Goal: Task Accomplishment & Management: Manage account settings

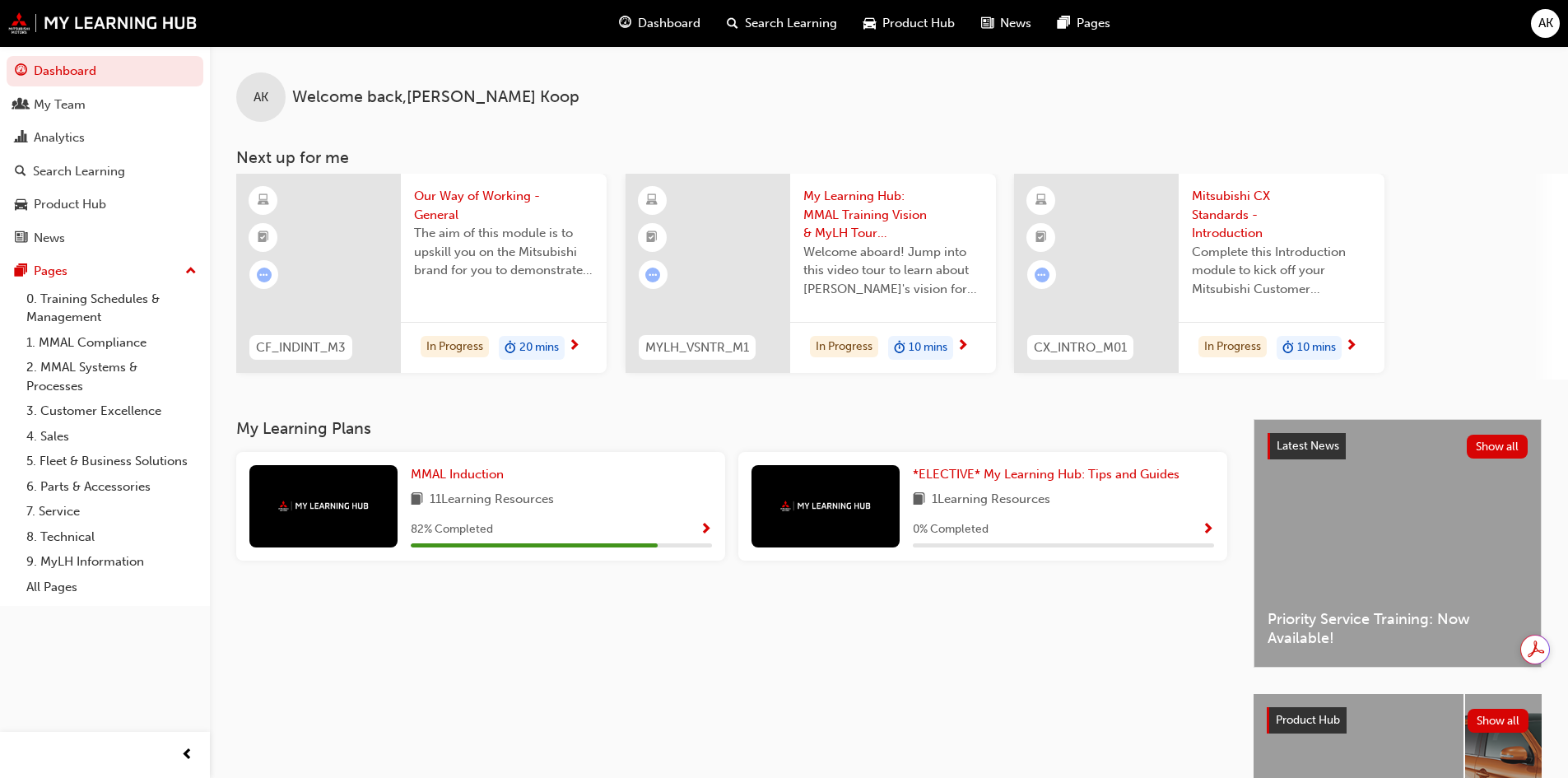
click at [74, 305] on link "0. Training Schedules & Management" at bounding box center [111, 308] width 183 height 44
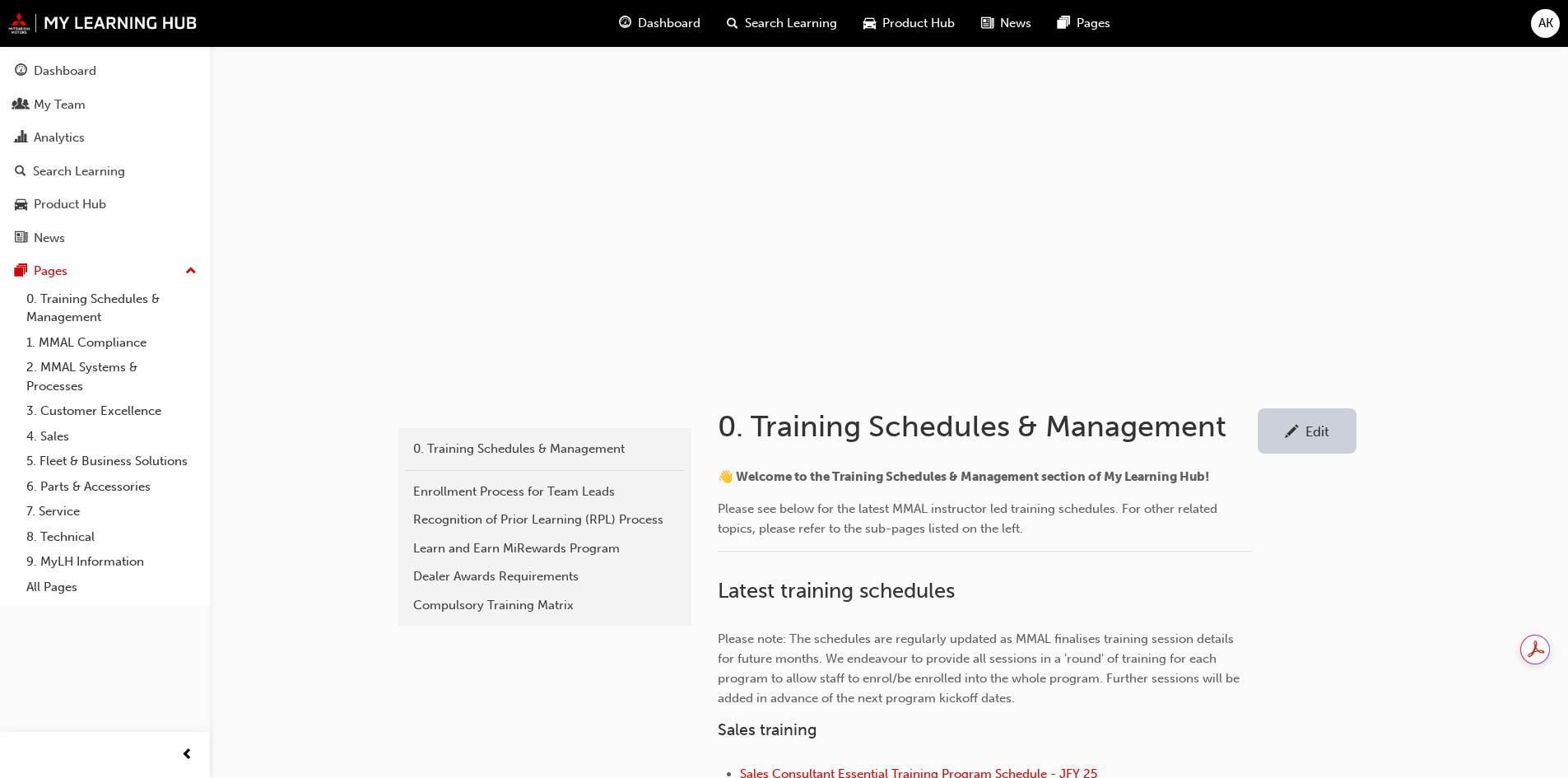
click at [1313, 439] on div "Edit" at bounding box center [1306, 431] width 74 height 21
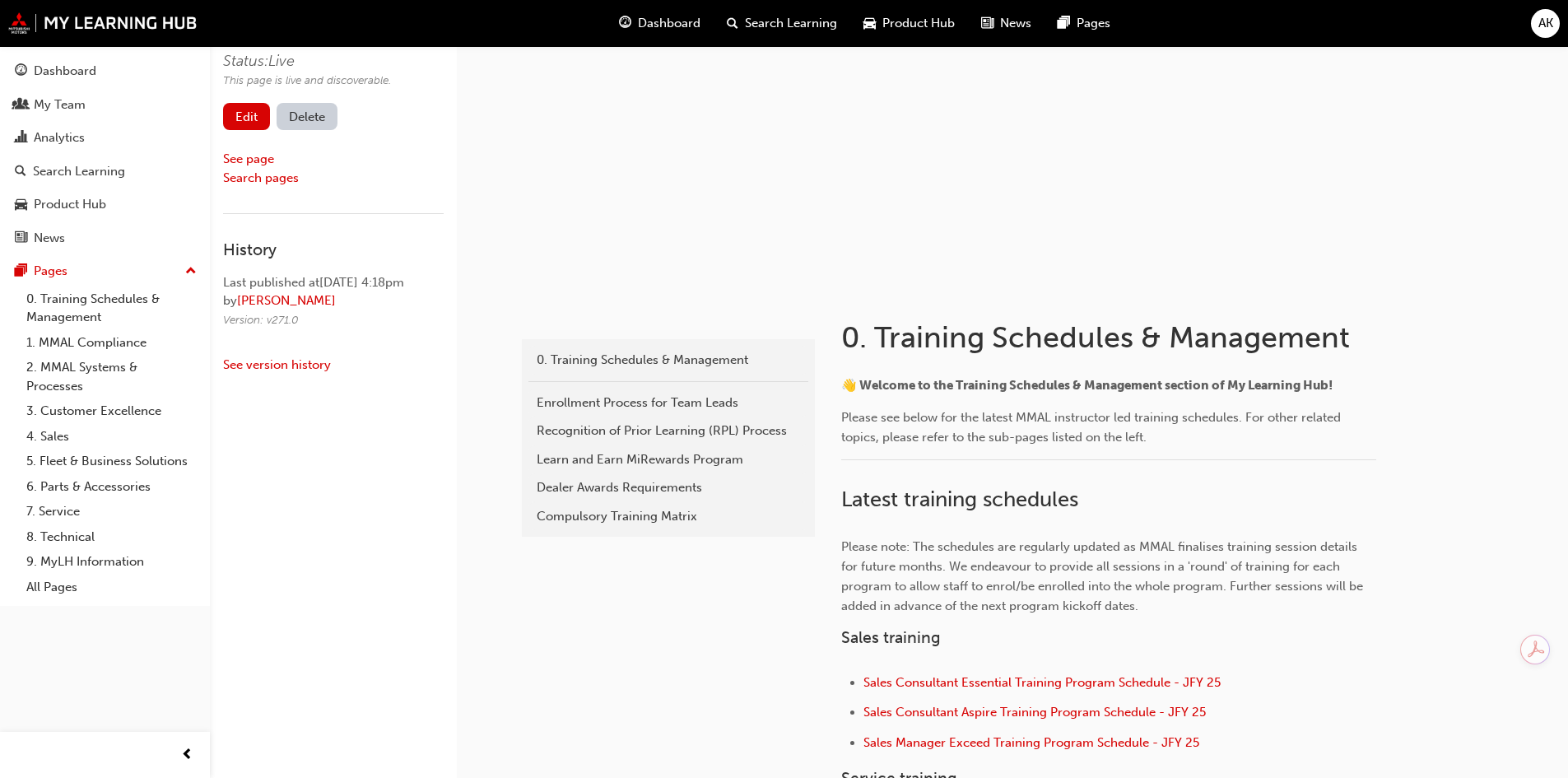
scroll to position [82, 0]
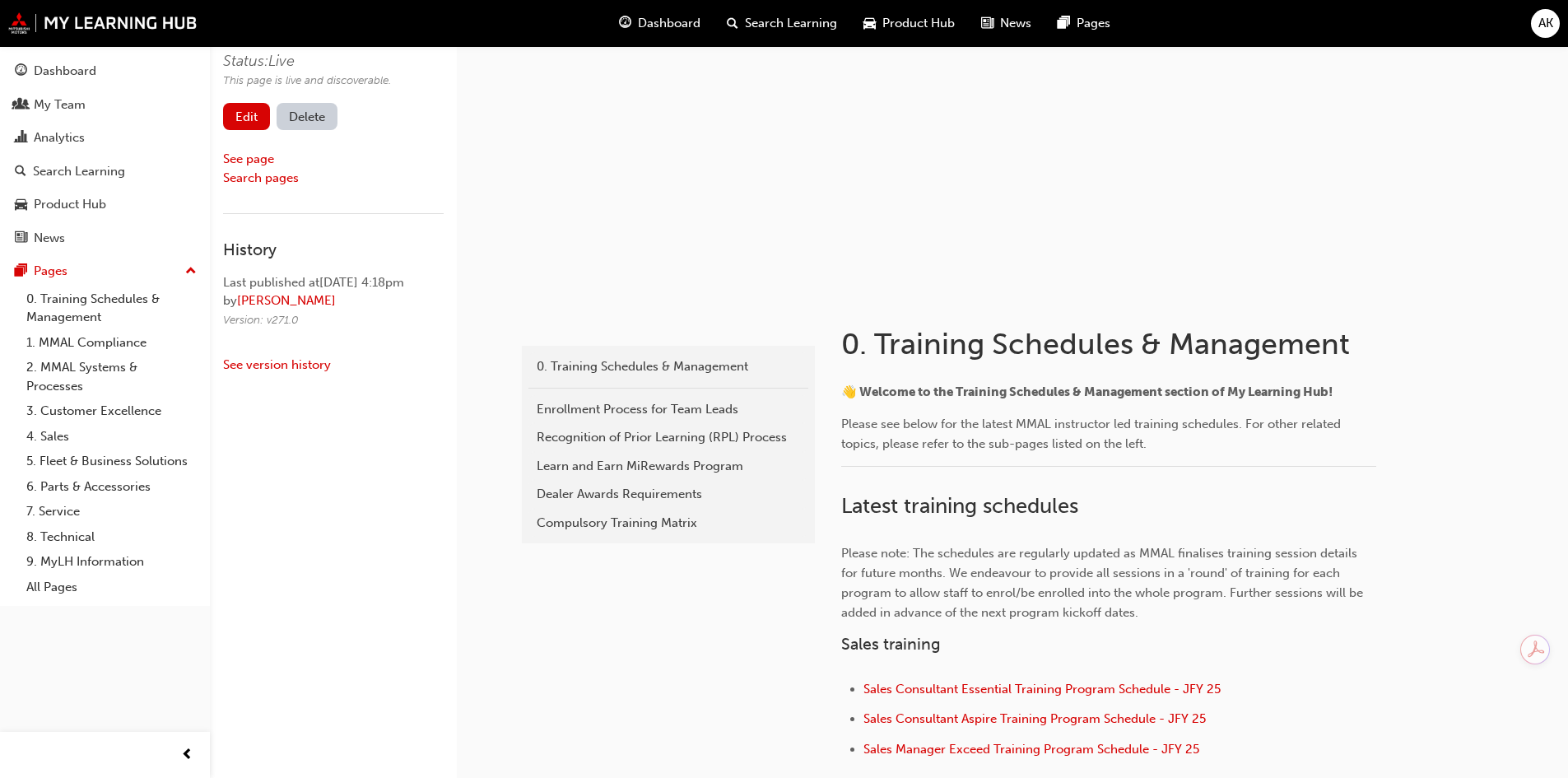
click at [249, 112] on link "Edit" at bounding box center [247, 116] width 47 height 27
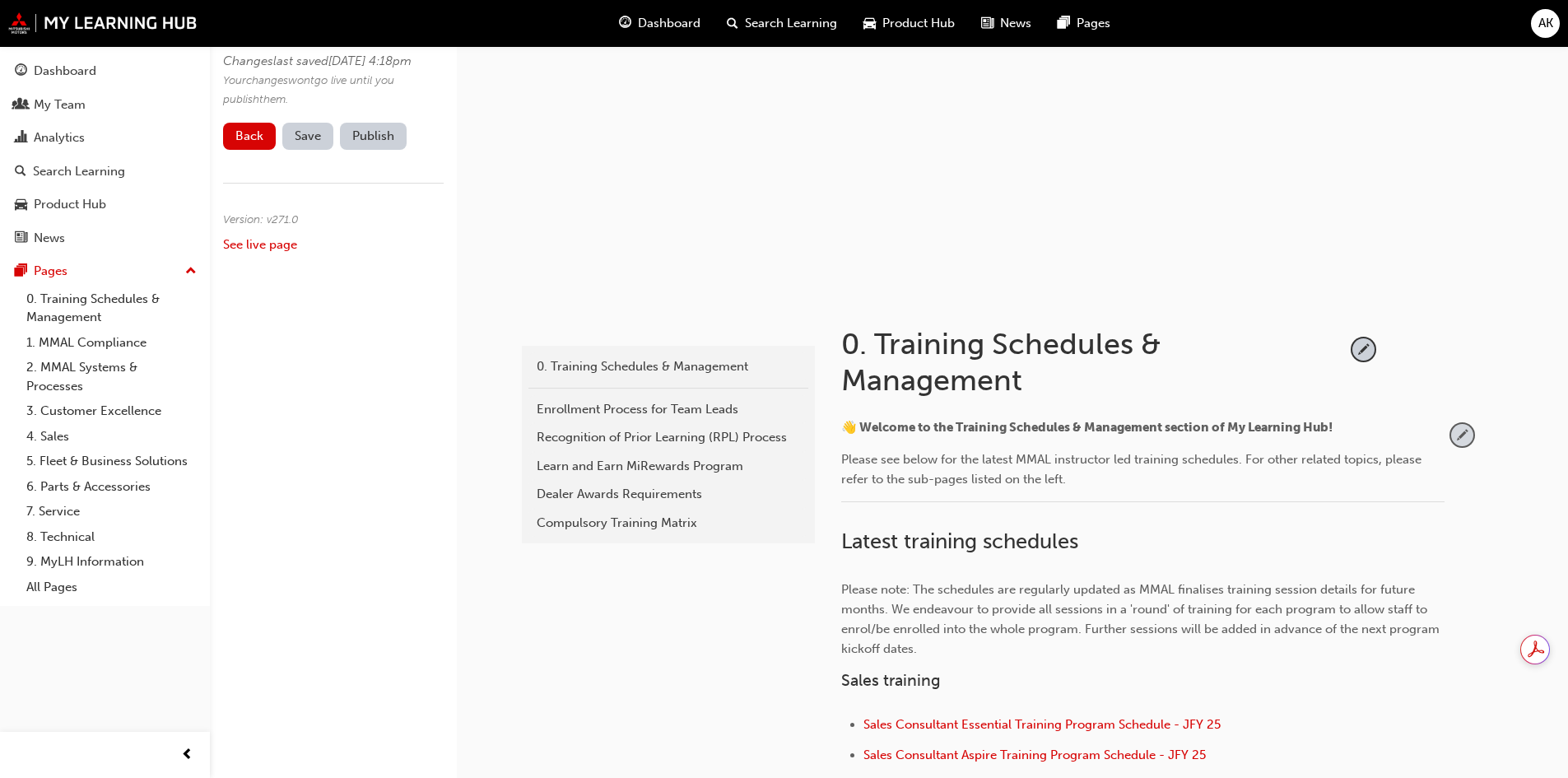
click at [1469, 433] on span "pencil-icon" at bounding box center [1462, 435] width 23 height 23
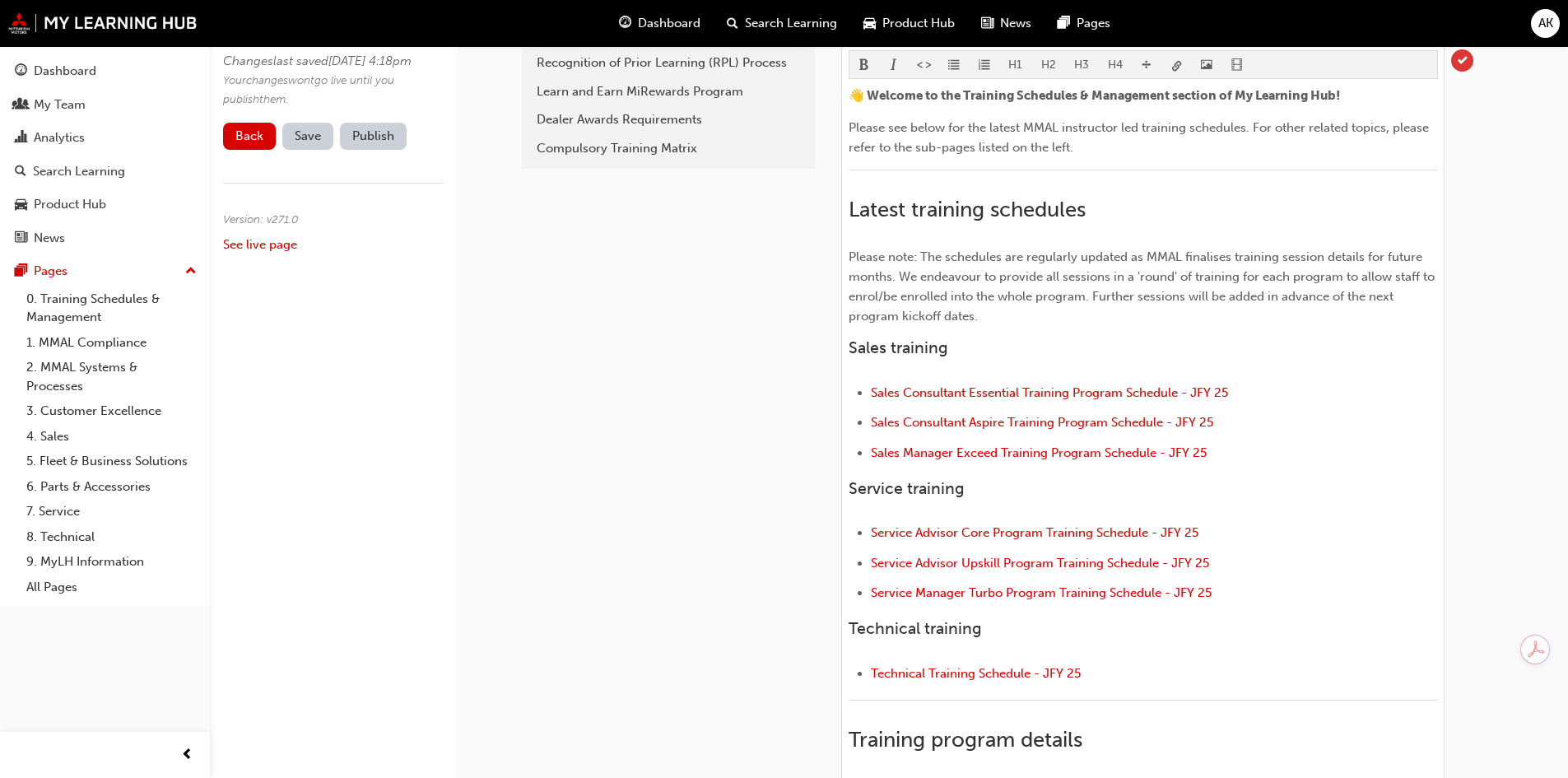
scroll to position [494, 0]
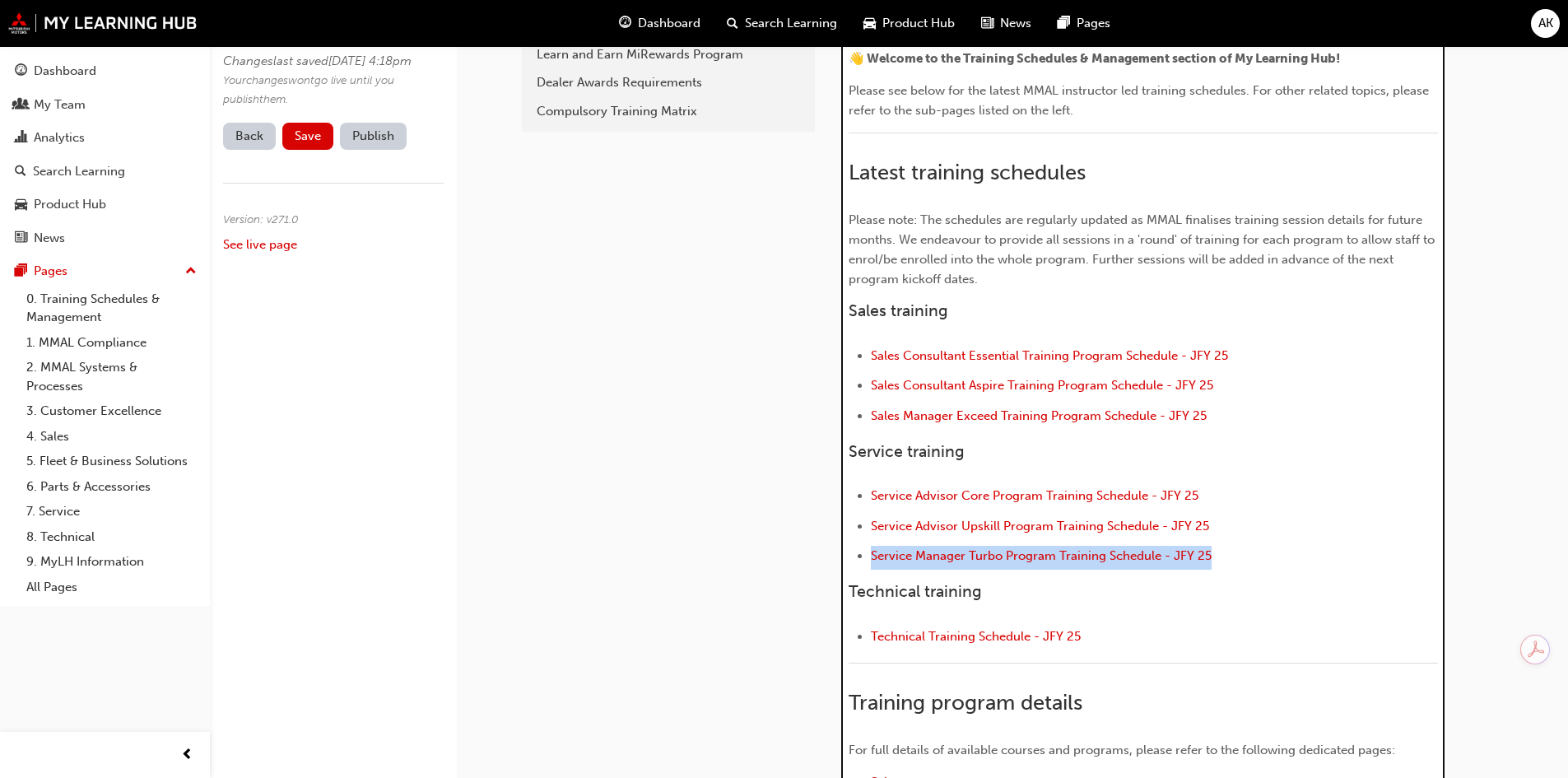
drag, startPoint x: 1233, startPoint y: 549, endPoint x: 845, endPoint y: 567, distance: 388.4
click at [845, 567] on div "H1 H2 H3 H4 👋 Welcome to the Training Schedules & Management section of My Lear…" at bounding box center [1142, 457] width 603 height 902
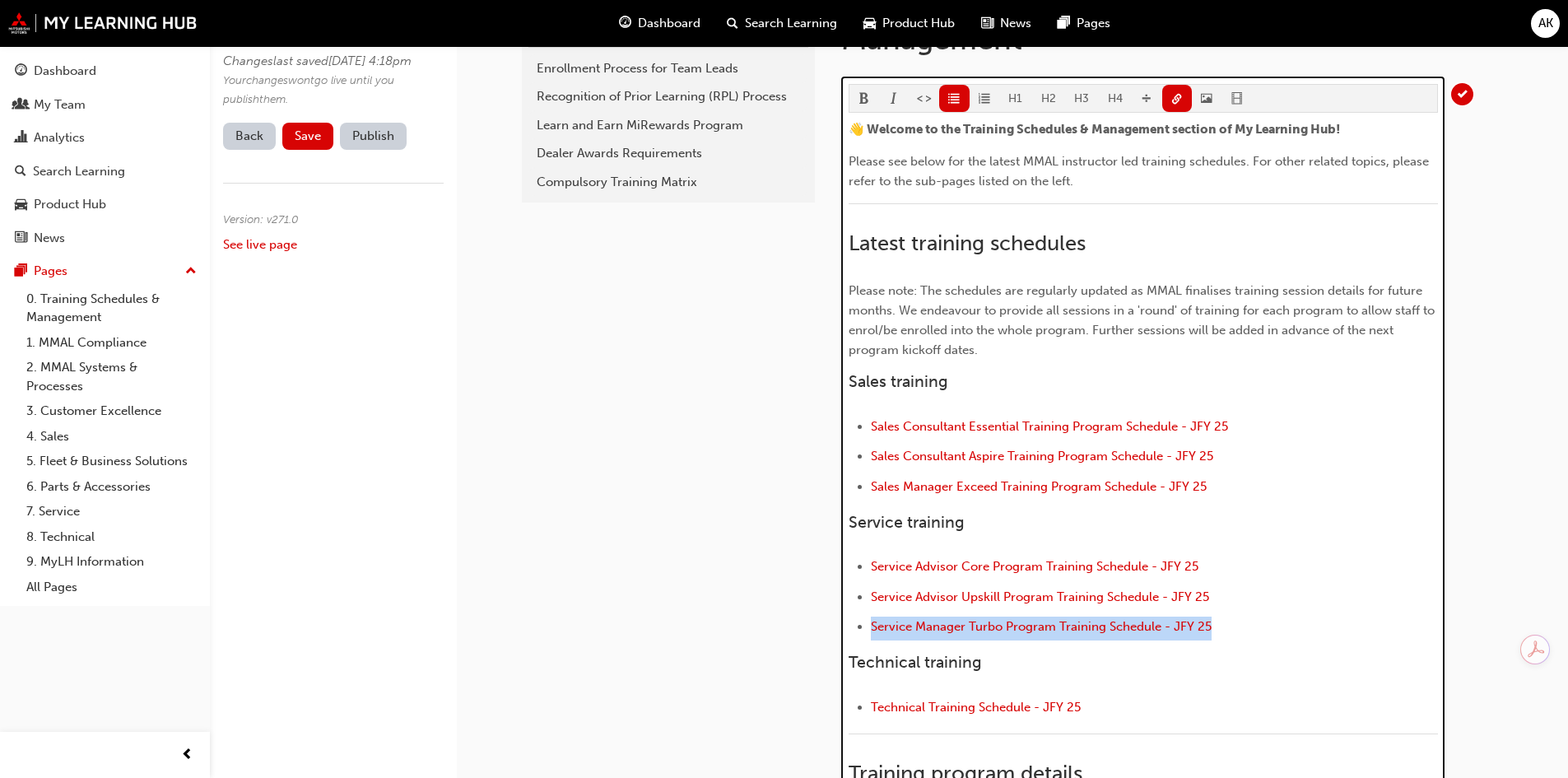
scroll to position [330, 0]
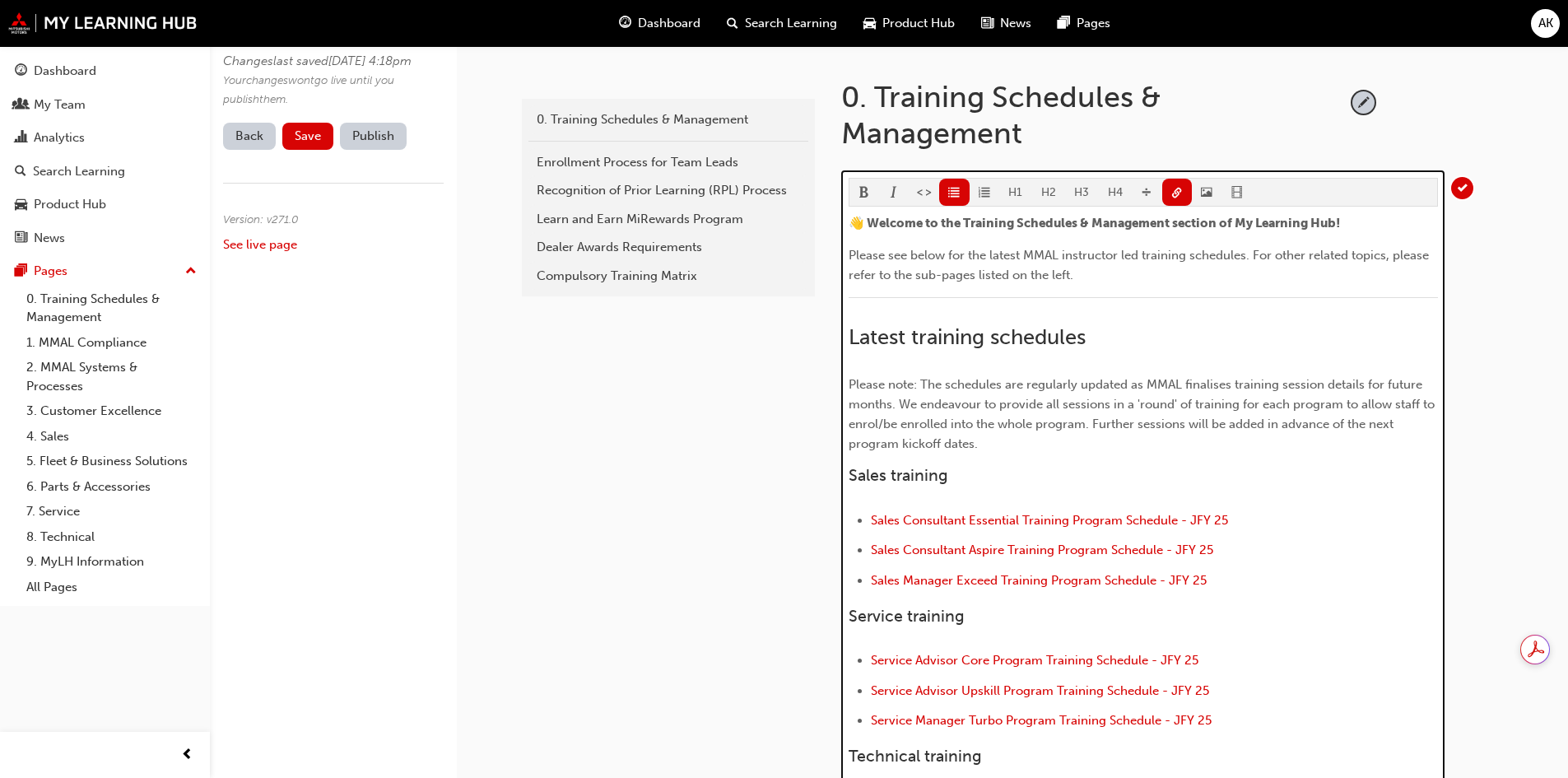
click at [1173, 189] on span "link-icon" at bounding box center [1177, 193] width 12 height 14
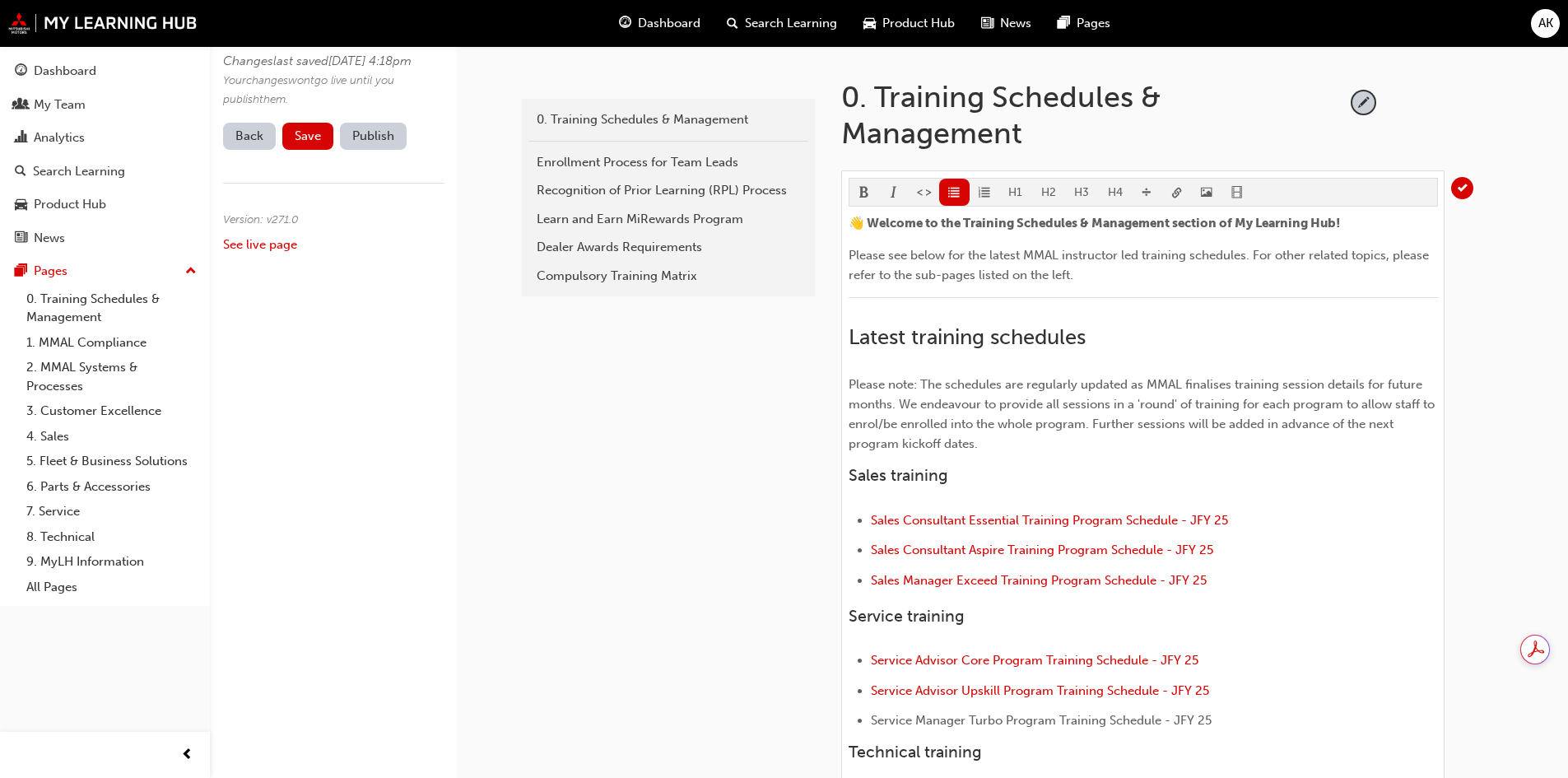
click at [1177, 187] on body "Your version of Internet Explorer is outdated and not supported. Please upgrade…" at bounding box center [784, 59] width 1568 height 778
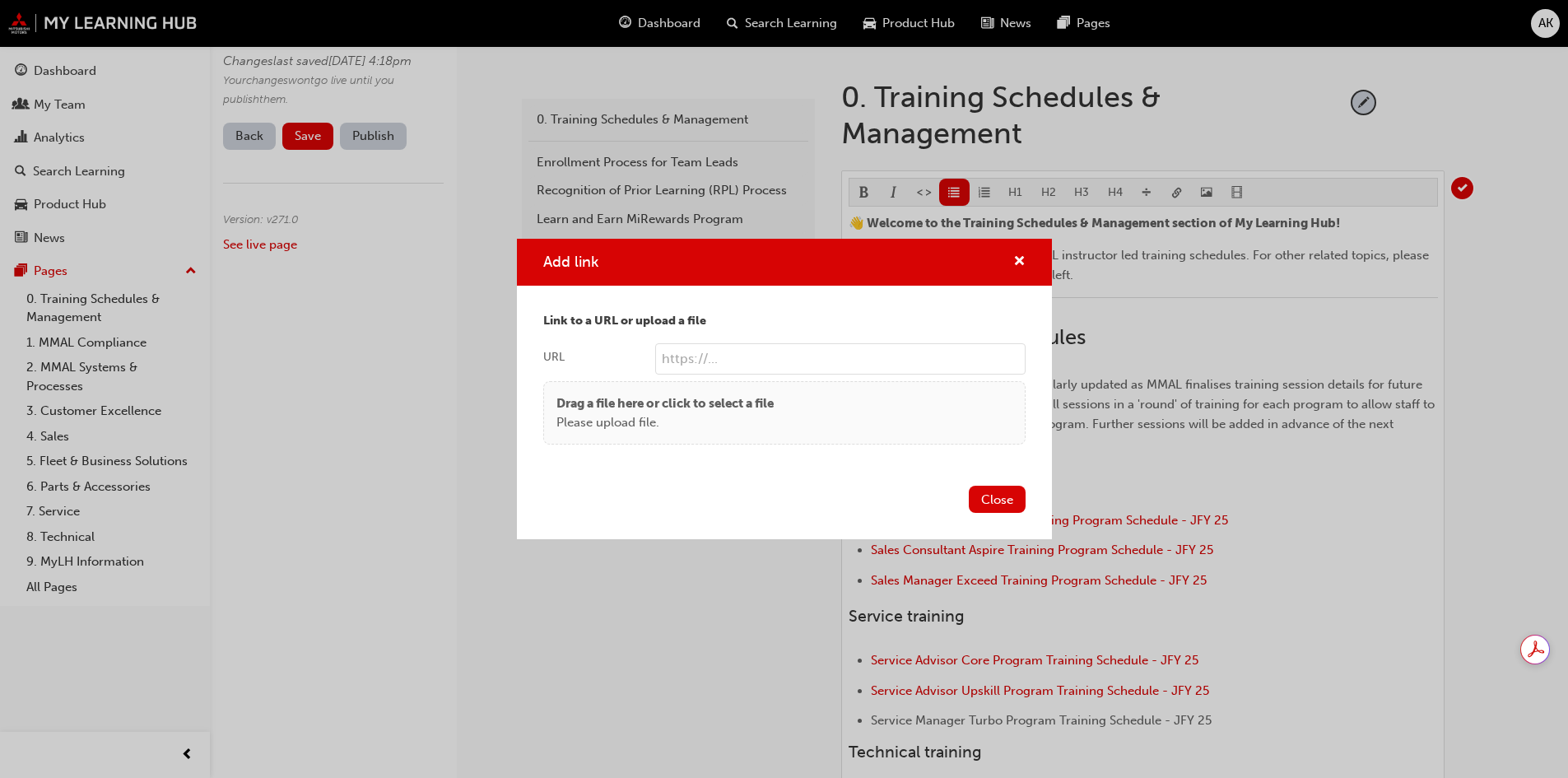
click at [880, 412] on div "Drag a file here or click to select a file Please upload file." at bounding box center [784, 412] width 456 height 37
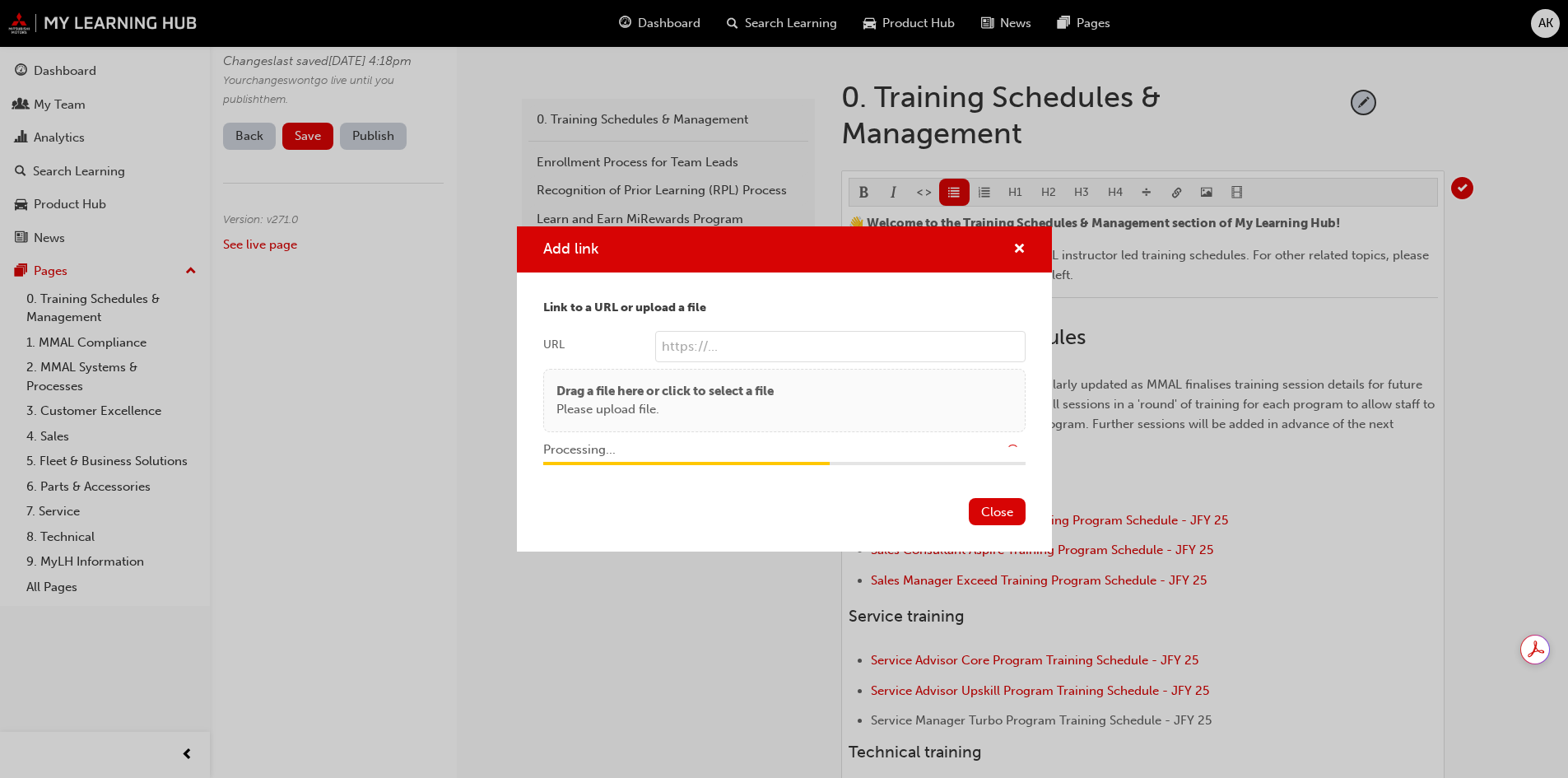
type input "/upload/64ffccff-7e90-4084-b8ef-582f79151db7.pdf"
click at [988, 515] on button "Close" at bounding box center [997, 511] width 57 height 27
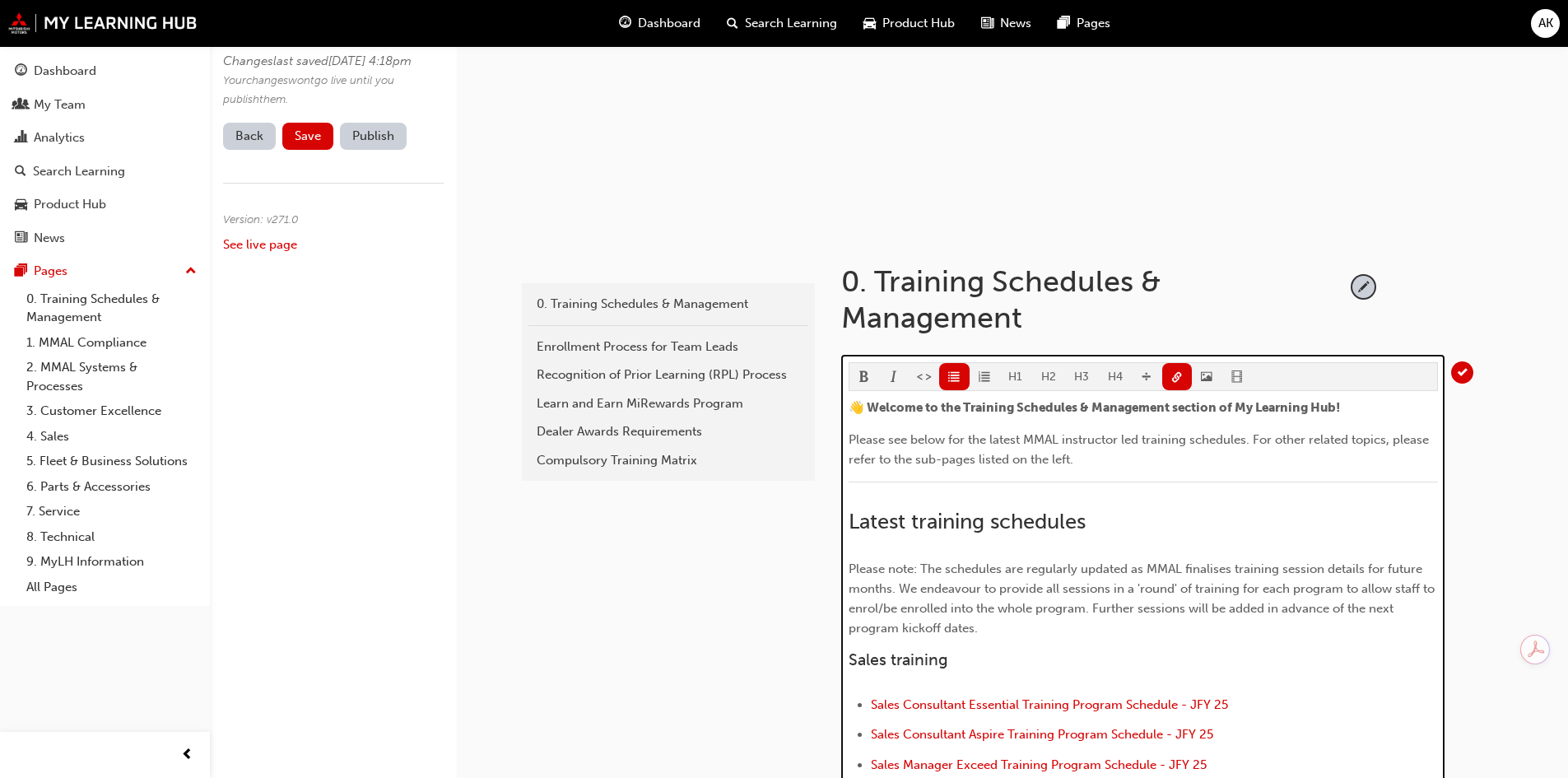
scroll to position [84, 0]
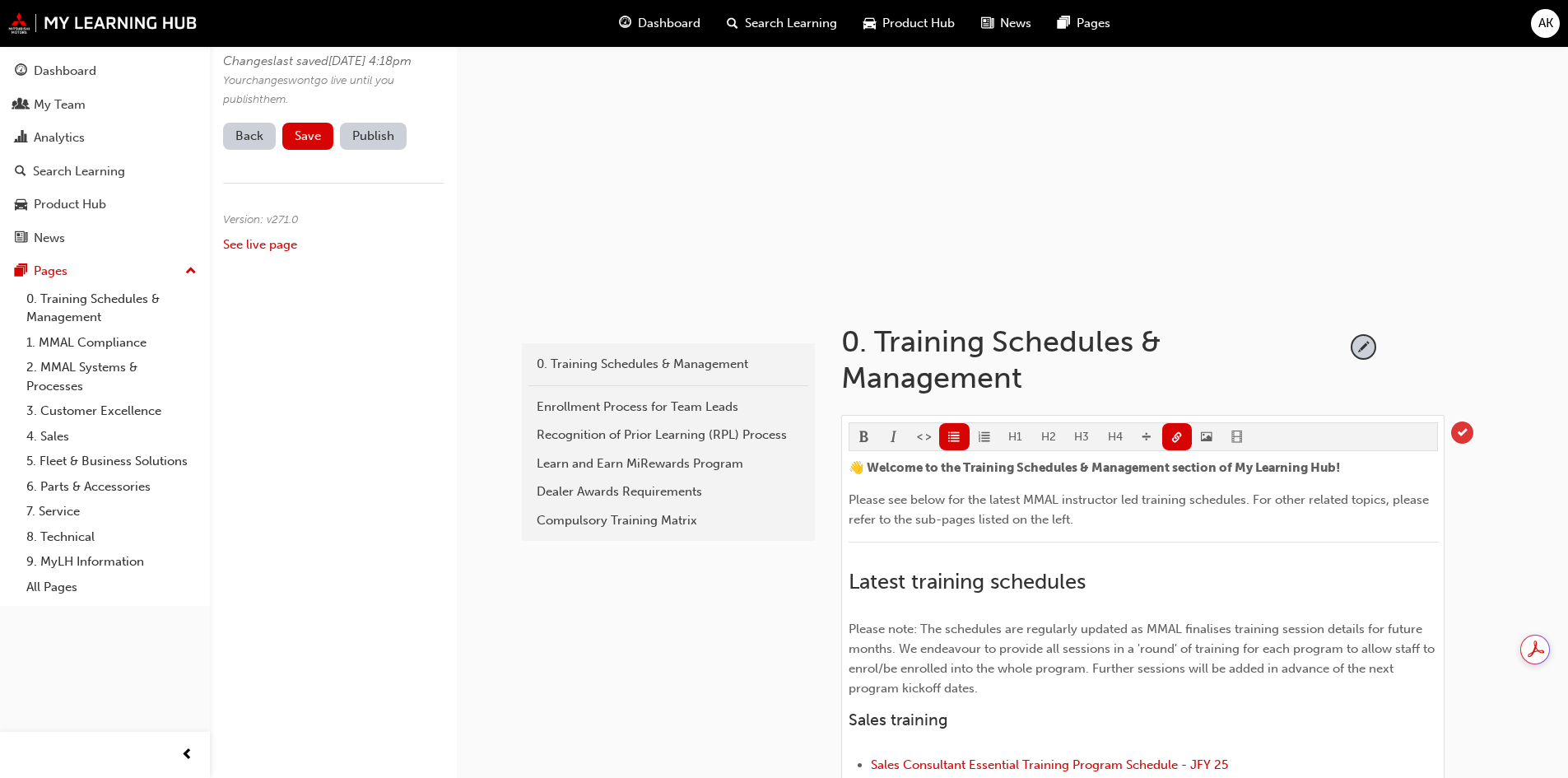
drag, startPoint x: 1468, startPoint y: 429, endPoint x: 1105, endPoint y: 311, distance: 381.7
click at [1468, 429] on span "tick-icon" at bounding box center [1462, 433] width 23 height 23
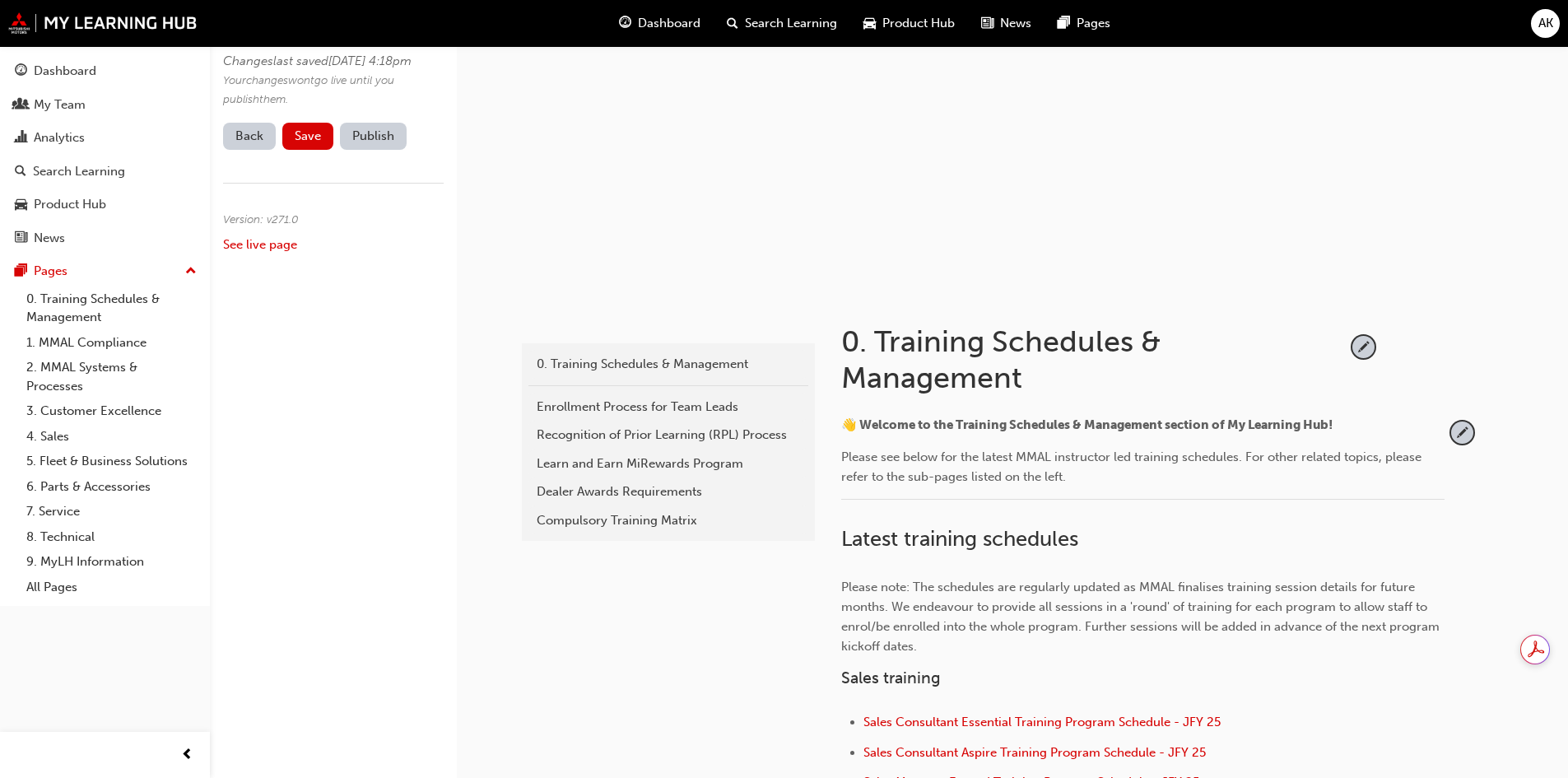
click at [292, 150] on button "Save" at bounding box center [308, 136] width 51 height 27
click at [387, 150] on button "Publish" at bounding box center [373, 136] width 67 height 27
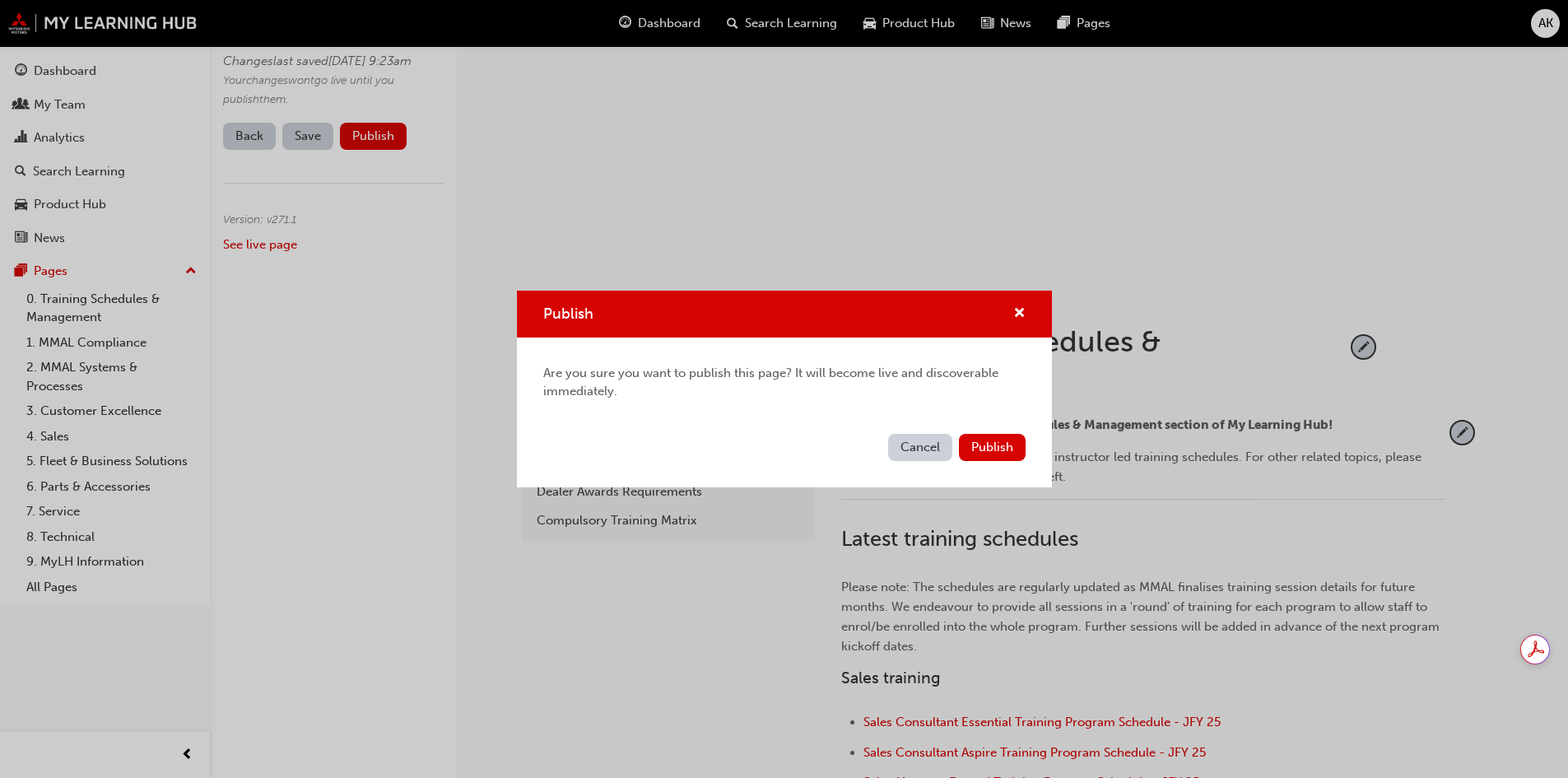
click at [994, 437] on button "Publish" at bounding box center [992, 448] width 67 height 27
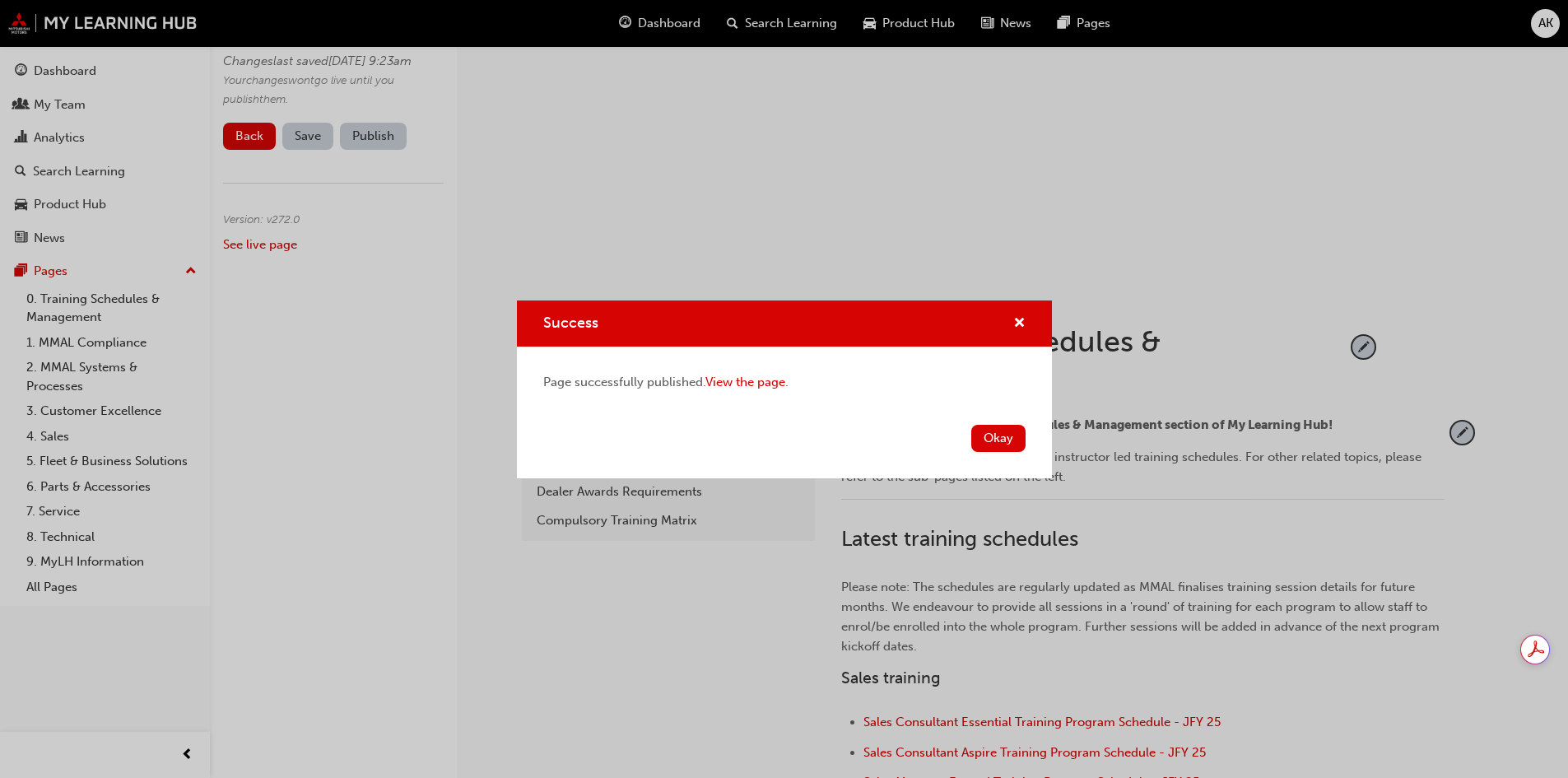
drag, startPoint x: 1002, startPoint y: 437, endPoint x: 979, endPoint y: 436, distance: 23.0
click at [1002, 437] on button "Okay" at bounding box center [998, 438] width 54 height 27
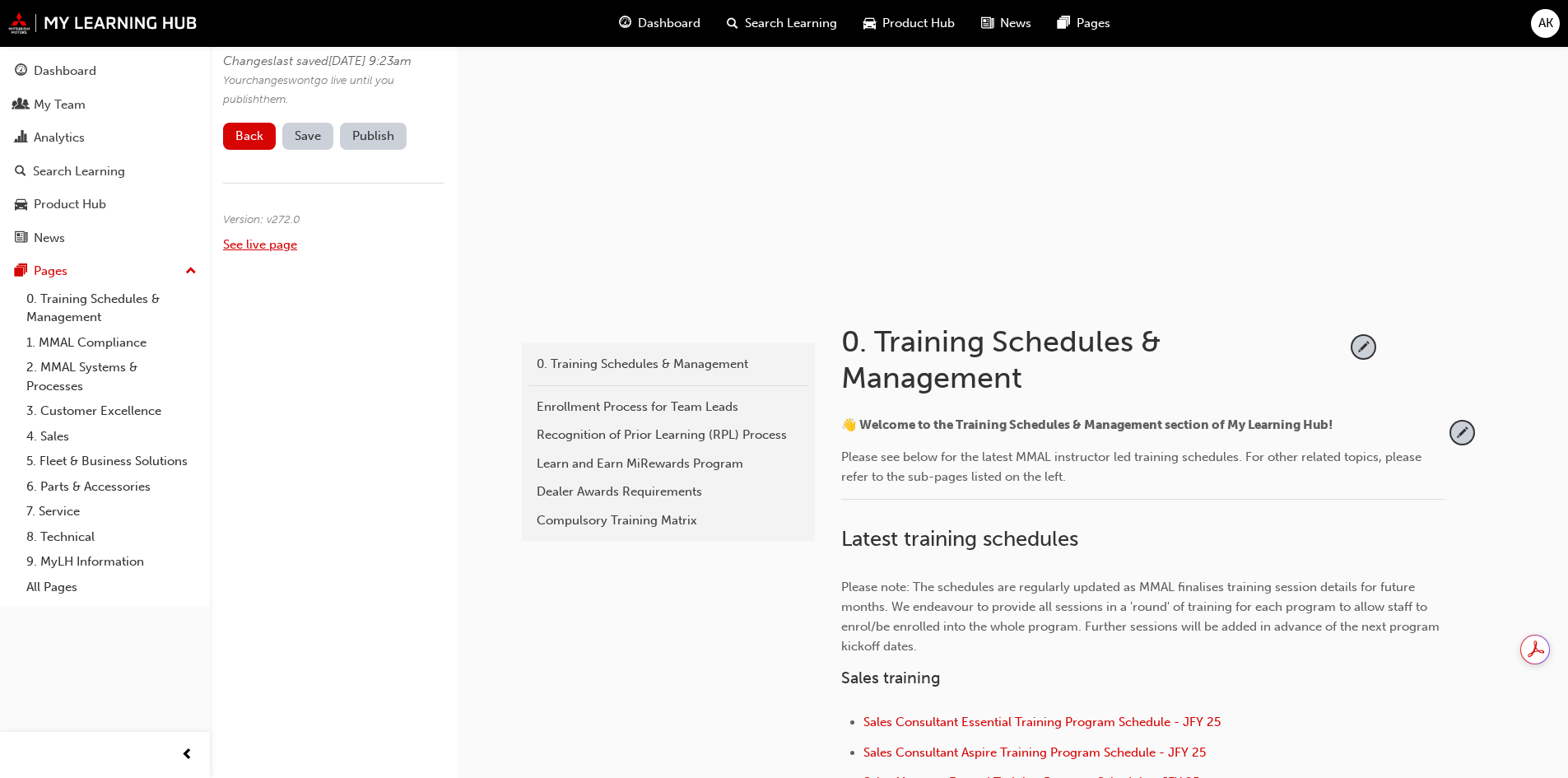
click at [267, 252] on link "See live page" at bounding box center [260, 244] width 74 height 15
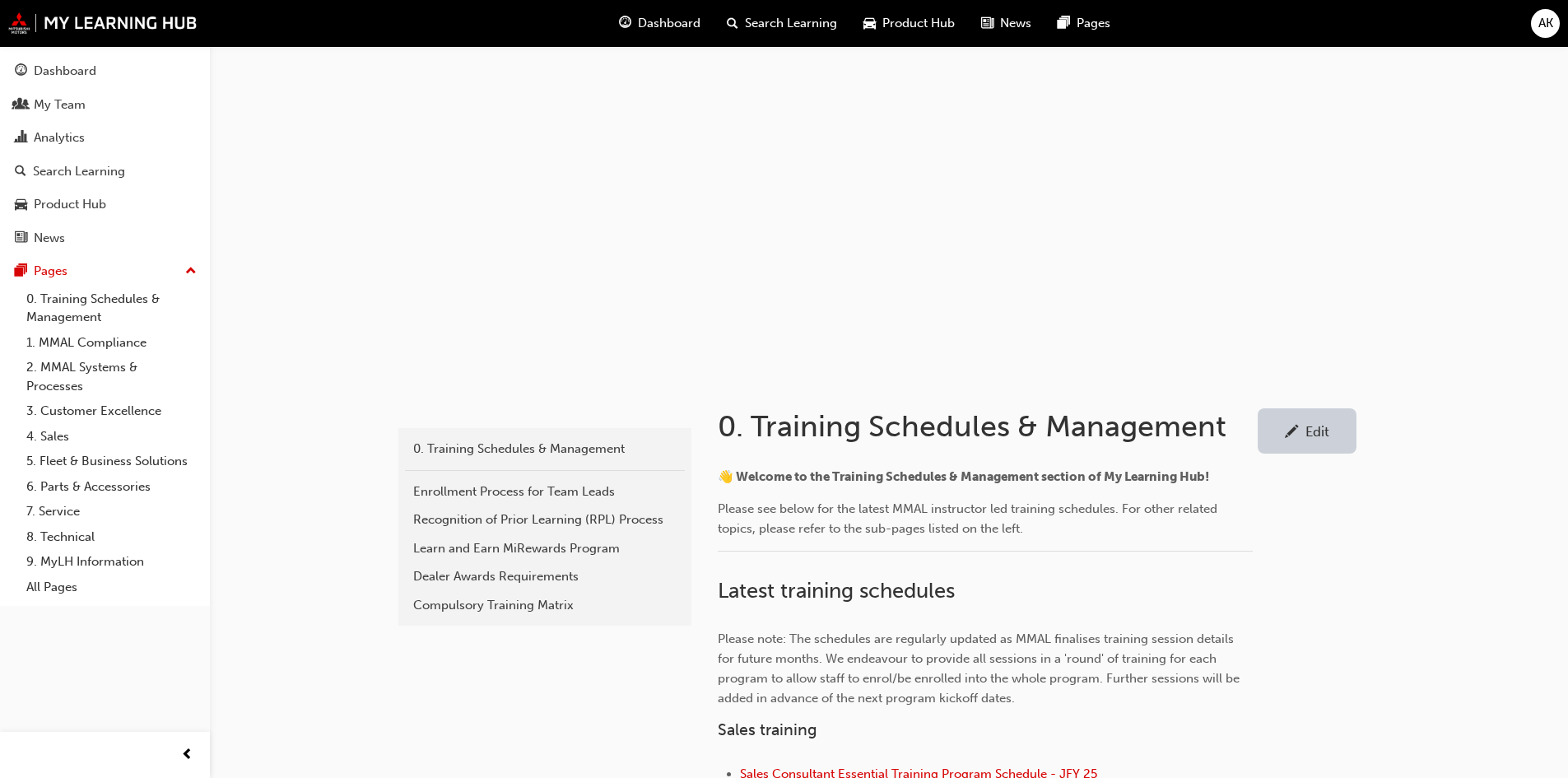
click at [1328, 429] on div "Edit" at bounding box center [1317, 432] width 24 height 17
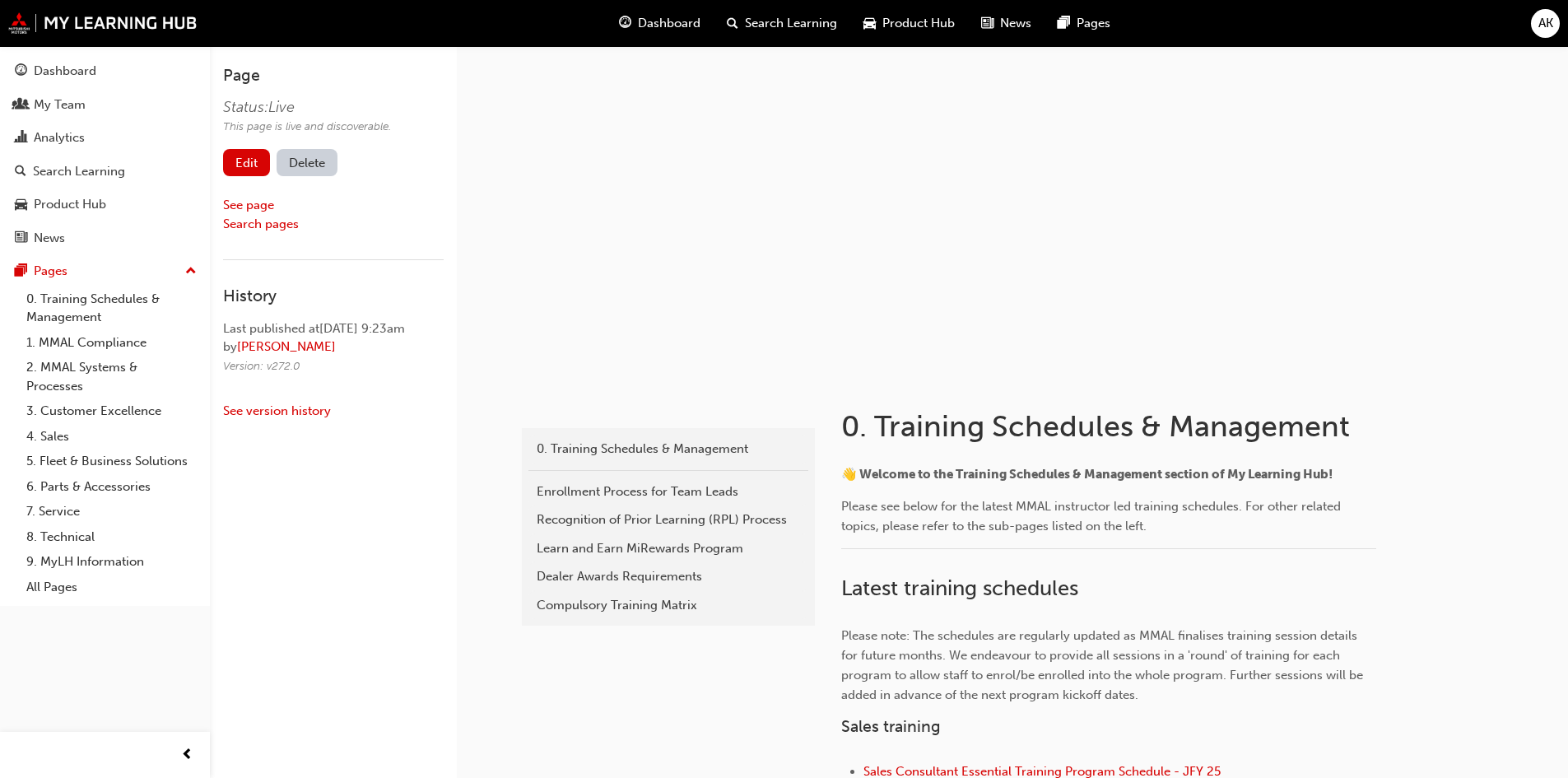
click at [236, 164] on link "Edit" at bounding box center [247, 162] width 47 height 27
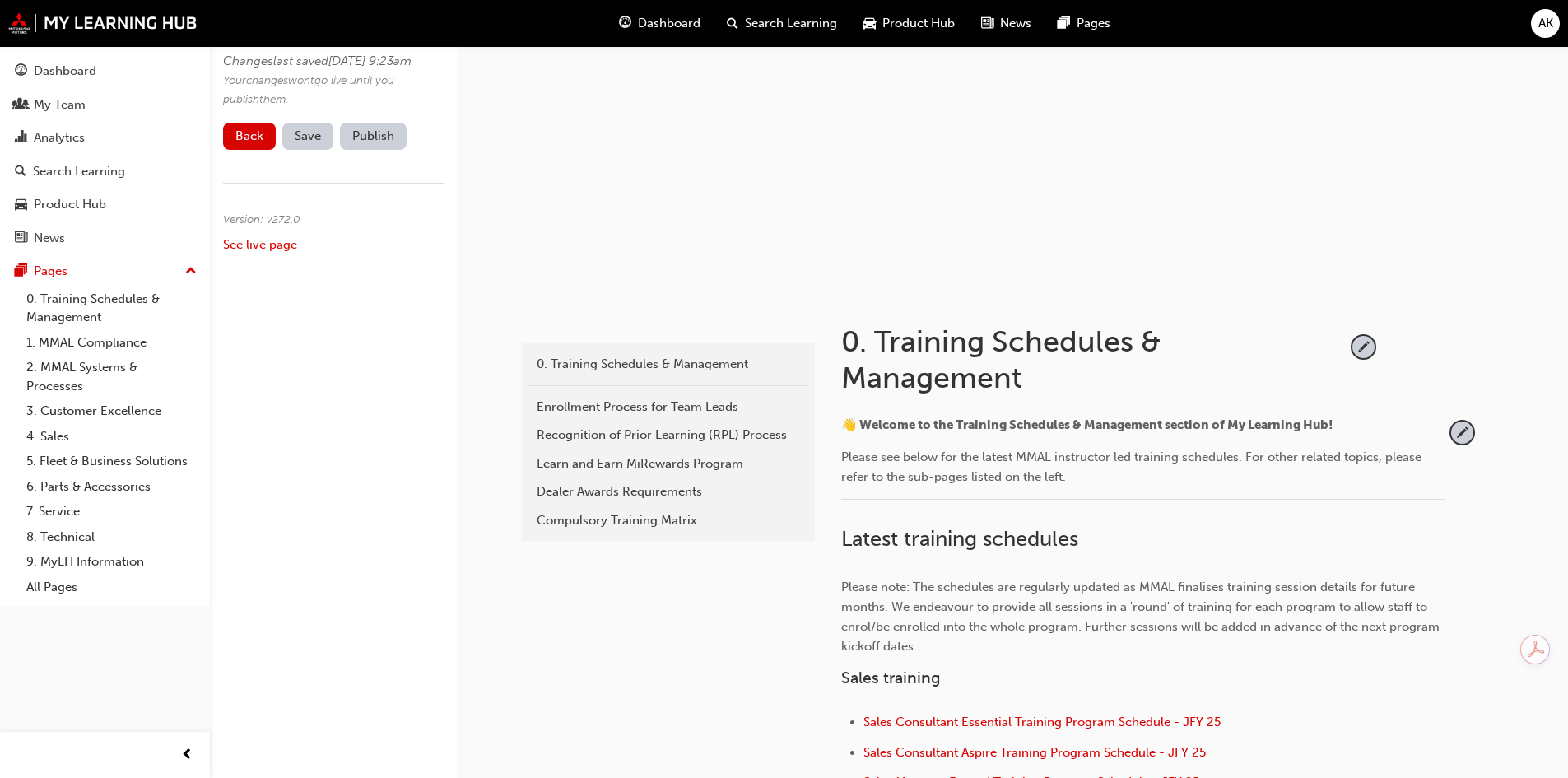
scroll to position [165, 0]
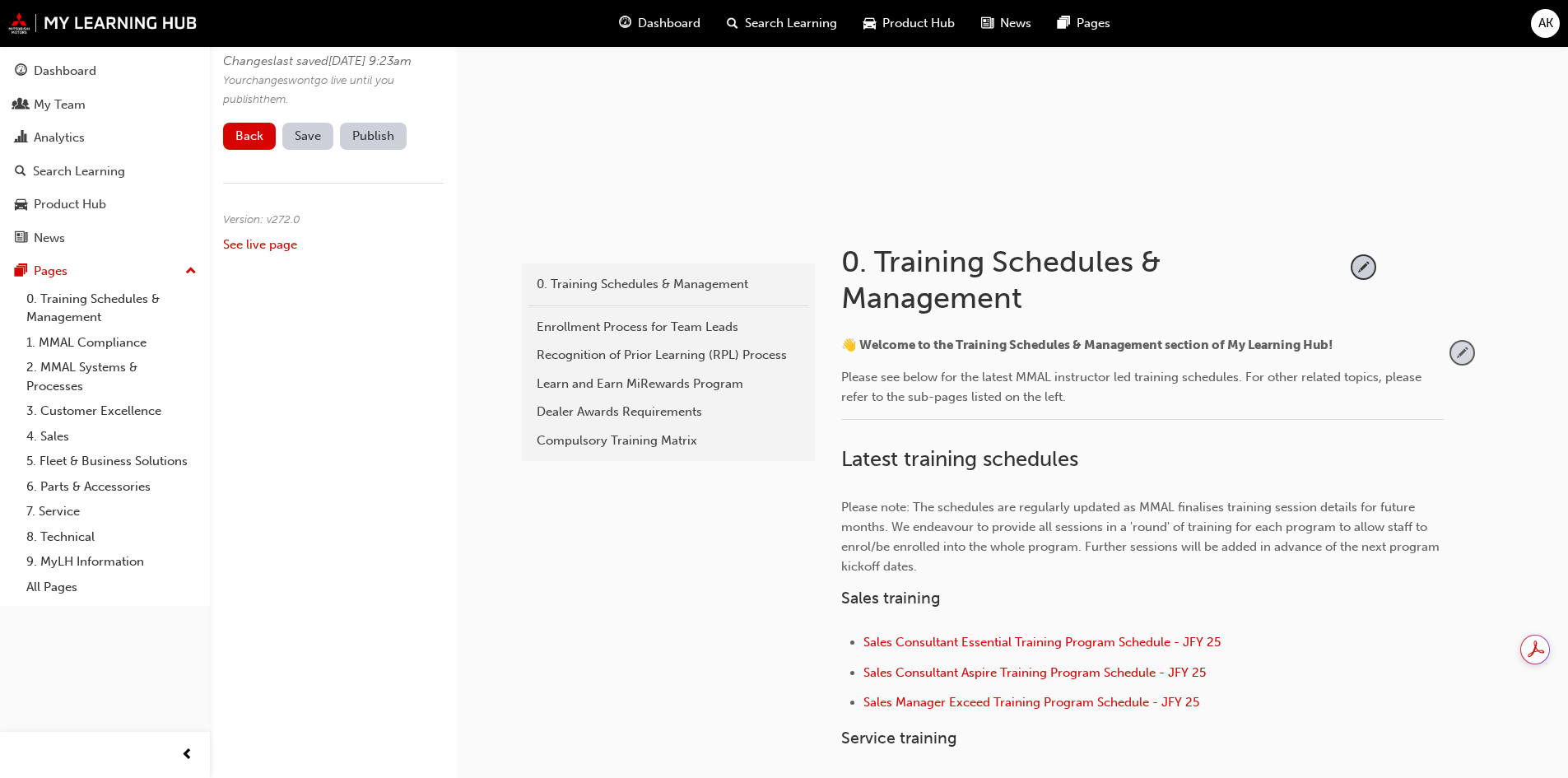
click at [1462, 346] on span "pencil-icon" at bounding box center [1462, 352] width 23 height 23
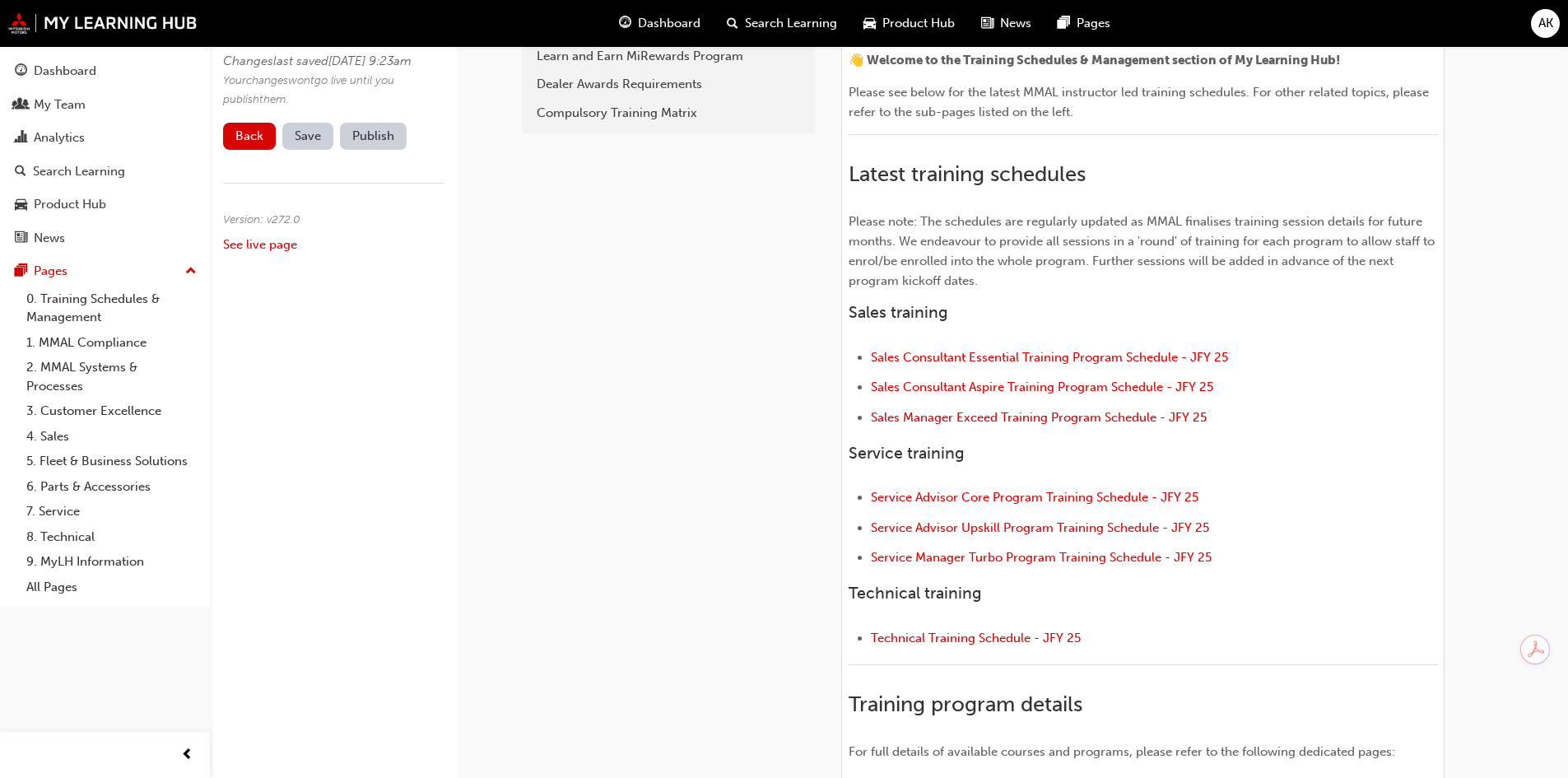
scroll to position [494, 0]
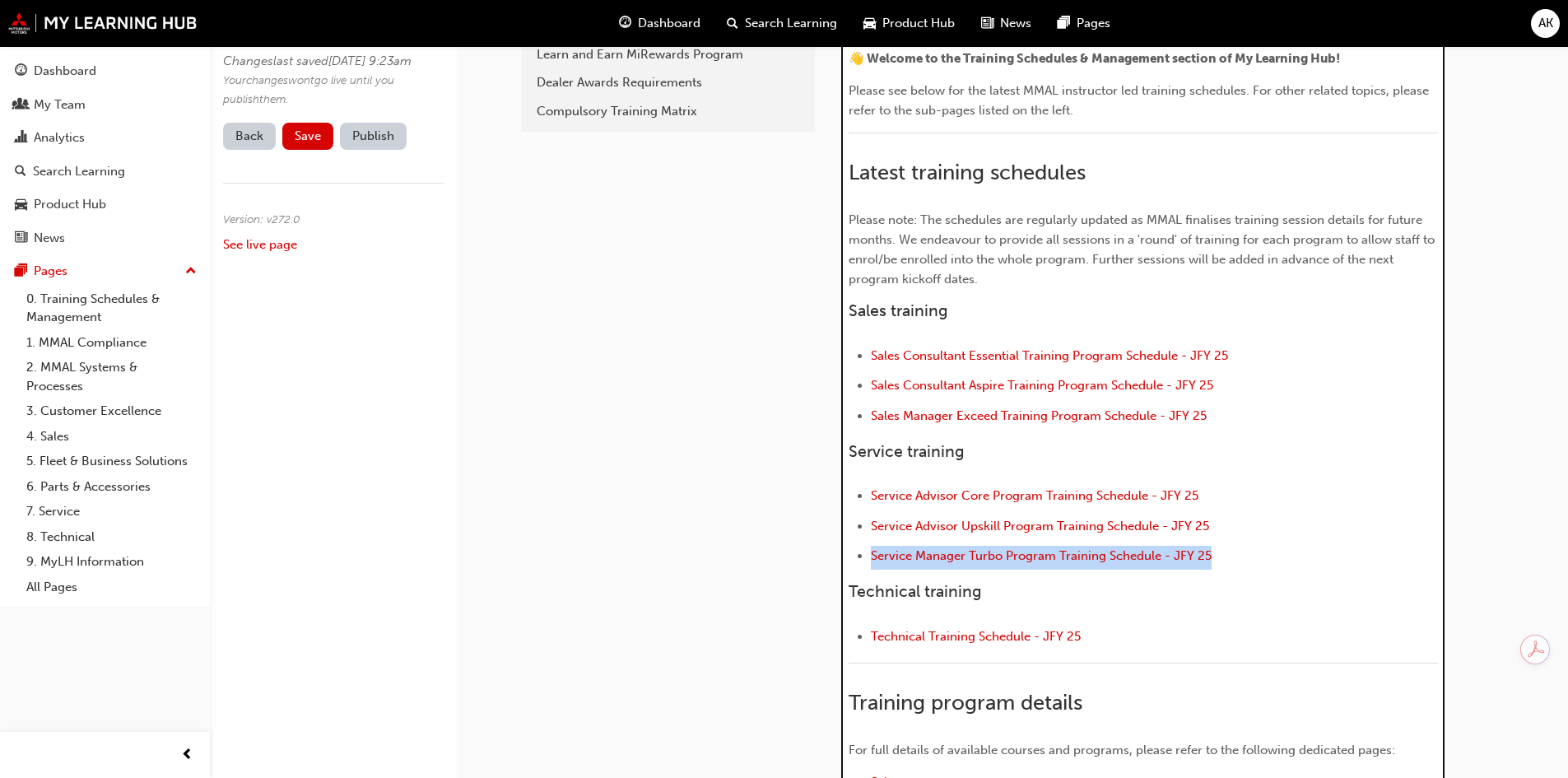
drag, startPoint x: 1237, startPoint y: 555, endPoint x: 820, endPoint y: 567, distance: 417.2
click at [820, 567] on div "0. Training Schedules & Management H1 H2 H3 H4 👋 Welcome to the Training Schedu…" at bounding box center [1160, 447] width 692 height 1131
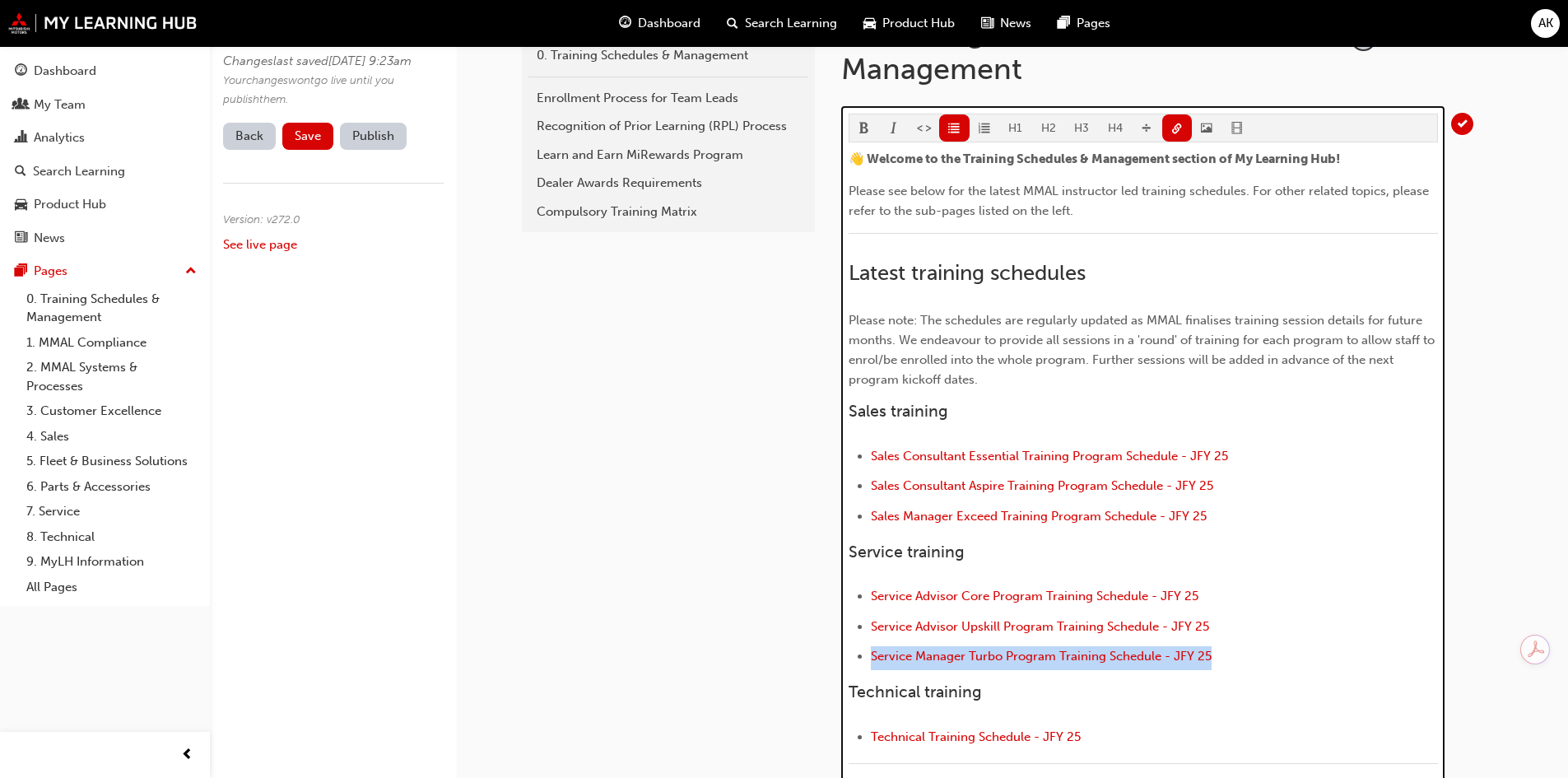
scroll to position [412, 0]
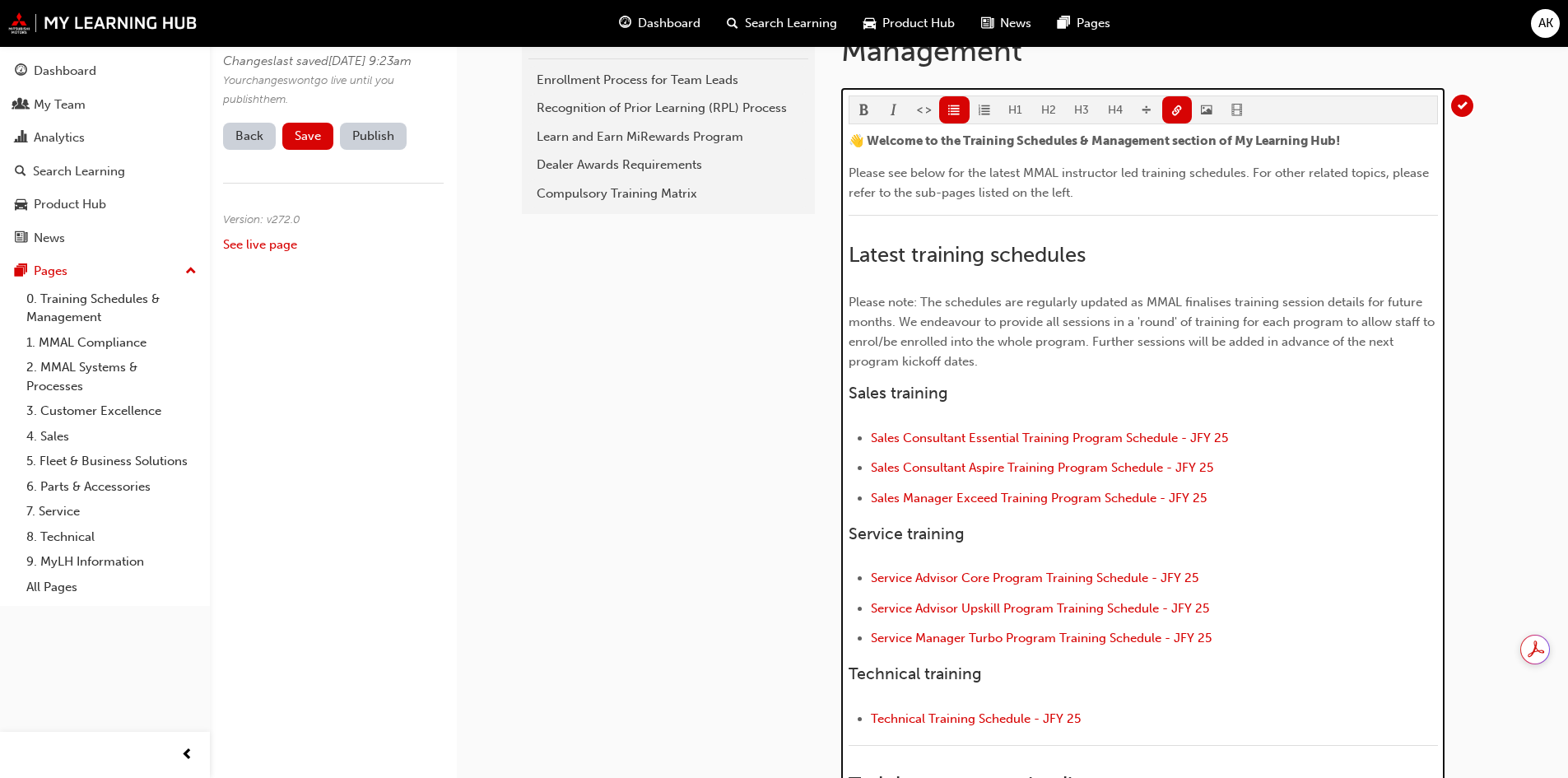
click at [1184, 116] on button "button" at bounding box center [1177, 110] width 30 height 27
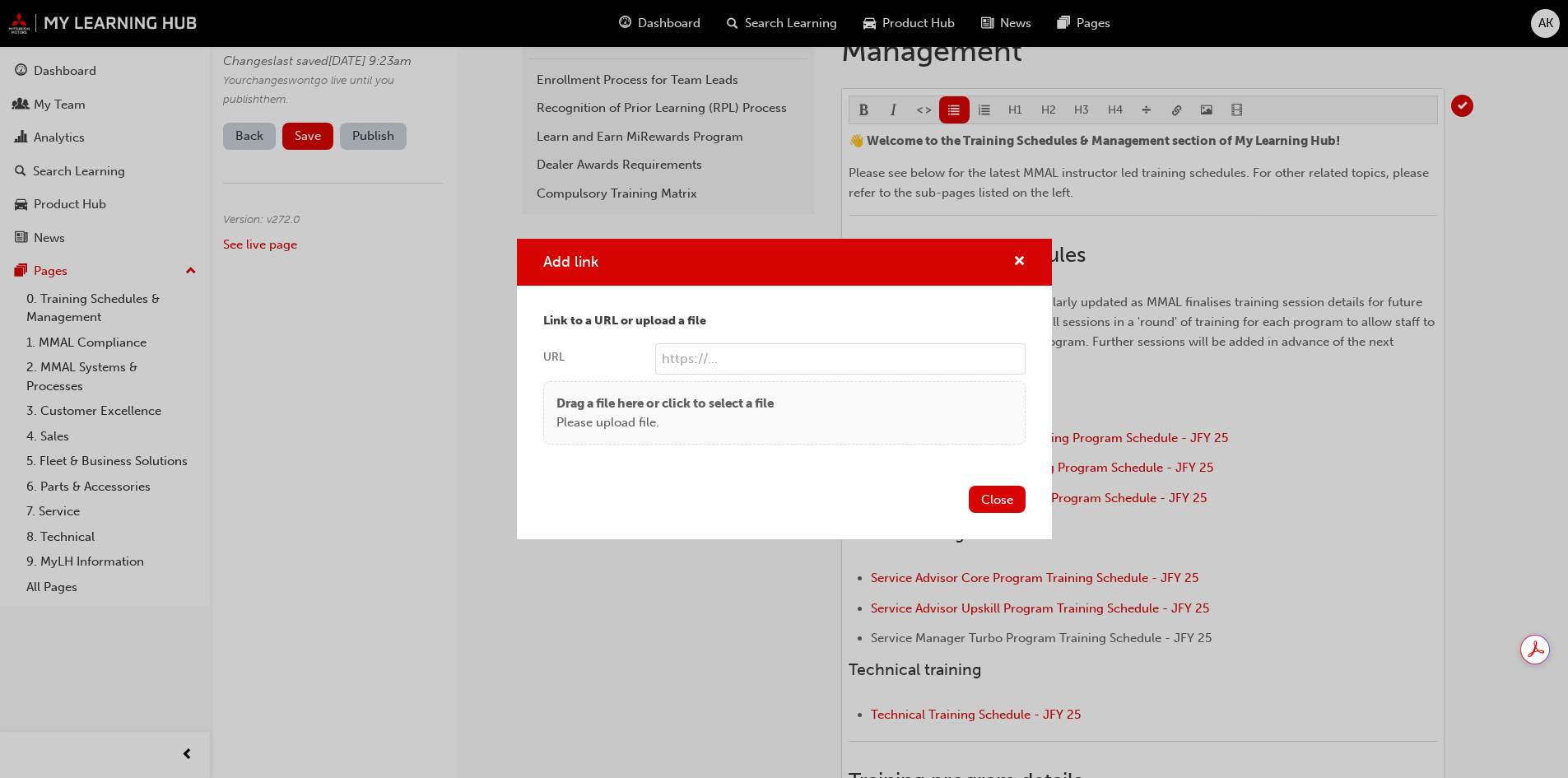
click at [724, 399] on p "Drag a file here or click to select a file" at bounding box center [665, 403] width 217 height 19
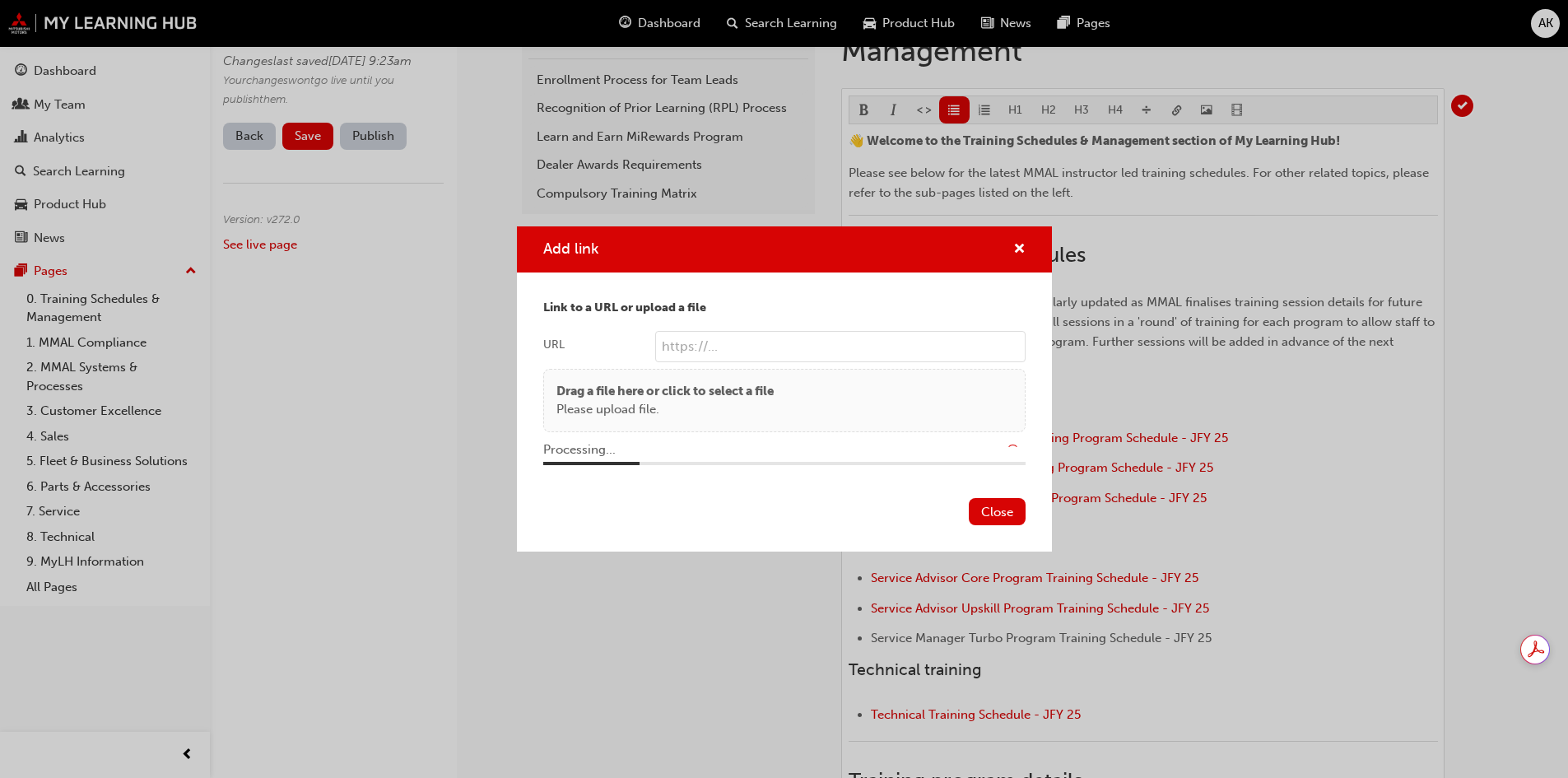
drag, startPoint x: 1003, startPoint y: 503, endPoint x: 764, endPoint y: 511, distance: 239.1
click at [765, 510] on div "Close" at bounding box center [784, 521] width 535 height 60
click at [758, 512] on div "Close" at bounding box center [784, 521] width 535 height 60
type input "/upload/053ec87e-bb12-4180-b43e-bba2cd2ff308.pdf"
click at [982, 513] on button "Close" at bounding box center [997, 511] width 57 height 27
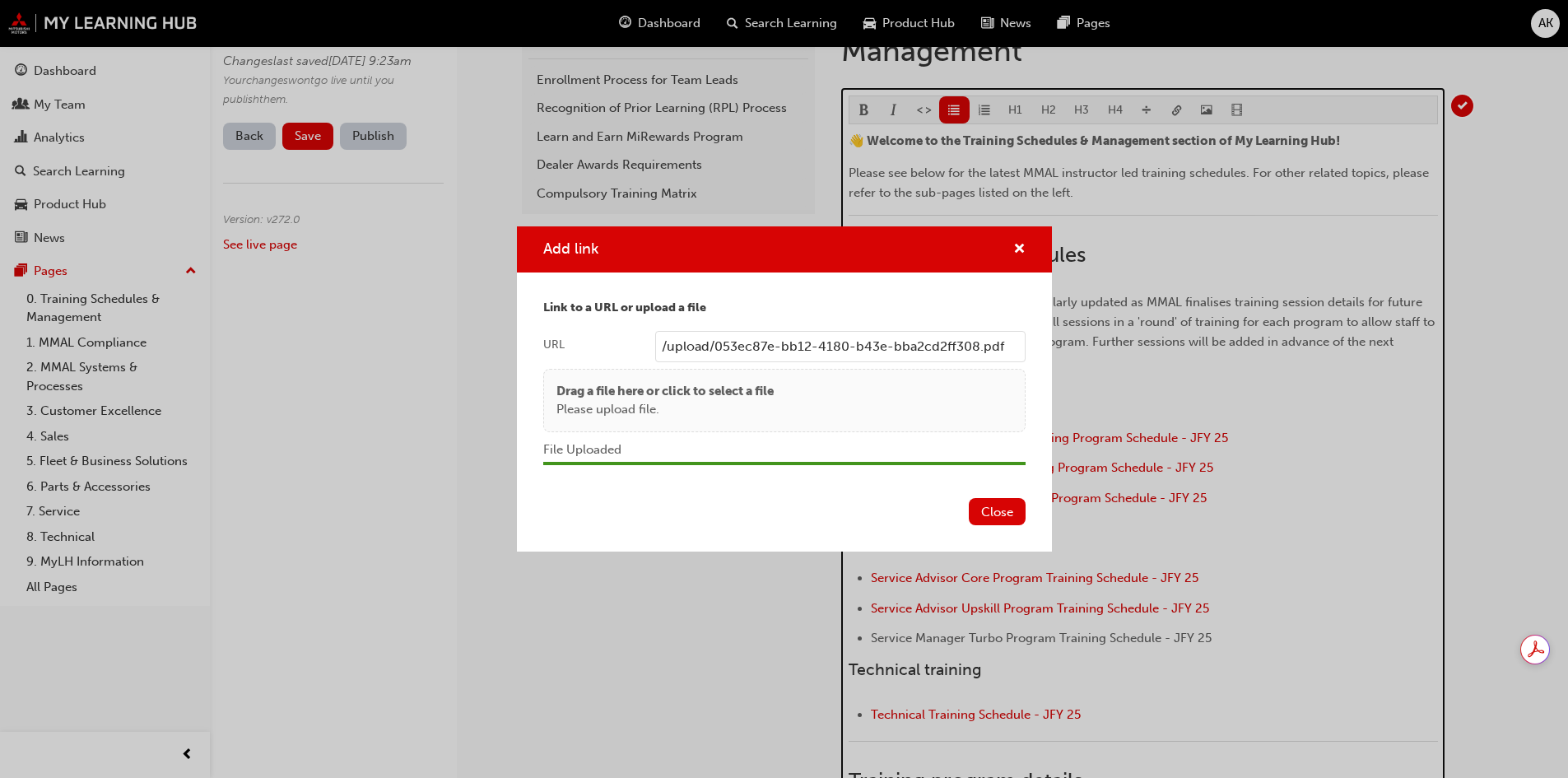
scroll to position [661, 0]
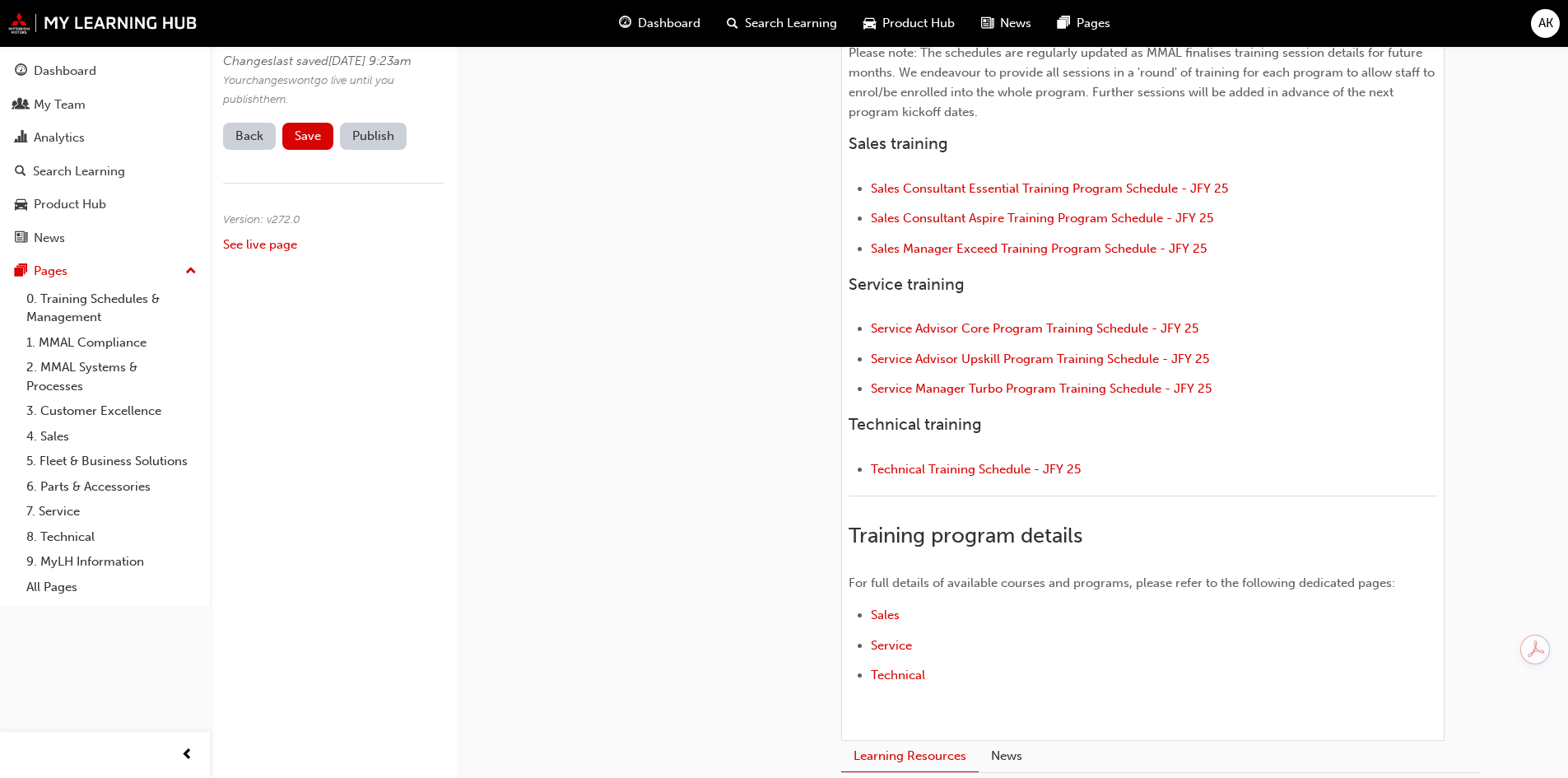
click at [308, 143] on span "Save" at bounding box center [307, 136] width 26 height 15
click at [384, 150] on button "Publish" at bounding box center [373, 136] width 67 height 27
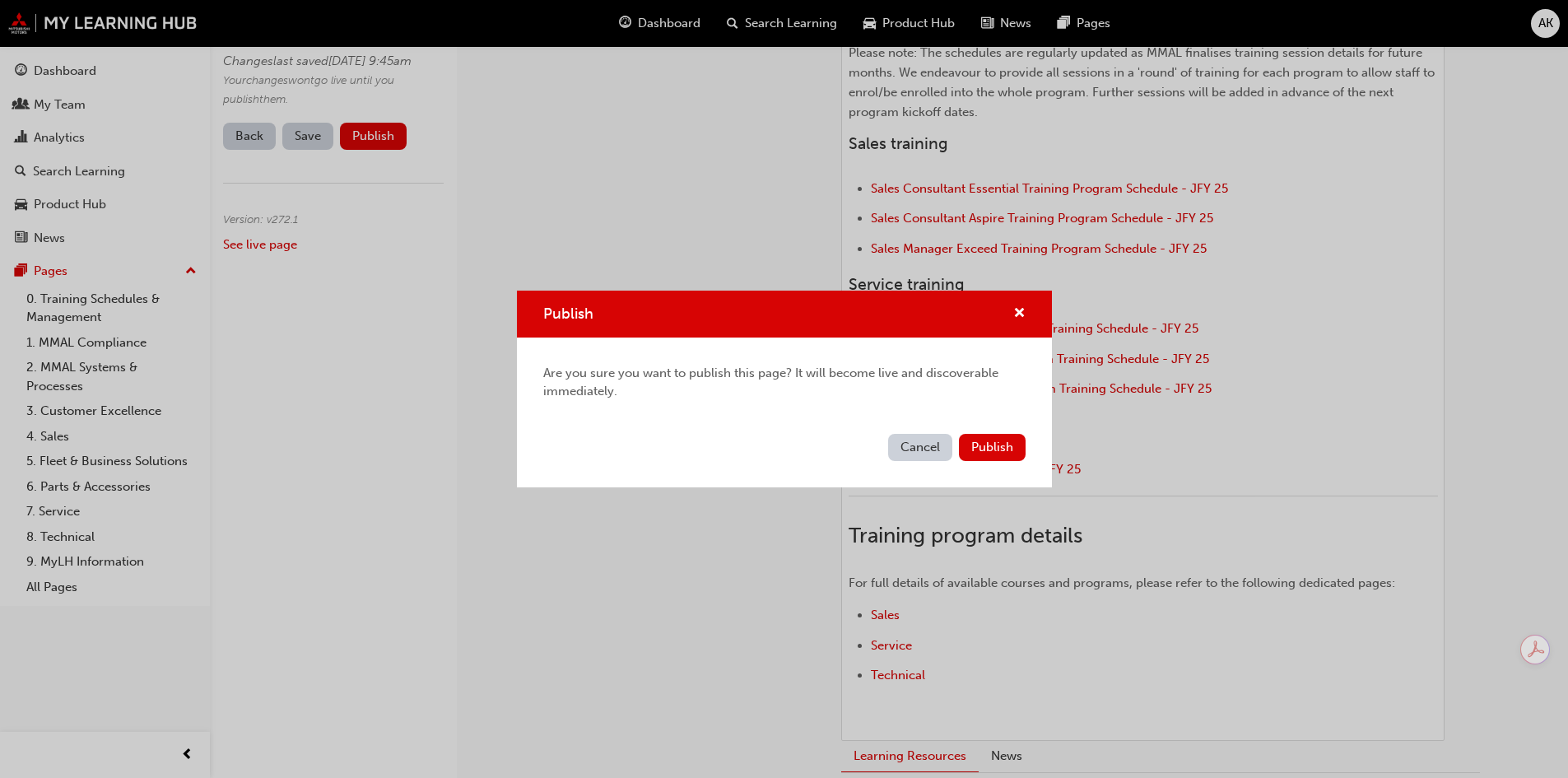
click at [971, 448] on span "Publish" at bounding box center [992, 447] width 42 height 15
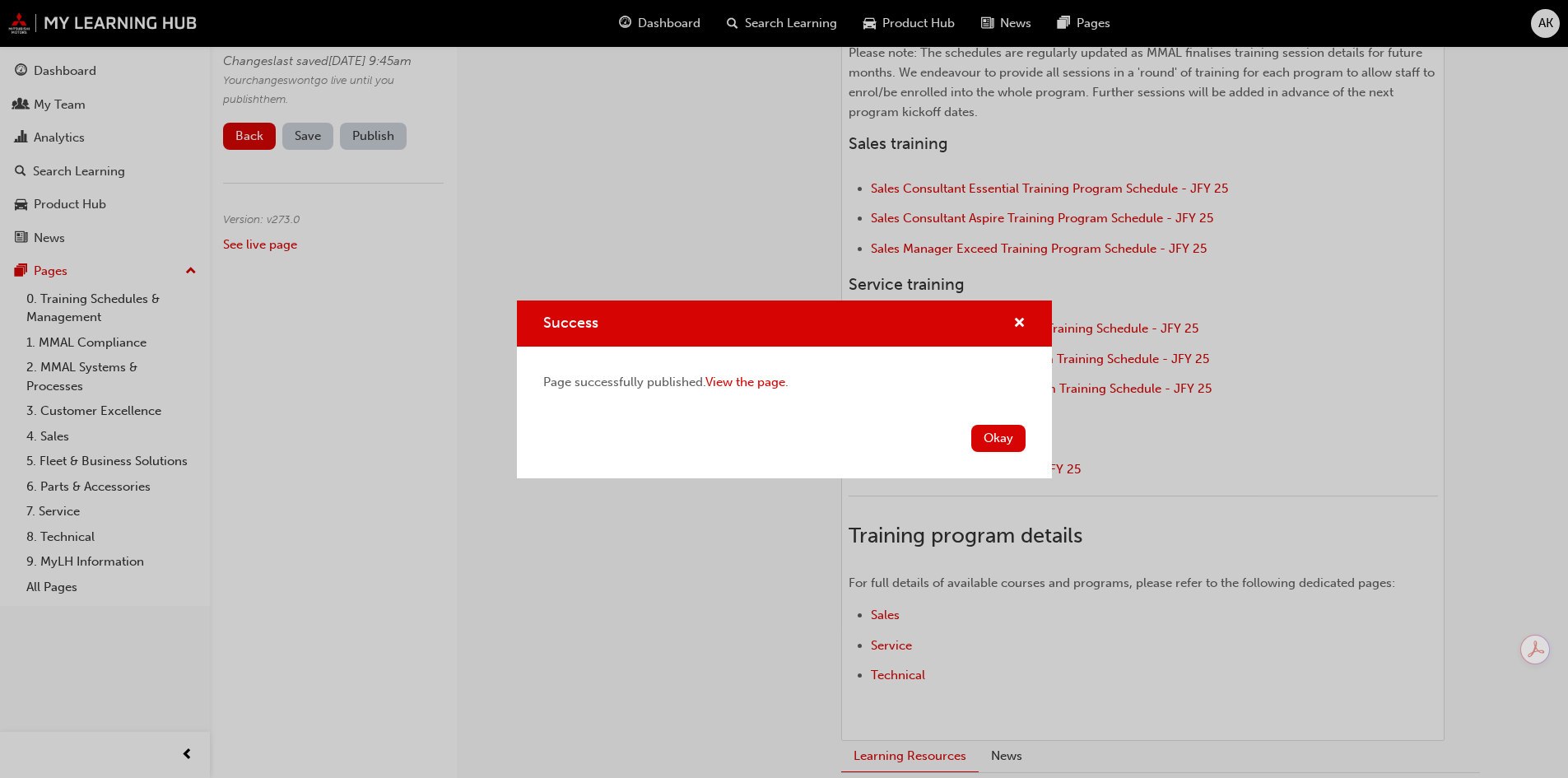
click at [988, 425] on button "Okay" at bounding box center [998, 438] width 54 height 27
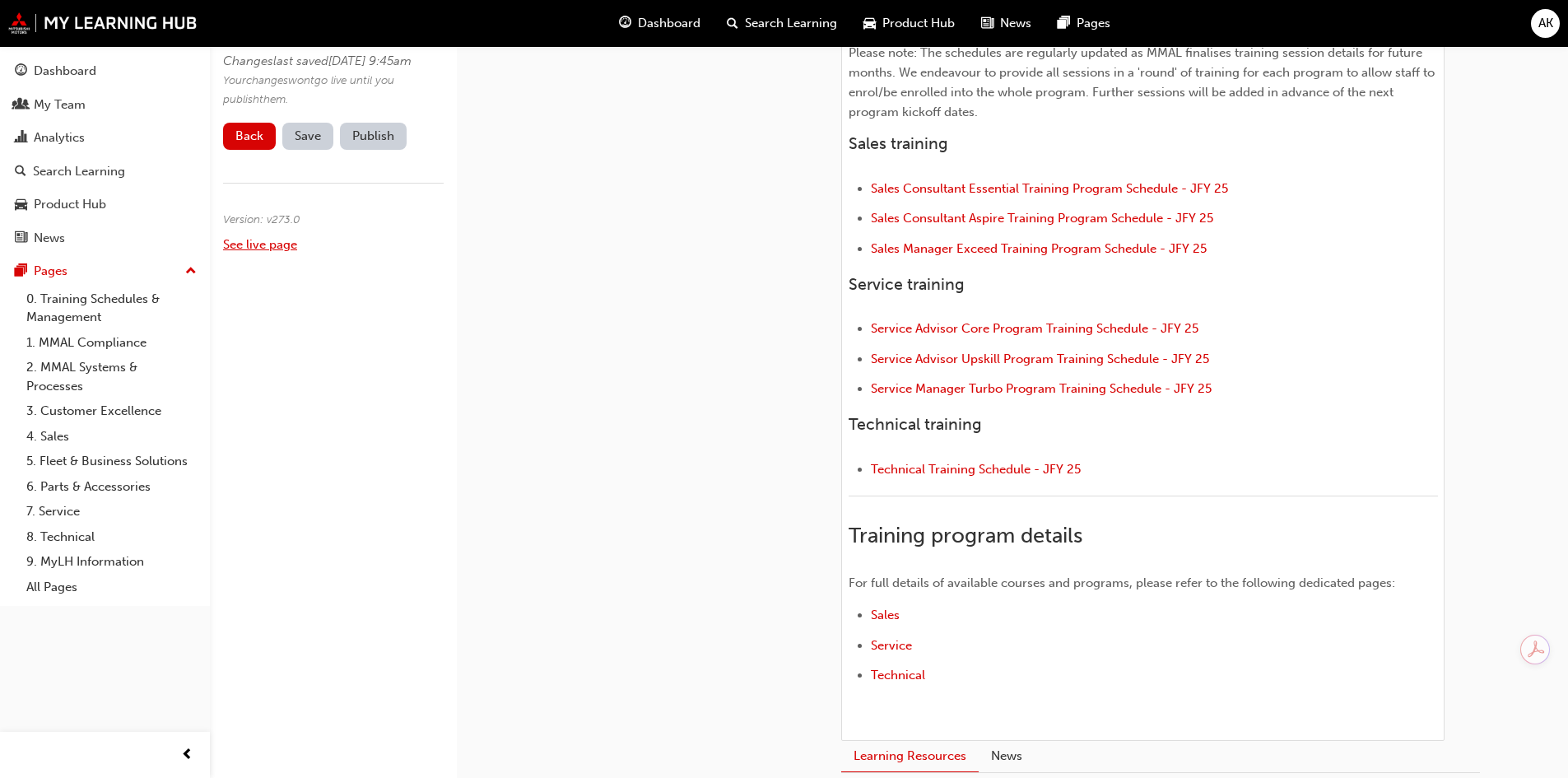
click at [265, 252] on link "See live page" at bounding box center [260, 244] width 74 height 15
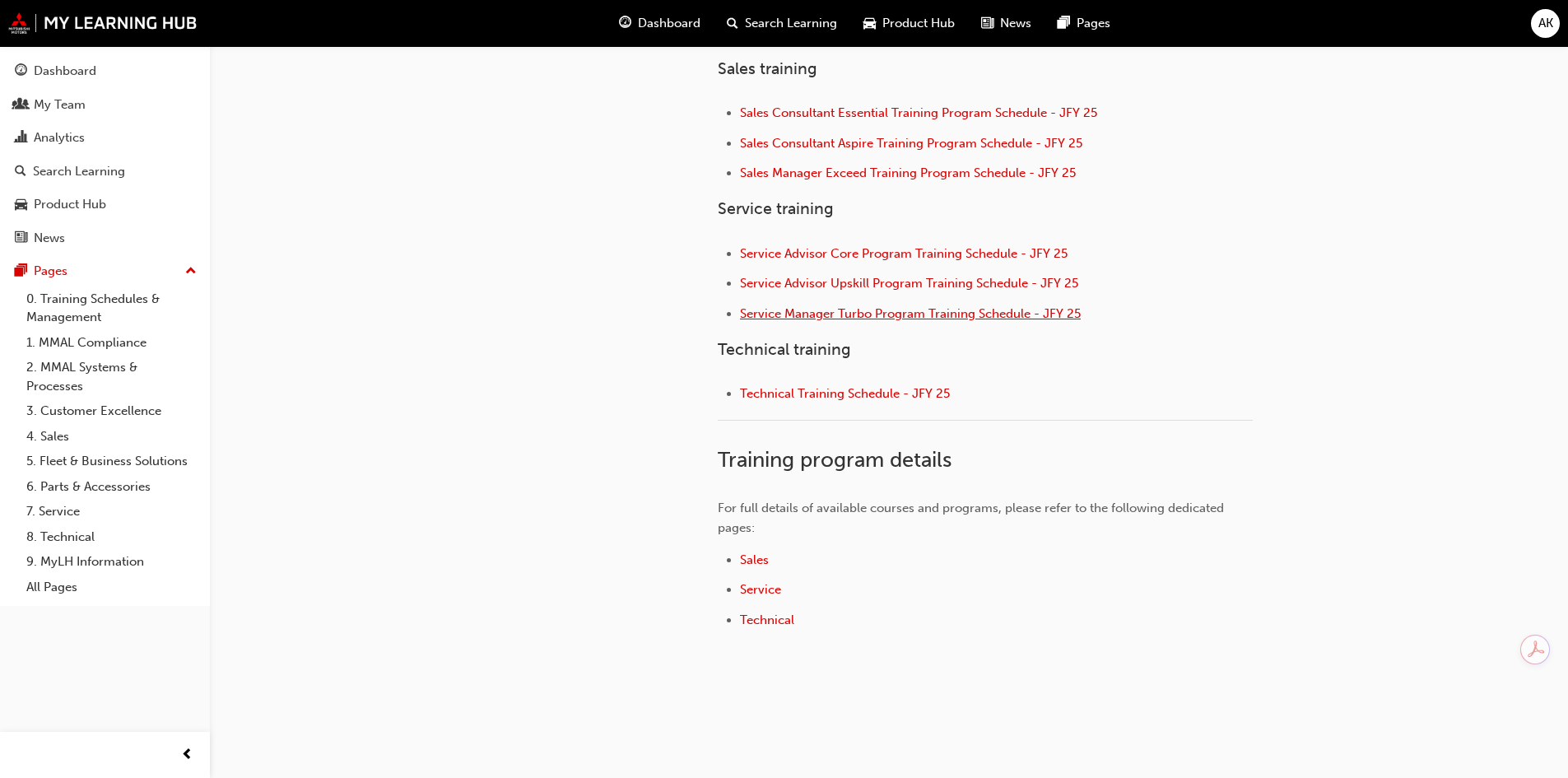
click at [1022, 309] on span "Service Manager Turbo Program Training Schedule - JFY 25" at bounding box center [910, 314] width 340 height 15
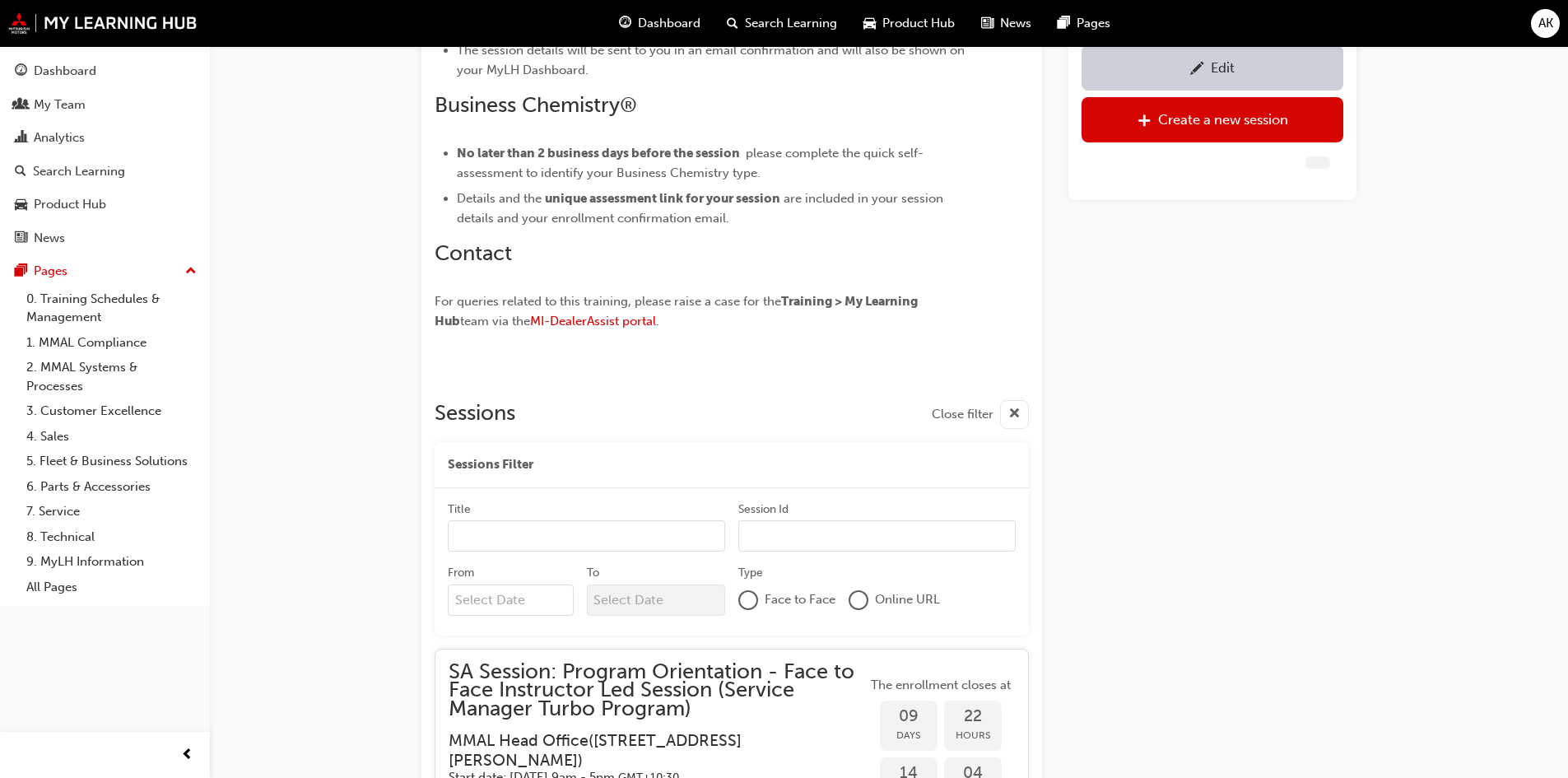
scroll to position [995, 0]
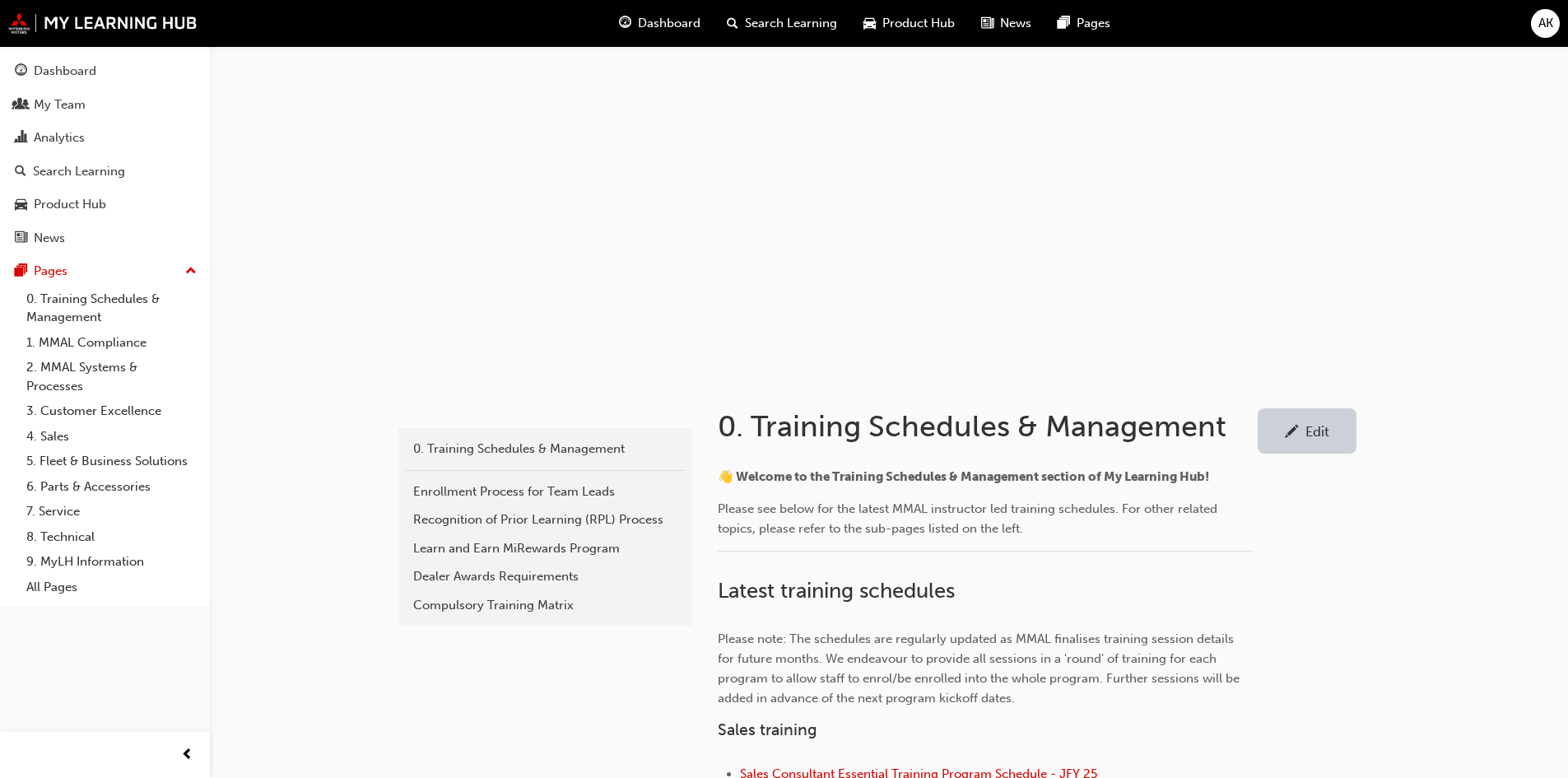
click at [994, 475] on span "👋 Welcome to the Training Schedules & Management section of My Learning Hub!" at bounding box center [963, 477] width 491 height 15
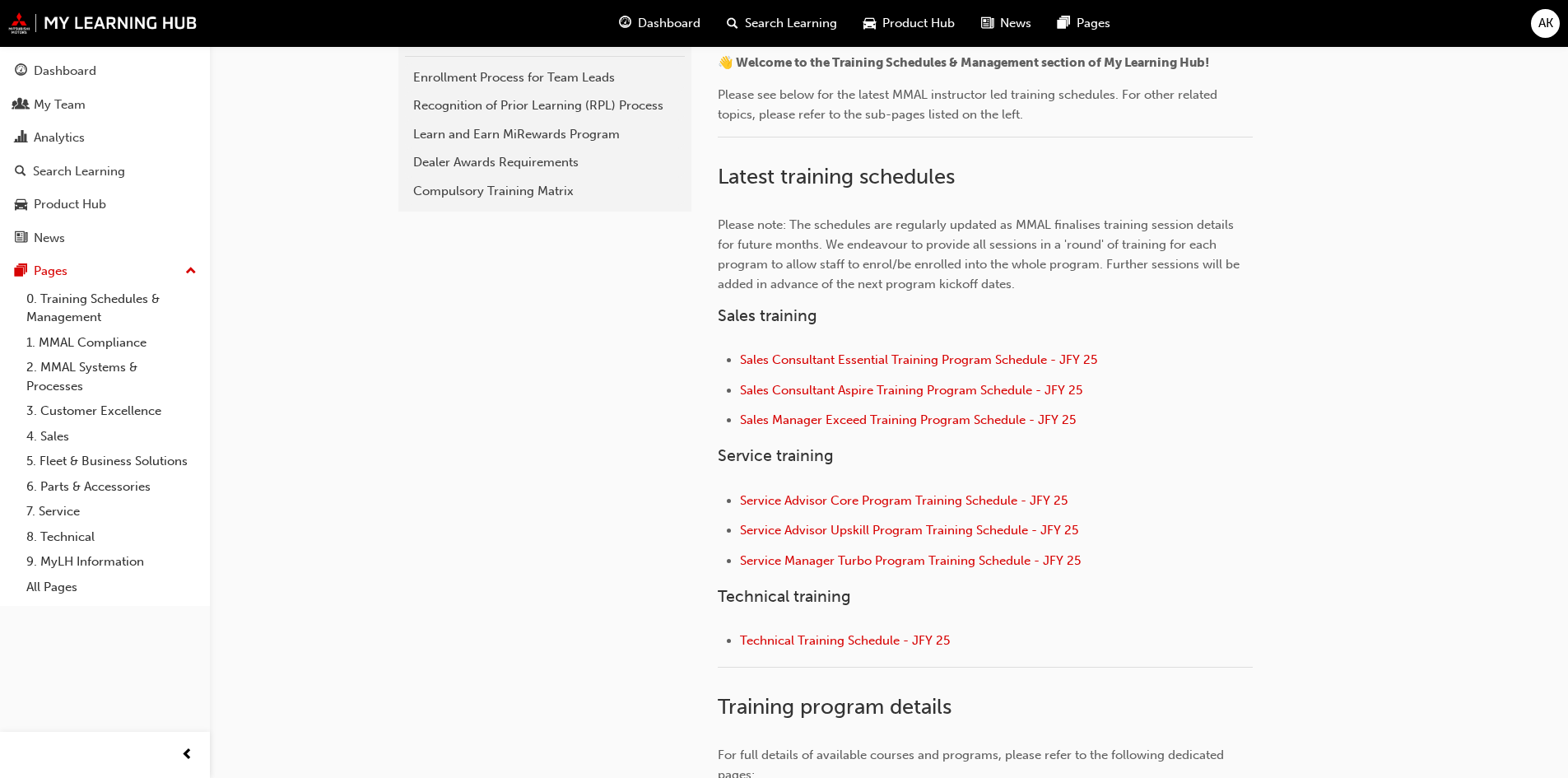
scroll to position [576, 0]
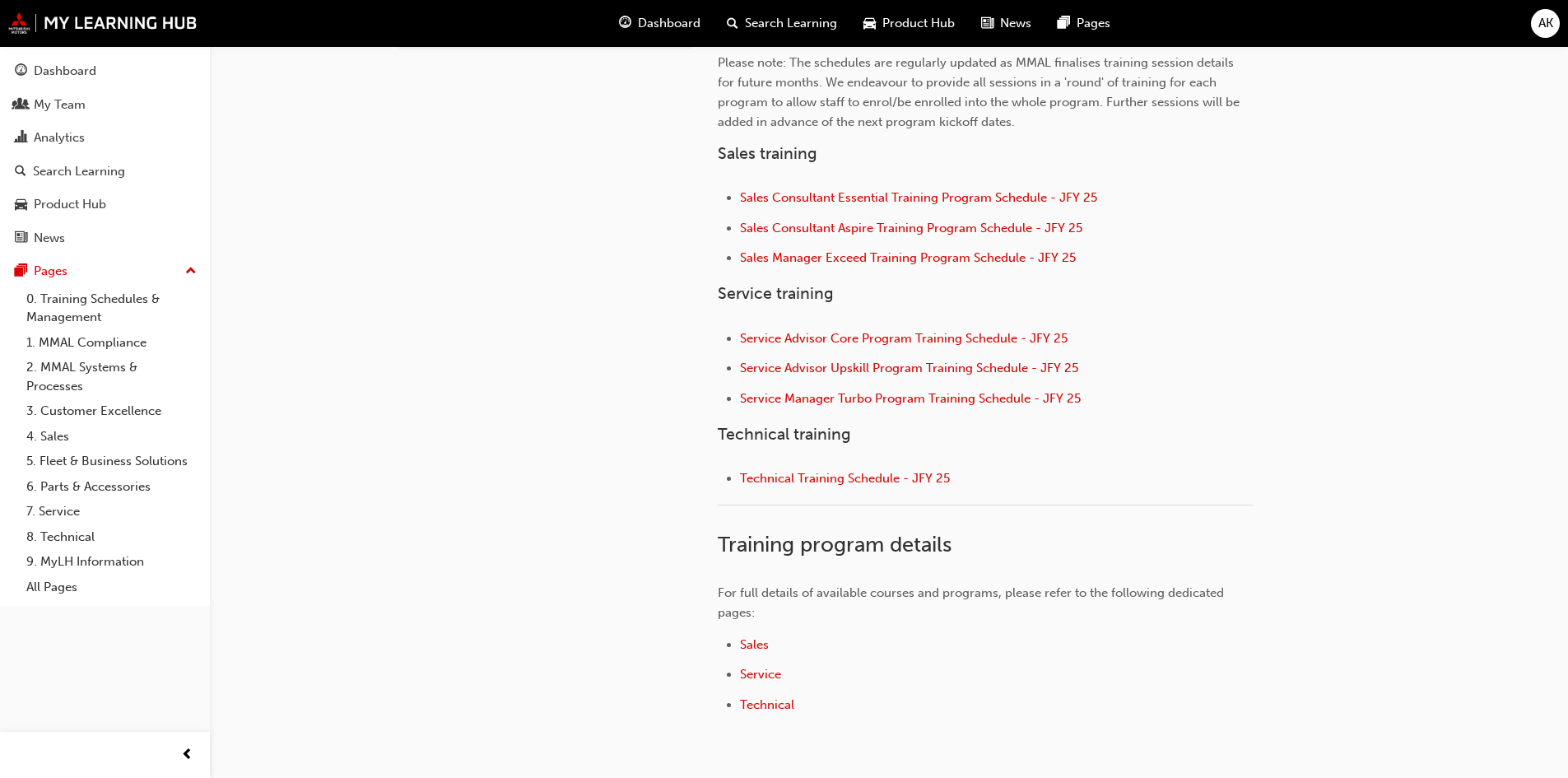
click at [1252, 375] on li "Service Advisor Upskill Program Training Schedule - JFY 25" at bounding box center [996, 370] width 513 height 24
drag, startPoint x: 64, startPoint y: 160, endPoint x: 120, endPoint y: 182, distance: 60.2
click at [64, 160] on link "Search Learning" at bounding box center [105, 171] width 197 height 30
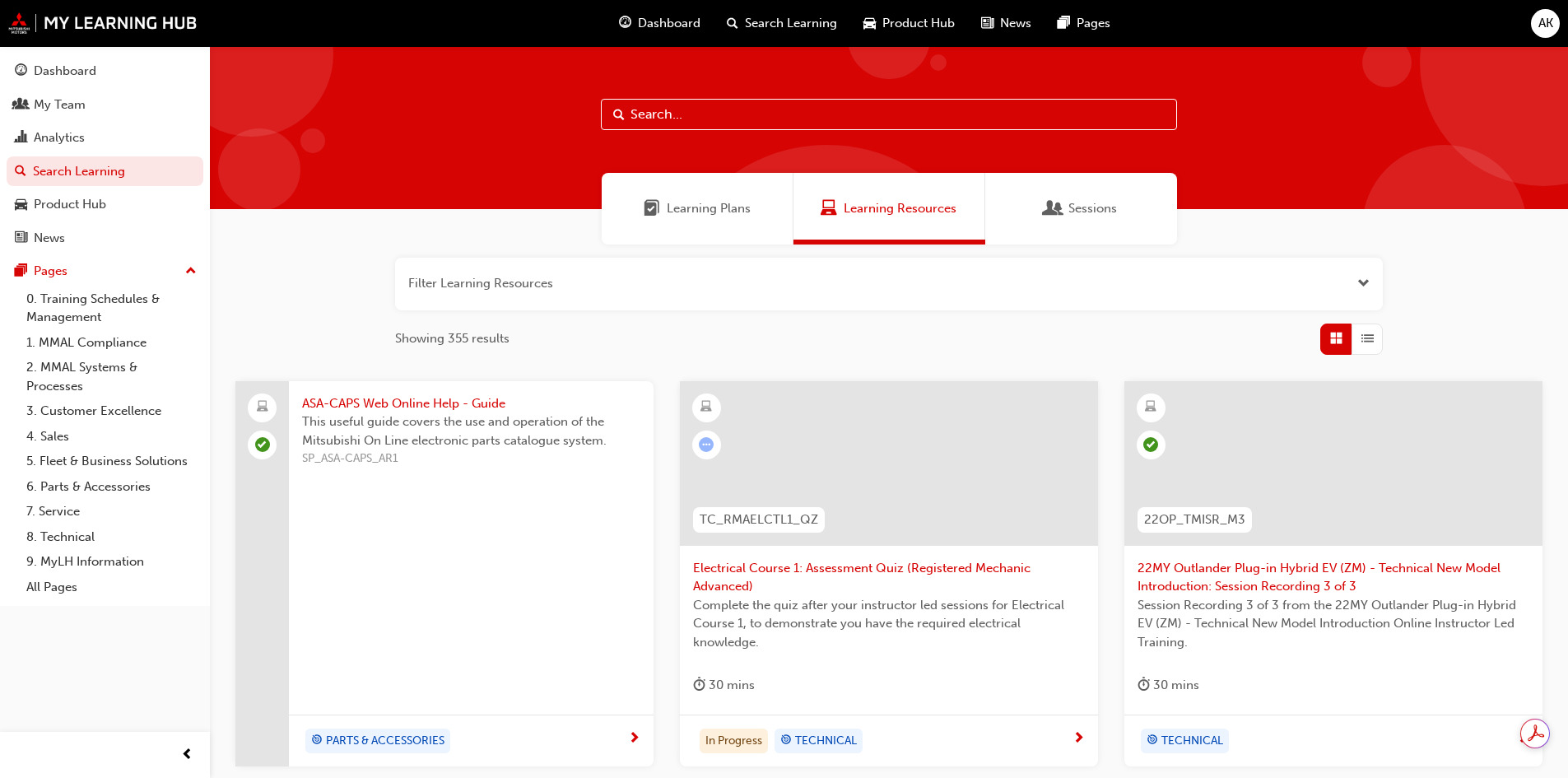
click at [1362, 349] on div "button" at bounding box center [1366, 339] width 31 height 31
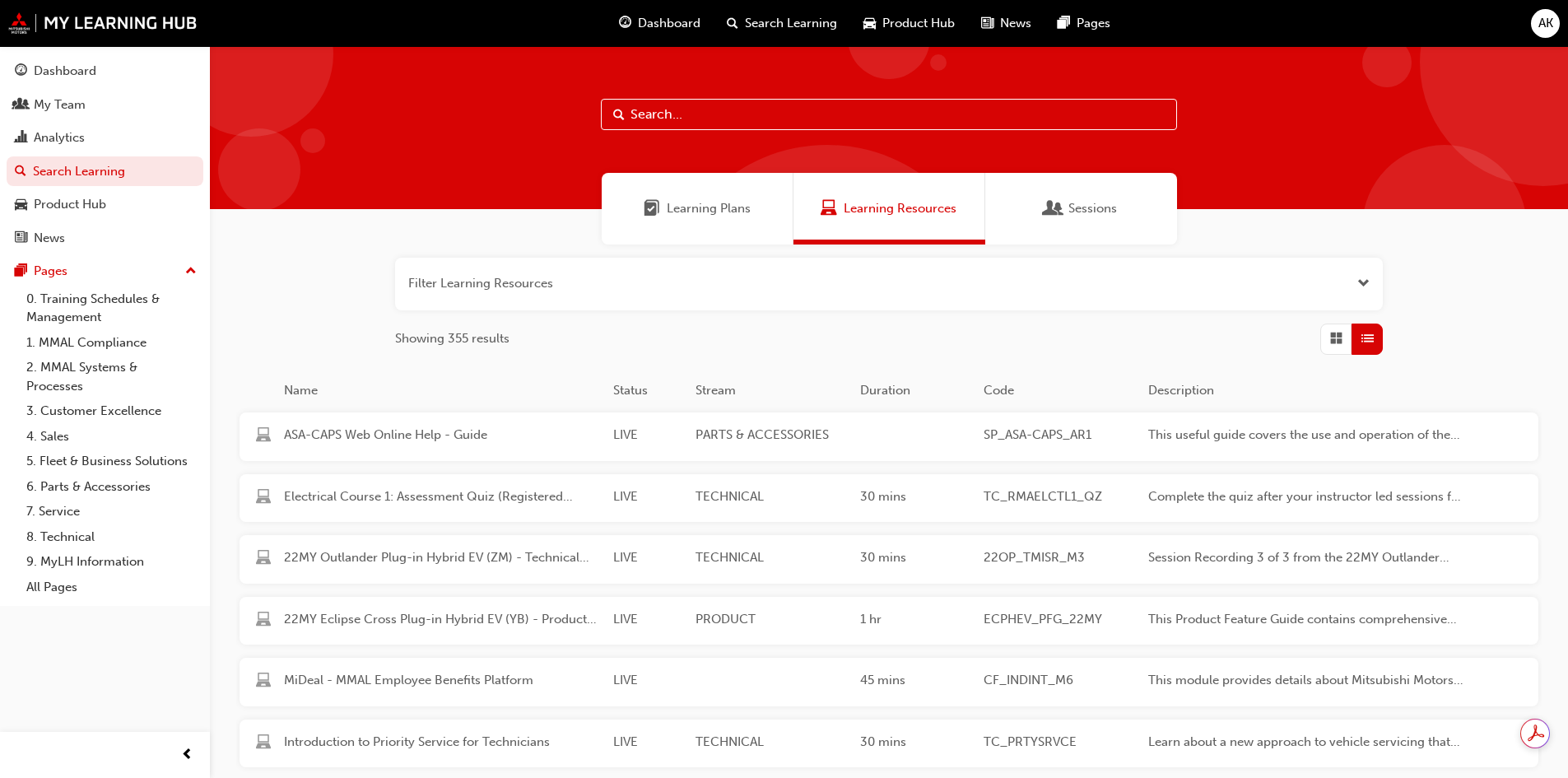
click at [1356, 333] on div "button" at bounding box center [1366, 339] width 31 height 31
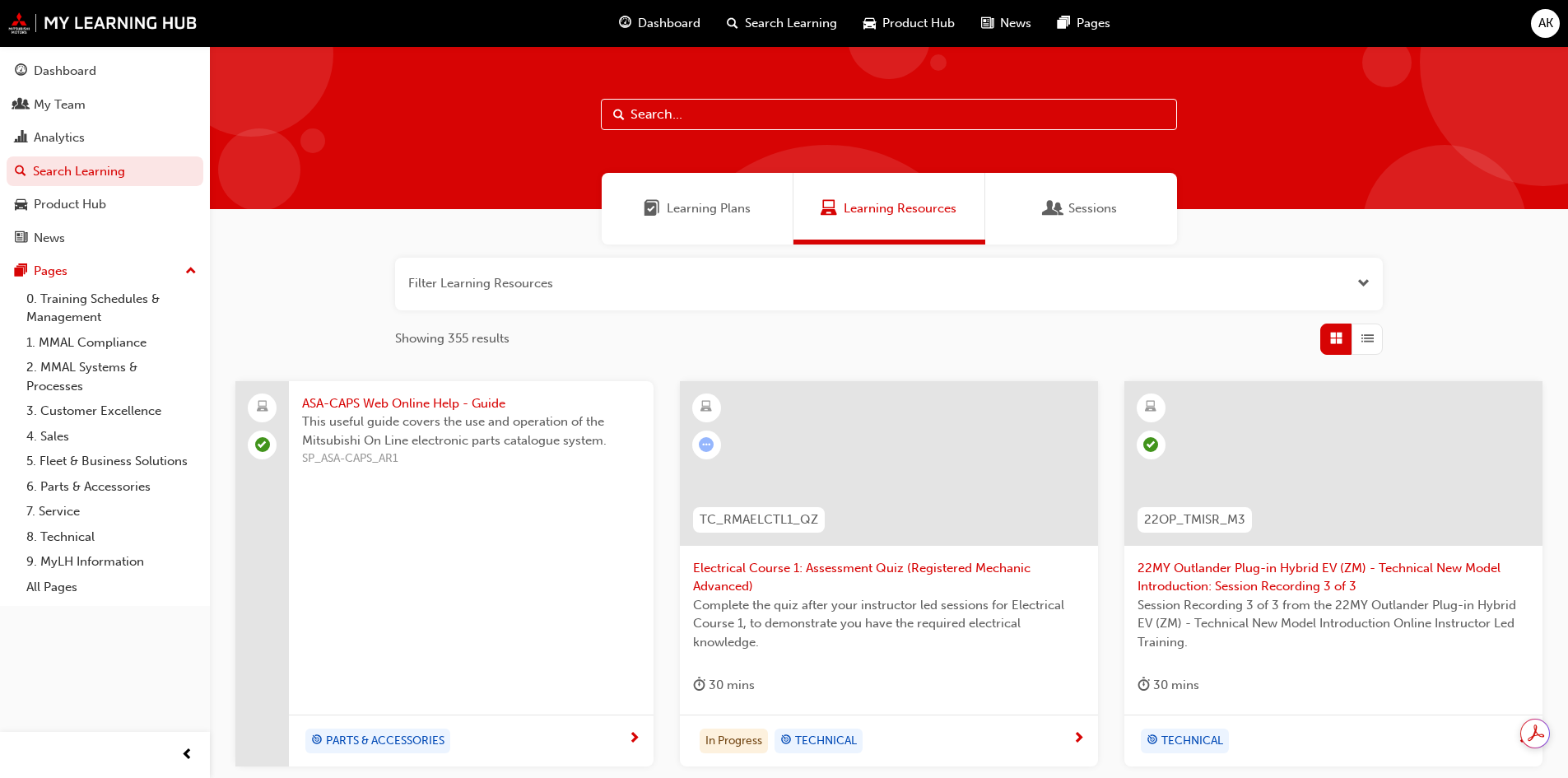
click at [1377, 264] on button "button" at bounding box center [888, 284] width 988 height 53
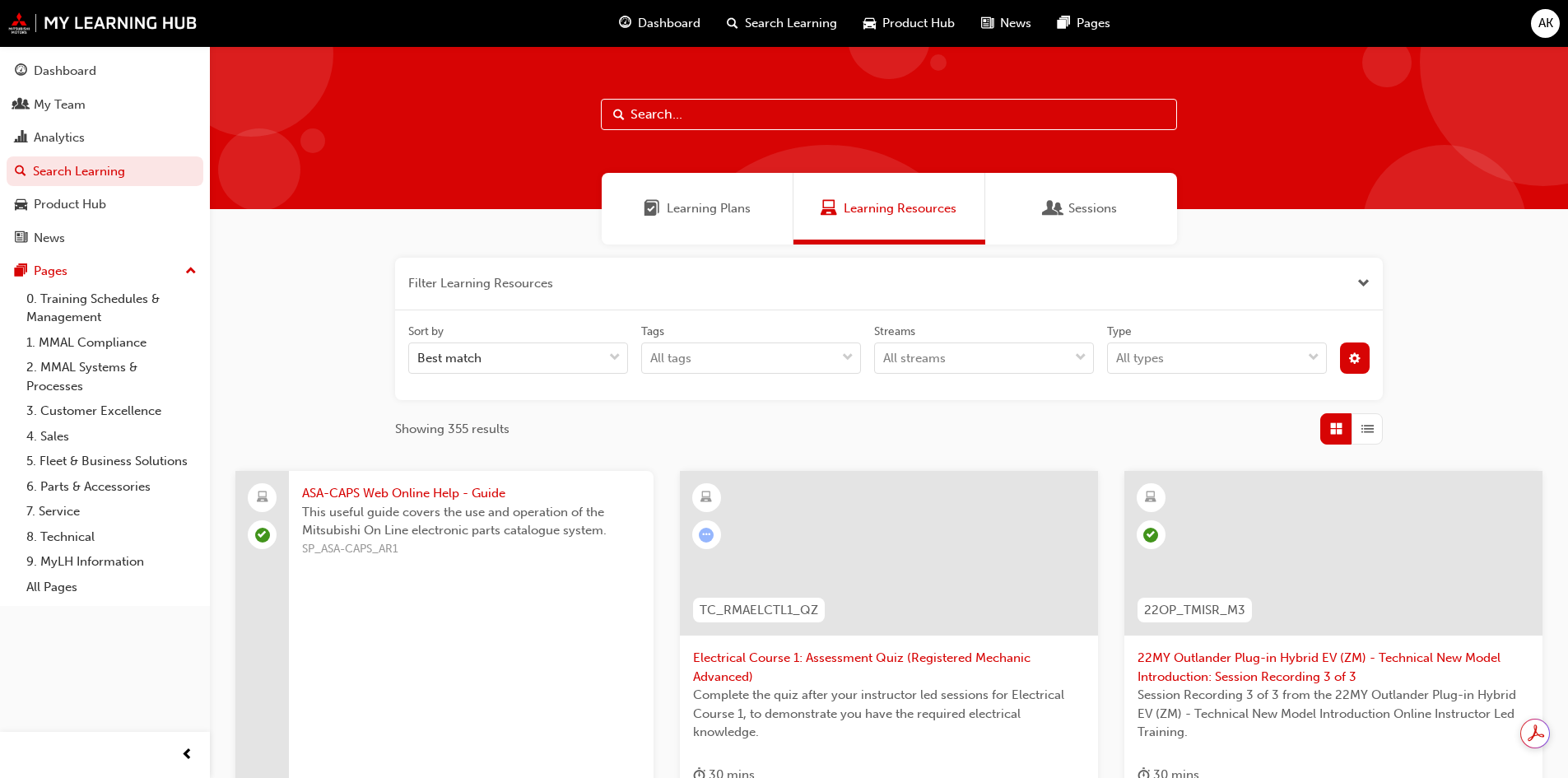
click at [1353, 374] on div at bounding box center [1355, 364] width 43 height 44
click at [1356, 359] on span "cog-icon" at bounding box center [1355, 360] width 12 height 14
click at [505, 365] on div "Best match" at bounding box center [505, 358] width 193 height 28
click at [419, 365] on input "Sort by Best match" at bounding box center [418, 357] width 2 height 14
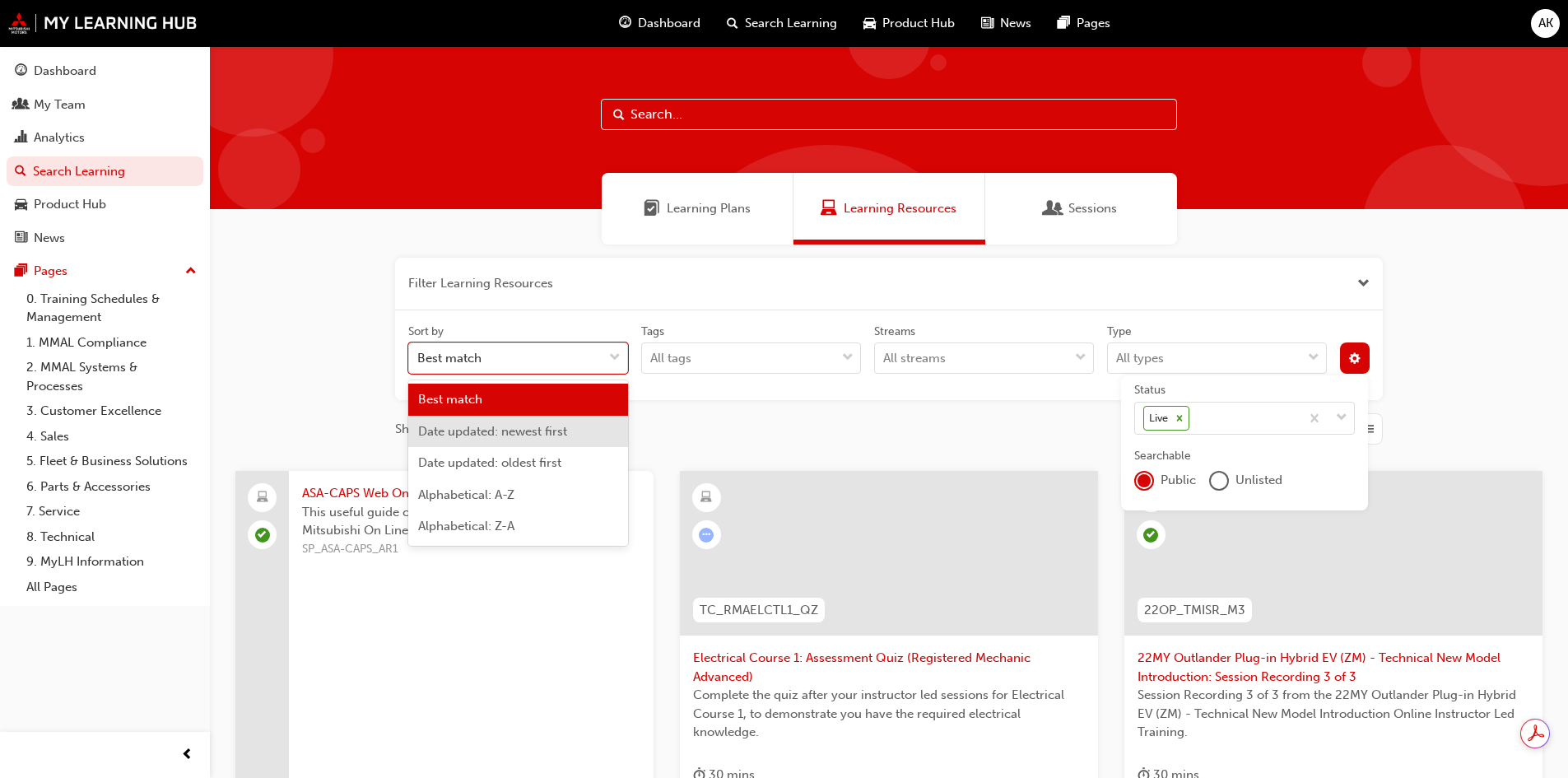
click at [498, 437] on span "Date updated: newest first" at bounding box center [493, 432] width 149 height 15
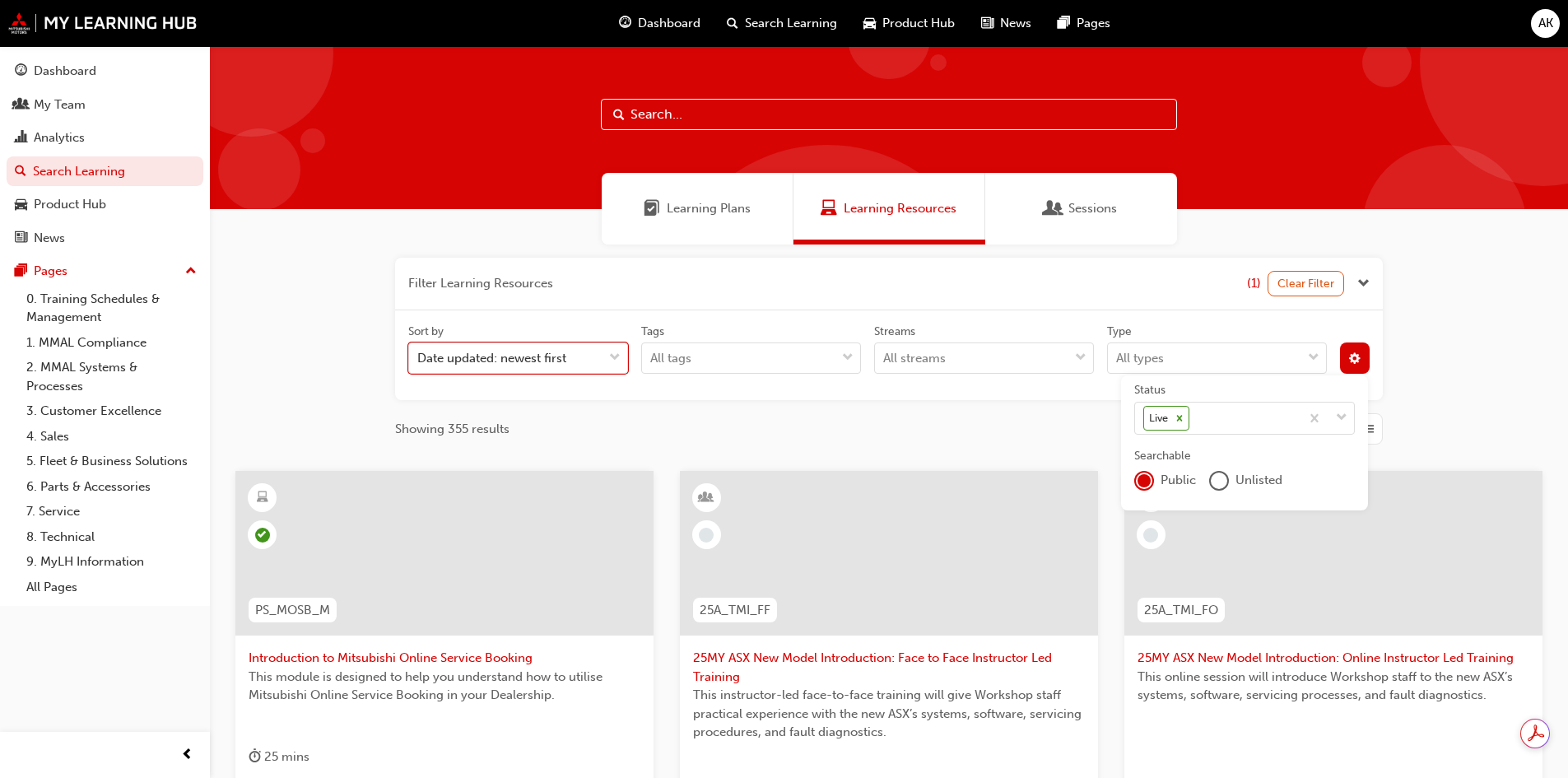
click at [1220, 479] on div "unlistedOption" at bounding box center [1218, 481] width 17 height 17
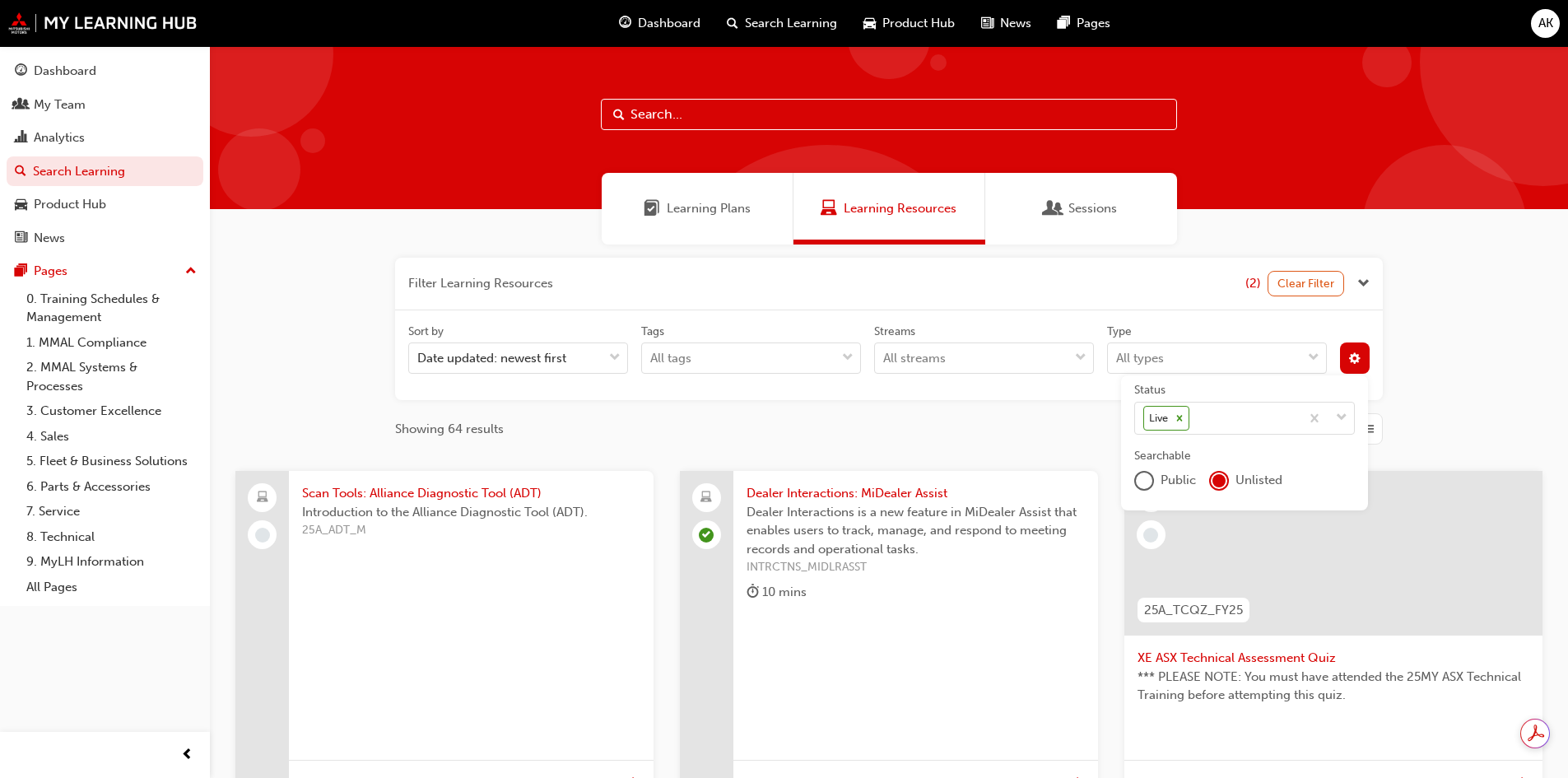
click at [466, 484] on span "Scan Tools: Alliance Diagnostic Tool (ADT)" at bounding box center [471, 494] width 338 height 19
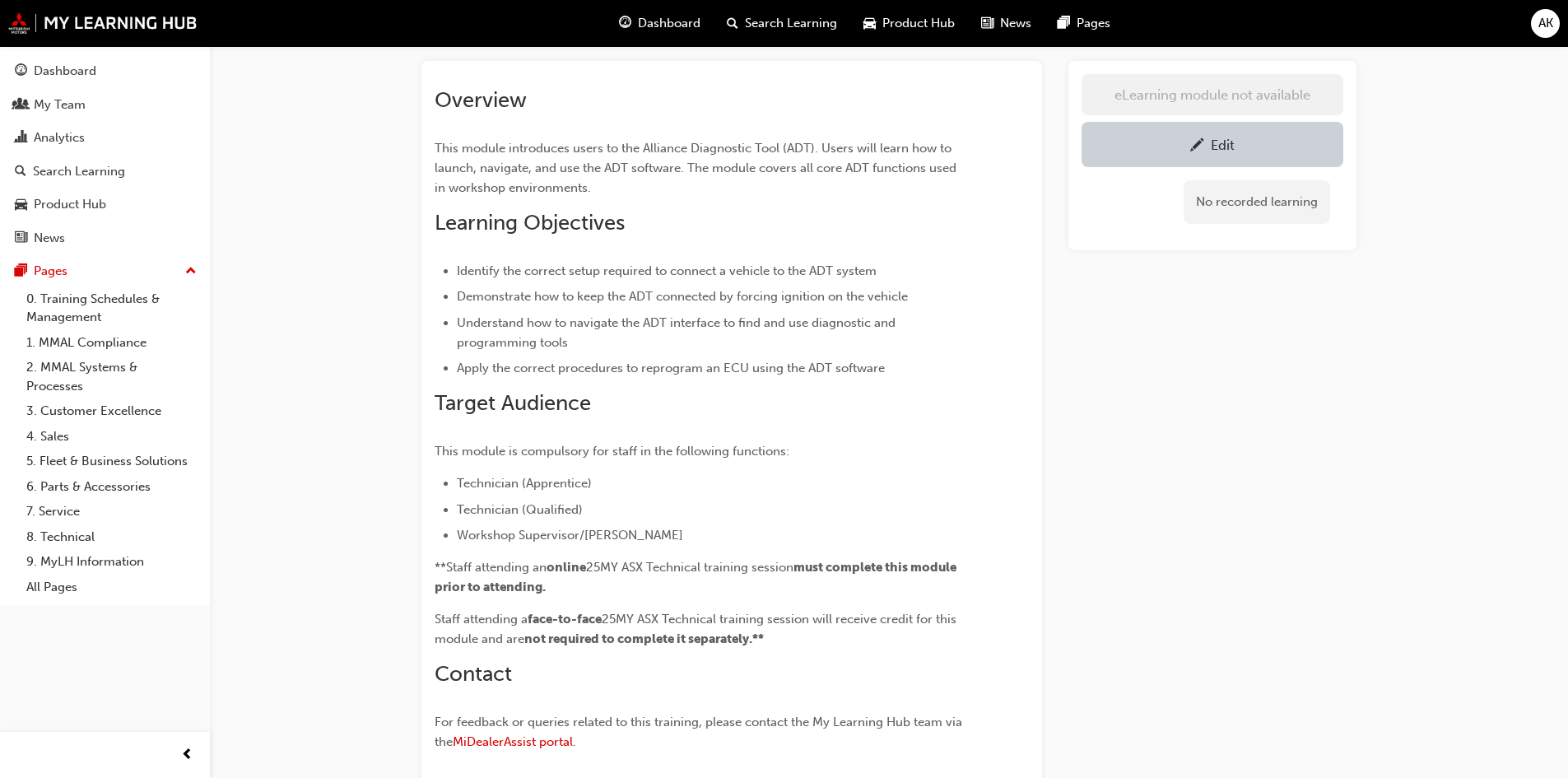
scroll to position [165, 0]
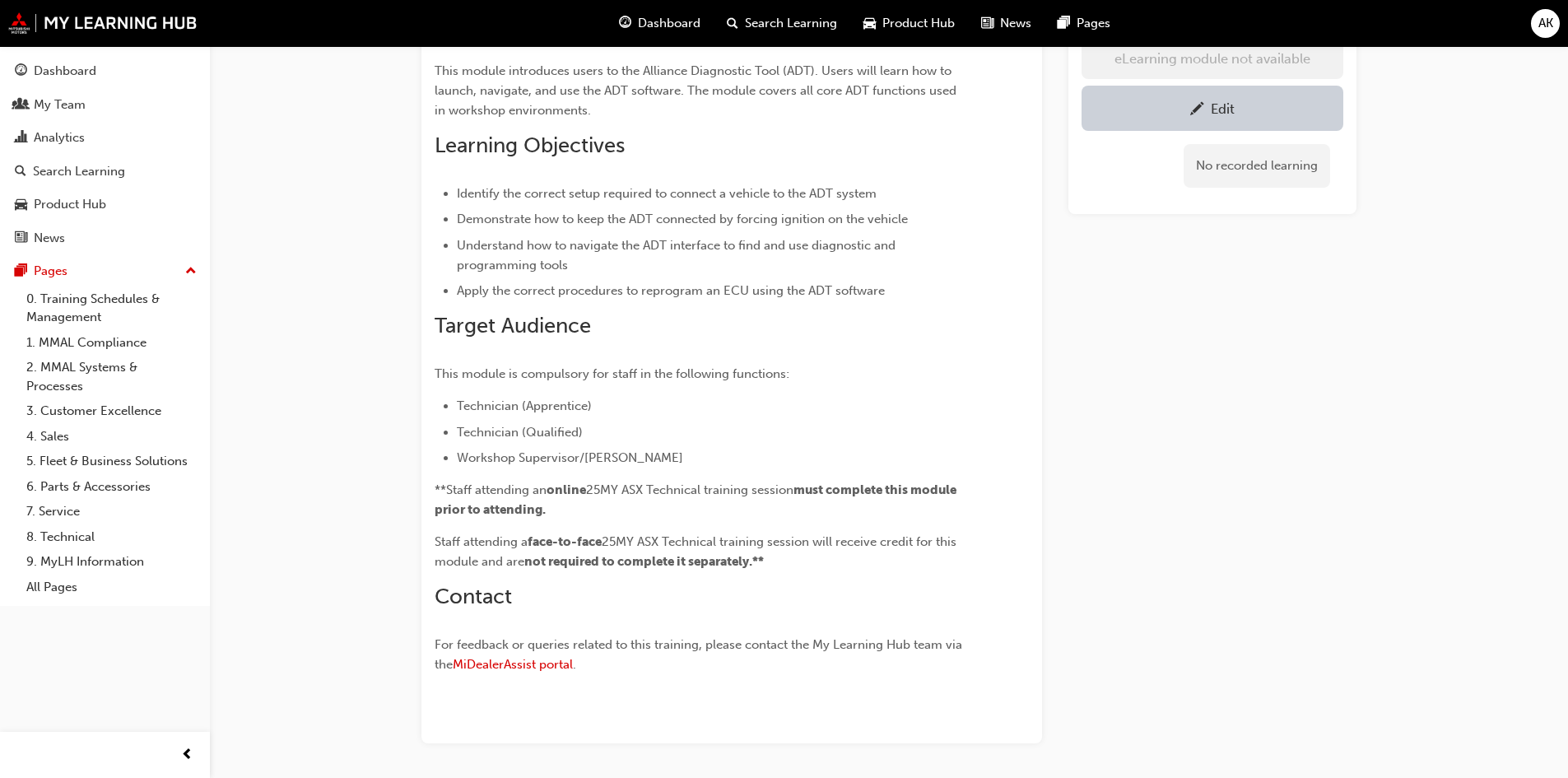
click at [1158, 407] on div "eLearning module not available Edit No recorded learning" at bounding box center [1212, 363] width 288 height 760
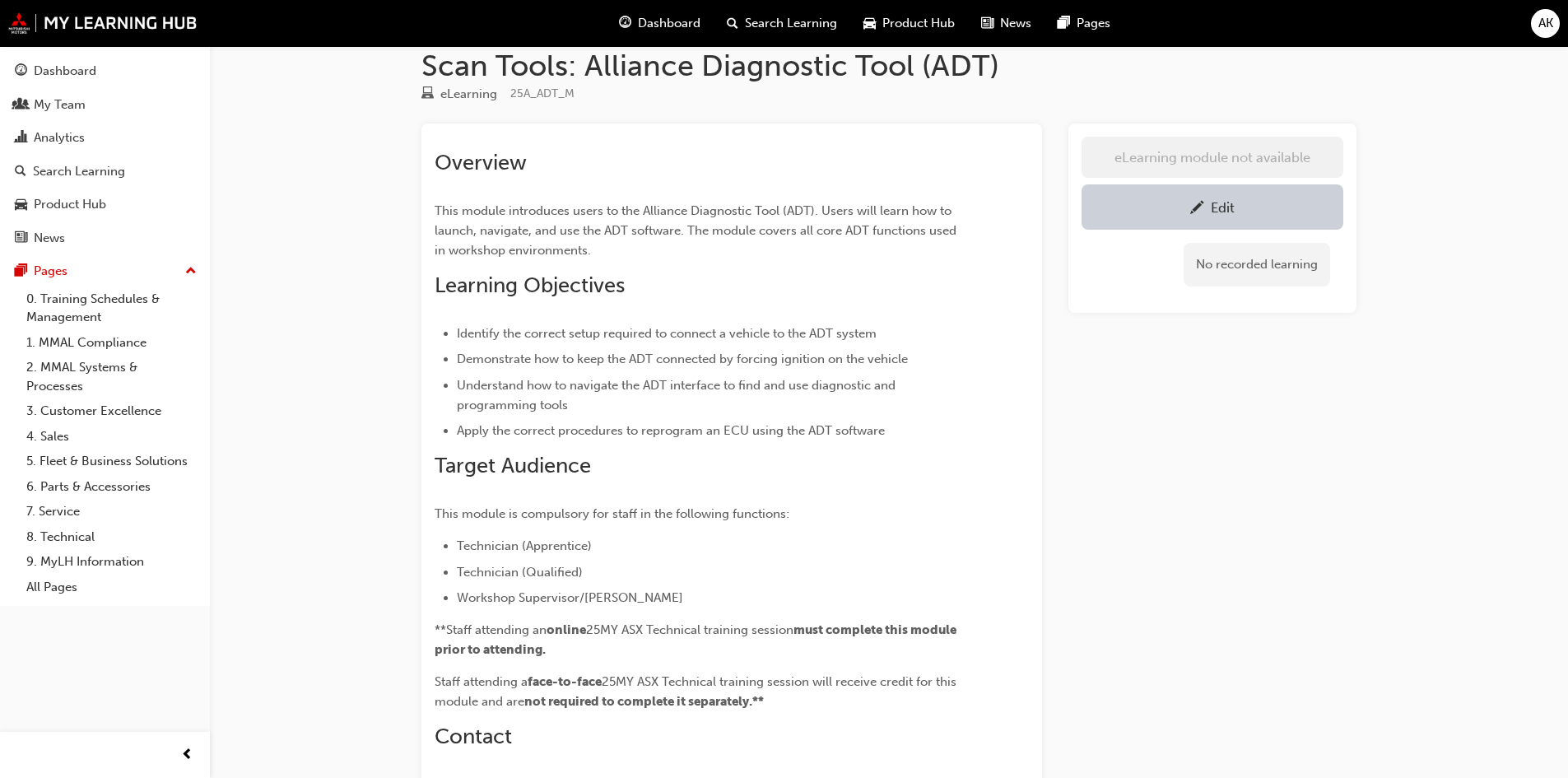
scroll to position [0, 0]
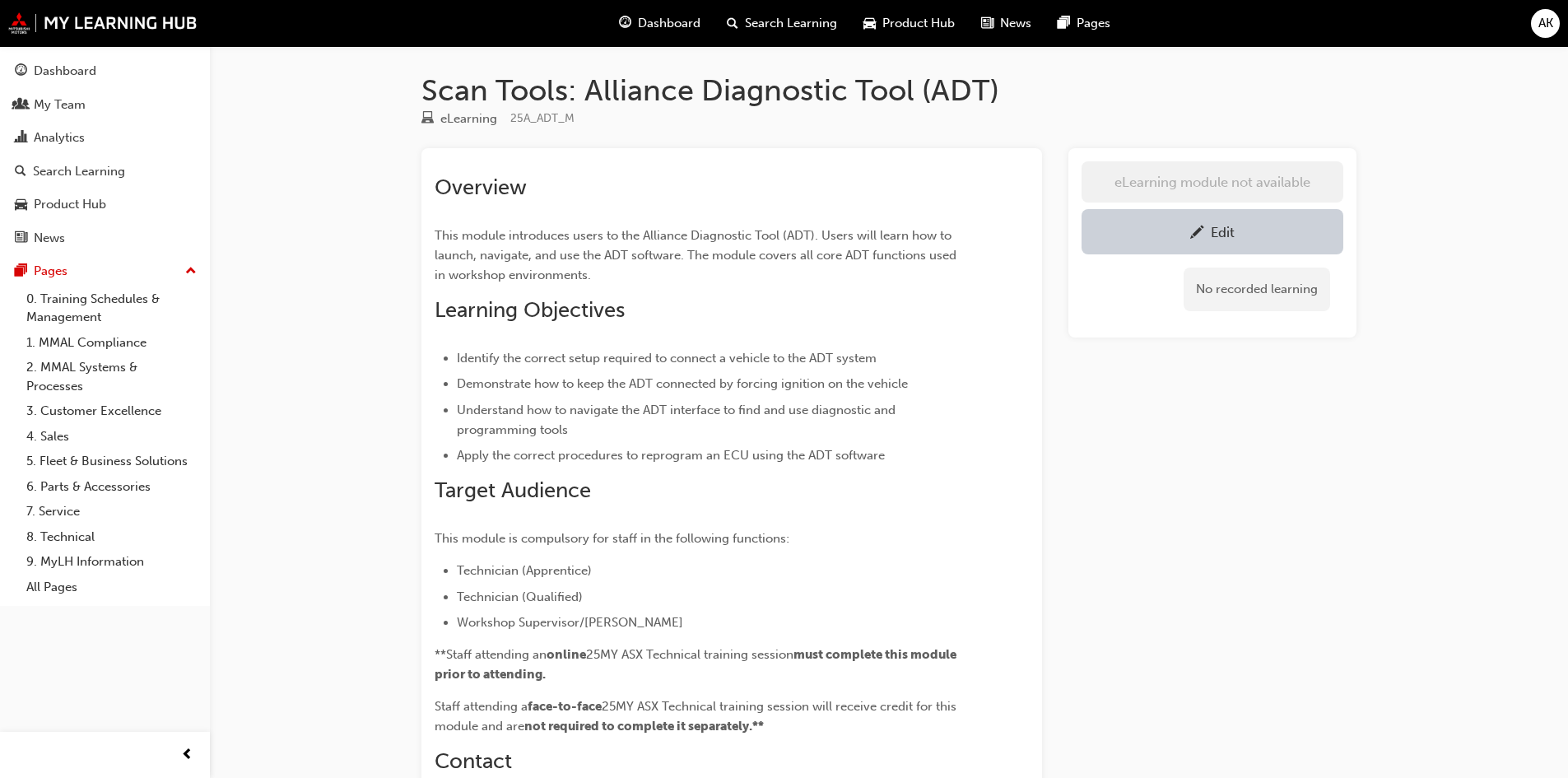
click at [1172, 238] on div "Edit" at bounding box center [1212, 232] width 237 height 21
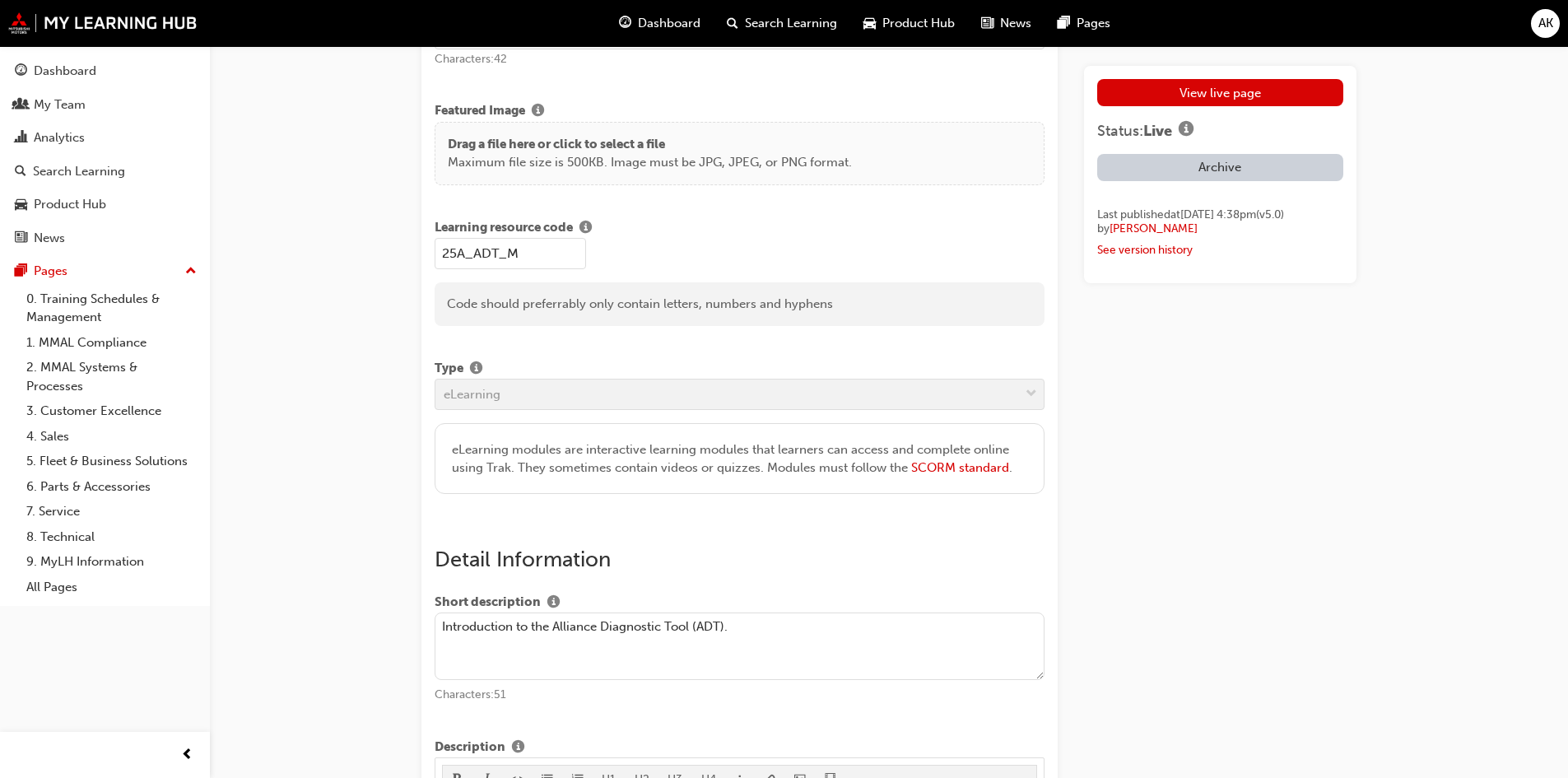
scroll to position [85, 0]
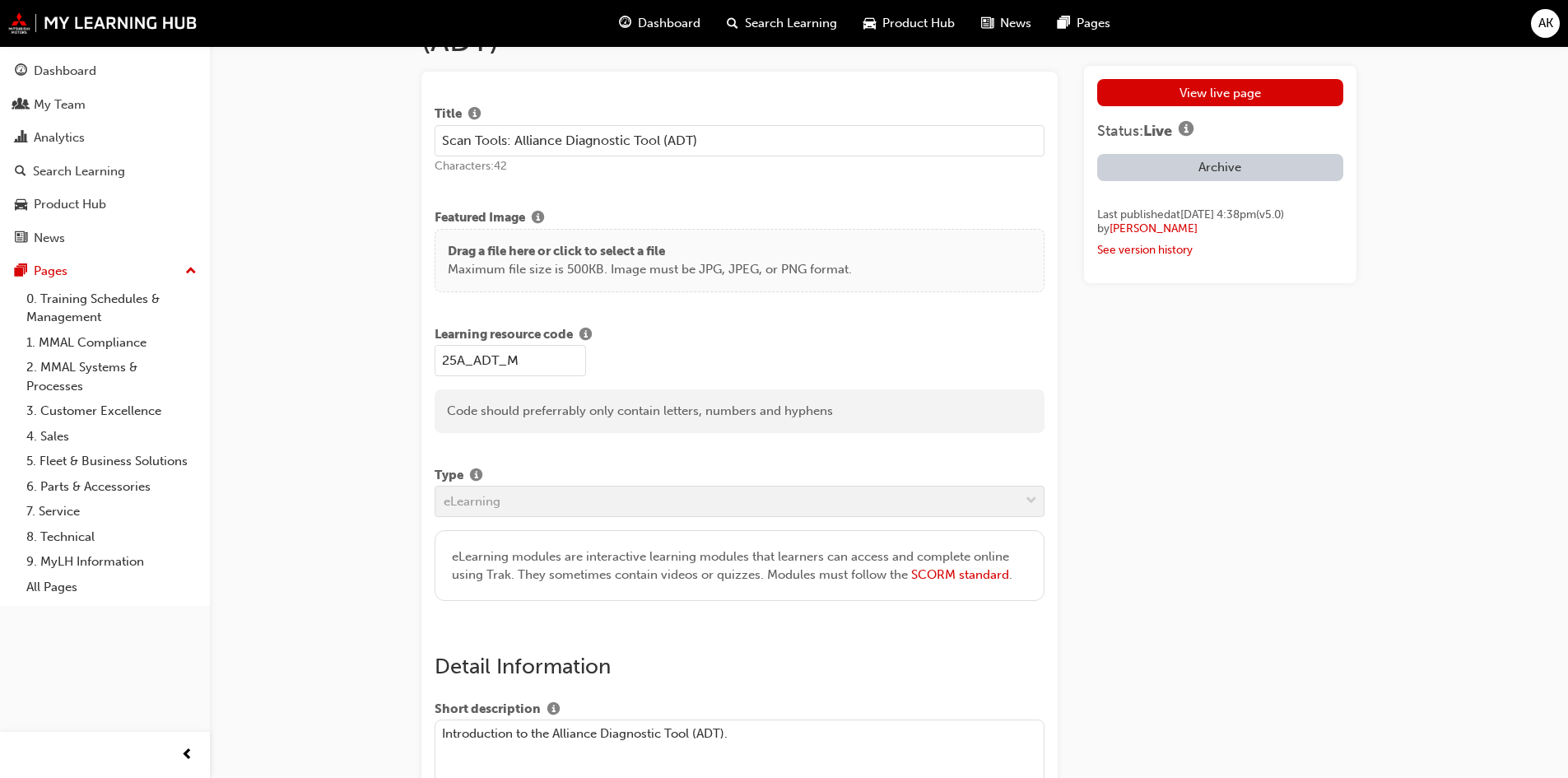
click at [1223, 91] on link "View live page" at bounding box center [1220, 92] width 246 height 27
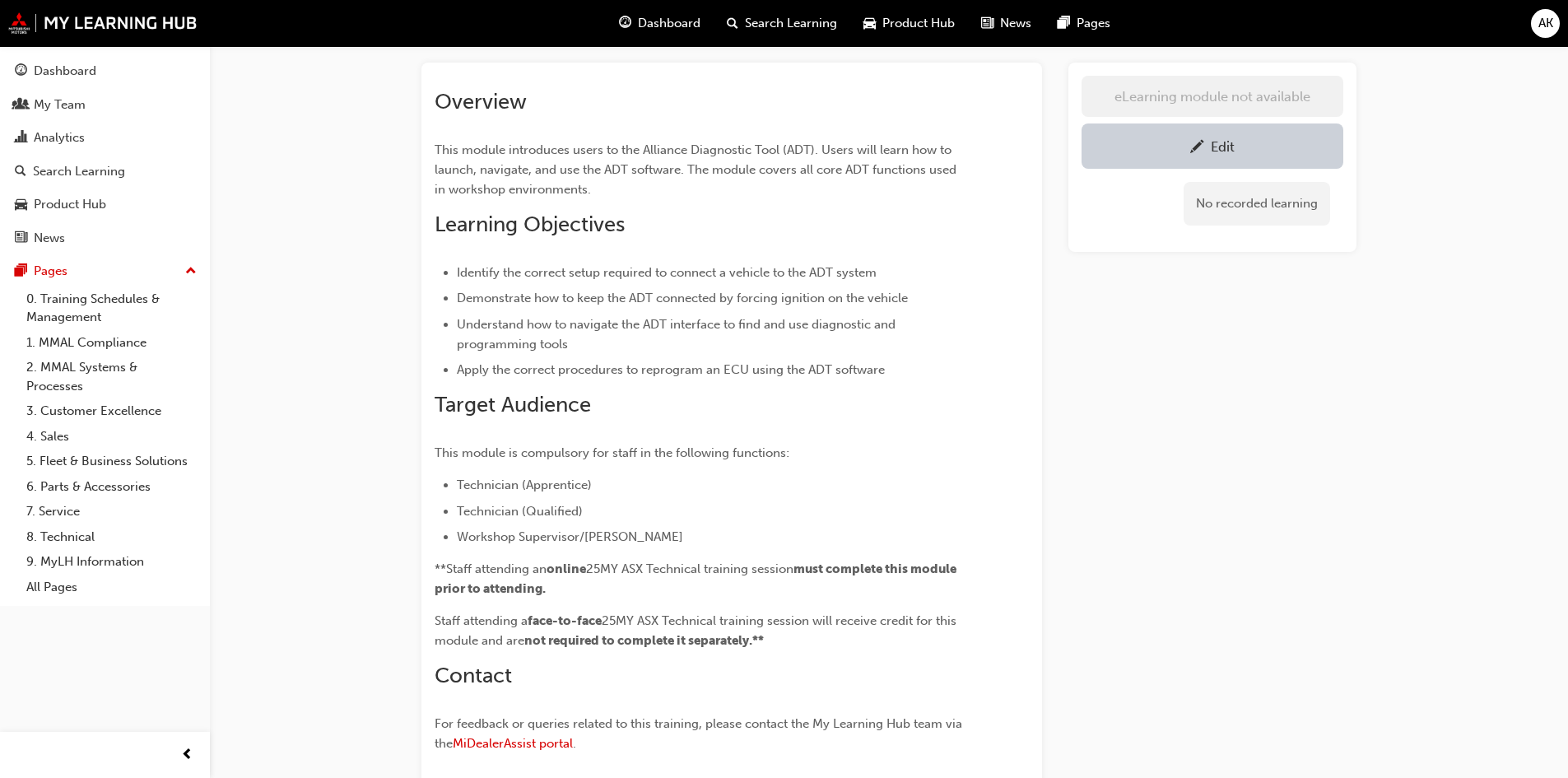
click at [1219, 386] on div "eLearning module not available Edit No recorded learning" at bounding box center [1212, 443] width 288 height 760
click at [1090, 299] on div "eLearning module not available Edit No recorded learning" at bounding box center [1212, 443] width 288 height 760
click at [1049, 488] on div "Overview This module introduces users to the Alliance Diagnostic Tool (ADT). Us…" at bounding box center [889, 443] width 935 height 760
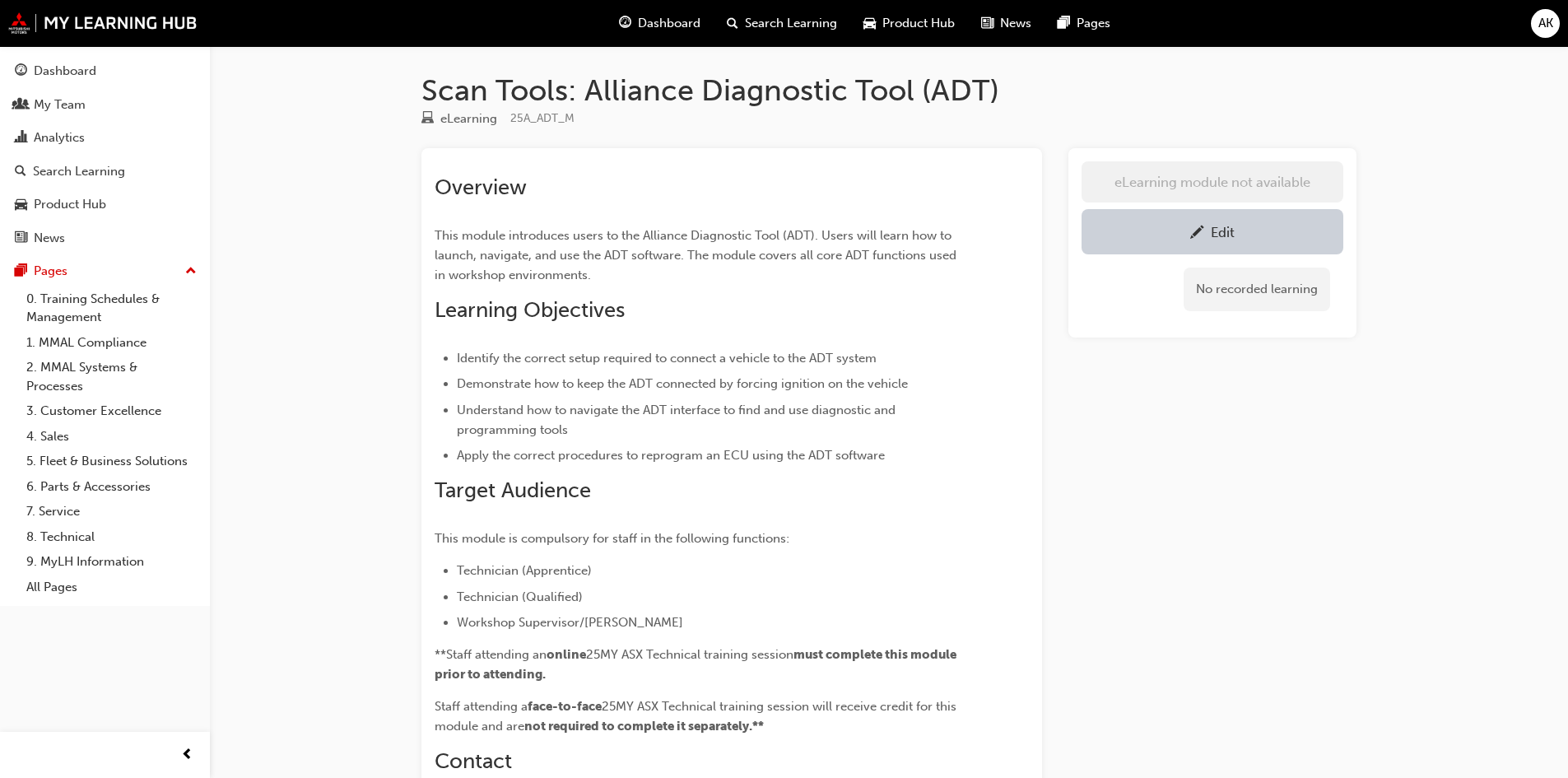
click at [1074, 506] on div "eLearning module not available Edit No recorded learning" at bounding box center [1212, 528] width 288 height 760
click at [80, 174] on div "Search Learning" at bounding box center [79, 171] width 92 height 19
click at [1255, 230] on div "Edit" at bounding box center [1212, 232] width 237 height 21
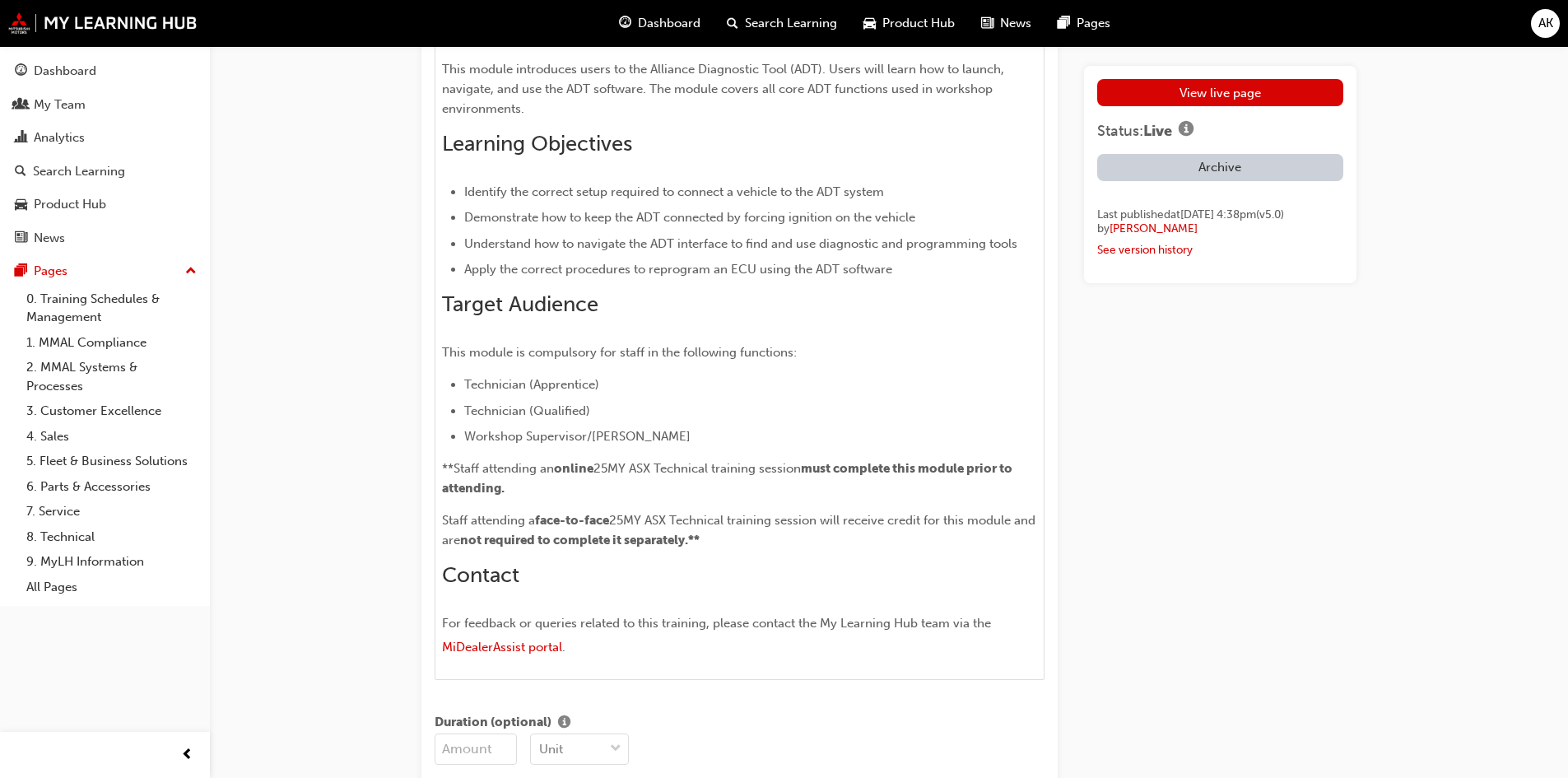
scroll to position [988, 0]
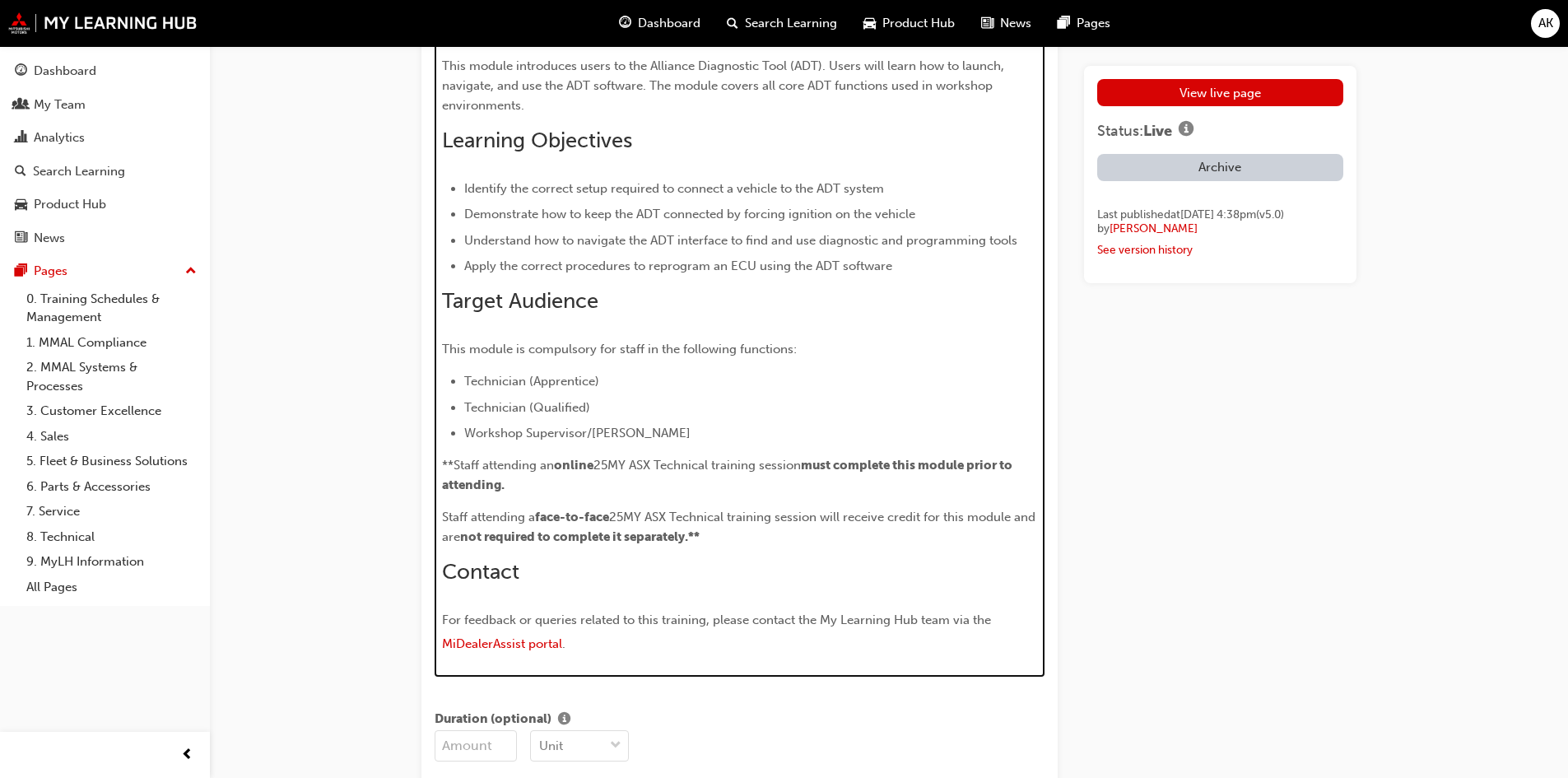
click at [729, 320] on div "Overview This module introduces users to the Alliance Diagnostic Tool (ADT). Us…" at bounding box center [739, 331] width 595 height 653
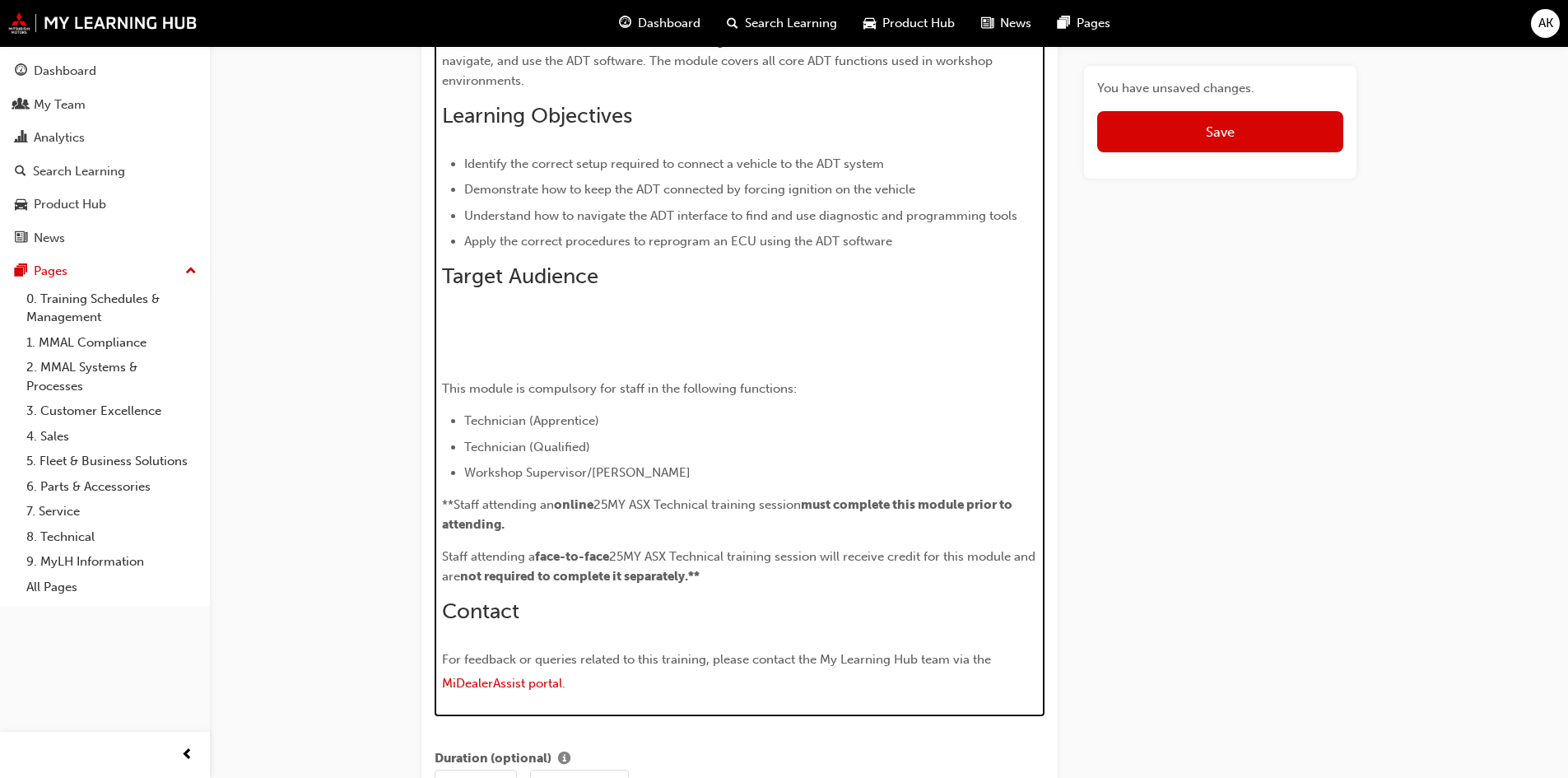
scroll to position [1104, 0]
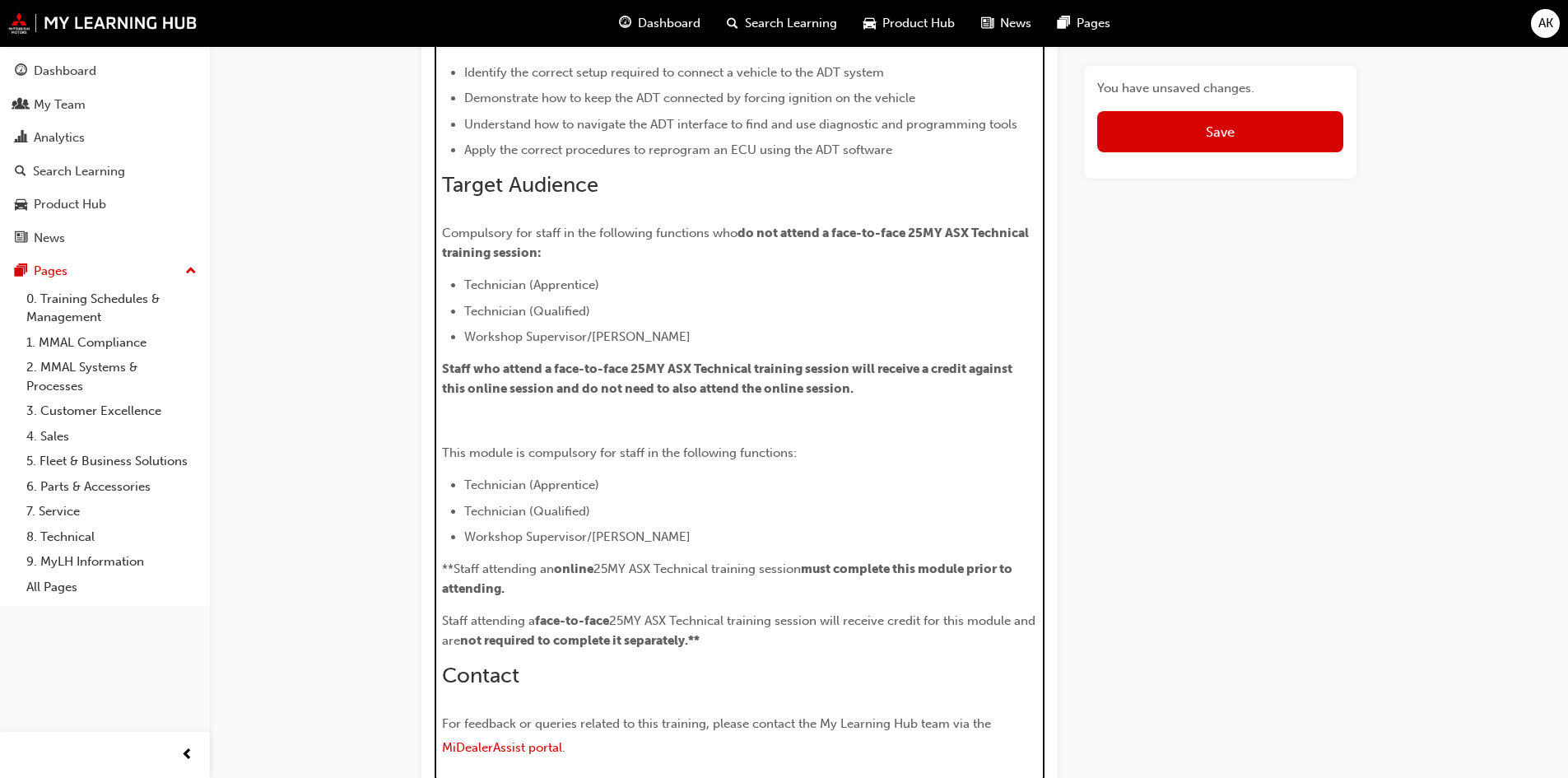
click at [788, 304] on li "Technician (Qualified)" at bounding box center [751, 311] width 574 height 20
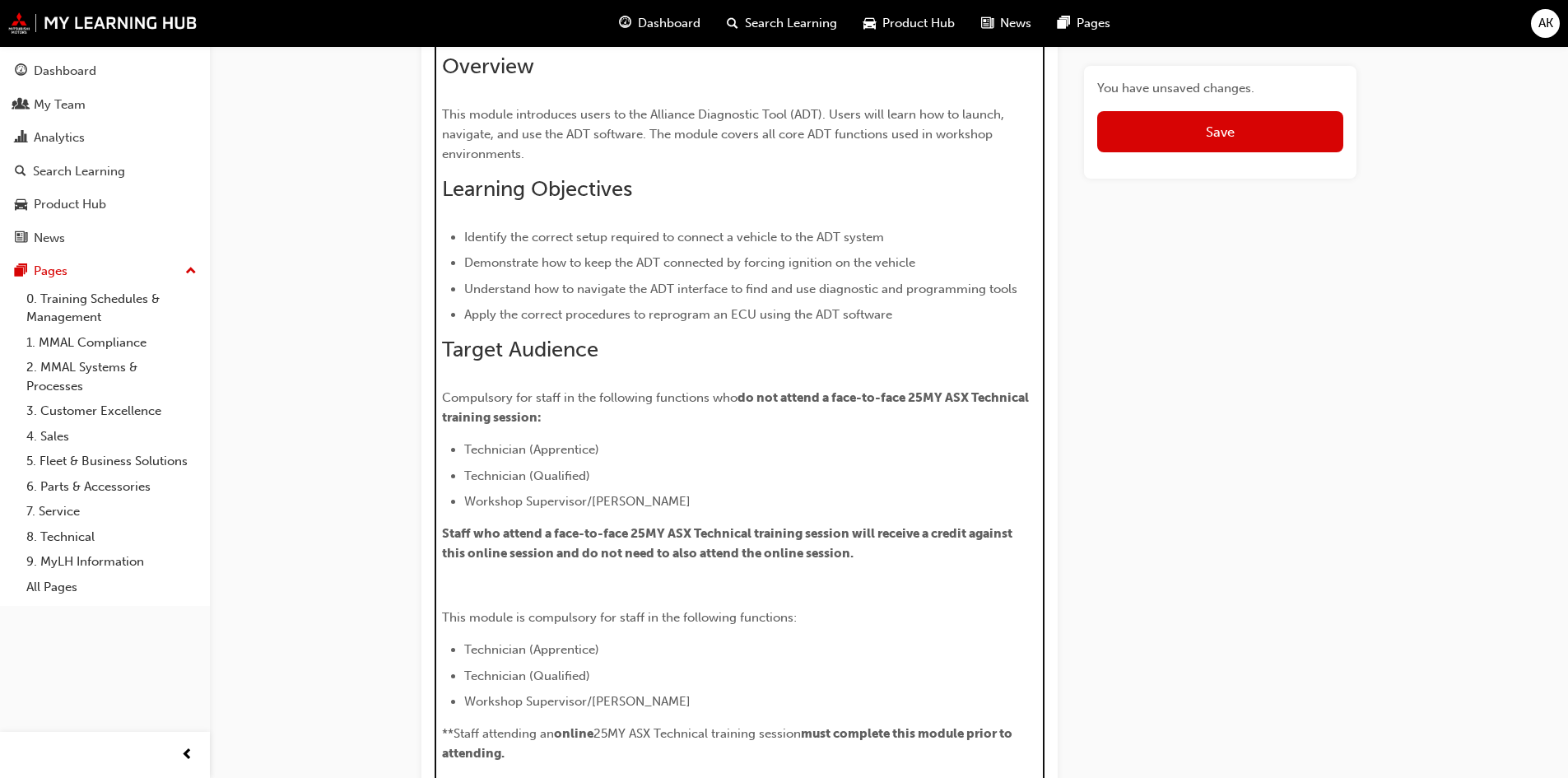
drag, startPoint x: 758, startPoint y: 412, endPoint x: 740, endPoint y: 417, distance: 18.7
click at [757, 412] on p "Compulsory for staff in the following functions who do not attend a face-to-fac…" at bounding box center [739, 407] width 595 height 39
click at [709, 422] on p "Compulsory for staff in the following functions who do not attend a face-to-fac…" at bounding box center [739, 407] width 595 height 39
click at [656, 422] on p "Compulsory for staff in the following functions who do not attend a face-to-fac…" at bounding box center [739, 407] width 595 height 39
click at [794, 377] on div "Overview This module introduces users to the Alliance Diagnostic Tool (ADT). Us…" at bounding box center [739, 489] width 595 height 873
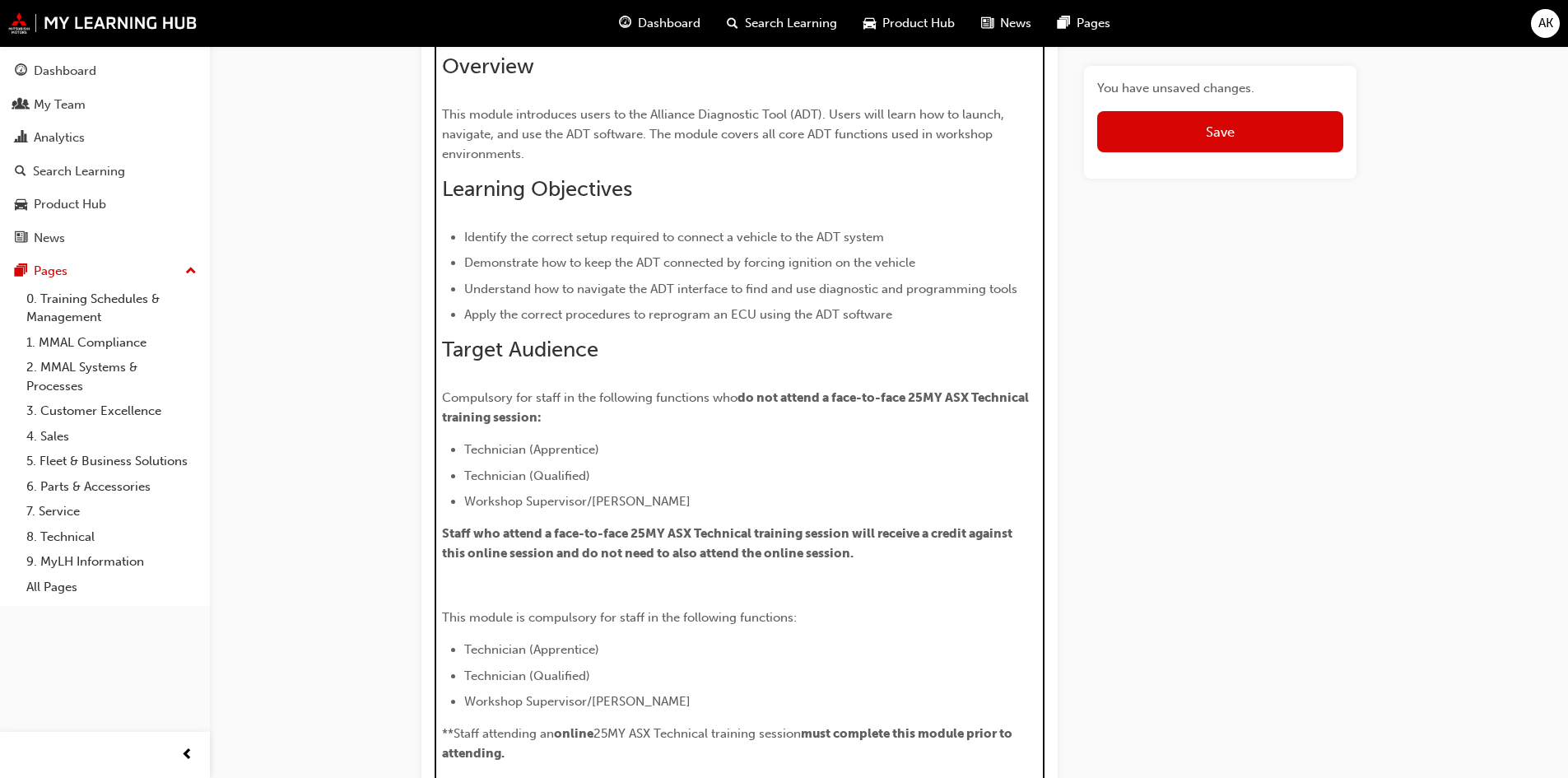
click at [774, 402] on span "do not attend a face-to-face 25MY ASX Technical training session:" at bounding box center [736, 407] width 590 height 34
drag, startPoint x: 763, startPoint y: 427, endPoint x: 771, endPoint y: 430, distance: 8.5
click at [759, 428] on div "Overview This module introduces users to the Alliance Diagnostic Tool (ADT). Us…" at bounding box center [739, 489] width 595 height 873
click at [772, 427] on div "Overview This module introduces users to the Alliance Diagnostic Tool (ADT). Us…" at bounding box center [739, 489] width 595 height 873
click at [825, 414] on p "Compulsory for staff in the following functions who do not attend a face-to-fac…" at bounding box center [739, 407] width 595 height 39
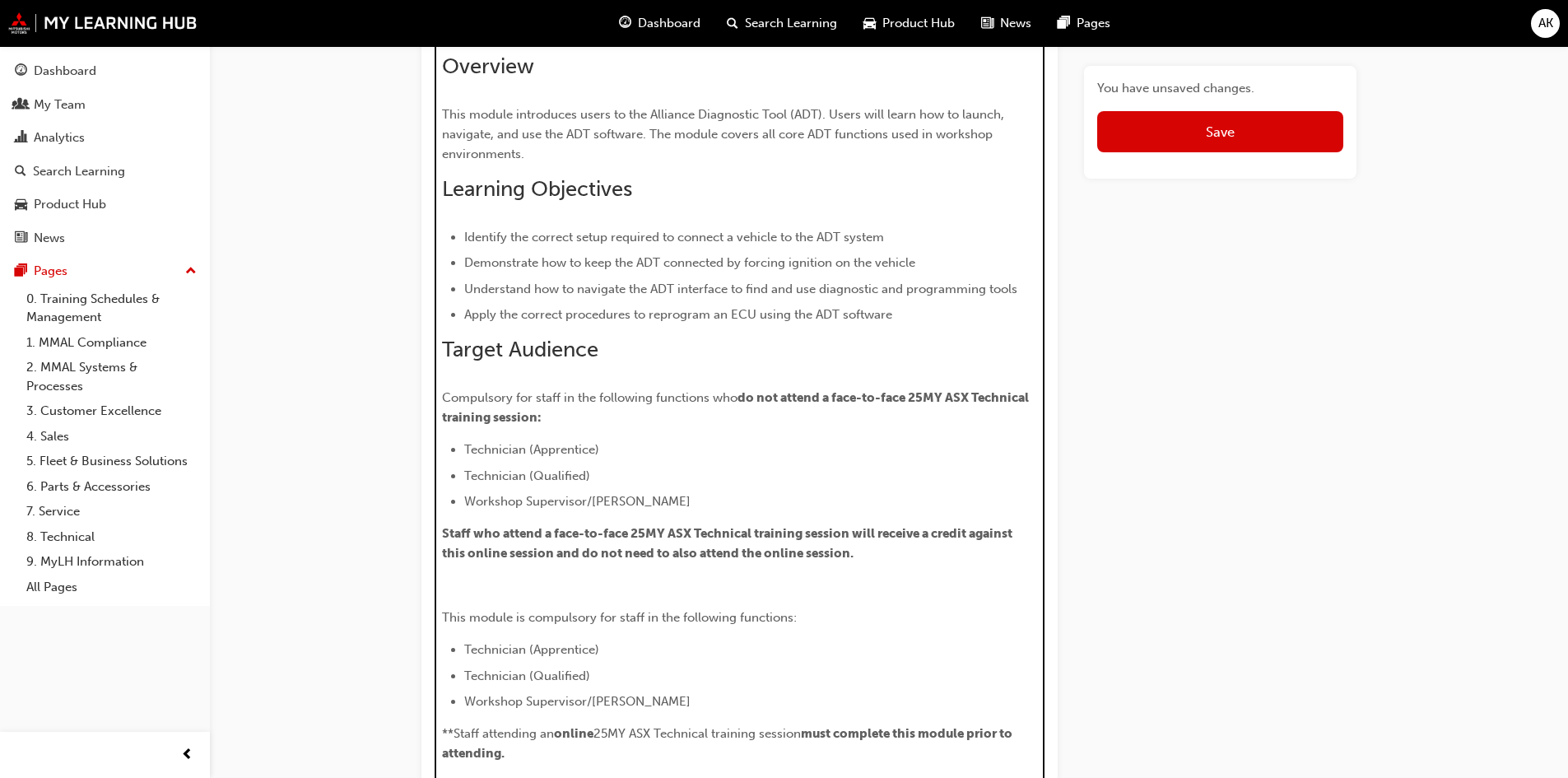
click at [767, 617] on span "This module is compulsory for staff in the following functions:" at bounding box center [619, 617] width 355 height 15
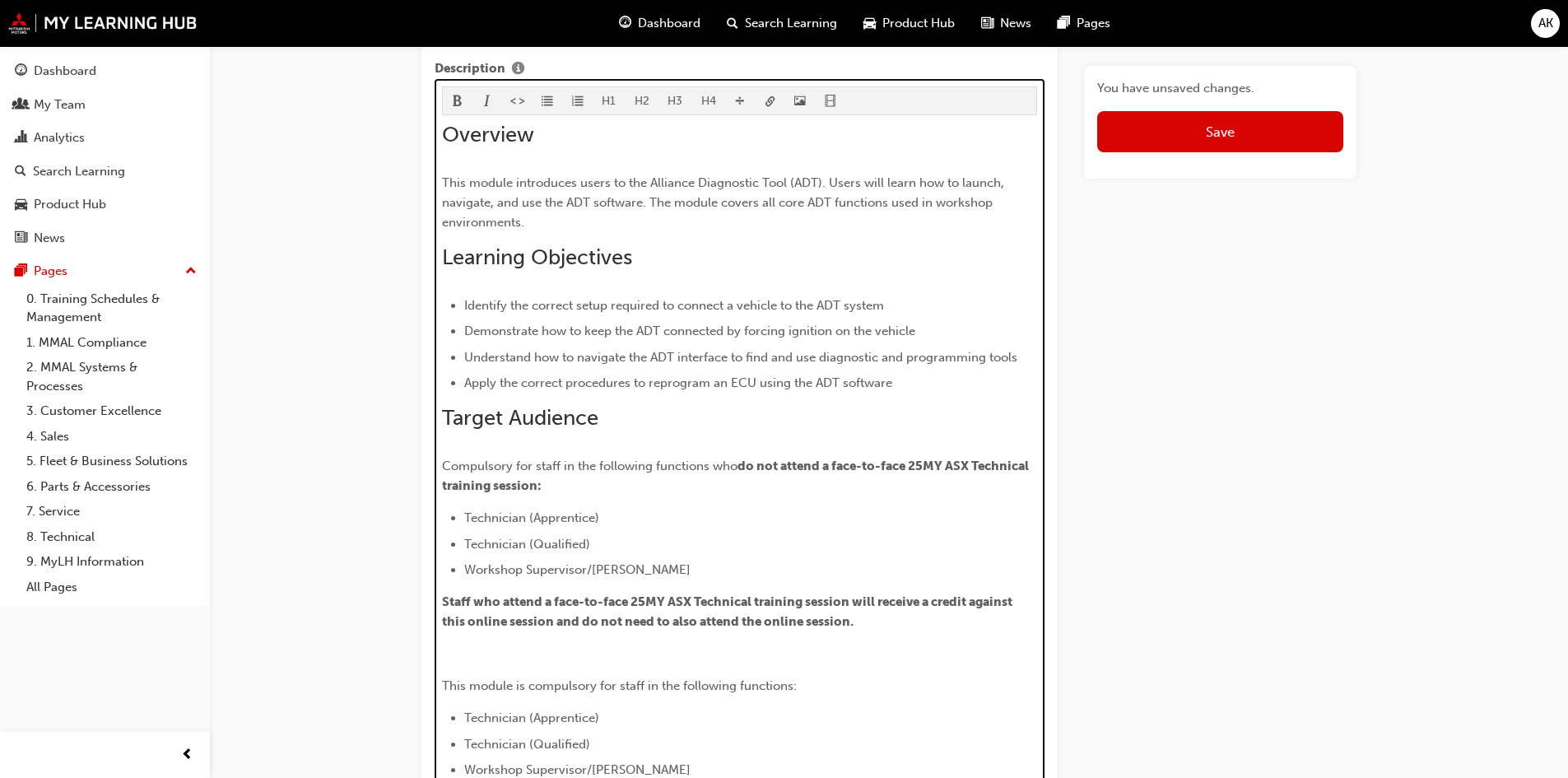
scroll to position [857, 0]
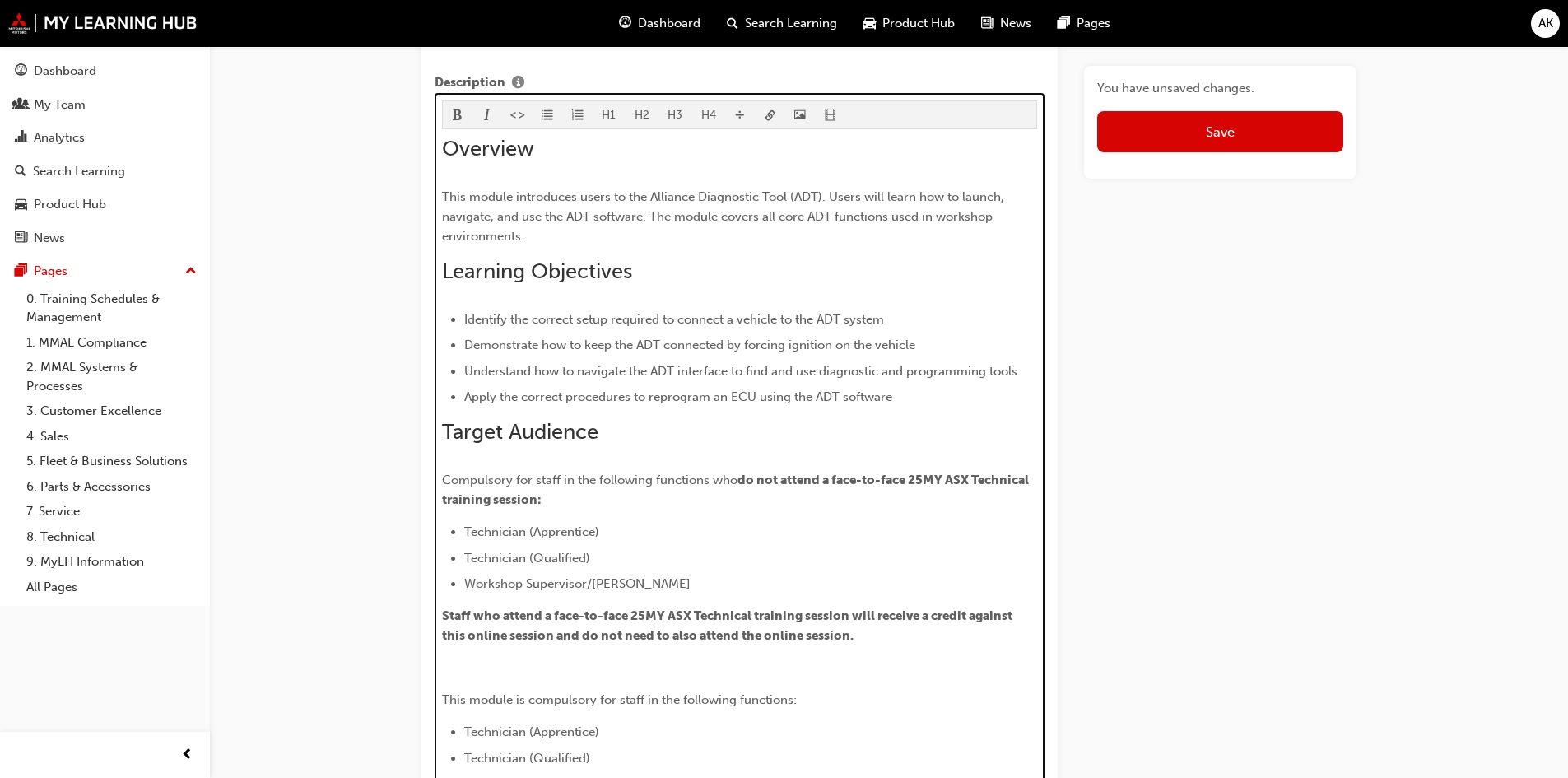
click at [721, 525] on li "Technician (Apprentice)" at bounding box center [751, 532] width 574 height 20
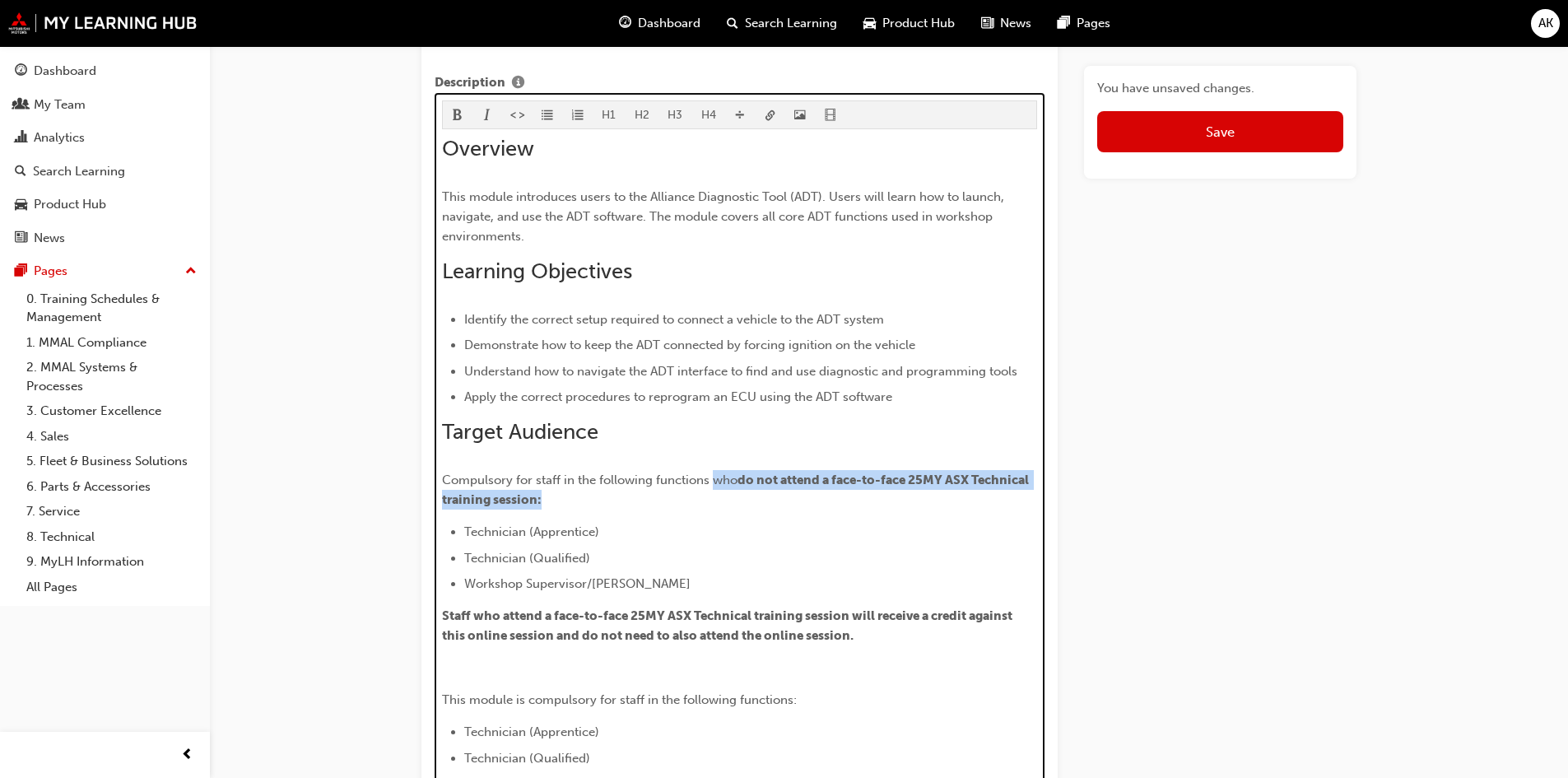
drag, startPoint x: 611, startPoint y: 494, endPoint x: 712, endPoint y: 487, distance: 101.2
click at [712, 487] on p "Compulsory for staff in the following functions who do not attend a face-to-fac…" at bounding box center [739, 489] width 595 height 39
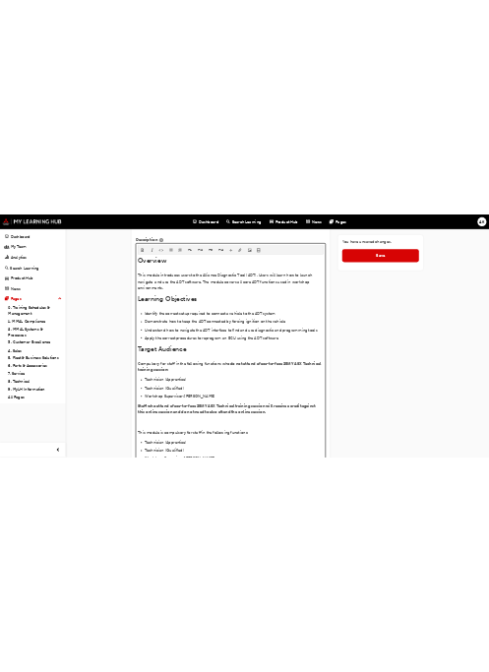
scroll to position [1134, 0]
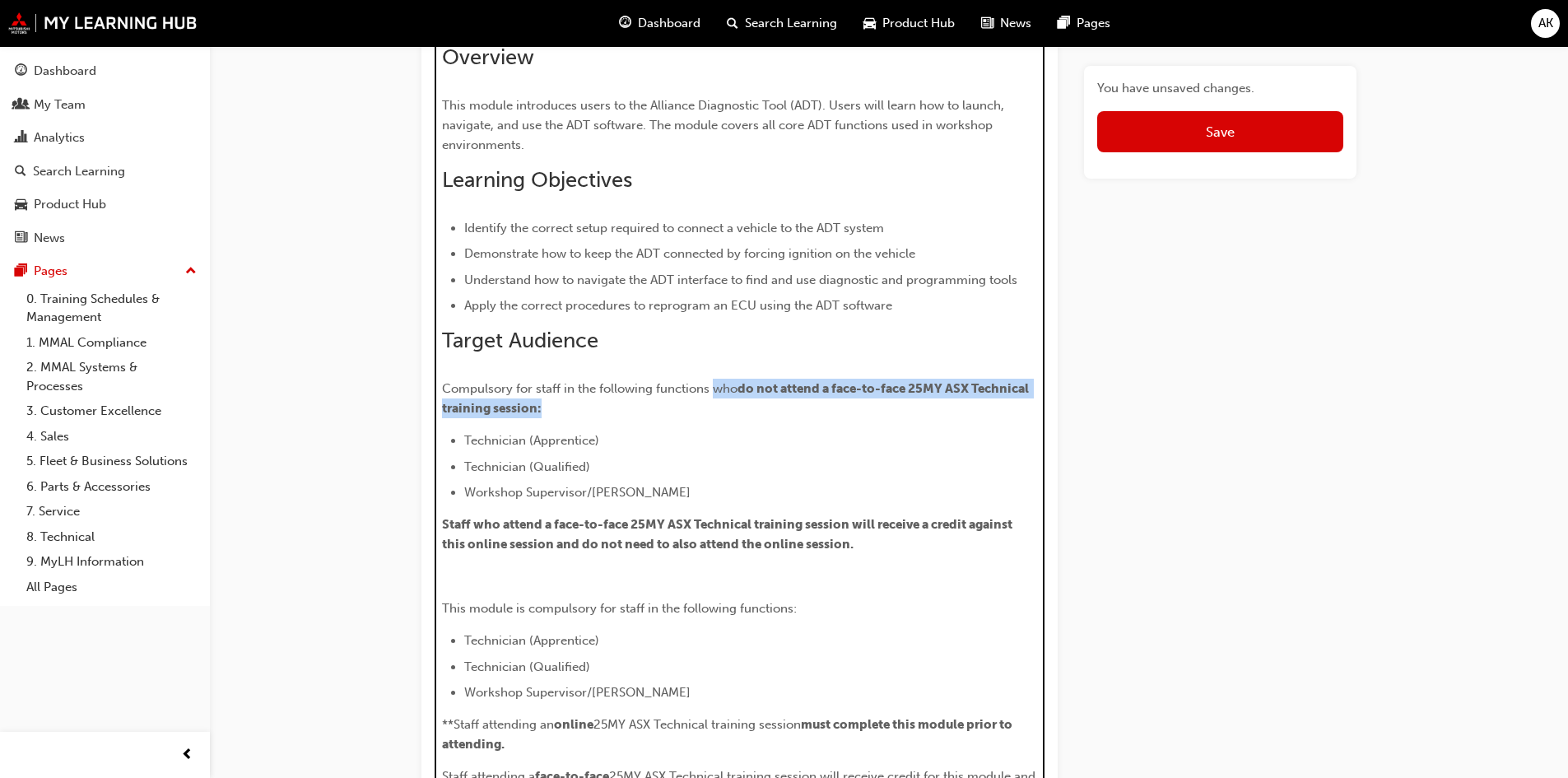
drag, startPoint x: 716, startPoint y: 392, endPoint x: 710, endPoint y: 412, distance: 20.9
click at [710, 412] on p "Compulsory for staff in the following functions who do not attend a face-to-fac…" at bounding box center [739, 398] width 595 height 39
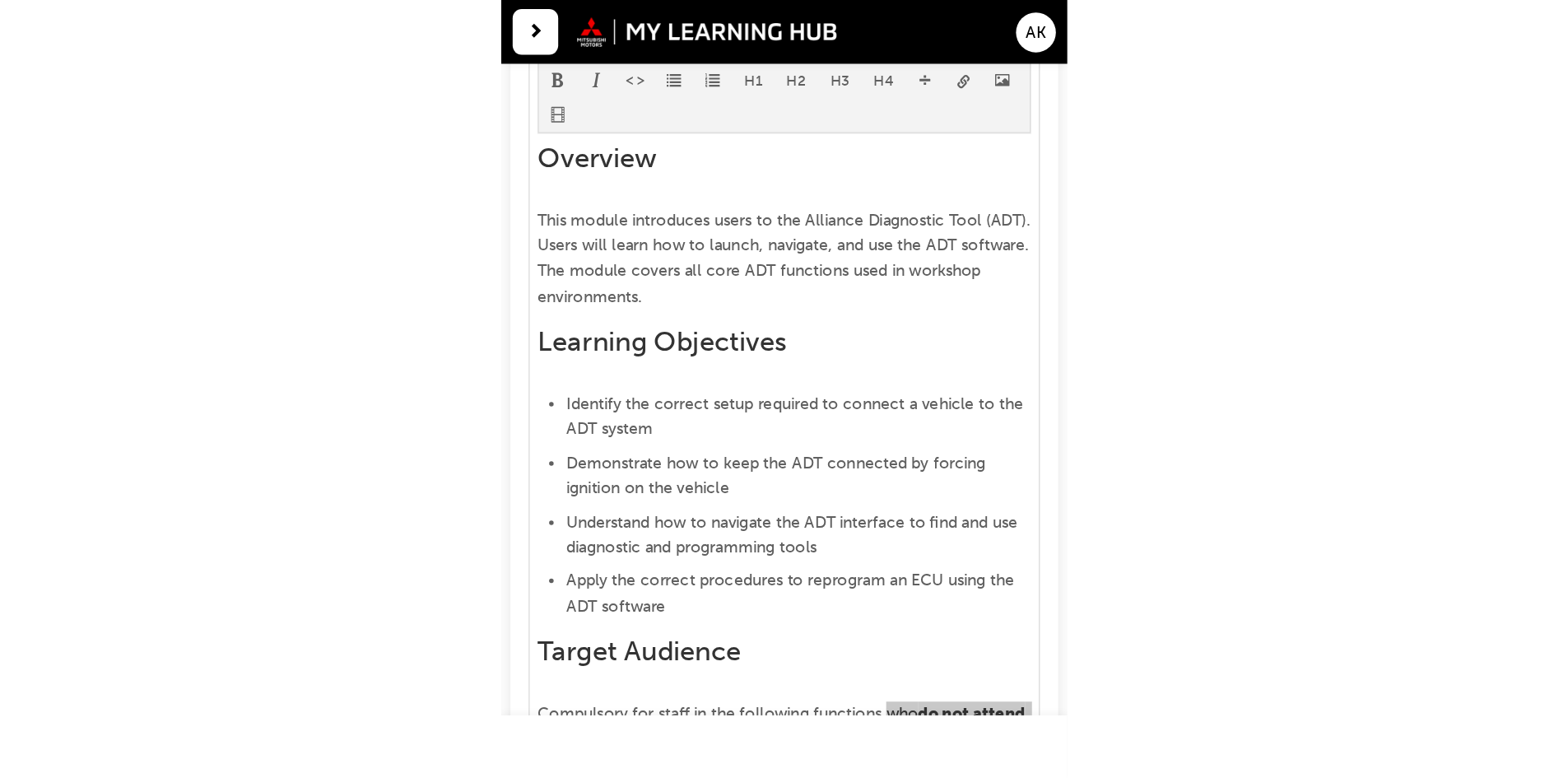
scroll to position [960, 0]
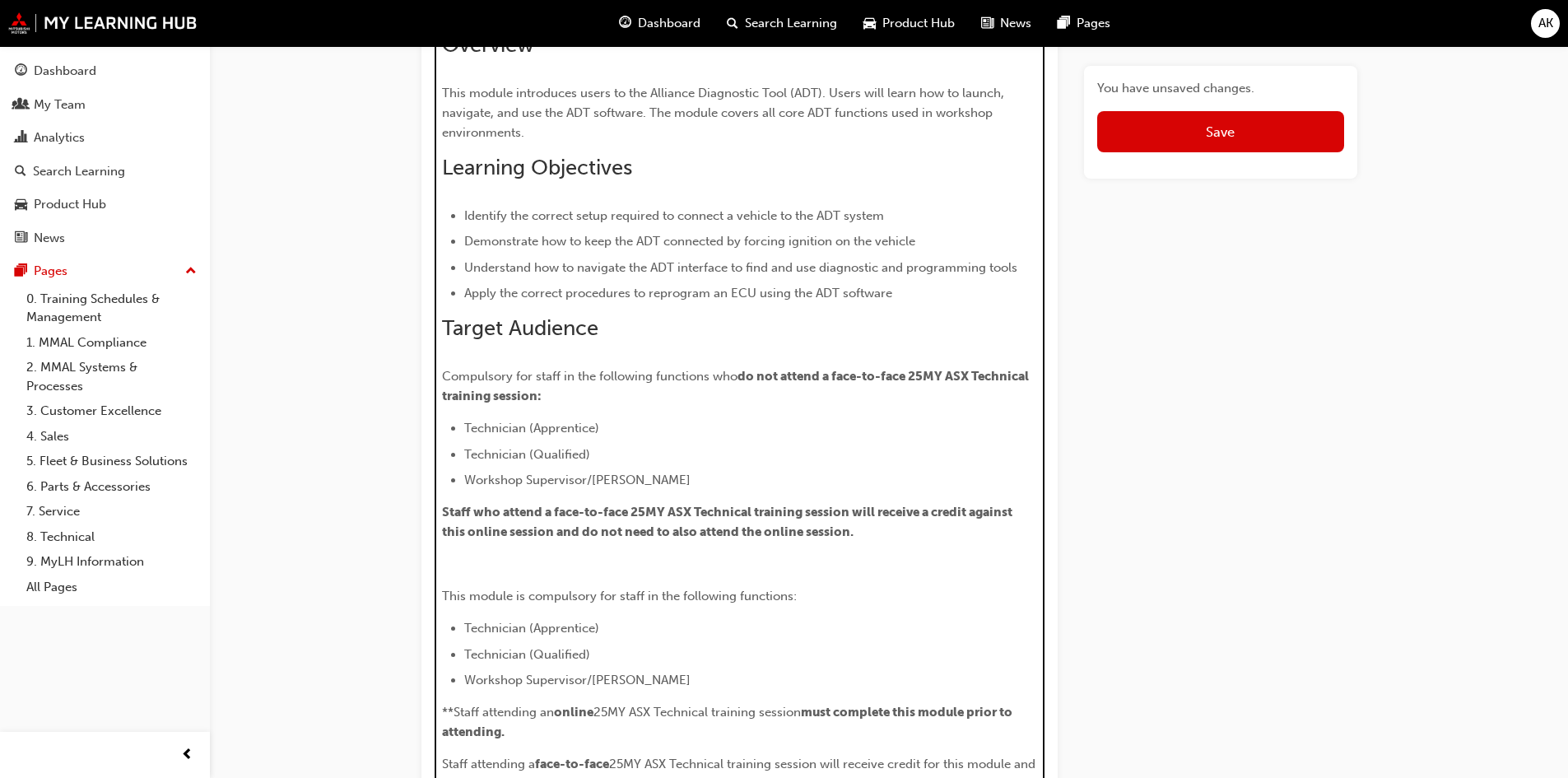
drag, startPoint x: 662, startPoint y: 385, endPoint x: 587, endPoint y: 382, distance: 75.1
click at [660, 386] on p "Compulsory for staff in the following functions who do not attend a face-to-fac…" at bounding box center [739, 386] width 595 height 39
click at [686, 375] on span "Compulsory for staff in the following functions who" at bounding box center [589, 376] width 295 height 15
click at [711, 376] on span "Compulsory for staff in the following functions who" at bounding box center [589, 376] width 295 height 15
click at [866, 475] on li "Workshop Supervisor/Foreperson" at bounding box center [751, 480] width 574 height 20
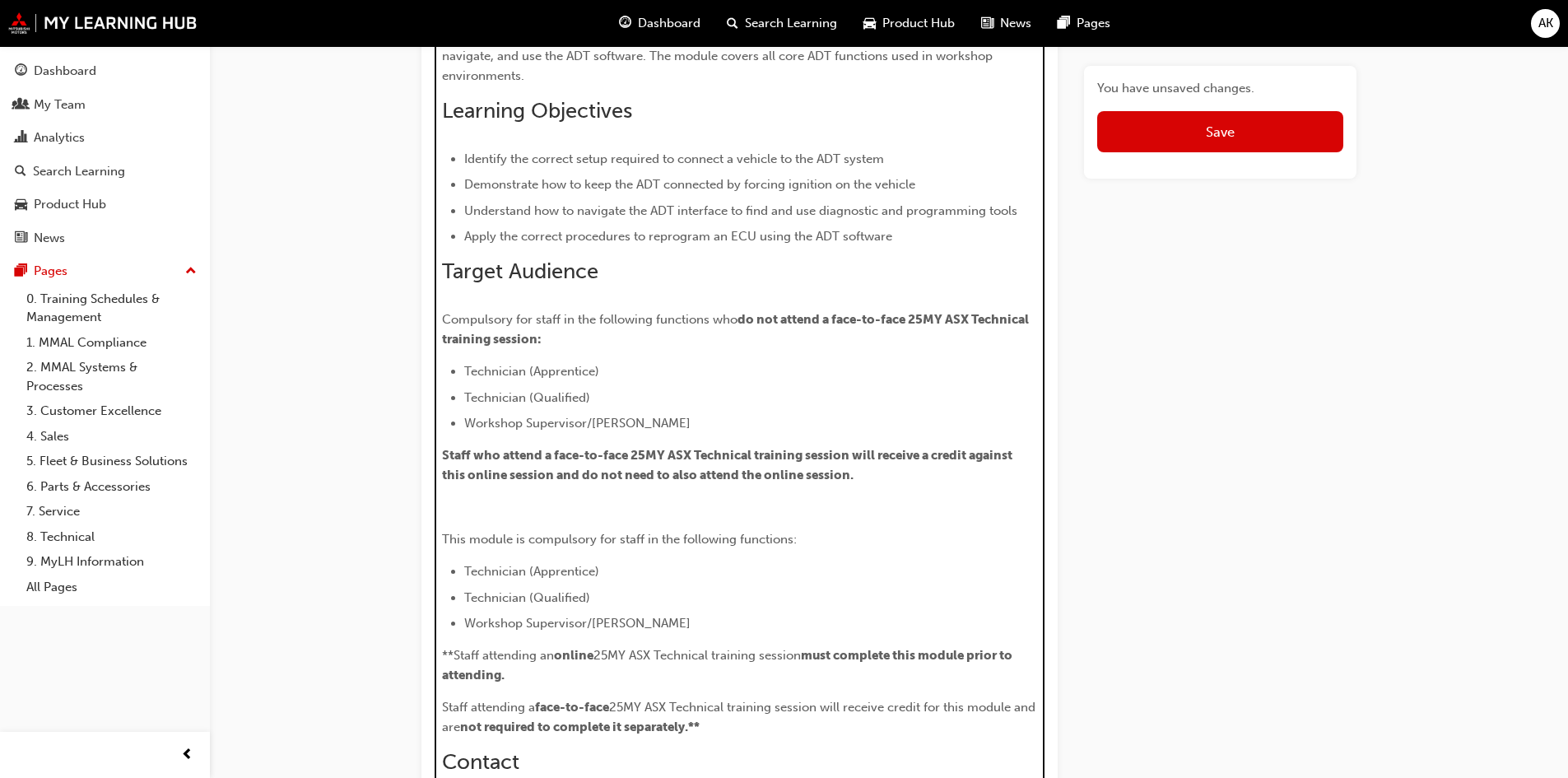
scroll to position [1043, 0]
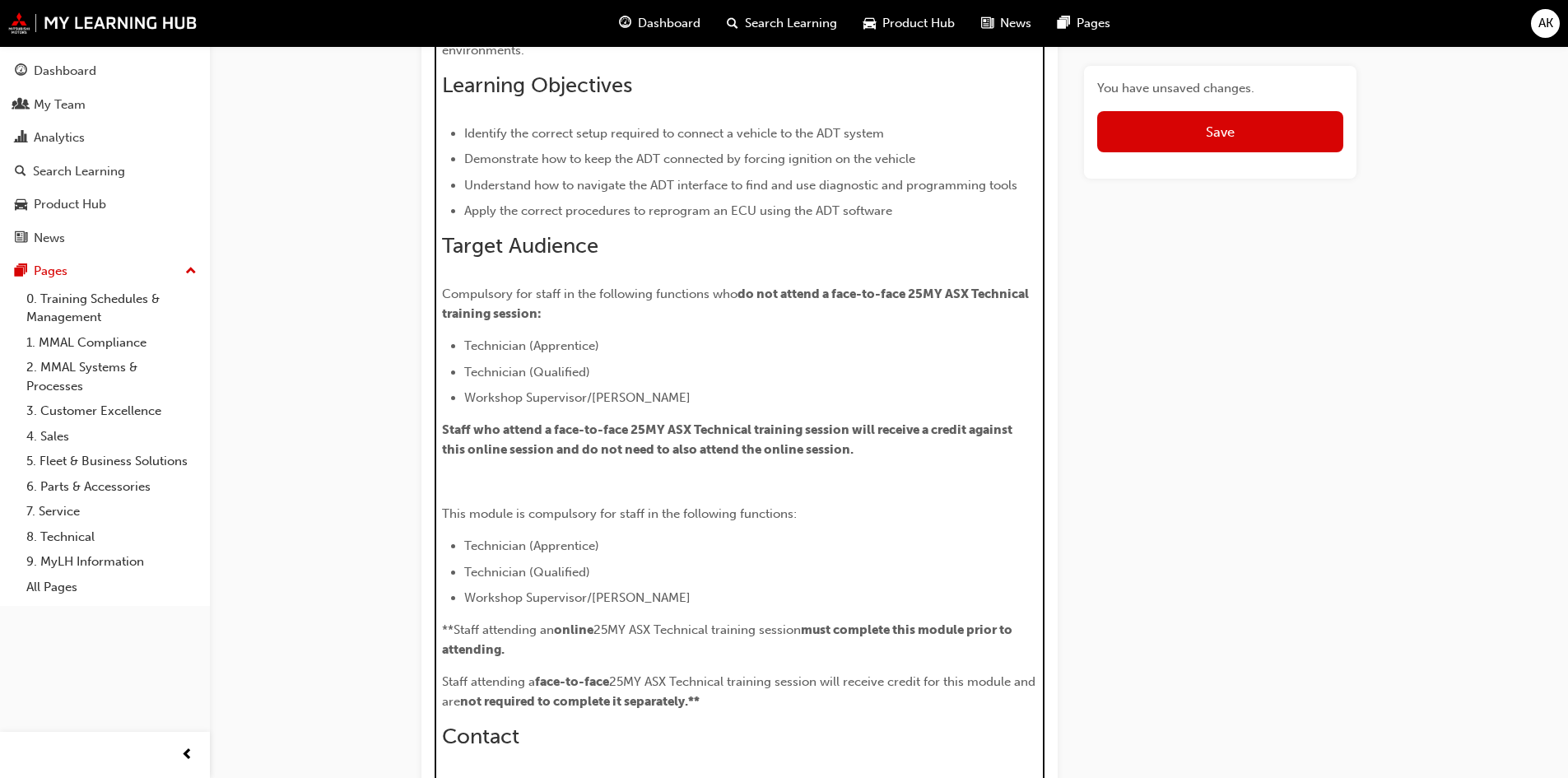
click at [801, 510] on p "This module is compulsory for staff in the following functions:" at bounding box center [739, 514] width 595 height 20
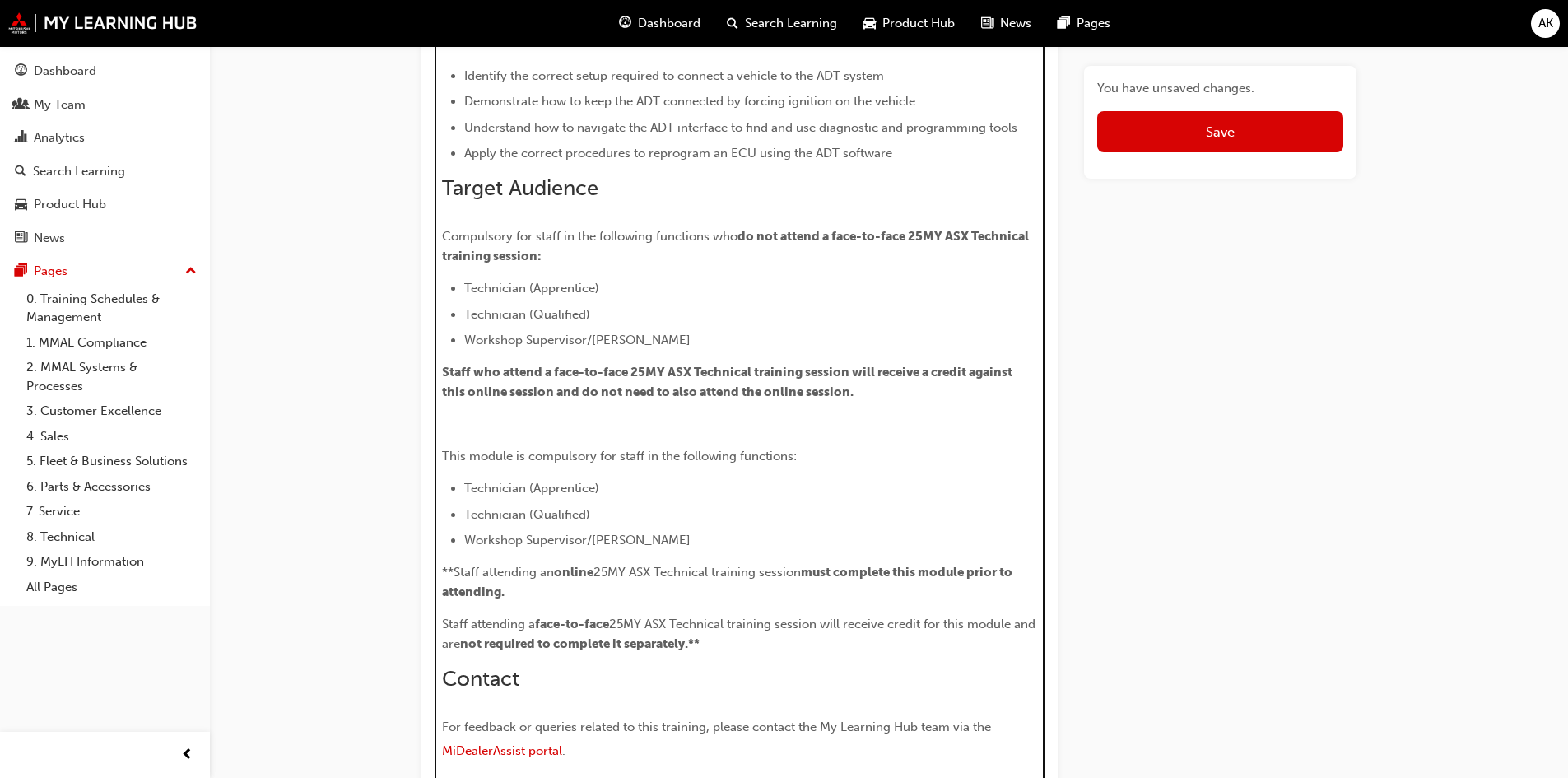
scroll to position [1125, 0]
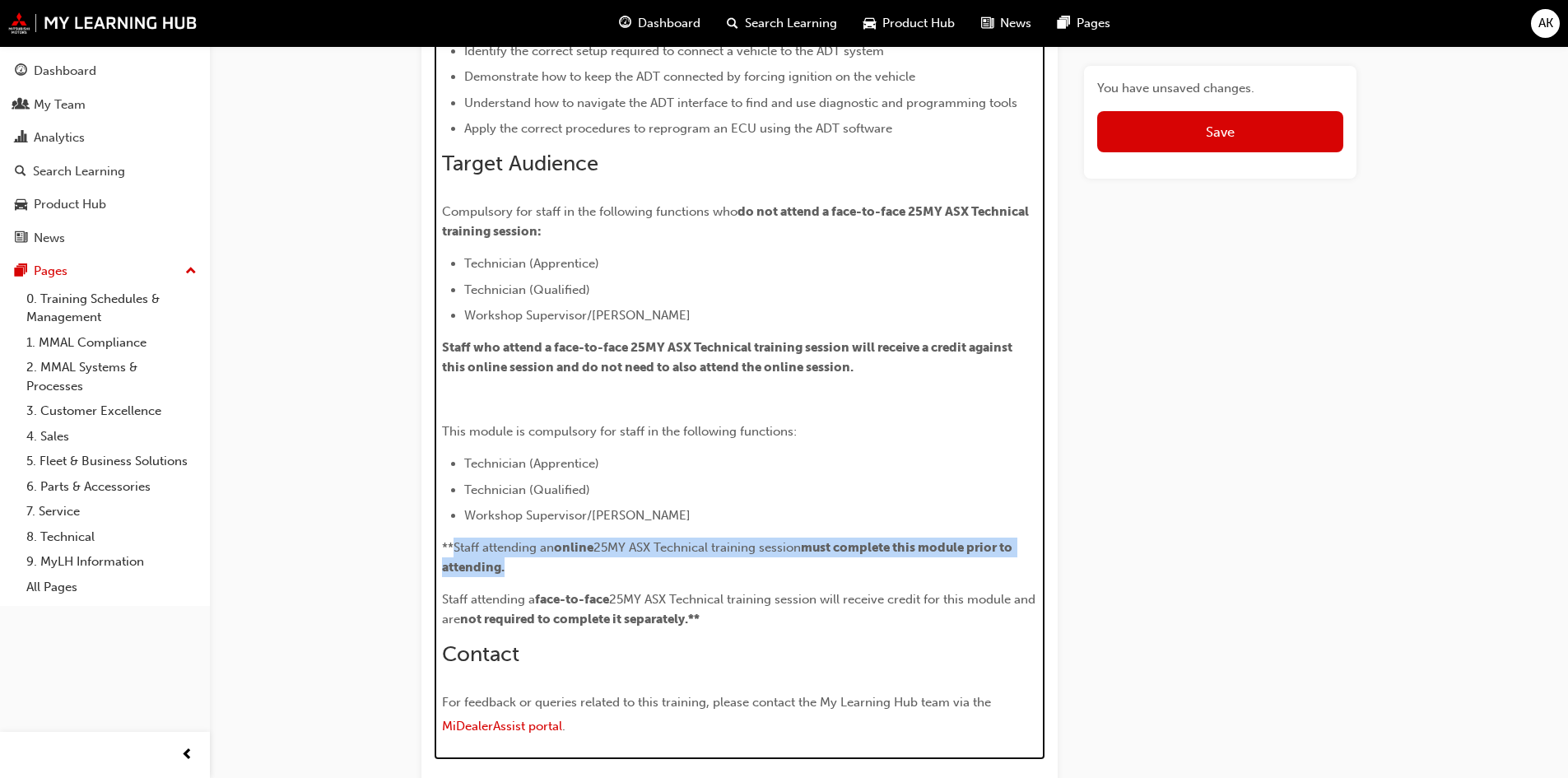
drag, startPoint x: 537, startPoint y: 571, endPoint x: 456, endPoint y: 543, distance: 85.7
click at [456, 543] on p "**Staff attending an online 25MY ASX Technical training session must complete t…" at bounding box center [739, 557] width 595 height 39
copy p "Staff attending an online 25MY ASX Technical training session must complete thi…"
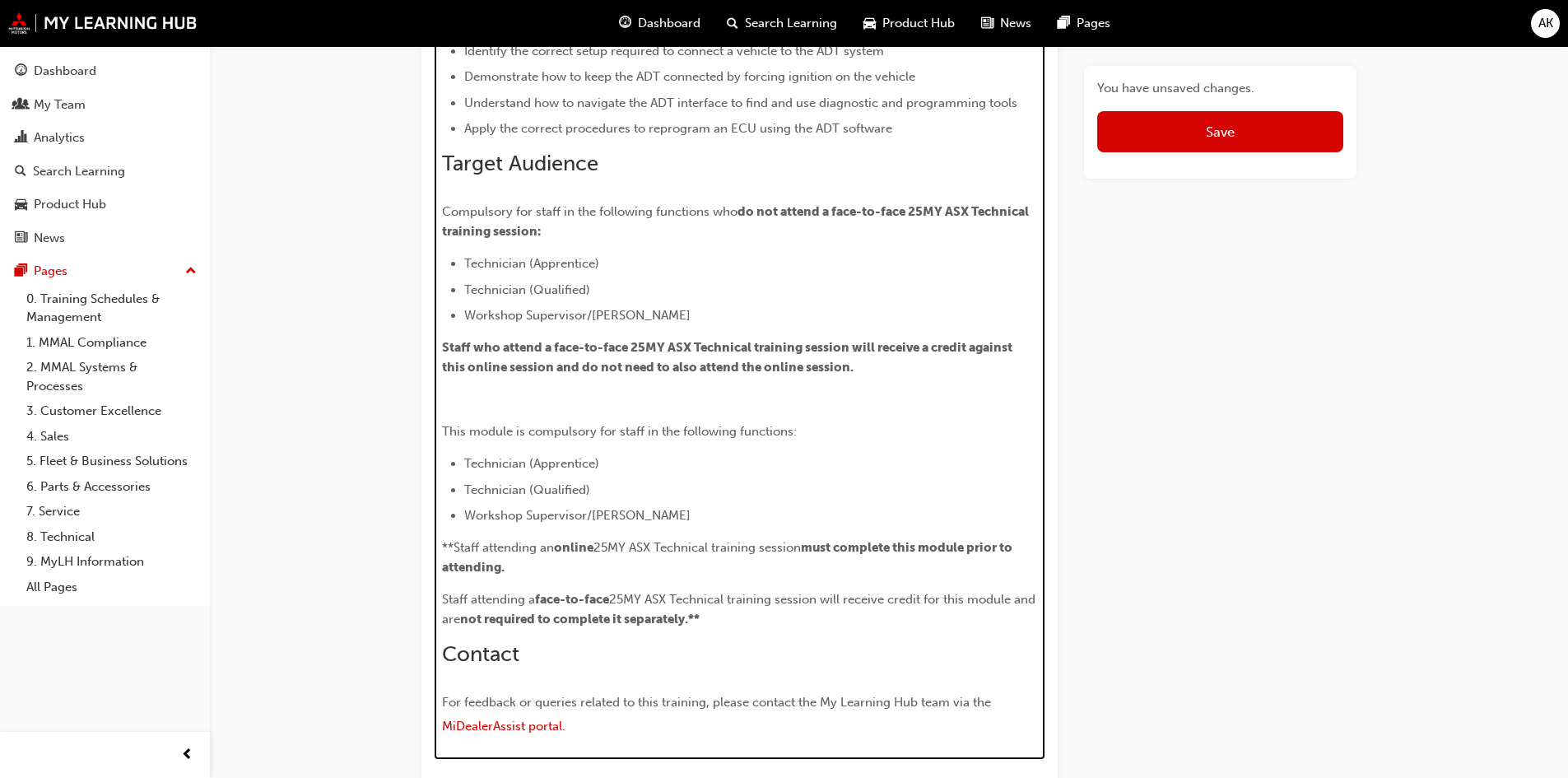
click at [807, 424] on p "This module is compulsory for staff in the following functions:" at bounding box center [739, 432] width 595 height 20
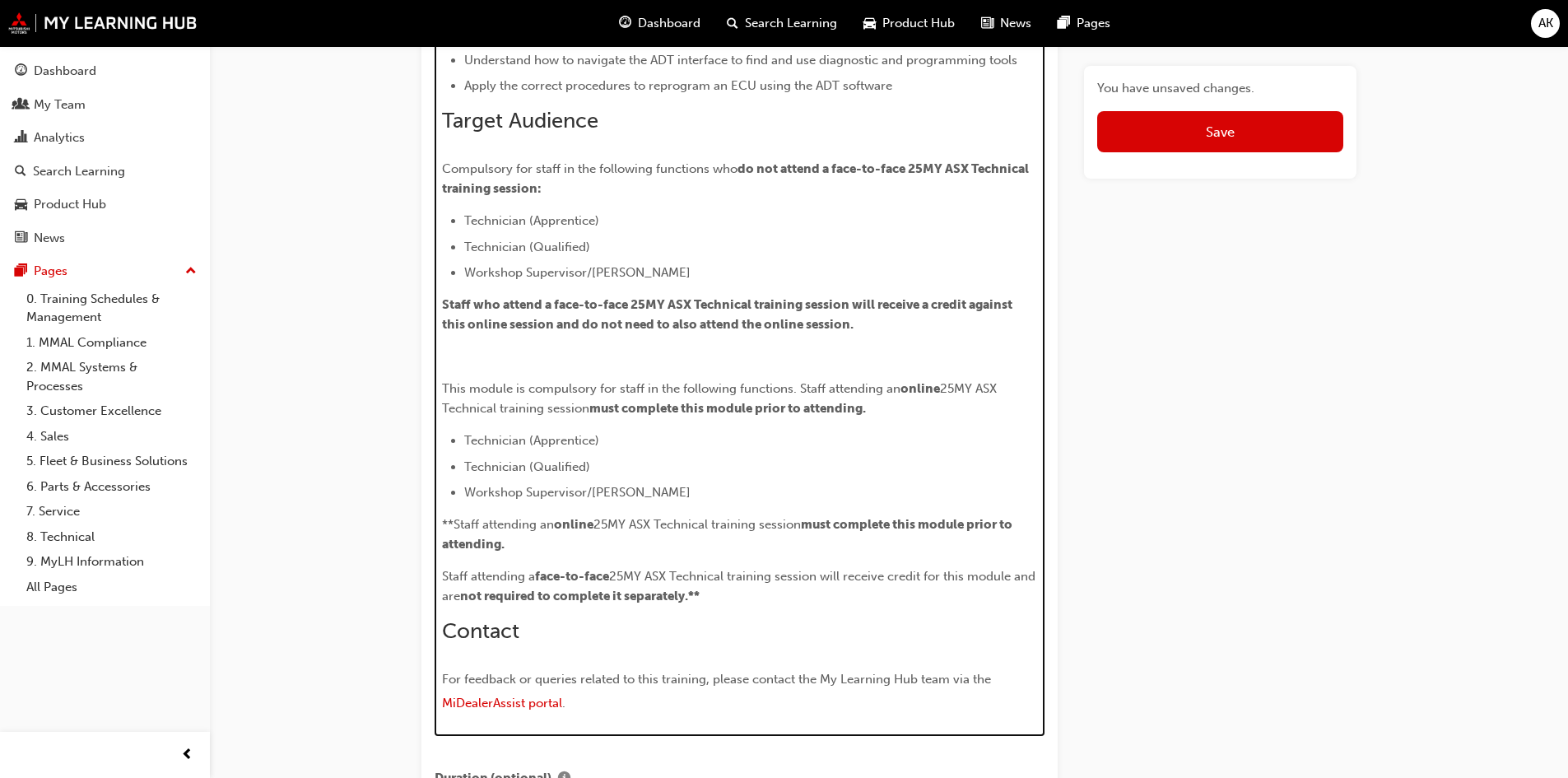
scroll to position [1188, 0]
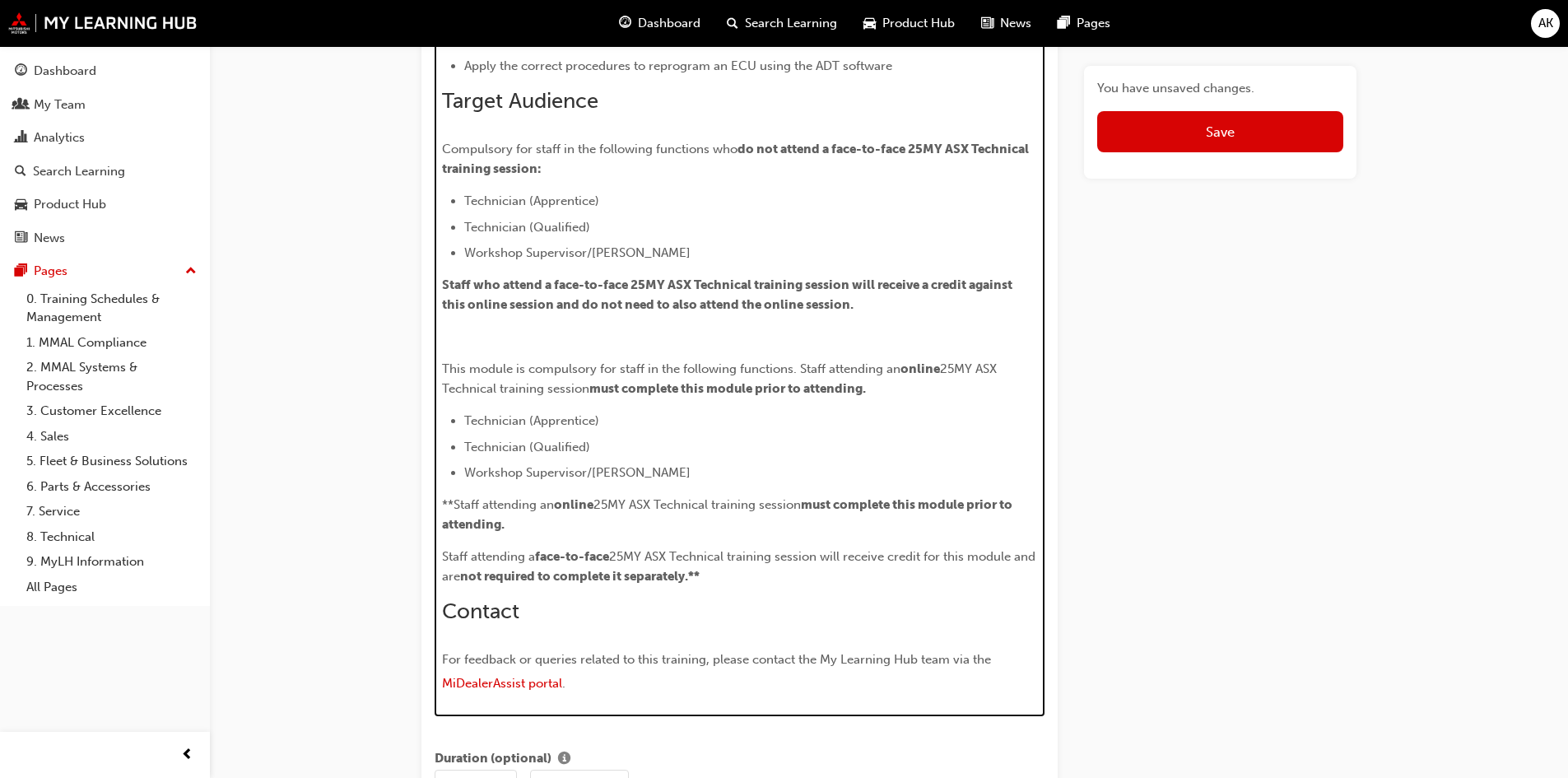
click at [880, 414] on li "Technician (Apprentice)" at bounding box center [751, 421] width 574 height 20
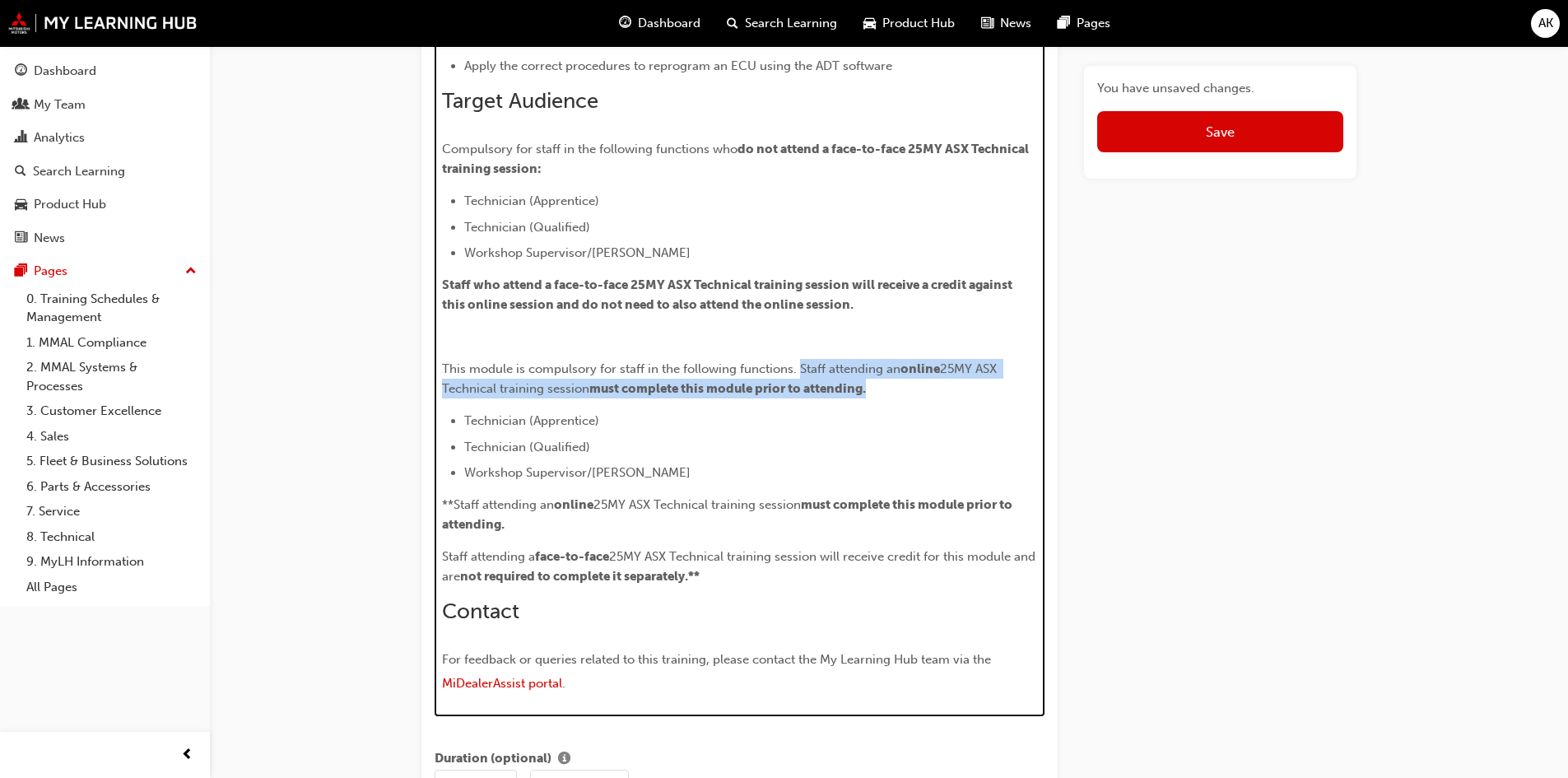
drag, startPoint x: 908, startPoint y: 392, endPoint x: 799, endPoint y: 372, distance: 110.8
click at [799, 372] on p "This module is compulsory for staff in the following functions. Staff attending…" at bounding box center [739, 378] width 595 height 39
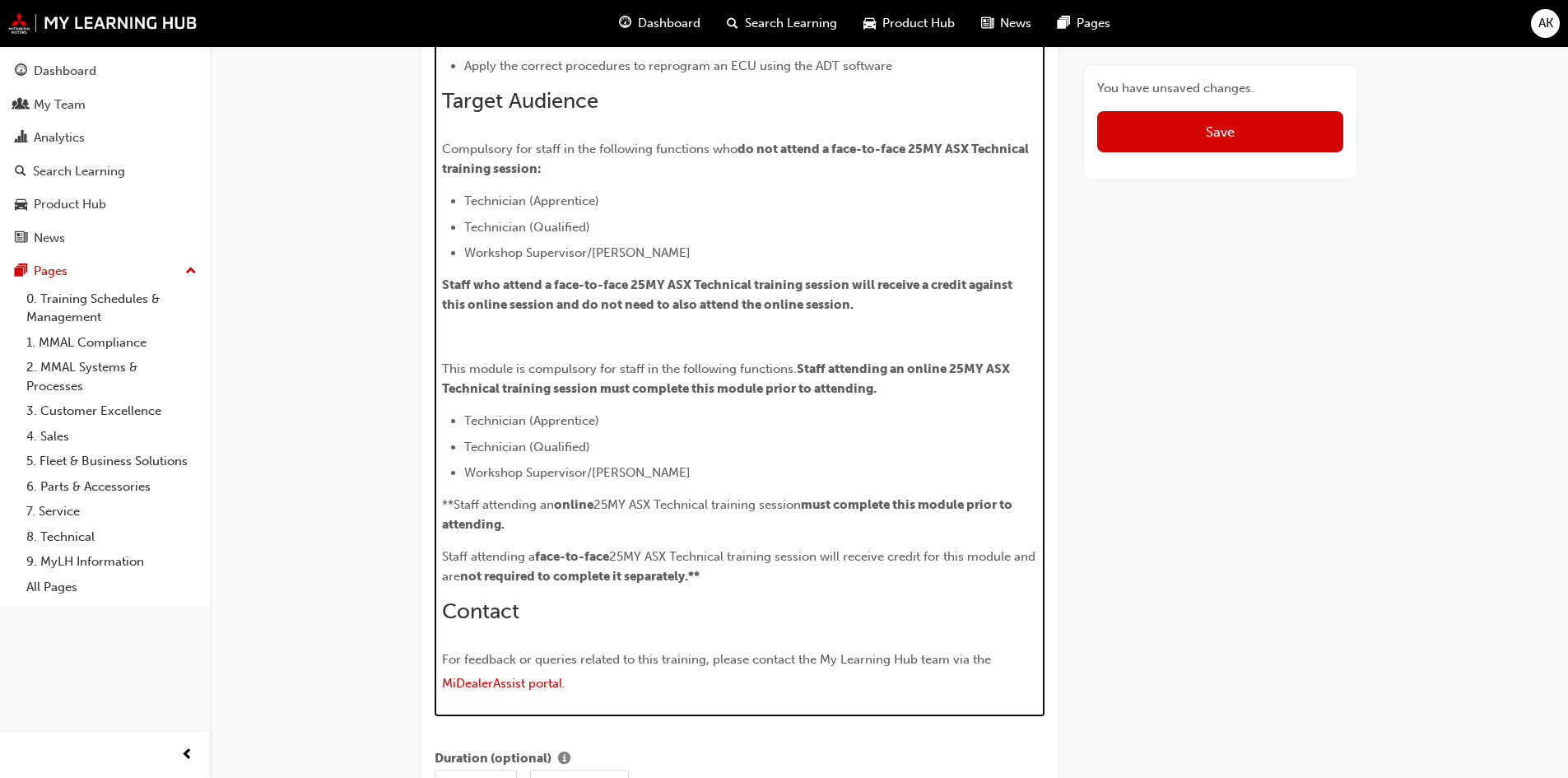
click at [909, 435] on ul "Technician (Apprentice) Technician (Qualified) Workshop Supervisor/Foreperson" at bounding box center [739, 447] width 595 height 72
click at [907, 428] on li "Technician (Apprentice)" at bounding box center [751, 421] width 574 height 20
drag, startPoint x: 923, startPoint y: 424, endPoint x: 941, endPoint y: 390, distance: 38.5
click at [925, 423] on li "Technician (Apprentice)" at bounding box center [751, 421] width 574 height 20
click at [949, 365] on span "Staff attending an online 25MY ASX Technical training session must complete thi…" at bounding box center [727, 378] width 570 height 34
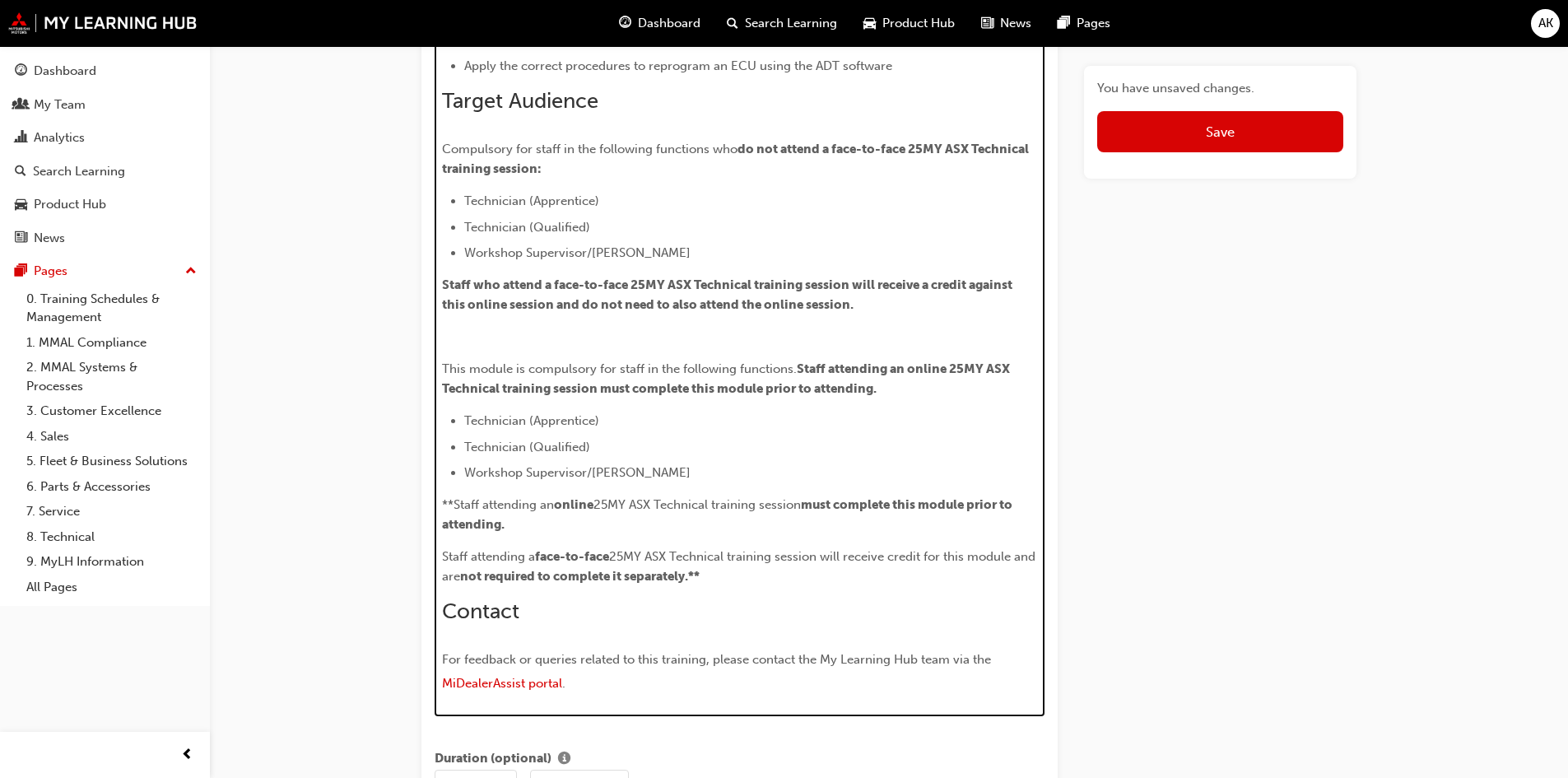
click at [922, 437] on li "Technician (Qualified)" at bounding box center [751, 447] width 574 height 20
click at [878, 454] on li "Technician (Qualified)" at bounding box center [751, 447] width 574 height 20
click at [768, 508] on span "25MY ASX Technical training session" at bounding box center [697, 504] width 207 height 15
click at [668, 511] on span "25MY ASX Technical training session" at bounding box center [697, 504] width 207 height 15
click at [742, 465] on li "Workshop Supervisor/Foreperson" at bounding box center [751, 473] width 574 height 20
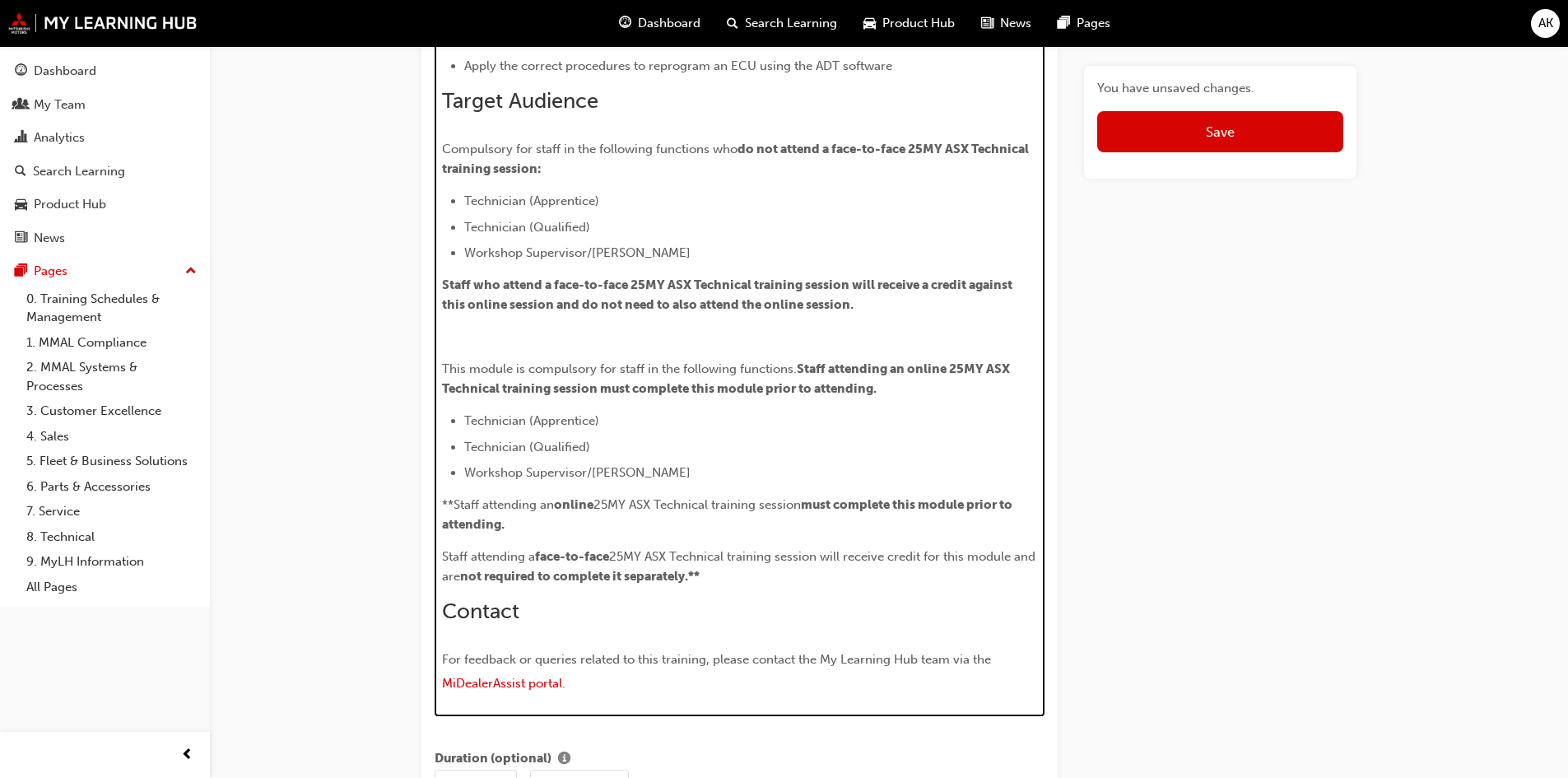
click at [875, 392] on span "Staff attending an online 25MY ASX Technical training session must complete thi…" at bounding box center [727, 378] width 570 height 34
click at [579, 524] on p "**Staff attending an online 25MY ASX Technical training session must complete t…" at bounding box center [739, 514] width 595 height 39
drag, startPoint x: 539, startPoint y: 535, endPoint x: 431, endPoint y: 509, distance: 111.1
click at [431, 509] on div "Title Scan Tools: Alliance Diagnostic Tool (ADT) Characters: 42 Featured Image …" at bounding box center [739, 712] width 636 height 3486
click at [472, 513] on p "**Staff attending an online 25MY ASX Technical training session must complete t…" at bounding box center [739, 514] width 595 height 39
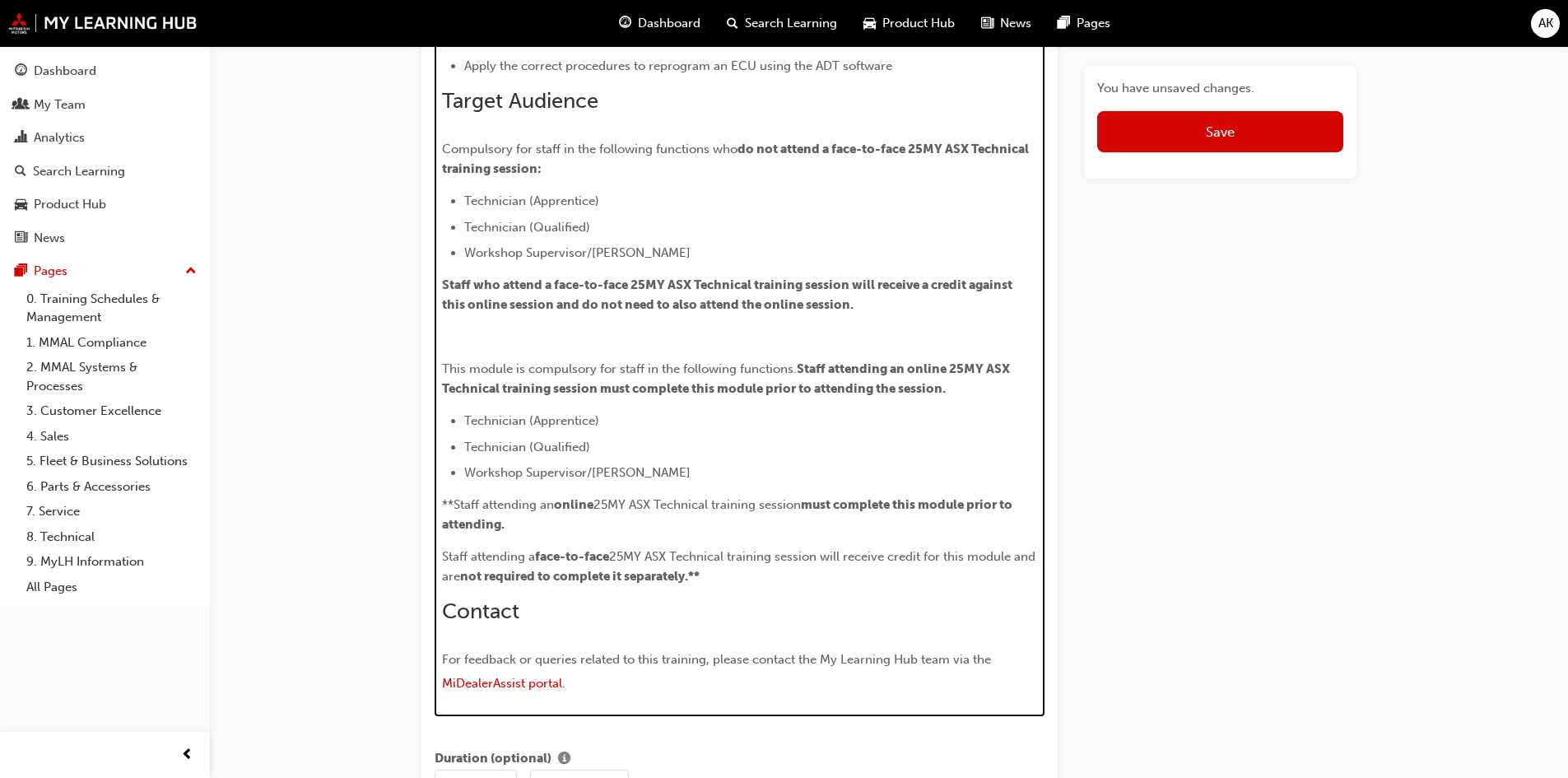
click at [514, 510] on span "**Staff attending an" at bounding box center [498, 504] width 112 height 15
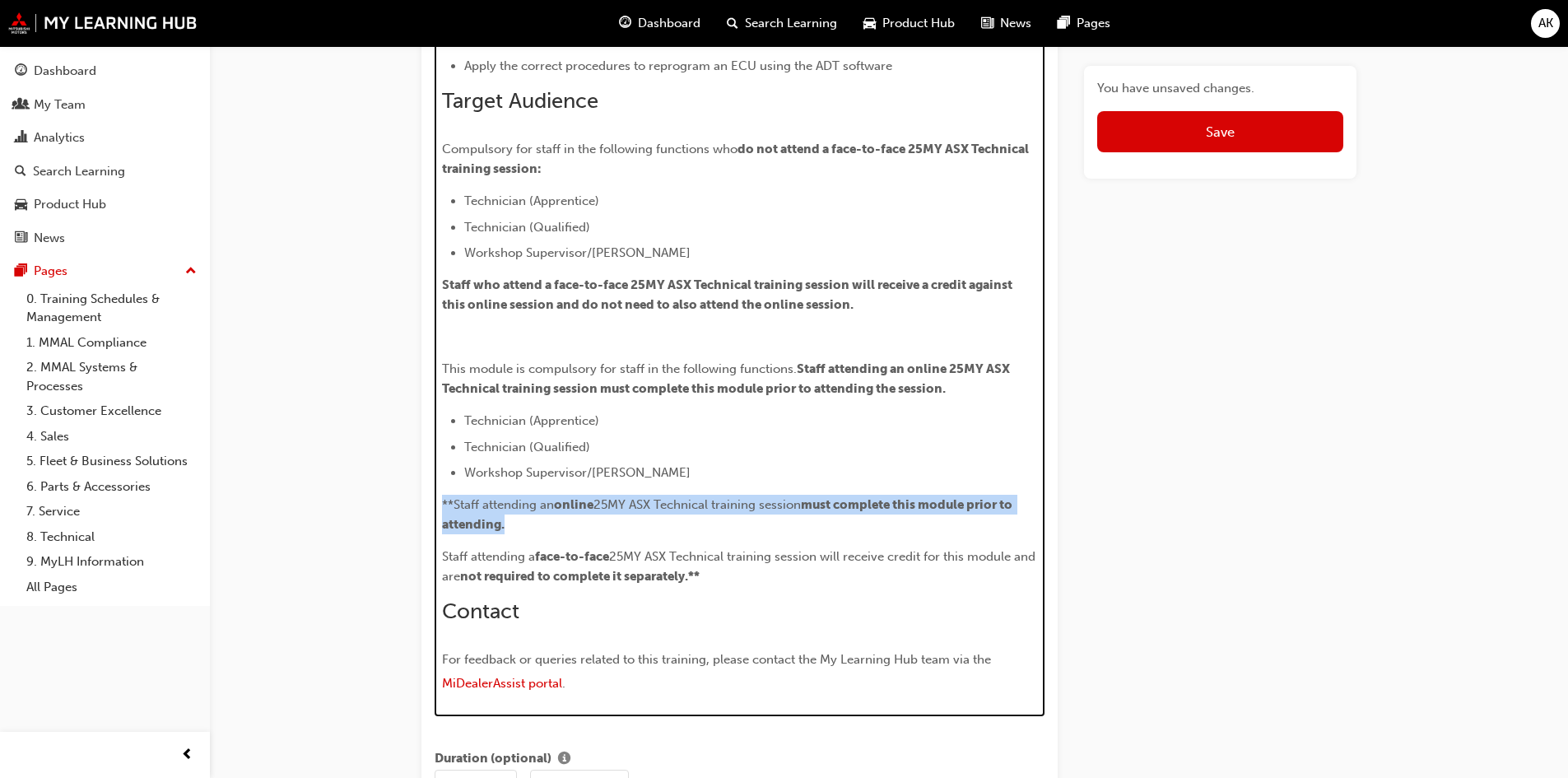
drag, startPoint x: 537, startPoint y: 519, endPoint x: 434, endPoint y: 512, distance: 103.2
click at [434, 512] on div "Title Scan Tools: Alliance Diagnostic Tool (ADT) Characters: 42 Featured Image …" at bounding box center [739, 712] width 636 height 3486
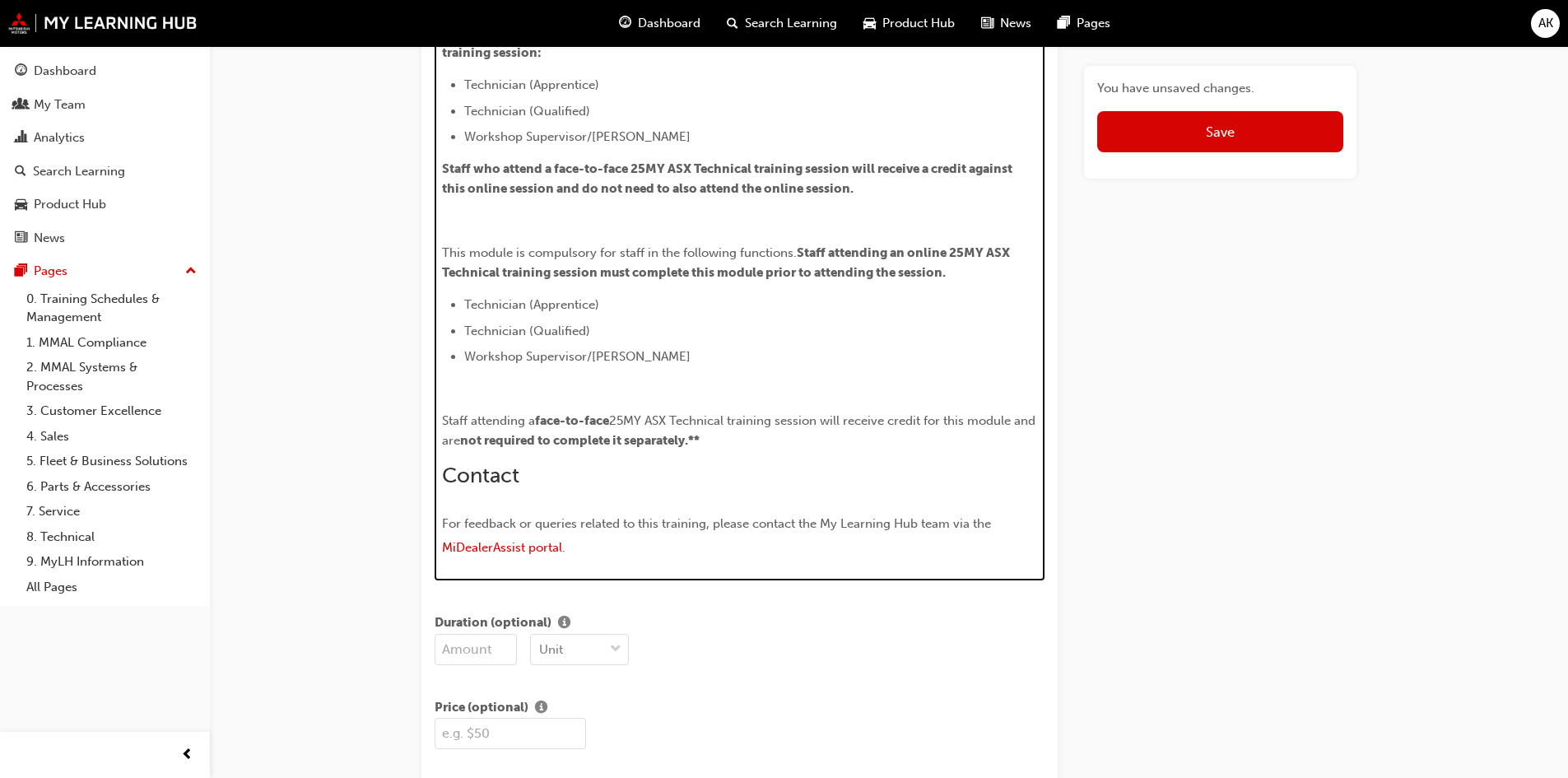
scroll to position [1272, 0]
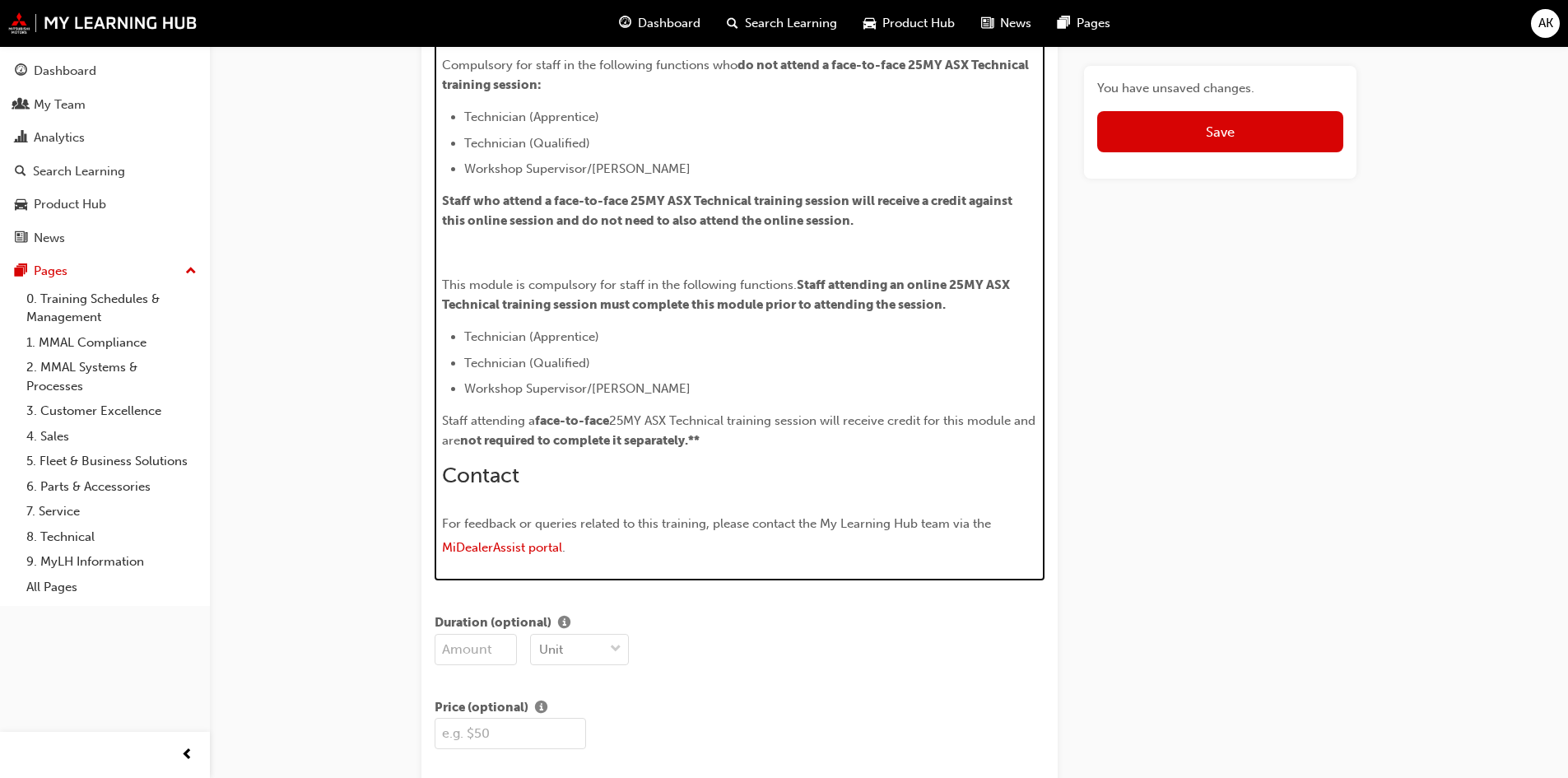
click at [794, 443] on p "Staff attending a face-to-face 25MY ASX Technical training session will receive…" at bounding box center [739, 430] width 595 height 39
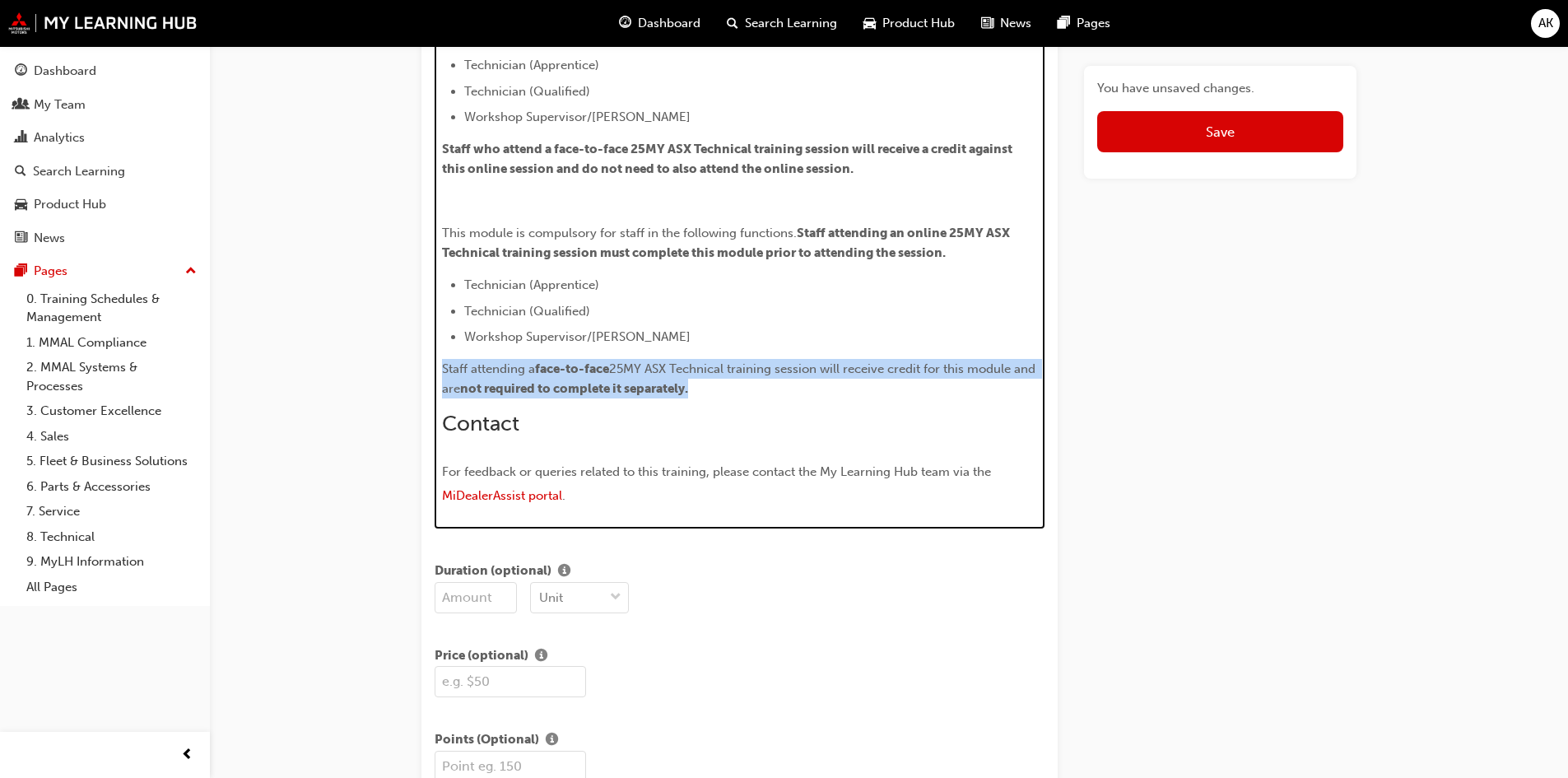
drag, startPoint x: 735, startPoint y: 385, endPoint x: 430, endPoint y: 366, distance: 305.6
click at [430, 366] on div "Title Scan Tools: Alliance Diagnostic Tool (ADT) Characters: 42 Featured Image …" at bounding box center [739, 550] width 636 height 3434
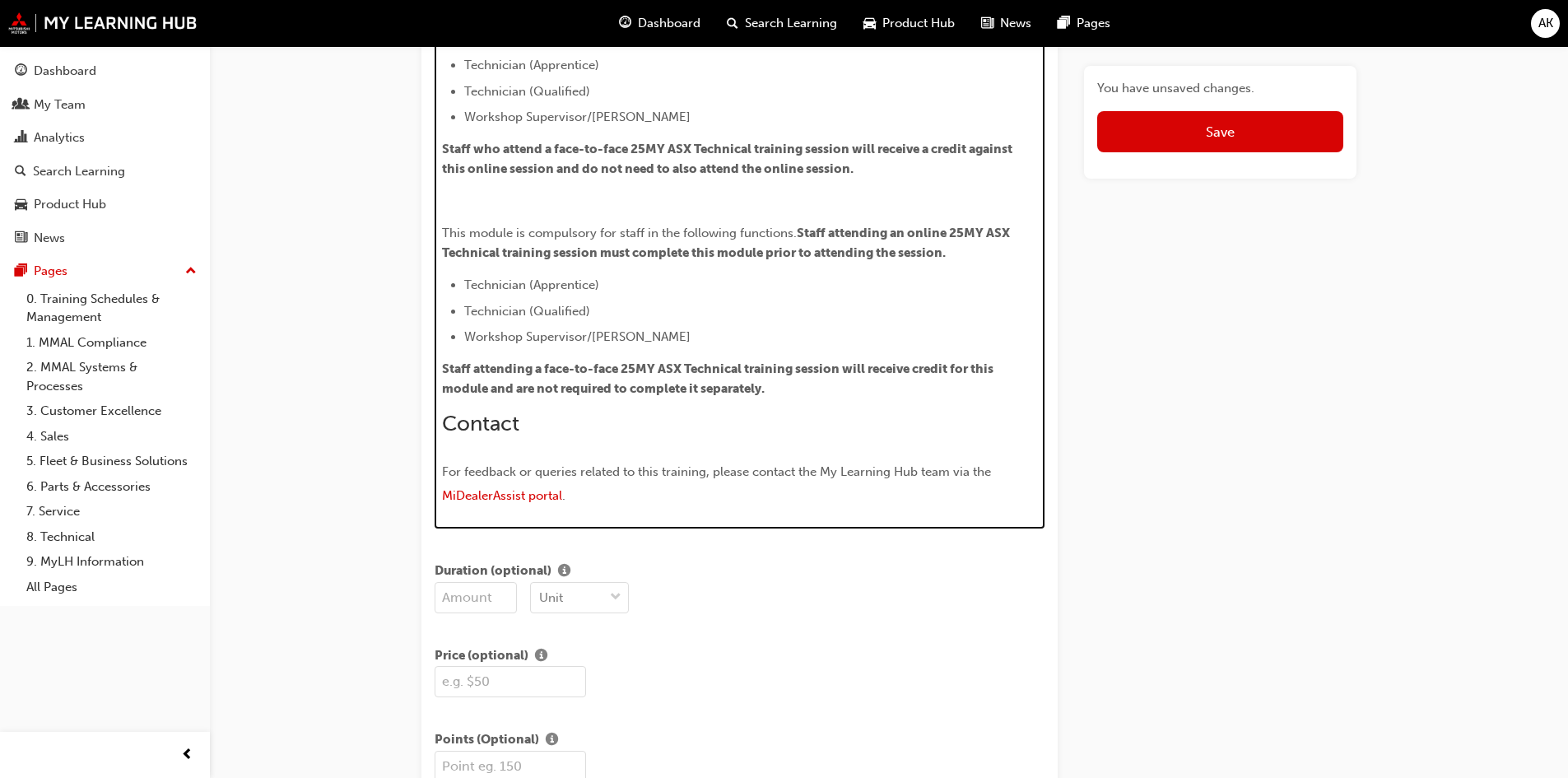
click at [768, 392] on span "Staff attending a face-to-face 25MY ASX Technical training session will receive…" at bounding box center [718, 378] width 554 height 34
click at [907, 426] on h2 "Contact" at bounding box center [739, 423] width 595 height 26
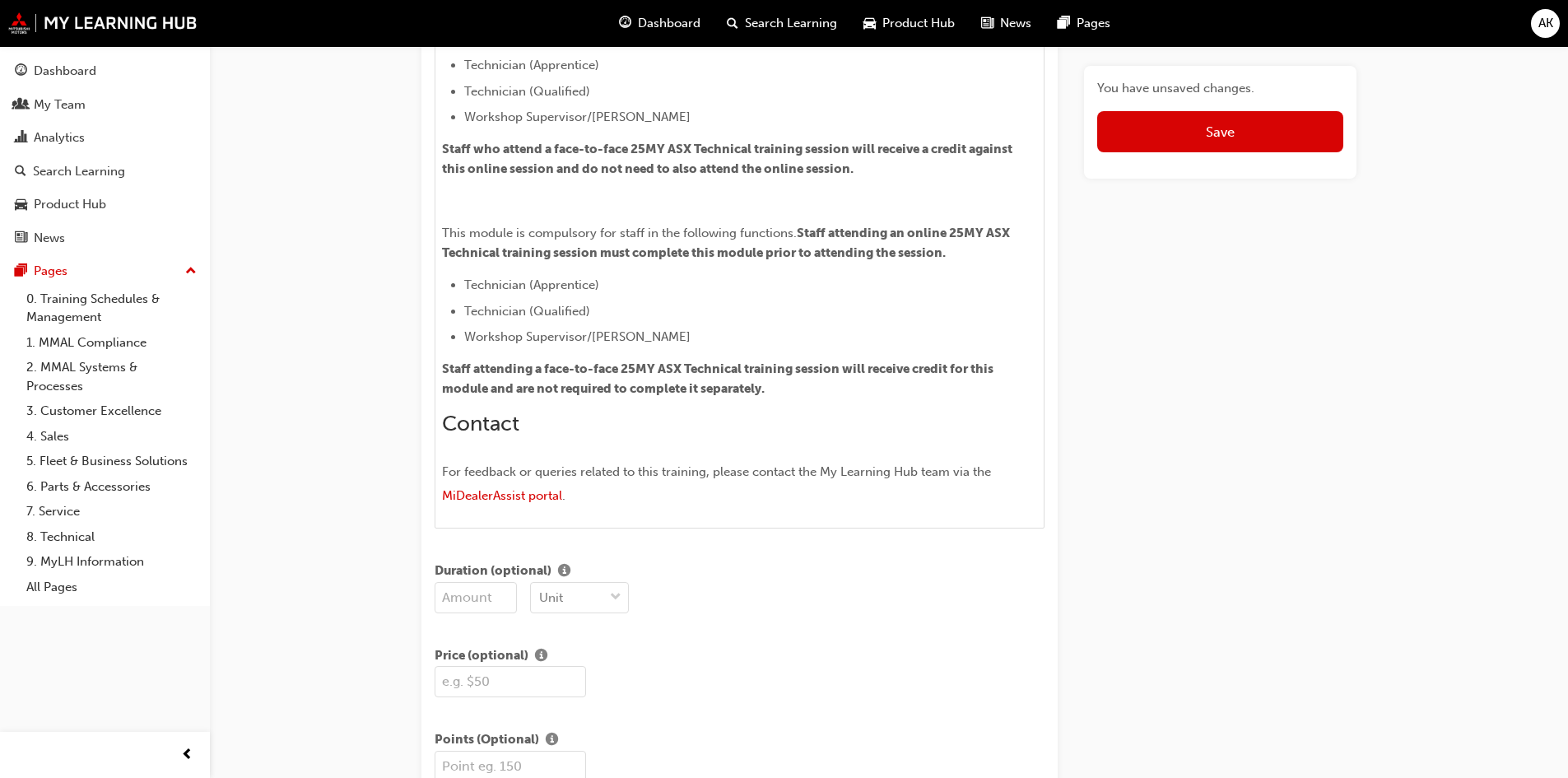
click at [1168, 399] on div "You have unsaved changes. Save" at bounding box center [1220, 508] width 273 height 3519
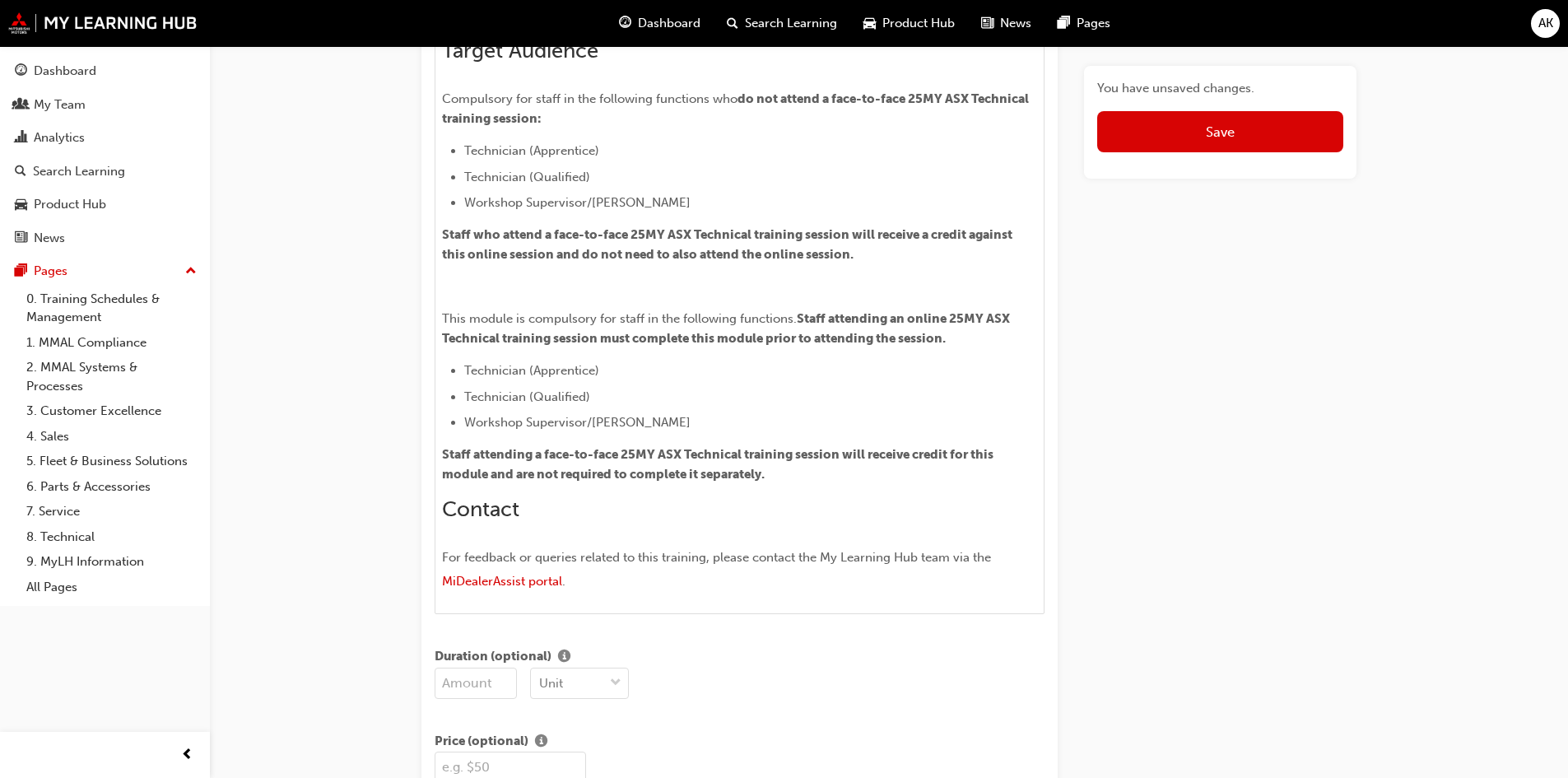
scroll to position [995, 0]
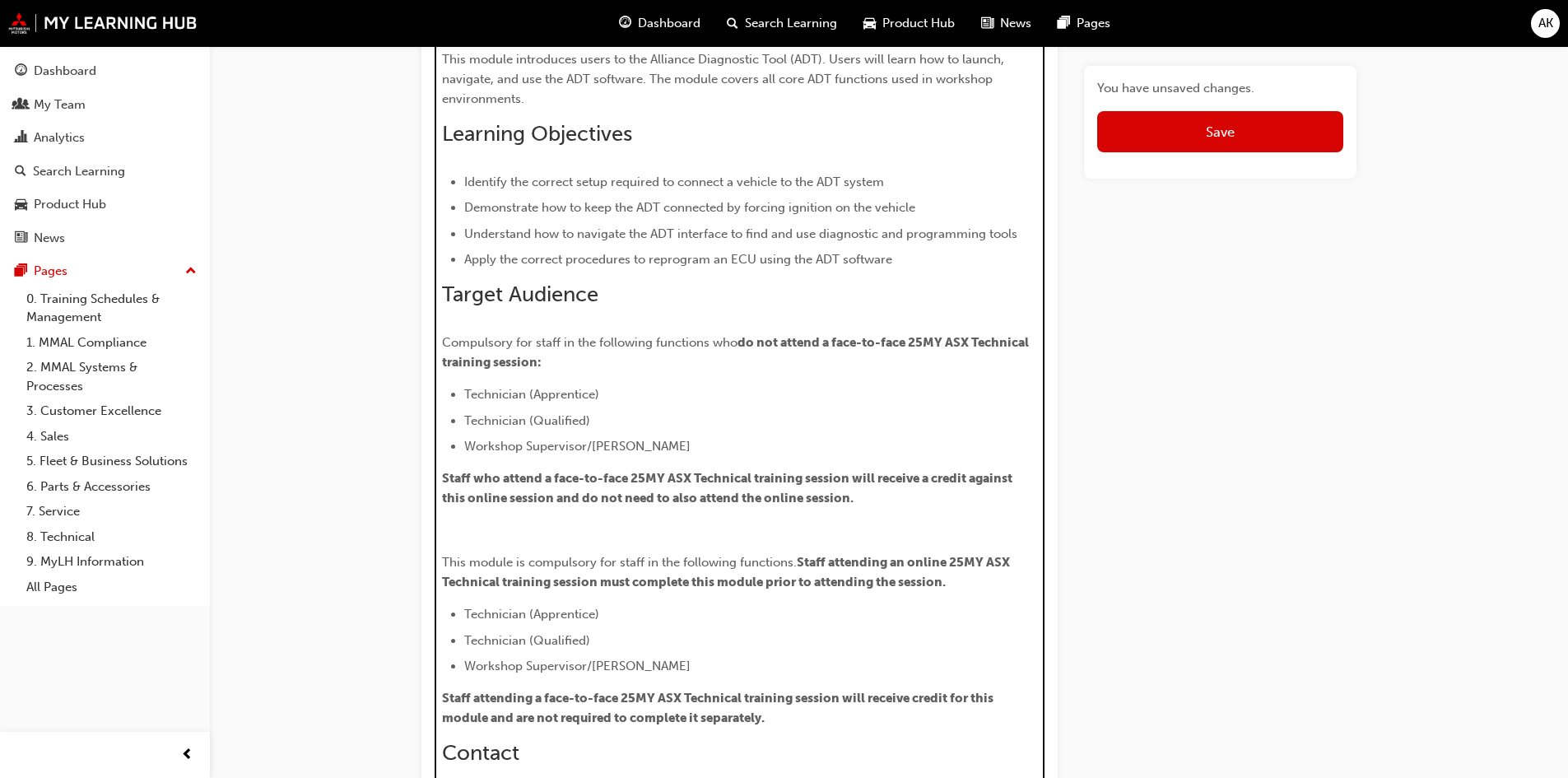
click at [896, 532] on p "﻿" at bounding box center [739, 530] width 595 height 20
click at [918, 522] on p "﻿" at bounding box center [739, 530] width 595 height 20
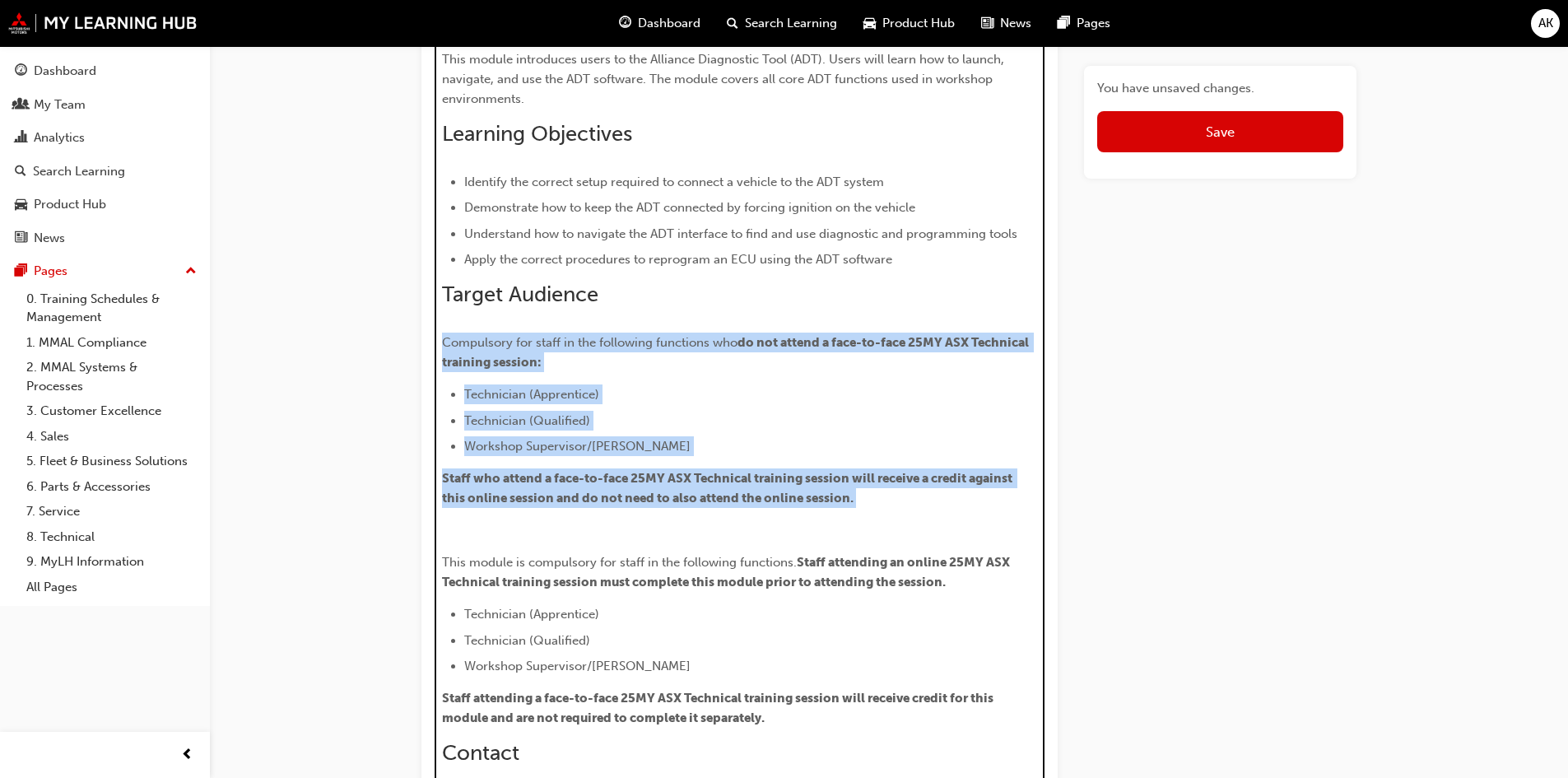
drag, startPoint x: 901, startPoint y: 508, endPoint x: 408, endPoint y: 341, distance: 520.5
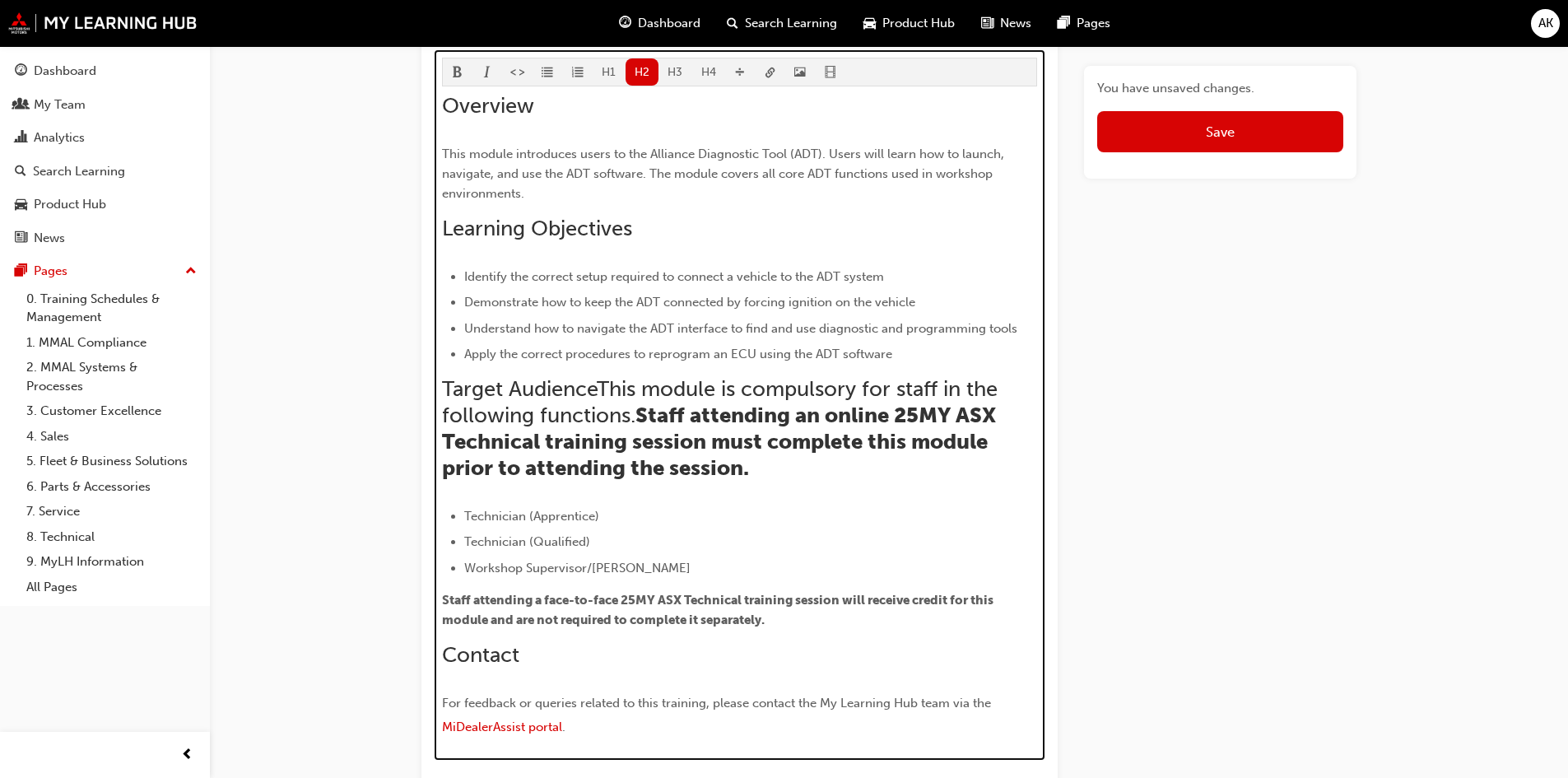
scroll to position [949, 0]
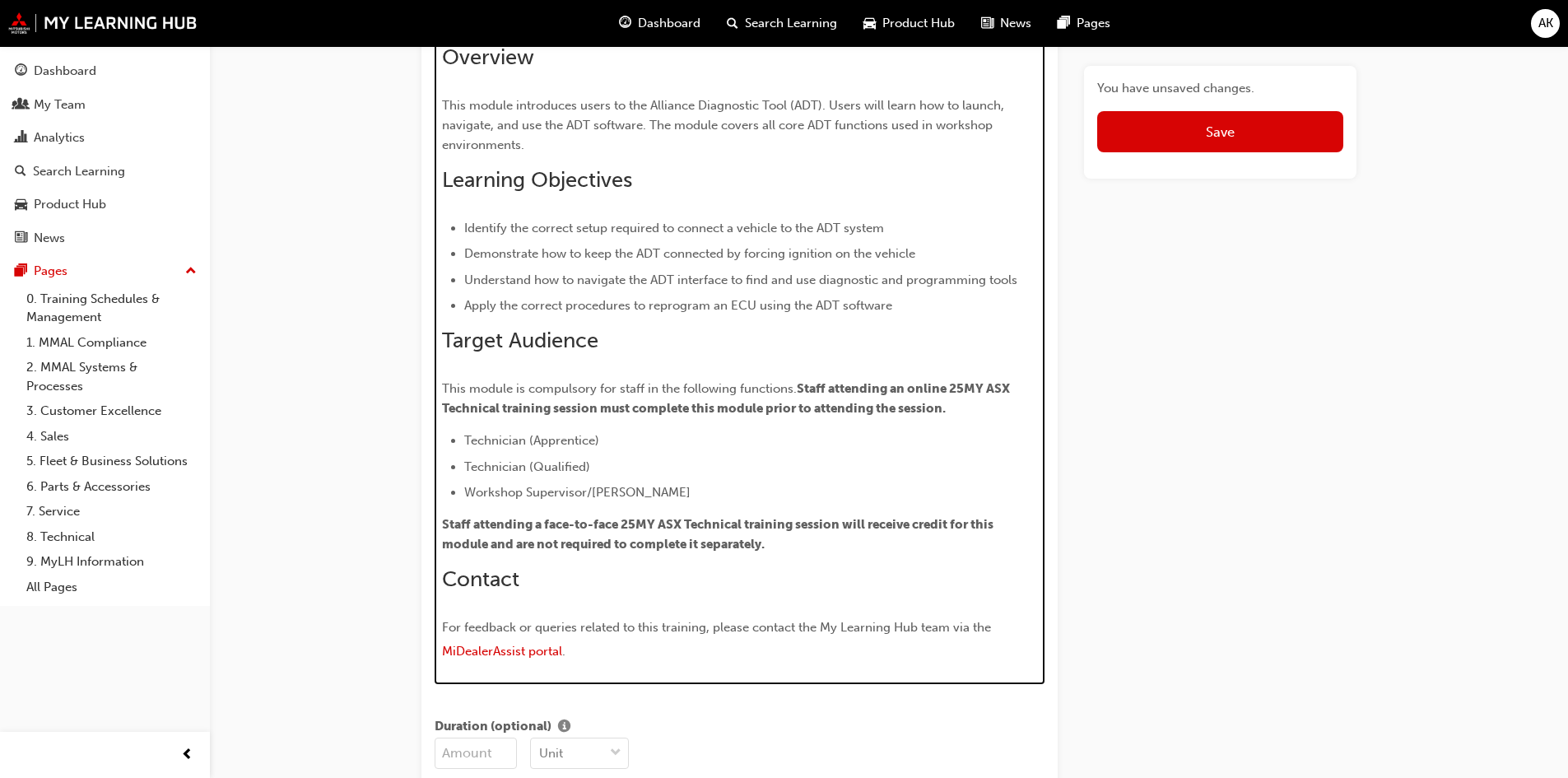
click at [591, 414] on span "Staff attending an online 25MY ASX Technical training session must complete thi…" at bounding box center [727, 398] width 570 height 34
click at [516, 376] on div "Overview This module introduces users to the Alliance Diagnostic Tool (ADT). Us…" at bounding box center [739, 355] width 595 height 621
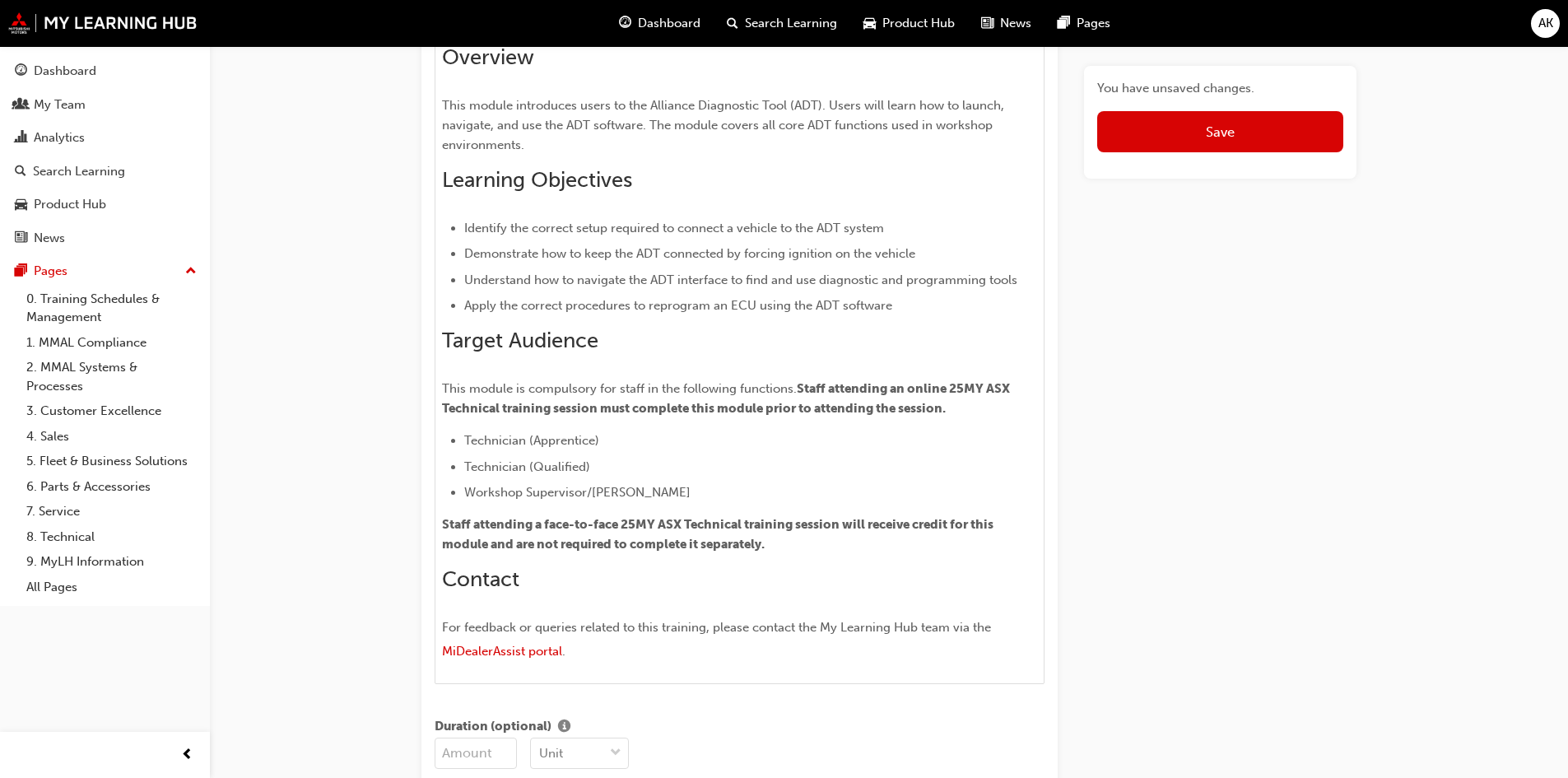
click at [437, 371] on div "H1 H2 H3 H4 Overview This module introduces users to the Alliance Diagnostic To…" at bounding box center [739, 343] width 610 height 683
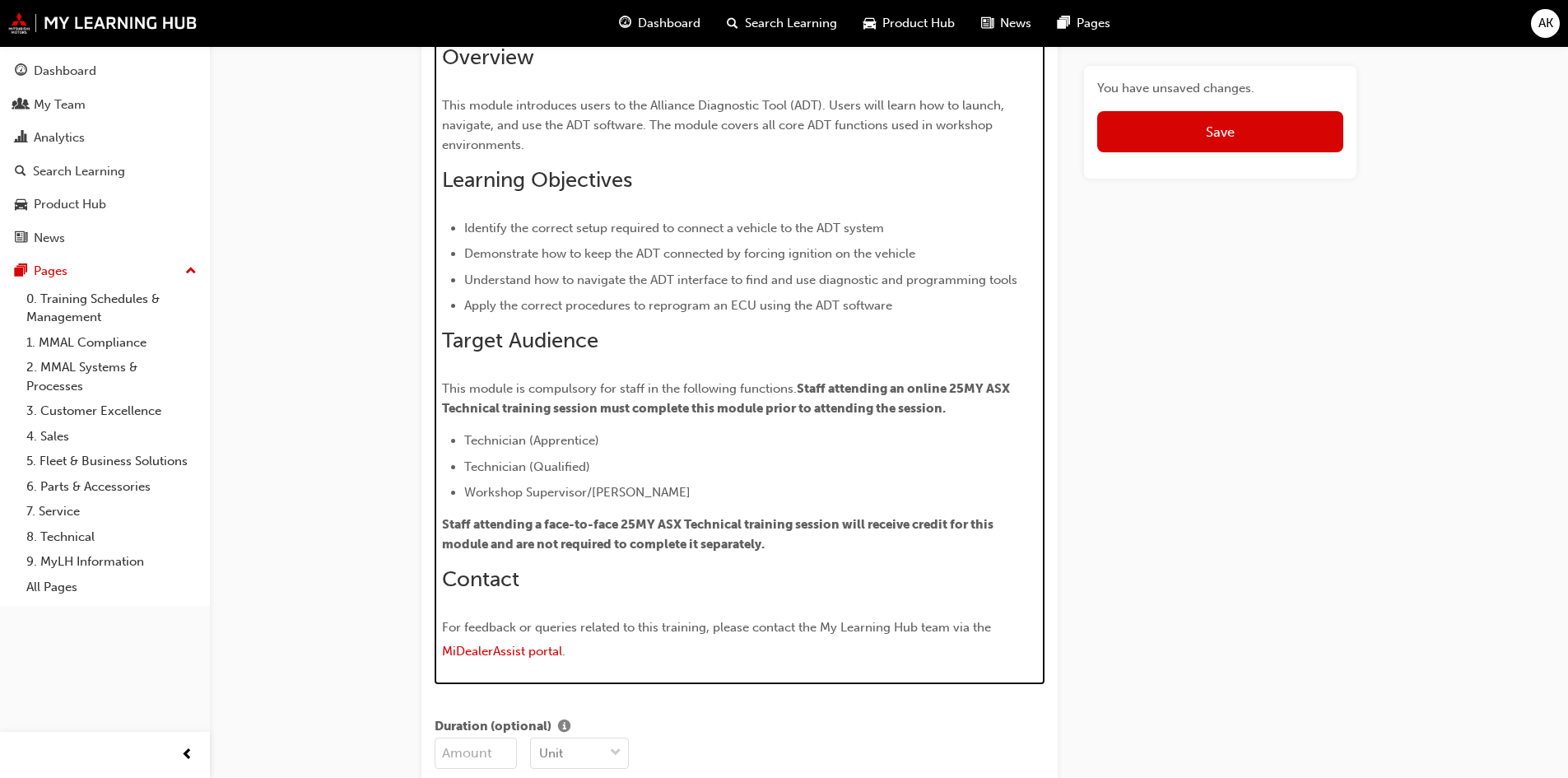
click at [451, 364] on div "Overview This module introduces users to the Alliance Diagnostic Tool (ADT). Us…" at bounding box center [739, 355] width 595 height 621
click at [580, 387] on span "This module is compulsory for staff in the following functions." at bounding box center [619, 389] width 355 height 15
drag, startPoint x: 799, startPoint y: 412, endPoint x: 1163, endPoint y: 450, distance: 366.0
click at [804, 414] on span "Staff attending an online 25MY ASX Technical training session must complete thi…" at bounding box center [727, 398] width 570 height 34
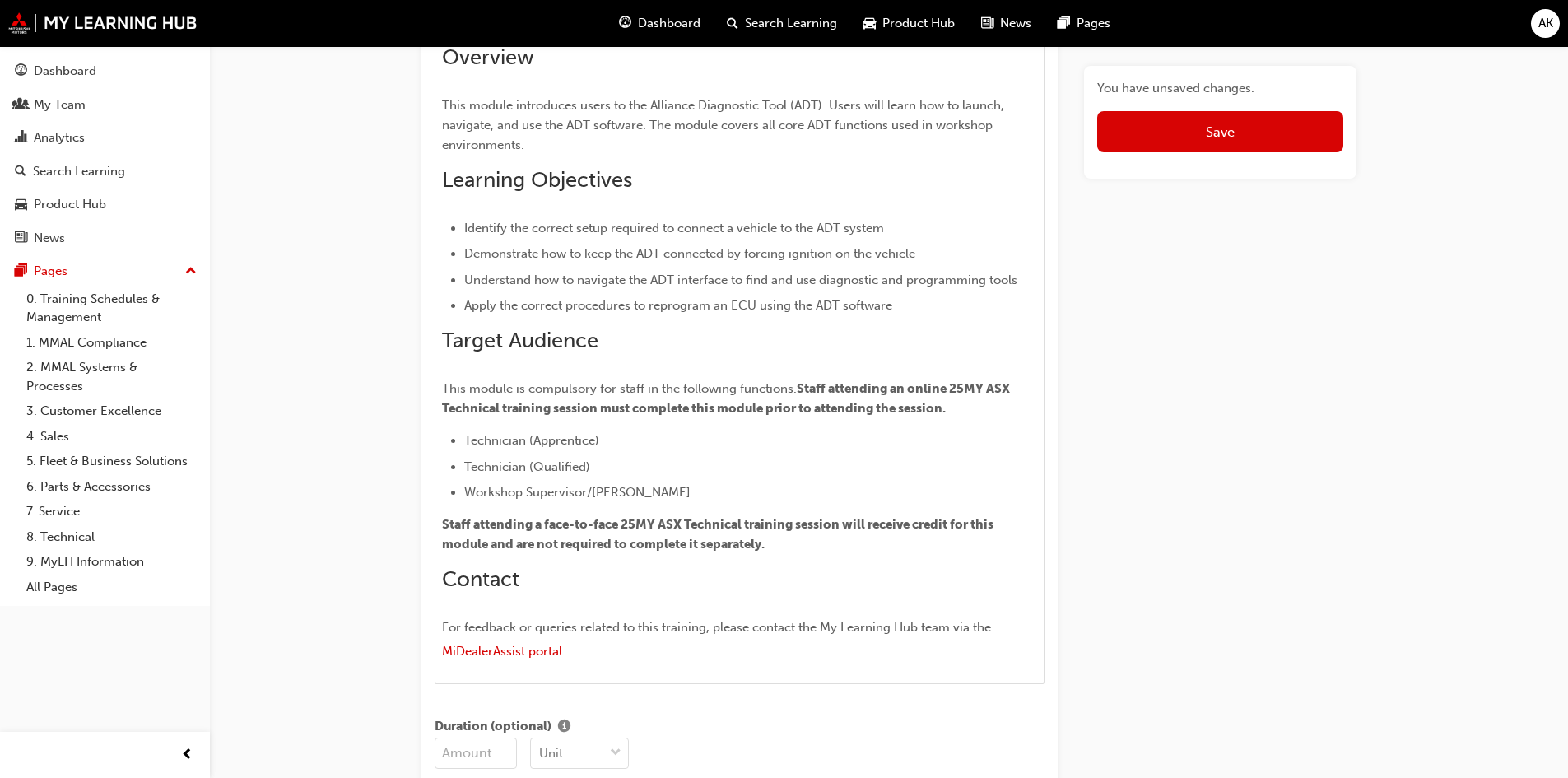
click at [1164, 451] on div "You have unsaved changes. Save" at bounding box center [1220, 774] width 273 height 3299
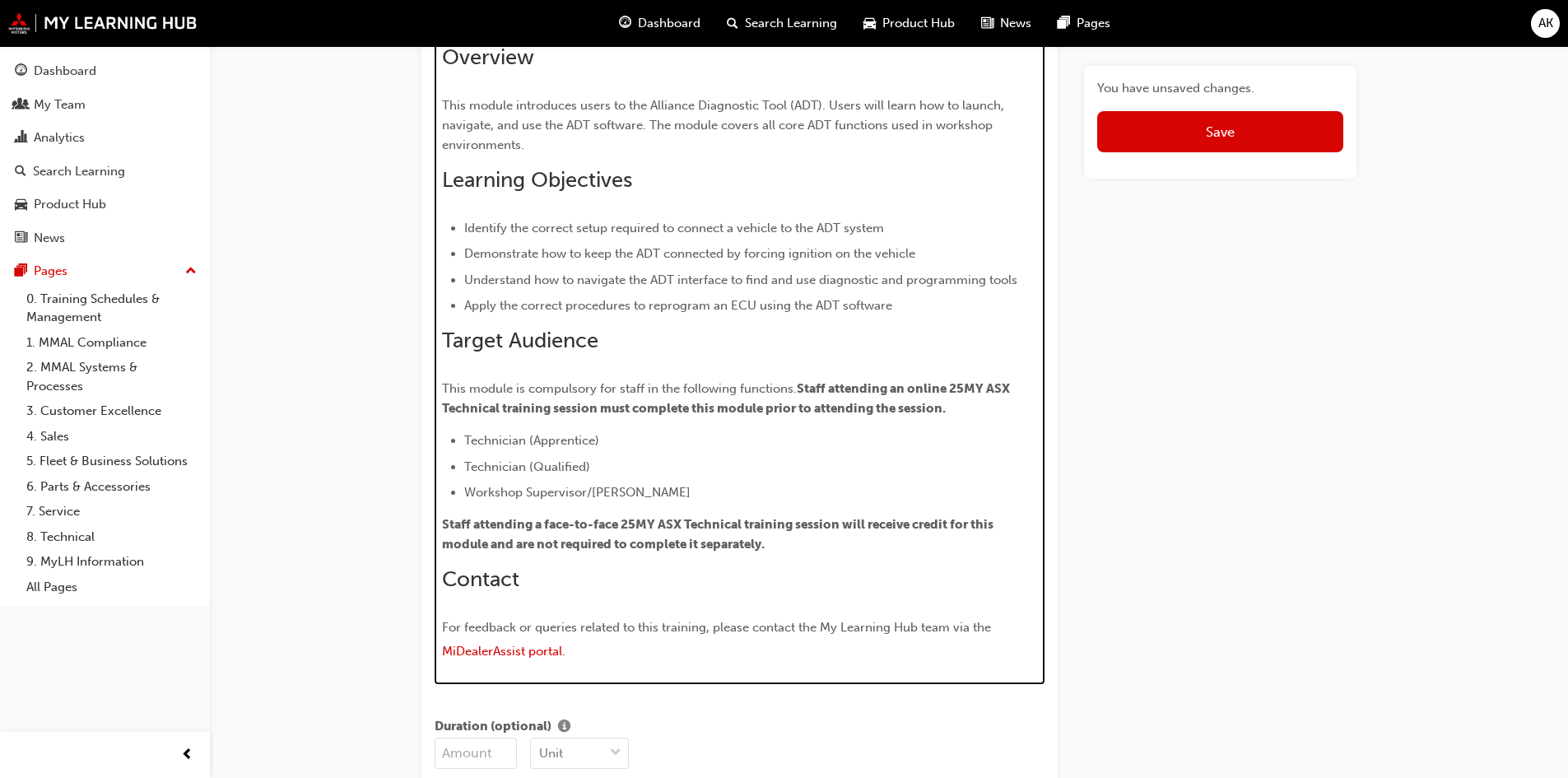
click at [789, 283] on span "Understand how to navigate the ADT interface to find and use diagnostic and pro…" at bounding box center [740, 280] width 553 height 15
click at [941, 415] on span "Staff attending an online 25MY ASX Technical training session must complete thi…" at bounding box center [727, 398] width 570 height 34
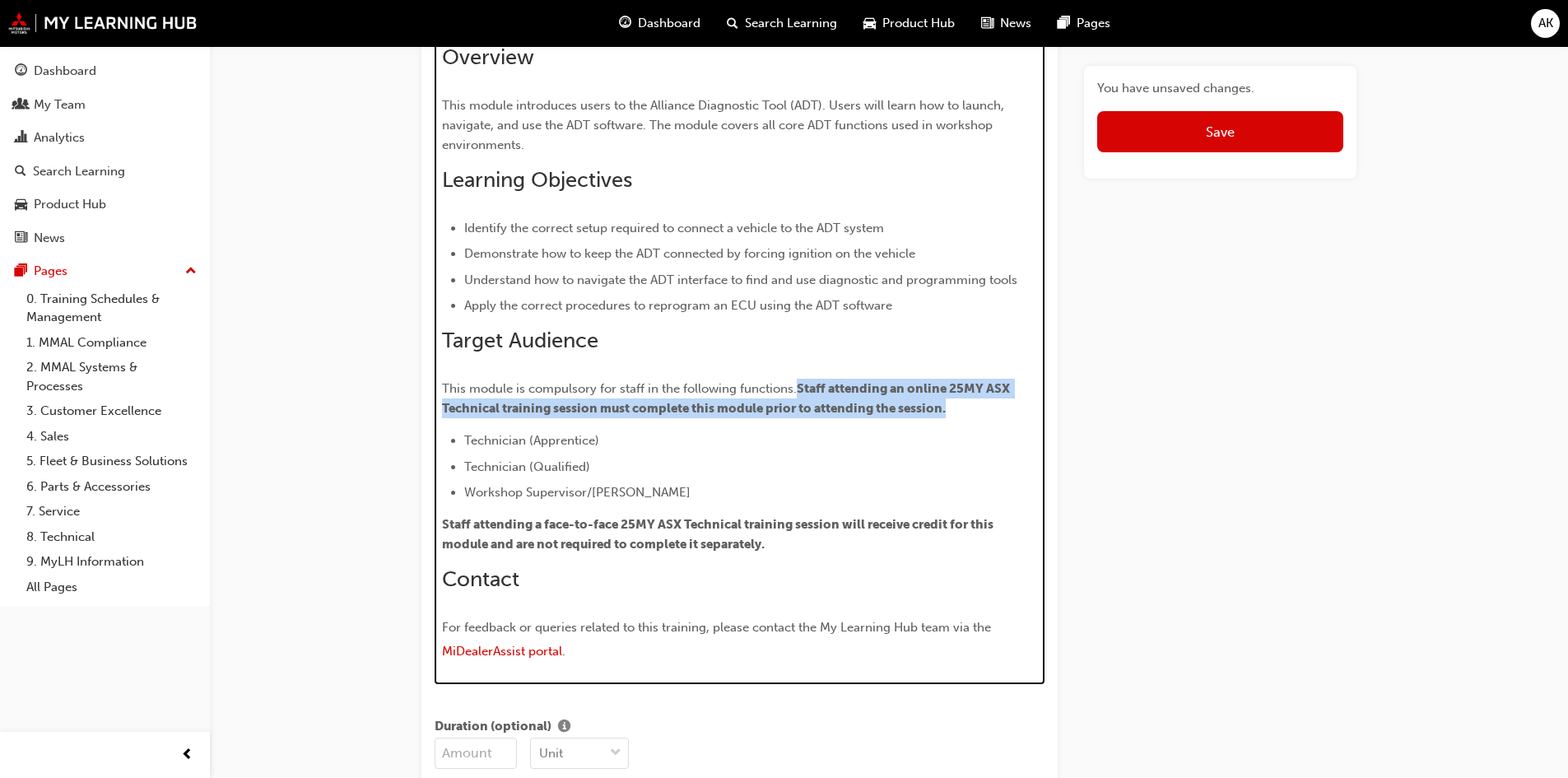
drag, startPoint x: 885, startPoint y: 399, endPoint x: 800, endPoint y: 386, distance: 86.0
click at [800, 386] on p "This module is compulsory for staff in the following functions. Staff attending…" at bounding box center [739, 398] width 595 height 39
copy span "Staff attending an online 25MY ASX Technical training session must complete thi…"
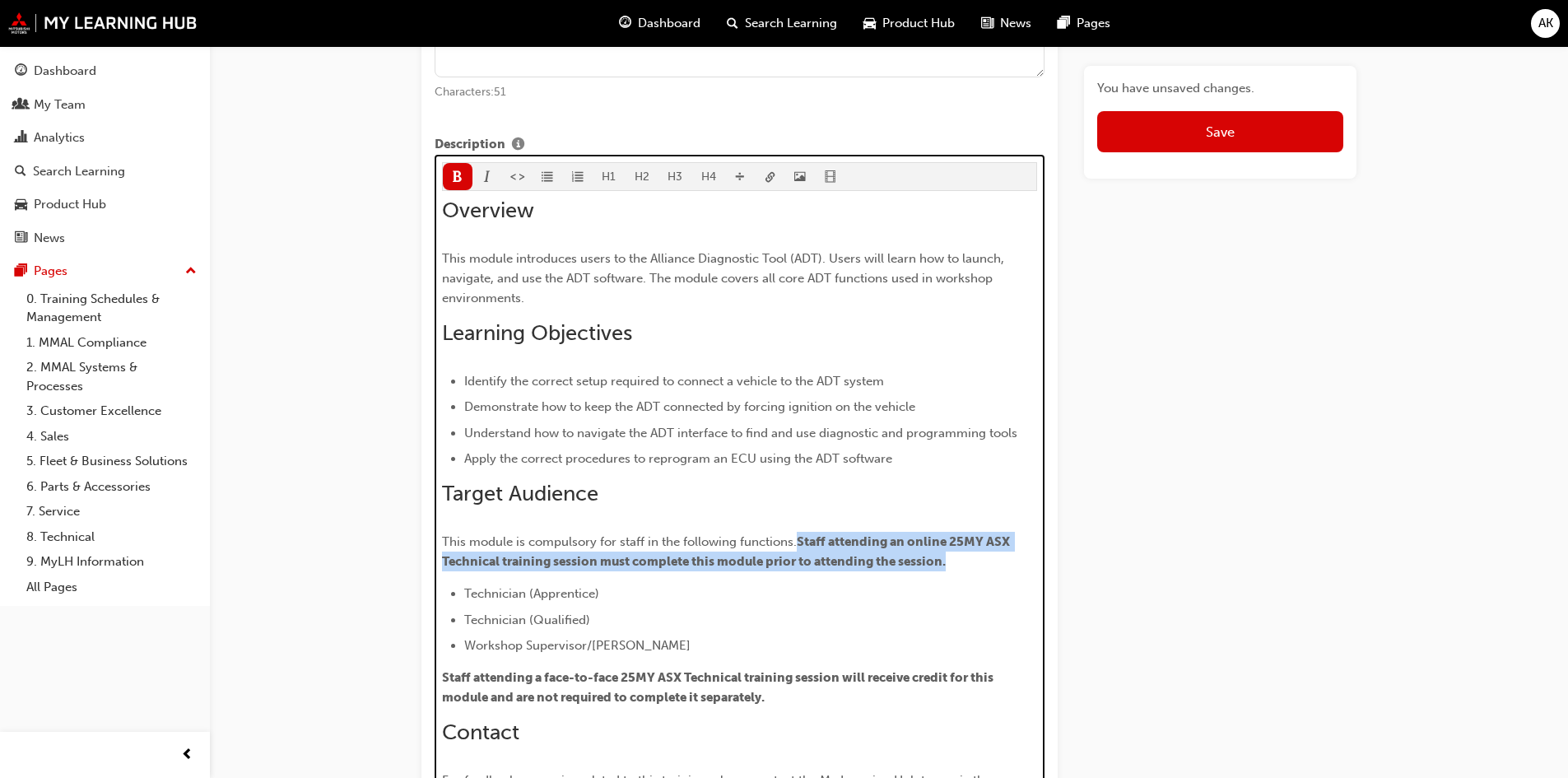
scroll to position [619, 0]
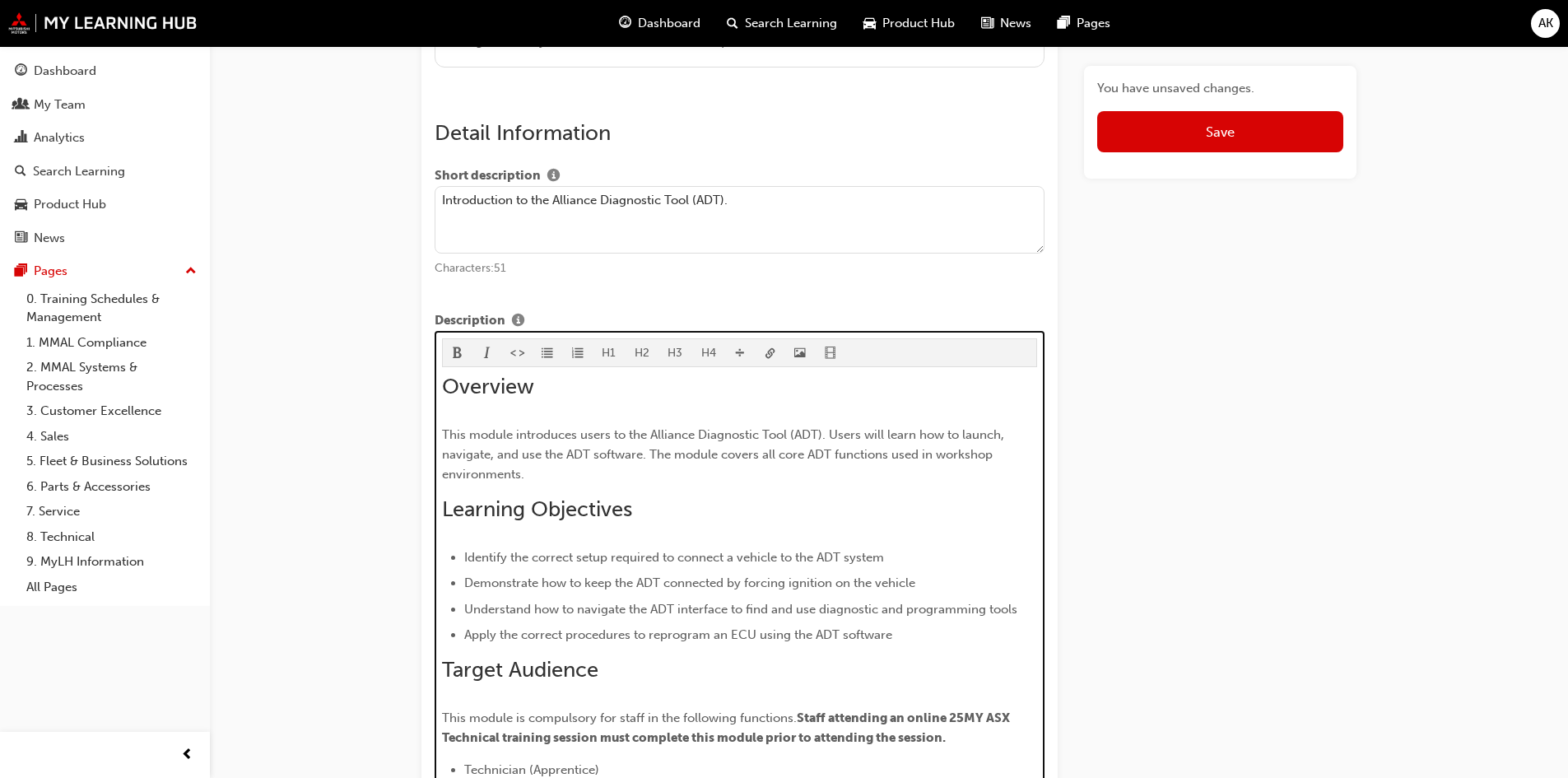
click at [557, 465] on p "This module introduces users to the Alliance Diagnostic Tool (ADT). Users will …" at bounding box center [739, 454] width 595 height 59
click at [633, 482] on p "This module introduces users to the Alliance Diagnostic Tool (ADT). Users will …" at bounding box center [739, 454] width 595 height 59
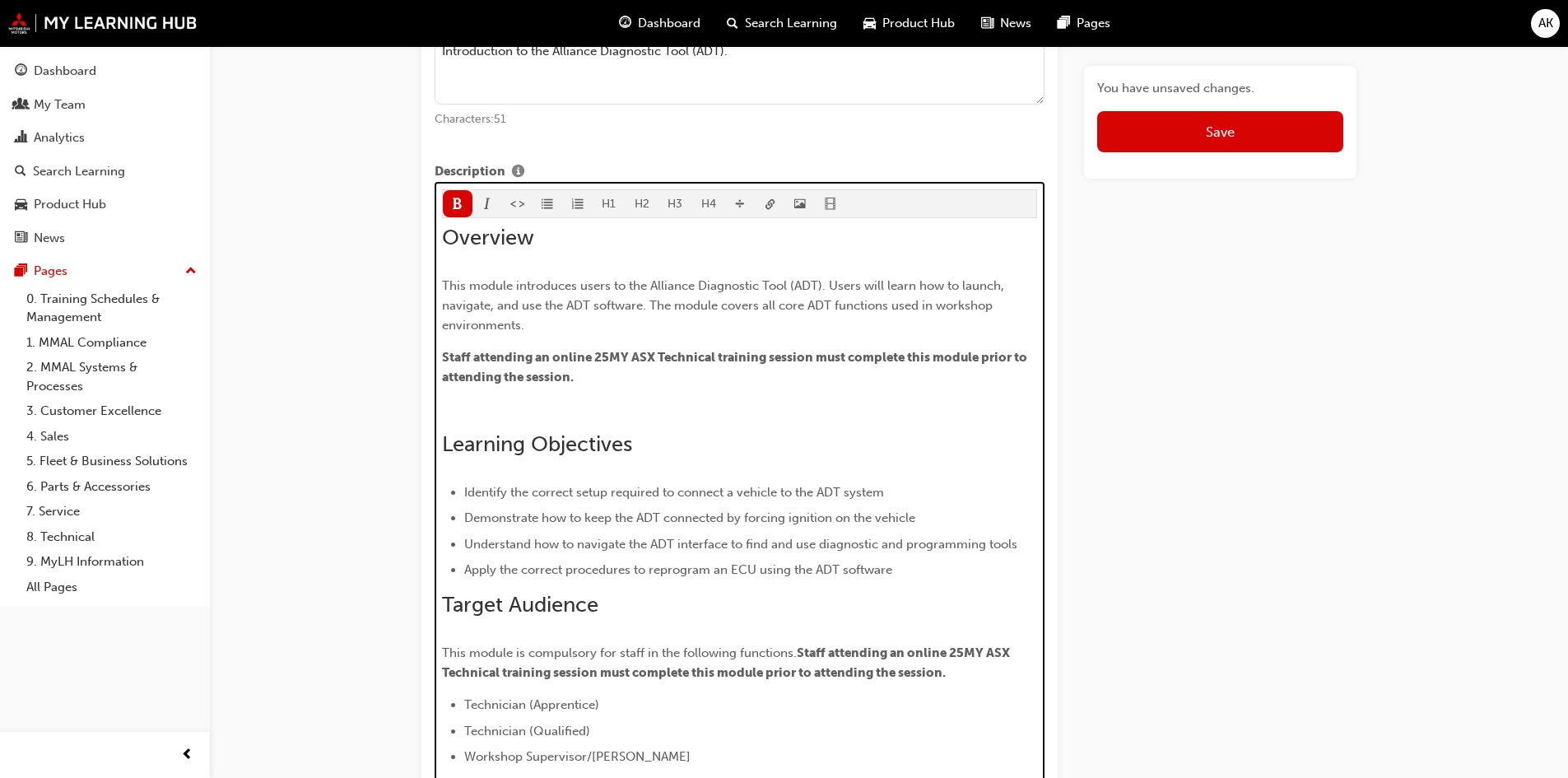
scroll to position [755, 0]
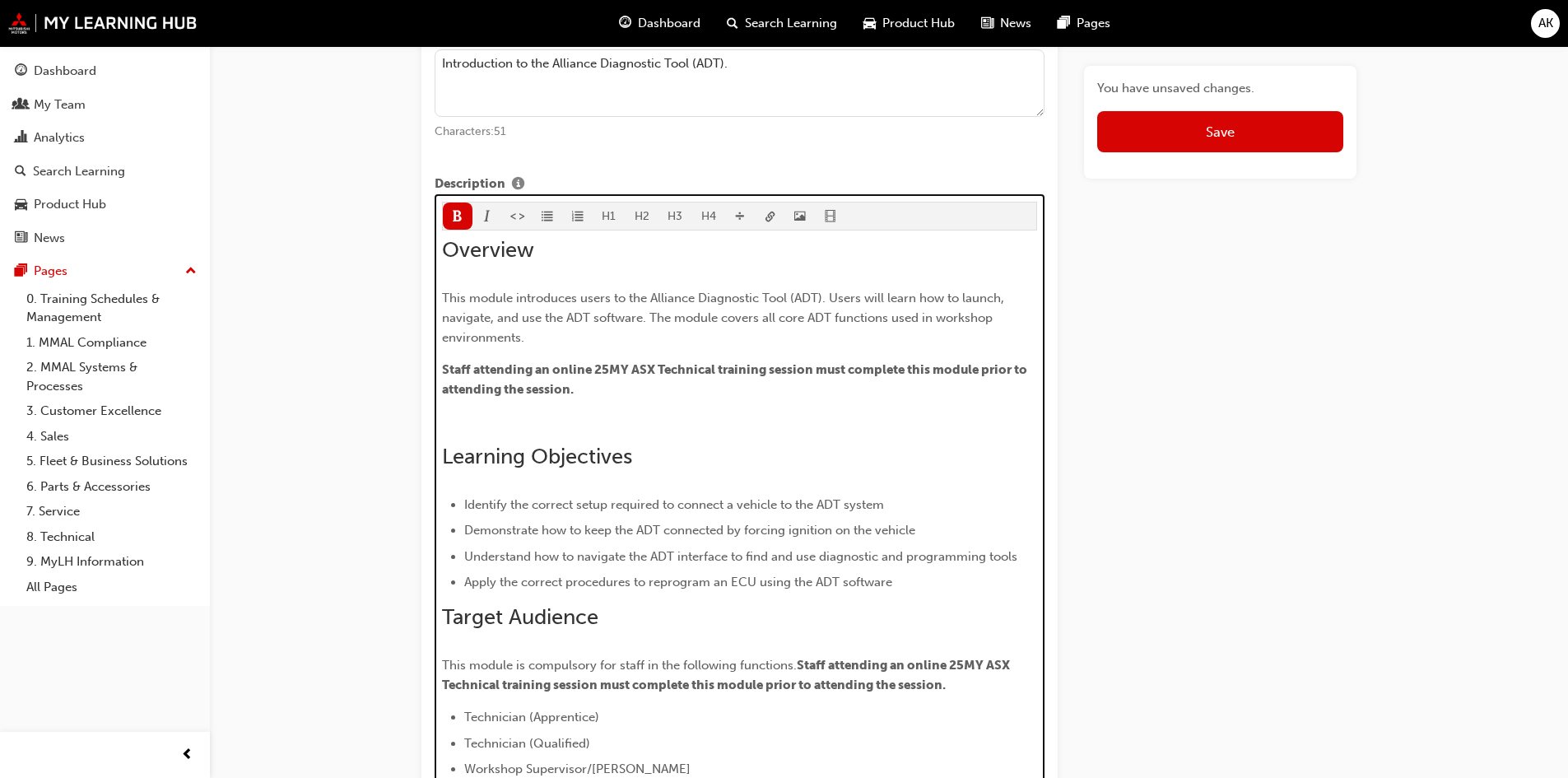
click at [657, 412] on p "﻿" at bounding box center [739, 422] width 595 height 20
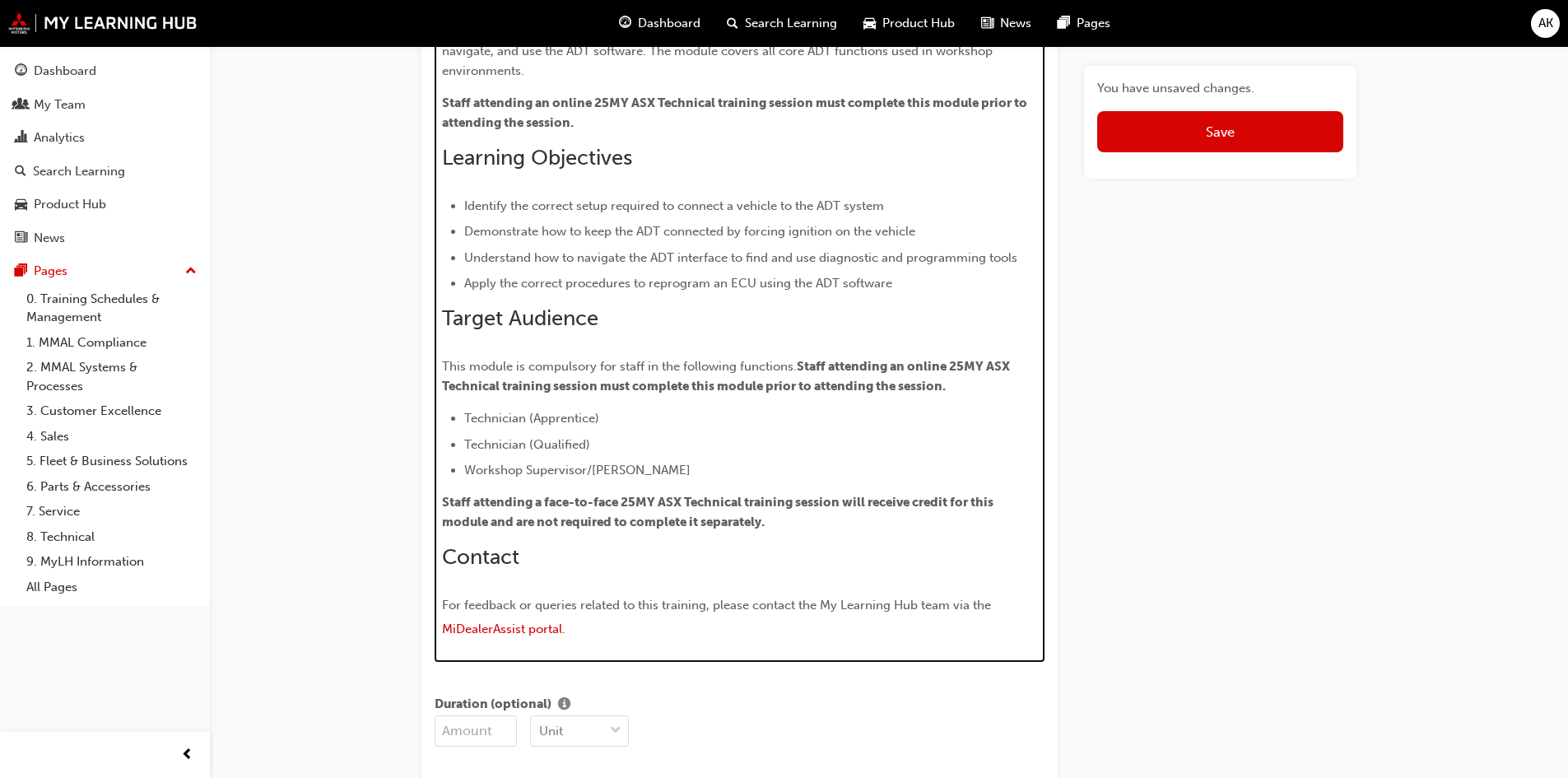
scroll to position [1085, 0]
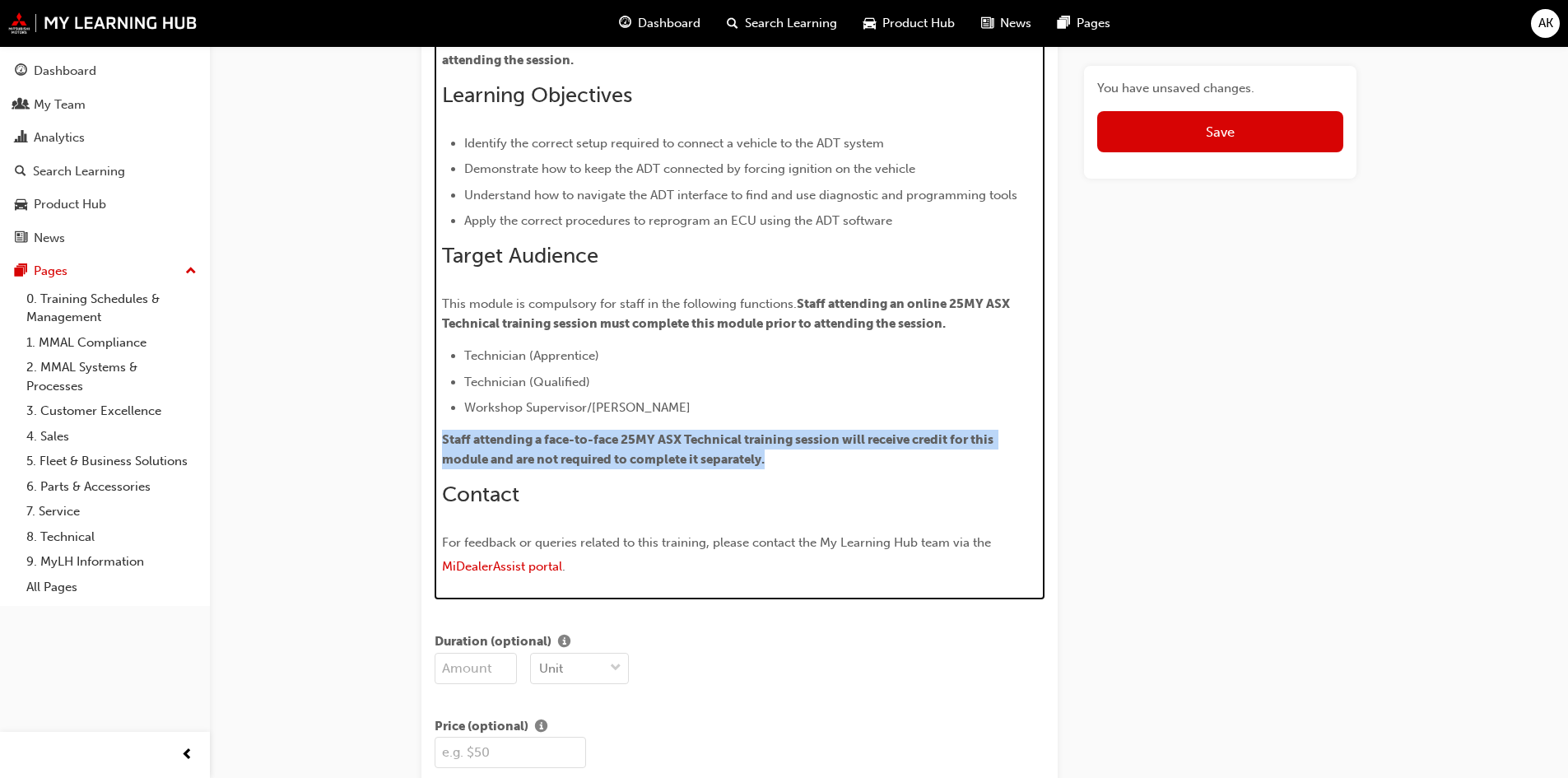
drag, startPoint x: 815, startPoint y: 453, endPoint x: 430, endPoint y: 448, distance: 385.0
click at [430, 448] on div "Title Scan Tools: Alliance Diagnostic Tool (ADT) Characters: 42 Featured Image …" at bounding box center [739, 705] width 636 height 3266
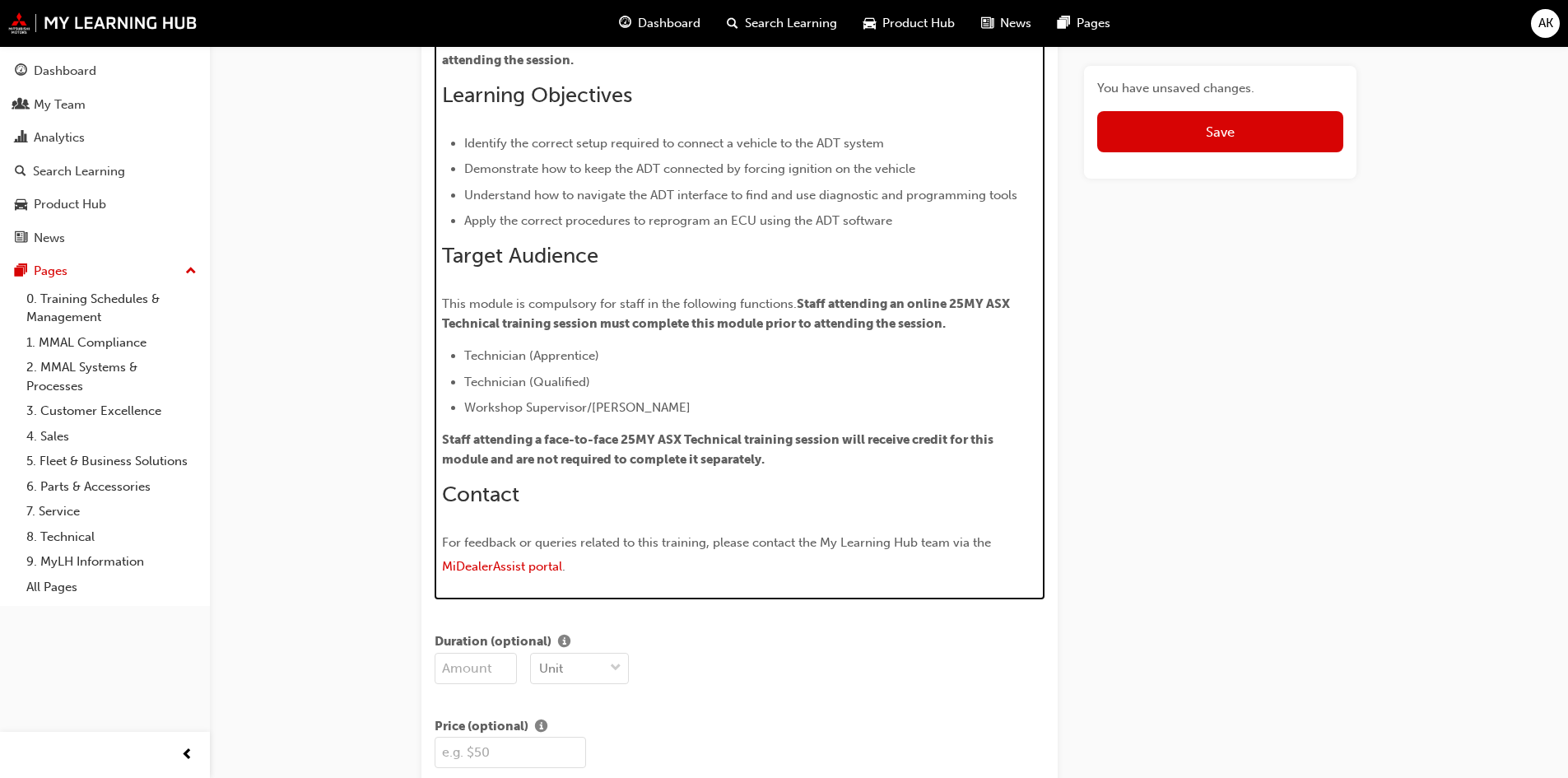
drag, startPoint x: 678, startPoint y: 509, endPoint x: 736, endPoint y: 559, distance: 76.6
click at [678, 509] on div "Overview This module introduces users to the Alliance Diagnostic Tool (ADT). Us…" at bounding box center [739, 244] width 595 height 673
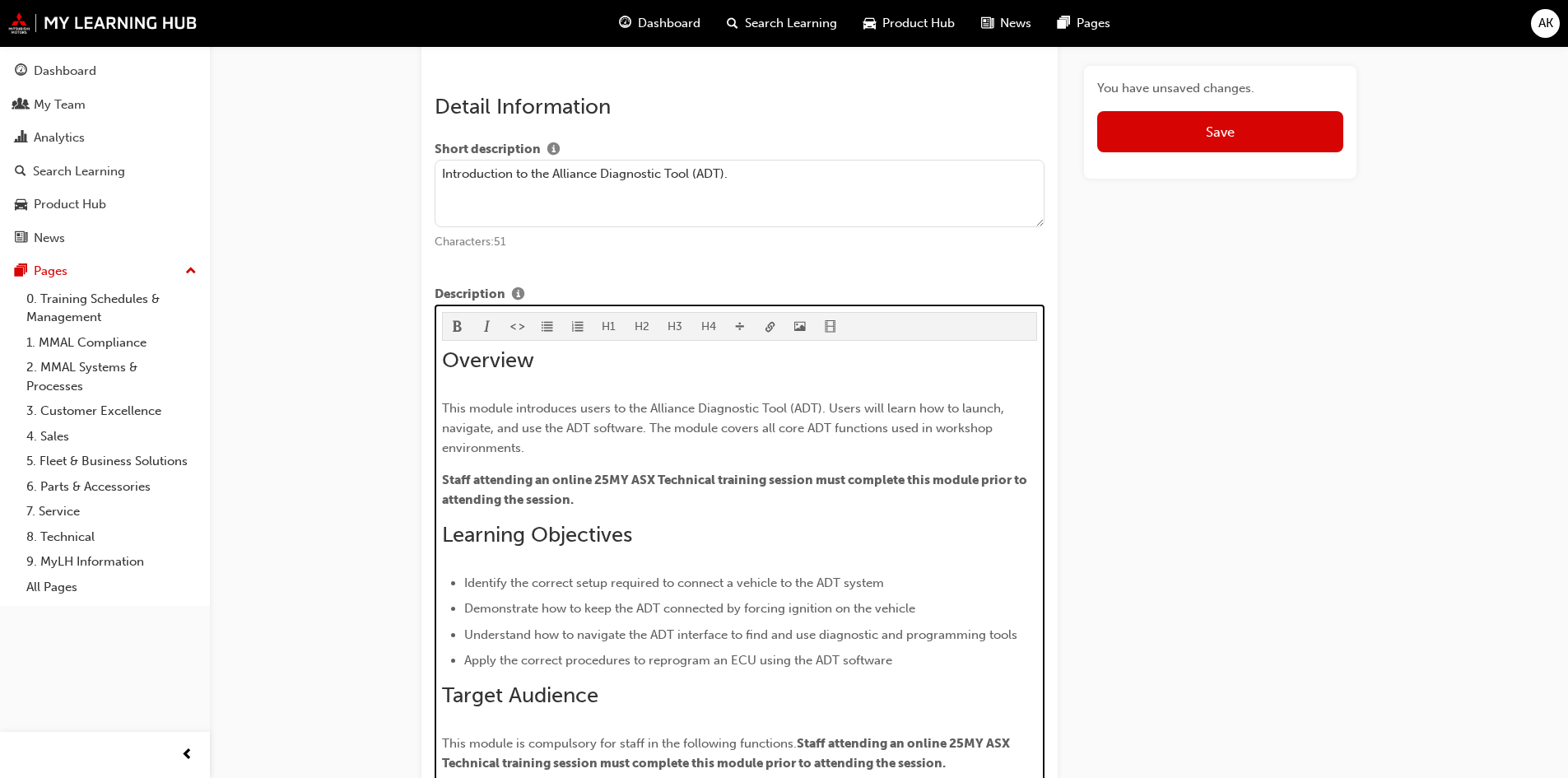
scroll to position [509, 0]
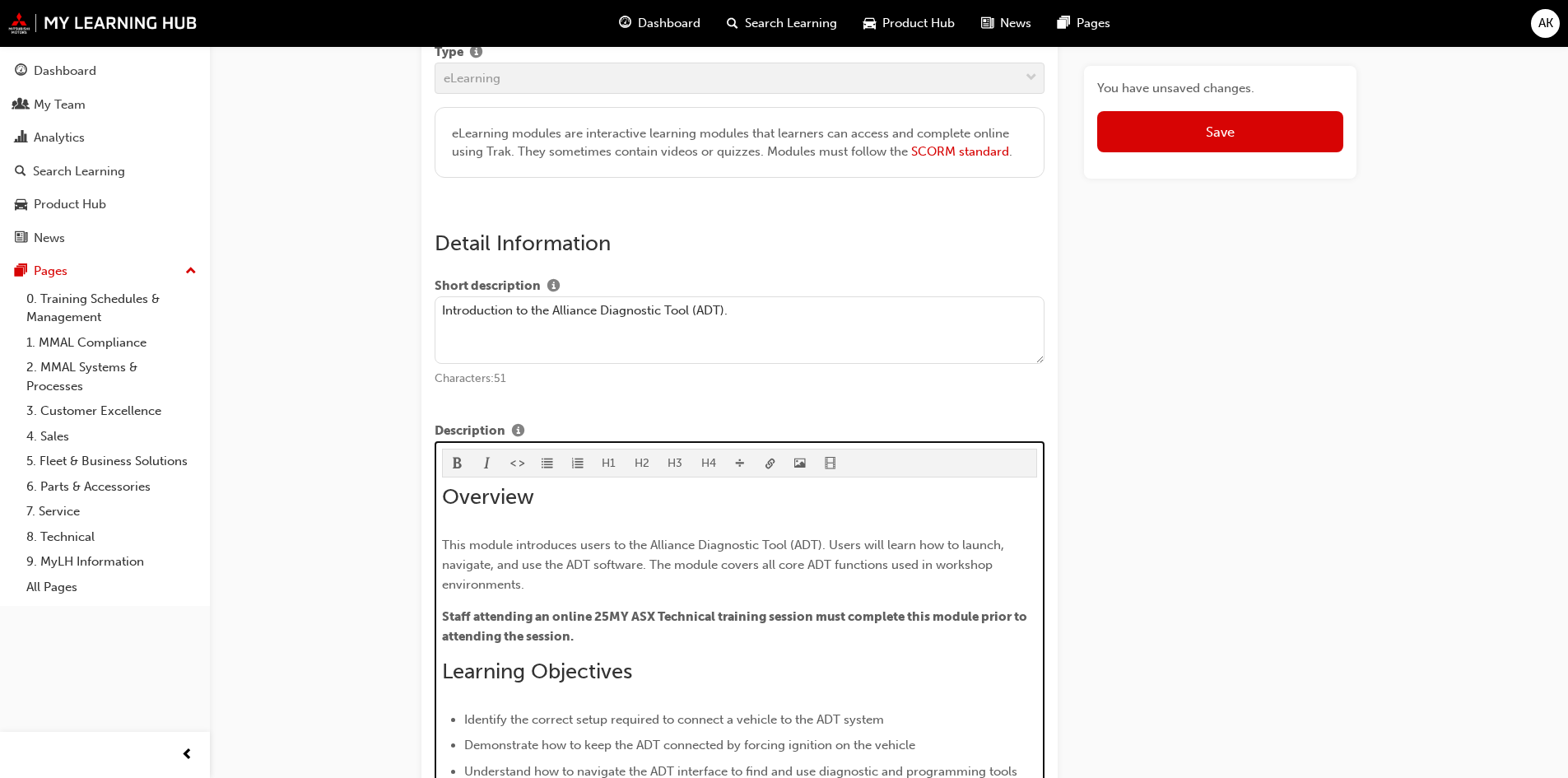
click at [554, 590] on p "This module introduces users to the Alliance Diagnostic Tool (ADT). Users will …" at bounding box center [739, 565] width 595 height 59
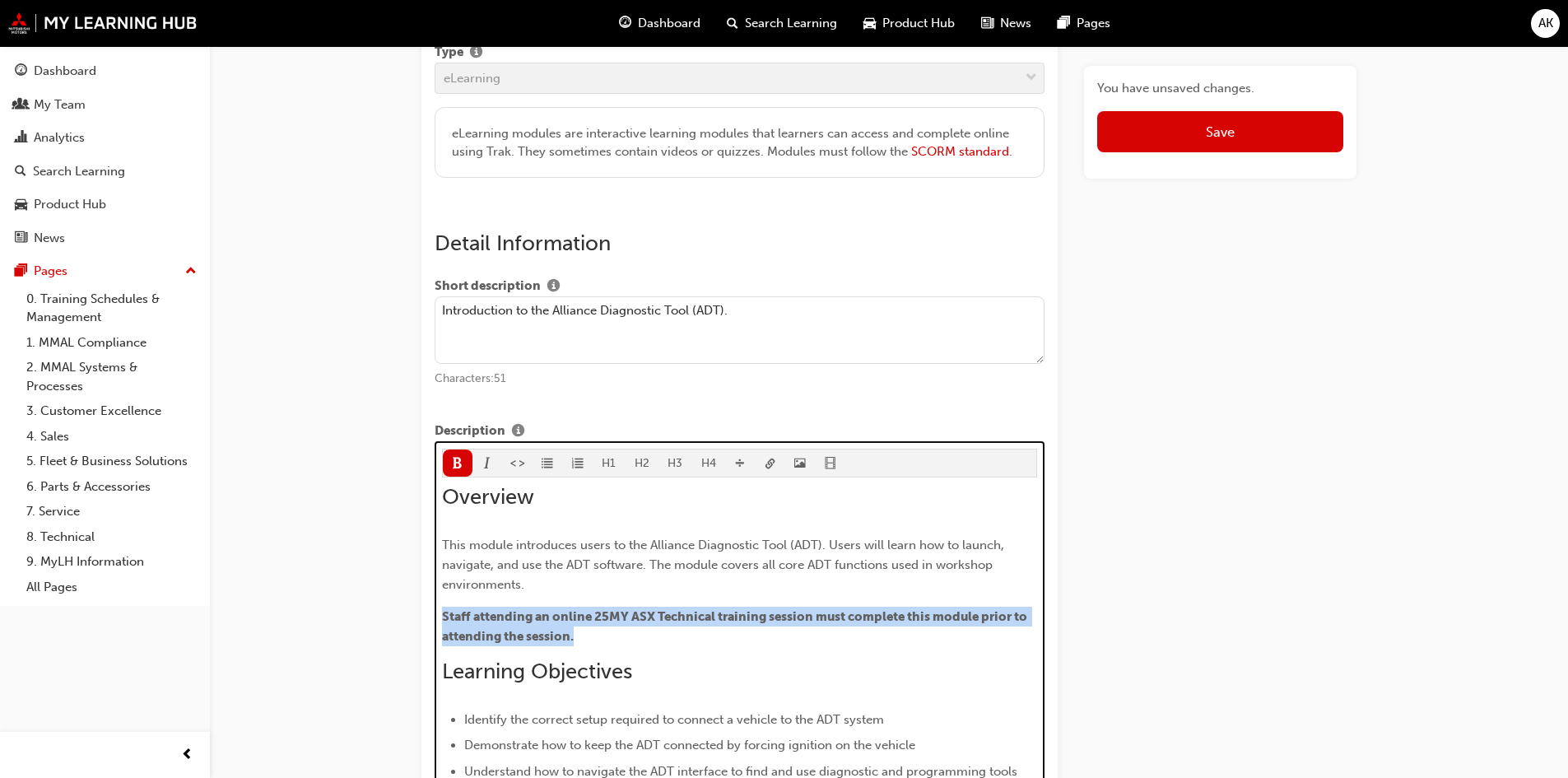
drag, startPoint x: 616, startPoint y: 630, endPoint x: 454, endPoint y: 540, distance: 185.3
click at [445, 619] on p "Staff attending an online 25MY ASX Technical training session must complete thi…" at bounding box center [739, 626] width 595 height 39
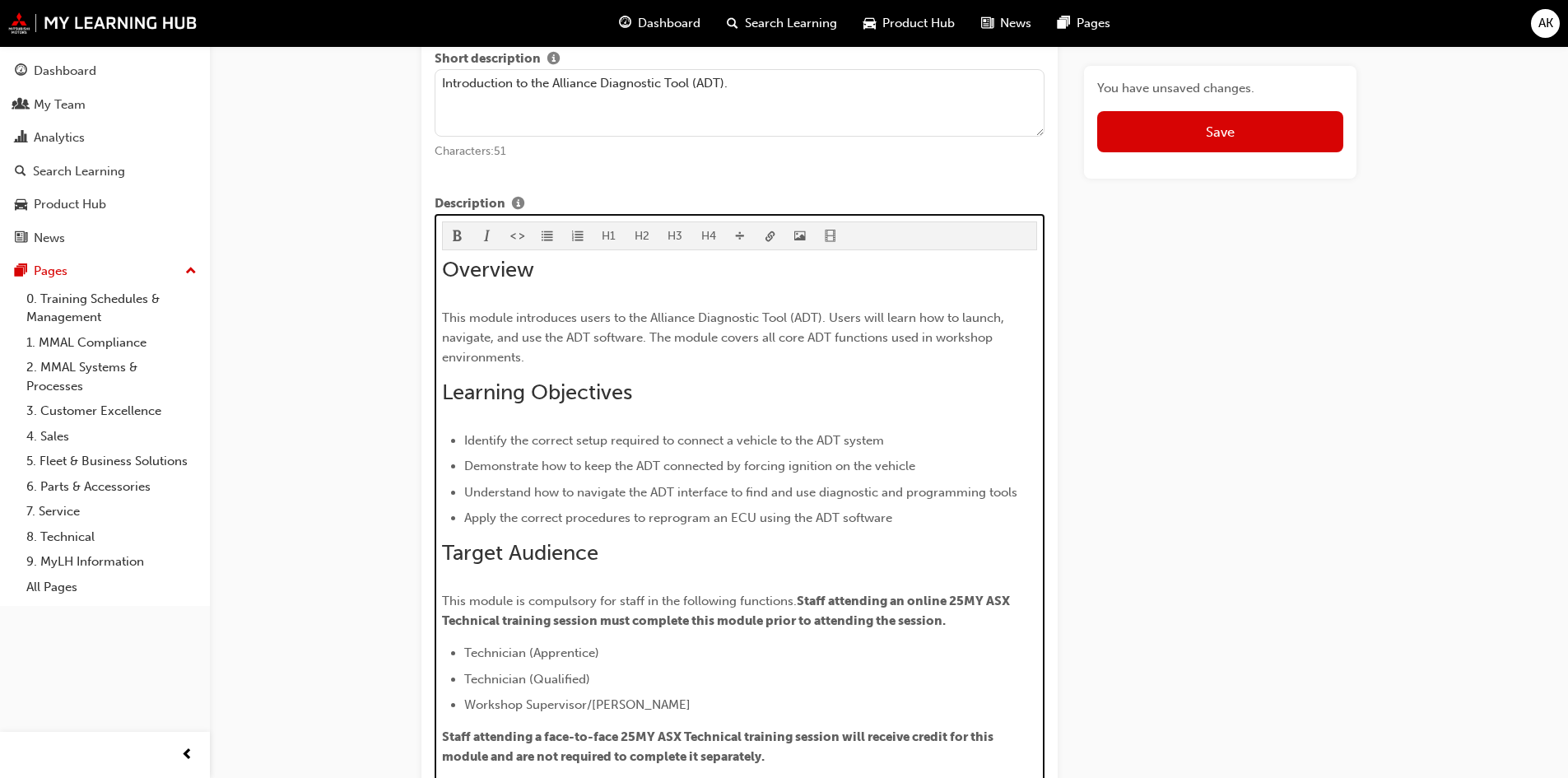
scroll to position [704, 0]
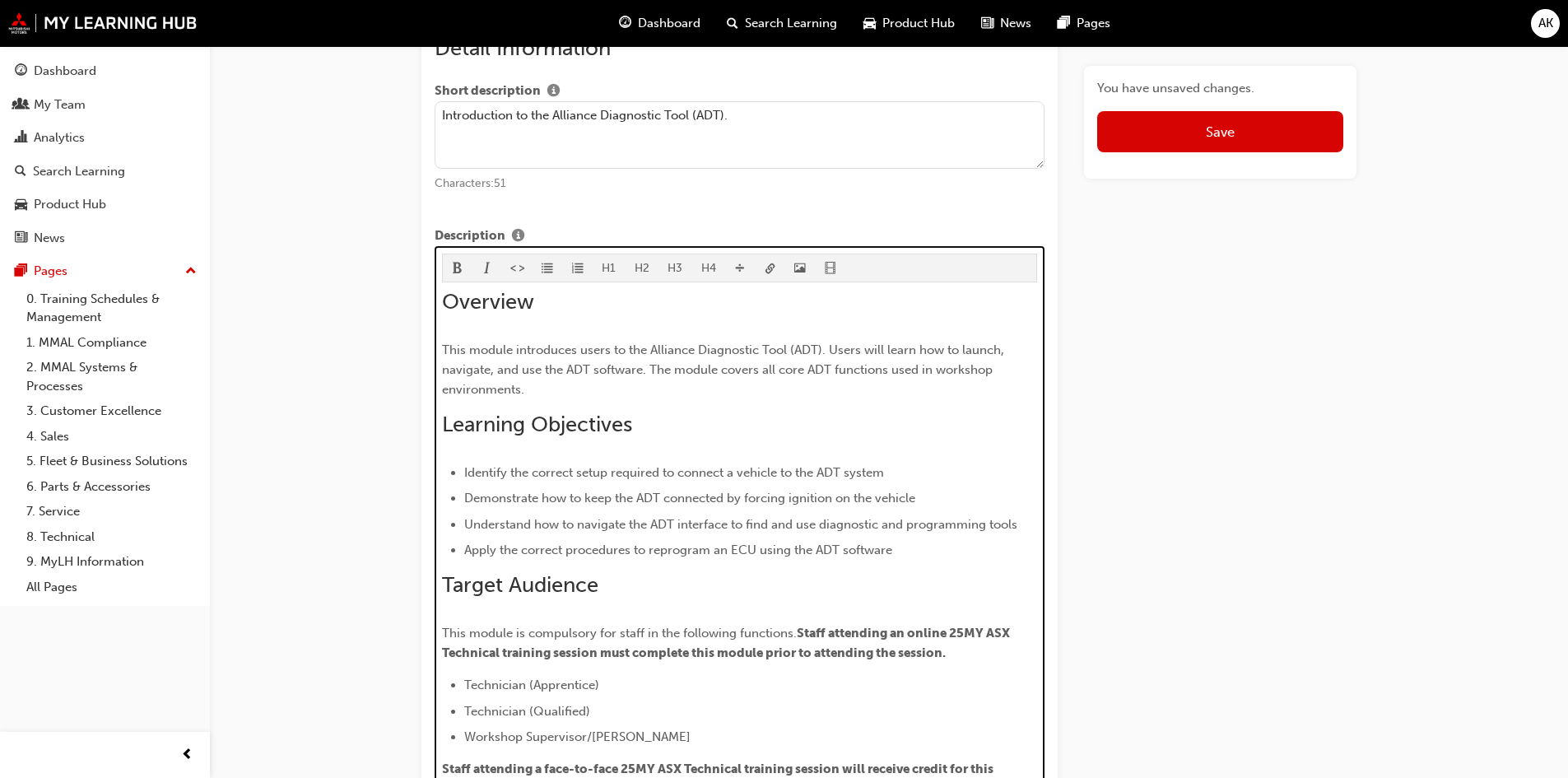
click at [825, 494] on span "Demonstrate how to keep the ADT connected by forcing ignition on the vehicle" at bounding box center [689, 498] width 451 height 15
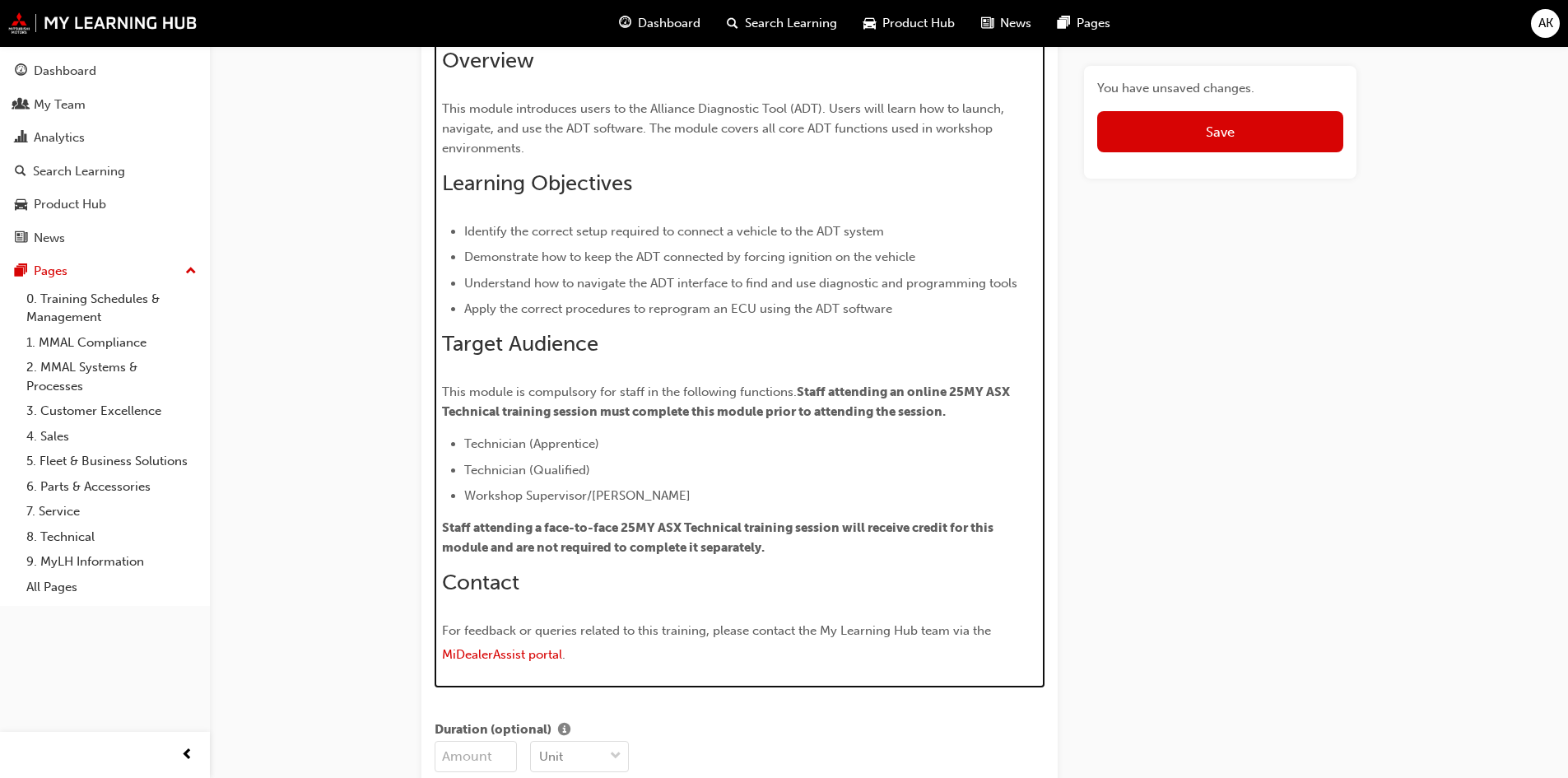
scroll to position [951, 0]
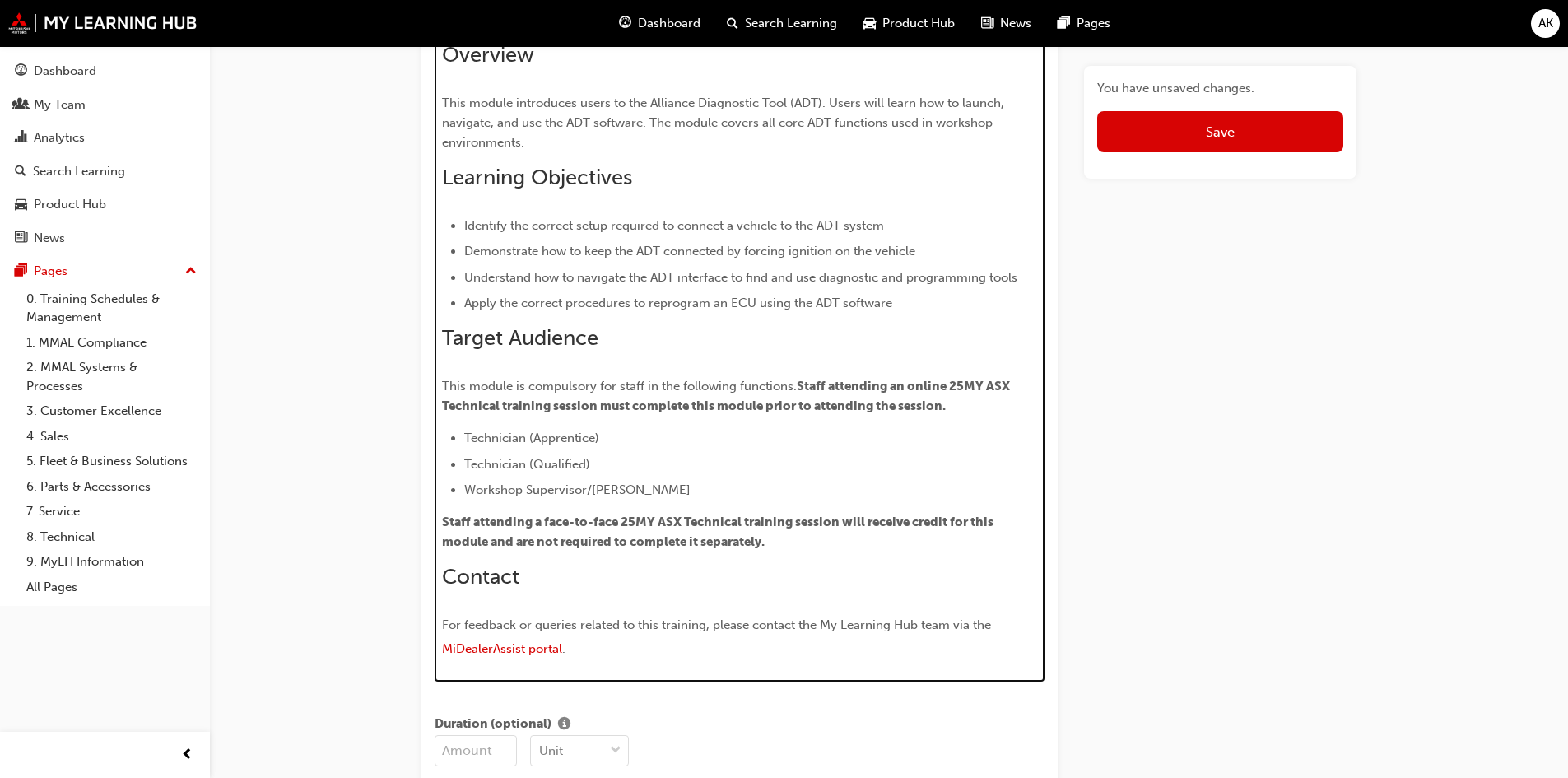
click at [496, 650] on span "MiDealerAssist portal" at bounding box center [502, 649] width 120 height 15
click at [491, 647] on span "MiDealerAssist portal" at bounding box center [502, 649] width 120 height 15
click at [615, 658] on p "For feedback or queries related to this training, please contact the My Learnin…" at bounding box center [739, 638] width 595 height 48
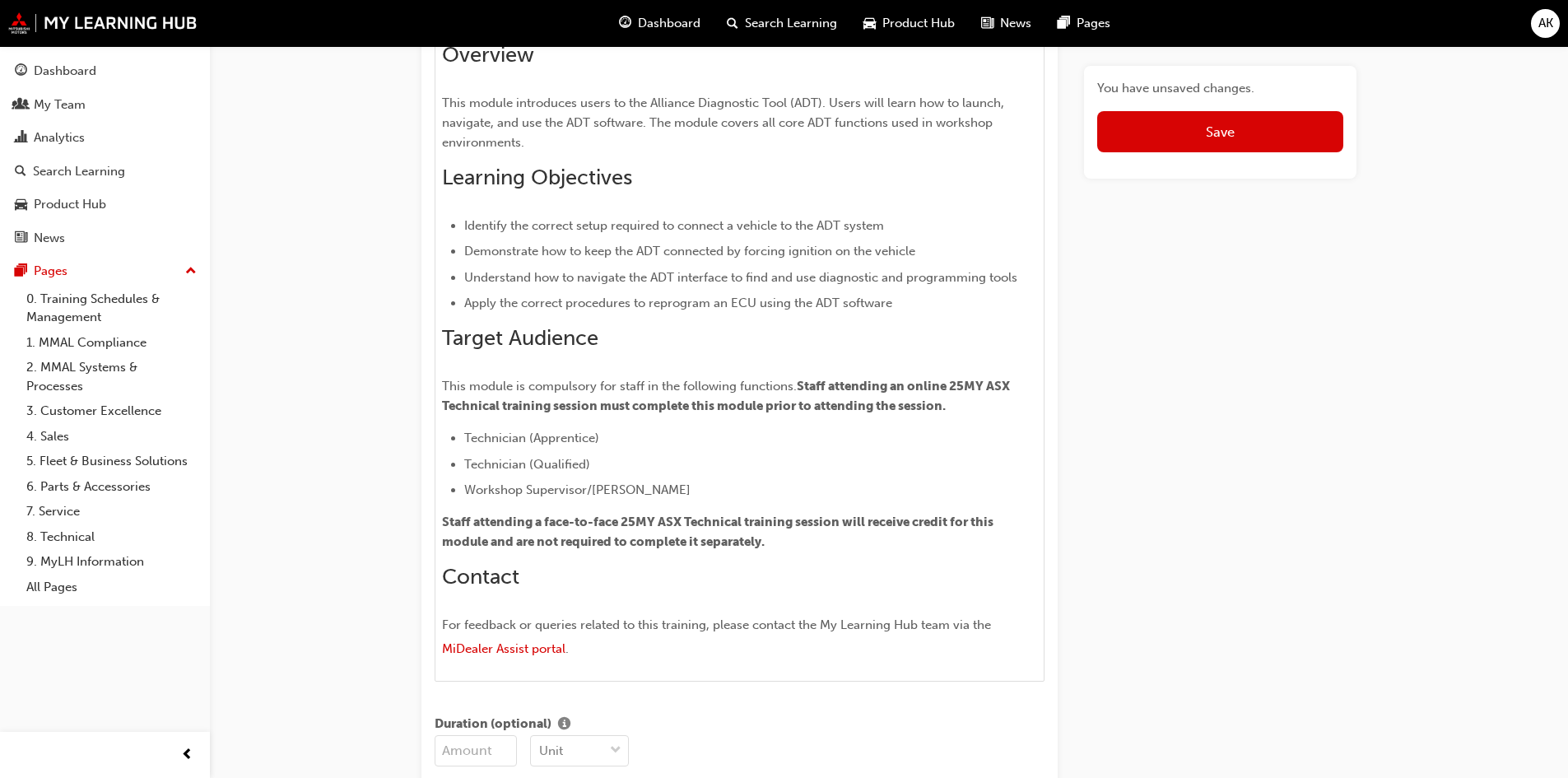
click at [1229, 140] on button "Save" at bounding box center [1220, 131] width 246 height 41
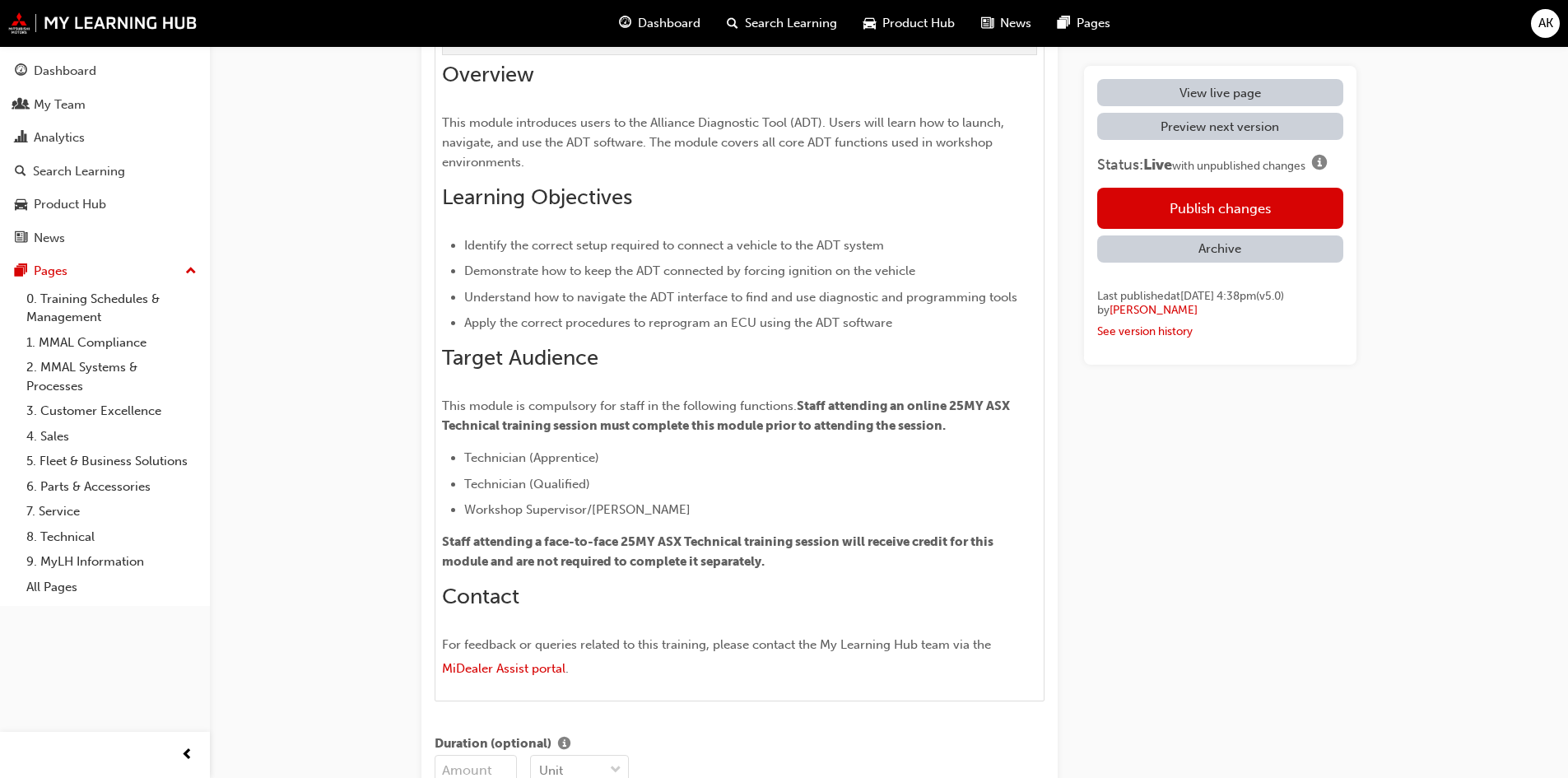
scroll to position [959, 0]
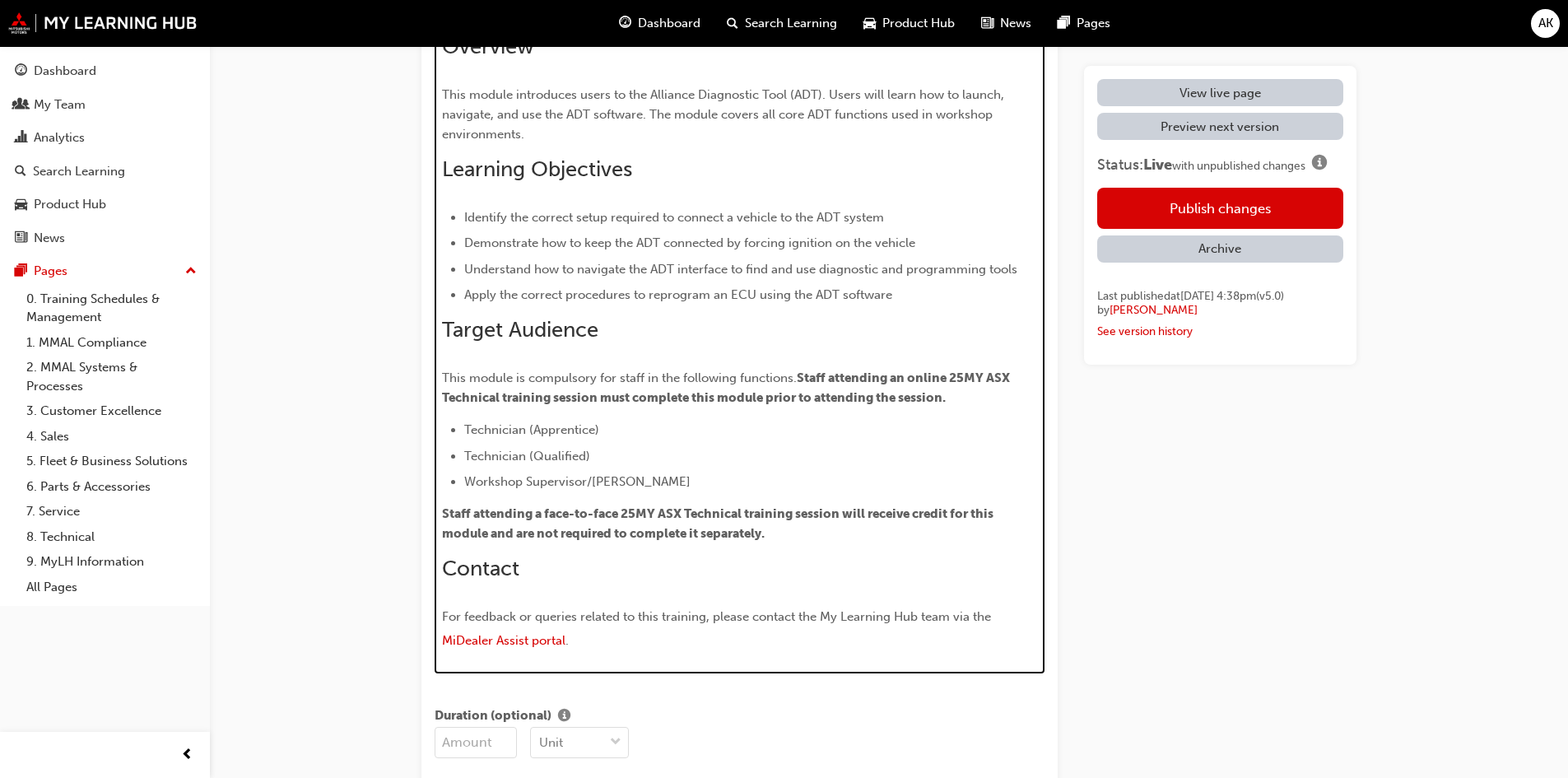
click at [839, 569] on h2 "Contact" at bounding box center [739, 568] width 595 height 26
click at [841, 546] on div "Overview This module introduces users to the Alliance Diagnostic Tool (ADT). Us…" at bounding box center [739, 344] width 595 height 621
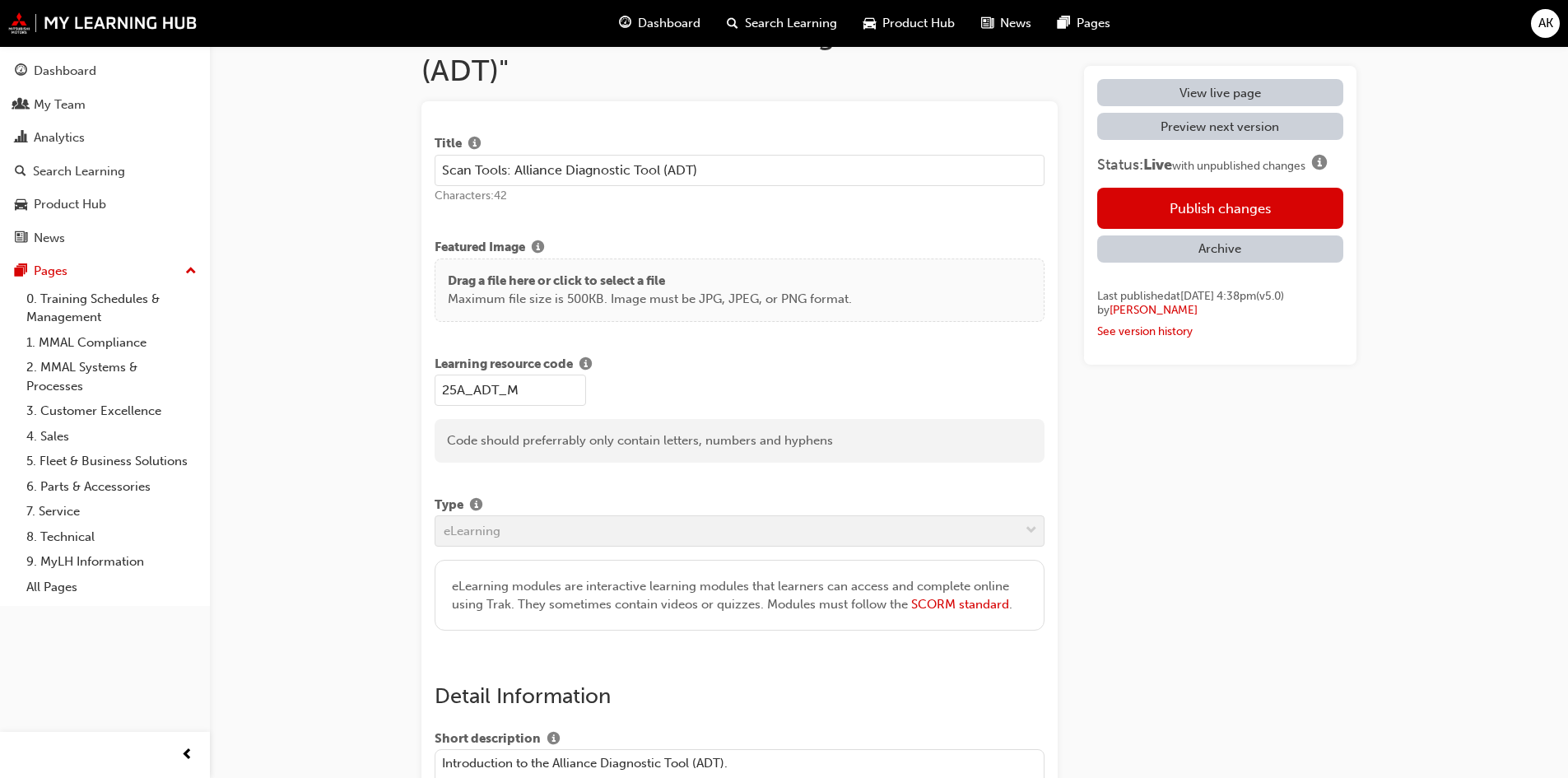
scroll to position [0, 0]
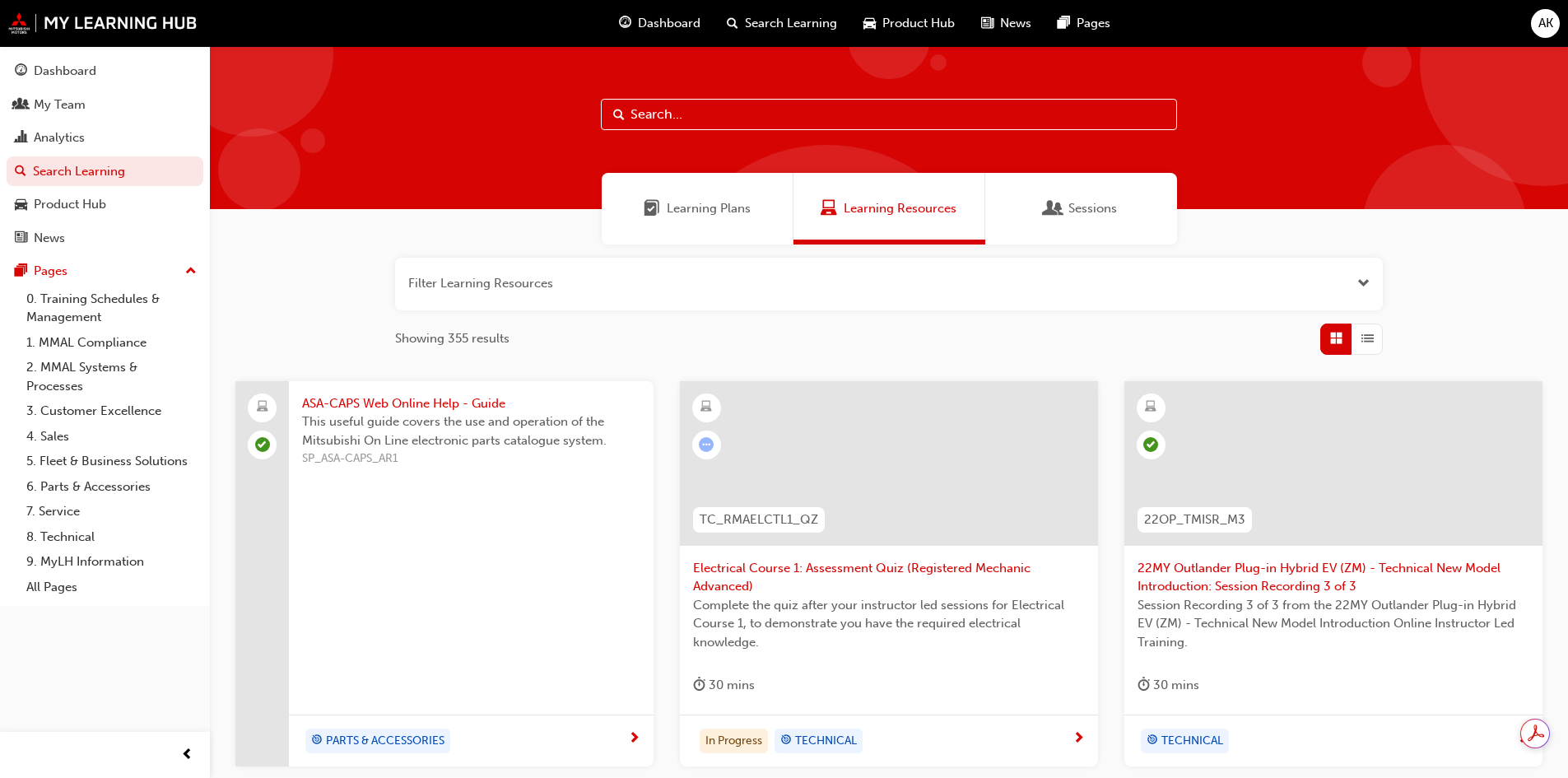
click at [1371, 330] on span "List" at bounding box center [1367, 339] width 13 height 19
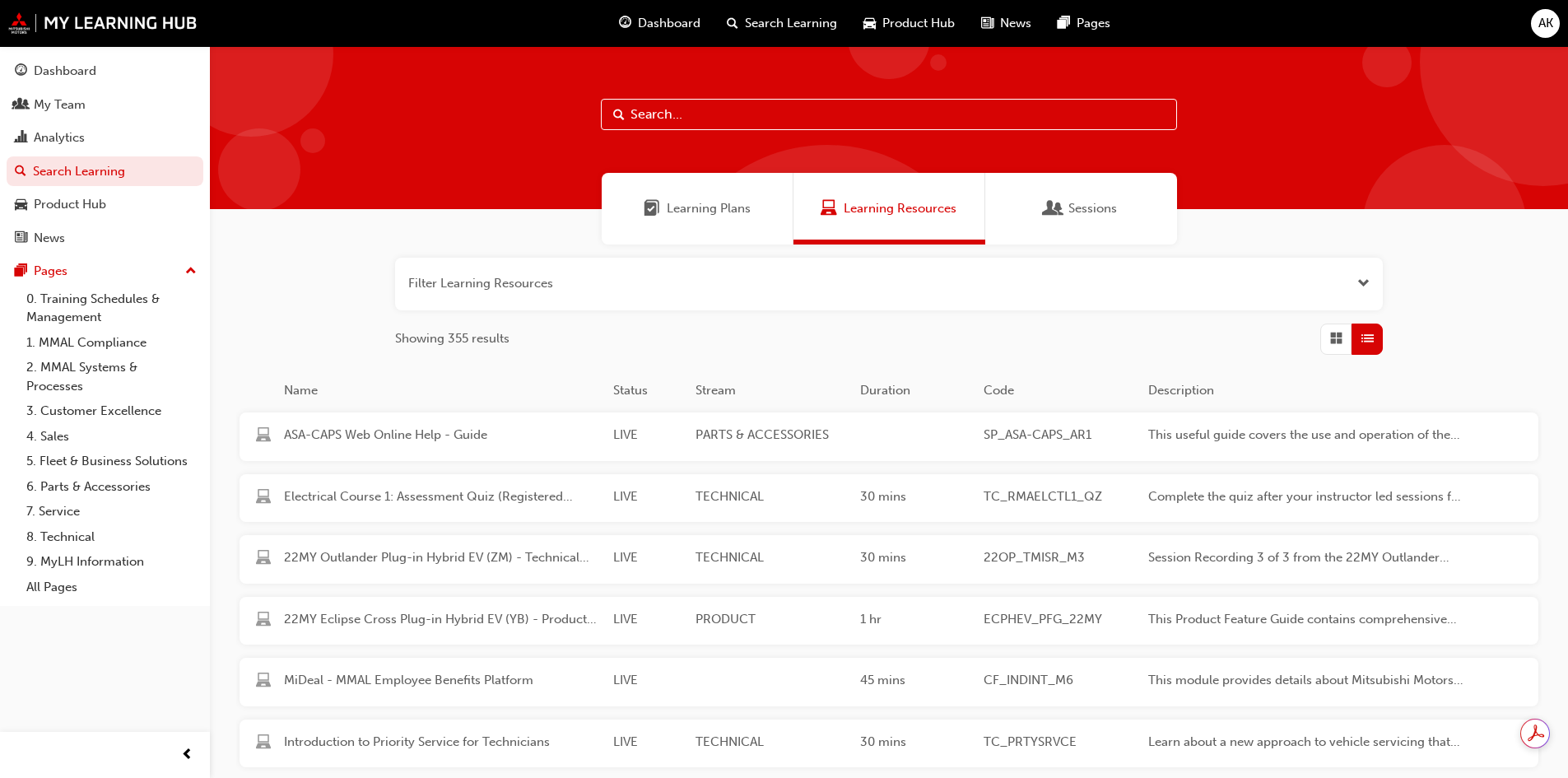
click at [1351, 343] on div "button" at bounding box center [1366, 339] width 31 height 31
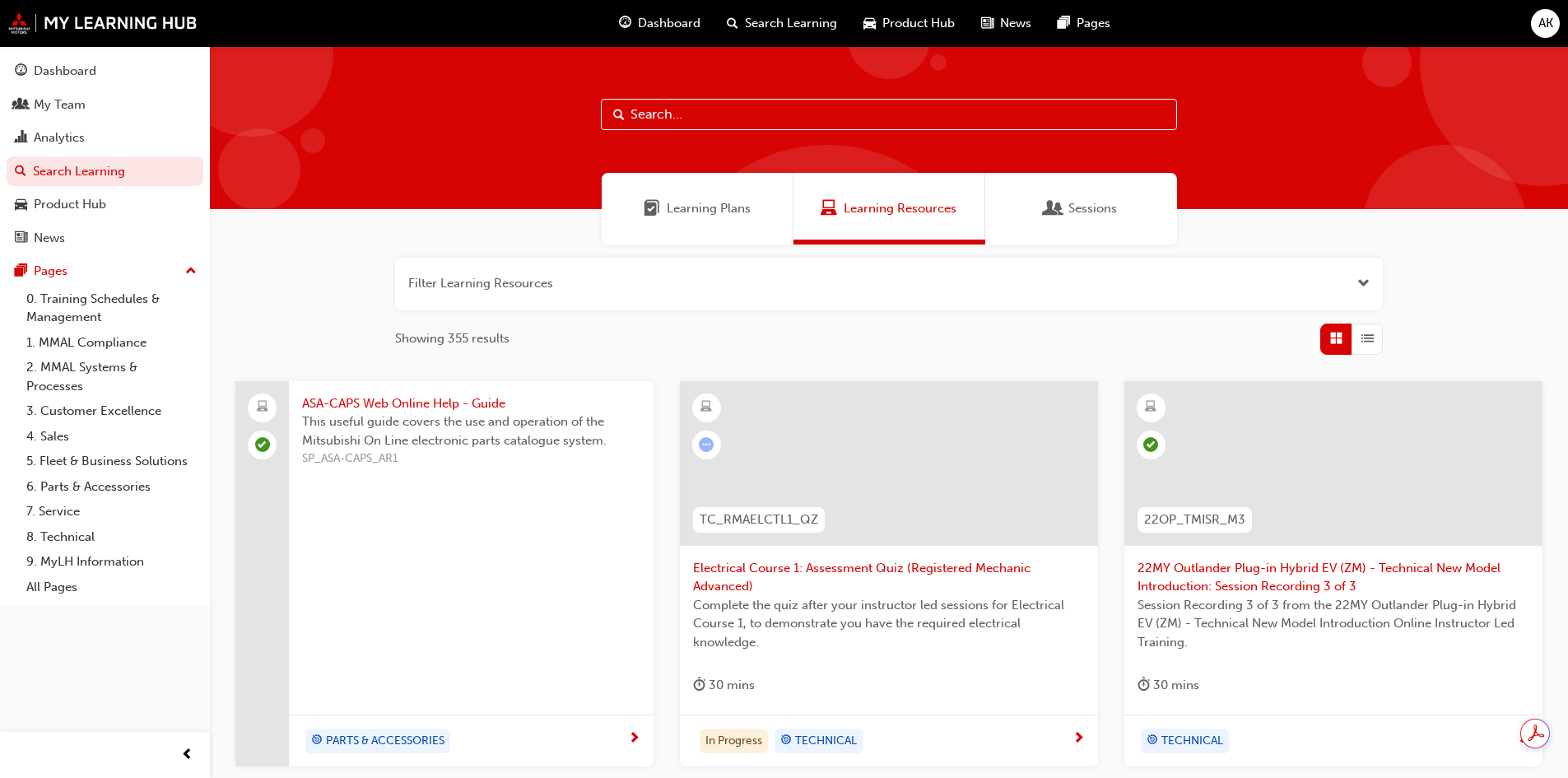
click at [1363, 278] on span "Open the filter" at bounding box center [1363, 284] width 13 height 19
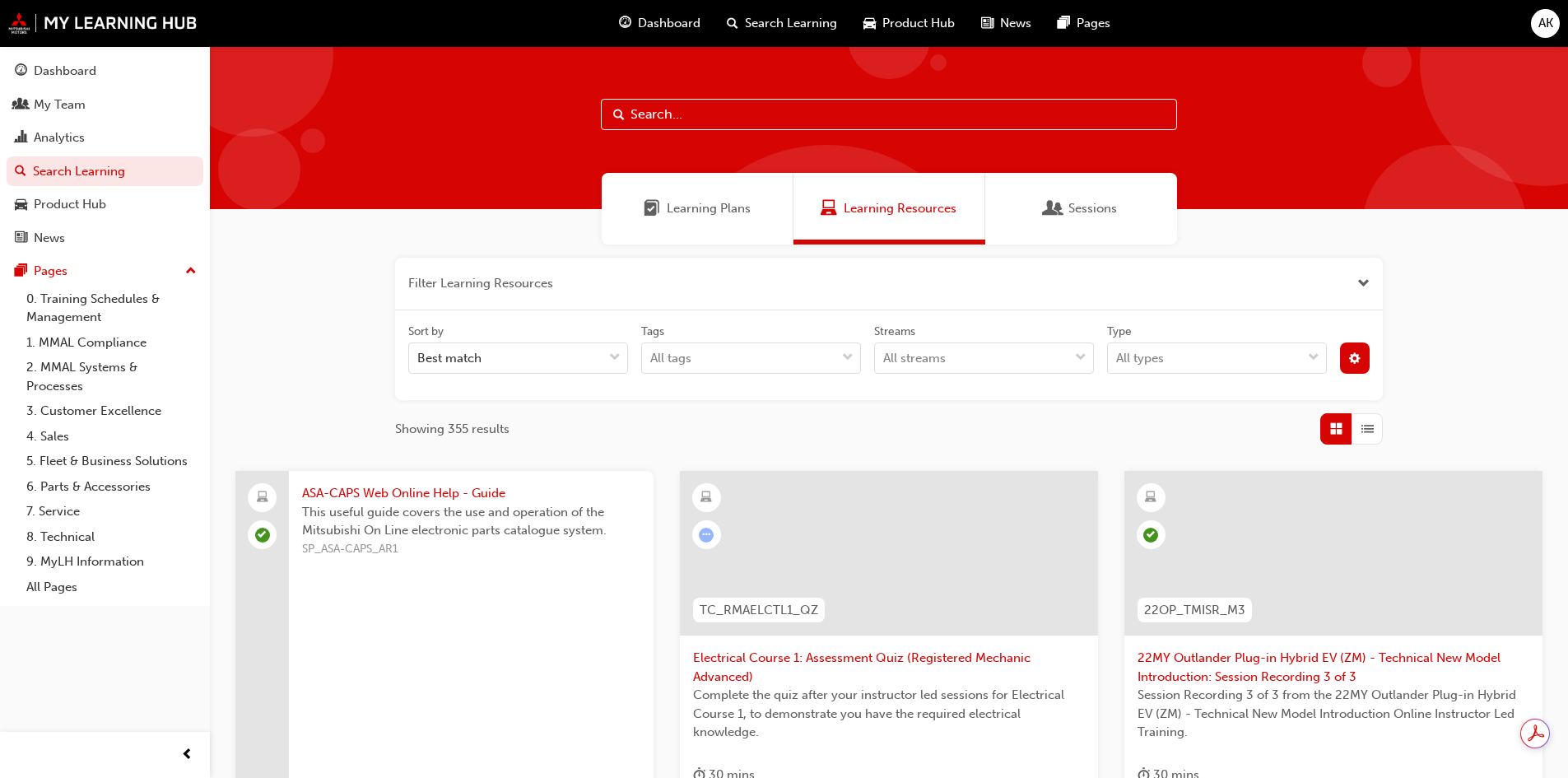
click at [1359, 353] on span "cog-icon" at bounding box center [1355, 360] width 12 height 14
click at [591, 355] on div "Best match" at bounding box center [505, 358] width 193 height 28
click at [419, 355] on input "Sort by Best match" at bounding box center [418, 357] width 2 height 14
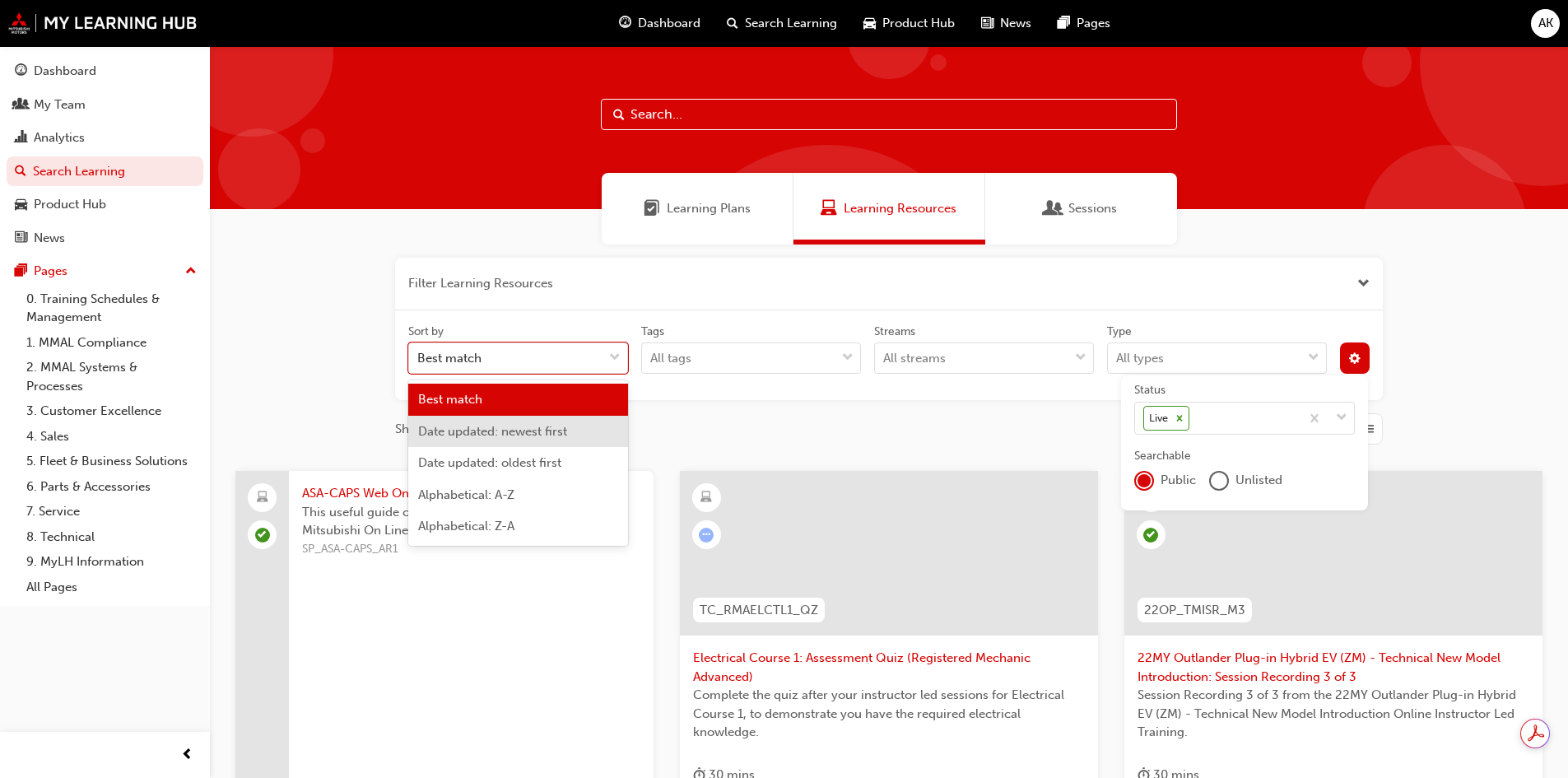
click at [560, 426] on span "Date updated: newest first" at bounding box center [493, 432] width 149 height 15
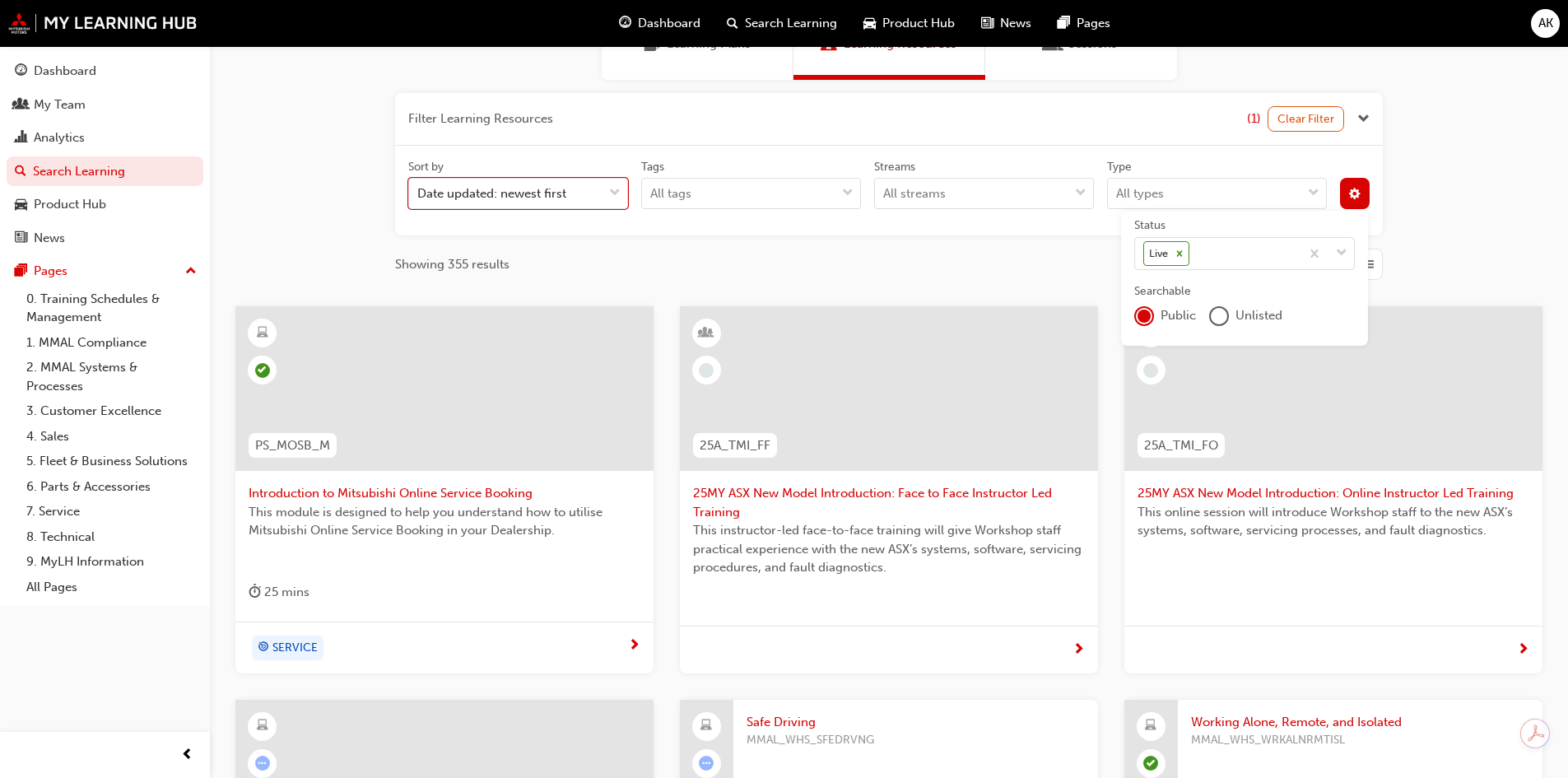
scroll to position [330, 0]
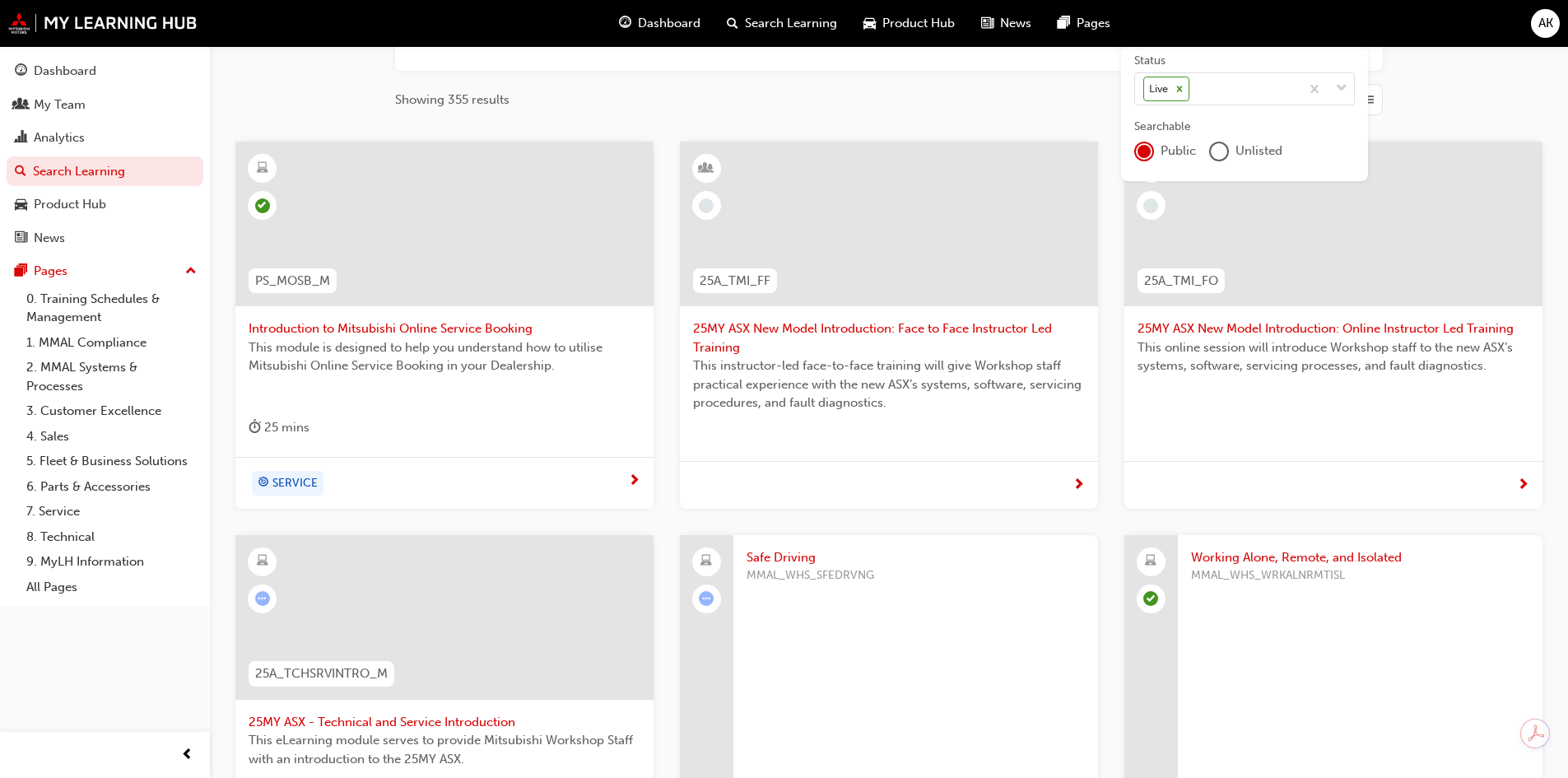
click at [420, 717] on span "25MY ASX - Technical and Service Introduction" at bounding box center [444, 722] width 391 height 19
click at [880, 351] on span "25MY ASX New Model Introduction: Face to Face Instructor Led Training" at bounding box center [889, 338] width 391 height 37
click at [1220, 345] on span "This online session will introduce Workshop staff to the new ASX’s systems, sof…" at bounding box center [1333, 356] width 391 height 37
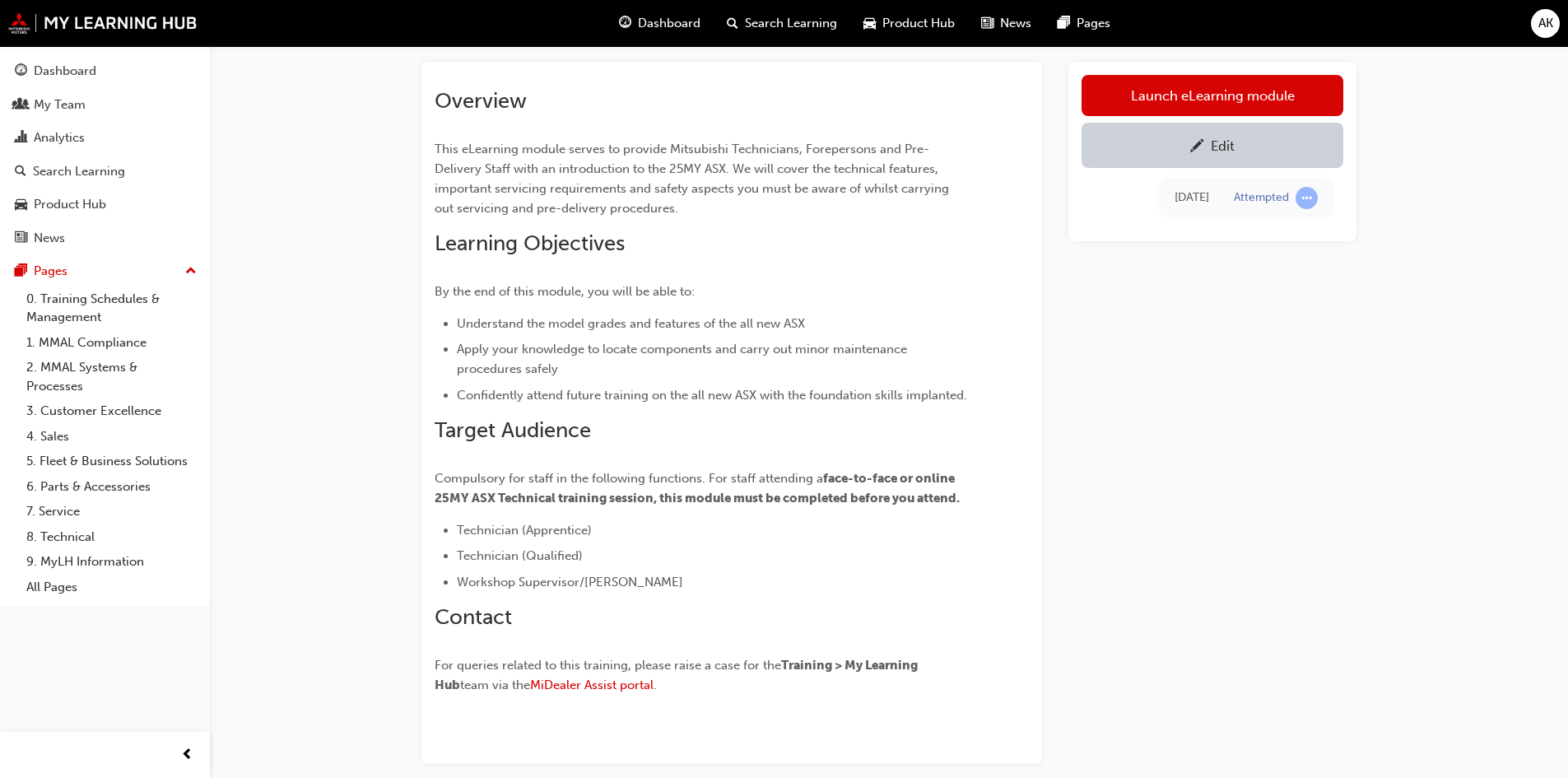
scroll to position [166, 0]
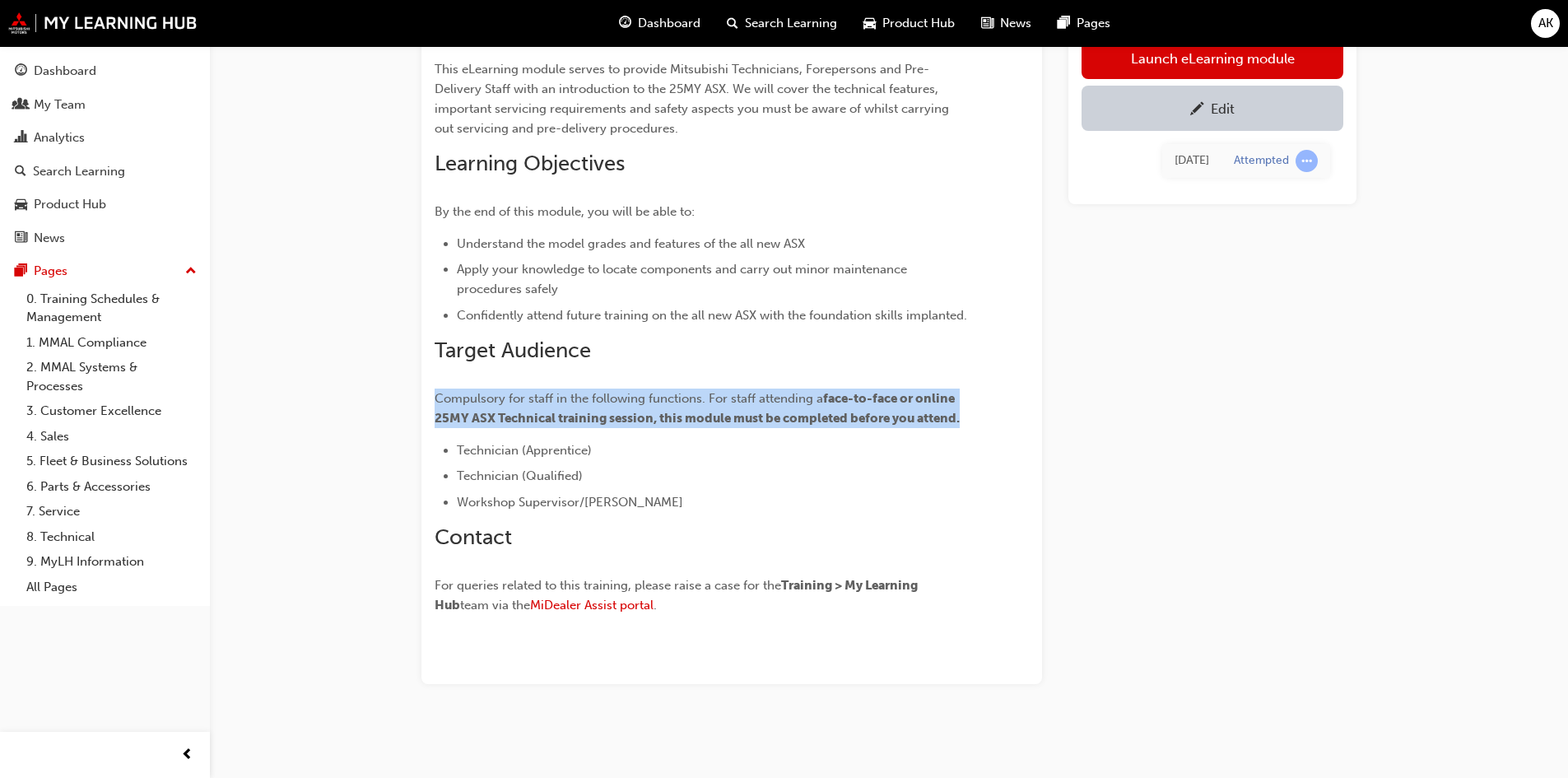
drag, startPoint x: 993, startPoint y: 415, endPoint x: 410, endPoint y: 394, distance: 583.4
click at [410, 394] on div "25MY ASX - Technical and Service Introduction eLearning 15 mins 25A_TCHSRVINTRO…" at bounding box center [888, 321] width 988 height 831
copy p "Compulsory for staff in the following functions. For staff attending a face-to-…"
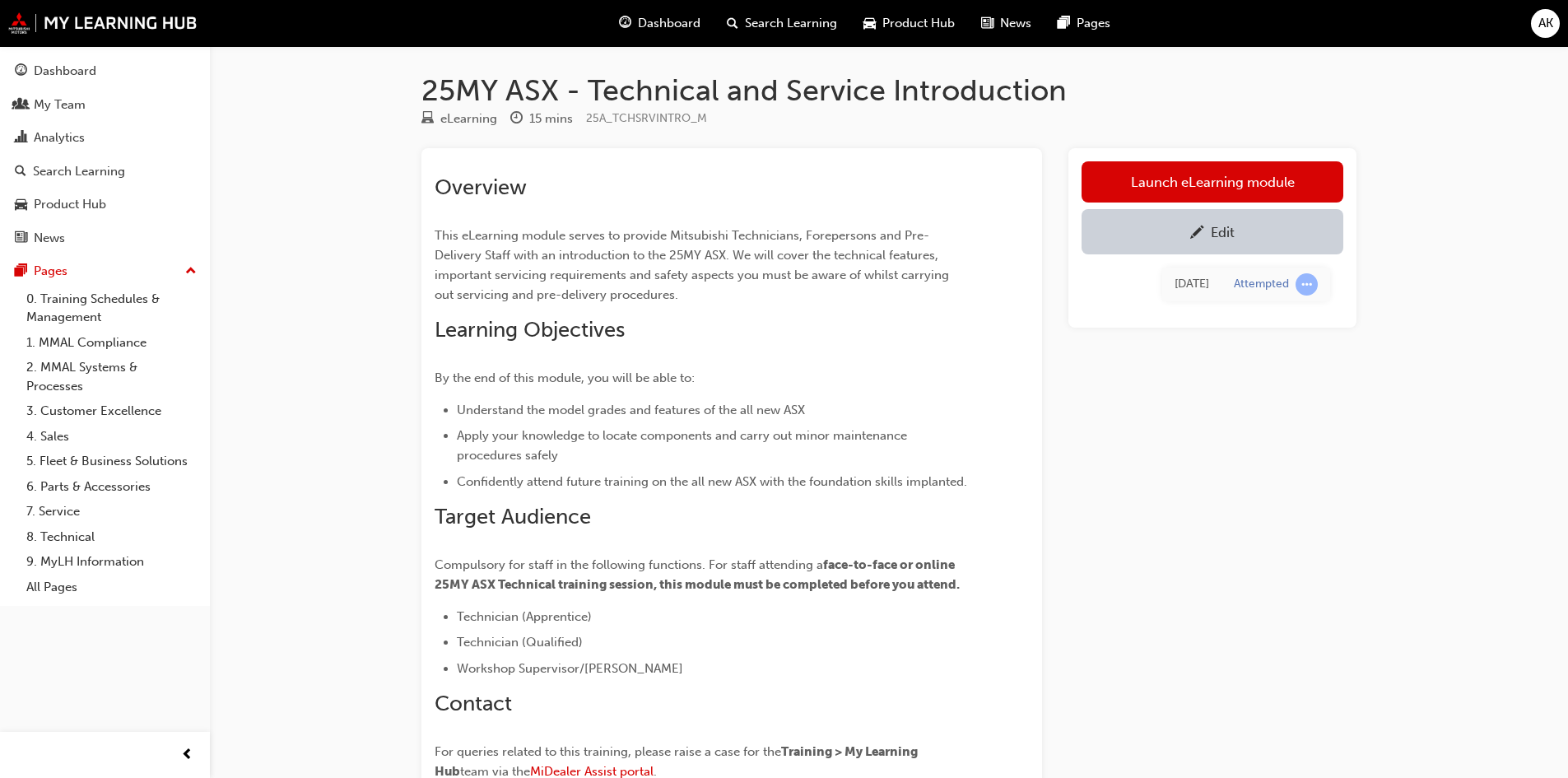
click at [915, 614] on li "Technician (Apprentice)" at bounding box center [712, 617] width 513 height 20
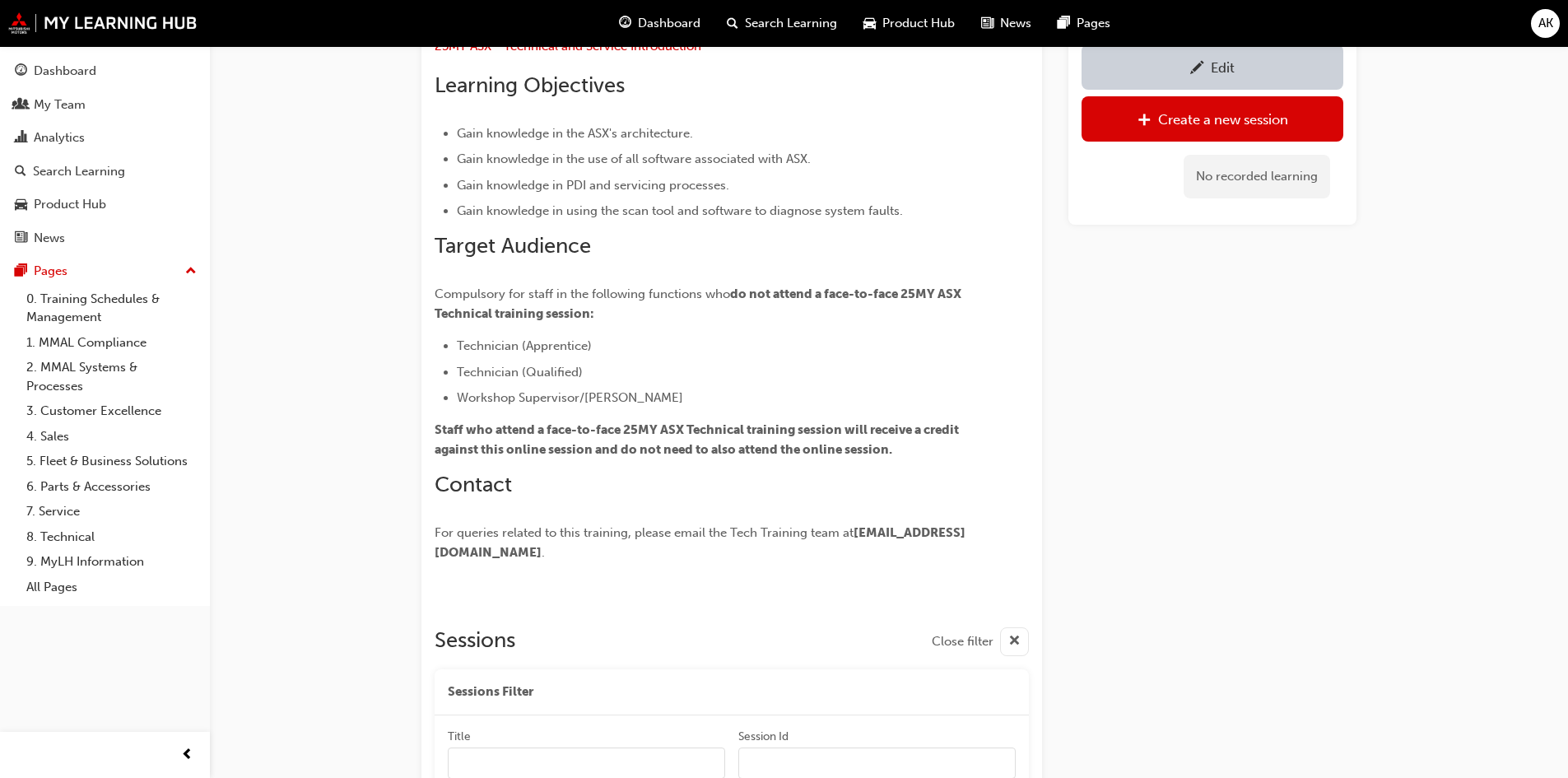
scroll to position [115, 0]
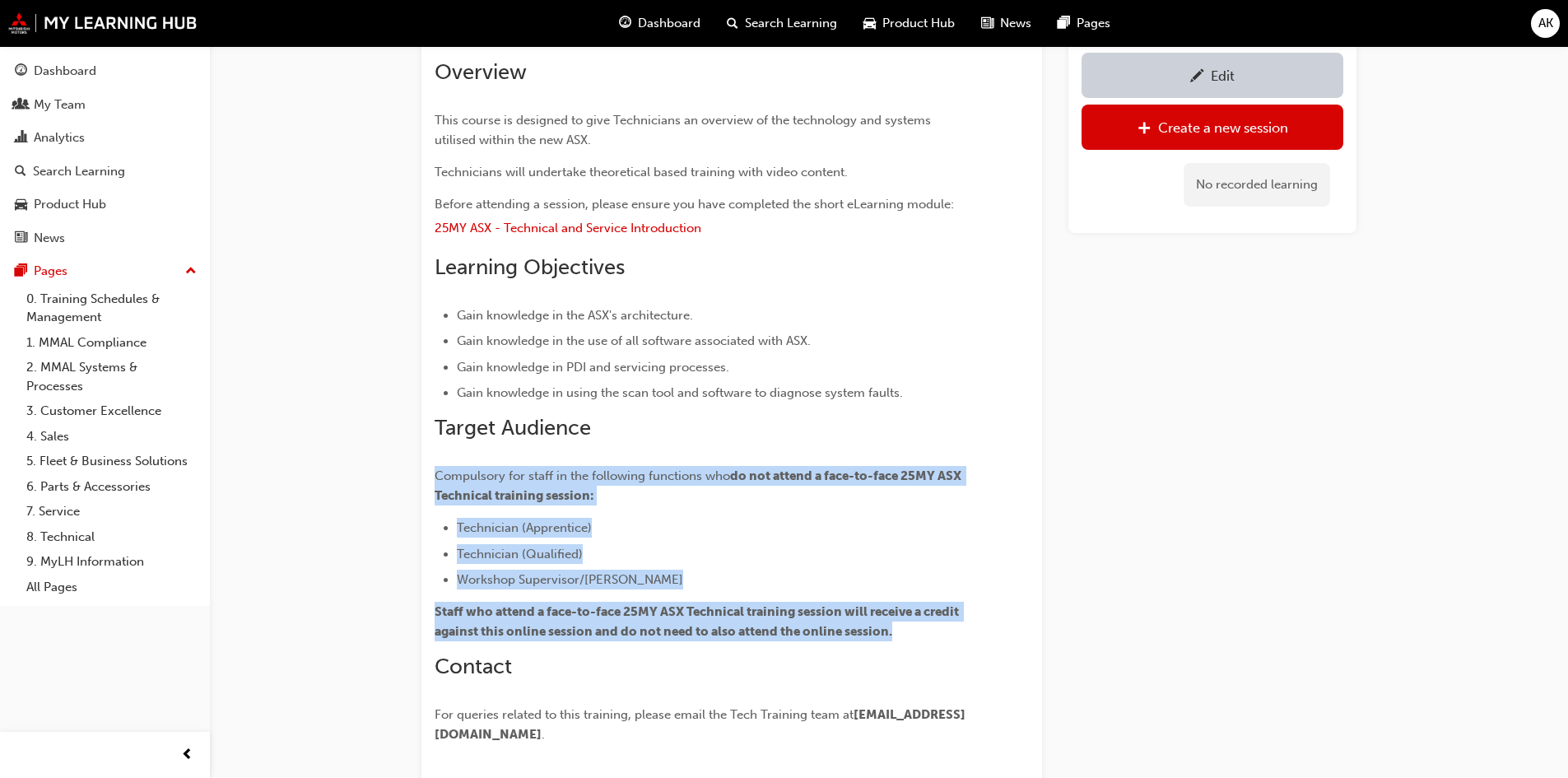
drag, startPoint x: 866, startPoint y: 608, endPoint x: 435, endPoint y: 481, distance: 449.3
click at [435, 481] on div "Overview This course is designed to give Technicians an overview of the technol…" at bounding box center [702, 402] width 535 height 685
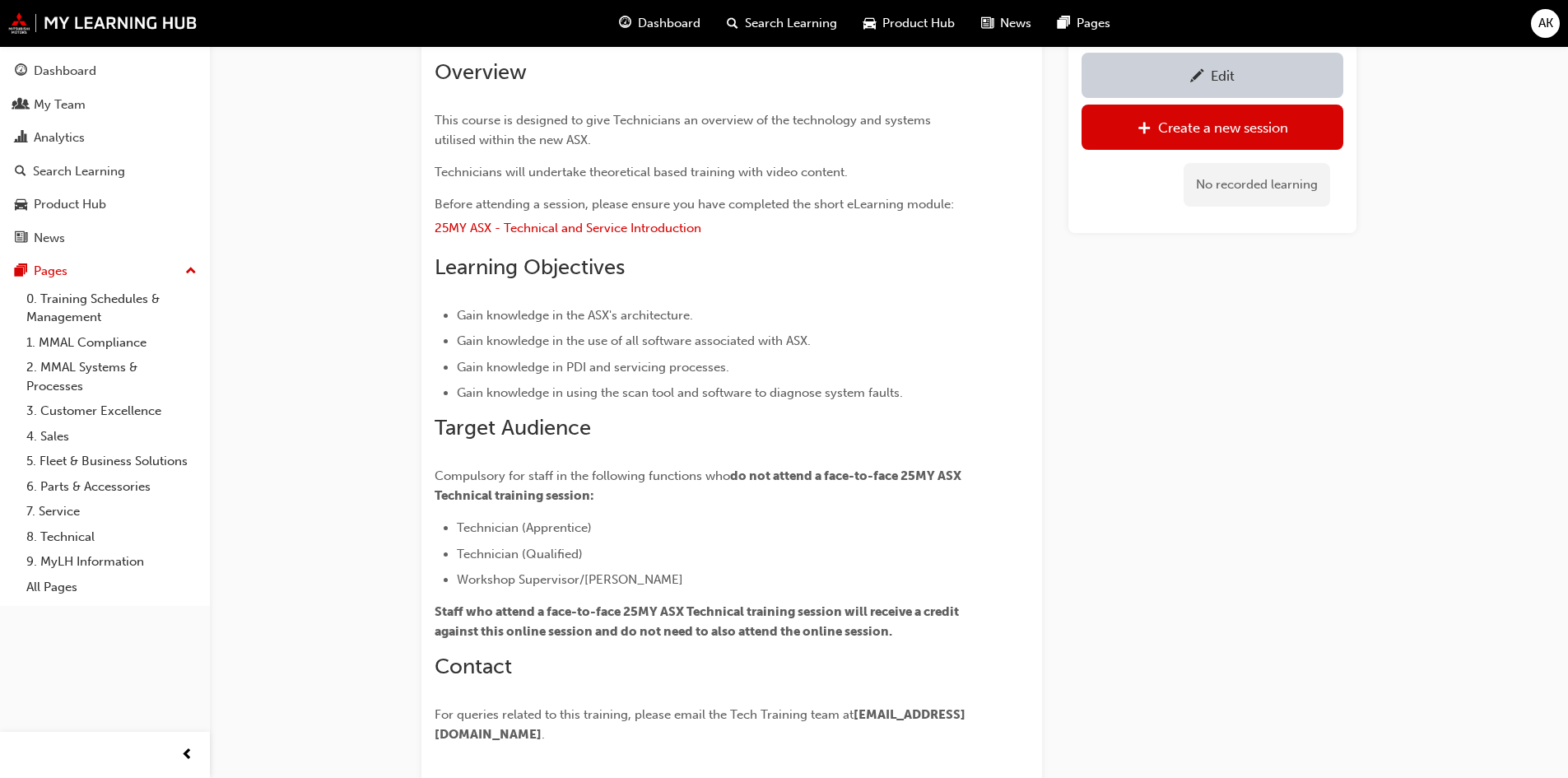
drag, startPoint x: 1202, startPoint y: 615, endPoint x: 1208, endPoint y: 607, distance: 10.0
click at [877, 614] on span "Staff who attend a face-to-face 25MY ASX Technical training session will receiv…" at bounding box center [698, 621] width 527 height 34
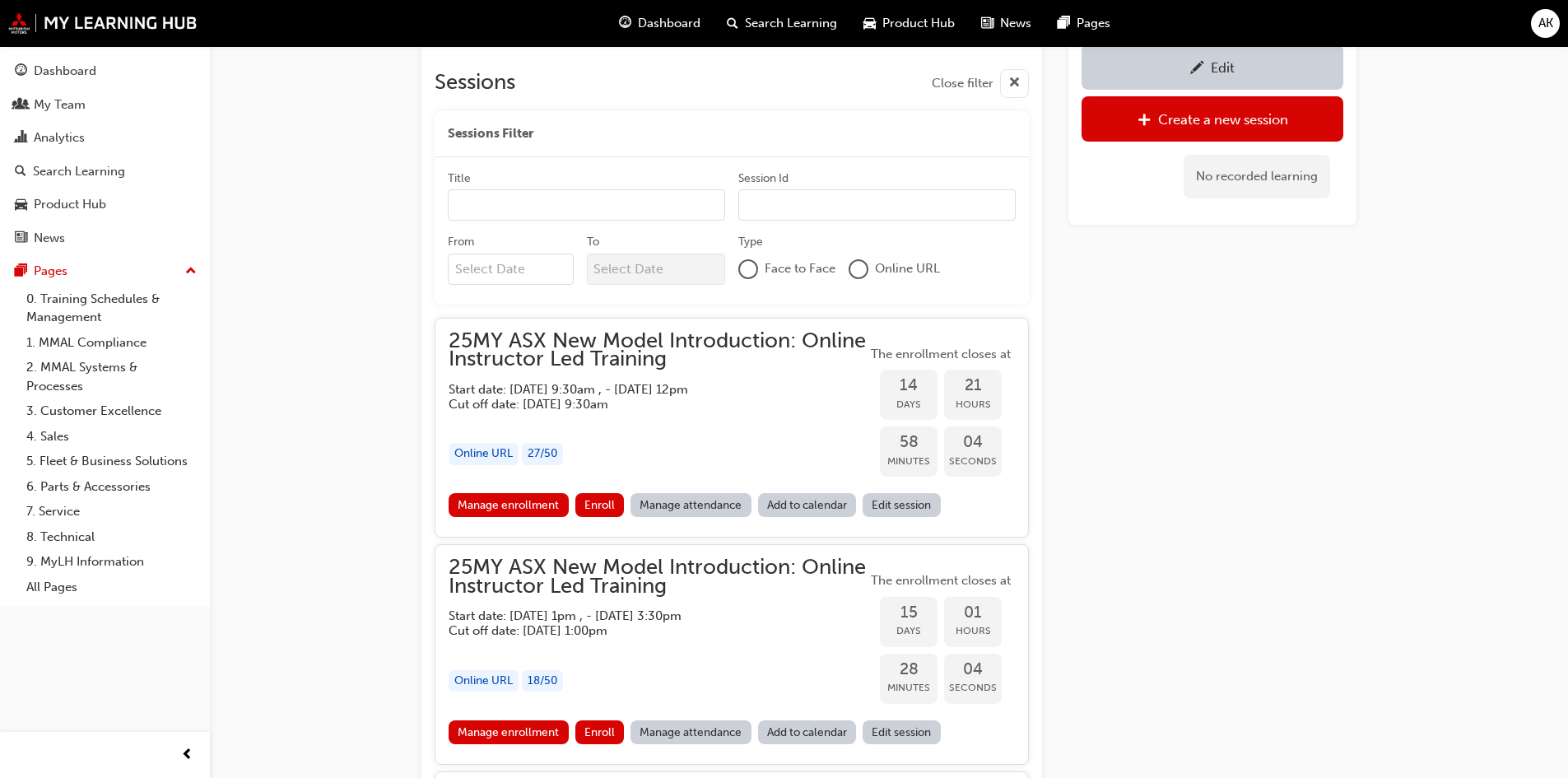
scroll to position [856, 0]
drag, startPoint x: 884, startPoint y: 545, endPoint x: 845, endPoint y: 495, distance: 63.4
click at [881, 543] on div "25MY ASX New Model Introduction: Online Instructor Led Training Start date: [DA…" at bounding box center [732, 653] width 594 height 221
click at [756, 393] on h5 "Start date: [DATE] 9:30am , - [DATE] 12pm" at bounding box center [644, 389] width 391 height 15
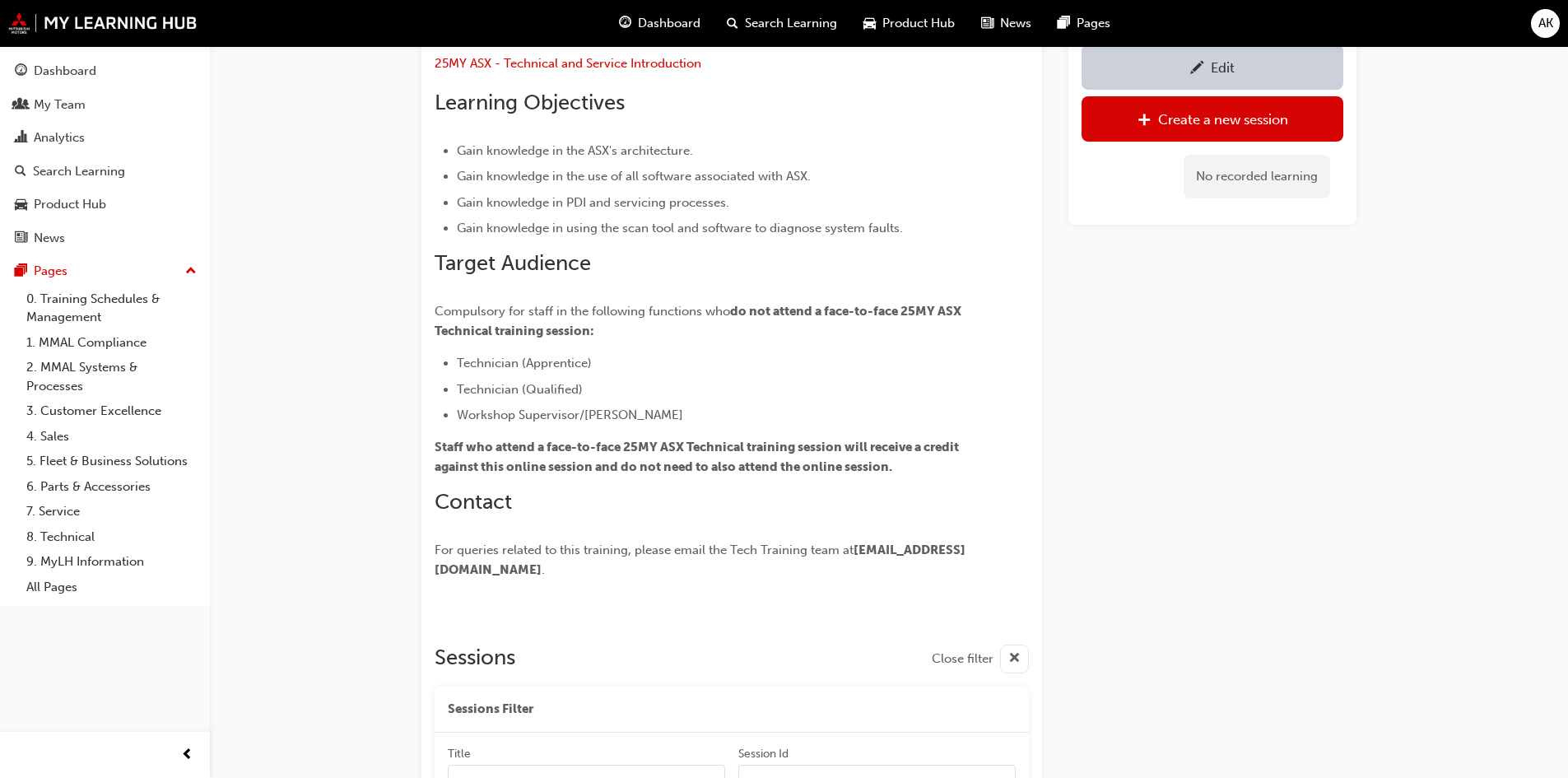
scroll to position [0, 0]
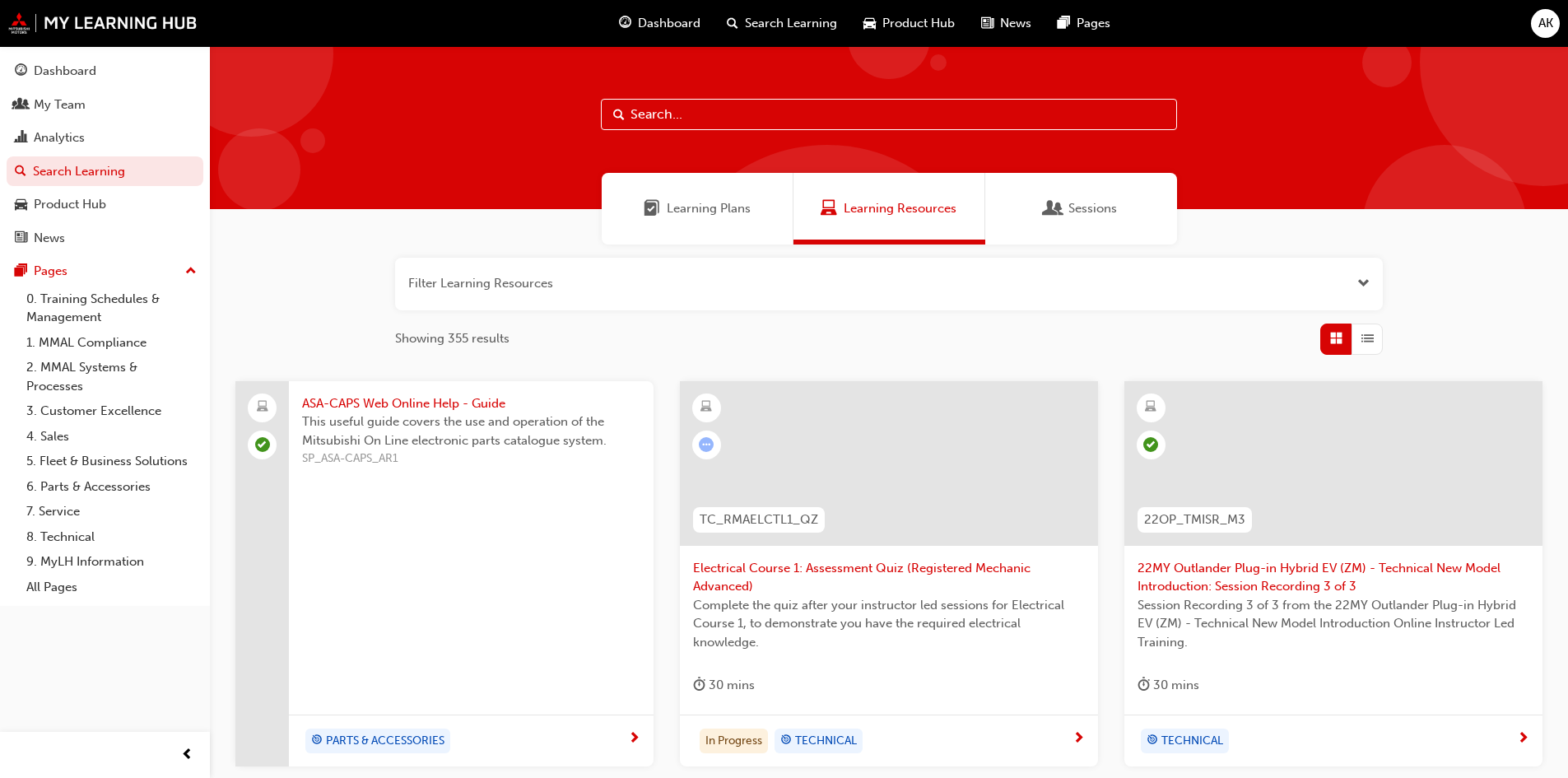
click at [556, 284] on button "button" at bounding box center [888, 284] width 988 height 53
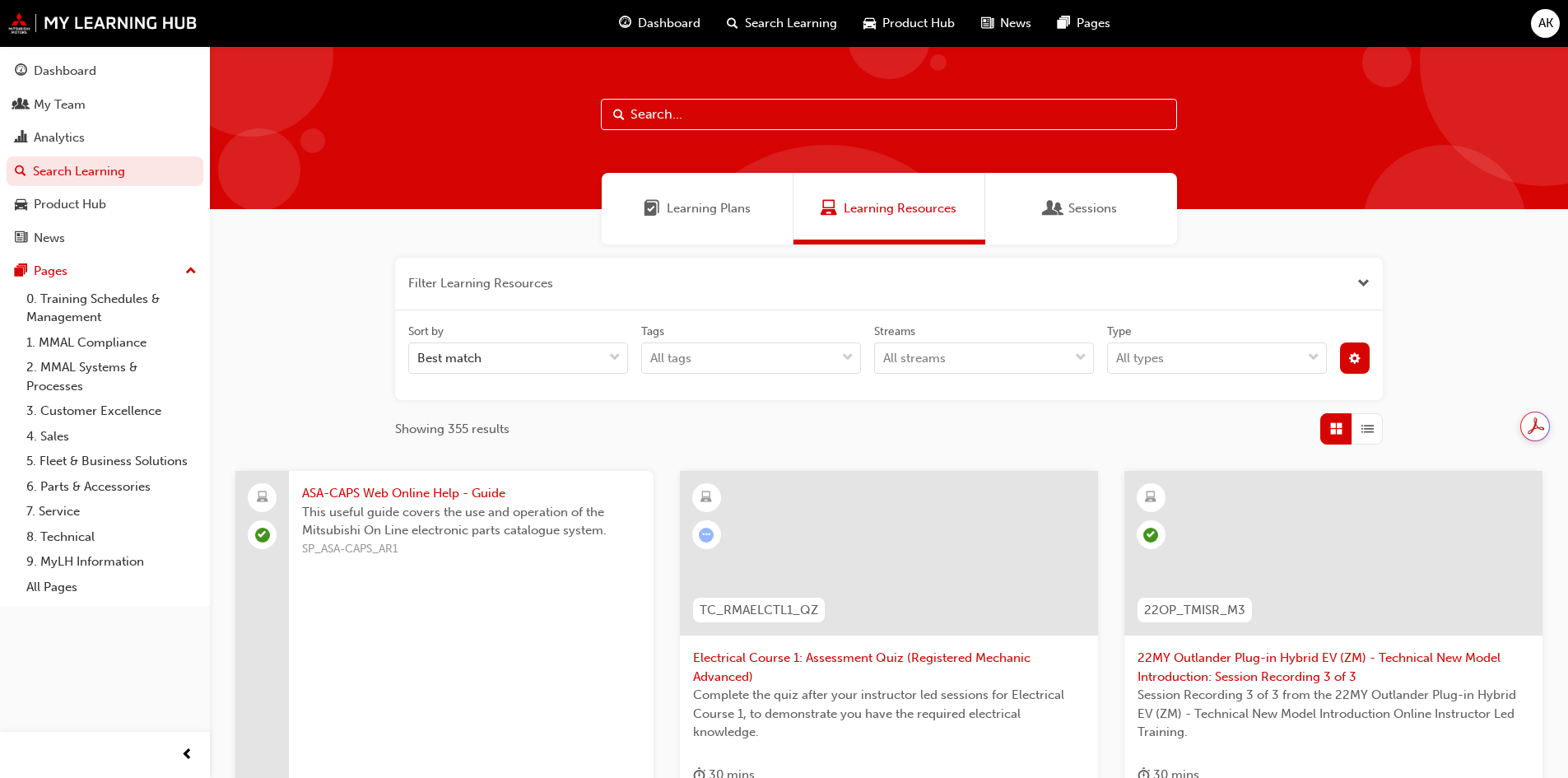
click at [663, 95] on div at bounding box center [889, 127] width 1358 height 163
click at [667, 120] on input "text" at bounding box center [888, 114] width 576 height 31
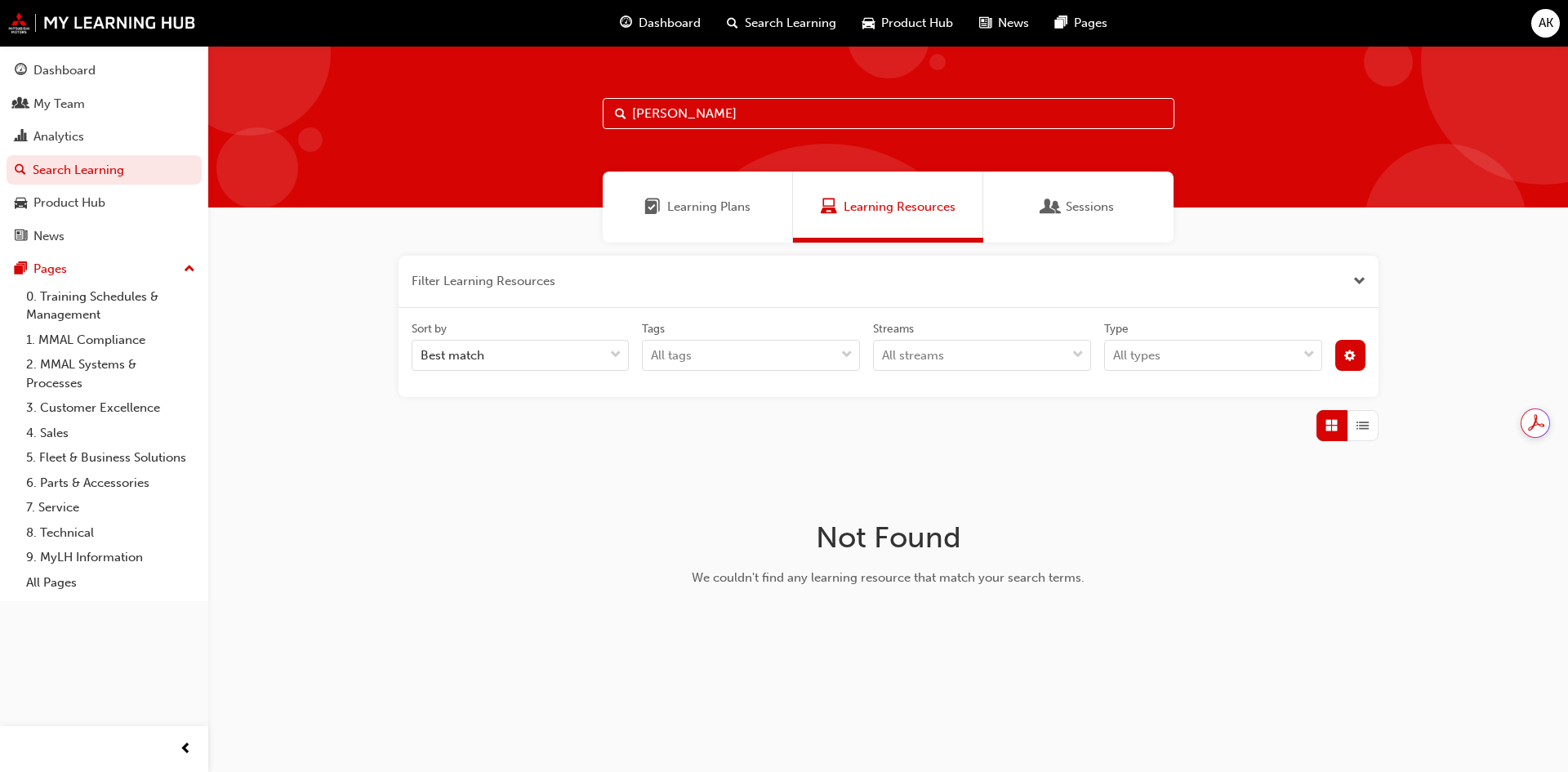
type input "[PERSON_NAME]"
click at [1341, 355] on button "button" at bounding box center [1351, 354] width 30 height 31
click at [1219, 481] on div "unlistedOption" at bounding box center [1216, 477] width 17 height 17
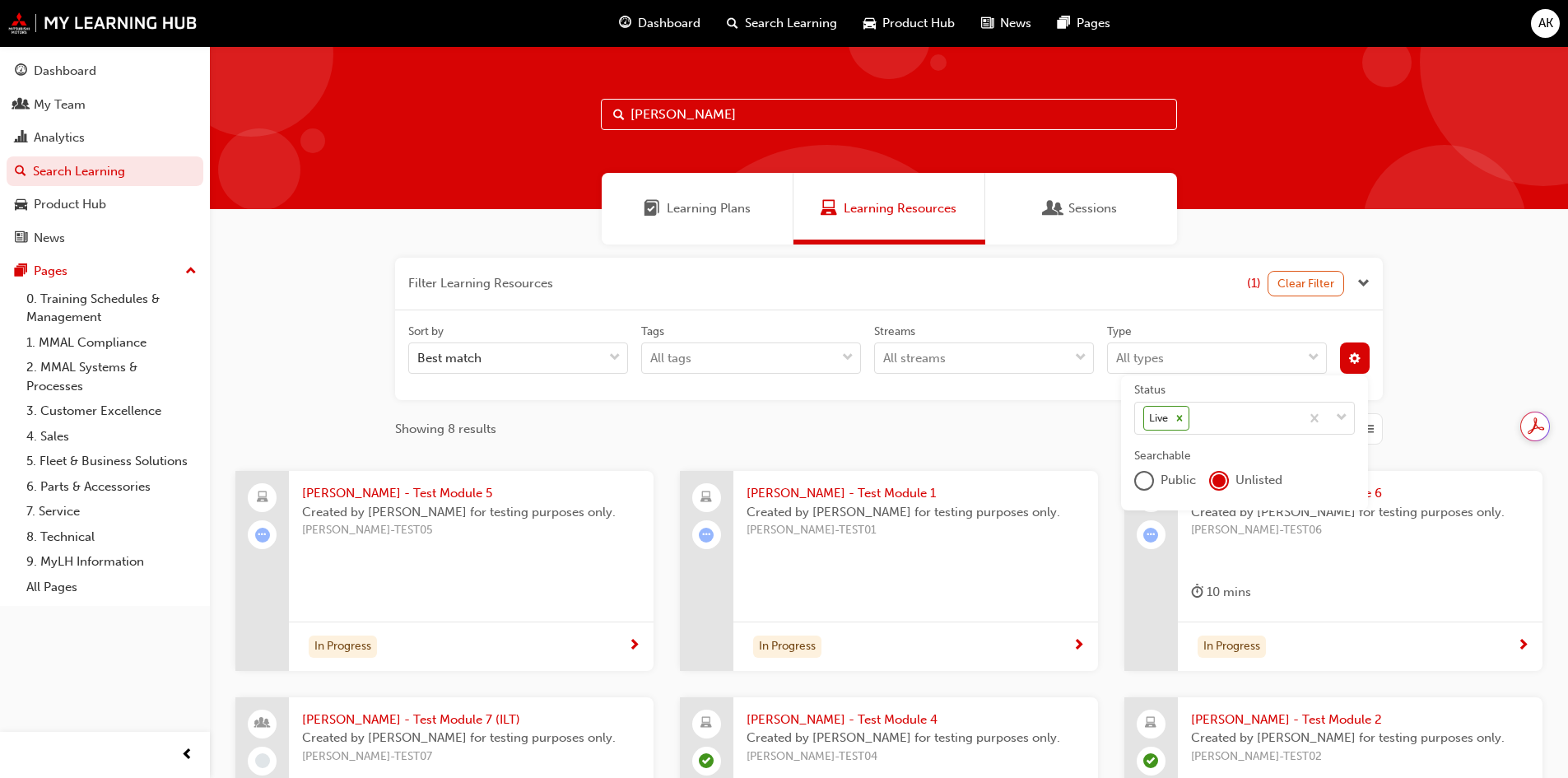
click at [721, 554] on div at bounding box center [707, 571] width 54 height 200
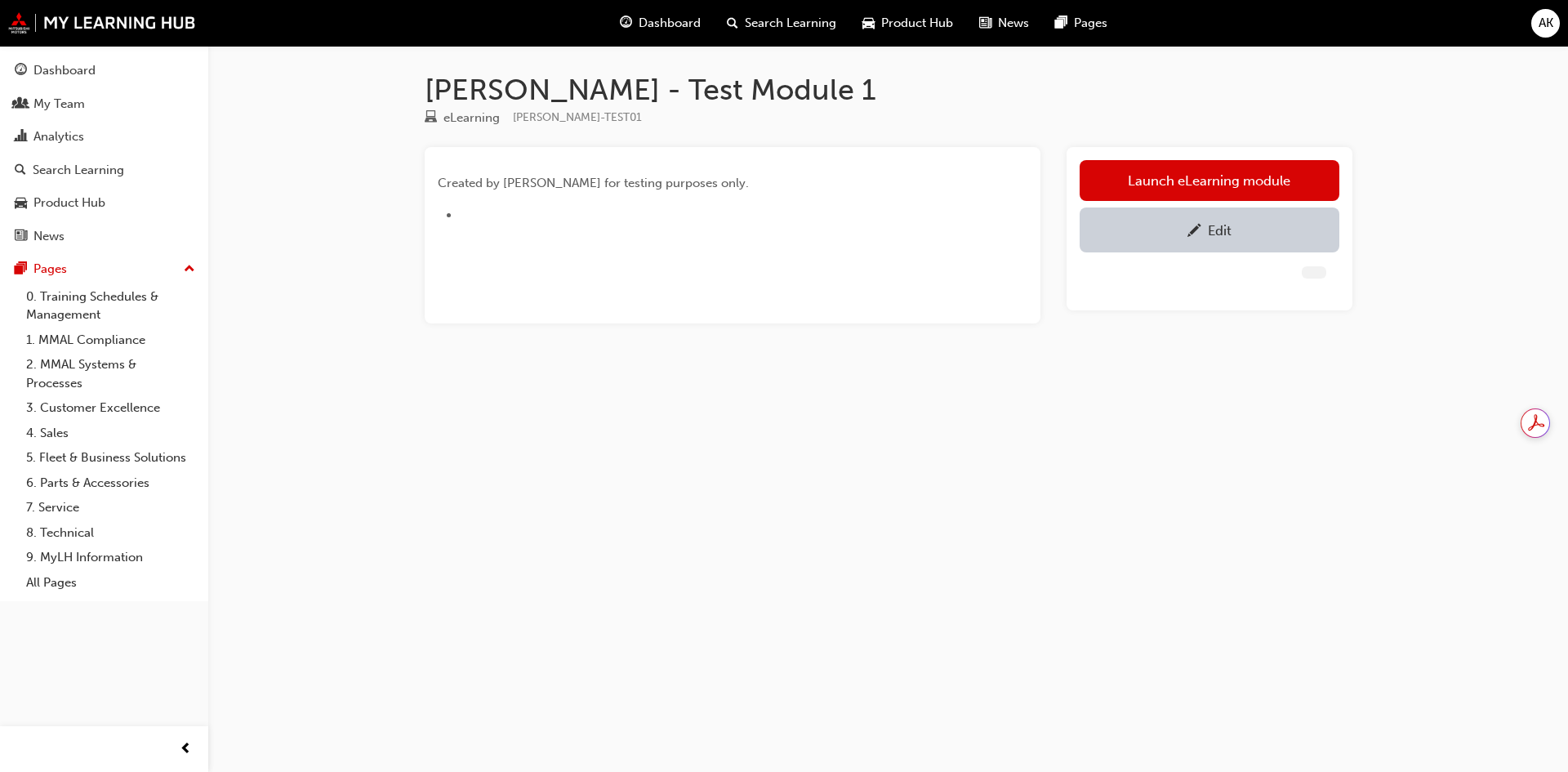
click at [1202, 230] on div "Edit" at bounding box center [1209, 230] width 235 height 21
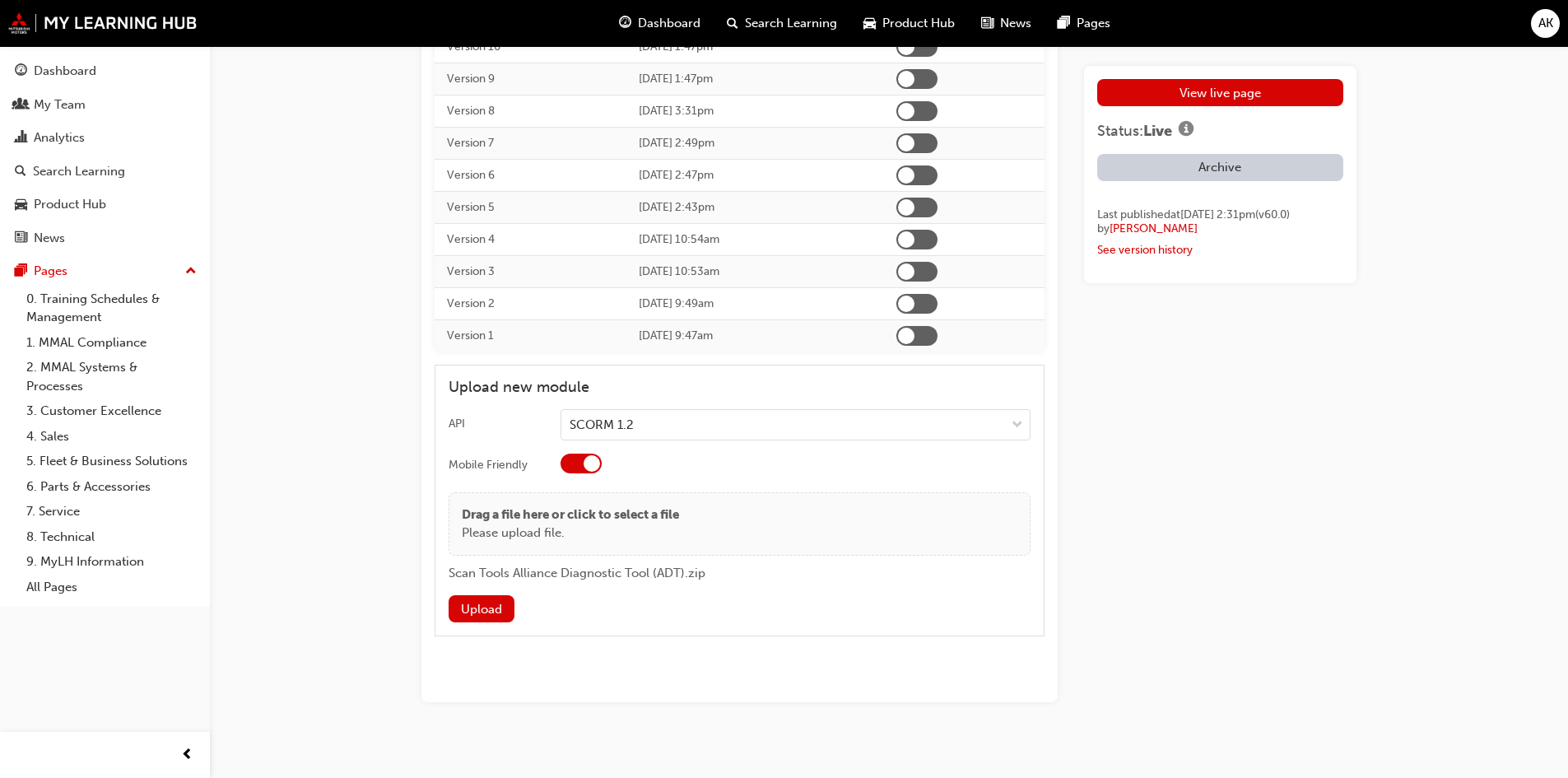
scroll to position [3688, 0]
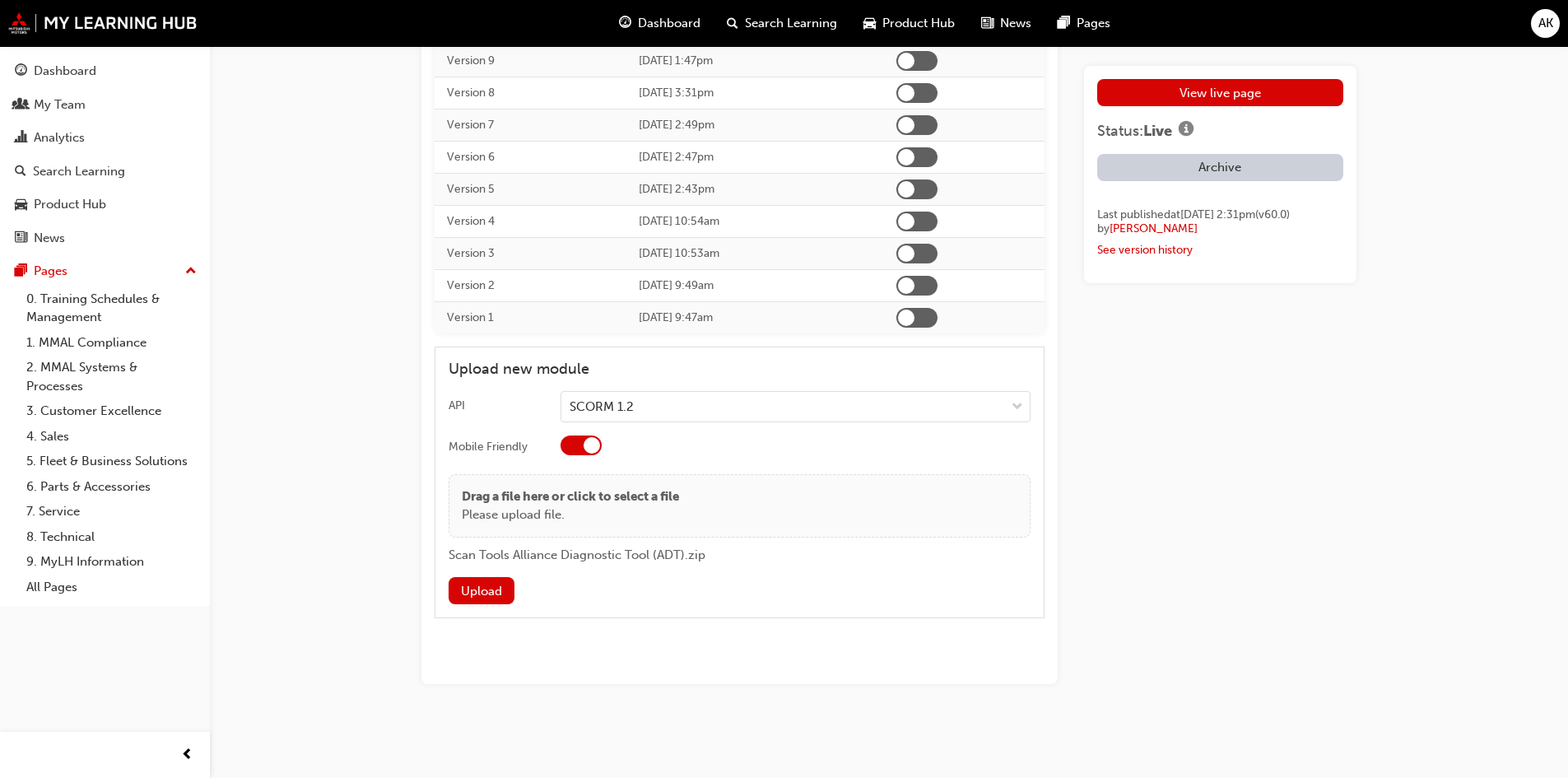
click at [481, 596] on button "Upload" at bounding box center [481, 591] width 66 height 27
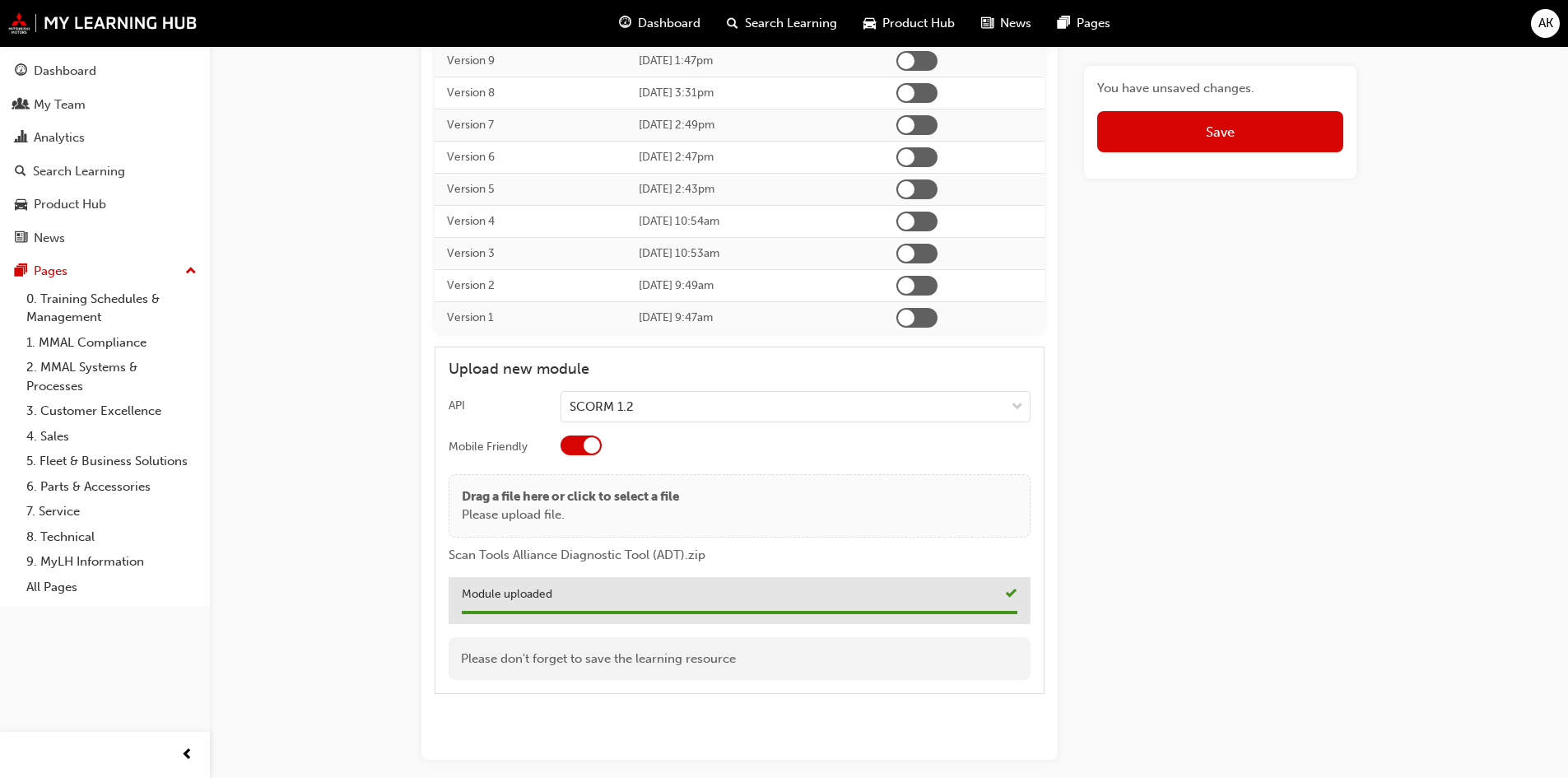
click at [1203, 133] on button "Save" at bounding box center [1220, 131] width 246 height 41
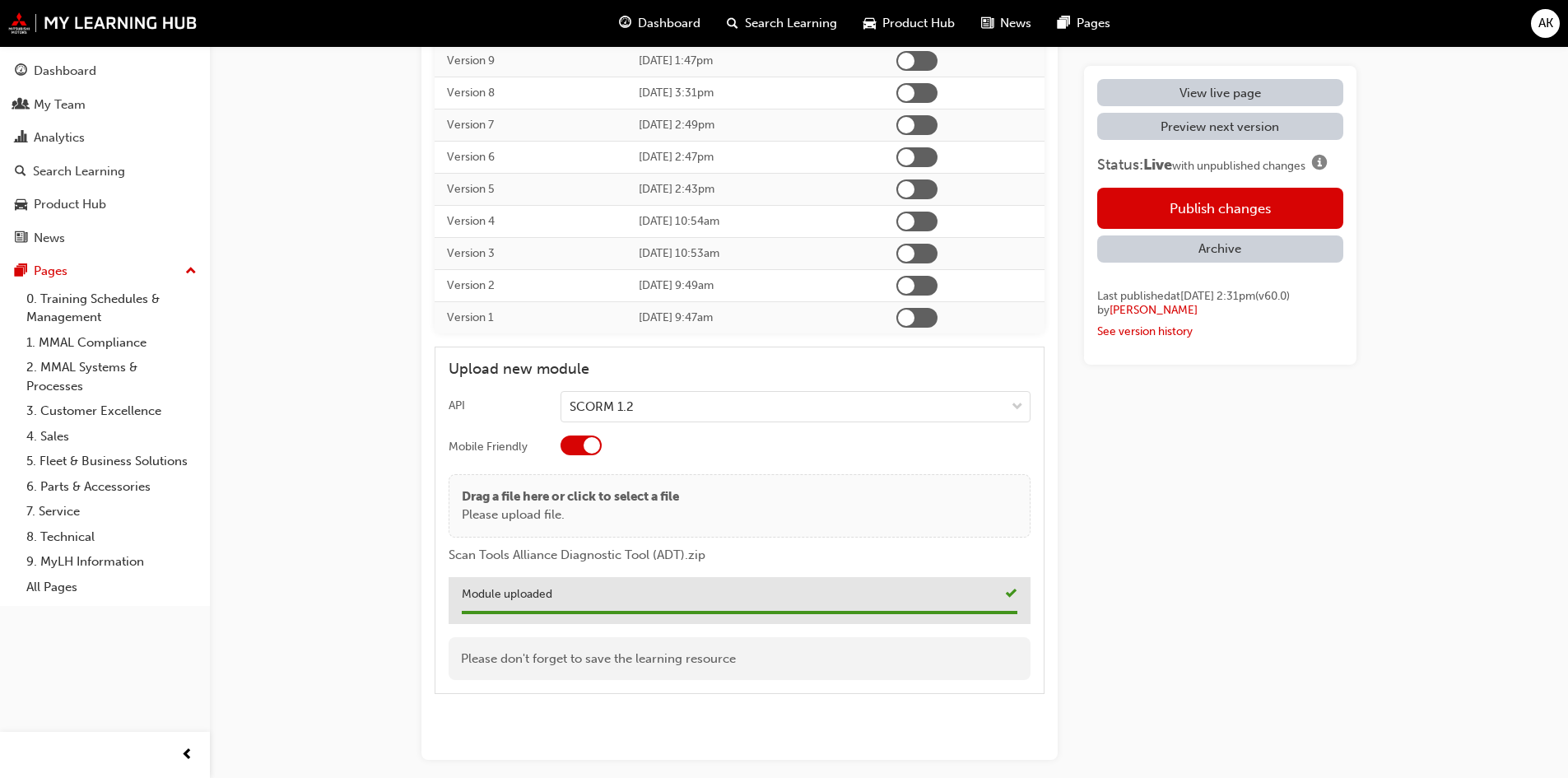
click at [1207, 199] on button "Publish changes" at bounding box center [1220, 207] width 246 height 41
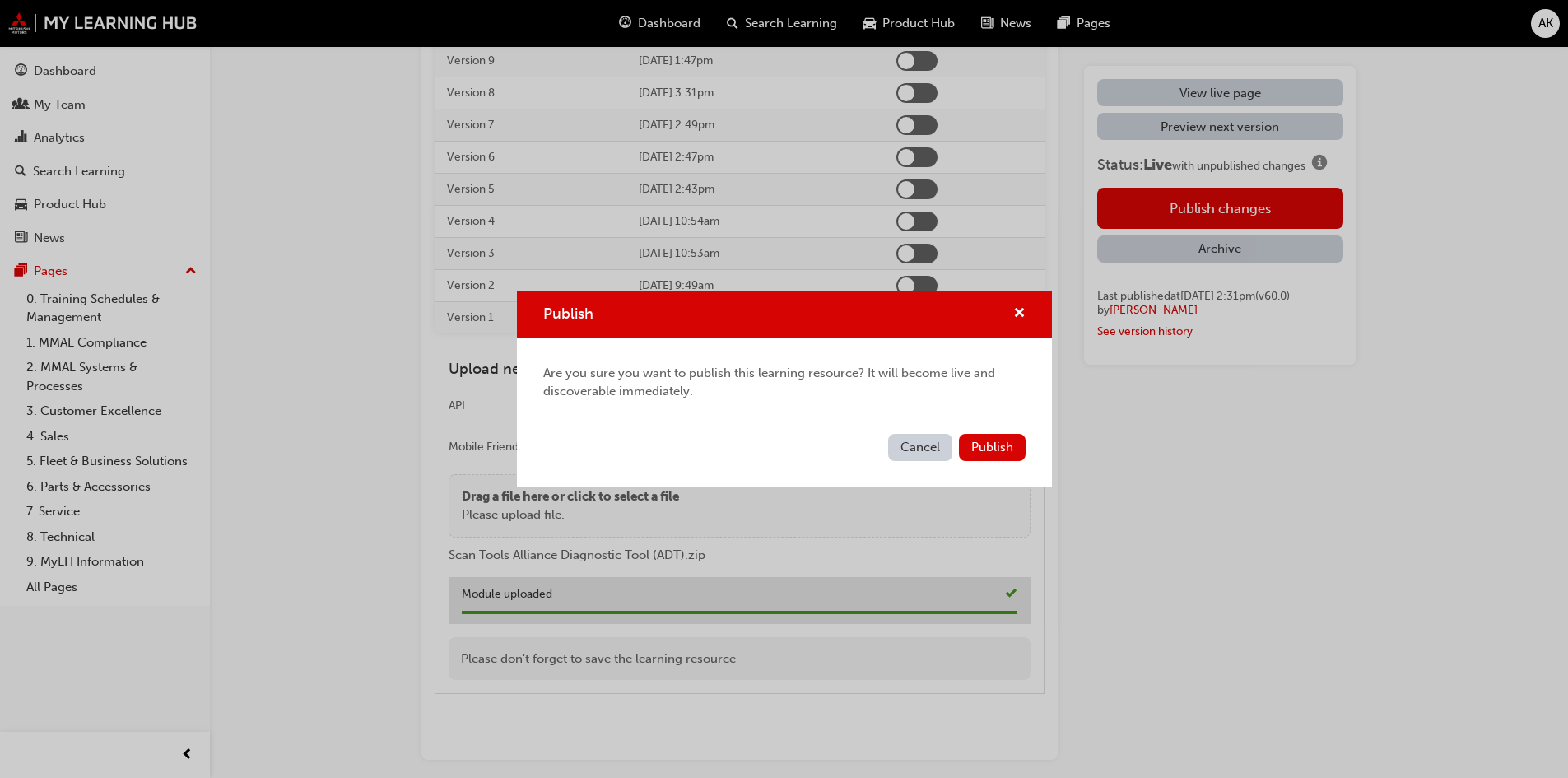
click at [981, 447] on span "Publish" at bounding box center [992, 447] width 42 height 15
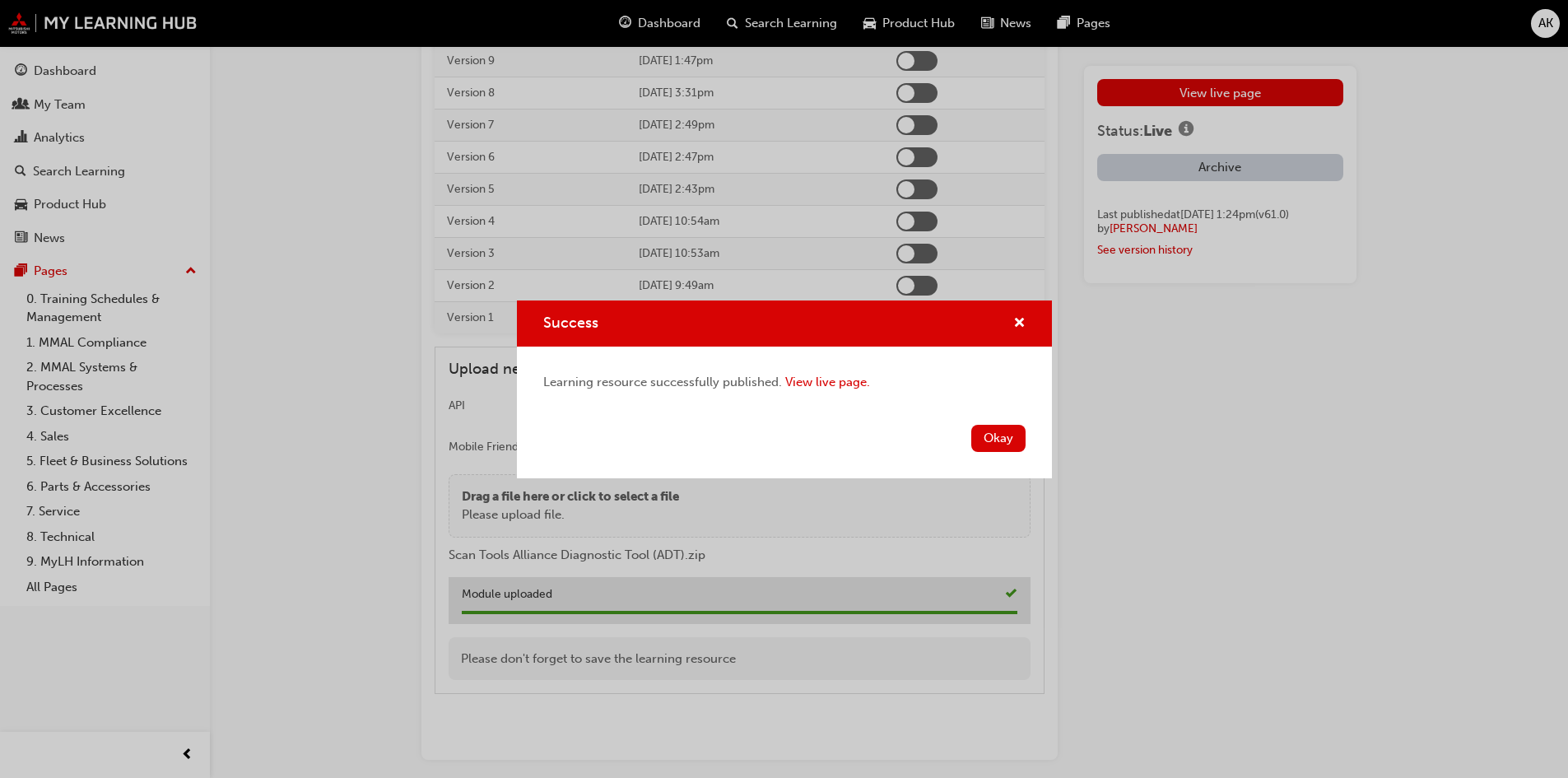
click at [1003, 436] on button "Okay" at bounding box center [998, 438] width 54 height 27
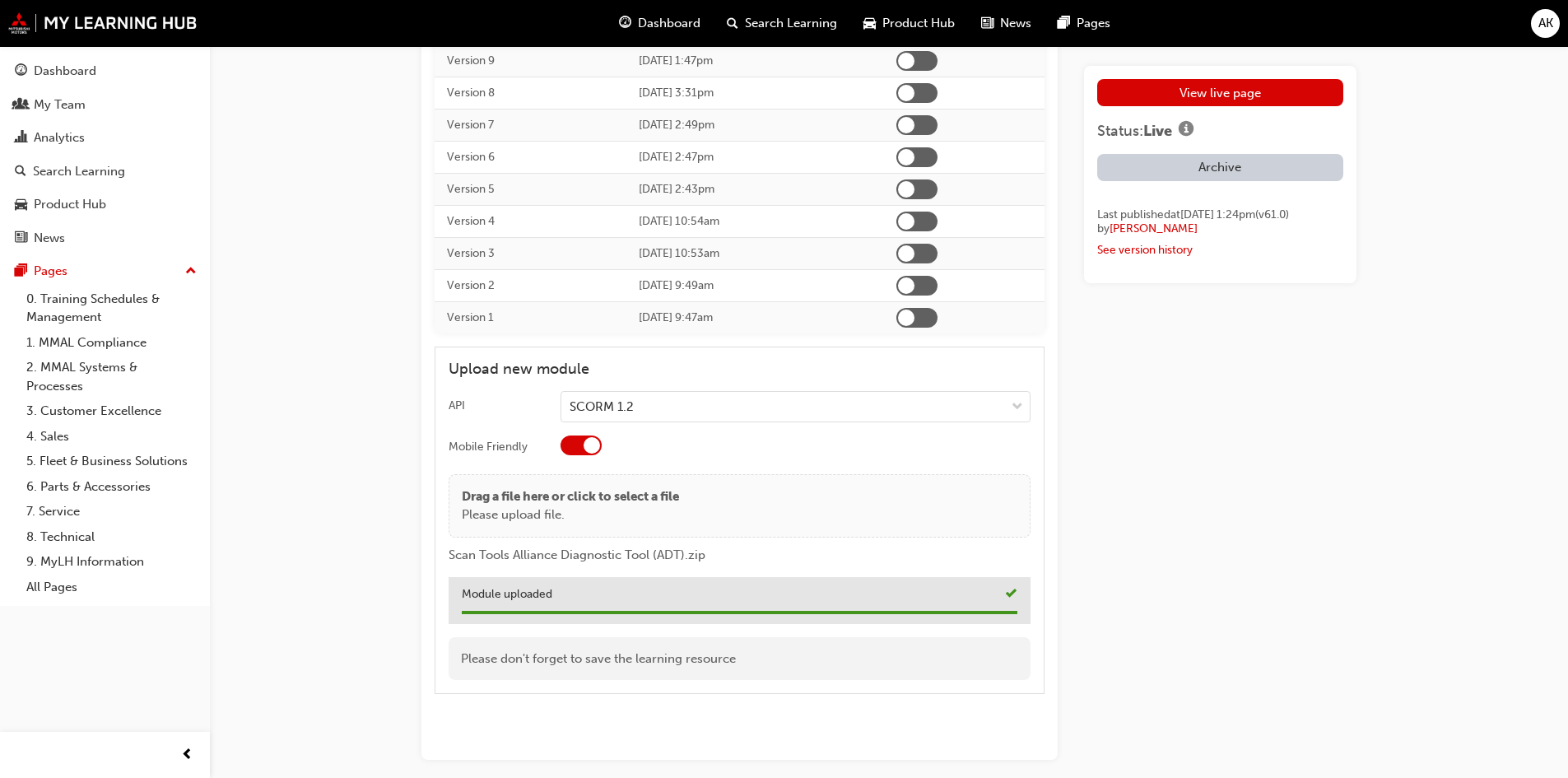
click at [1204, 86] on link "View live page" at bounding box center [1220, 92] width 246 height 27
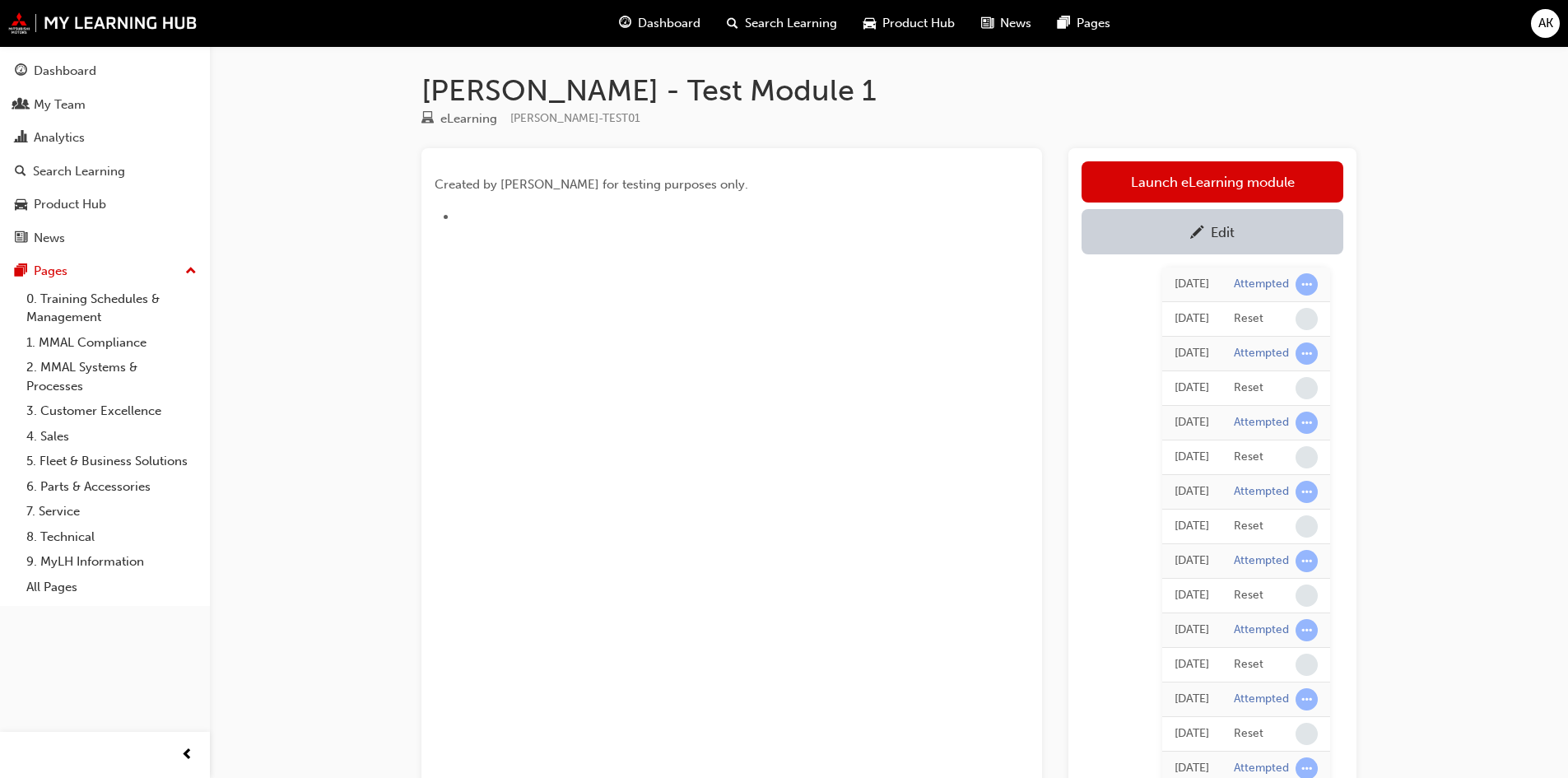
click at [1136, 175] on link "Launch eLearning module" at bounding box center [1212, 182] width 262 height 41
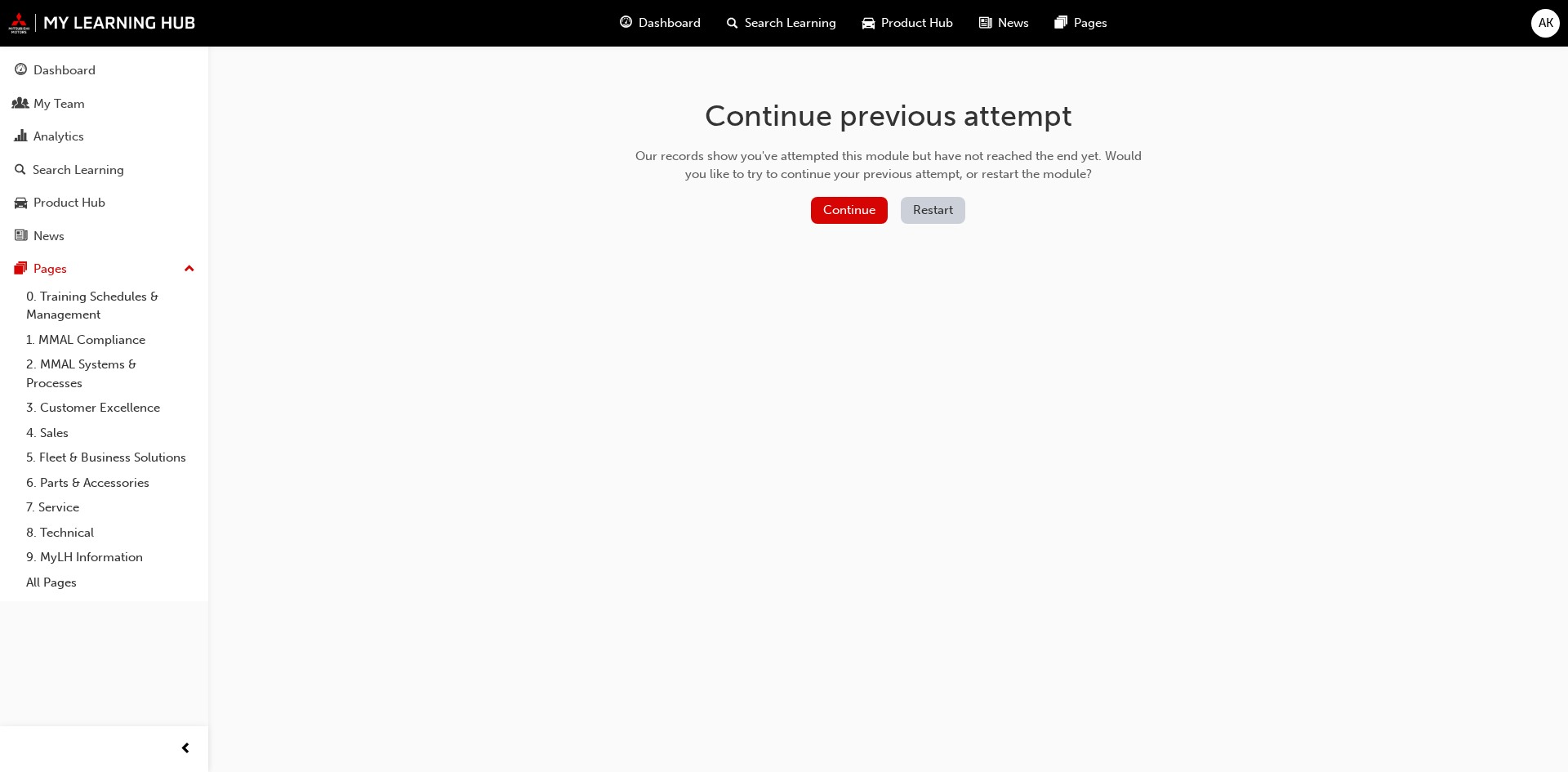
click at [852, 214] on button "Continue" at bounding box center [849, 210] width 76 height 27
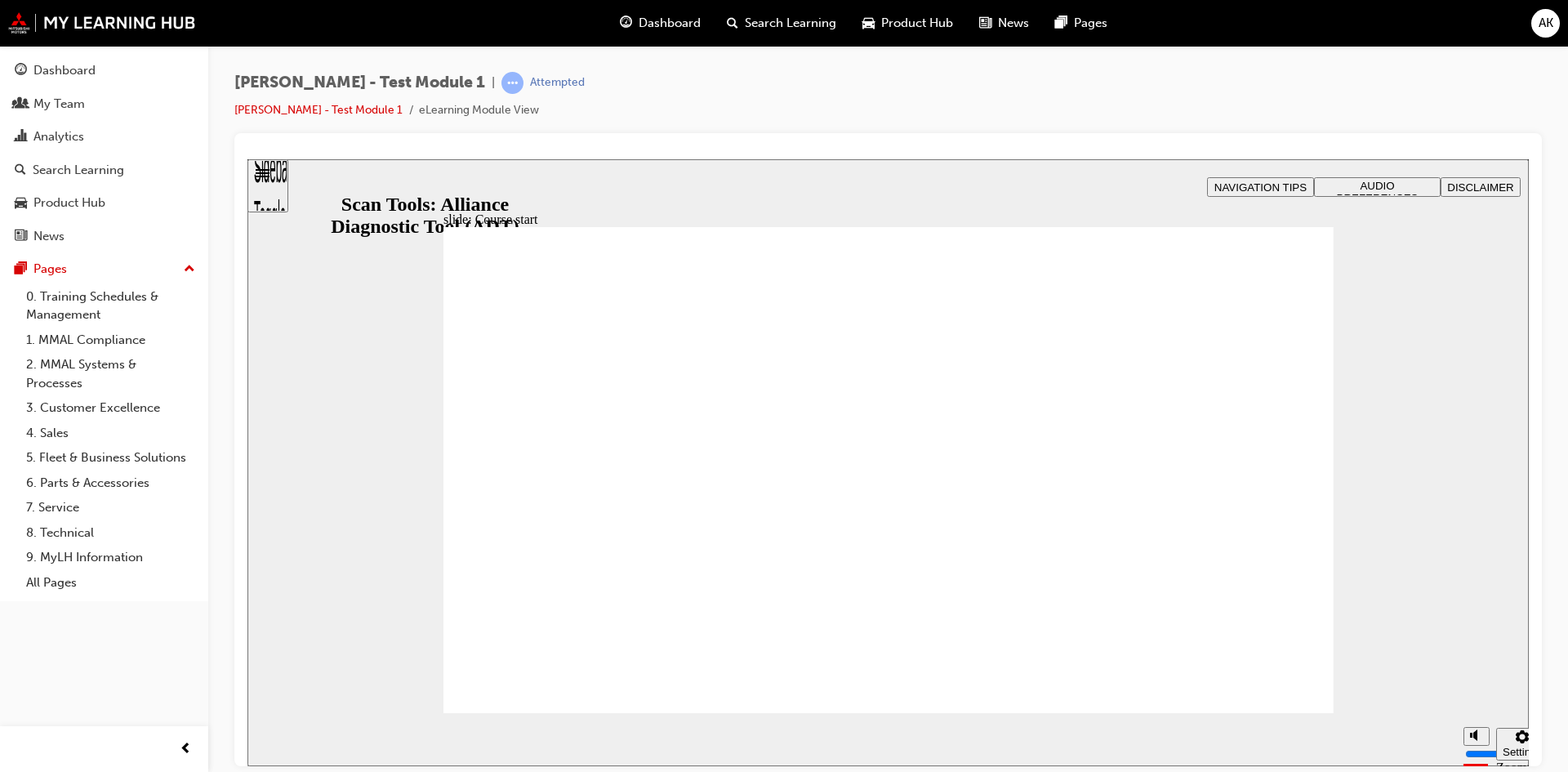
drag, startPoint x: 281, startPoint y: 183, endPoint x: 281, endPoint y: 176, distance: 7.0
click at [281, 183] on div "Sidebar Toggle" at bounding box center [267, 191] width 27 height 98
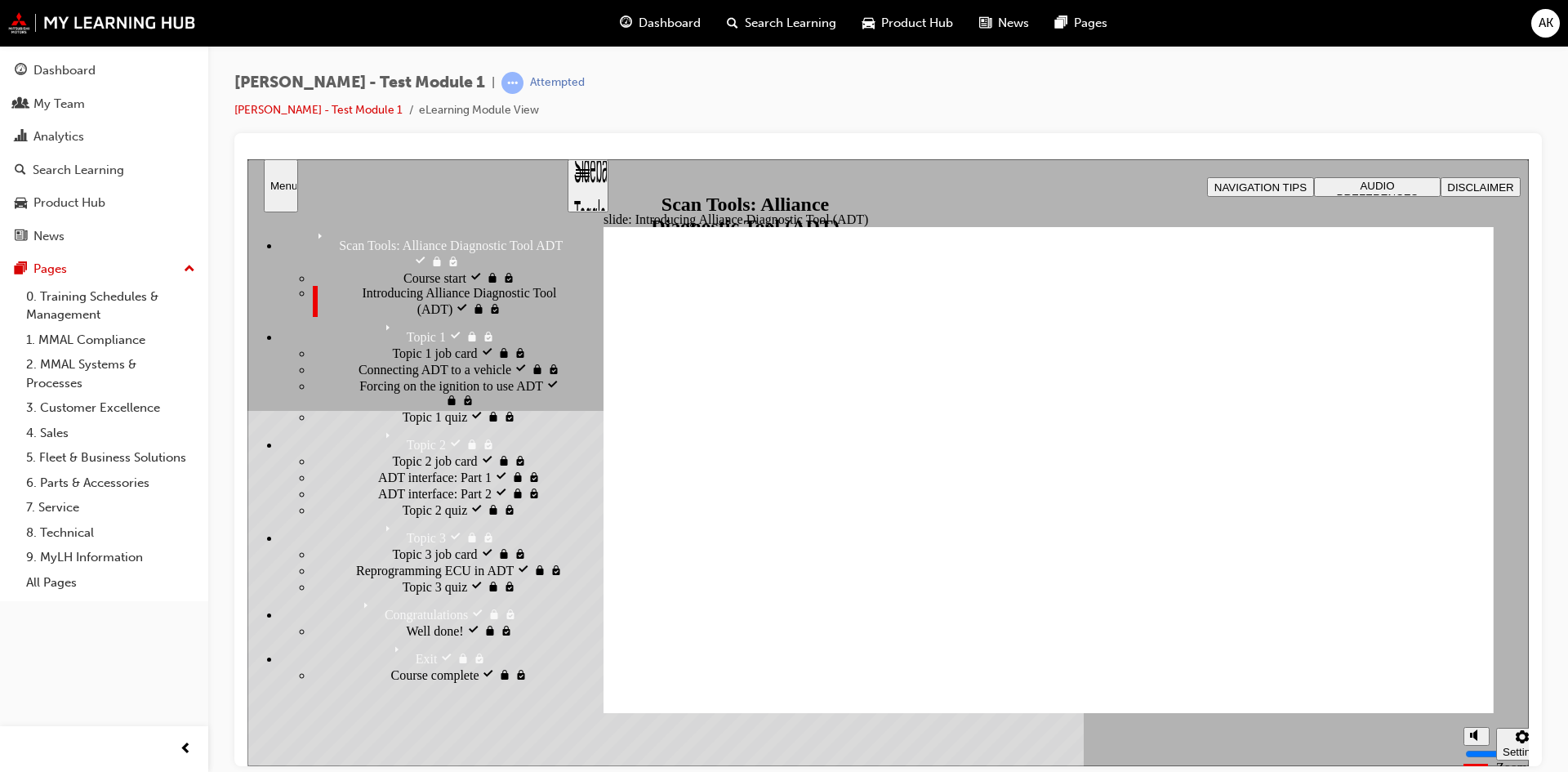
click at [591, 180] on div "Sidebar Toggle" at bounding box center [588, 191] width 27 height 98
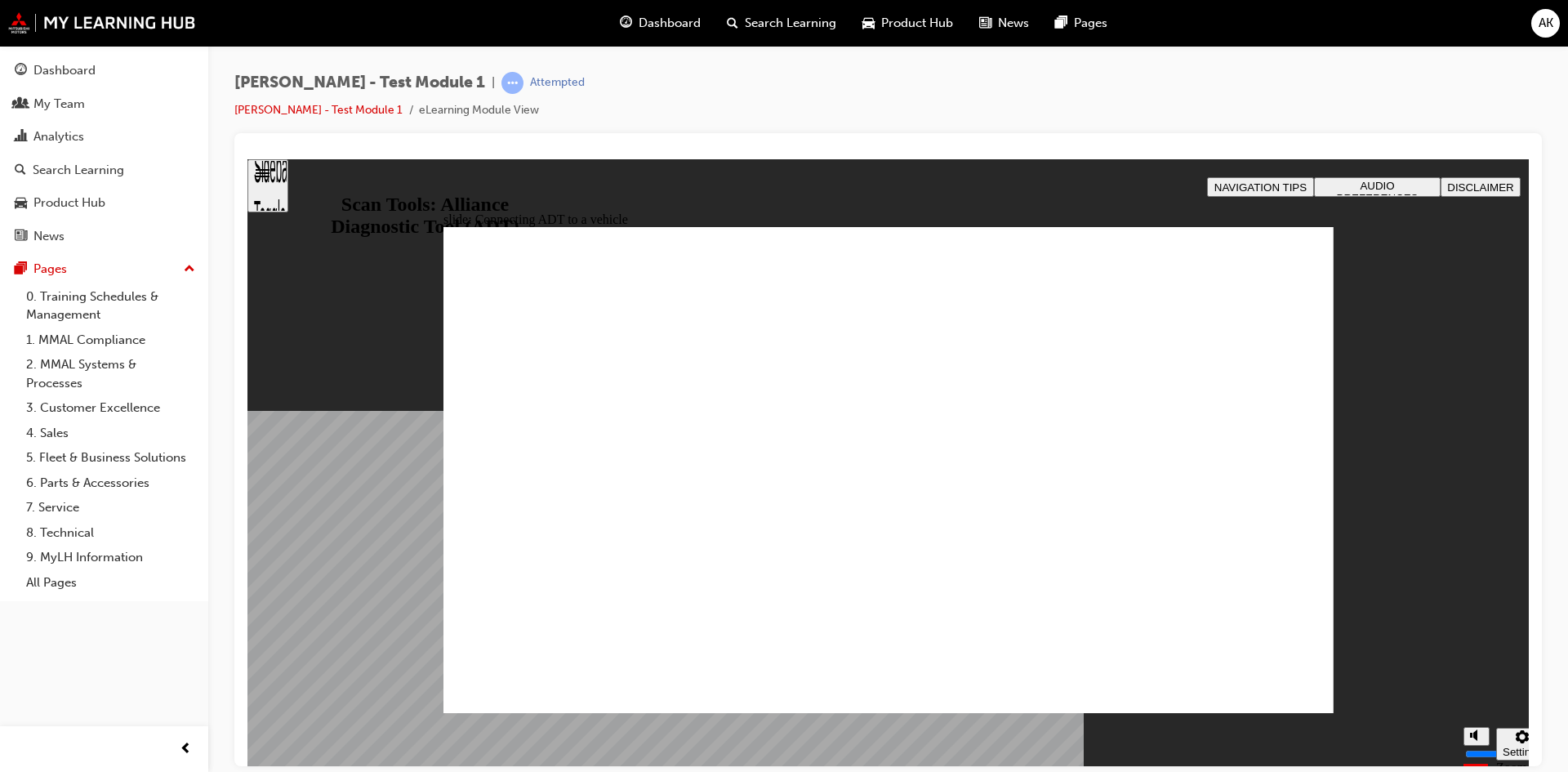
click at [1473, 182] on span "DISCLAIMER" at bounding box center [1481, 186] width 66 height 12
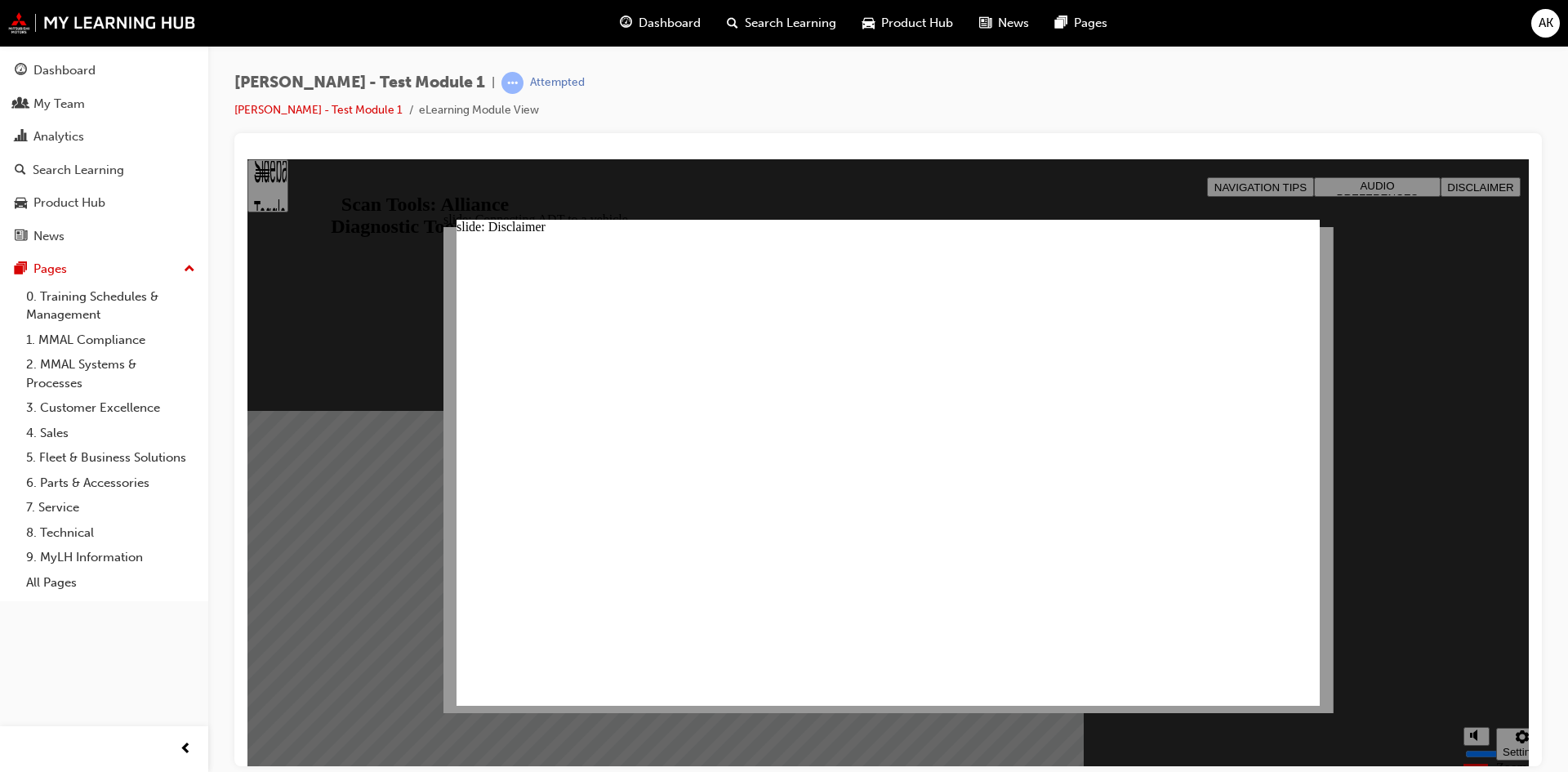
type input "M"
type input "MM"
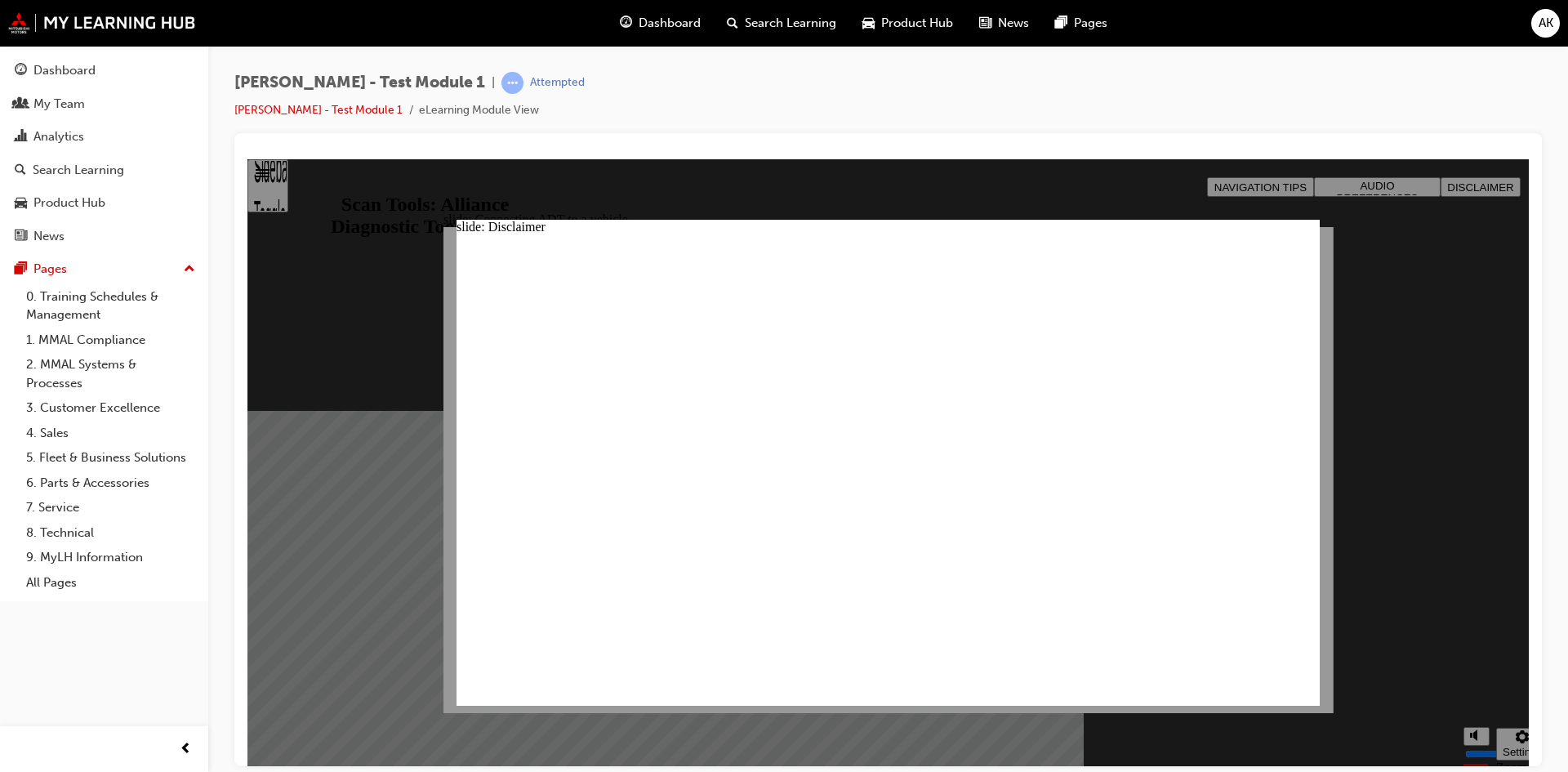
type input "MMA"
type input "MMAL"
type input "MMALo"
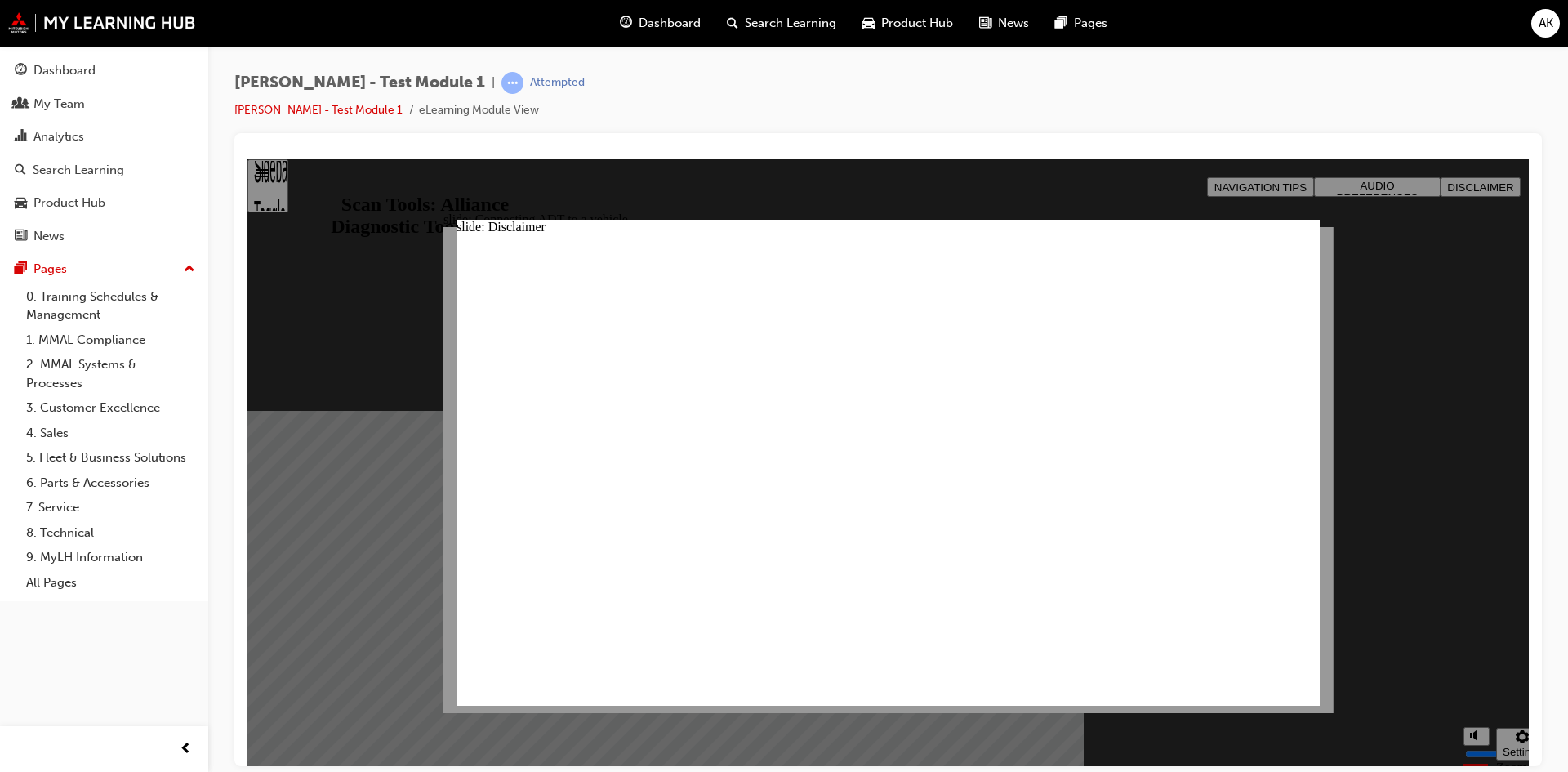
type input "MMALo"
type input "MMALov"
type input "MMALove"
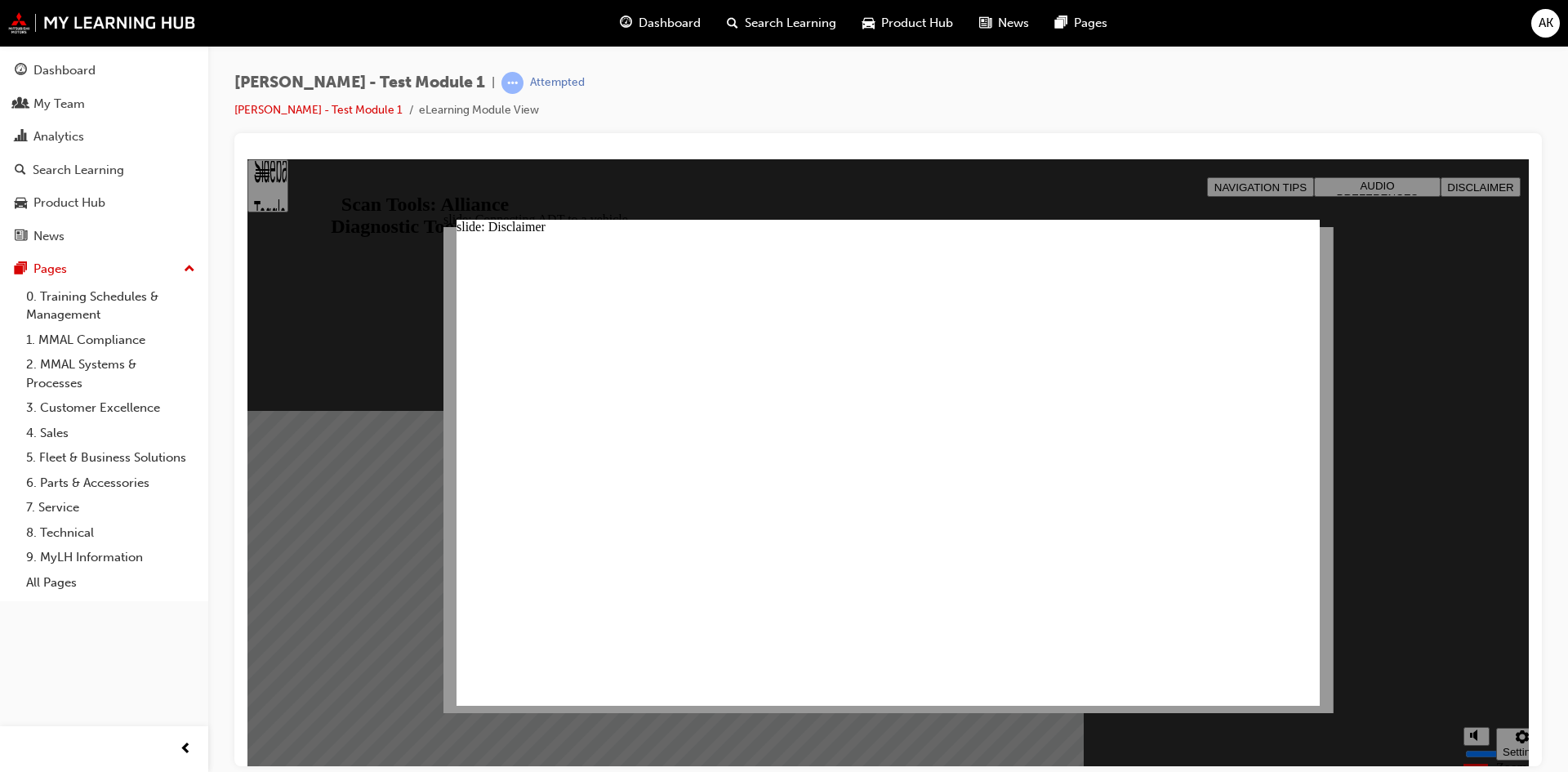
type input "MMALover"
type input "MMALoverr"
type input "MMALoverri"
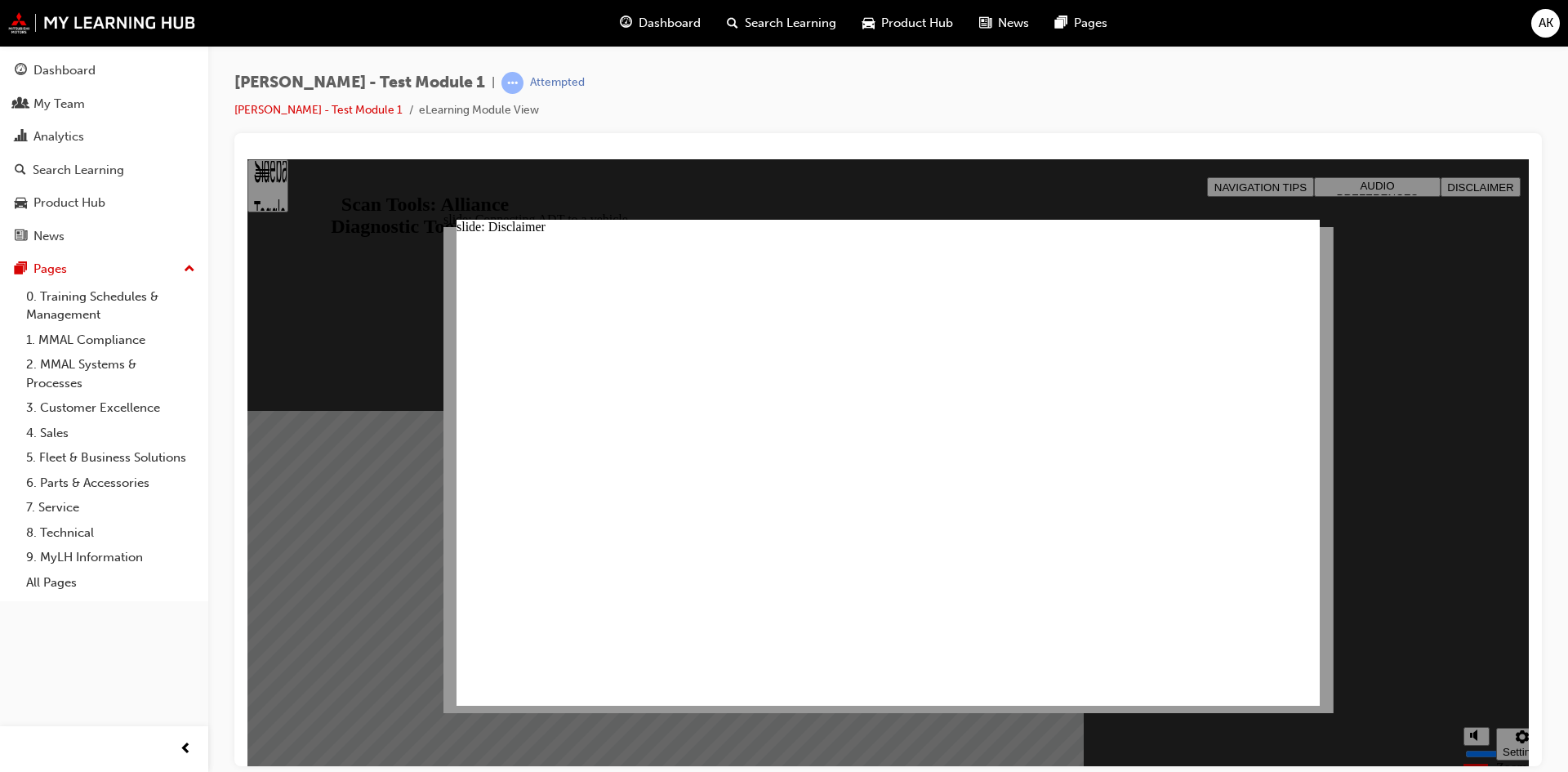
type input "MMALoverri"
type input "MMALoverrid"
type input "MMALoverride"
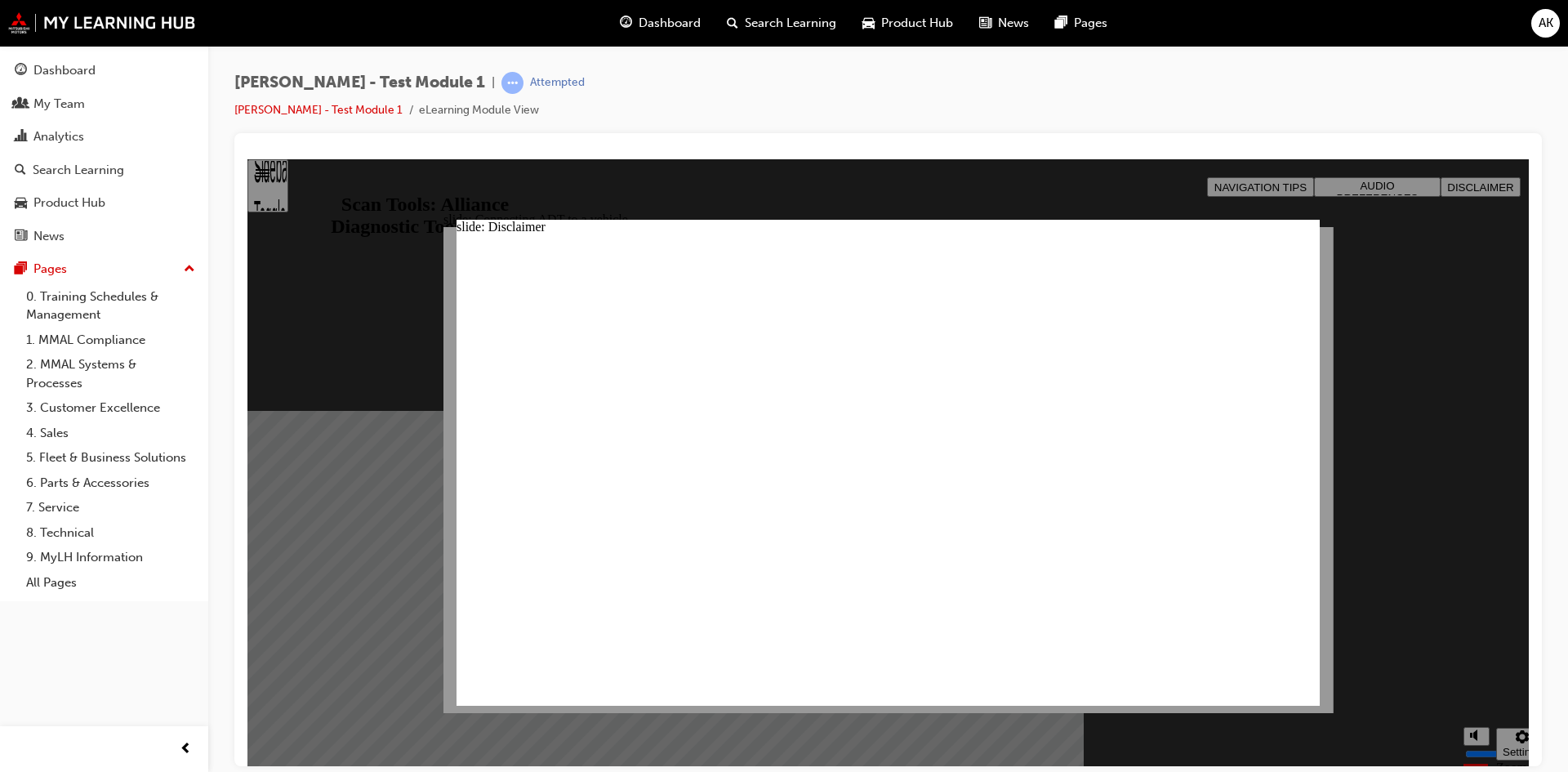
type input "MMALoverride!"
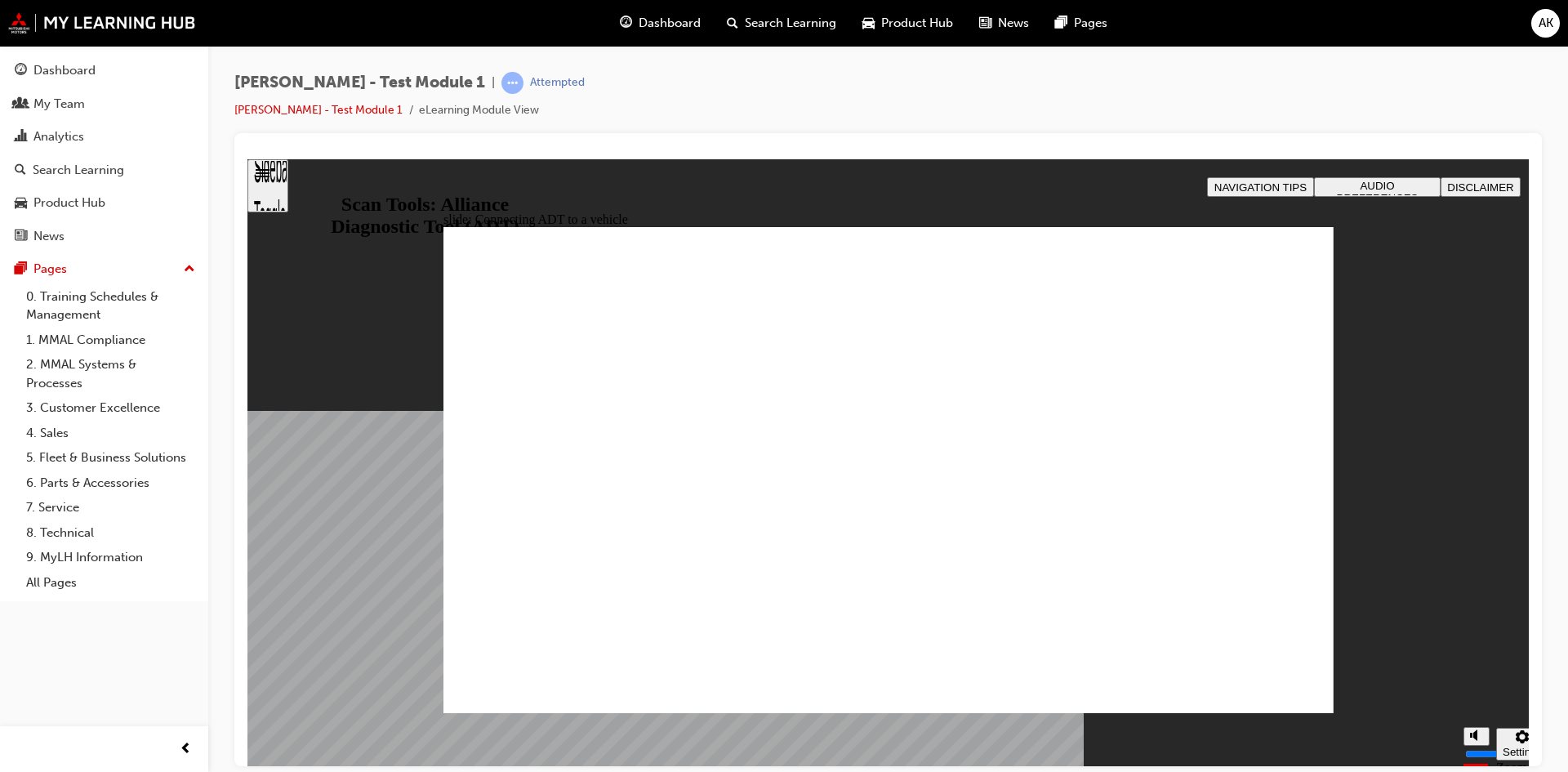
click at [1487, 184] on span "DISCLAIMER" at bounding box center [1481, 186] width 66 height 12
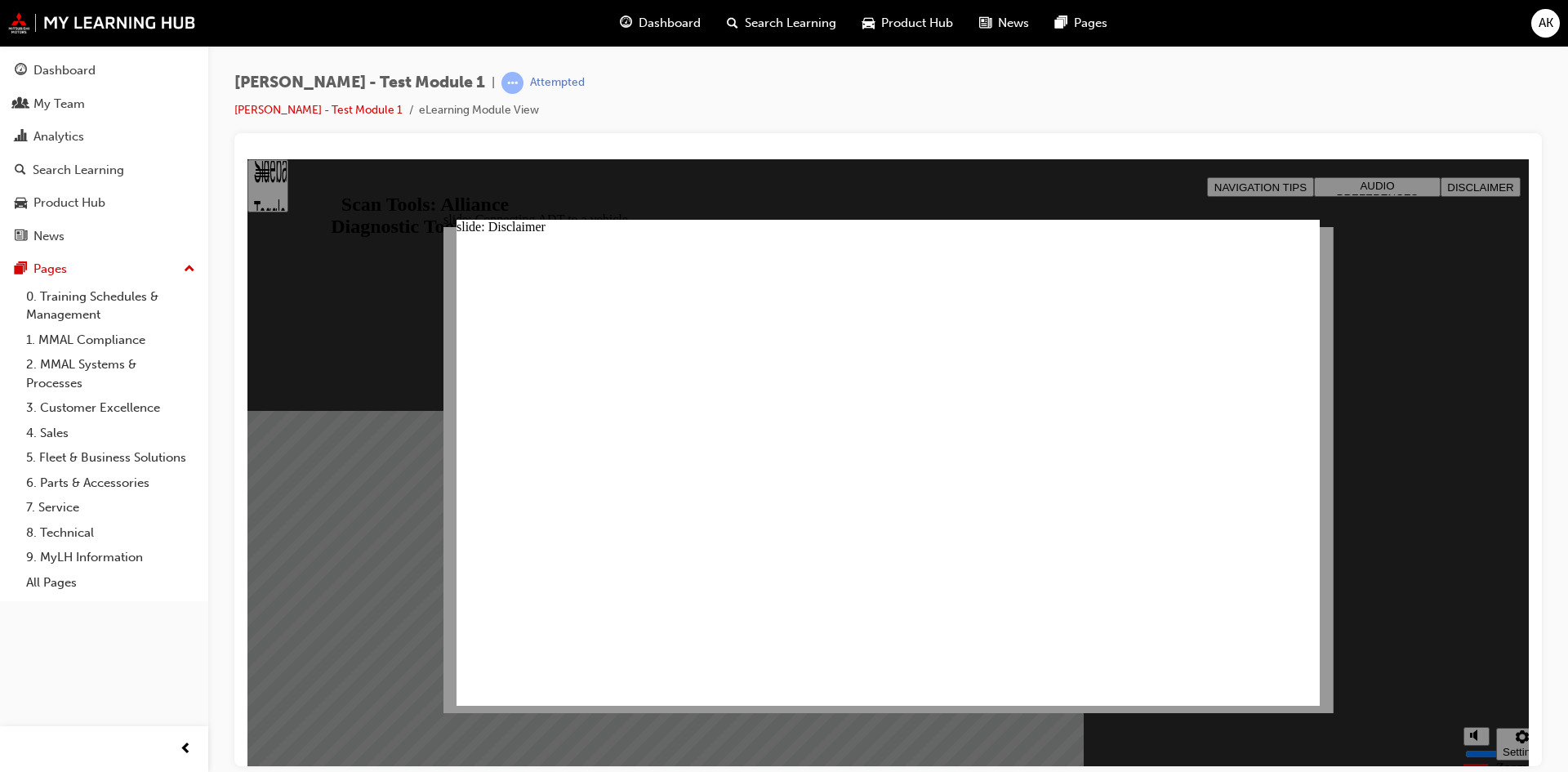
drag, startPoint x: 620, startPoint y: 599, endPoint x: 340, endPoint y: 594, distance: 280.0
click at [340, 594] on div "slide: Connecting ADT to a vehicle Rectangle 1 B N Rectangle 3 Rectangle 2 Conn…" at bounding box center [888, 528] width 1282 height 740
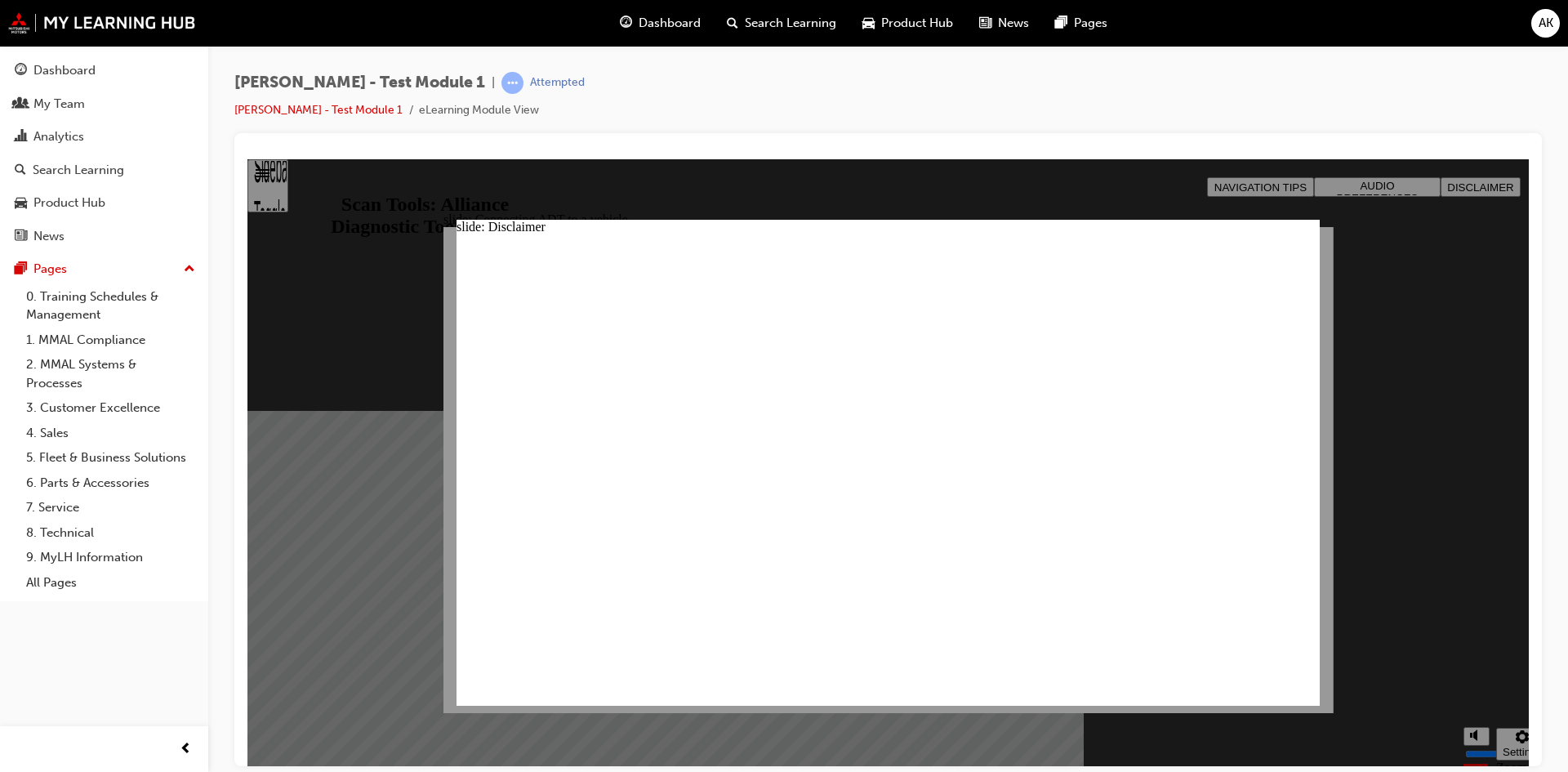
type input "MMALoverride!"
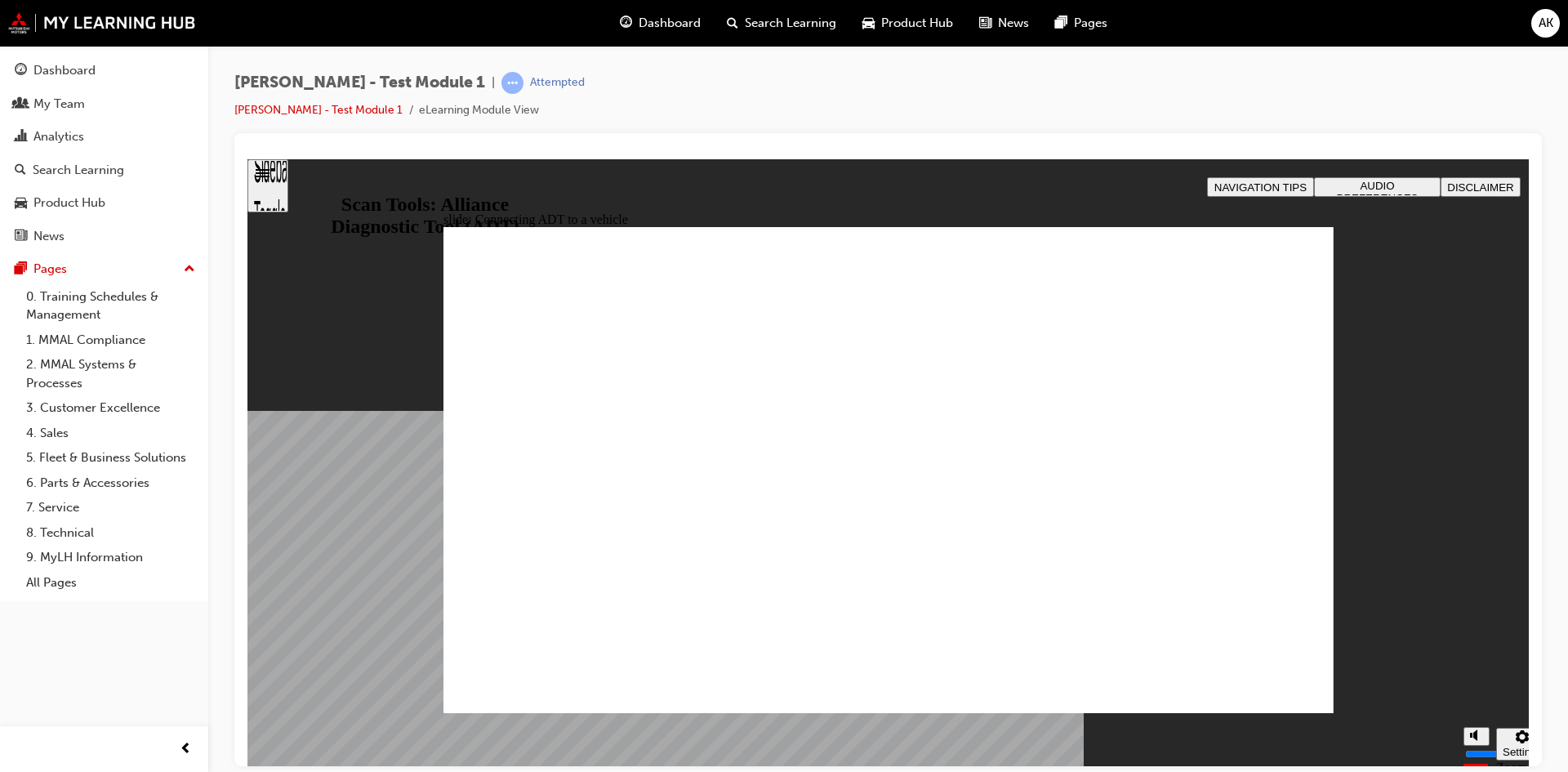
click at [277, 183] on div "Sidebar Toggle" at bounding box center [267, 191] width 27 height 98
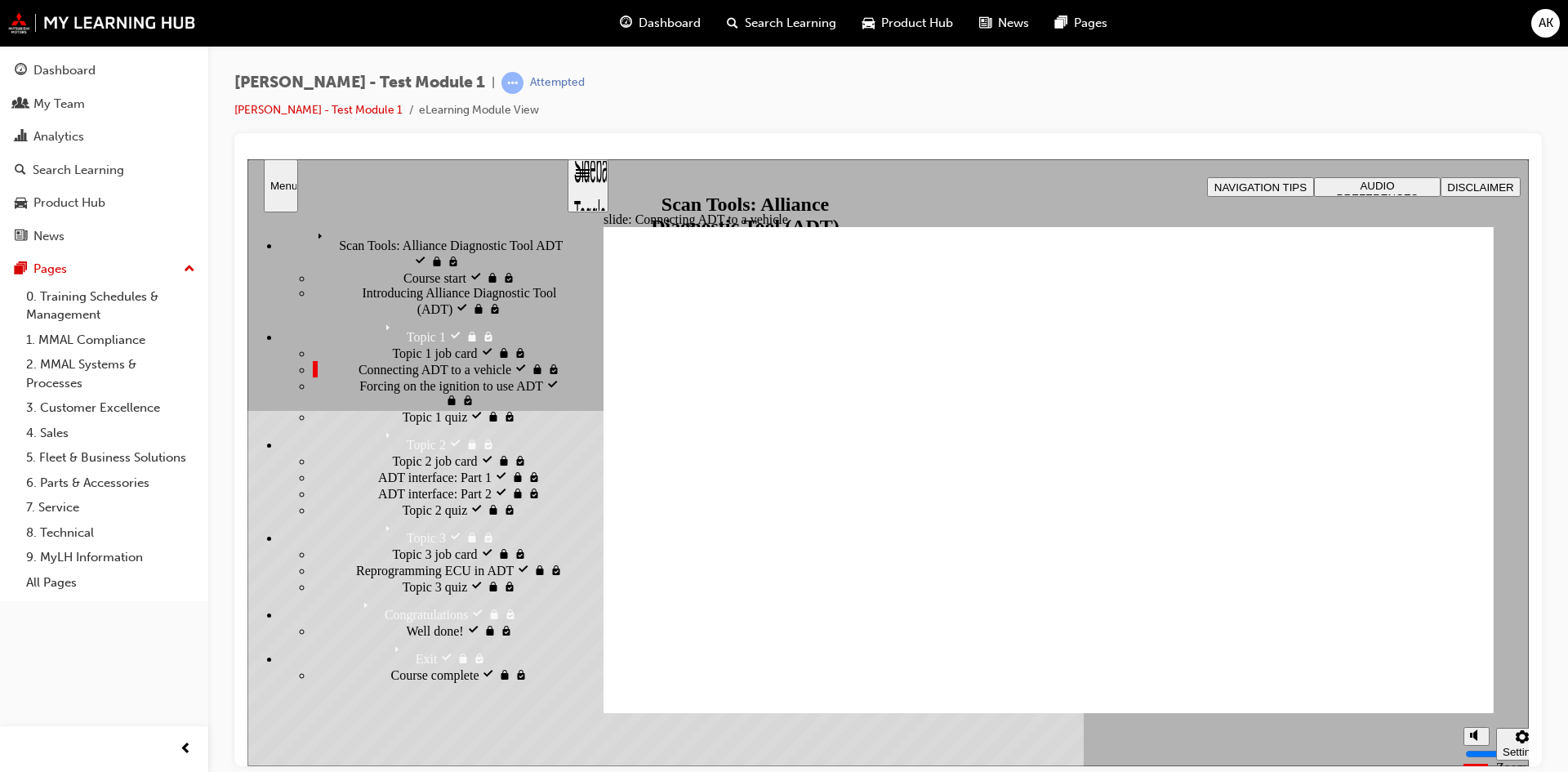
click at [1478, 745] on div "miscellaneous controls" at bounding box center [1476, 775] width 25 height 61
click at [1472, 734] on div "miscellaneous controls" at bounding box center [1476, 715] width 25 height 61
click at [1476, 679] on polygon "Mute (Ctrl+Alt+M)" at bounding box center [1475, 673] width 4 height 12
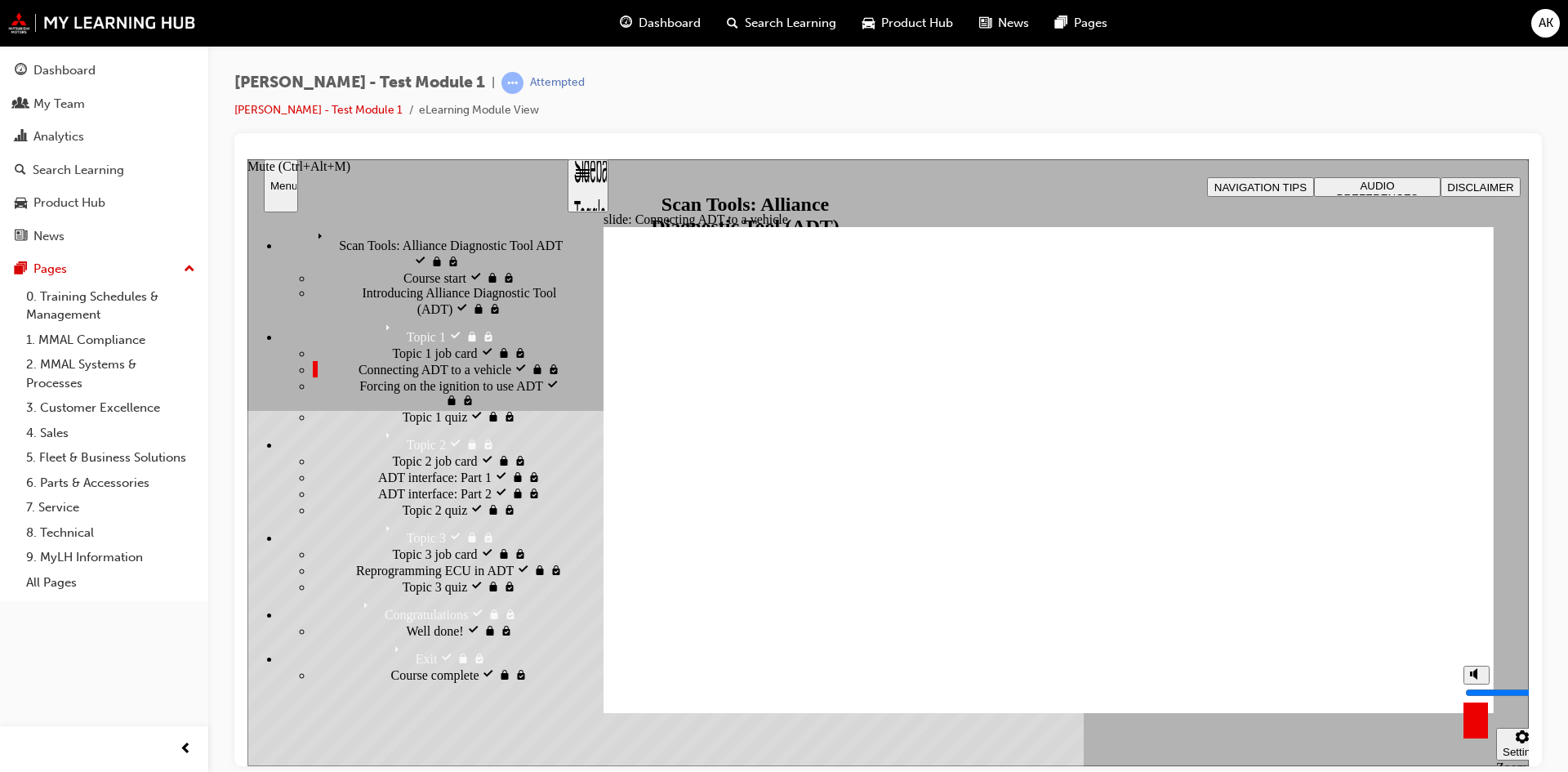
type input "0"
click at [299, 109] on link "[PERSON_NAME] - Test Module 1" at bounding box center [318, 110] width 169 height 14
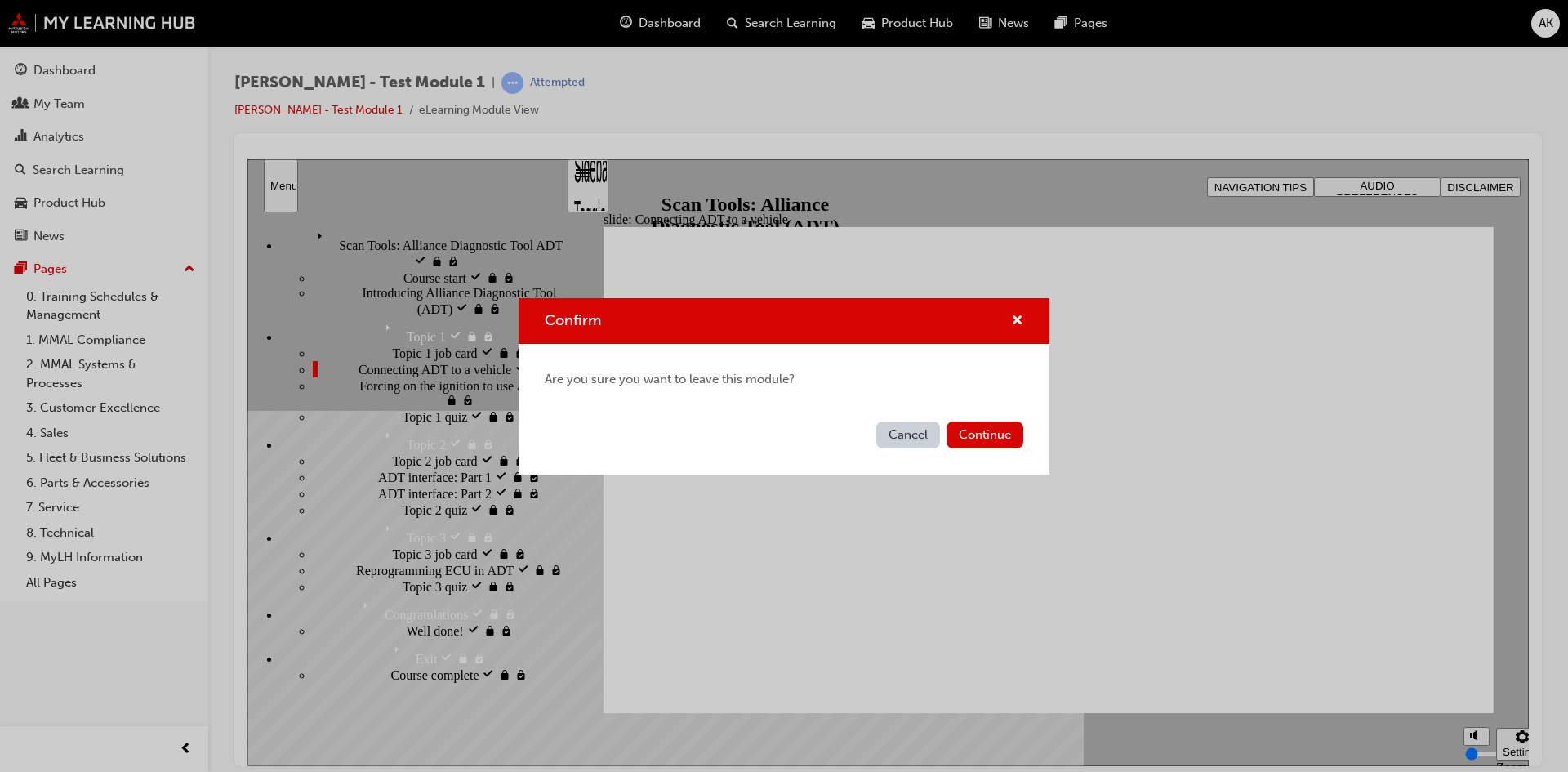
click at [994, 437] on button "Continue" at bounding box center [984, 435] width 76 height 27
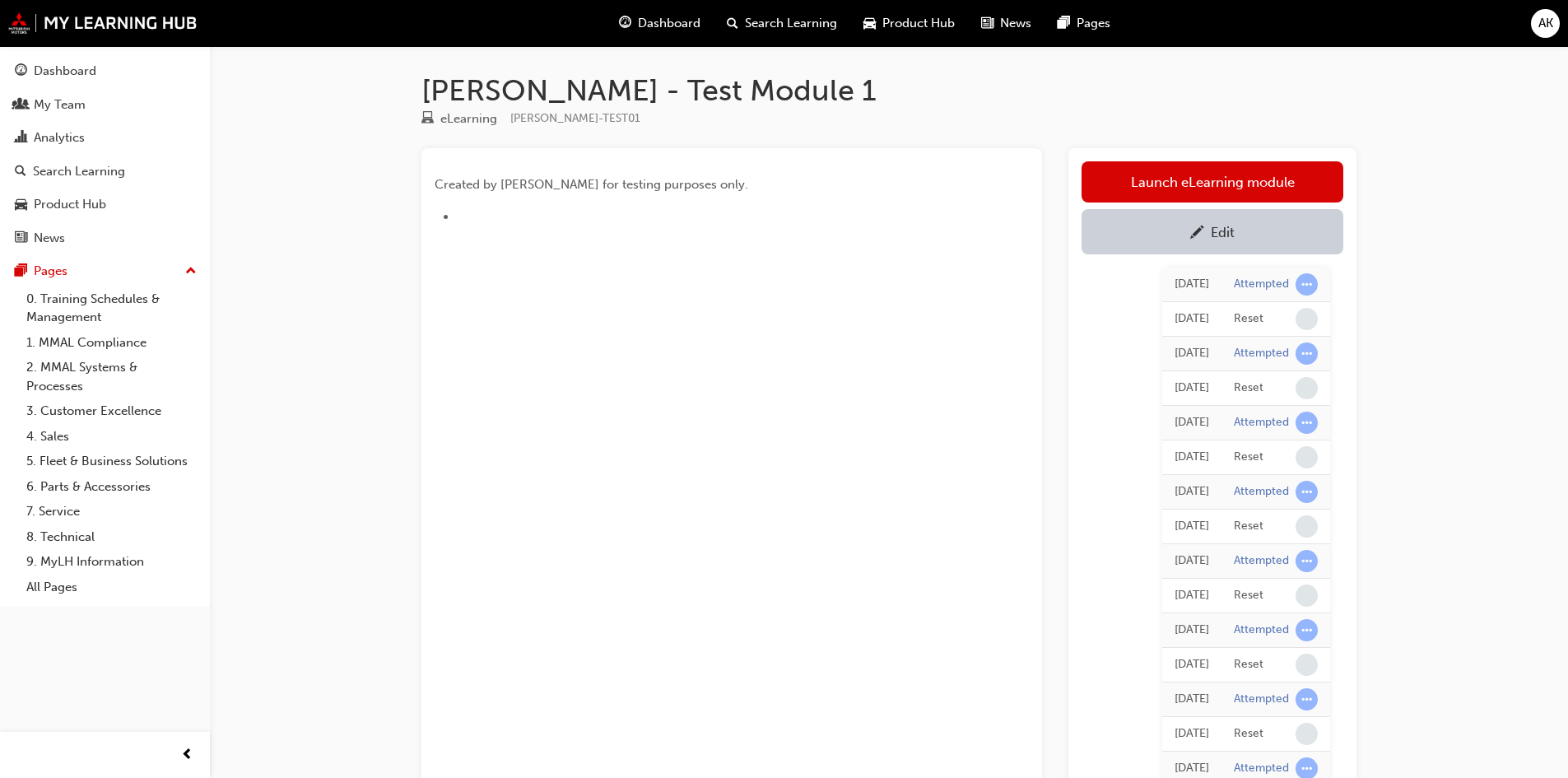
click at [1249, 229] on div "Edit" at bounding box center [1212, 232] width 237 height 21
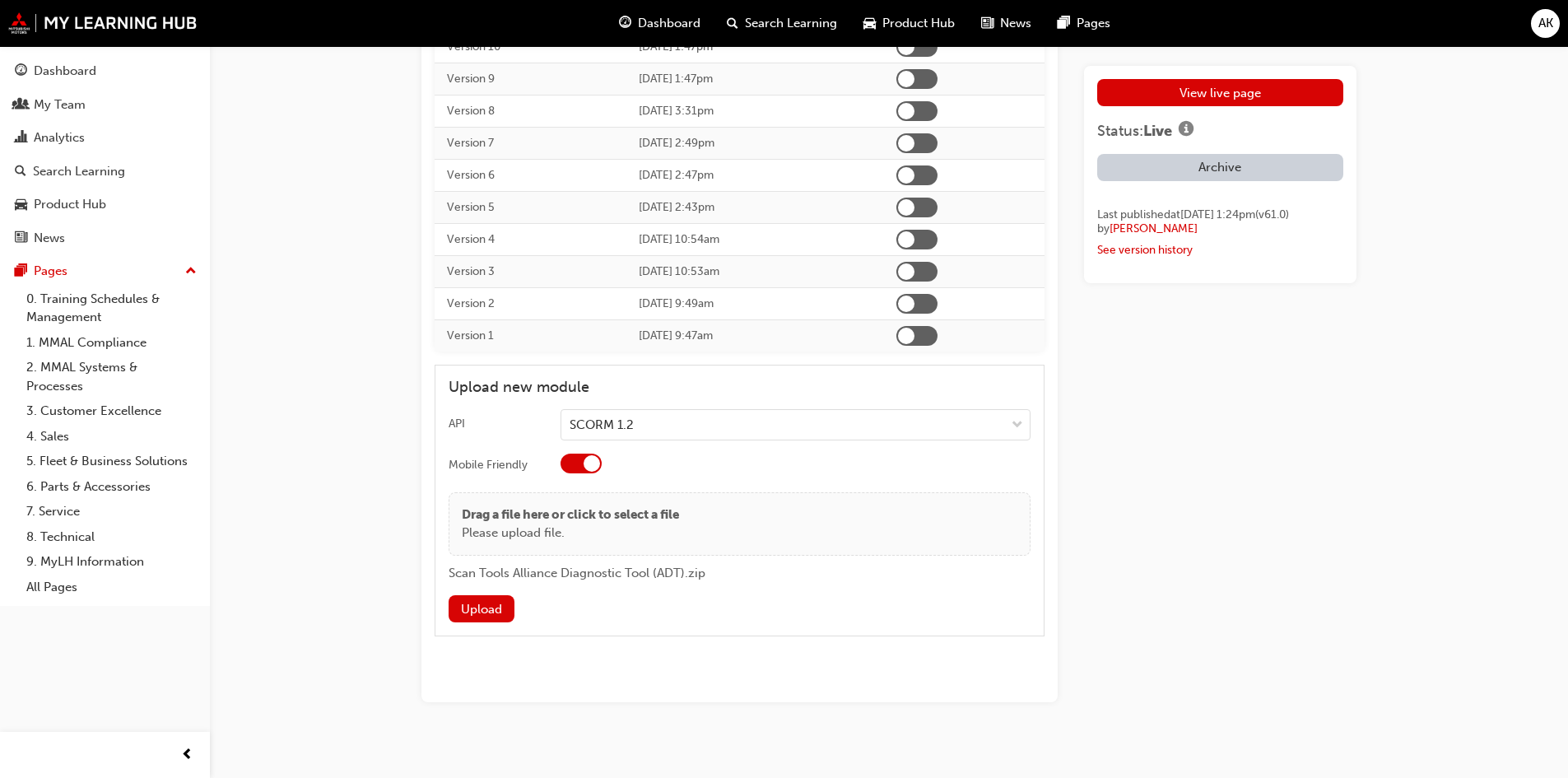
scroll to position [3688, 0]
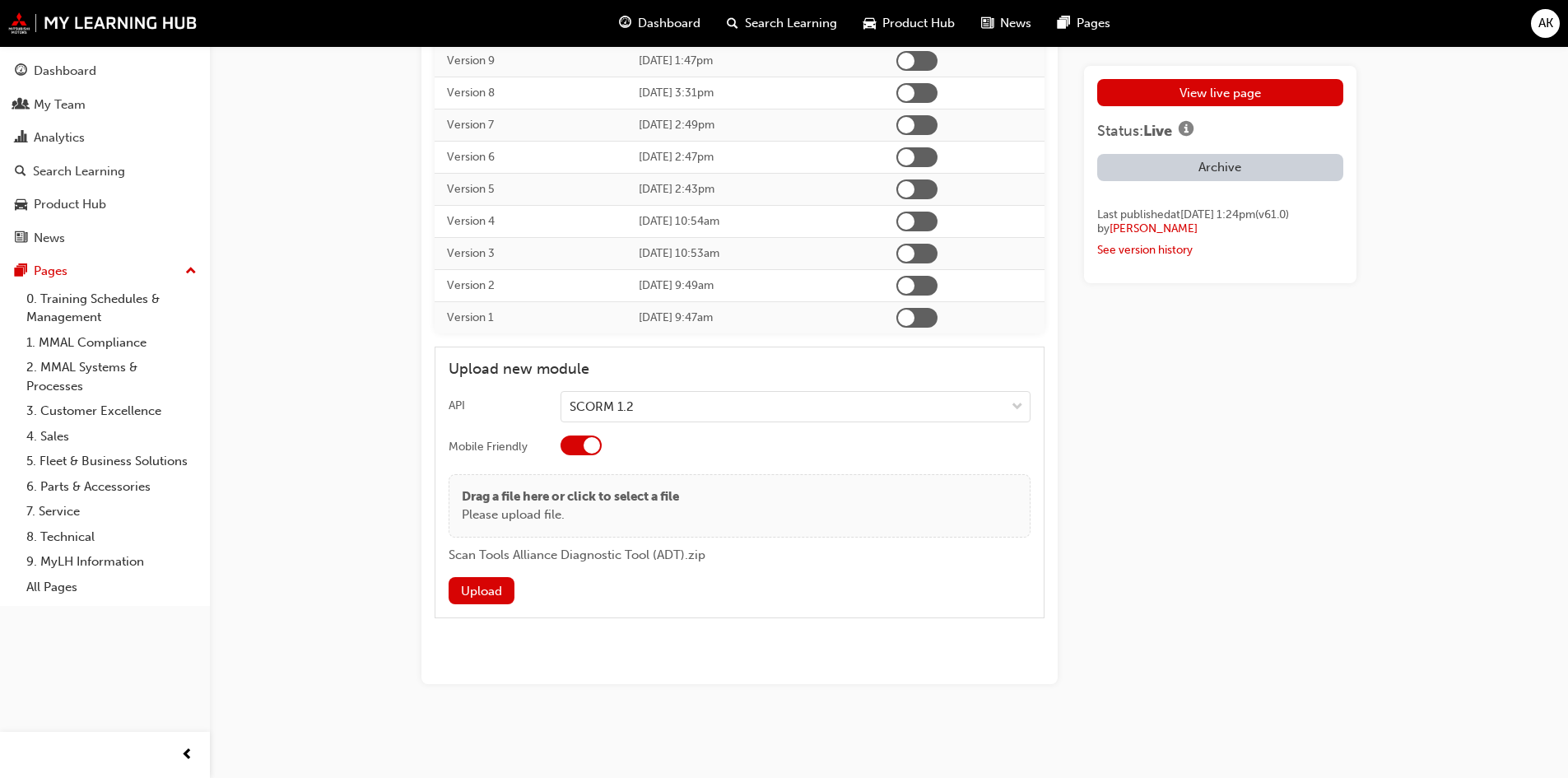
click at [484, 589] on button "Upload" at bounding box center [481, 591] width 66 height 27
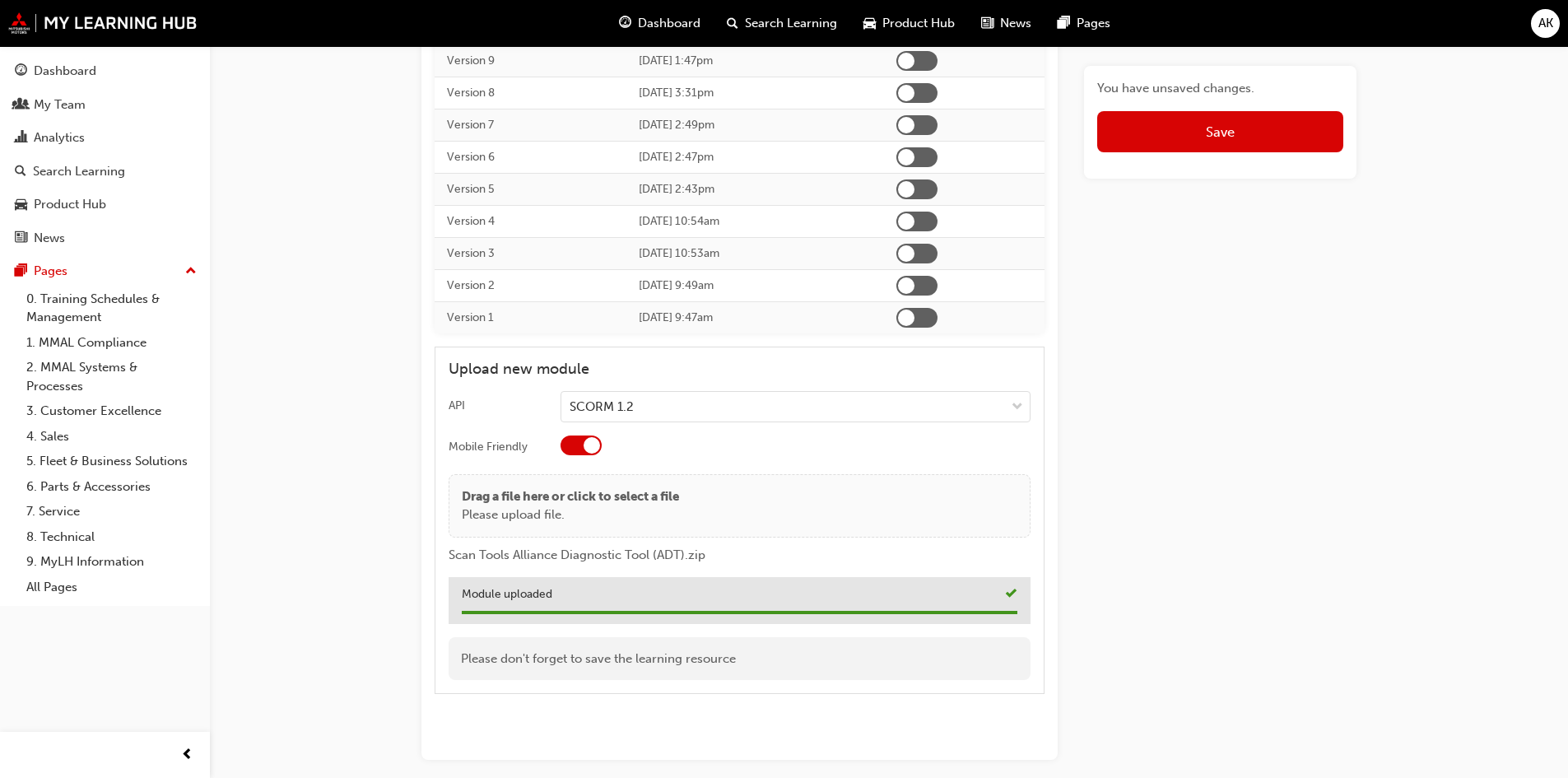
click at [1273, 114] on button "Save" at bounding box center [1220, 131] width 246 height 41
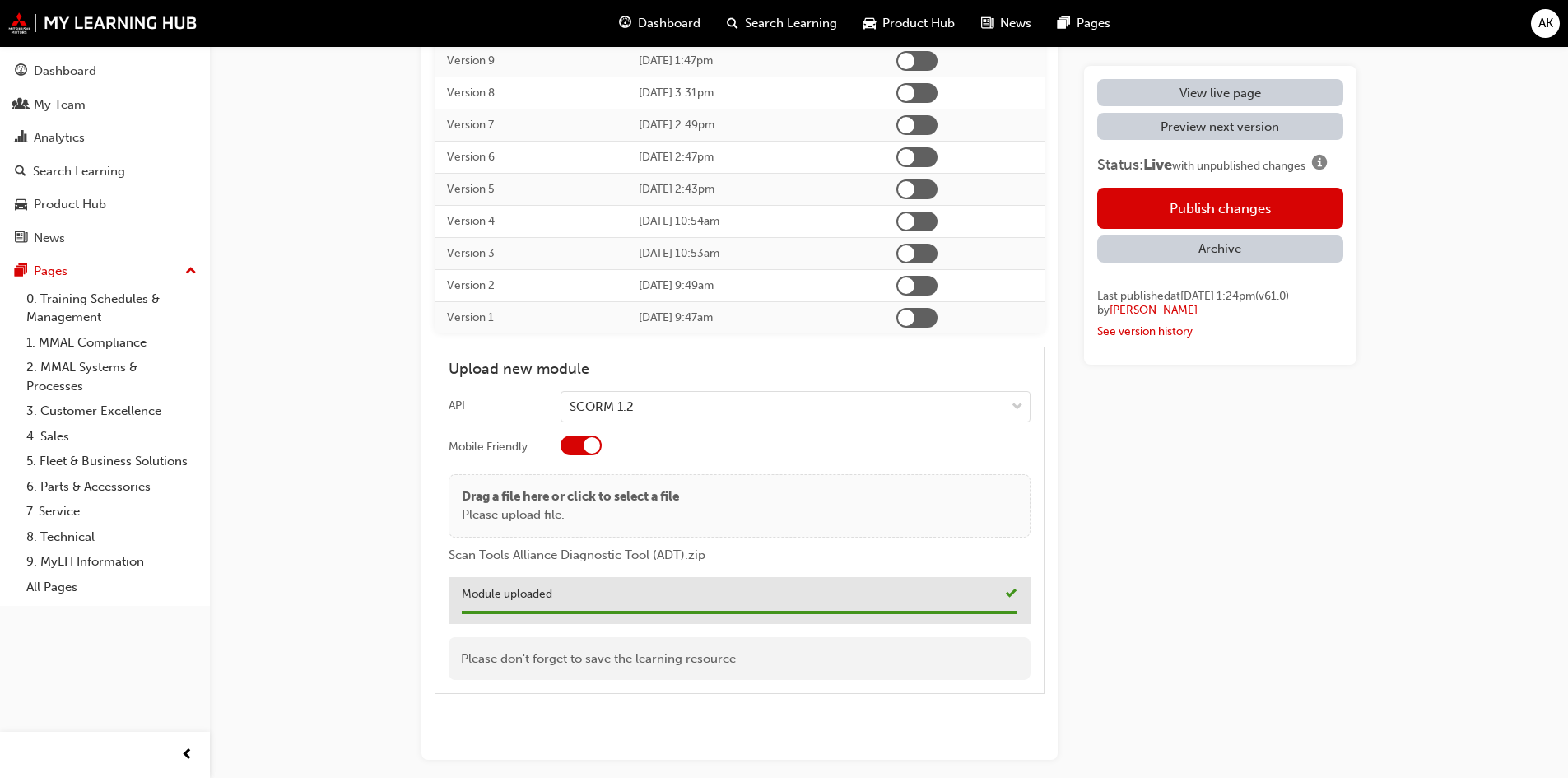
click at [1220, 202] on button "Publish changes" at bounding box center [1220, 207] width 246 height 41
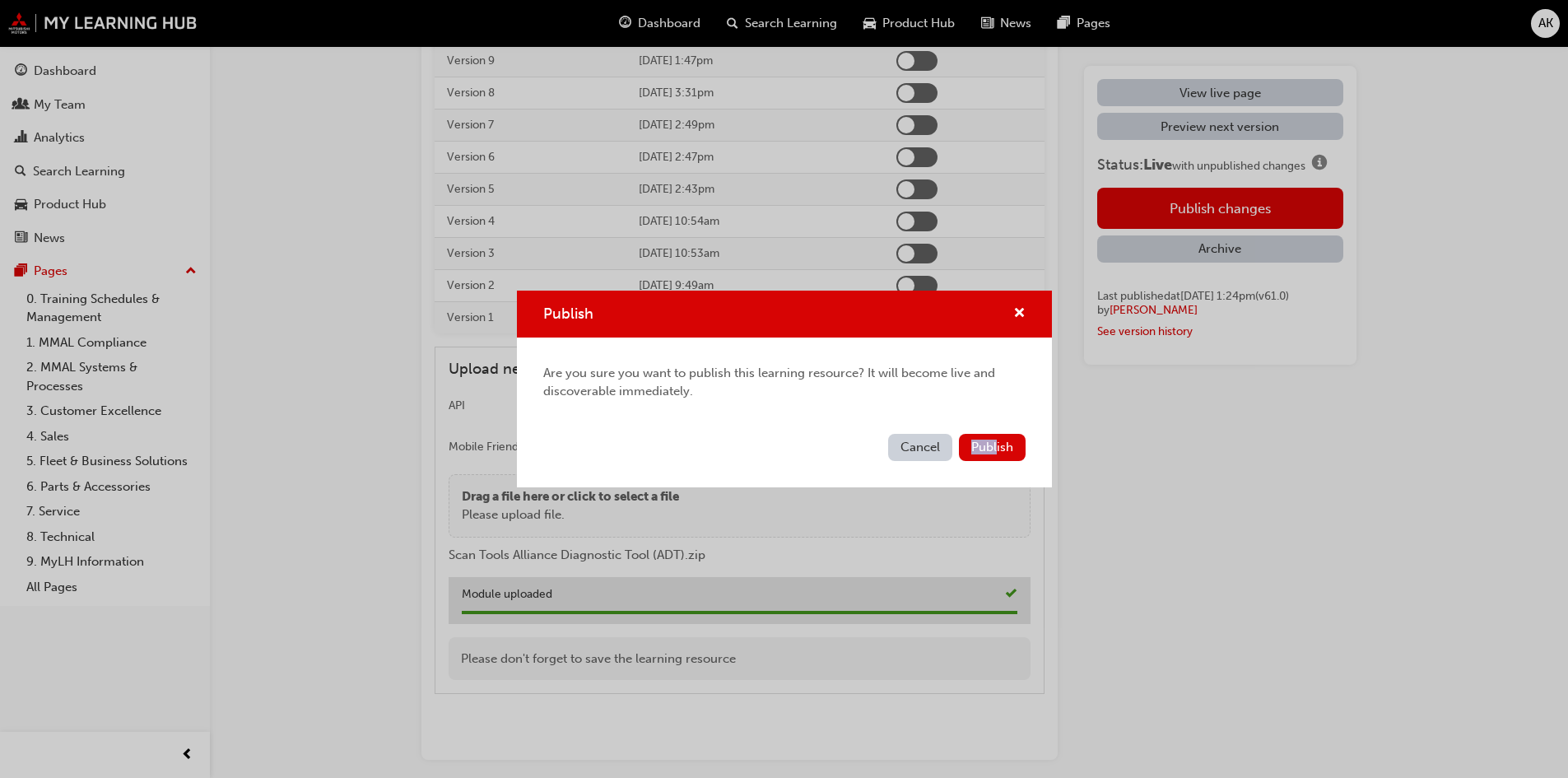
click at [997, 435] on div "Cancel Publish" at bounding box center [784, 458] width 535 height 60
click at [994, 439] on span "Publish" at bounding box center [992, 447] width 42 height 15
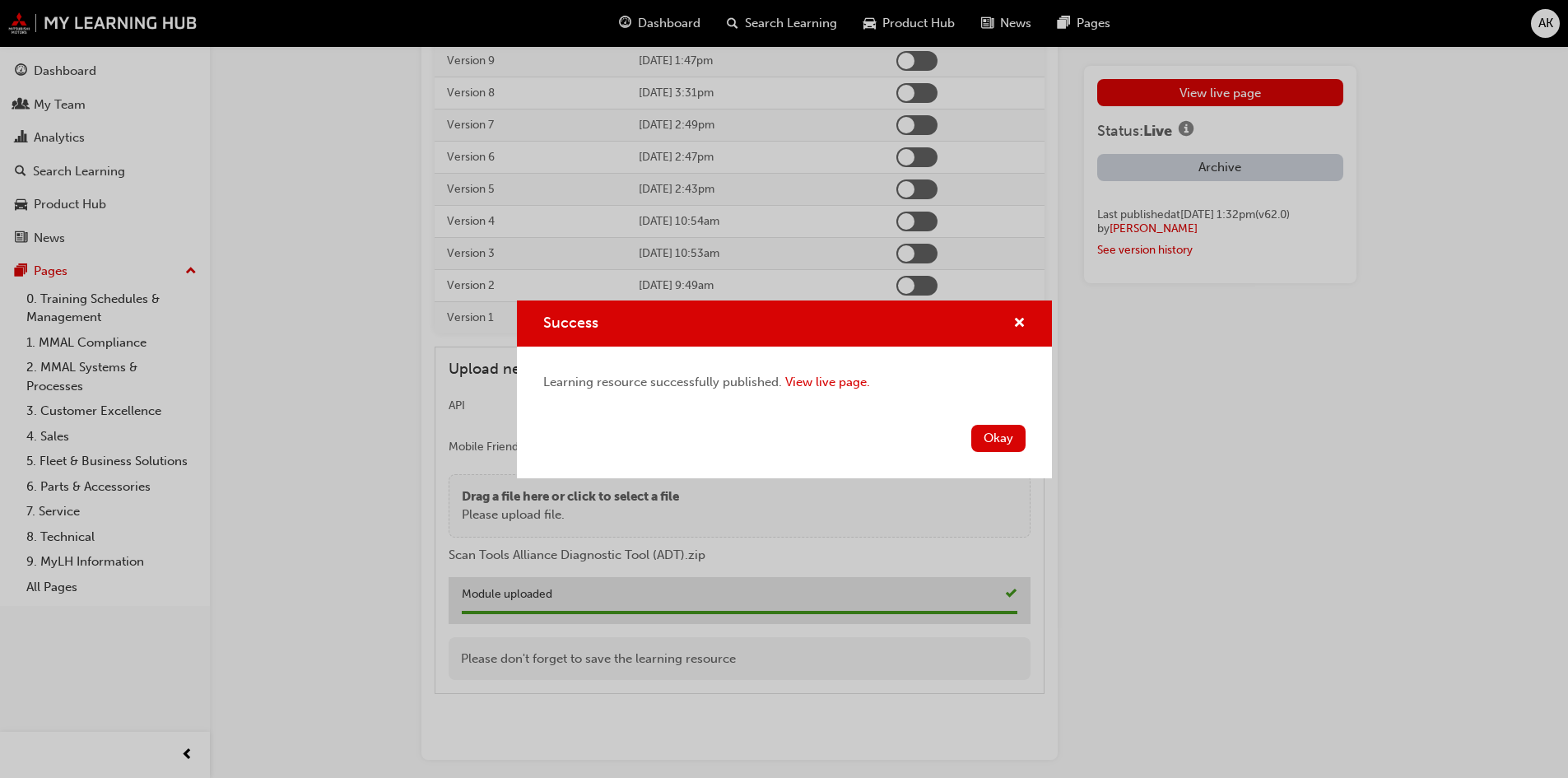
click at [996, 447] on button "Okay" at bounding box center [998, 438] width 54 height 27
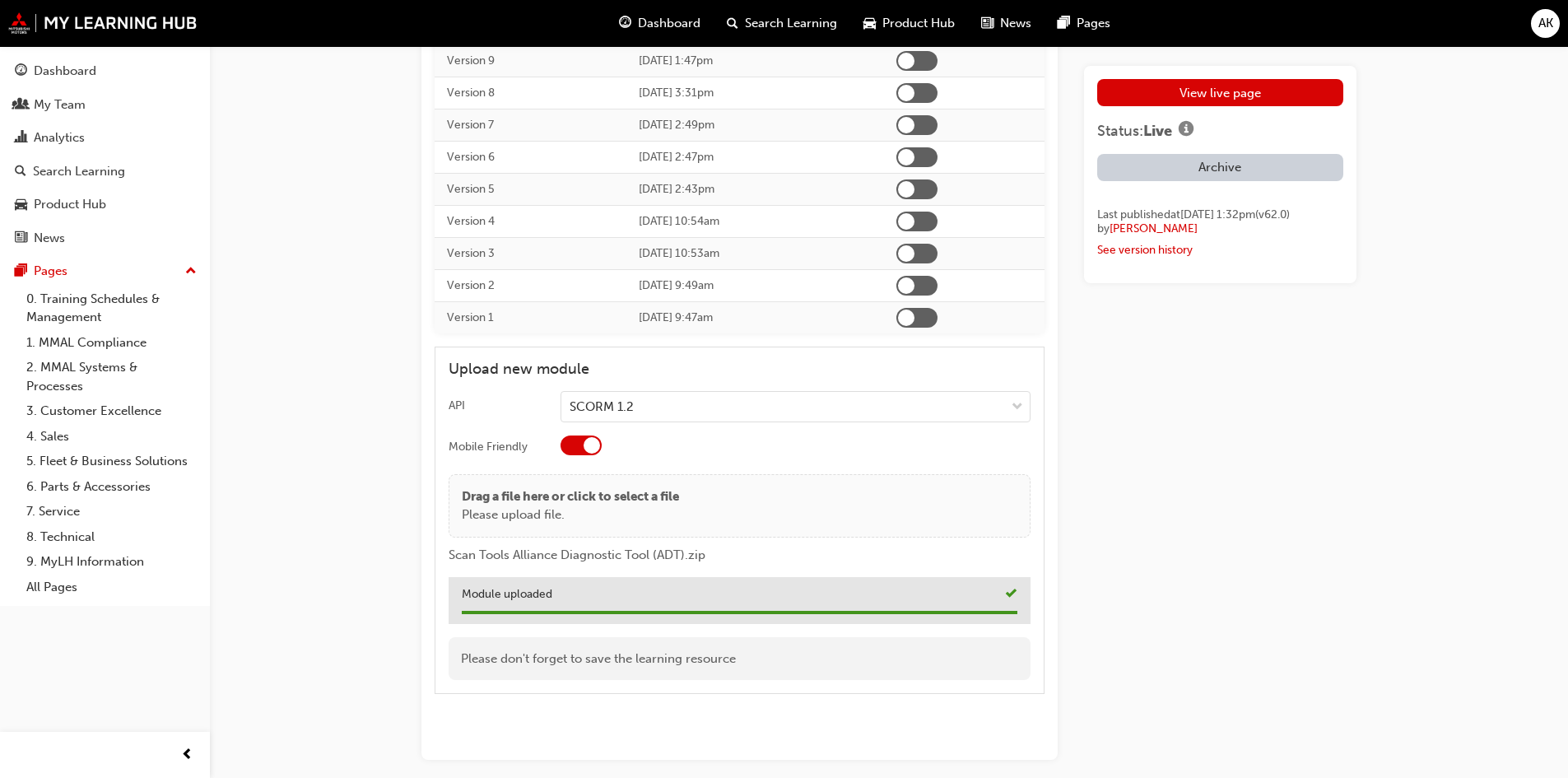
click at [1186, 91] on link "View live page" at bounding box center [1220, 92] width 246 height 27
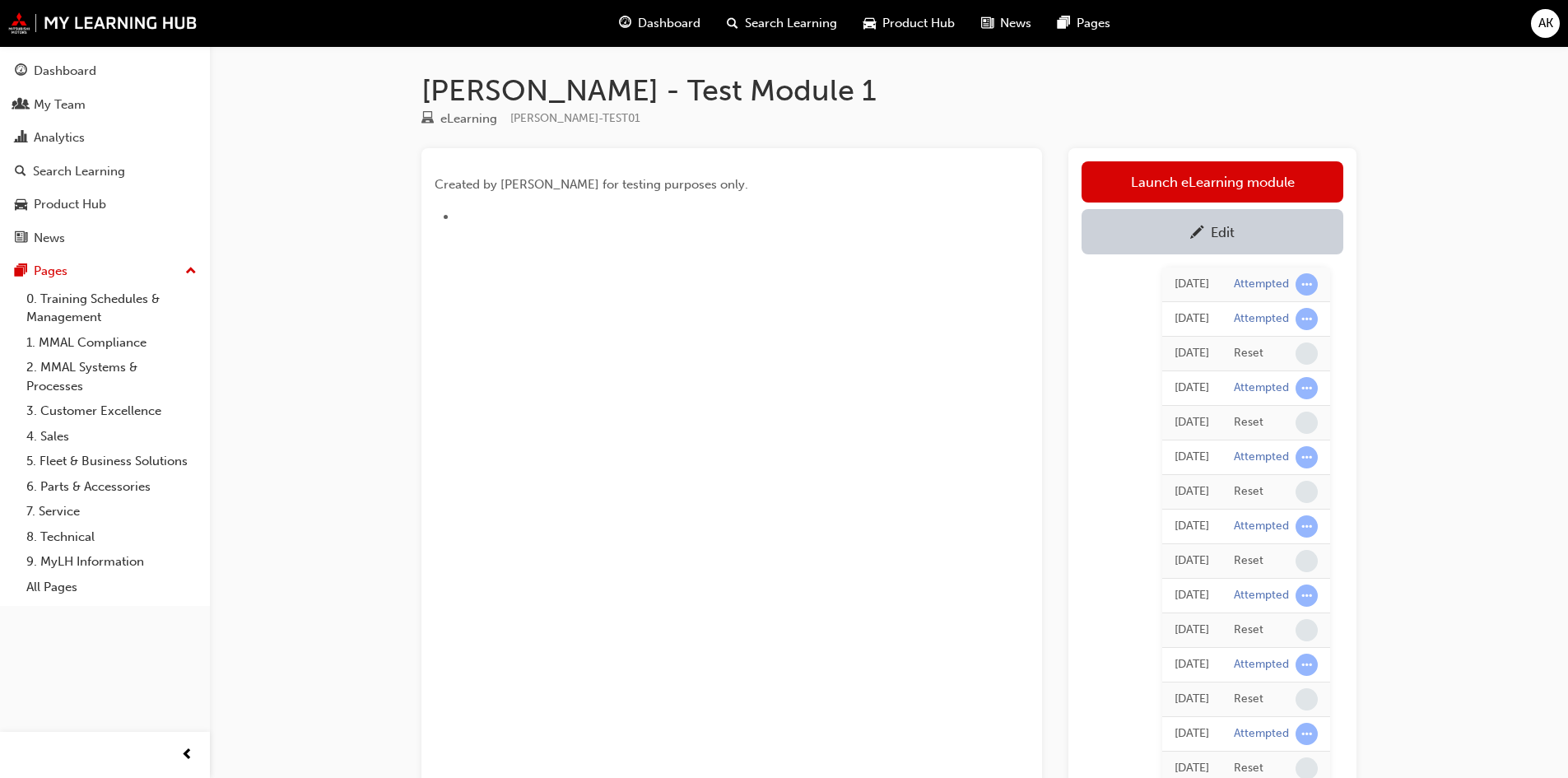
click at [1159, 193] on link "Launch eLearning module" at bounding box center [1212, 182] width 262 height 41
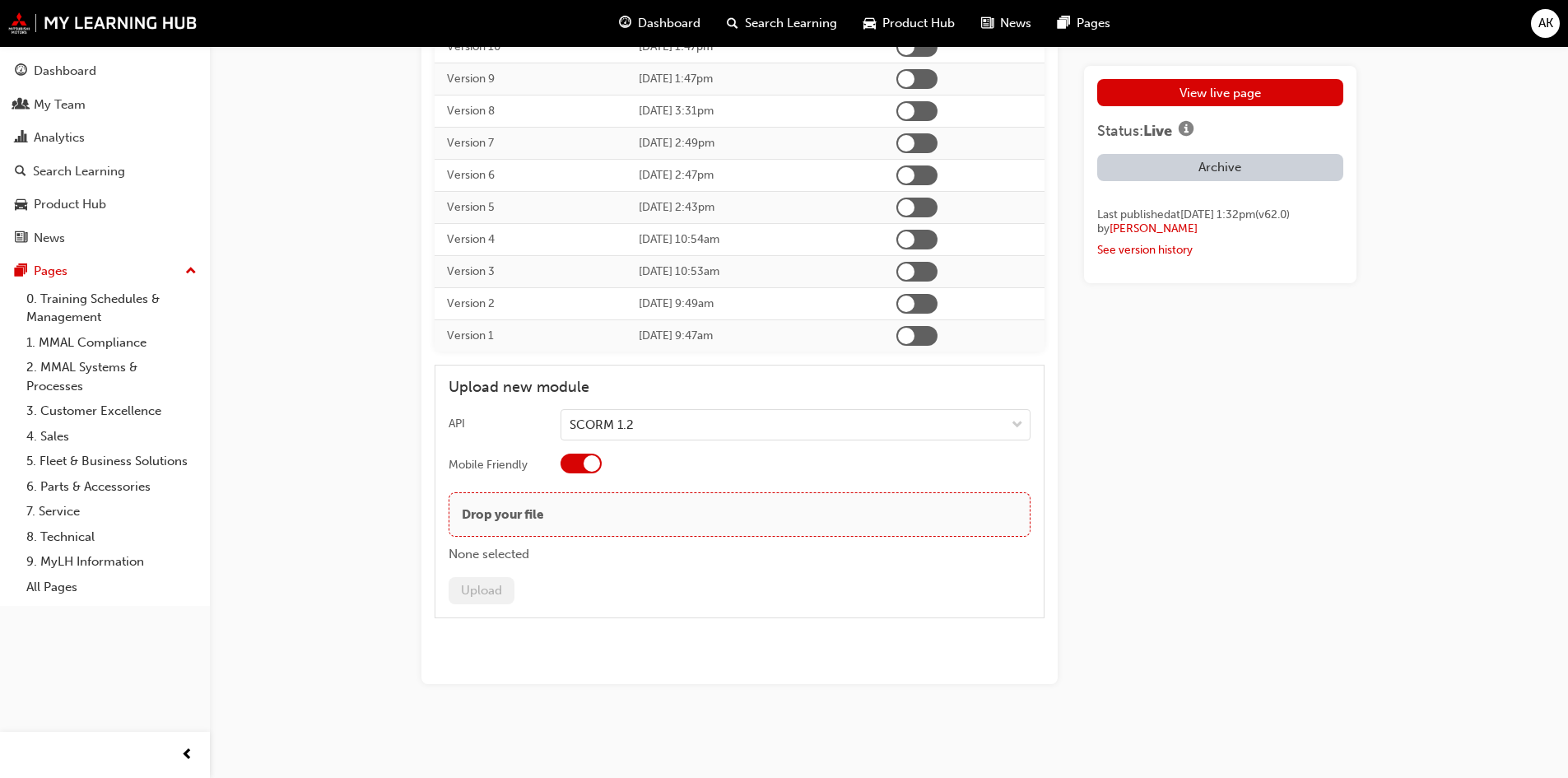
scroll to position [3688, 0]
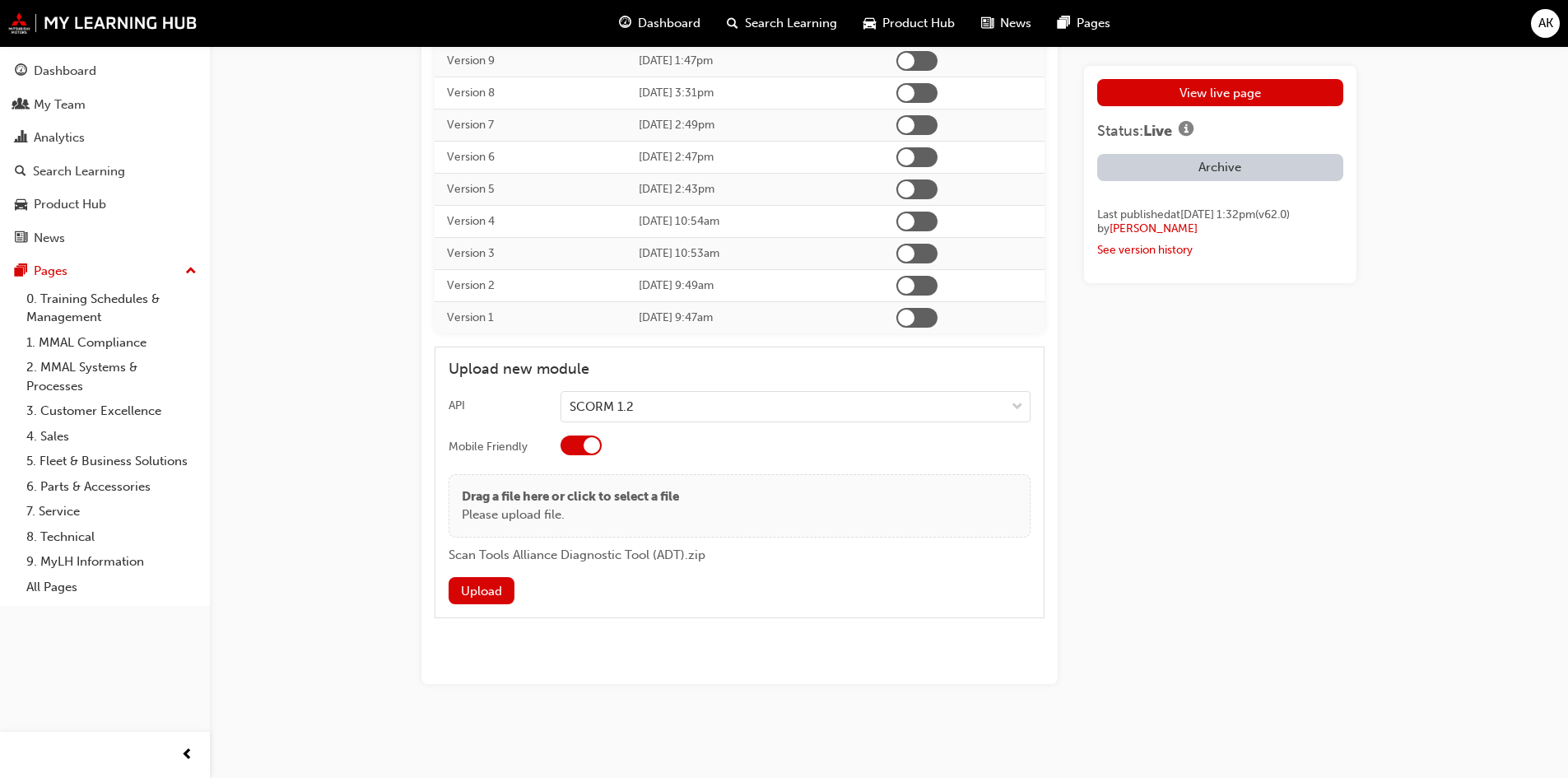
click at [483, 601] on button "Upload" at bounding box center [481, 591] width 66 height 27
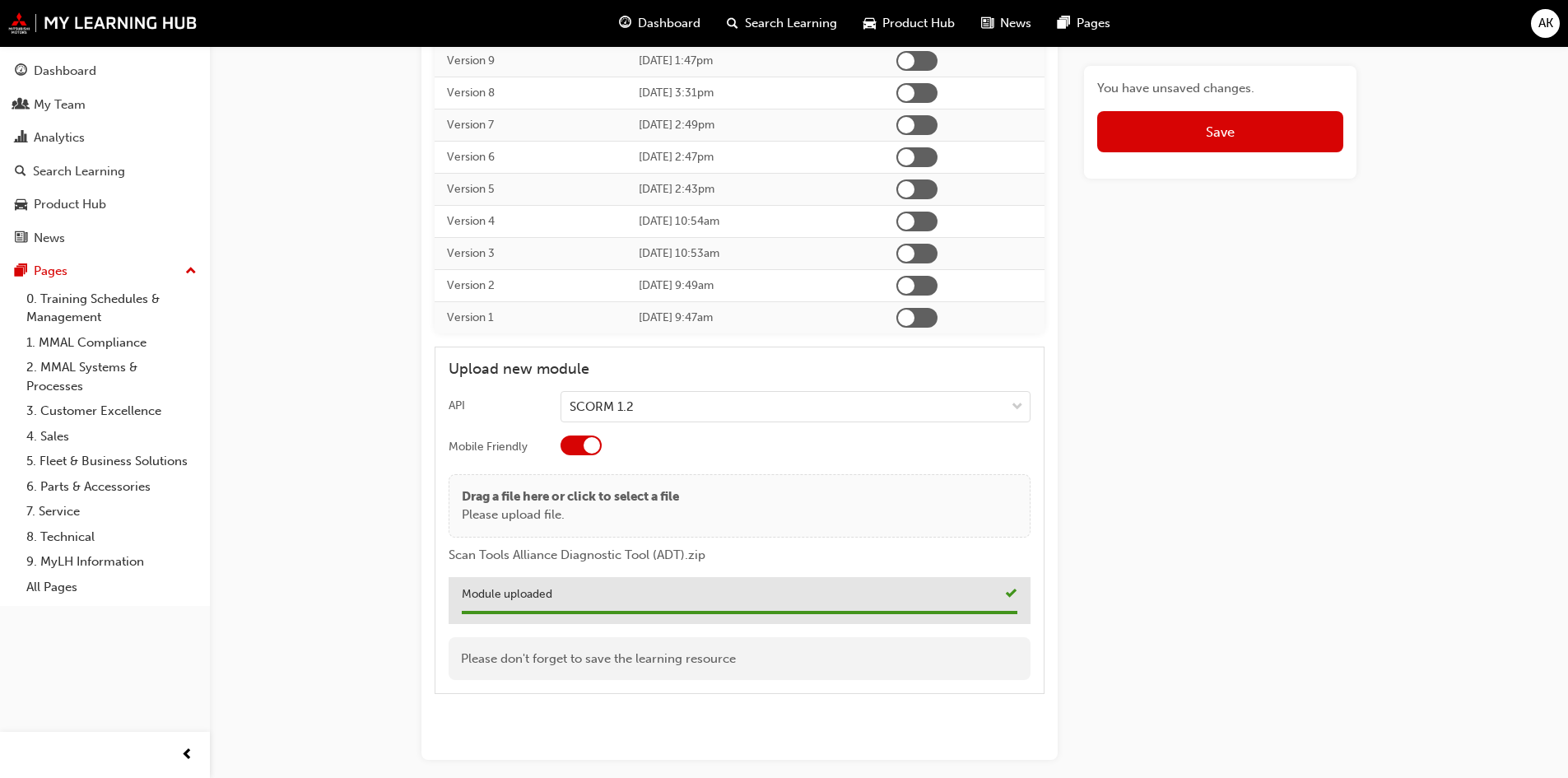
click at [1240, 120] on button "Save" at bounding box center [1220, 131] width 246 height 41
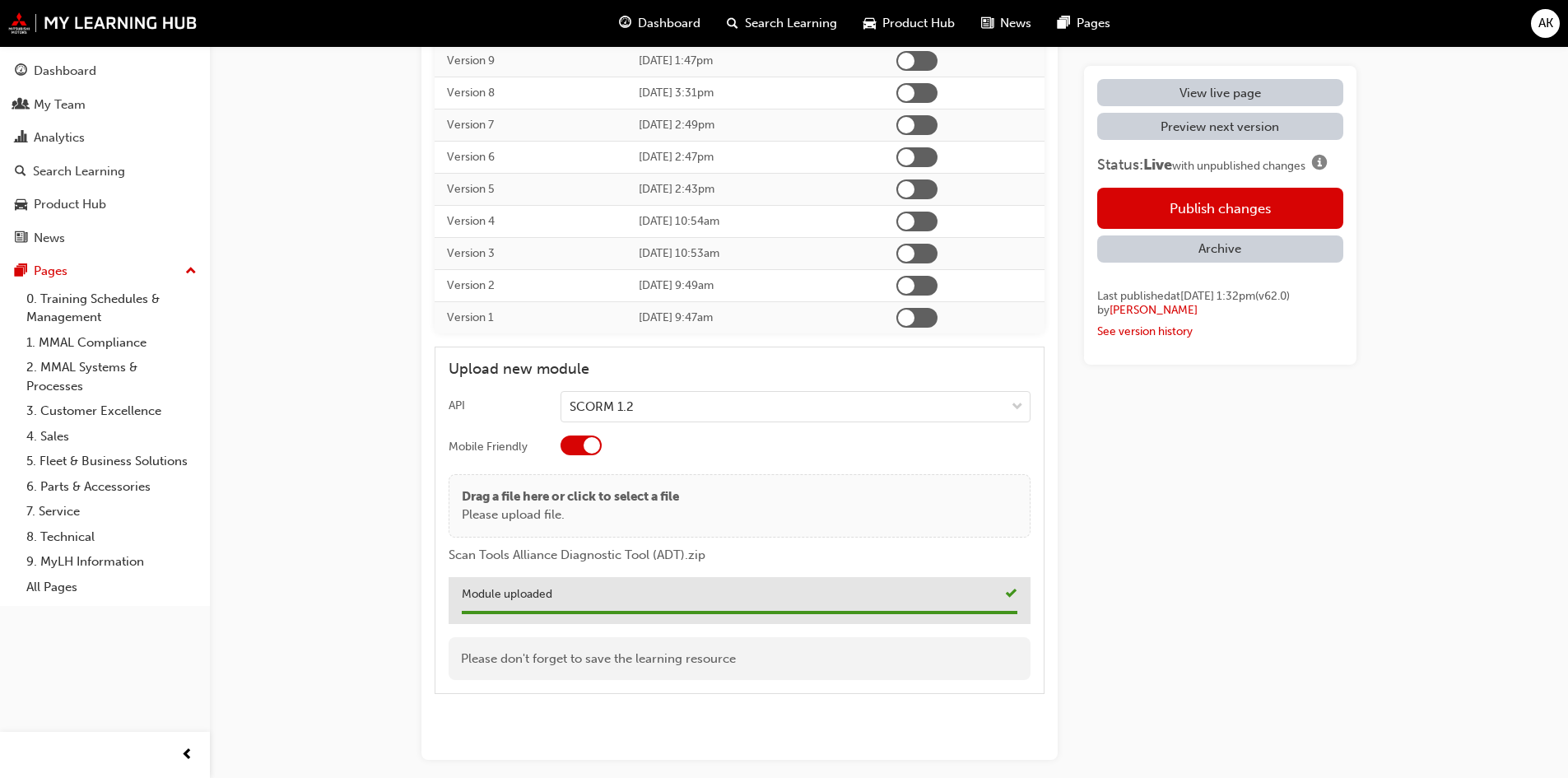
click at [1217, 209] on button "Publish changes" at bounding box center [1220, 207] width 246 height 41
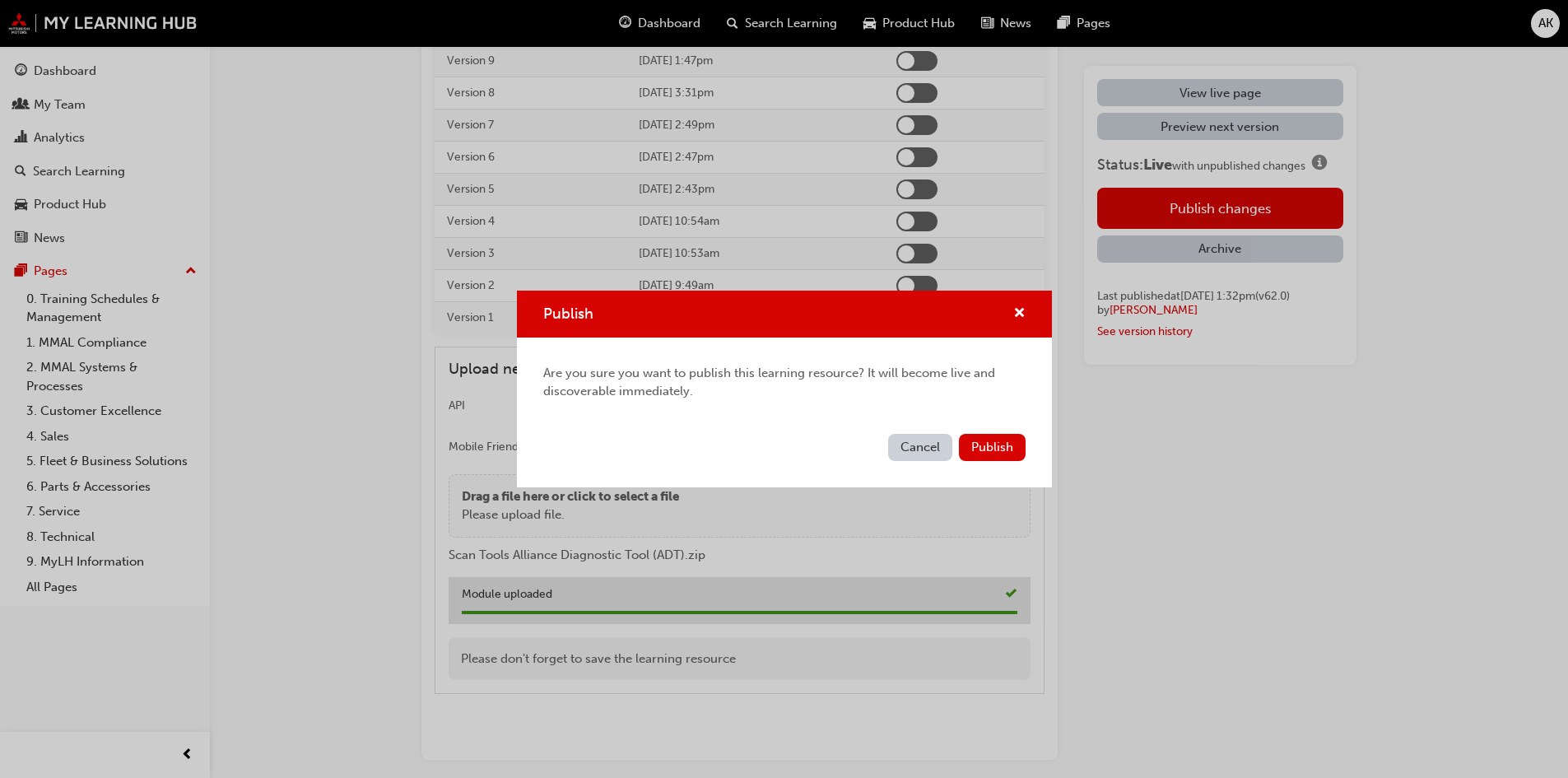
click at [995, 433] on div "Cancel Publish" at bounding box center [784, 458] width 535 height 60
click at [988, 448] on span "Publish" at bounding box center [992, 447] width 42 height 15
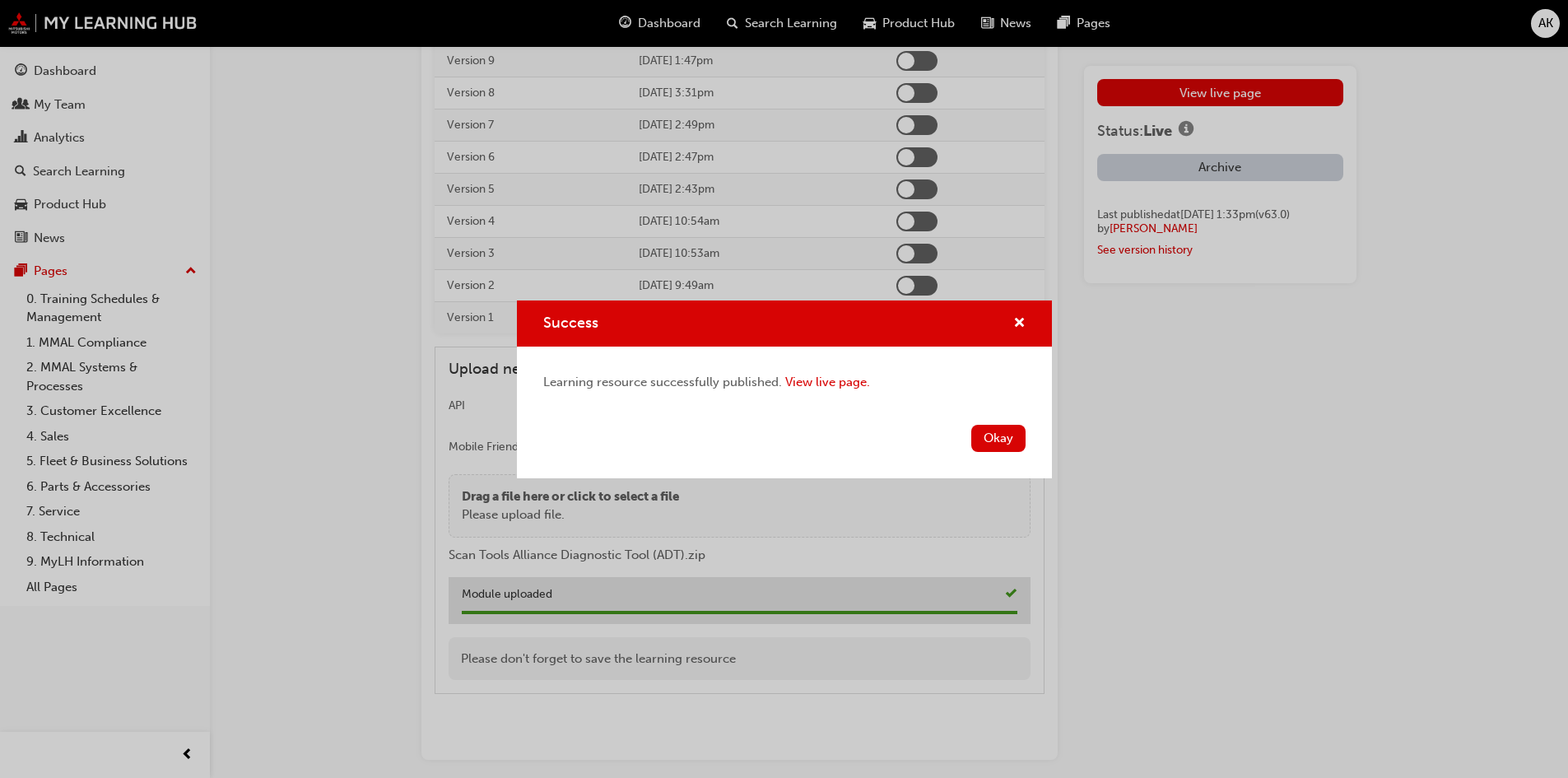
click at [1009, 438] on button "Okay" at bounding box center [998, 438] width 54 height 27
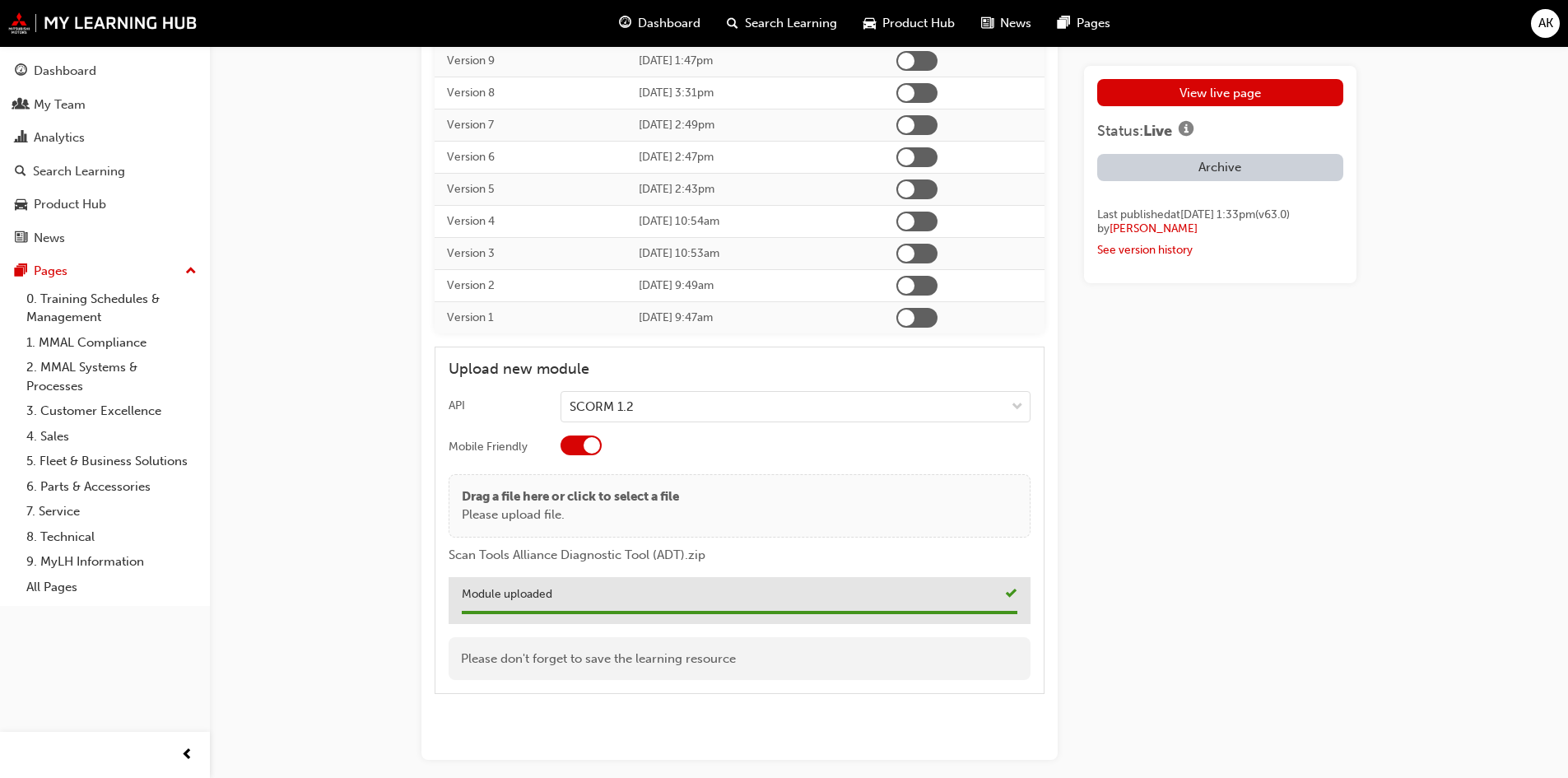
click at [1211, 87] on link "View live page" at bounding box center [1220, 92] width 246 height 27
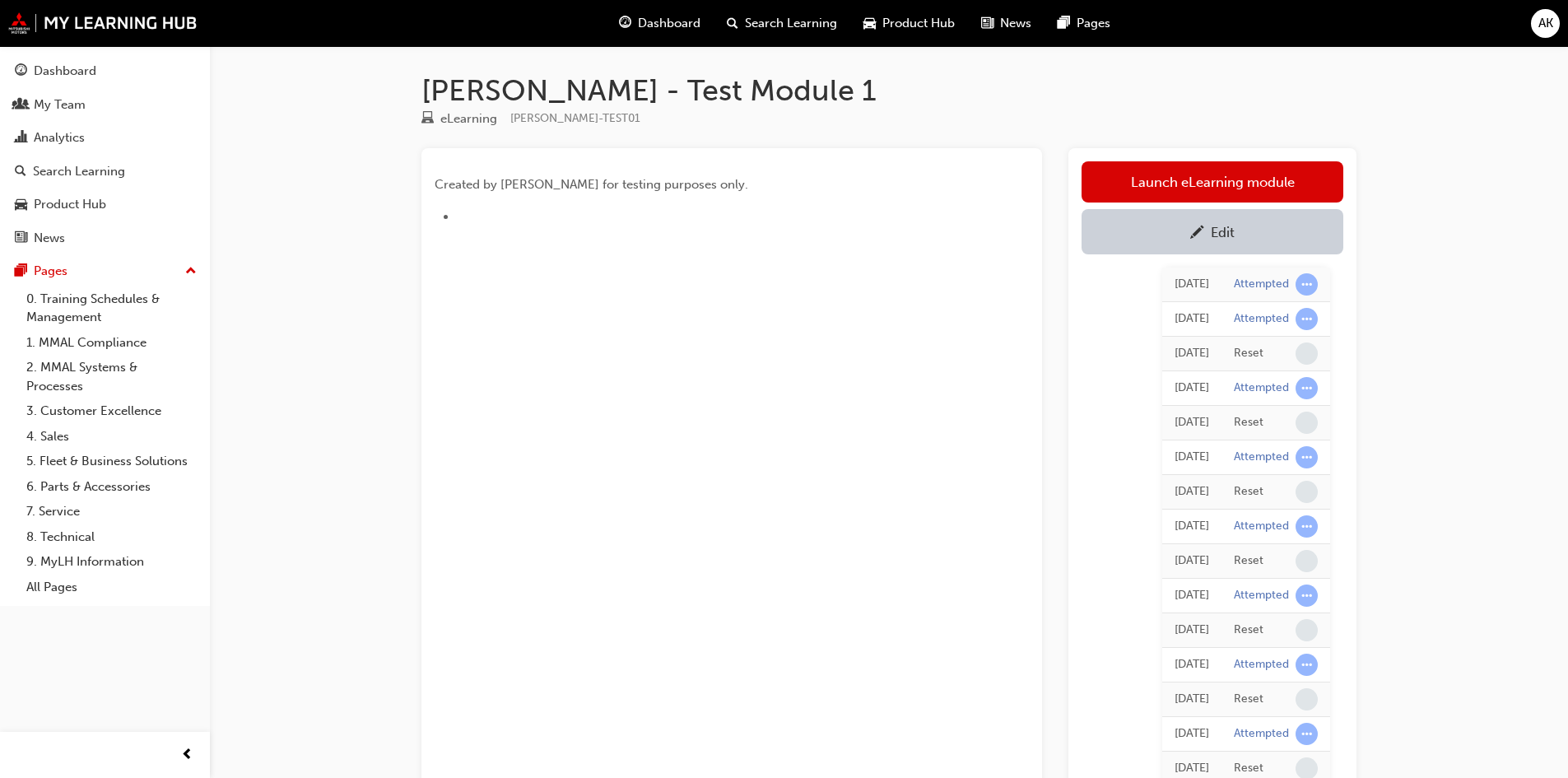
click at [1229, 196] on link "Launch eLearning module" at bounding box center [1212, 182] width 262 height 41
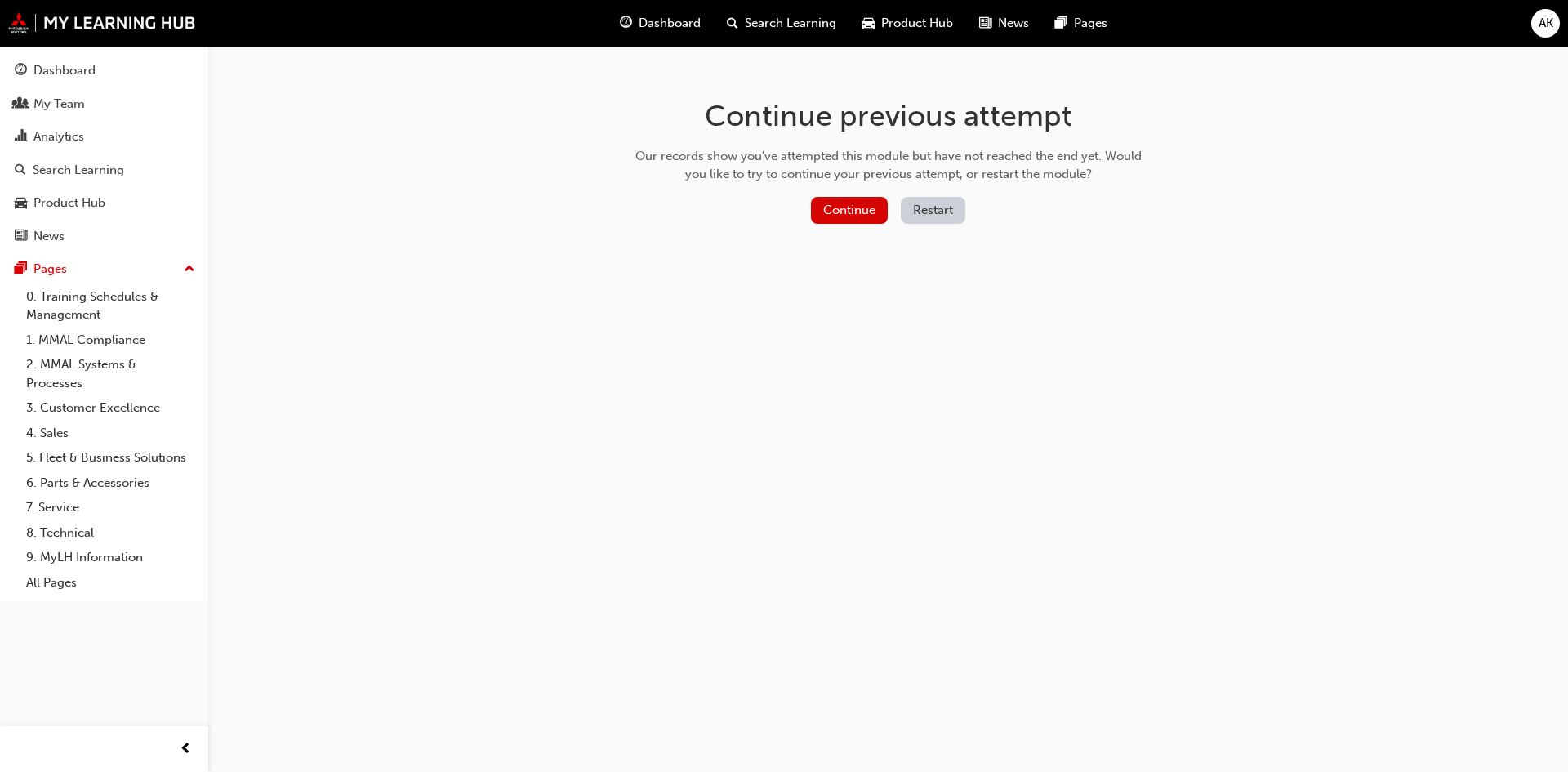
click at [940, 211] on button "Restart" at bounding box center [933, 210] width 65 height 27
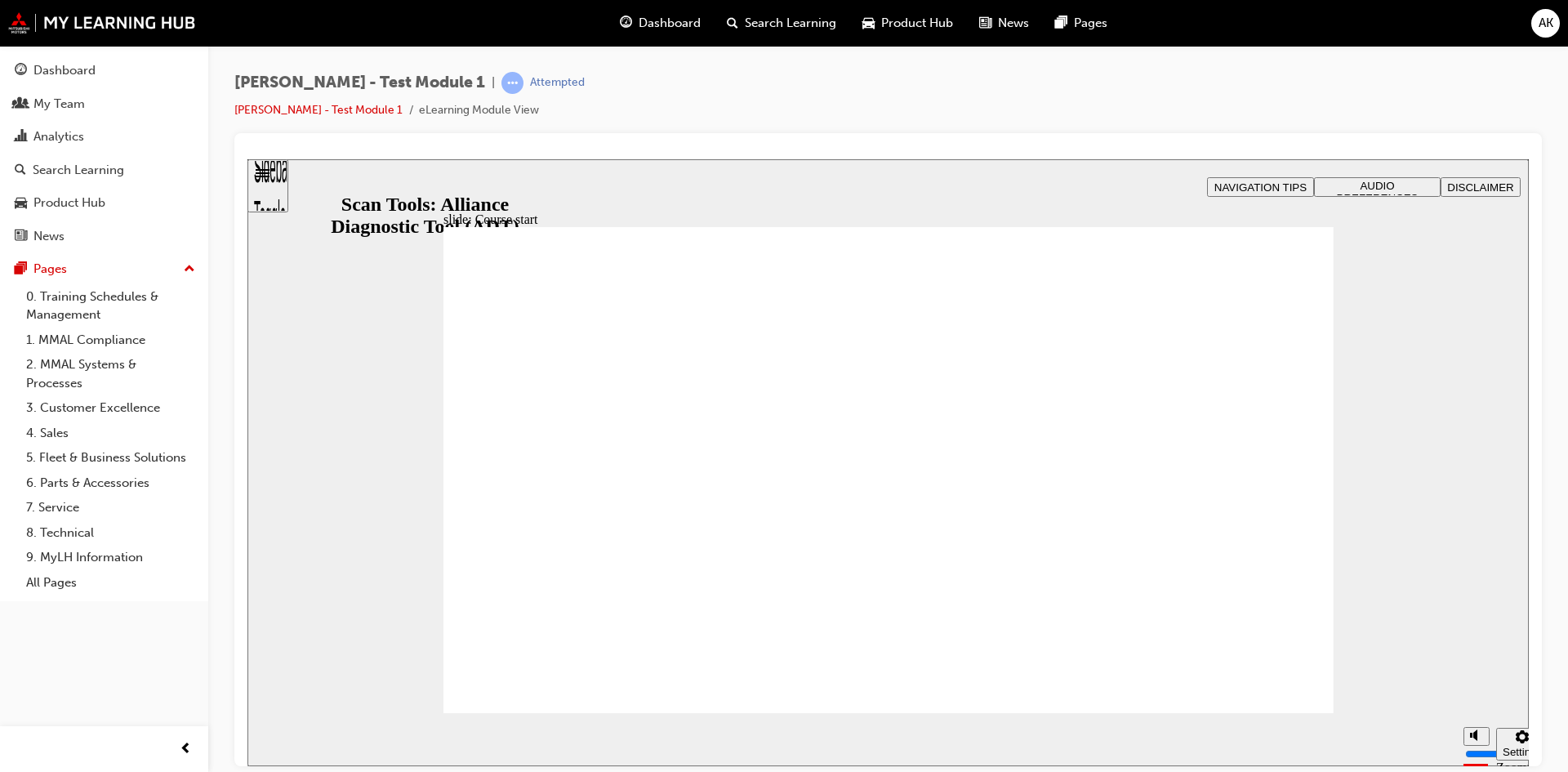
click at [1489, 182] on span "DISCLAIMER" at bounding box center [1481, 186] width 66 height 12
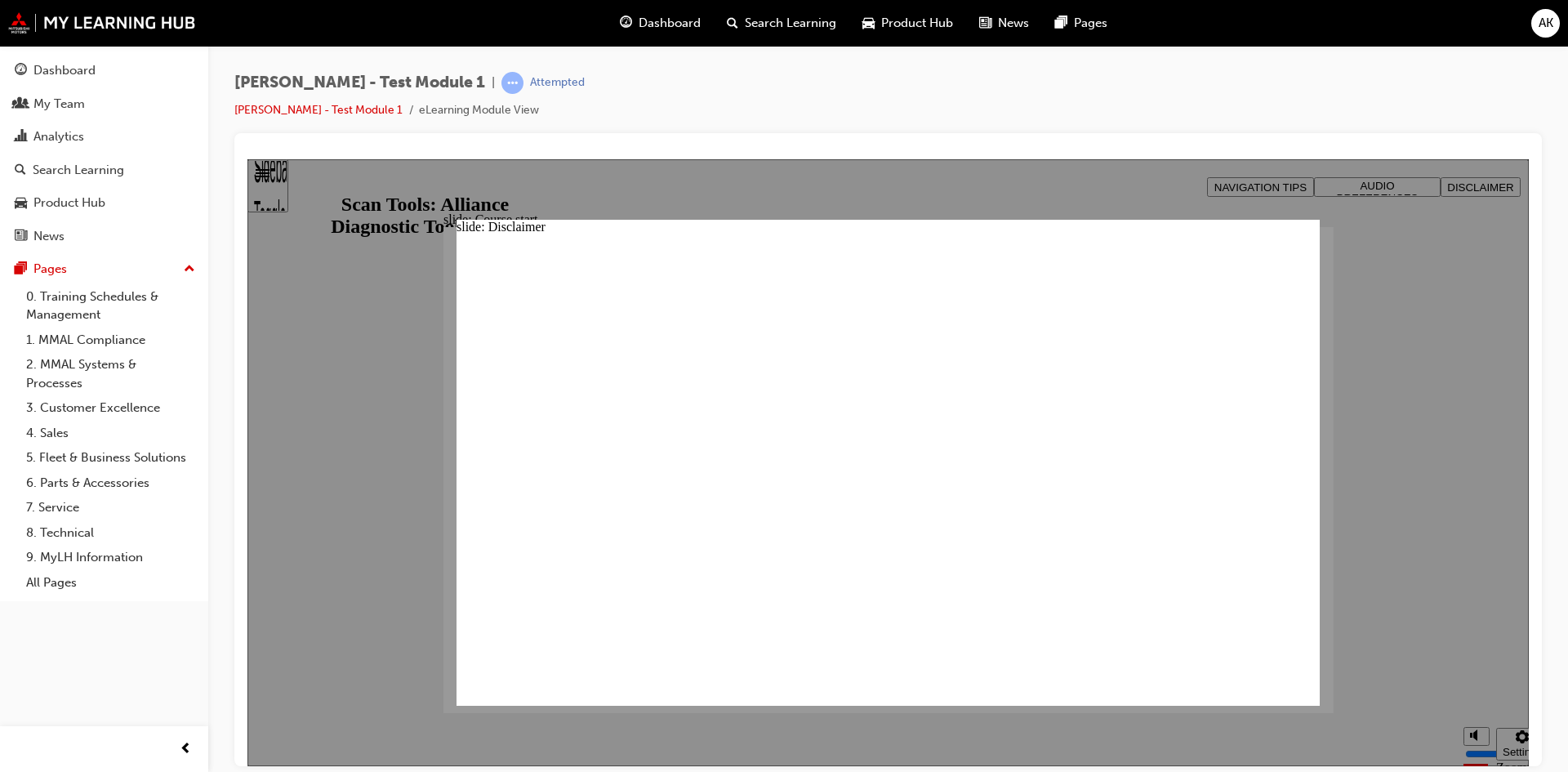
type input "M"
type input "MM"
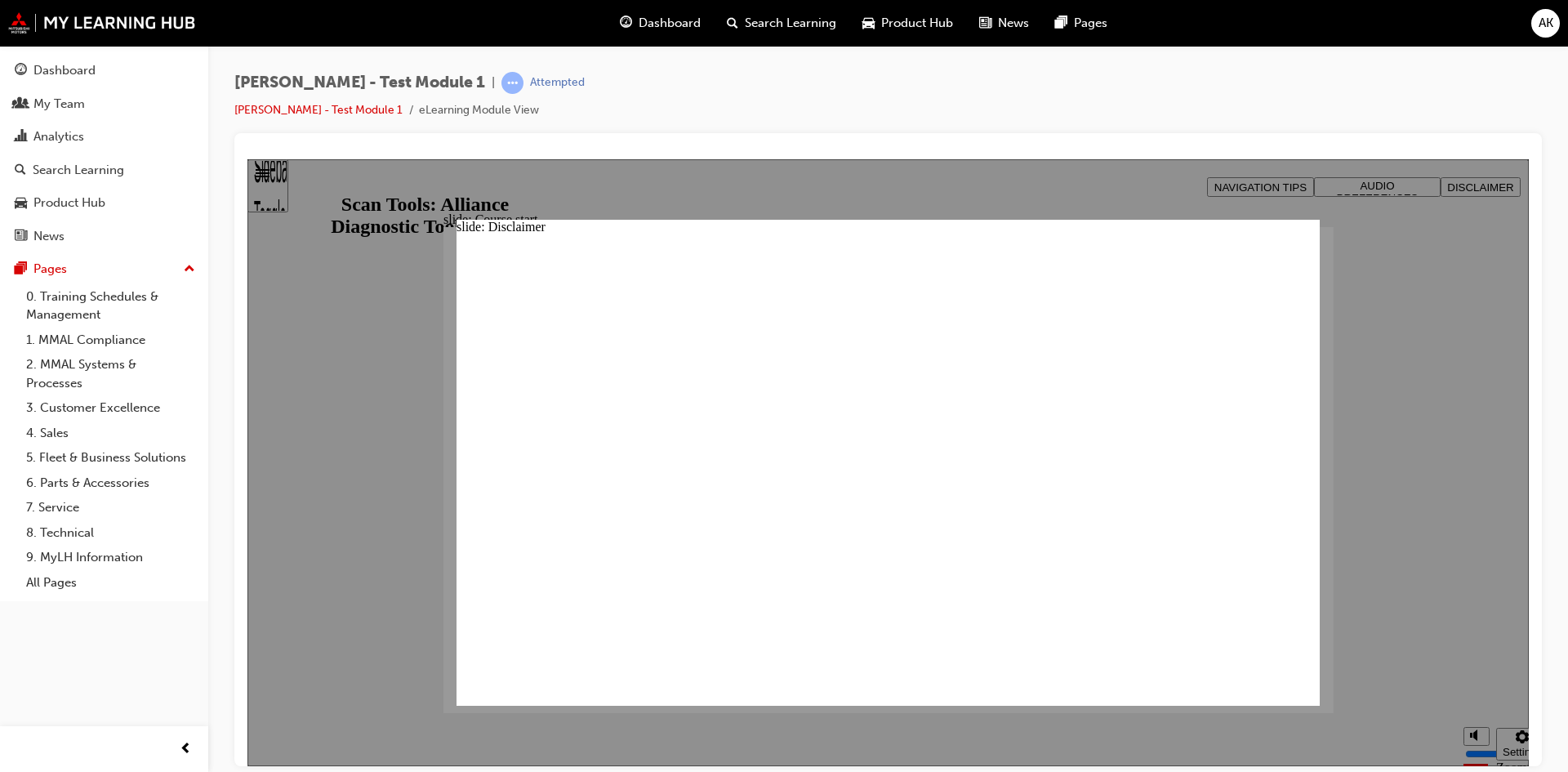
type input "MMA"
type input "MMAL"
type input "MMALoverride!"
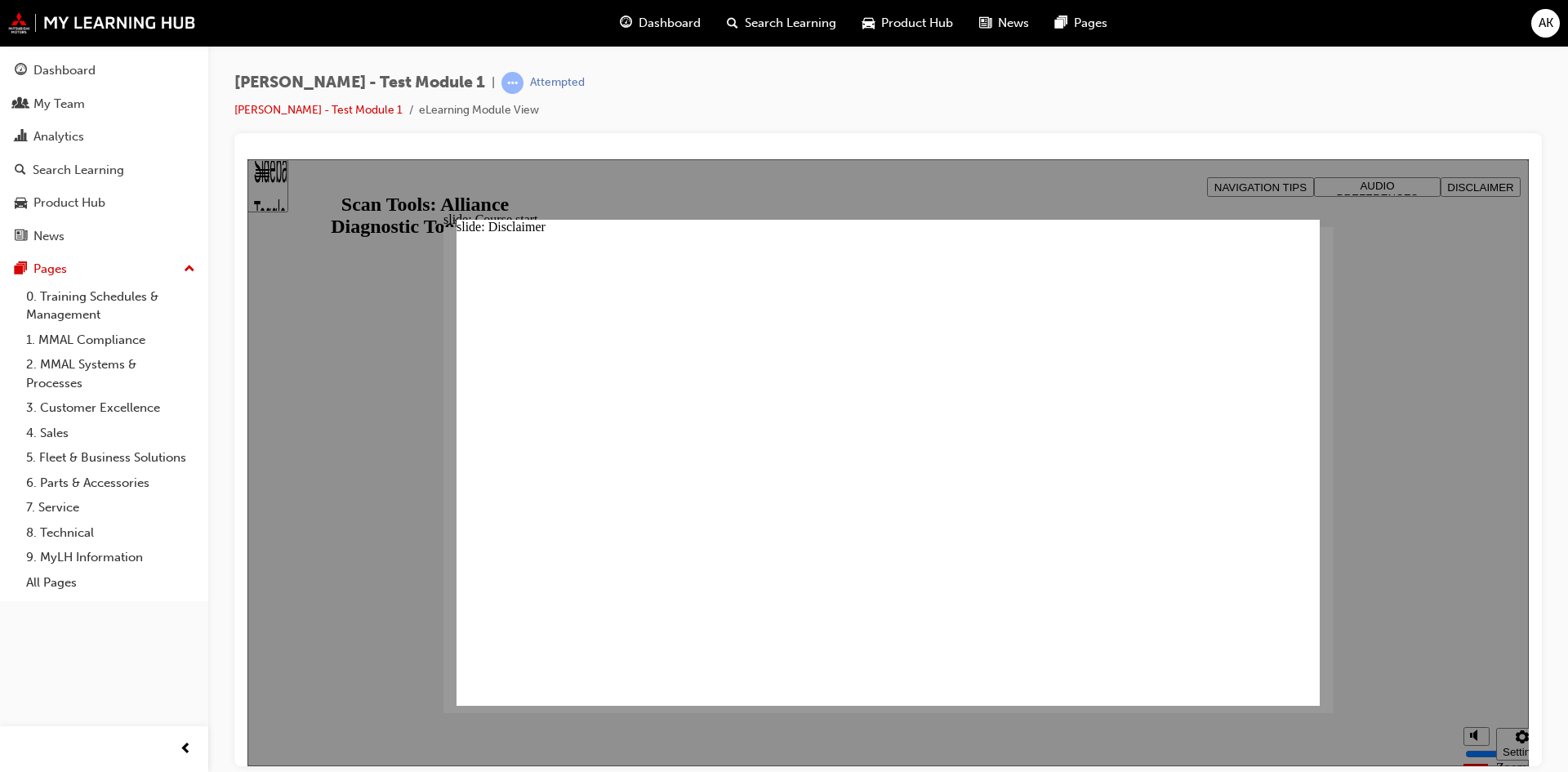
type input "MMALoverride!"
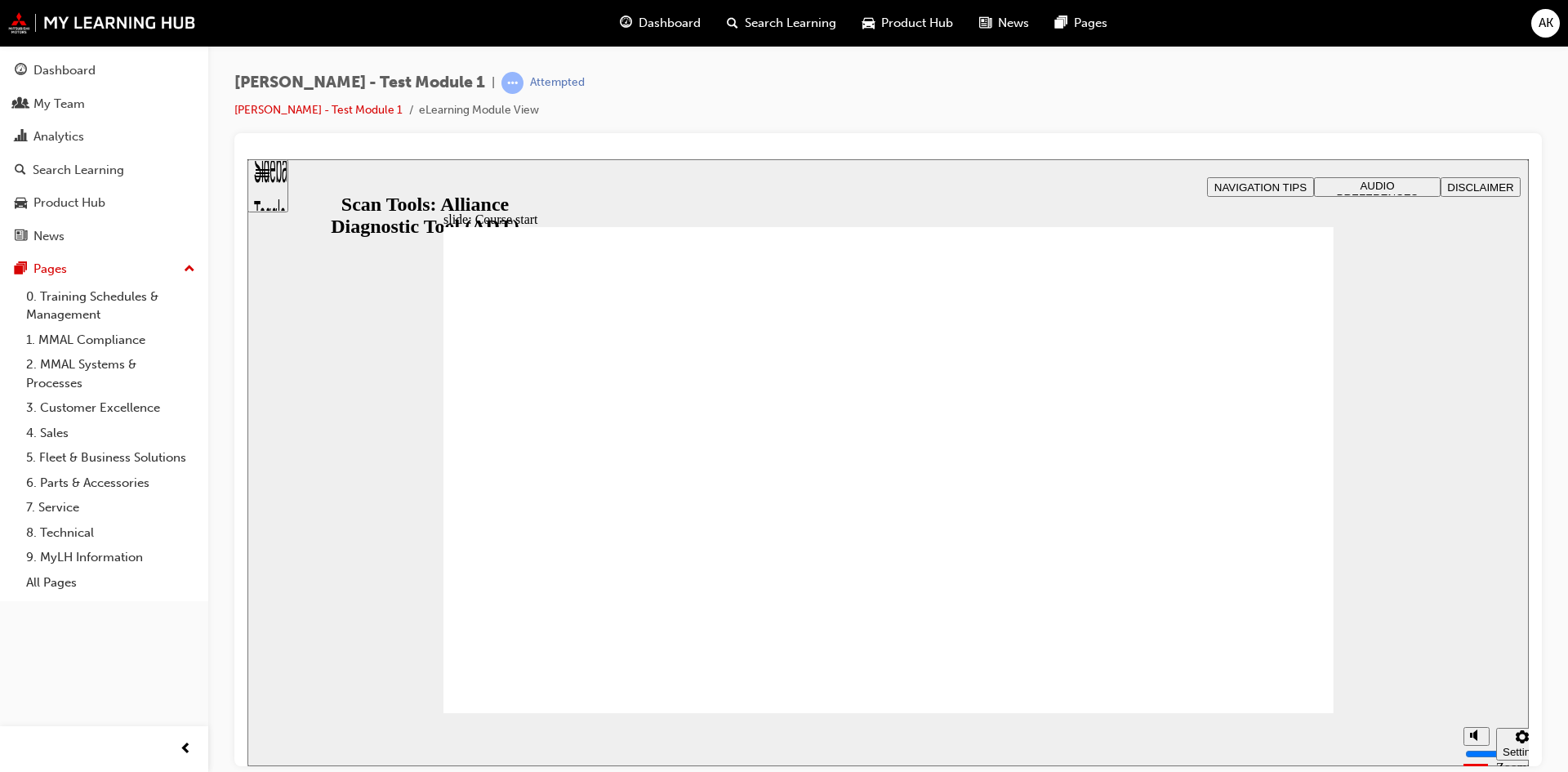
click at [1489, 184] on span "DISCLAIMER" at bounding box center [1481, 186] width 66 height 12
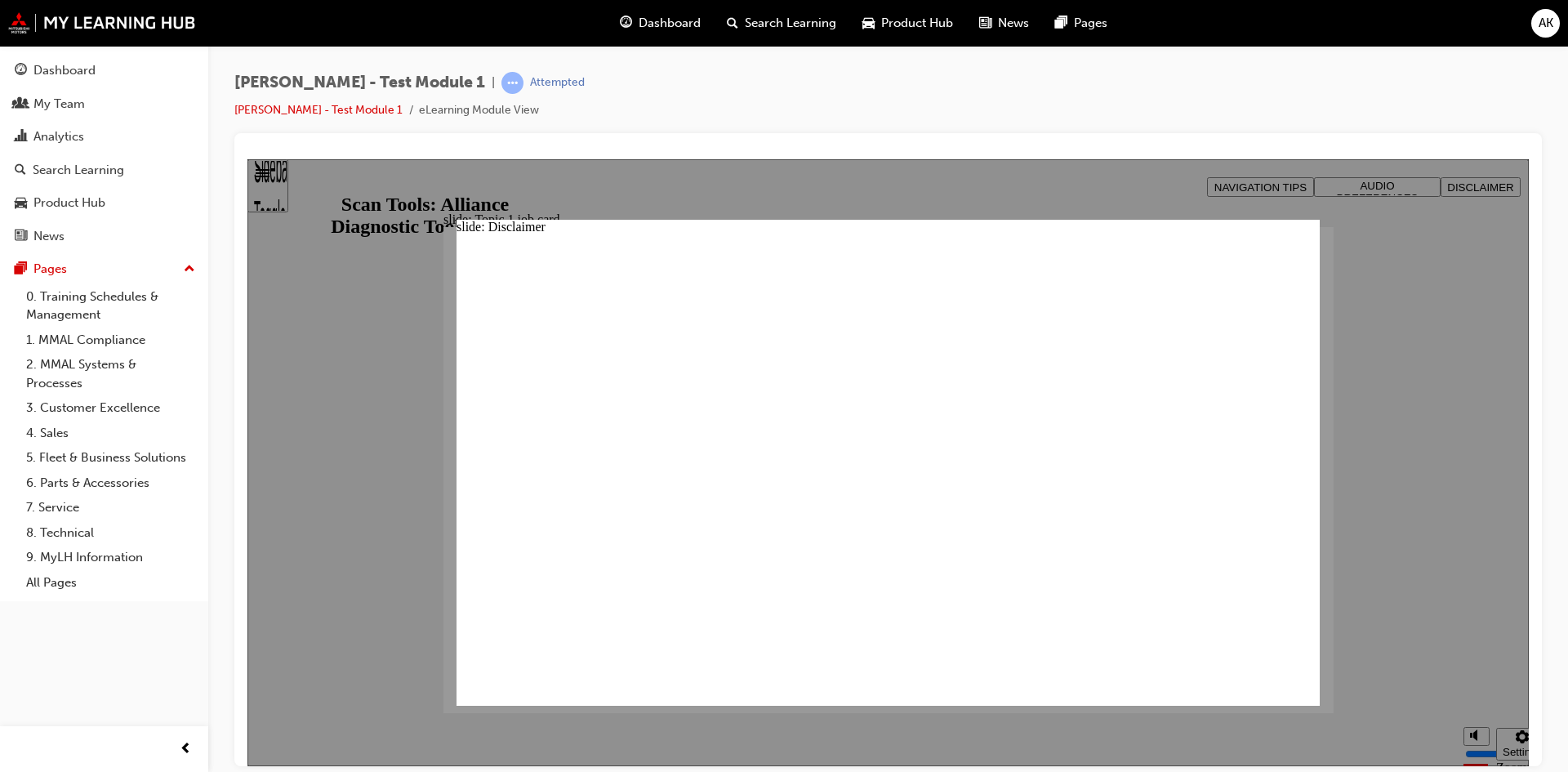
click button "Freeform 2" at bounding box center [475, 741] width 37 height 37
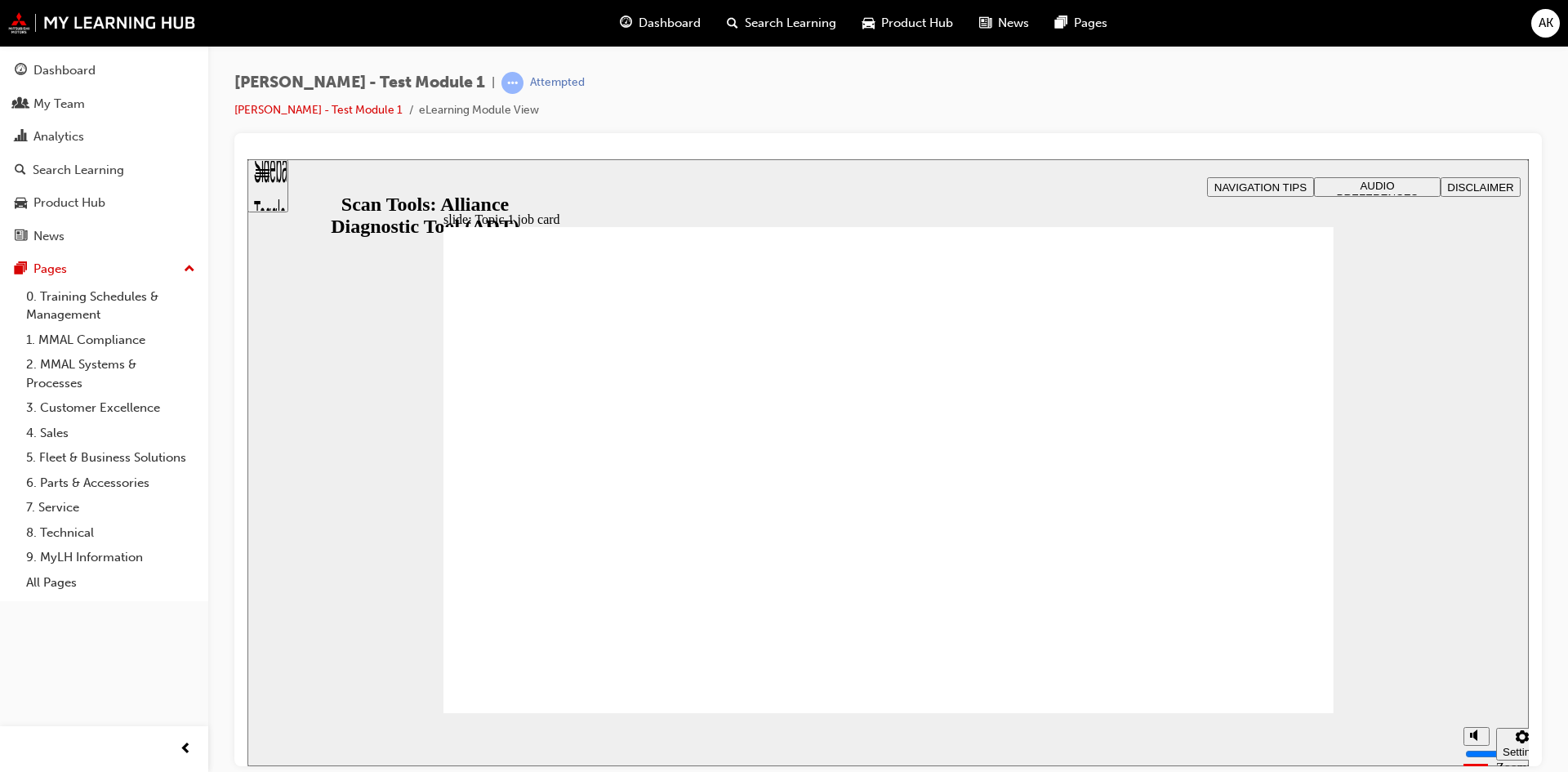
drag, startPoint x: 1473, startPoint y: 678, endPoint x: 1478, endPoint y: 696, distance: 18.7
click at [1478, 696] on input "volume" at bounding box center [1517, 692] width 105 height 13
drag, startPoint x: 1259, startPoint y: 691, endPoint x: -129, endPoint y: 524, distance: 1398.0
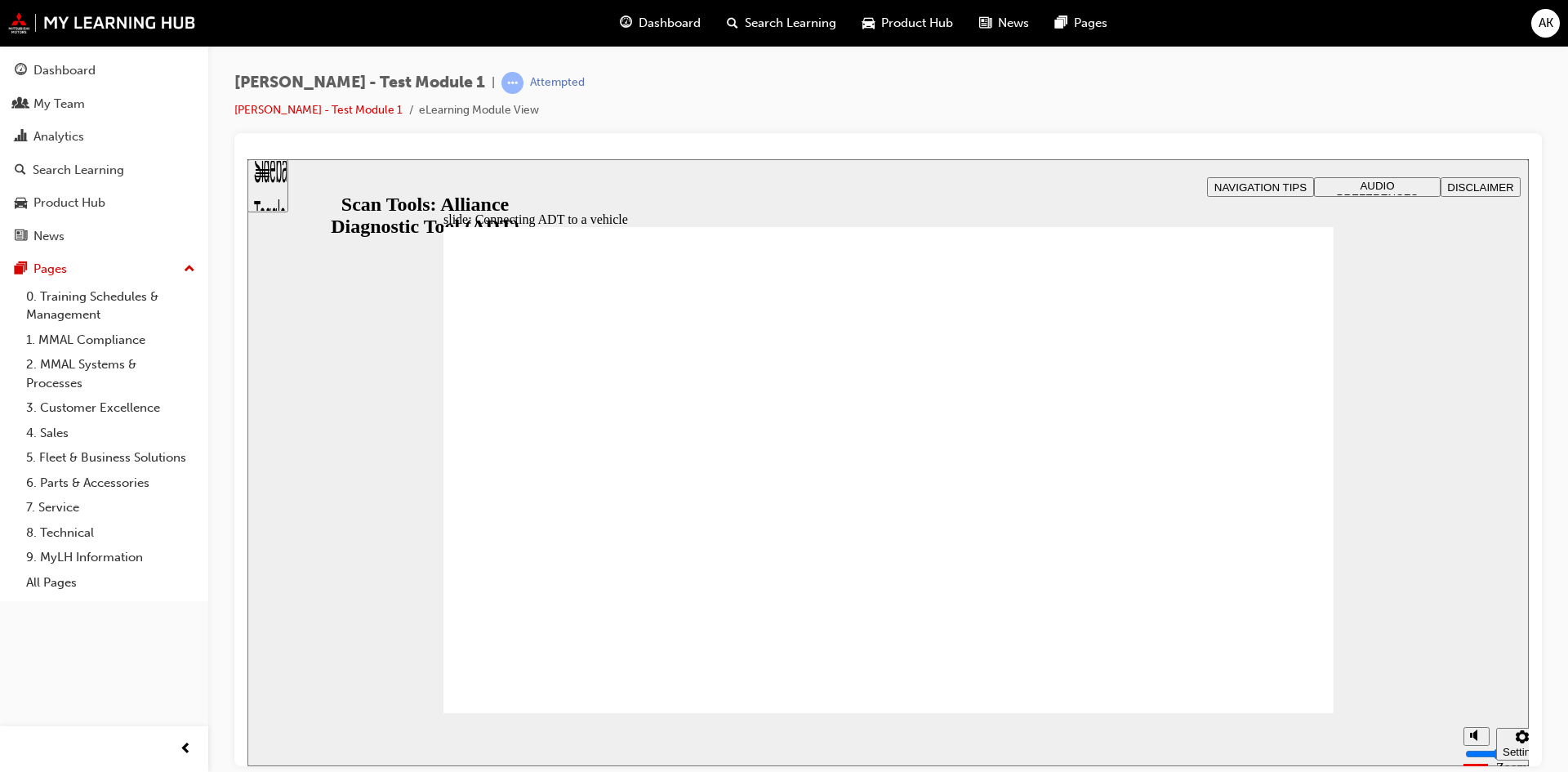
click at [247, 524] on html "slide: Connecting ADT to a vehicle Rectangle 2 Rectangle Freeform 2 Oval 1 Oval…" at bounding box center [888, 462] width 1282 height 607
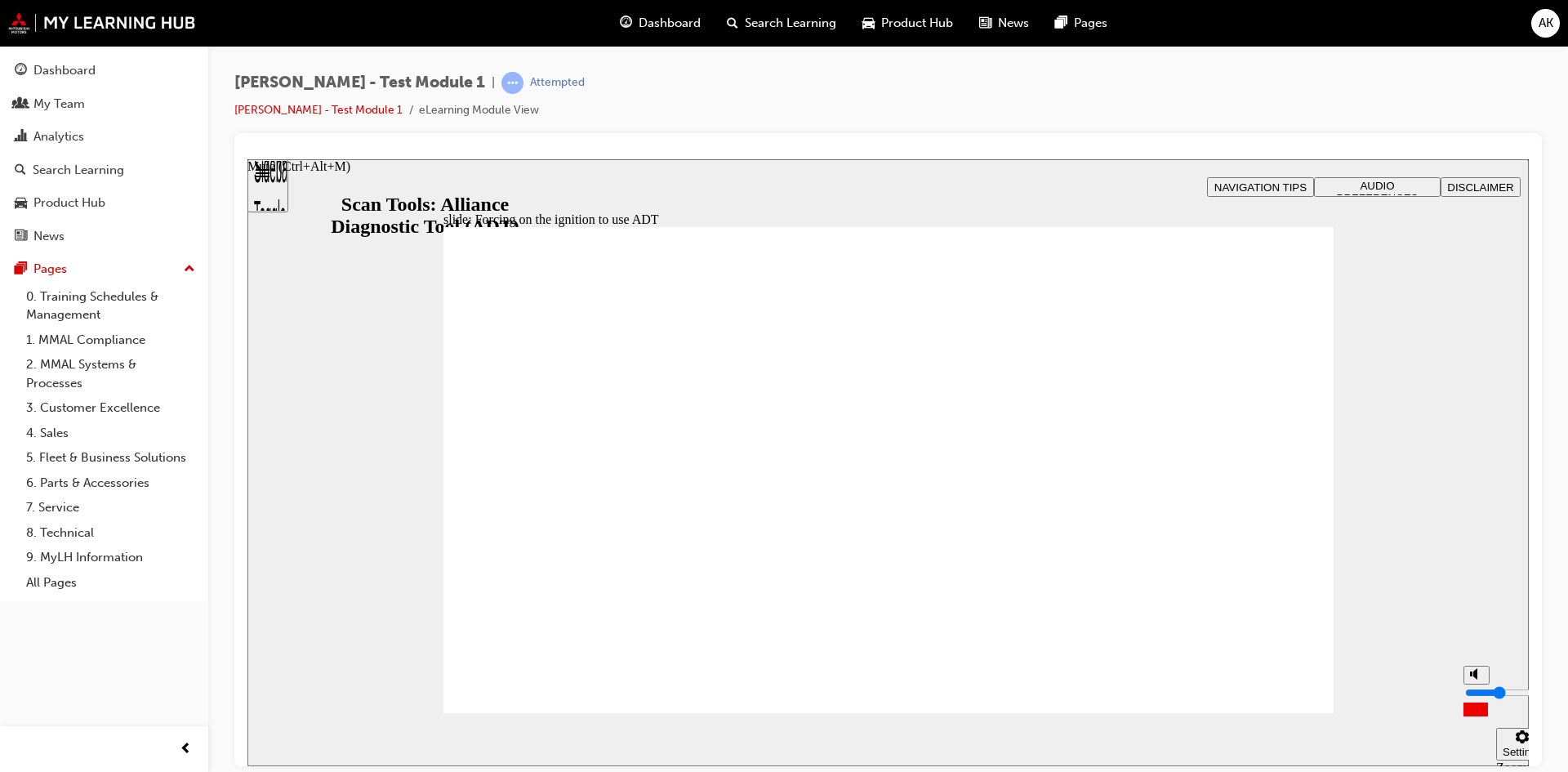
click at [1470, 679] on icon "Mute (Ctrl+Alt+M)" at bounding box center [1477, 673] width 13 height 12
type input "0"
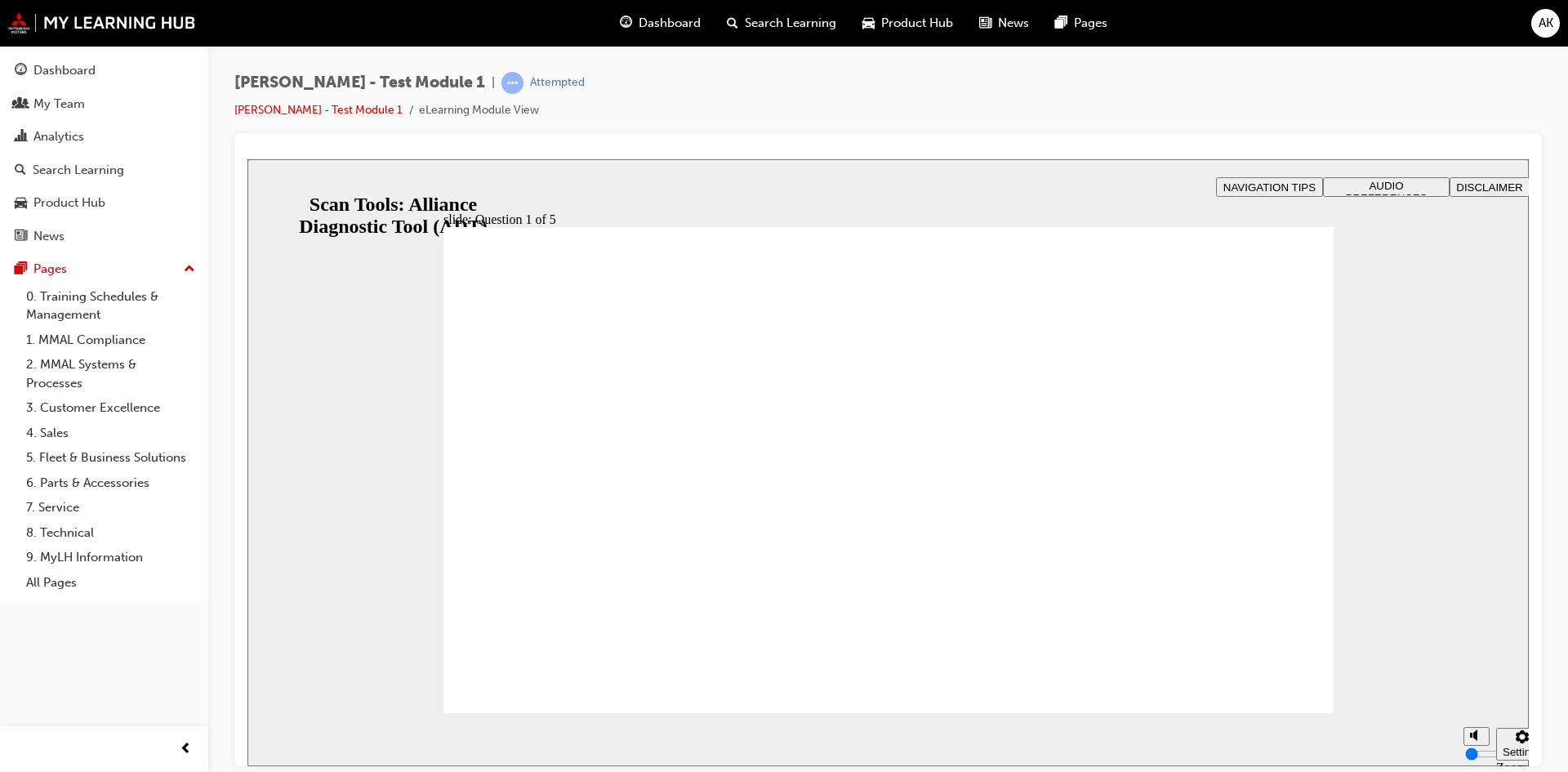
radio input "true"
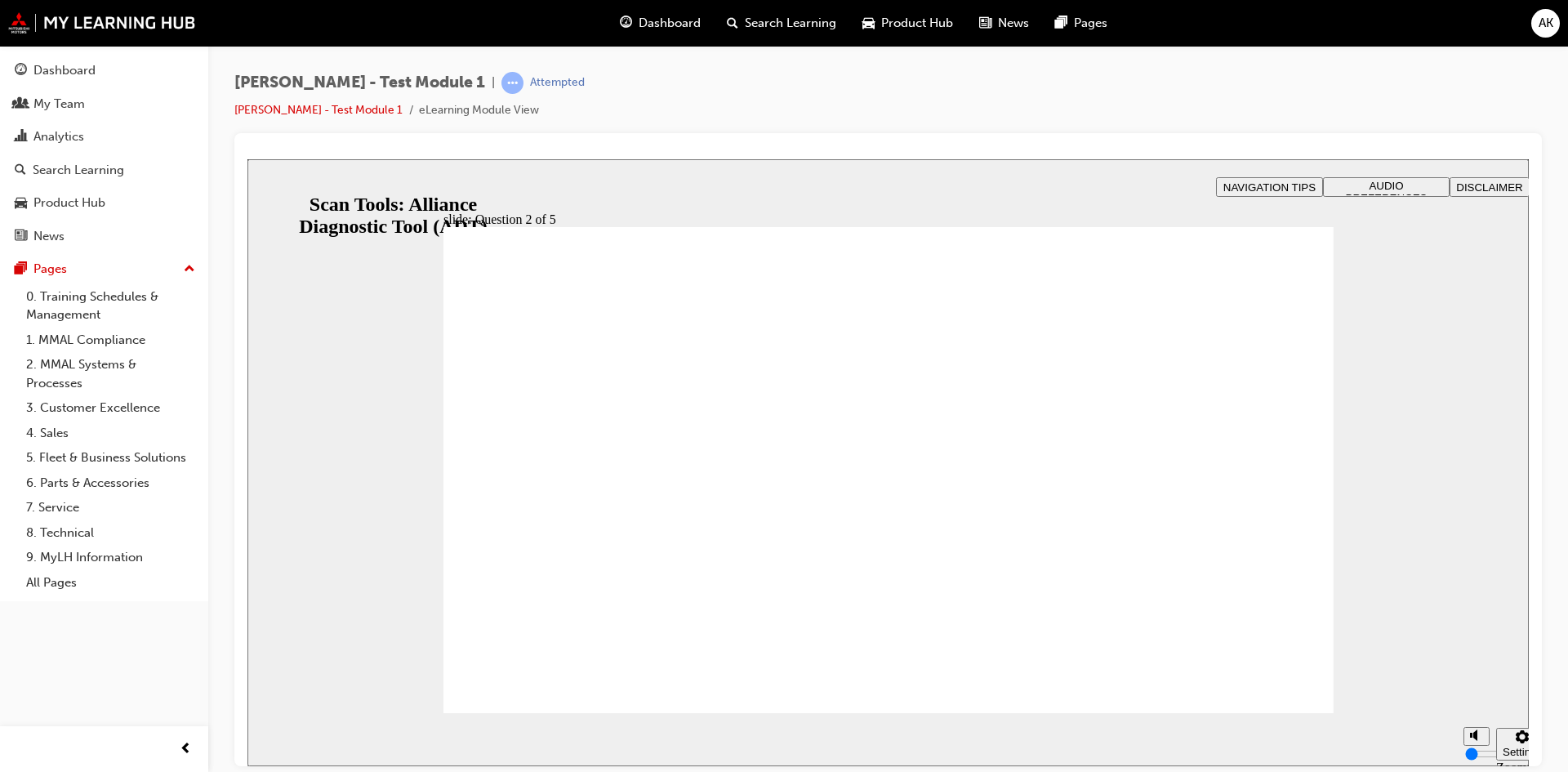
radio input "true"
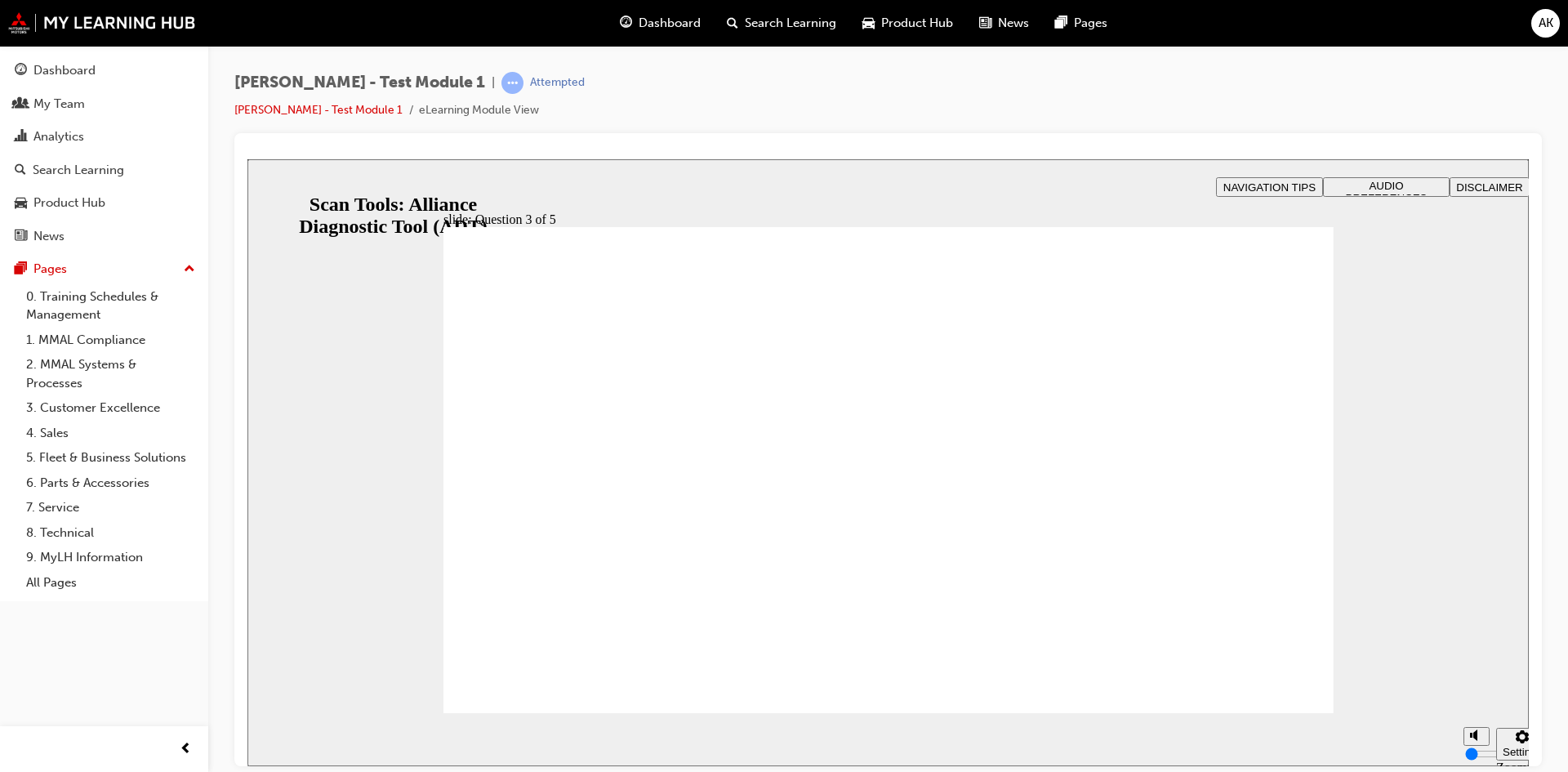
radio input "true"
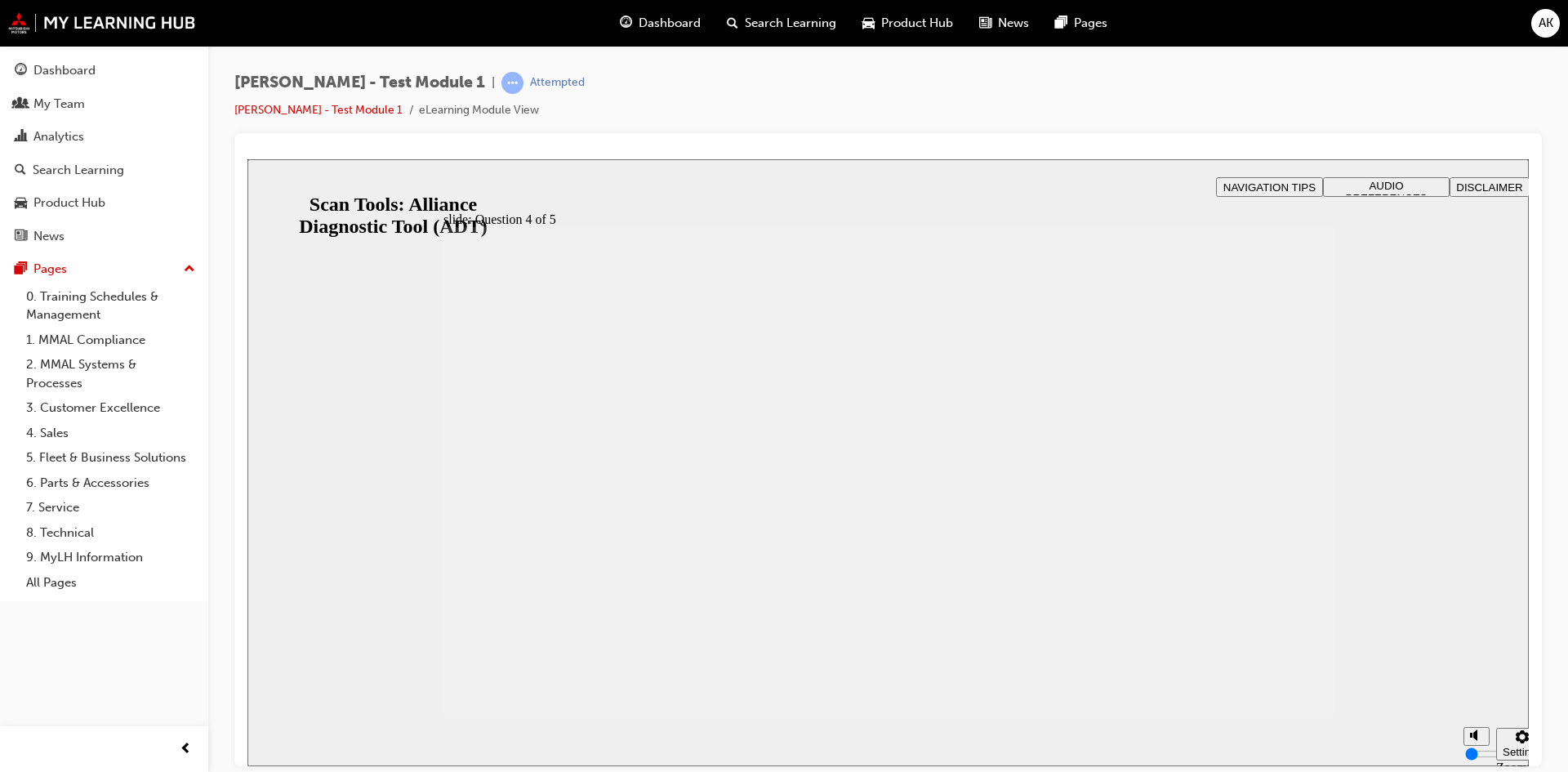
radio input "true"
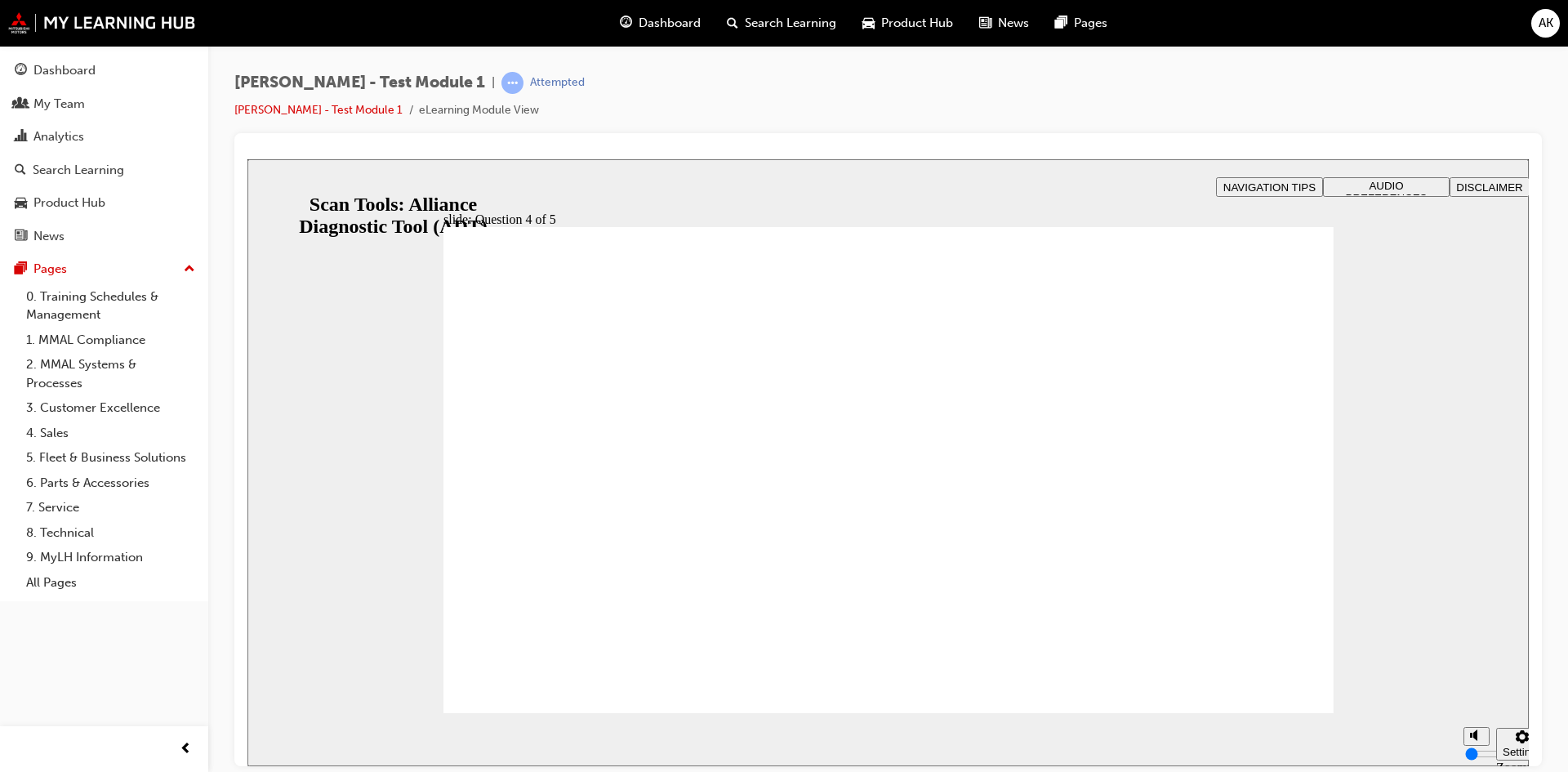
radio input "true"
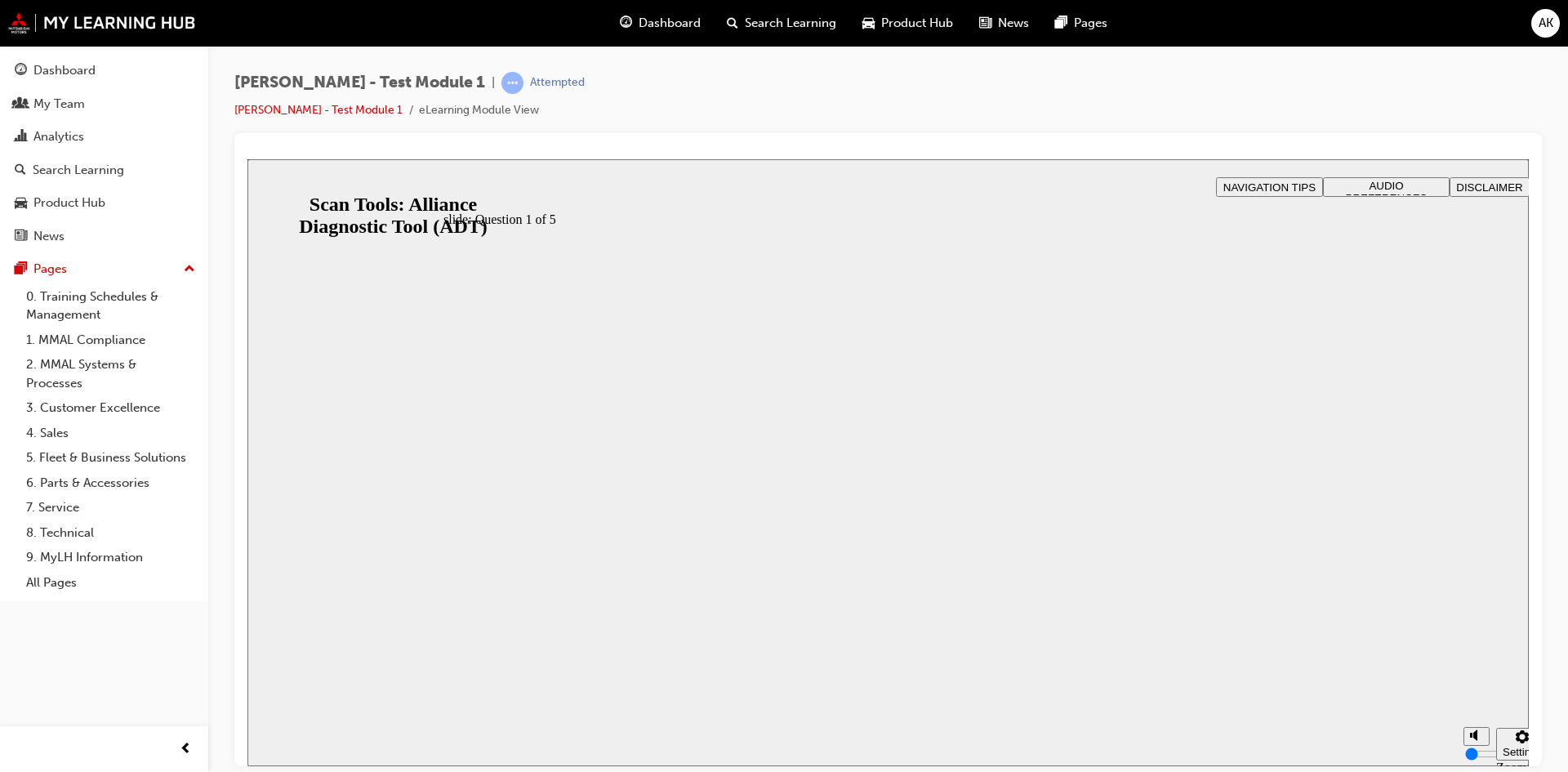
radio input "true"
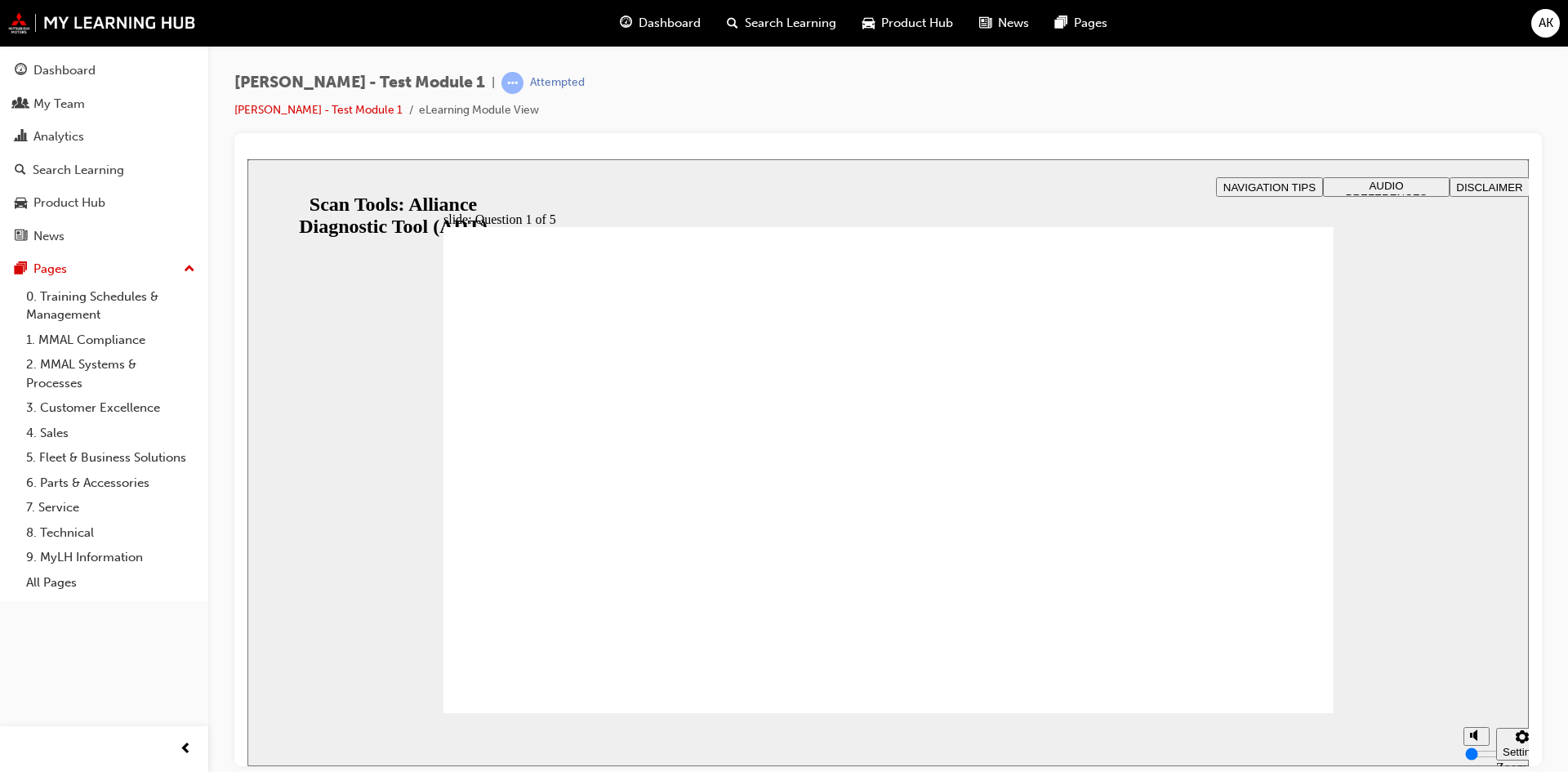
radio input "true"
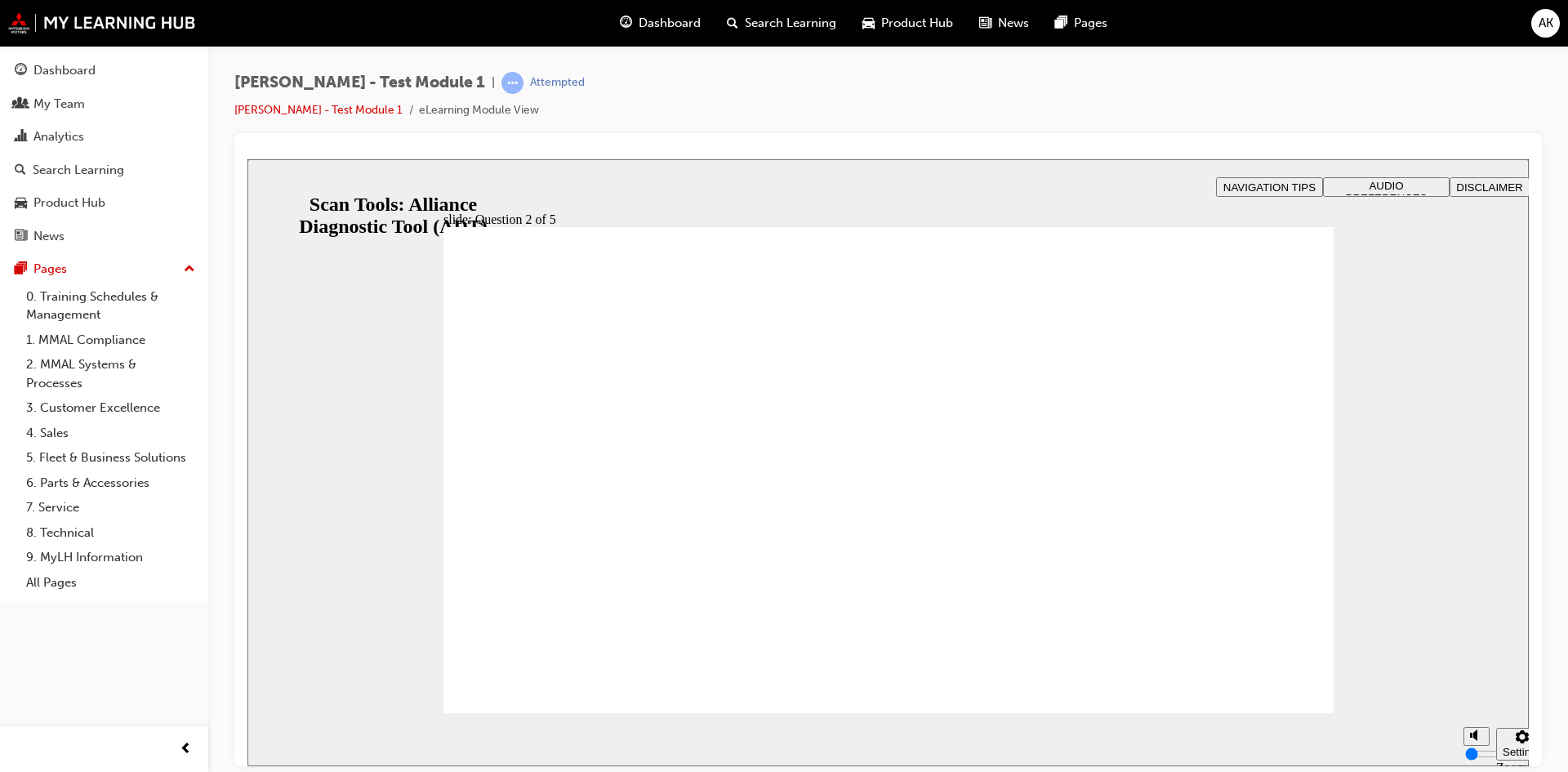
drag, startPoint x: 939, startPoint y: 565, endPoint x: 916, endPoint y: 605, distance: 46.1
radio input "true"
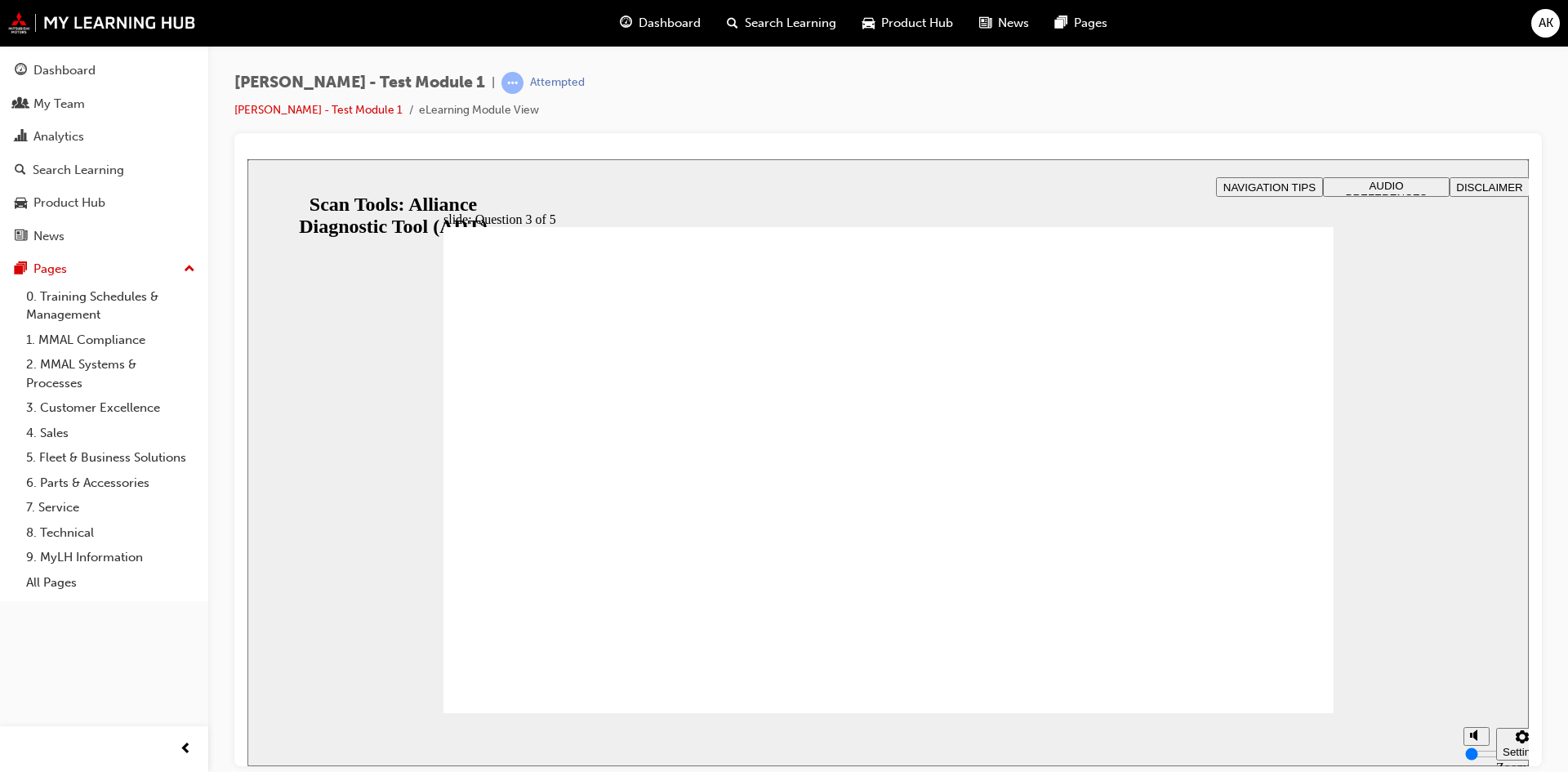
radio input "true"
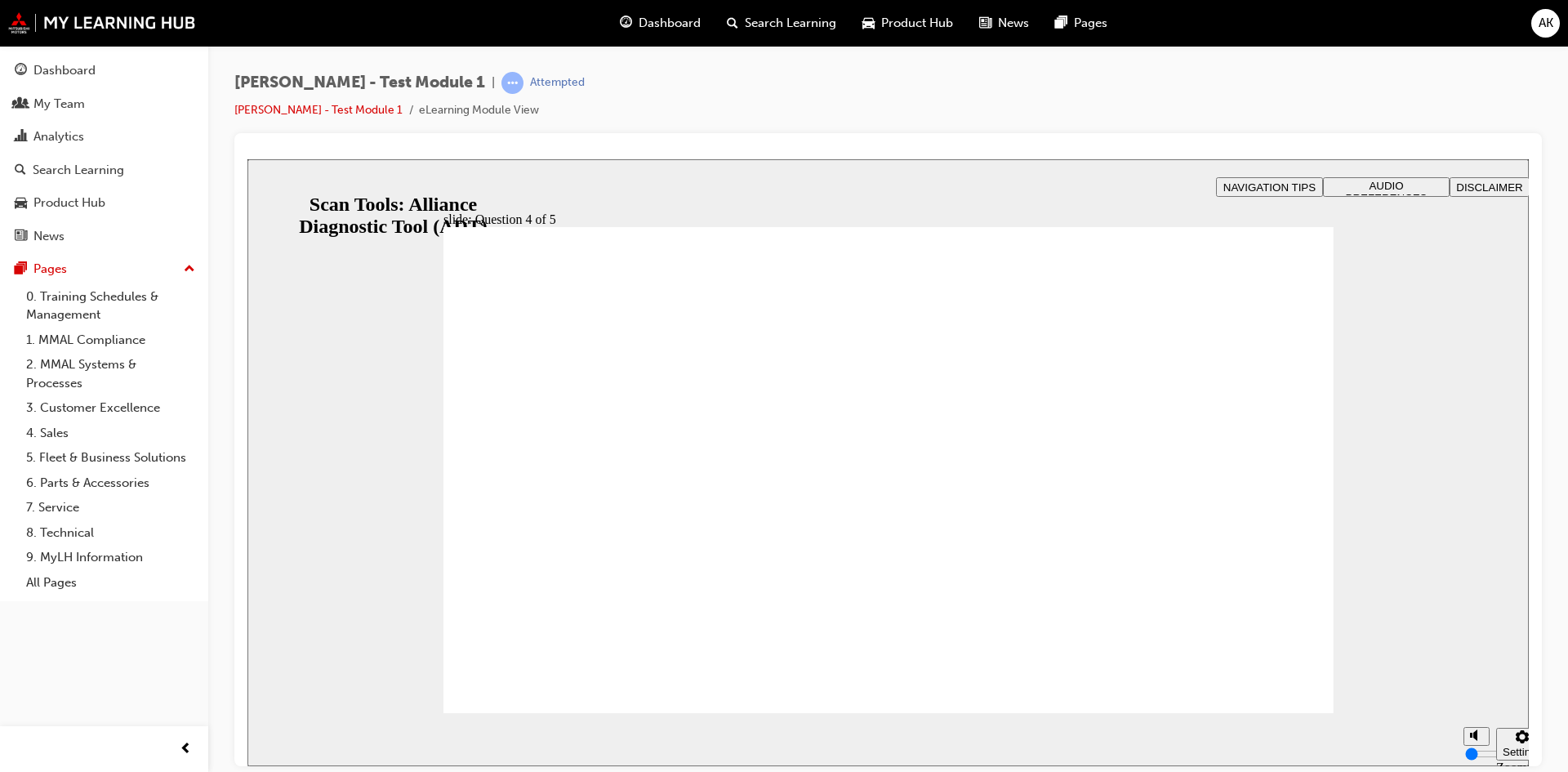
radio input "true"
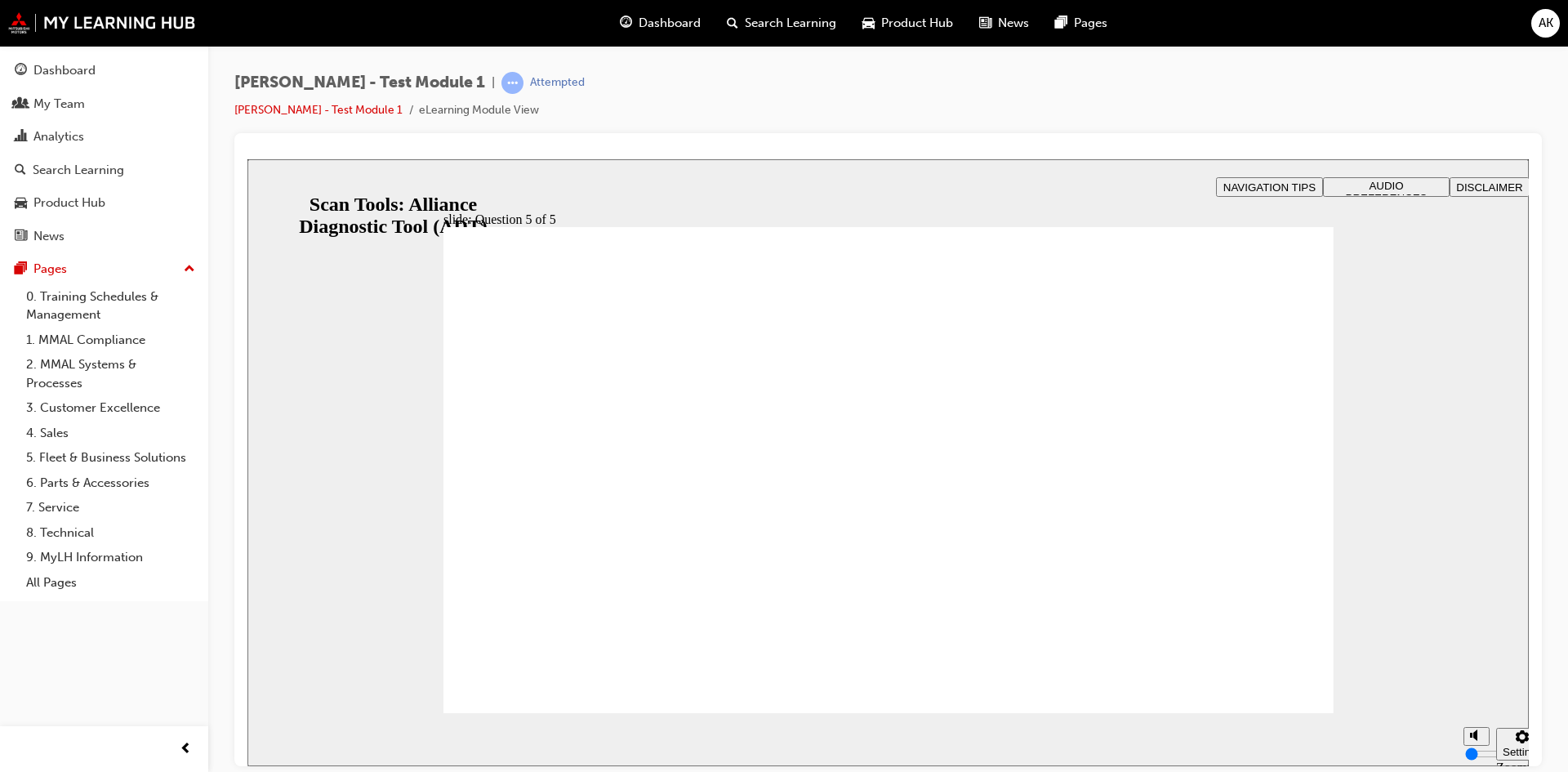
radio input "true"
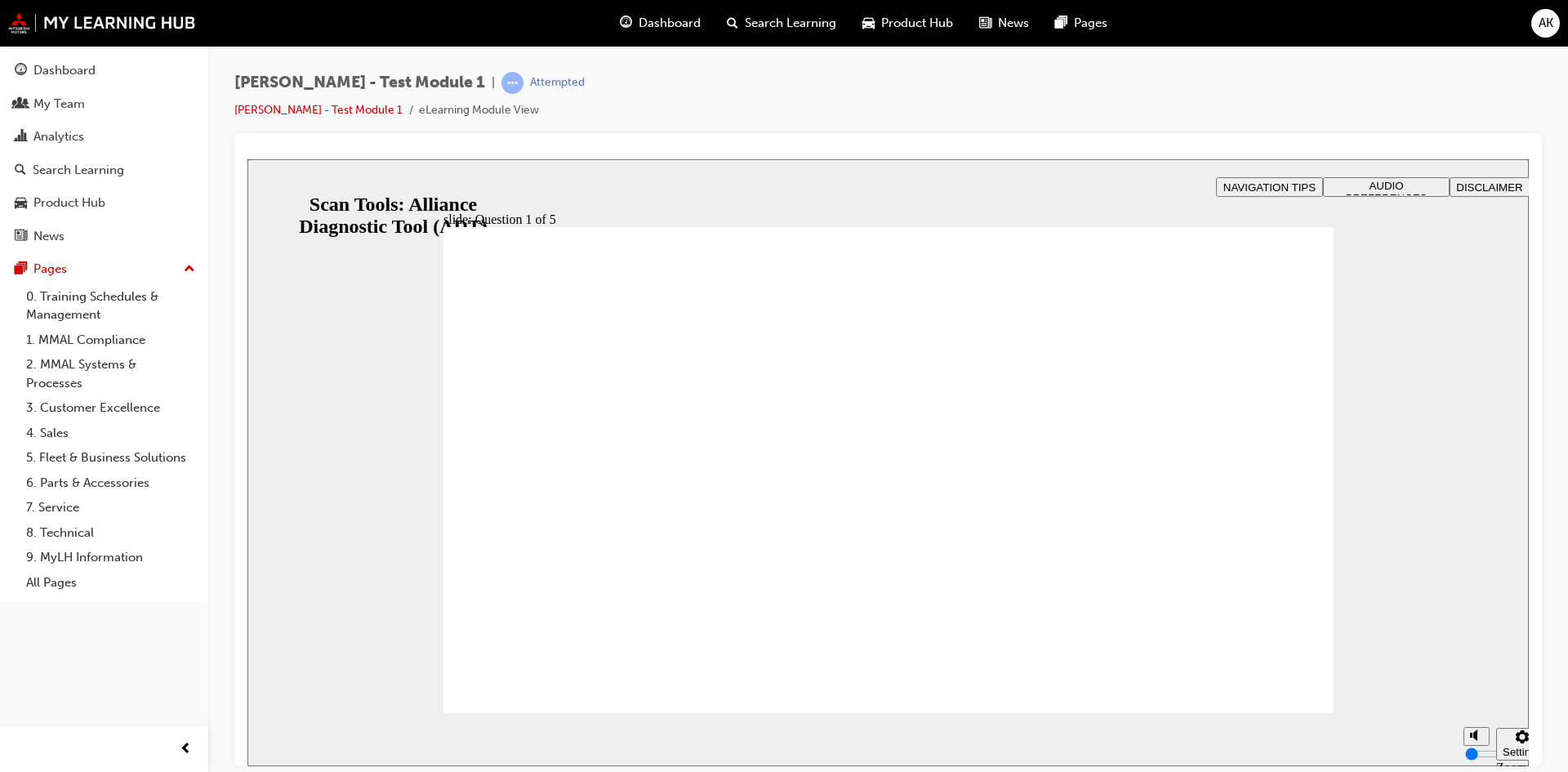
radio input "true"
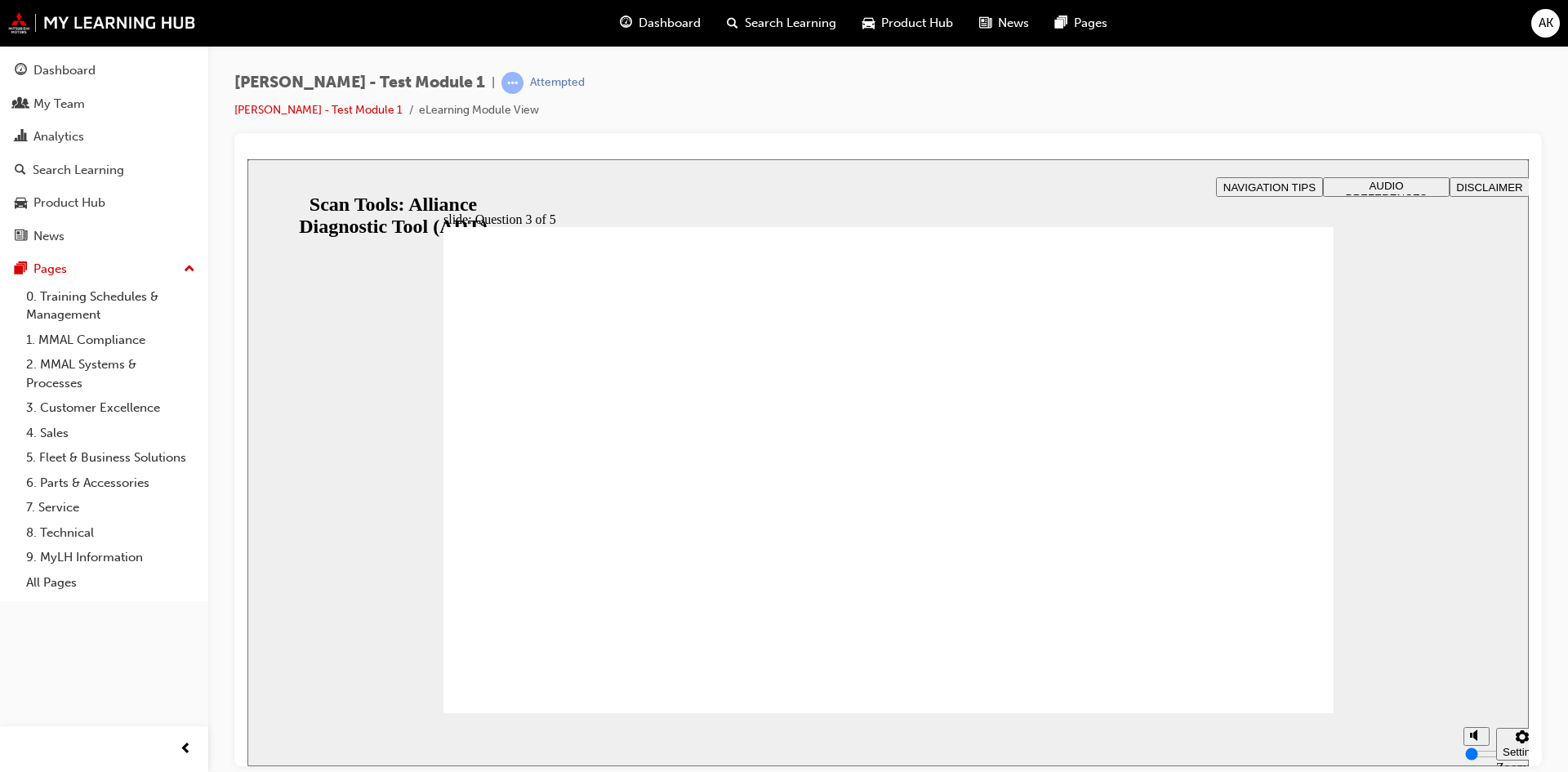
radio input "true"
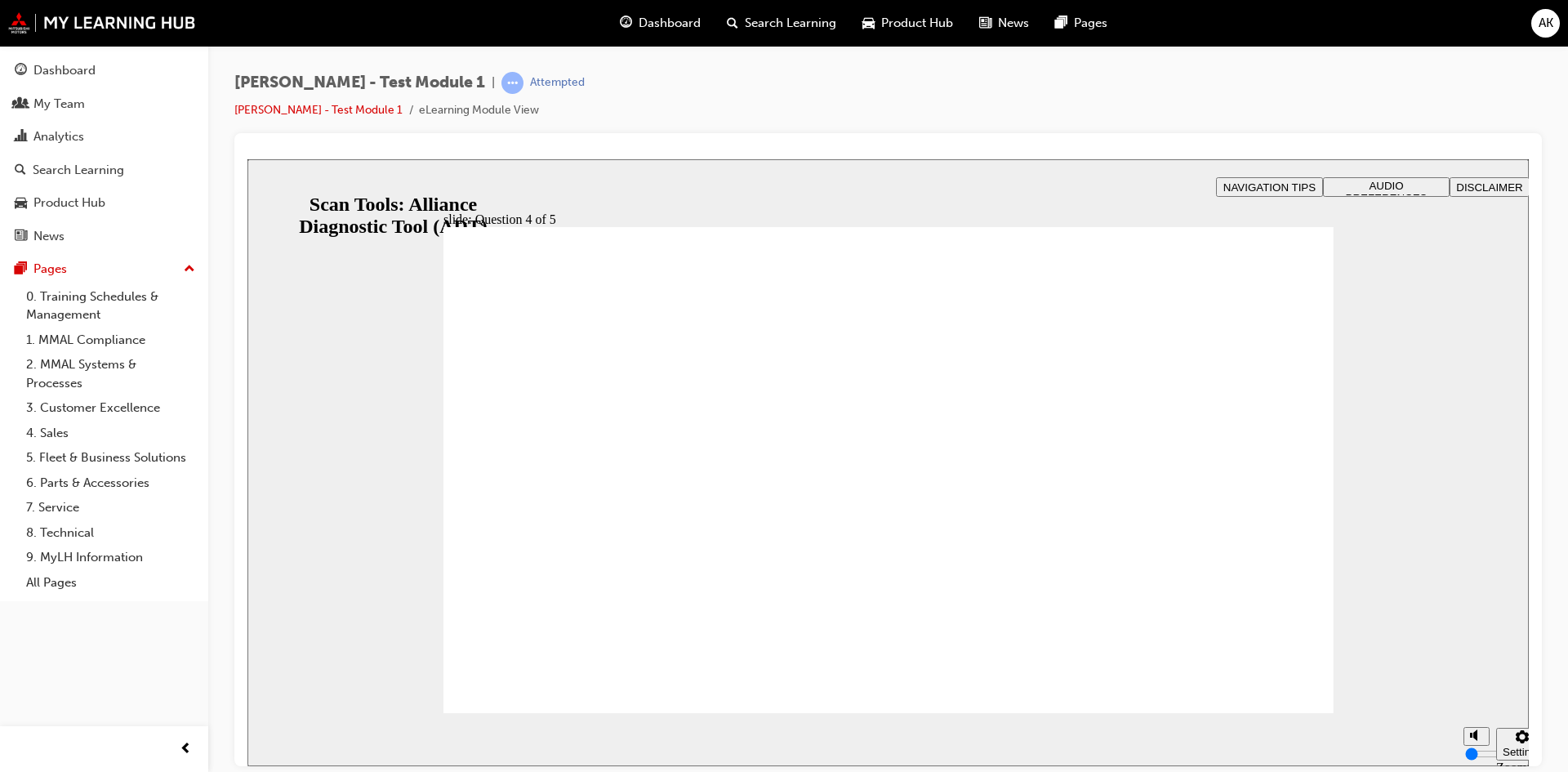
radio input "true"
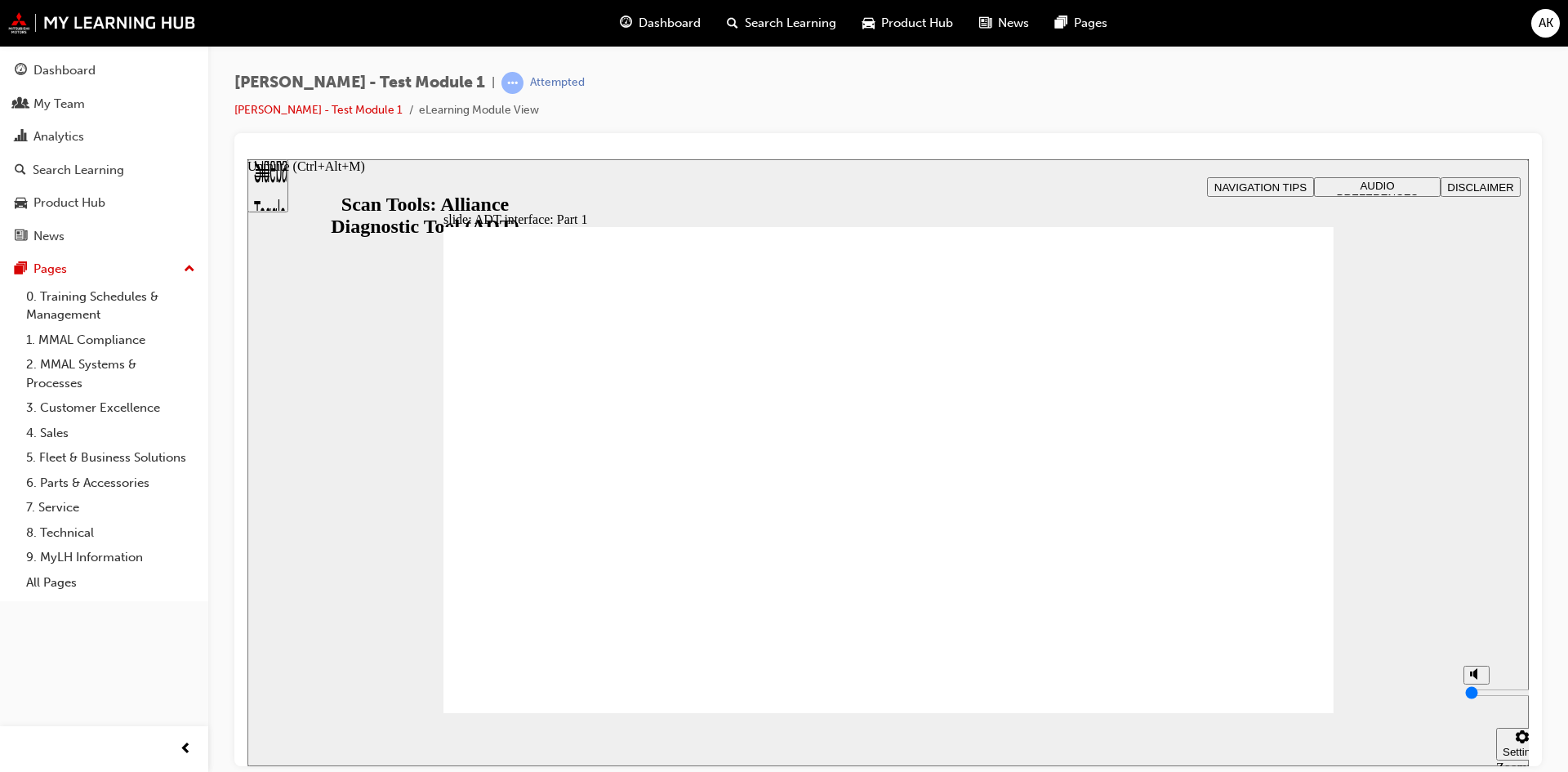
click at [1476, 677] on circle "Unmute (Ctrl+Alt+M)" at bounding box center [1478, 673] width 6 height 6
type input "2"
click at [1475, 698] on input "volume" at bounding box center [1517, 692] width 105 height 13
click at [1395, 520] on div "slide: ADT interface: Part 1 Rectangle 2 Rectangle Freeform 2 Oval 1 Oval 1 Ova…" at bounding box center [888, 462] width 1282 height 607
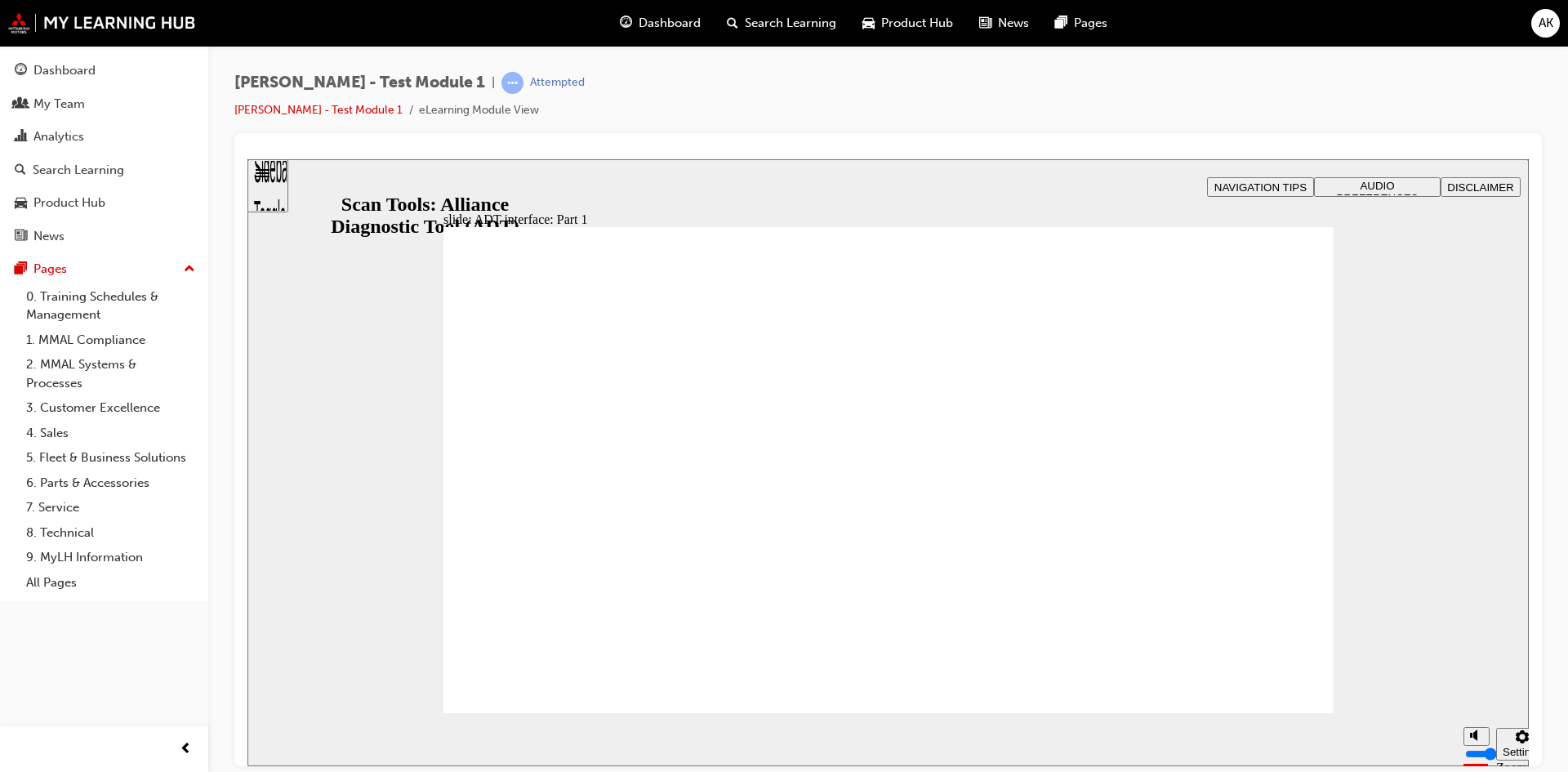
click at [281, 180] on div "Sidebar Toggle" at bounding box center [267, 191] width 27 height 98
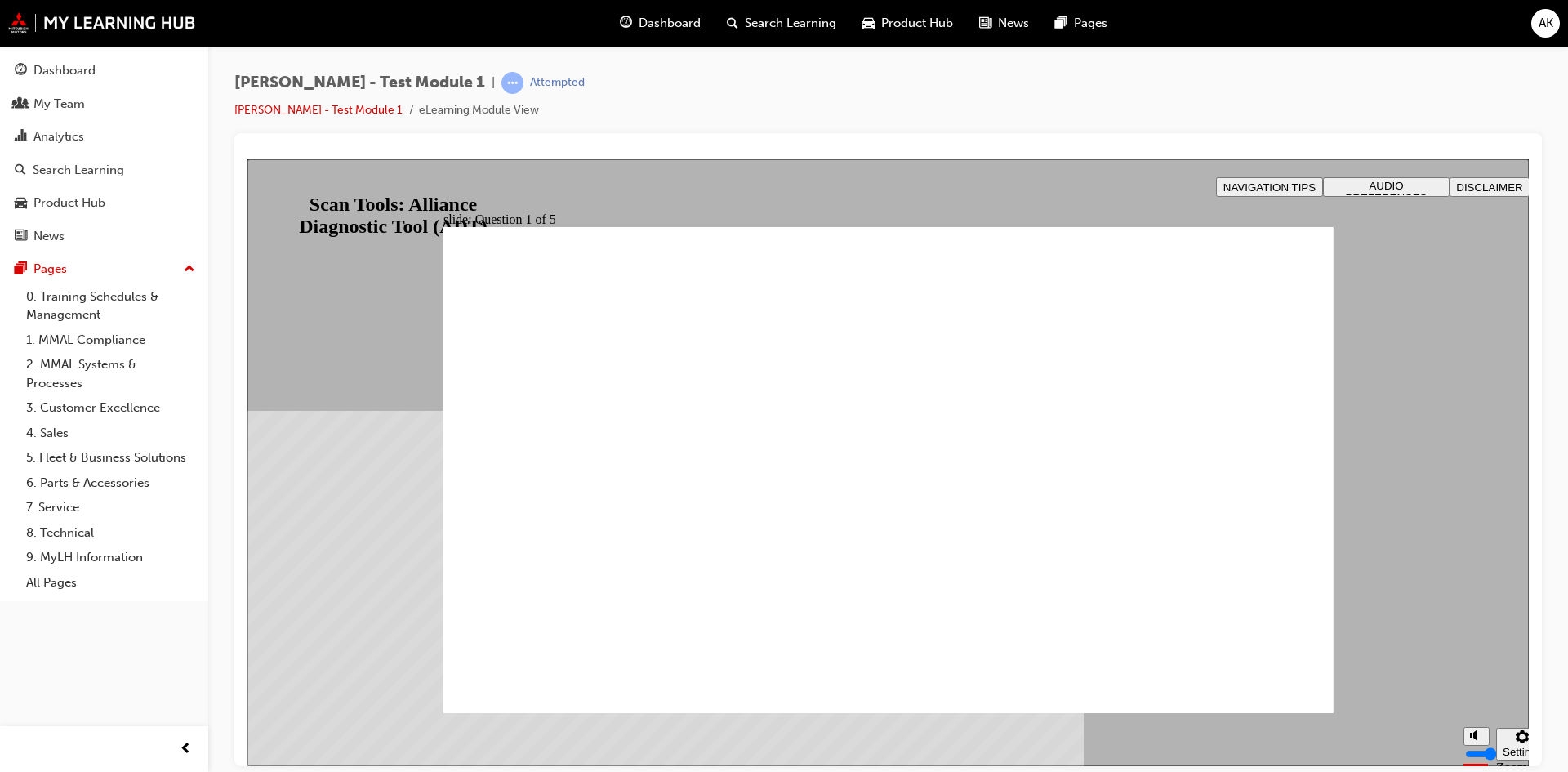
radio input "true"
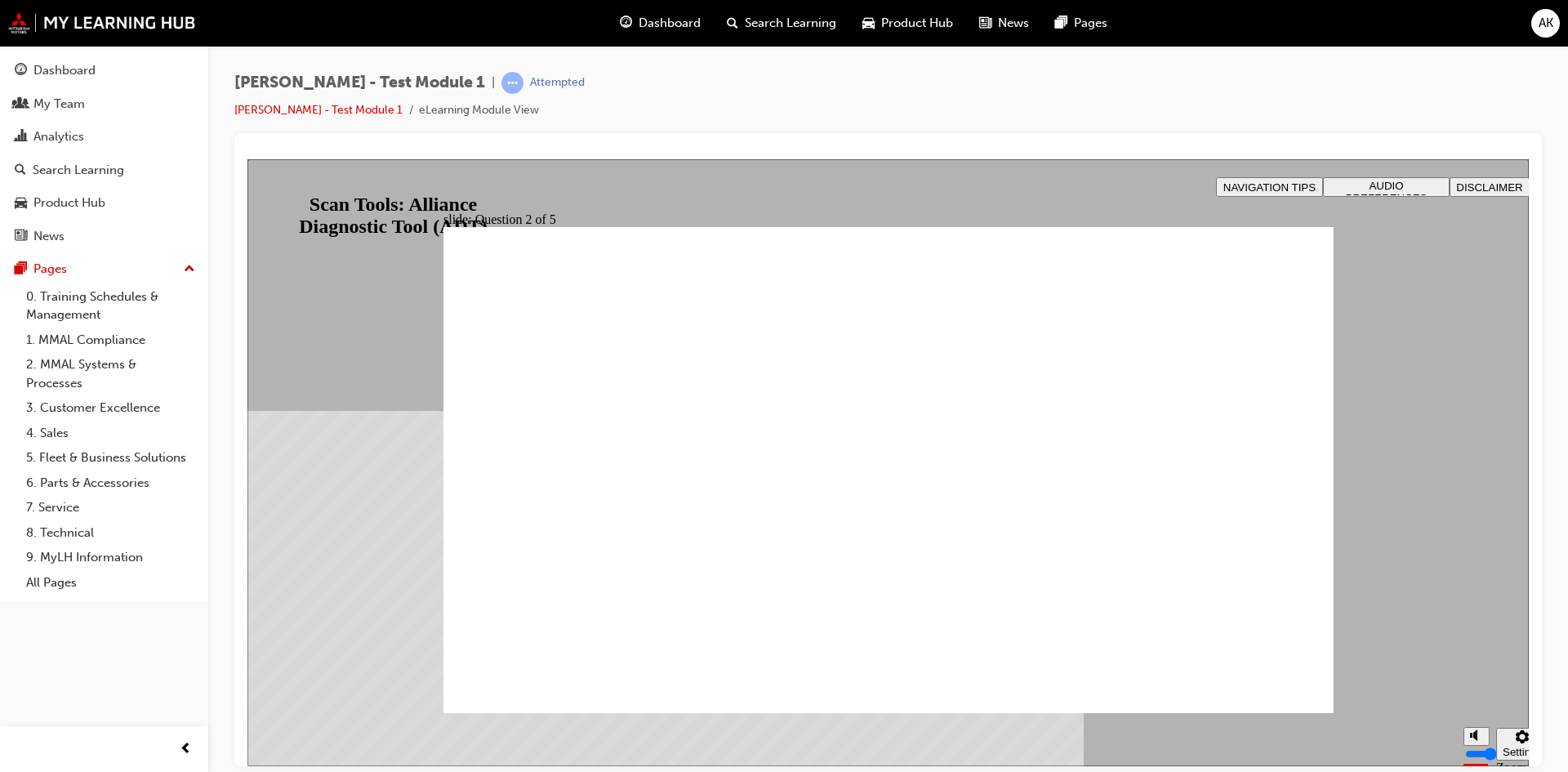
radio input "true"
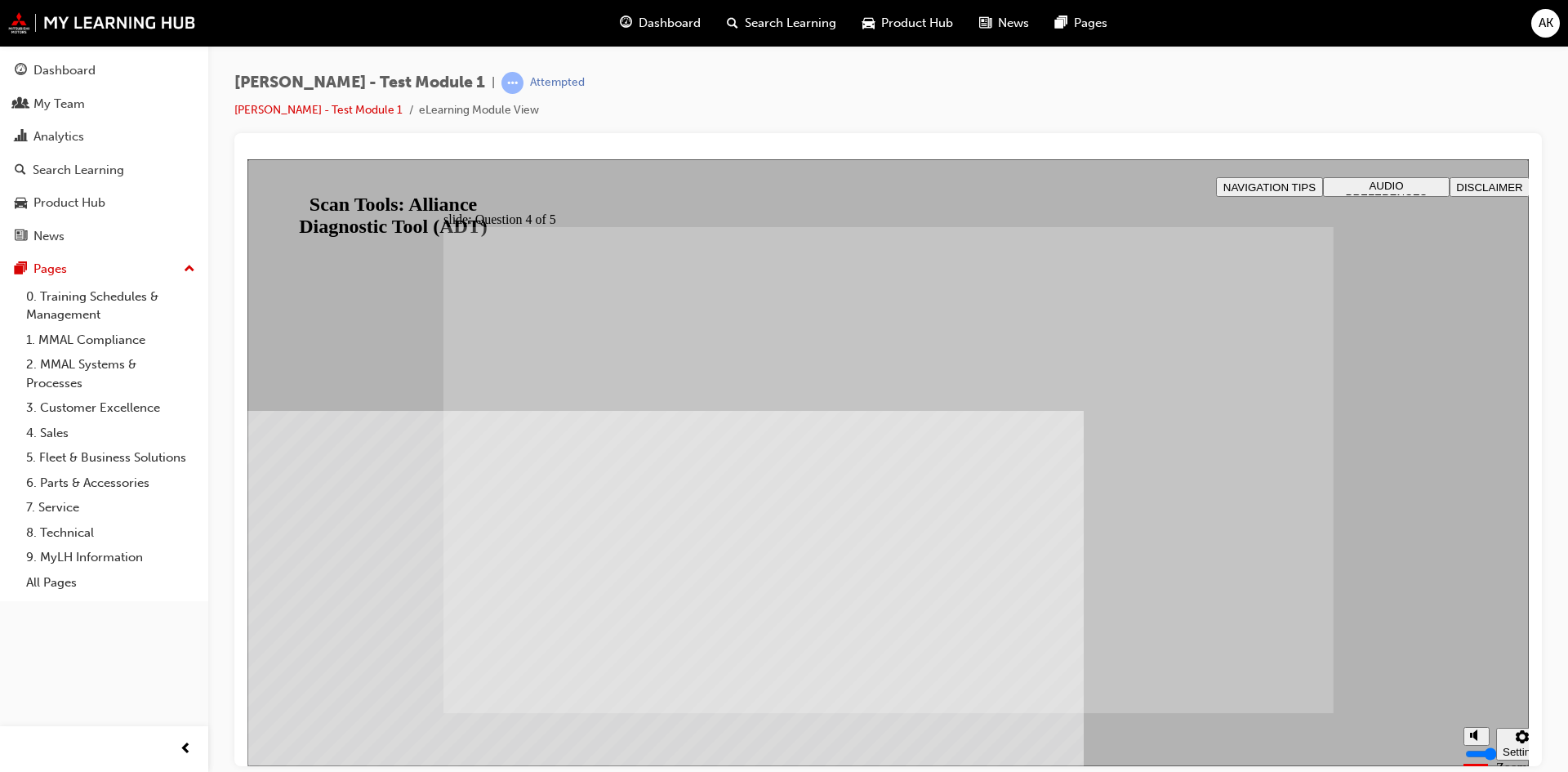
radio input "true"
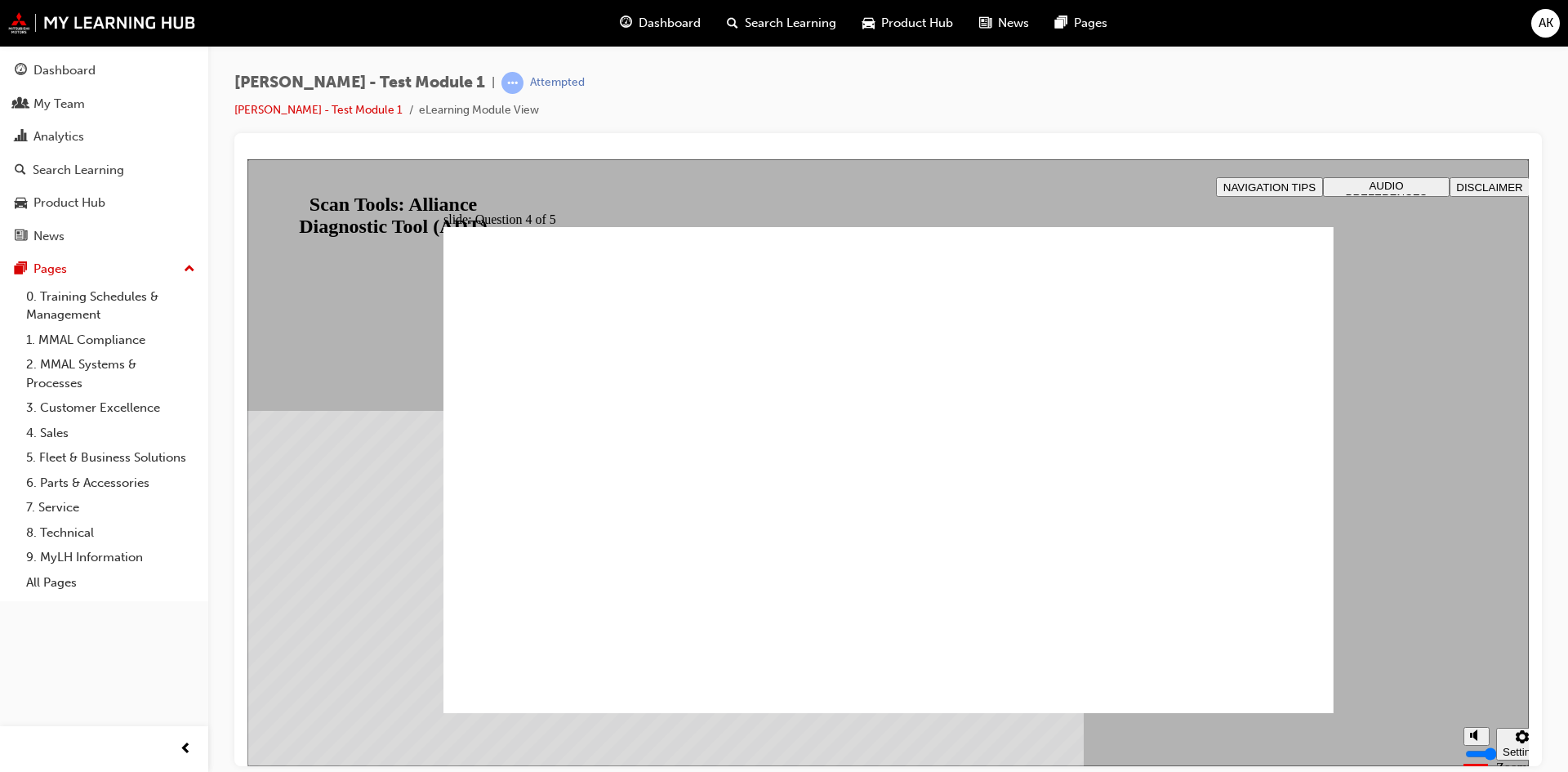
radio input "true"
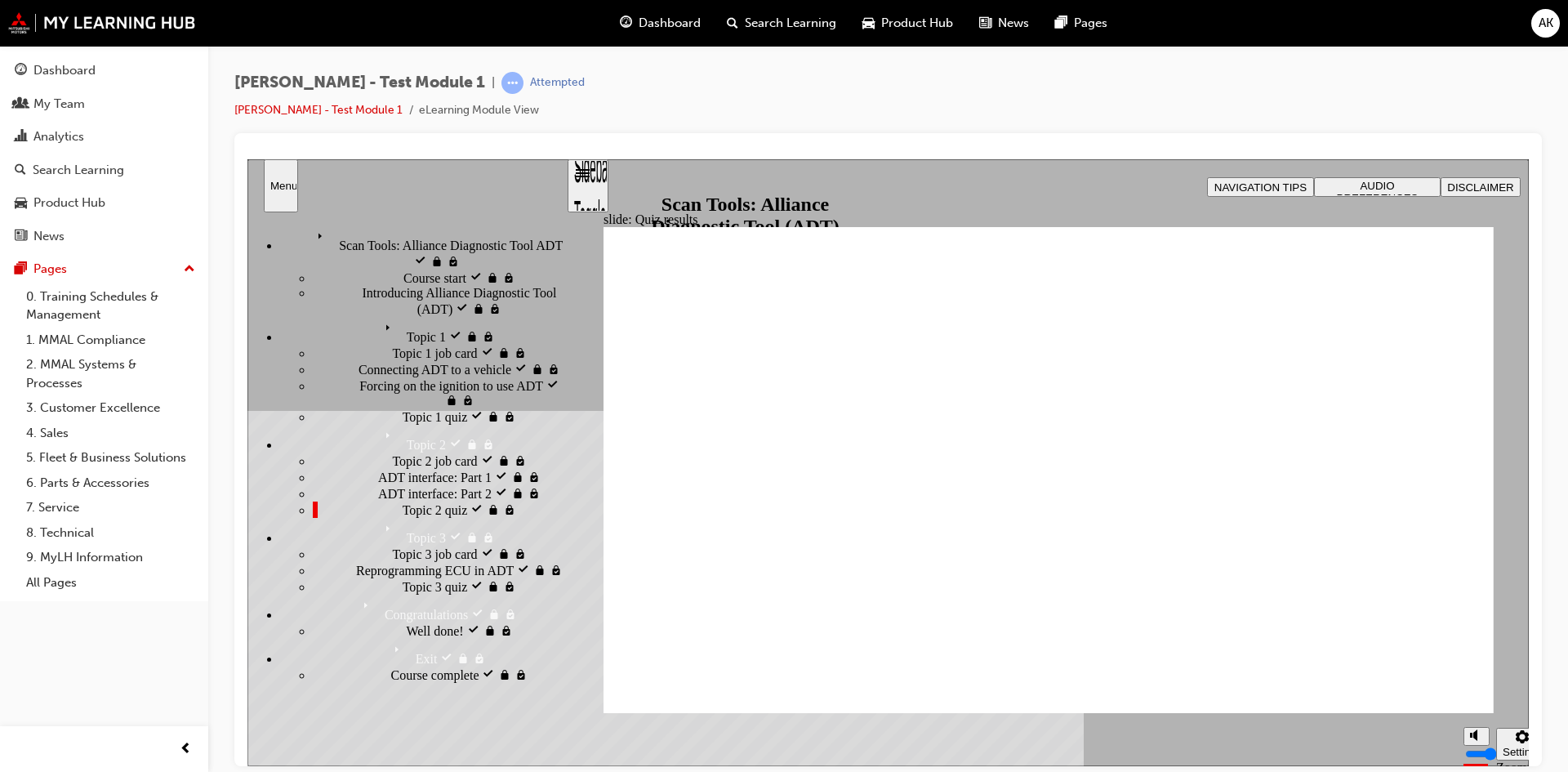
drag, startPoint x: 1425, startPoint y: 695, endPoint x: 1419, endPoint y: 689, distance: 8.5
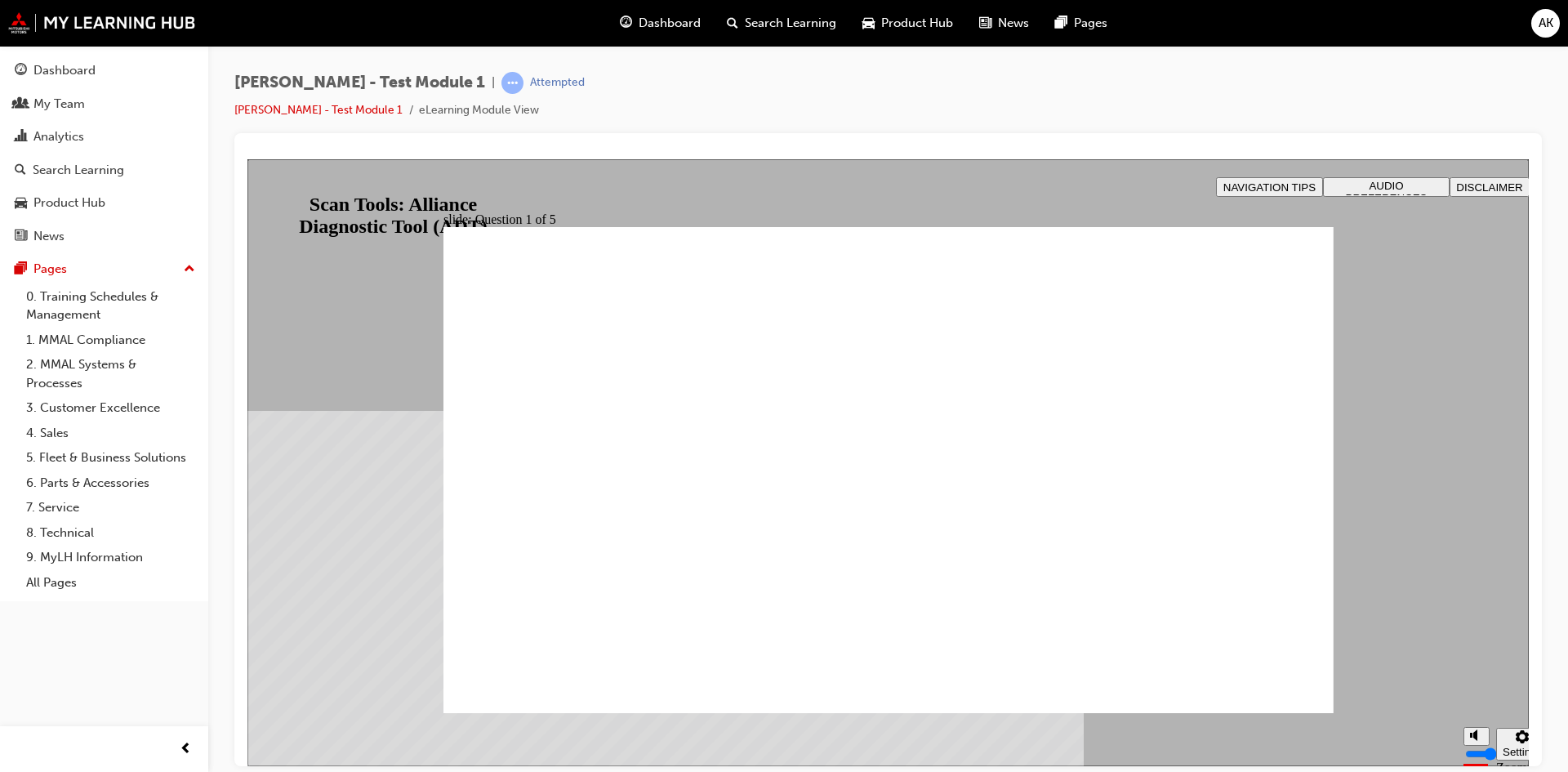
radio input "true"
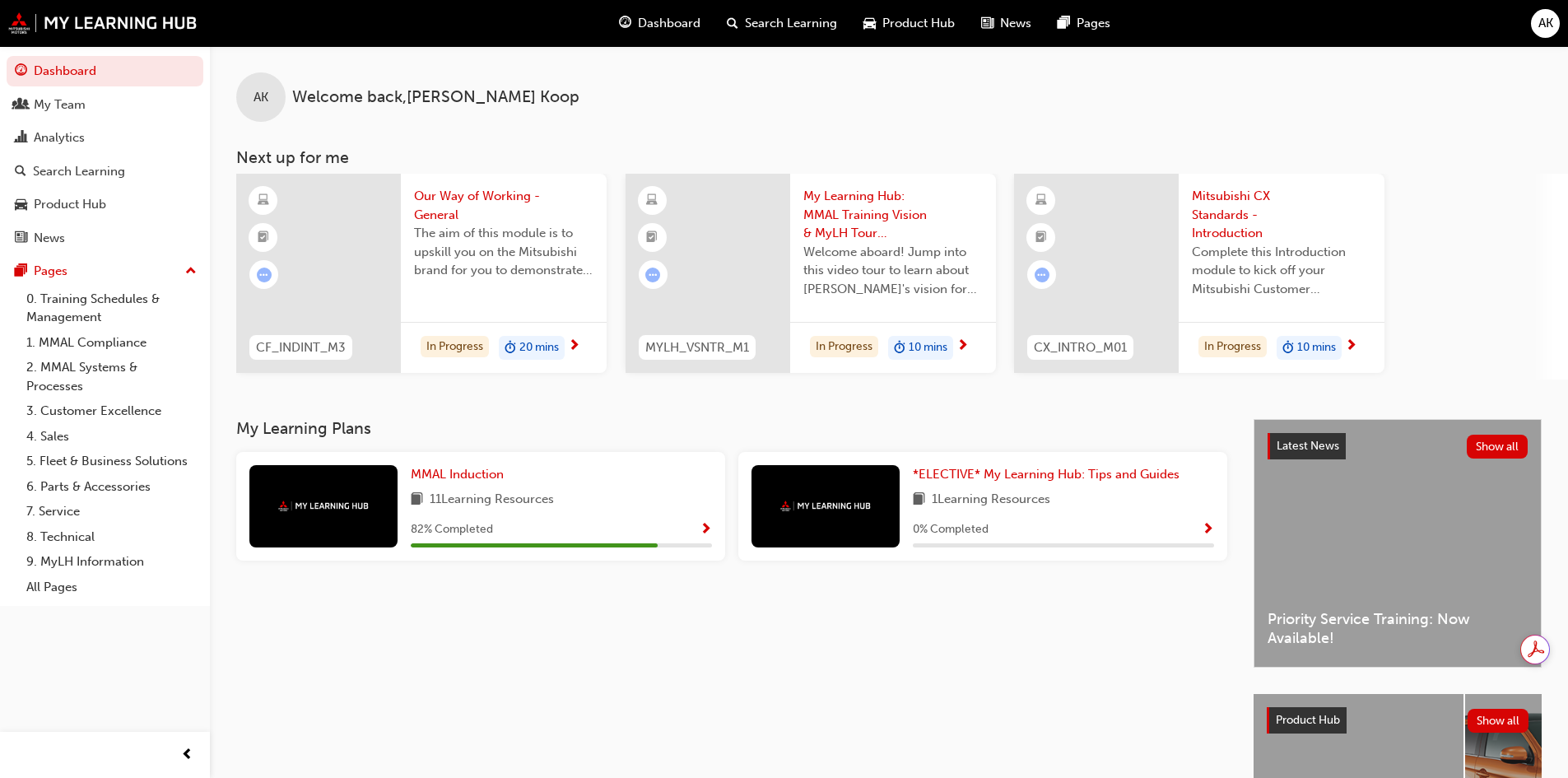
click at [85, 171] on div "Search Learning" at bounding box center [79, 171] width 92 height 19
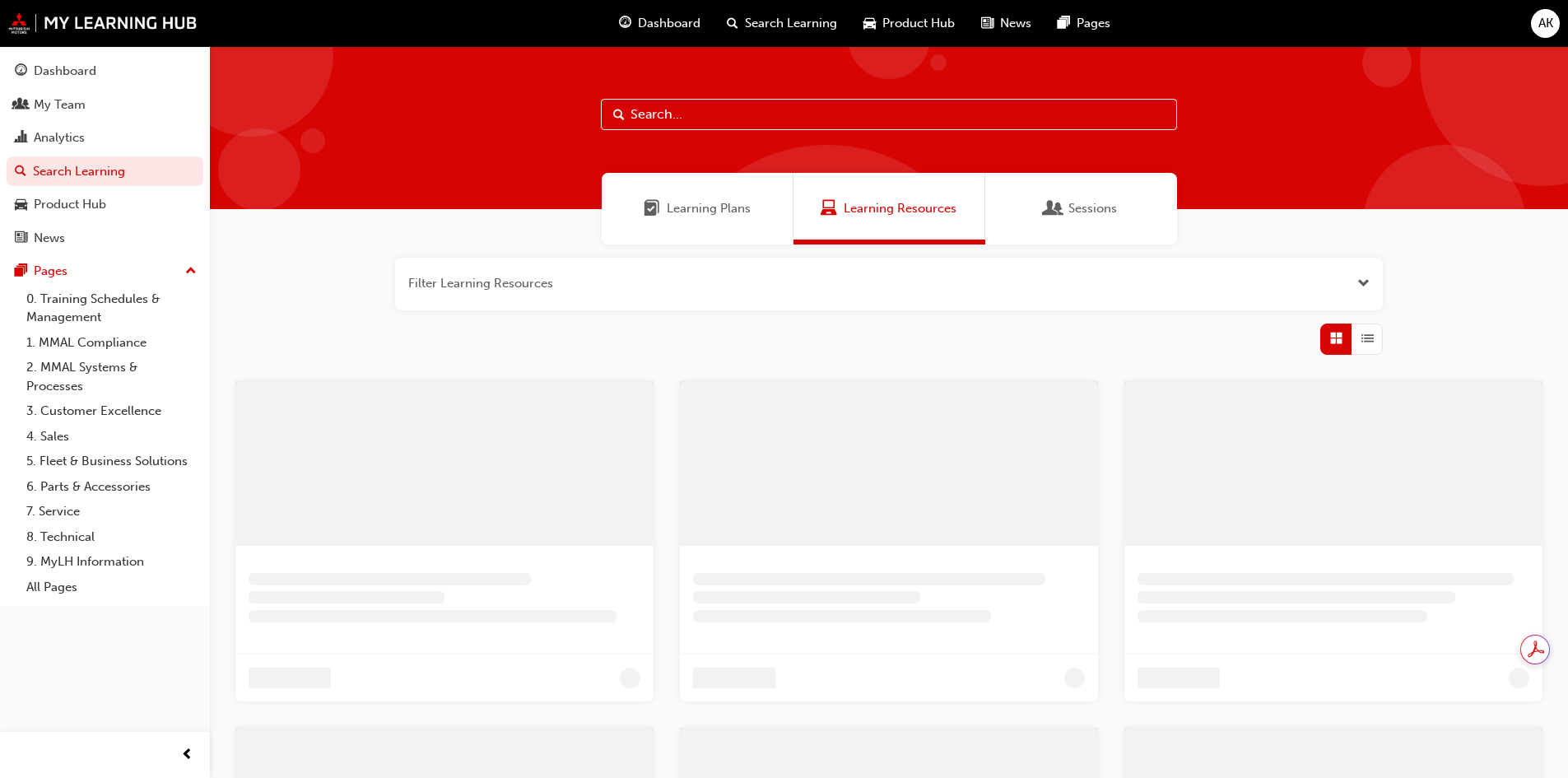
click at [866, 110] on input "text" at bounding box center [888, 114] width 576 height 31
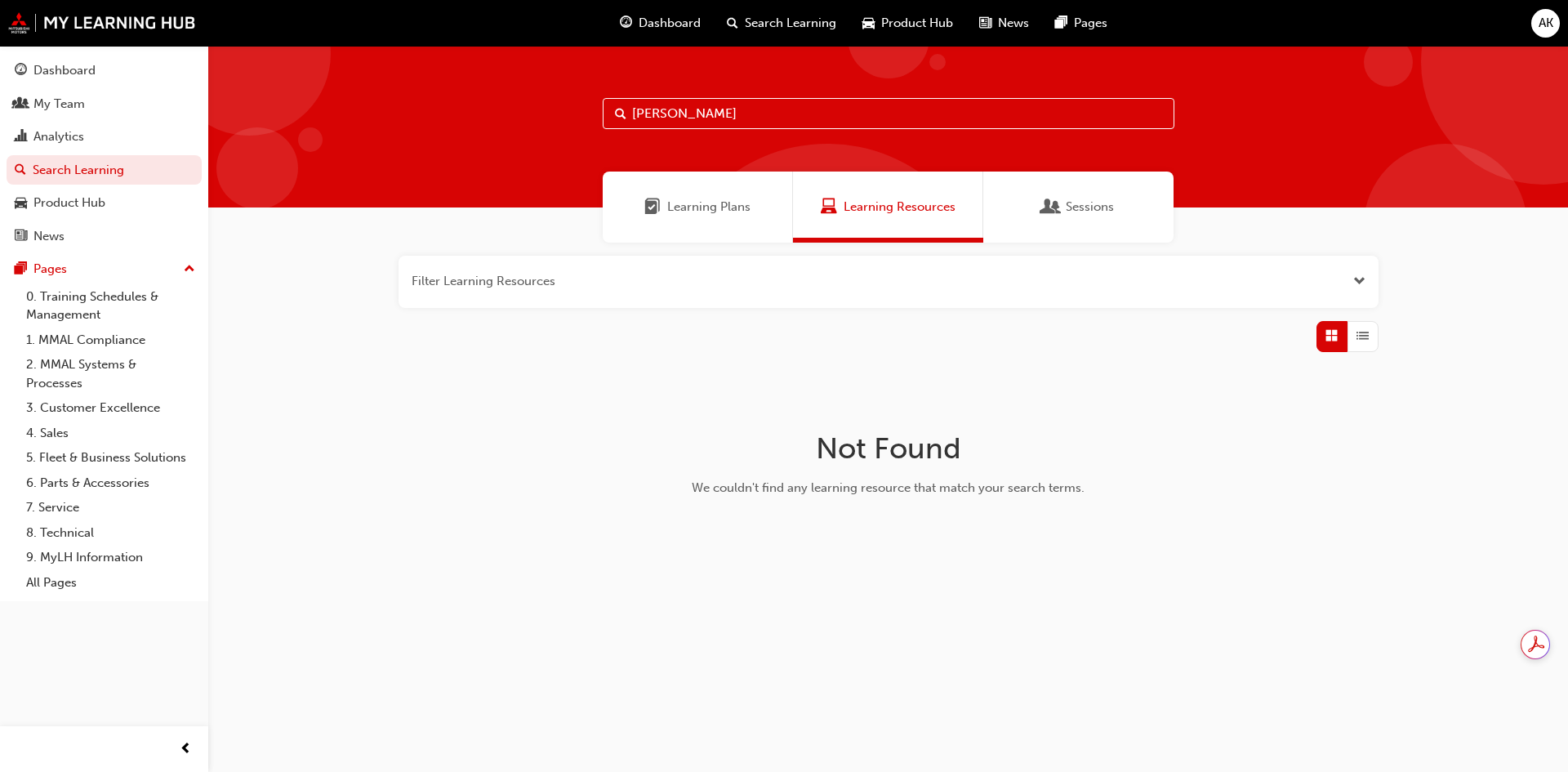
type input "[PERSON_NAME]"
click at [1368, 281] on button "button" at bounding box center [888, 281] width 980 height 52
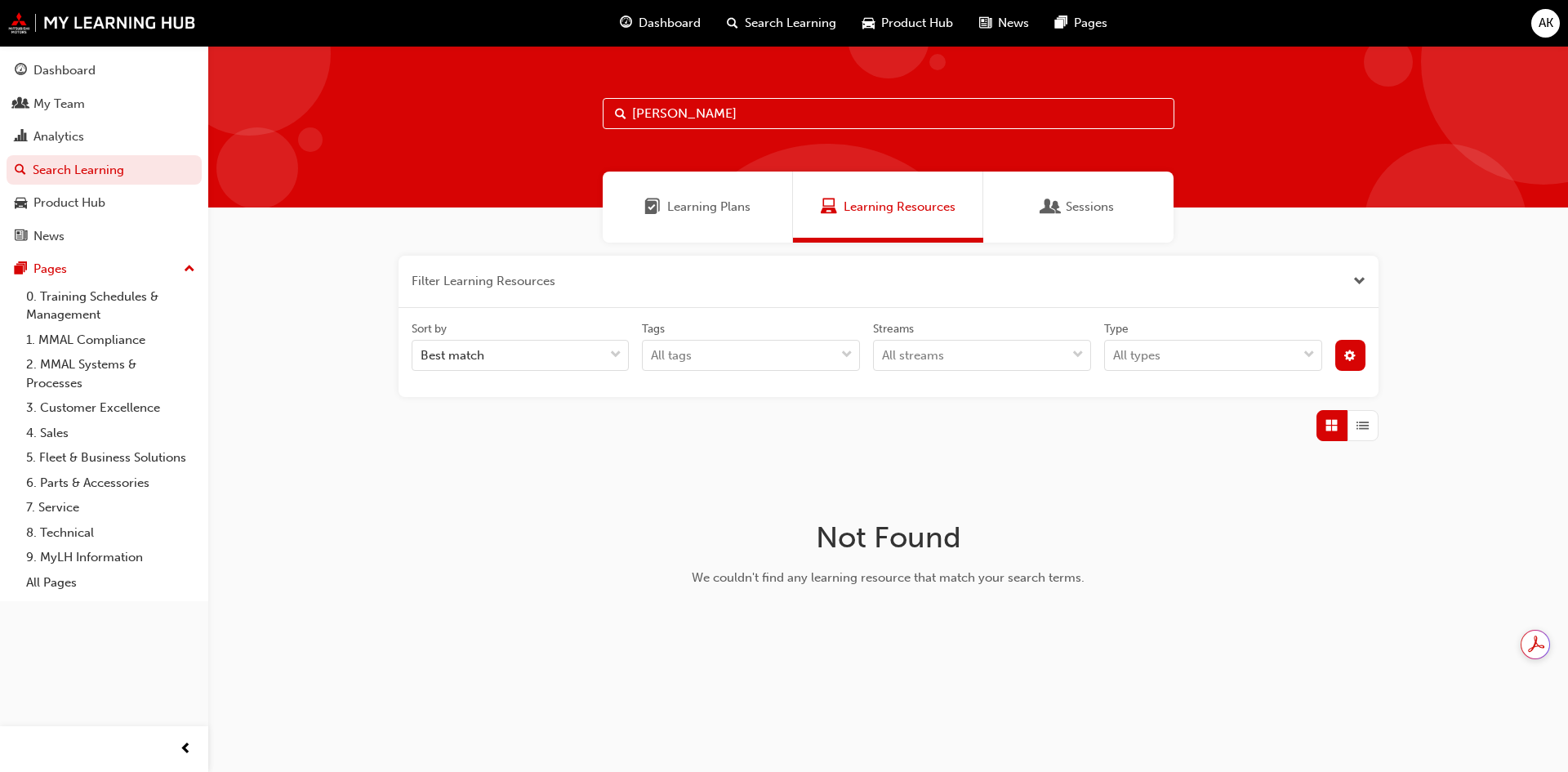
click at [1347, 364] on button "button" at bounding box center [1351, 354] width 30 height 31
click at [1226, 472] on div "Unlisted" at bounding box center [1243, 477] width 73 height 20
click at [1216, 476] on div "unlistedOption" at bounding box center [1216, 477] width 17 height 17
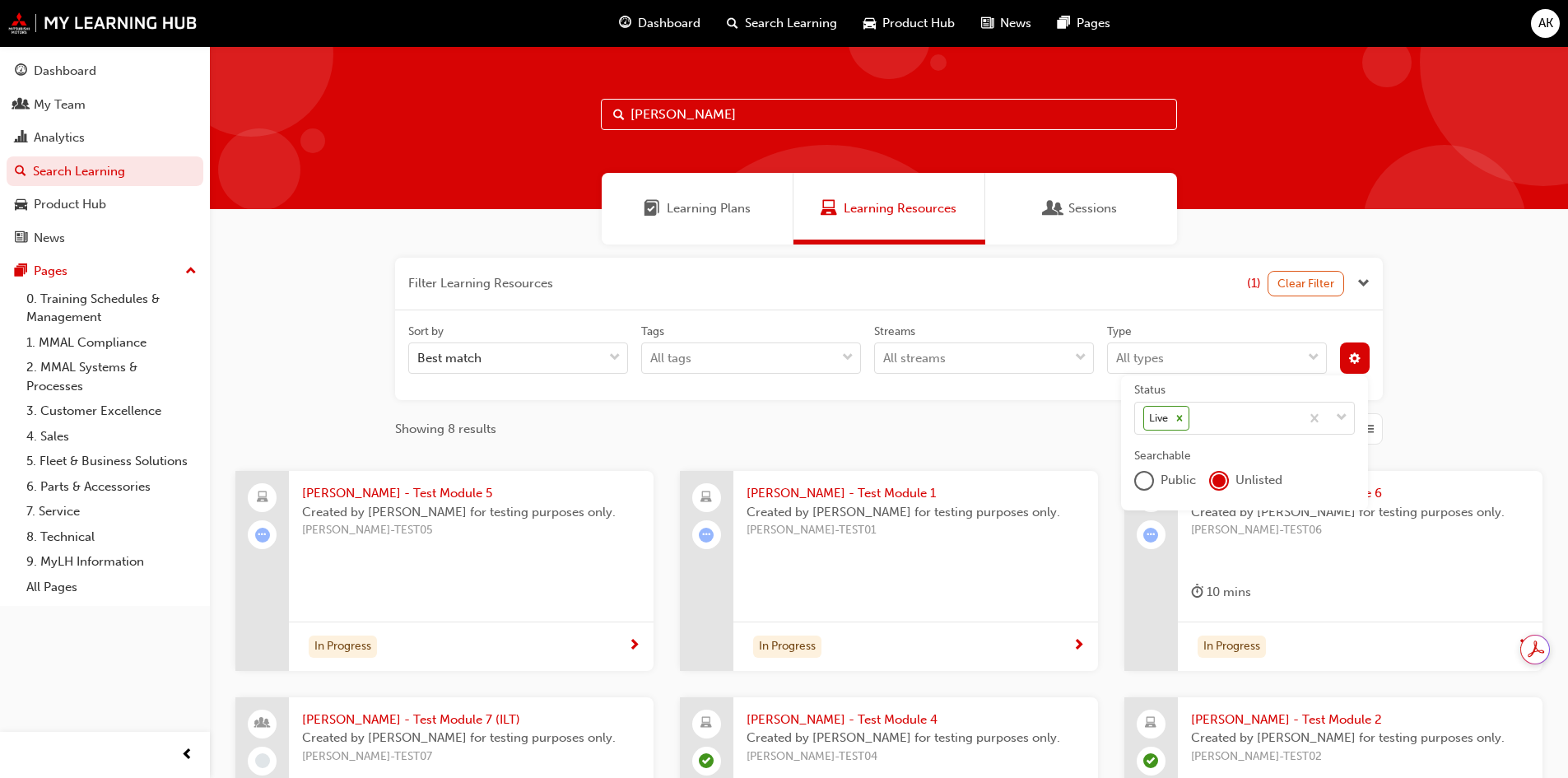
click at [493, 534] on span "[PERSON_NAME]-TEST05" at bounding box center [471, 530] width 338 height 19
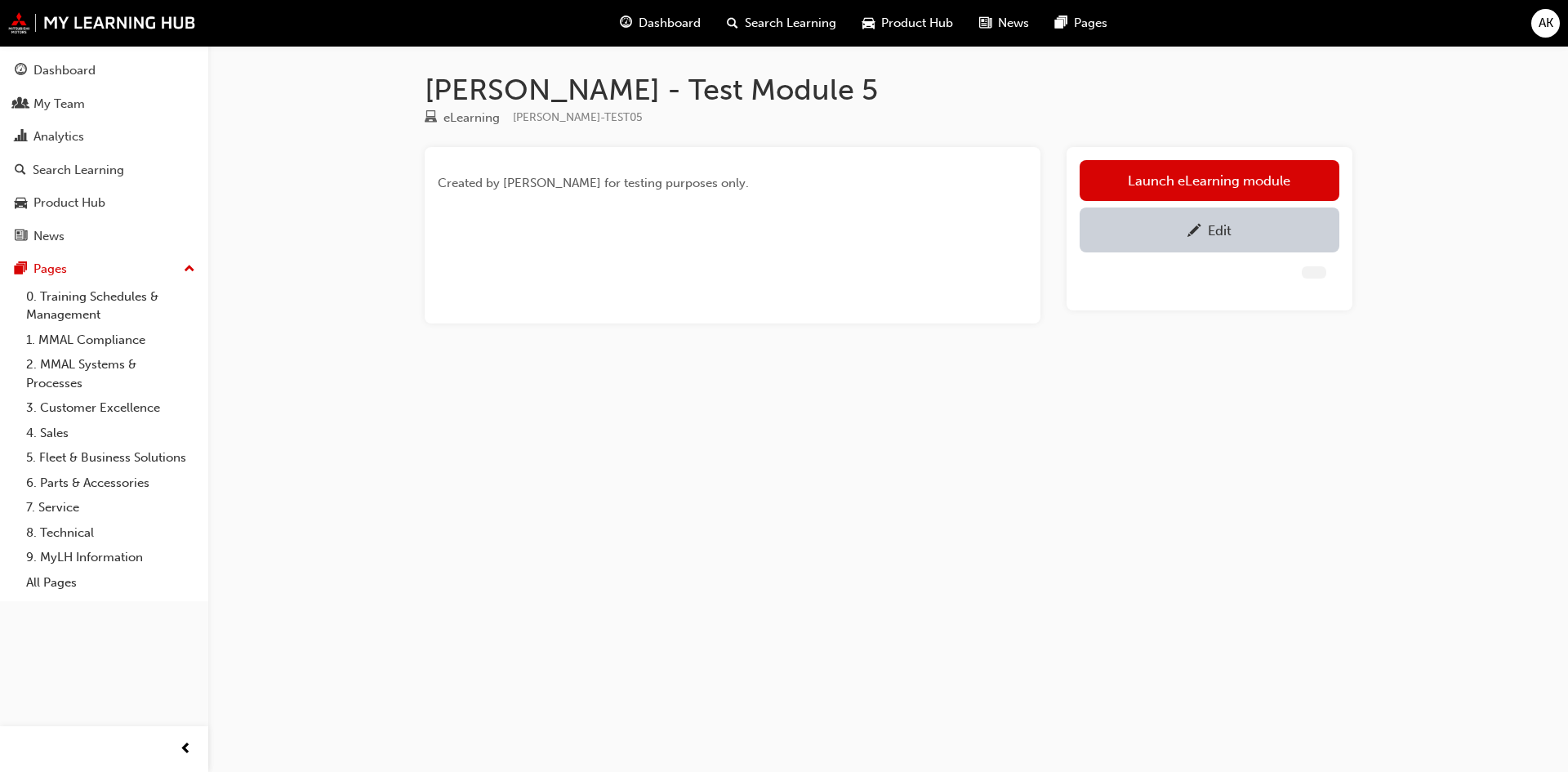
click at [1222, 230] on div "Edit" at bounding box center [1219, 231] width 24 height 17
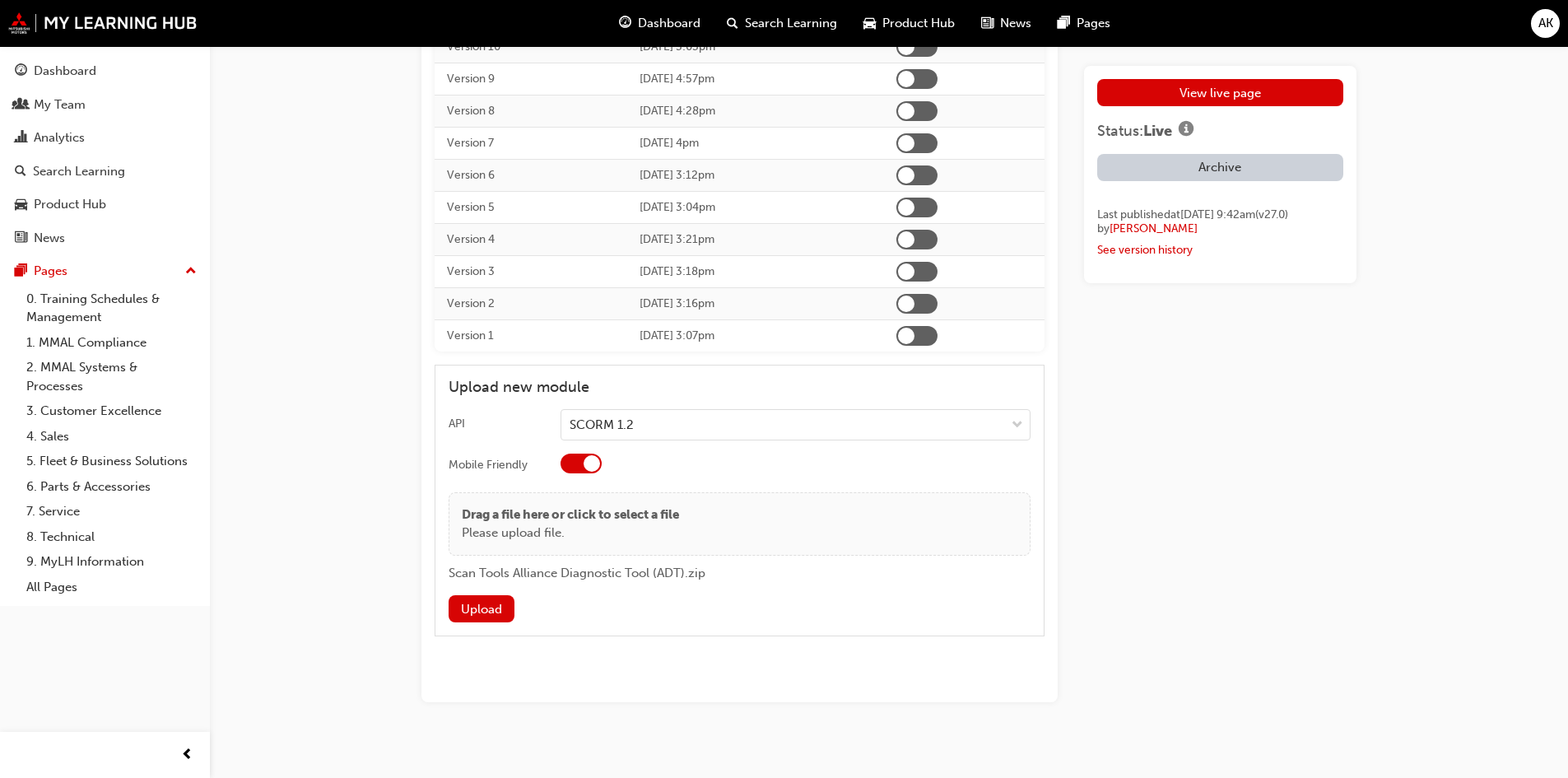
scroll to position [2881, 0]
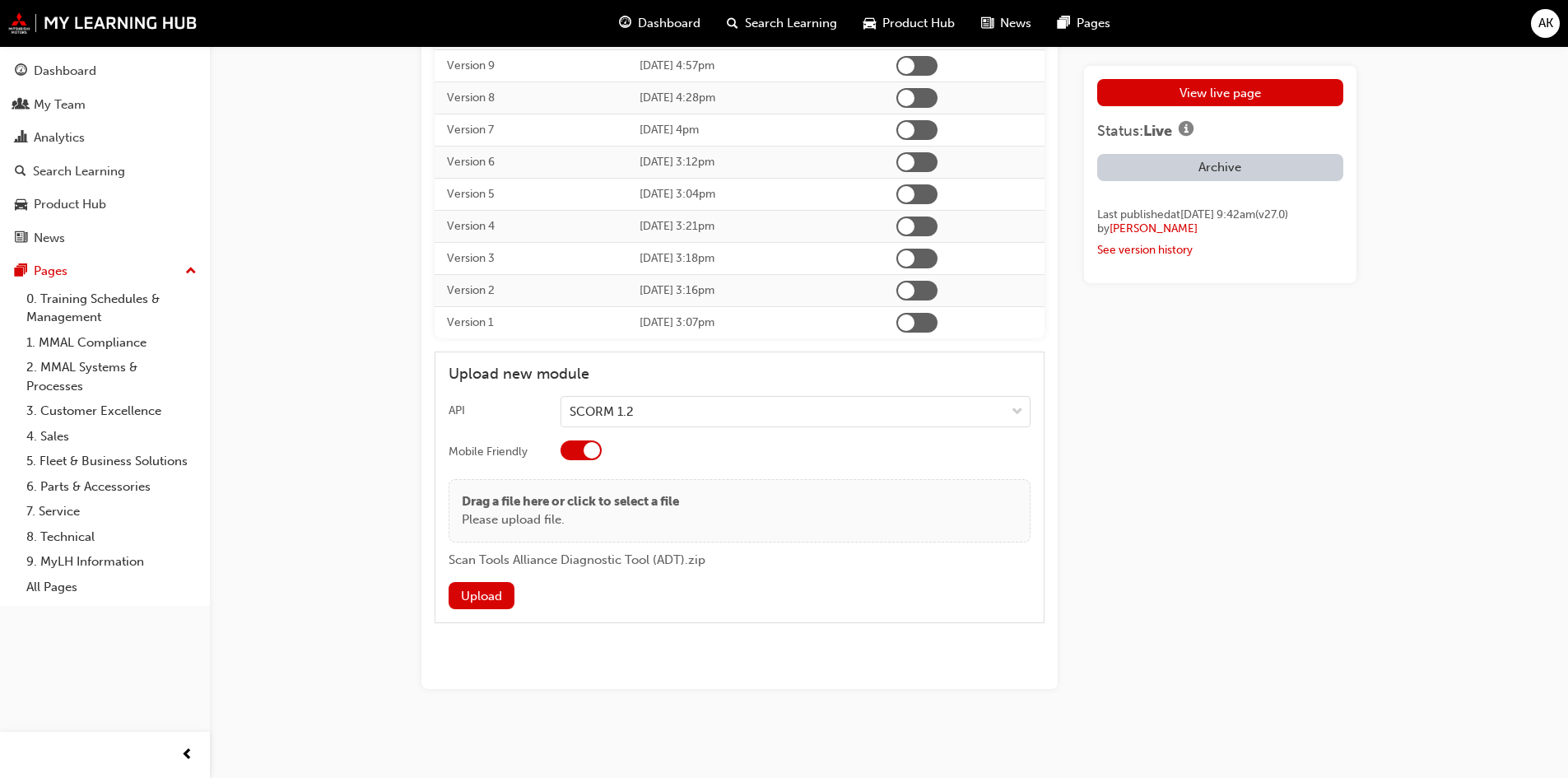
click at [478, 606] on button "Upload" at bounding box center [481, 596] width 66 height 27
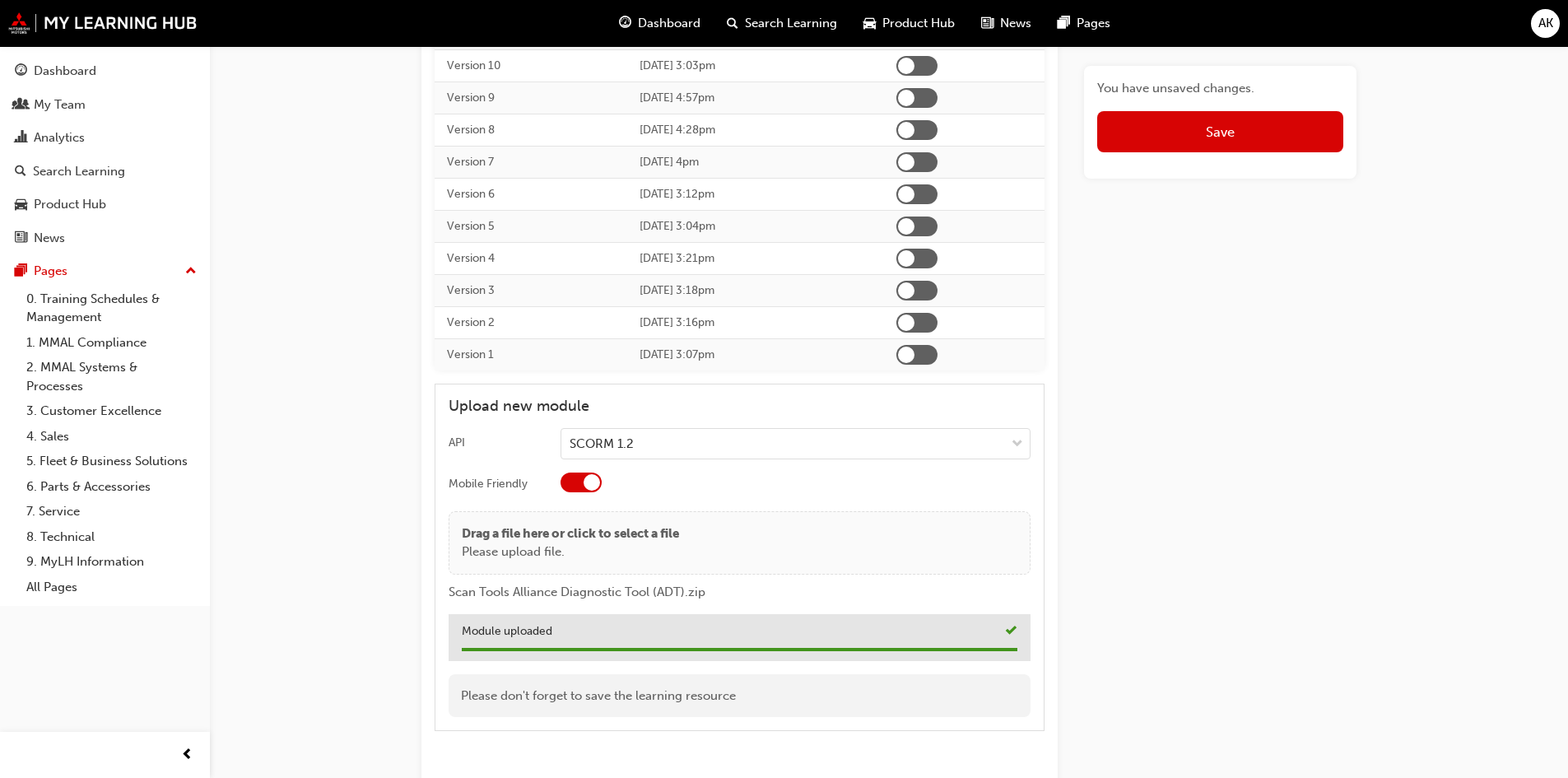
click at [1187, 136] on button "Save" at bounding box center [1220, 131] width 246 height 41
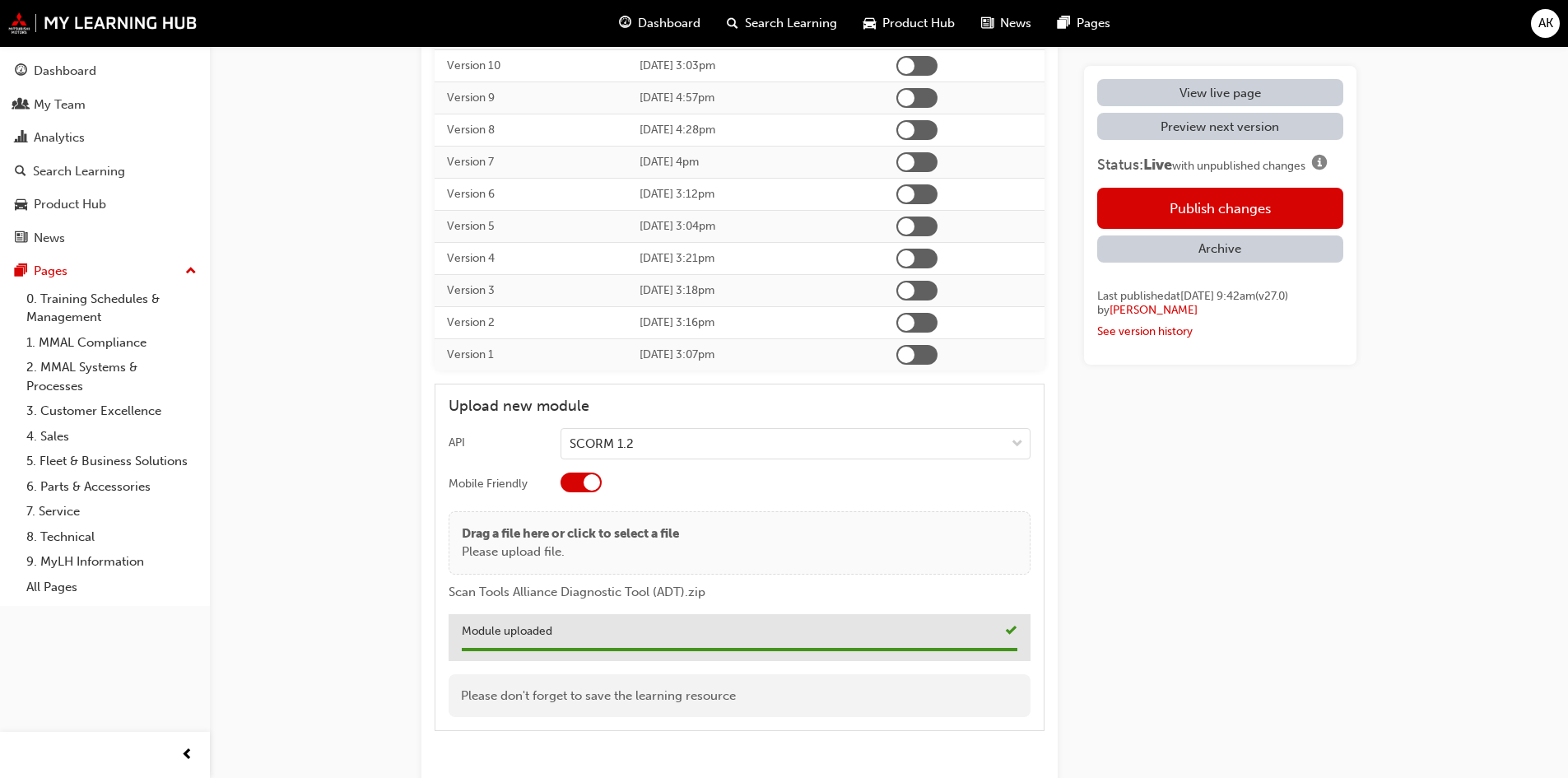
click at [1191, 212] on button "Publish changes" at bounding box center [1220, 207] width 246 height 41
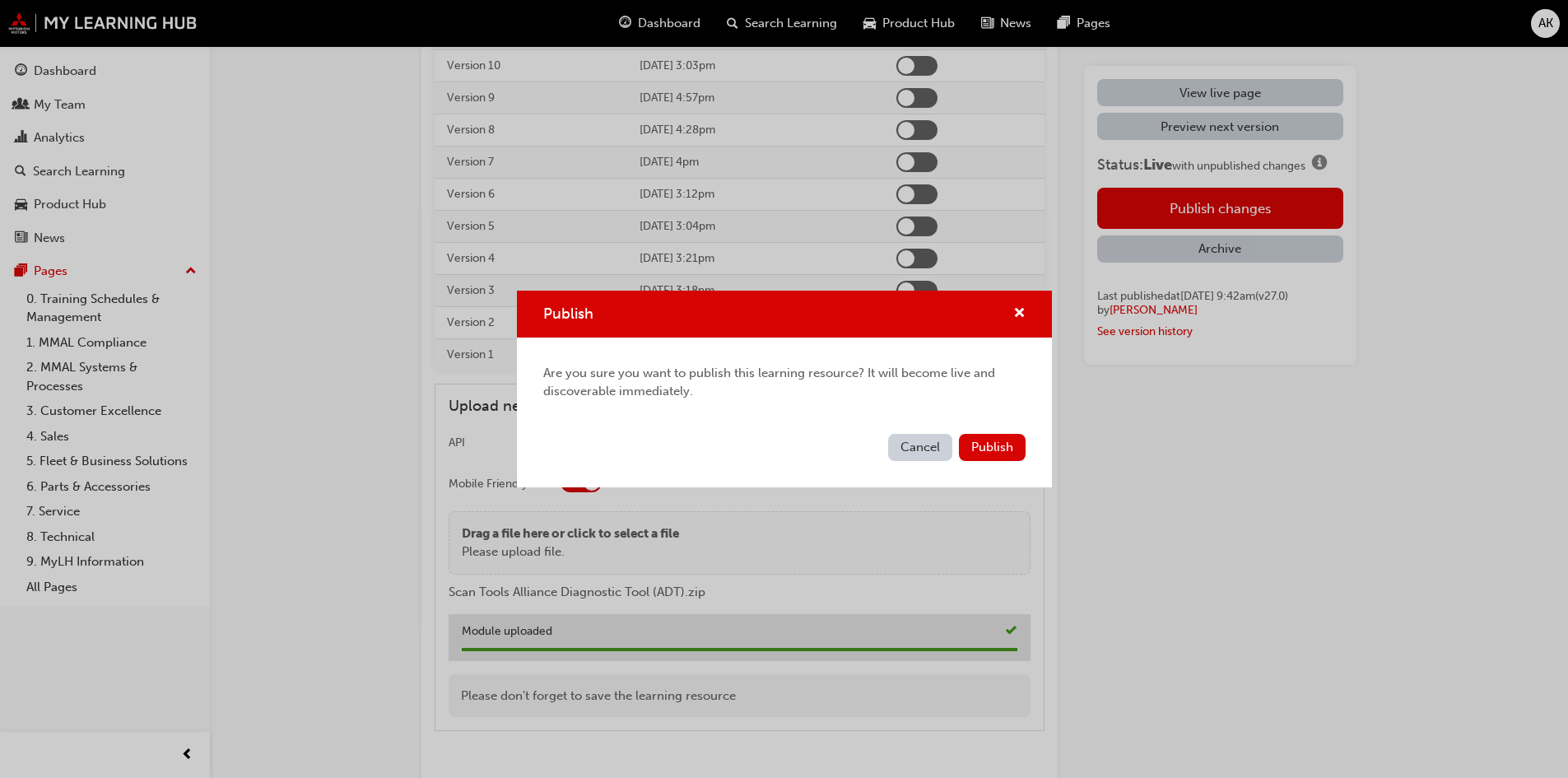
click at [994, 451] on span "Publish" at bounding box center [992, 447] width 42 height 15
click at [1003, 438] on button "Publish" at bounding box center [983, 447] width 85 height 28
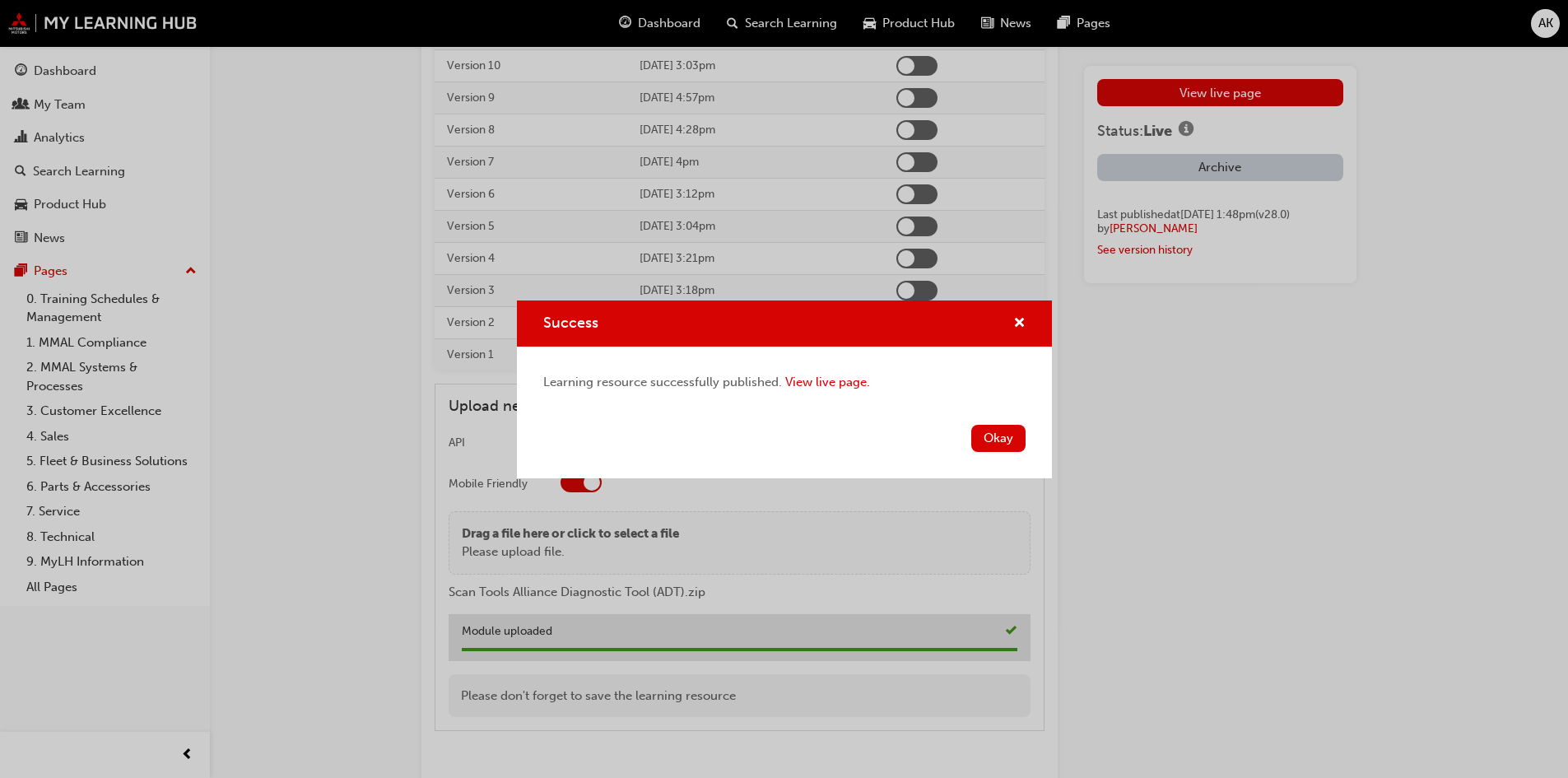
click at [1004, 438] on button "Okay" at bounding box center [998, 438] width 54 height 27
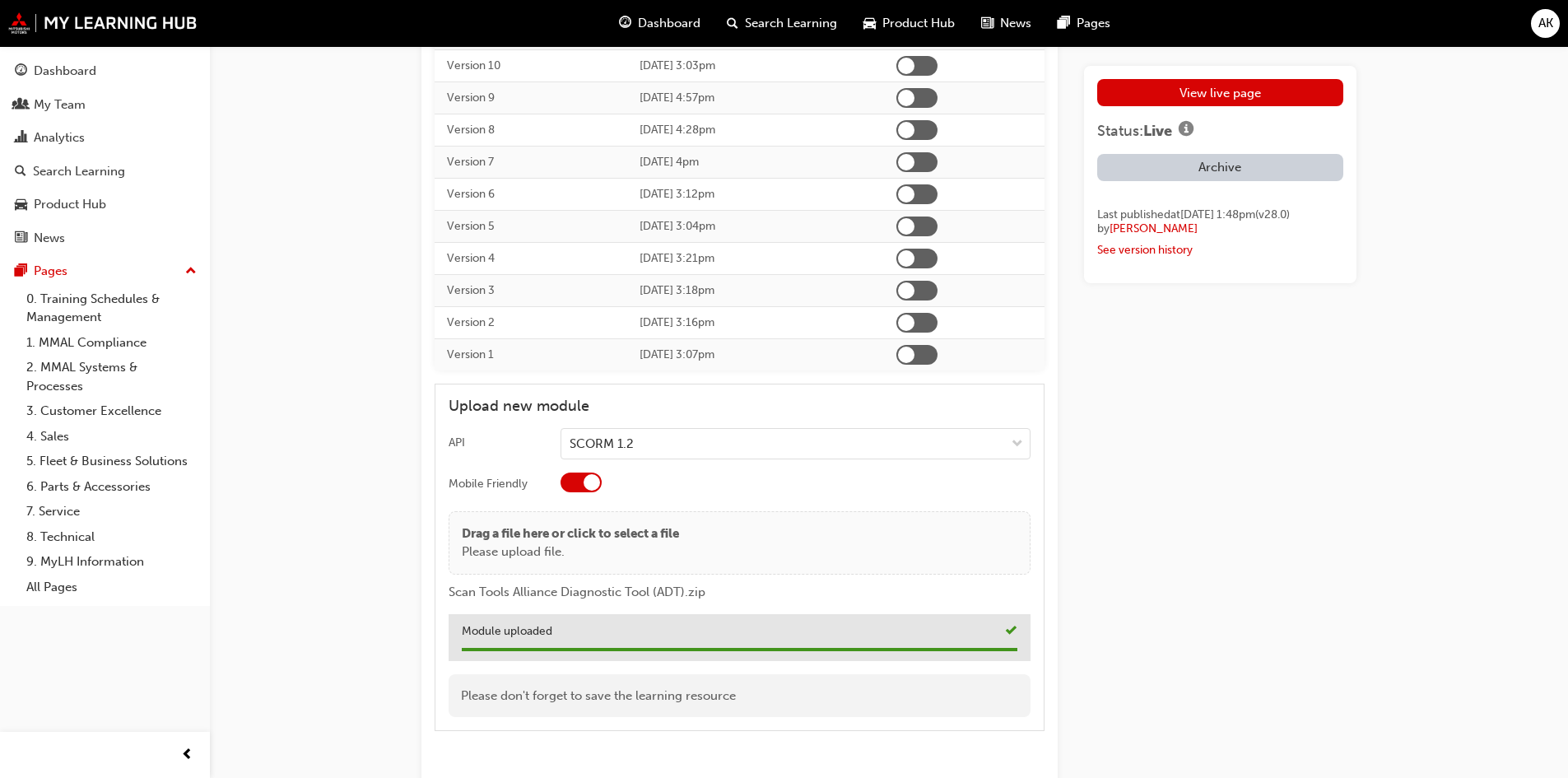
click at [1185, 96] on link "View live page" at bounding box center [1220, 92] width 246 height 27
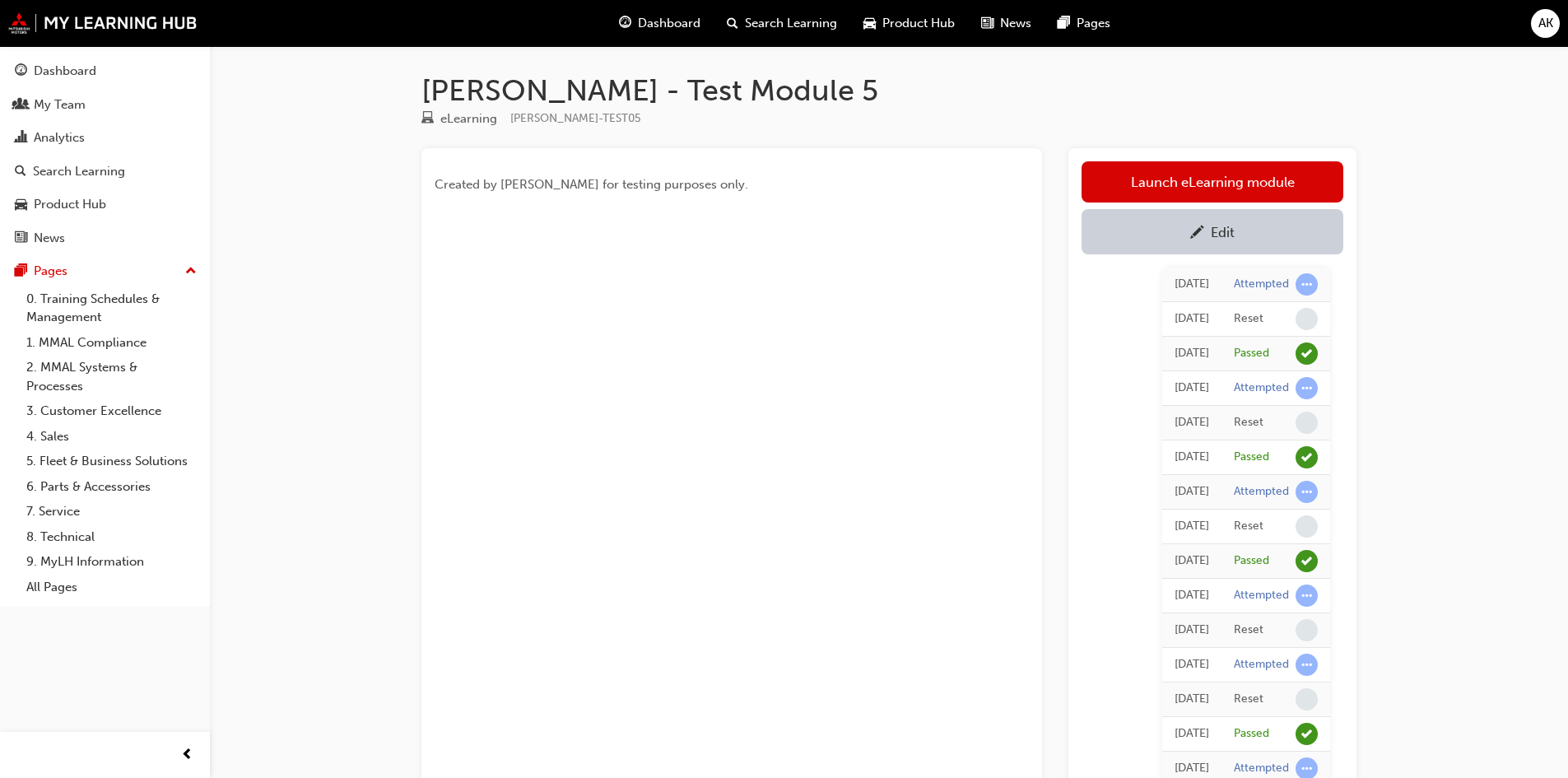
click at [1221, 182] on link "Launch eLearning module" at bounding box center [1212, 182] width 262 height 41
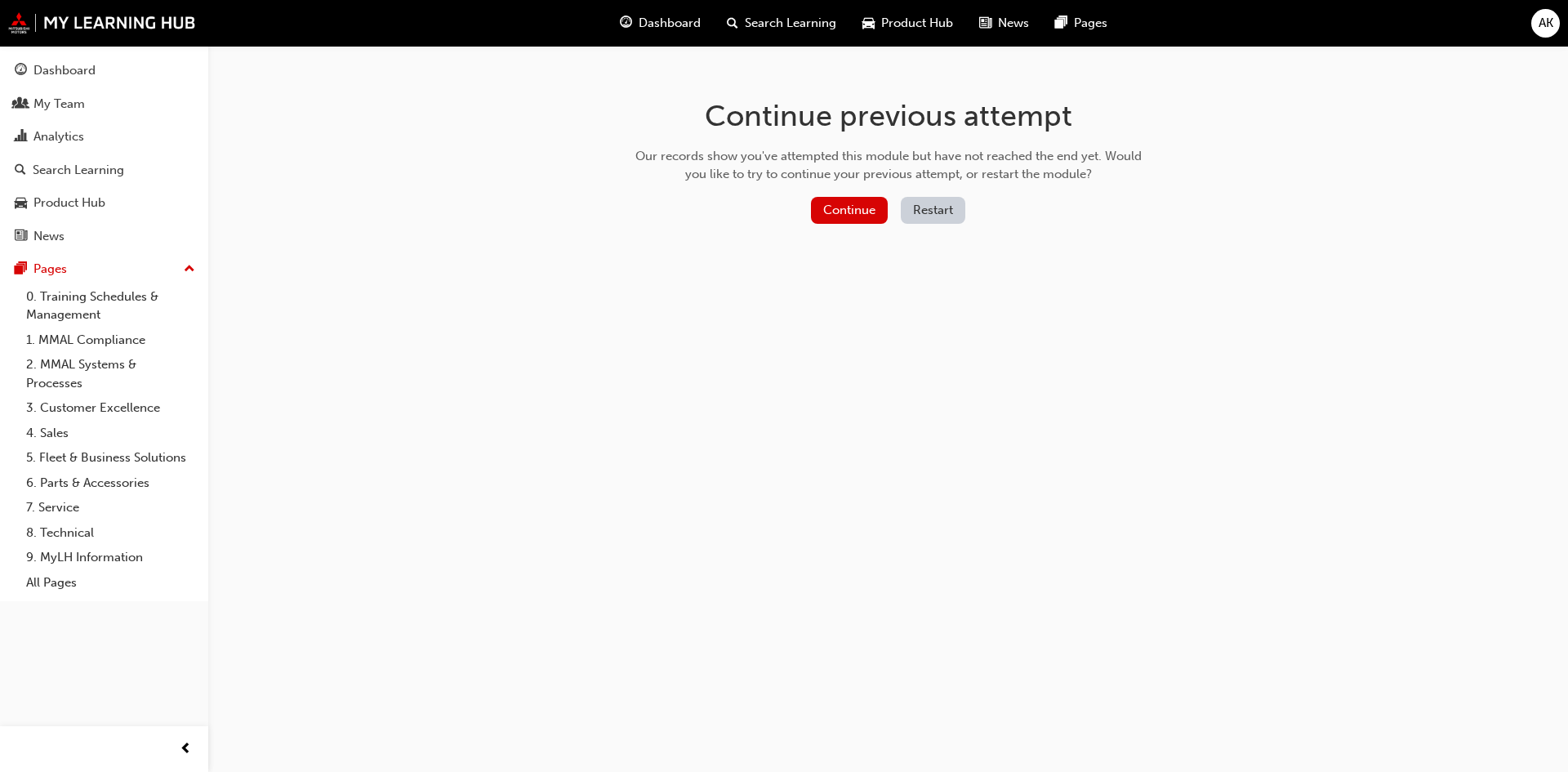
drag, startPoint x: 869, startPoint y: 216, endPoint x: 964, endPoint y: 203, distance: 95.9
click at [965, 204] on div "Continue Restart" at bounding box center [889, 213] width 518 height 33
click at [958, 203] on button "Restart" at bounding box center [933, 210] width 65 height 27
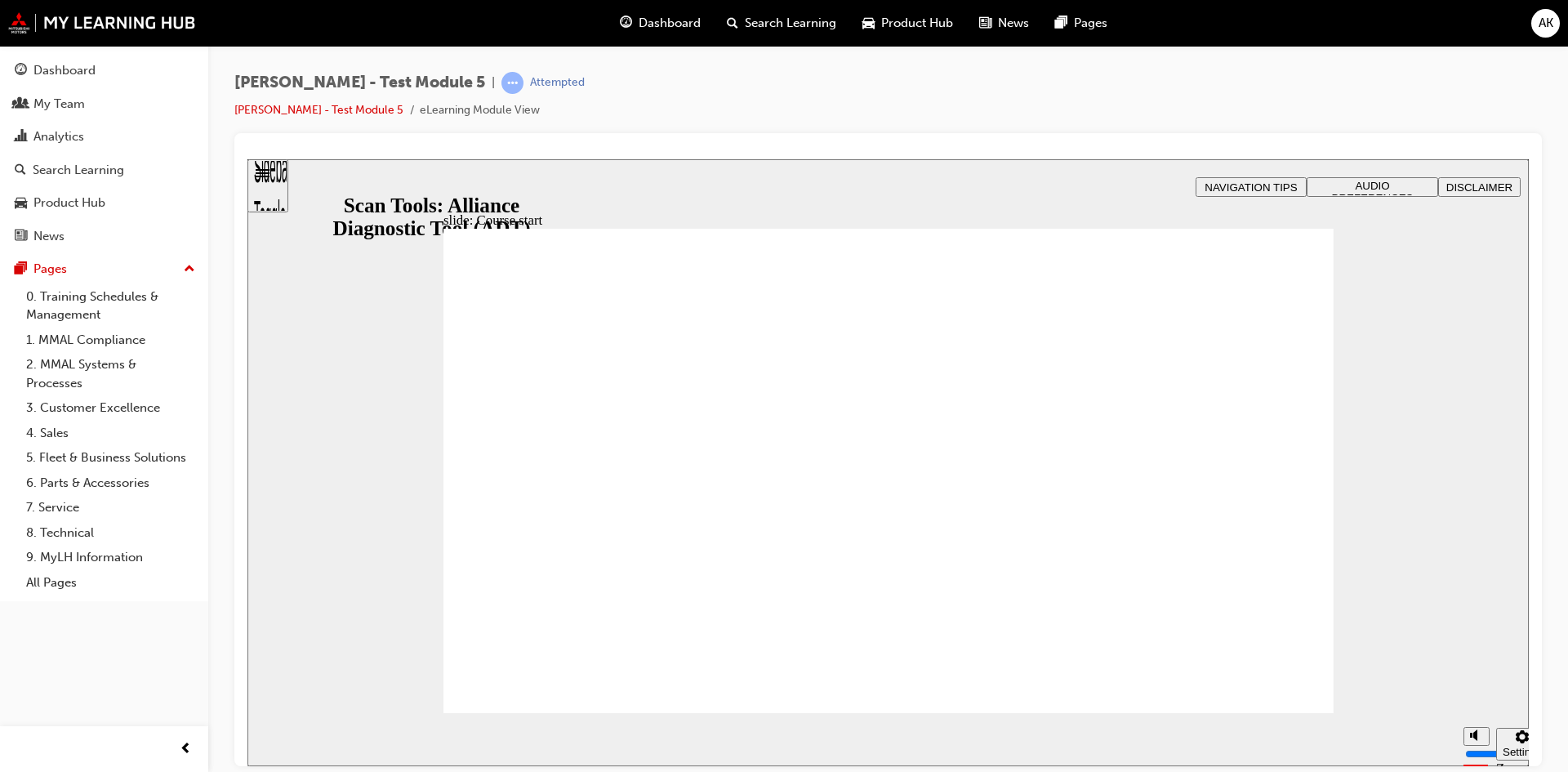
click at [1472, 186] on span "DISCLAIMER" at bounding box center [1480, 186] width 66 height 12
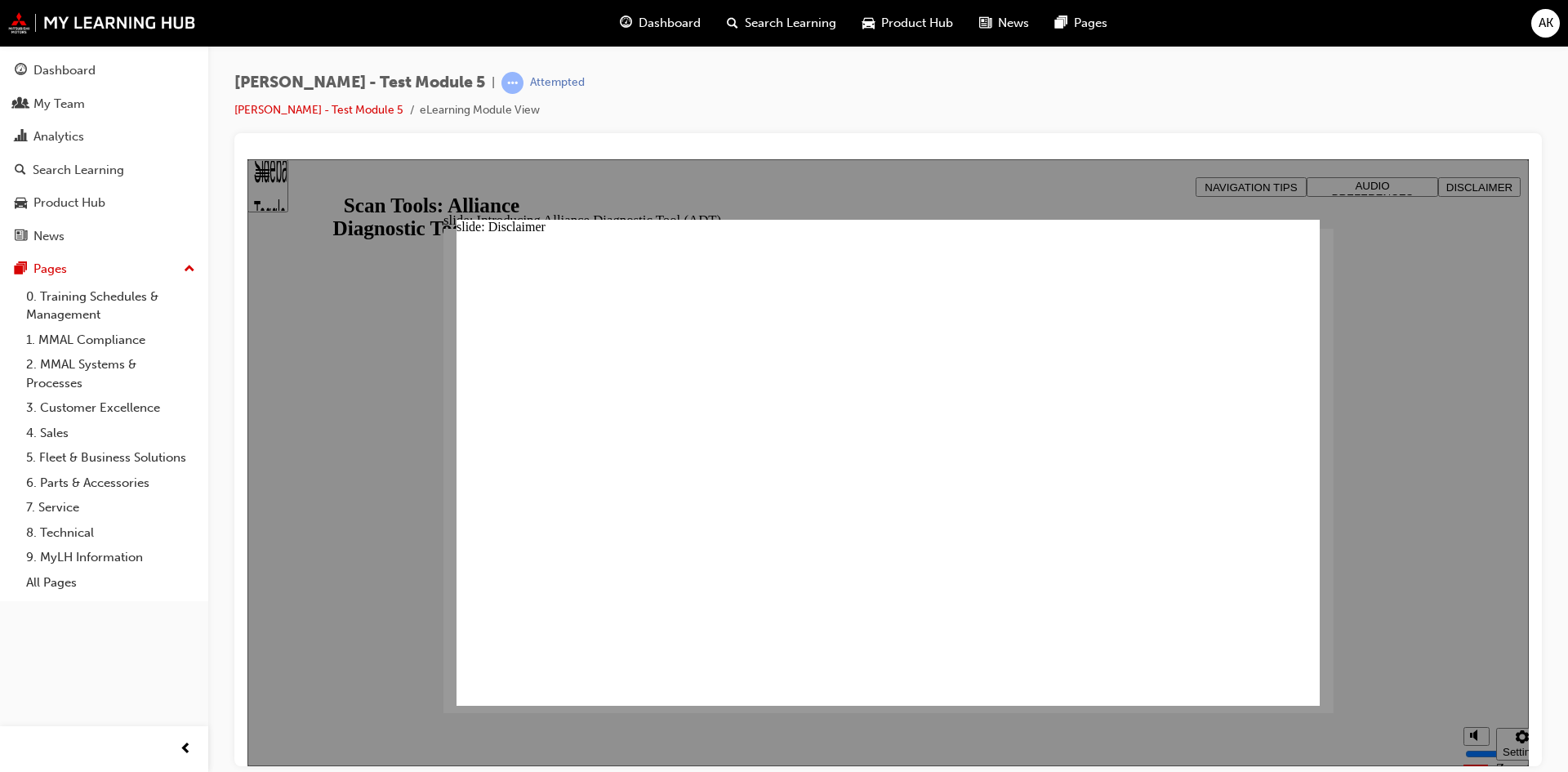
type input "M"
type input "MM"
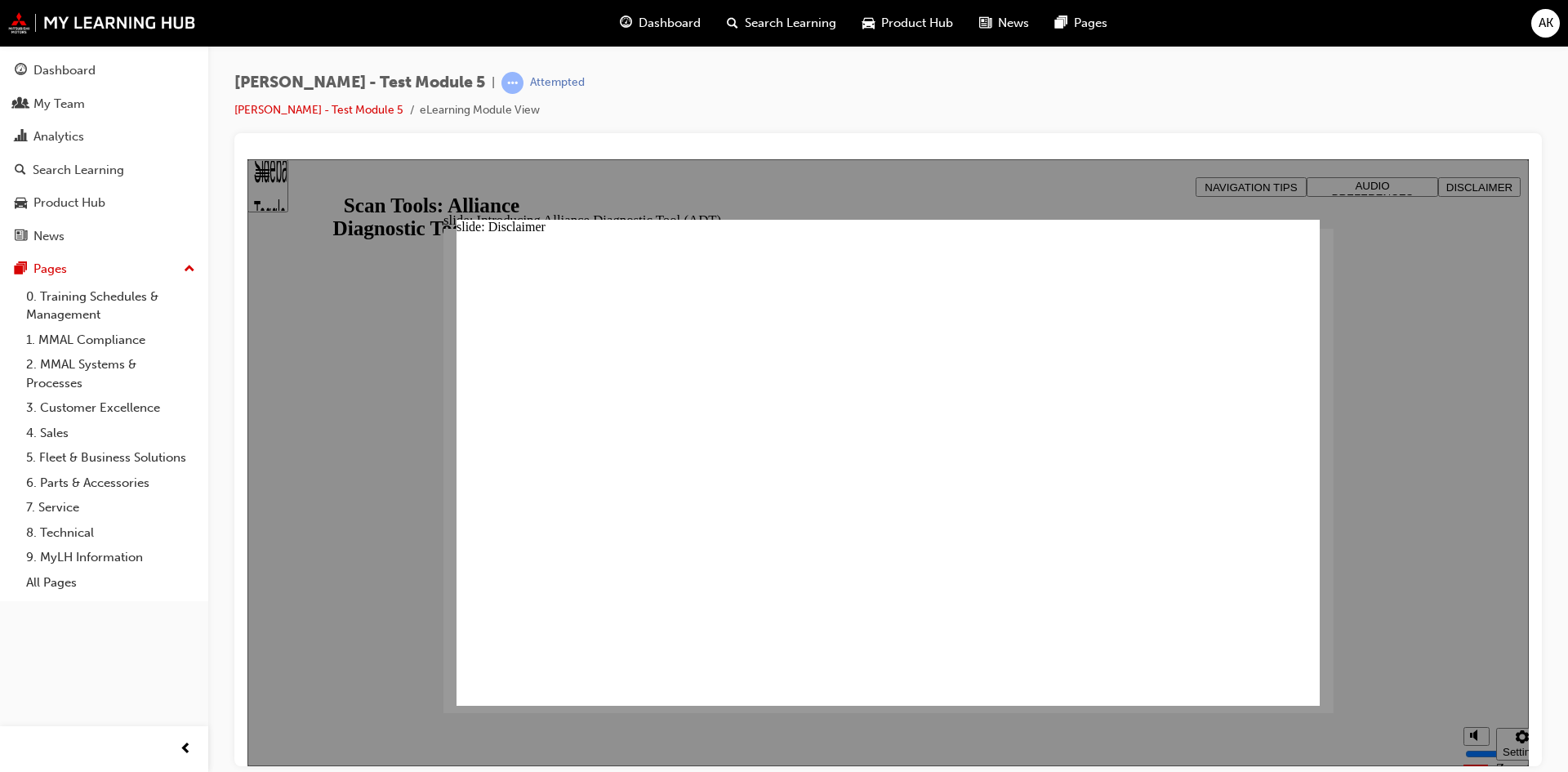
type input "MMA"
type input "MMAL"
type input "MMALoverride!"
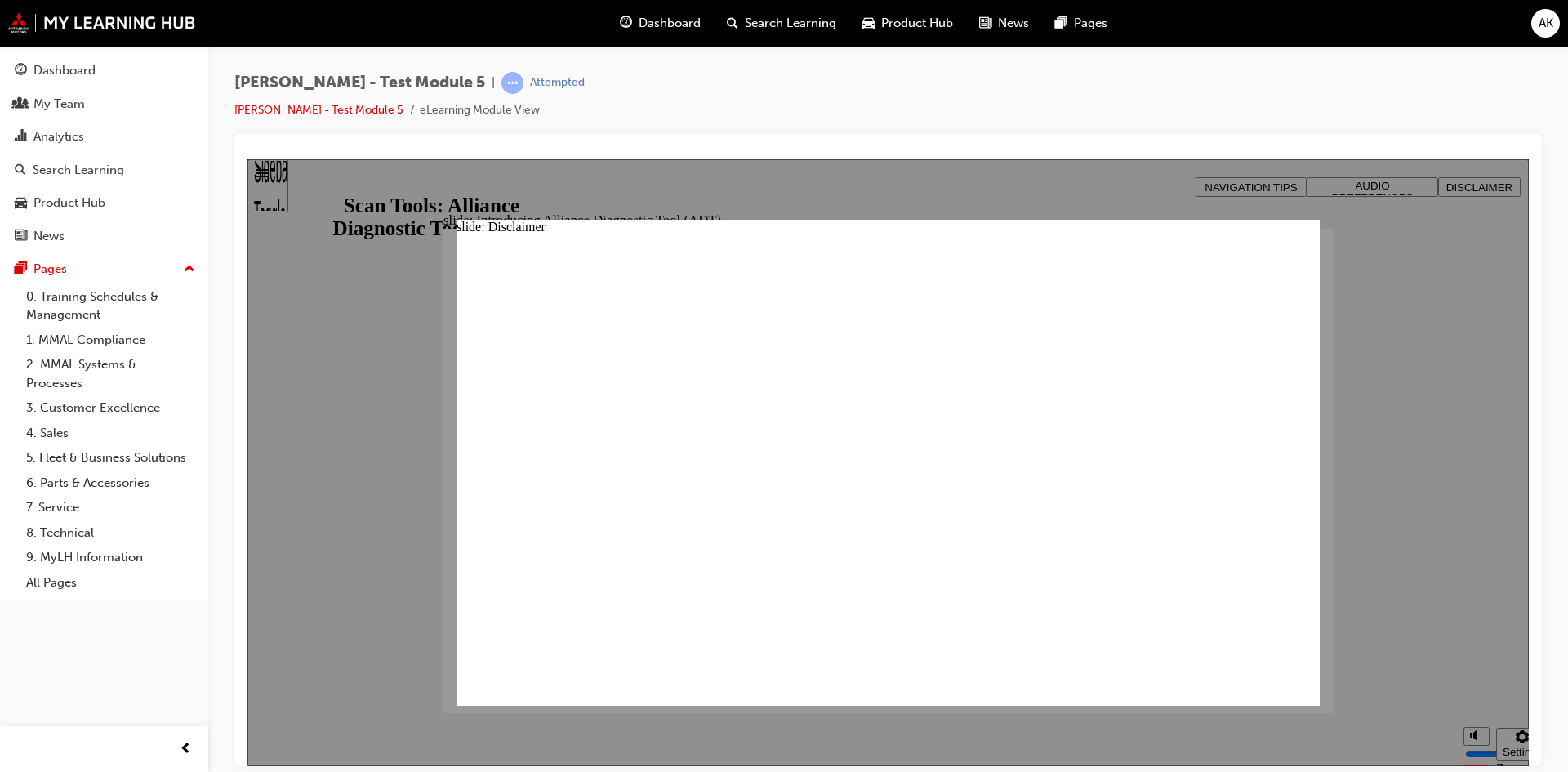
type input "MMALoverride!"
click button "Freeform 2" at bounding box center [475, 741] width 37 height 37
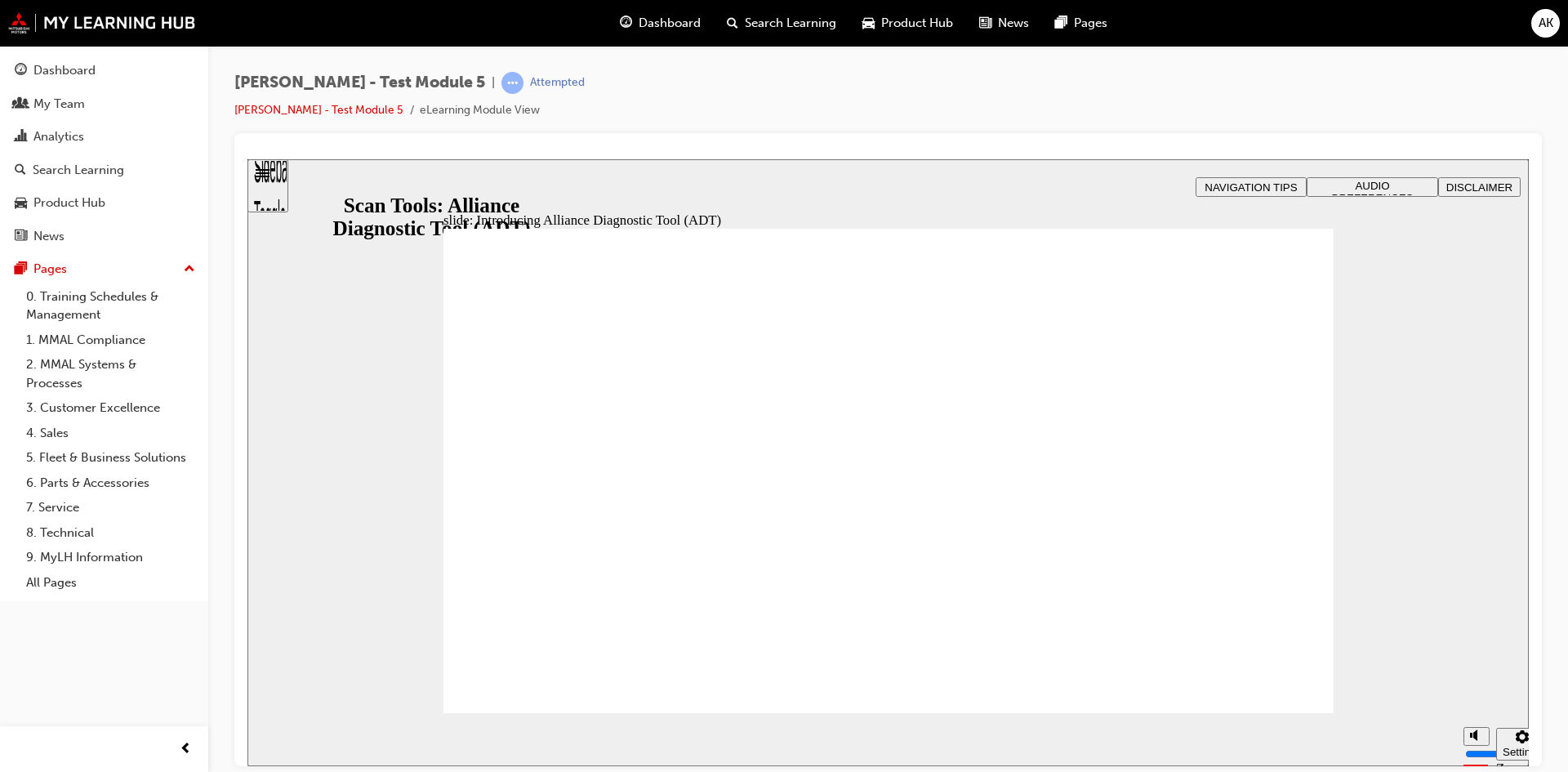
click at [413, 198] on div "slide: Connecting ADT to a vehicle Rectangle 1 B N Rectangle 3 Rectangle 2 Conn…" at bounding box center [888, 462] width 1282 height 607
click at [1492, 177] on button "DISCLAIMER" at bounding box center [1479, 187] width 82 height 20
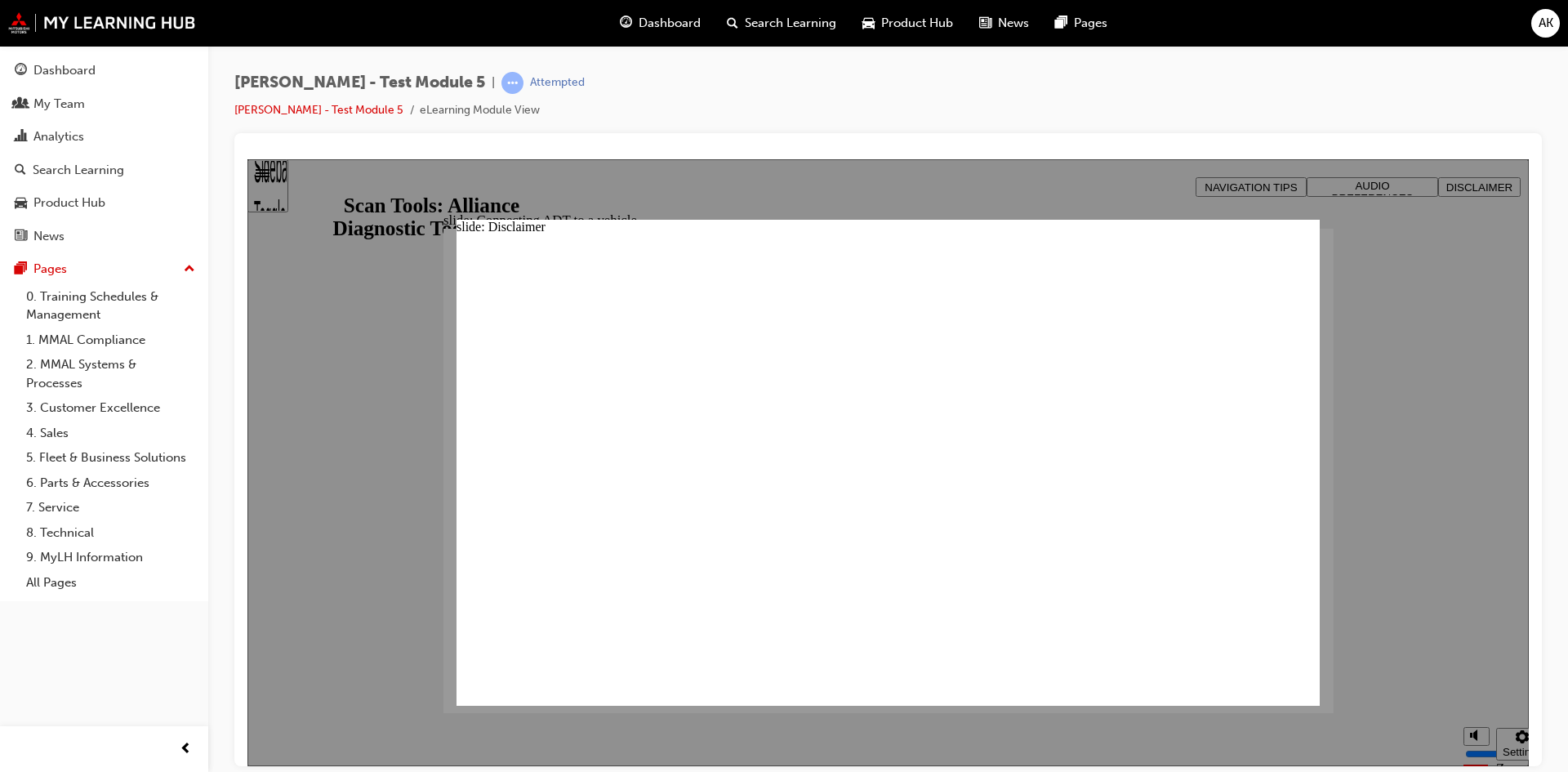
click button "Freeform 2" at bounding box center [475, 741] width 37 height 37
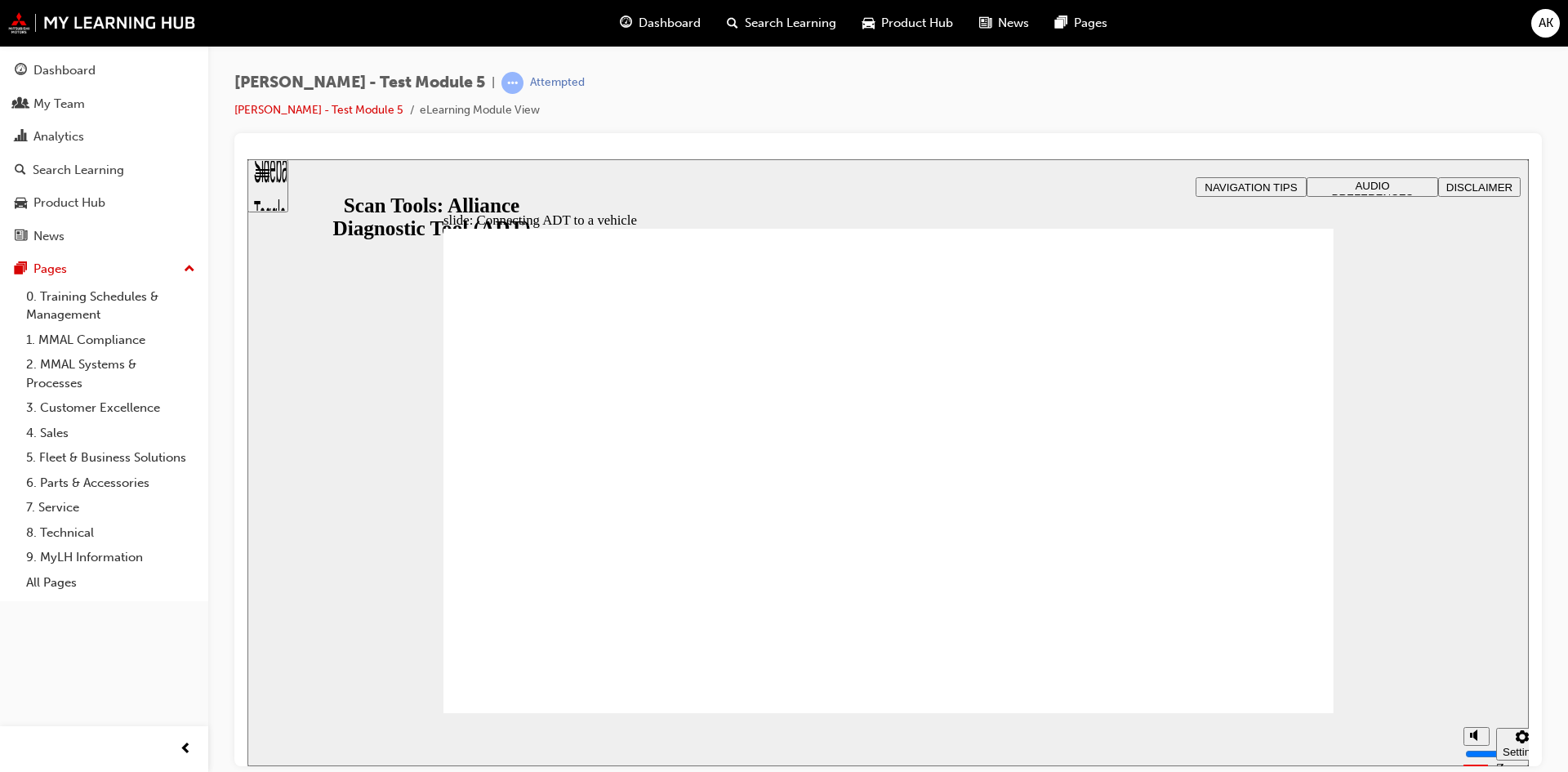
click at [408, 235] on div "slide: Connecting ADT to a vehicle Rectangle 1 B N Rectangle 3 Rectangle 2 Conn…" at bounding box center [888, 462] width 1282 height 607
click at [1489, 181] on span "DISCLAIMER" at bounding box center [1480, 186] width 66 height 12
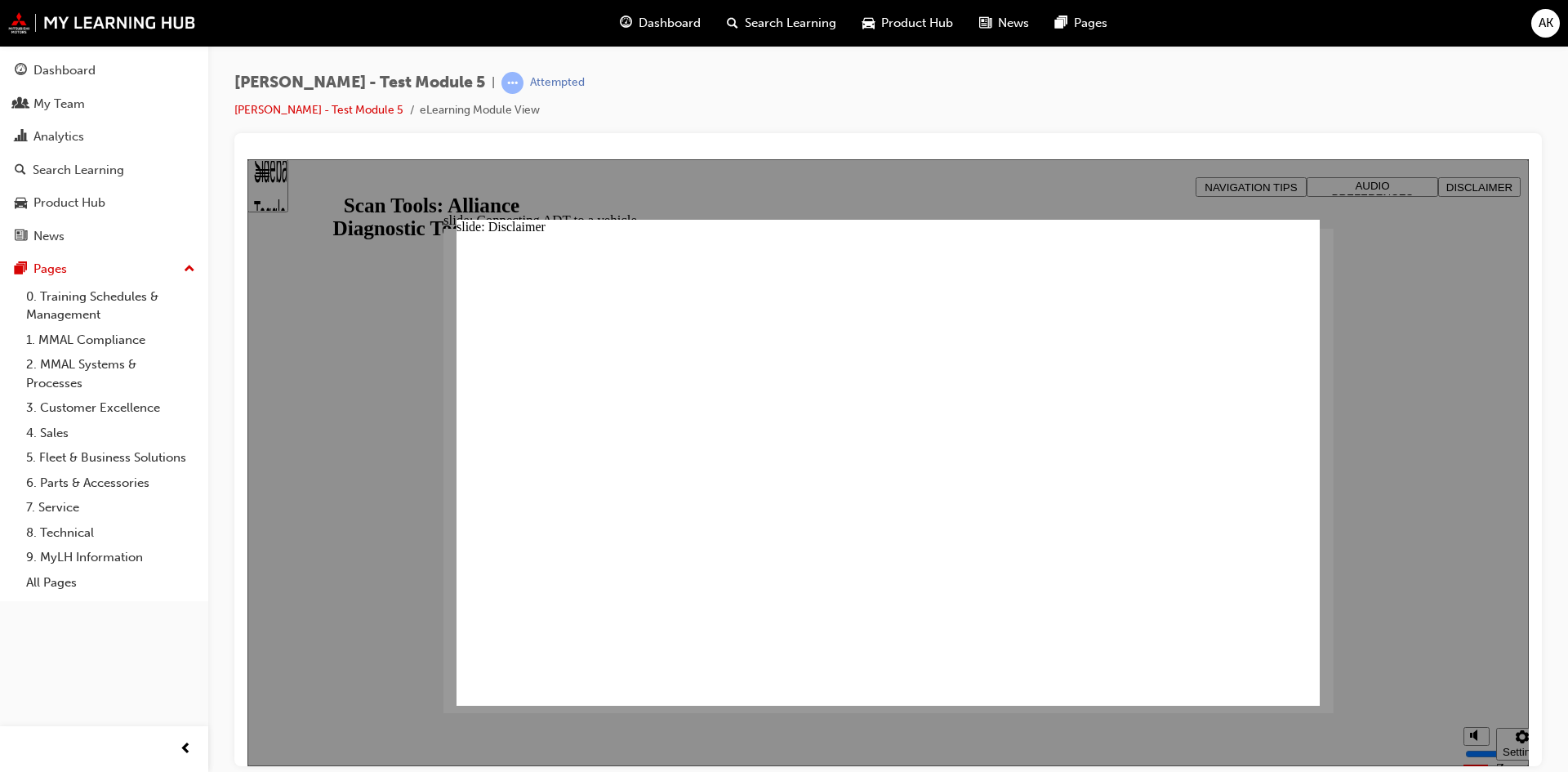
click button "Freeform 2" at bounding box center [475, 741] width 37 height 37
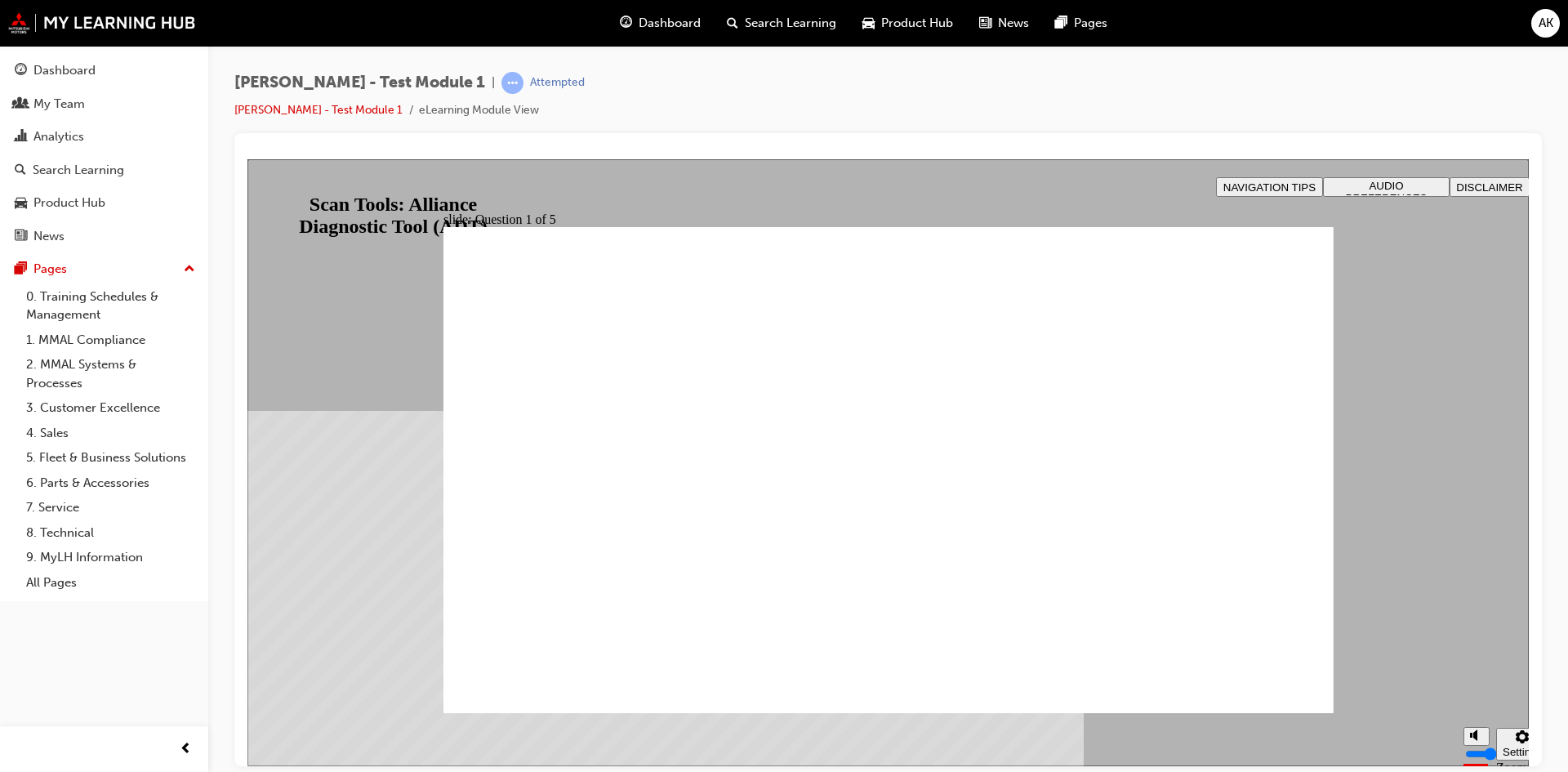
radio input "true"
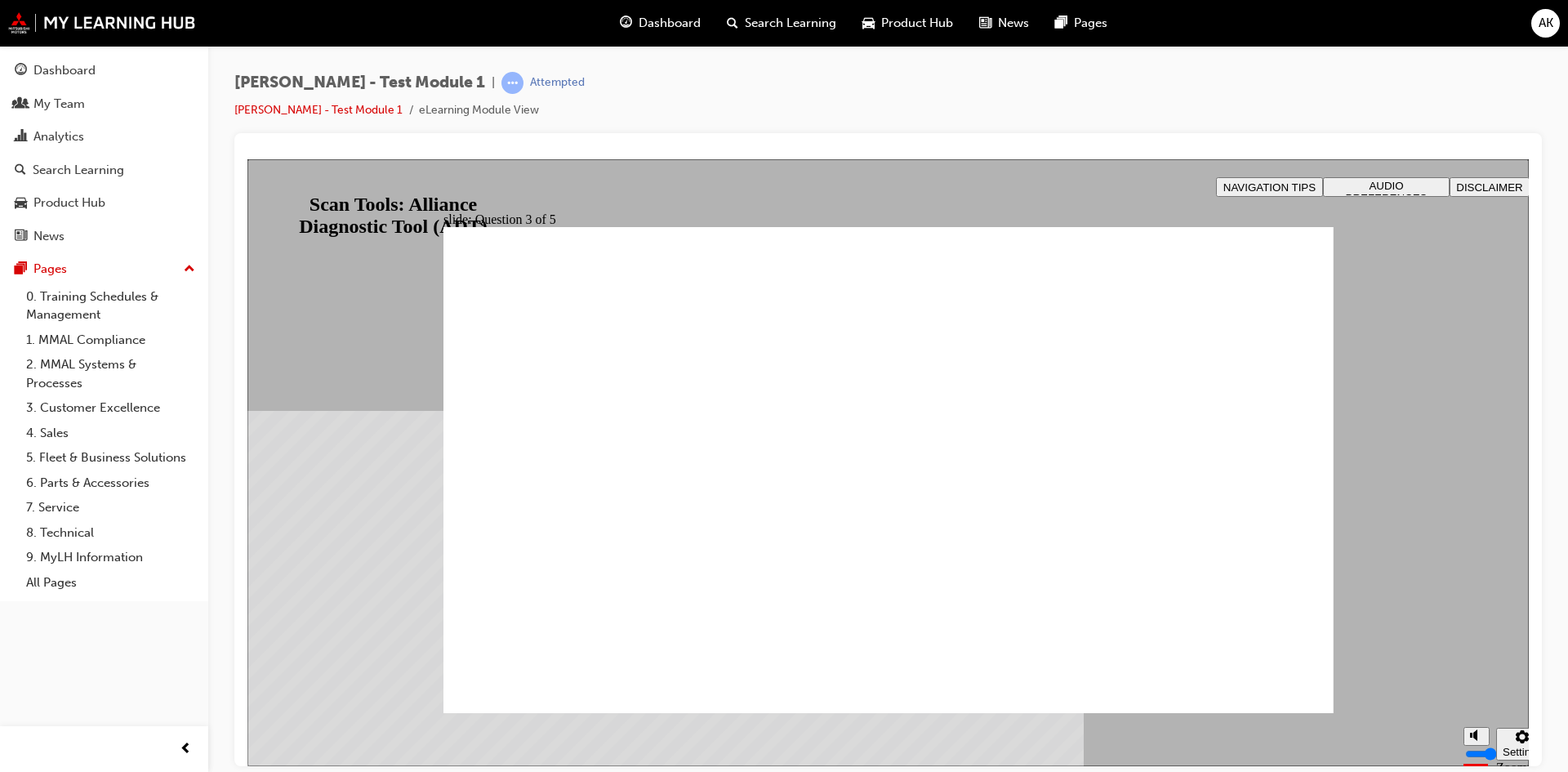
radio input "true"
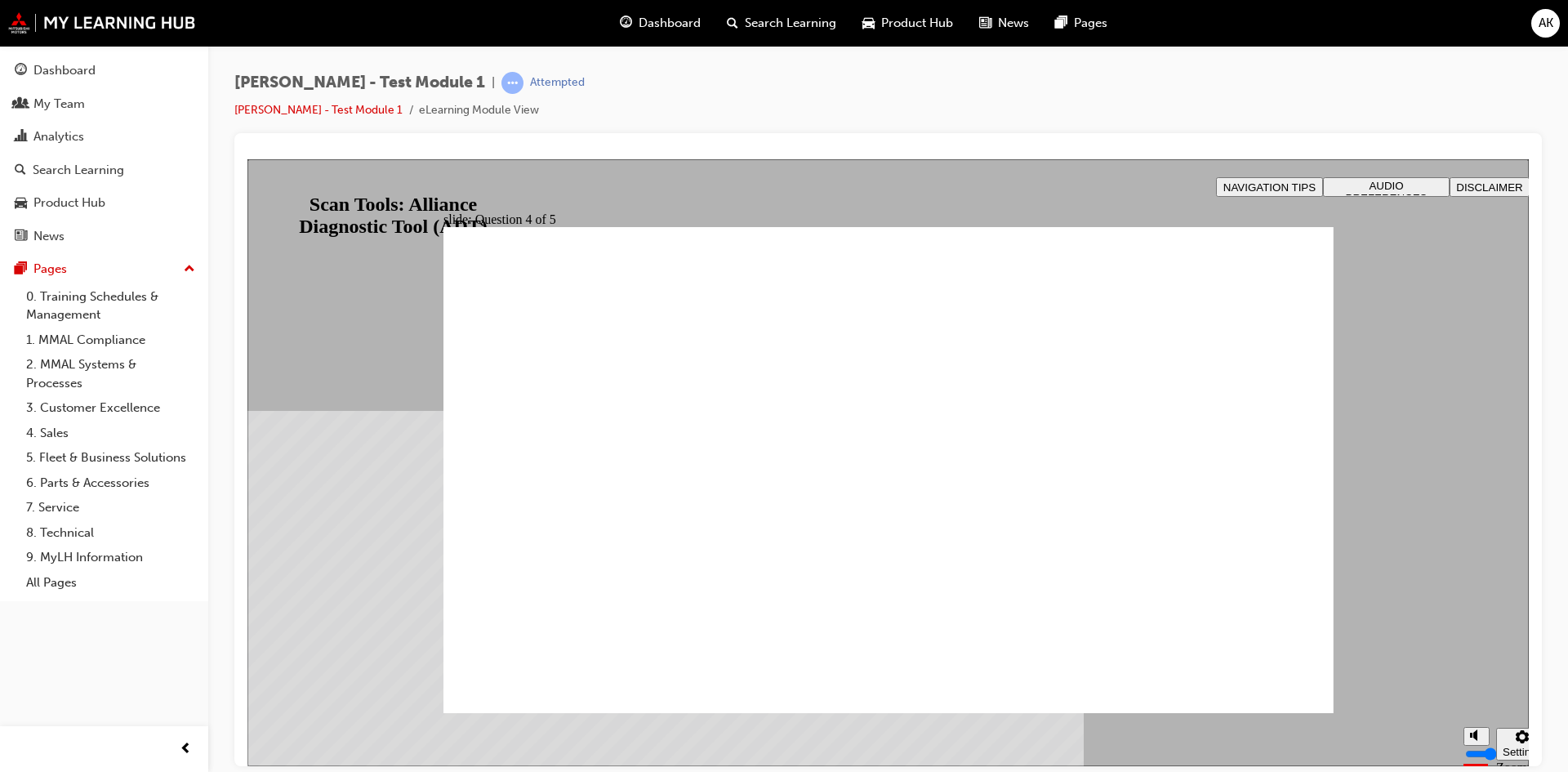
radio input "true"
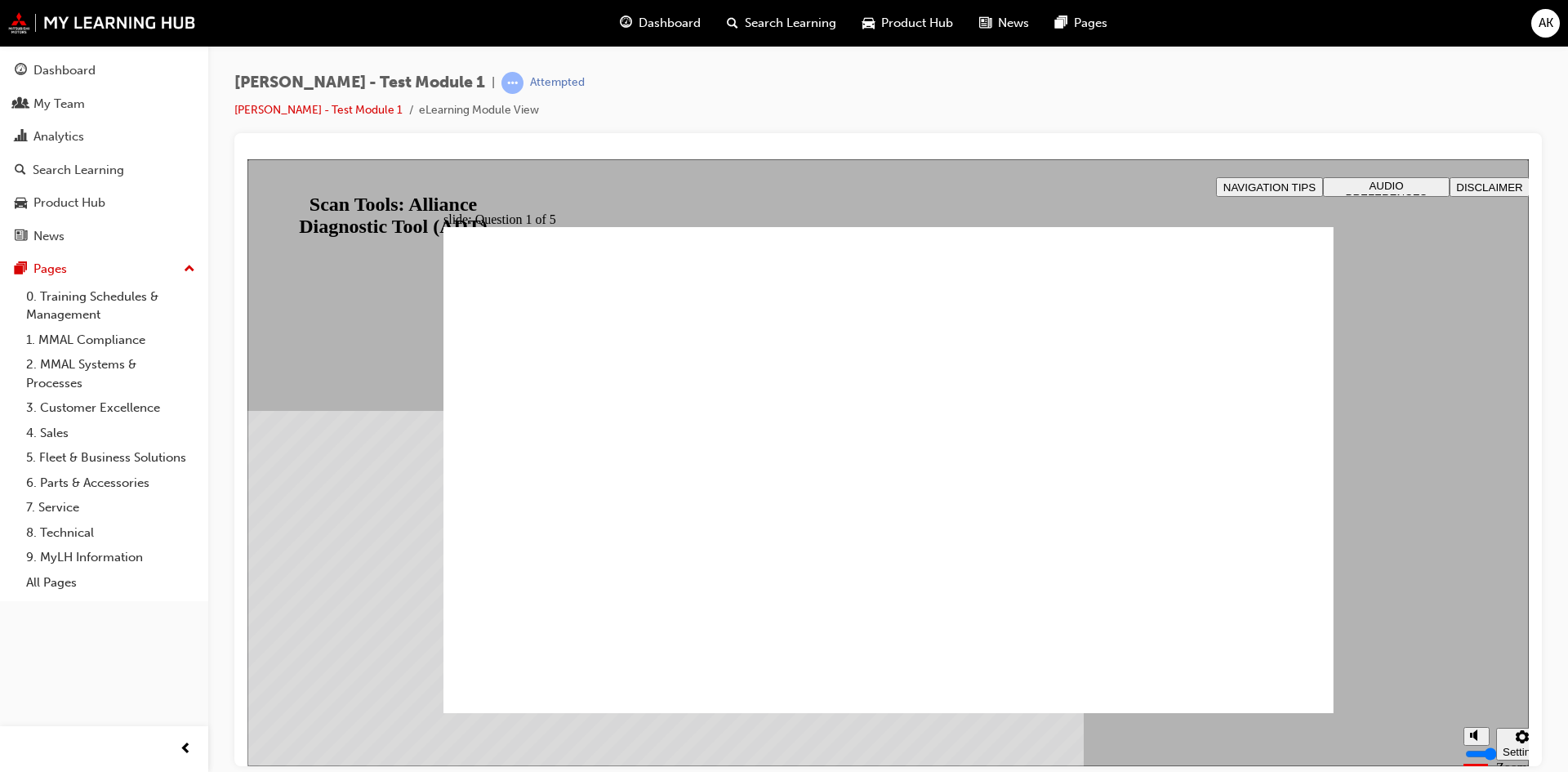
radio input "true"
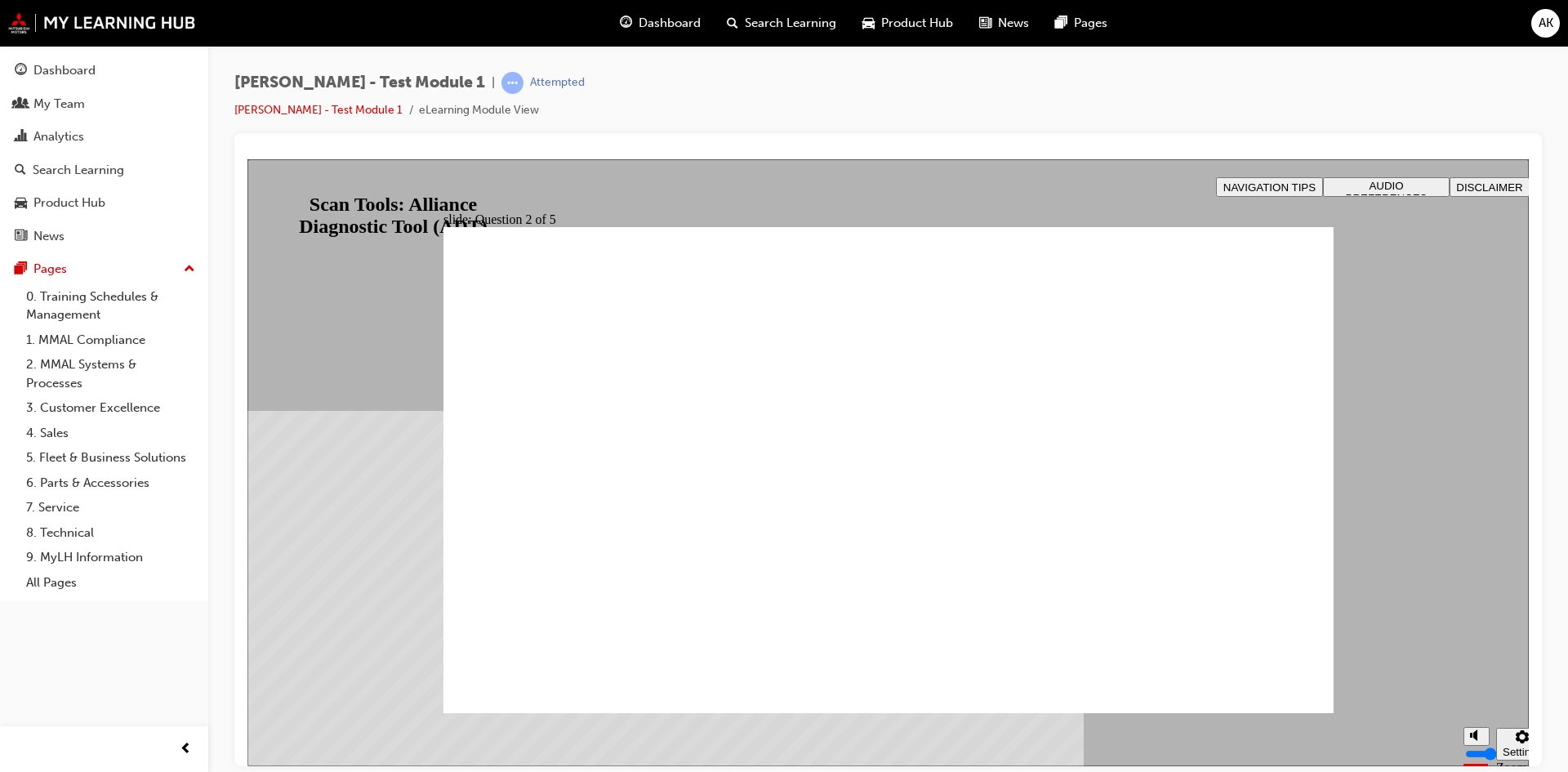
radio input "true"
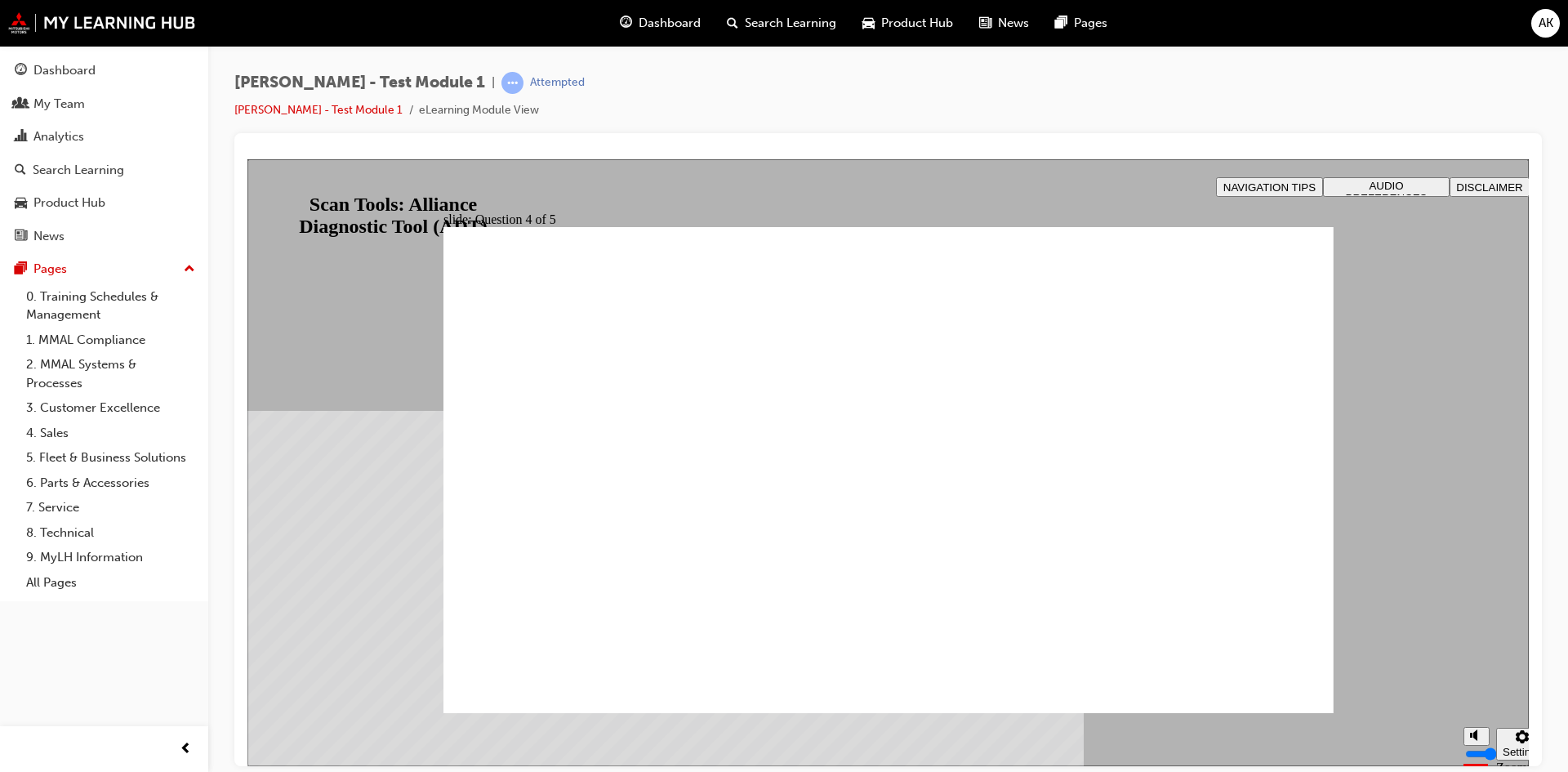
radio input "true"
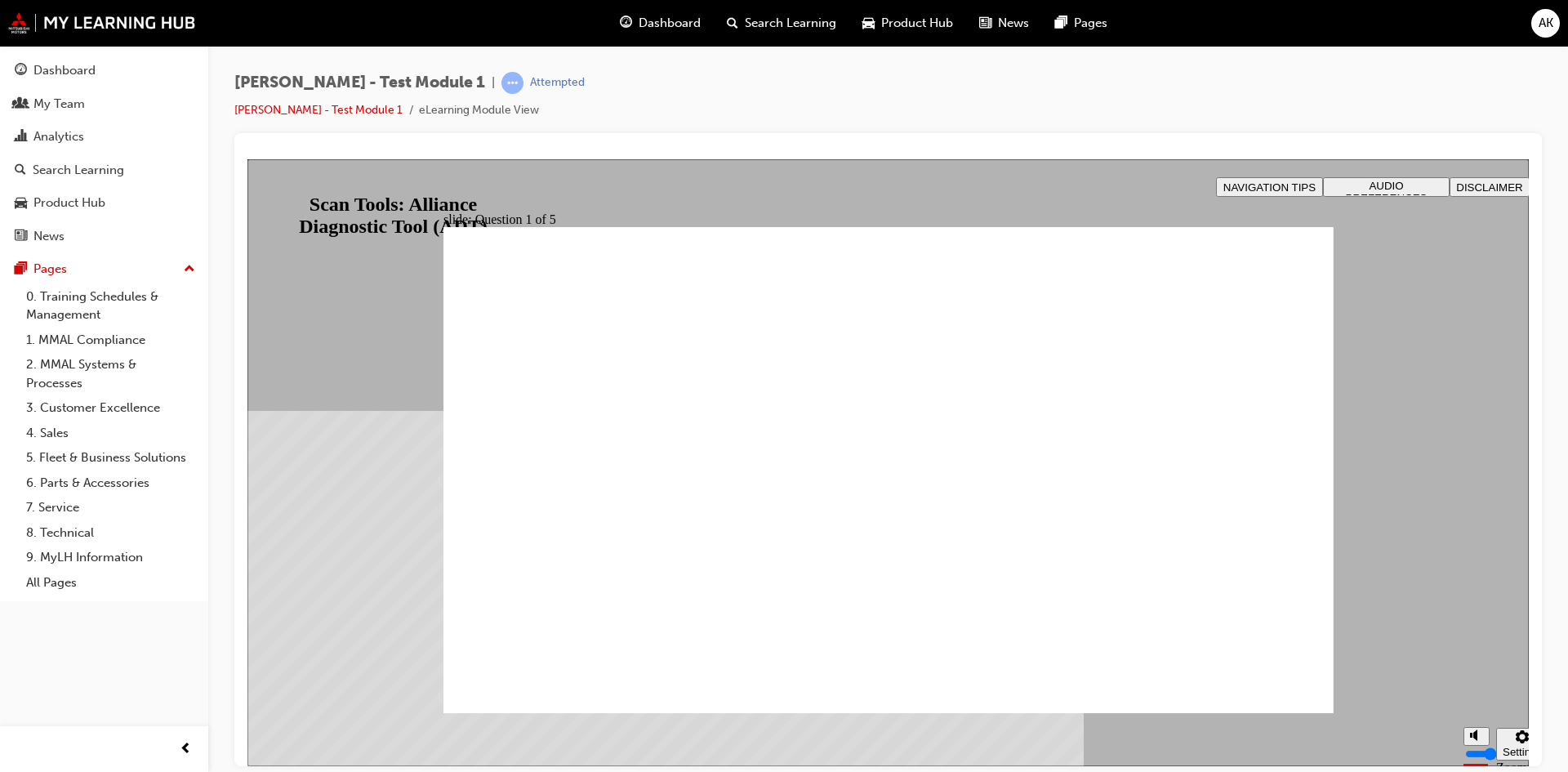
radio input "true"
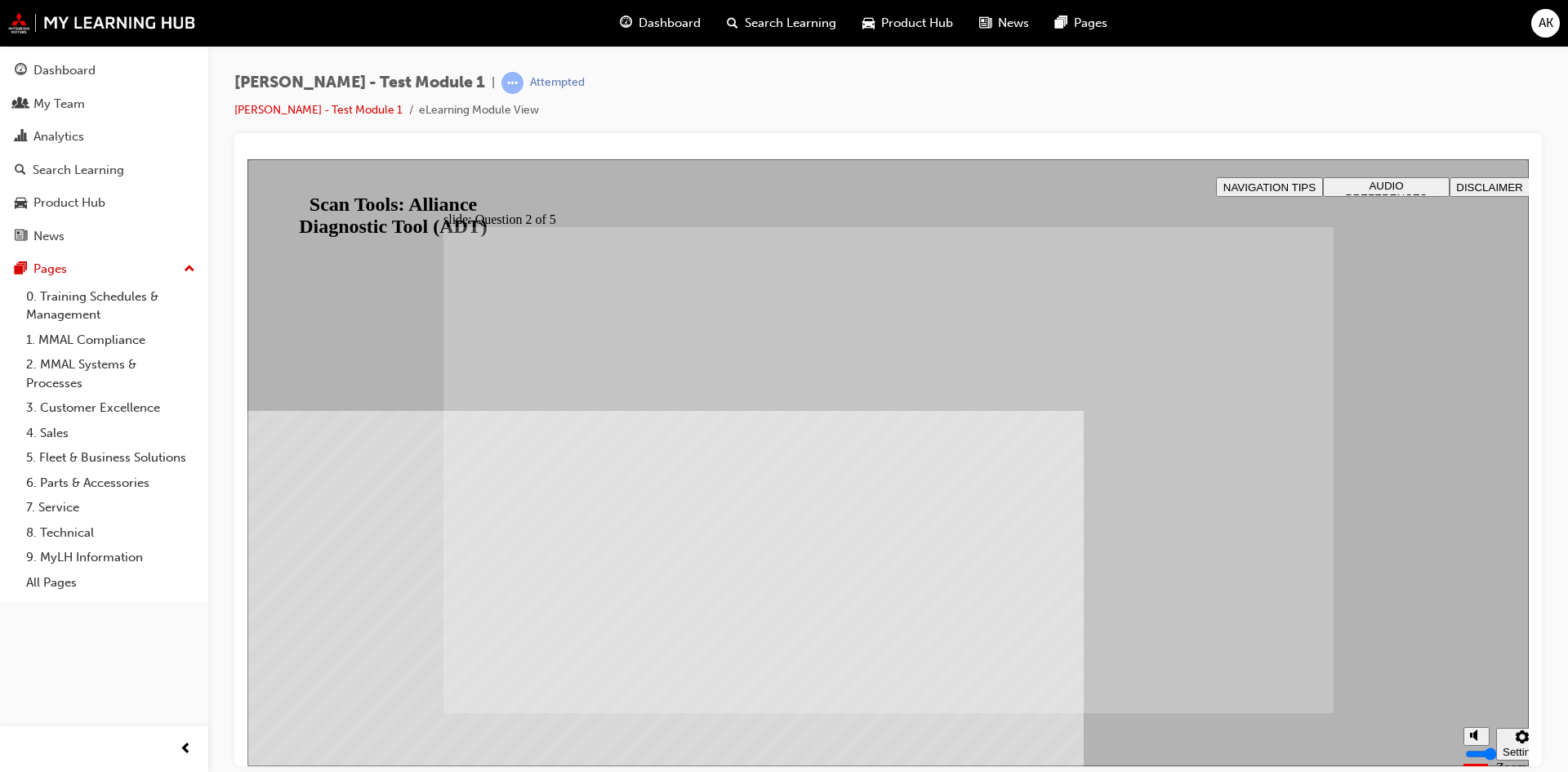
radio input "true"
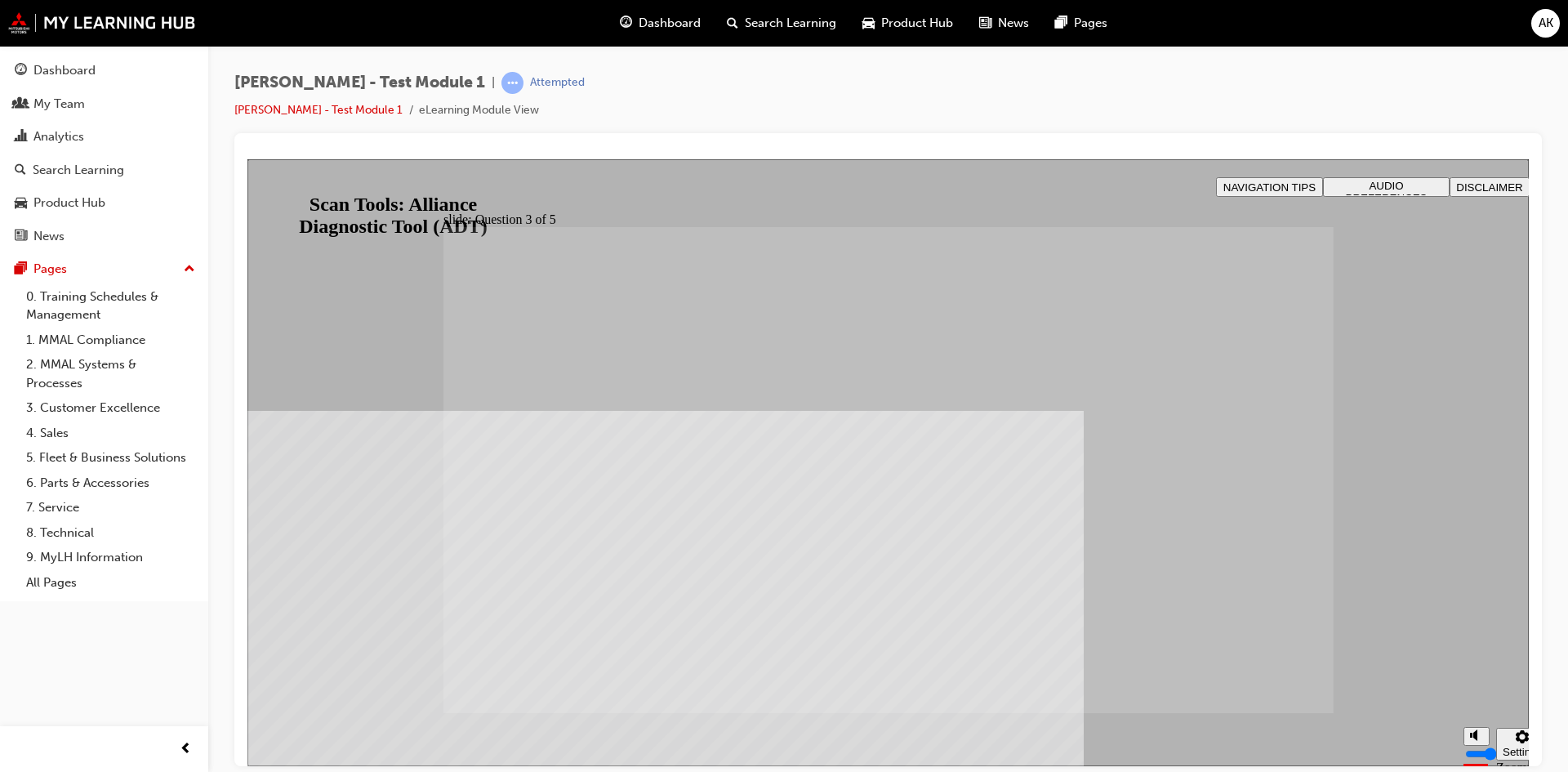
radio input "true"
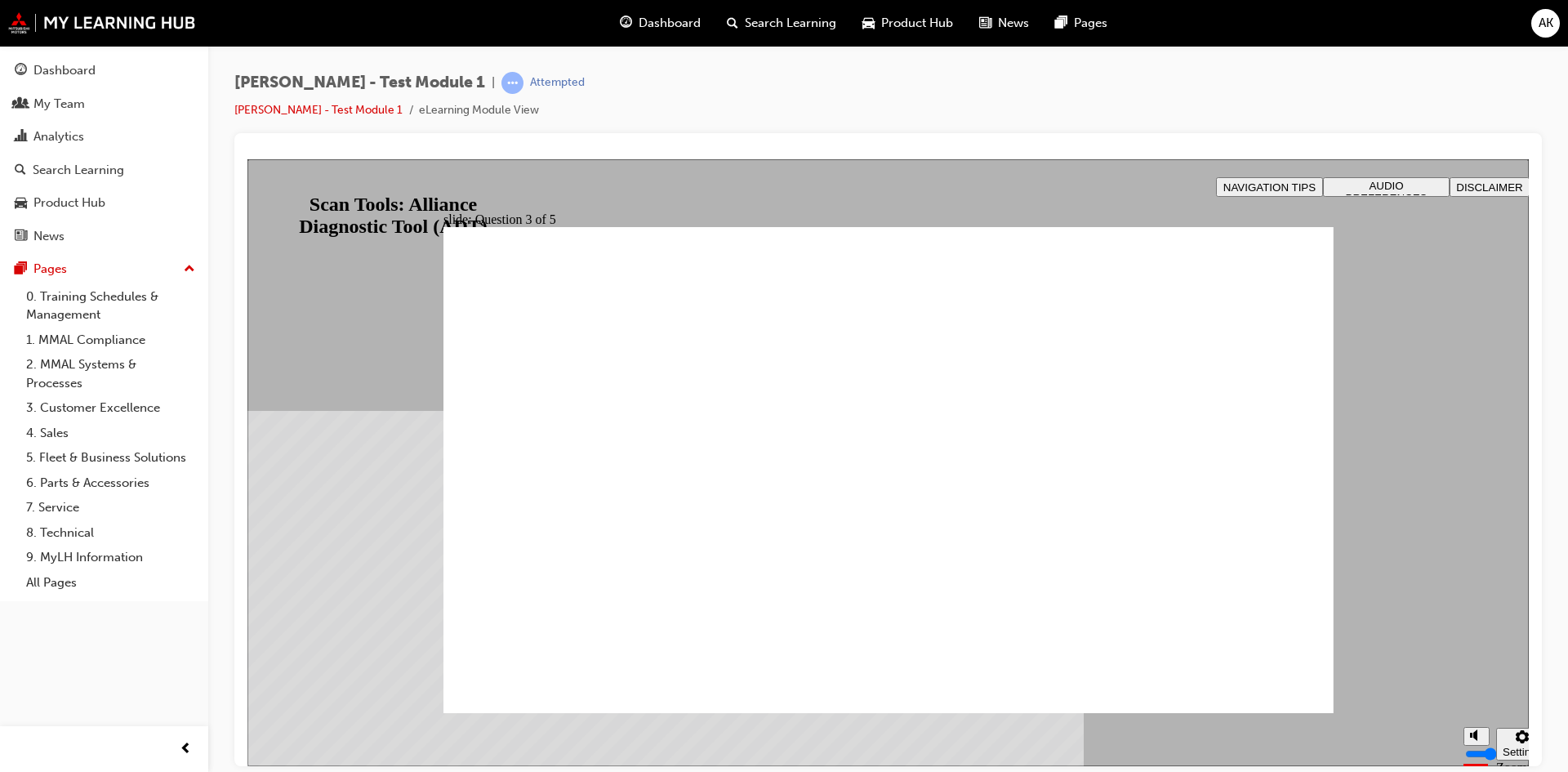
radio input "true"
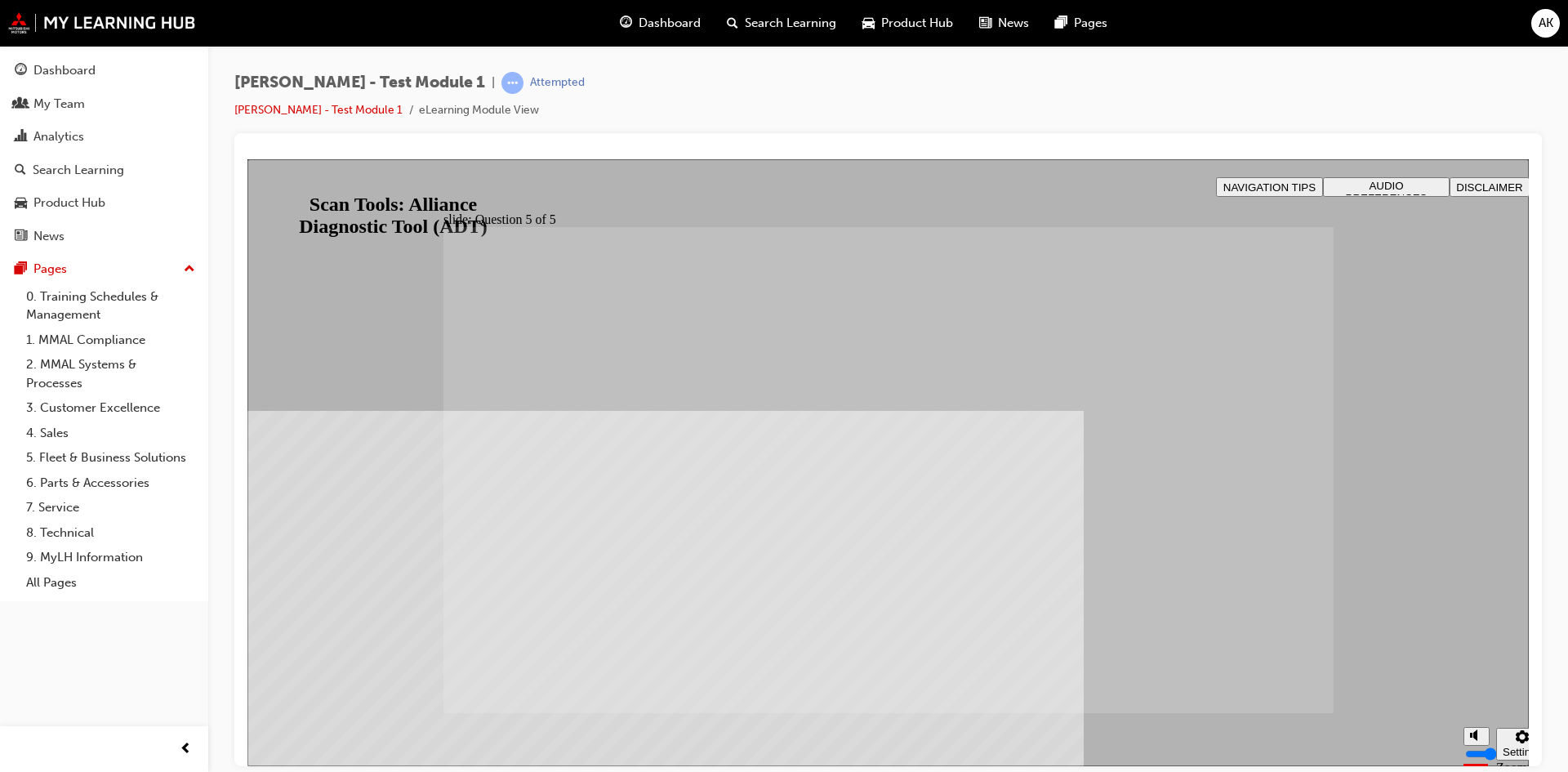
radio input "true"
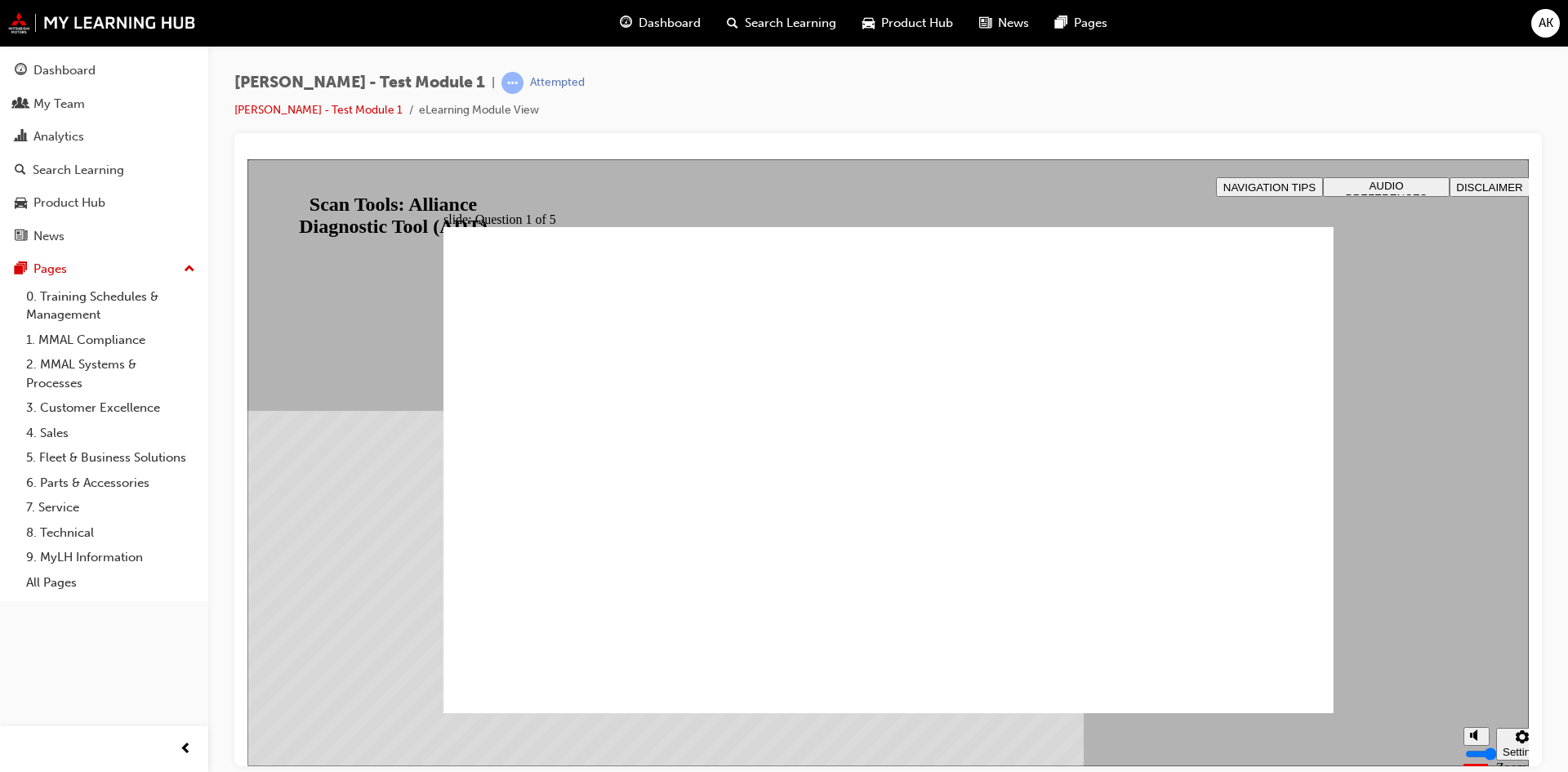
radio input "true"
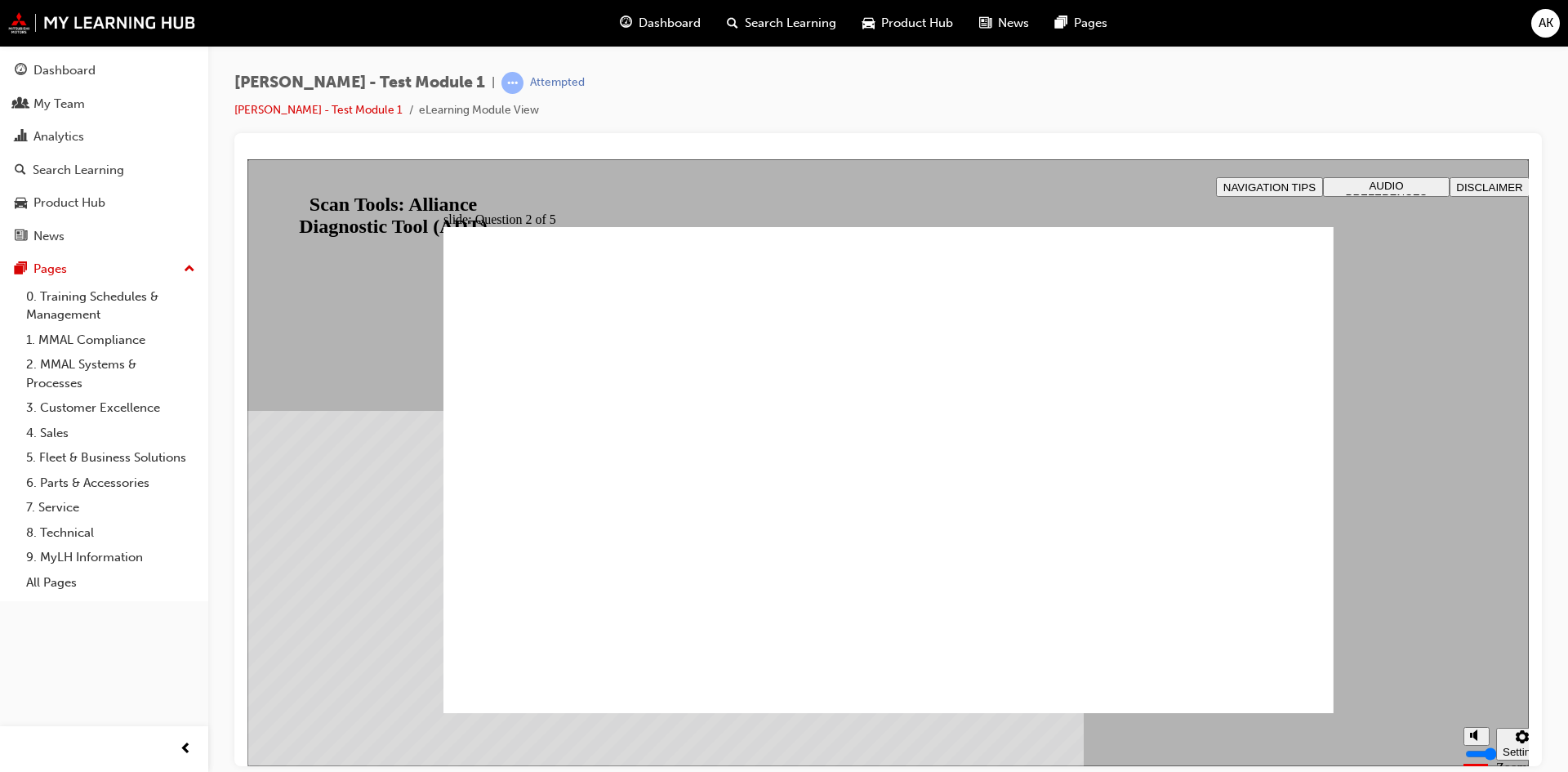
radio input "true"
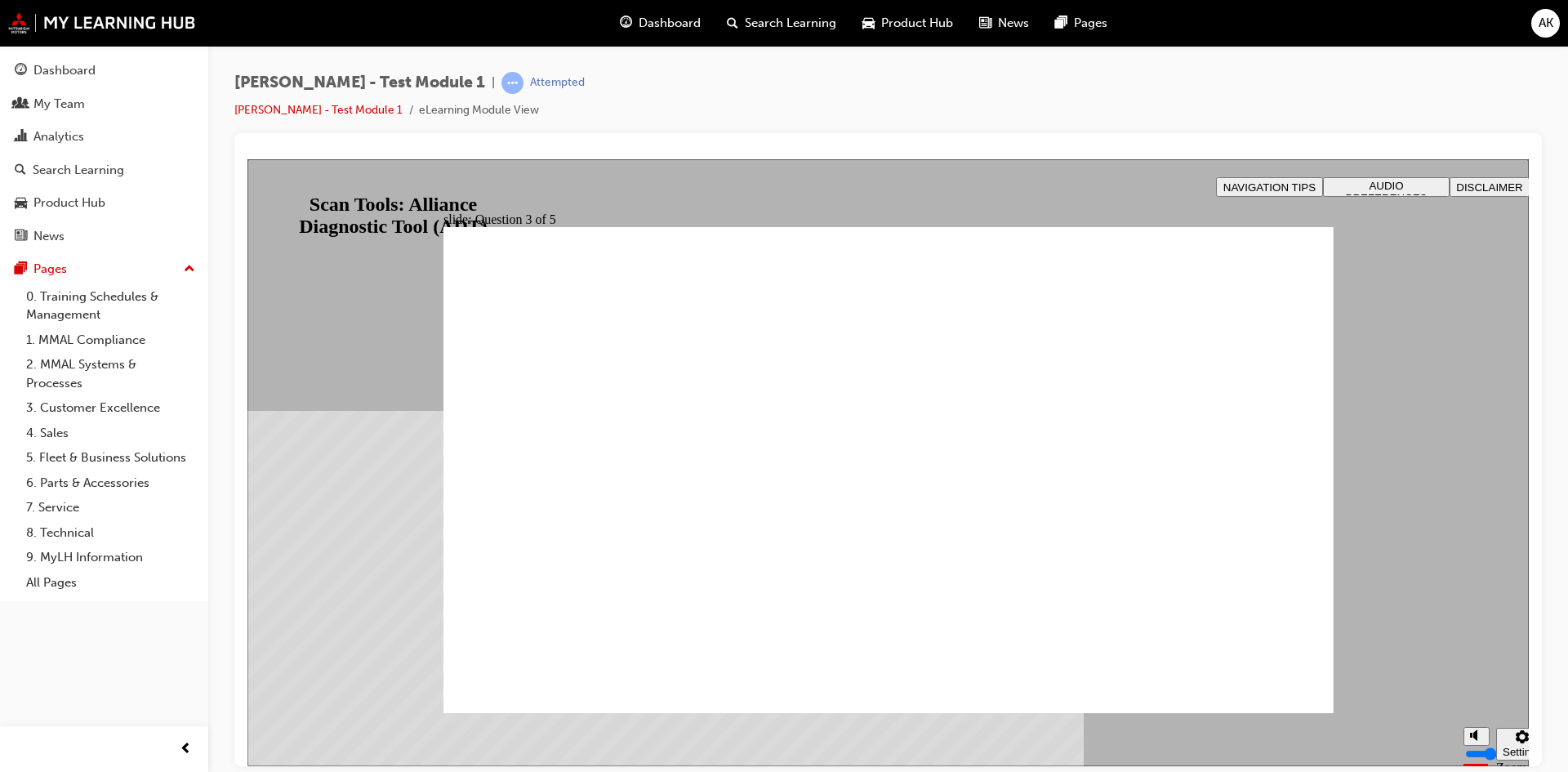
drag, startPoint x: 866, startPoint y: 577, endPoint x: 1078, endPoint y: 632, distance: 219.0
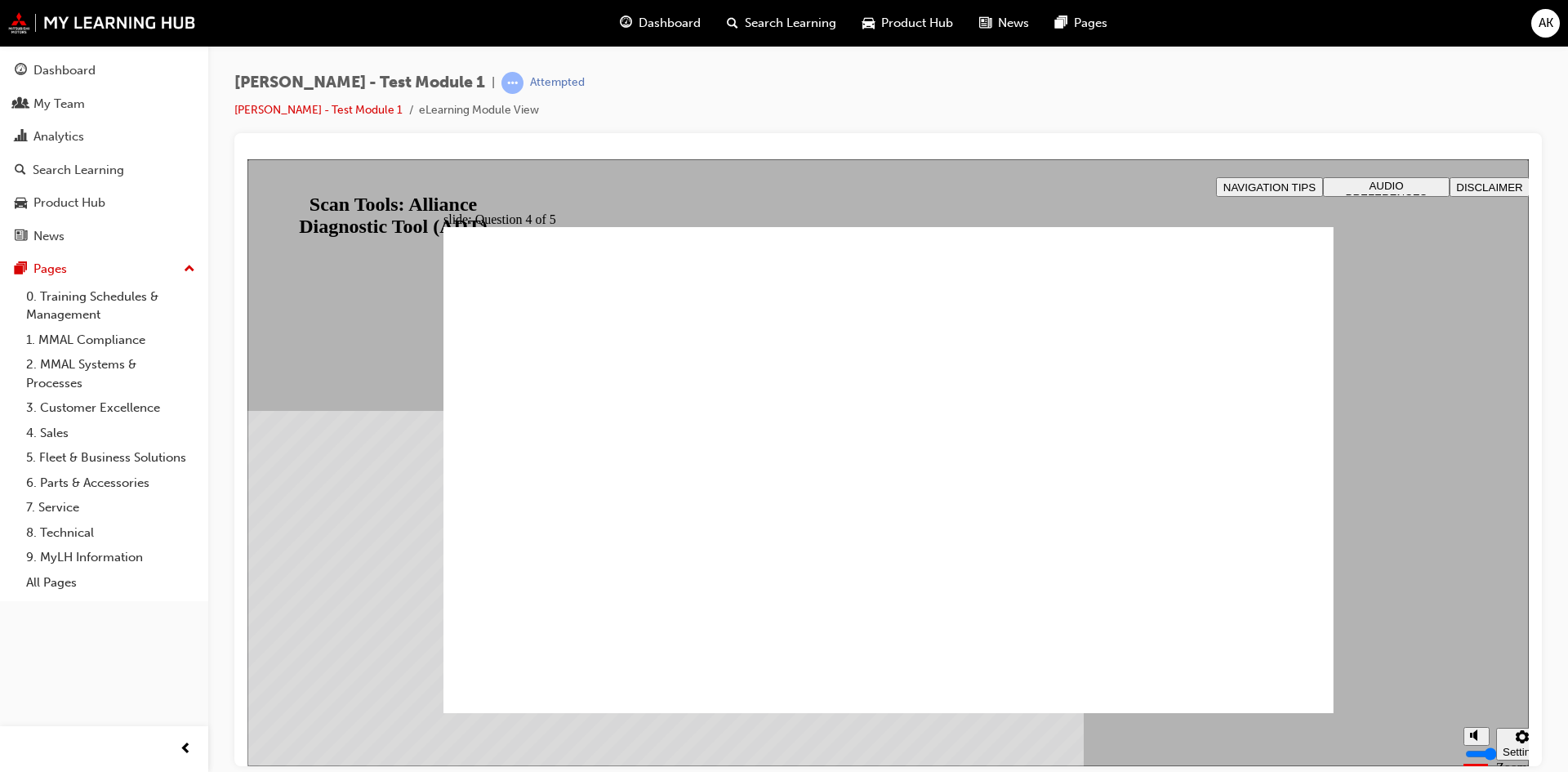
radio input "true"
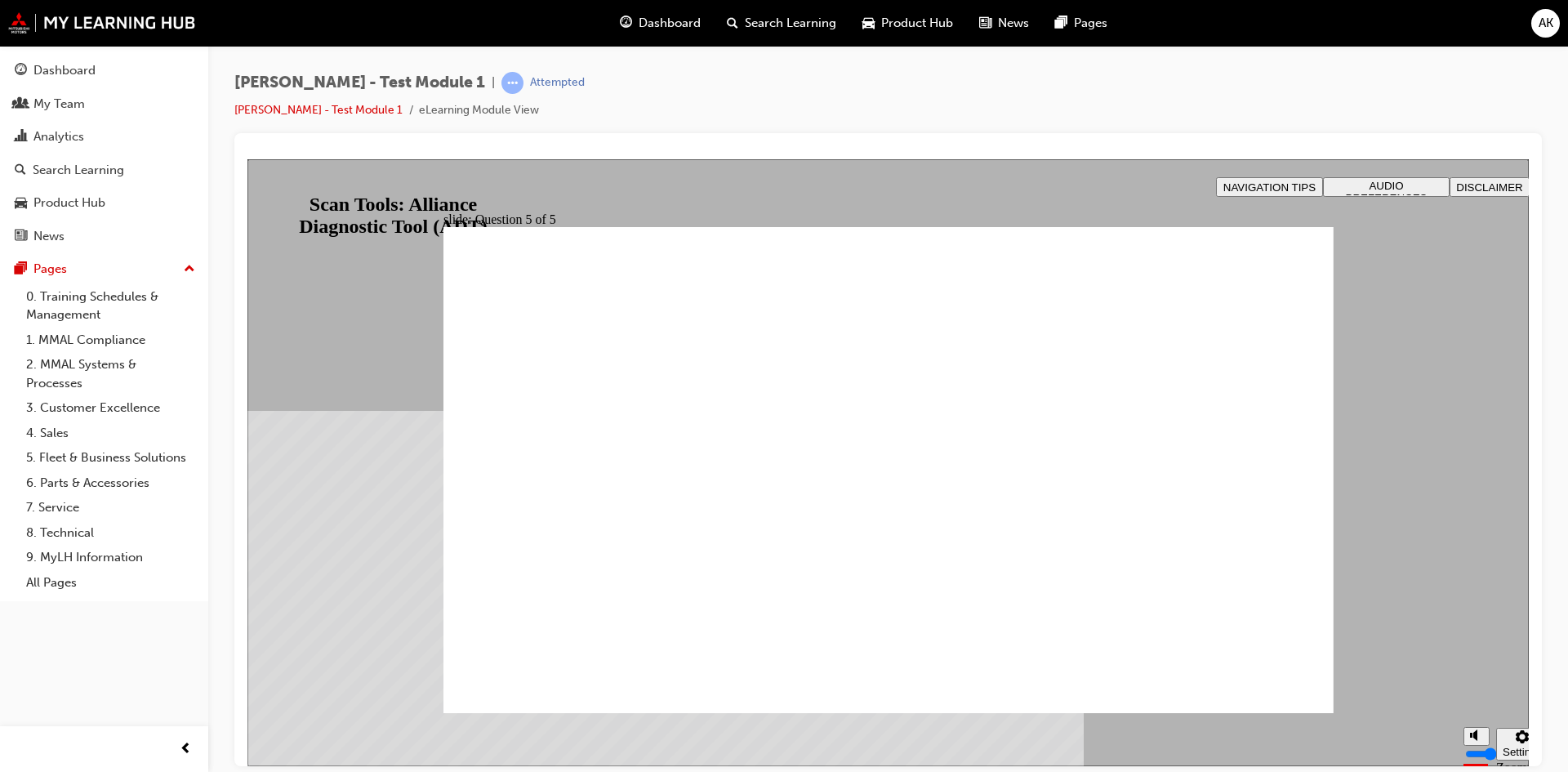
radio input "true"
drag, startPoint x: 1253, startPoint y: 684, endPoint x: 1074, endPoint y: 485, distance: 267.7
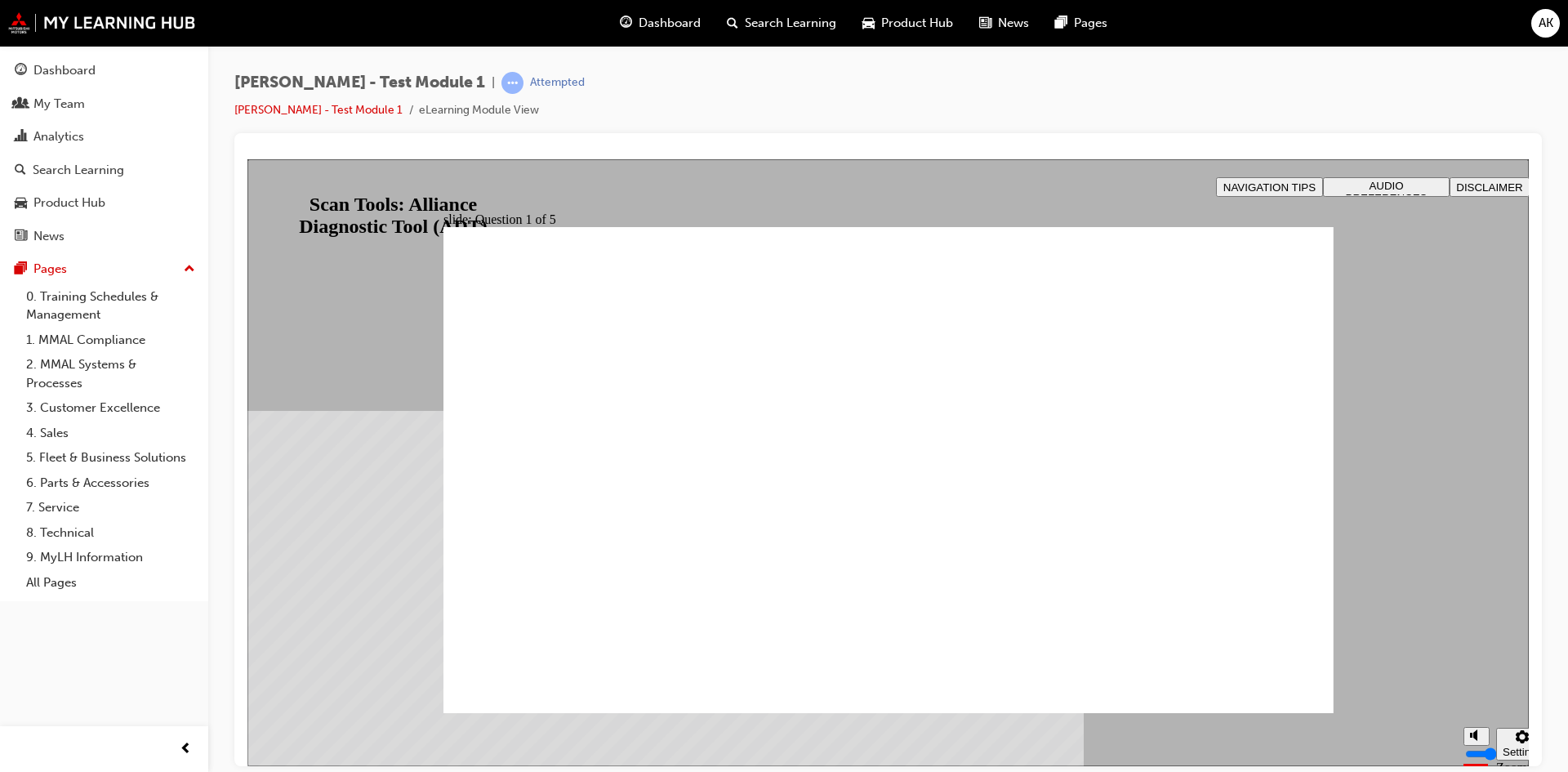
radio input "true"
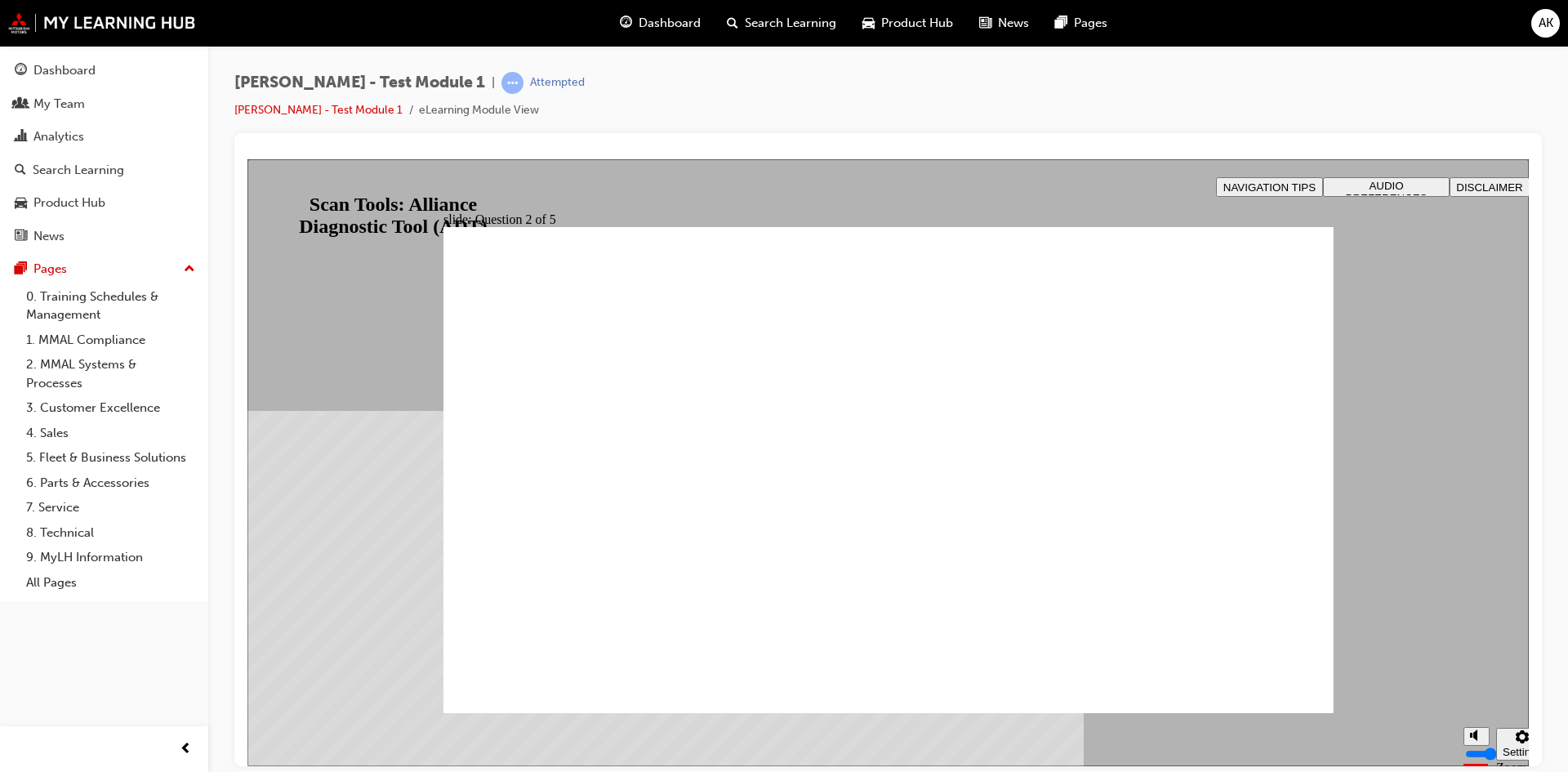
radio input "true"
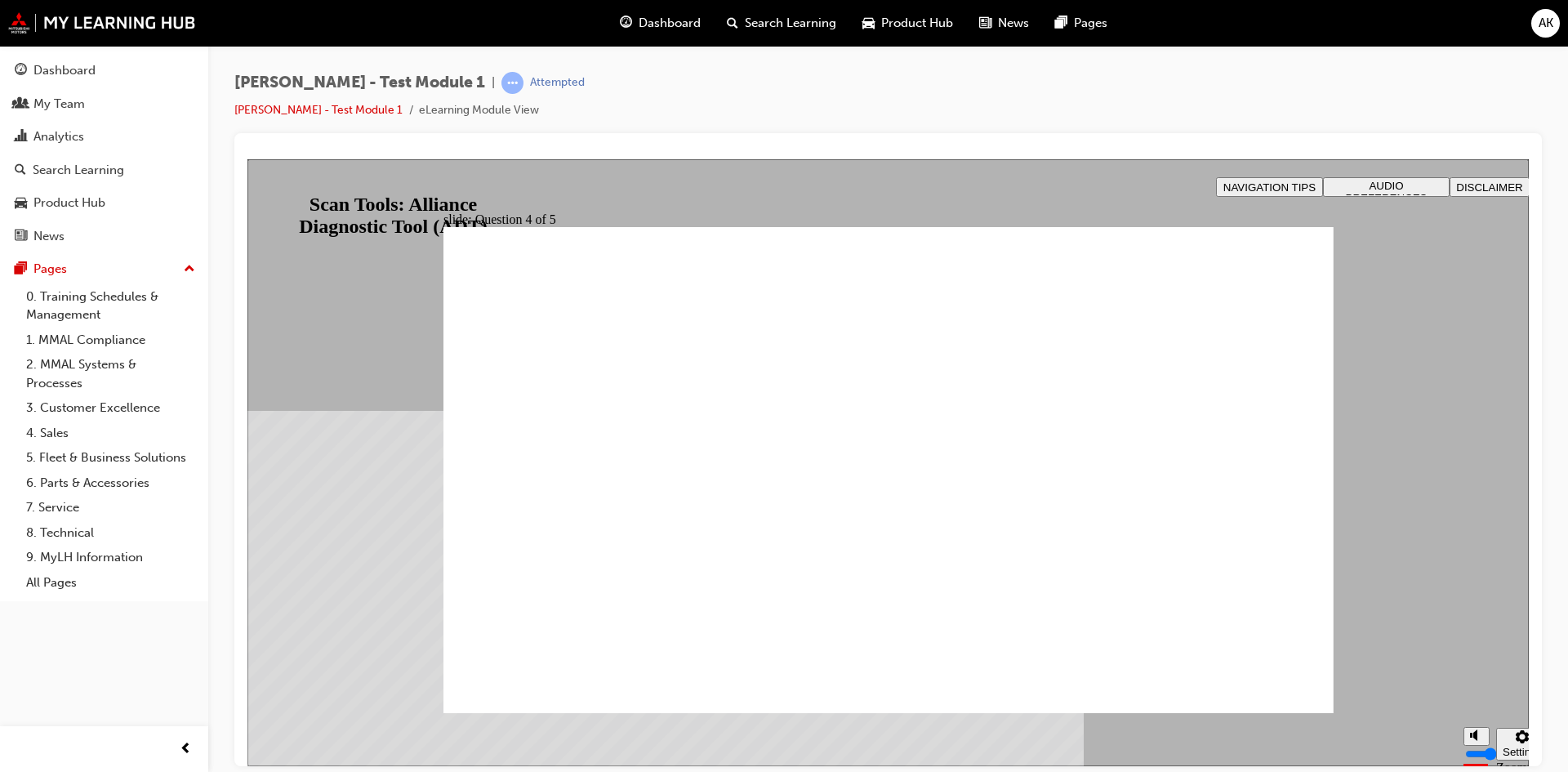
radio input "true"
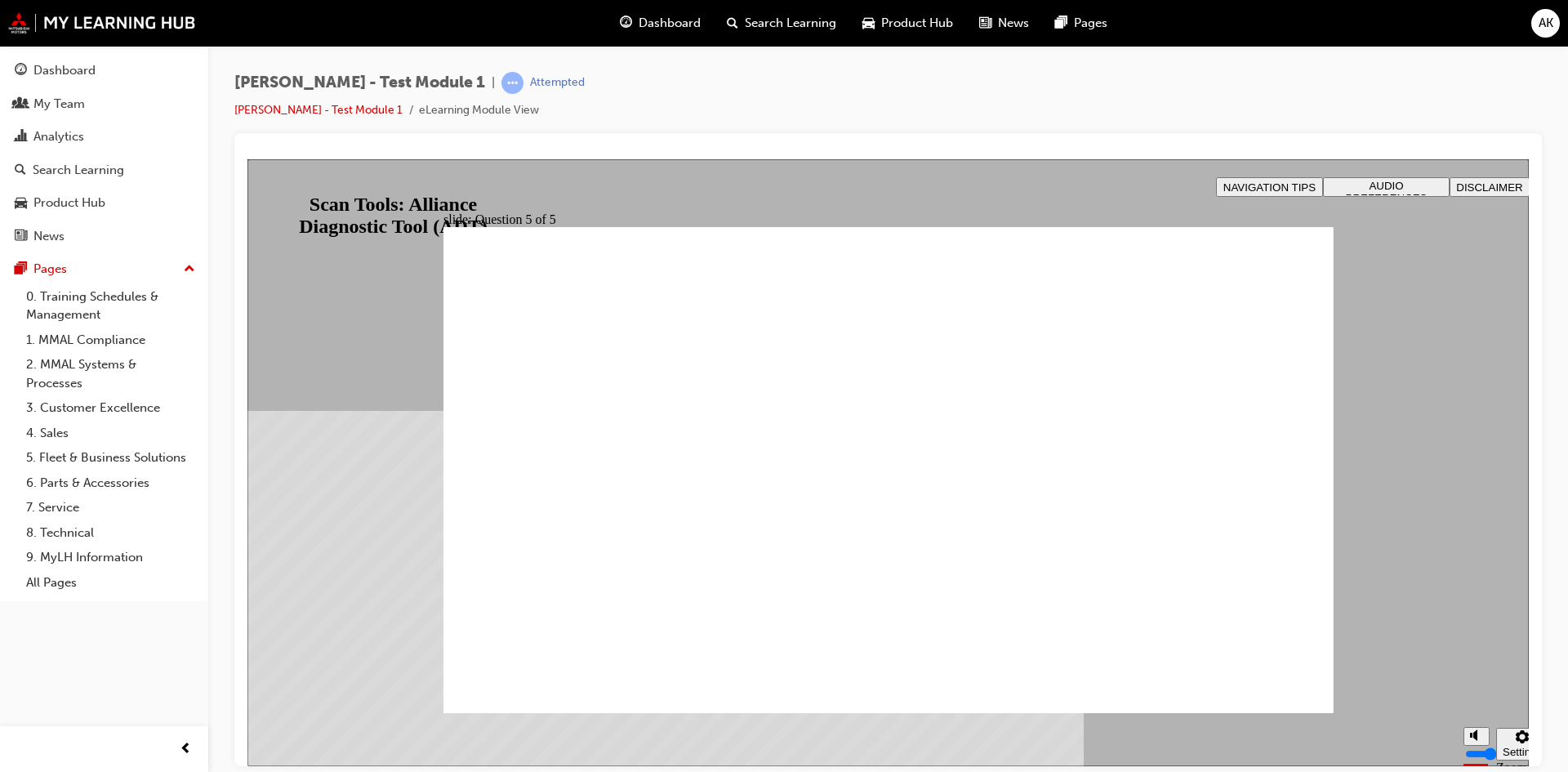
drag, startPoint x: 884, startPoint y: 588, endPoint x: 1274, endPoint y: 711, distance: 408.9
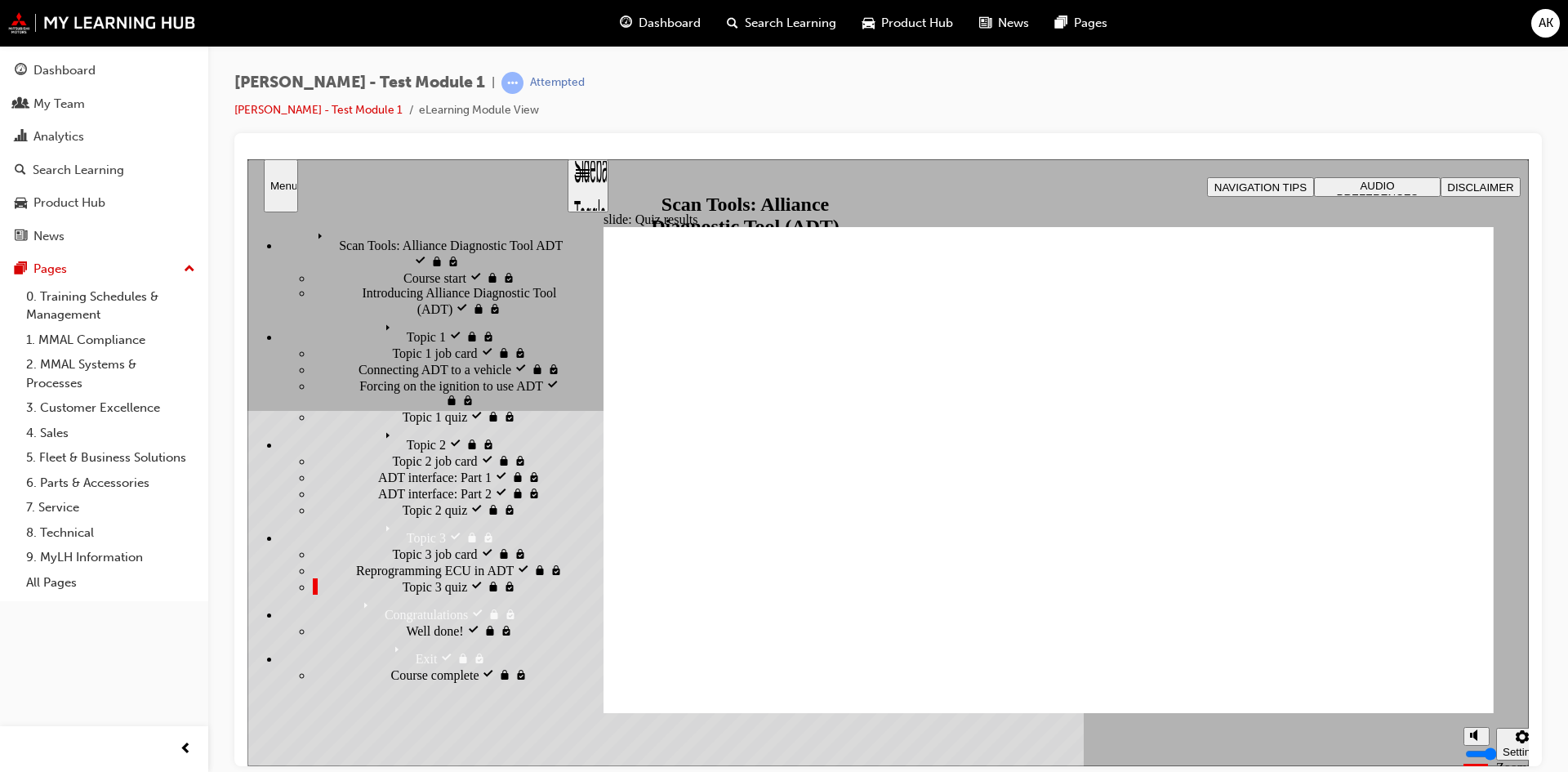
click at [850, 66] on div "Amanda - Test Module 1 | Attempted Amanda - Test Module 1 eLearning Module View" at bounding box center [888, 388] width 1360 height 686
click at [613, 92] on div "Amanda - Test Module 1 | Attempted Amanda - Test Module 1 eLearning Module View" at bounding box center [887, 103] width 1307 height 61
drag, startPoint x: 683, startPoint y: 90, endPoint x: 592, endPoint y: 37, distance: 105.3
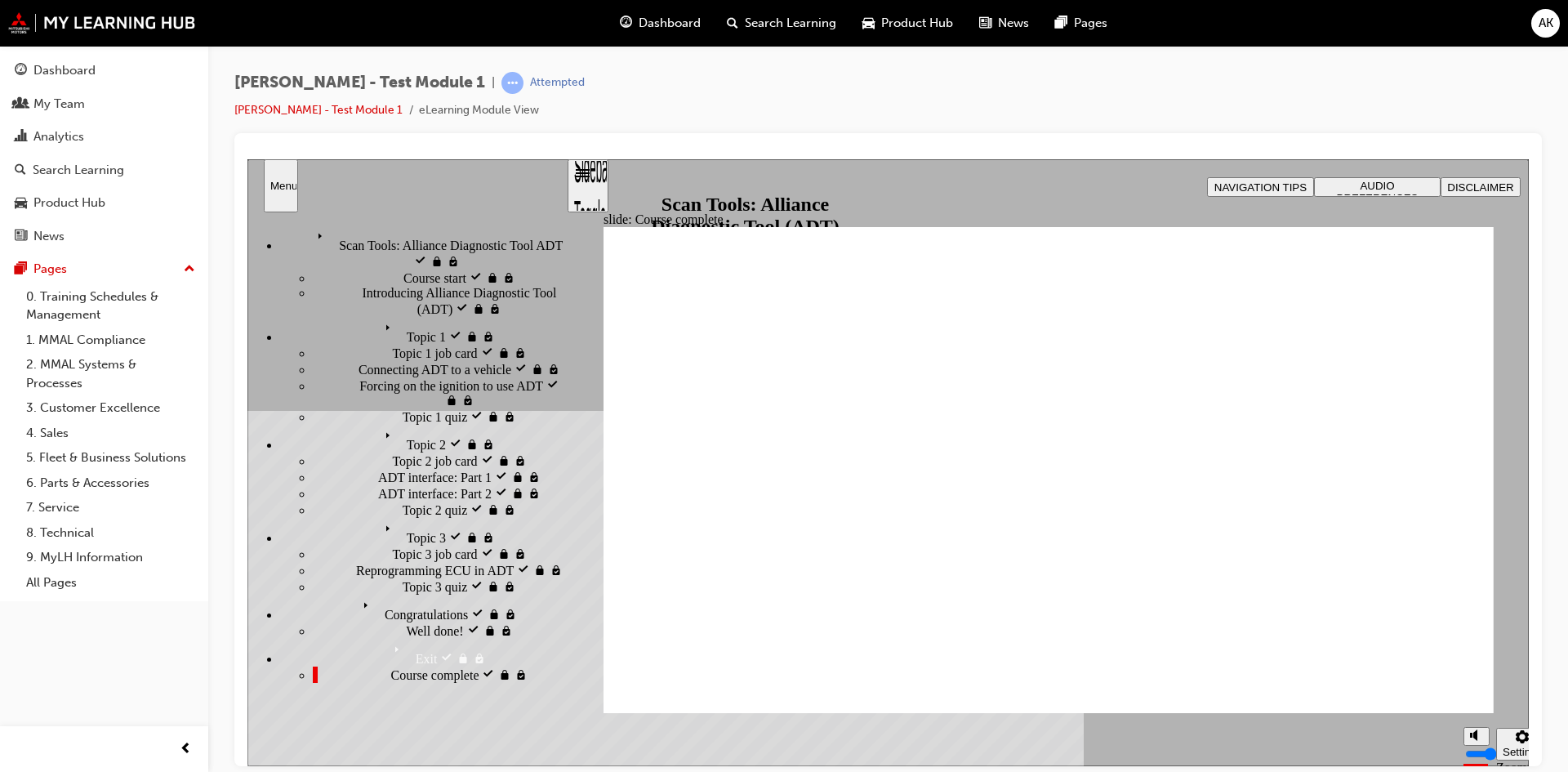
click at [683, 90] on div "Amanda - Test Module 1 | Attempted Amanda - Test Module 1 eLearning Module View" at bounding box center [887, 103] width 1307 height 61
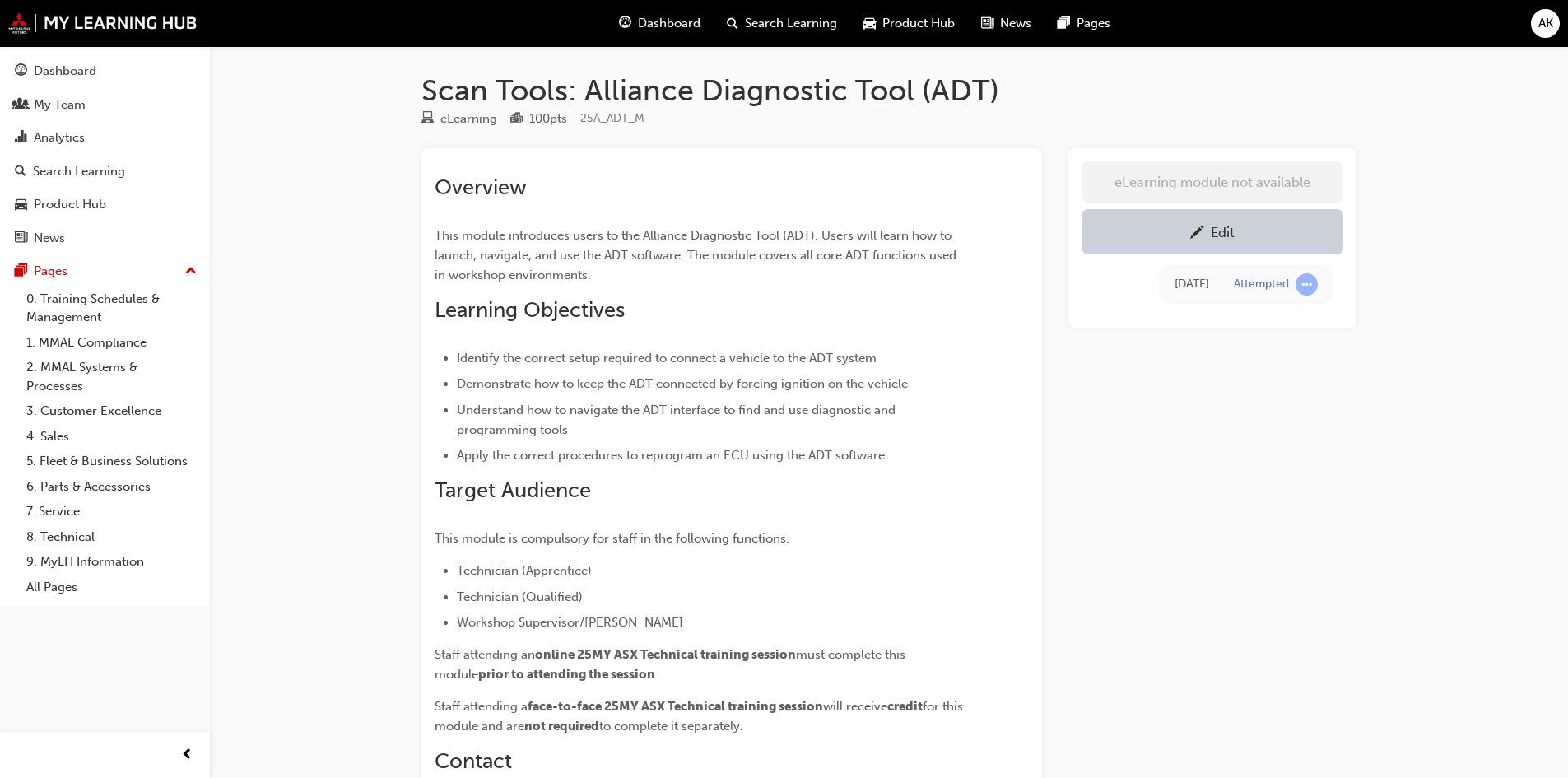
click at [1232, 226] on div "Edit" at bounding box center [1222, 233] width 24 height 17
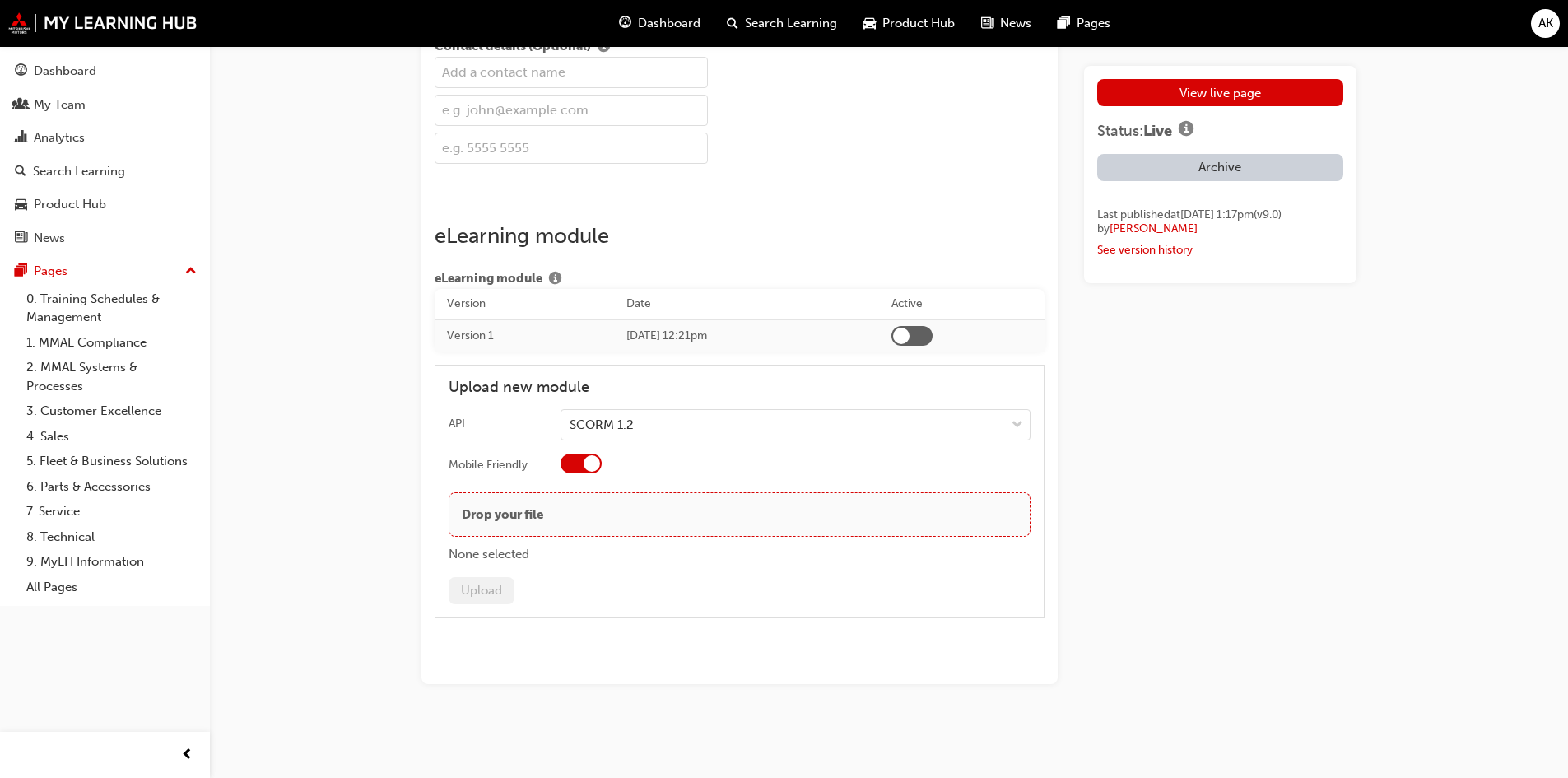
scroll to position [2782, 0]
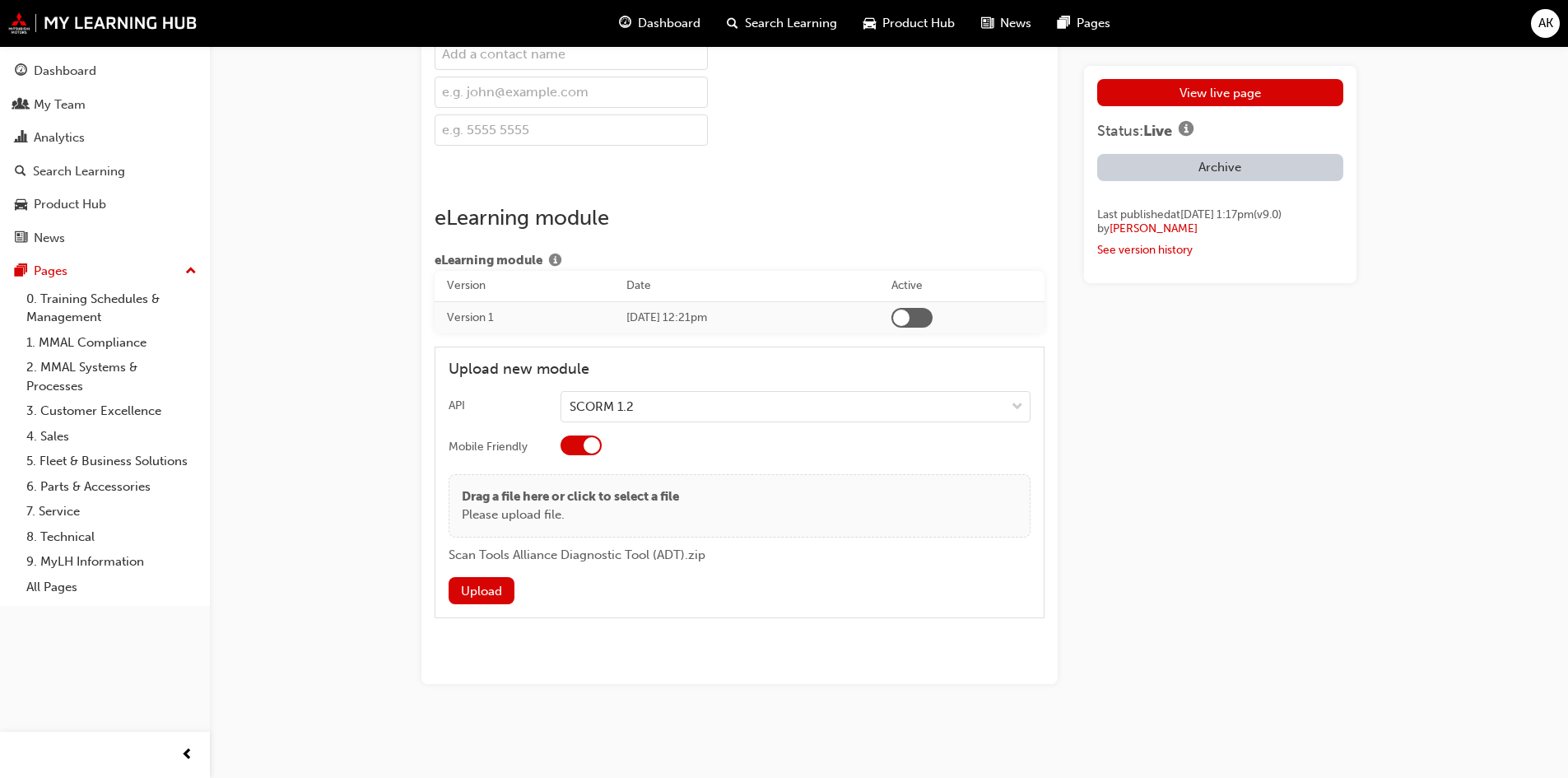
click at [490, 591] on button "Upload" at bounding box center [481, 591] width 66 height 27
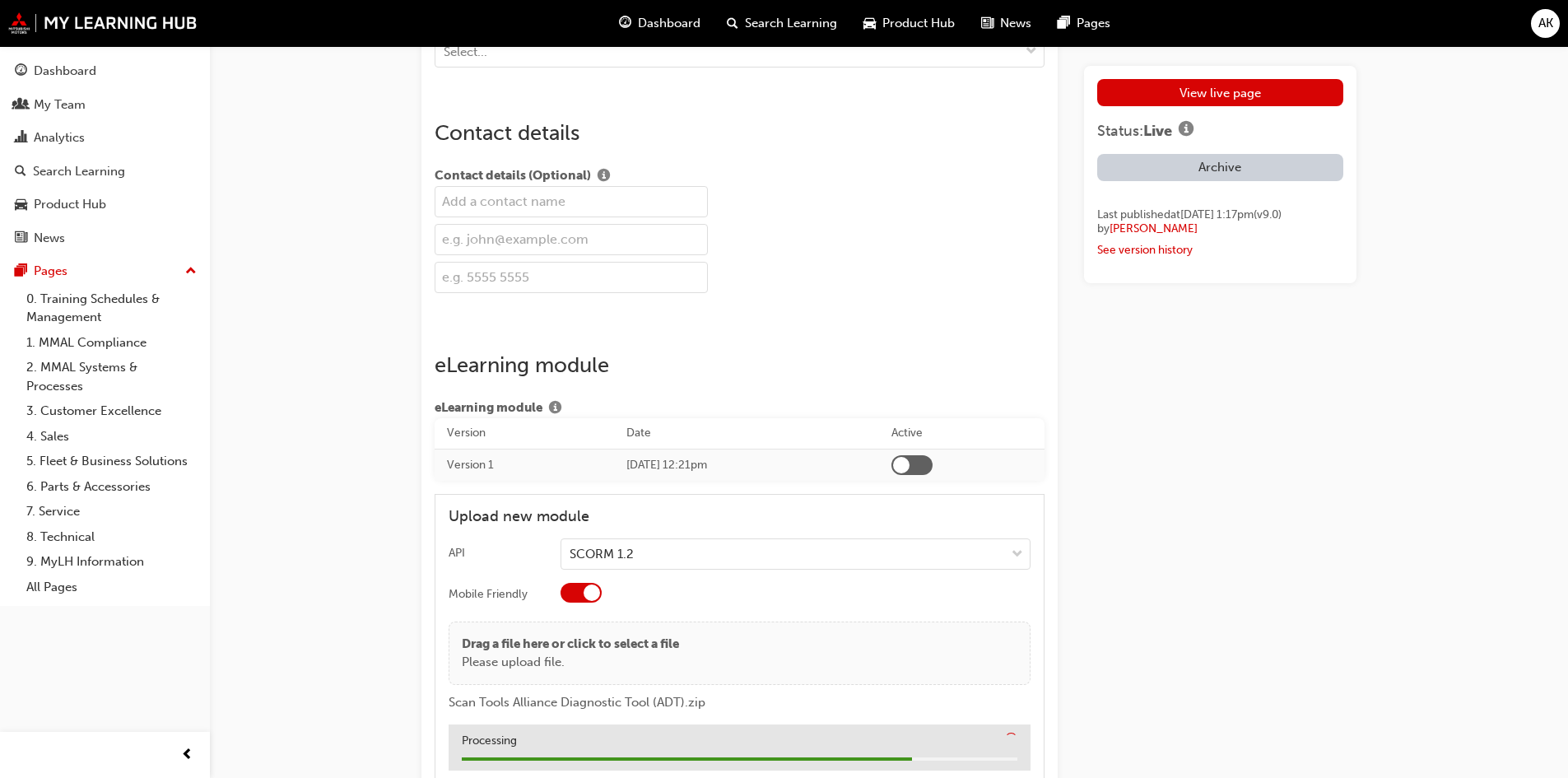
scroll to position [2801, 0]
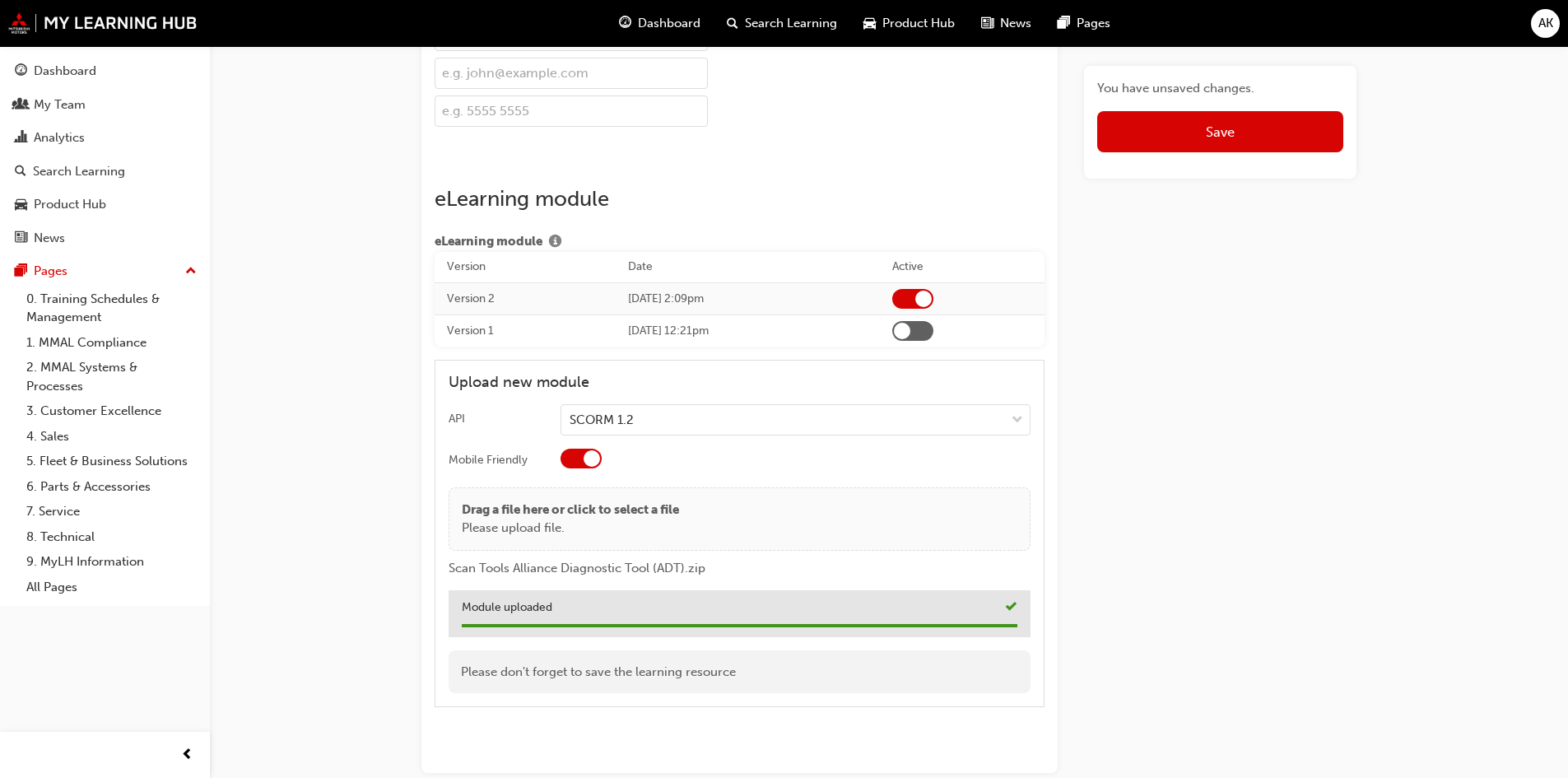
click at [1239, 119] on button "Save" at bounding box center [1220, 131] width 246 height 41
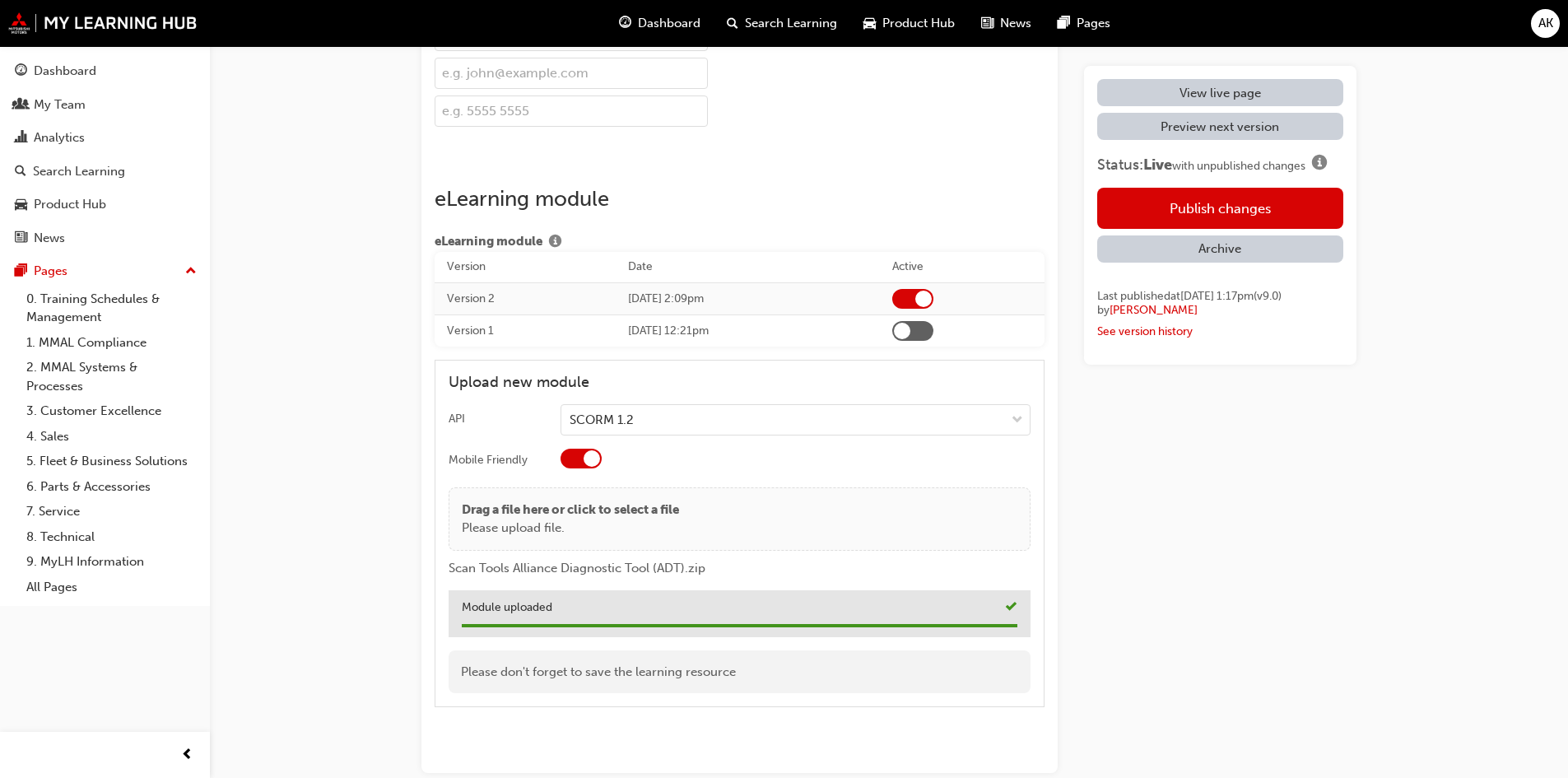
click at [1198, 193] on button "Publish changes" at bounding box center [1220, 207] width 246 height 41
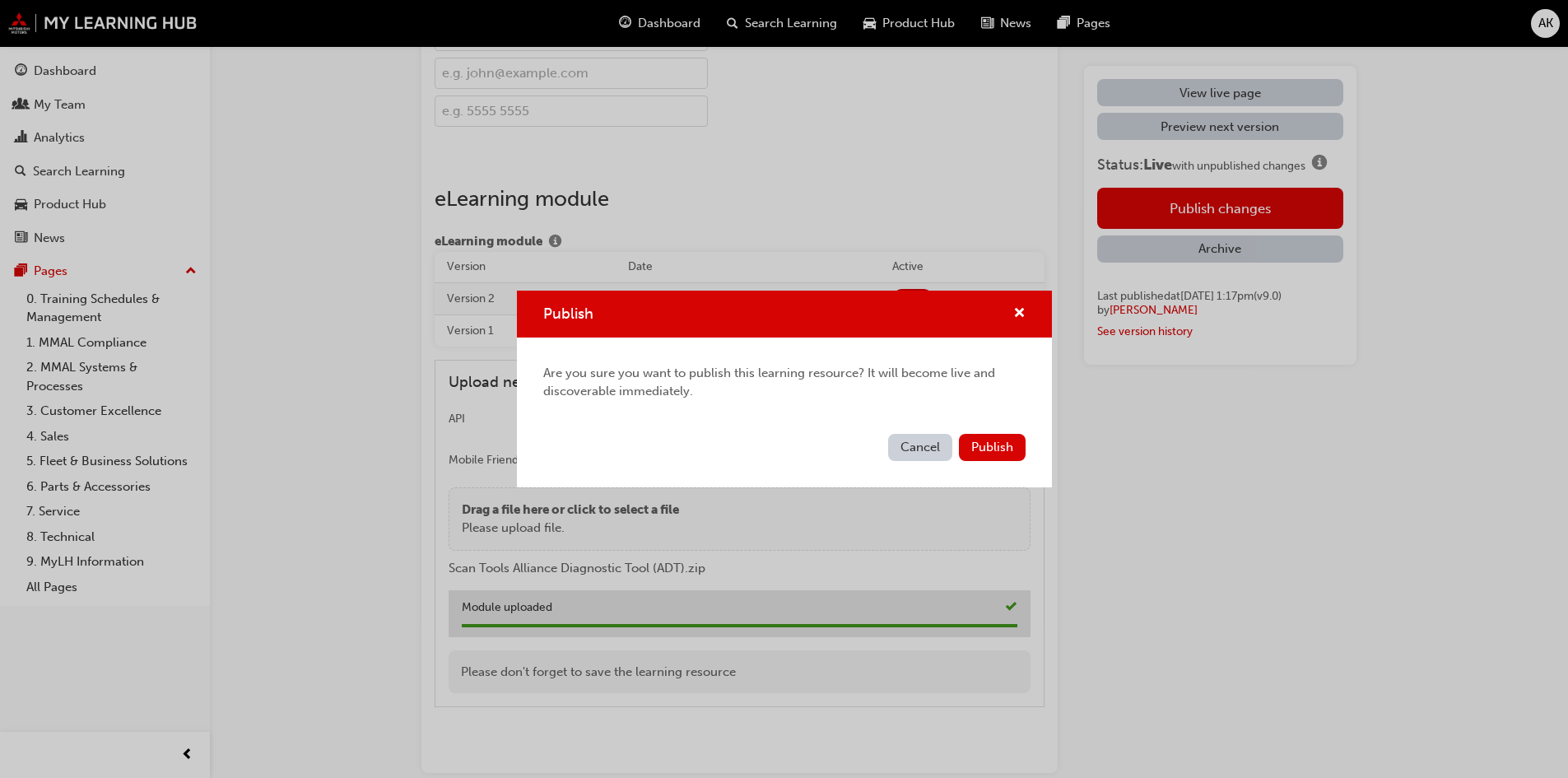
click at [1009, 443] on span "Publish" at bounding box center [992, 447] width 42 height 15
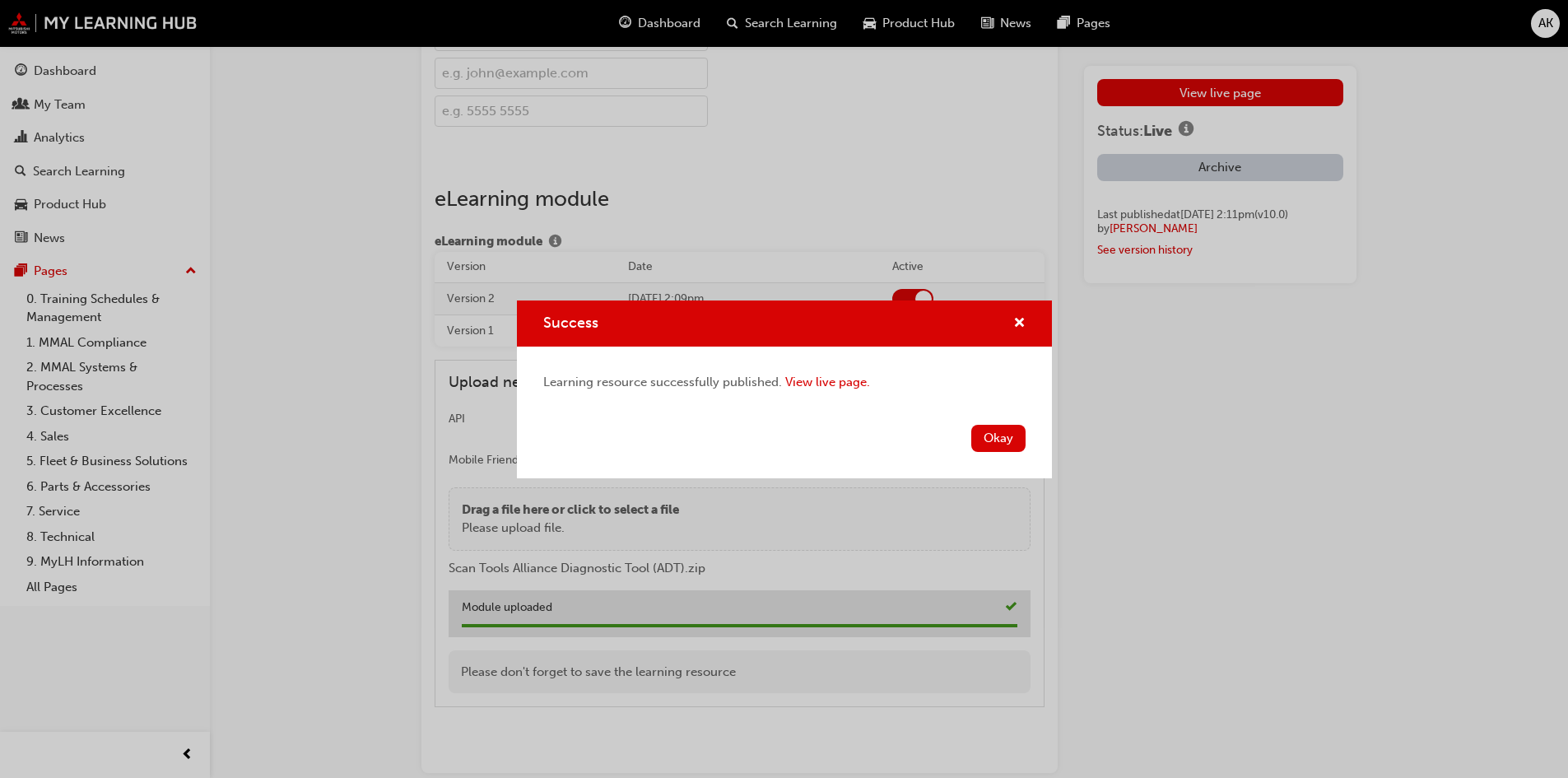
click at [1007, 430] on button "Okay" at bounding box center [998, 438] width 54 height 27
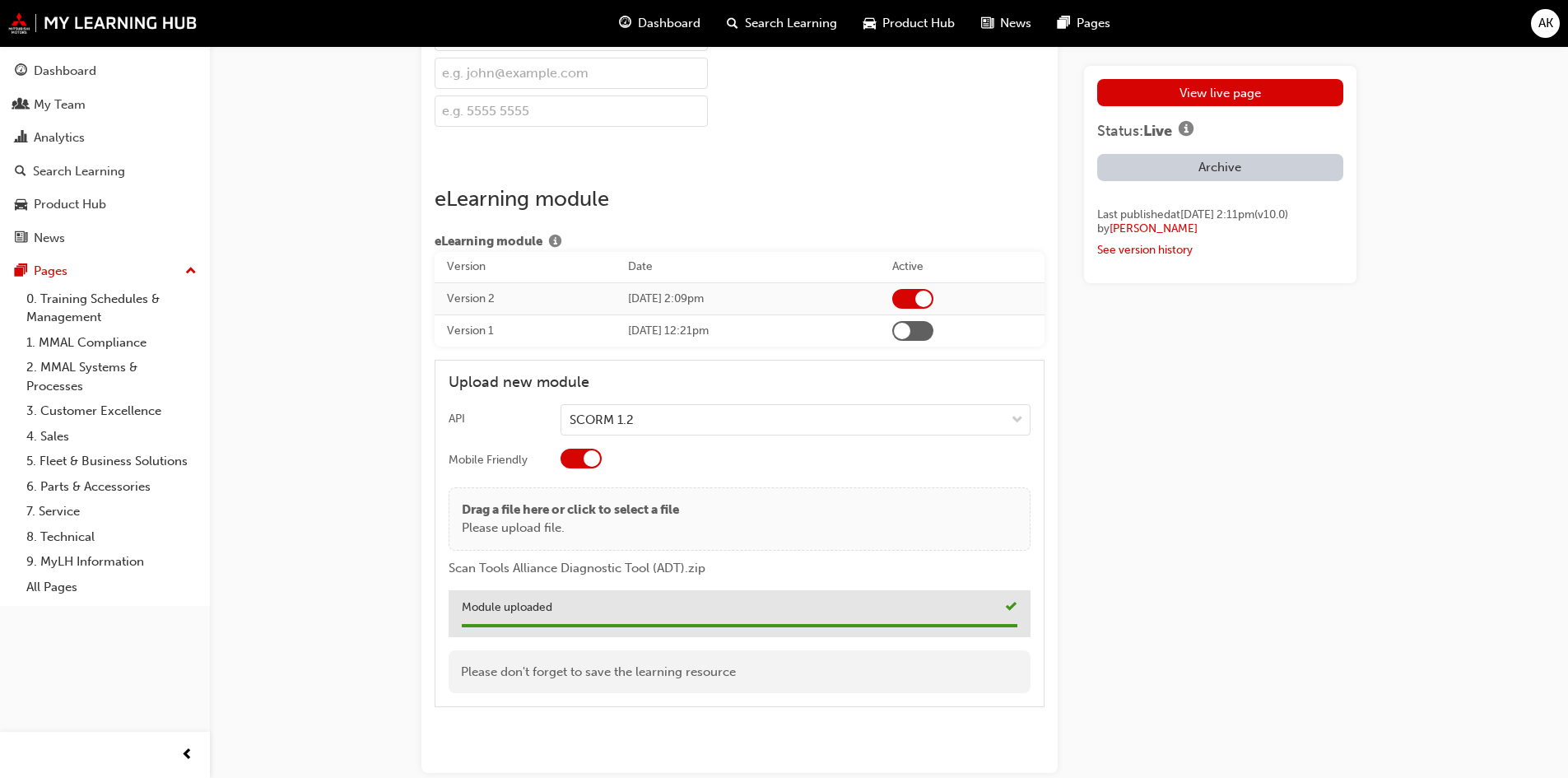
click at [1182, 90] on link "View live page" at bounding box center [1220, 92] width 246 height 27
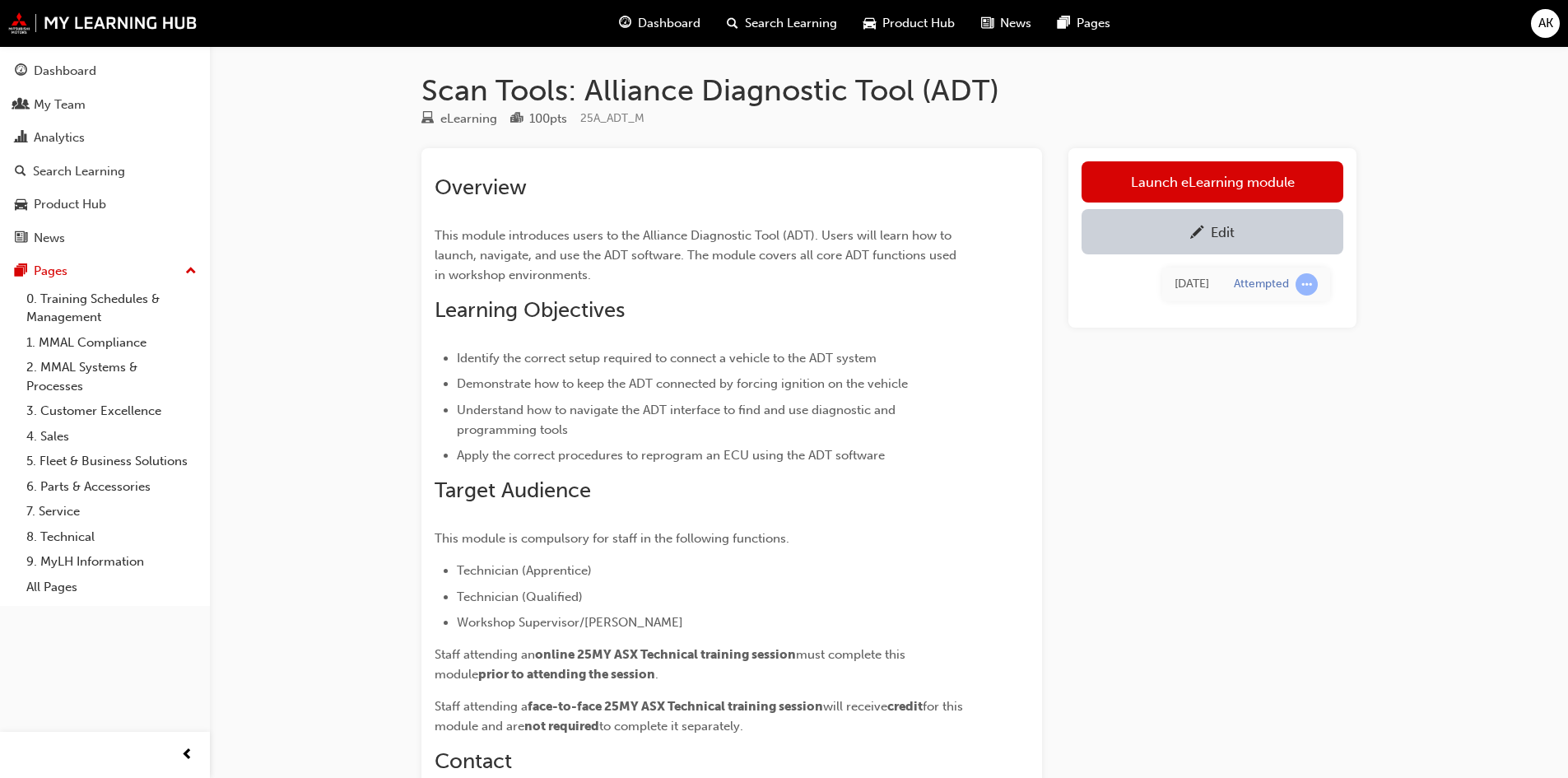
click at [1213, 173] on link "Launch eLearning module" at bounding box center [1212, 182] width 262 height 41
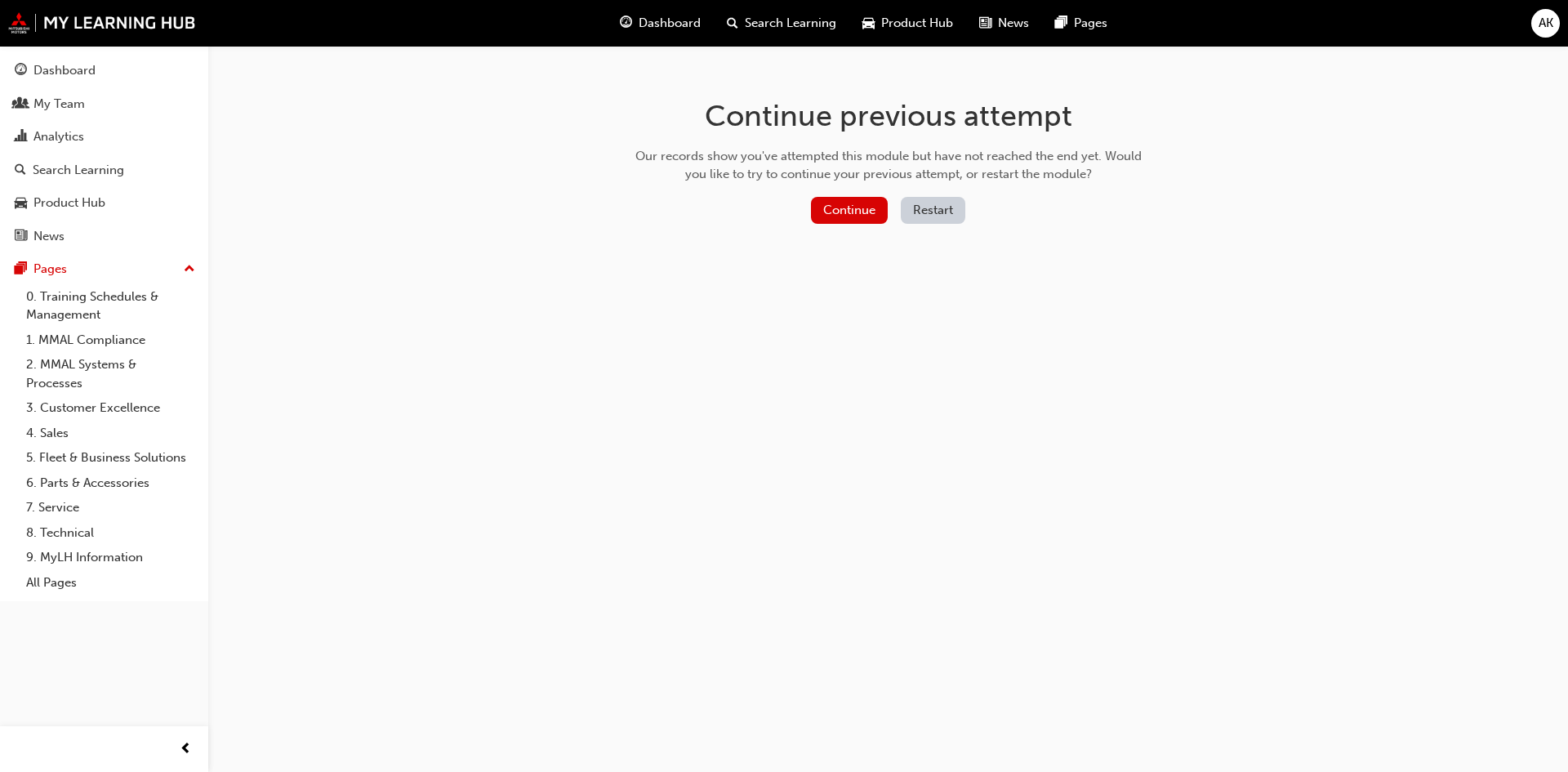
click at [941, 212] on button "Restart" at bounding box center [933, 210] width 65 height 27
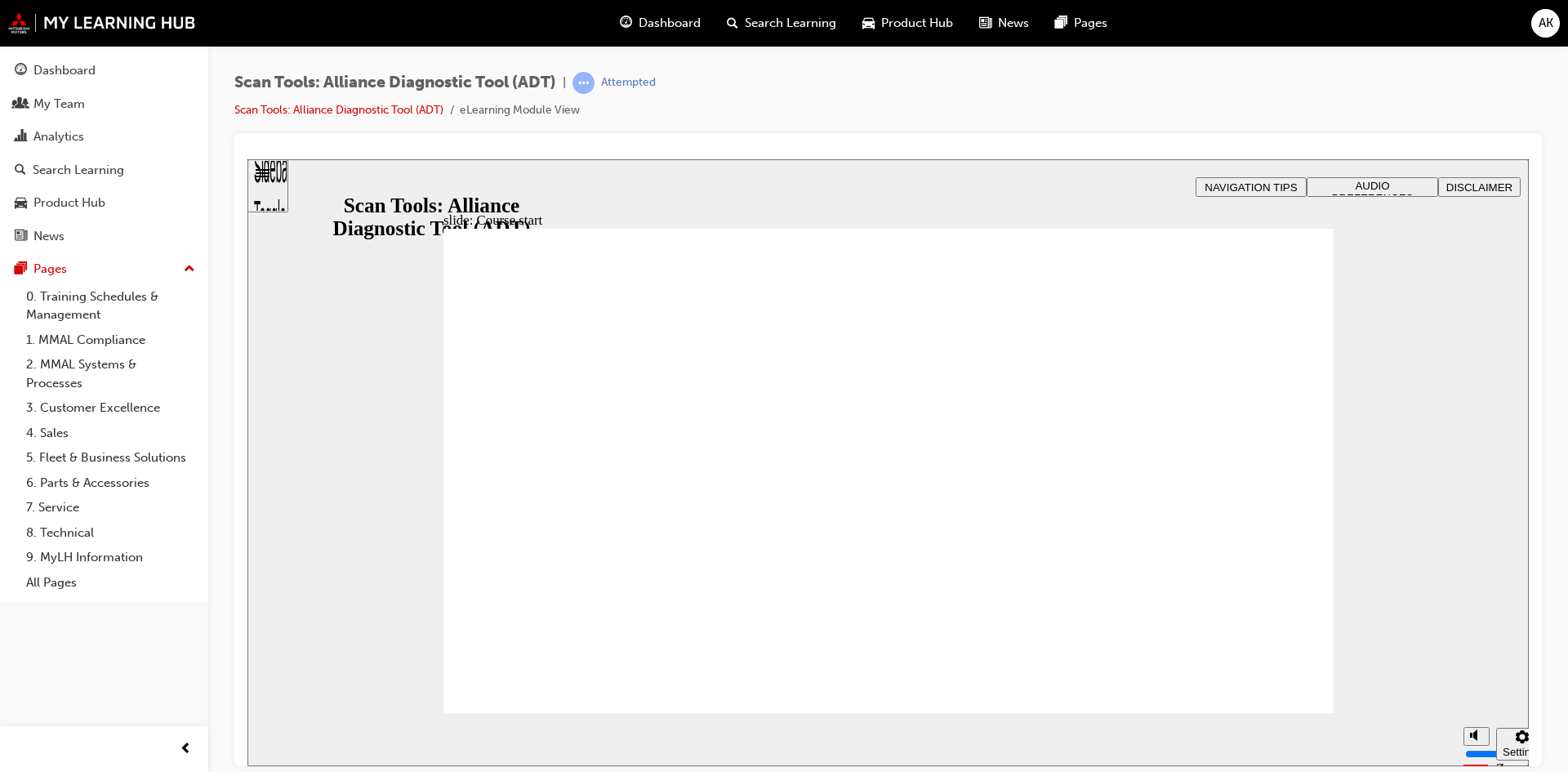
click at [1475, 178] on button "DISCLAIMER" at bounding box center [1479, 187] width 82 height 20
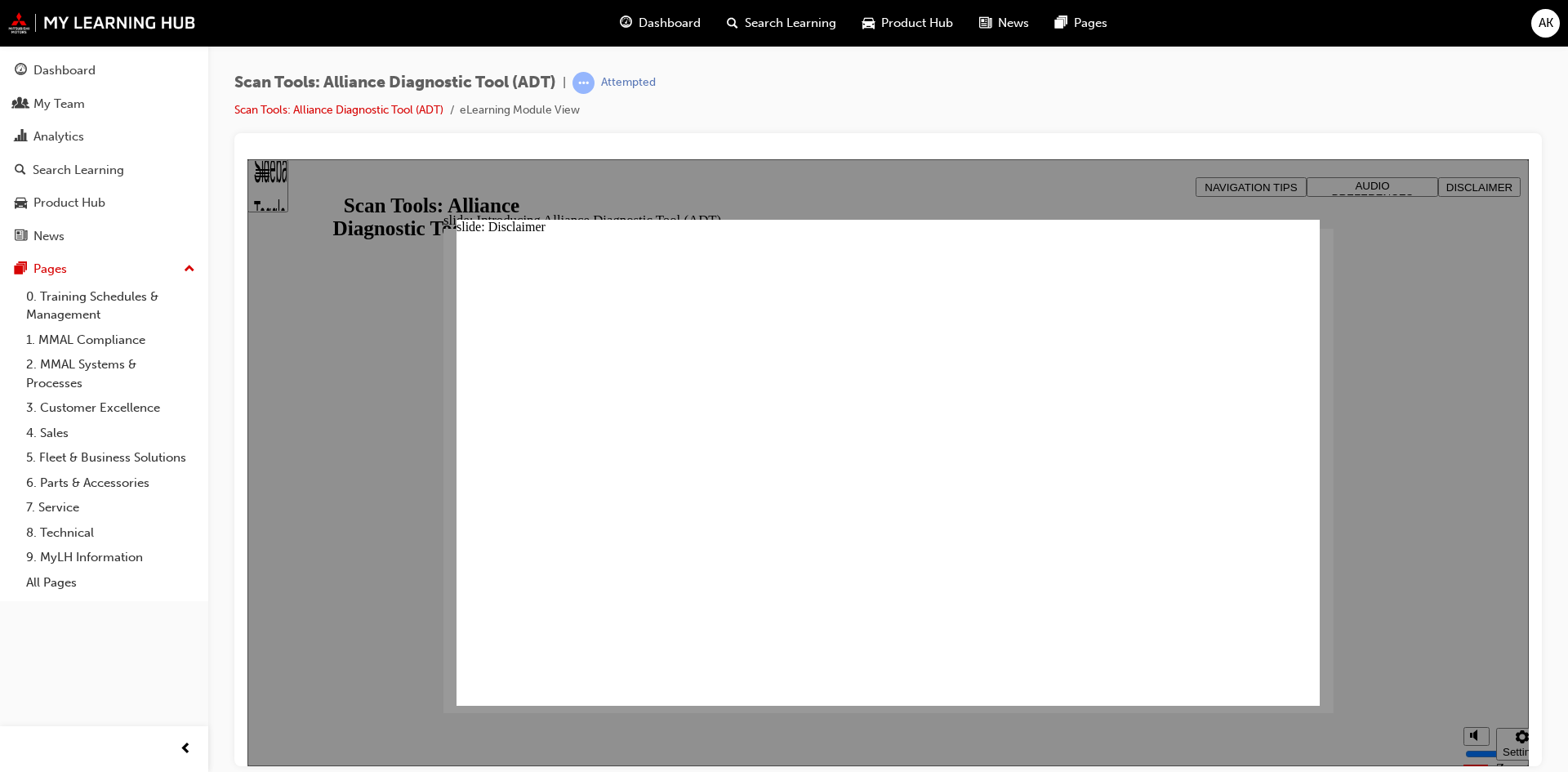
type input "M"
type input "MM"
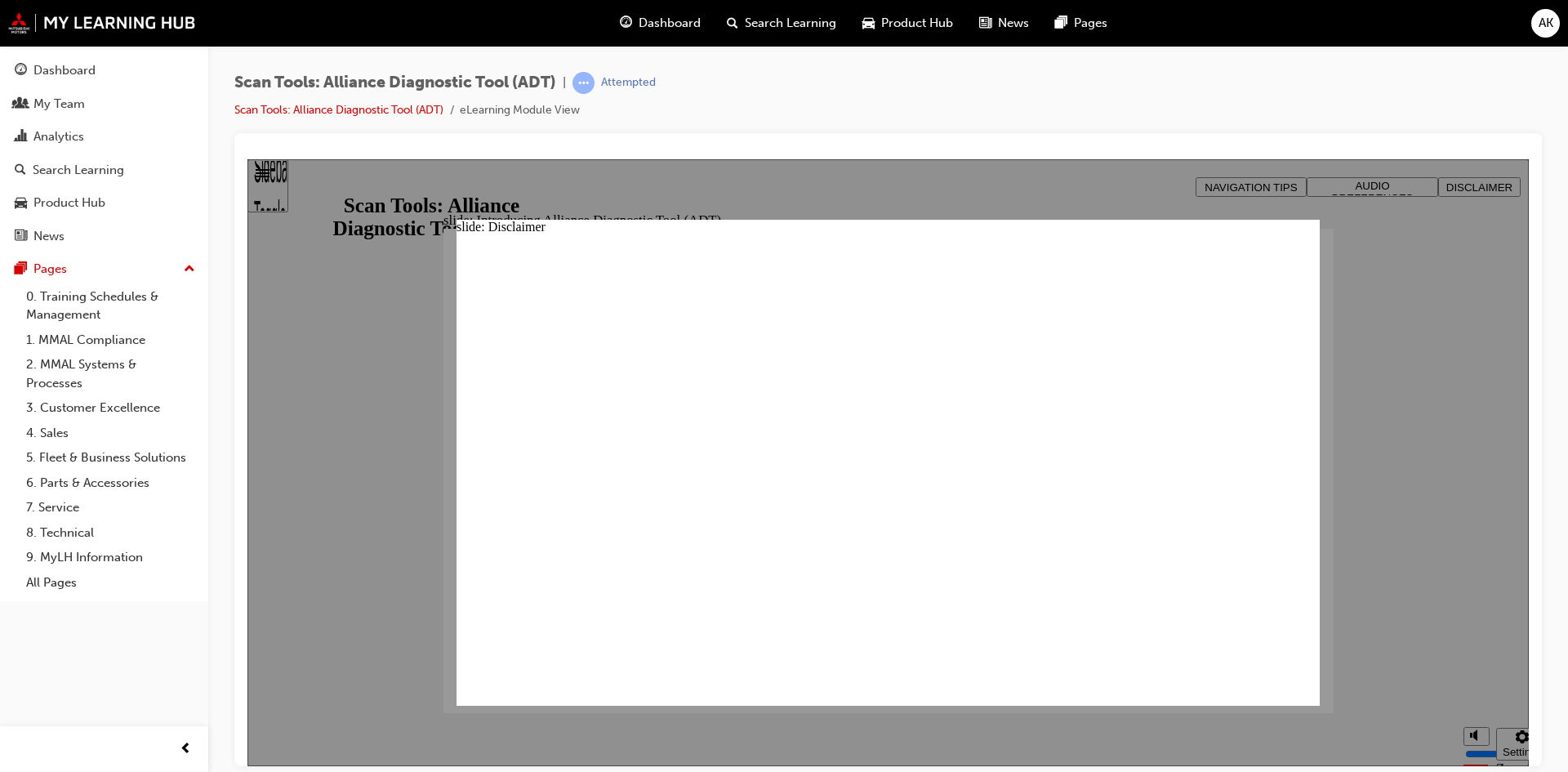
type input "MMA"
type input "MMAL"
type input "MMALoverride!"
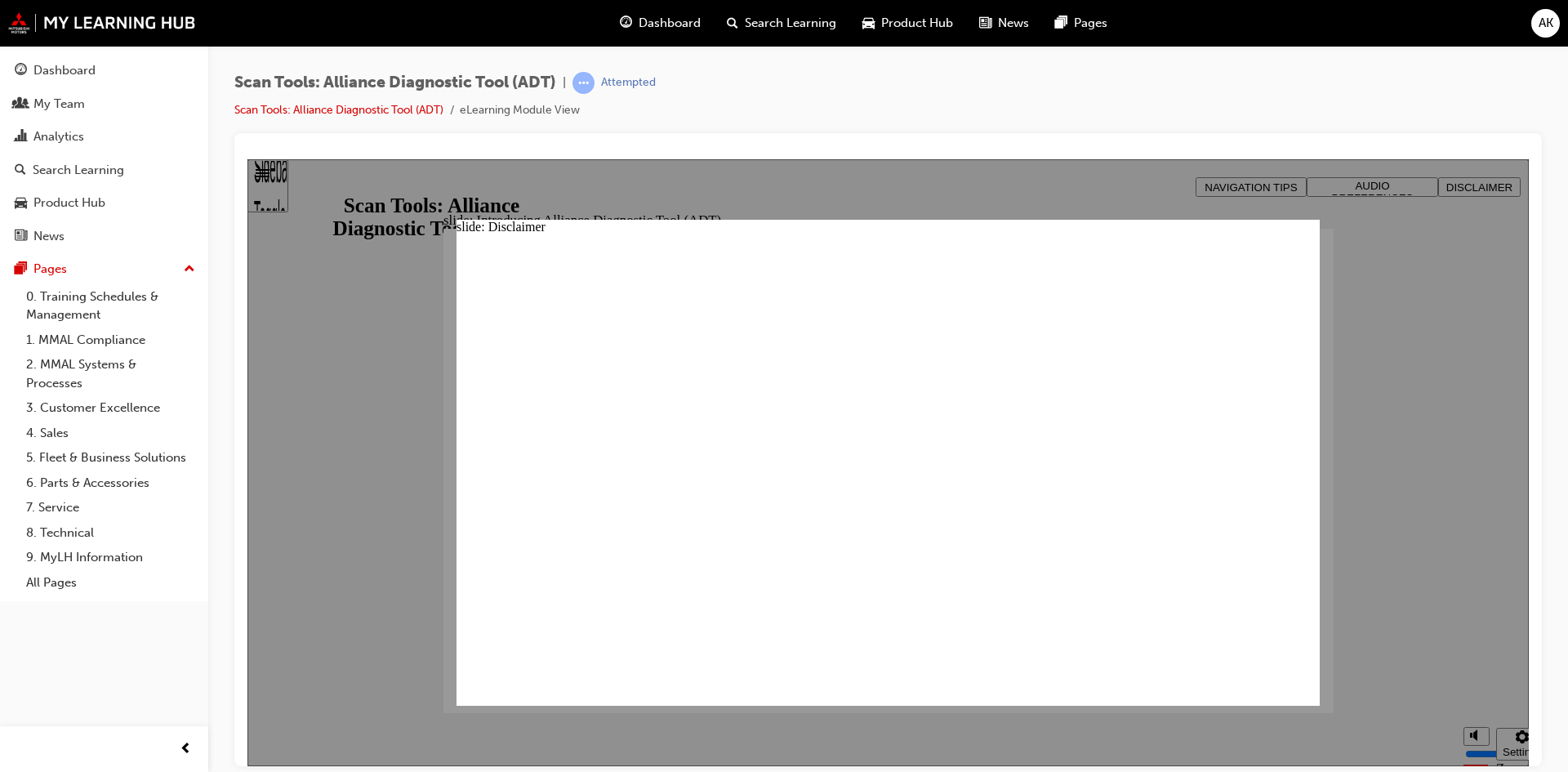
type input "MMALoverride!"
click button "Freeform 2" at bounding box center [475, 741] width 37 height 37
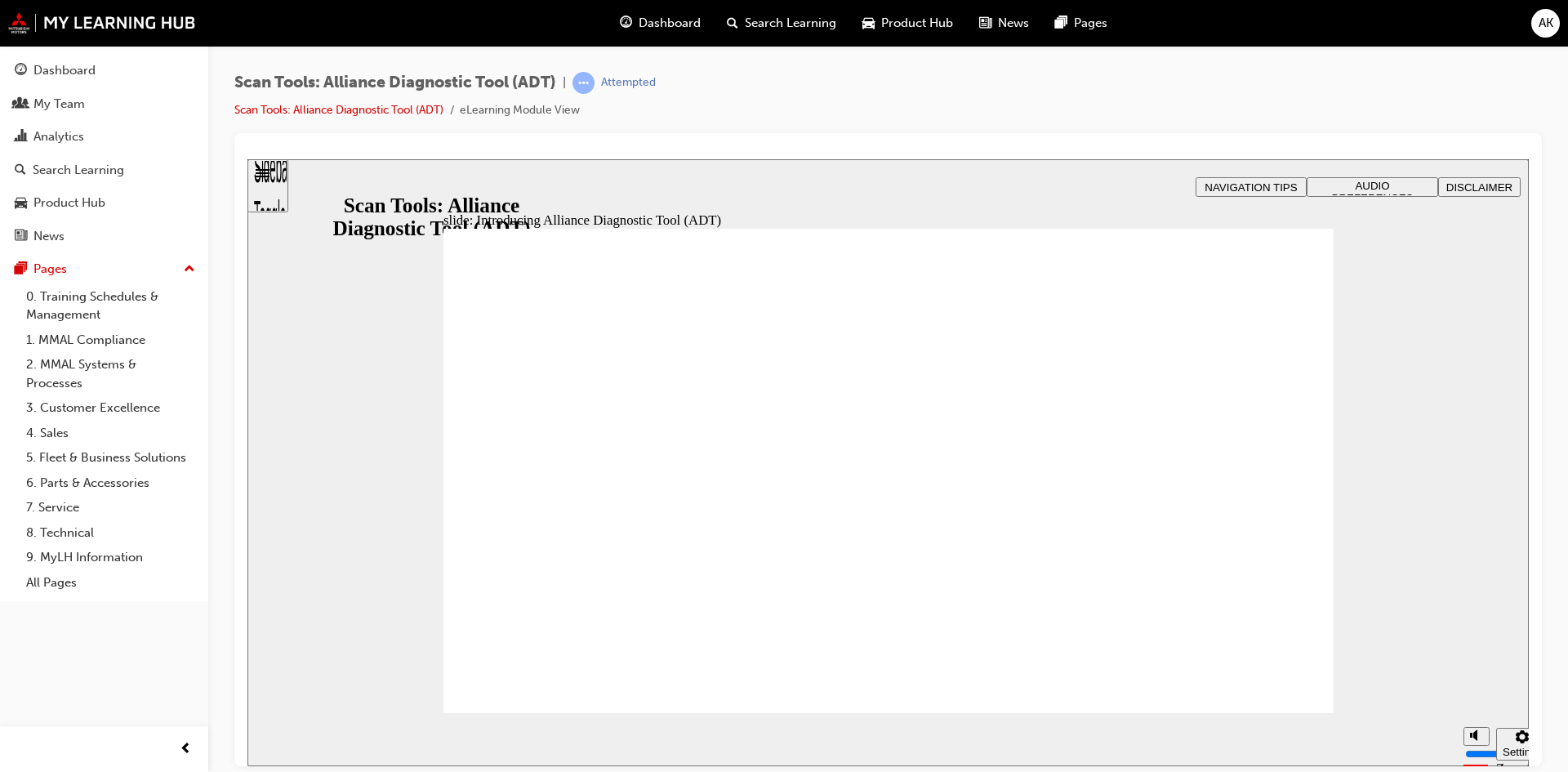
radio input "true"
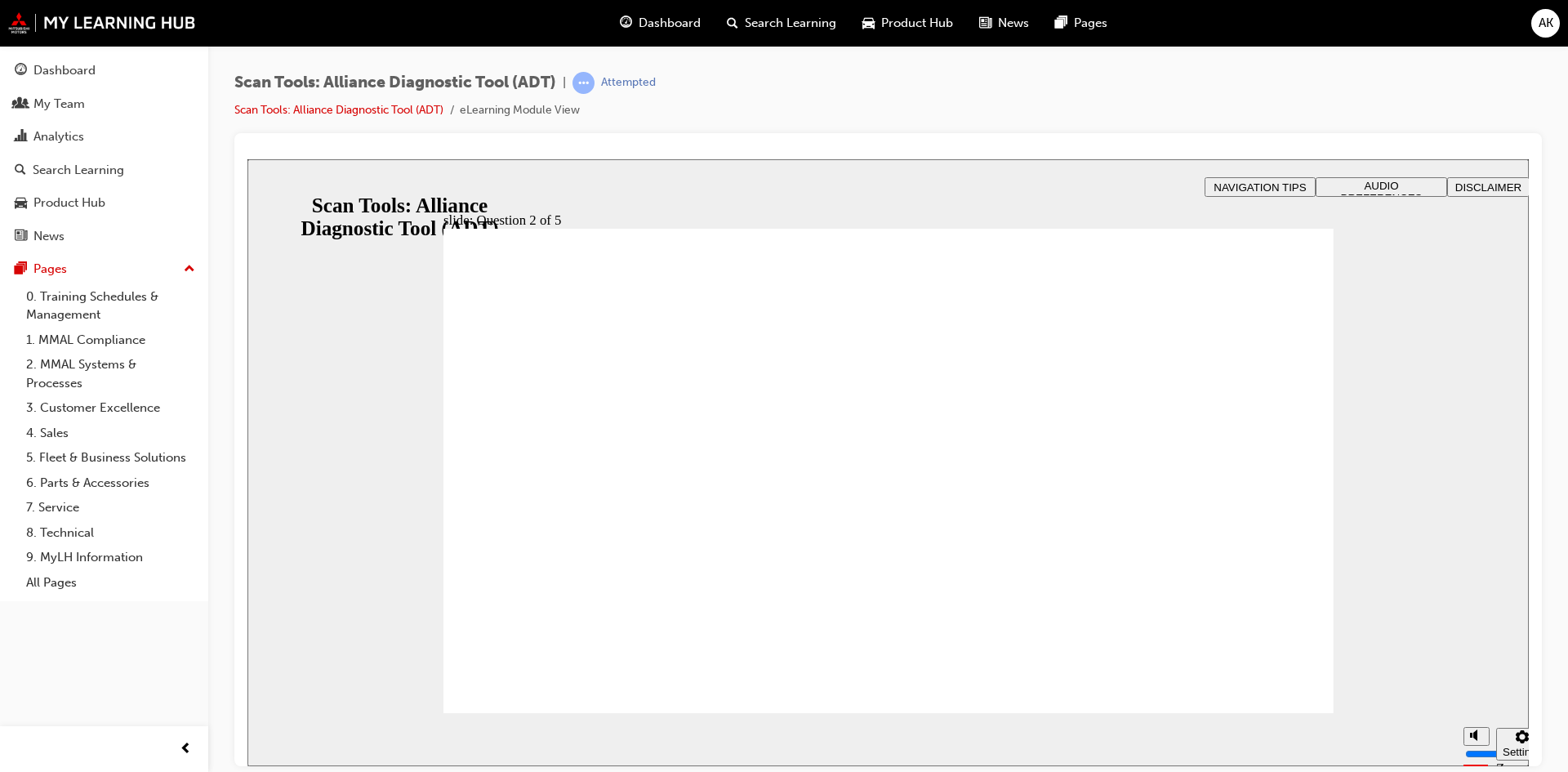
radio input "true"
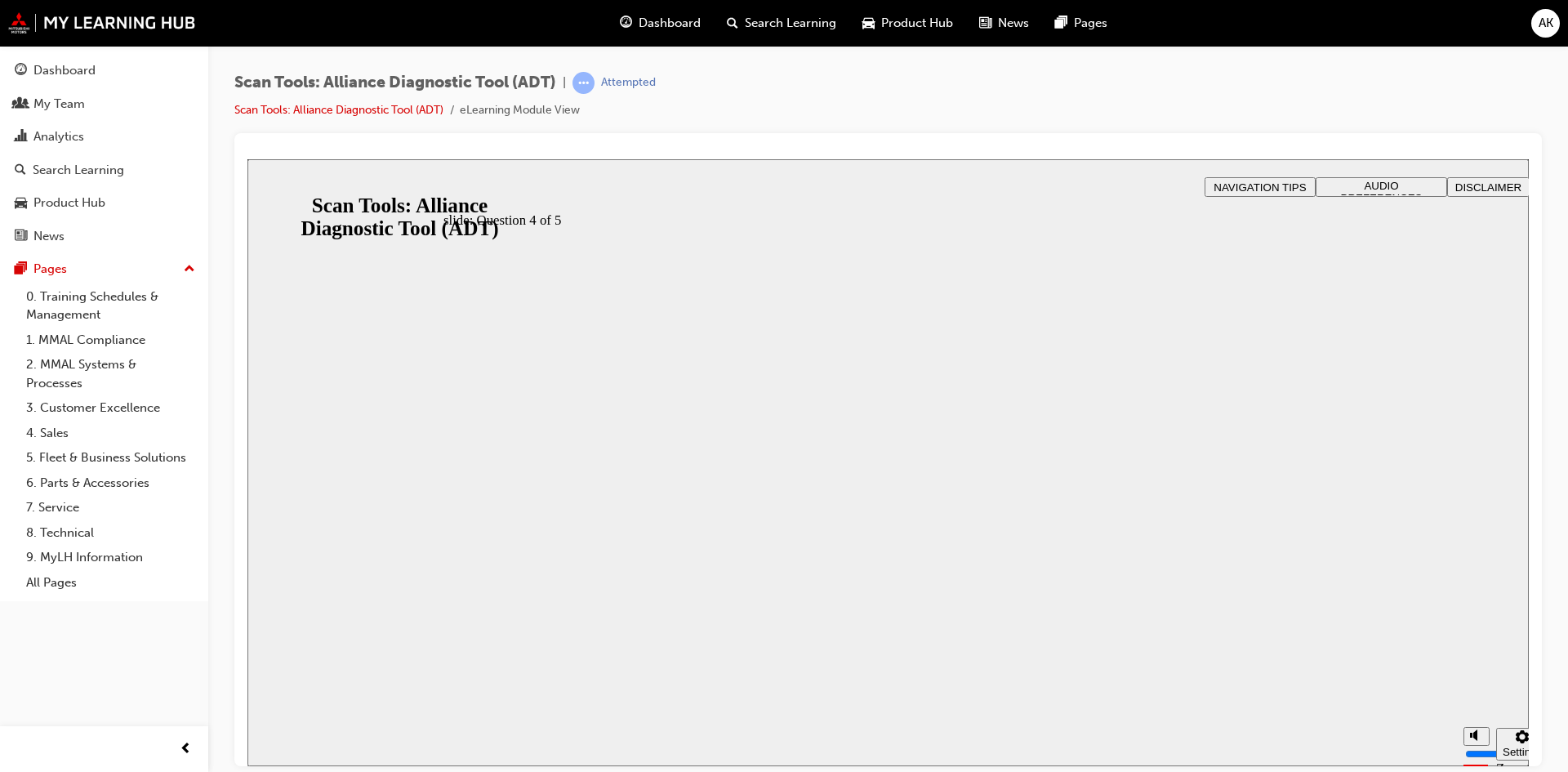
radio input "true"
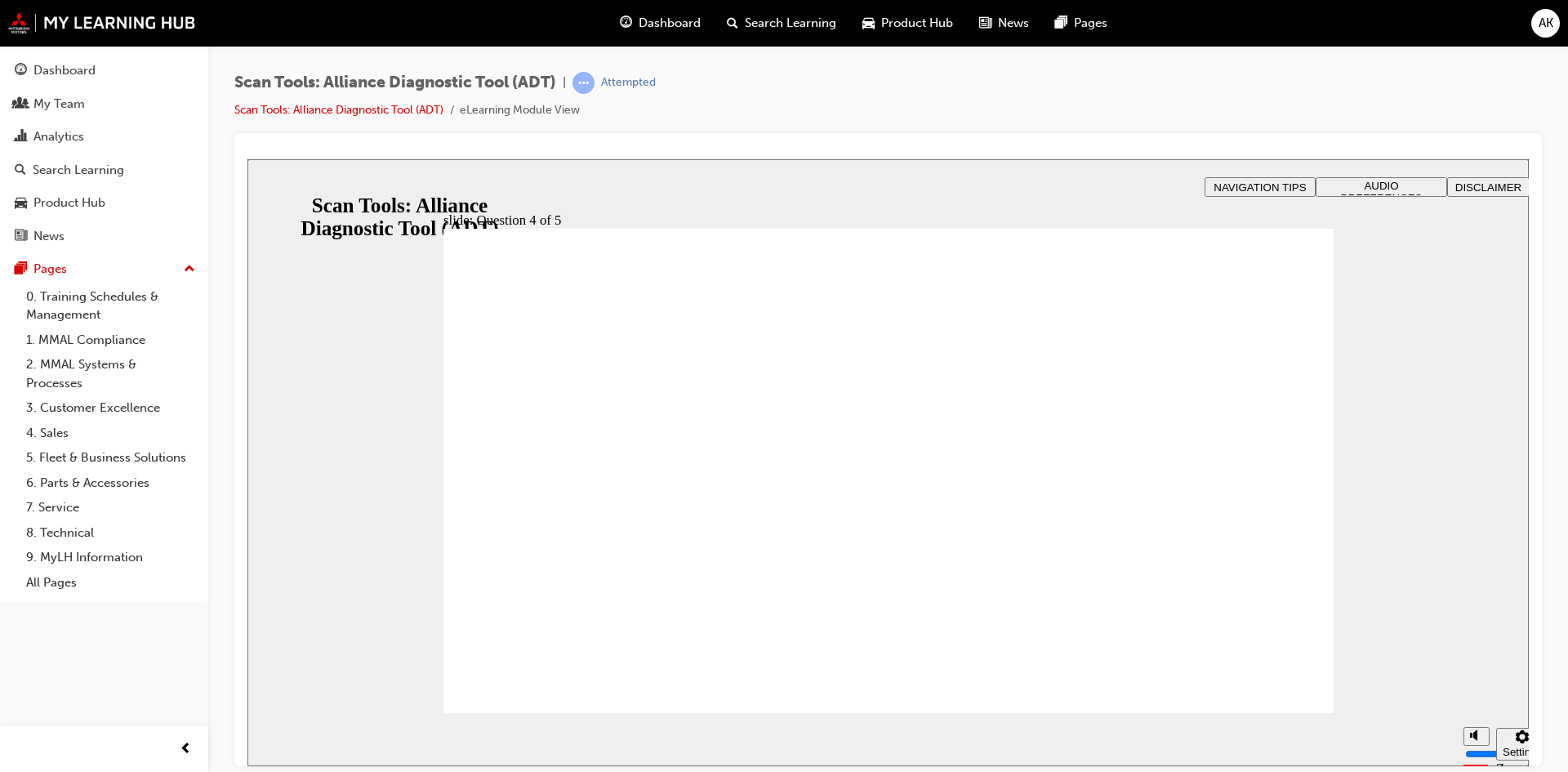
radio input "true"
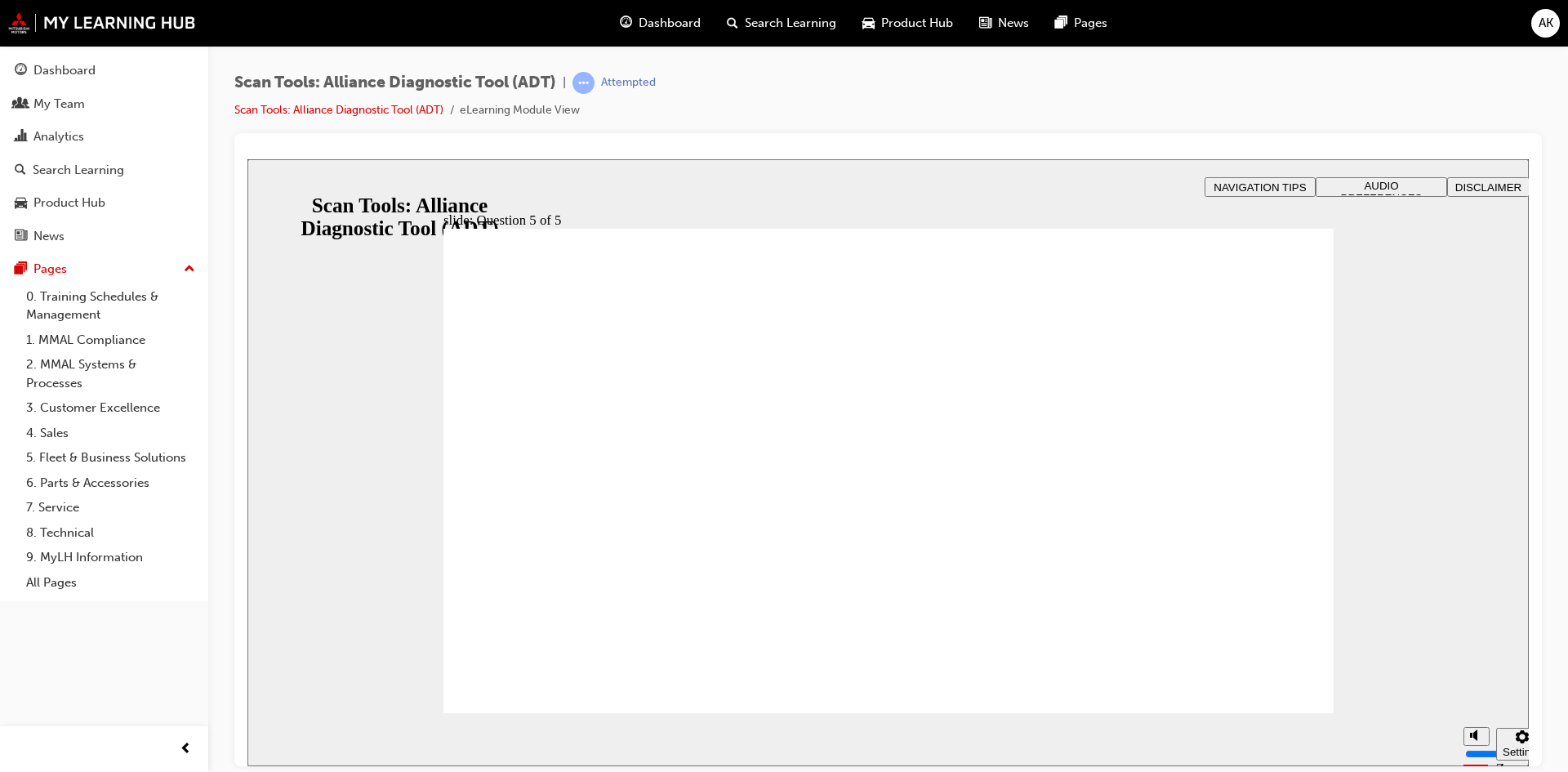
radio input "true"
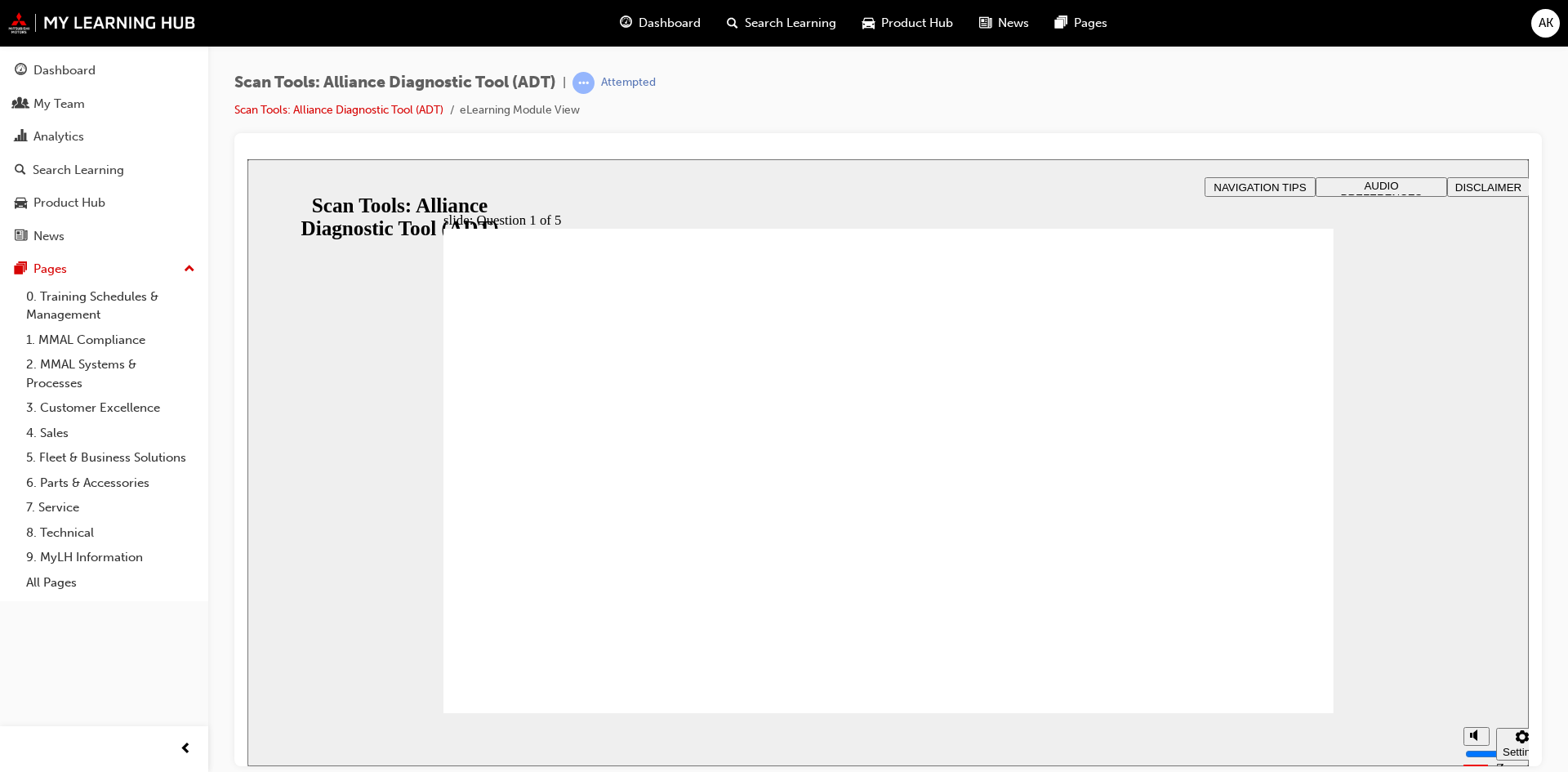
radio input "true"
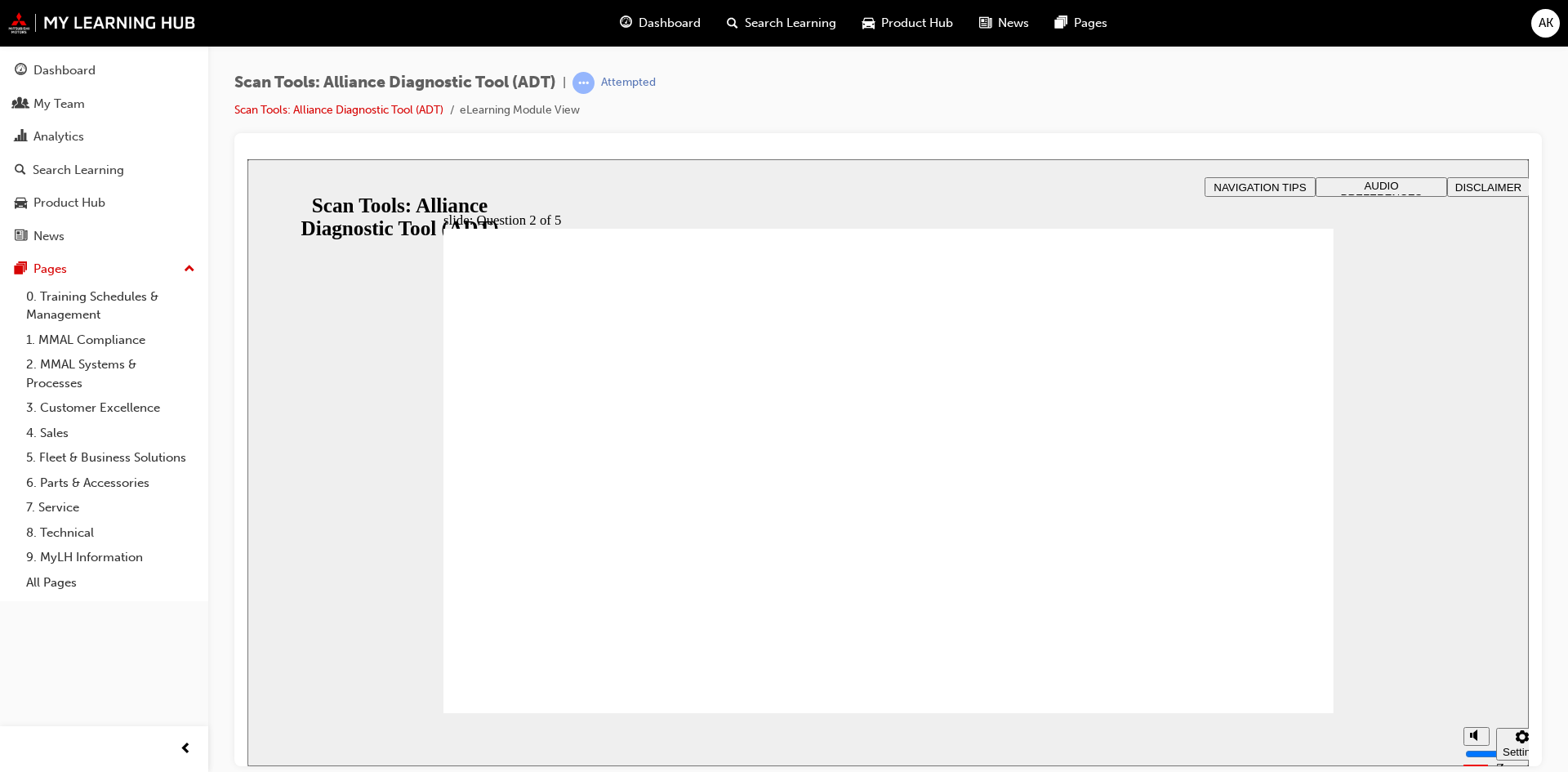
radio input "true"
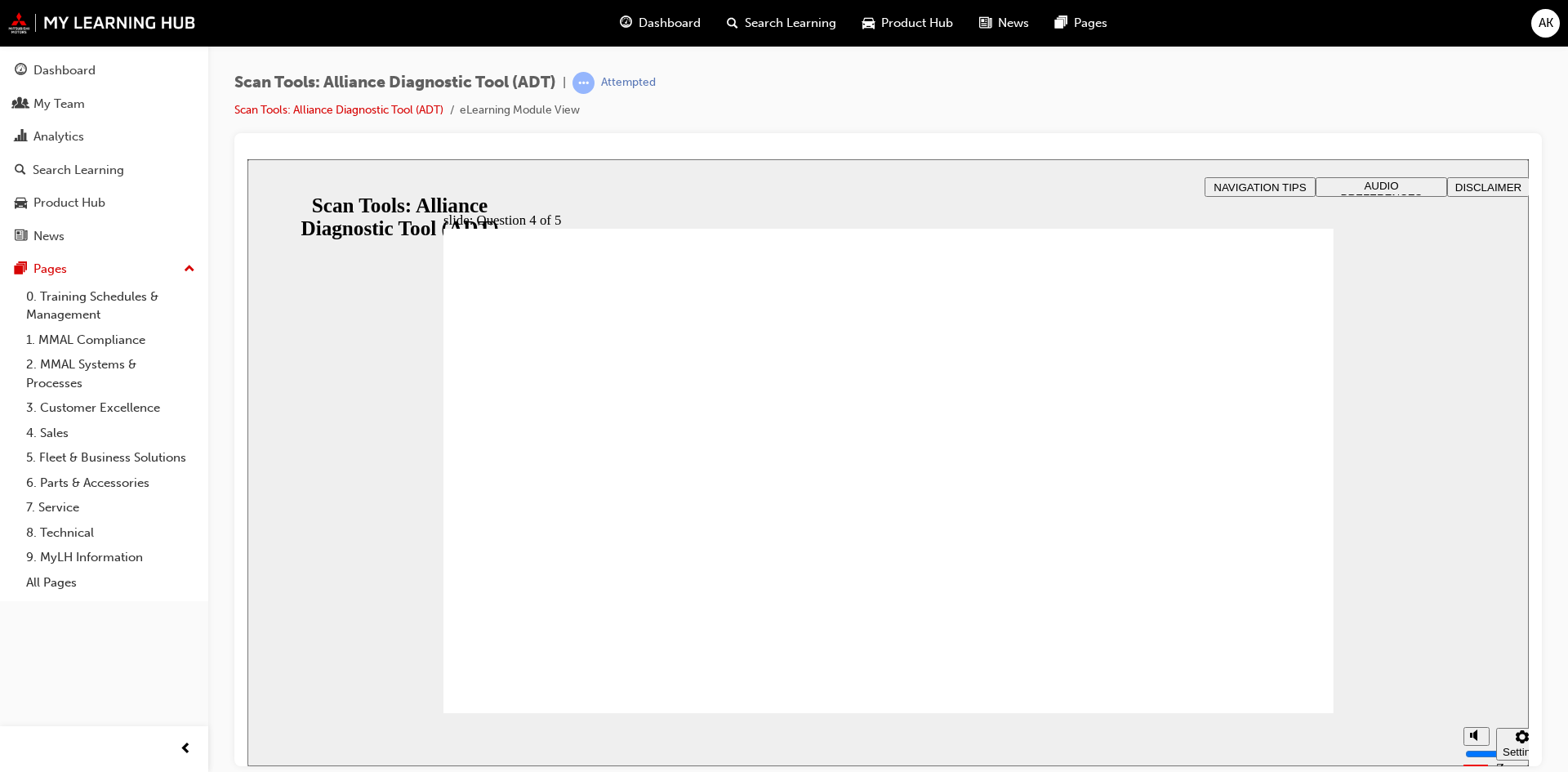
radio input "true"
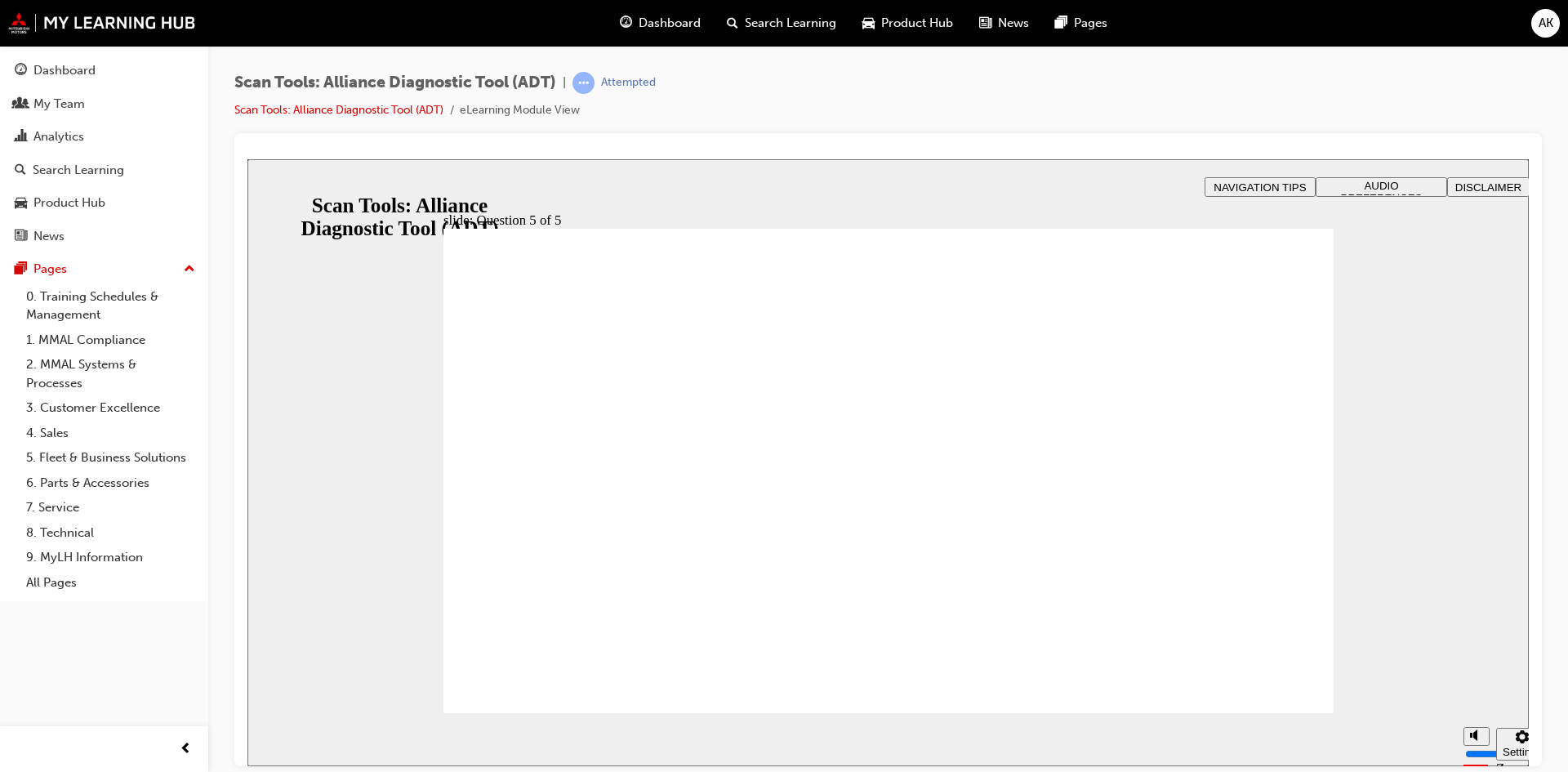
radio input "true"
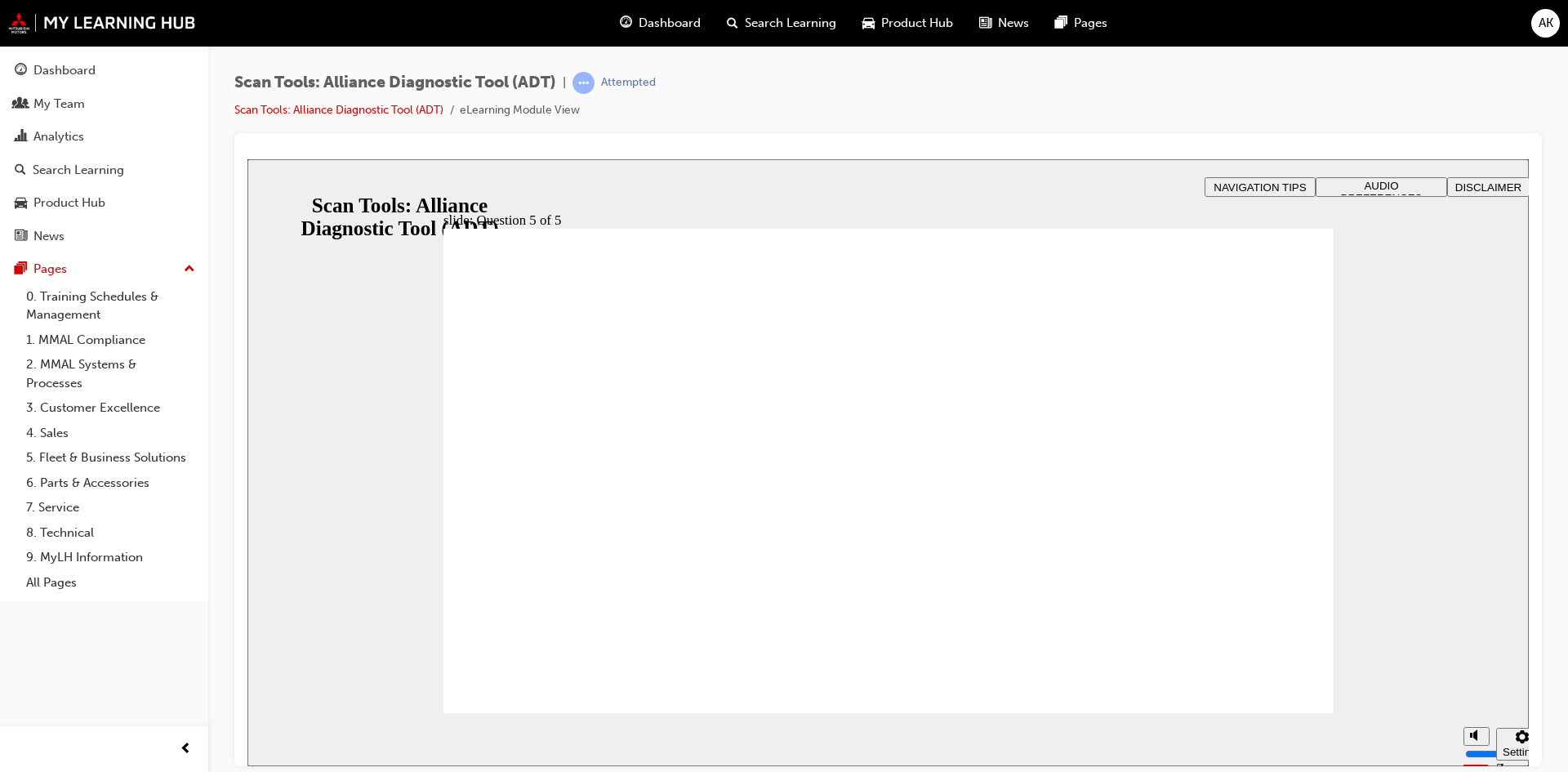
drag, startPoint x: 914, startPoint y: 581, endPoint x: 998, endPoint y: 618, distance: 91.8
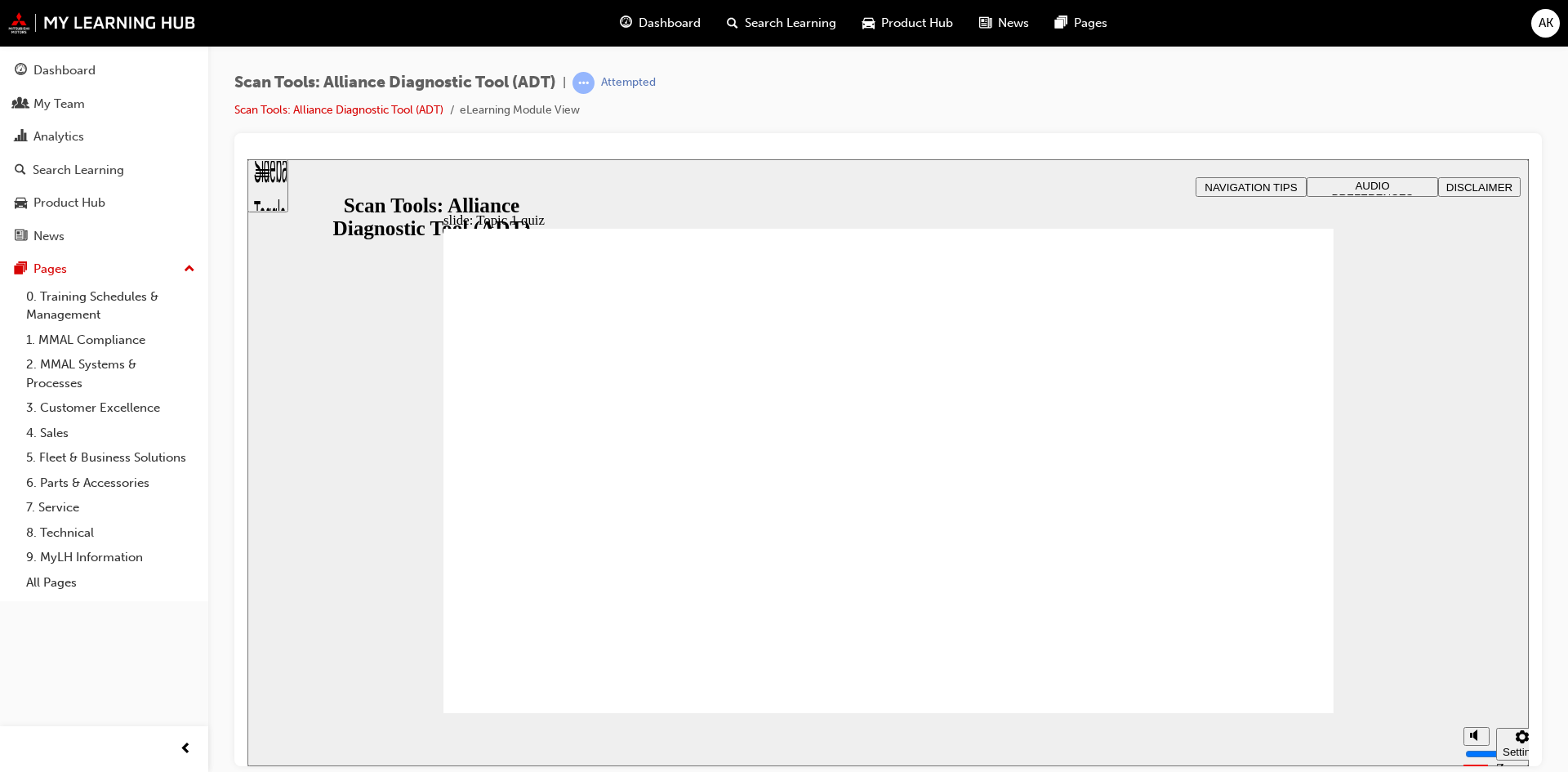
radio input "true"
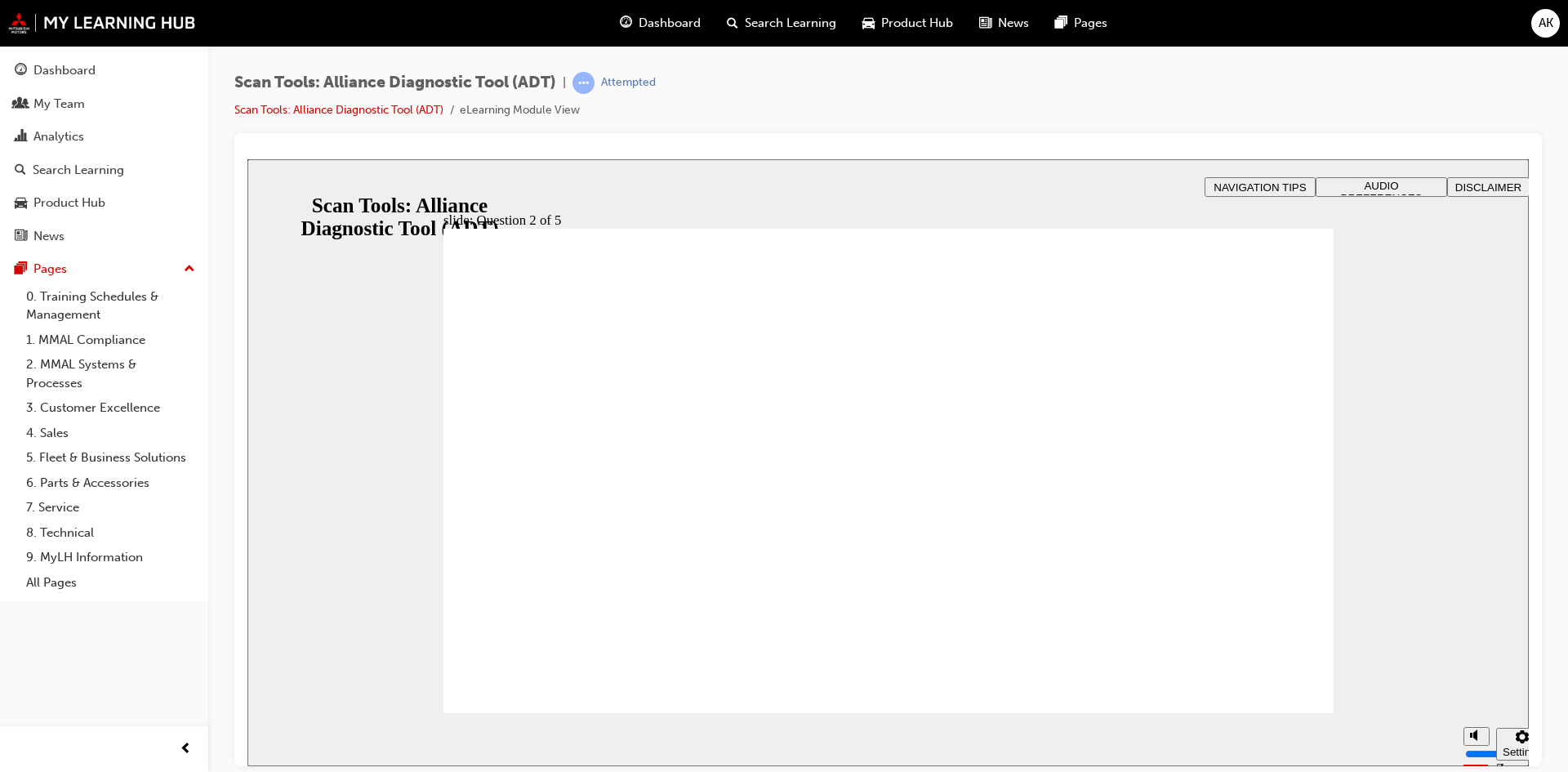
radio input "true"
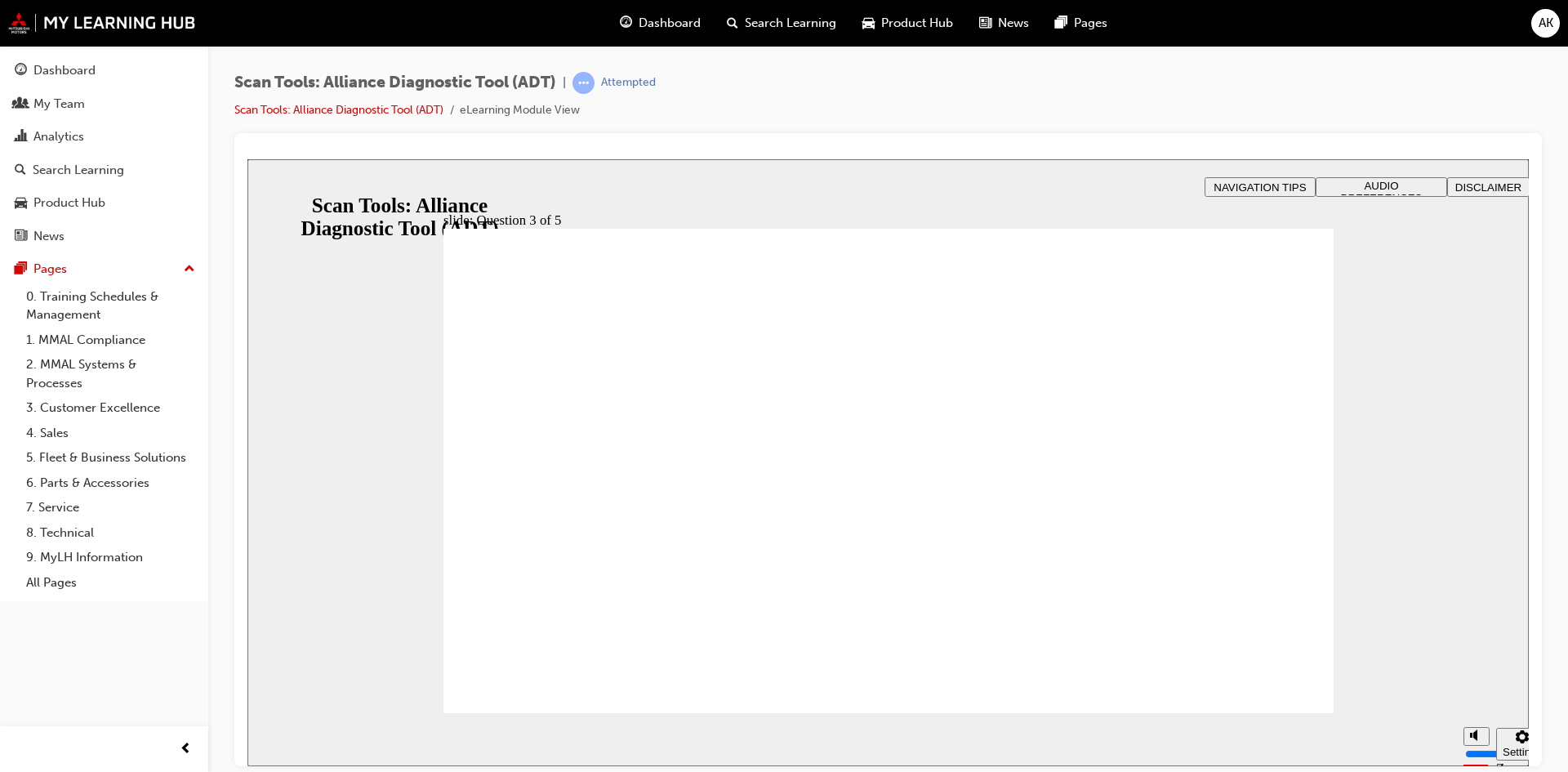
radio input "true"
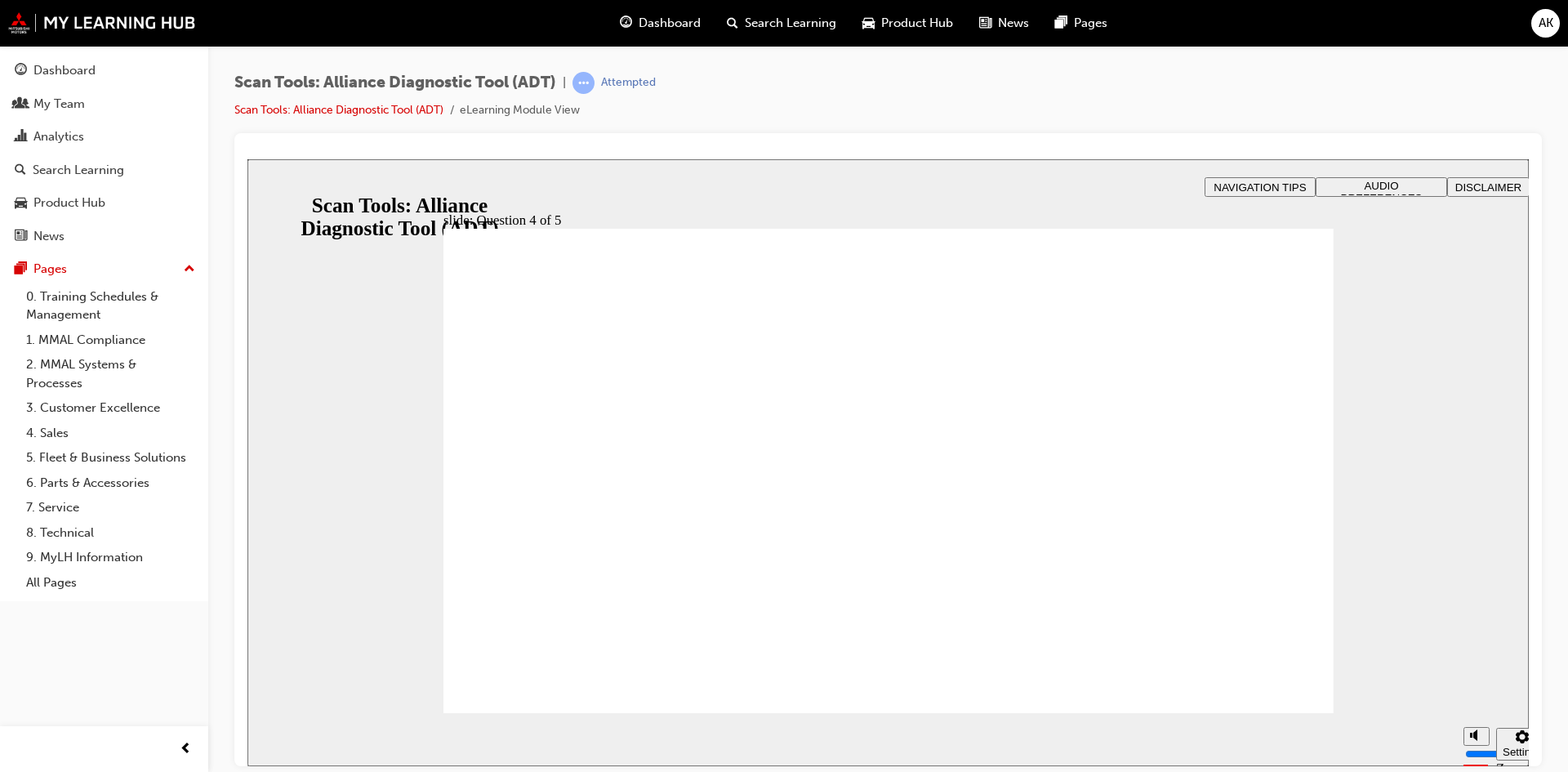
radio input "true"
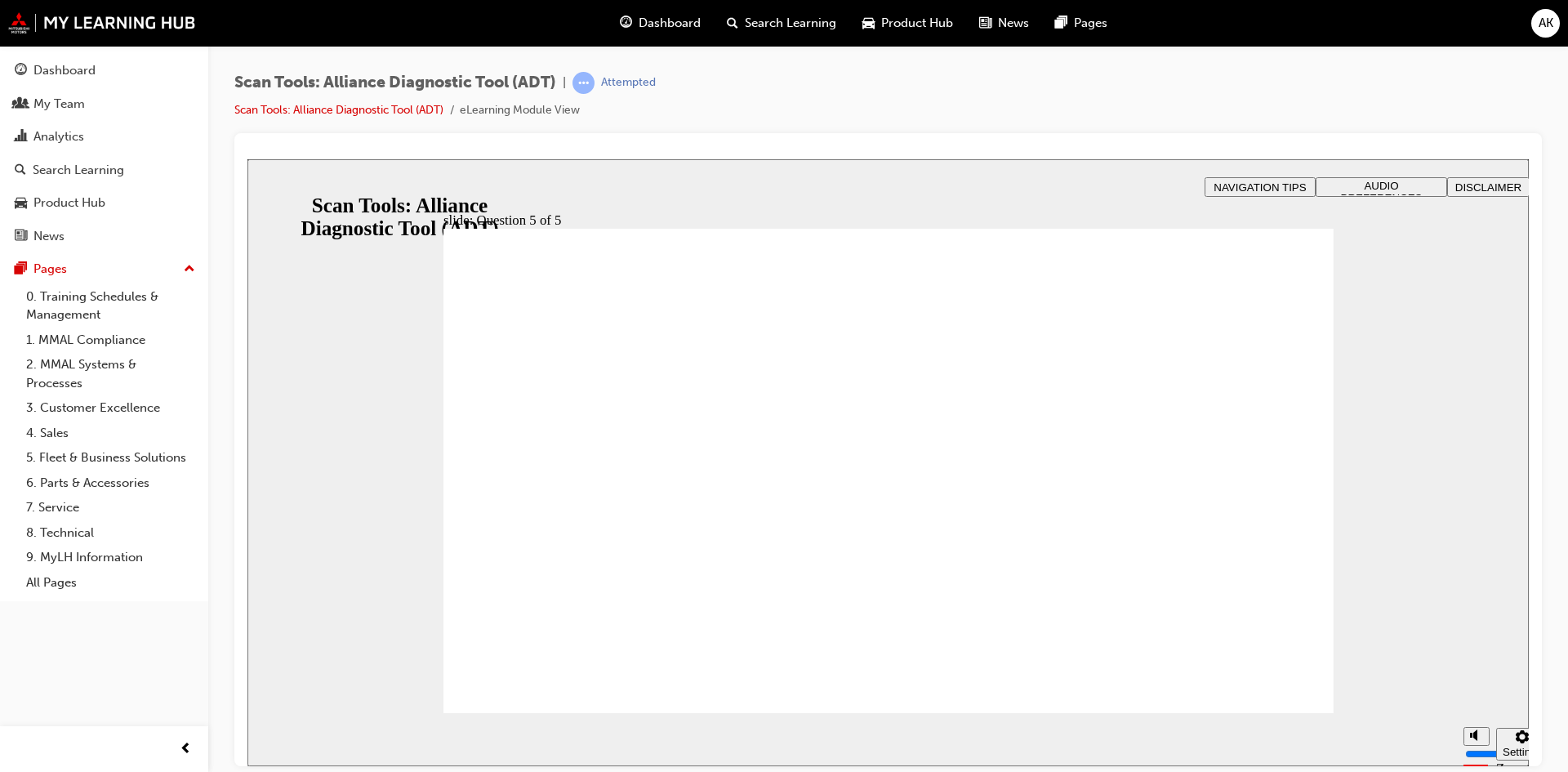
radio input "true"
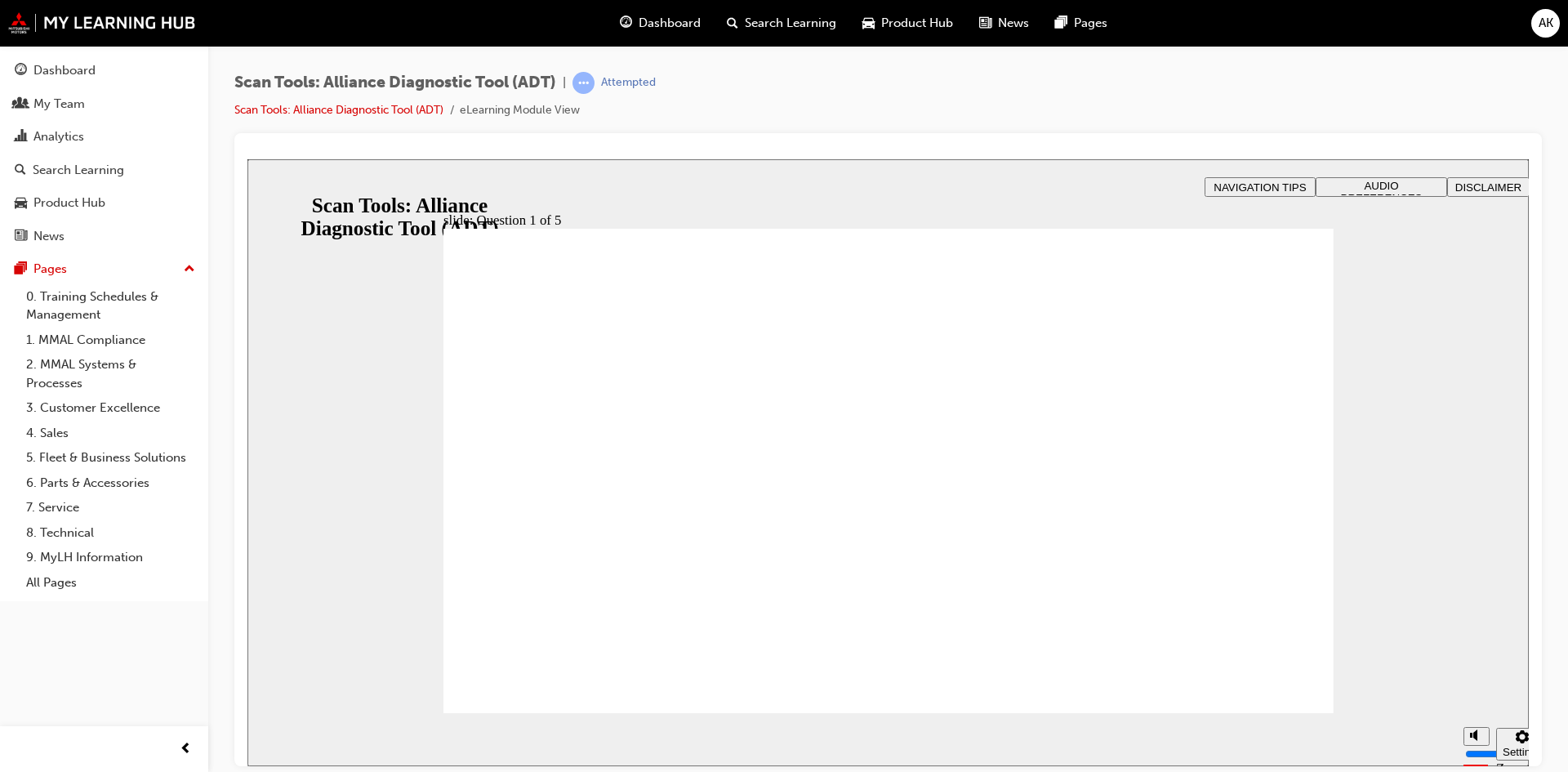
drag, startPoint x: 877, startPoint y: 570, endPoint x: 1014, endPoint y: 624, distance: 147.3
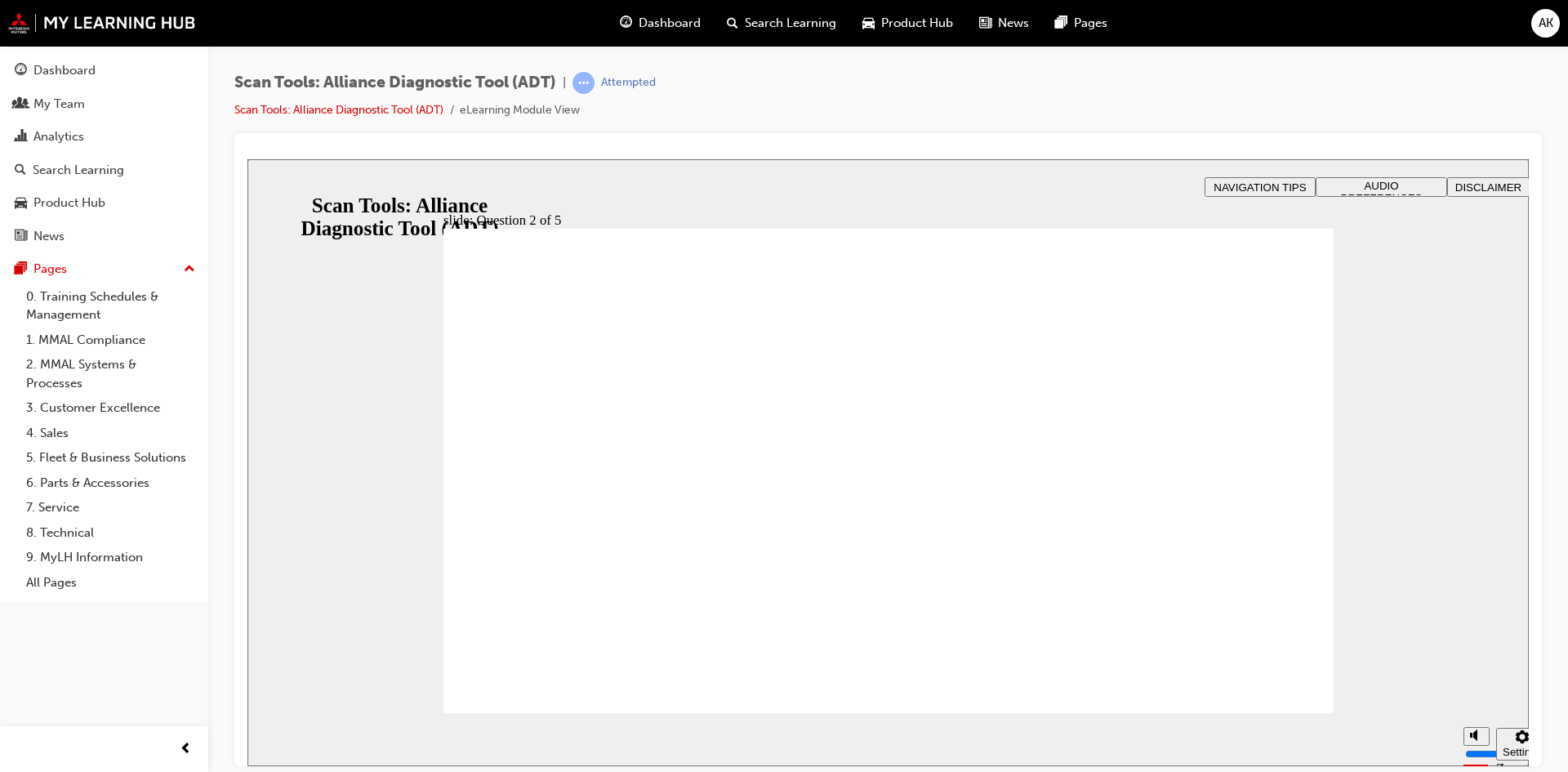
drag, startPoint x: 558, startPoint y: 400, endPoint x: 557, endPoint y: 454, distance: 54.0
radio input "false"
radio input "true"
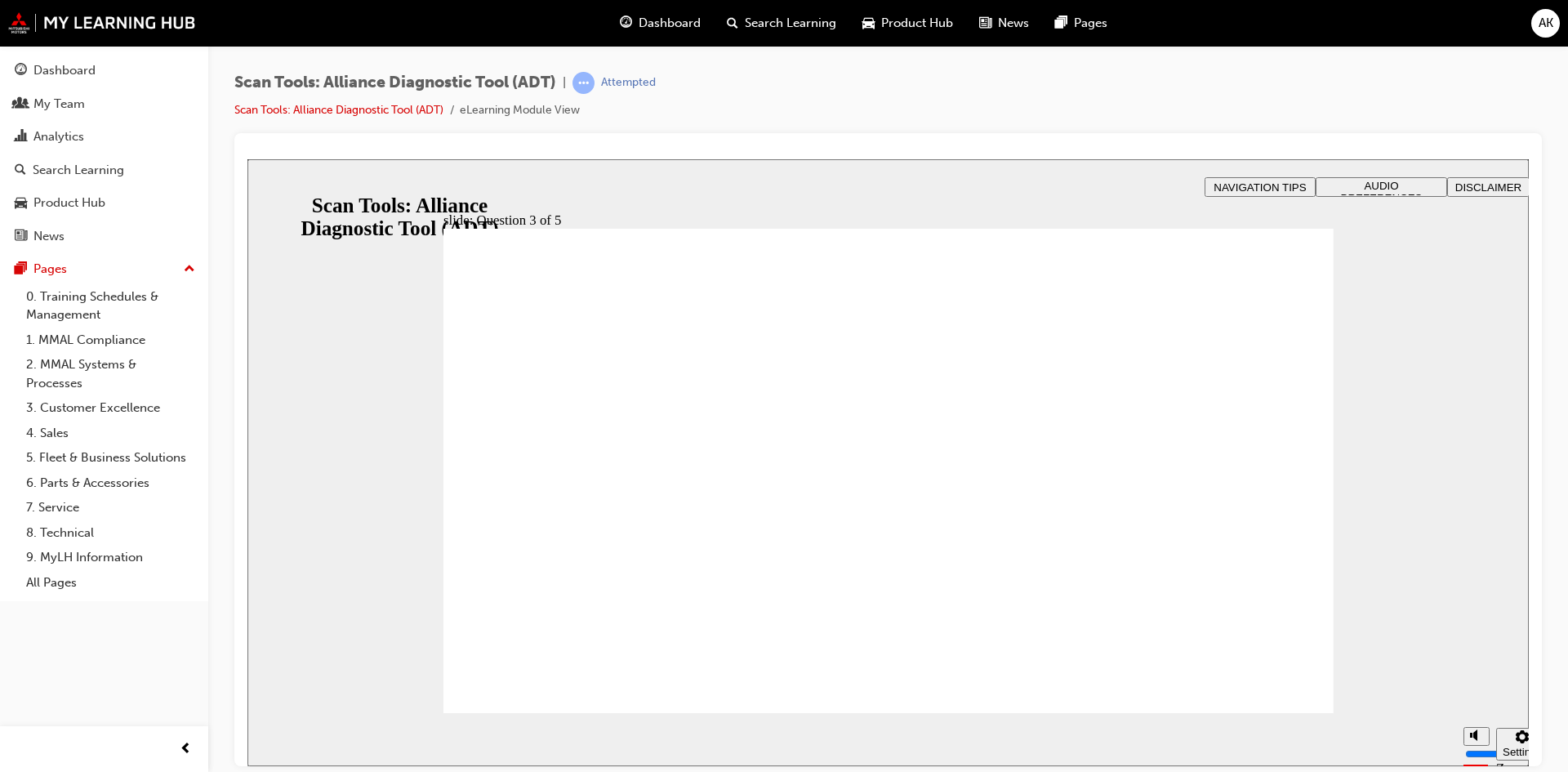
radio input "true"
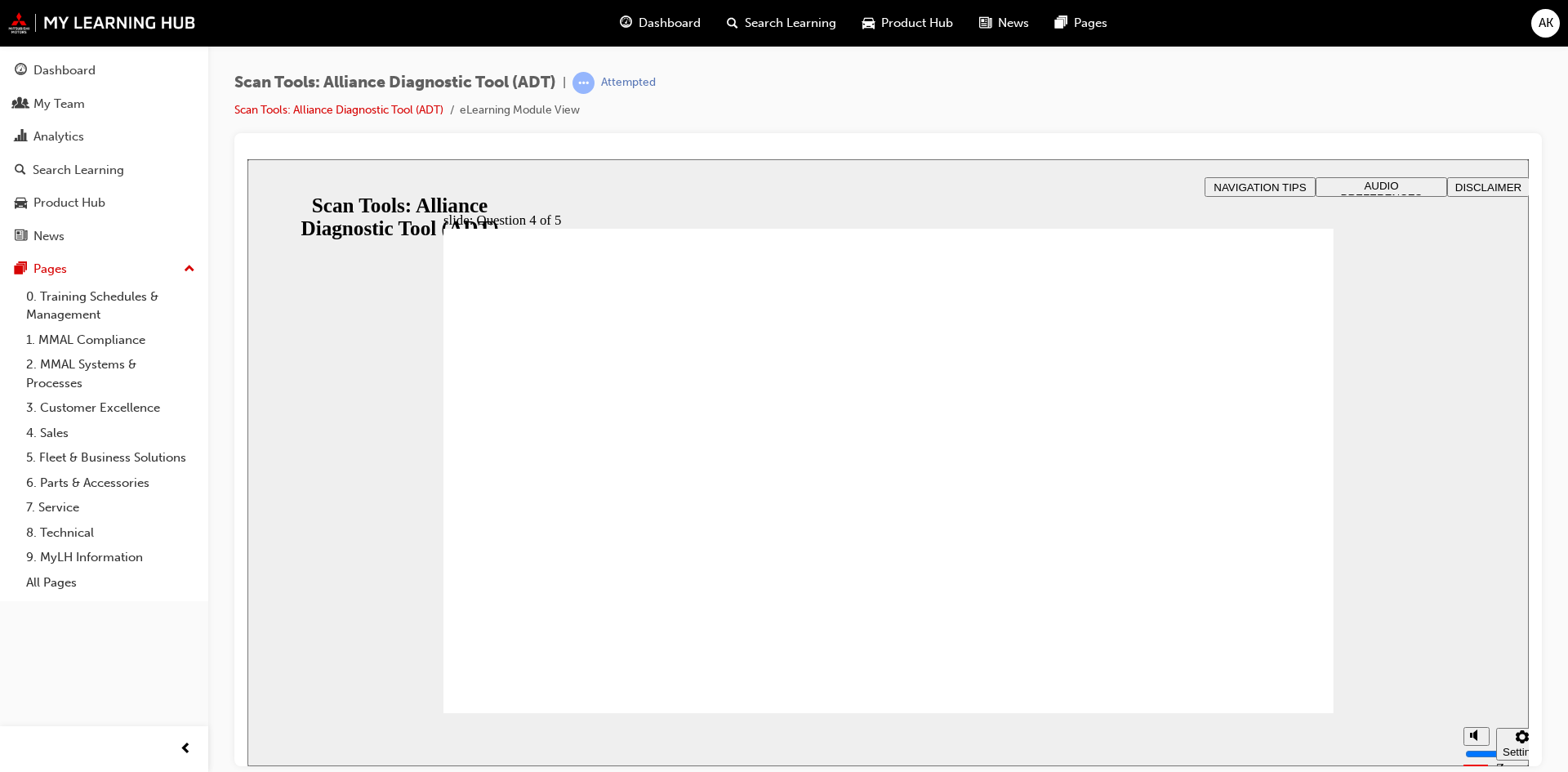
radio input "true"
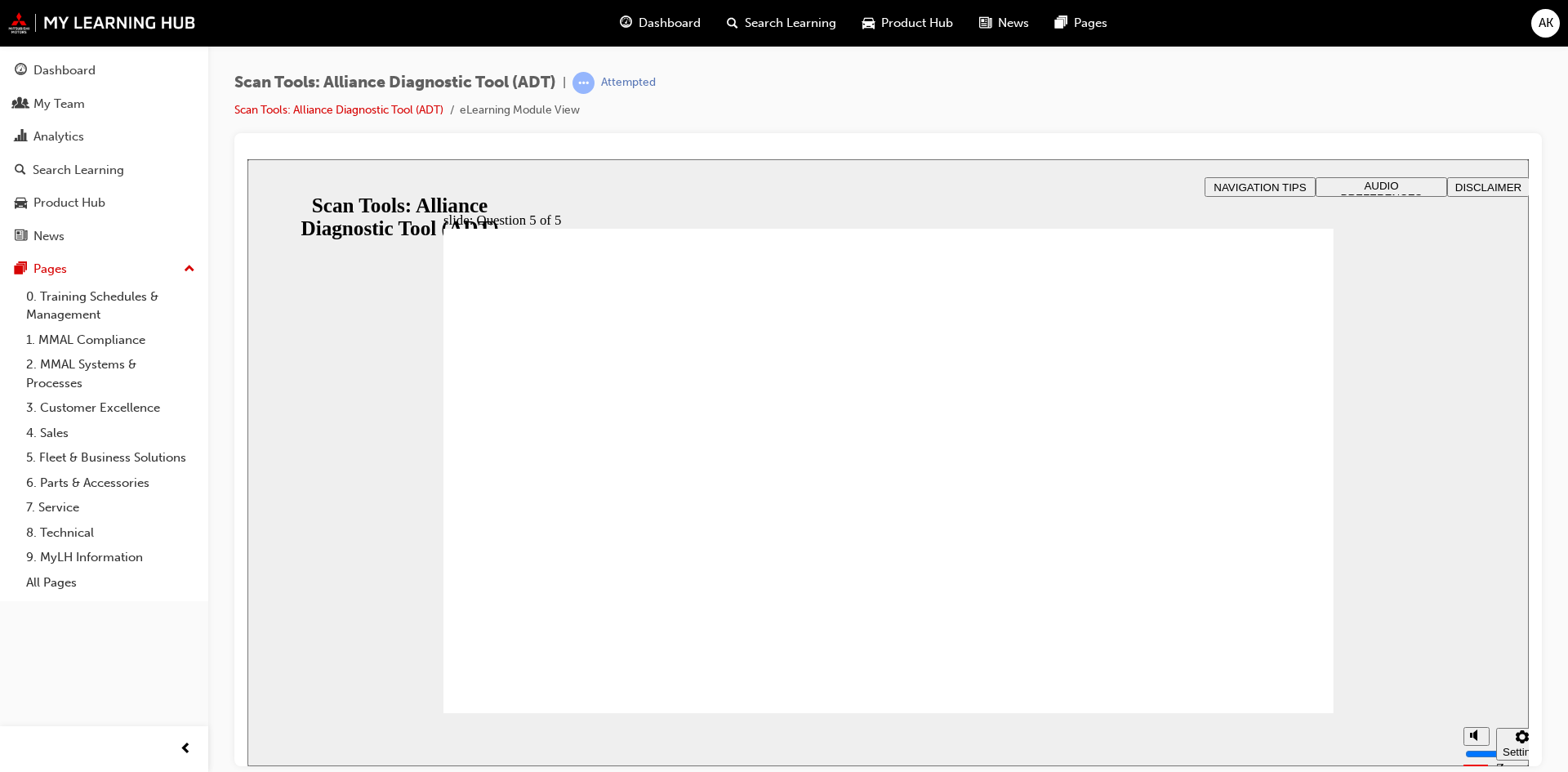
radio input "true"
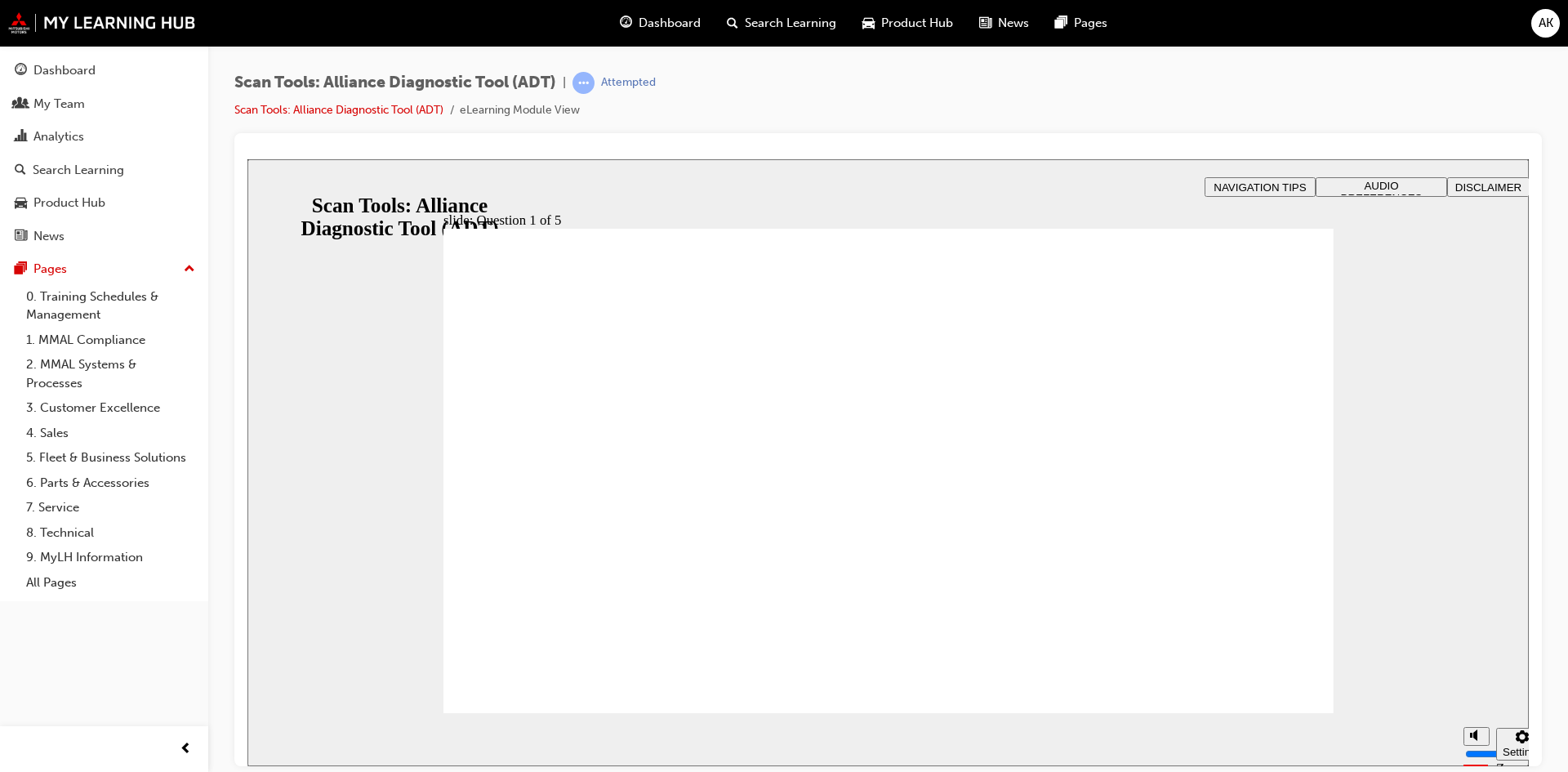
radio input "true"
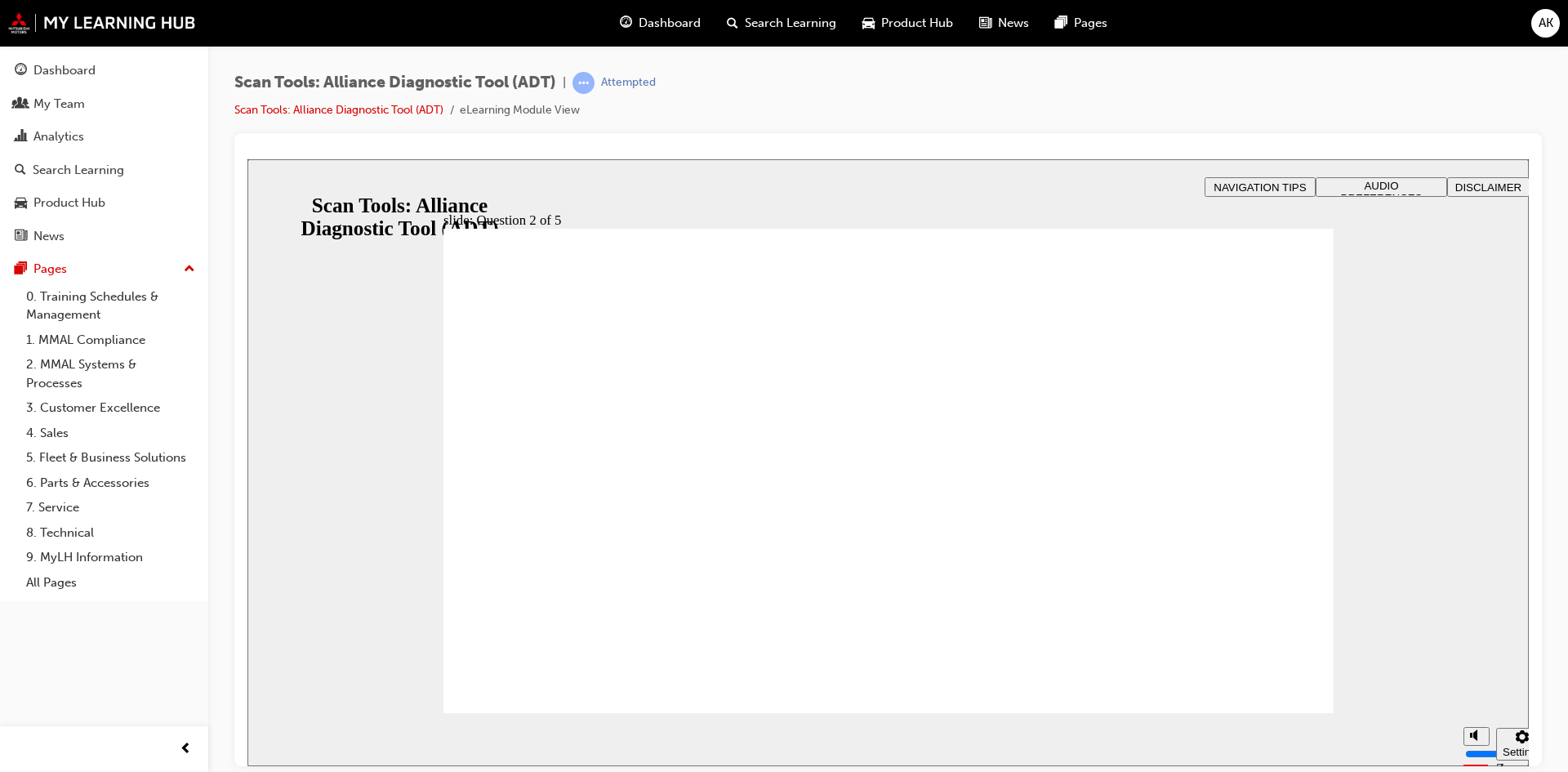
radio input "true"
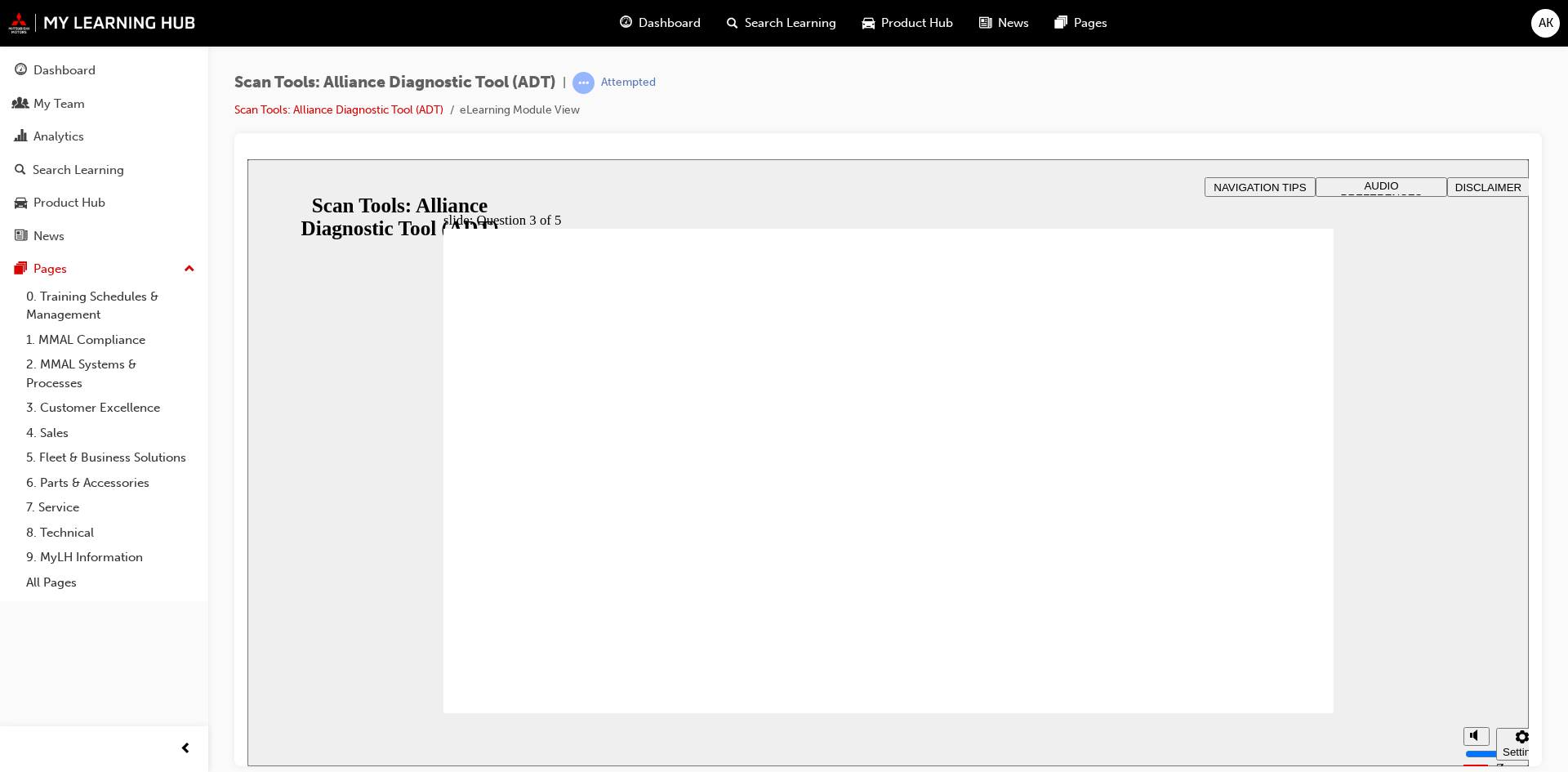
radio input "true"
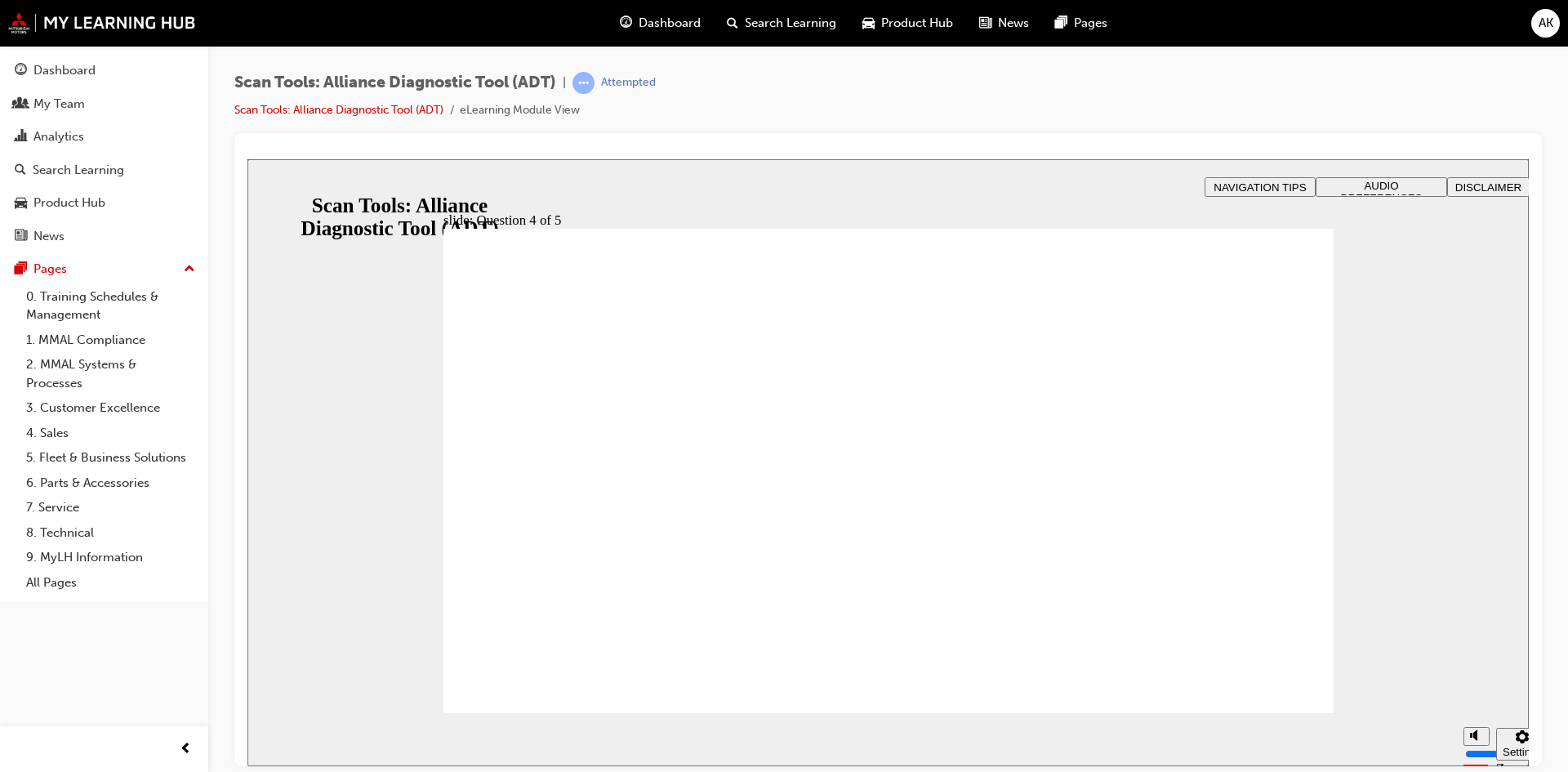
radio input "true"
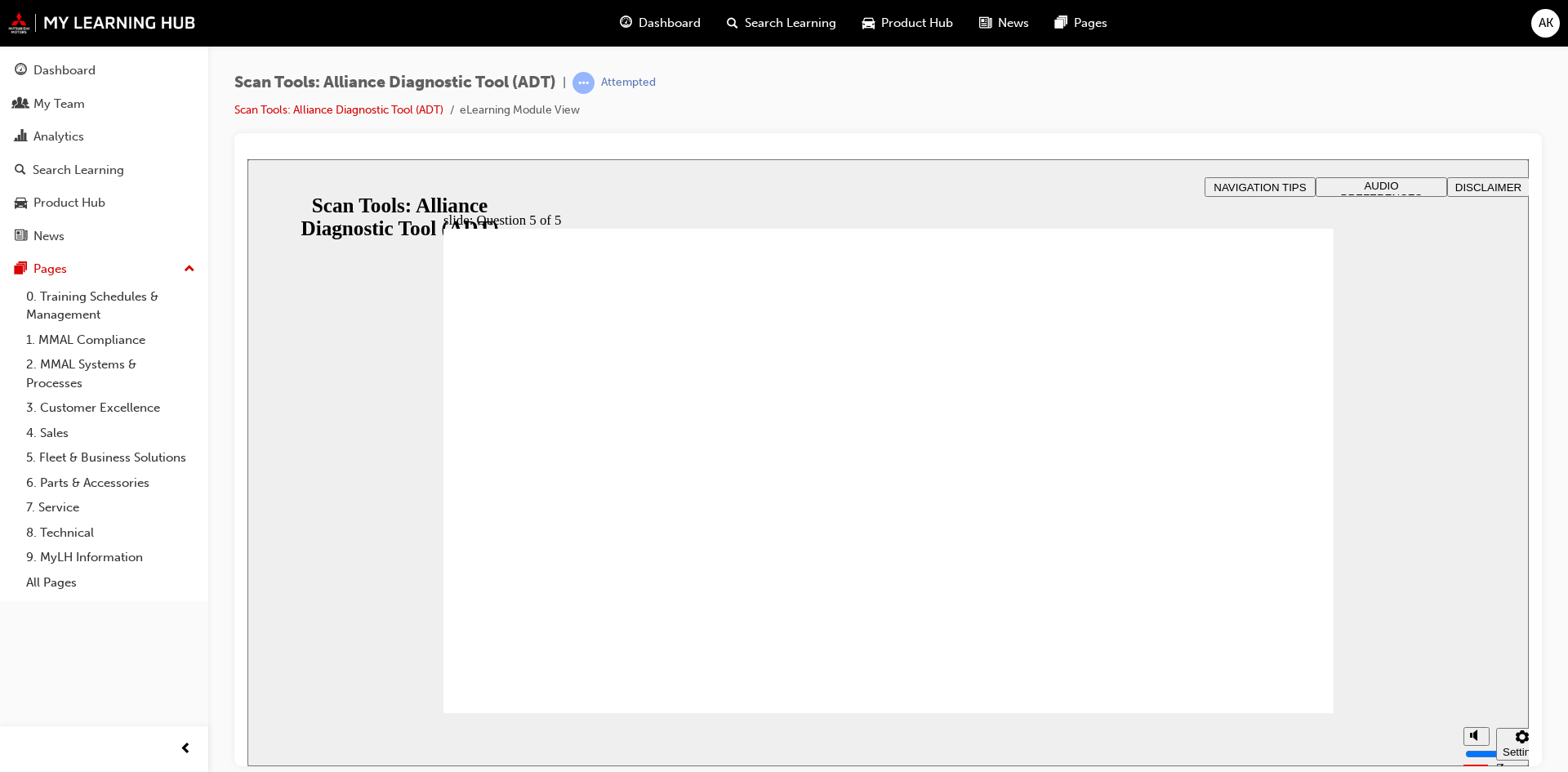
radio input "true"
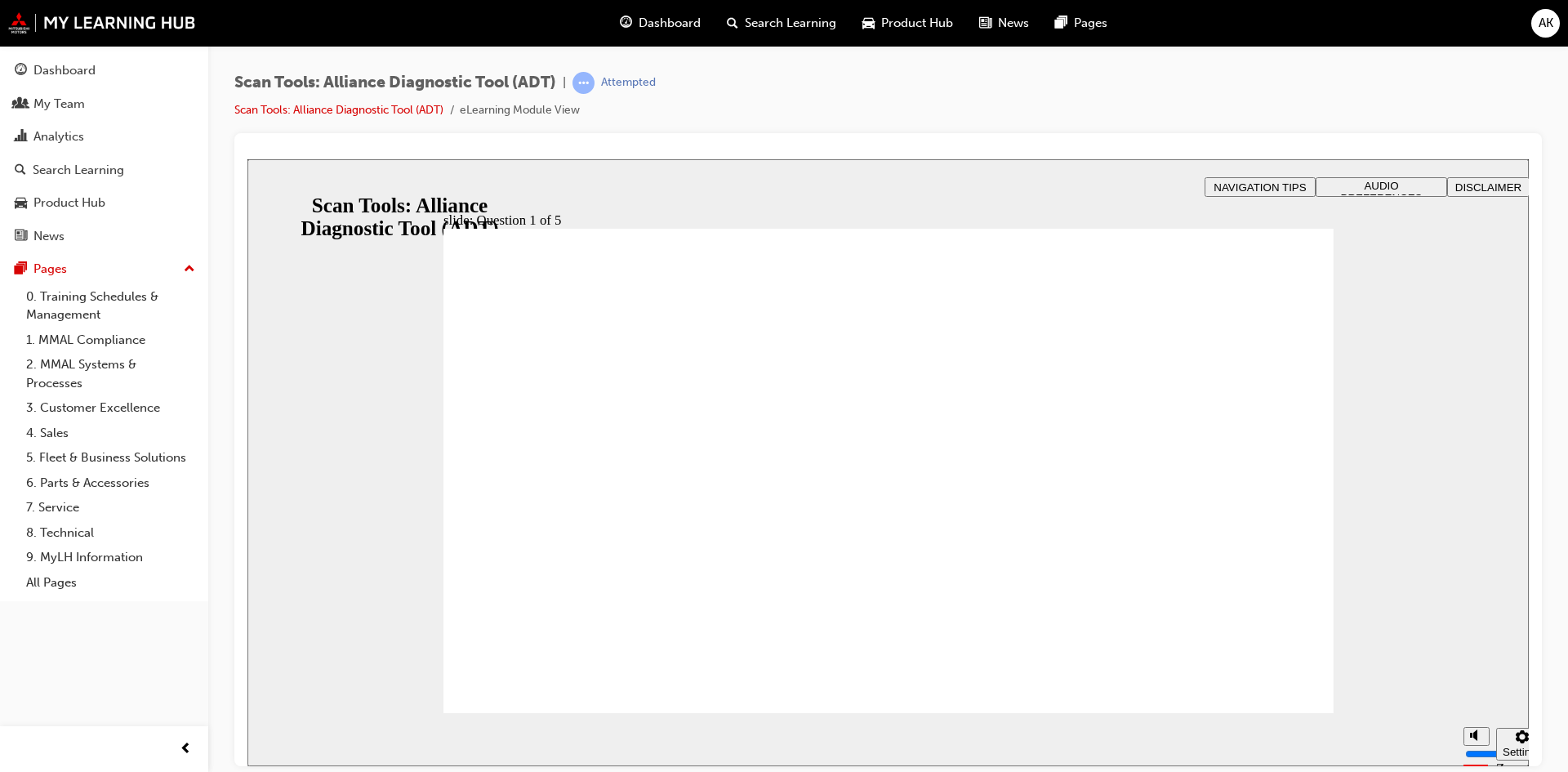
radio input "true"
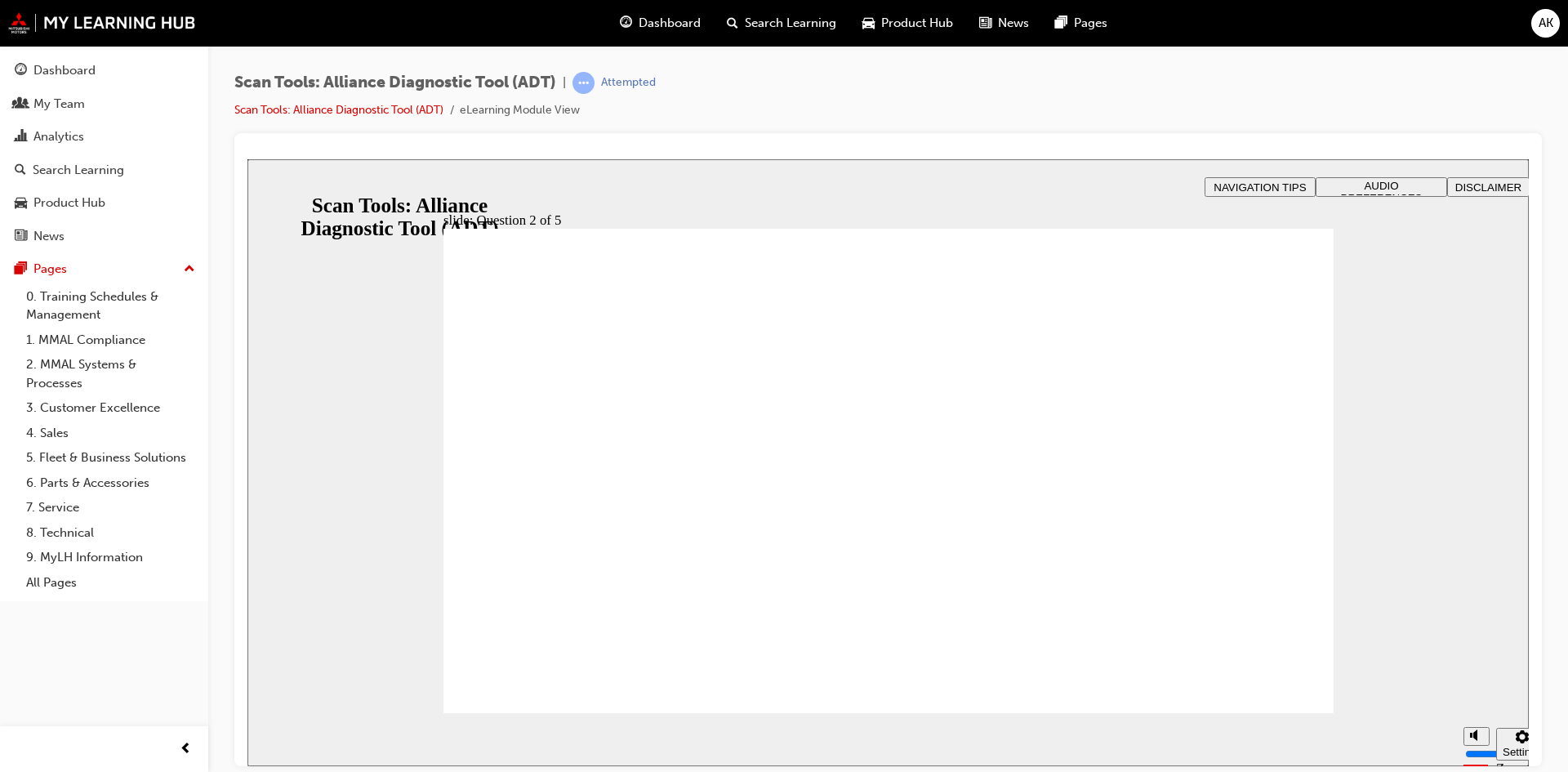
drag, startPoint x: 1292, startPoint y: 688, endPoint x: 965, endPoint y: 437, distance: 412.2
radio input "true"
drag, startPoint x: 549, startPoint y: 648, endPoint x: 568, endPoint y: 672, distance: 30.6
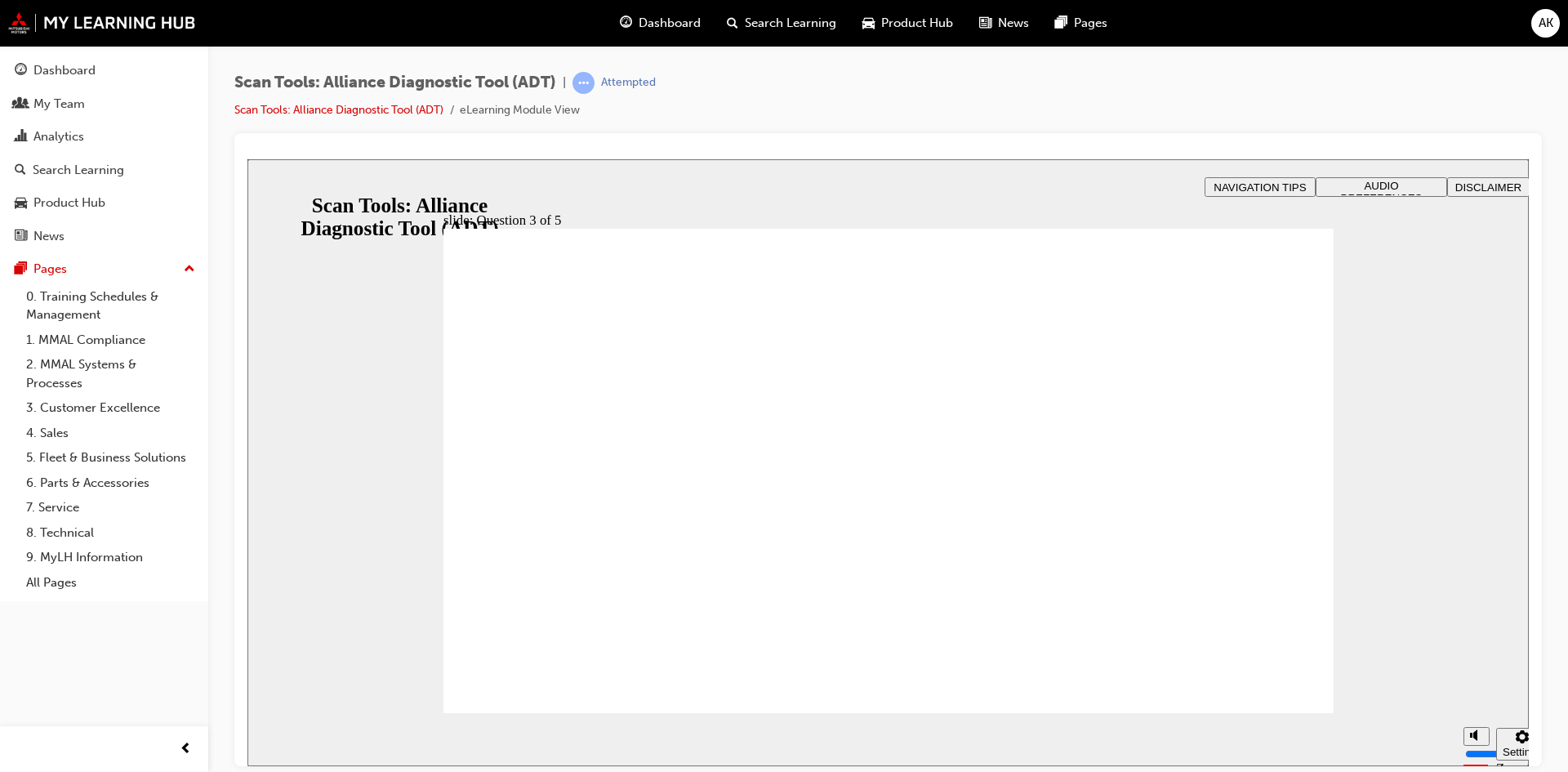
radio input "true"
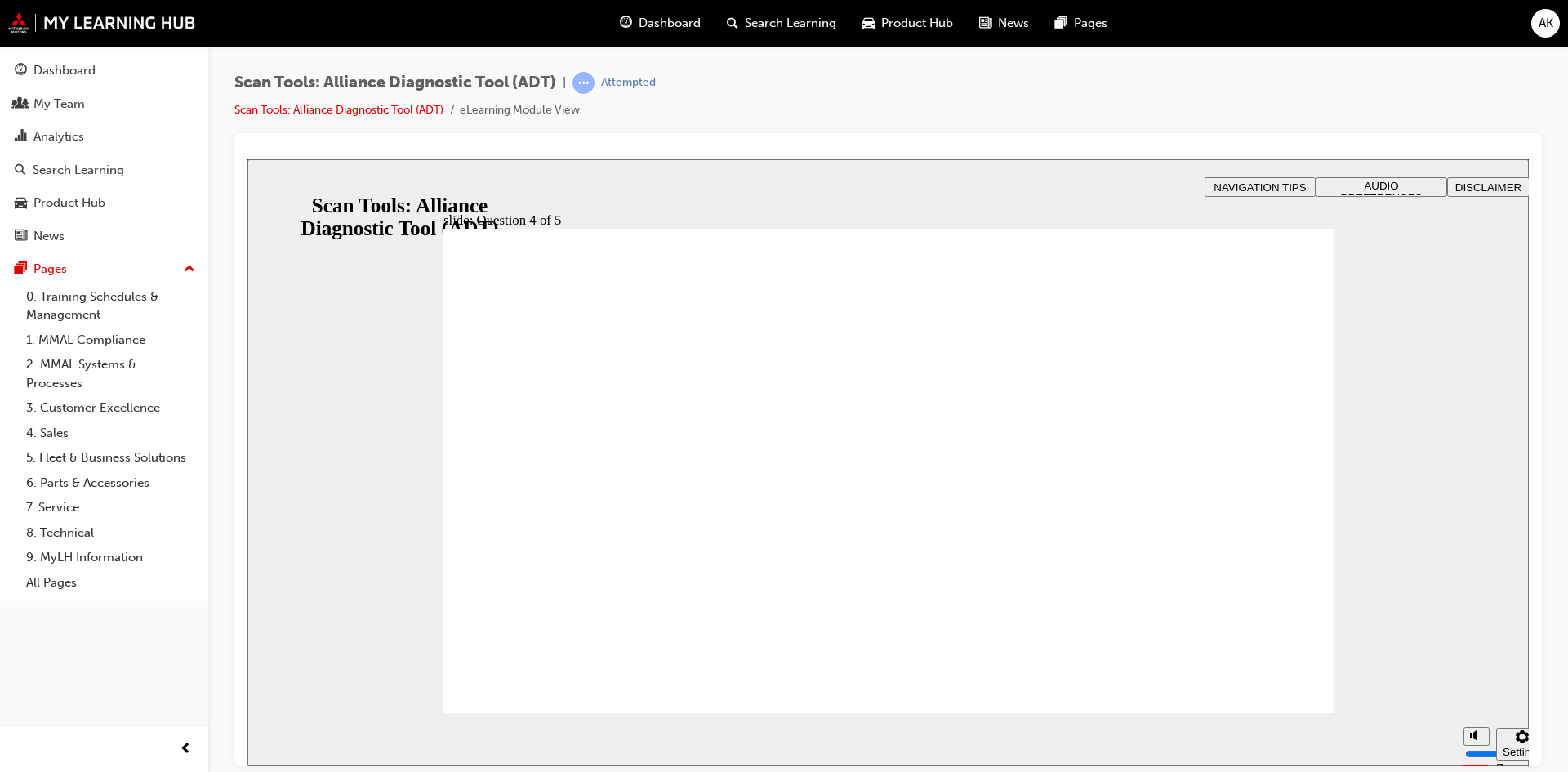
radio input "true"
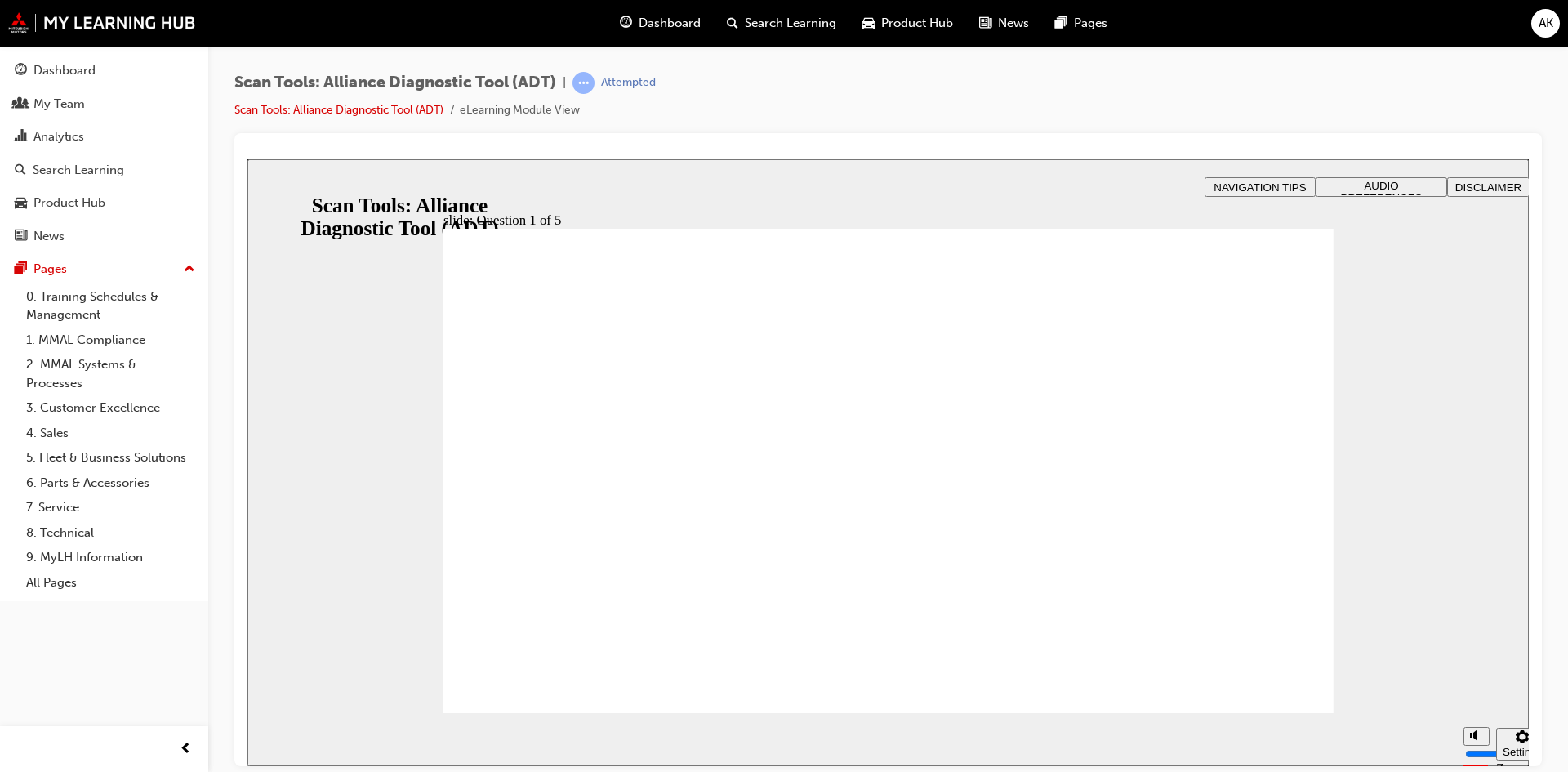
radio input "true"
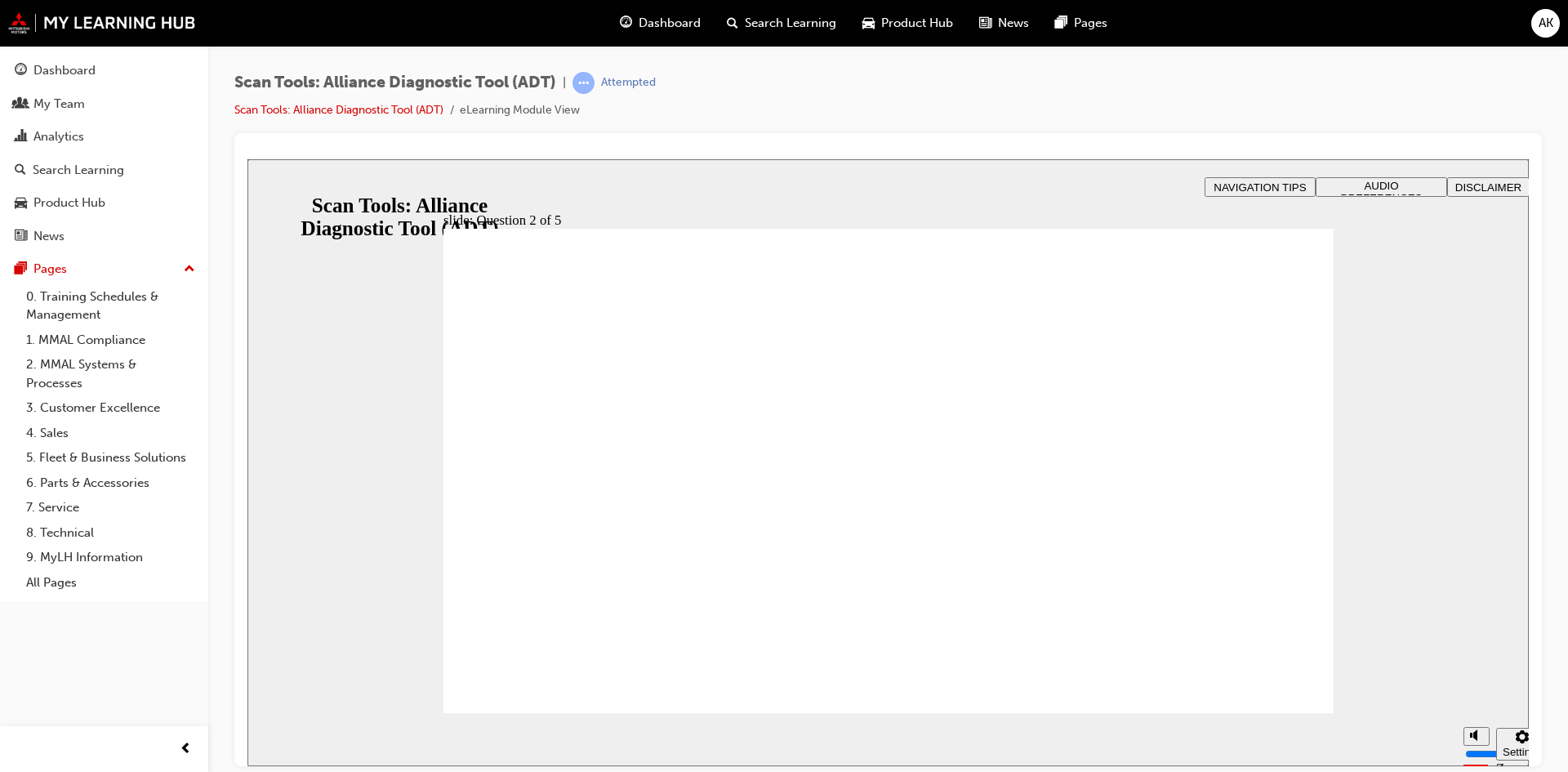
radio input "true"
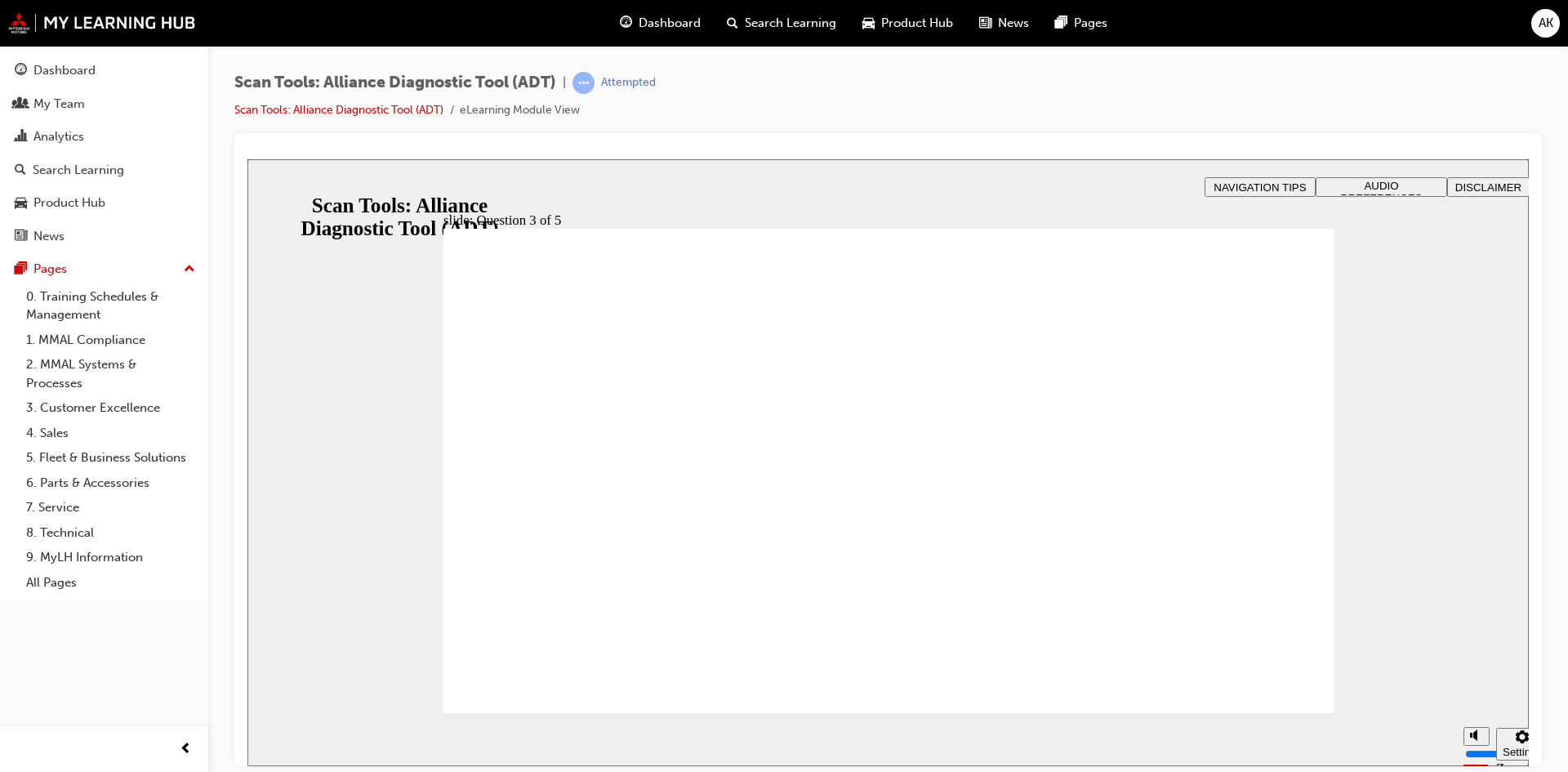
radio input "true"
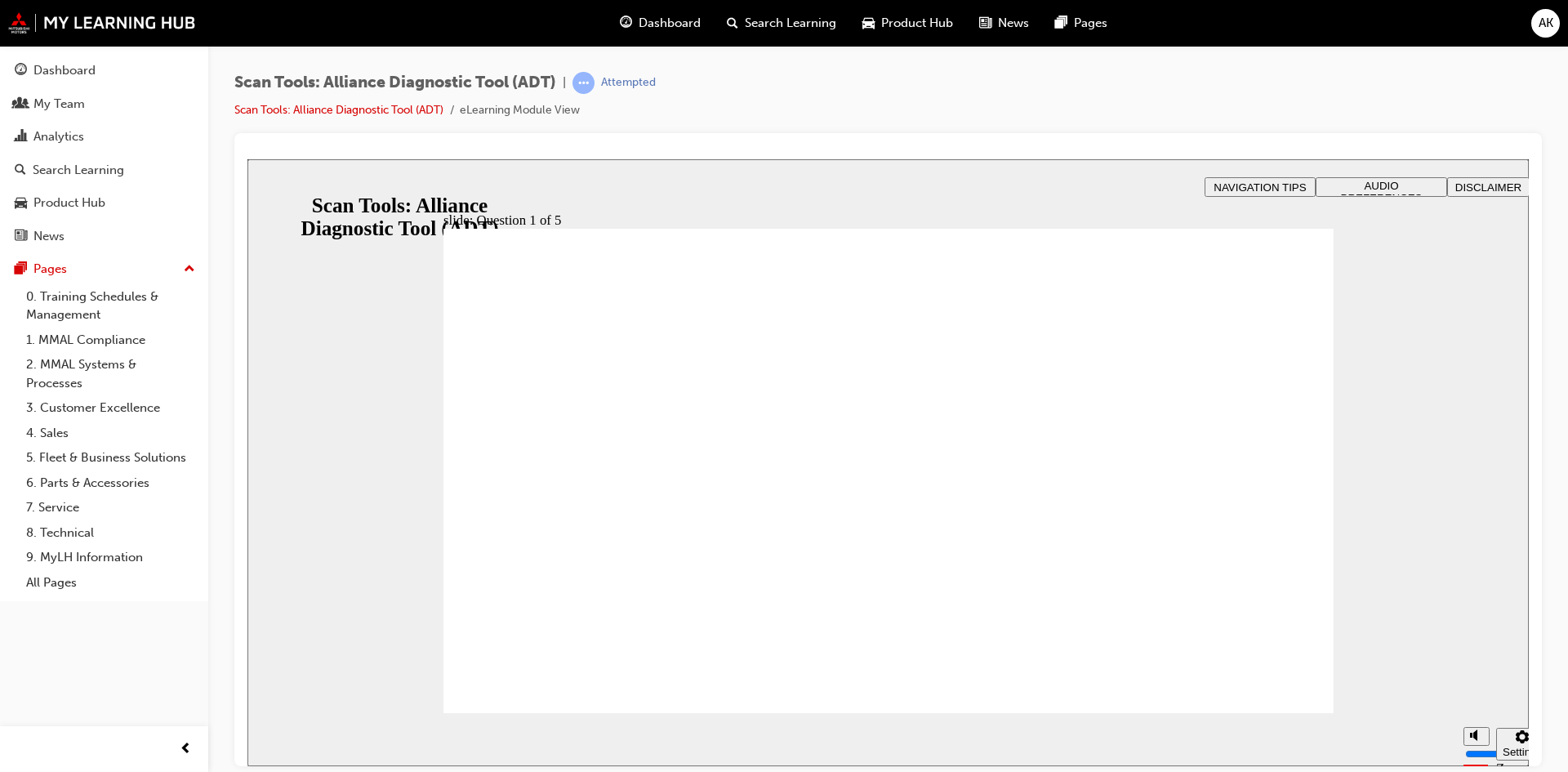
radio input "true"
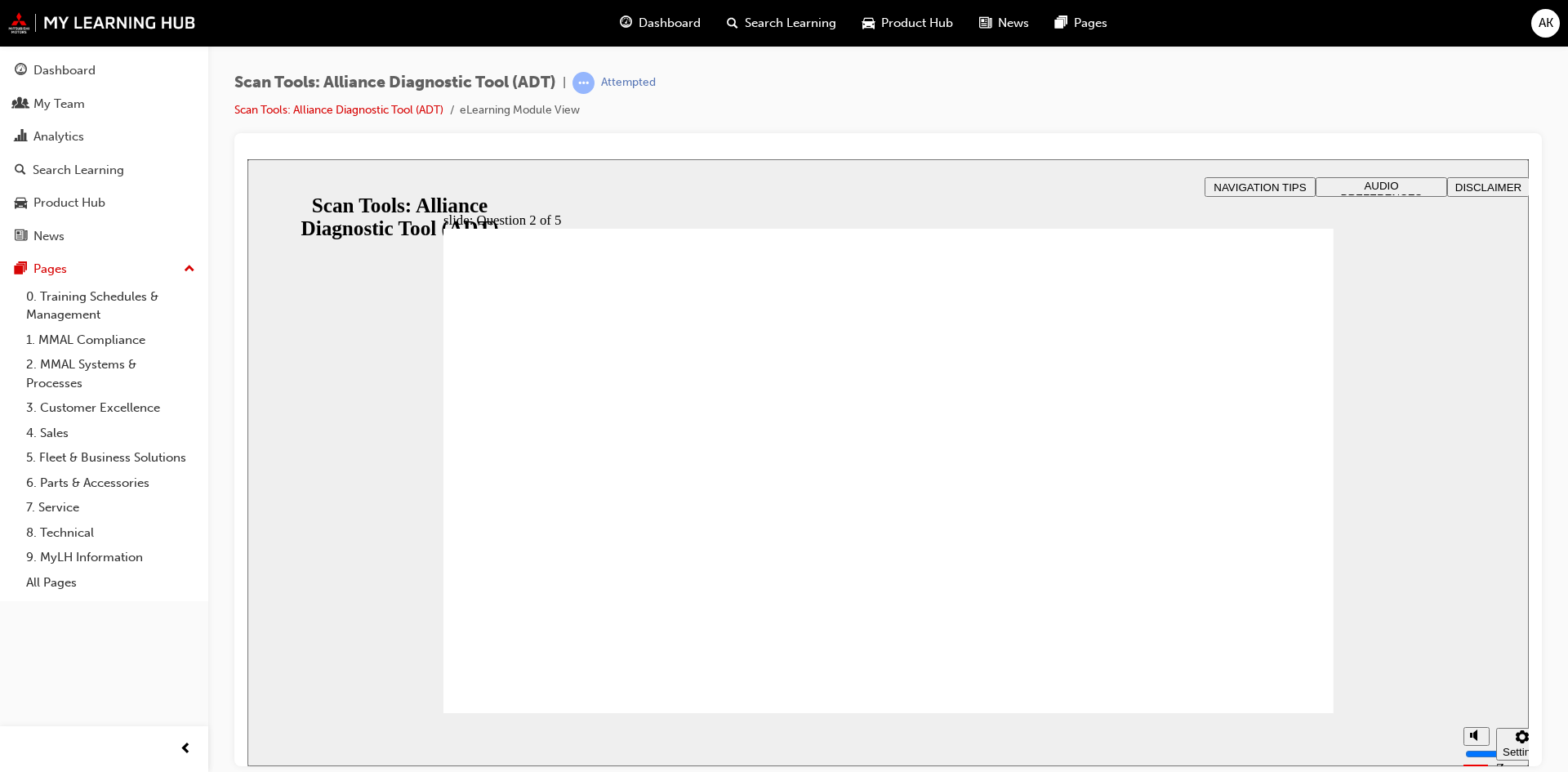
radio input "true"
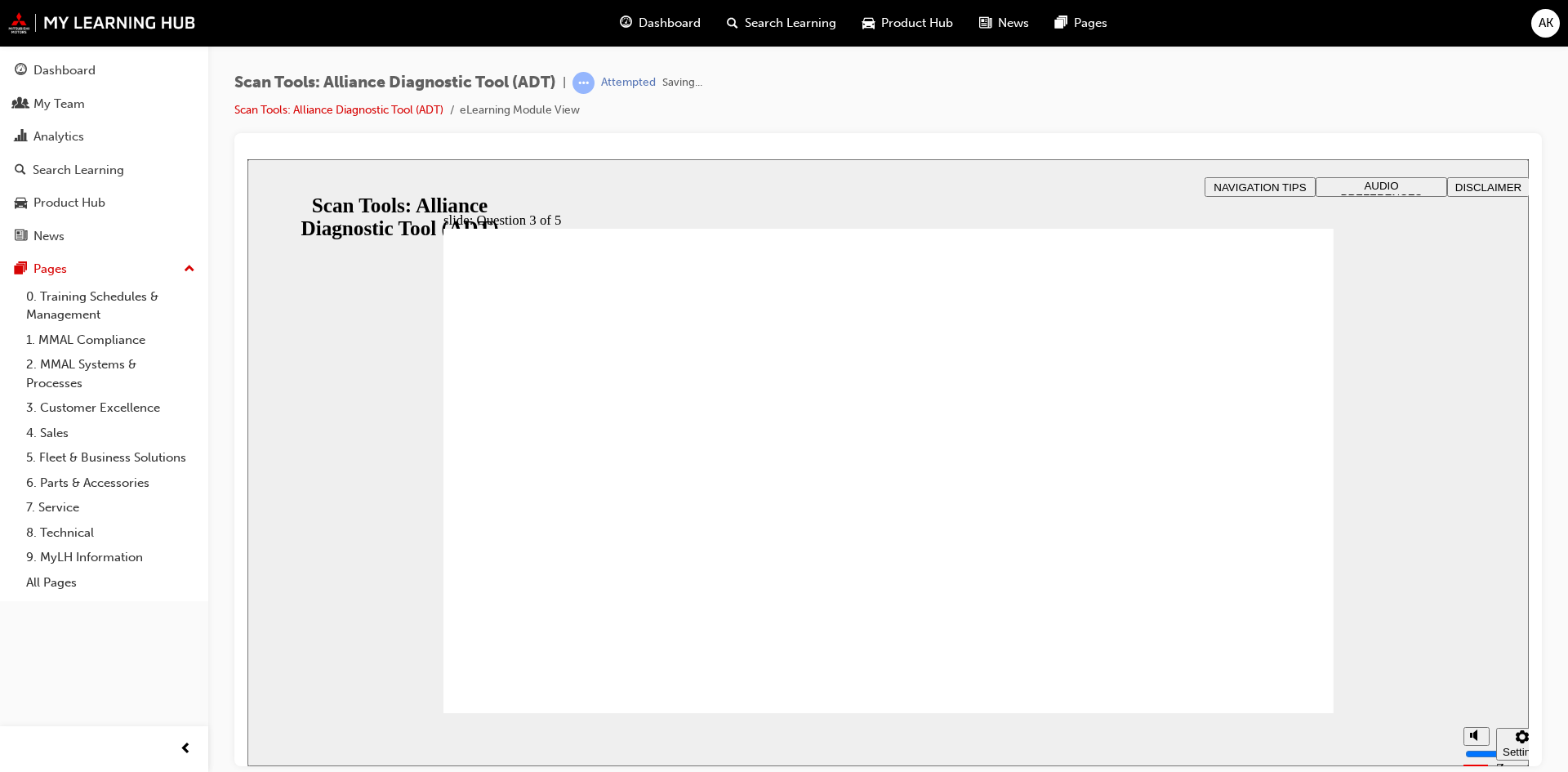
radio input "true"
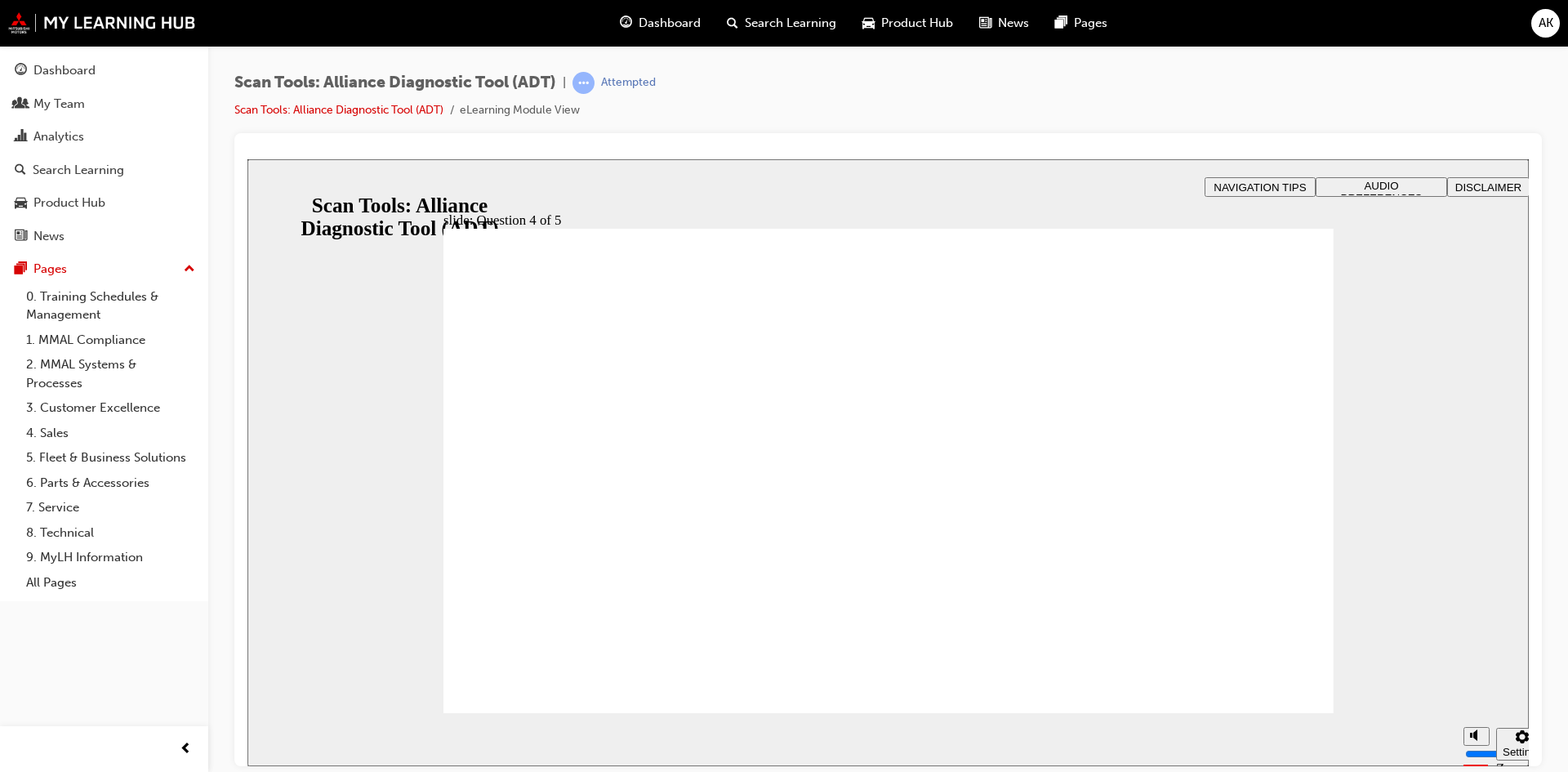
radio input "true"
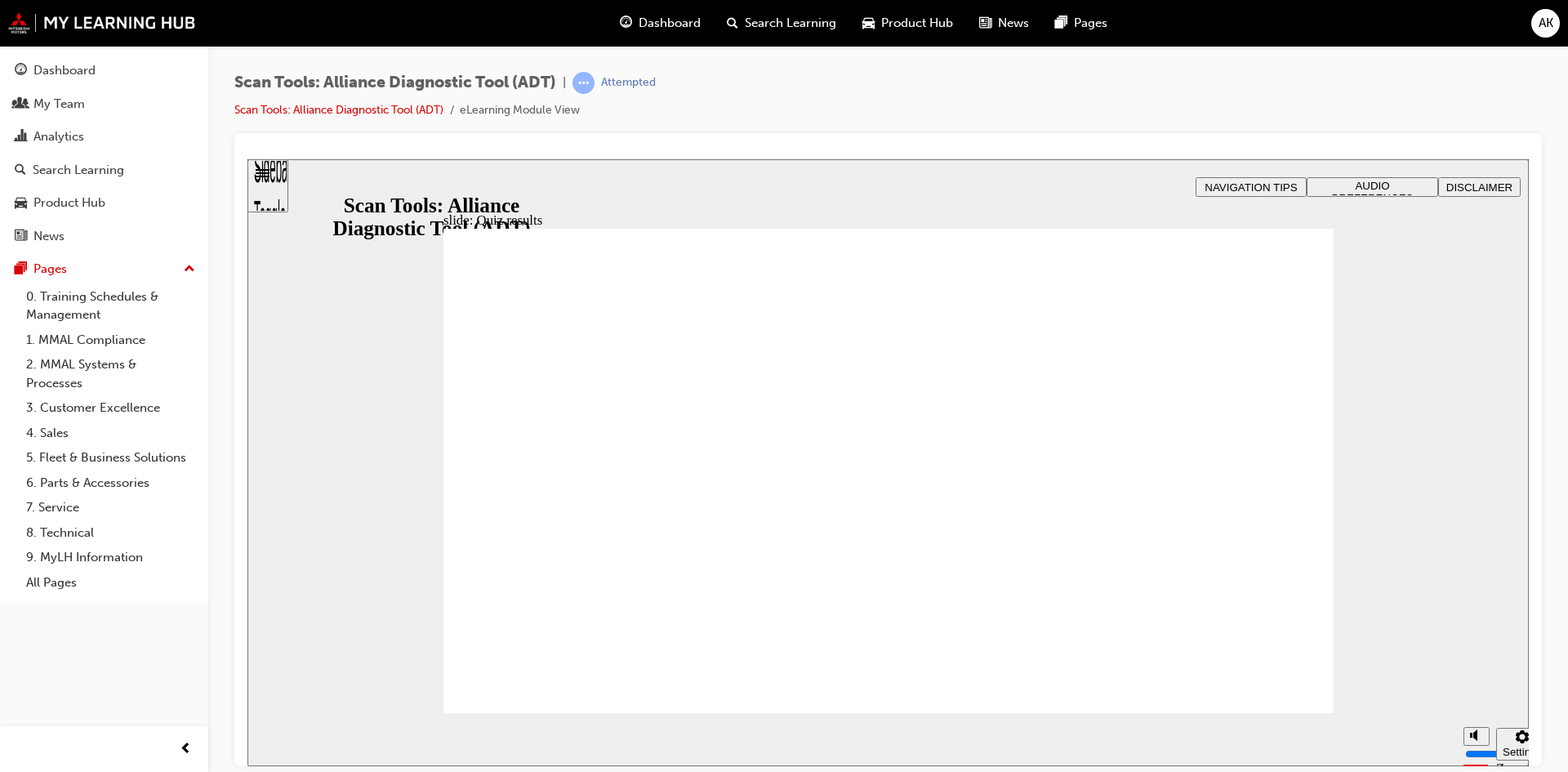
click at [401, 110] on link "Scan Tools: Alliance Diagnostic Tool (ADT)" at bounding box center [339, 110] width 209 height 14
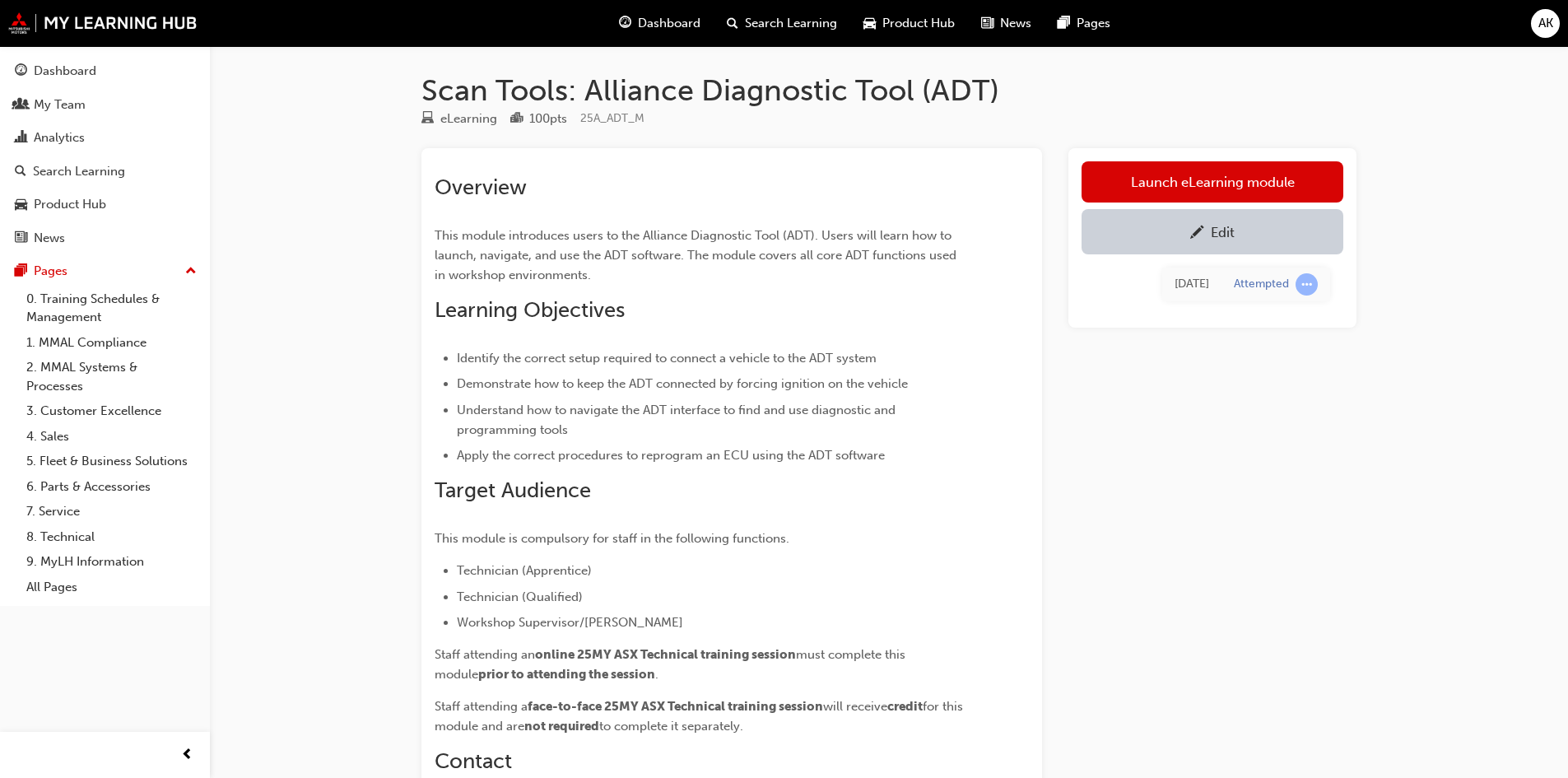
click at [1229, 242] on link "Edit" at bounding box center [1212, 232] width 262 height 45
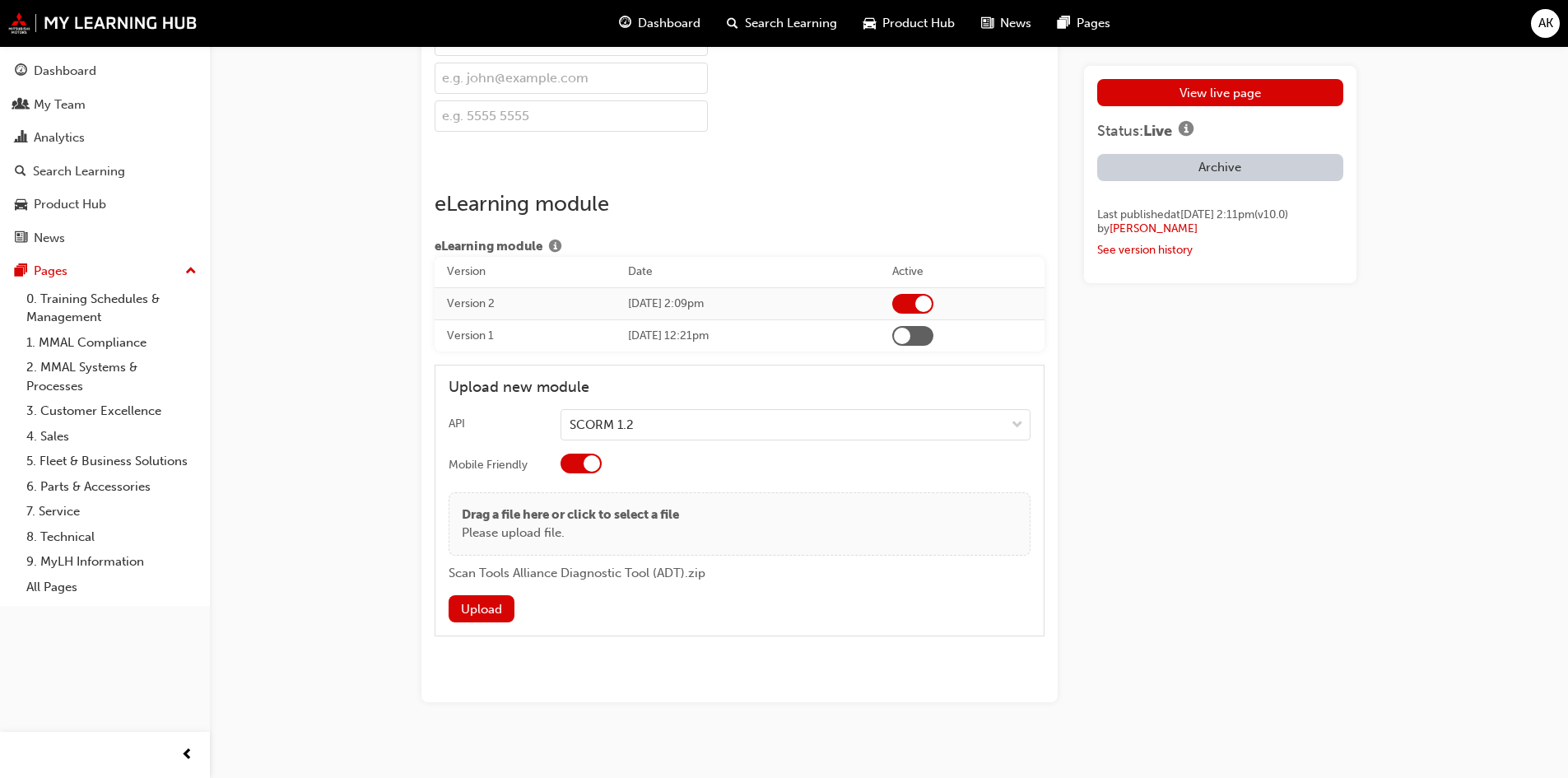
scroll to position [2813, 0]
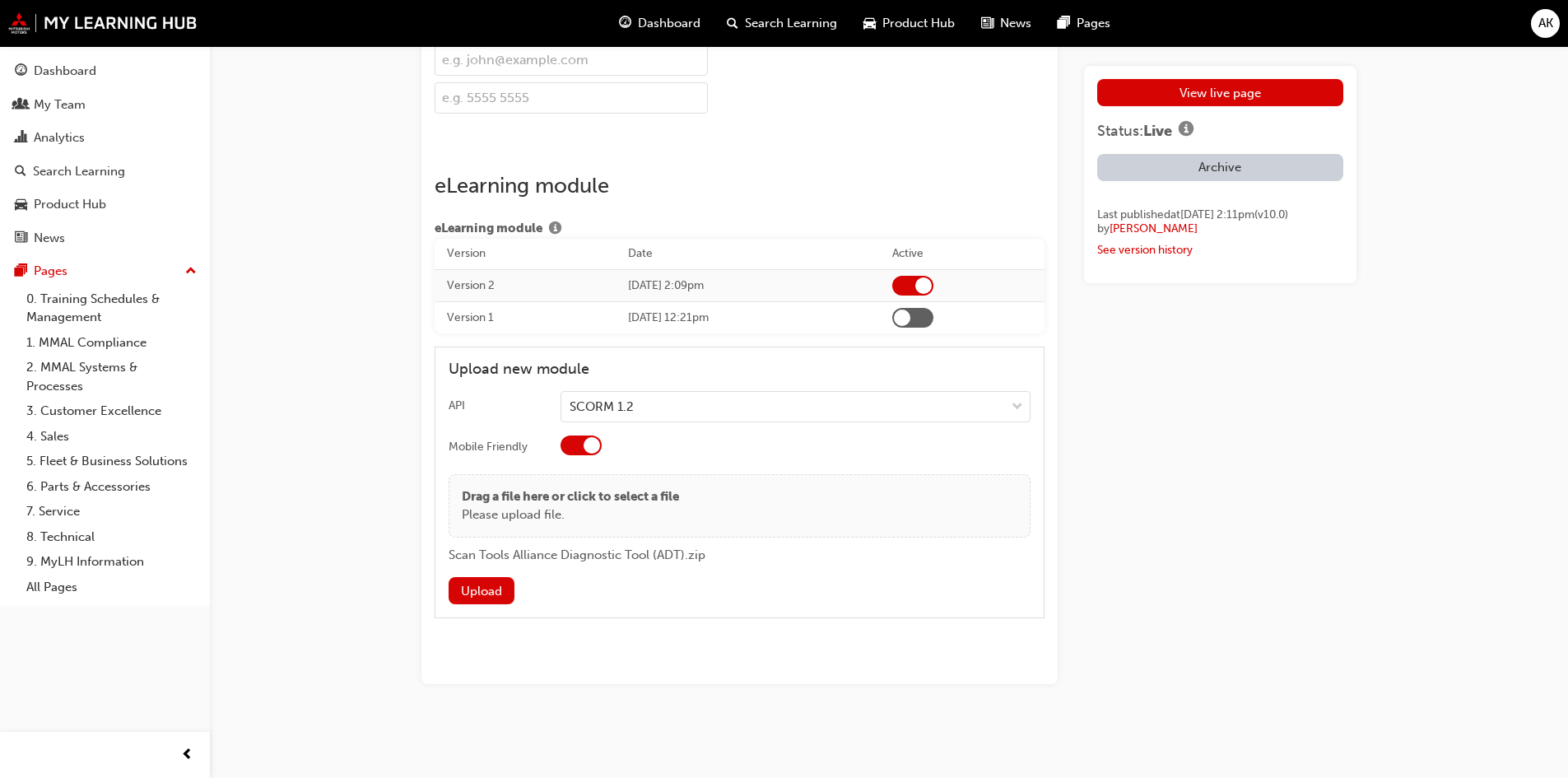
click at [478, 585] on button "Upload" at bounding box center [481, 591] width 66 height 27
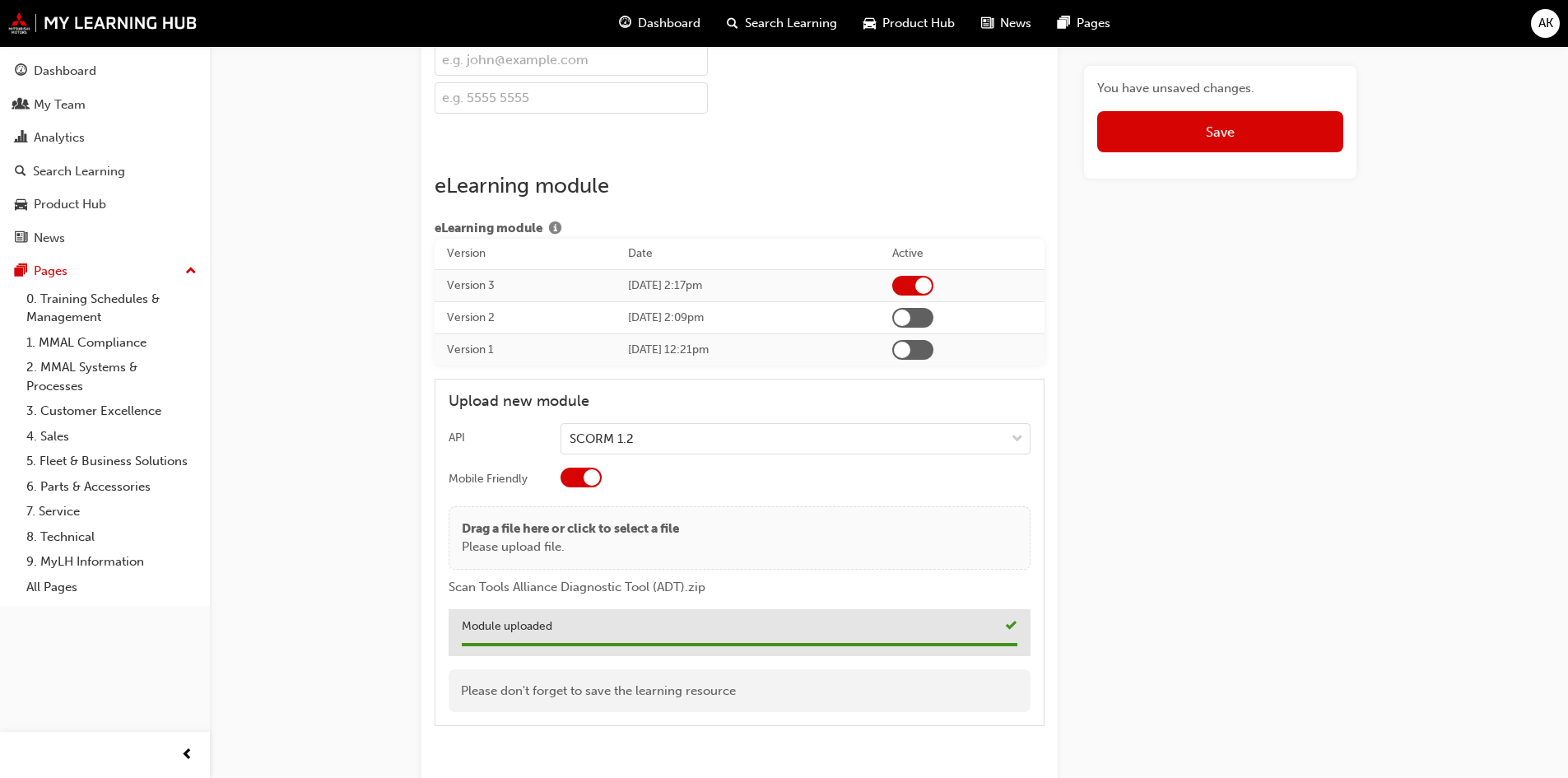
click at [1226, 128] on span "Save" at bounding box center [1220, 132] width 28 height 17
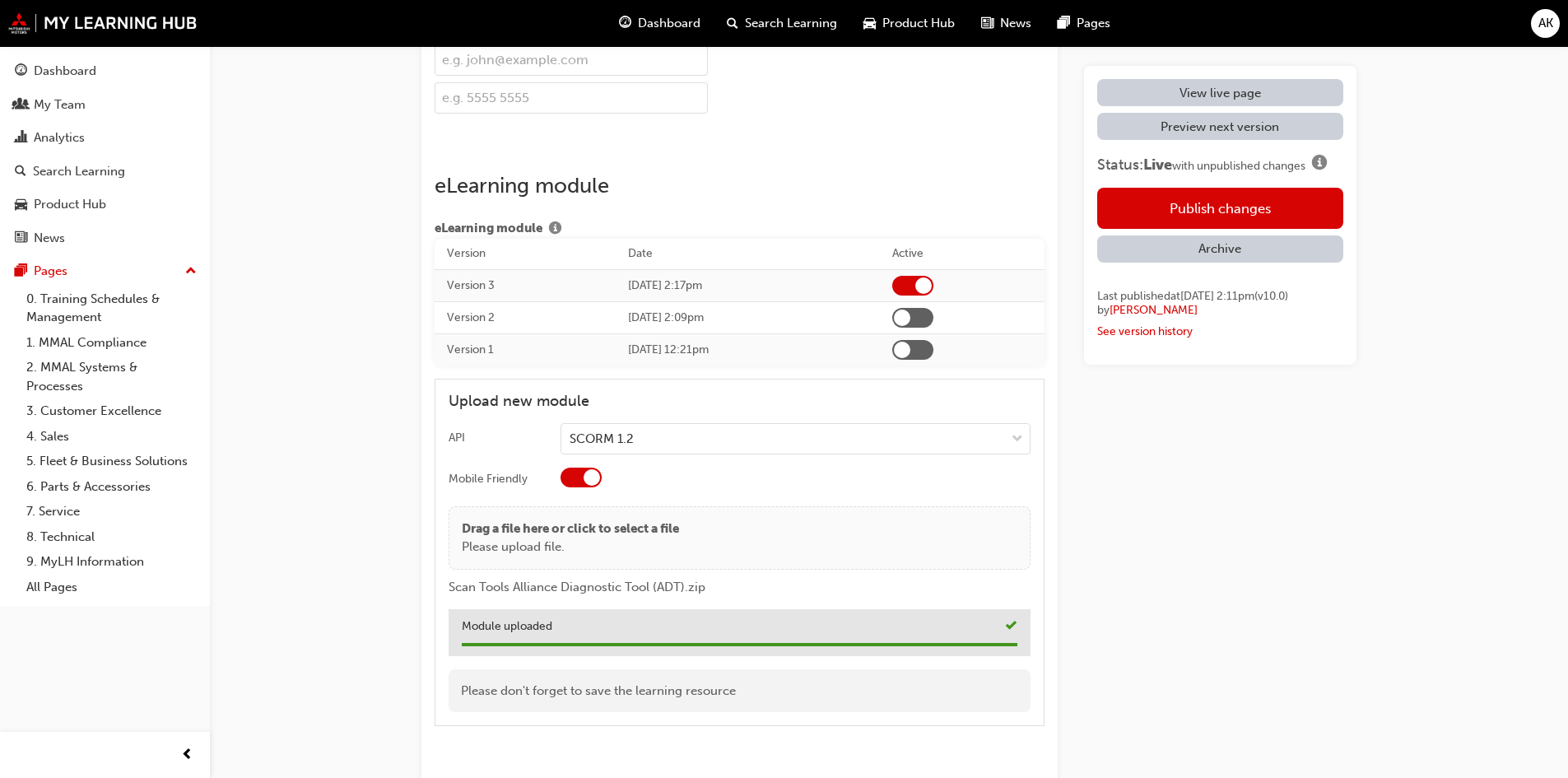
click at [1206, 194] on button "Publish changes" at bounding box center [1220, 207] width 246 height 41
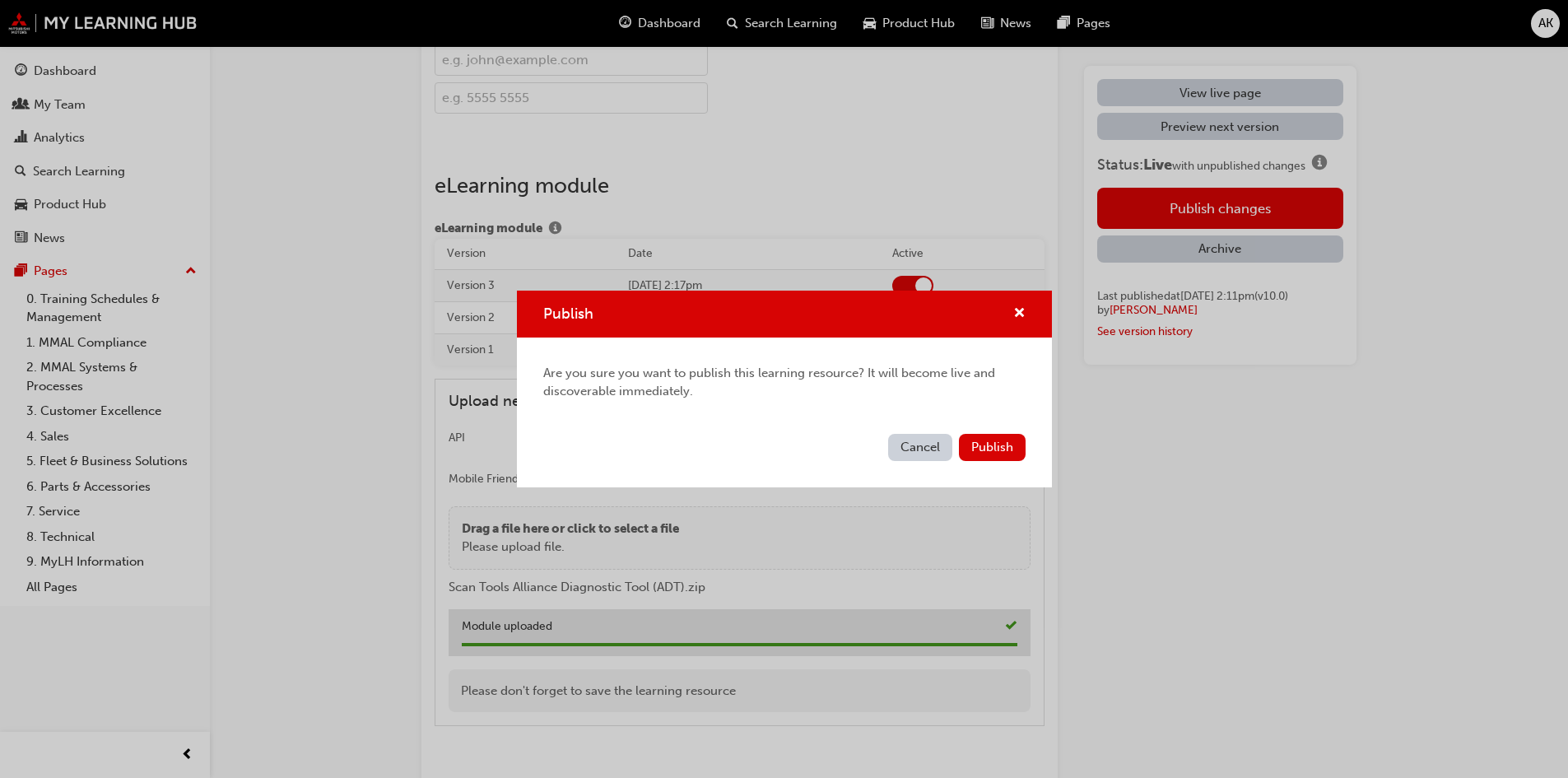
click at [980, 454] on span "Publish" at bounding box center [992, 447] width 42 height 15
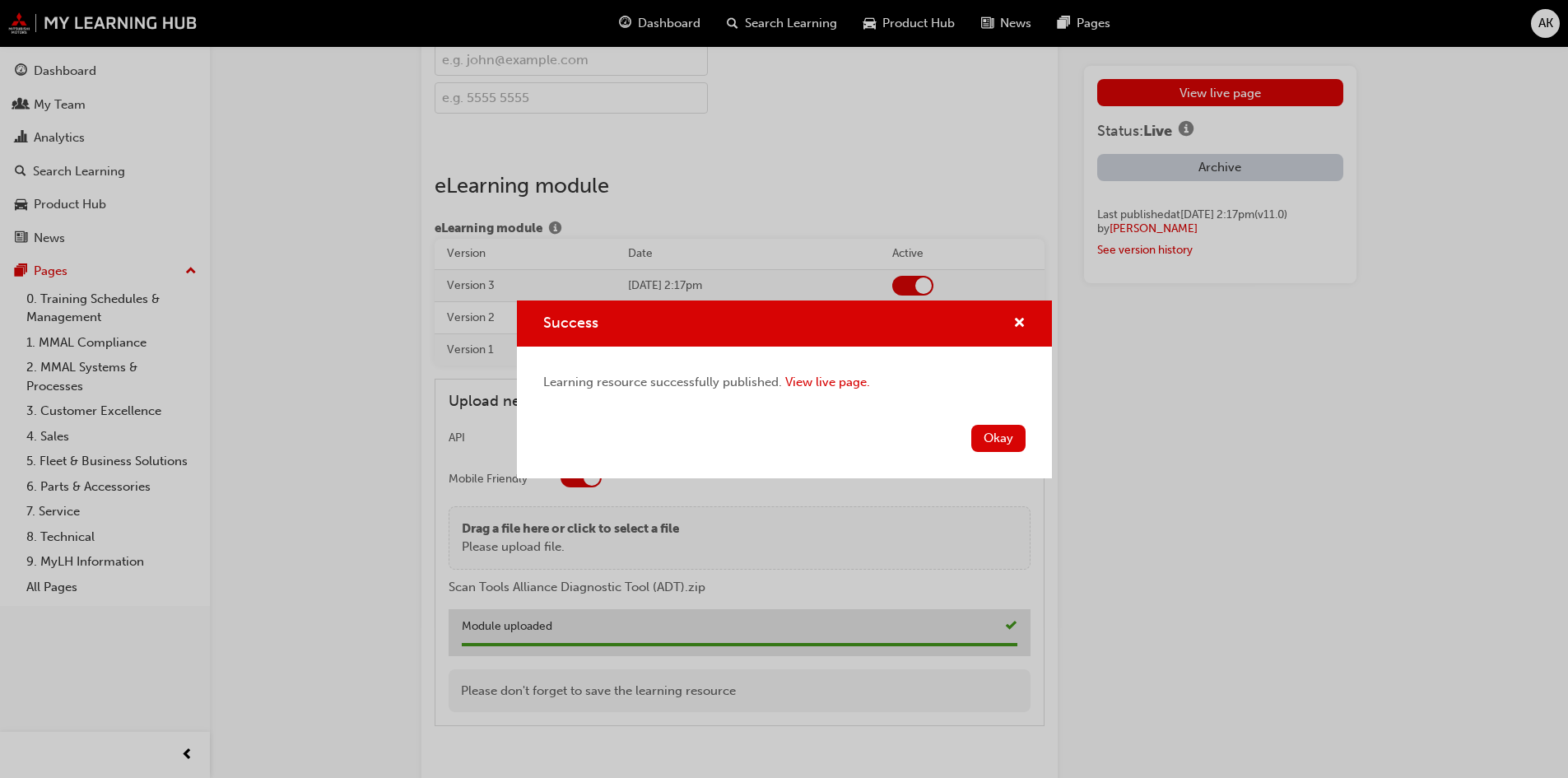
click at [995, 428] on button "Okay" at bounding box center [998, 438] width 54 height 27
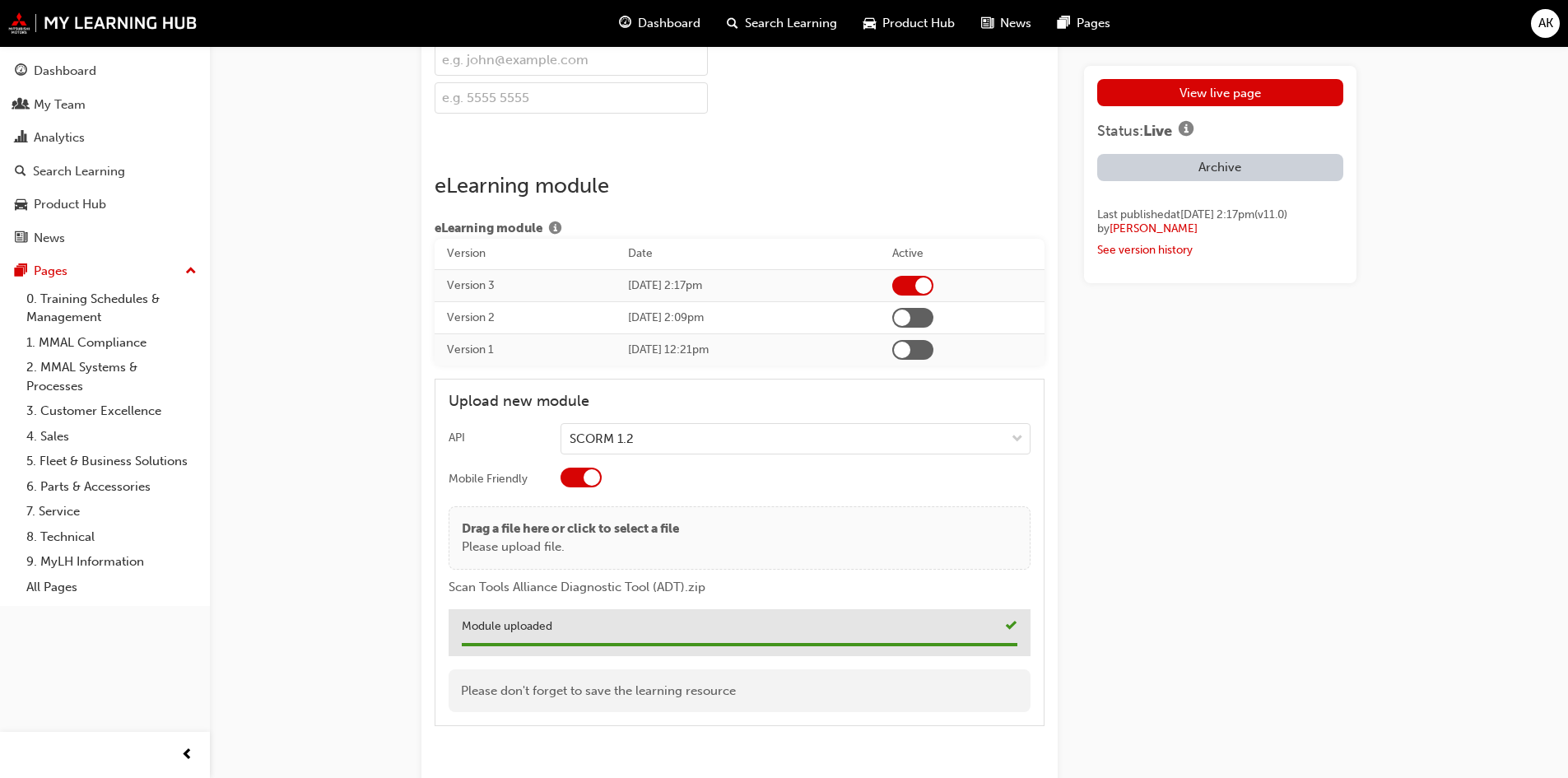
click at [1233, 76] on div "View live page Status: Live Archive Last published at Mon 29 Sep 2025 2:17pm (v…" at bounding box center [1220, 175] width 273 height 218
click at [1226, 89] on link "View live page" at bounding box center [1220, 92] width 246 height 27
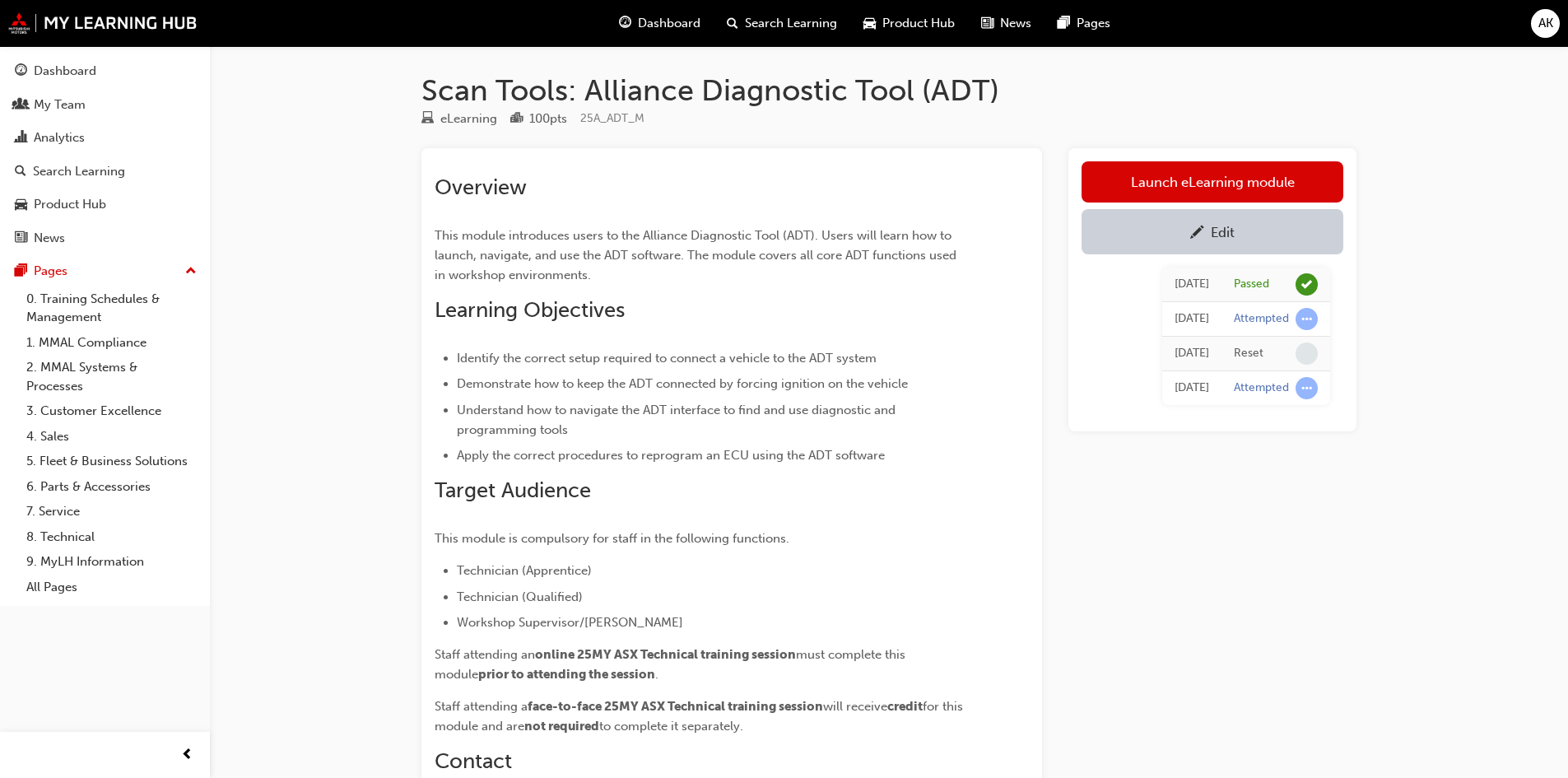
click at [1203, 192] on link "Launch eLearning module" at bounding box center [1212, 182] width 262 height 41
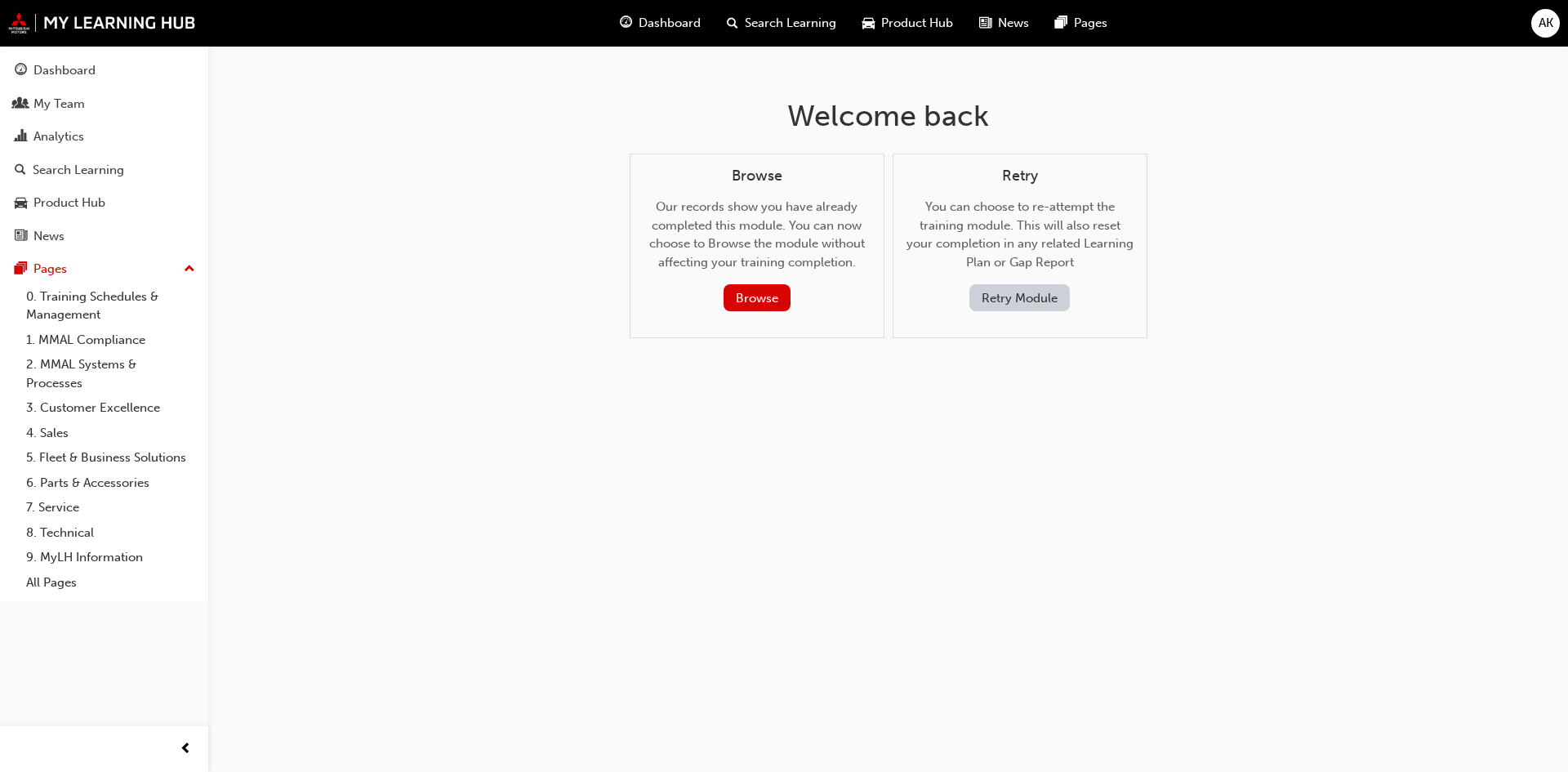
click at [1009, 299] on button "Retry Module" at bounding box center [1019, 297] width 100 height 27
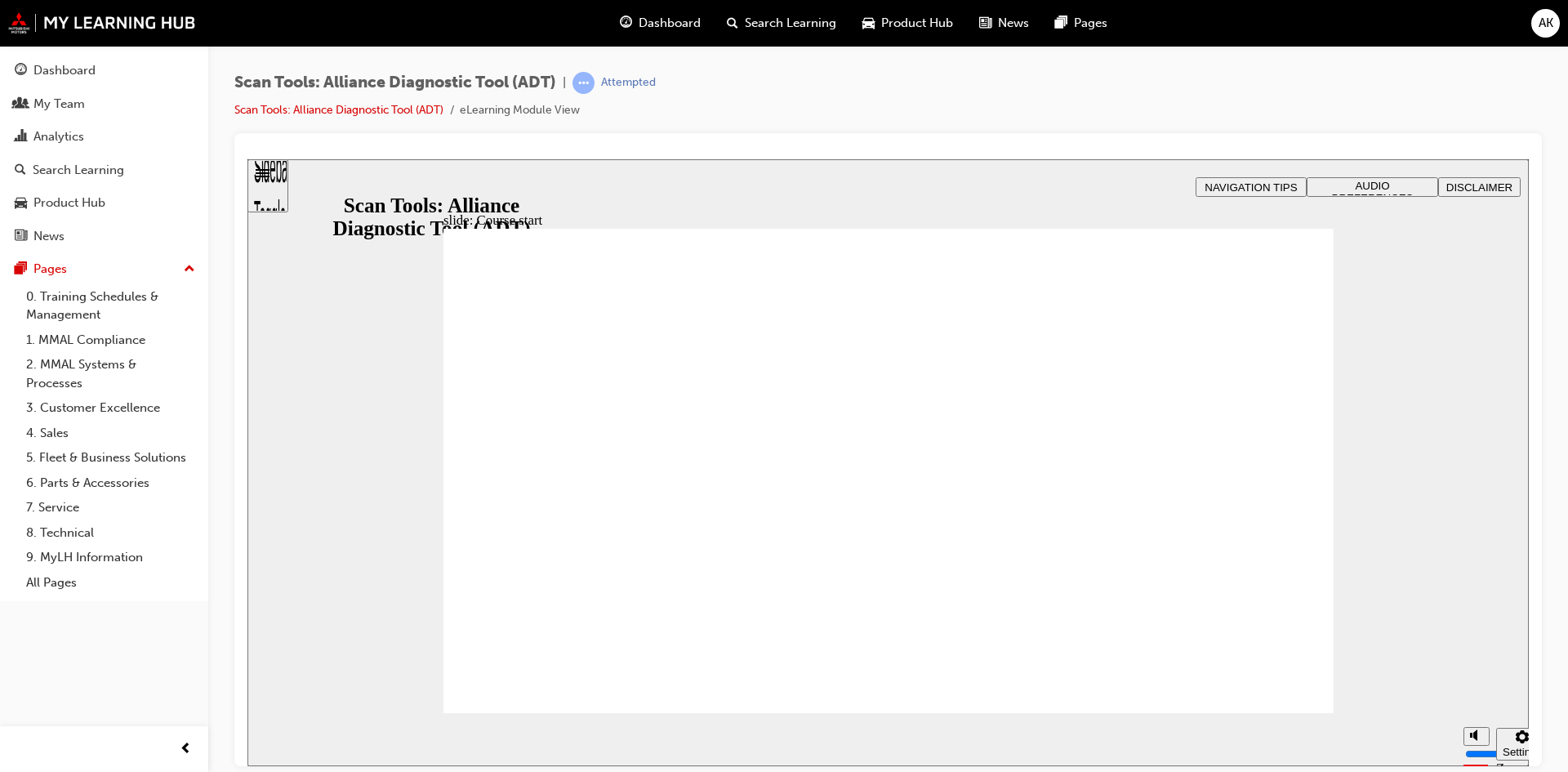
click at [276, 177] on div "Sidebar Toggle" at bounding box center [267, 191] width 27 height 98
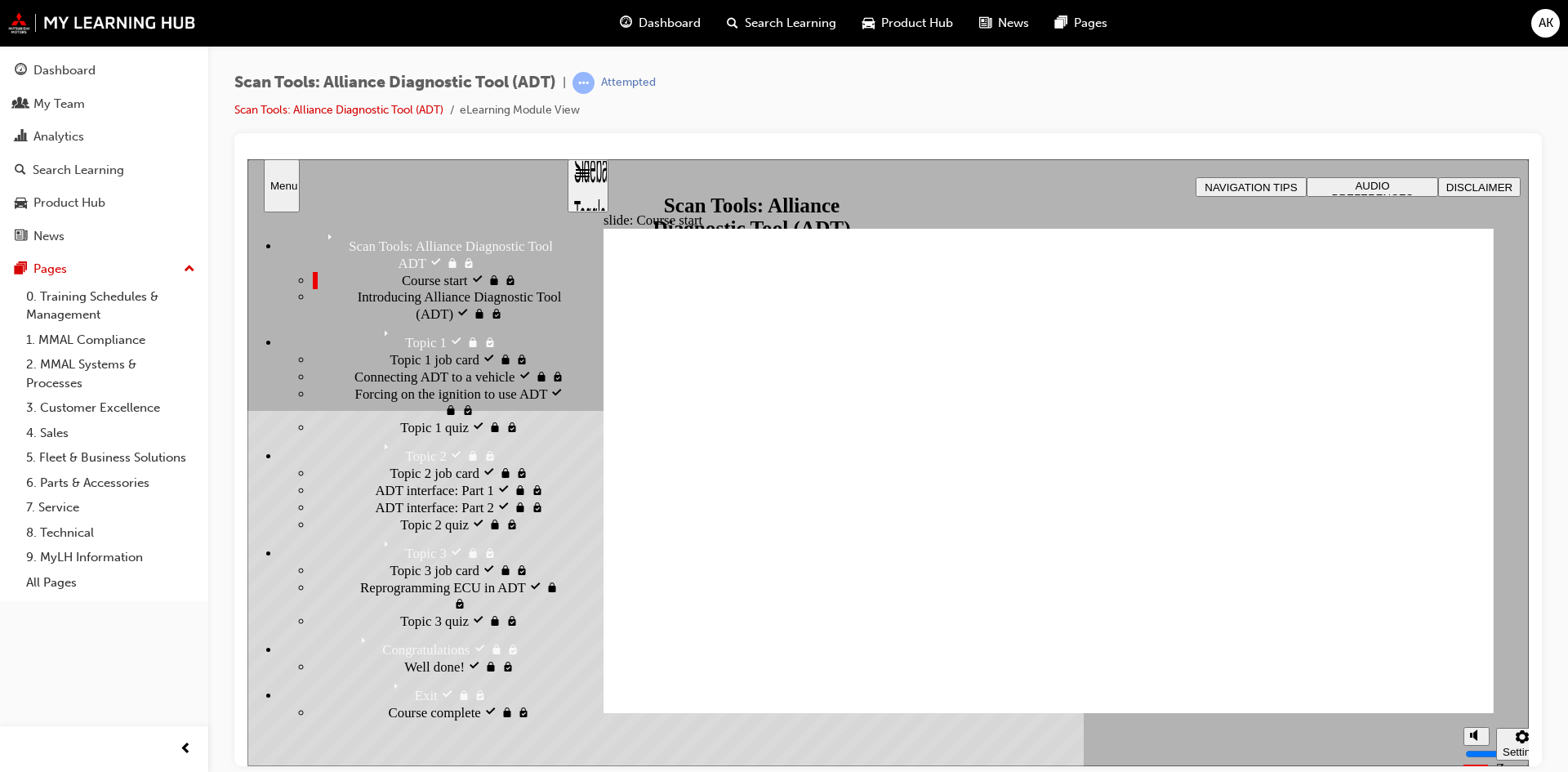
click at [587, 184] on div "Sidebar Toggle" at bounding box center [588, 191] width 27 height 98
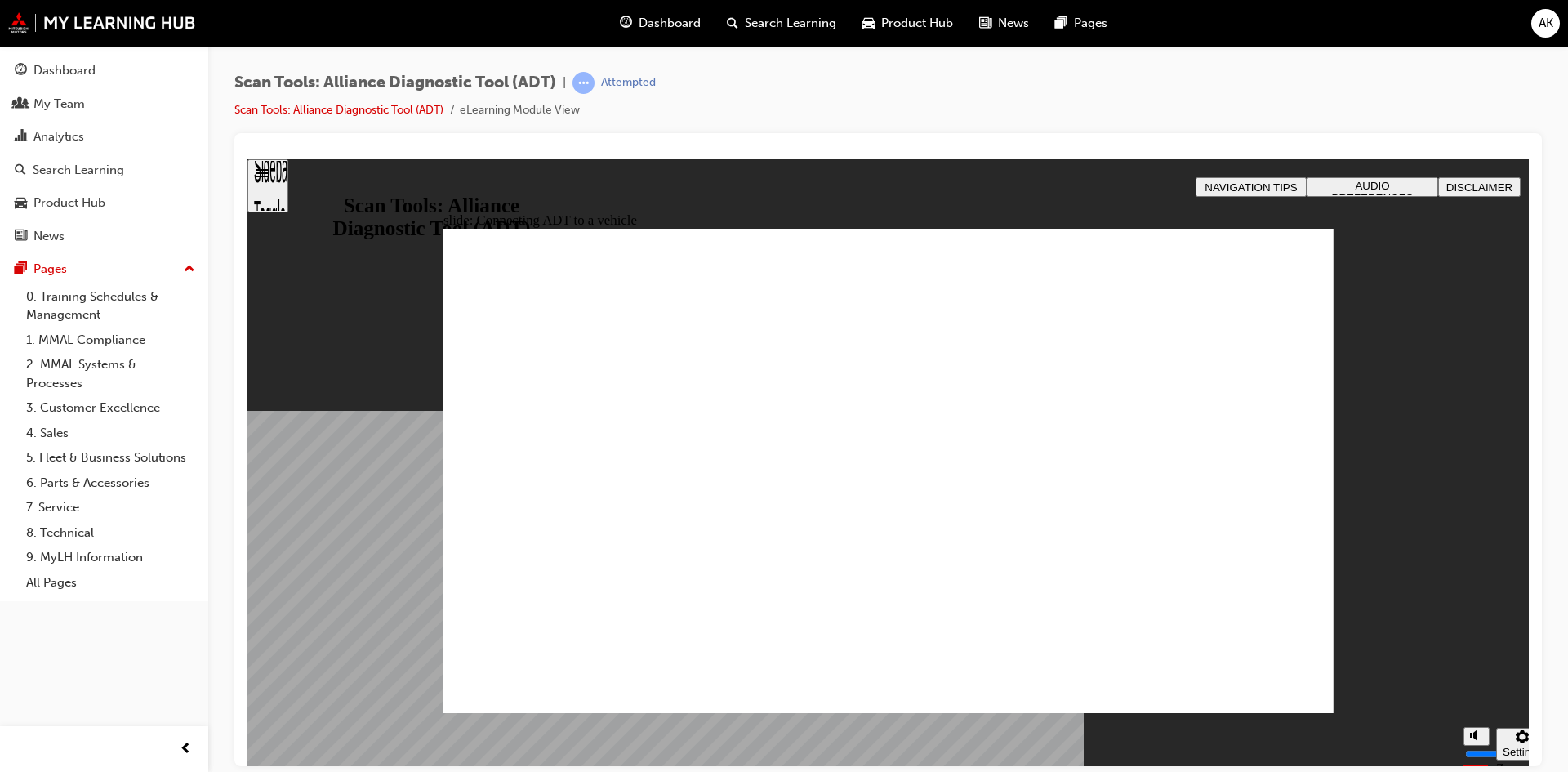
click at [281, 178] on div "Sidebar Toggle" at bounding box center [267, 191] width 27 height 98
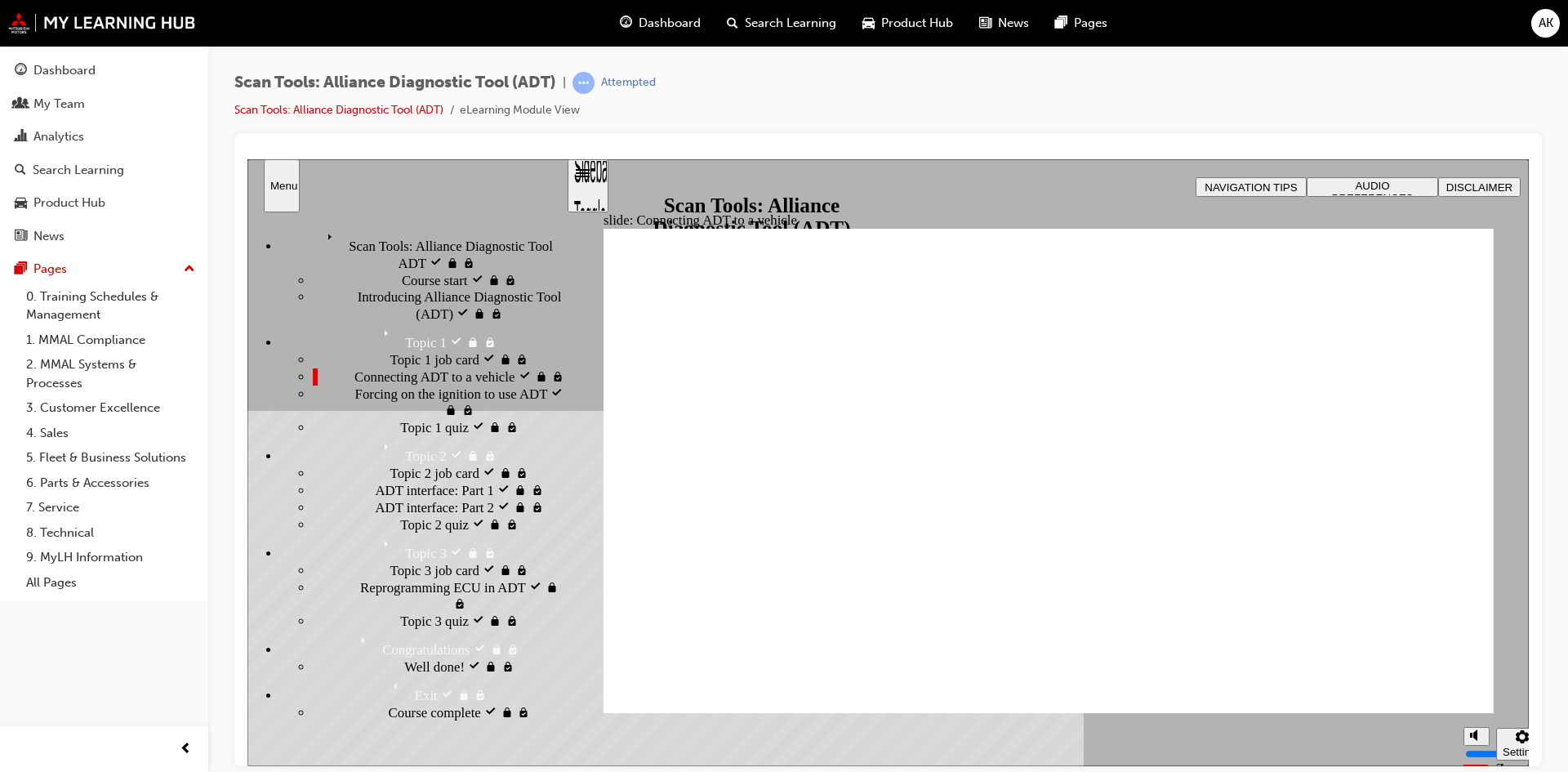
click at [1485, 178] on button "DISCLAIMER" at bounding box center [1479, 187] width 82 height 20
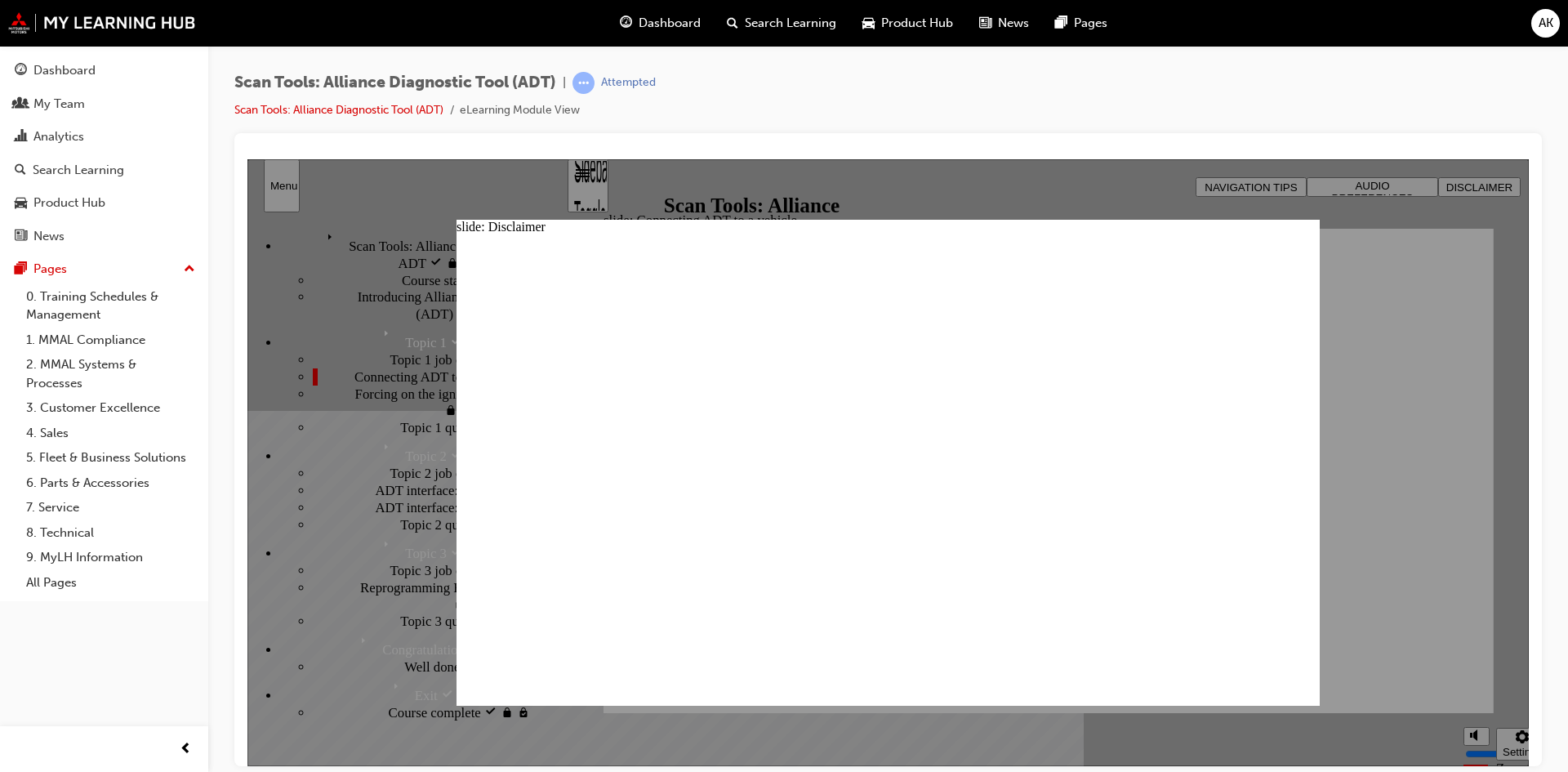
type input "M"
type input "MM"
type input "MMALoverride!"
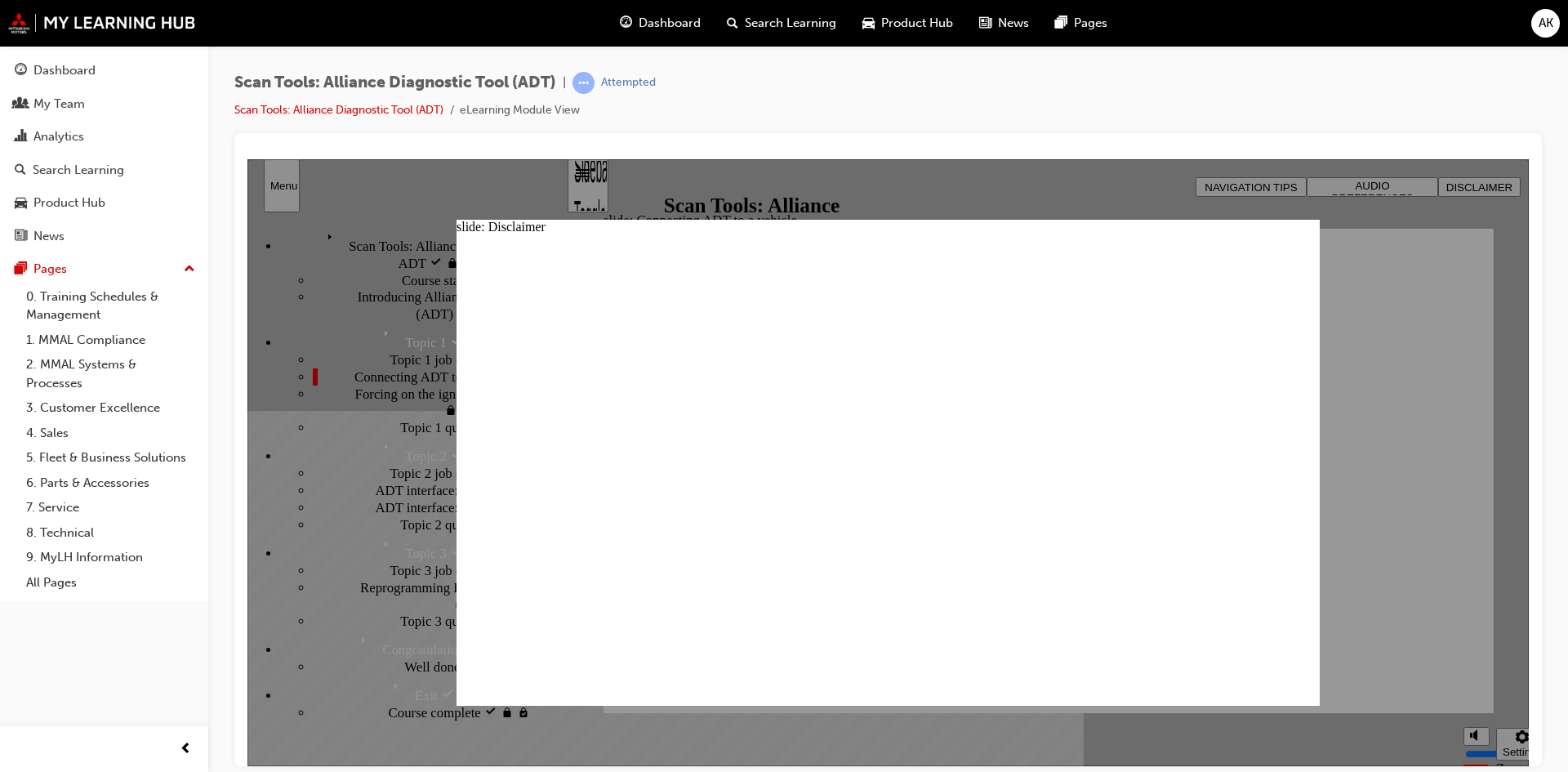
type input "MMALoverride!"
click button "Freeform 2" at bounding box center [475, 741] width 37 height 37
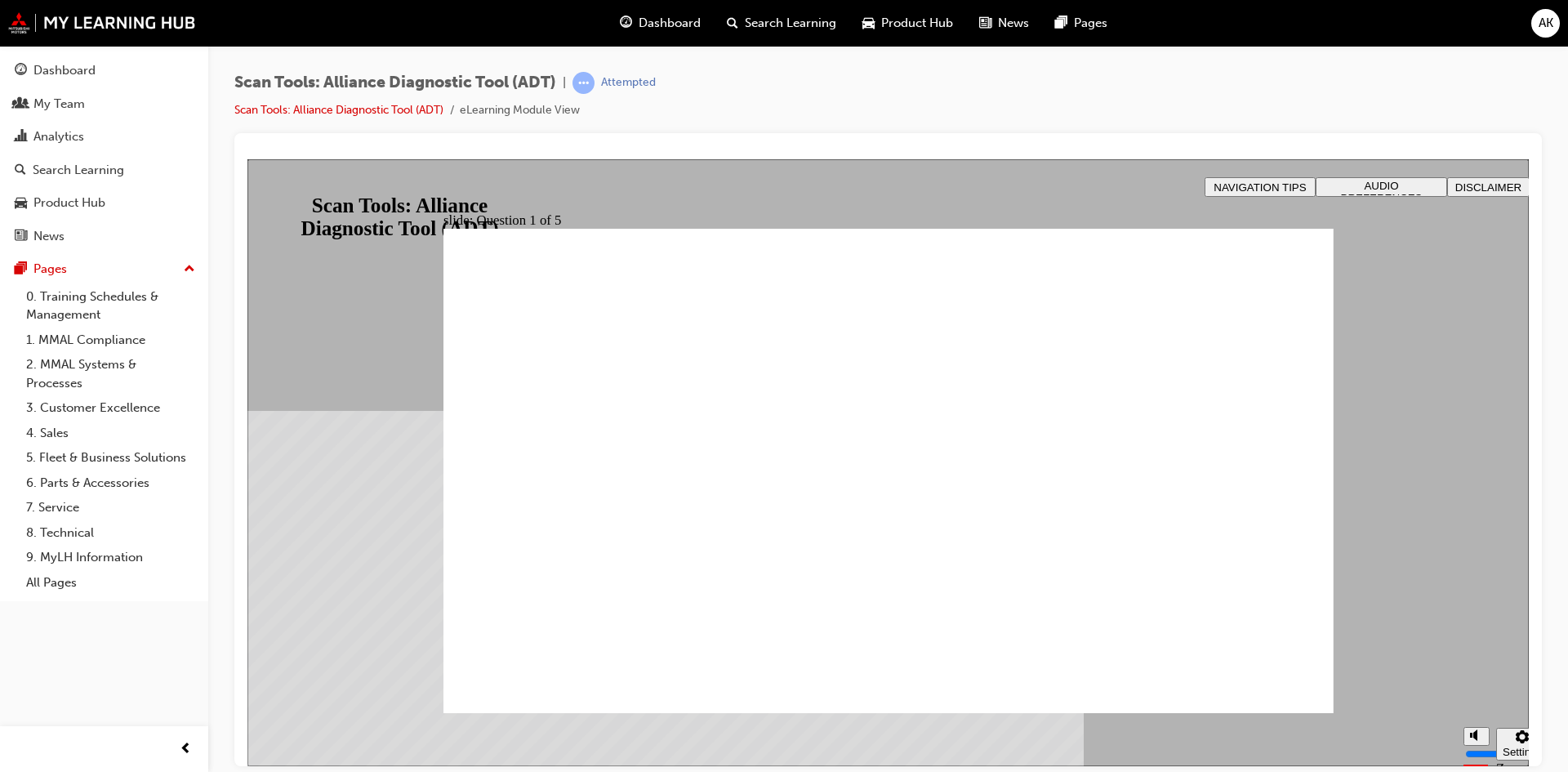
radio input "true"
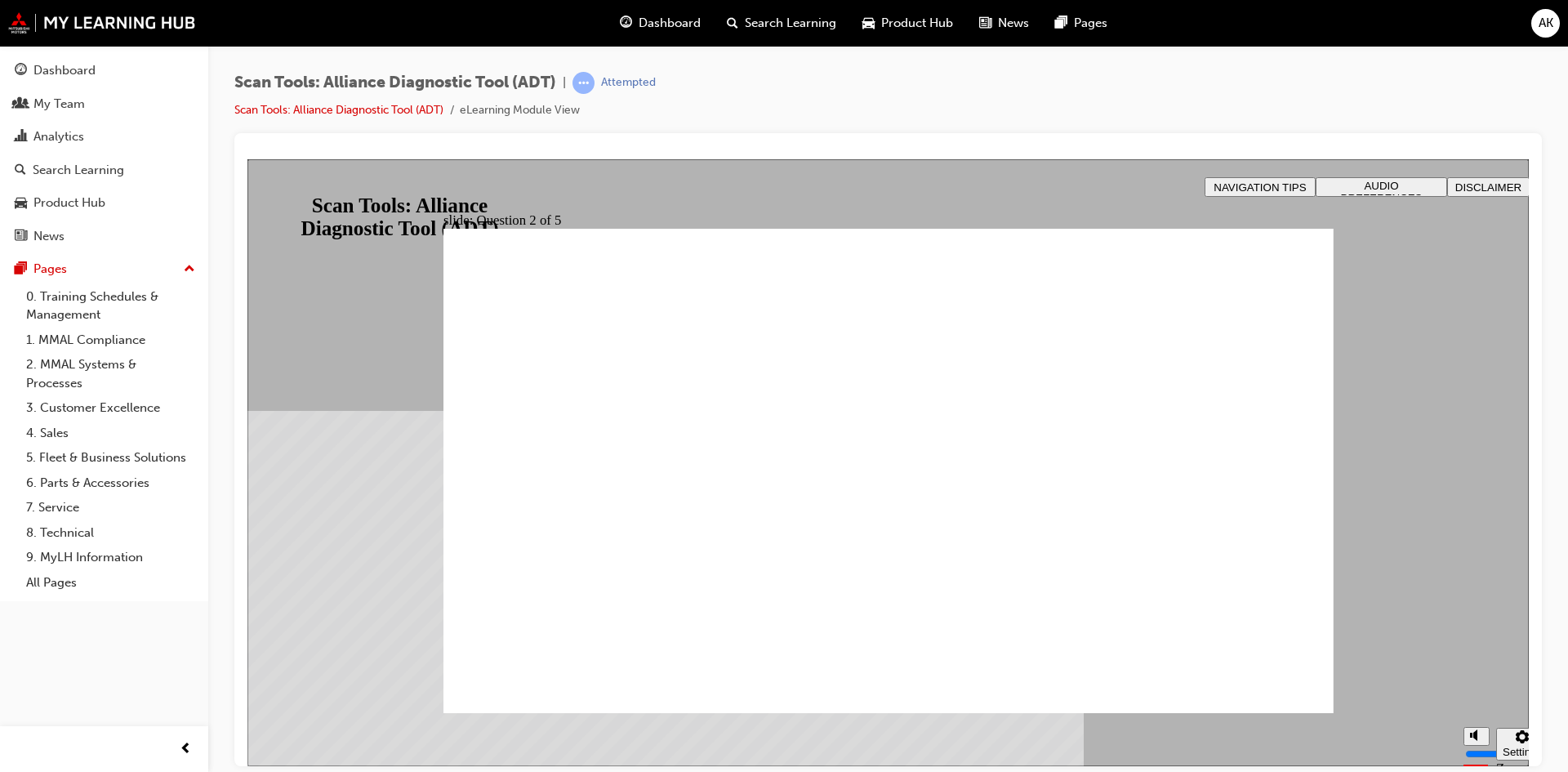
radio input "true"
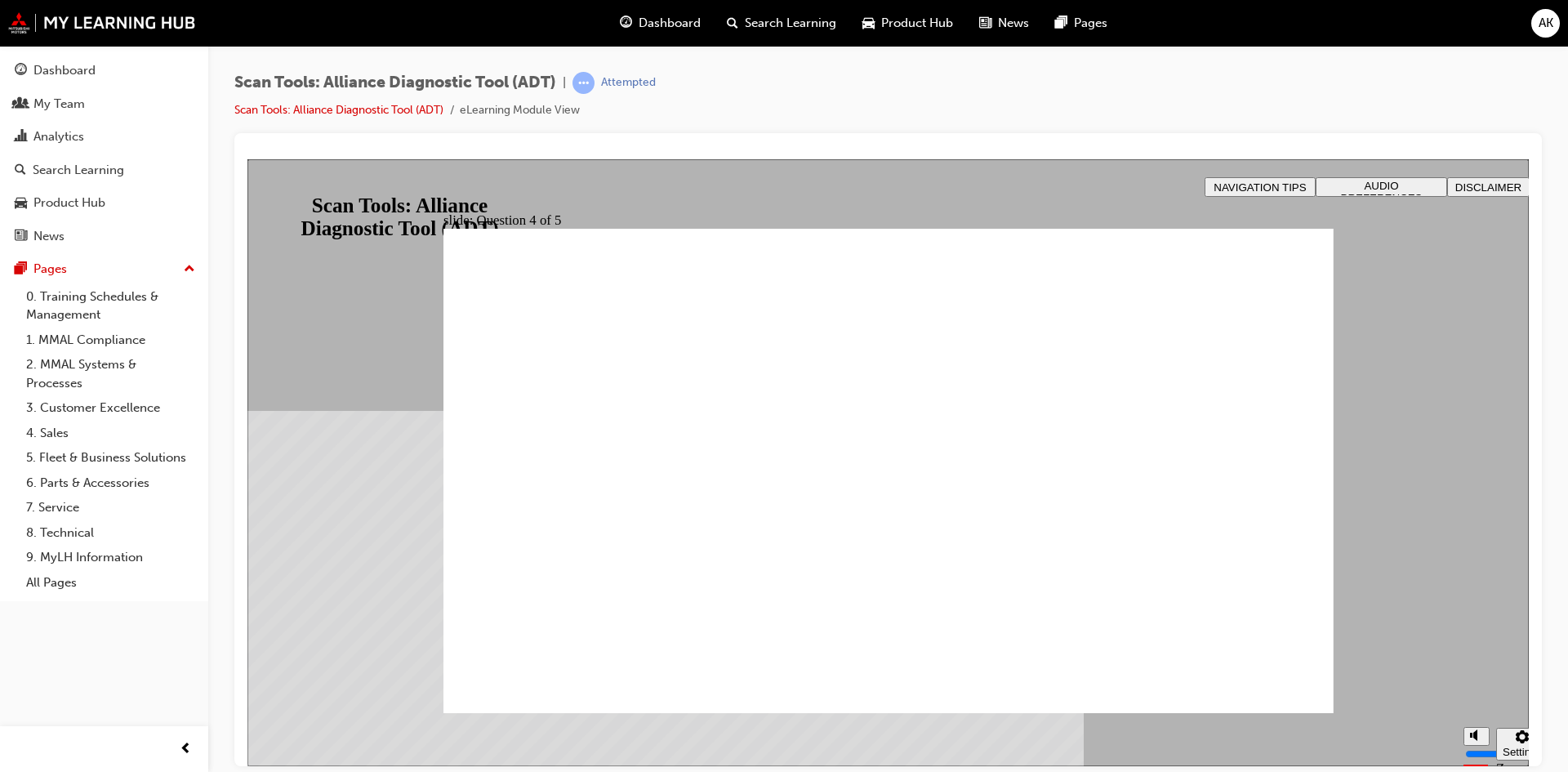
radio input "true"
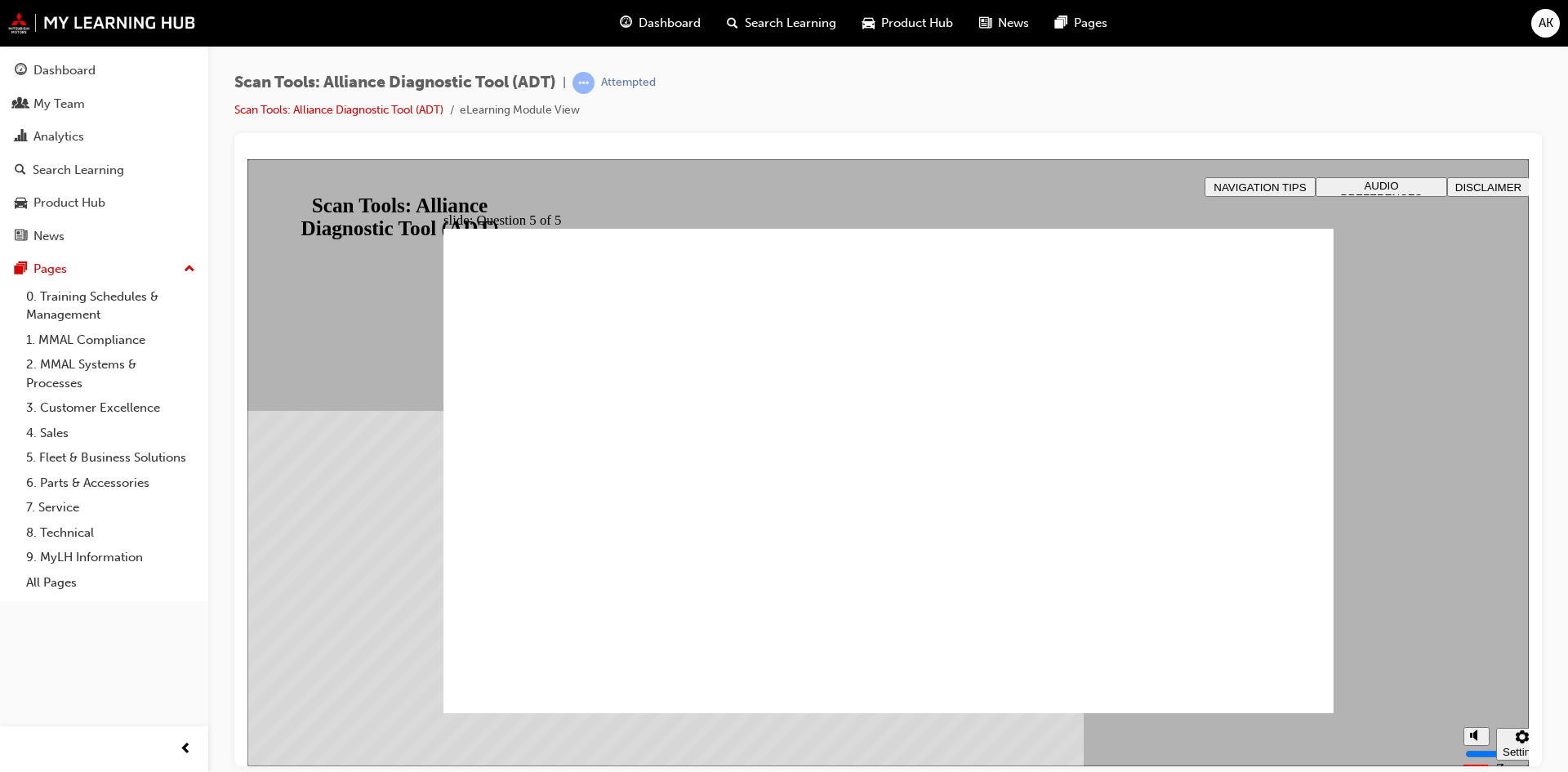
radio input "true"
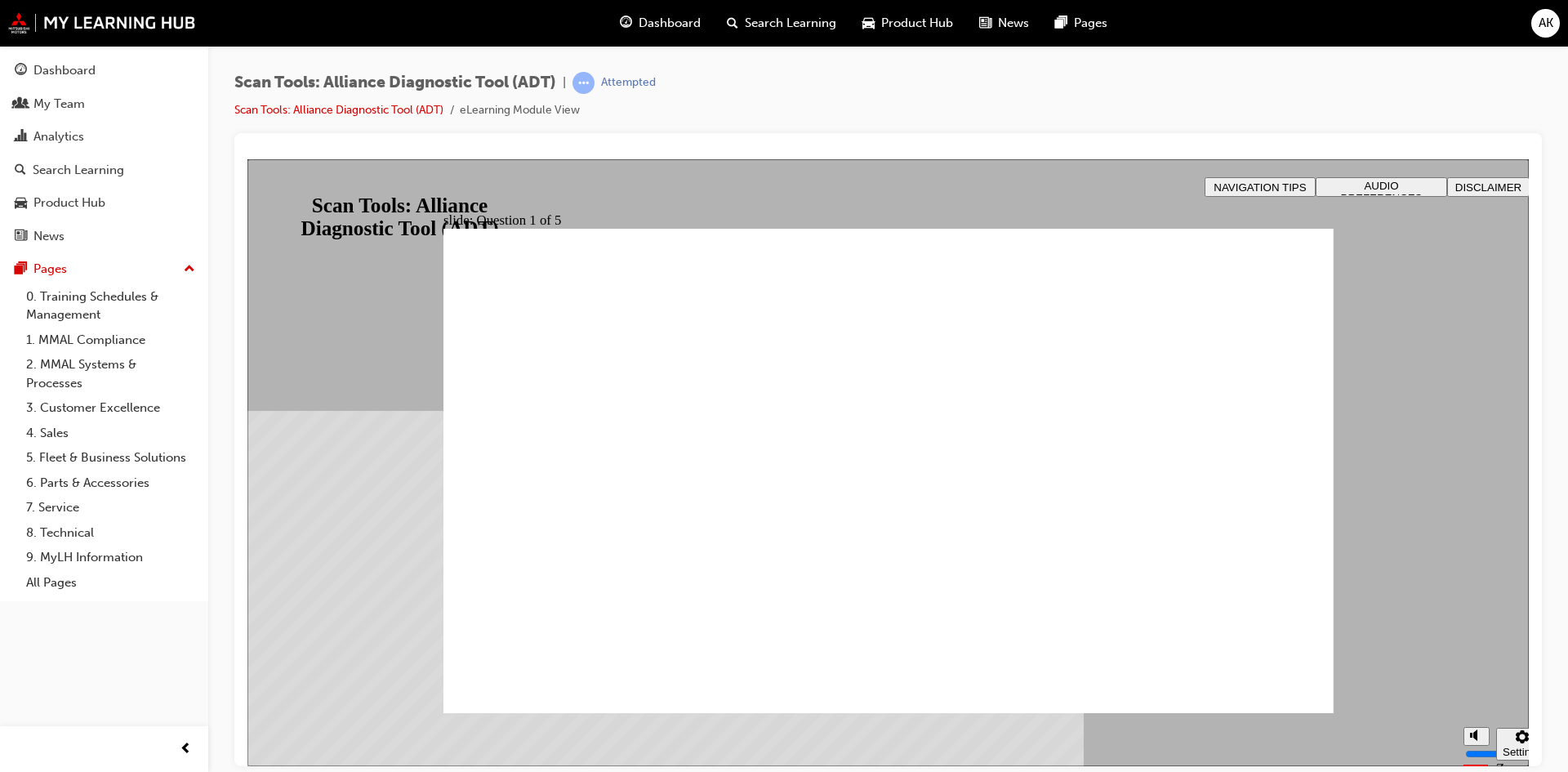
radio input "true"
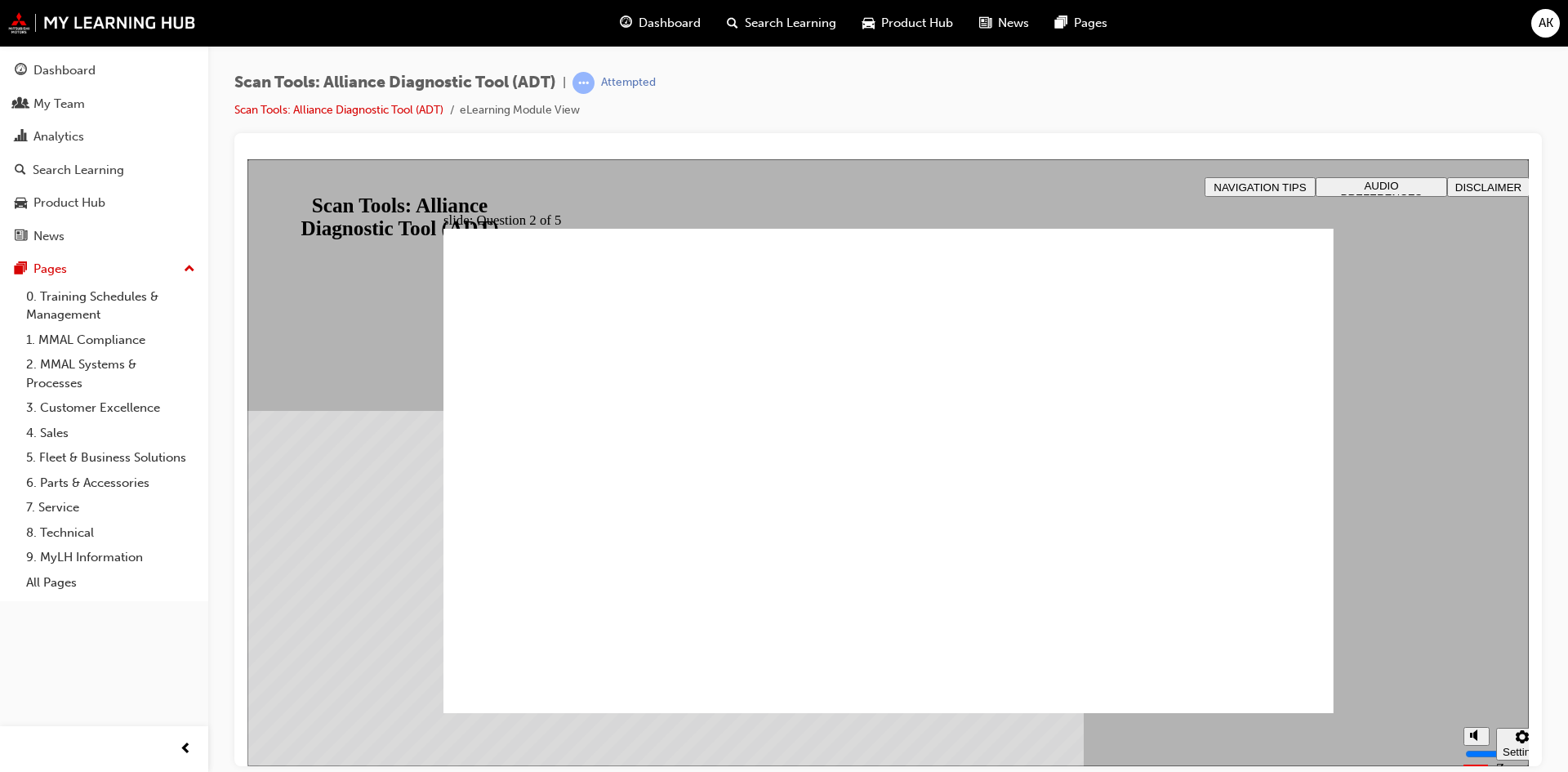
drag, startPoint x: 627, startPoint y: 521, endPoint x: 596, endPoint y: 396, distance: 128.8
radio input "true"
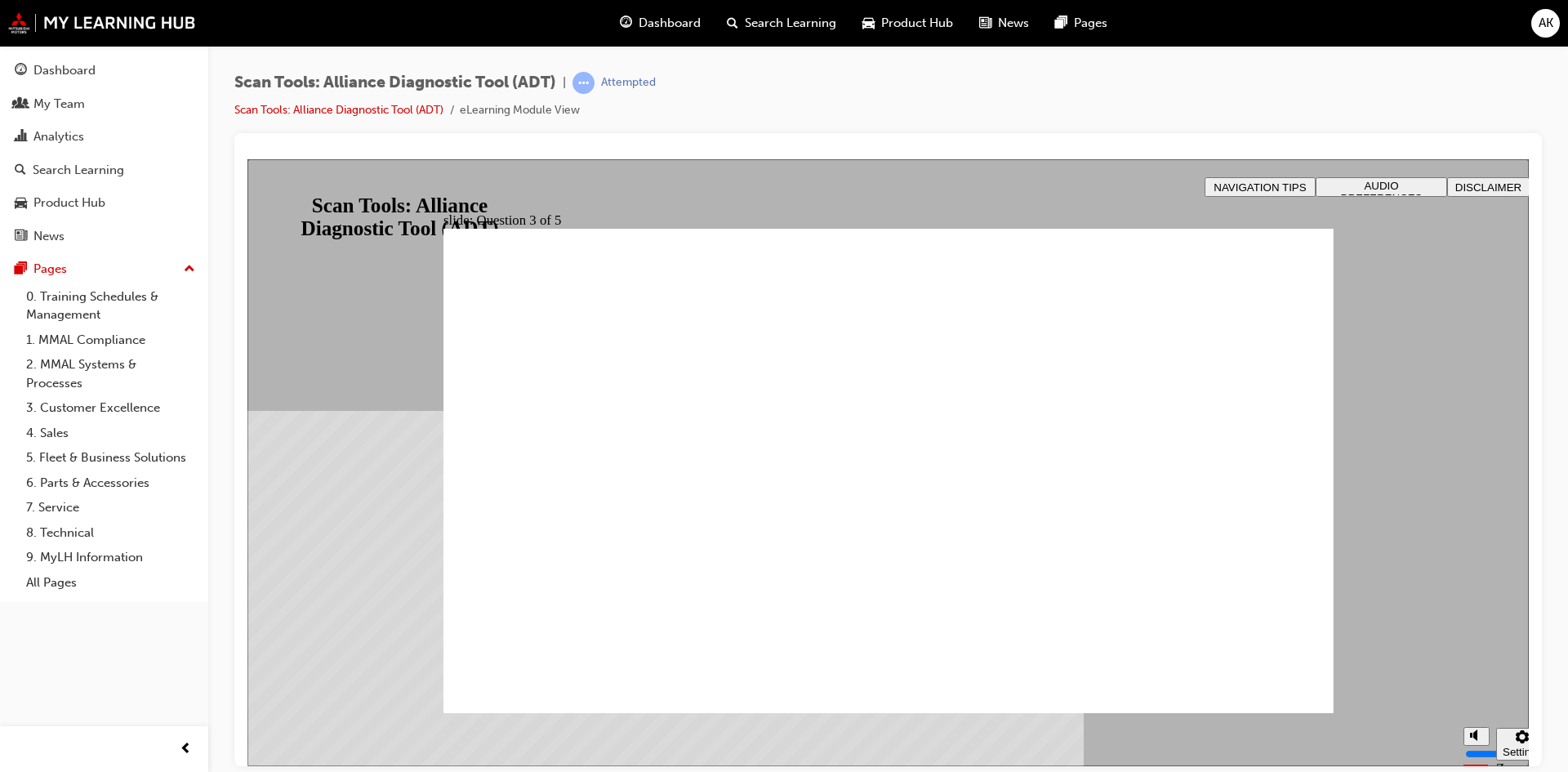
radio input "true"
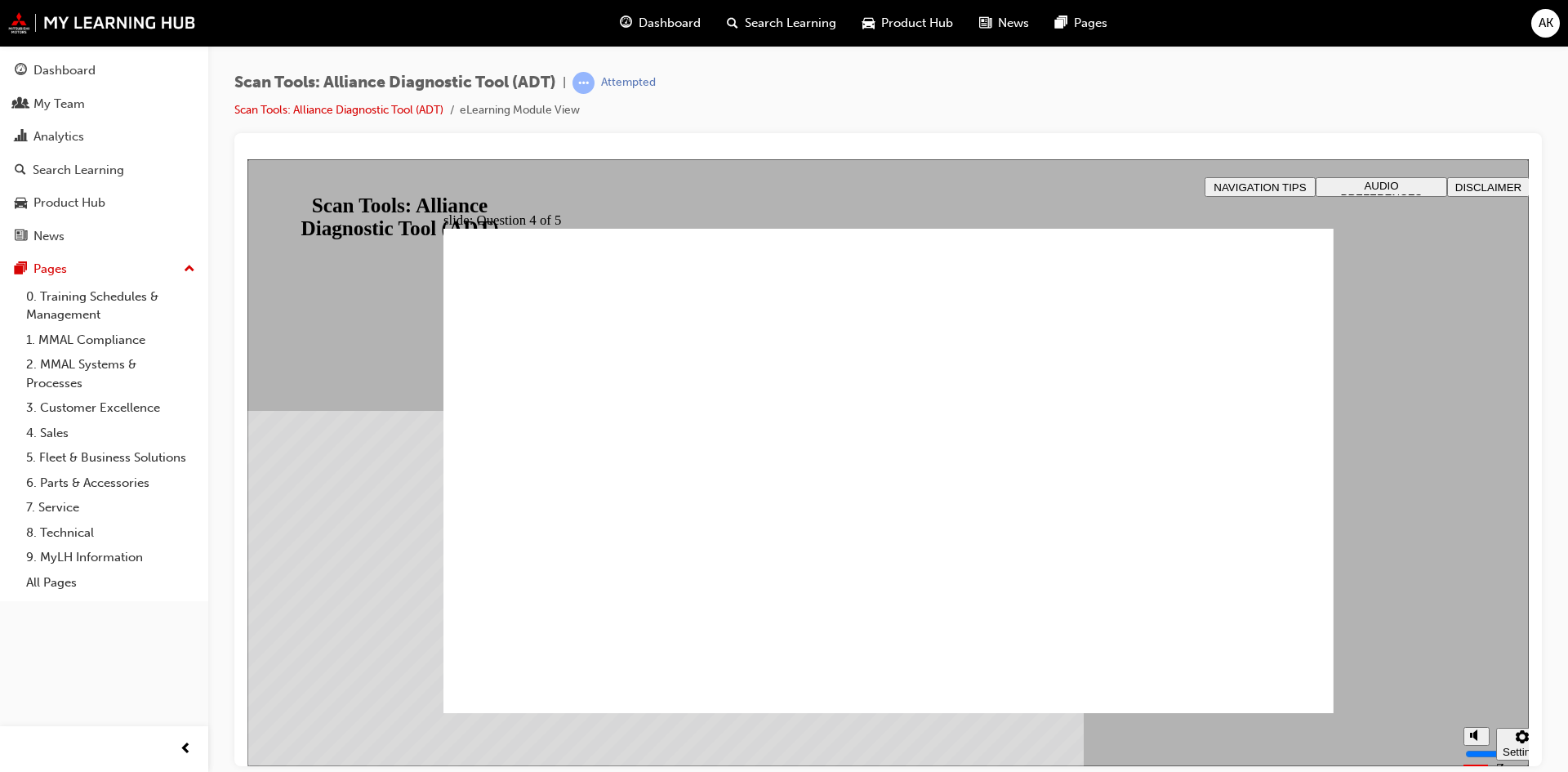
radio input "true"
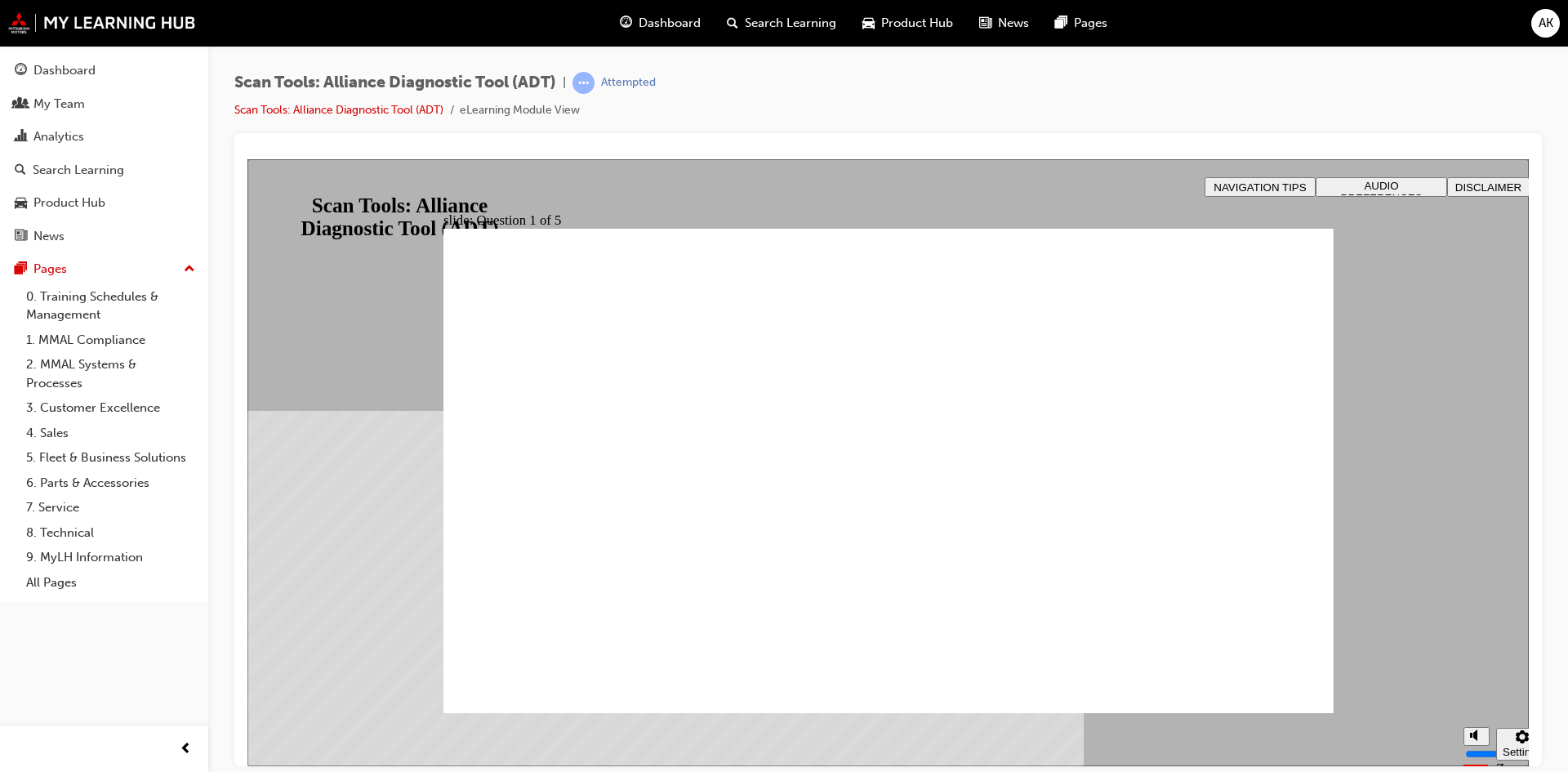
radio input "true"
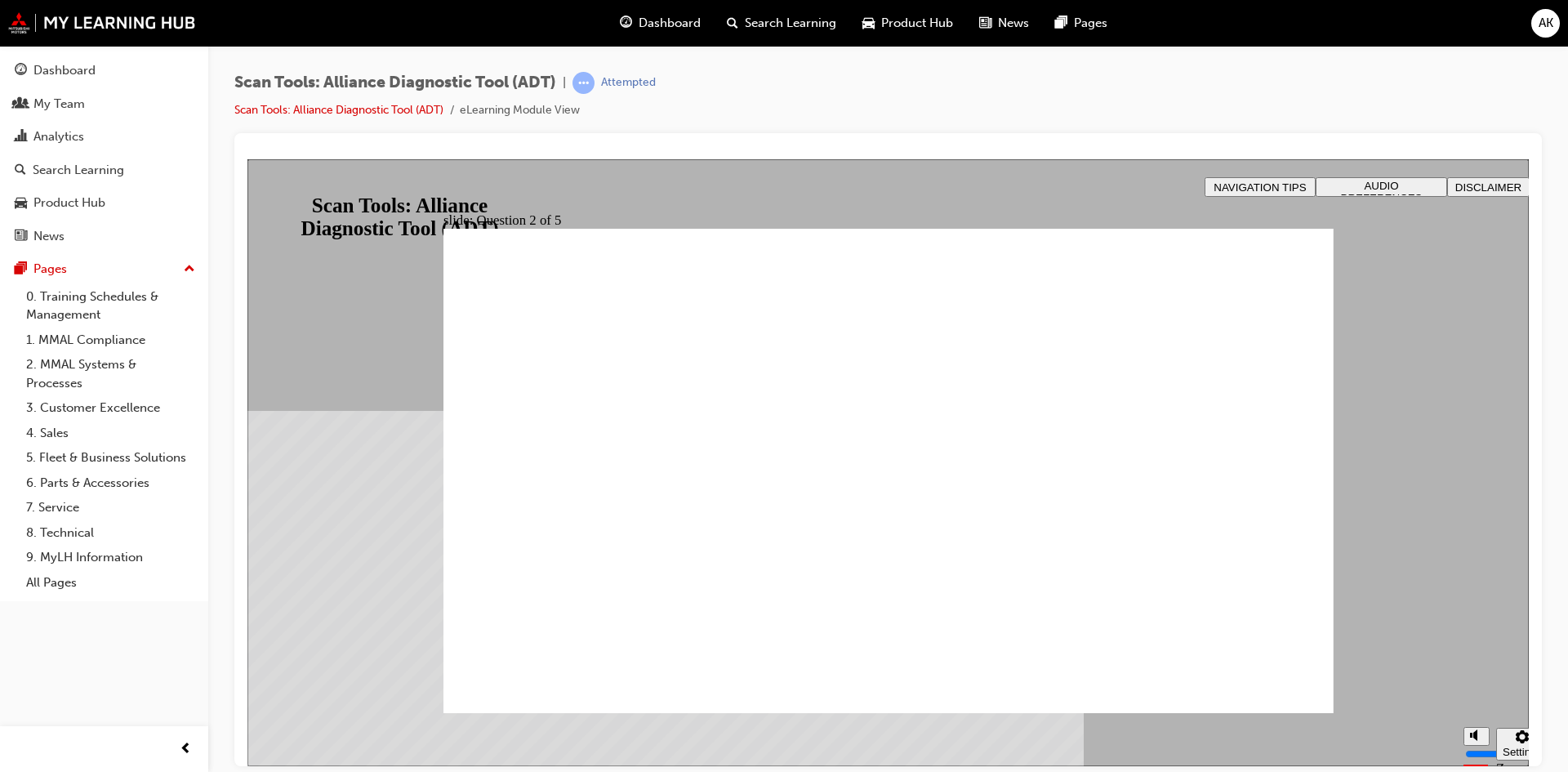
drag, startPoint x: 901, startPoint y: 567, endPoint x: 901, endPoint y: 577, distance: 10.0
radio input "true"
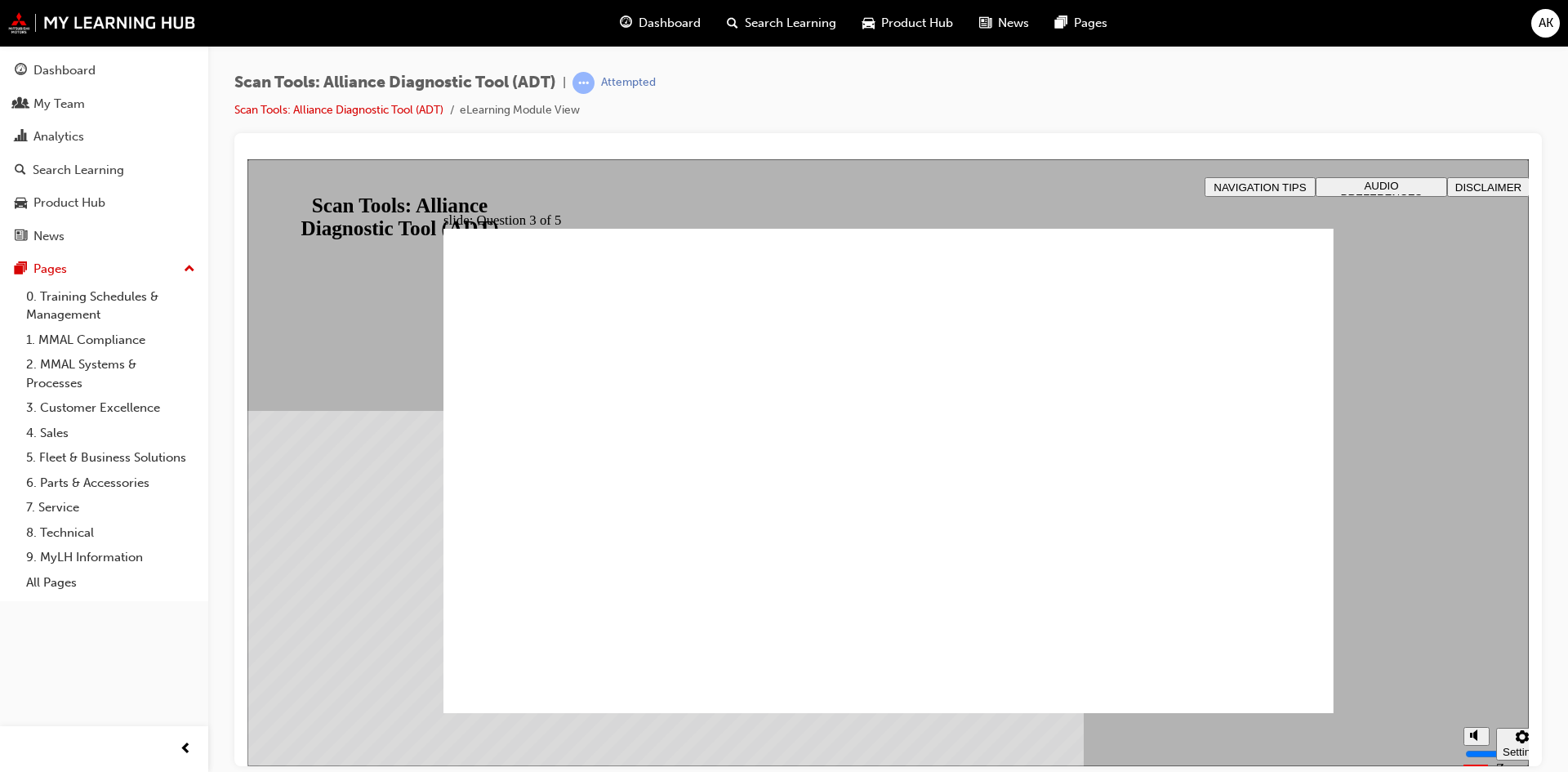
radio input "true"
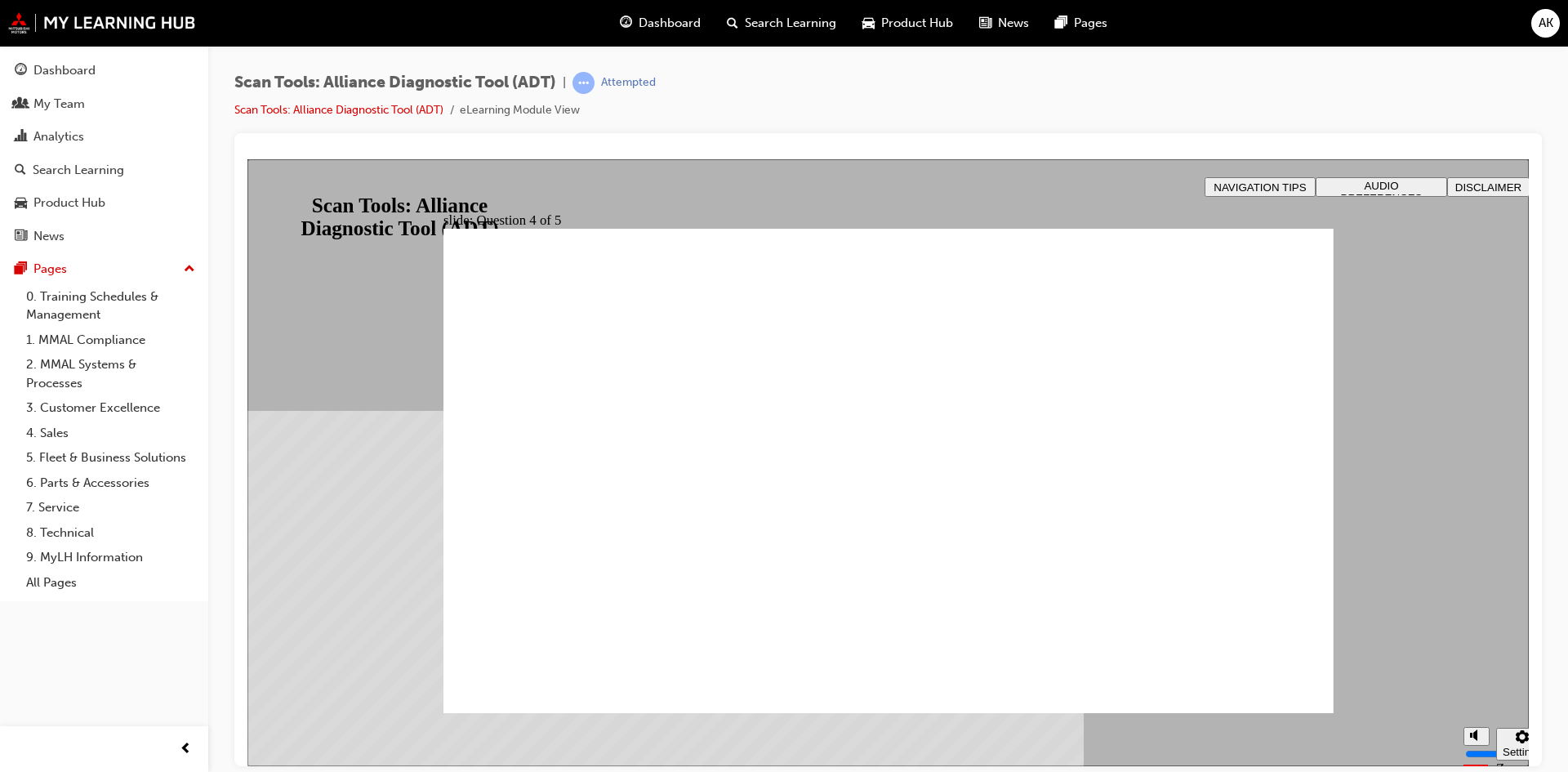
radio input "true"
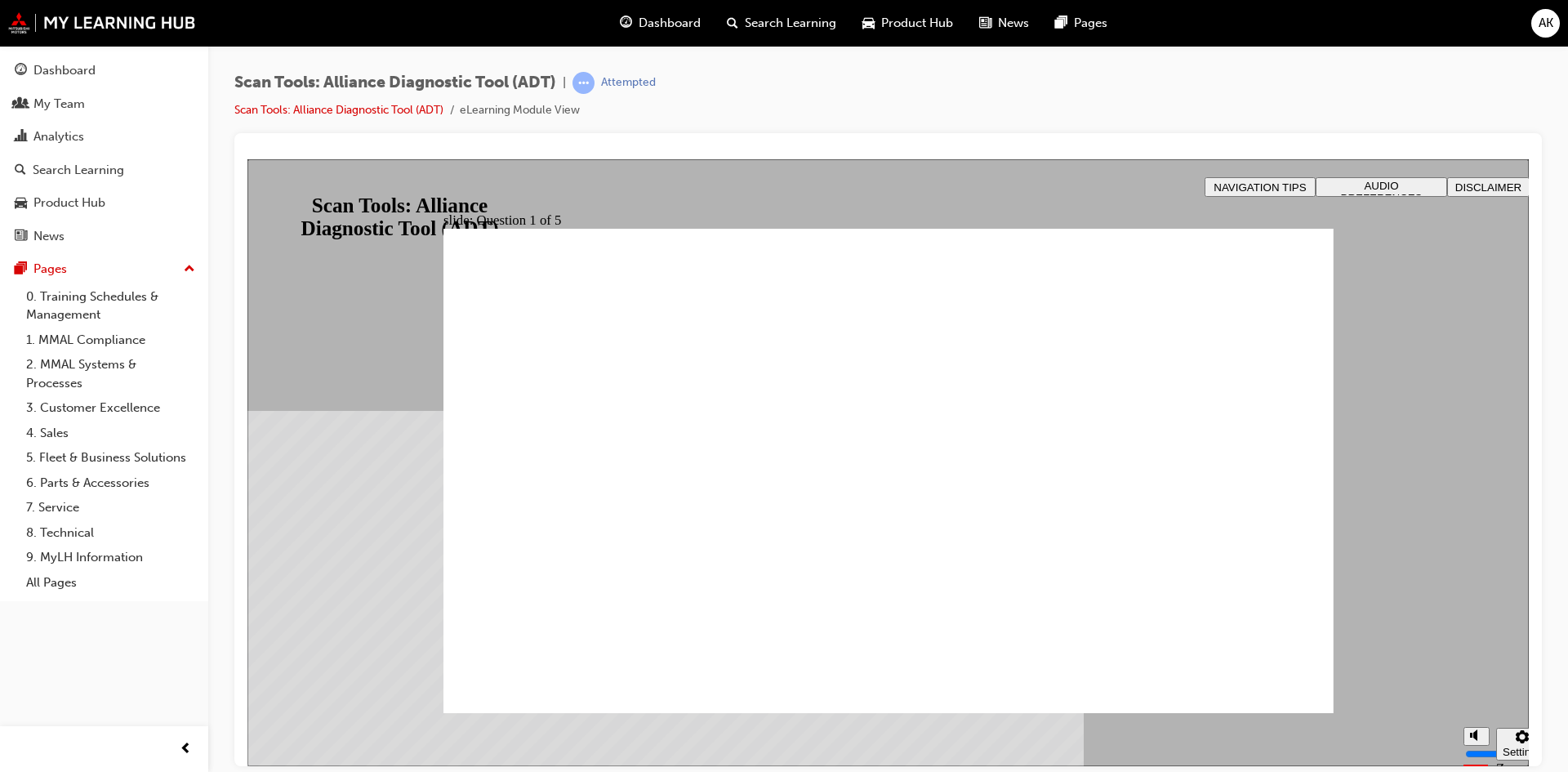
radio input "true"
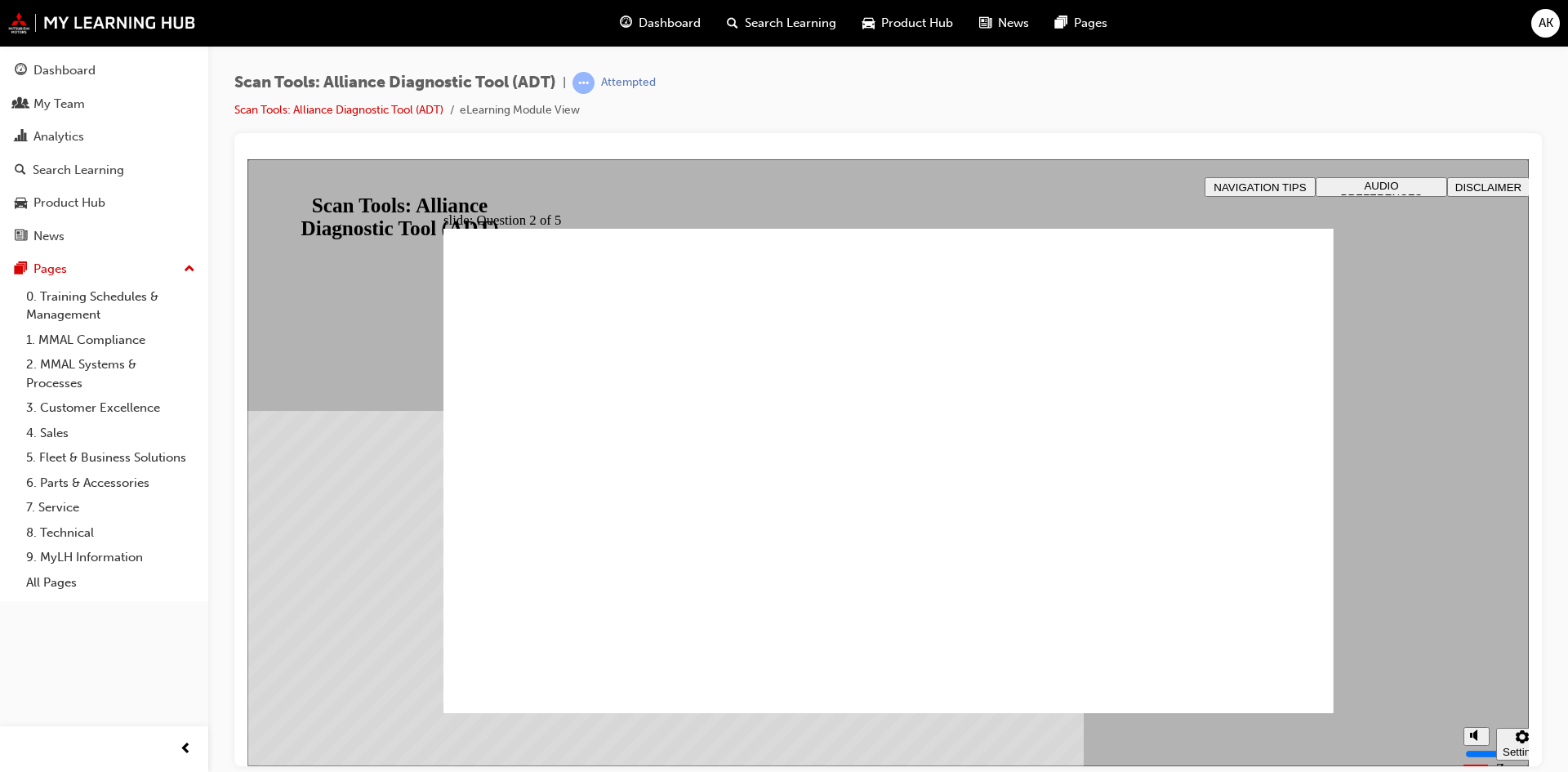
radio input "true"
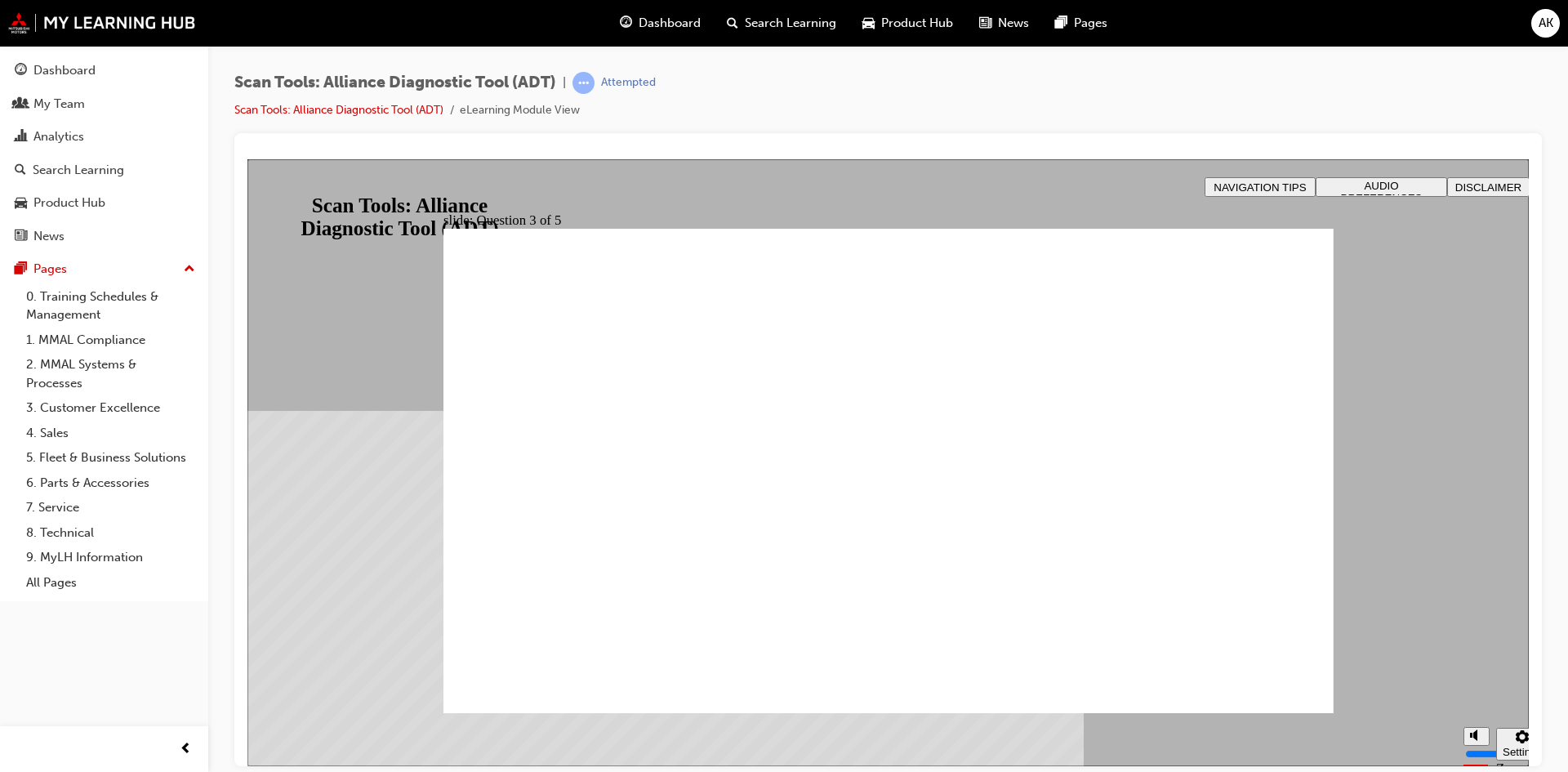
radio input "true"
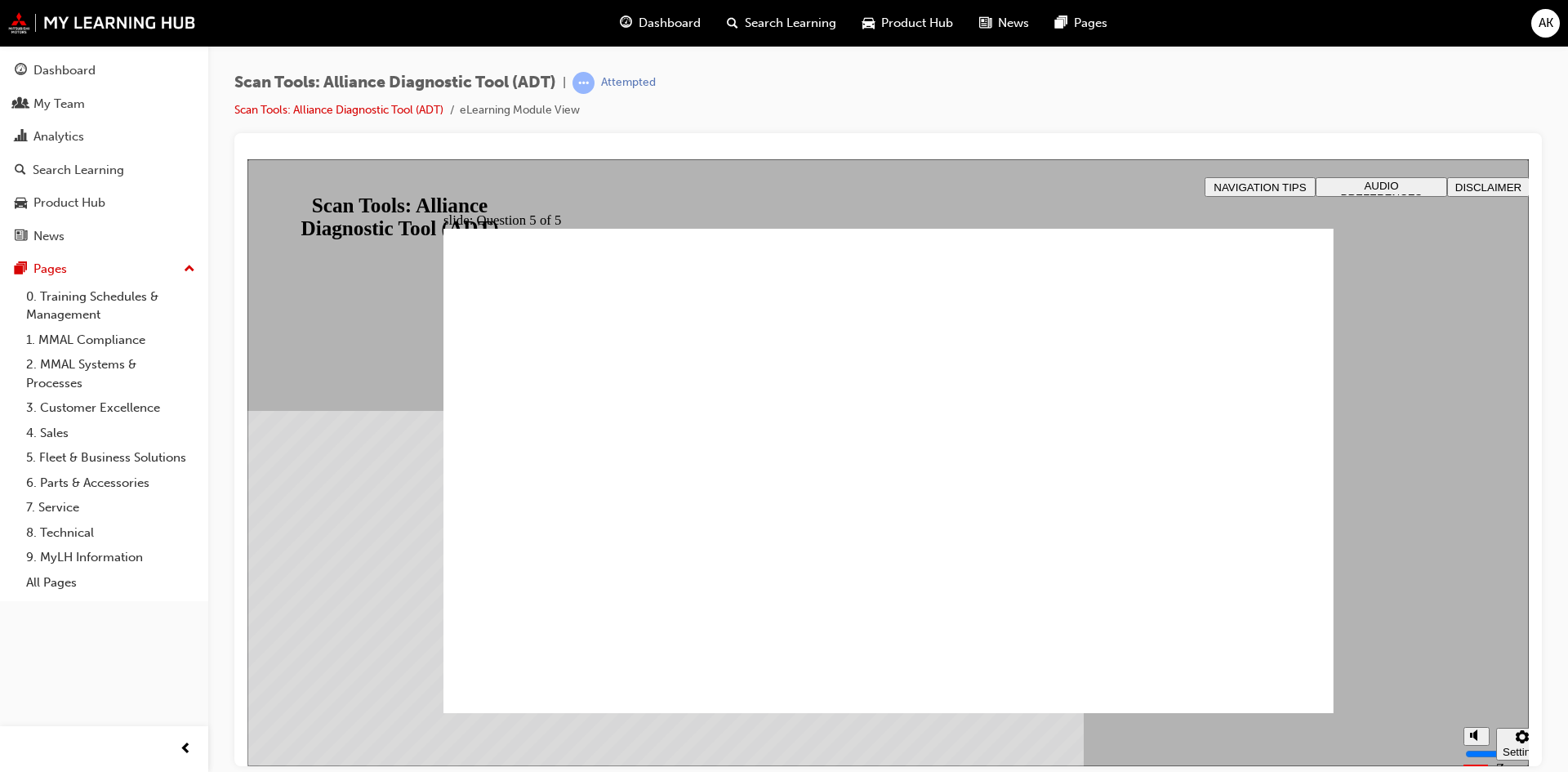
radio input "false"
radio input "true"
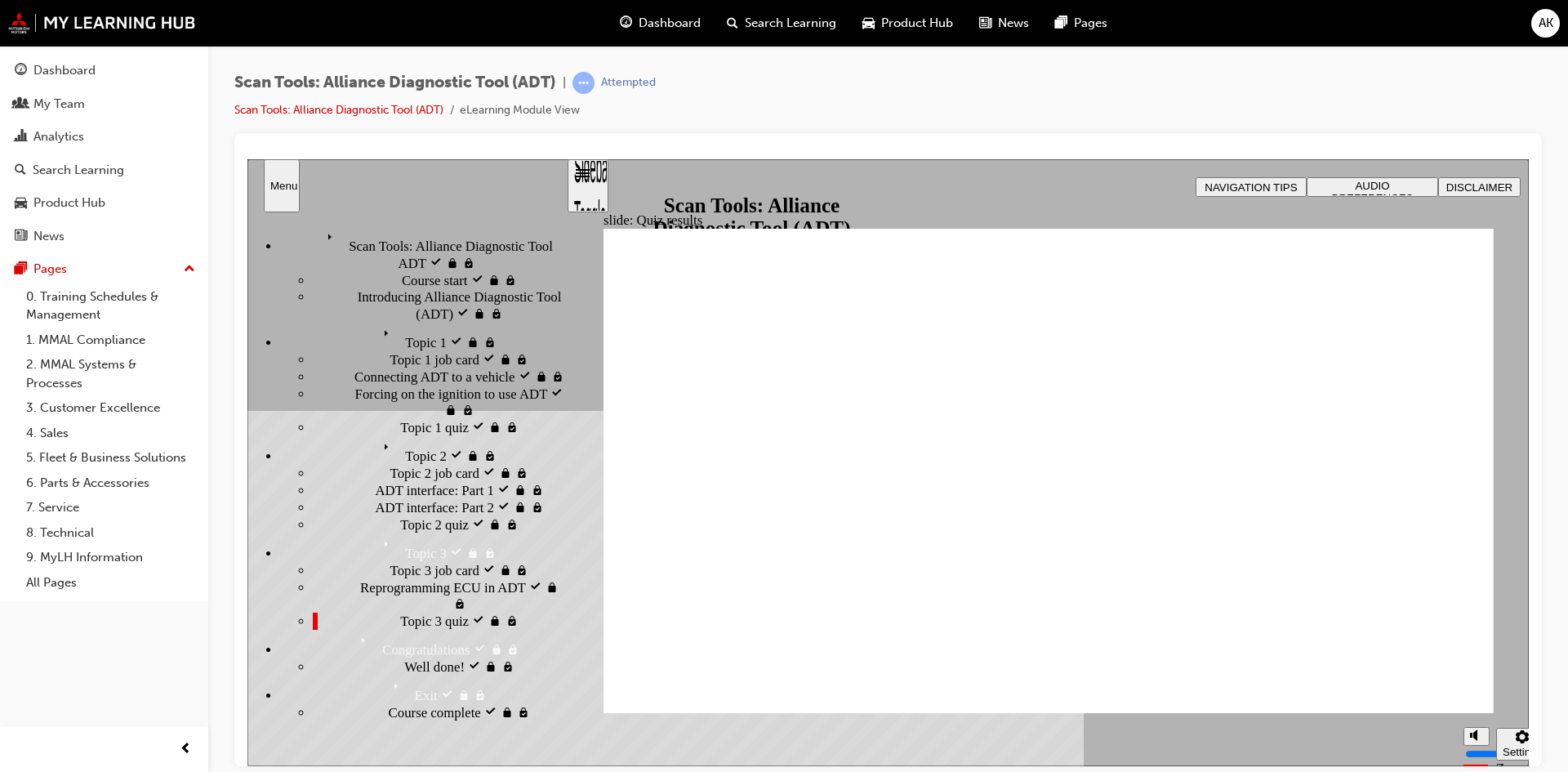
click at [385, 322] on div "Topic 1 visited Topic 1" at bounding box center [423, 336] width 286 height 28
click at [397, 384] on span "Forcing on the ignition to use ADT visited" at bounding box center [461, 400] width 211 height 32
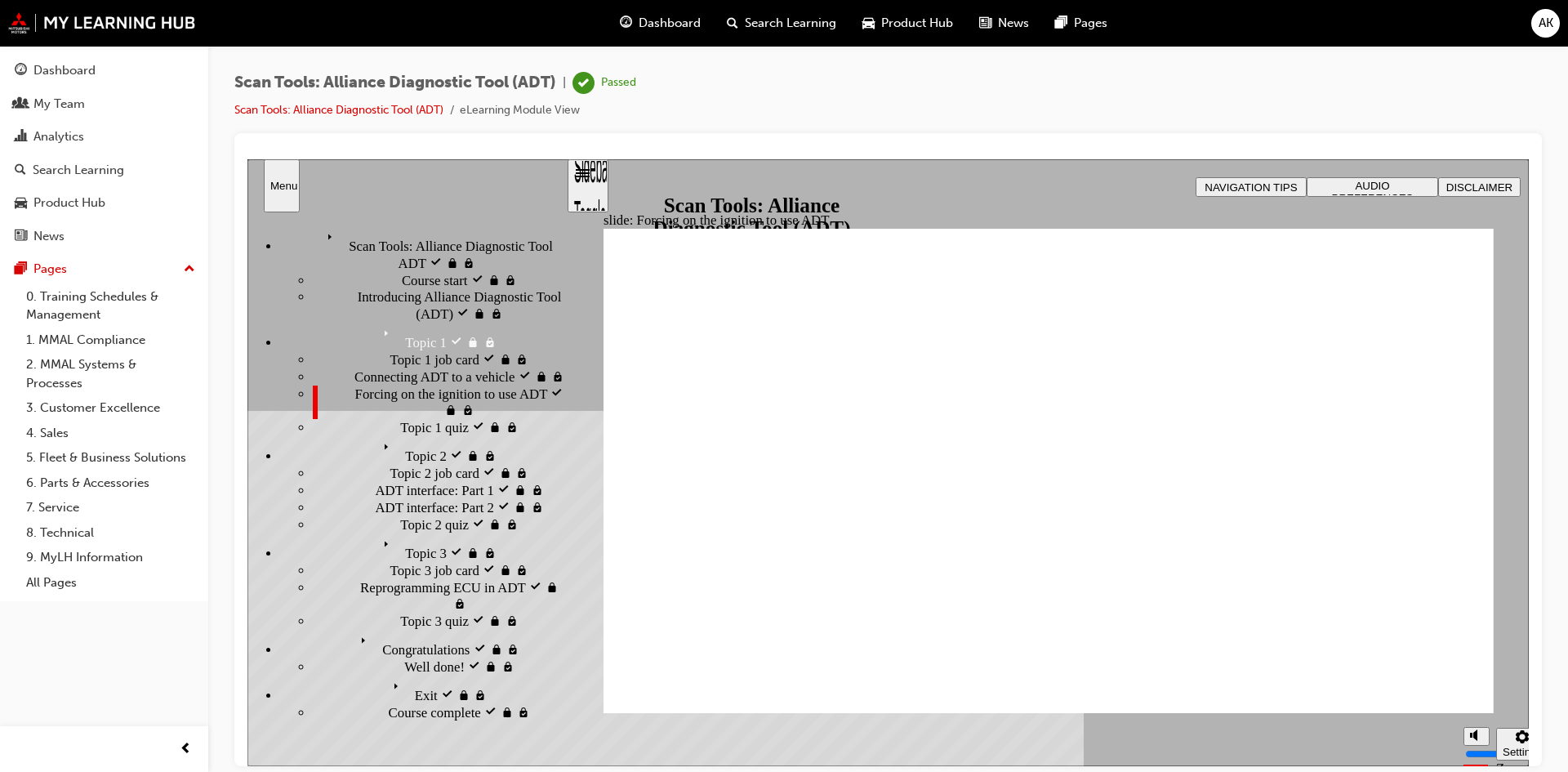
click at [305, 451] on div "Topic 2 visited Topic 2" at bounding box center [423, 449] width 286 height 28
click at [341, 498] on div "ADT interface: Part 1 visited ADT interface: Part 1" at bounding box center [439, 490] width 253 height 17
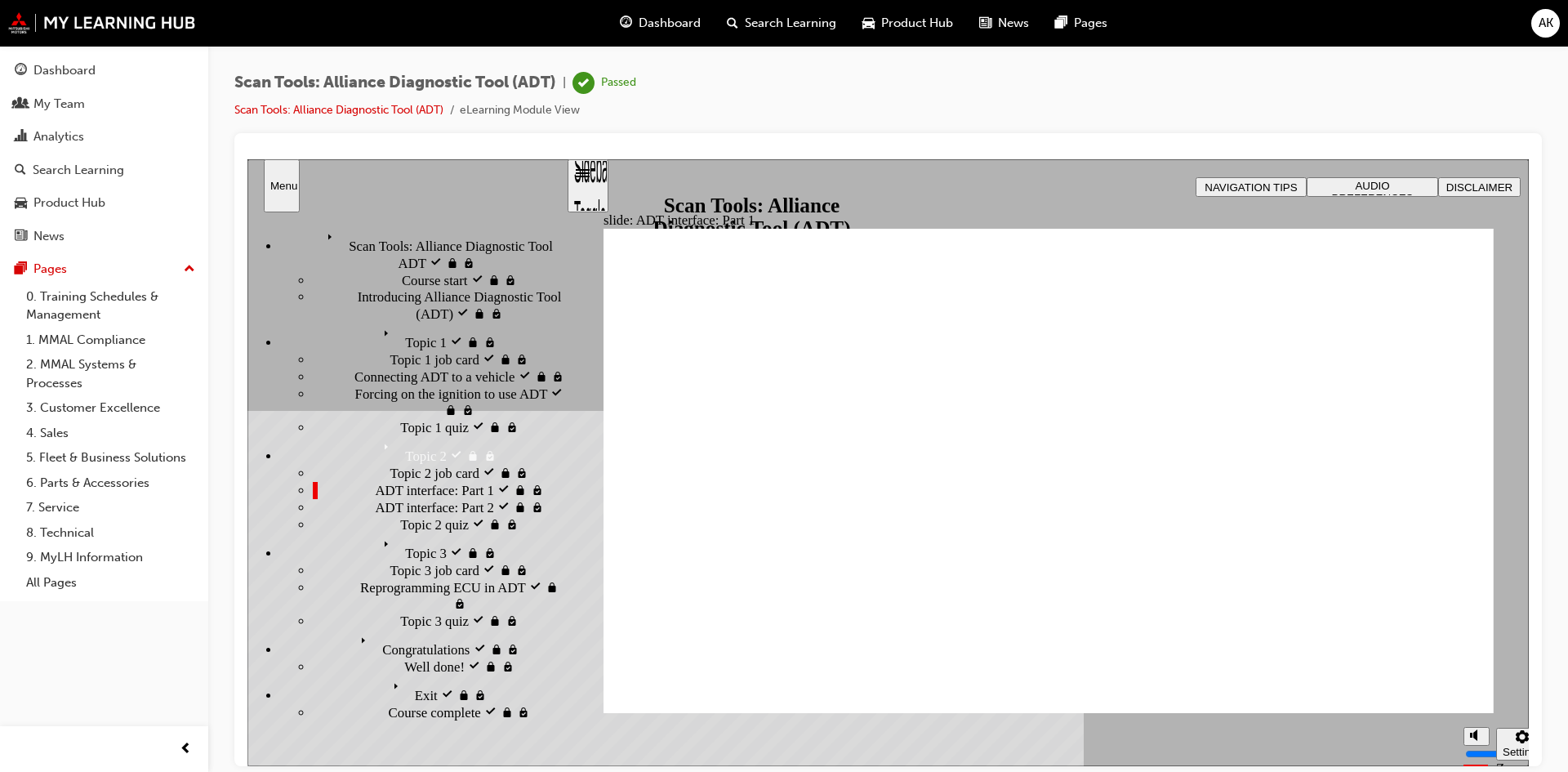
drag, startPoint x: 1460, startPoint y: 287, endPoint x: 1363, endPoint y: 271, distance: 98.3
click at [343, 120] on li "Scan Tools: Alliance Diagnostic Tool (ADT)" at bounding box center [347, 110] width 226 height 19
click at [350, 112] on link "Scan Tools: Alliance Diagnostic Tool (ADT)" at bounding box center [339, 110] width 209 height 14
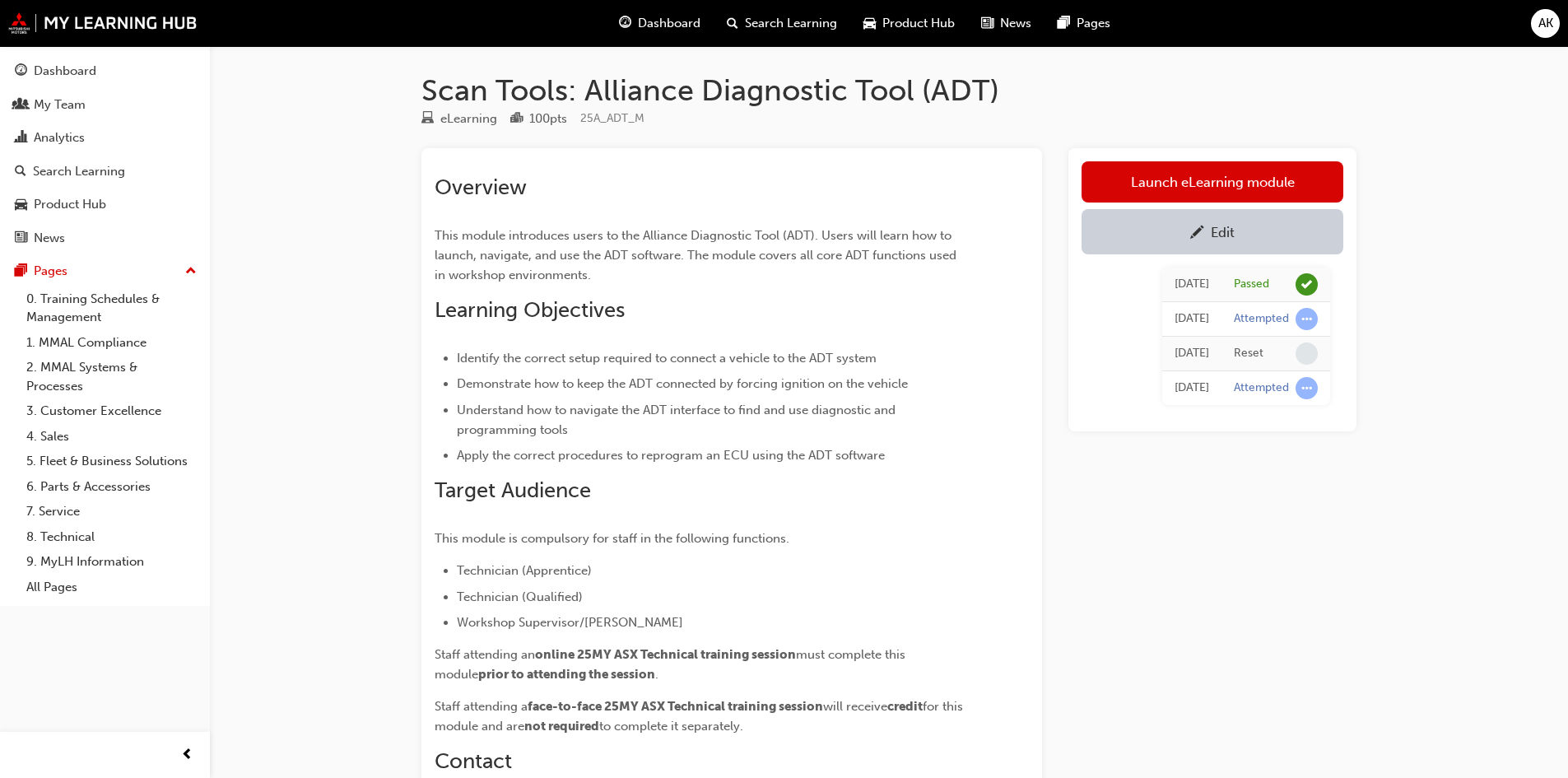
click at [1233, 210] on link "Edit" at bounding box center [1212, 232] width 262 height 45
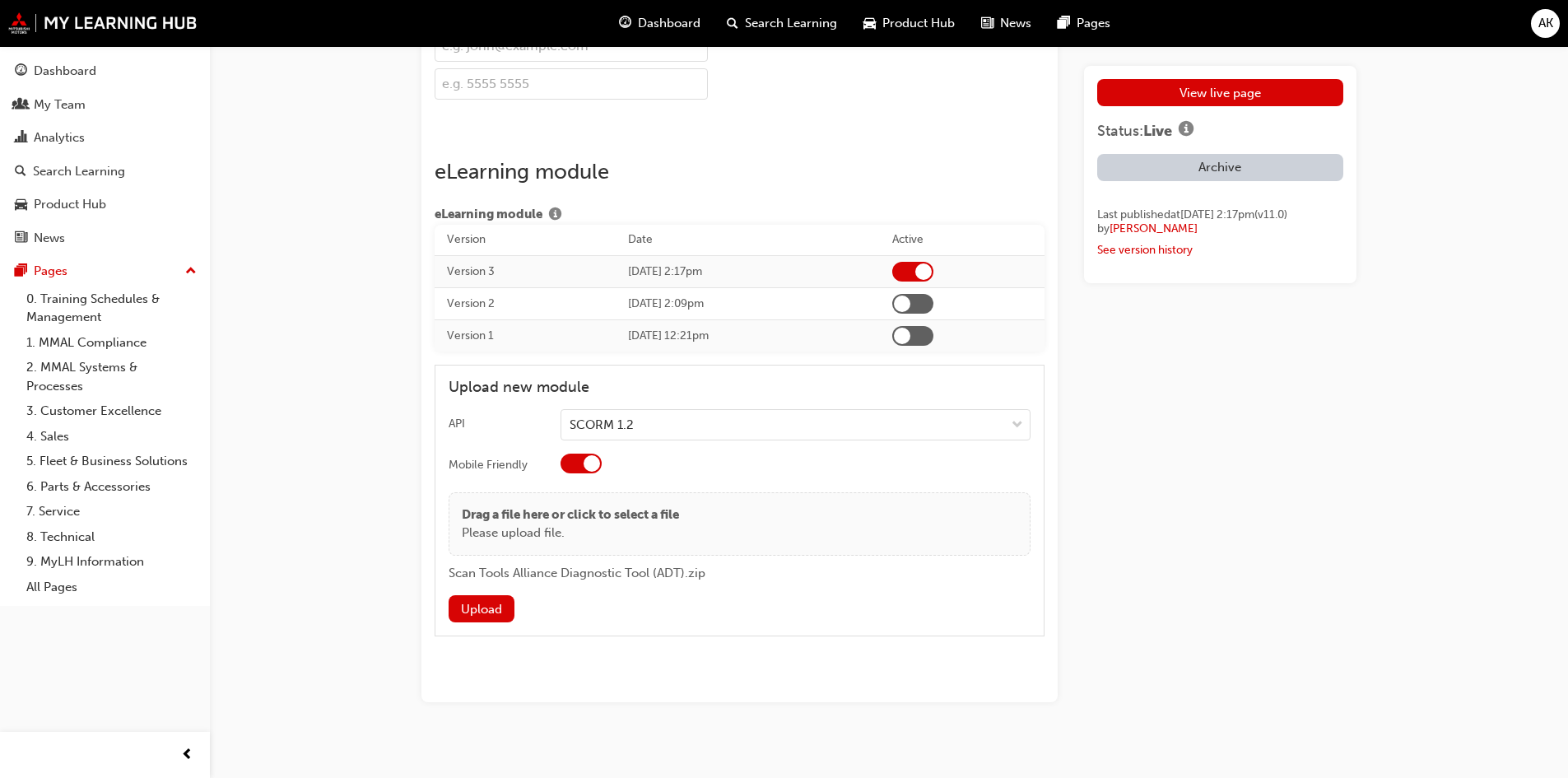
scroll to position [2846, 0]
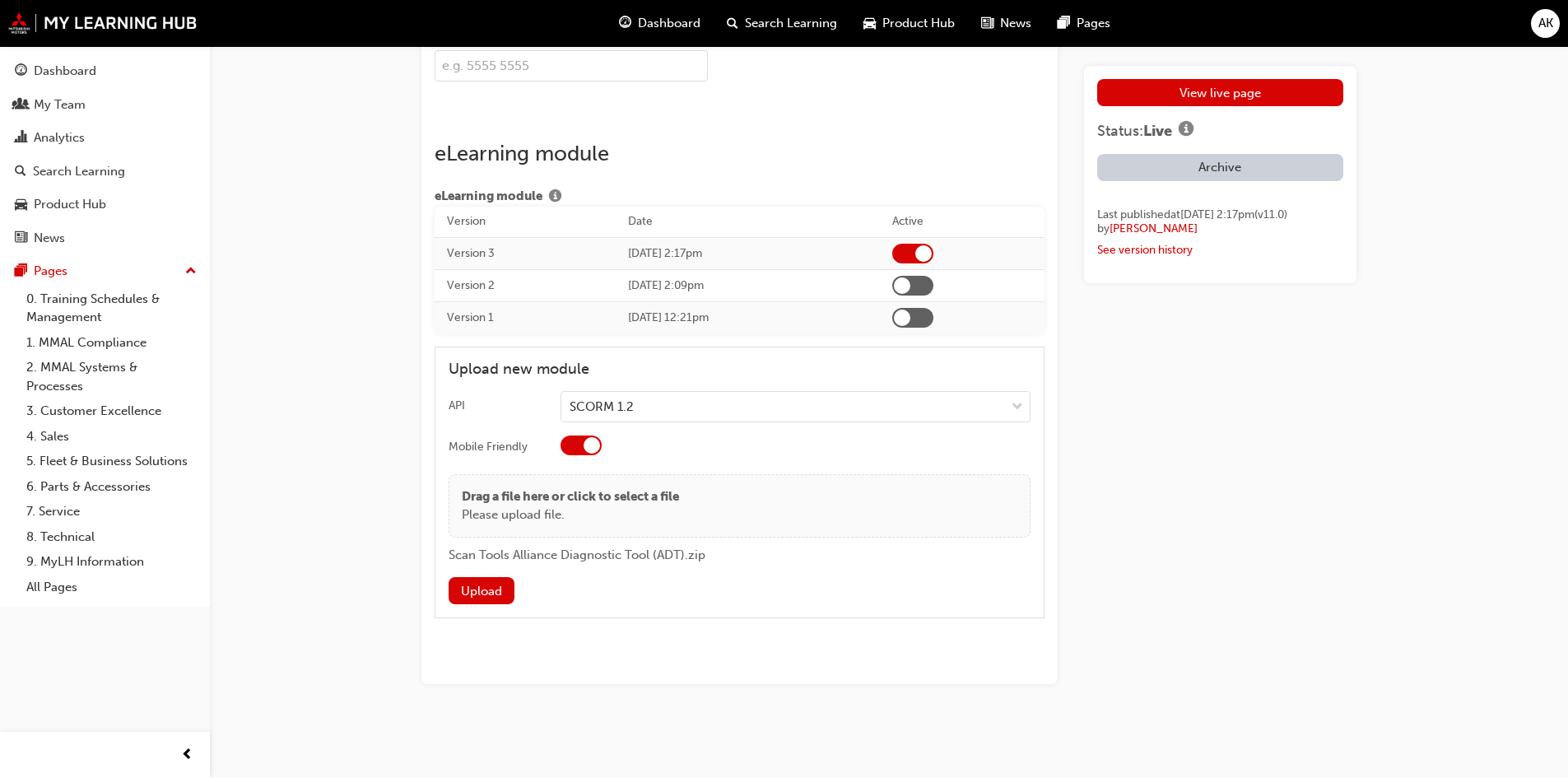
click at [488, 589] on button "Upload" at bounding box center [481, 591] width 66 height 27
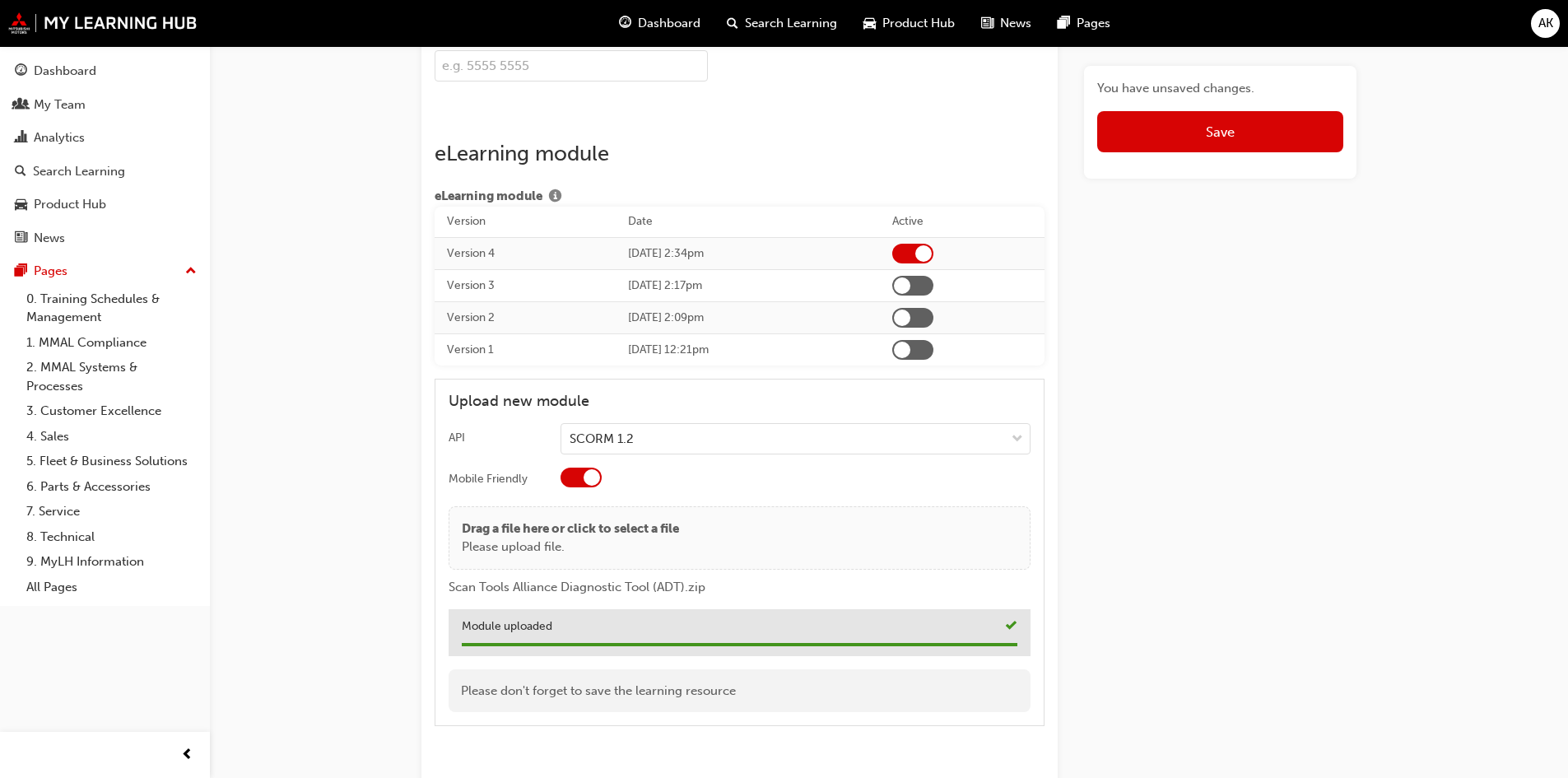
click at [1244, 134] on button "Save" at bounding box center [1220, 131] width 246 height 41
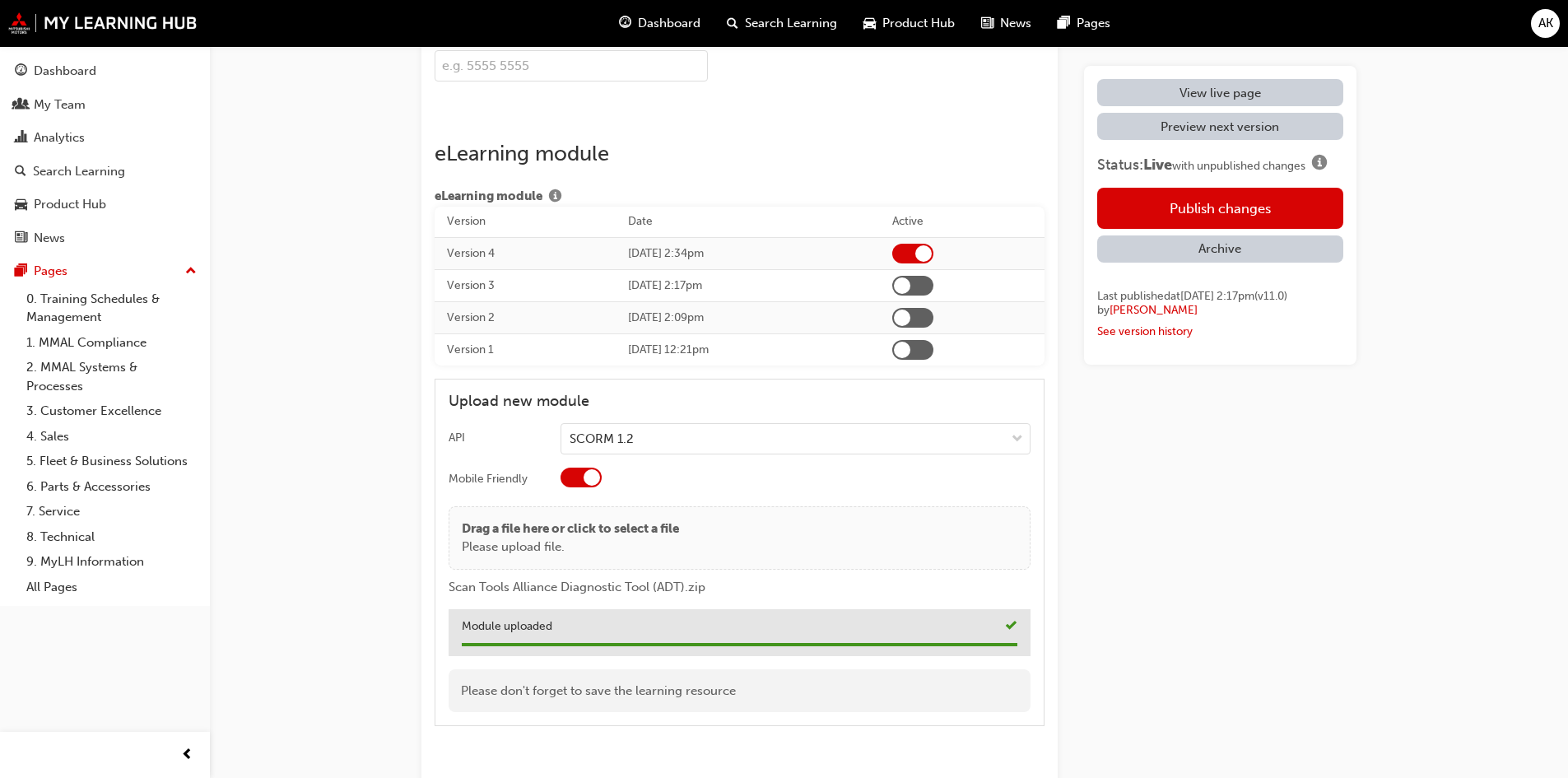
click at [1182, 208] on button "Publish changes" at bounding box center [1220, 207] width 246 height 41
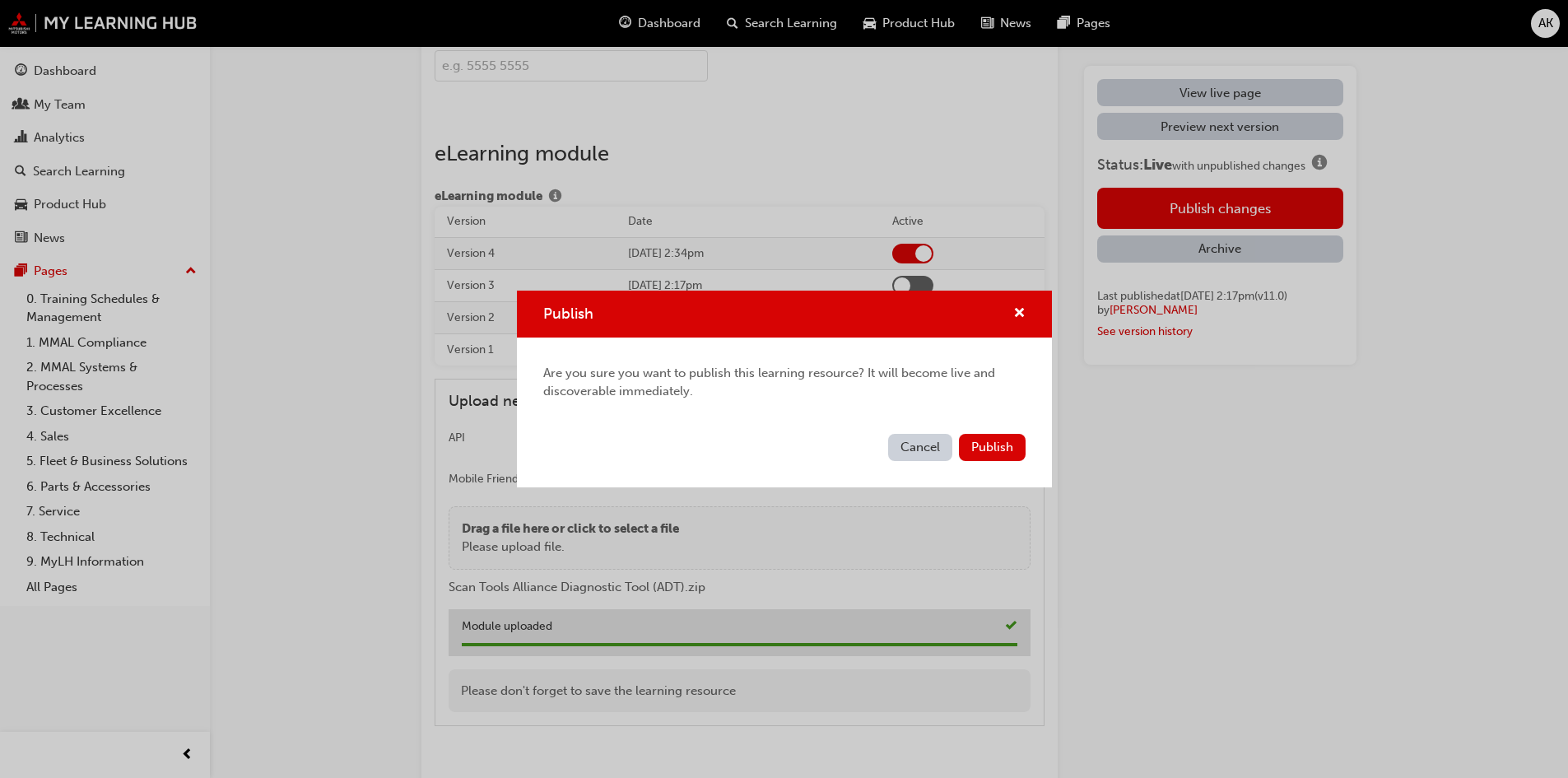
click at [1015, 437] on button "Publish" at bounding box center [992, 448] width 67 height 27
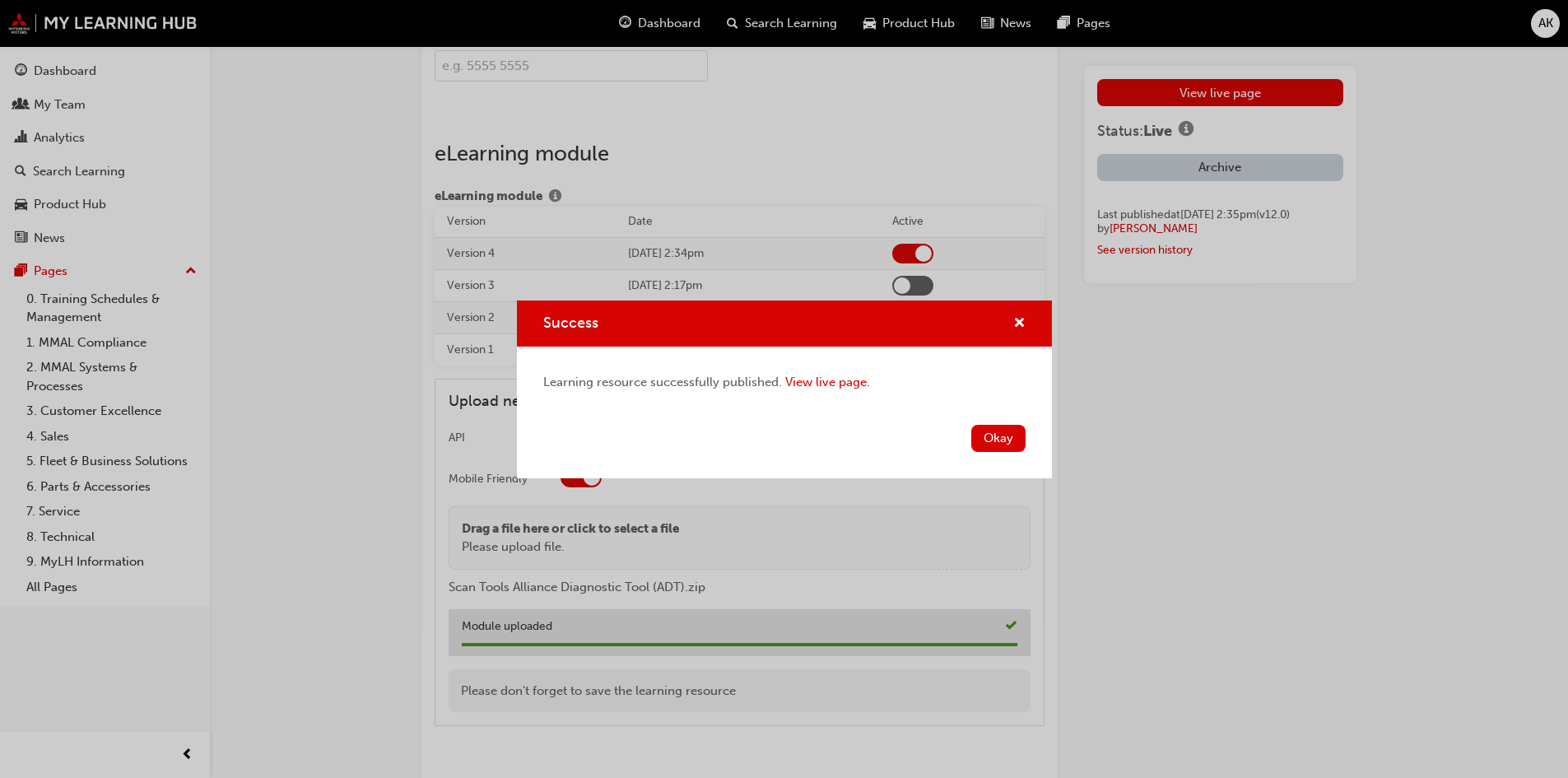
click at [996, 432] on button "Okay" at bounding box center [998, 438] width 54 height 27
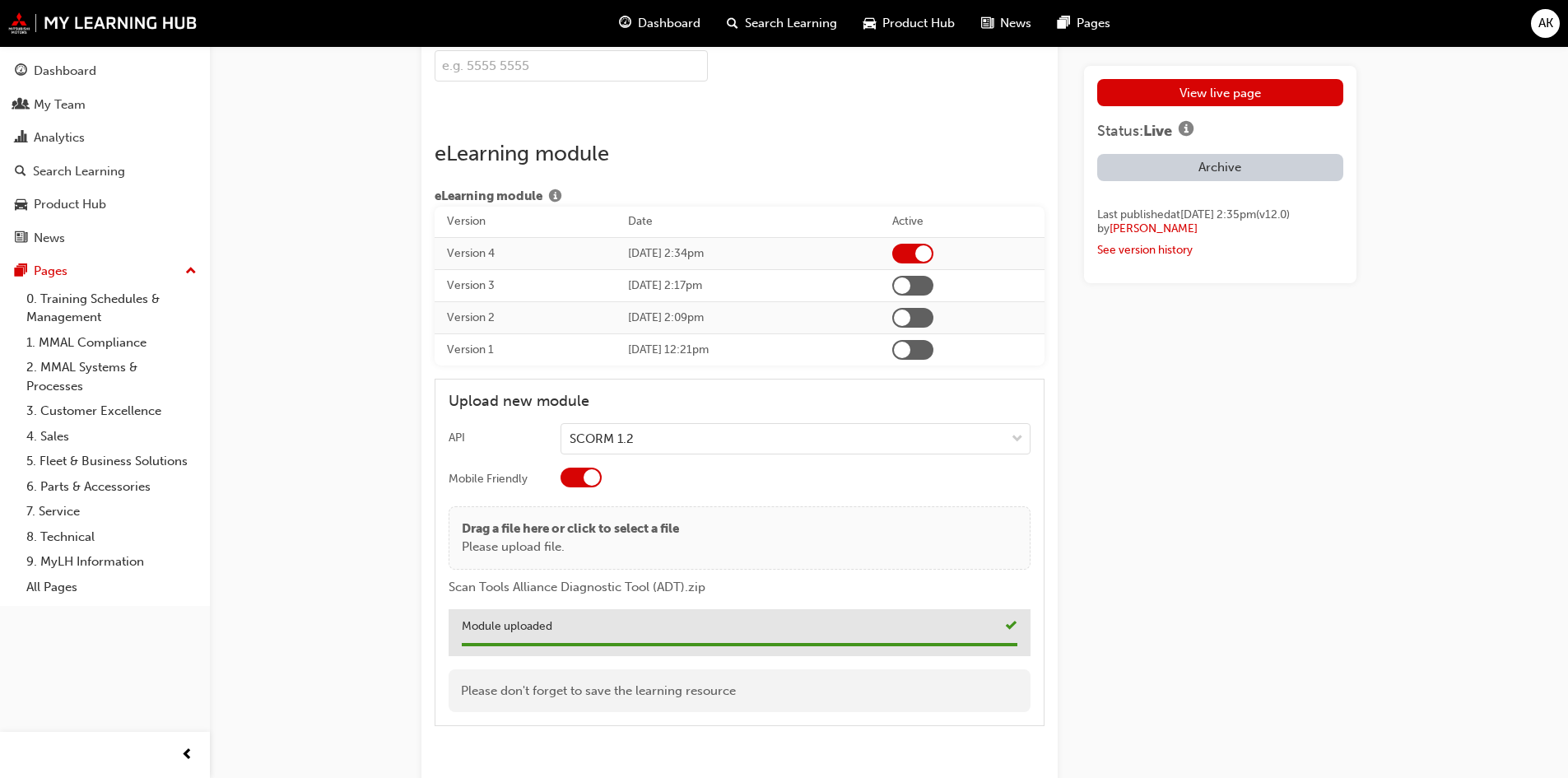
click at [1182, 88] on link "View live page" at bounding box center [1220, 92] width 246 height 27
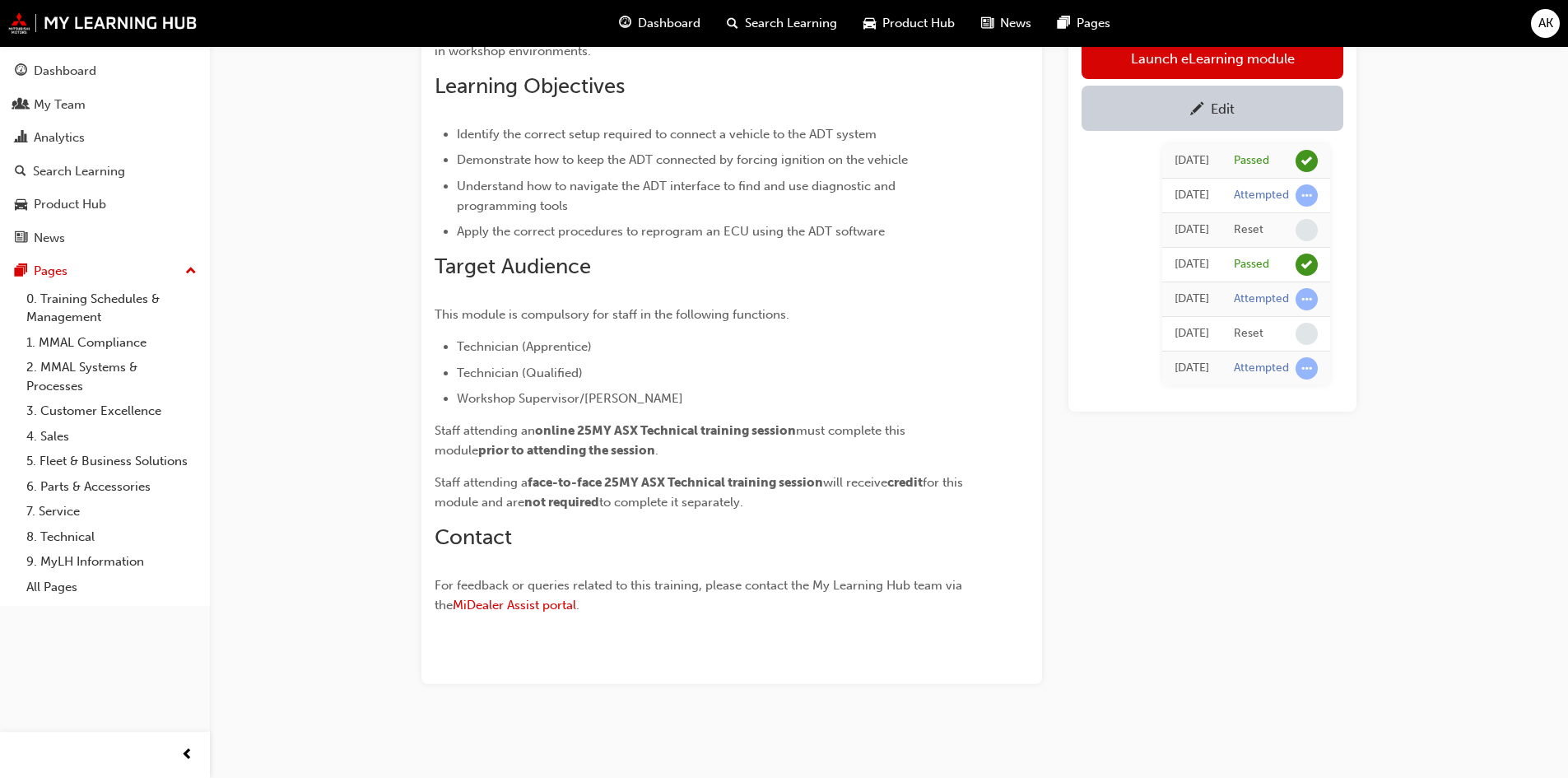
scroll to position [224, 0]
click at [1078, 423] on div "Launch eLearning module Edit Today Passed Today Attempted Today Reset Today Pas…" at bounding box center [1212, 304] width 288 height 760
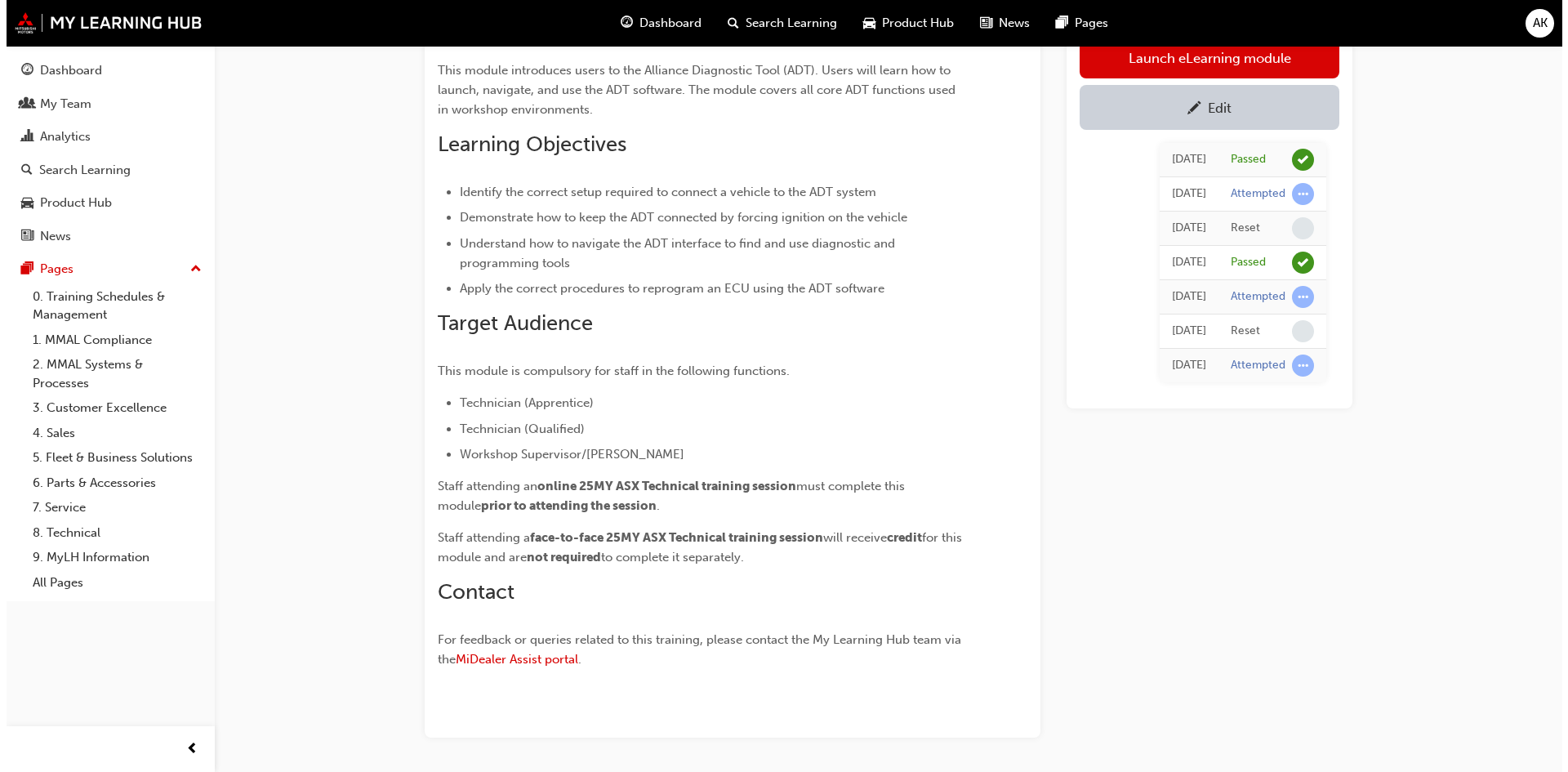
scroll to position [0, 0]
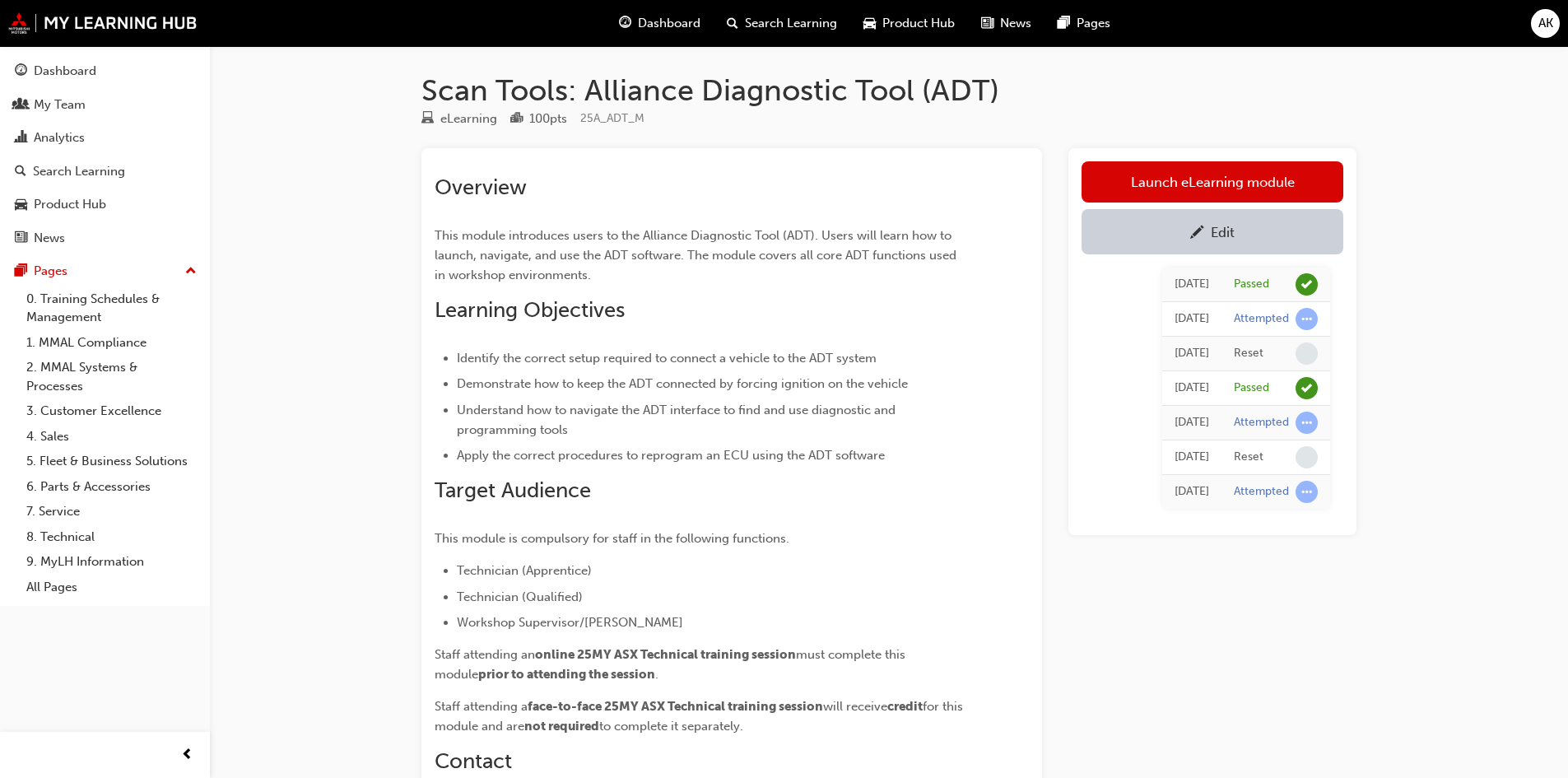
click at [1180, 185] on link "Launch eLearning module" at bounding box center [1212, 182] width 262 height 41
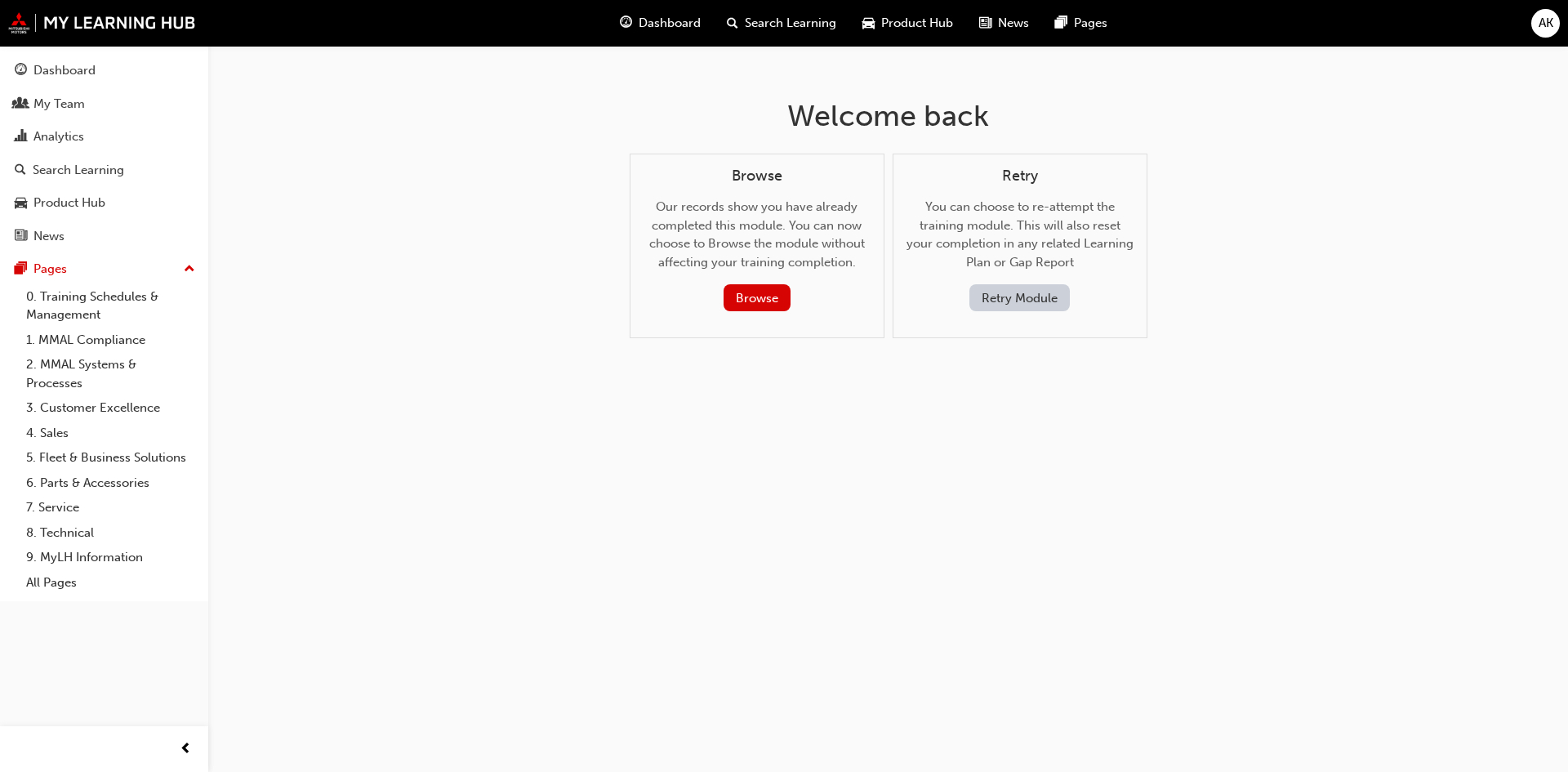
click at [998, 302] on button "Retry Module" at bounding box center [1019, 297] width 100 height 27
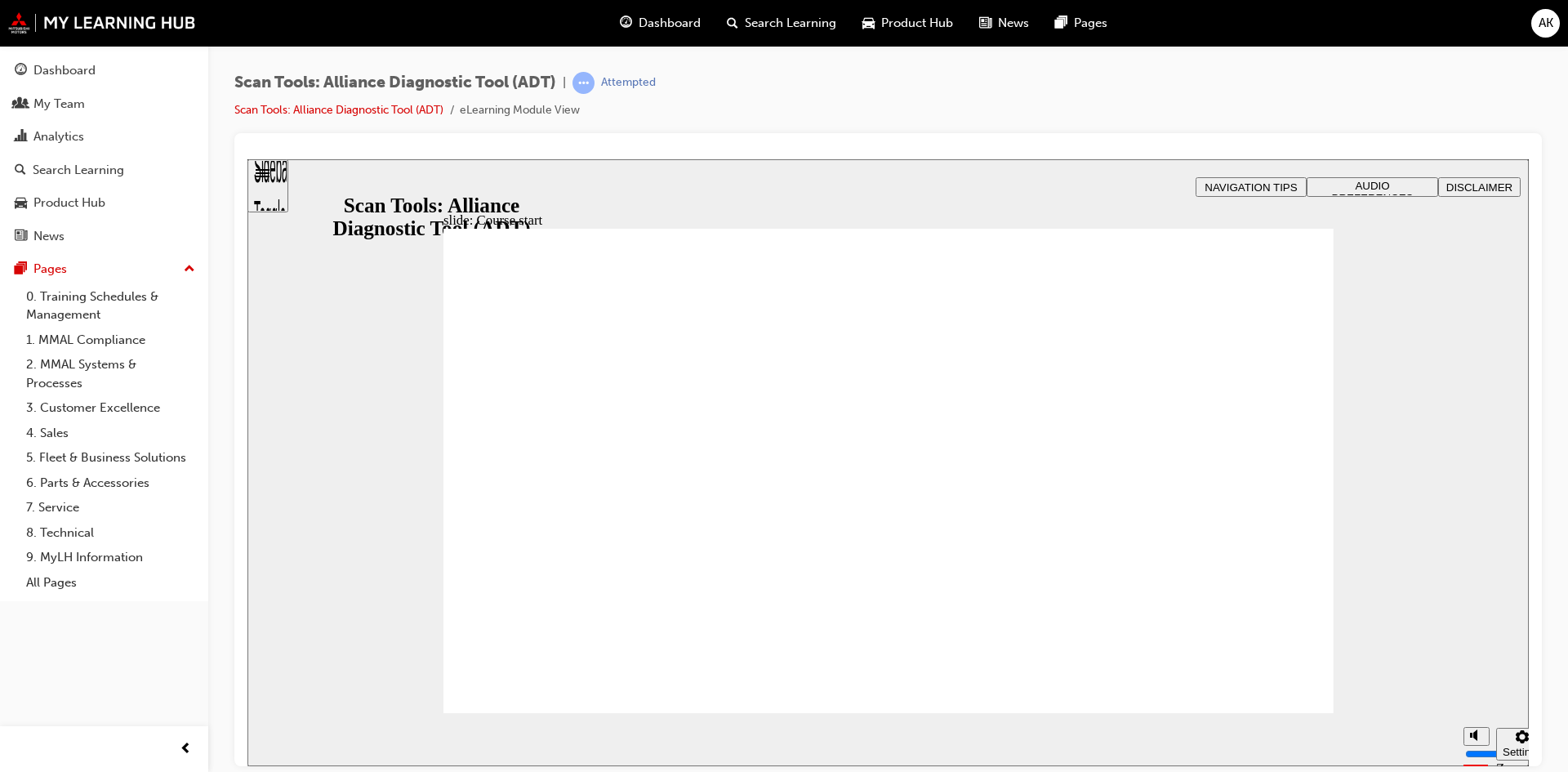
click at [1460, 185] on span "DISCLAIMER" at bounding box center [1480, 186] width 66 height 12
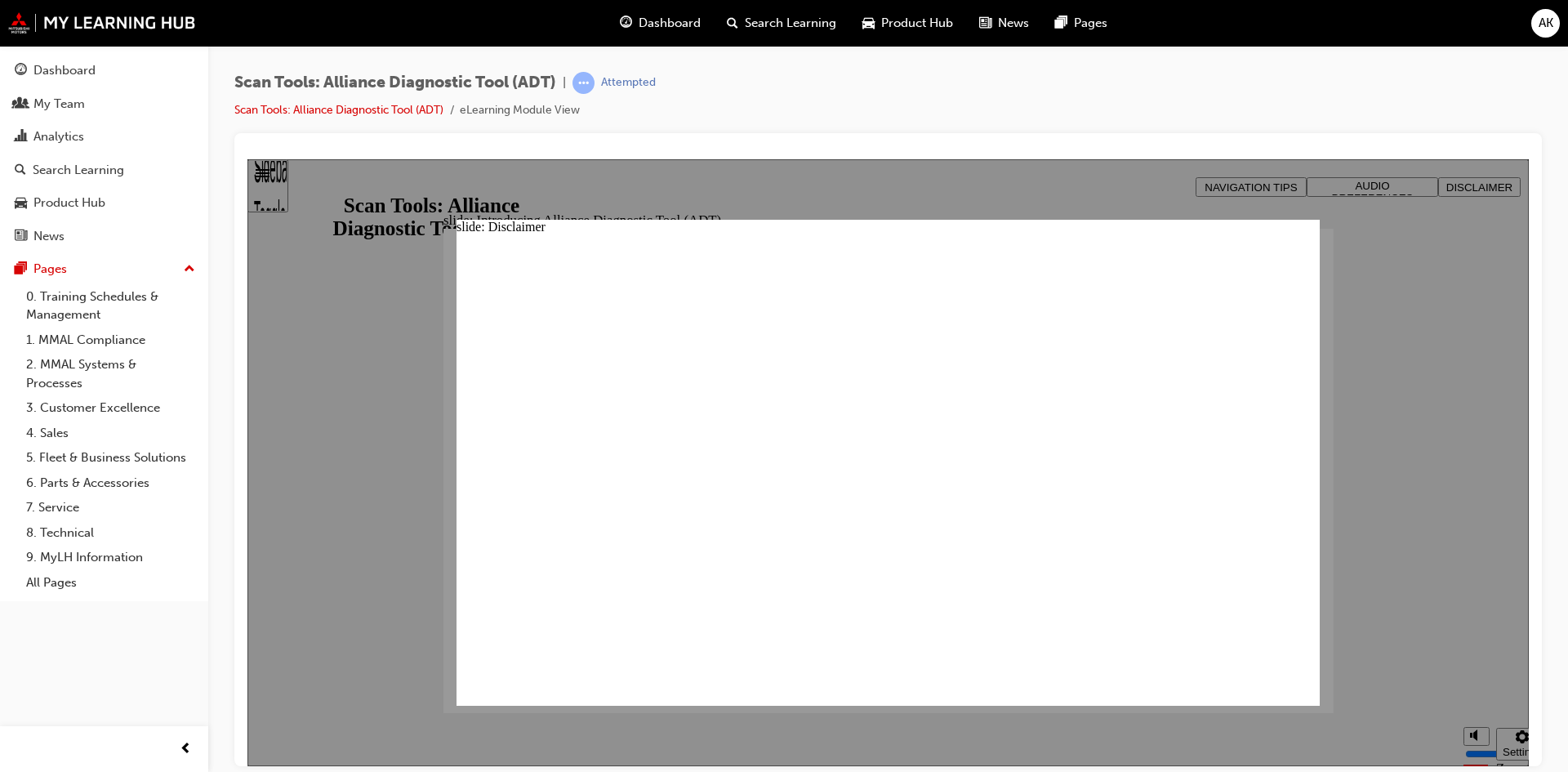
type input "M"
type input "MM"
type input "MMALoverride!"
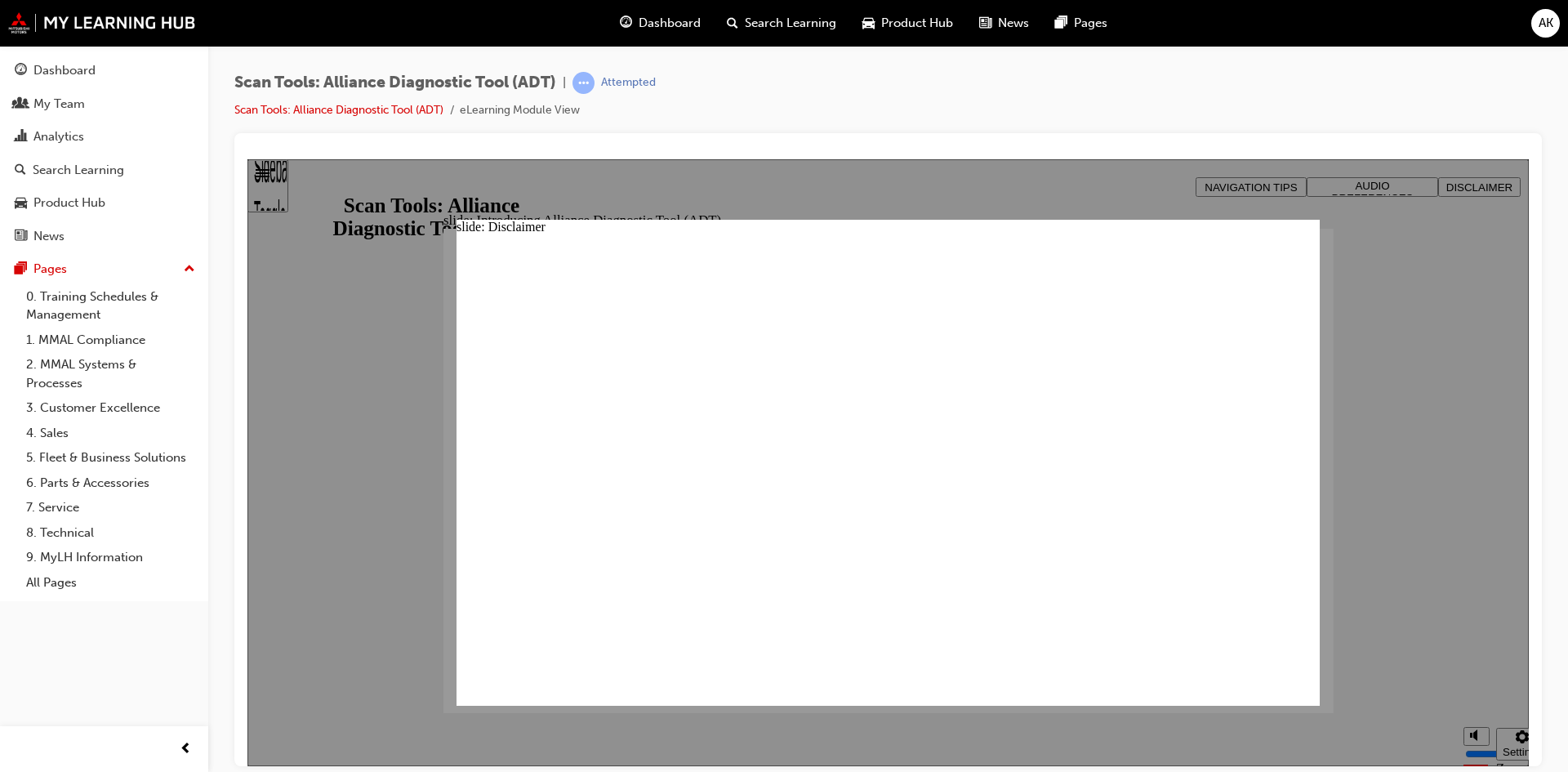
type input "MMALoverride!"
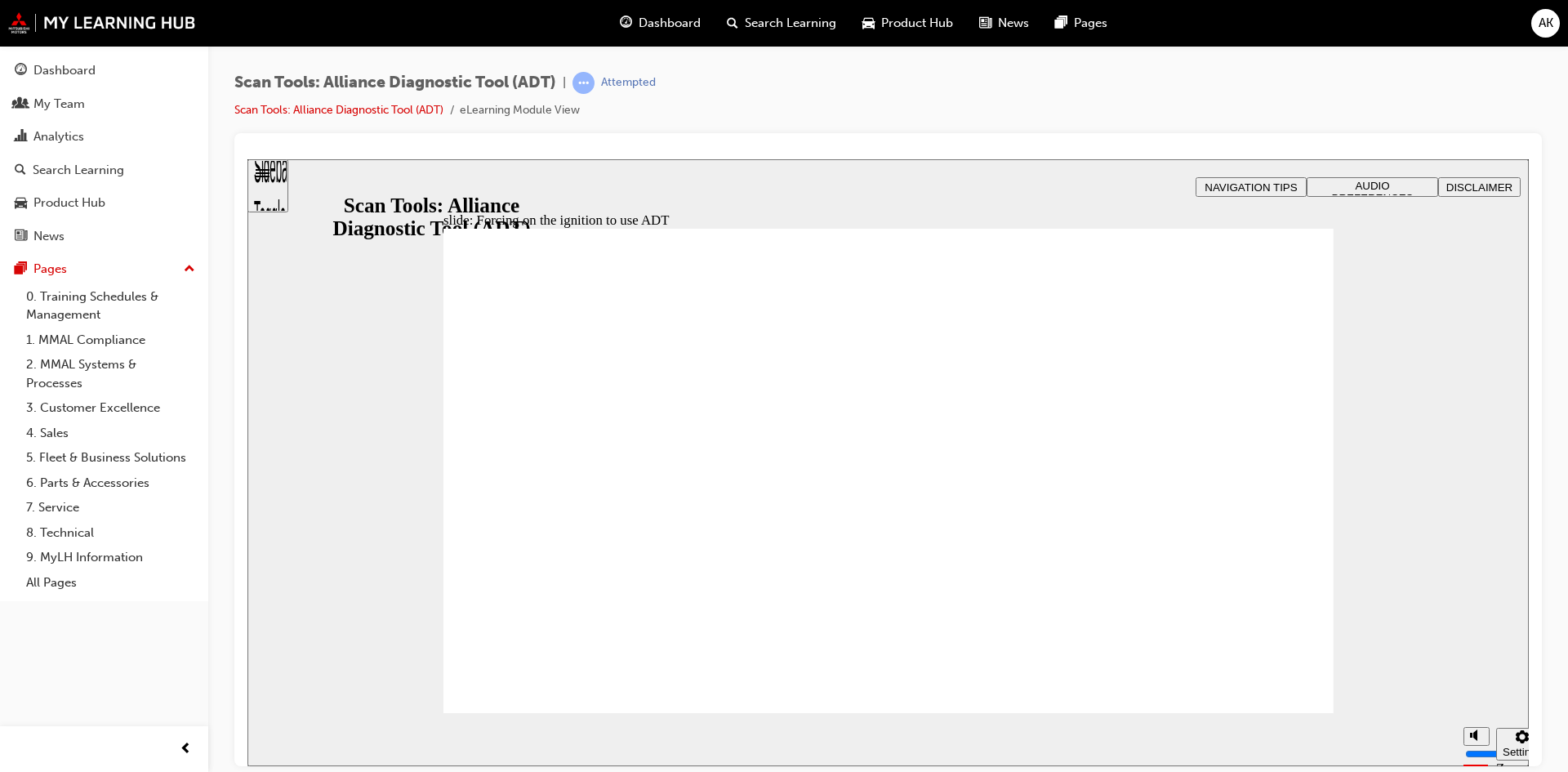
click at [277, 181] on div "Sidebar Toggle" at bounding box center [267, 191] width 27 height 98
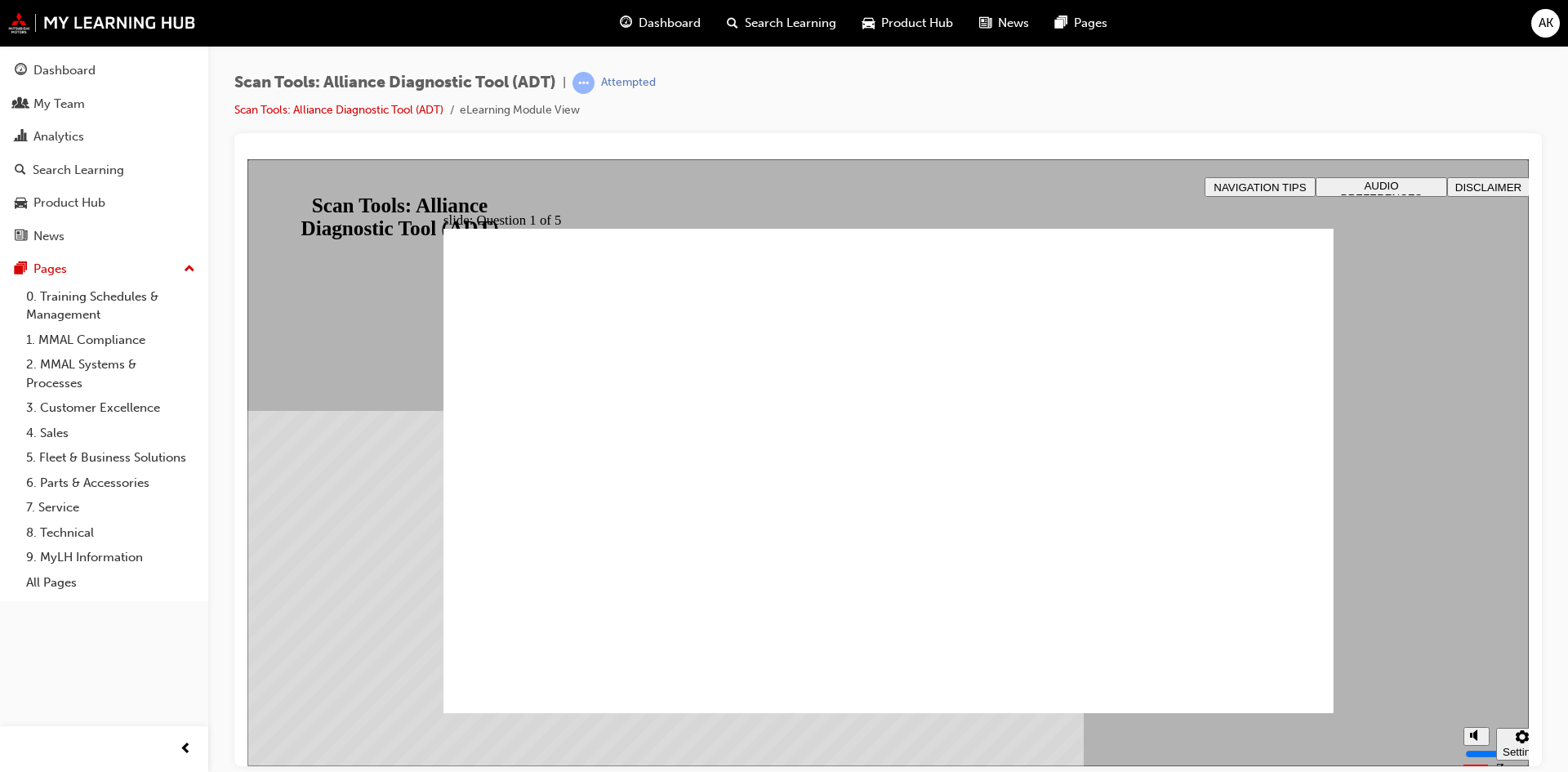
radio input "true"
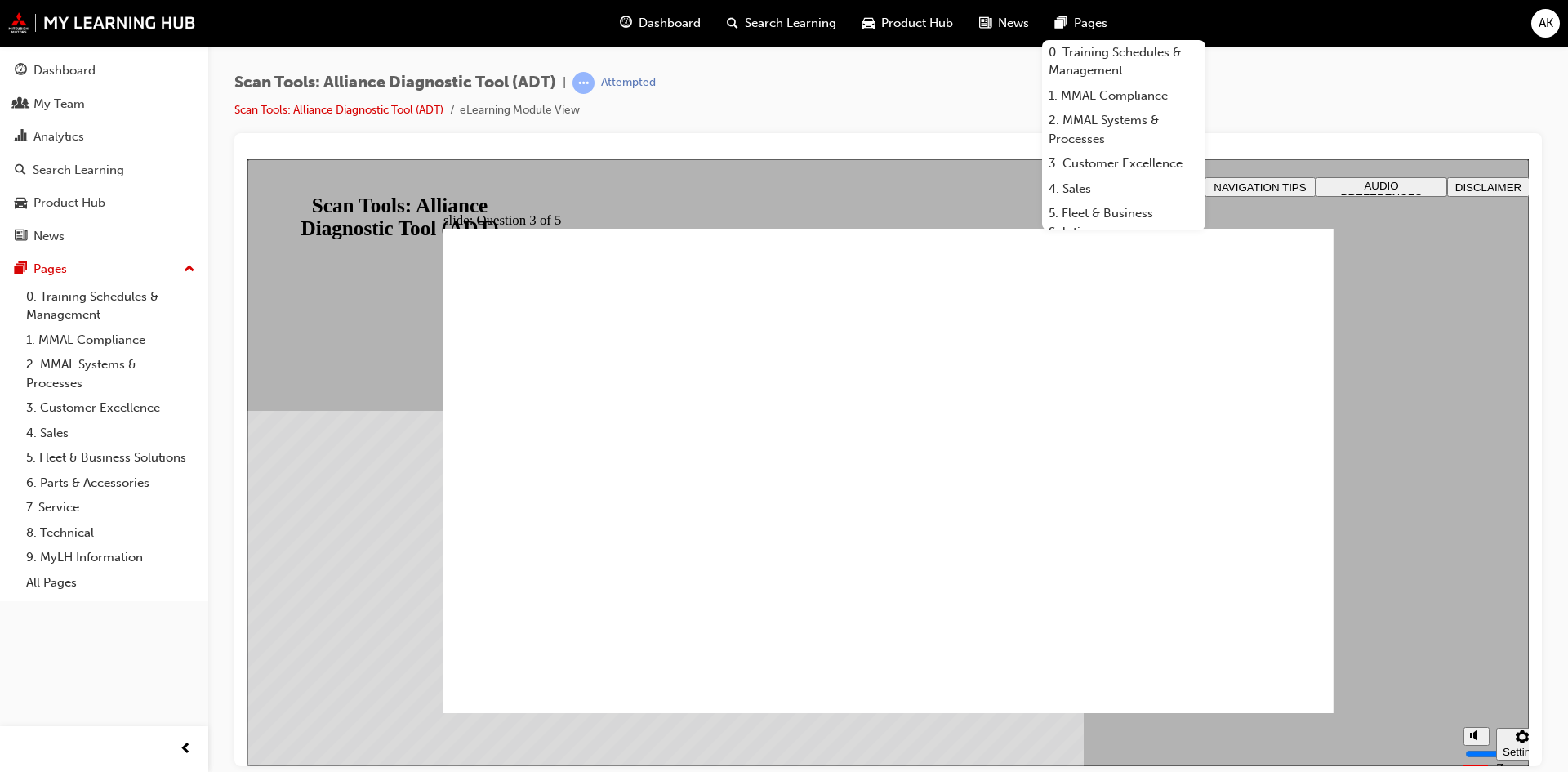
radio input "true"
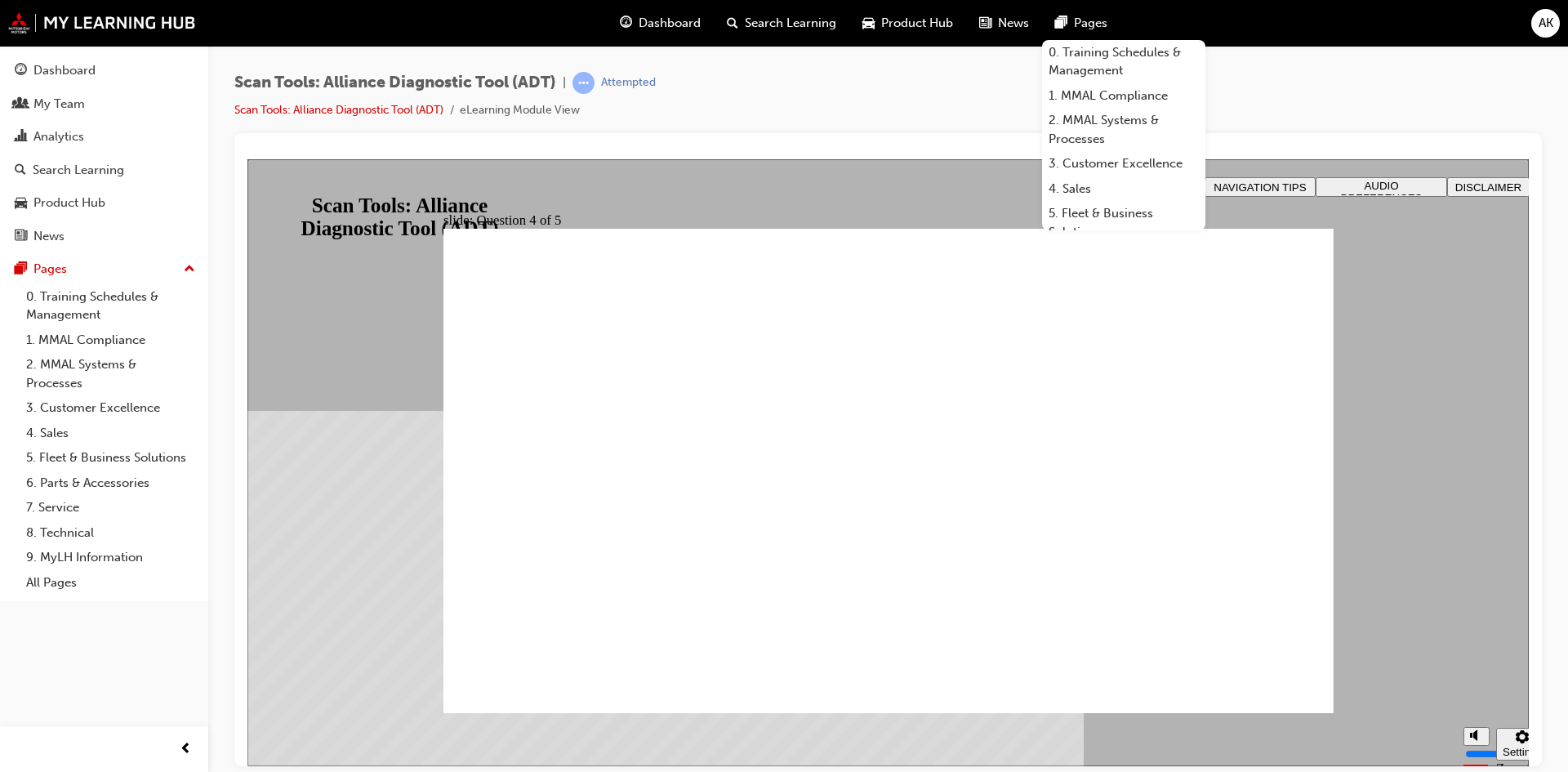
radio input "true"
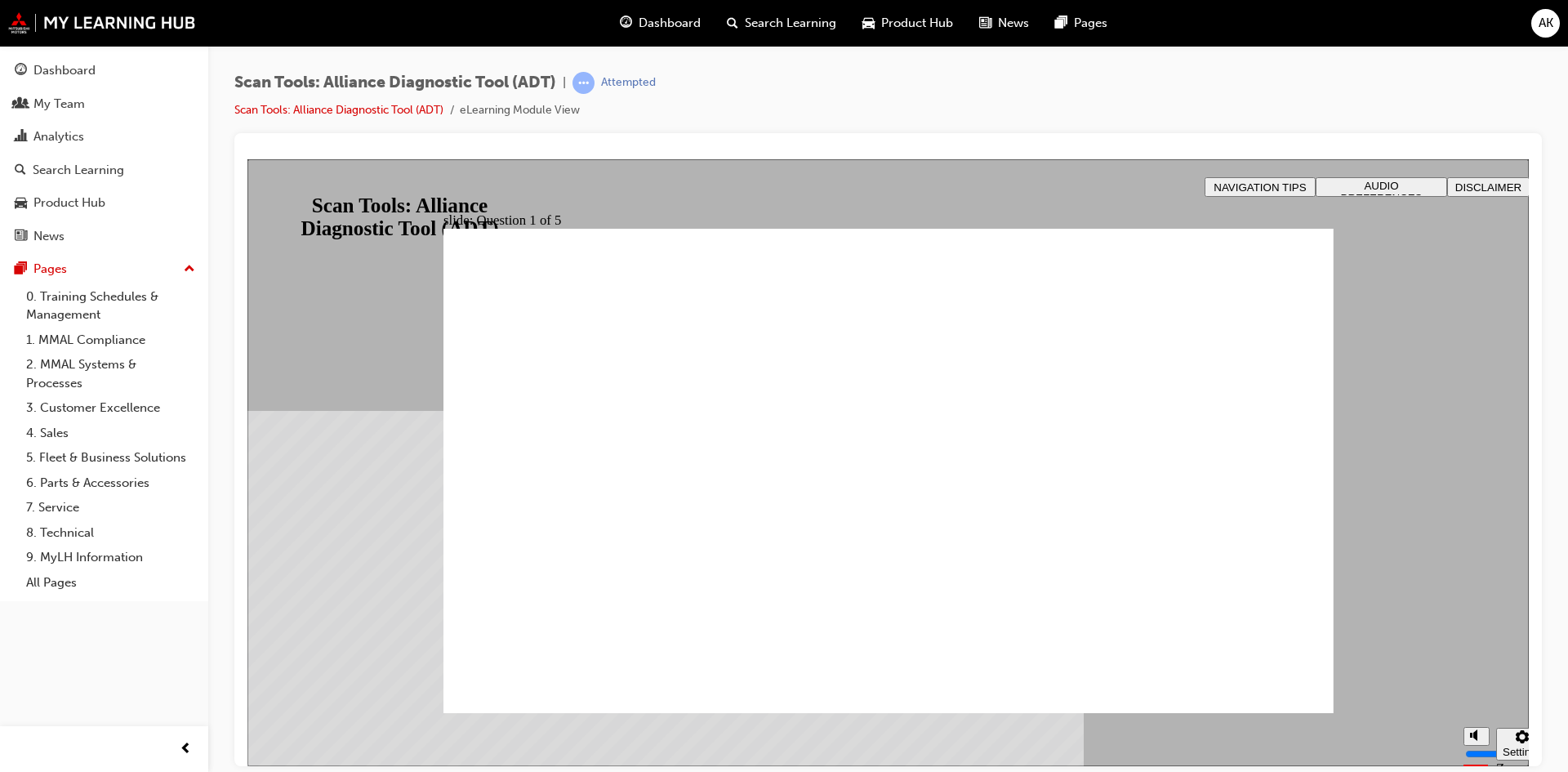
radio input "true"
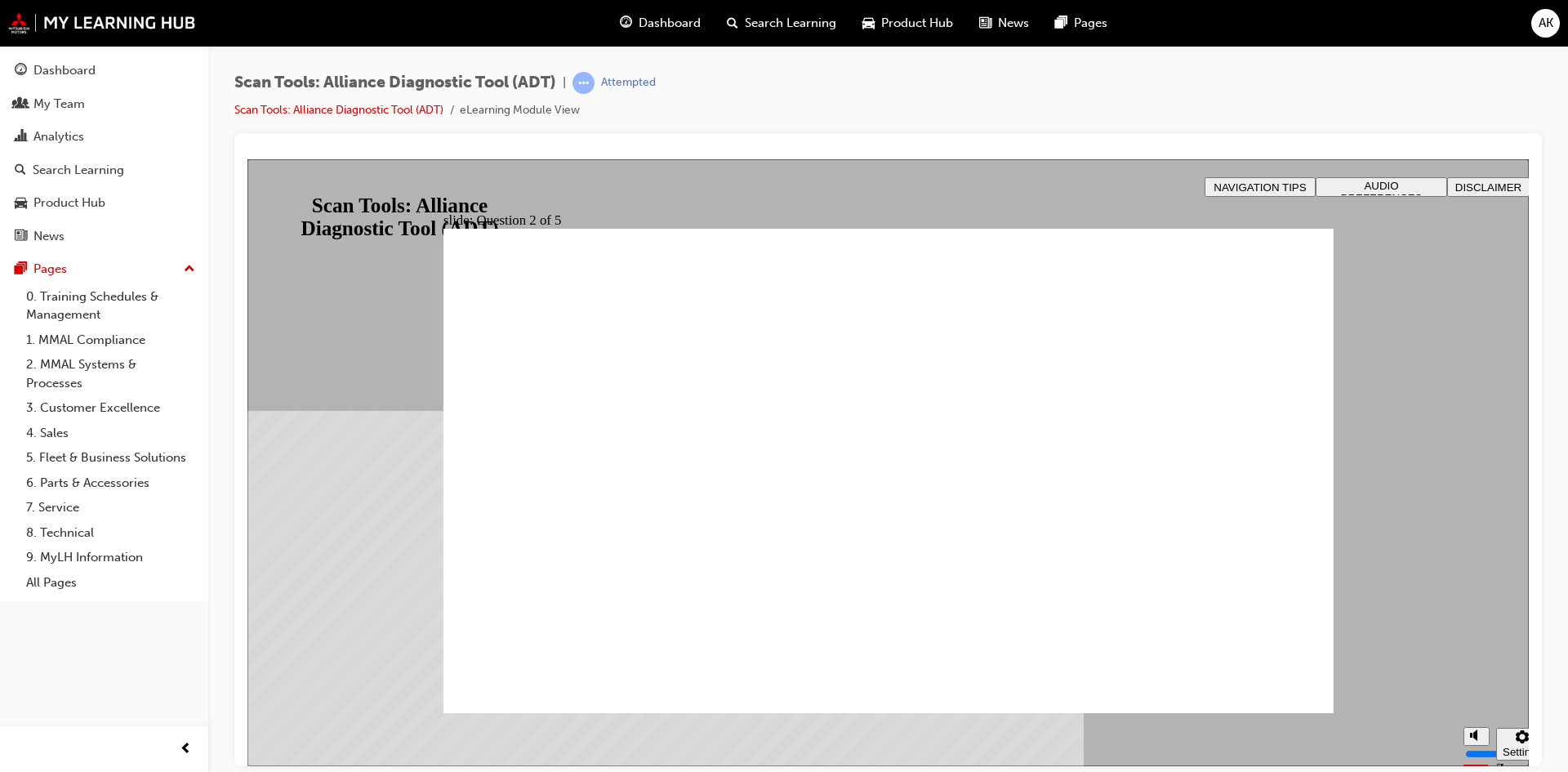
radio input "true"
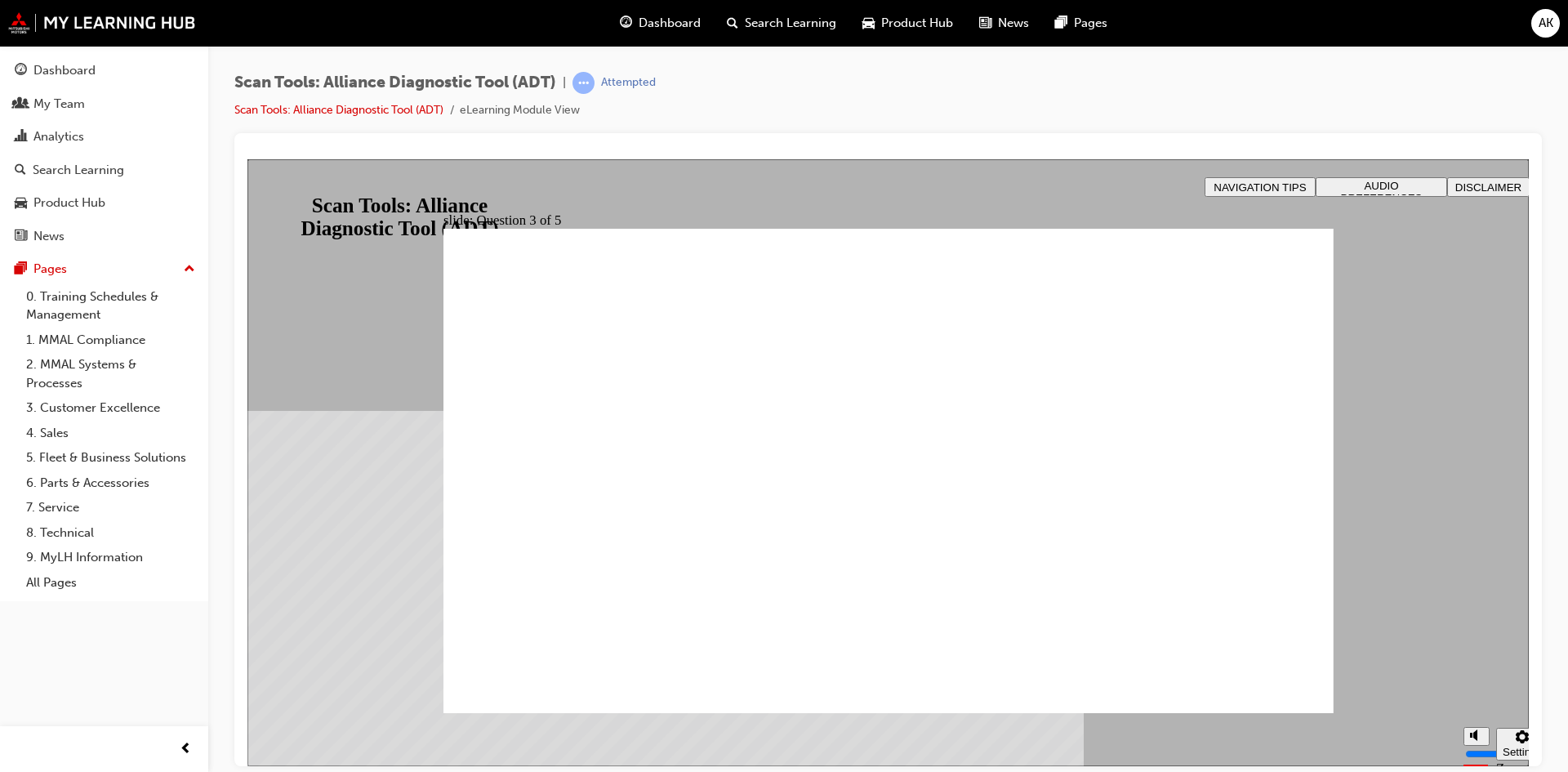
radio input "true"
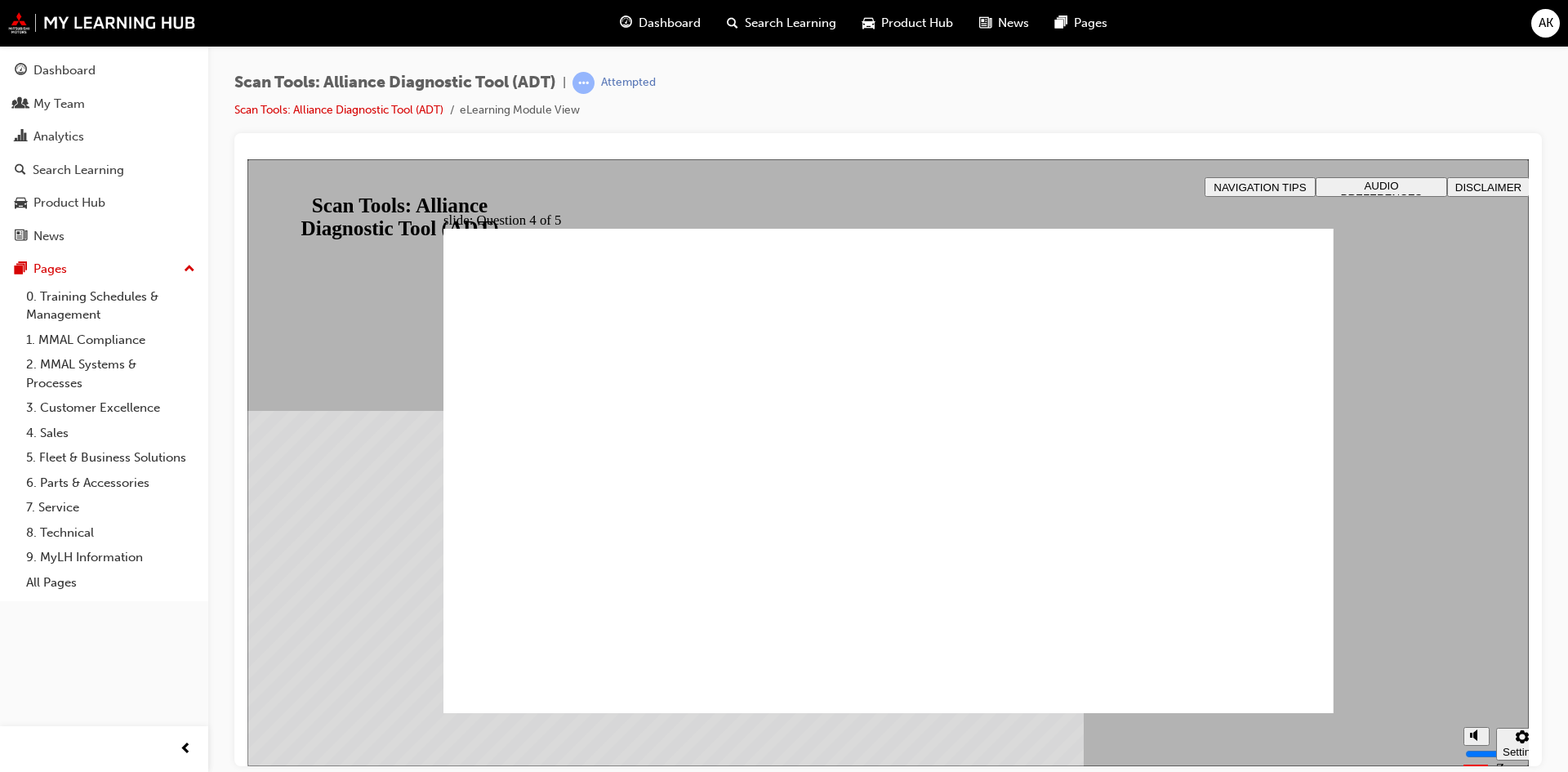
drag, startPoint x: 537, startPoint y: 688, endPoint x: 534, endPoint y: 668, distance: 20.2
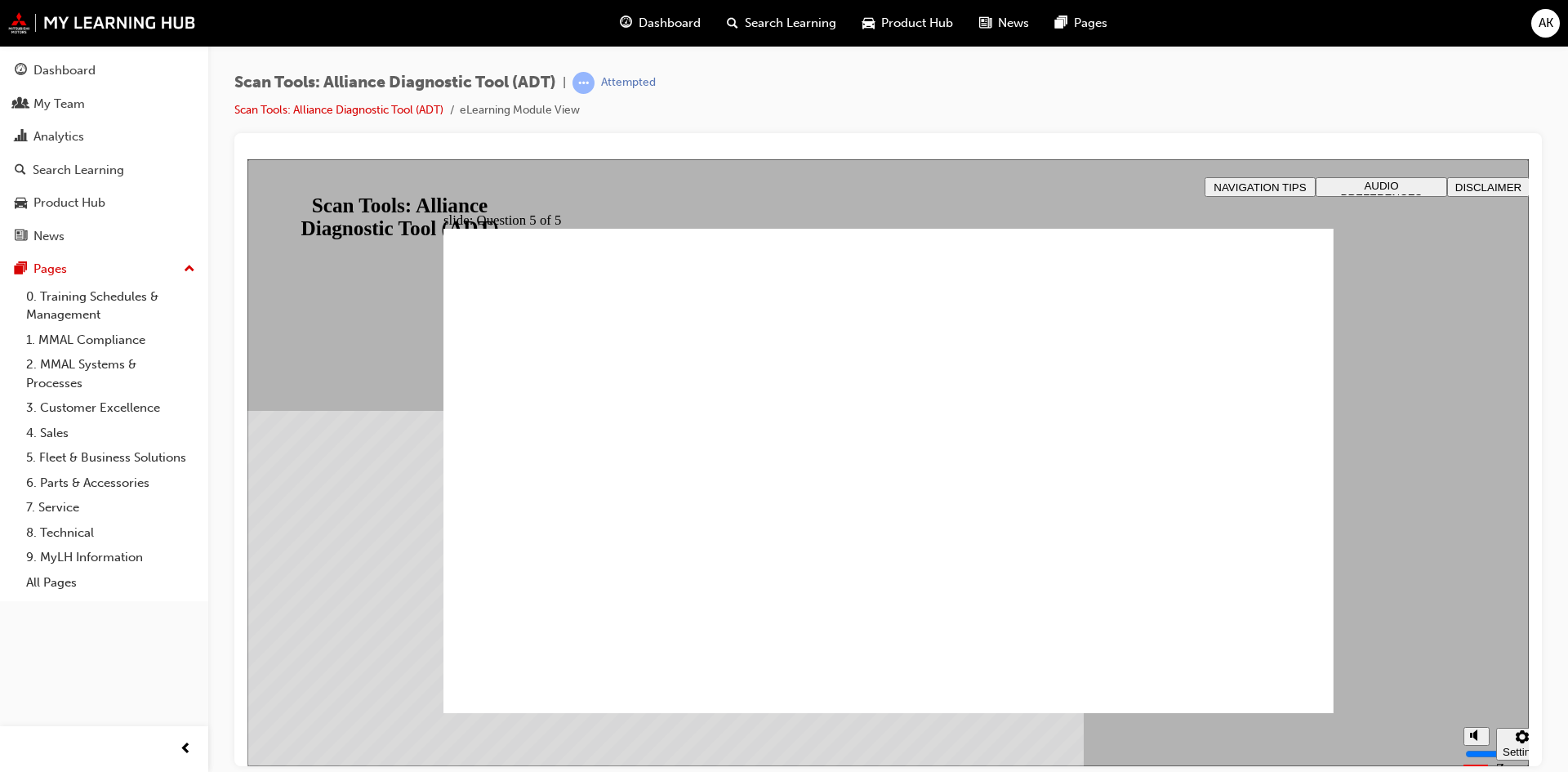
radio input "true"
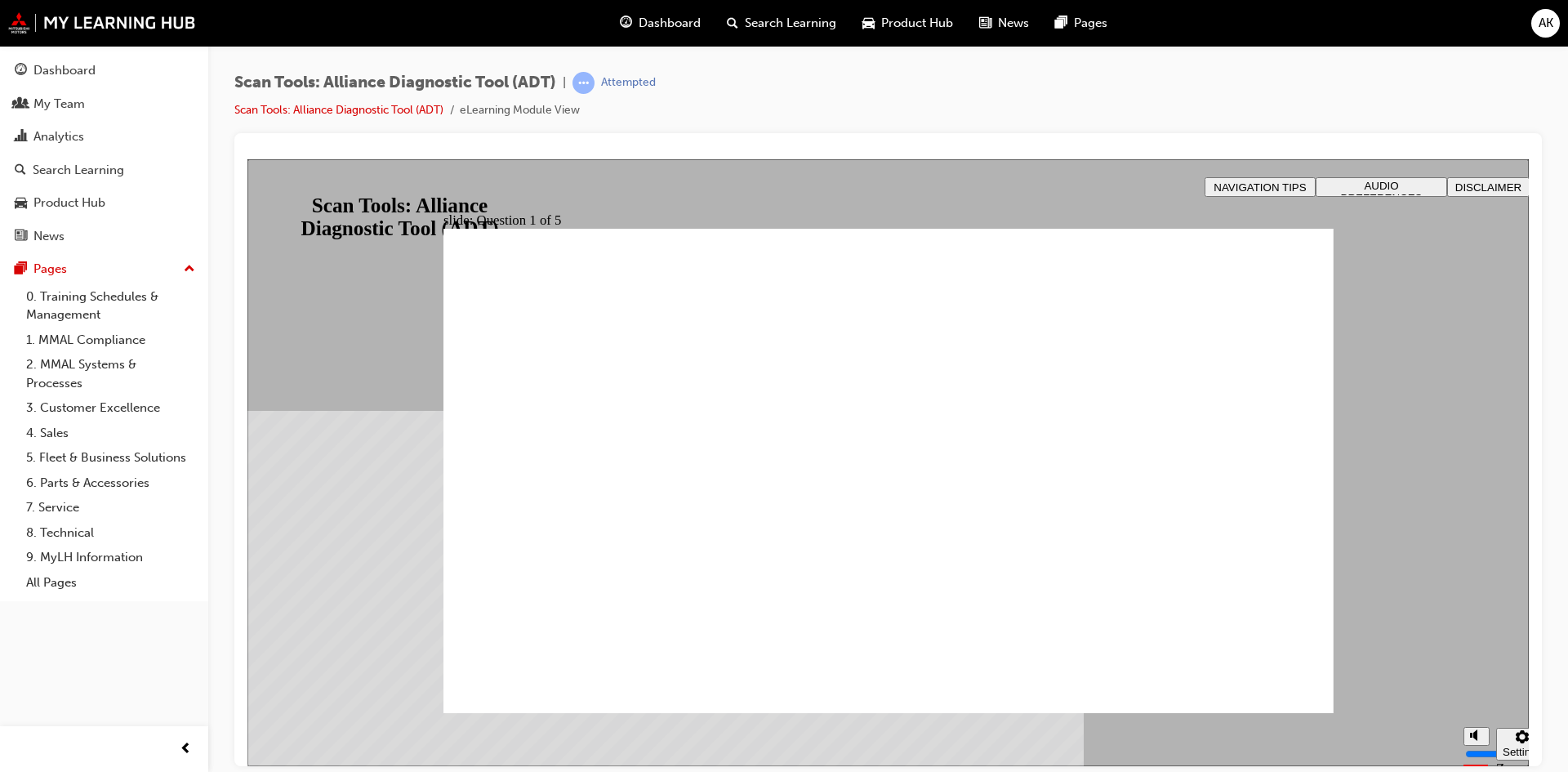
radio input "true"
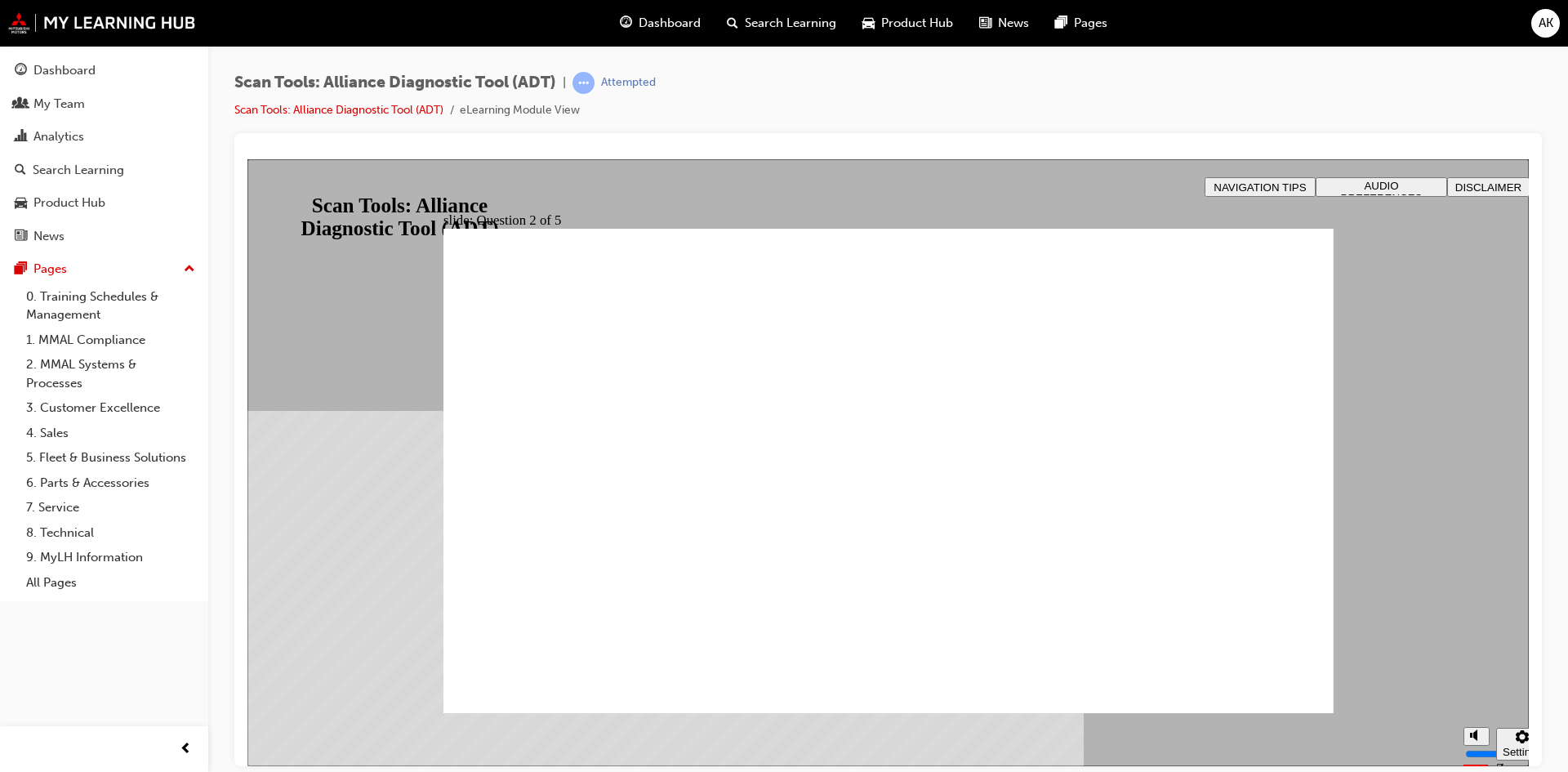
radio input "true"
drag, startPoint x: 944, startPoint y: 565, endPoint x: 935, endPoint y: 579, distance: 16.6
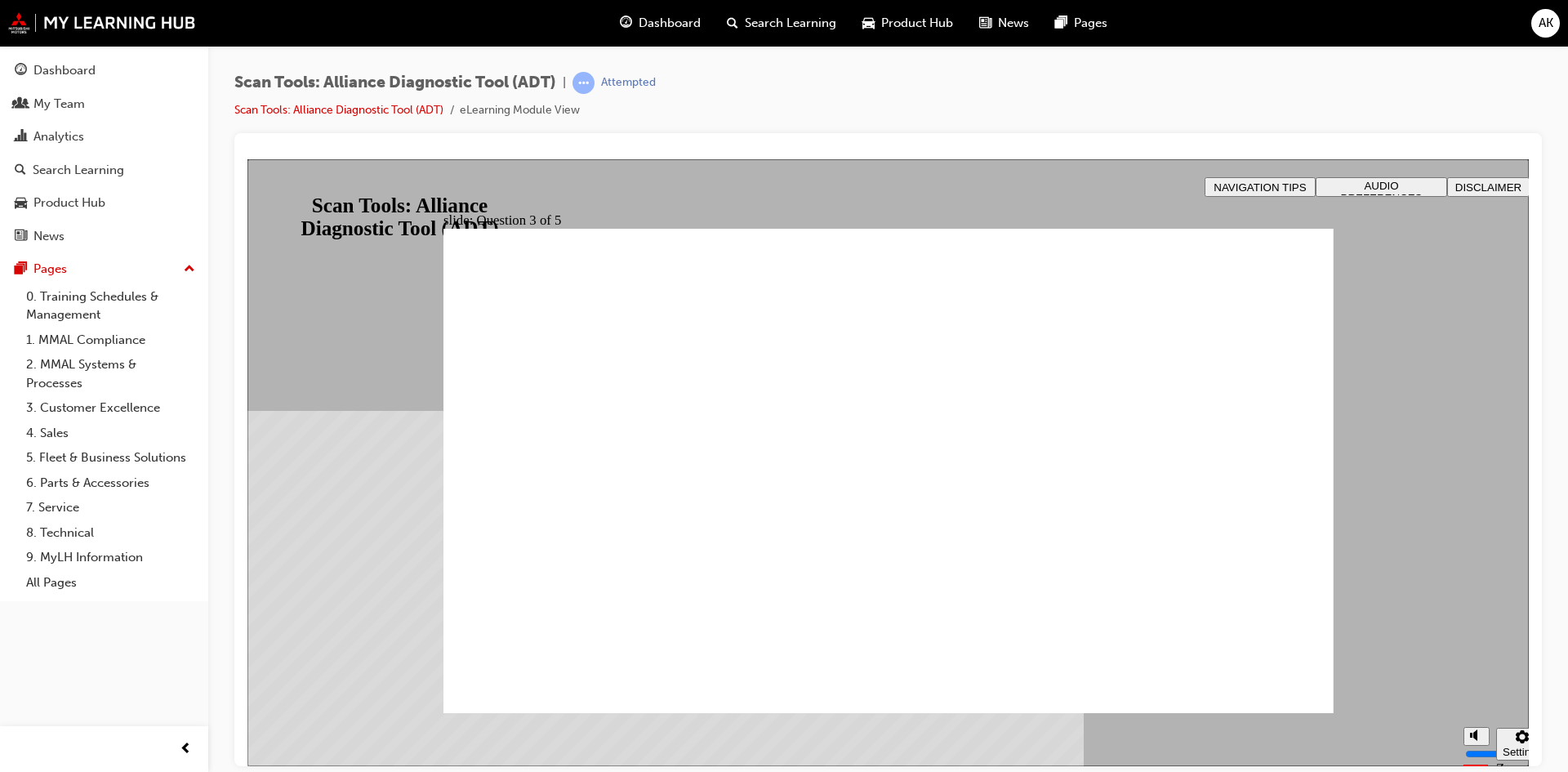
radio input "true"
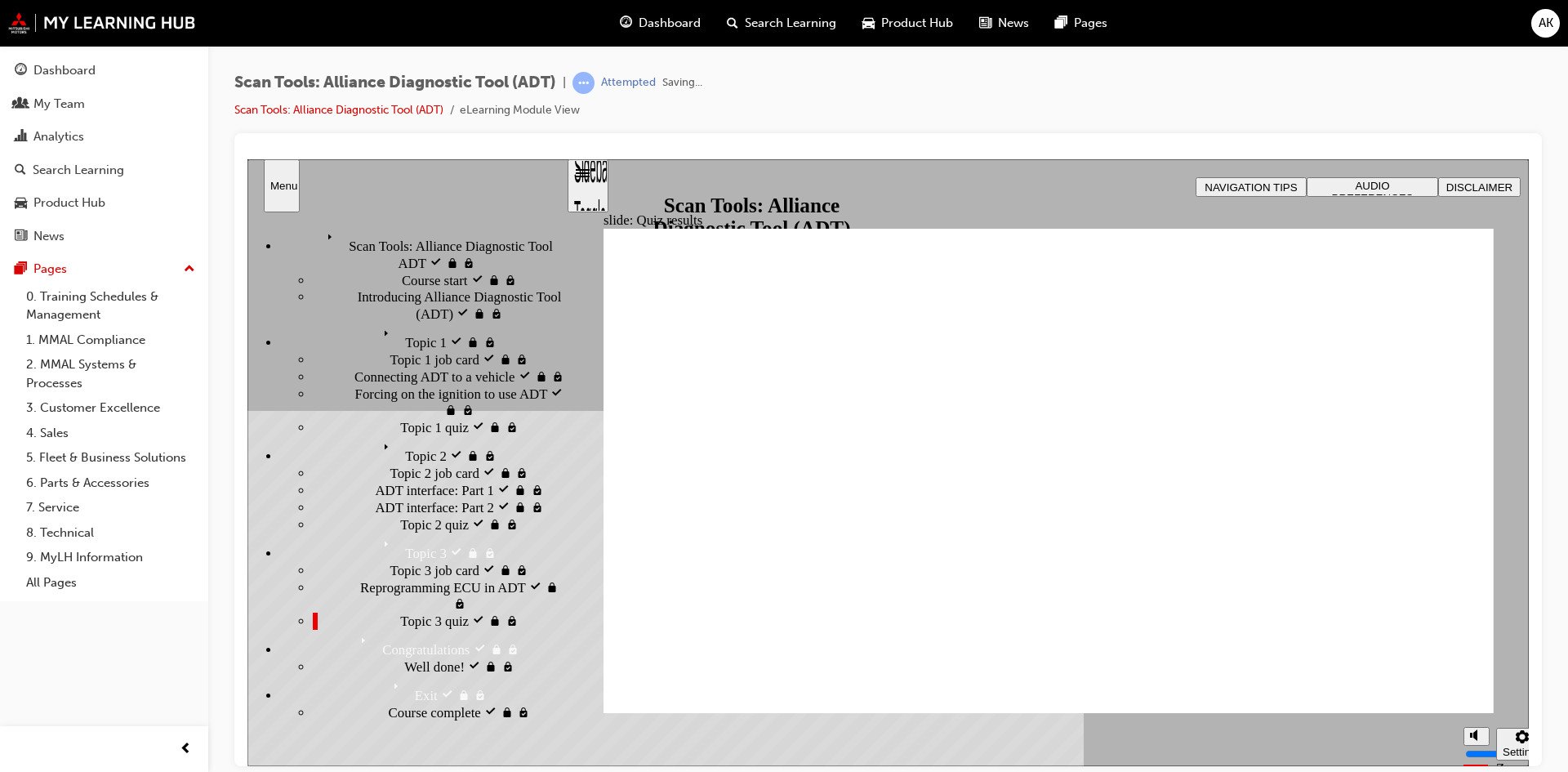
click at [344, 103] on link "Scan Tools: Alliance Diagnostic Tool (ADT)" at bounding box center [339, 110] width 209 height 14
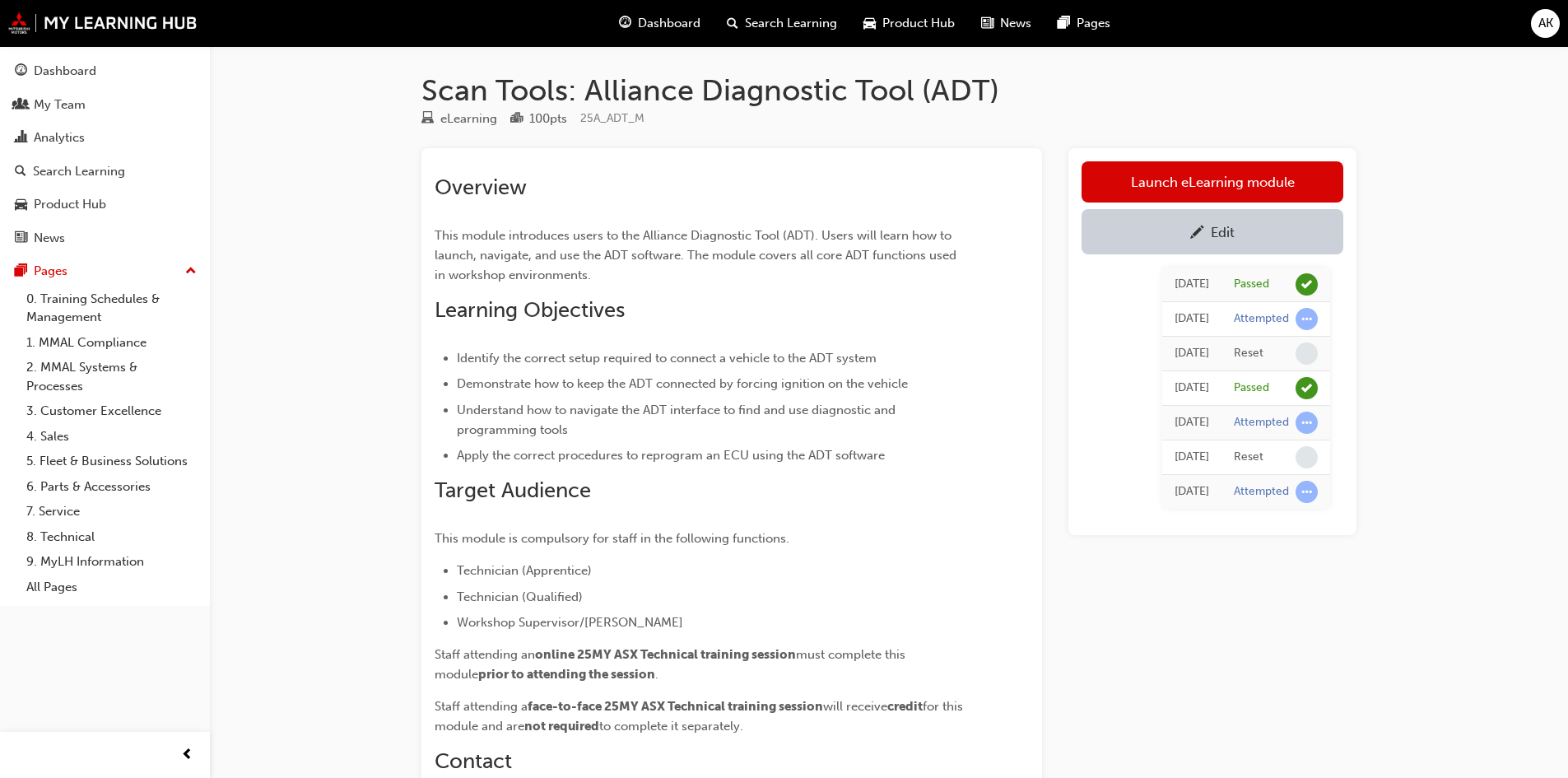
click at [1222, 239] on div "Edit" at bounding box center [1222, 233] width 24 height 17
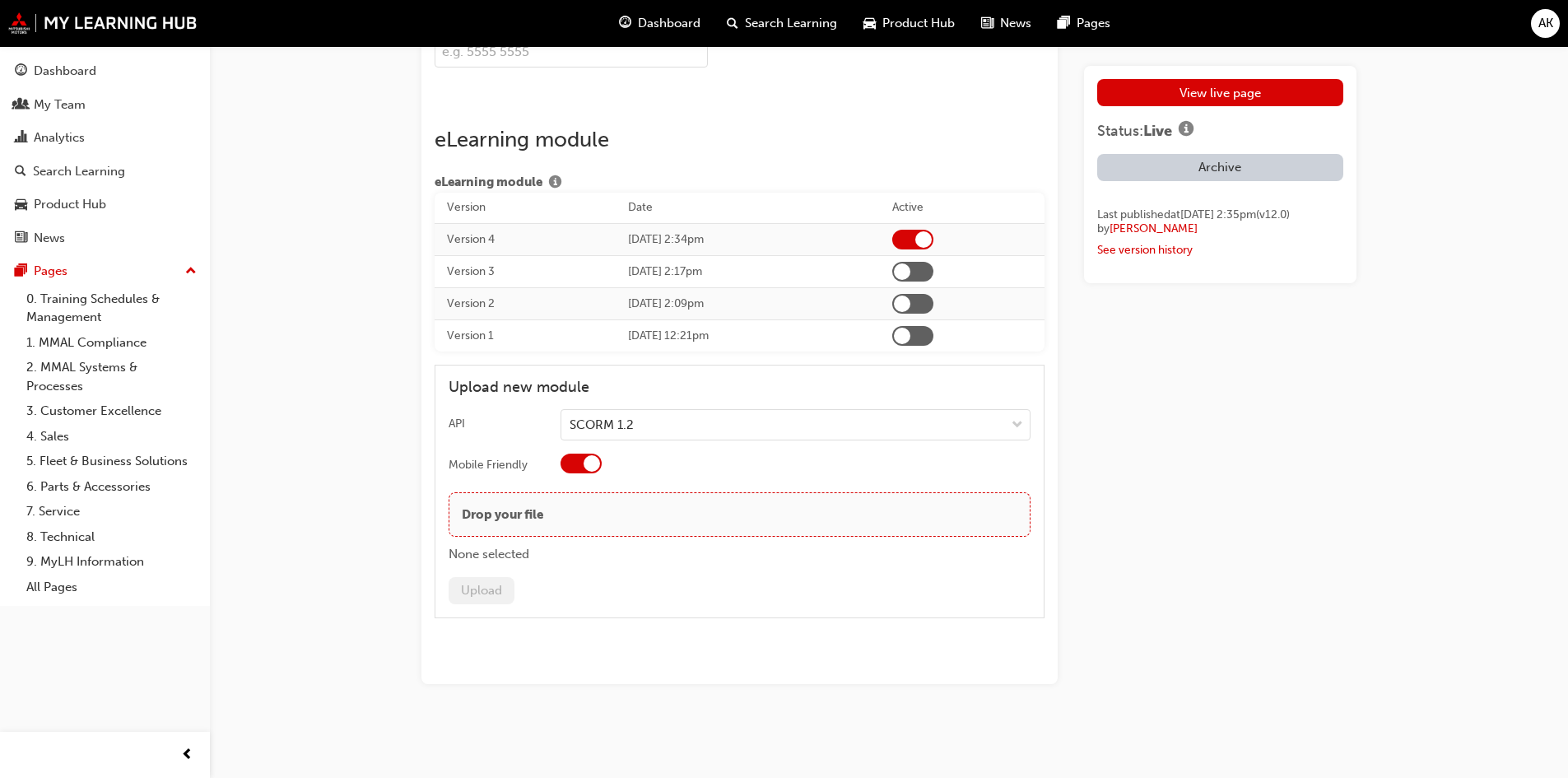
scroll to position [2878, 0]
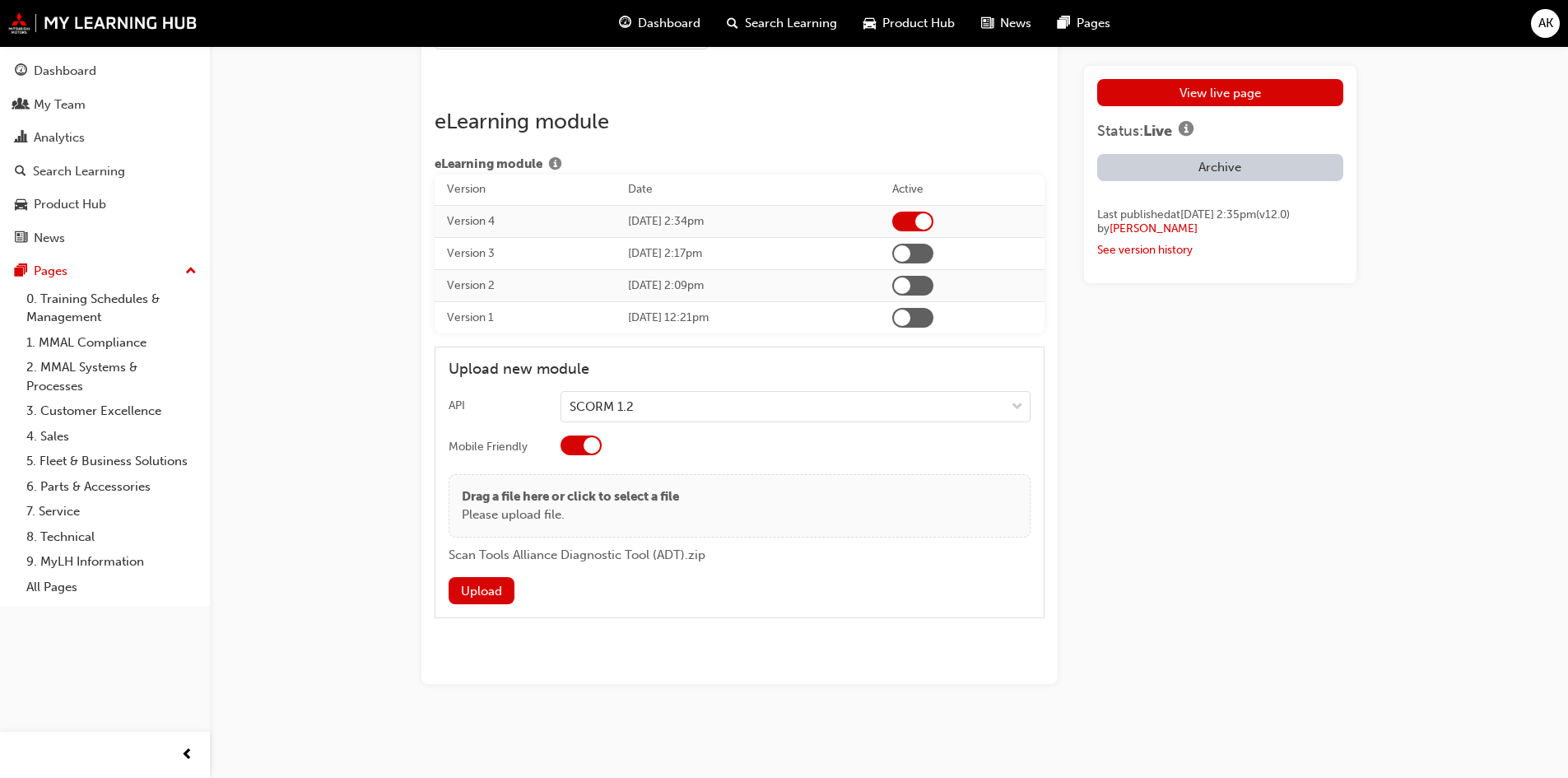
click at [478, 590] on button "Upload" at bounding box center [481, 591] width 66 height 27
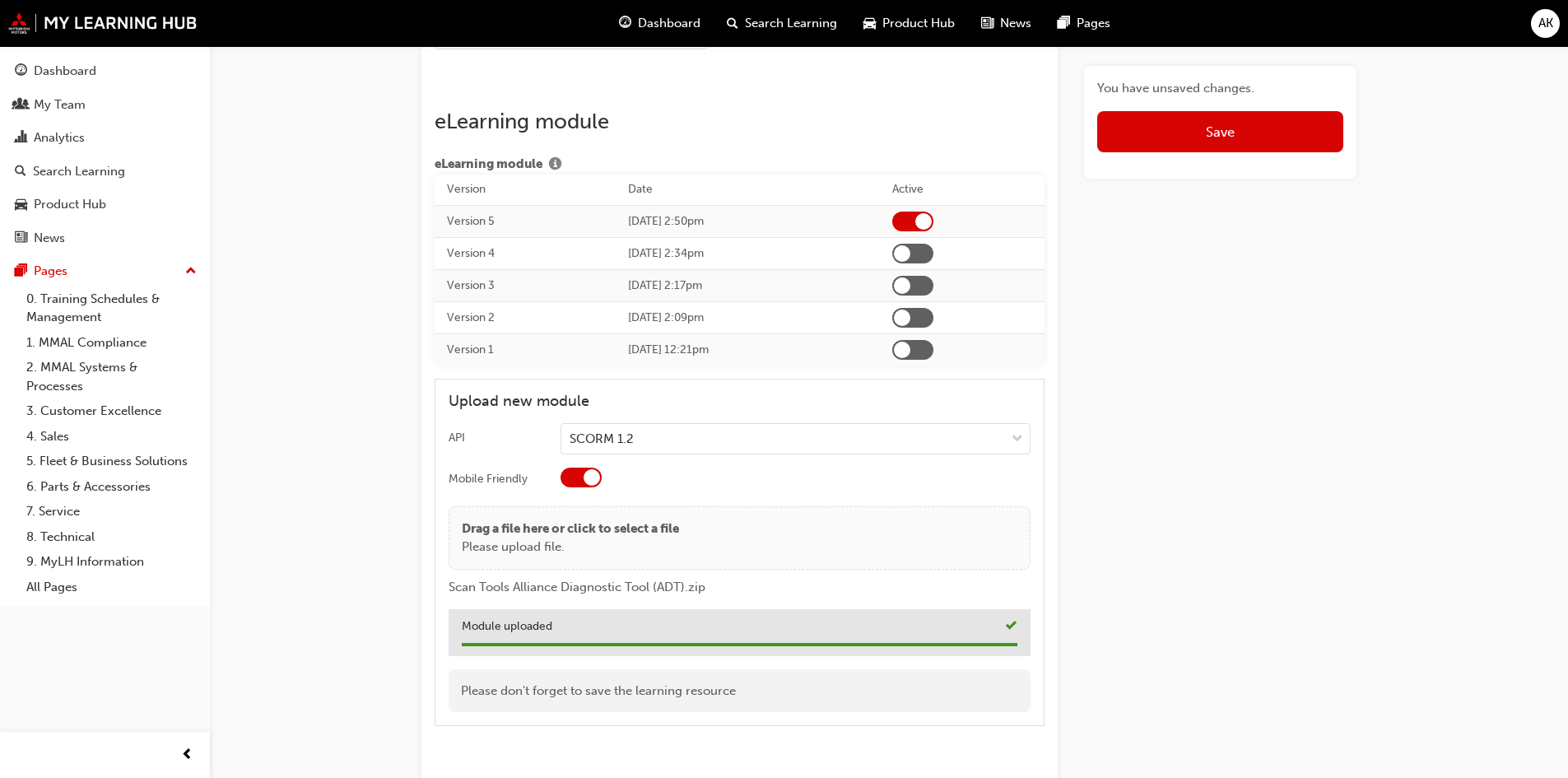
click at [1233, 139] on span "Save" at bounding box center [1220, 132] width 28 height 17
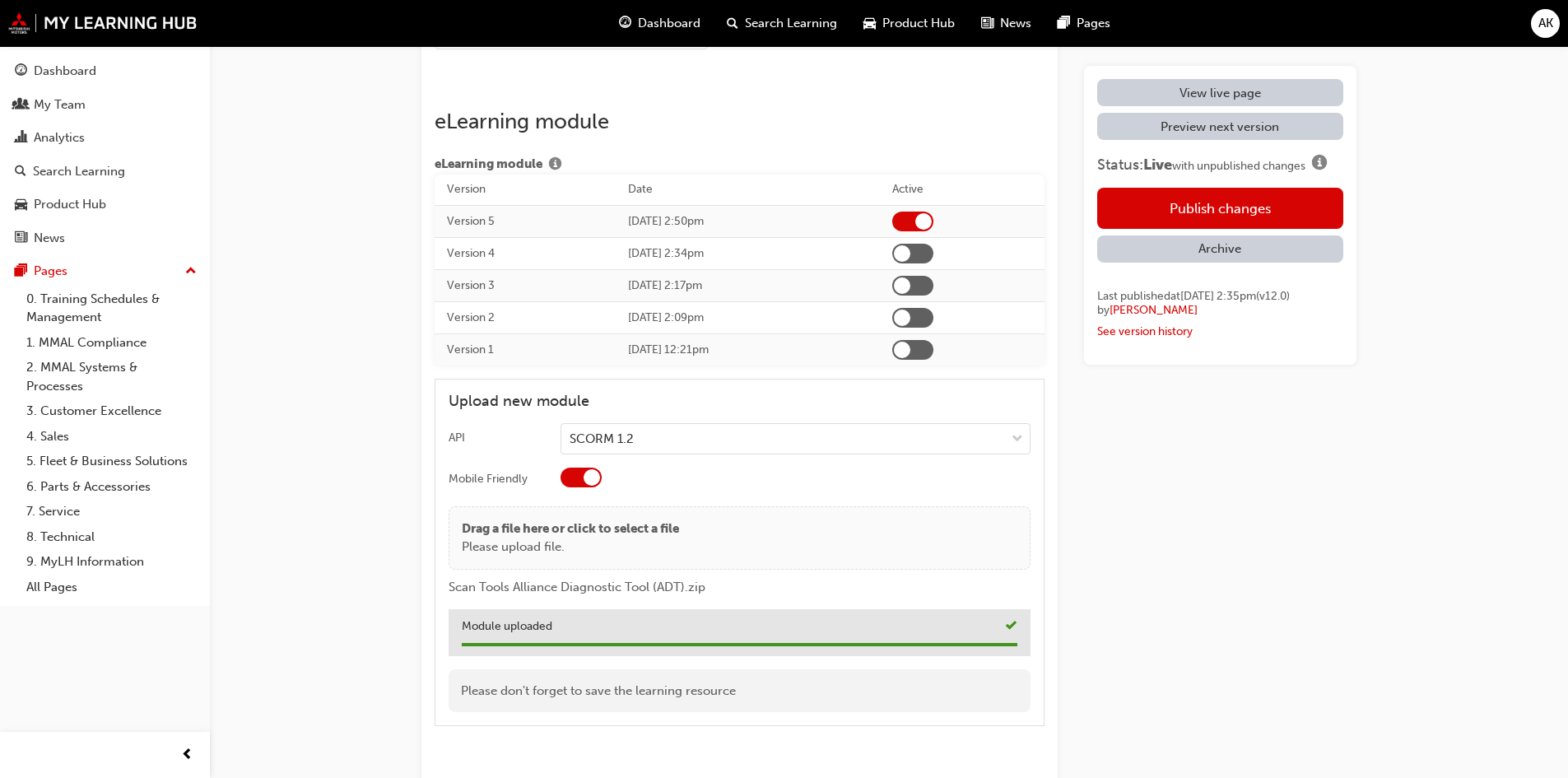
click at [1214, 207] on button "Publish changes" at bounding box center [1220, 207] width 246 height 41
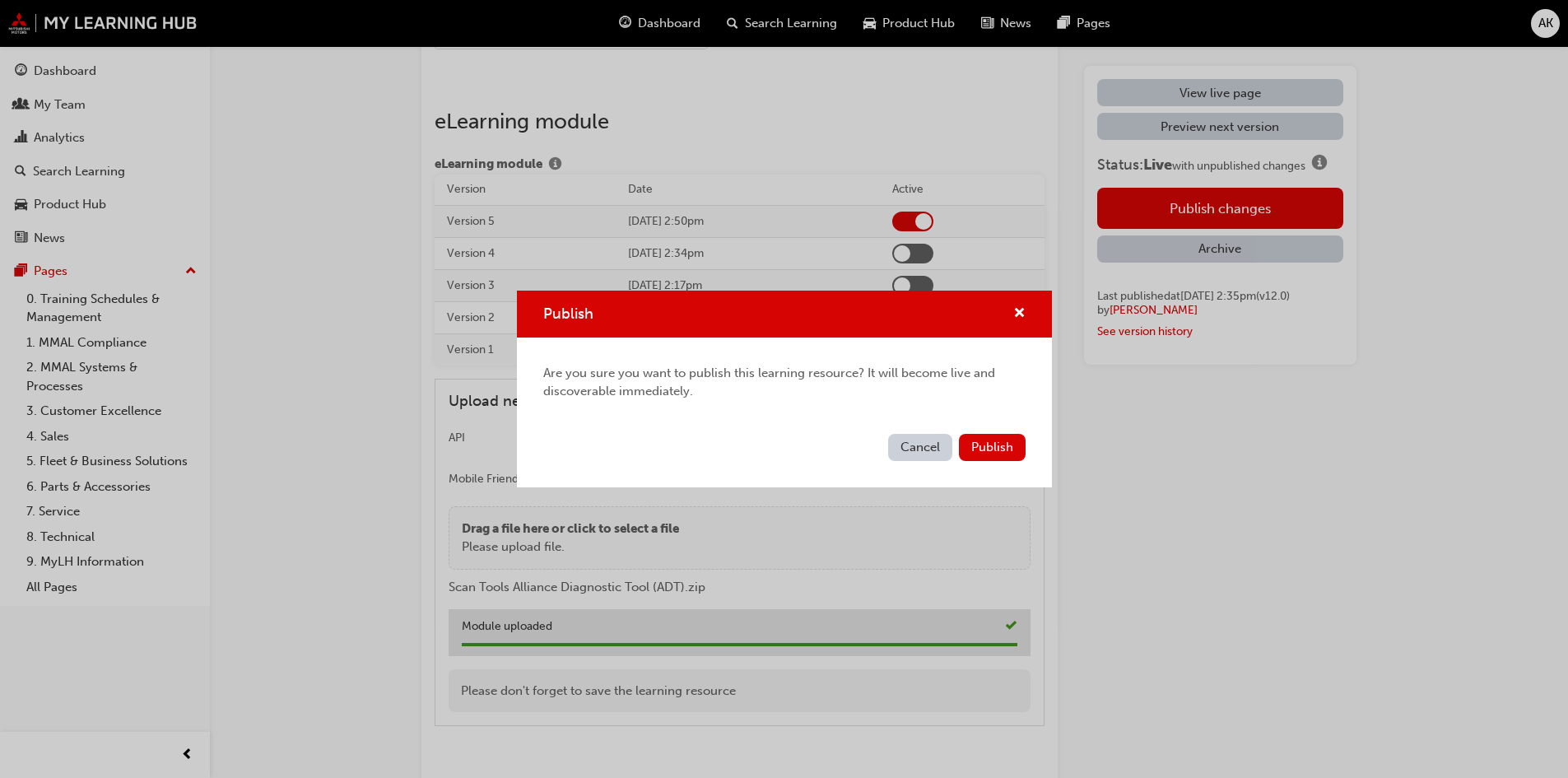
click at [990, 456] on button "Publish" at bounding box center [992, 448] width 67 height 27
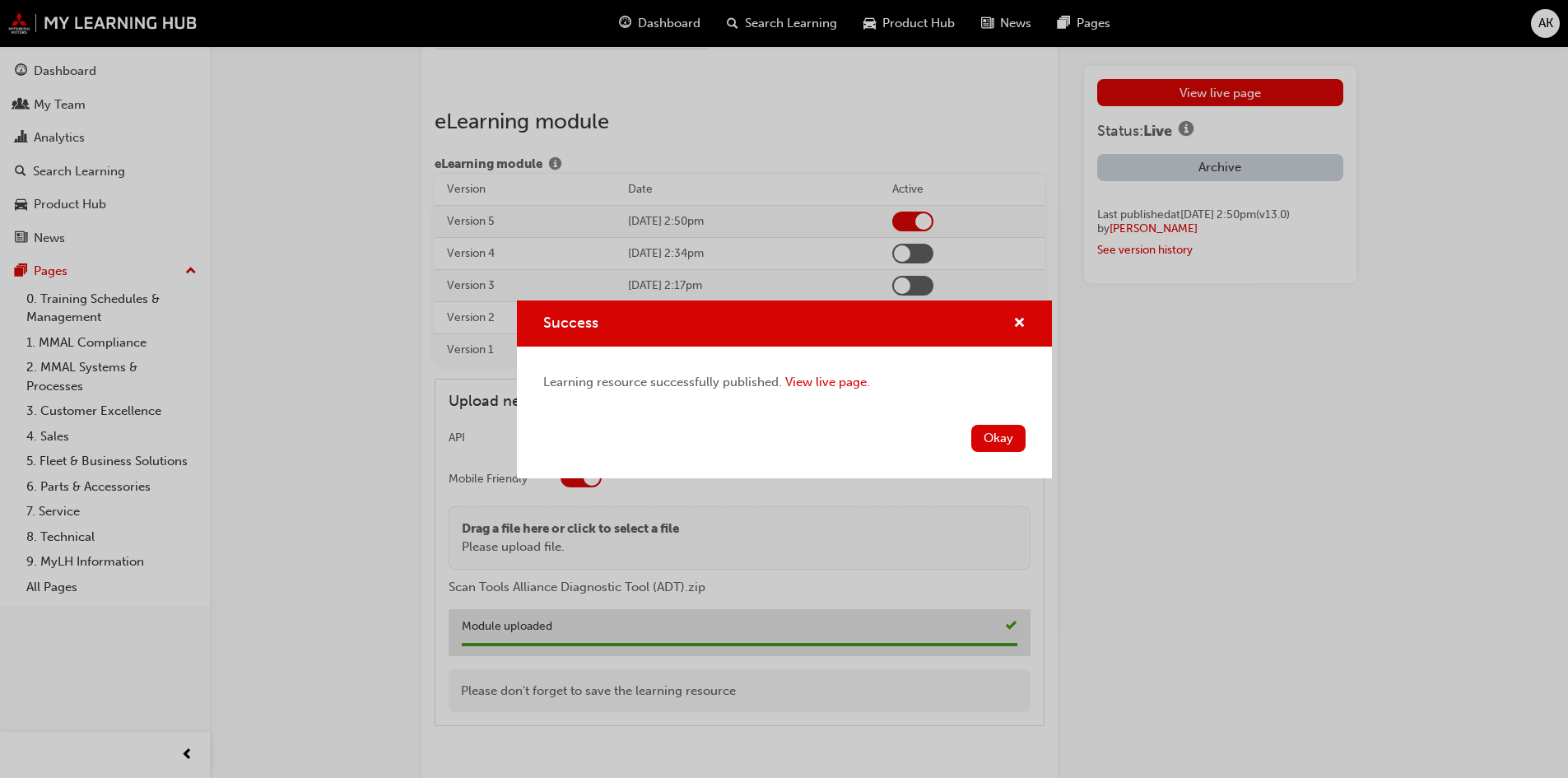
click at [1003, 440] on button "Okay" at bounding box center [998, 438] width 54 height 27
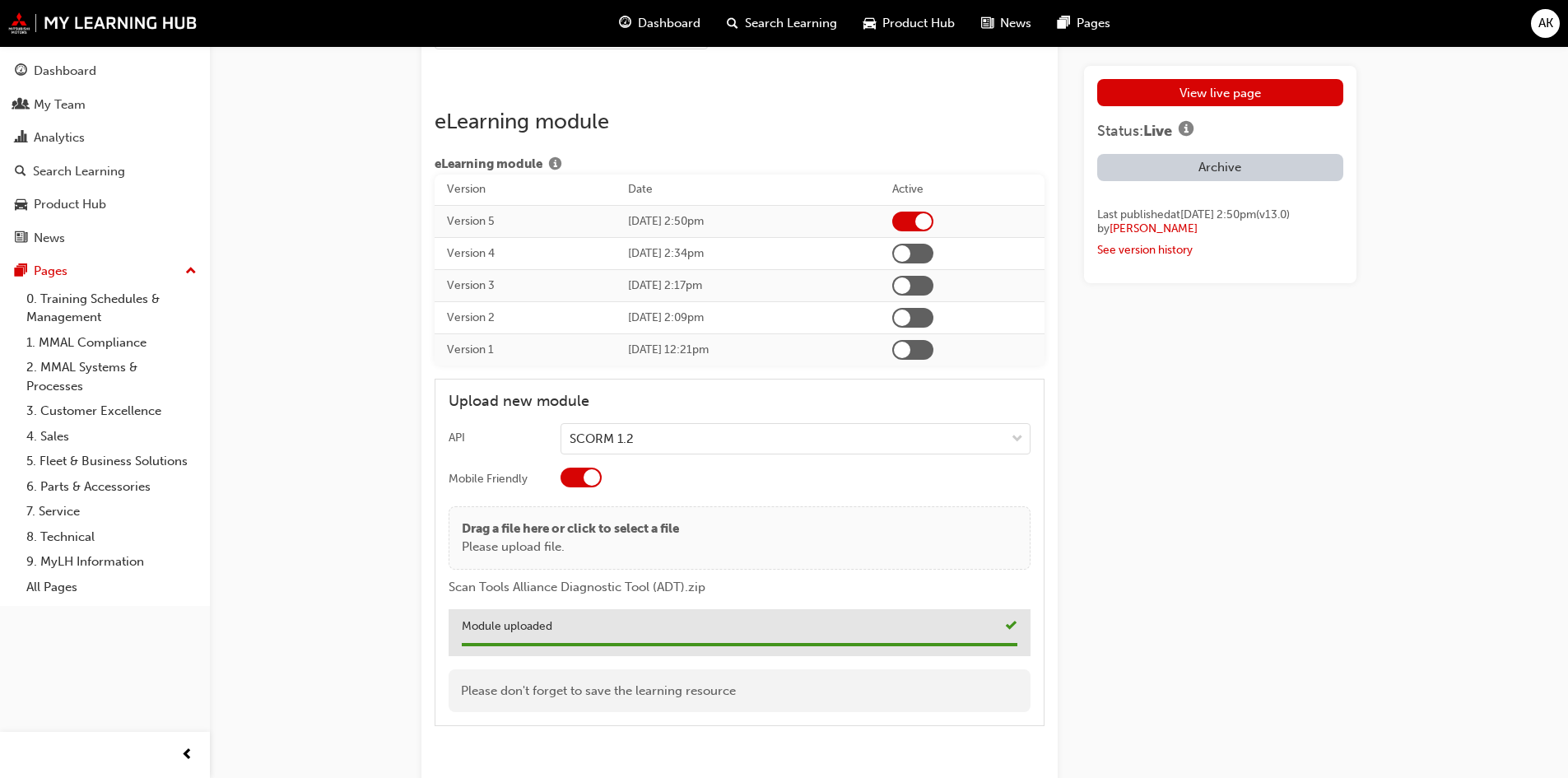
click at [1202, 98] on link "View live page" at bounding box center [1220, 92] width 246 height 27
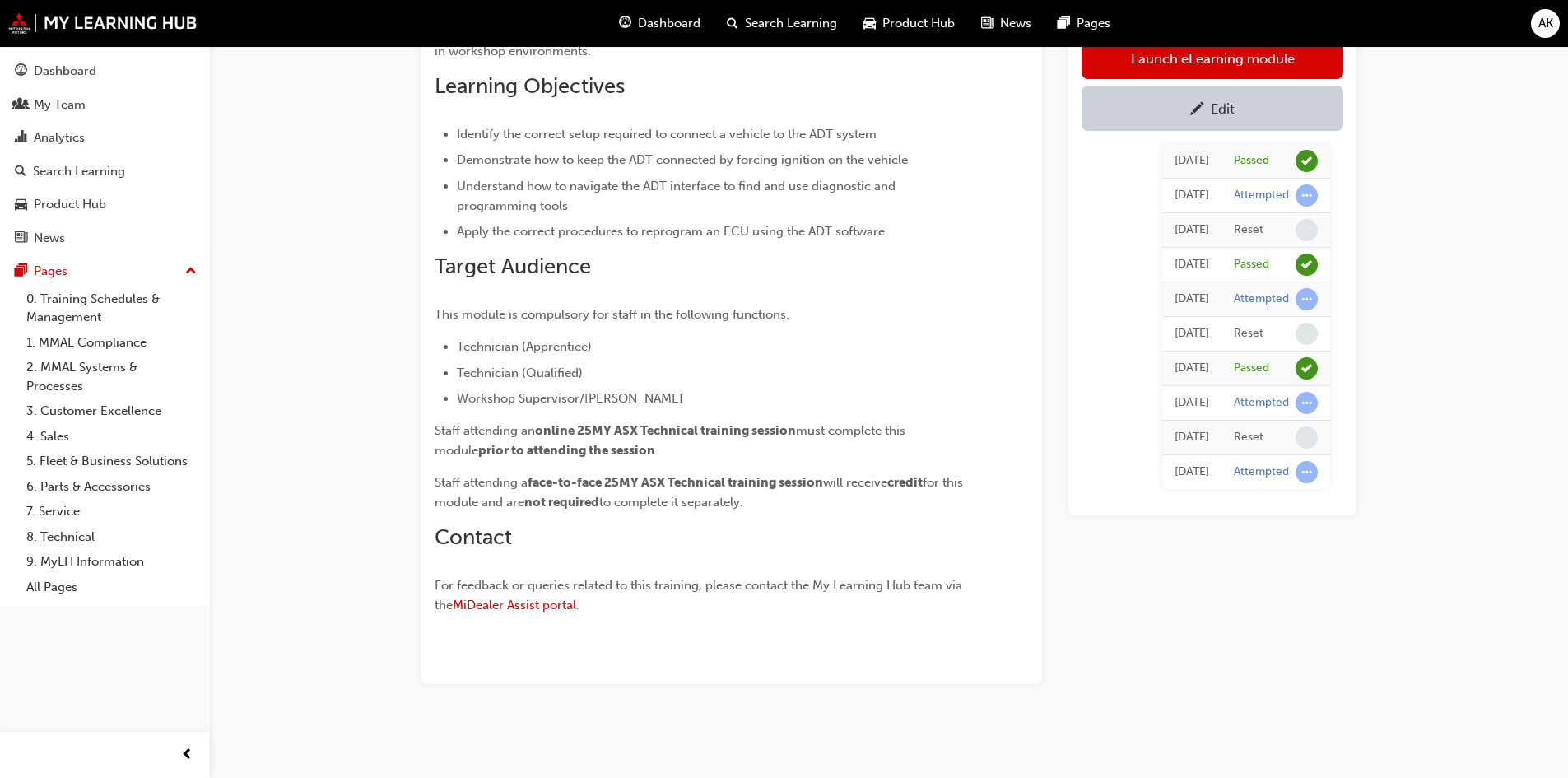
scroll to position [224, 0]
click at [1453, 496] on div "Scan Tools: Alliance Diagnostic Tool (ADT) eLearning 100 pts 25A_ADT_M Overview…" at bounding box center [784, 277] width 1568 height 1002
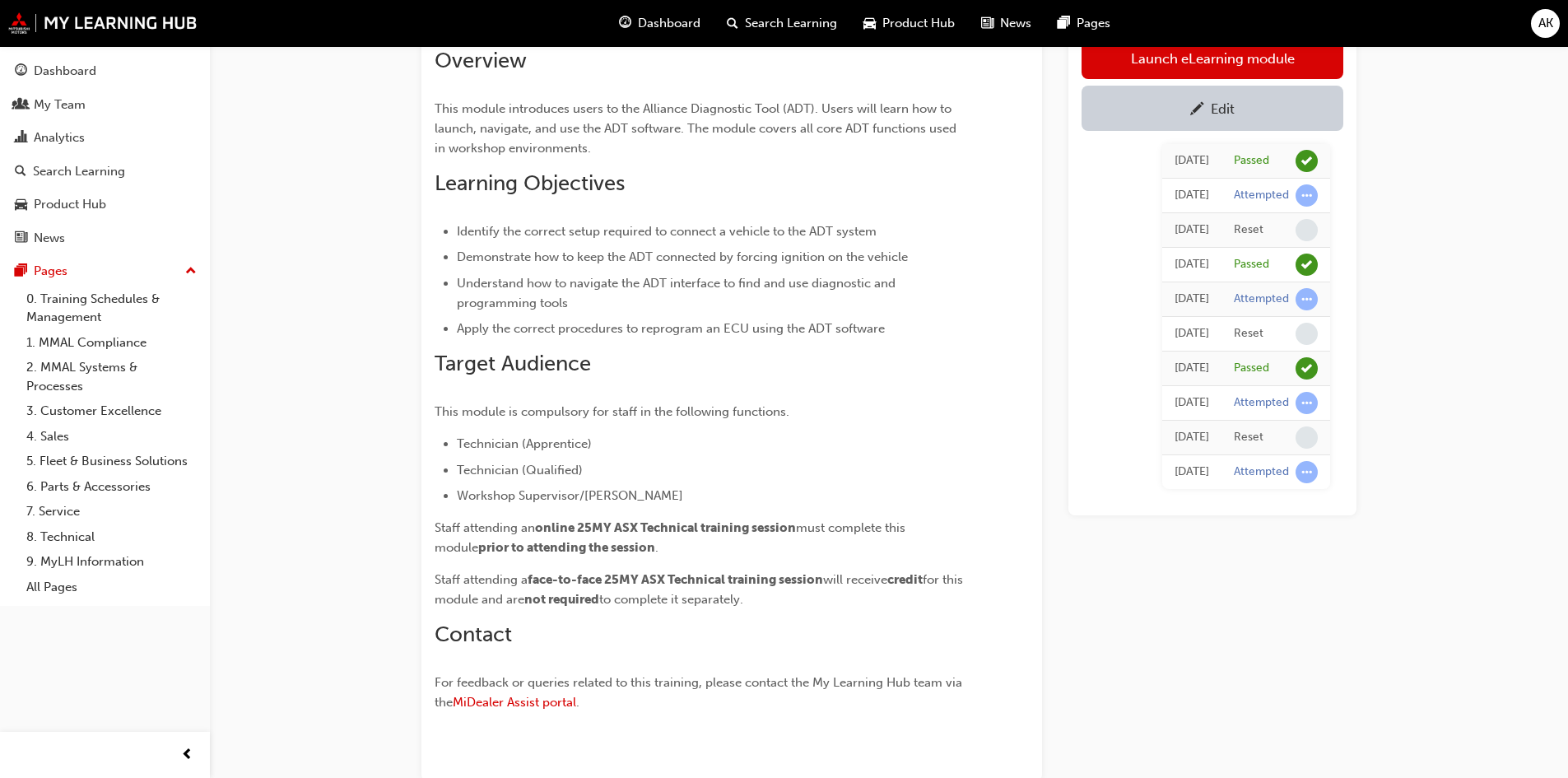
scroll to position [0, 0]
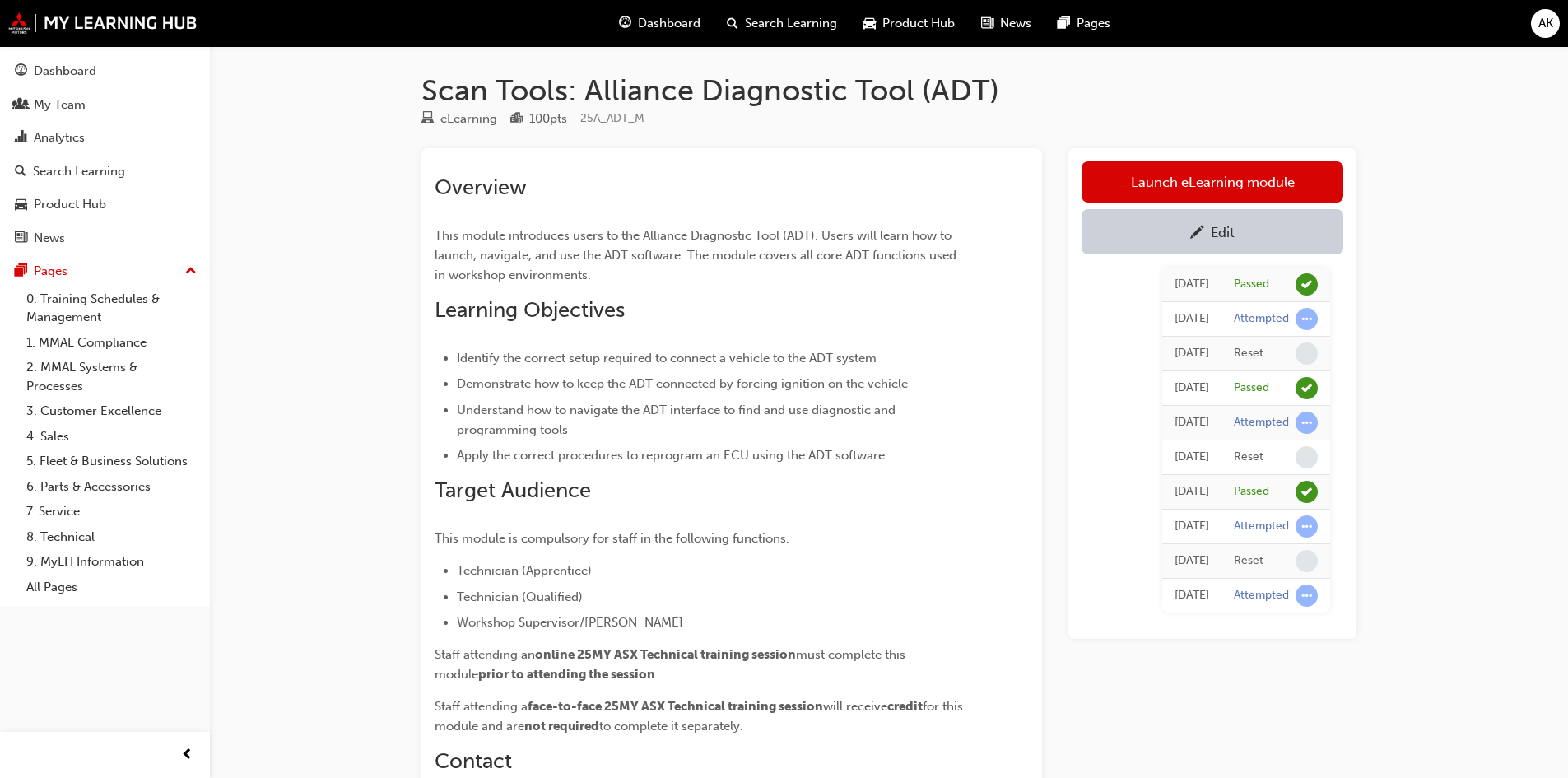
click at [974, 423] on div "Overview This module introduces users to the Alliance Diagnostic Tool (ADT). Us…" at bounding box center [732, 502] width 594 height 682
click at [1040, 555] on div "Overview This module introduces users to the Alliance Diagnostic Tool (ADT). Us…" at bounding box center [732, 528] width 621 height 760
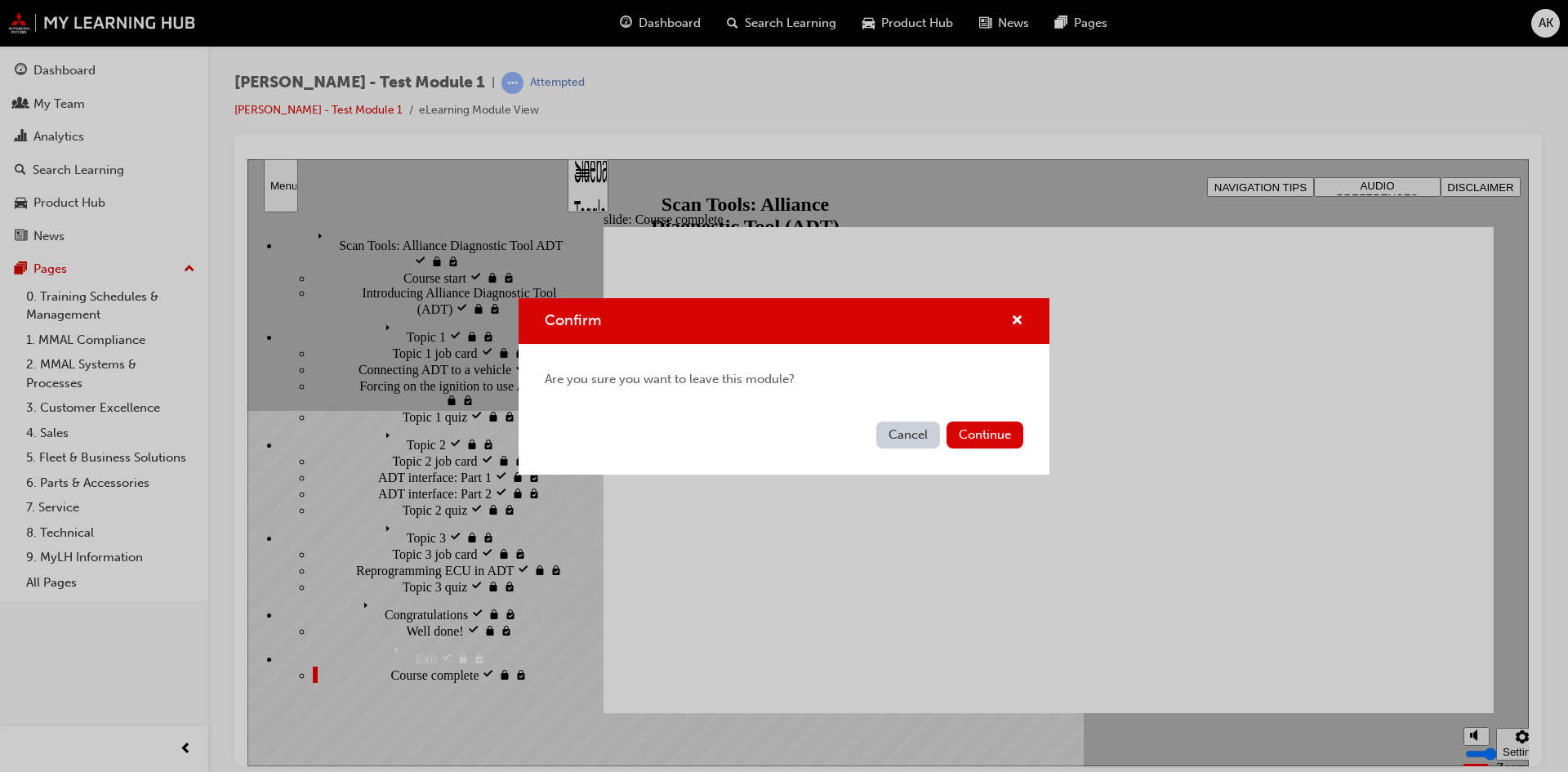
click at [983, 432] on button "Continue" at bounding box center [984, 435] width 76 height 27
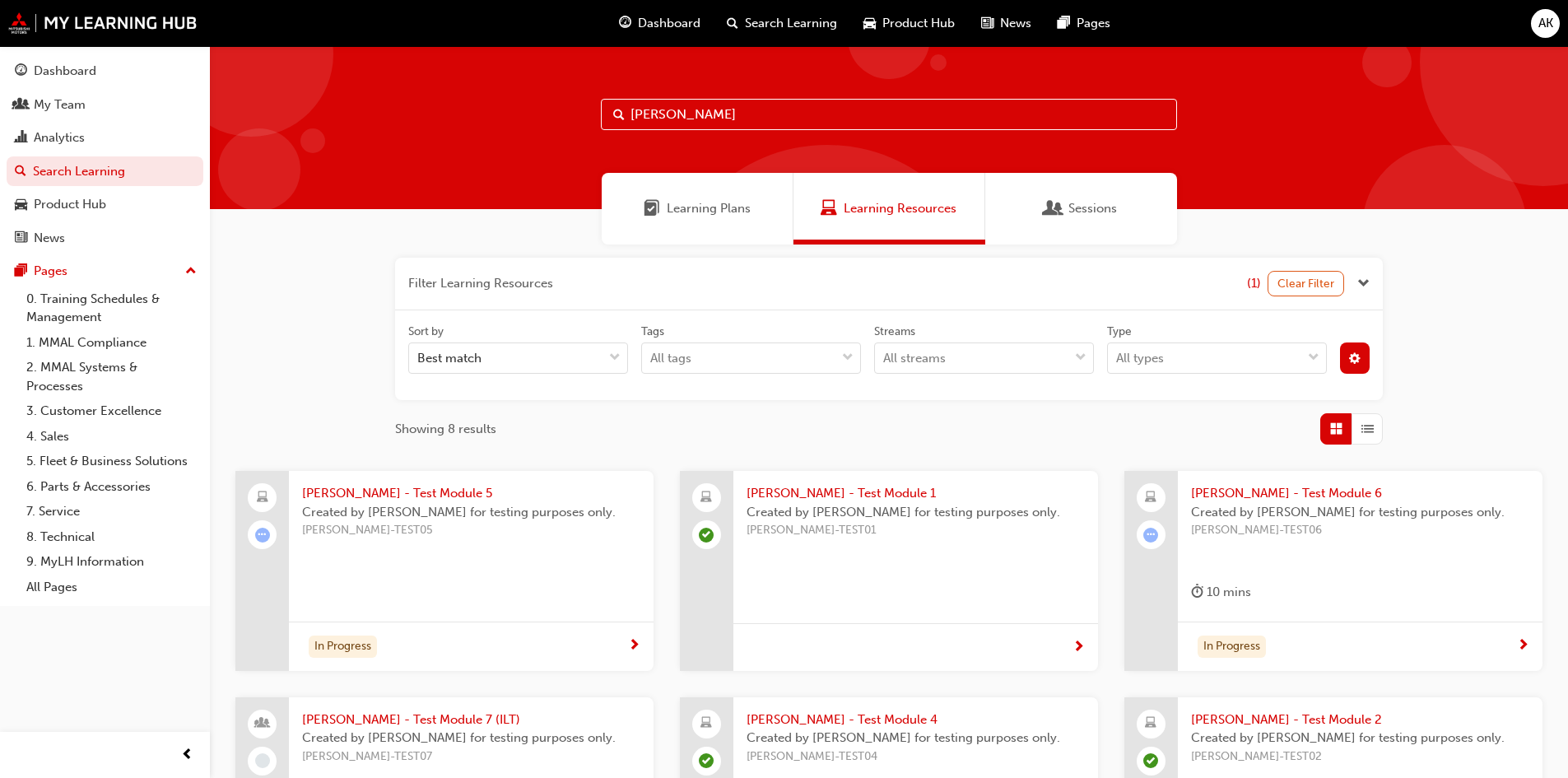
click at [728, 123] on input "[PERSON_NAME]" at bounding box center [888, 114] width 576 height 31
drag, startPoint x: 743, startPoint y: 114, endPoint x: 416, endPoint y: 137, distance: 327.8
click at [413, 122] on div "[PERSON_NAME]" at bounding box center [889, 127] width 1358 height 163
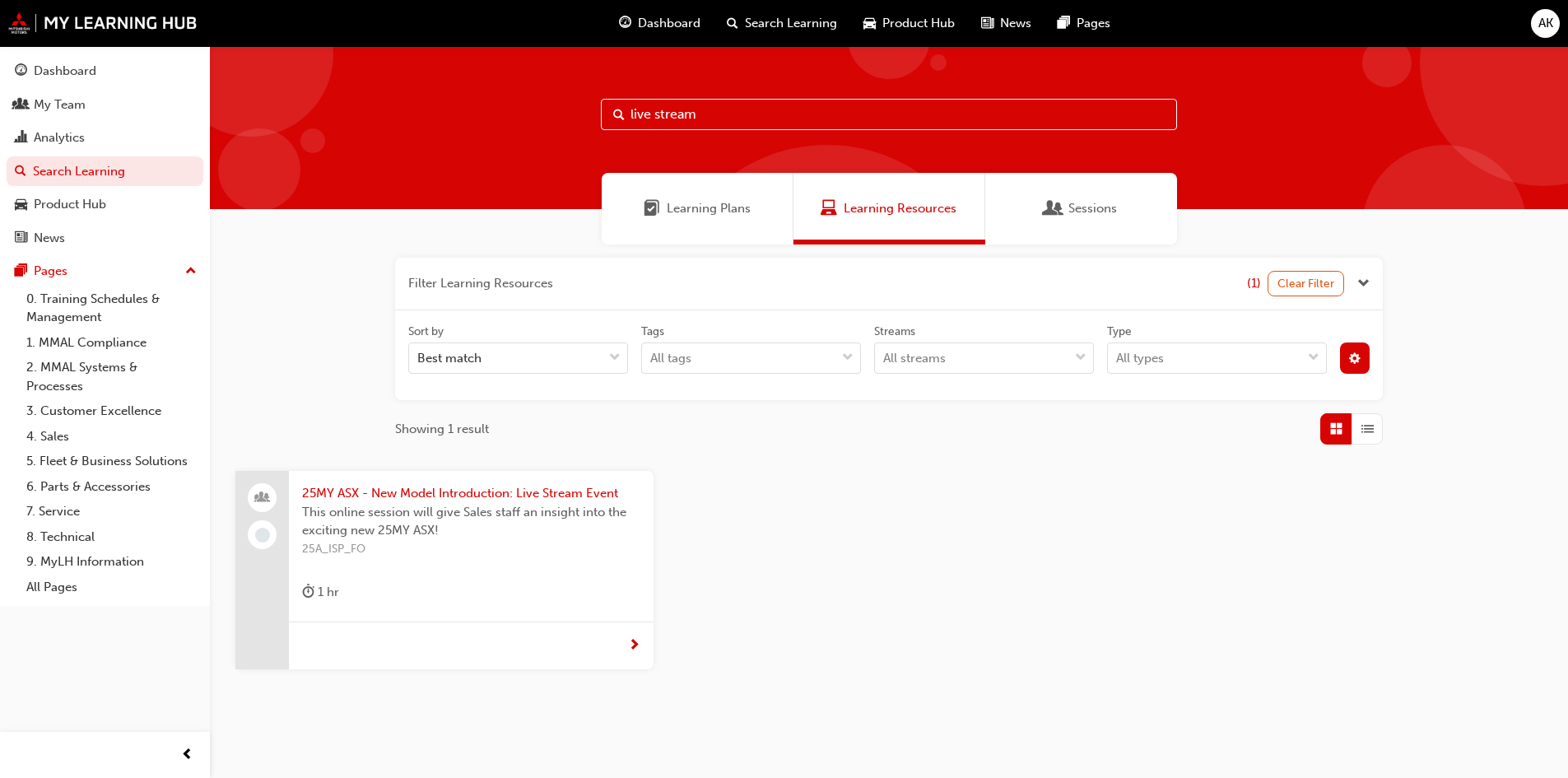
type input "live stream"
click at [1360, 344] on button "button" at bounding box center [1355, 357] width 30 height 31
click at [1147, 473] on div "publicOption" at bounding box center [1144, 481] width 17 height 17
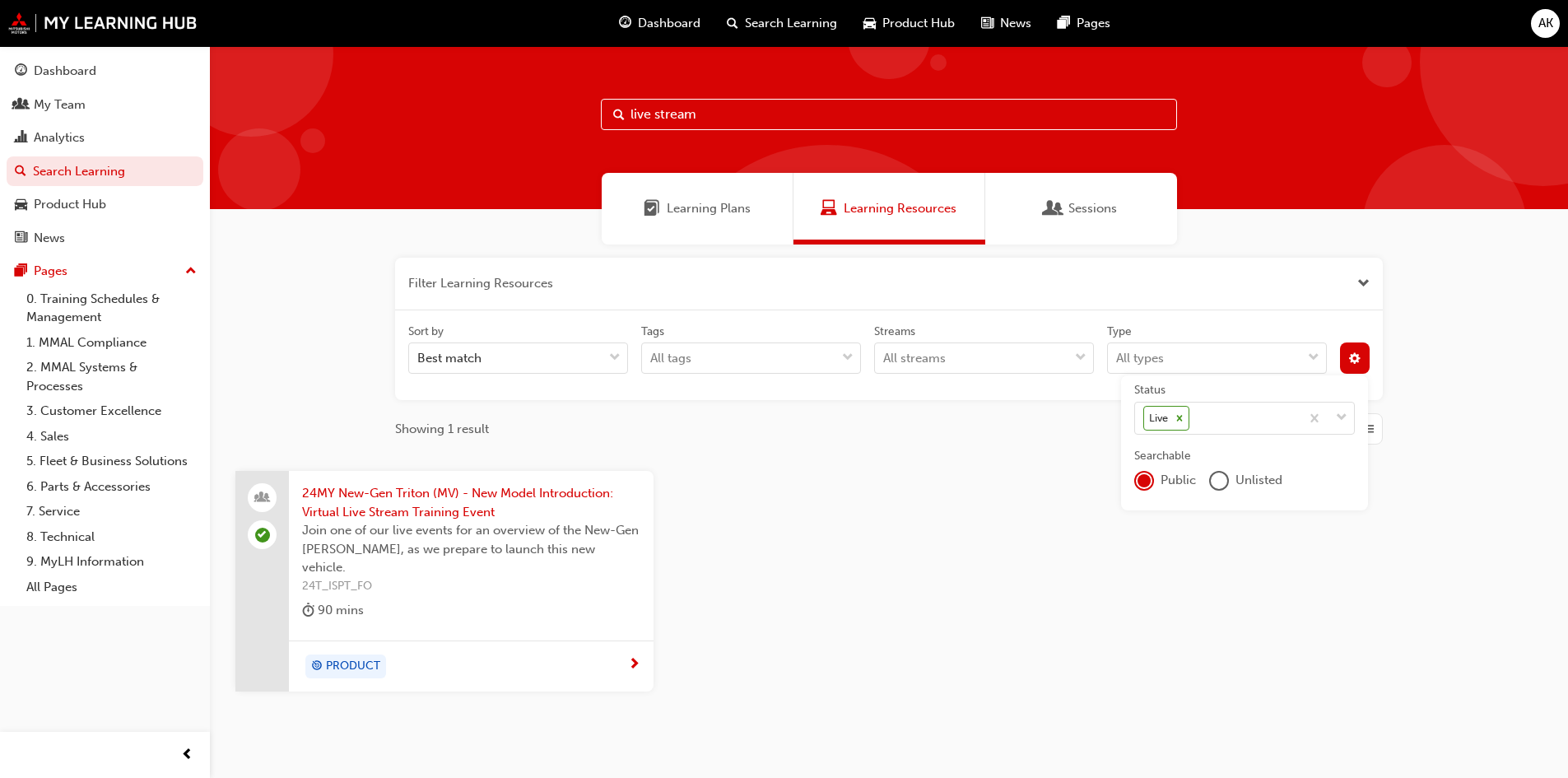
click at [1212, 478] on div "unlistedOption" at bounding box center [1218, 481] width 17 height 17
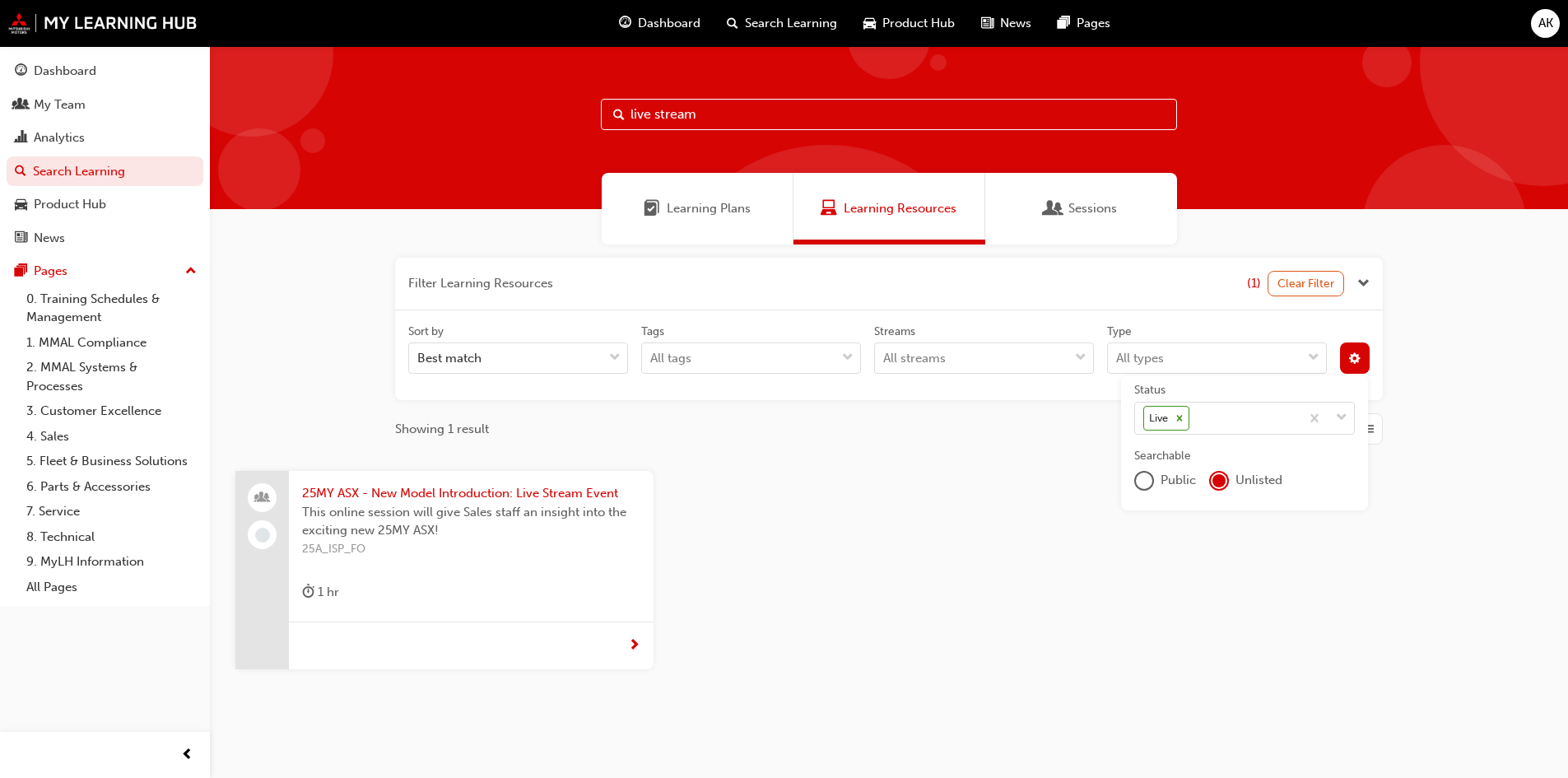
click at [871, 602] on div "25MY ASX - New Model Introduction: Live Stream Event This online session will g…" at bounding box center [889, 583] width 1333 height 225
click at [584, 500] on span "25MY ASX - New Model Introduction: Live Stream Event" at bounding box center [471, 494] width 338 height 19
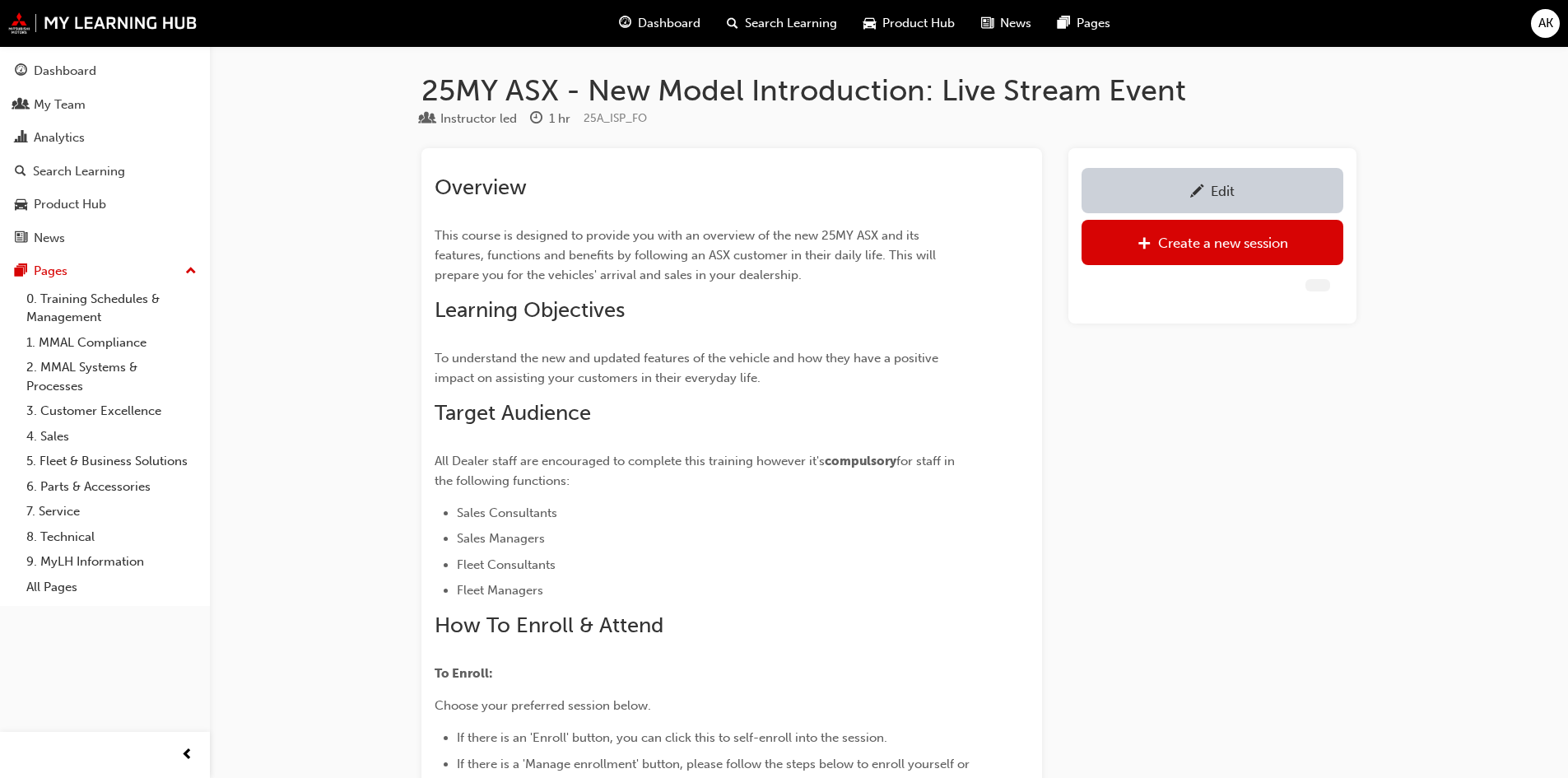
click at [1172, 197] on div "Edit" at bounding box center [1212, 190] width 237 height 21
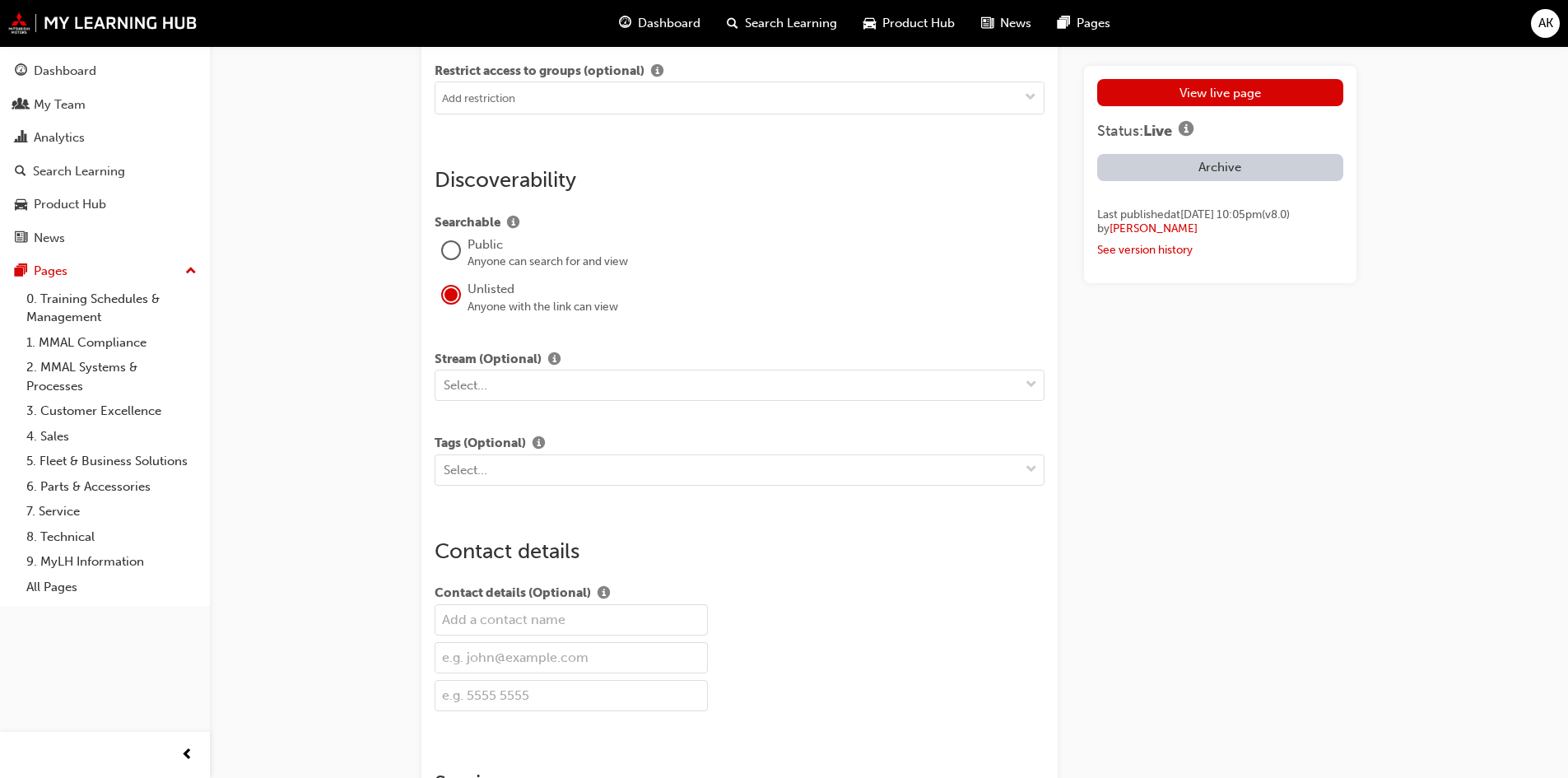
scroll to position [2716, 0]
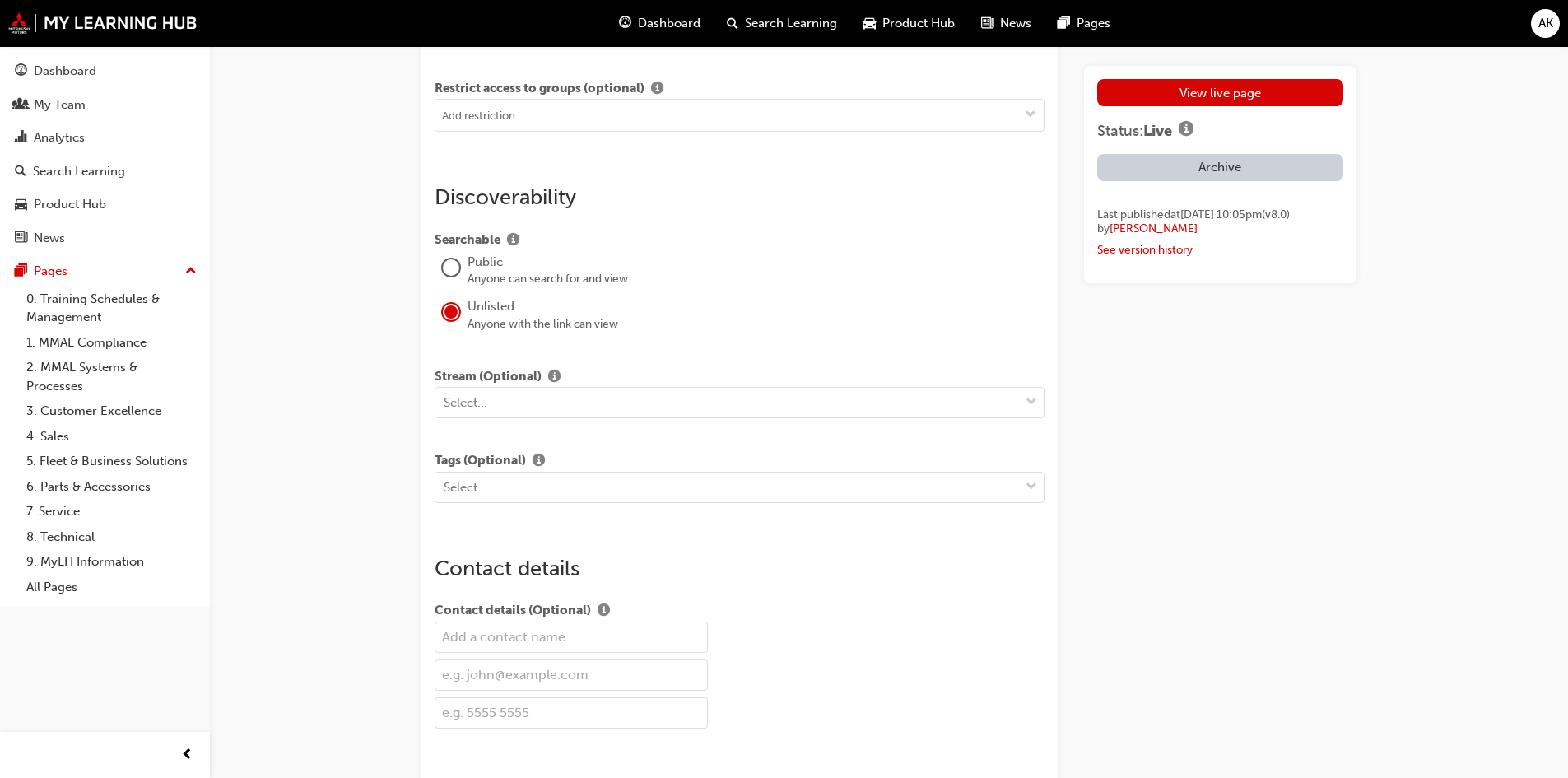
click at [455, 269] on div at bounding box center [451, 268] width 17 height 17
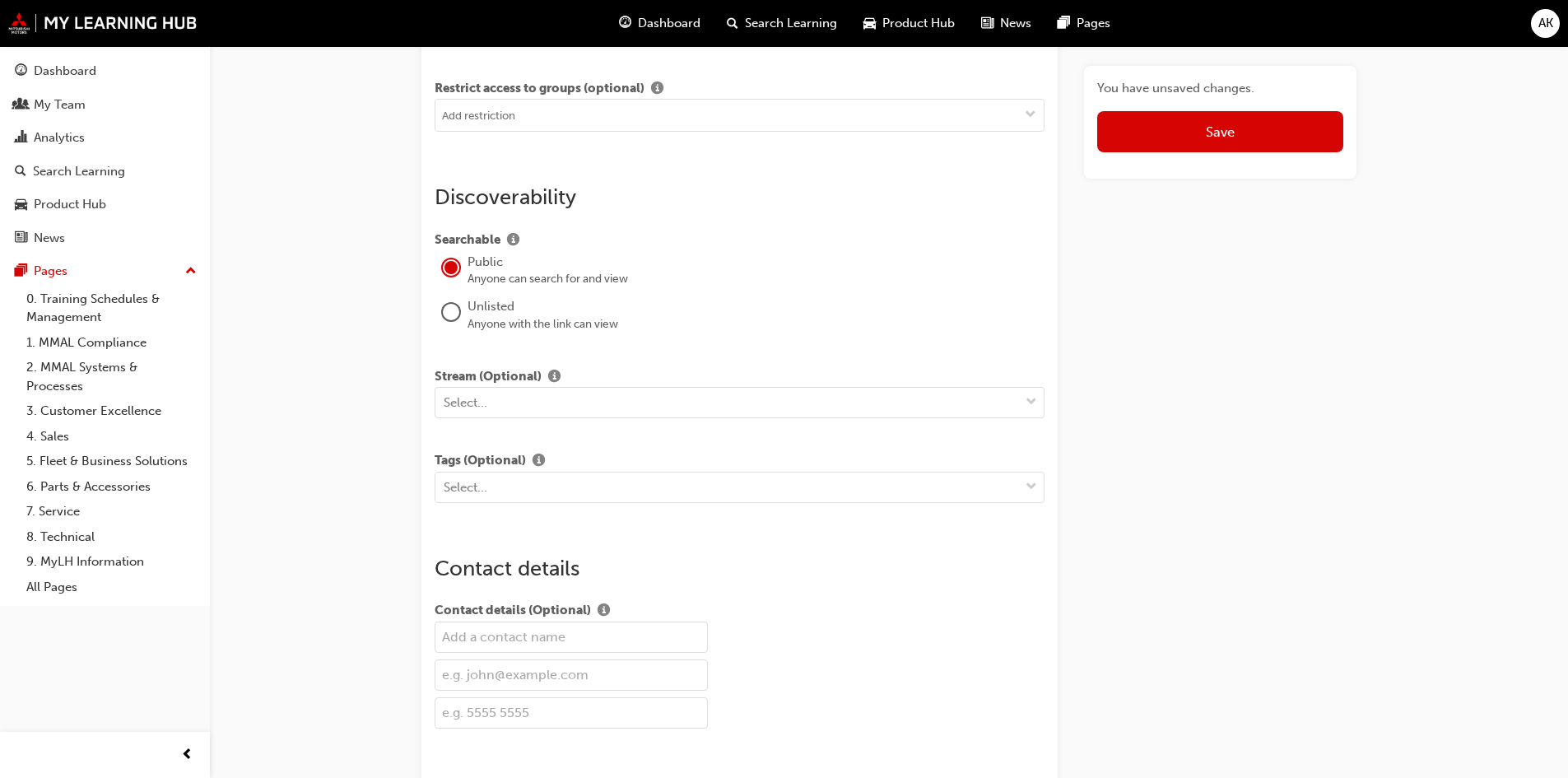
drag, startPoint x: 1239, startPoint y: 127, endPoint x: 1225, endPoint y: 140, distance: 19.1
click at [1236, 125] on button "Save" at bounding box center [1220, 131] width 246 height 41
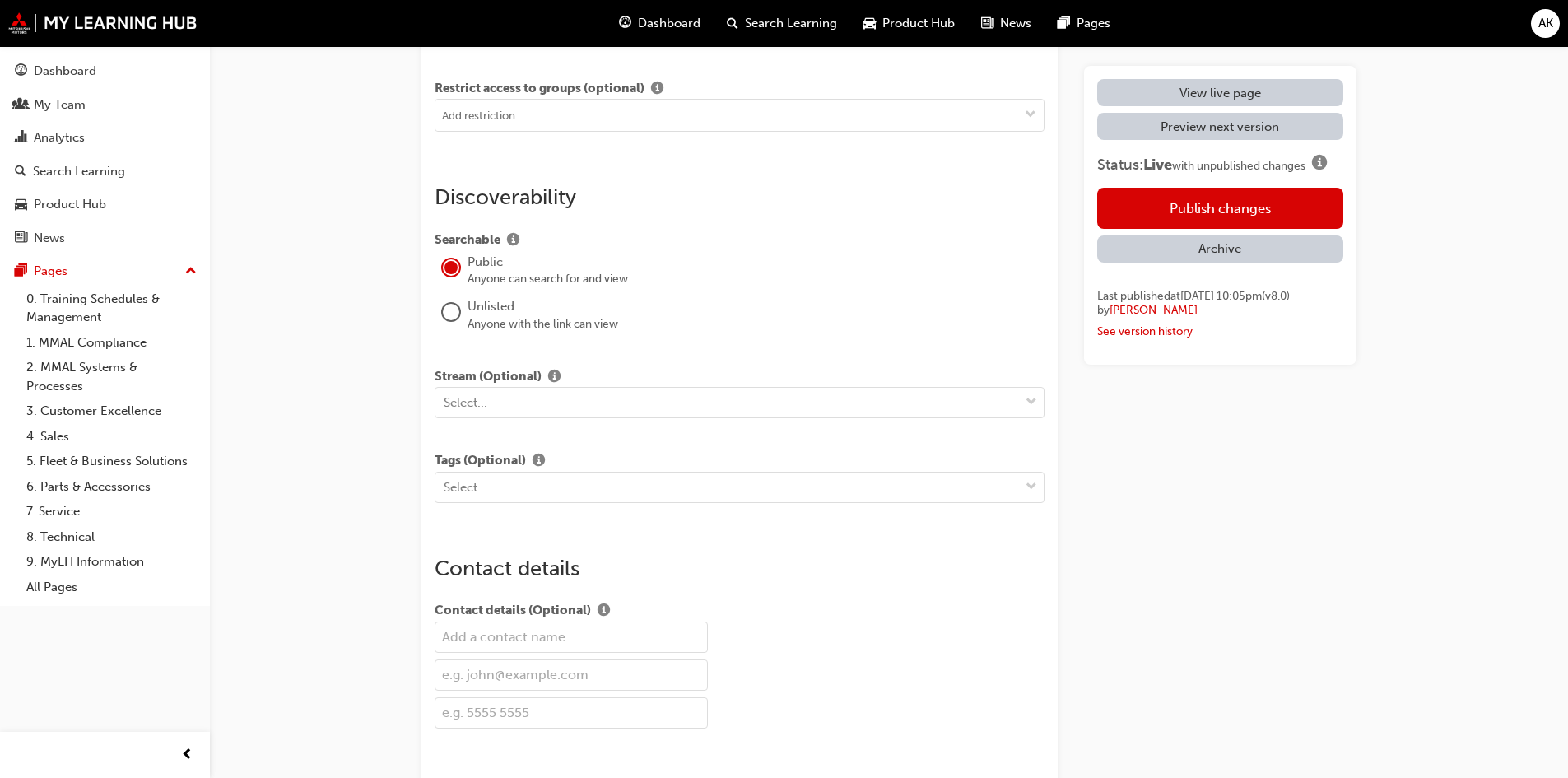
click at [1168, 215] on button "Publish changes" at bounding box center [1220, 207] width 246 height 41
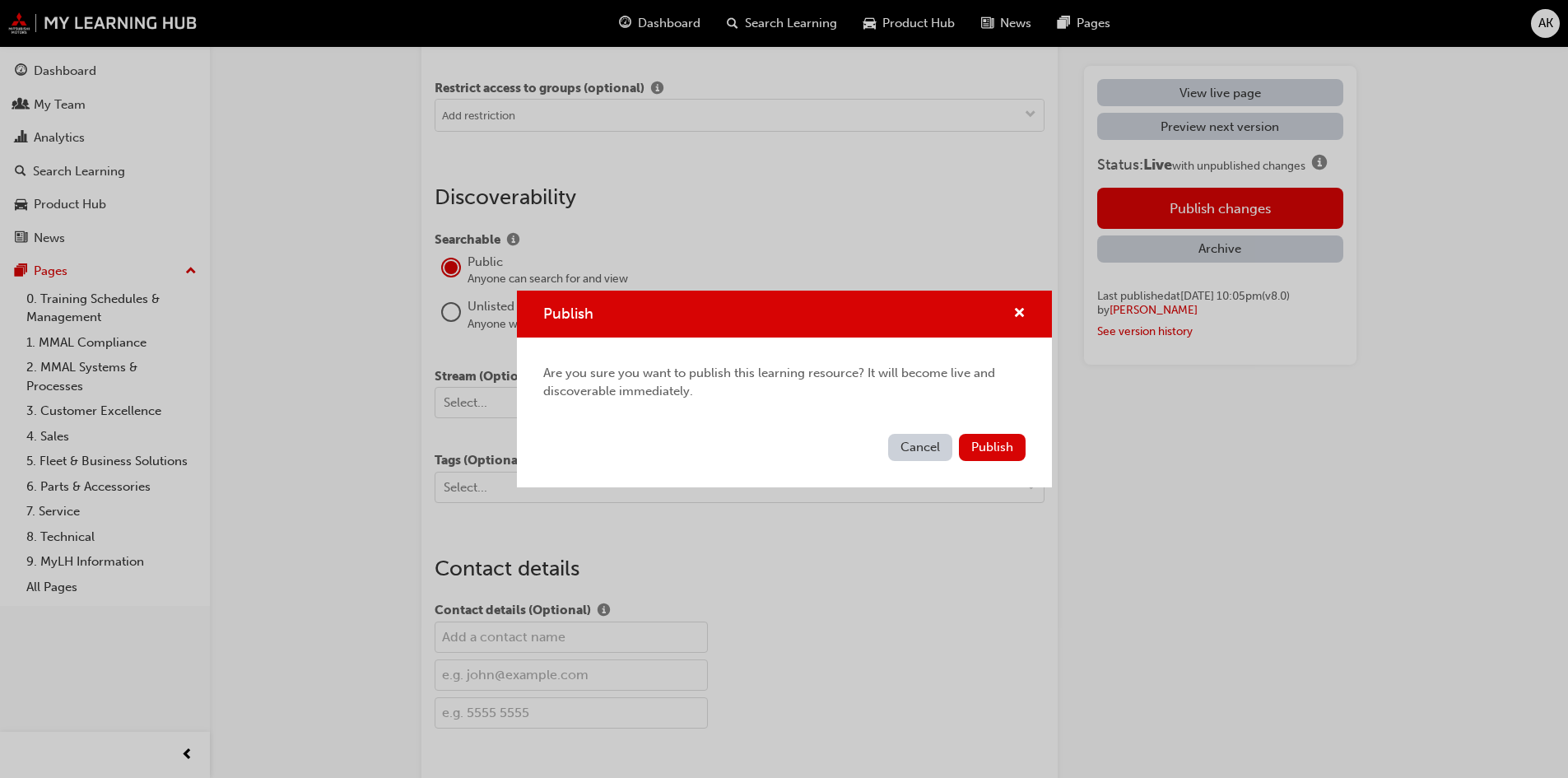
click at [978, 445] on span "Publish" at bounding box center [992, 447] width 42 height 15
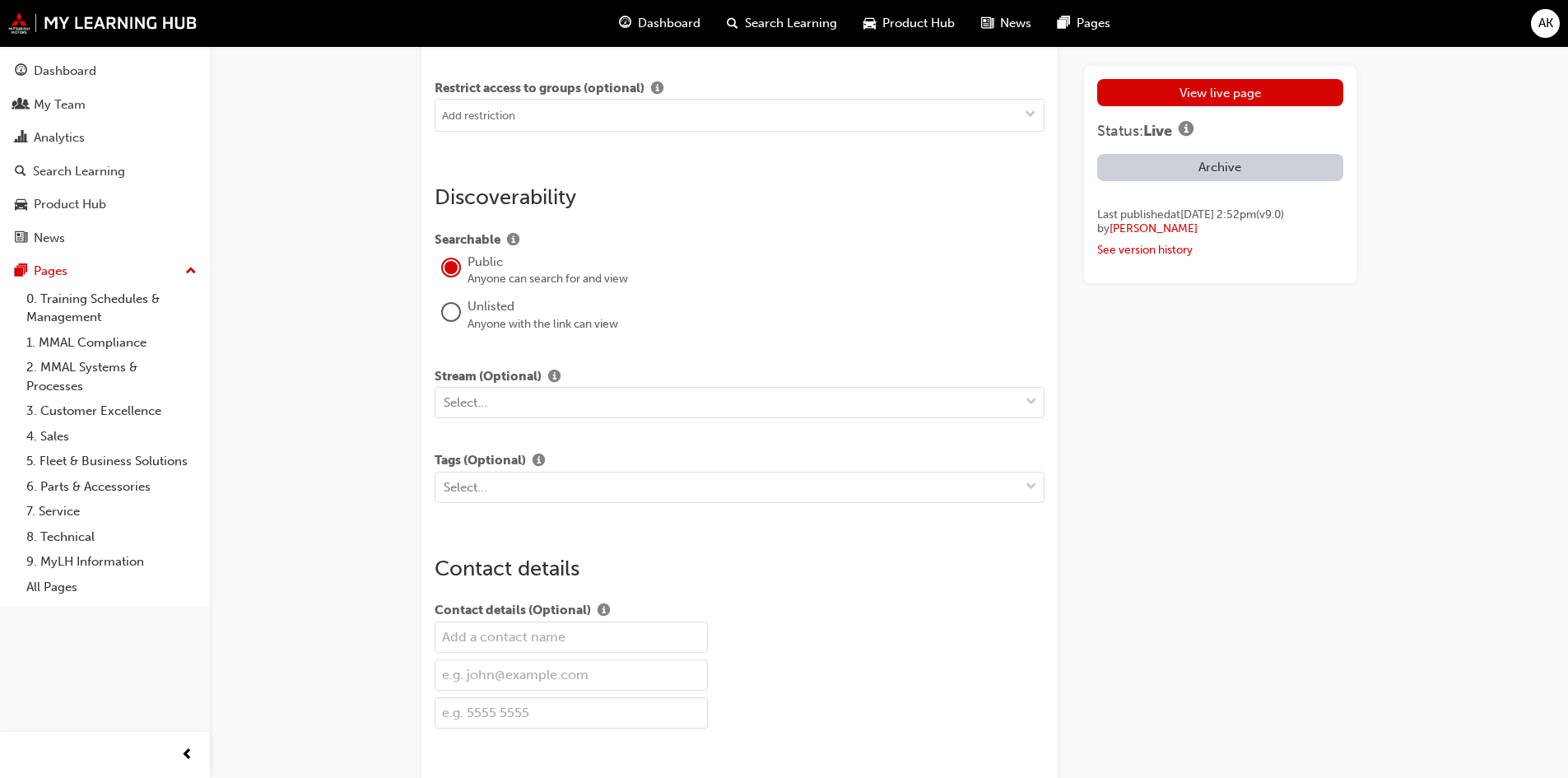
click at [1187, 106] on div "View live page Status: Live Archive Last published at [DATE] 2:52pm (v 9 . 0 ) …" at bounding box center [1220, 167] width 246 height 178
click at [1198, 98] on link "View live page" at bounding box center [1220, 92] width 246 height 27
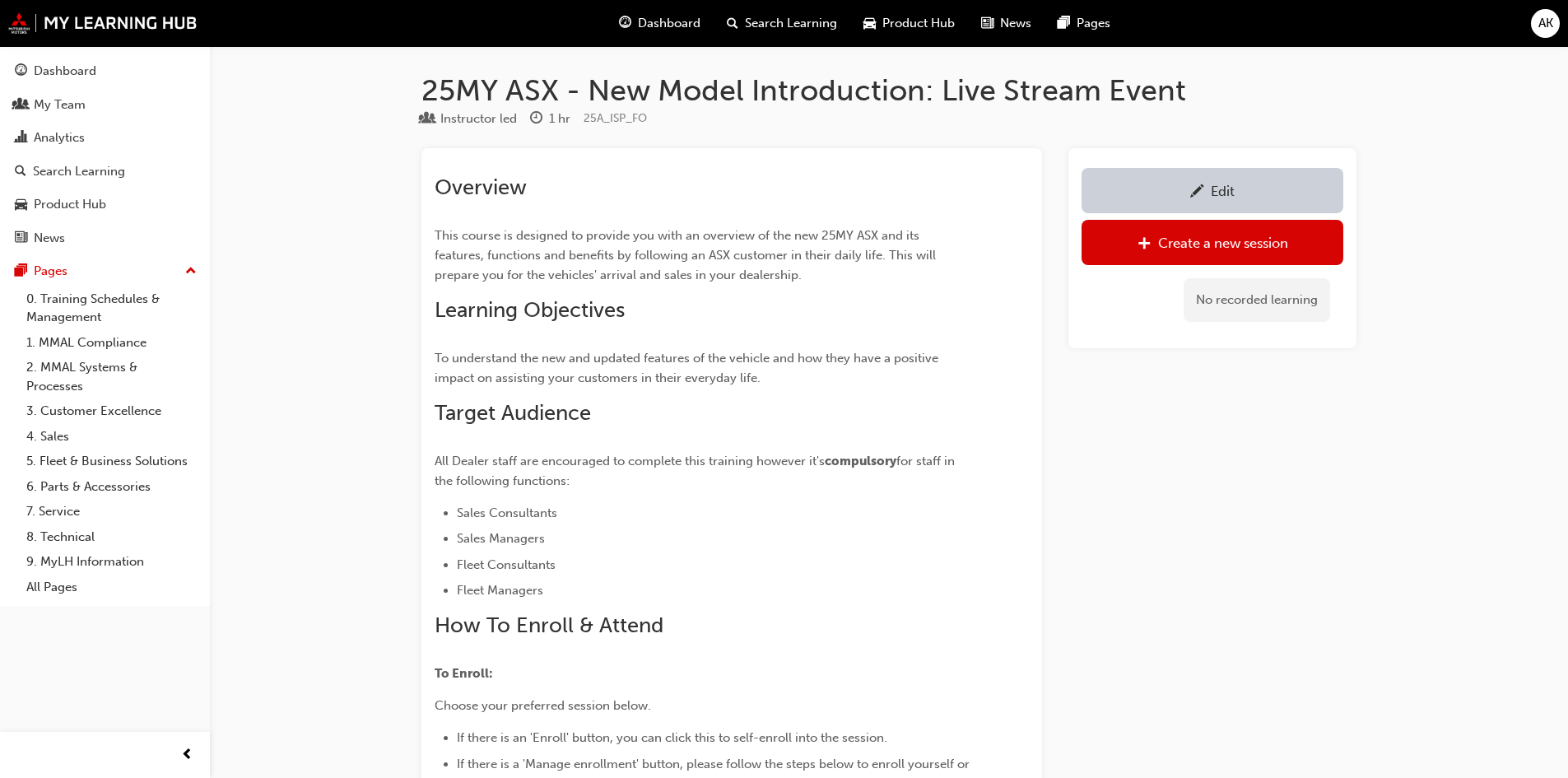
click at [57, 239] on div "News" at bounding box center [49, 238] width 31 height 19
drag, startPoint x: 384, startPoint y: 8, endPoint x: 924, endPoint y: 379, distance: 655.2
click at [924, 379] on p "To understand the new and updated features of the vehicle and how they have a p…" at bounding box center [702, 367] width 535 height 39
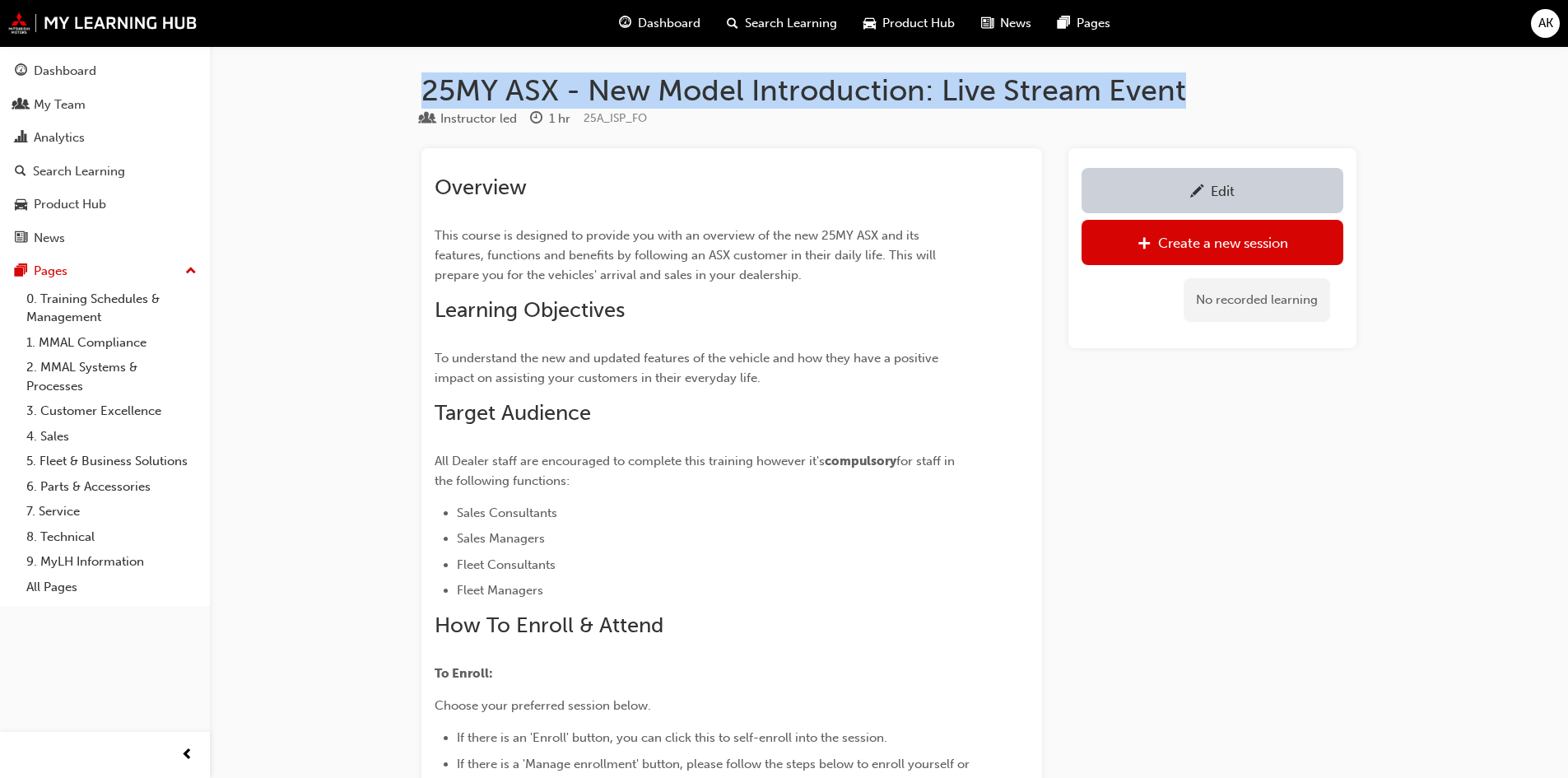
drag, startPoint x: 1198, startPoint y: 88, endPoint x: 422, endPoint y: 87, distance: 776.0
click at [422, 87] on h1 "25MY ASX - New Model Introduction: Live Stream Event" at bounding box center [889, 90] width 935 height 36
copy h1 "25MY ASX - New Model Introduction: Live Stream Event"
drag, startPoint x: 62, startPoint y: 205, endPoint x: 70, endPoint y: 222, distance: 18.8
click at [62, 205] on div "Product Hub" at bounding box center [69, 204] width 73 height 19
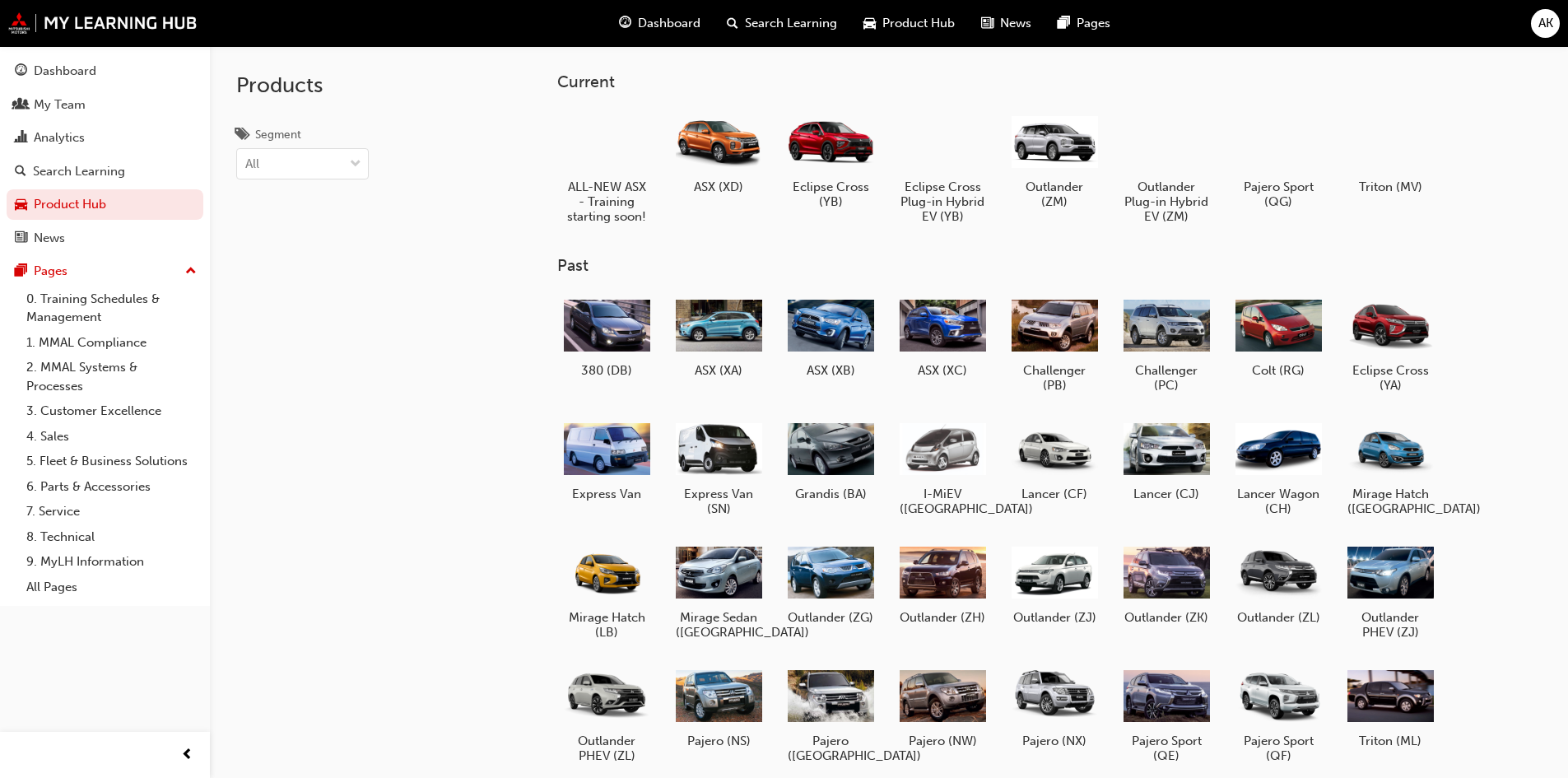
click at [69, 69] on div "Dashboard" at bounding box center [64, 71] width 63 height 19
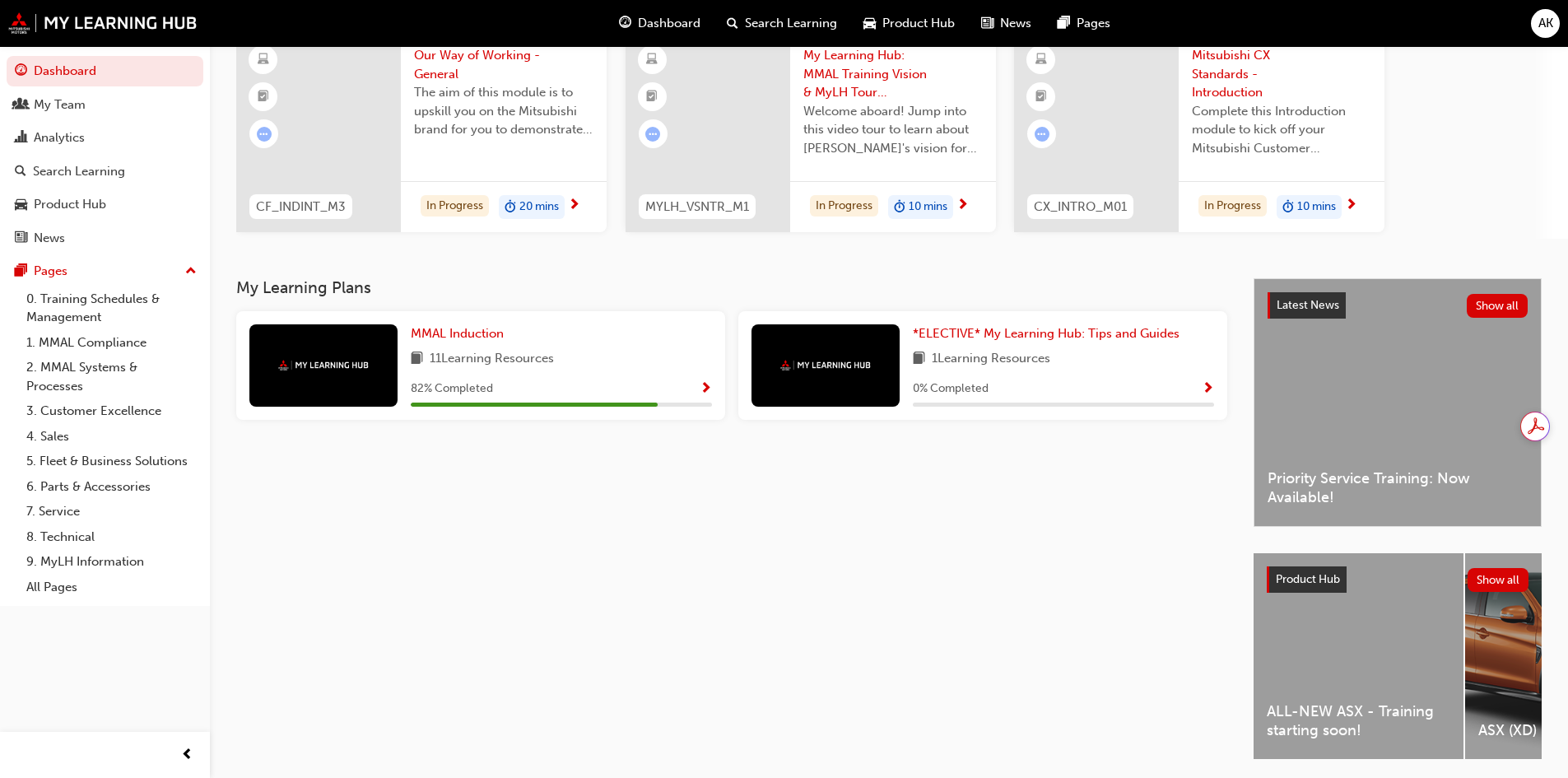
click at [1346, 669] on div "ALL-NEW ASX - Training starting soon!" at bounding box center [1358, 656] width 210 height 206
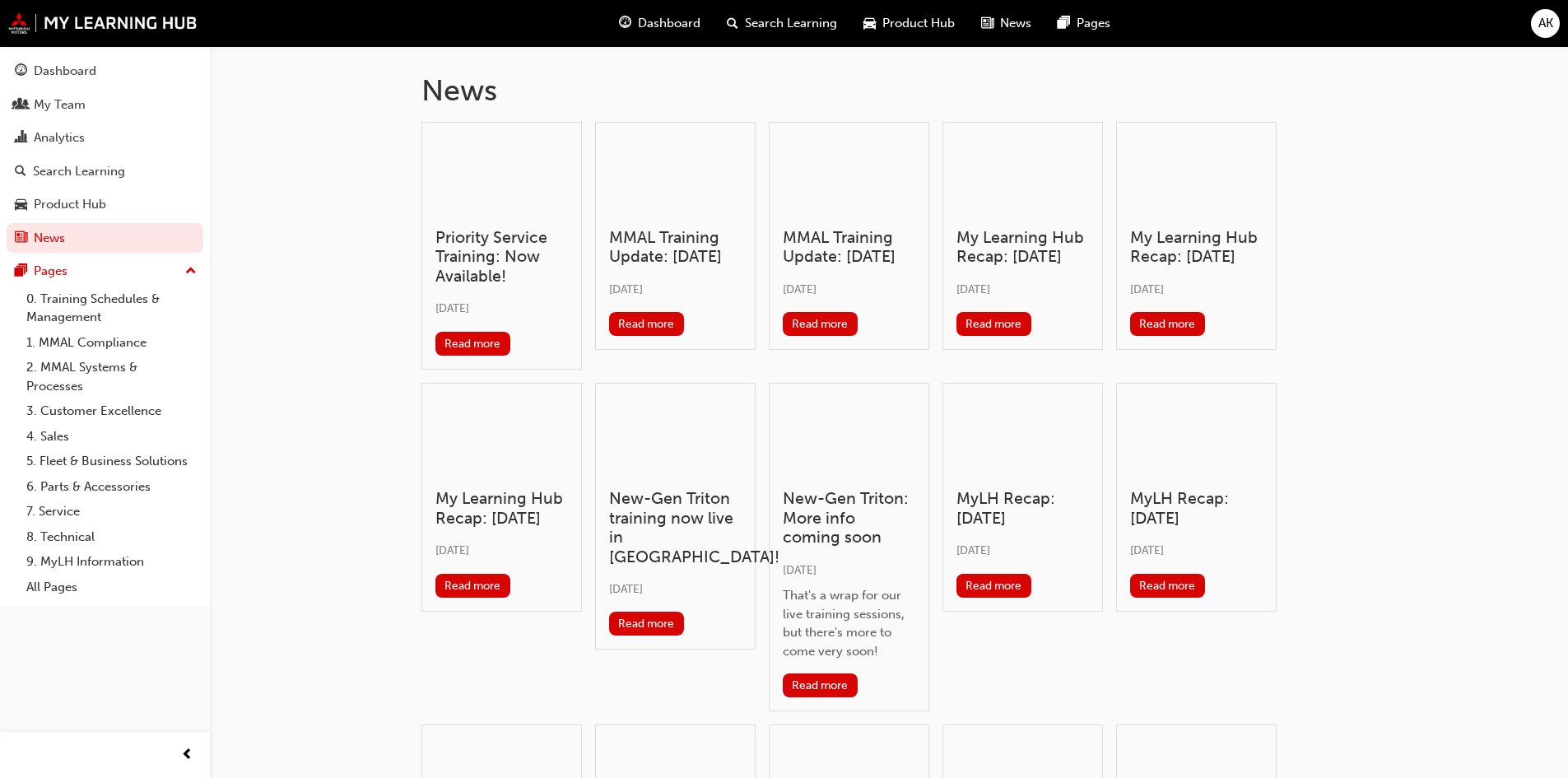
click at [488, 264] on h3 "Priority Service Training: Now Available!" at bounding box center [502, 257] width 132 height 58
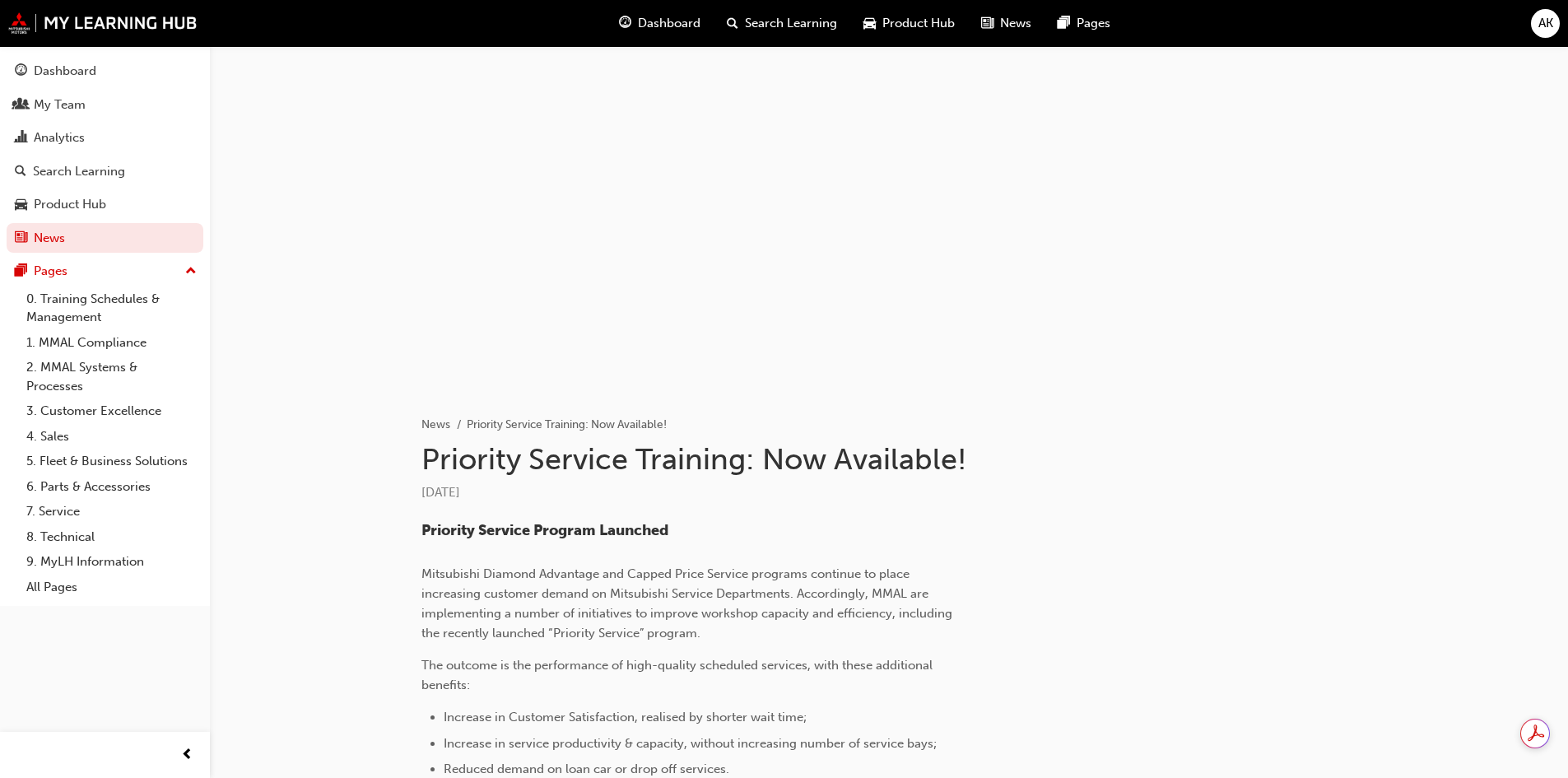
click at [1547, 26] on span "AK" at bounding box center [1545, 23] width 15 height 19
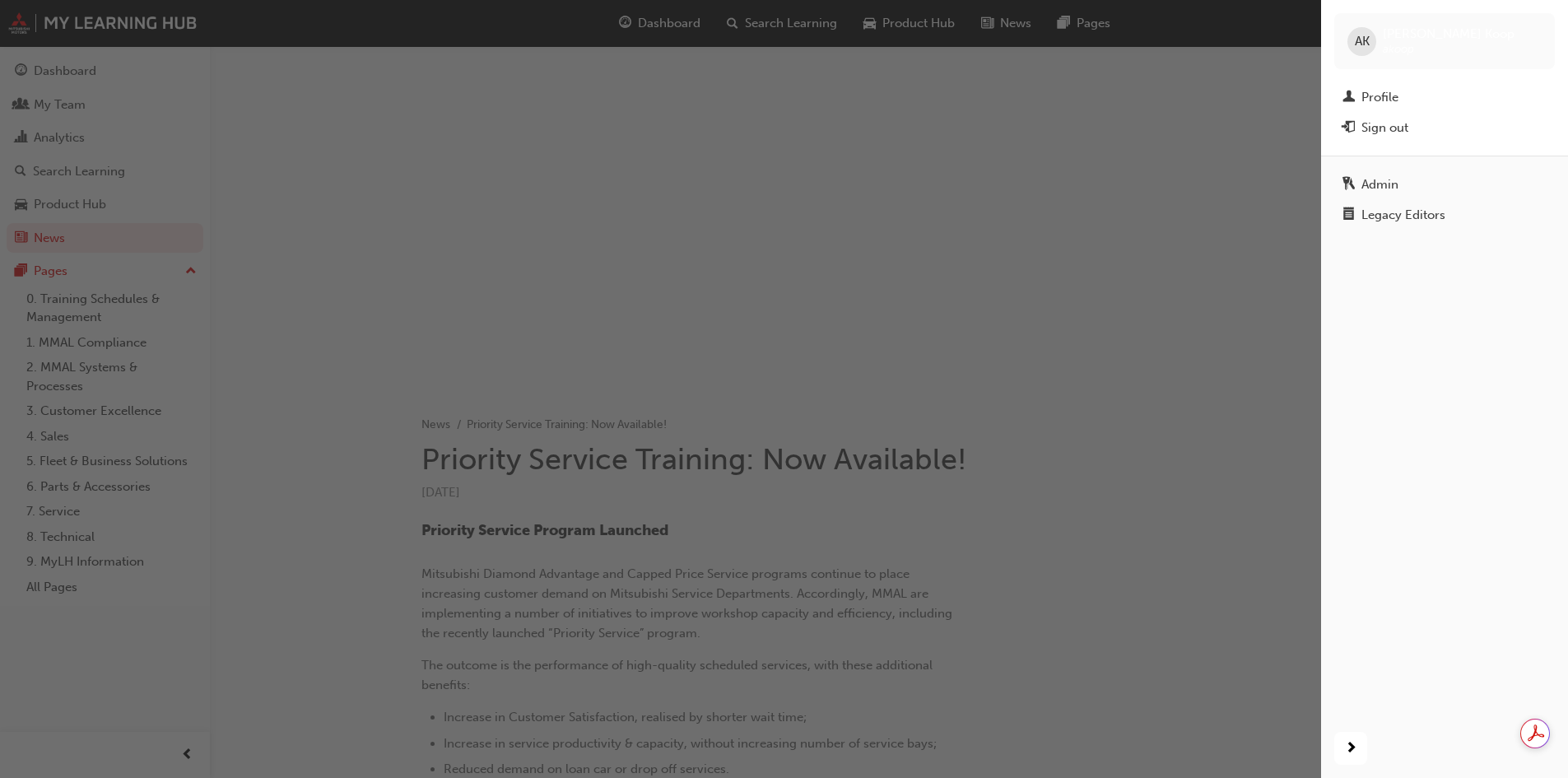
click at [1423, 218] on div "Legacy Editors" at bounding box center [1403, 215] width 84 height 19
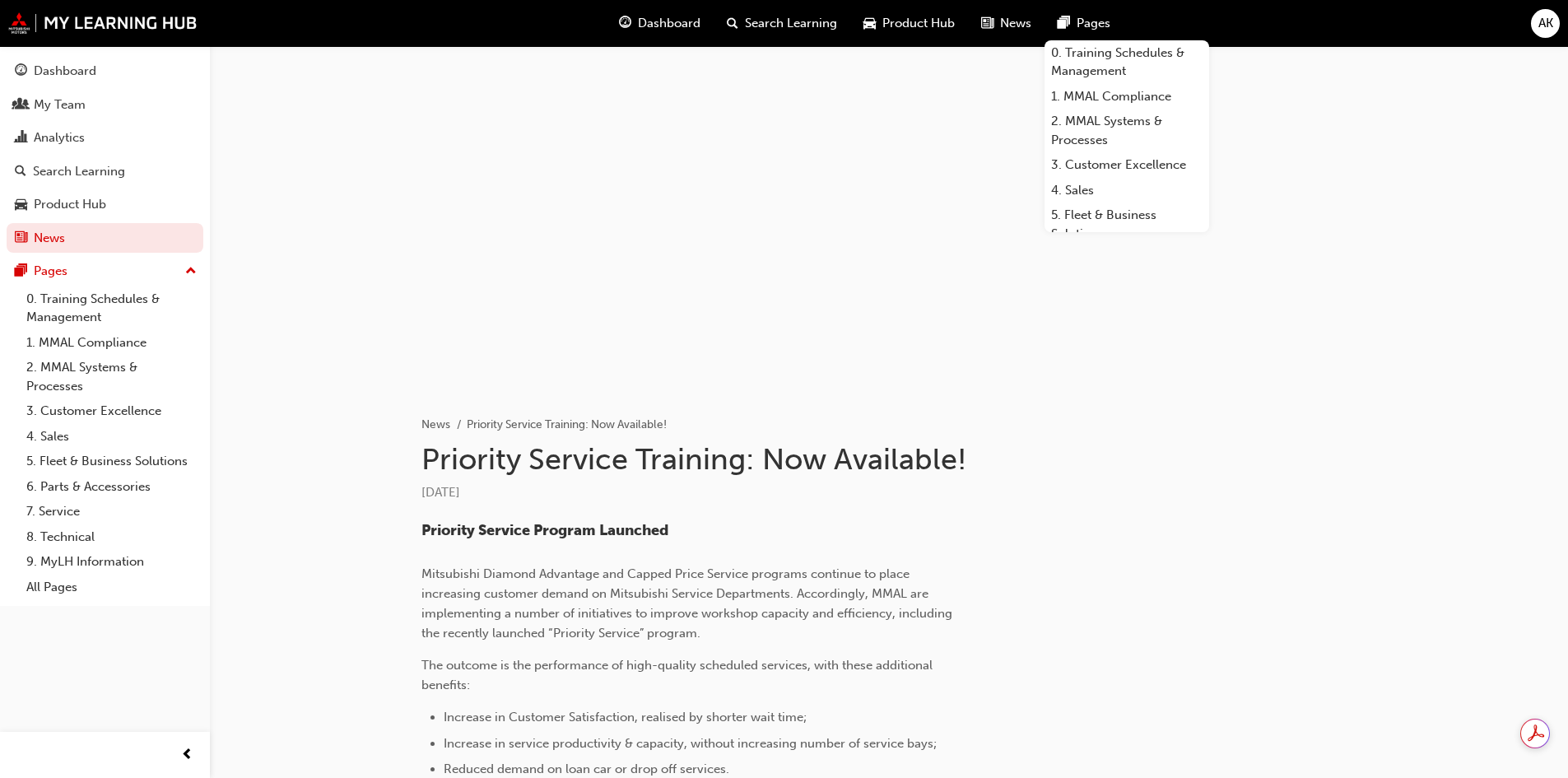
click at [1051, 463] on h1 "Priority Service Training: Now Available!" at bounding box center [752, 458] width 661 height 36
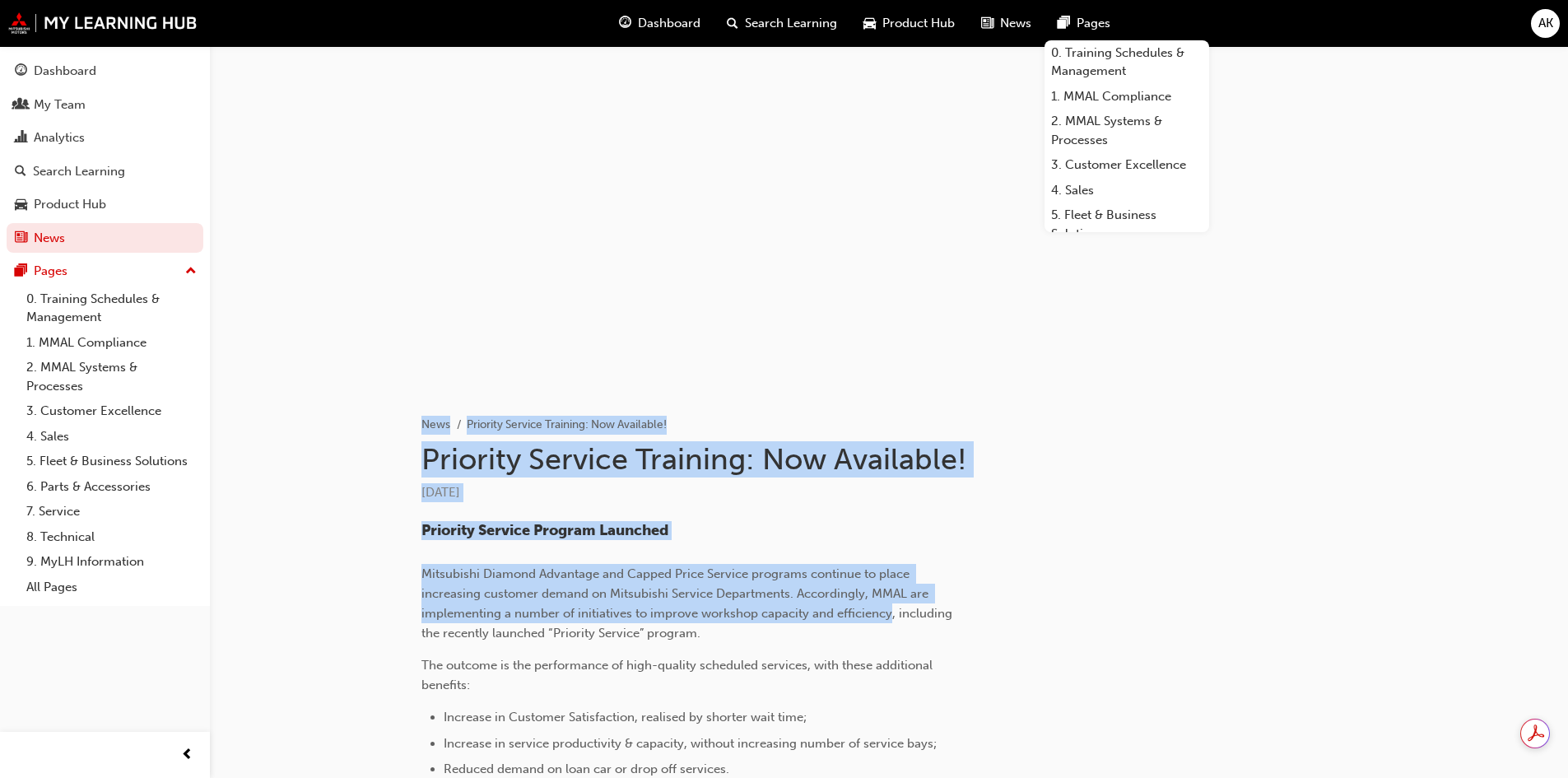
drag, startPoint x: 395, startPoint y: 417, endPoint x: 906, endPoint y: 597, distance: 541.8
click at [896, 609] on div "News Priority Service Training: Now Available! Priority Service Training: Now A…" at bounding box center [888, 760] width 988 height 770
click at [996, 497] on div "[DATE]" at bounding box center [752, 493] width 661 height 19
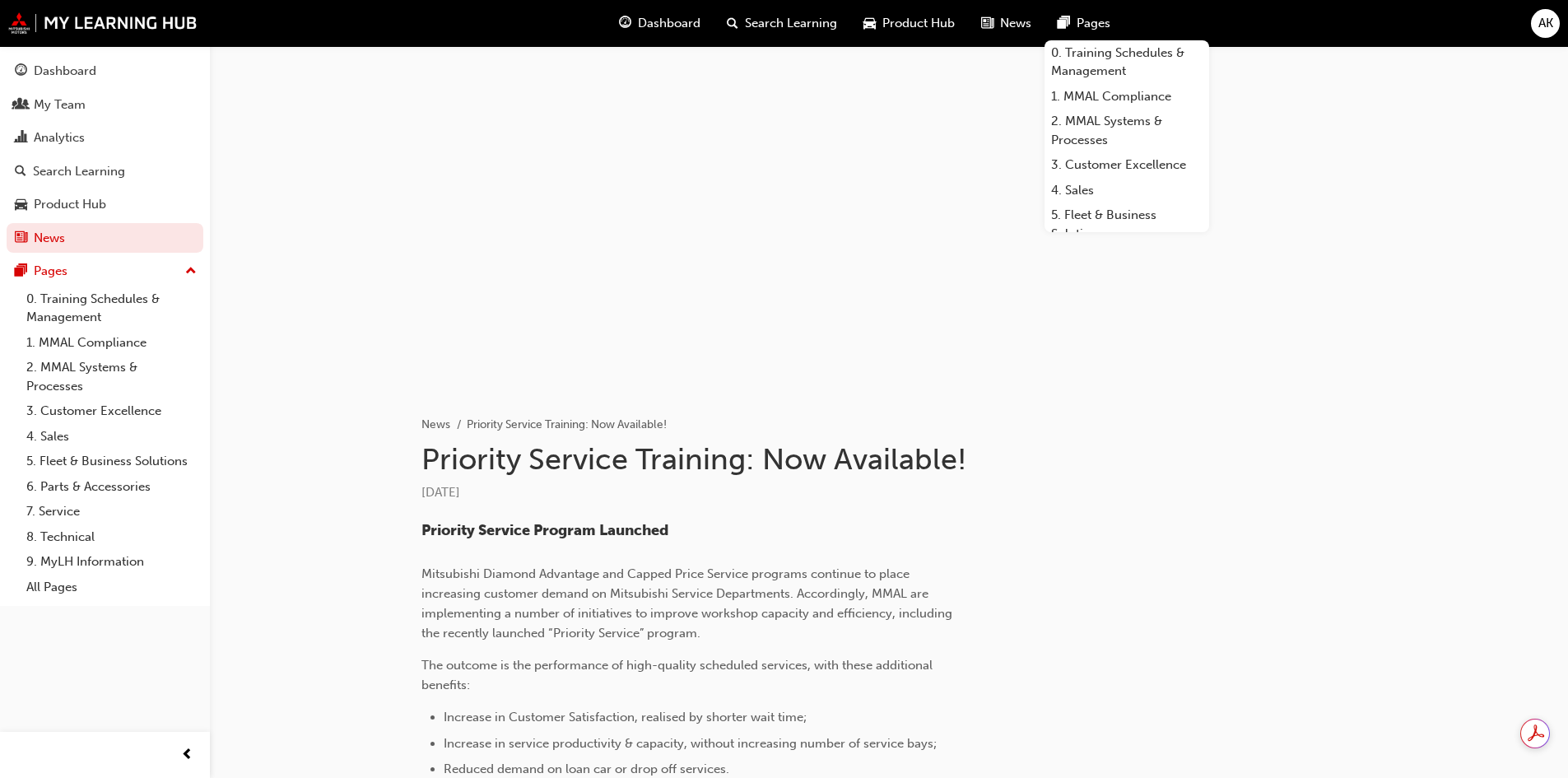
click at [1063, 433] on ul "News Priority Service Training: Now Available!" at bounding box center [752, 425] width 661 height 20
click at [1026, 472] on h1 "Priority Service Training: Now Available!" at bounding box center [752, 458] width 661 height 36
click at [1045, 470] on h1 "Priority Service Training: Now Available!" at bounding box center [752, 458] width 661 height 36
click at [1021, 459] on h1 "Priority Service Training: Now Available!" at bounding box center [752, 458] width 661 height 36
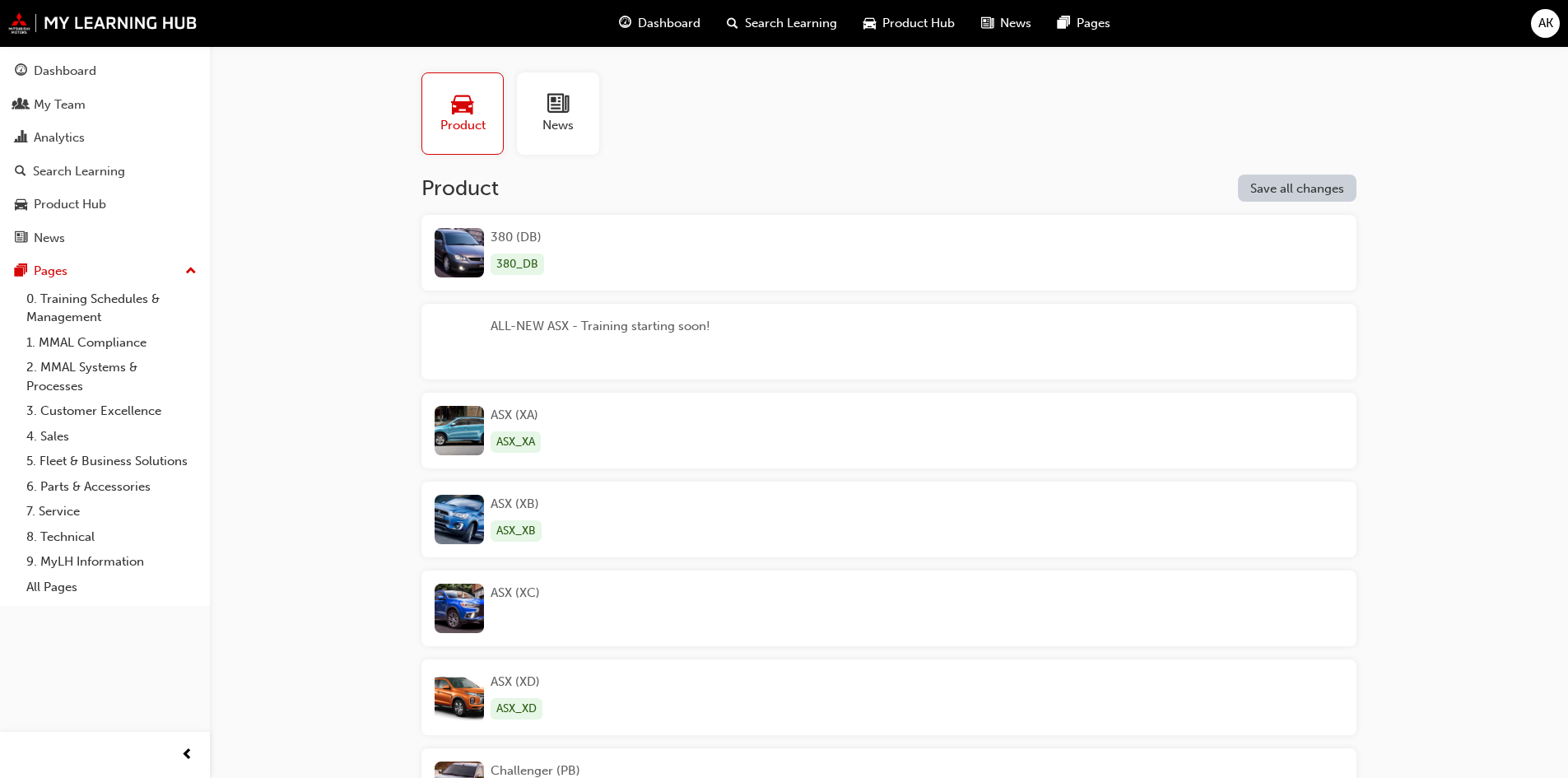
click at [569, 105] on div at bounding box center [557, 105] width 31 height 23
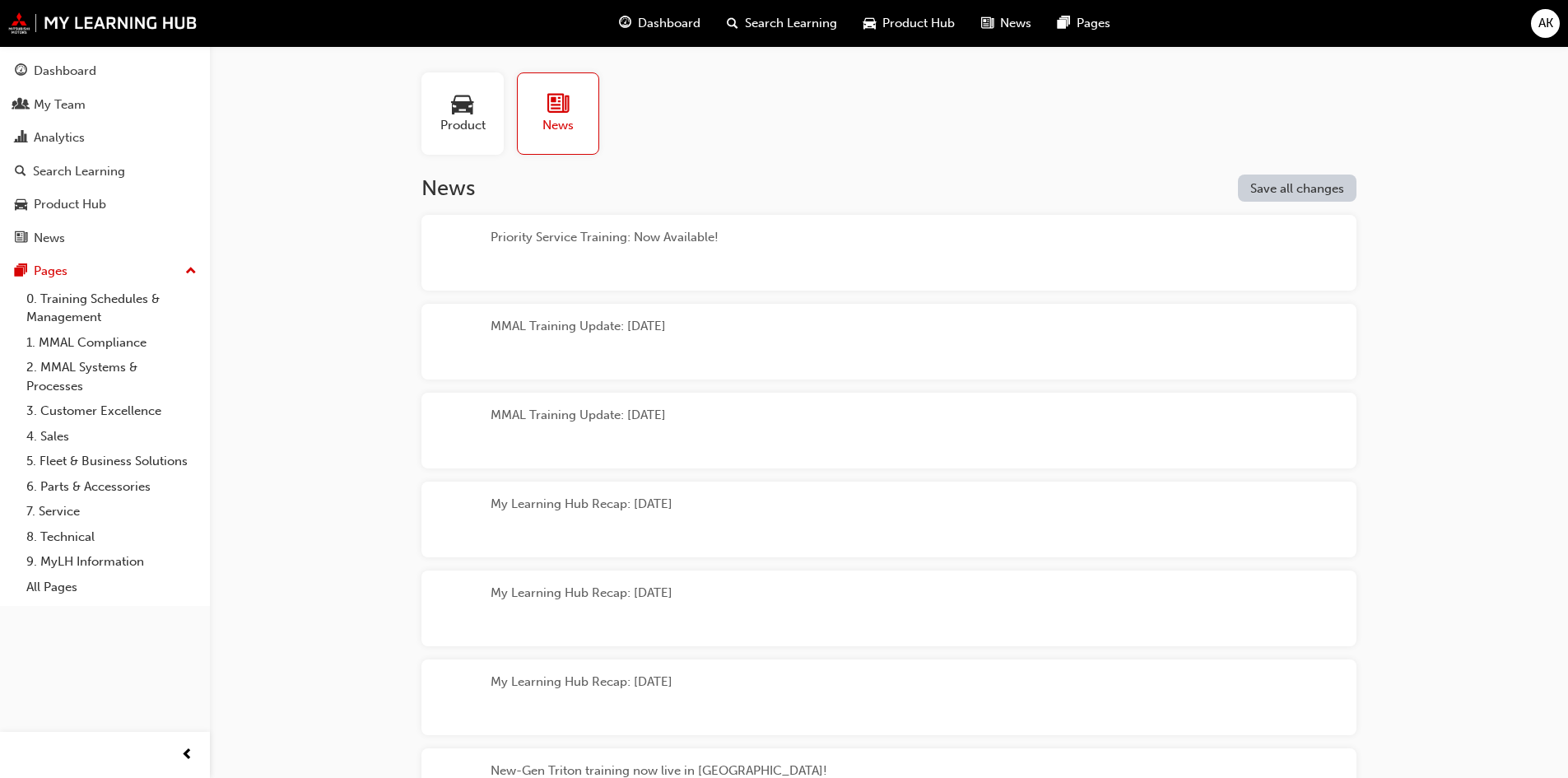
click at [679, 236] on div "Priority Service Training: Now Available!" at bounding box center [604, 253] width 228 height 49
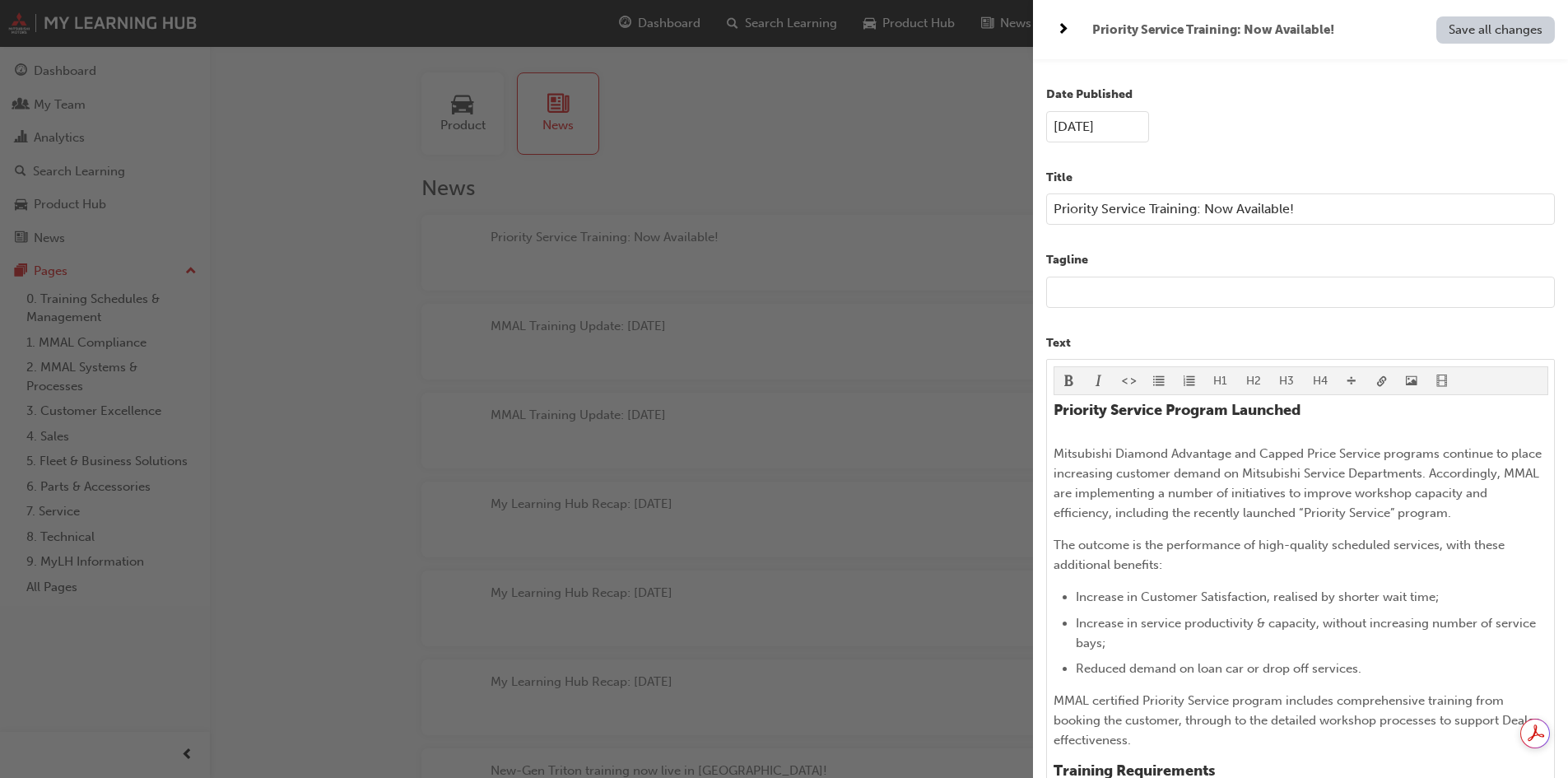
click at [789, 175] on div "button" at bounding box center [516, 389] width 1033 height 778
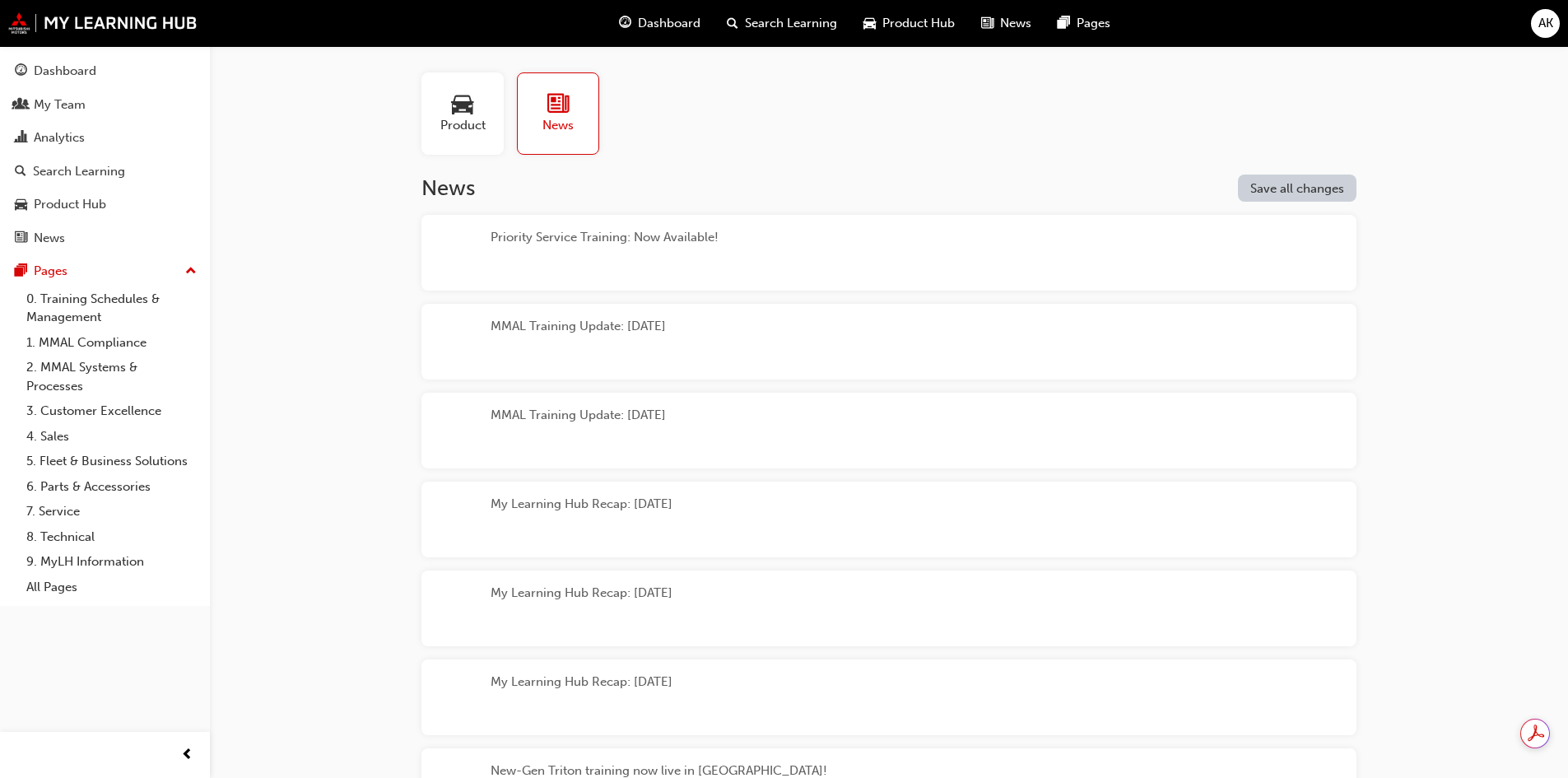
click at [466, 120] on span "Product" at bounding box center [462, 125] width 45 height 19
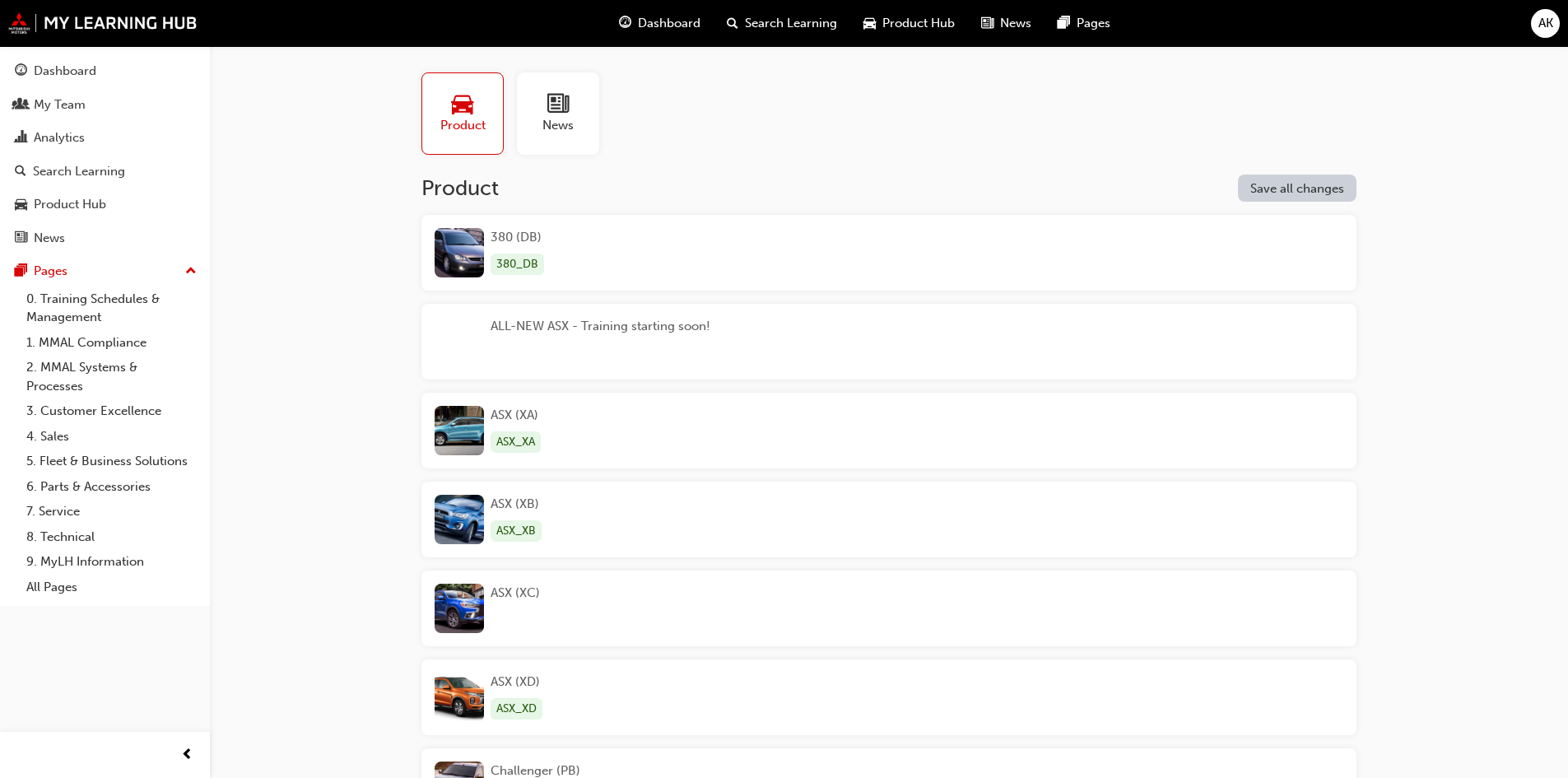
click at [606, 337] on div "ALL-NEW ASX - Training starting soon!" at bounding box center [600, 341] width 220 height 49
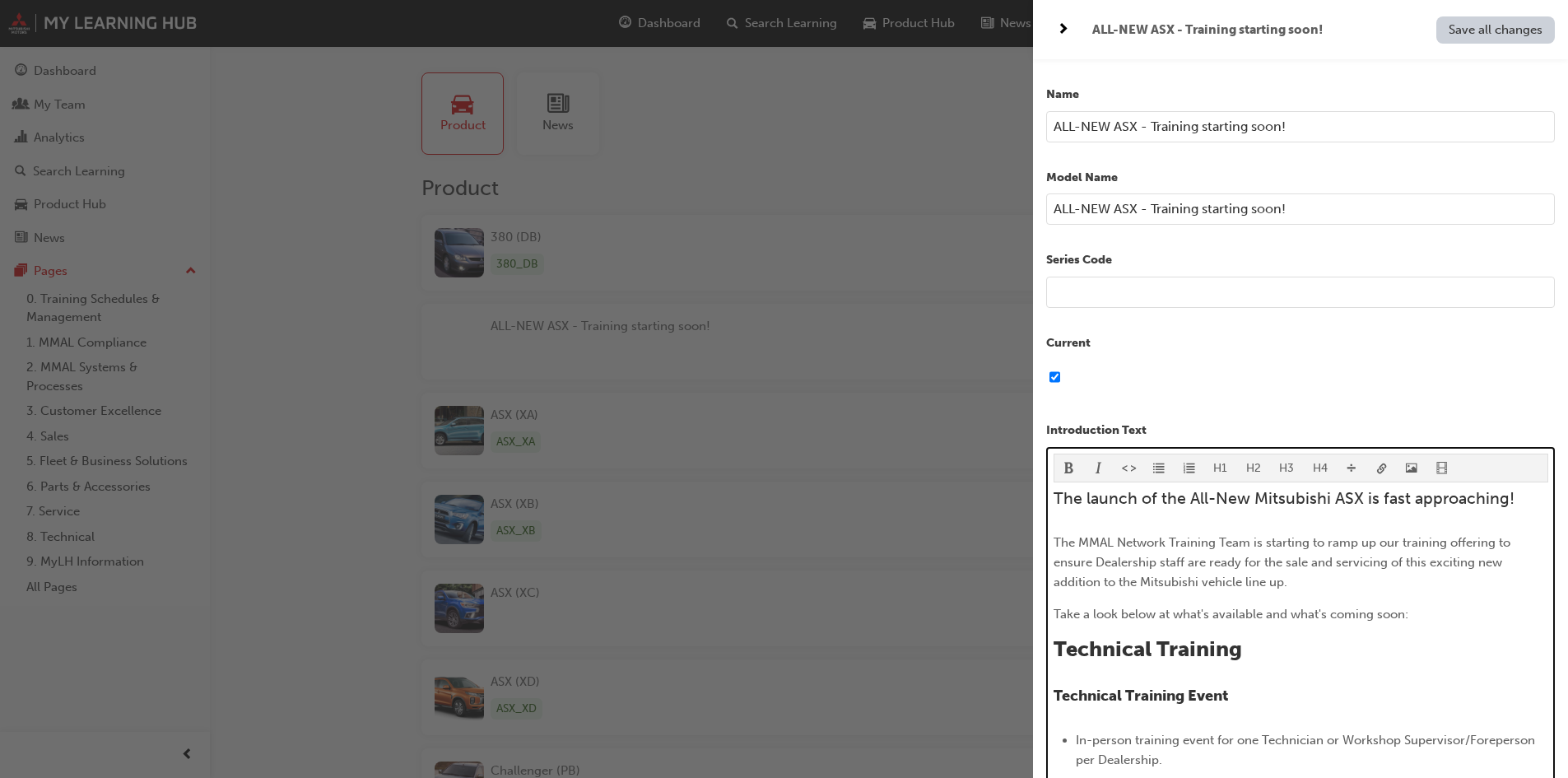
click at [1345, 581] on p "The MMAL Network Training Team is starting to ramp up our training offering to …" at bounding box center [1300, 562] width 494 height 59
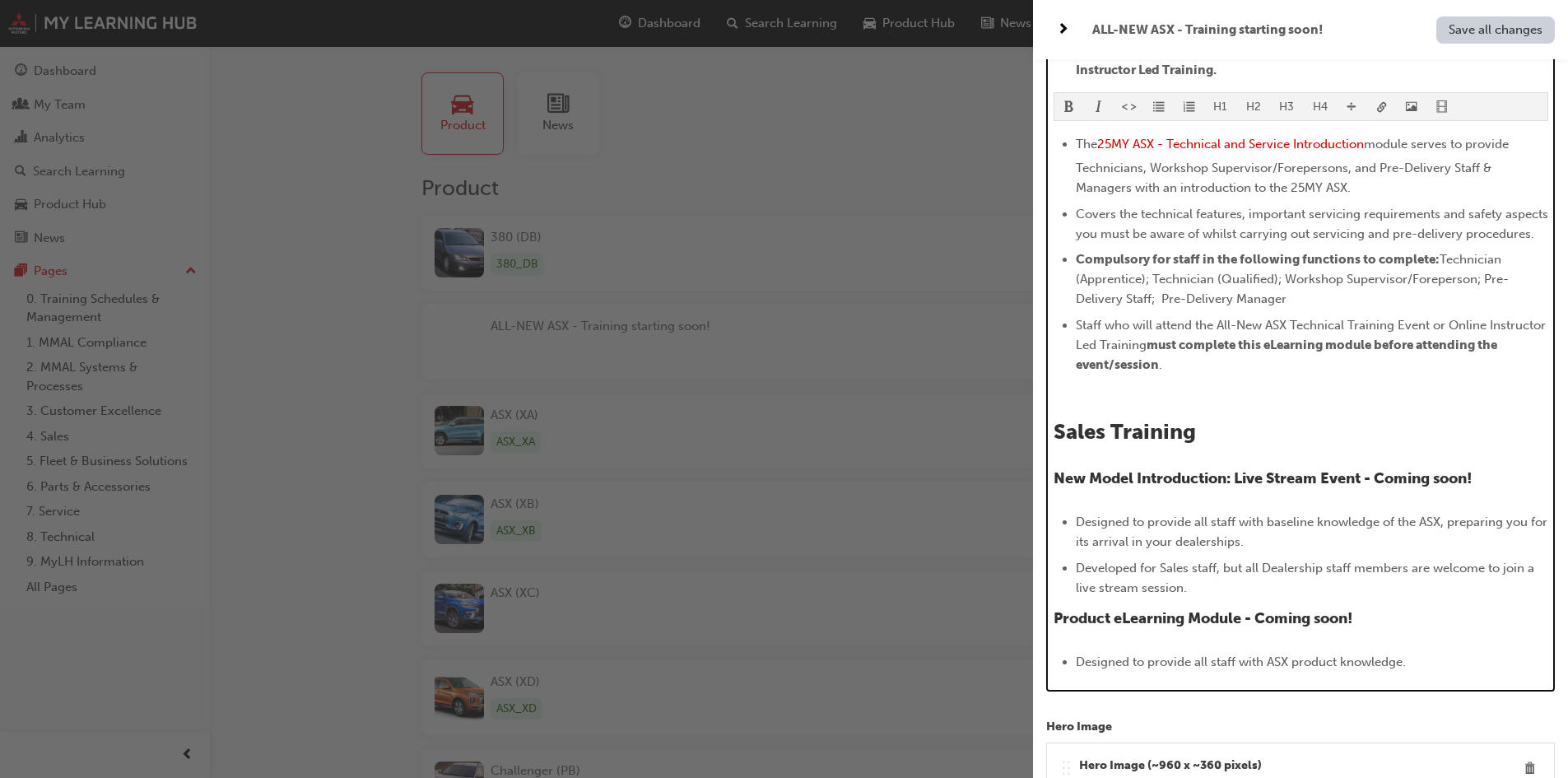
scroll to position [1153, 0]
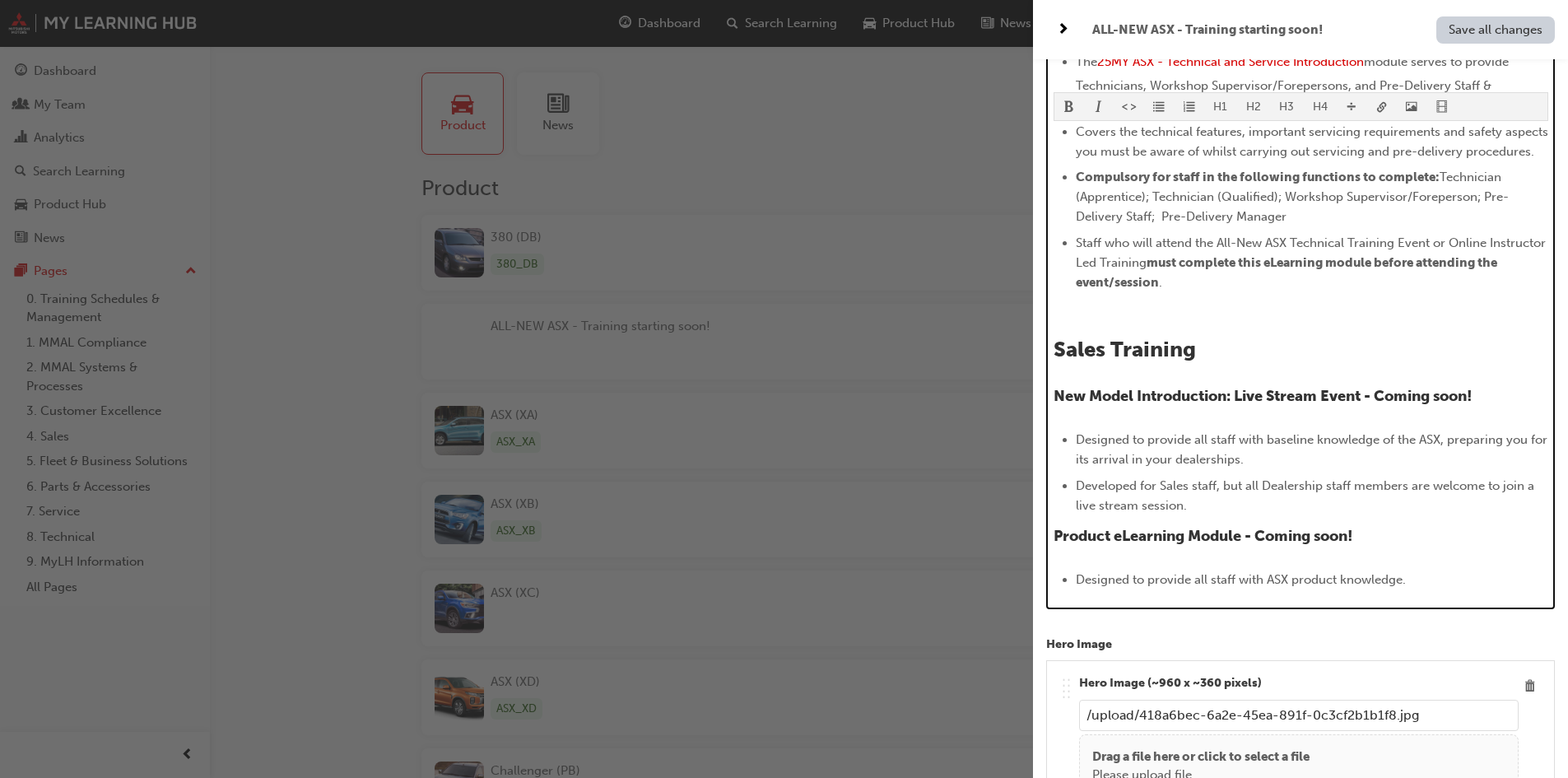
drag, startPoint x: 1511, startPoint y: 416, endPoint x: 1382, endPoint y: 412, distance: 129.1
click at [1382, 406] on h4 "New Model Introduction: Live Stream Event - Coming soon!" at bounding box center [1300, 397] width 494 height 18
click at [1192, 515] on li "Developed for Sales staff, but all Dealership staff members are welcome to join…" at bounding box center [1311, 495] width 472 height 39
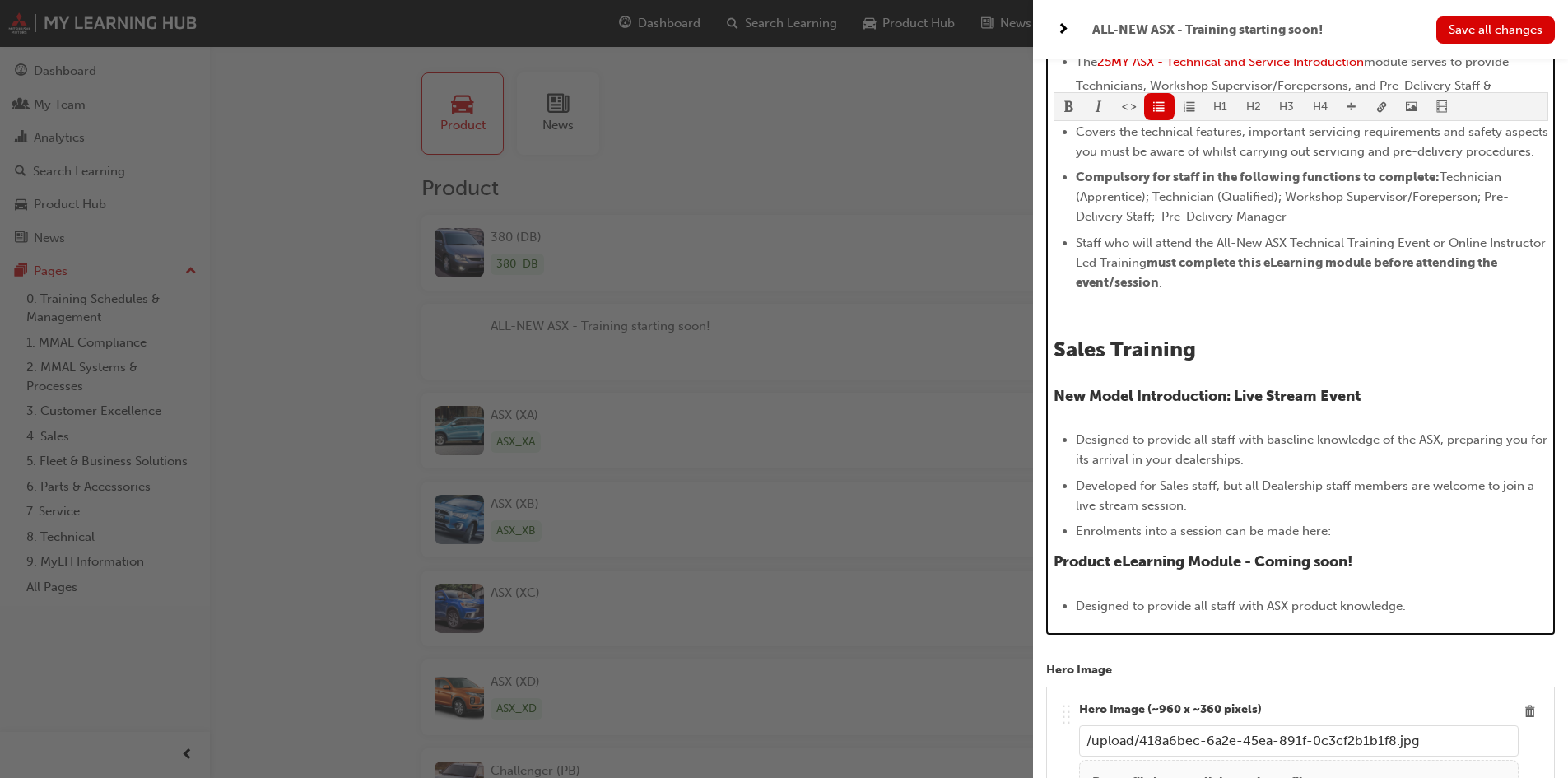
click at [1361, 540] on li "Enrolments into a session can be made here:" at bounding box center [1311, 531] width 472 height 20
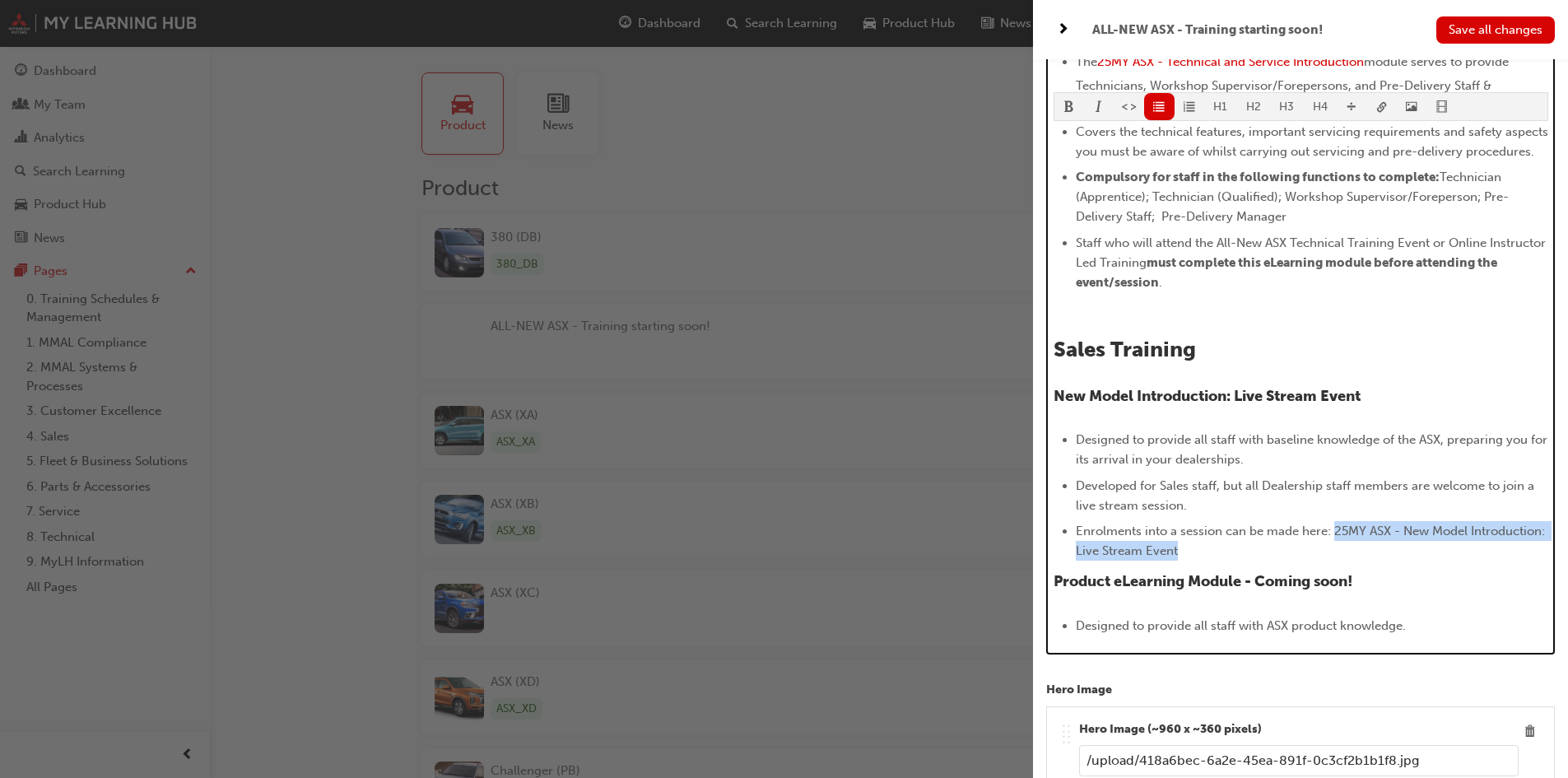
drag, startPoint x: 1307, startPoint y: 561, endPoint x: 1335, endPoint y: 547, distance: 31.3
click at [1335, 547] on li "Enrolments into a session can be made here: 25MY ASX - New Model Introduction: …" at bounding box center [1311, 540] width 472 height 39
drag, startPoint x: 1379, startPoint y: 551, endPoint x: 1503, endPoint y: 180, distance: 391.2
click at [1503, 161] on li "Covers the technical features, important servicing requirements and safety aspe…" at bounding box center [1311, 141] width 472 height 39
drag, startPoint x: 1331, startPoint y: 560, endPoint x: 1345, endPoint y: 548, distance: 18.4
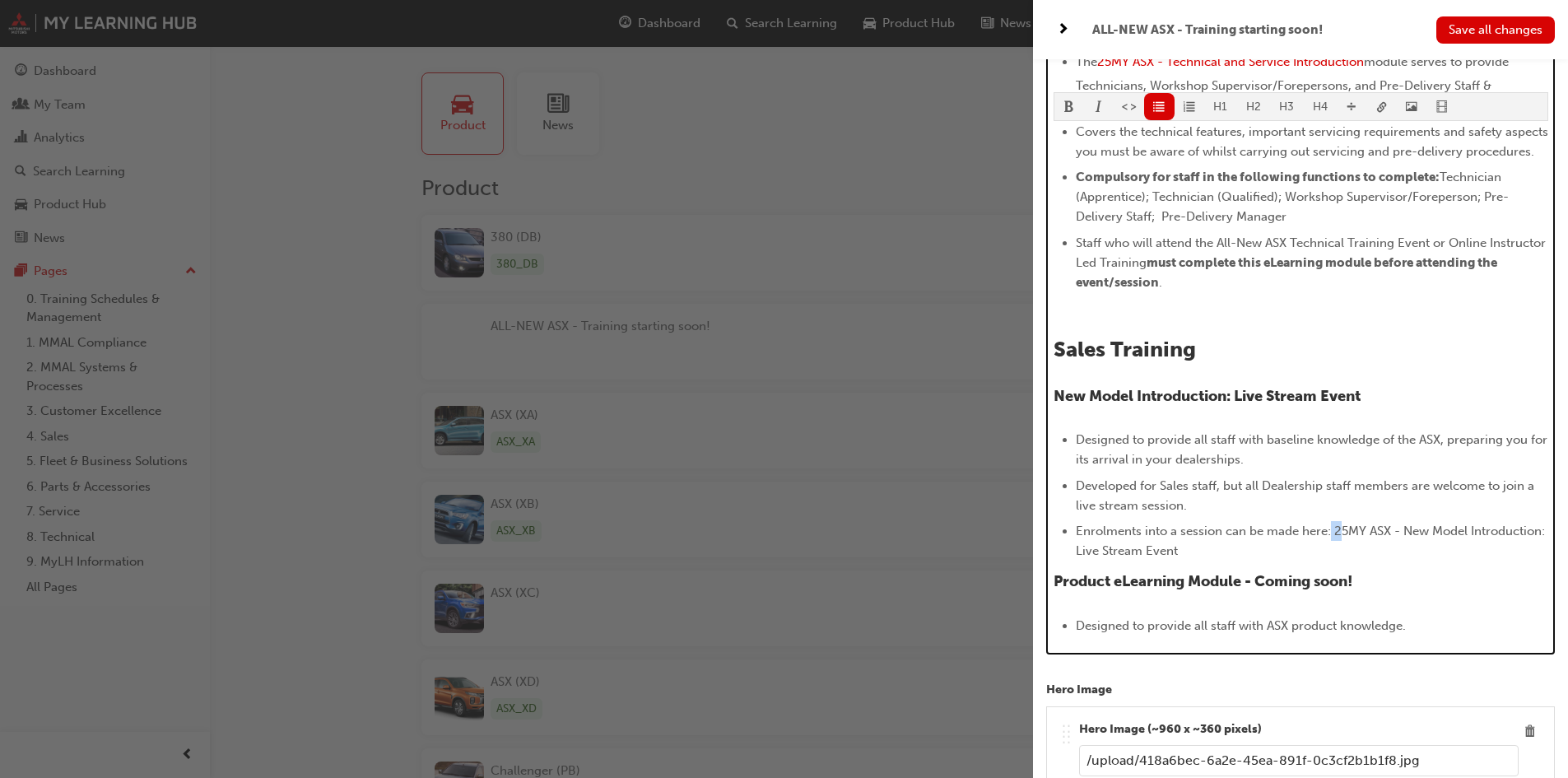
click at [1345, 548] on li "Enrolments into a session can be made here: 25MY ASX - New Model Introduction: …" at bounding box center [1311, 540] width 472 height 39
click at [1341, 560] on li "Enrolments into a session can be made here: 25MY ASX - New Model Introduction: …" at bounding box center [1311, 540] width 472 height 39
drag, startPoint x: 1341, startPoint y: 564, endPoint x: 1335, endPoint y: 544, distance: 20.9
click at [1335, 544] on li "Enrolments into a session can be made here: 25MY ASX - New Model Introduction: …" at bounding box center [1311, 540] width 472 height 39
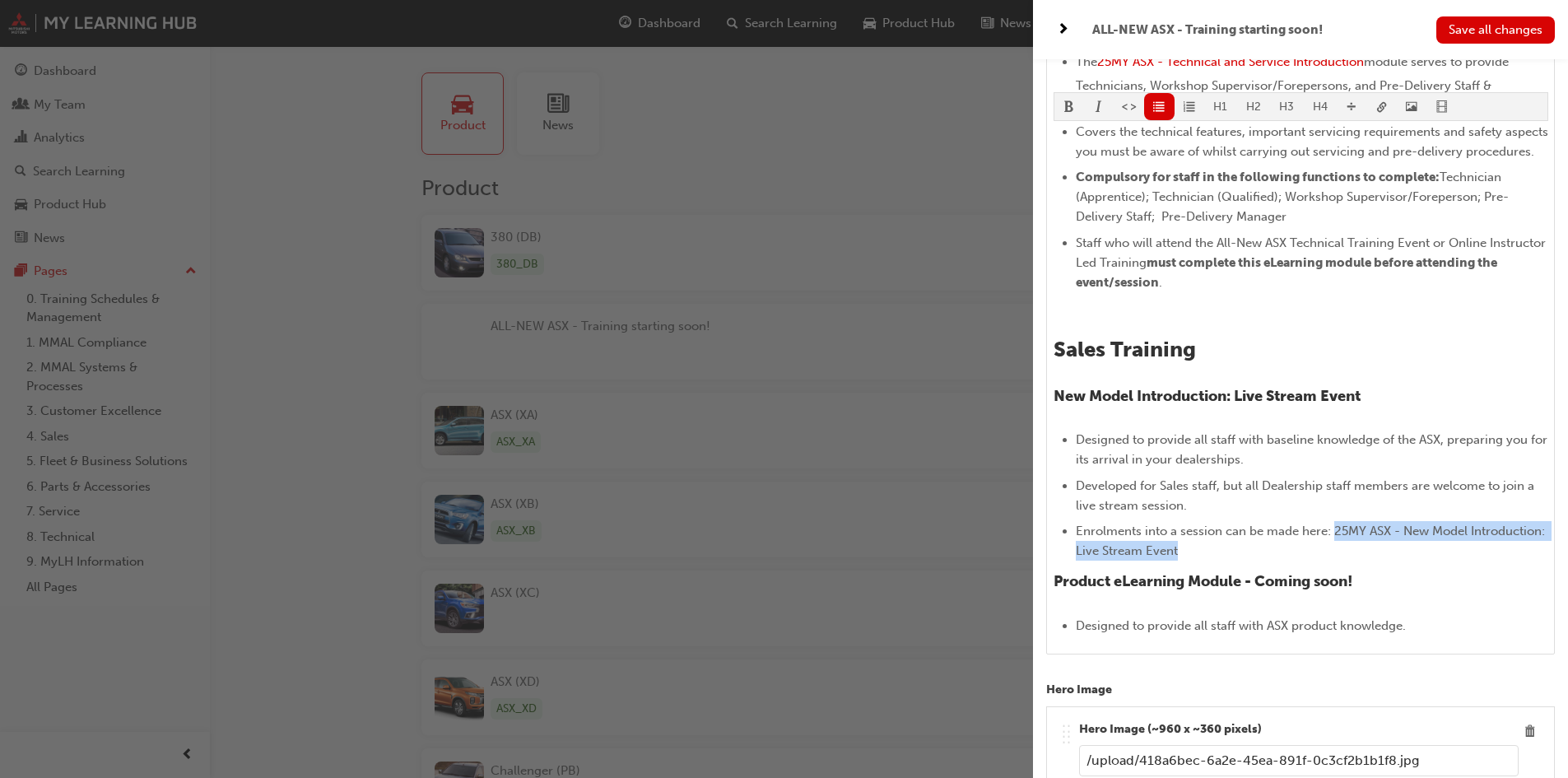
click at [1378, 110] on body "Your version of Internet Explorer is outdated and not supported. Please upgrade…" at bounding box center [784, 389] width 1568 height 778
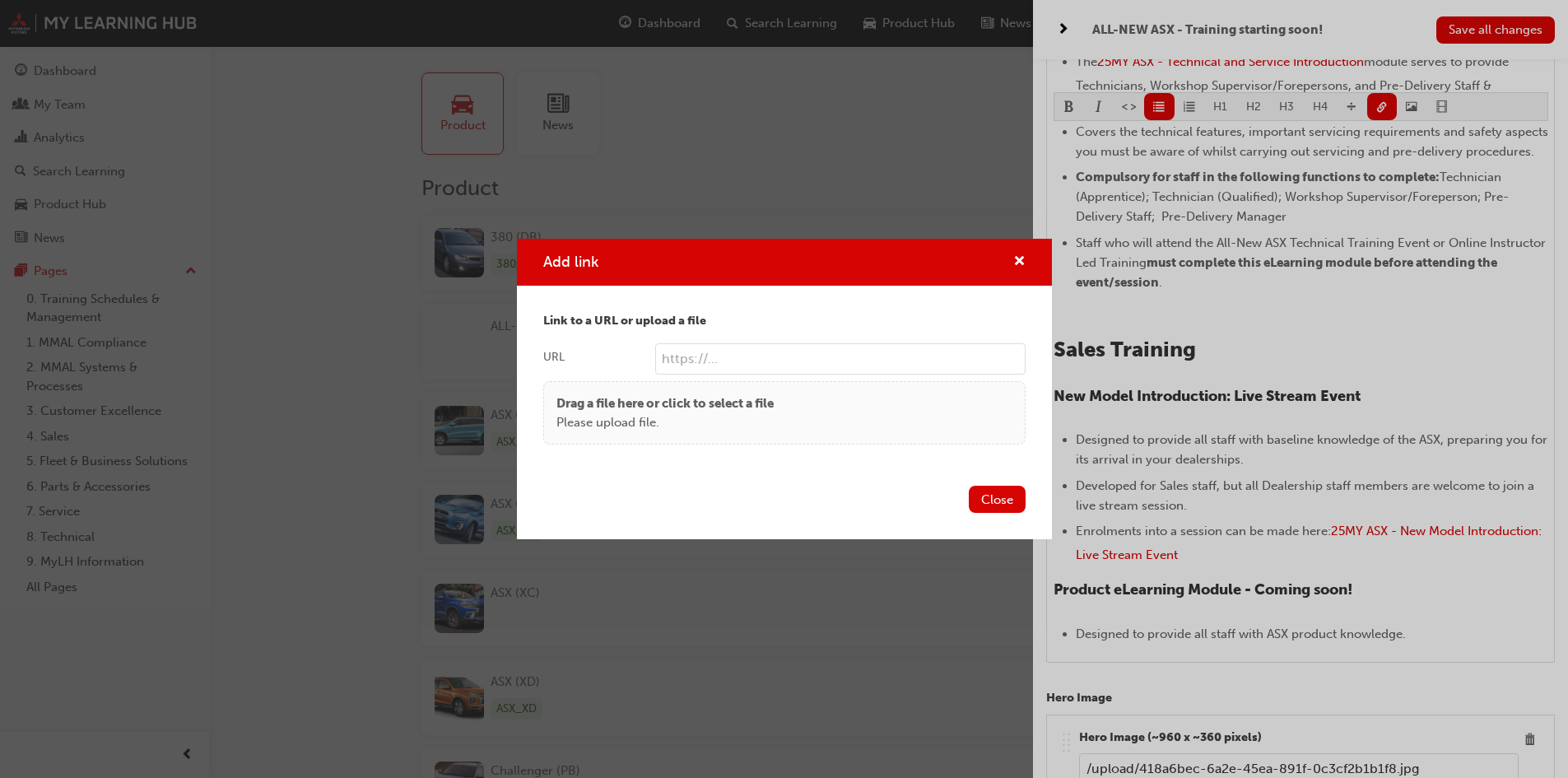
click at [984, 494] on button "Close" at bounding box center [997, 499] width 57 height 27
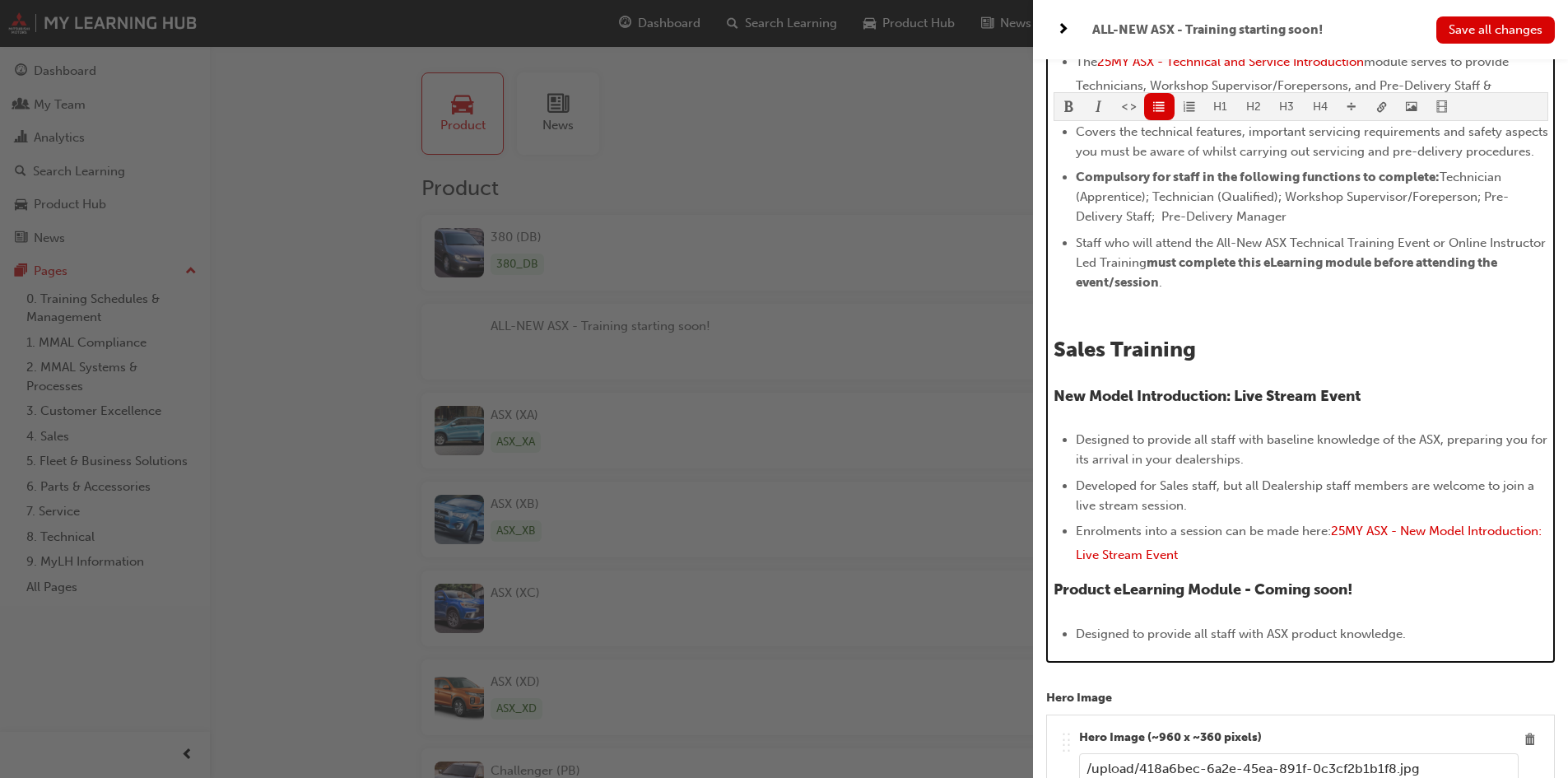
click at [1371, 496] on li "Developed for Sales staff, but all Dealership staff members are welcome to join…" at bounding box center [1311, 495] width 472 height 39
drag, startPoint x: 1274, startPoint y: 531, endPoint x: 1233, endPoint y: 514, distance: 44.4
click at [1273, 515] on li "Developed for Sales staff, but all Dealership staff members are welcome to join…" at bounding box center [1311, 495] width 472 height 39
click at [1118, 491] on ul "Designed to provide all staff with baseline knowledge of the ASX, preparing you…" at bounding box center [1300, 499] width 494 height 139
drag, startPoint x: 1192, startPoint y: 503, endPoint x: 1223, endPoint y: 545, distance: 52.2
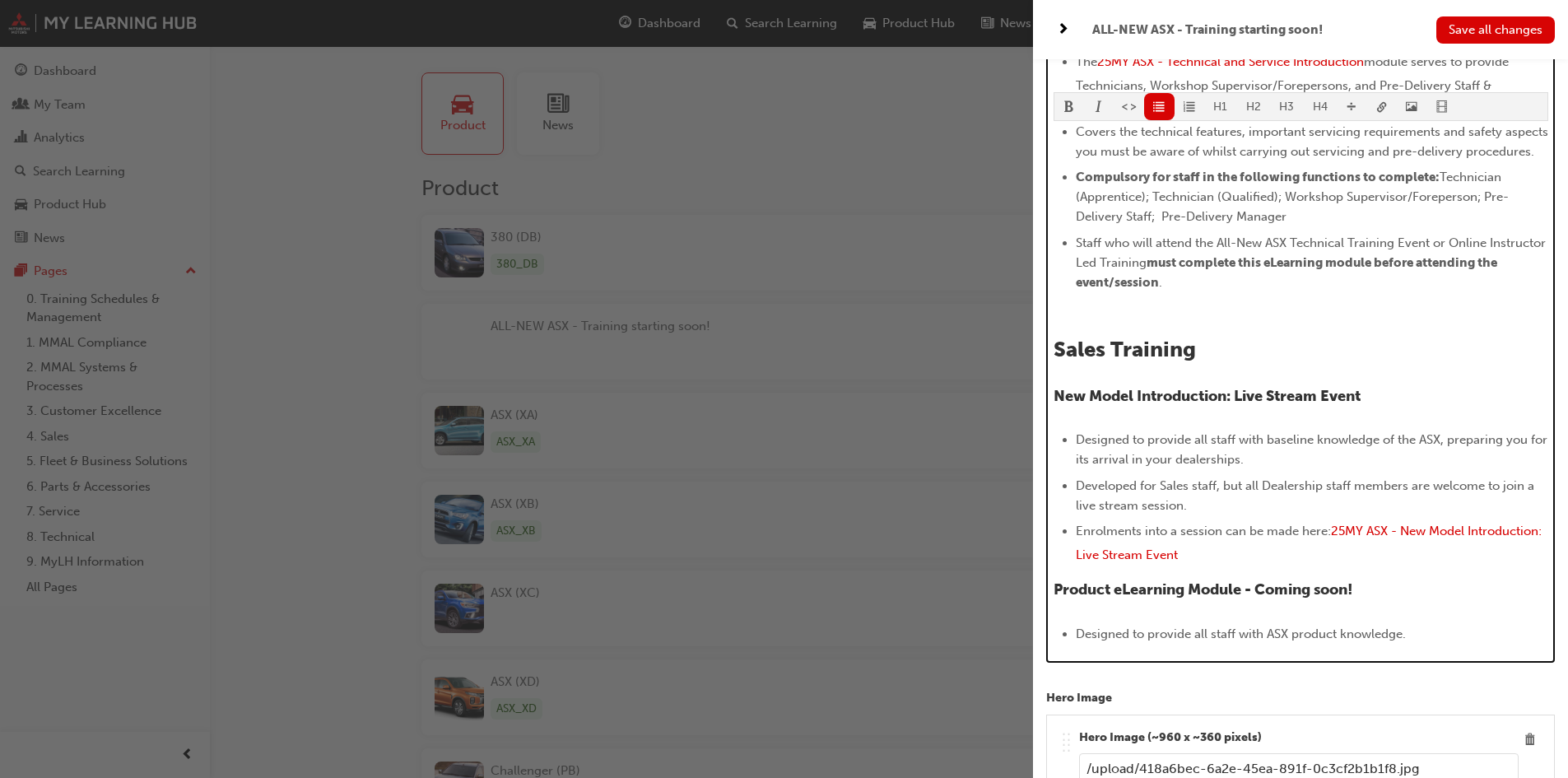
click at [1193, 504] on span "Developed for Sales staff, but all Dealership staff members are welcome to join…" at bounding box center [1306, 495] width 462 height 34
click at [1350, 556] on span "25MY ASX - New Model Introduction: Live Stream Event" at bounding box center [1310, 543] width 469 height 38
click at [1267, 513] on li "Developed for Sales & Fleet staff, but all Dealership staff members are welcome…" at bounding box center [1311, 495] width 472 height 39
click at [1313, 492] on ul "Designed to provide all staff with baseline knowledge of the ASX, preparing you…" at bounding box center [1300, 499] width 494 height 139
click at [1436, 504] on span "Developed for Sales & Fleet staff, but all Dealership staff members are welcome…" at bounding box center [1310, 495] width 469 height 34
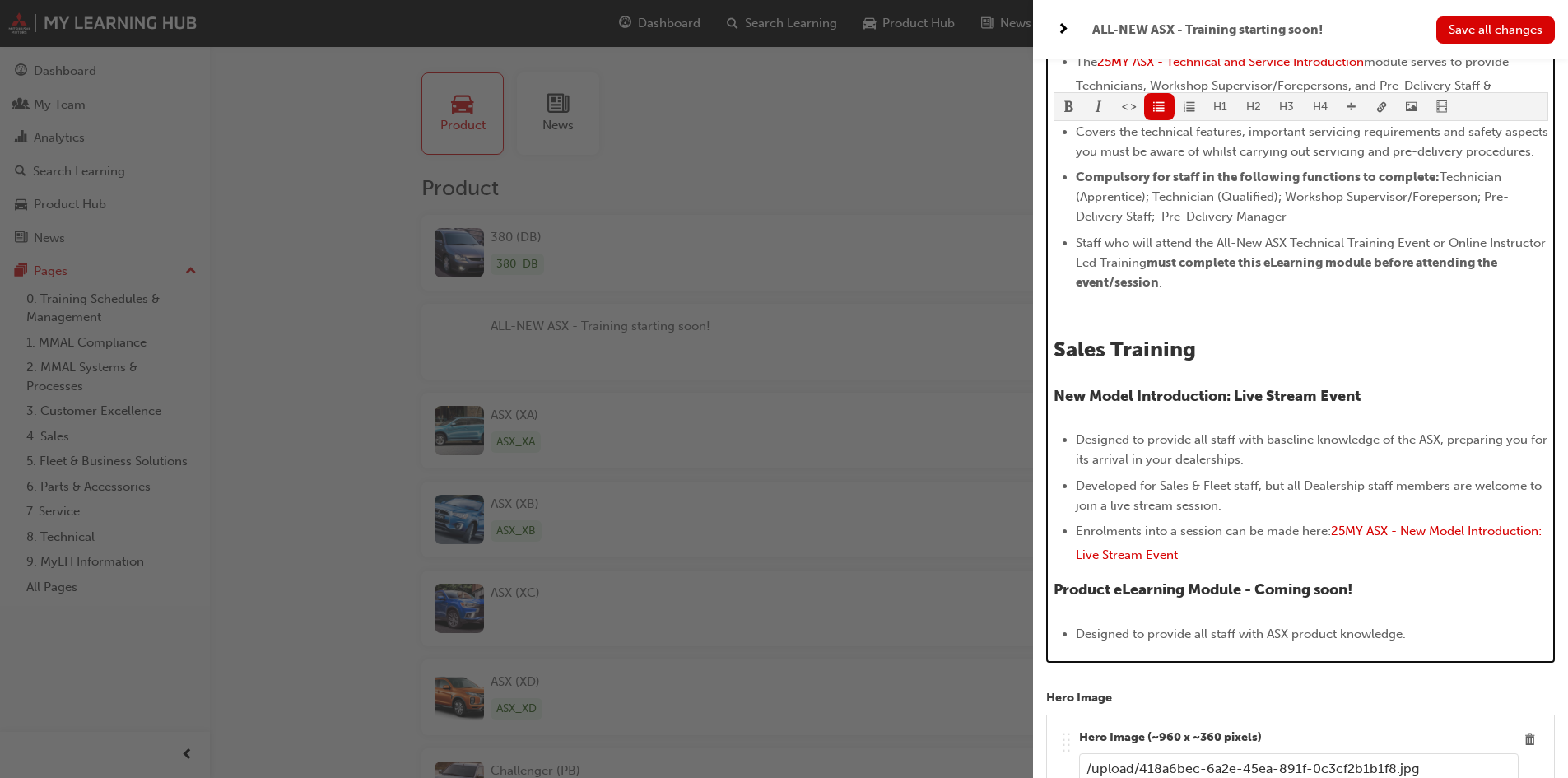
click at [1517, 515] on li "Developed for Sales & Fleet staff, but all Dealership staff members are welcome…" at bounding box center [1311, 495] width 472 height 39
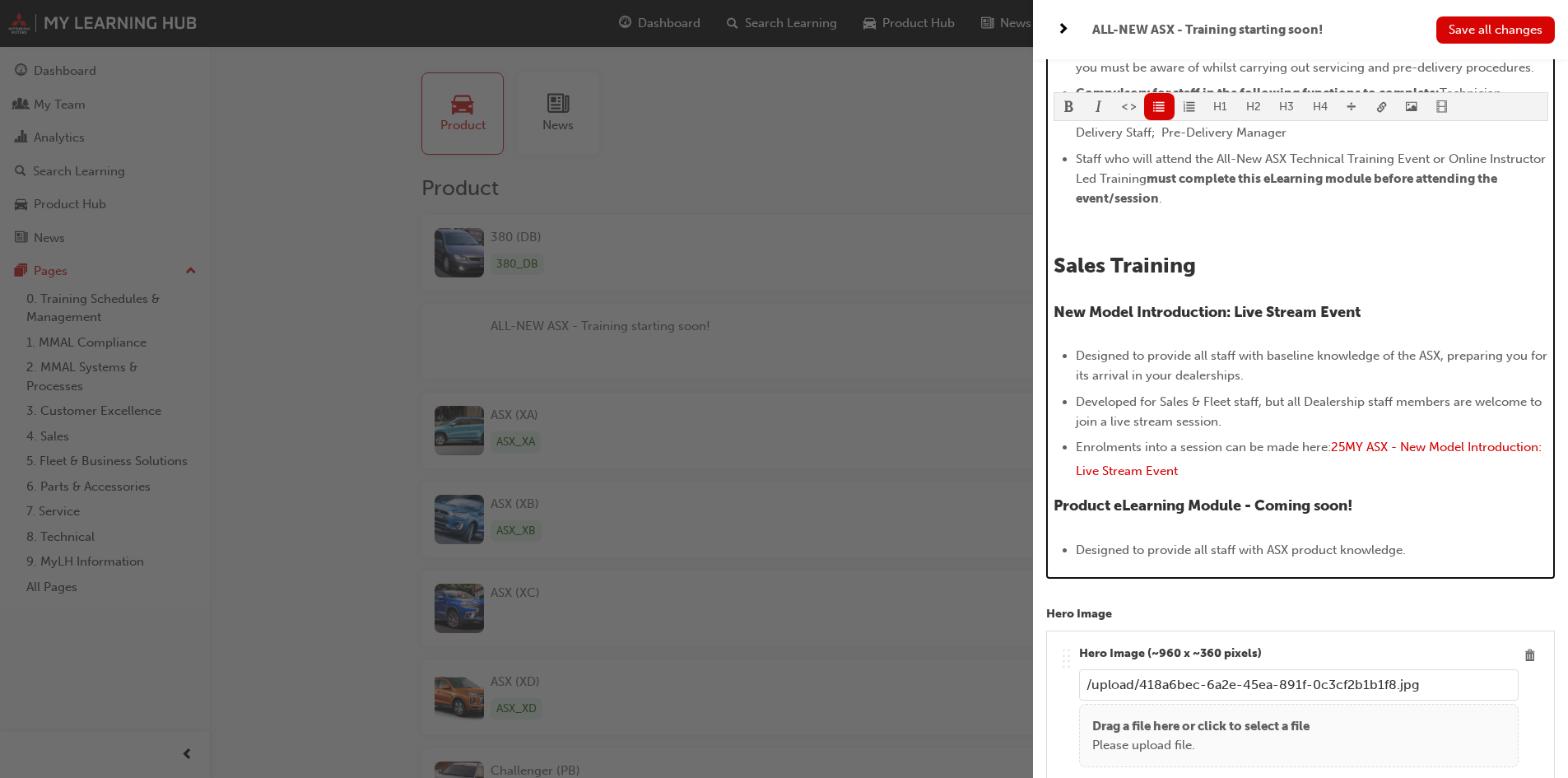
scroll to position [1317, 0]
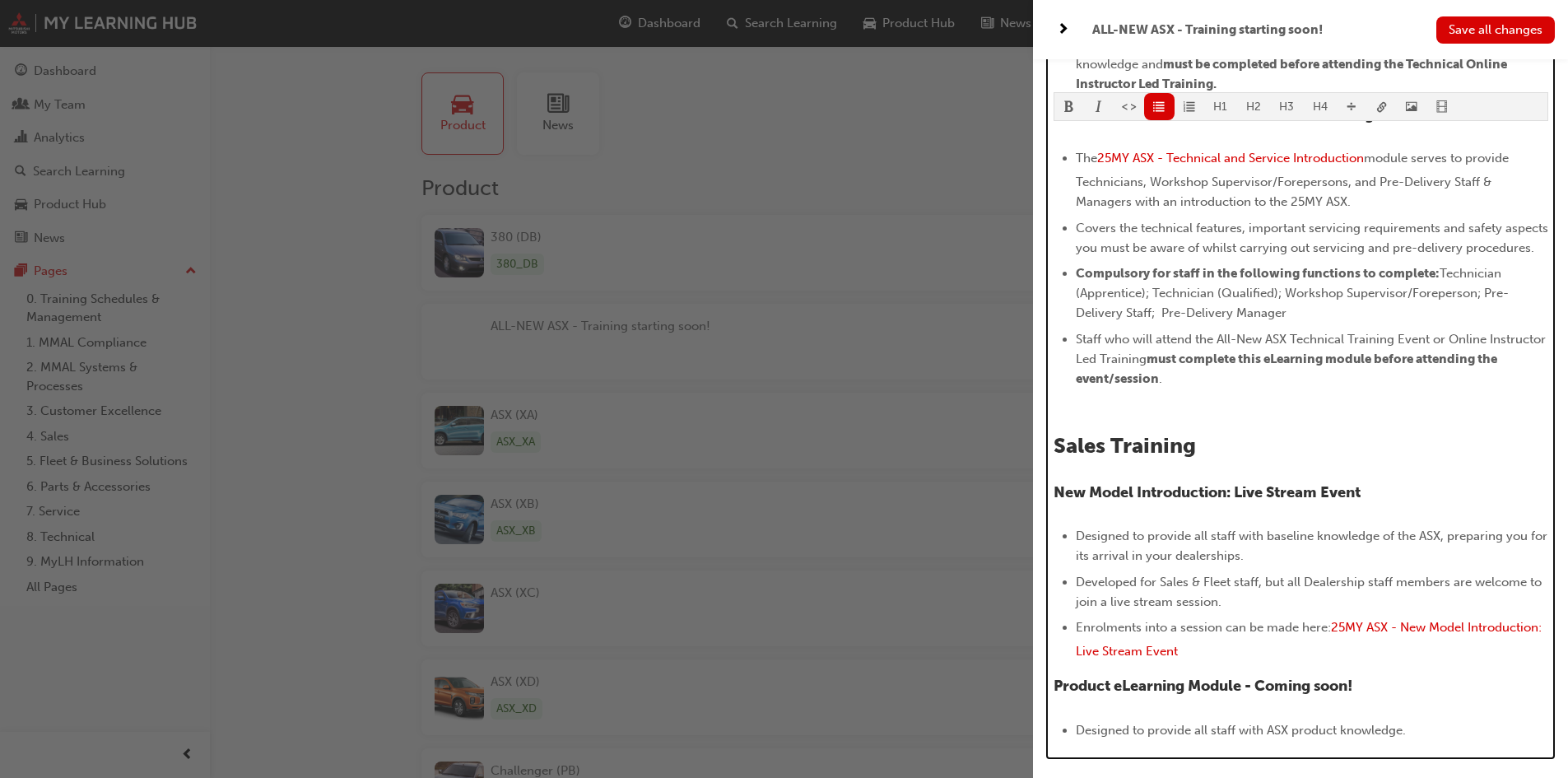
scroll to position [988, 0]
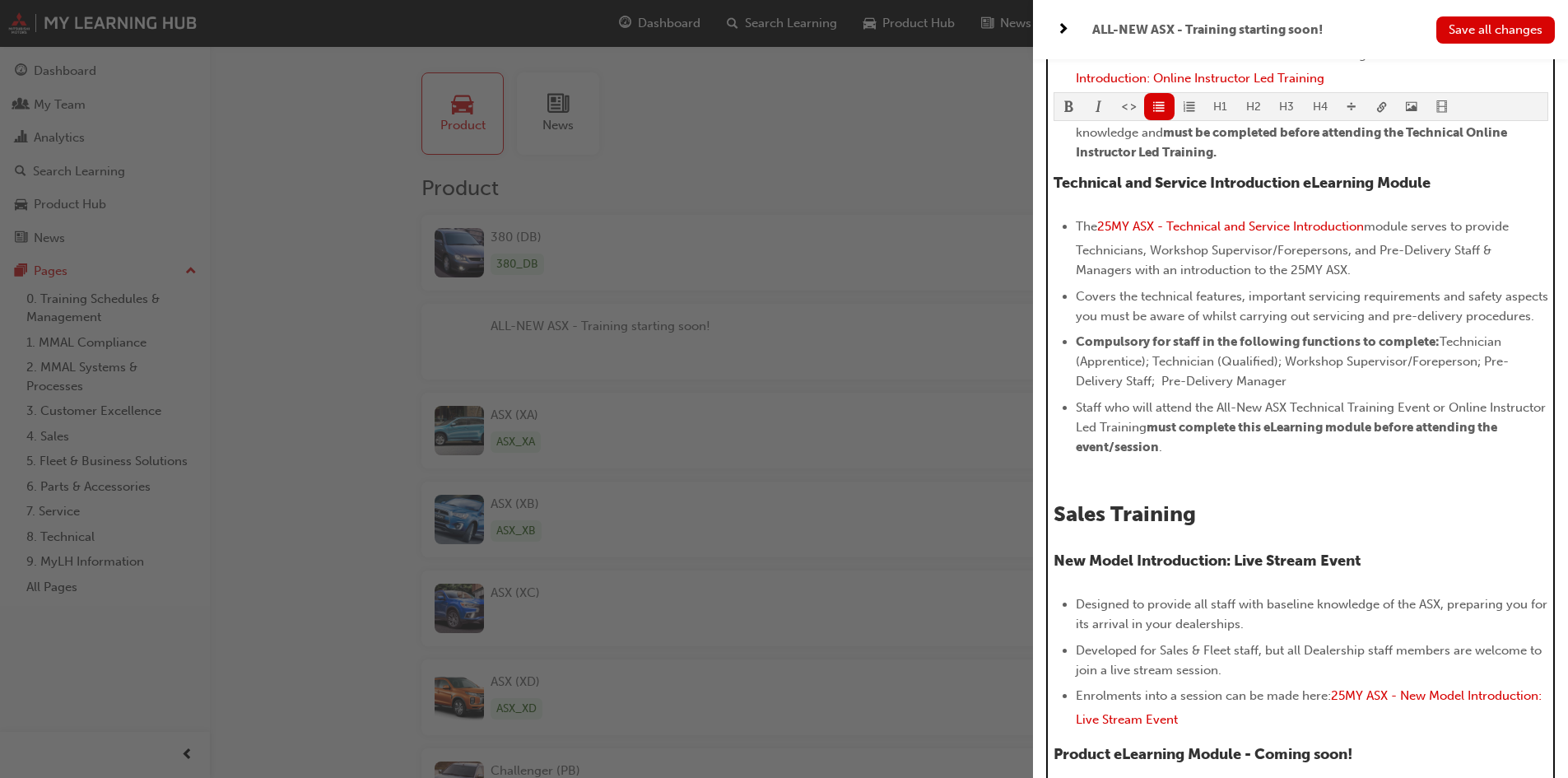
click at [1387, 457] on li "Staff who will attend the All-New ASX Technical Training Event or Online Instru…" at bounding box center [1311, 427] width 472 height 59
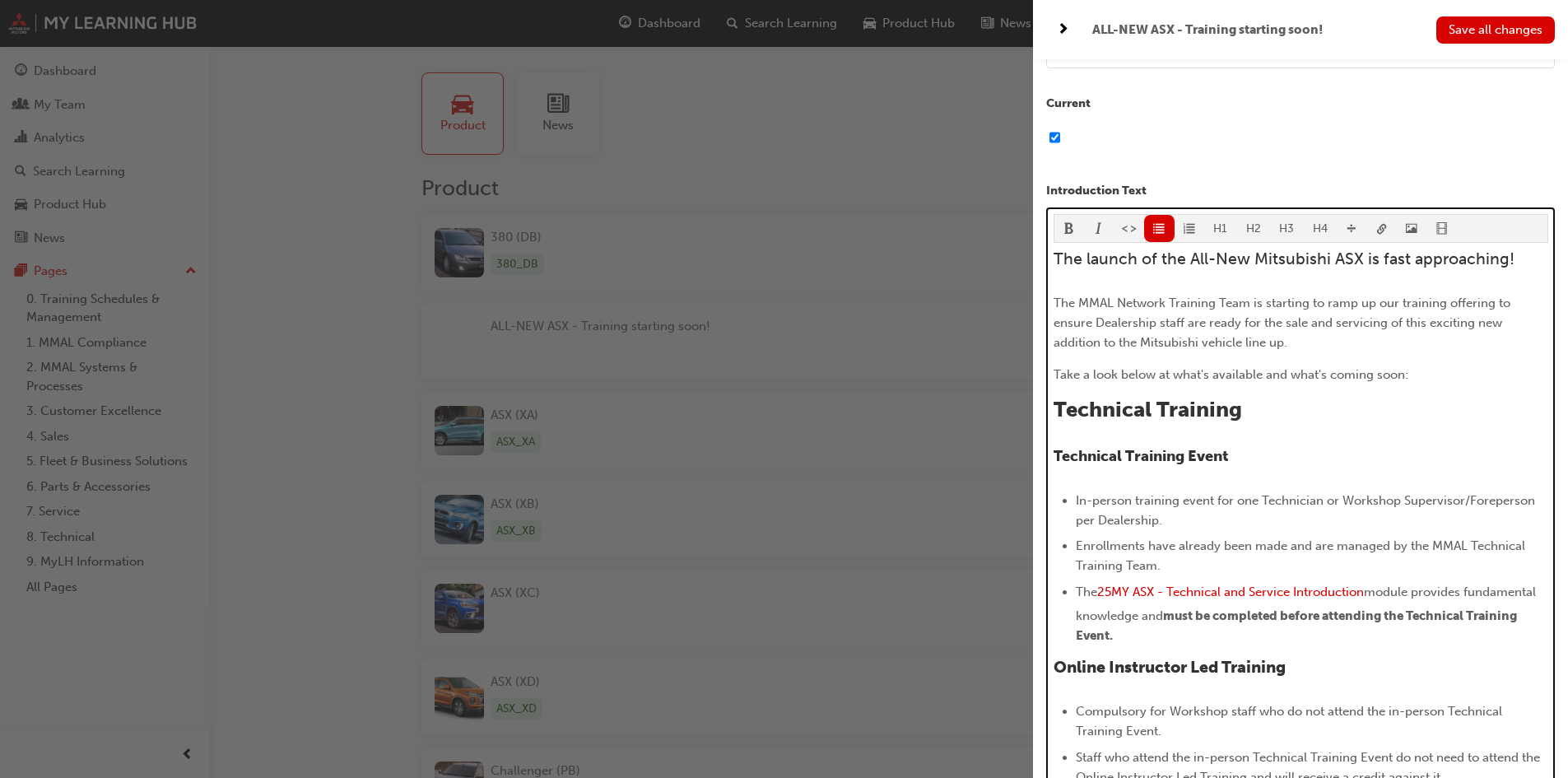
scroll to position [82, 0]
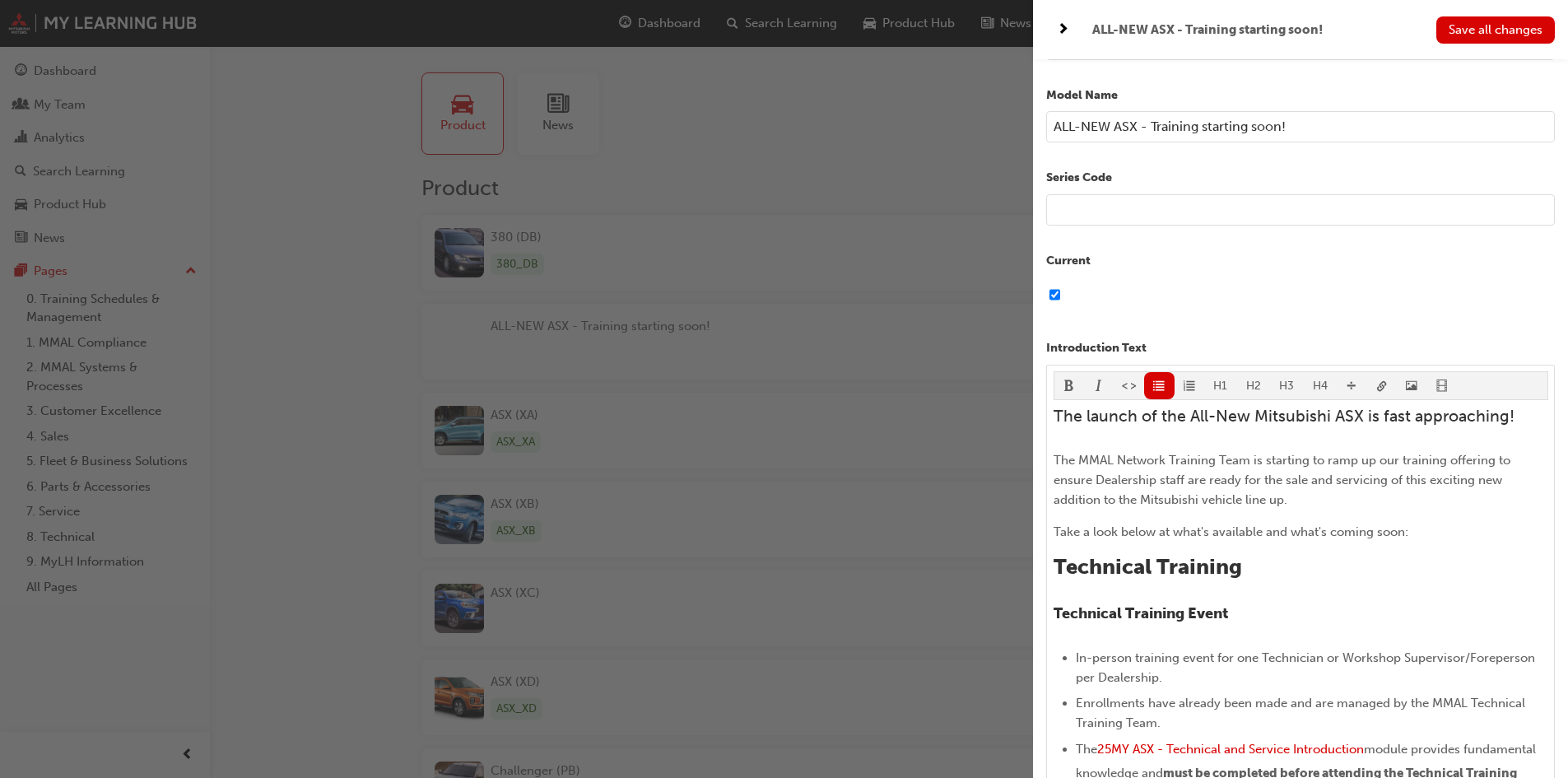
click at [1494, 26] on span "Save all changes" at bounding box center [1495, 30] width 94 height 15
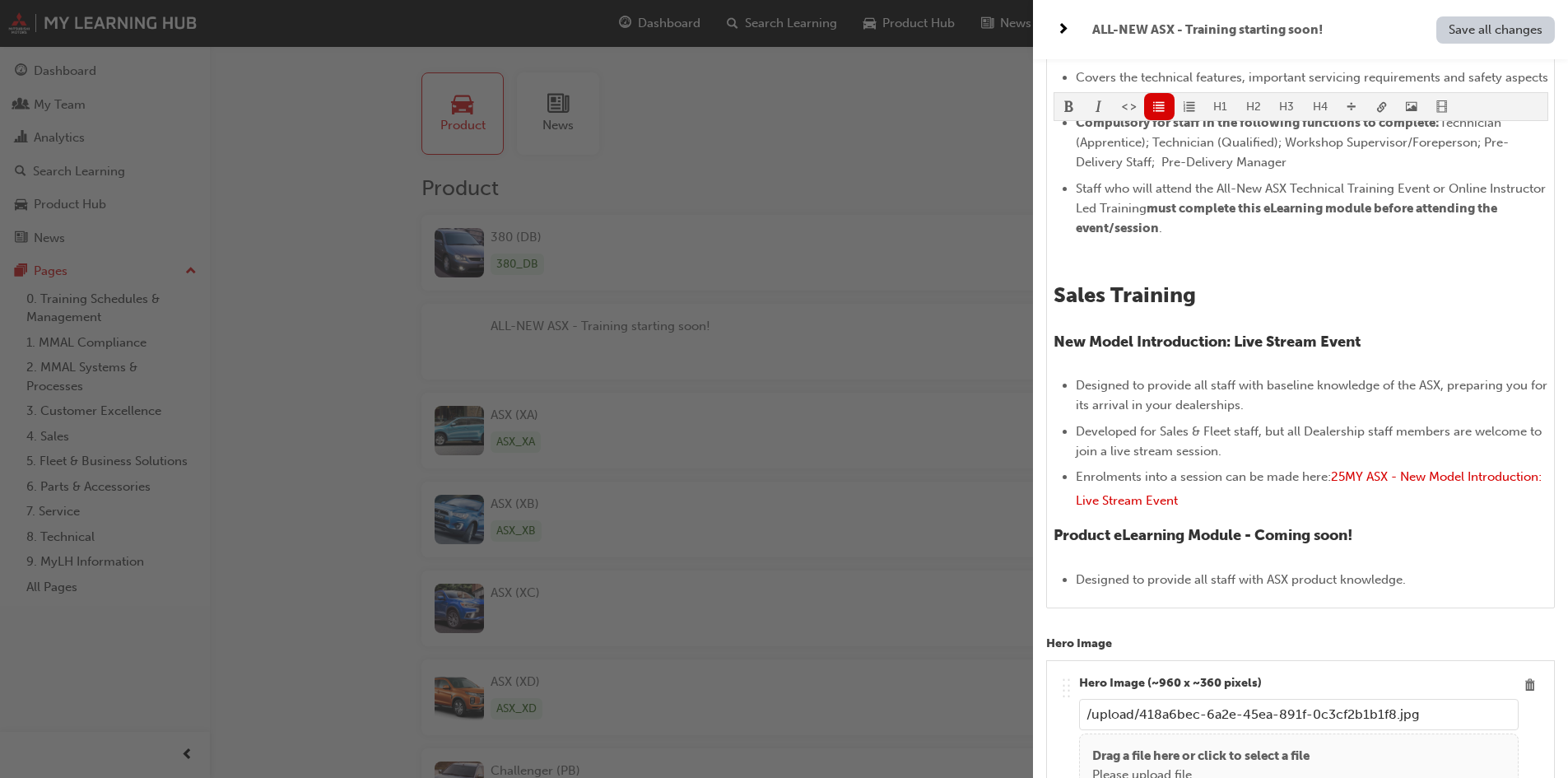
scroll to position [1235, 0]
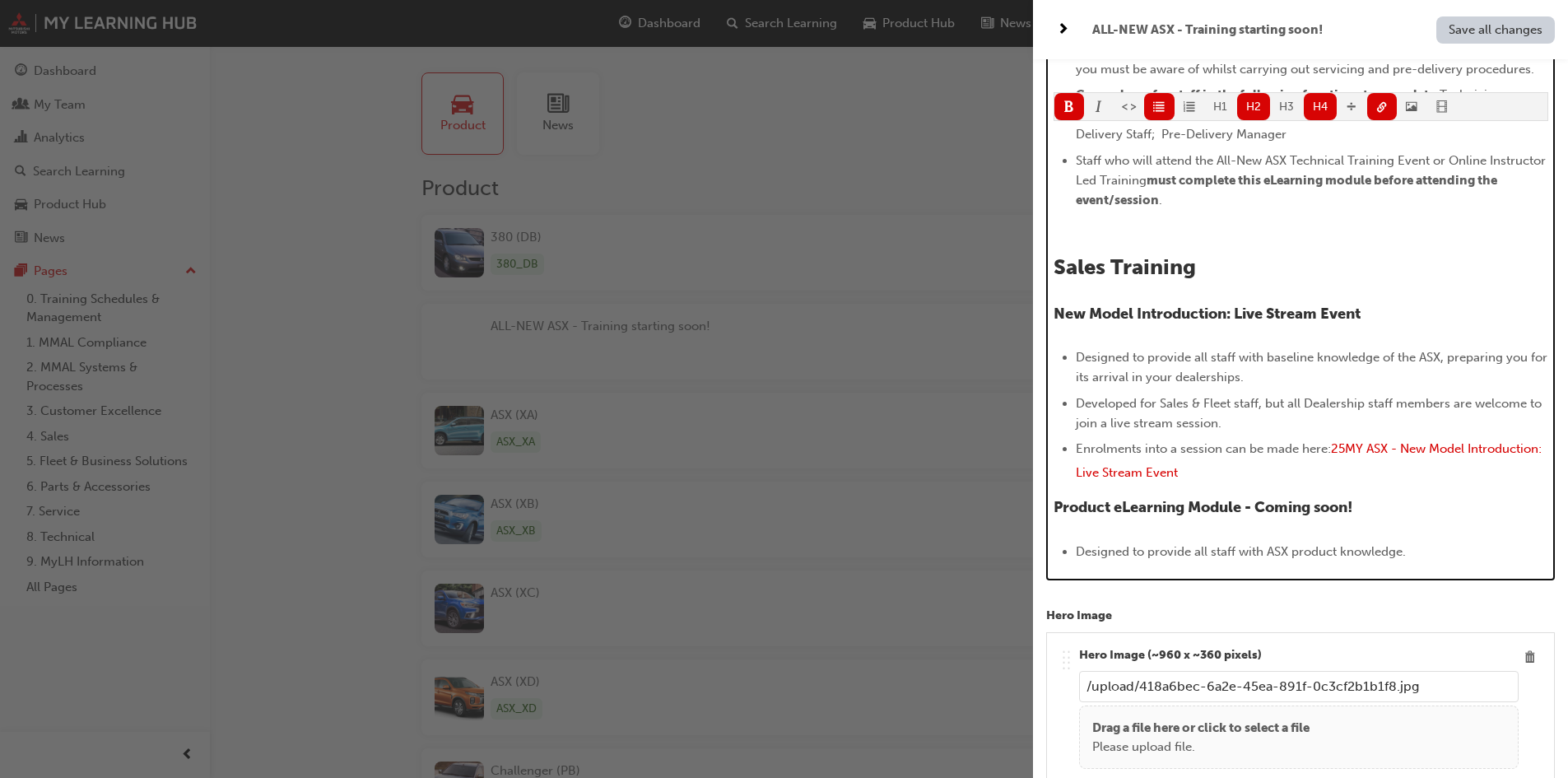
drag, startPoint x: 1446, startPoint y: 573, endPoint x: 1050, endPoint y: 277, distance: 494.4
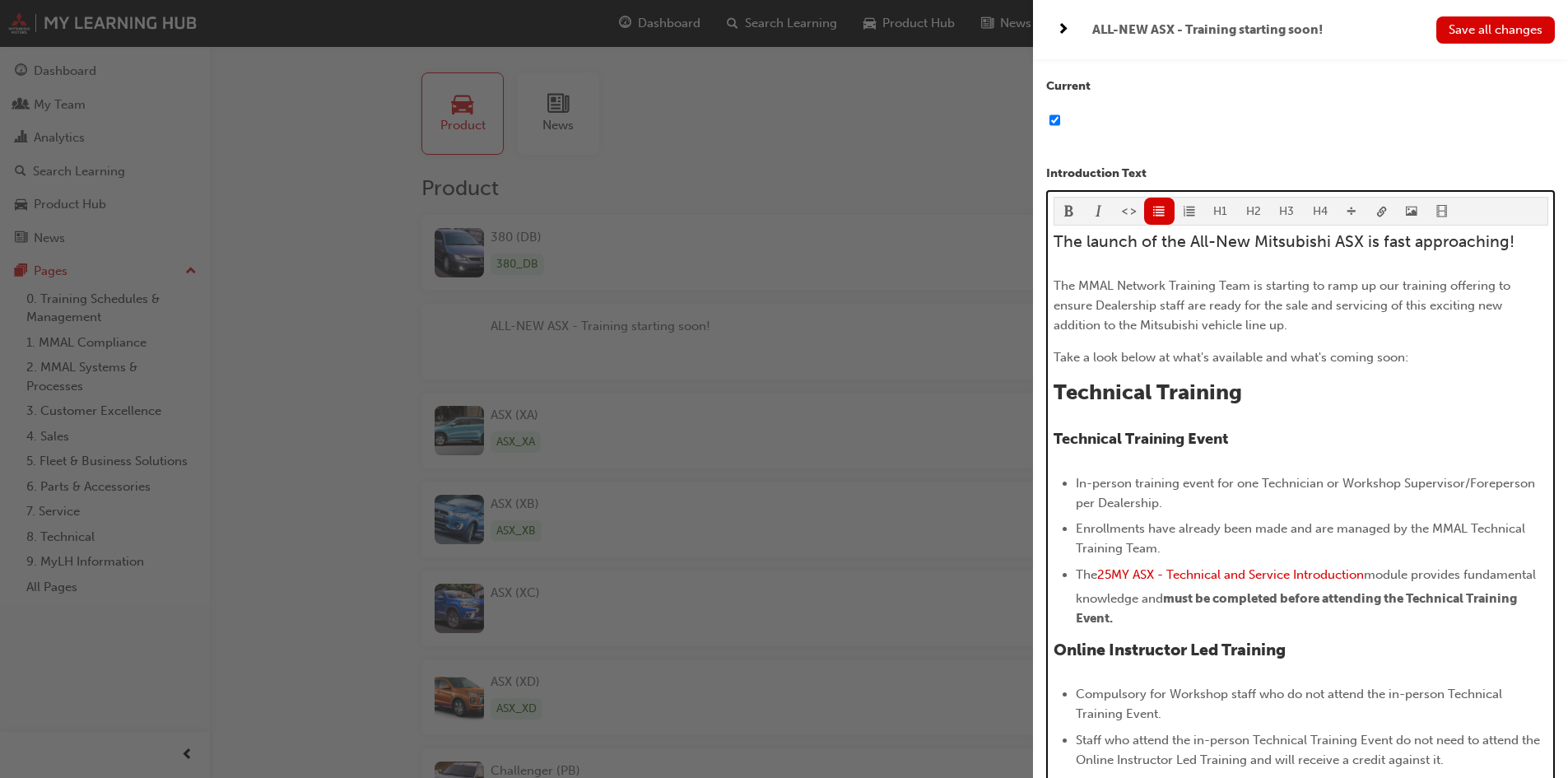
scroll to position [247, 0]
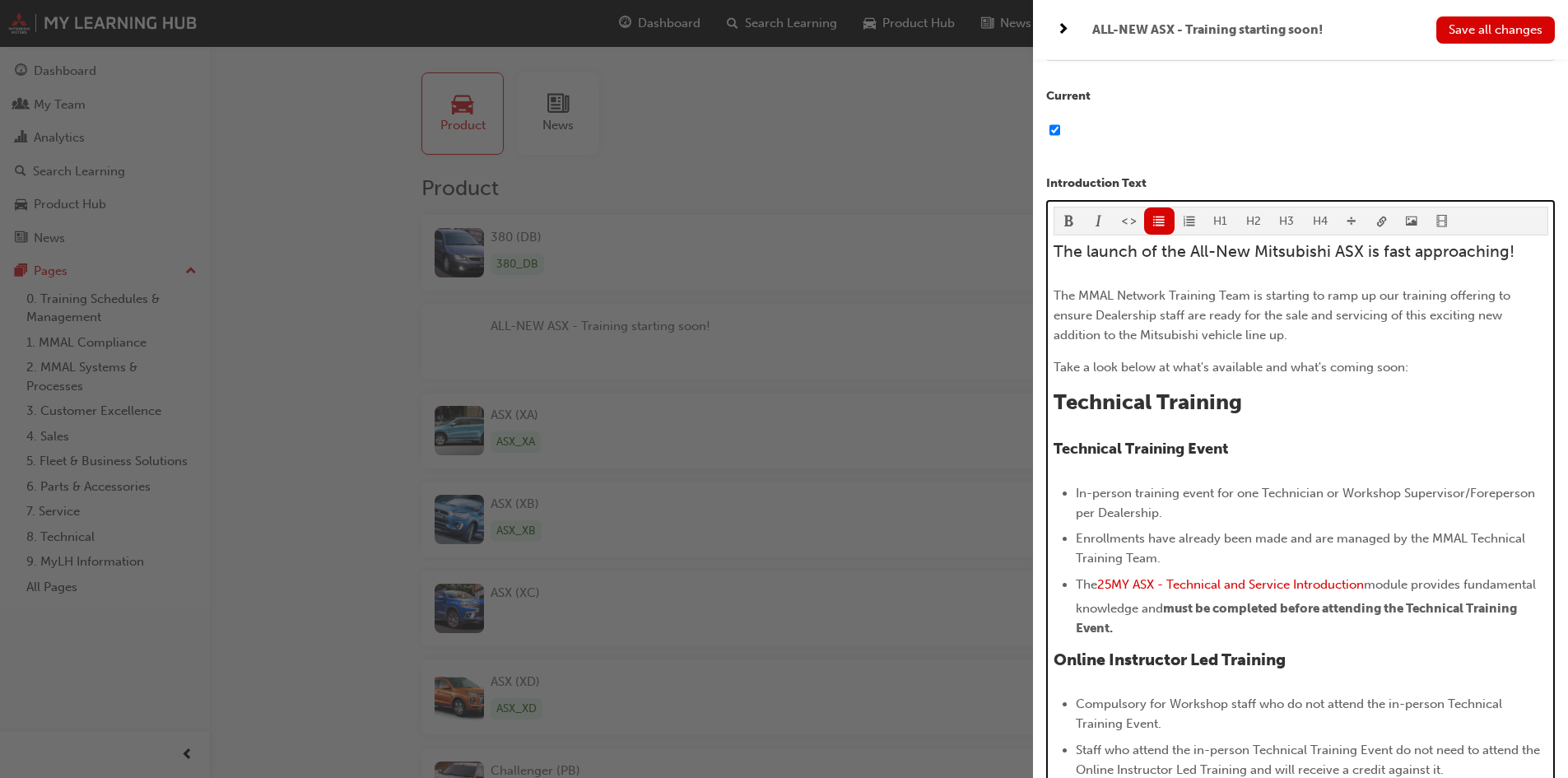
click at [1444, 375] on p "Take a look below at what's available and what's coming soon:" at bounding box center [1300, 367] width 494 height 20
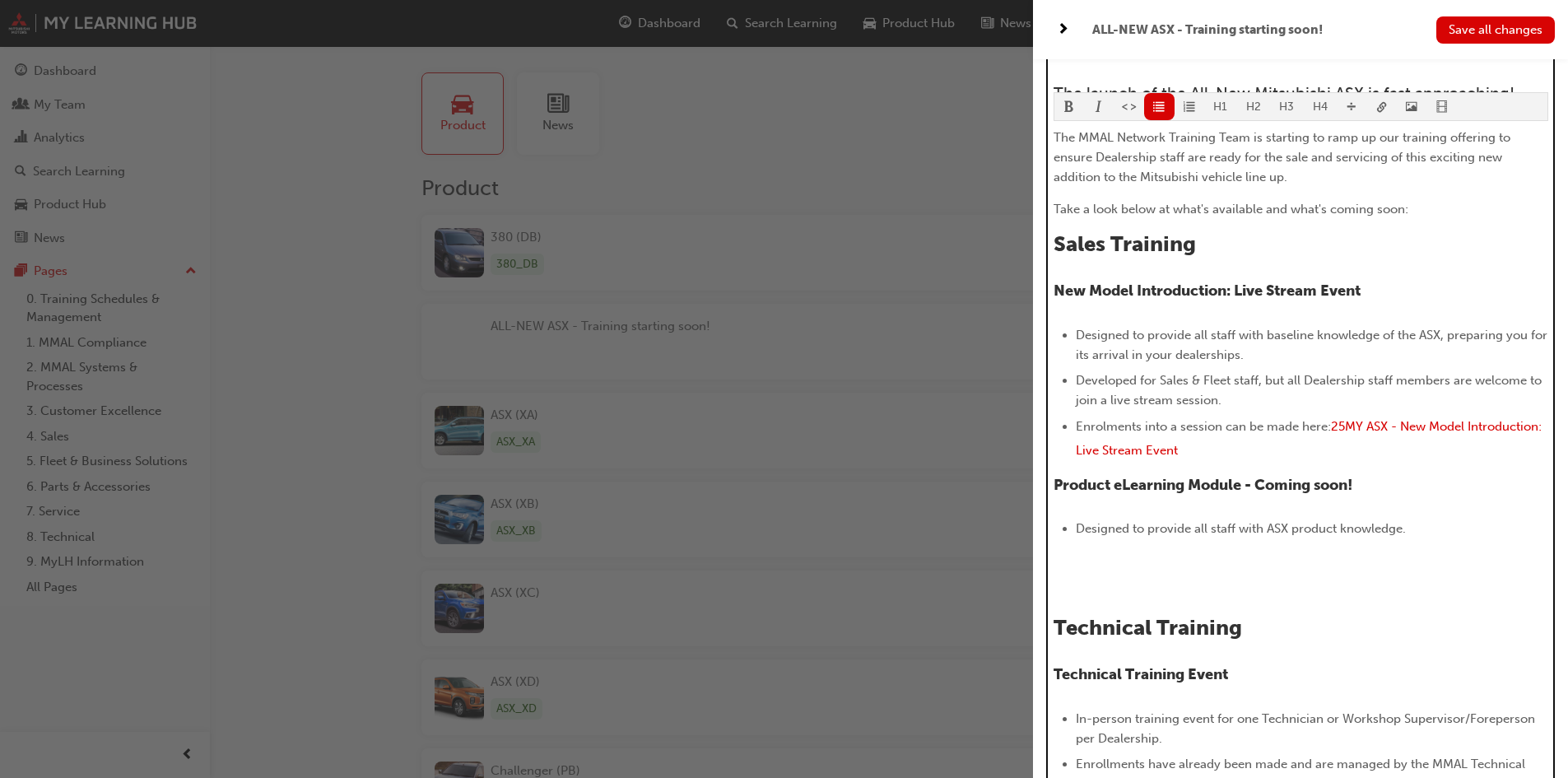
scroll to position [494, 0]
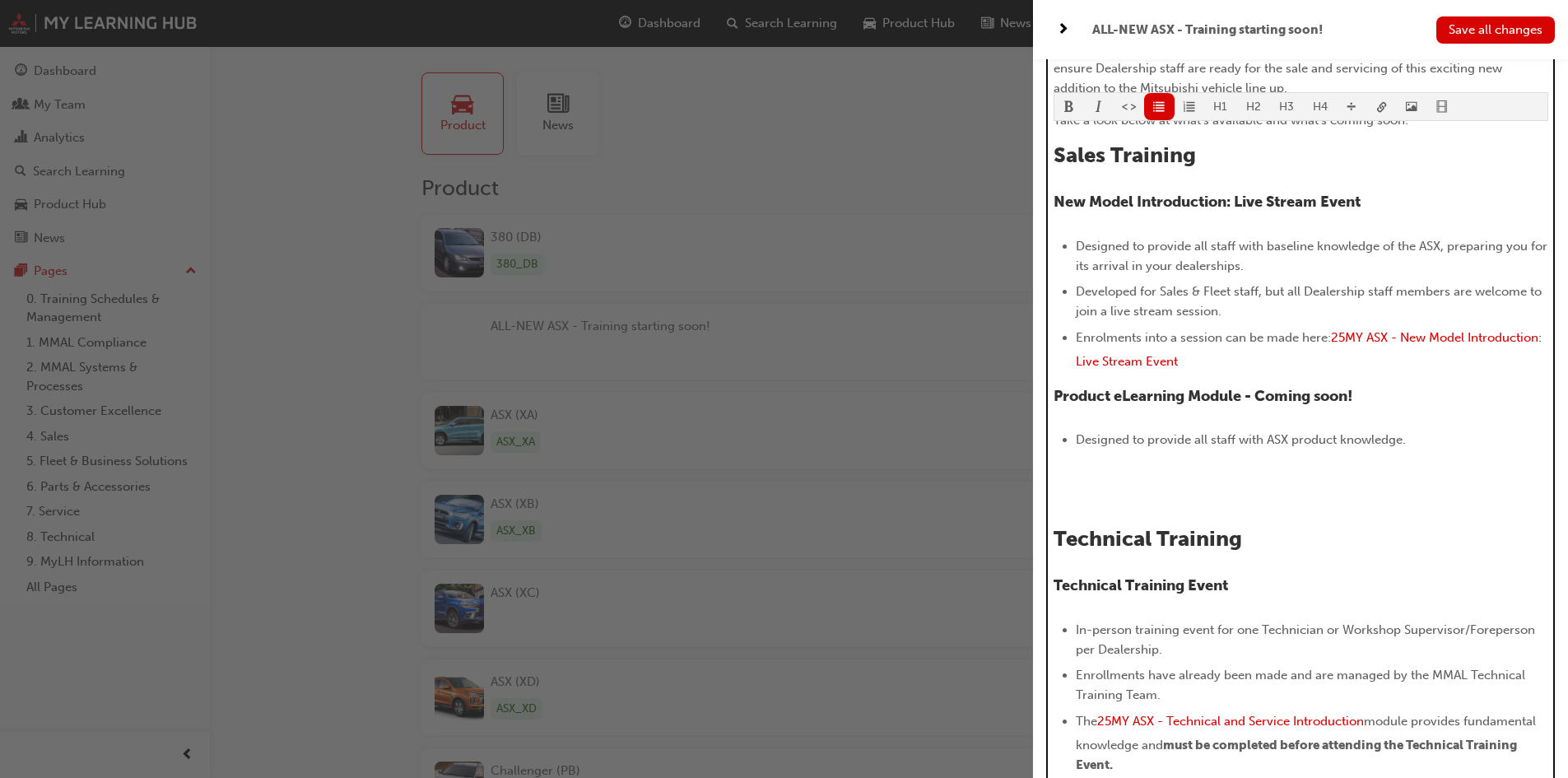
click at [1159, 484] on div "The launch of the All-New Mitsubishi ASX is fast approaching! The MMAL Network …" at bounding box center [1300, 664] width 494 height 1339
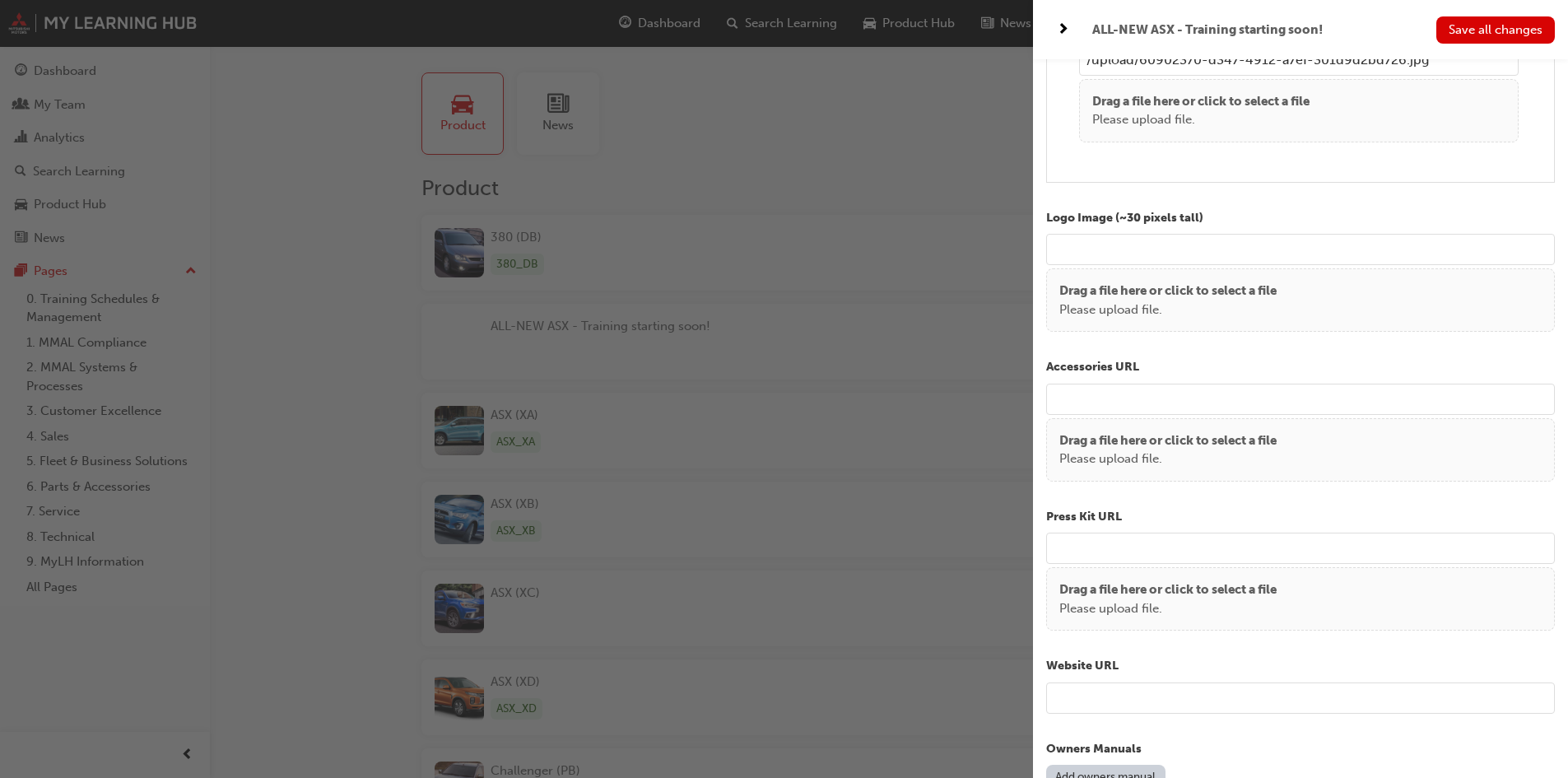
scroll to position [2305, 0]
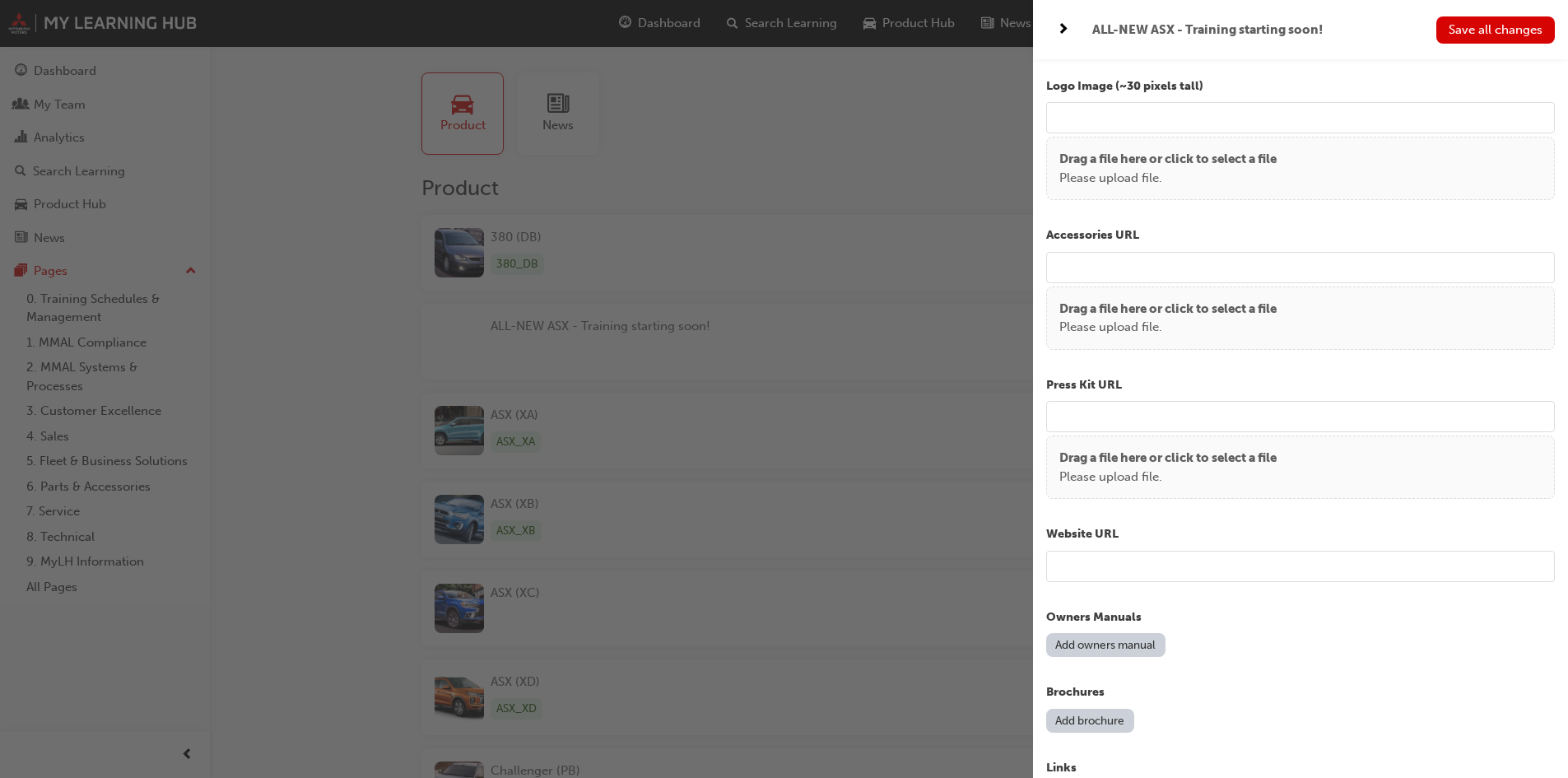
click at [1486, 41] on button "Save all changes" at bounding box center [1495, 30] width 119 height 27
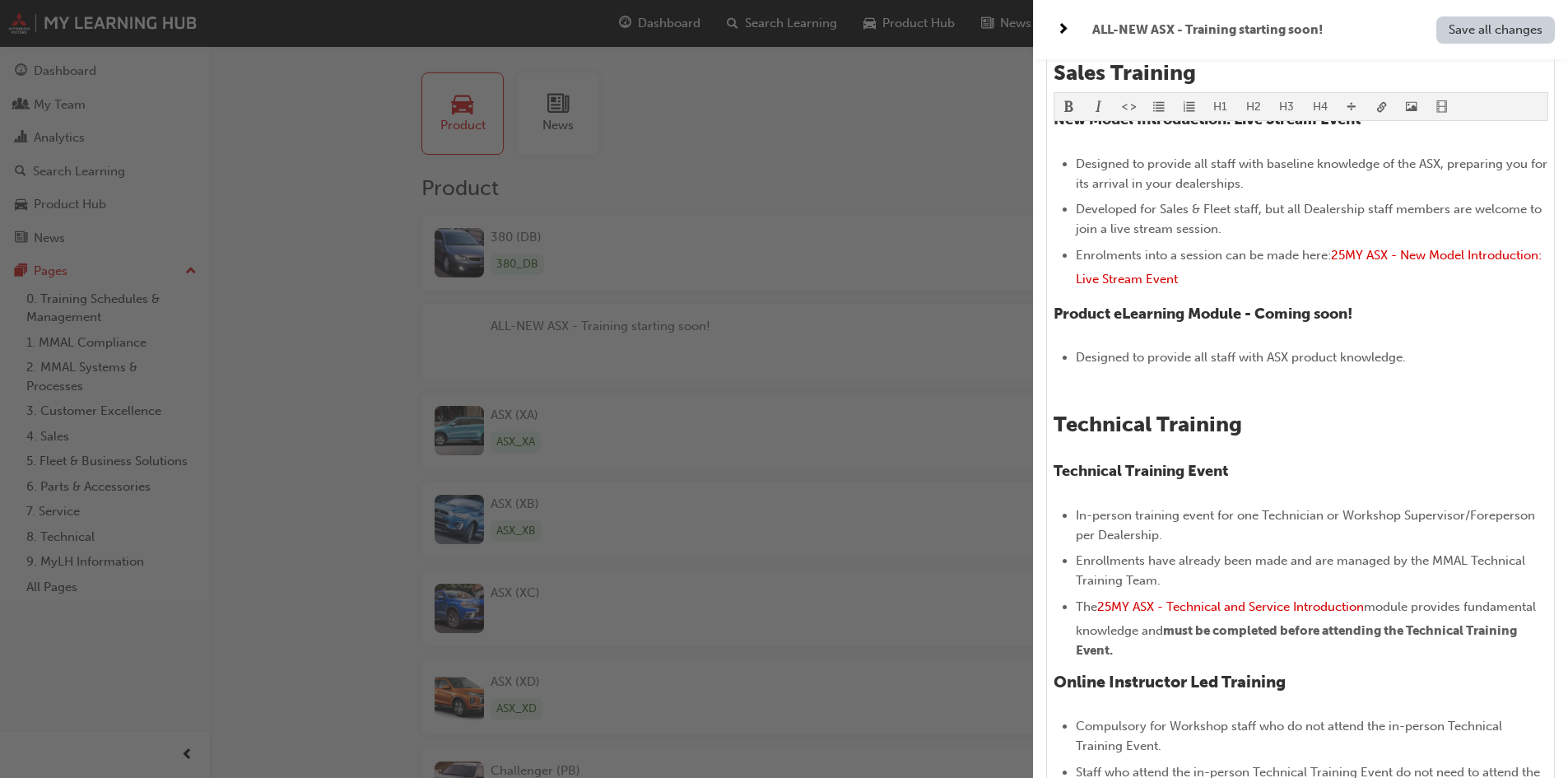
scroll to position [494, 0]
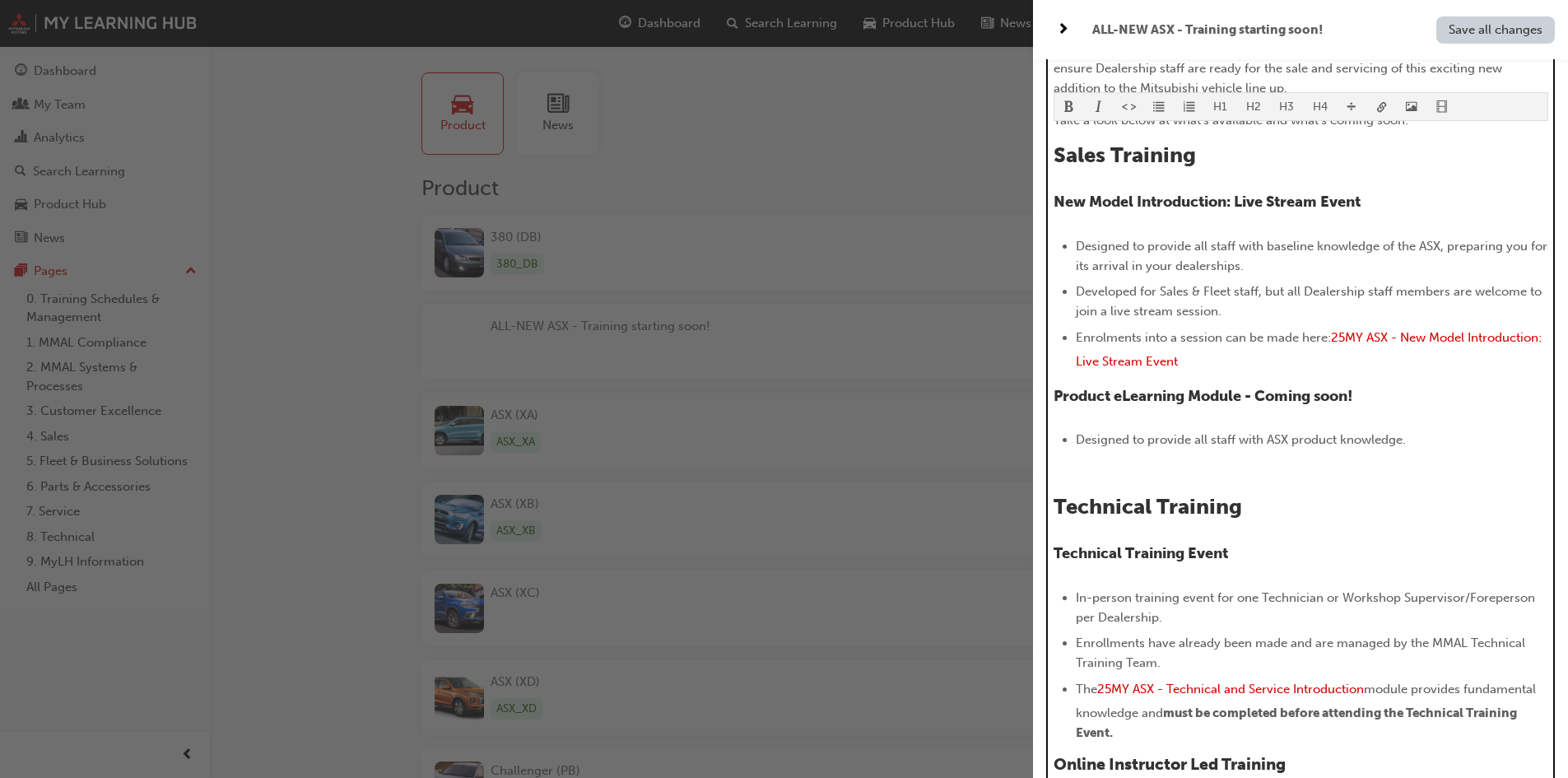
click at [1111, 465] on p "﻿" at bounding box center [1300, 472] width 494 height 20
click at [1353, 105] on span "divider-icon" at bounding box center [1351, 108] width 12 height 14
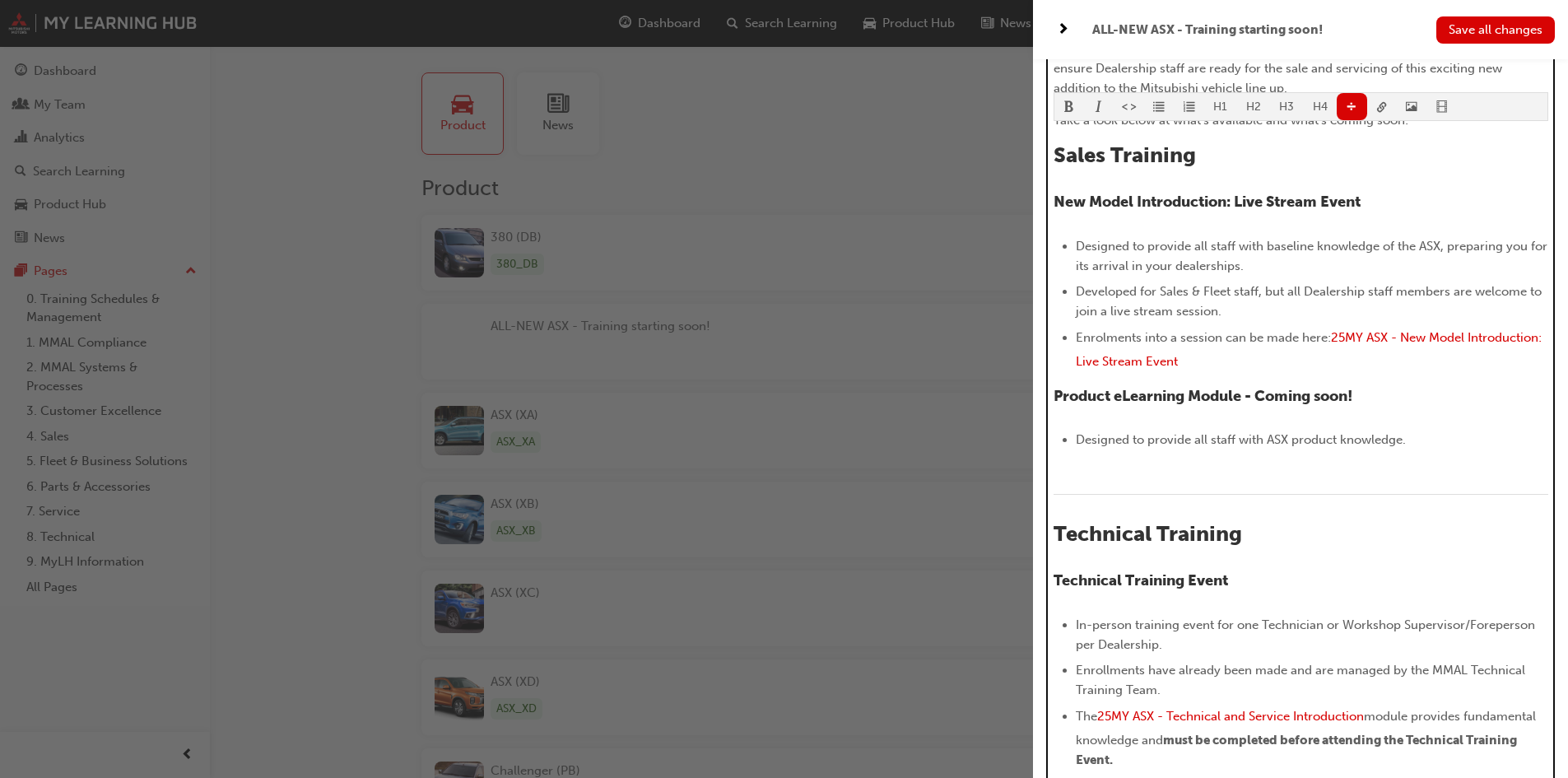
click at [1337, 460] on div "The launch of the All-New Mitsubishi ASX is fast approaching! The MMAL Network …" at bounding box center [1300, 662] width 494 height 1334
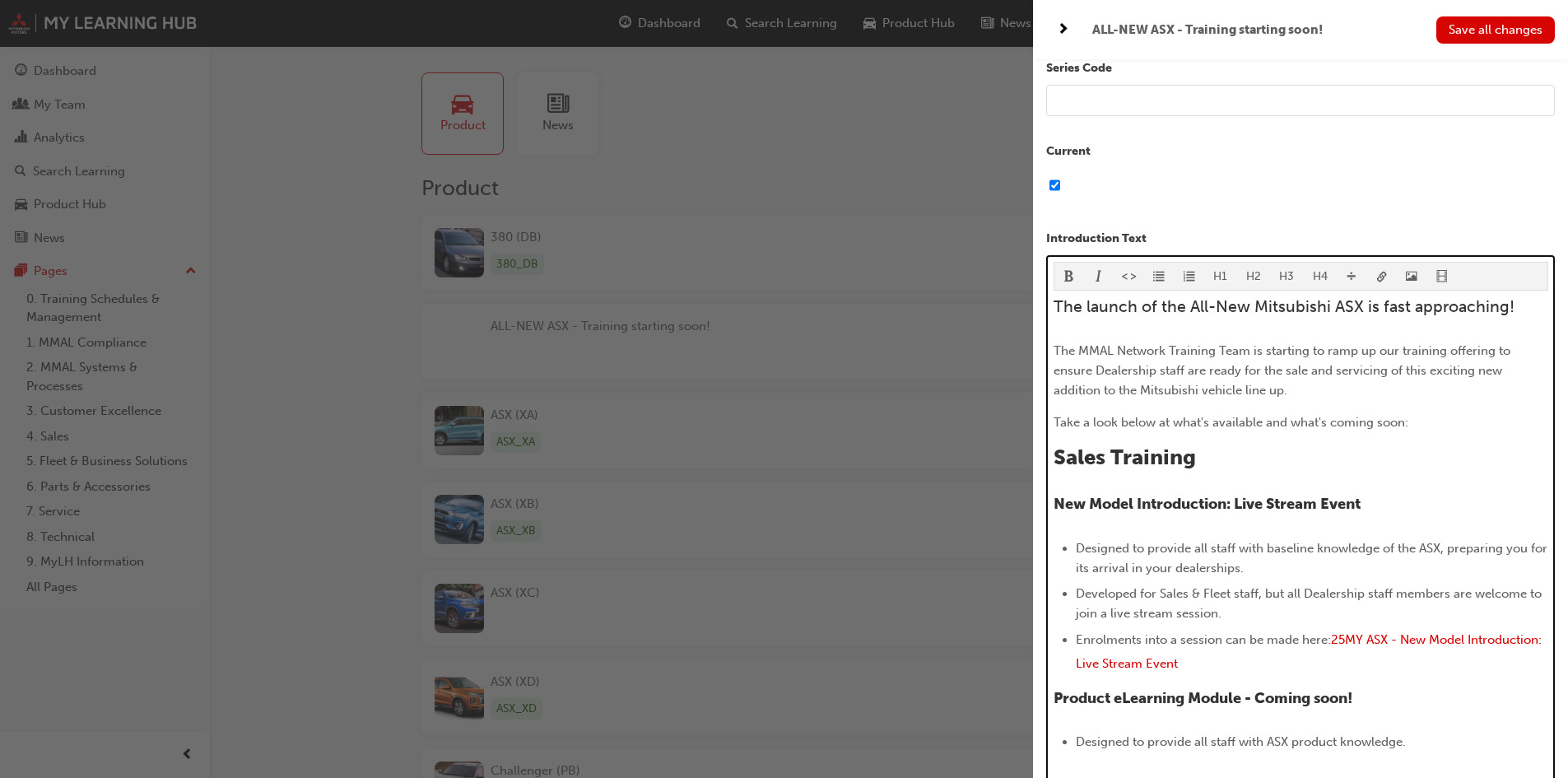
scroll to position [165, 0]
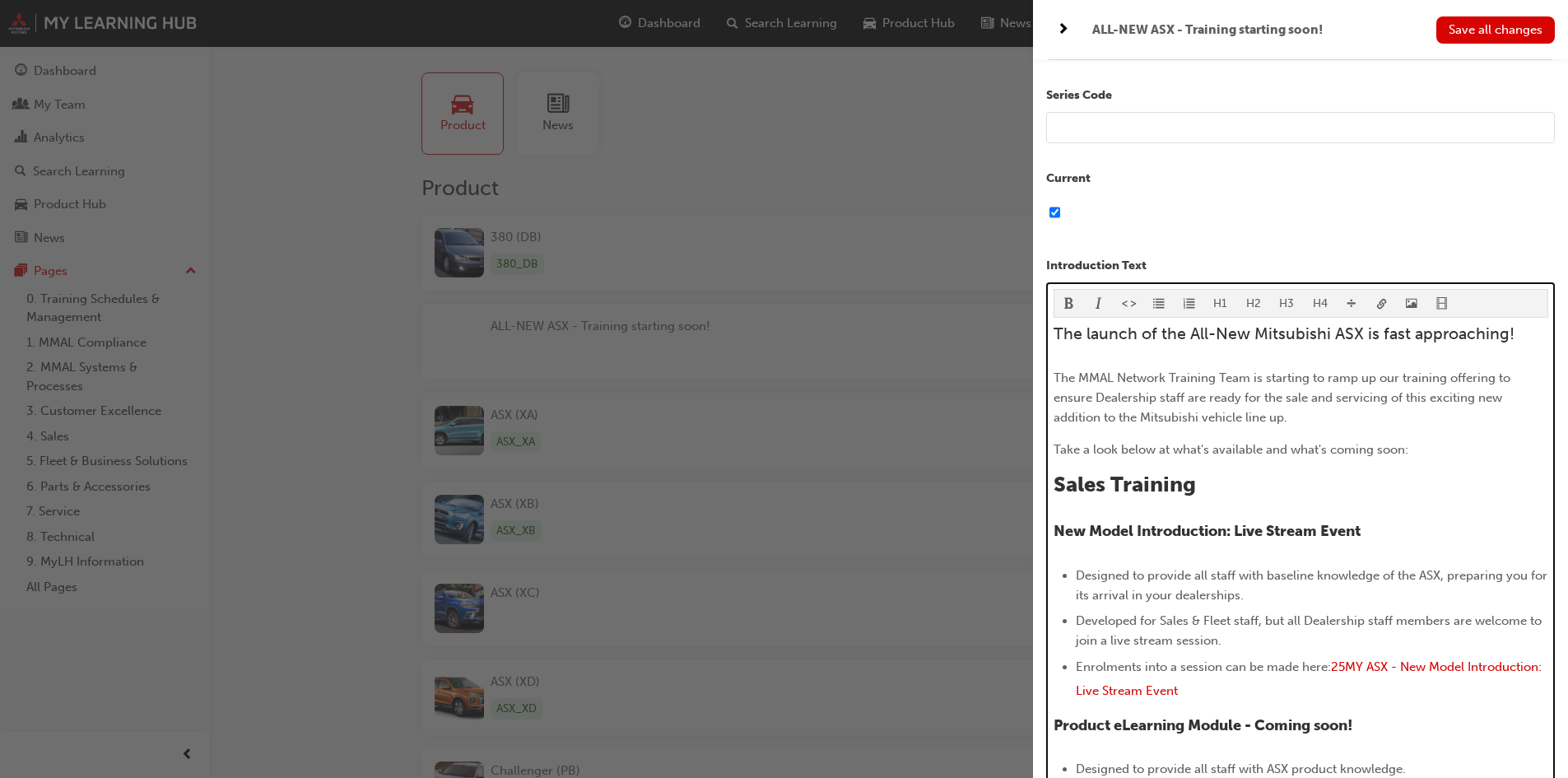
click at [1463, 448] on p "Take a look below at what's available and what's coming soon:" at bounding box center [1300, 449] width 494 height 20
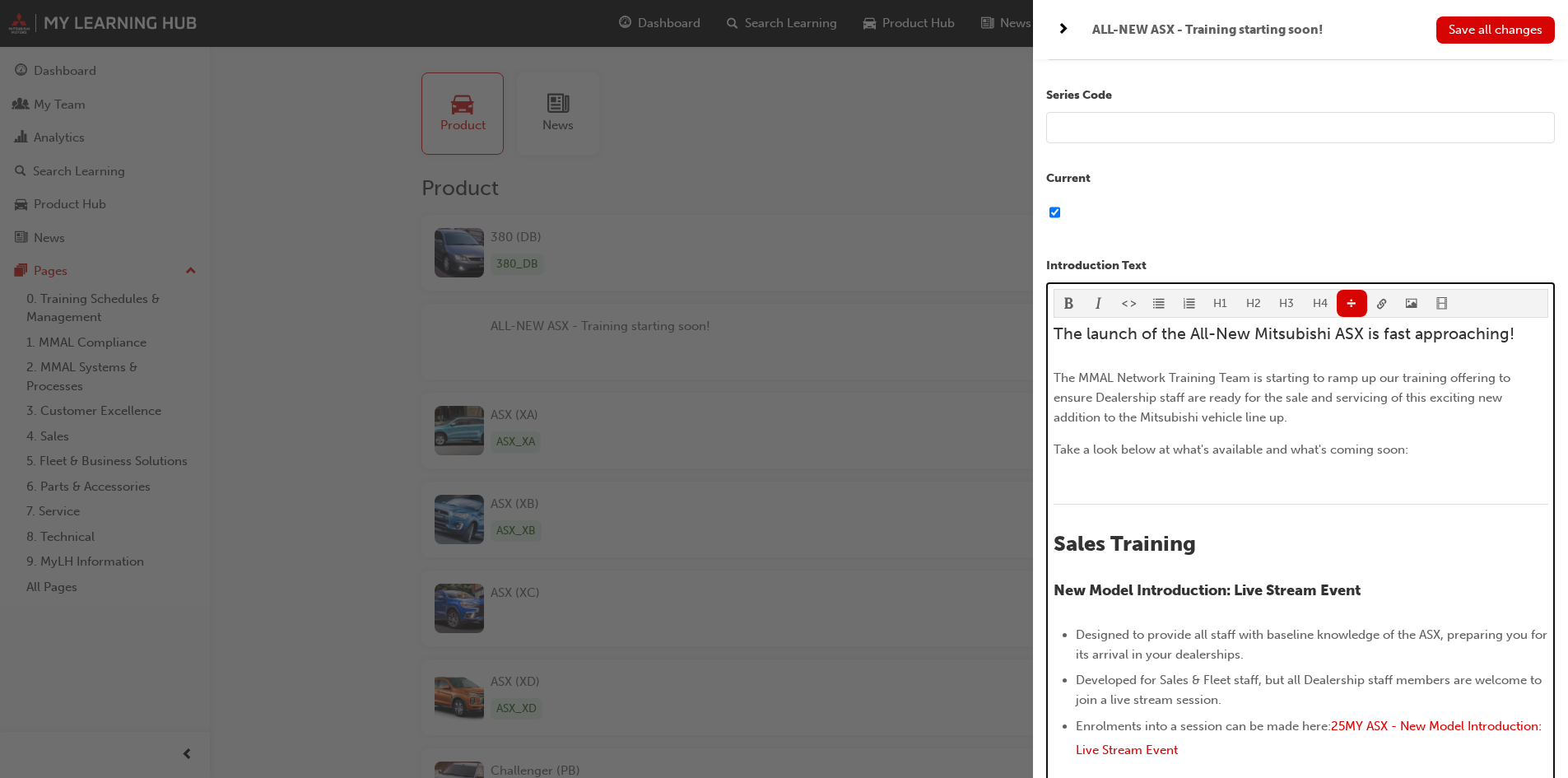
click at [1355, 306] on button "button" at bounding box center [1351, 303] width 30 height 27
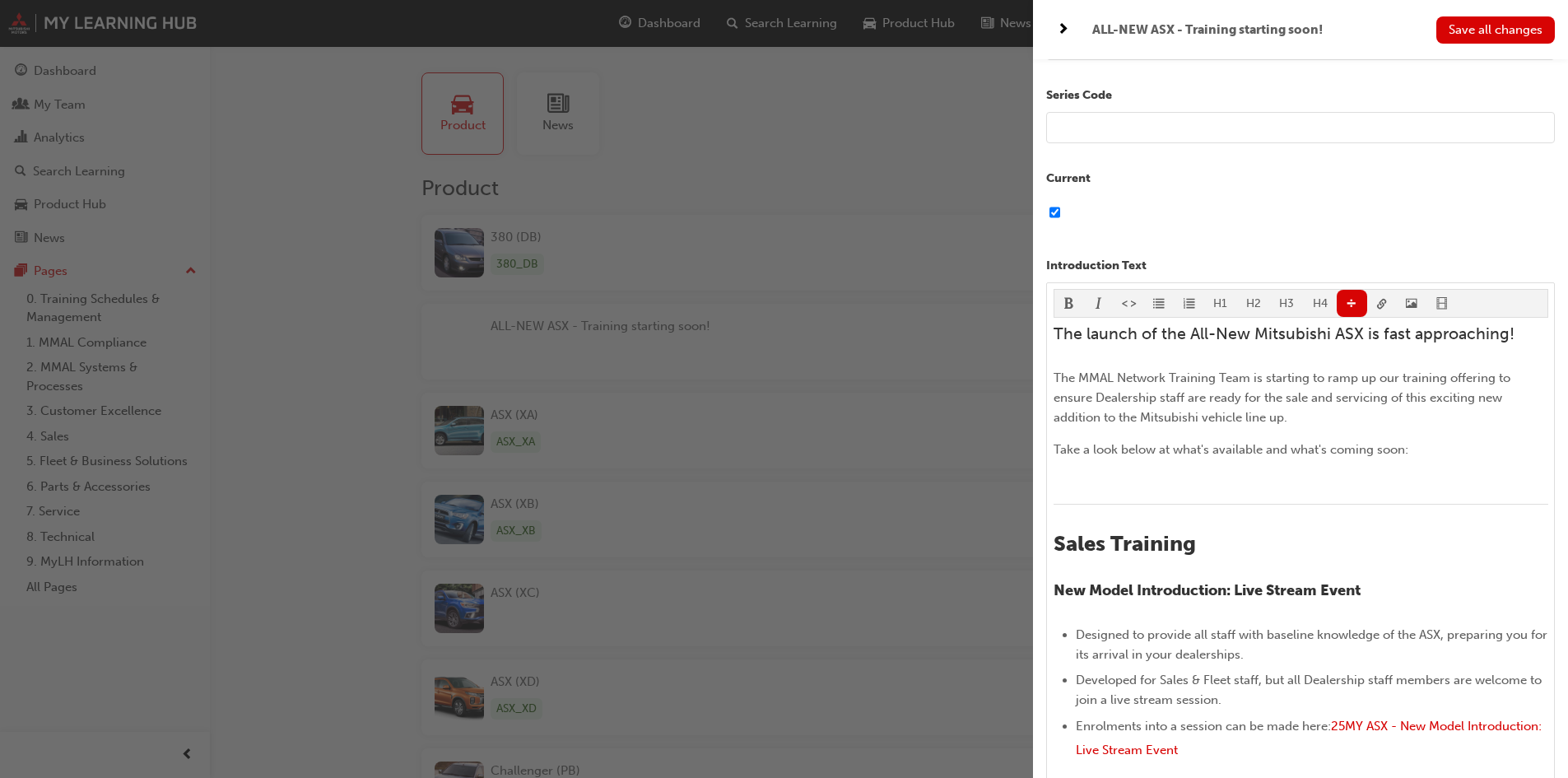
click at [1510, 17] on button "Save all changes" at bounding box center [1495, 30] width 119 height 27
click at [898, 142] on div "button" at bounding box center [516, 389] width 1033 height 778
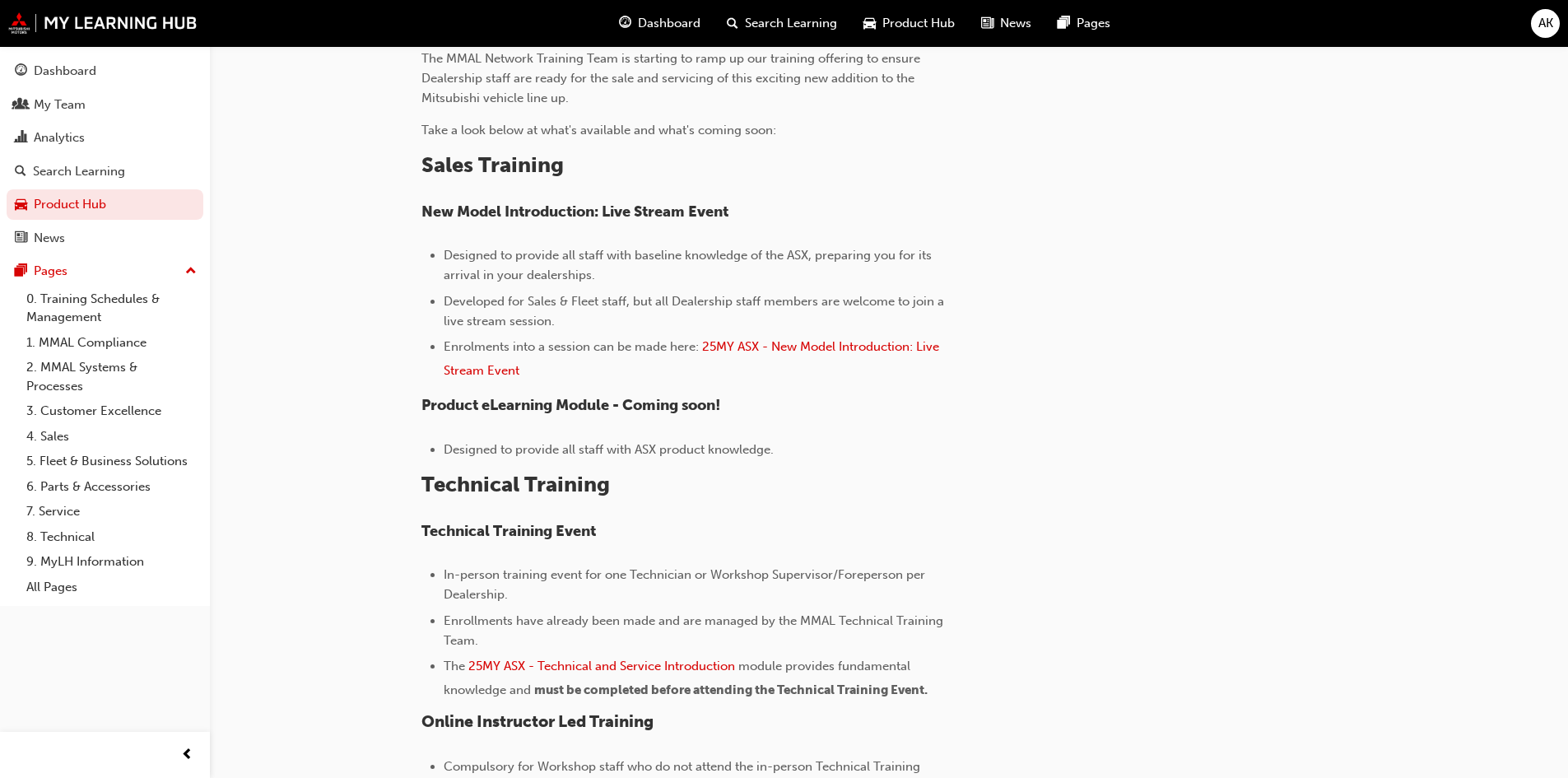
scroll to position [555, 0]
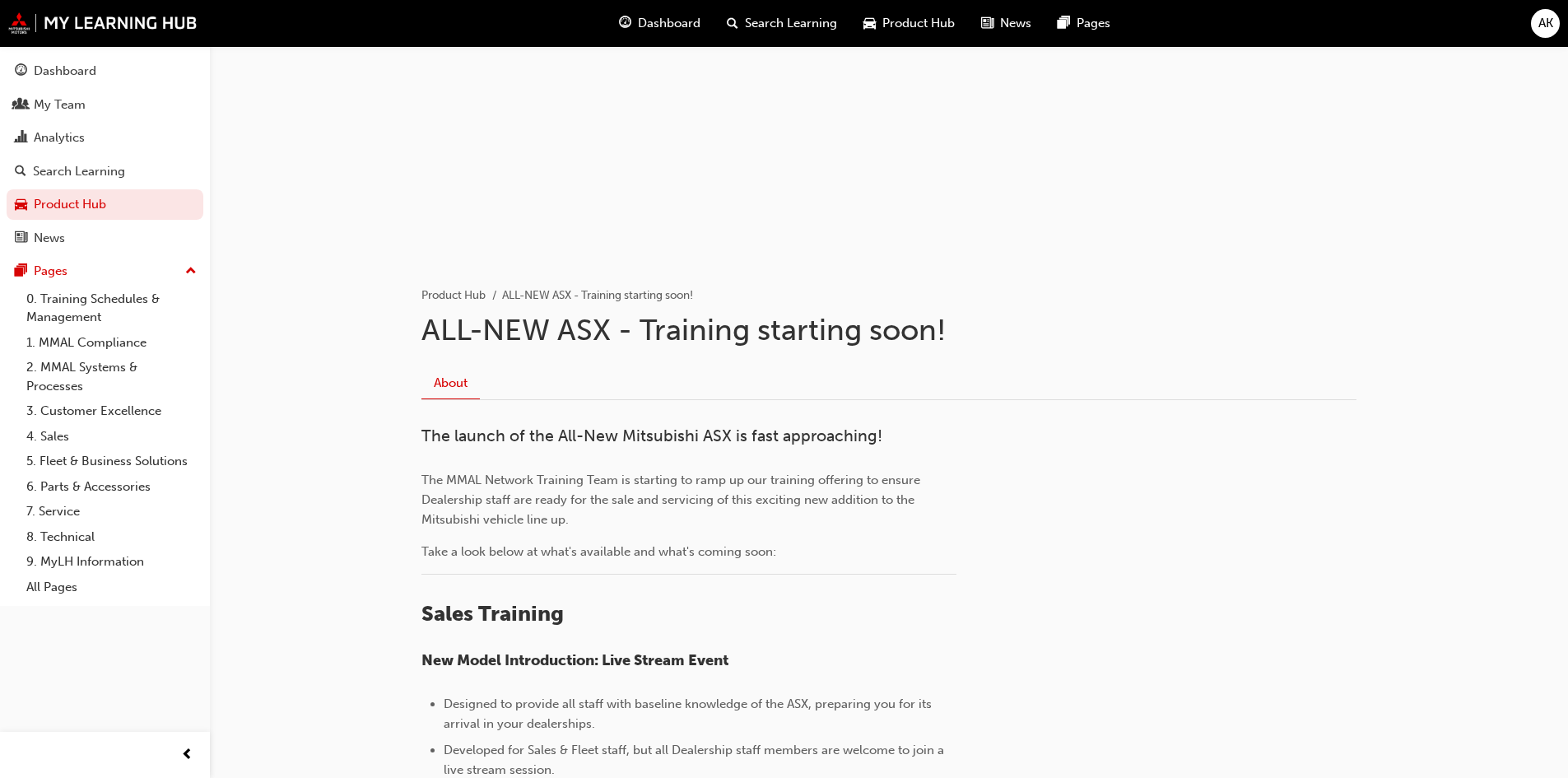
scroll to position [528, 0]
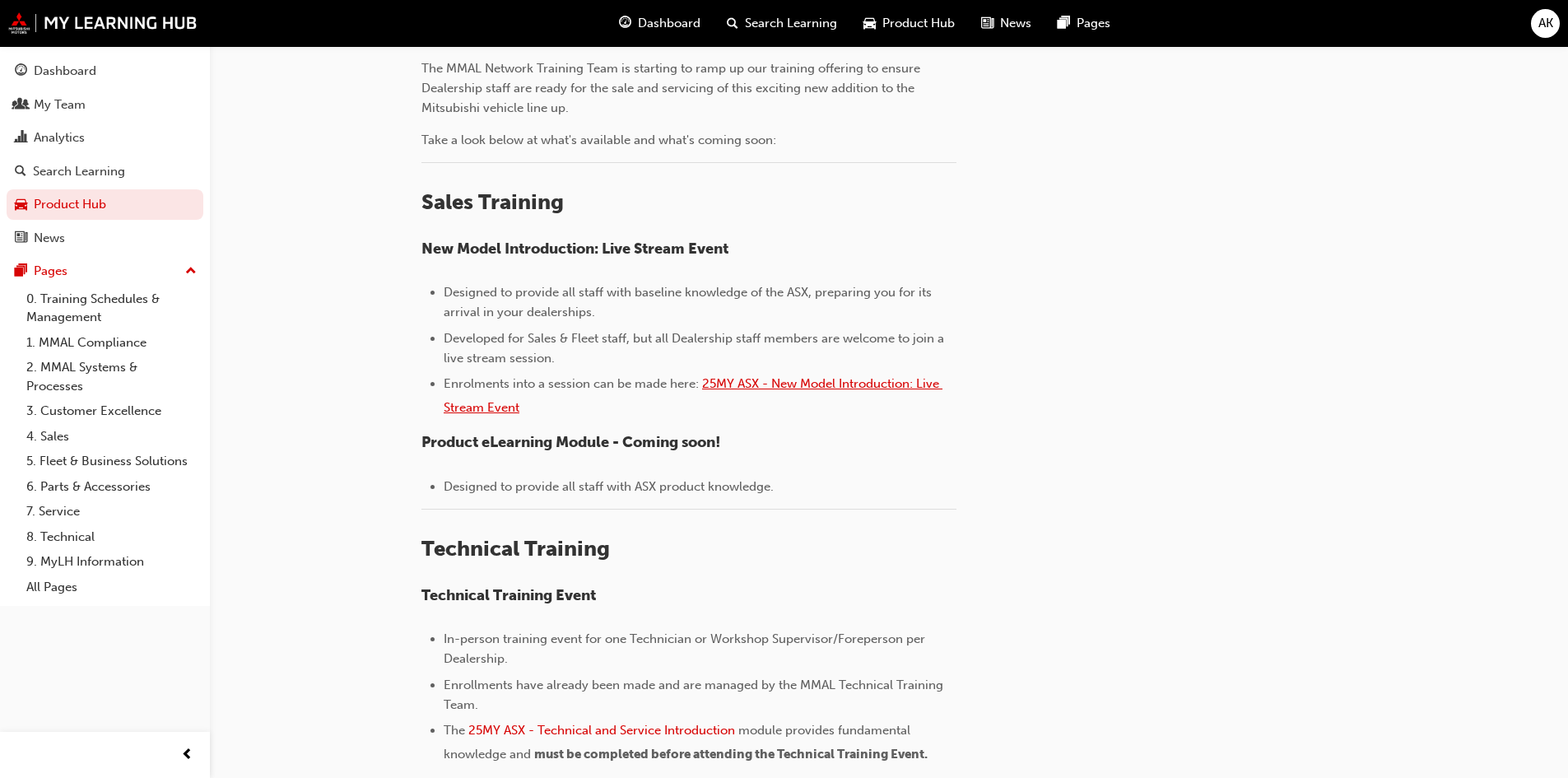
click at [834, 380] on span "25MY ASX - New Model Introduction: Live Stream Event" at bounding box center [692, 396] width 498 height 38
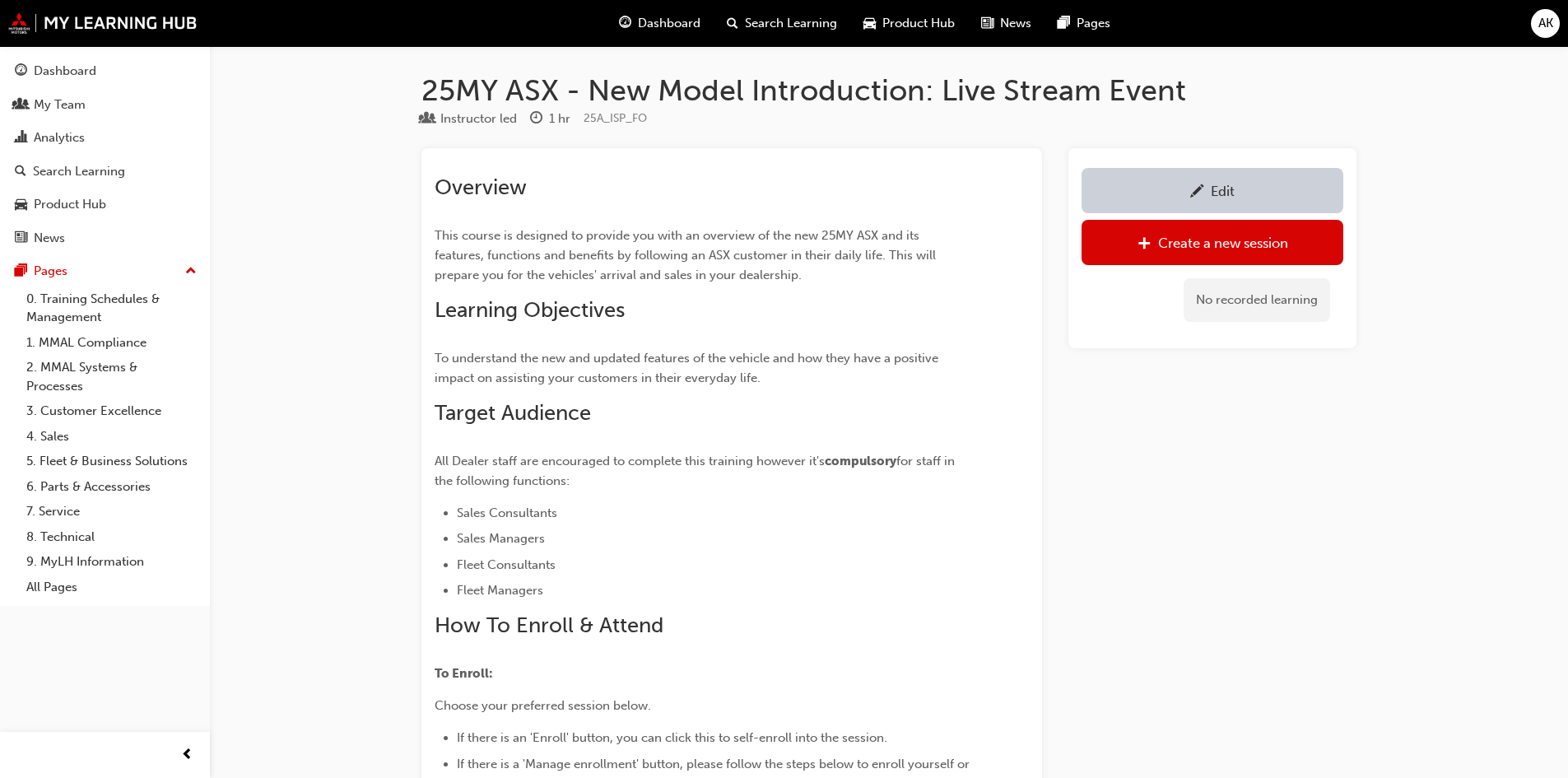
click at [1211, 184] on div "Edit" at bounding box center [1222, 191] width 24 height 17
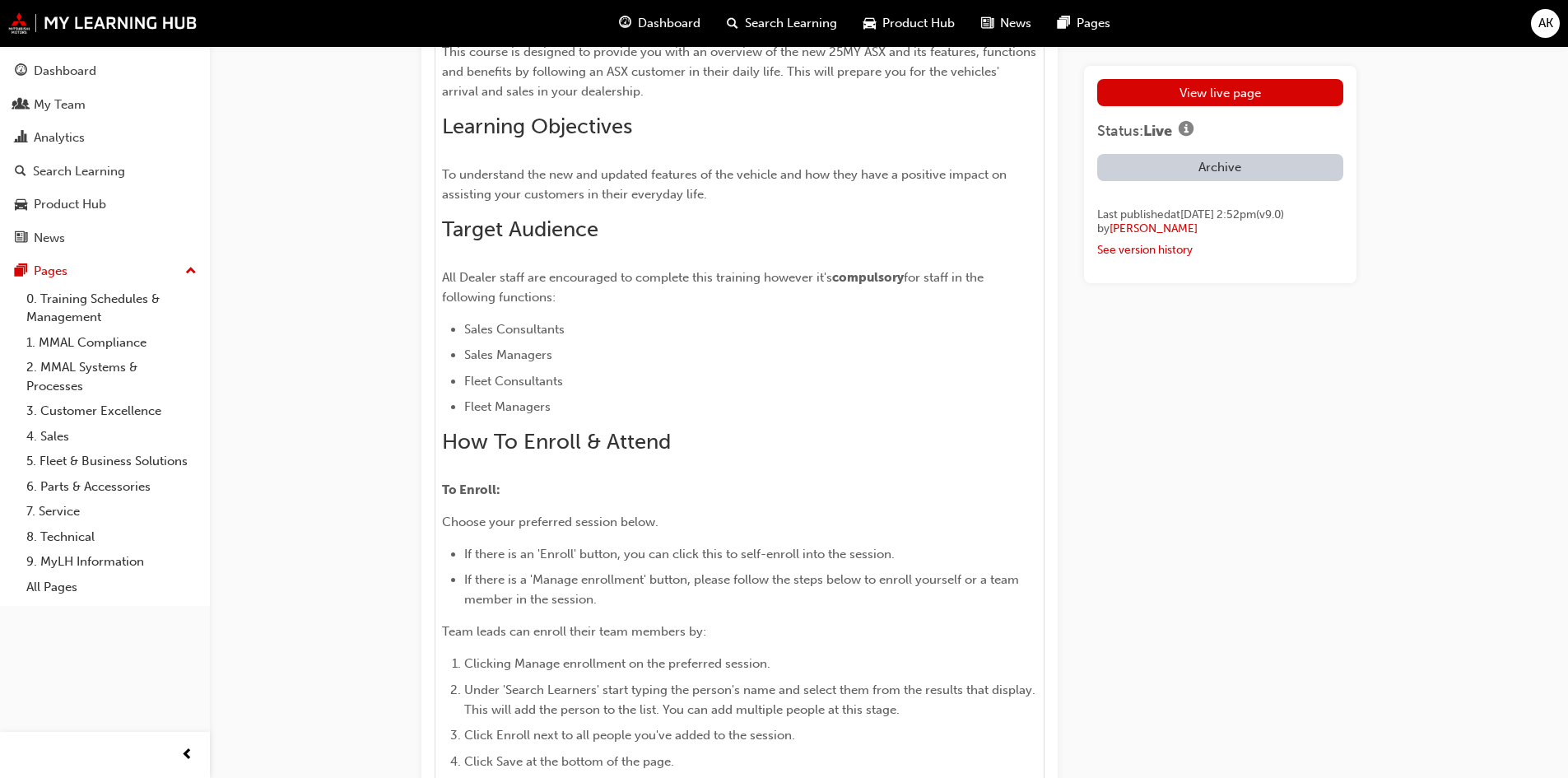
scroll to position [988, 0]
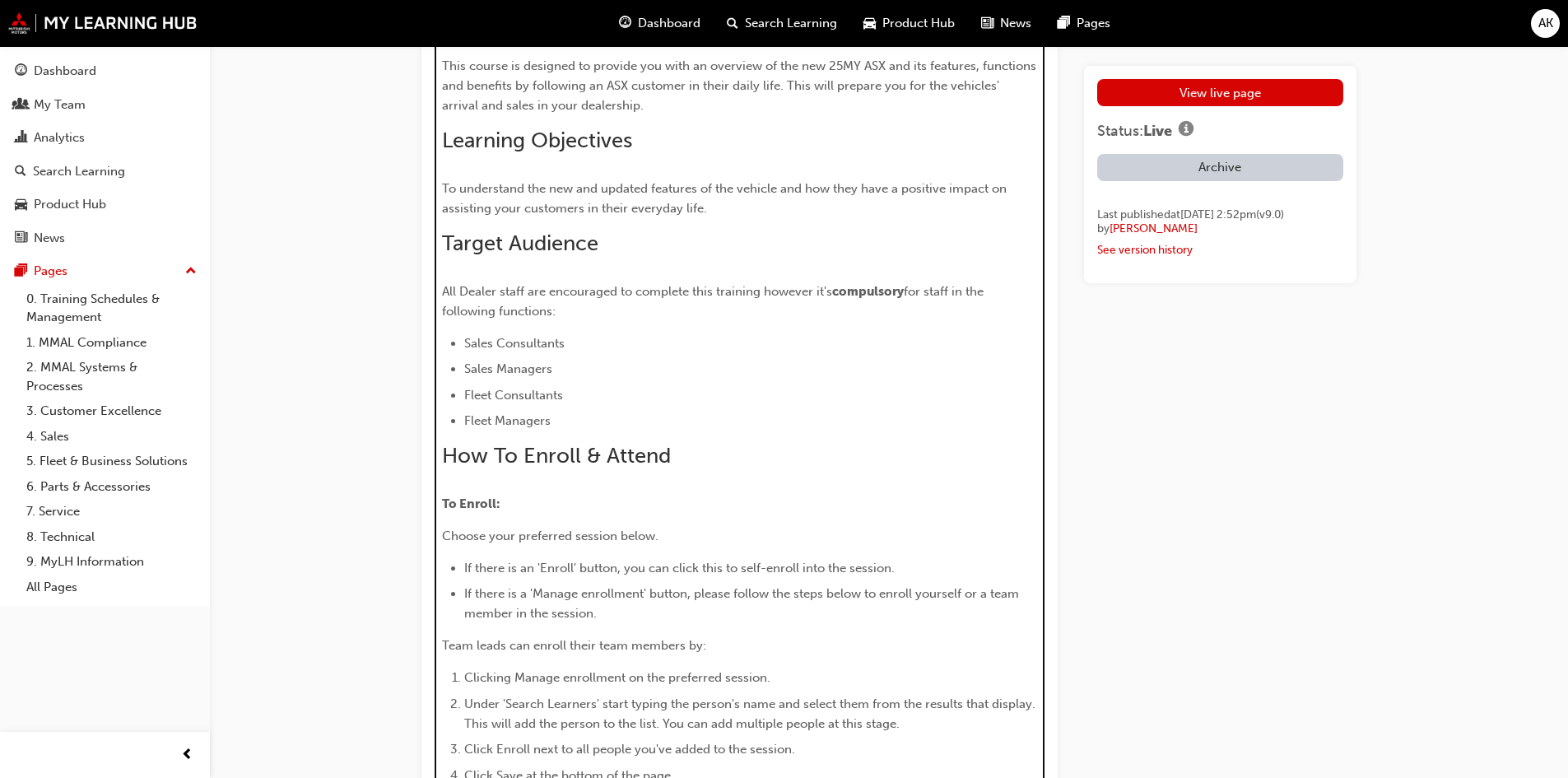
click at [582, 334] on li "Sales Consultants" at bounding box center [751, 344] width 574 height 20
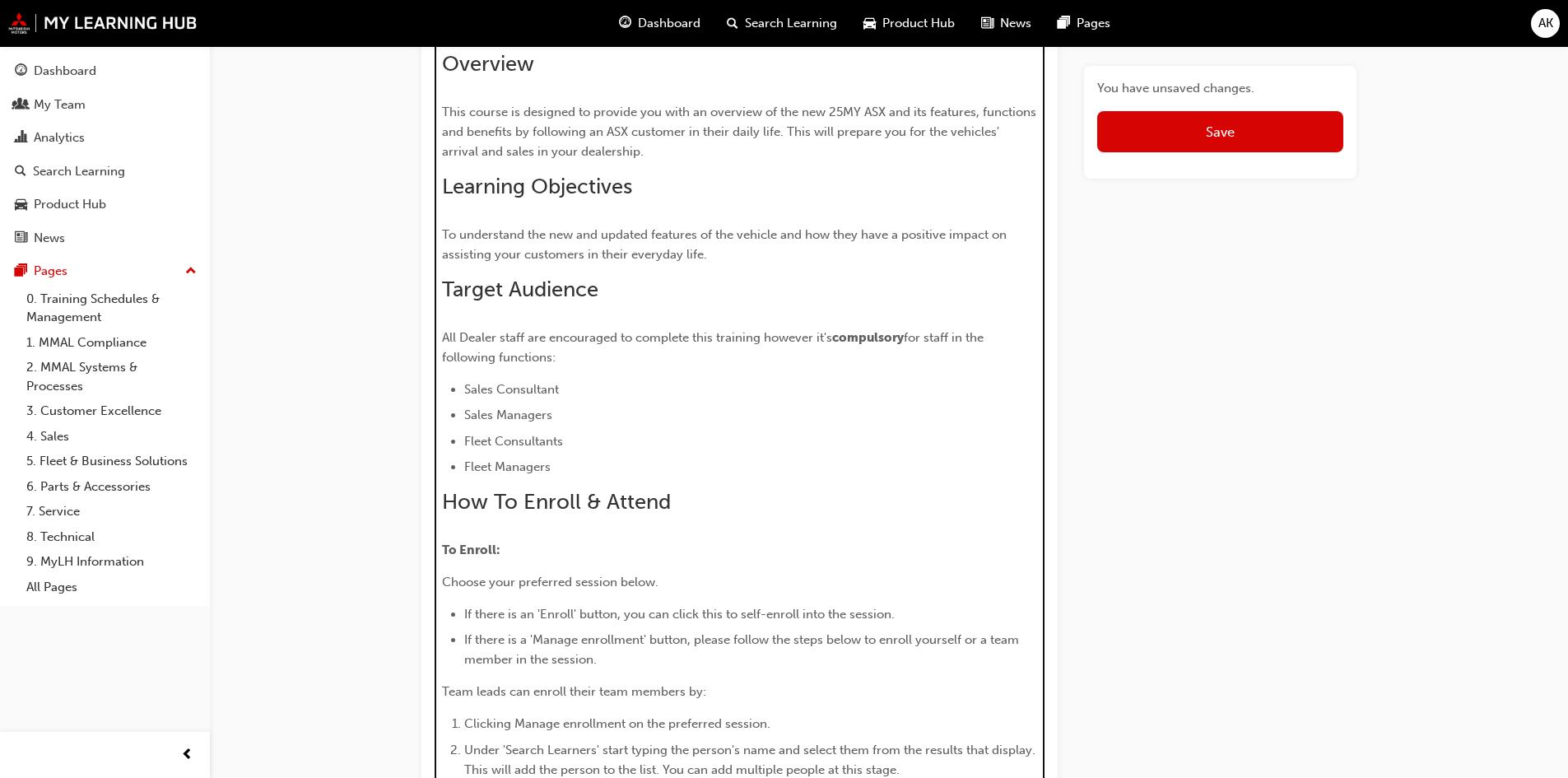
click at [583, 411] on li "Sales Managers" at bounding box center [751, 415] width 574 height 20
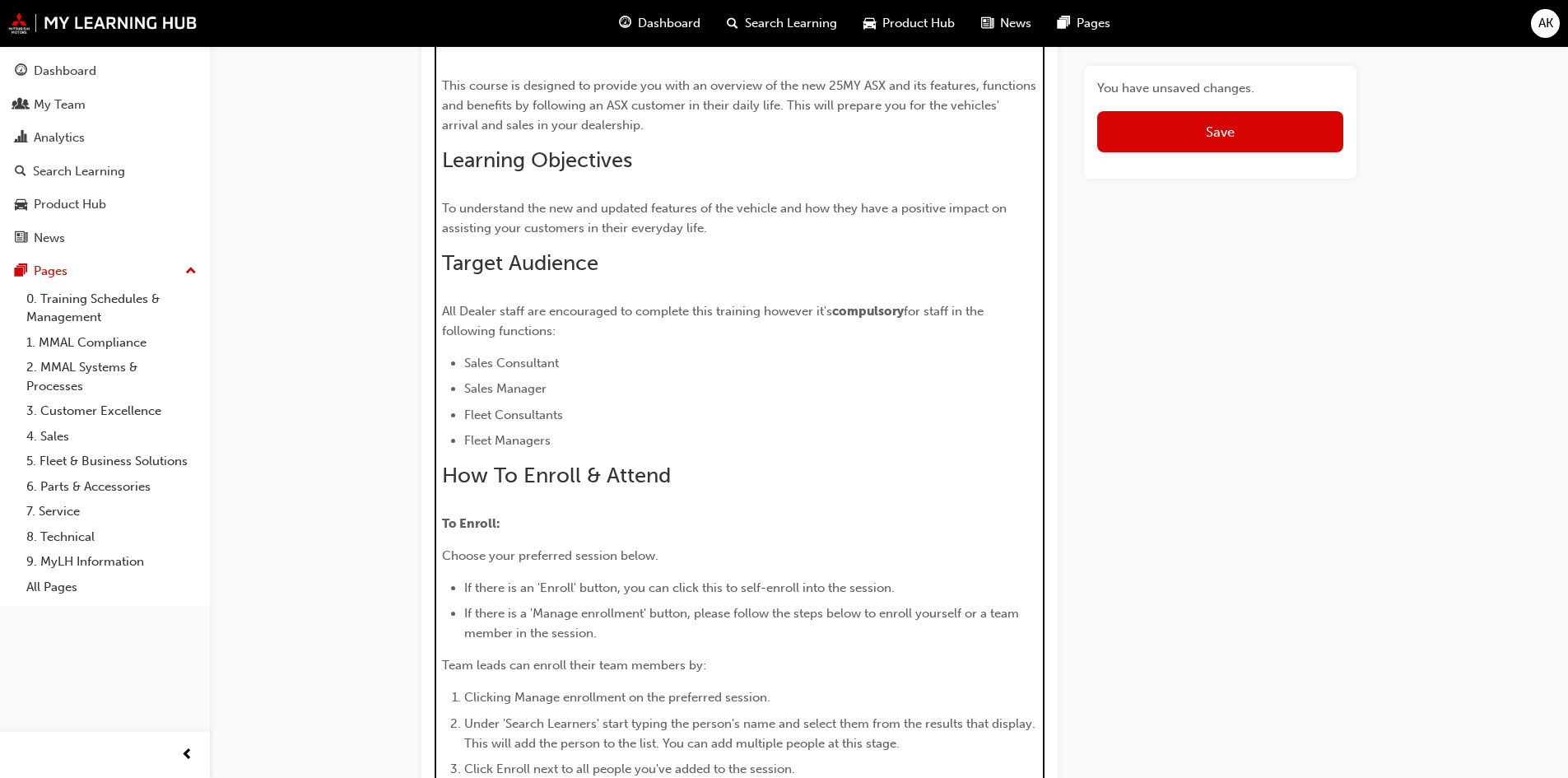
click at [580, 408] on li "Fleet Consultants" at bounding box center [751, 415] width 574 height 20
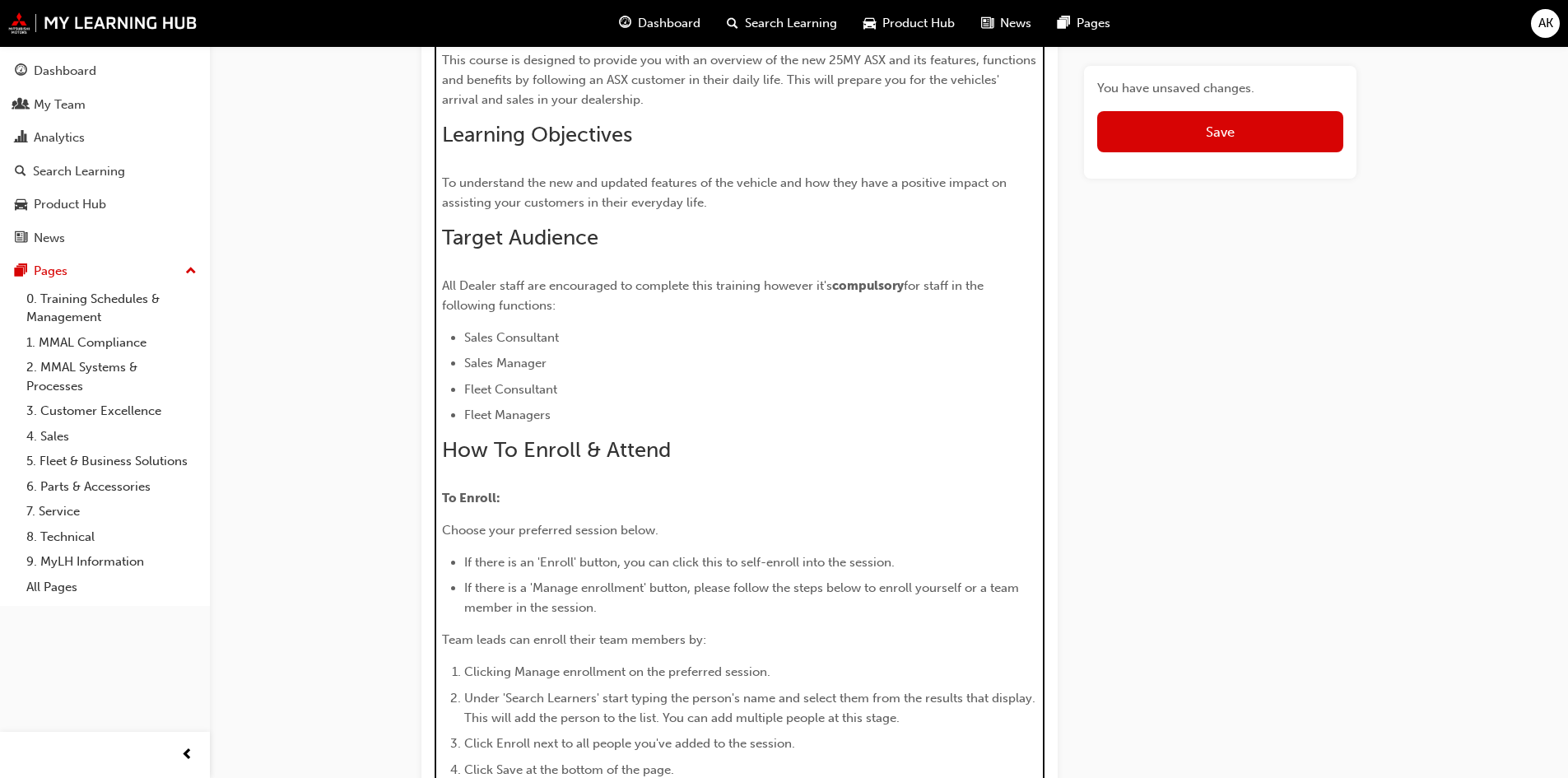
click at [573, 417] on li "Fleet Managers" at bounding box center [751, 415] width 574 height 20
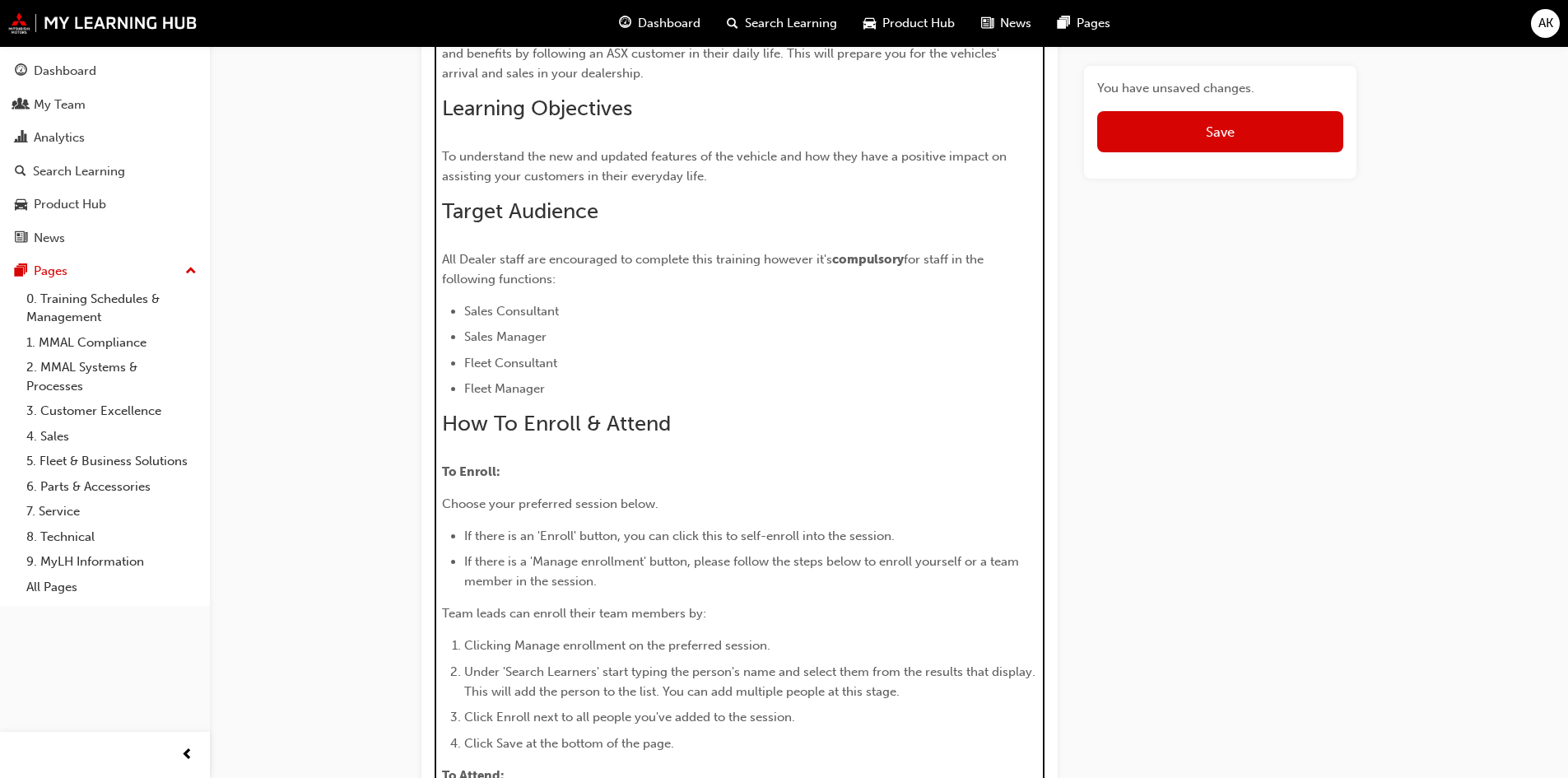
click at [575, 316] on li "Sales Consultant" at bounding box center [751, 311] width 574 height 20
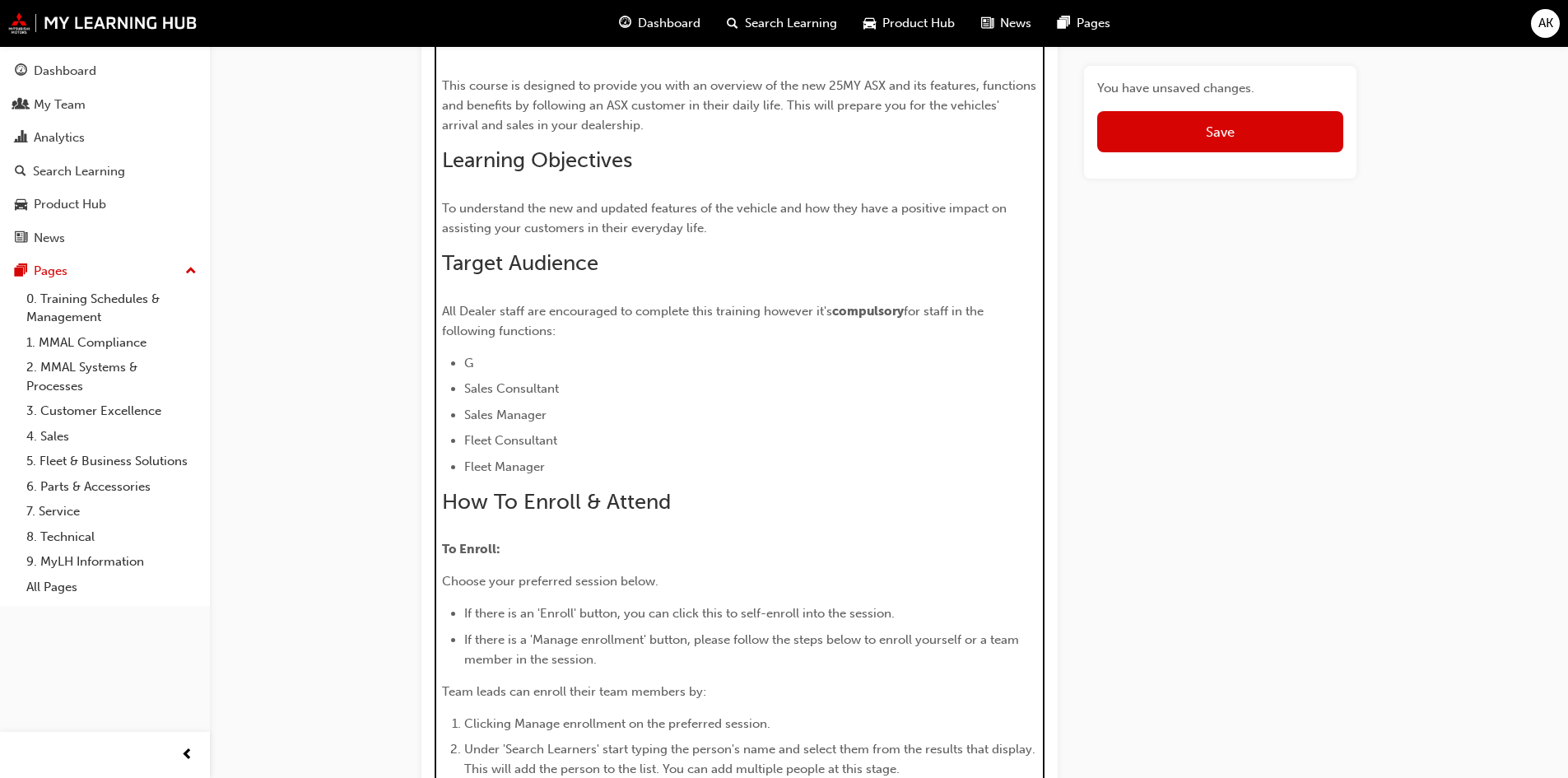
scroll to position [942, 0]
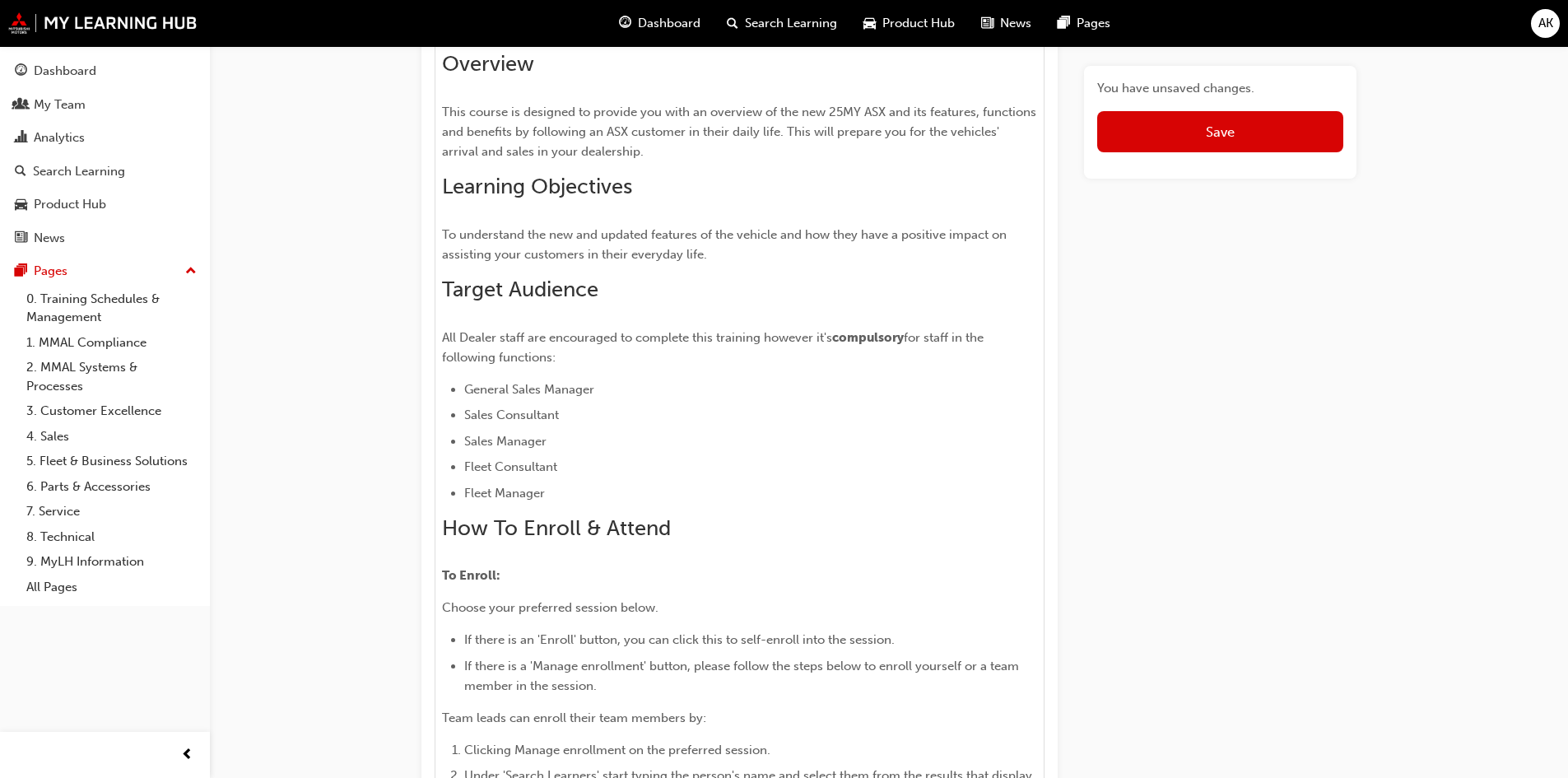
click at [1259, 136] on button "Save" at bounding box center [1220, 131] width 246 height 41
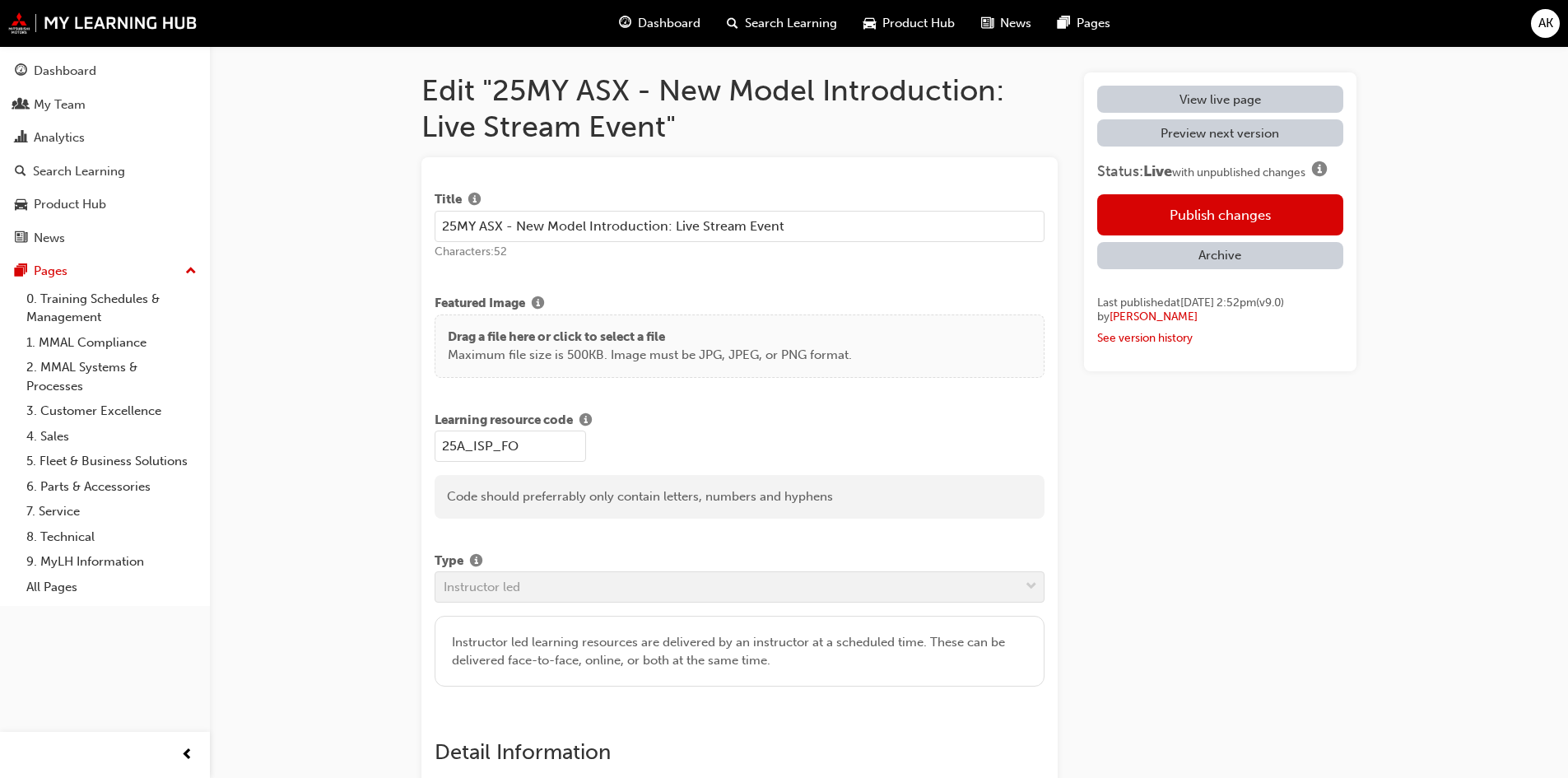
scroll to position [942, 0]
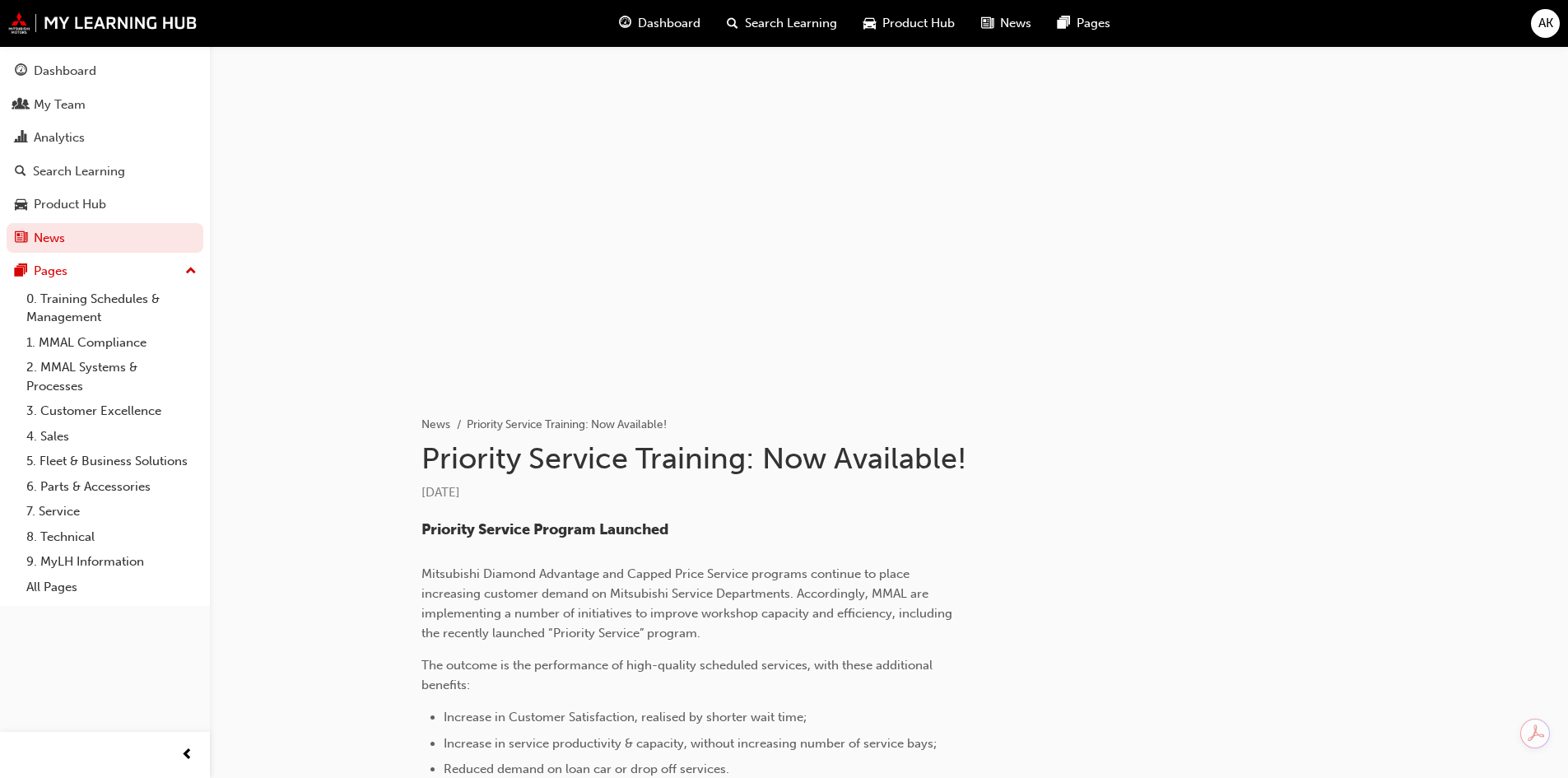
click at [77, 138] on div "Analytics" at bounding box center [59, 138] width 51 height 19
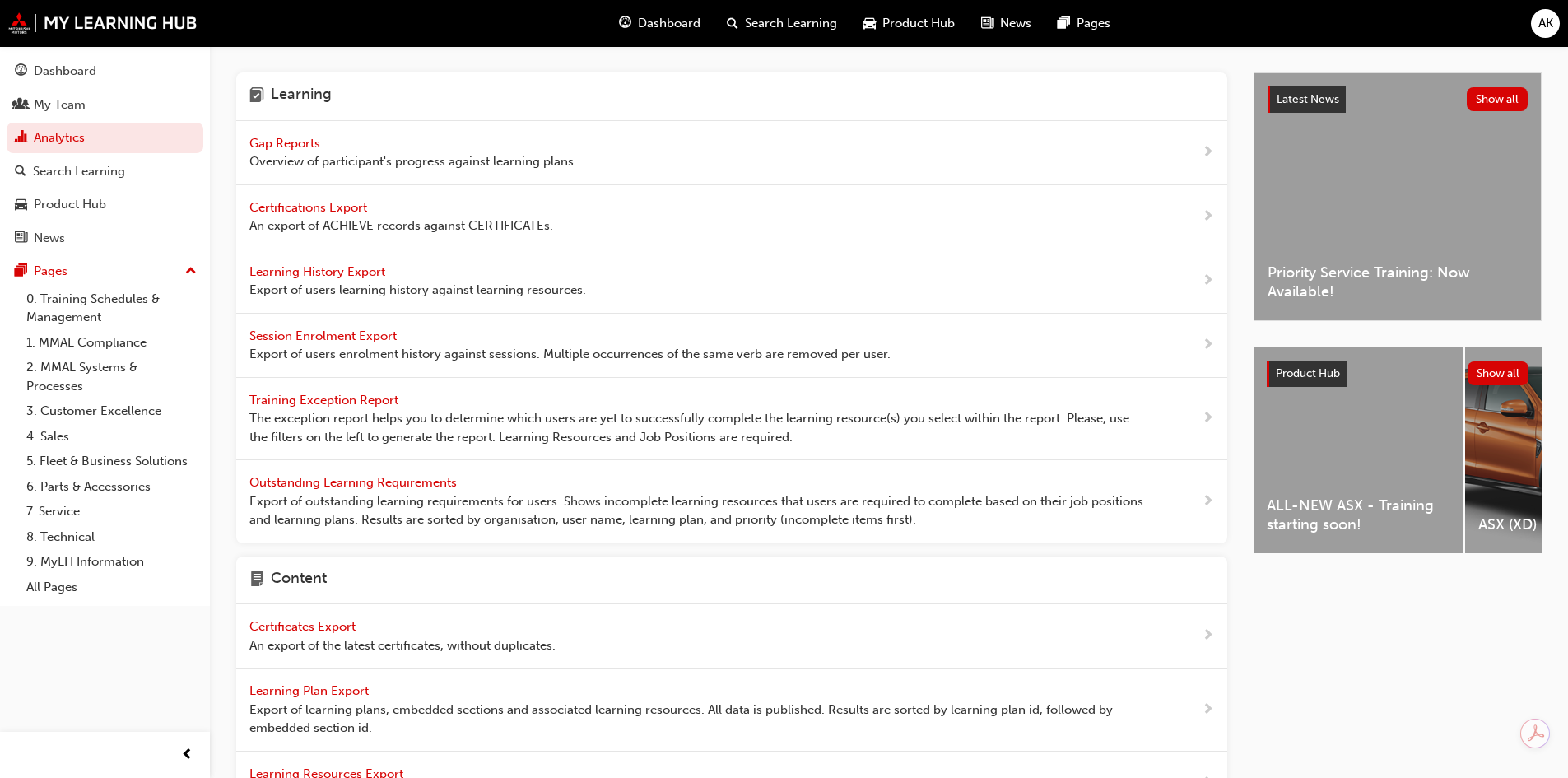
click at [300, 141] on span "Gap Reports" at bounding box center [286, 143] width 74 height 15
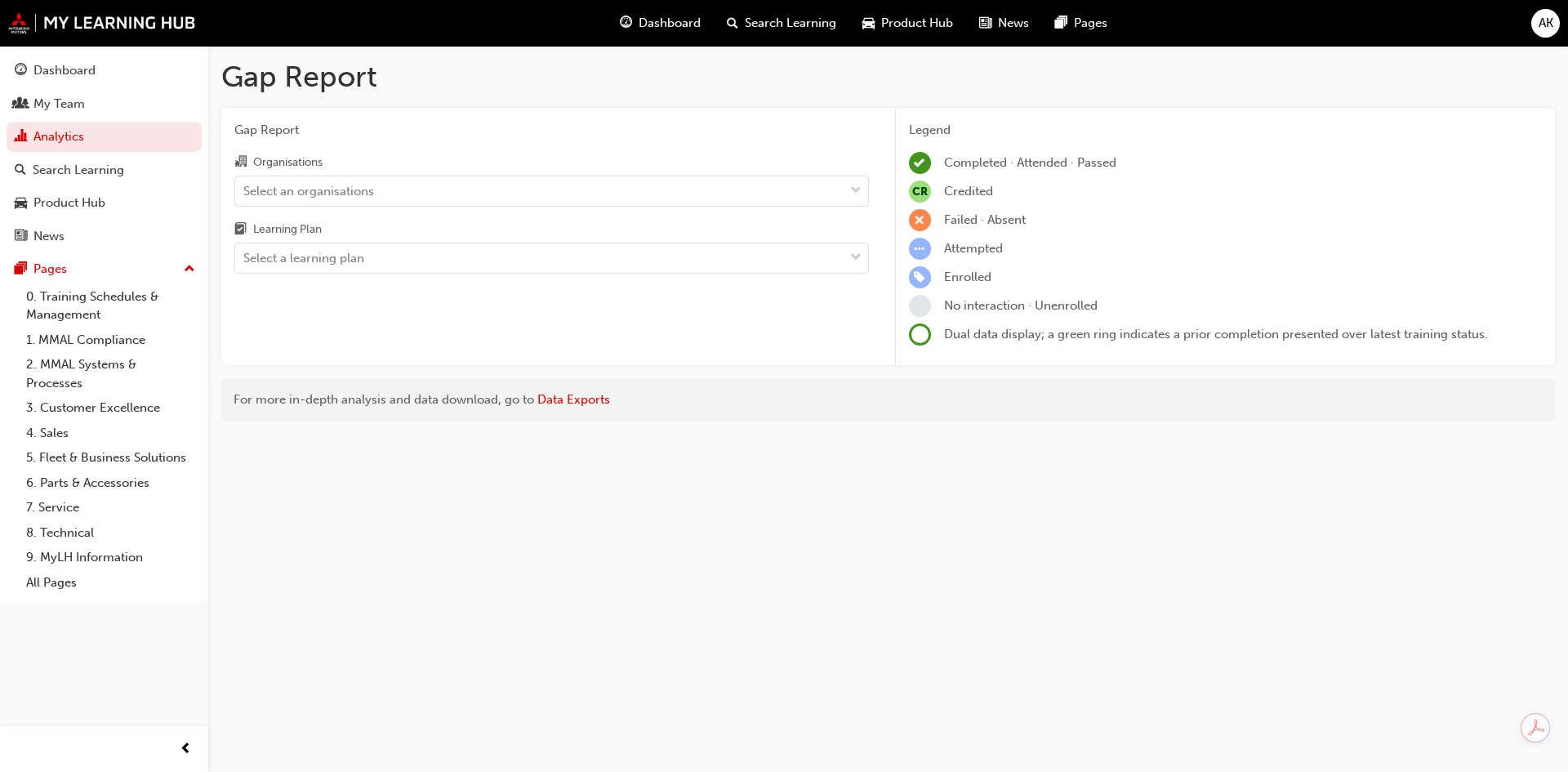
click at [335, 193] on div "Select an organisations" at bounding box center [308, 190] width 130 height 19
click at [245, 193] on input "Organisations Select an organisations" at bounding box center [244, 189] width 2 height 14
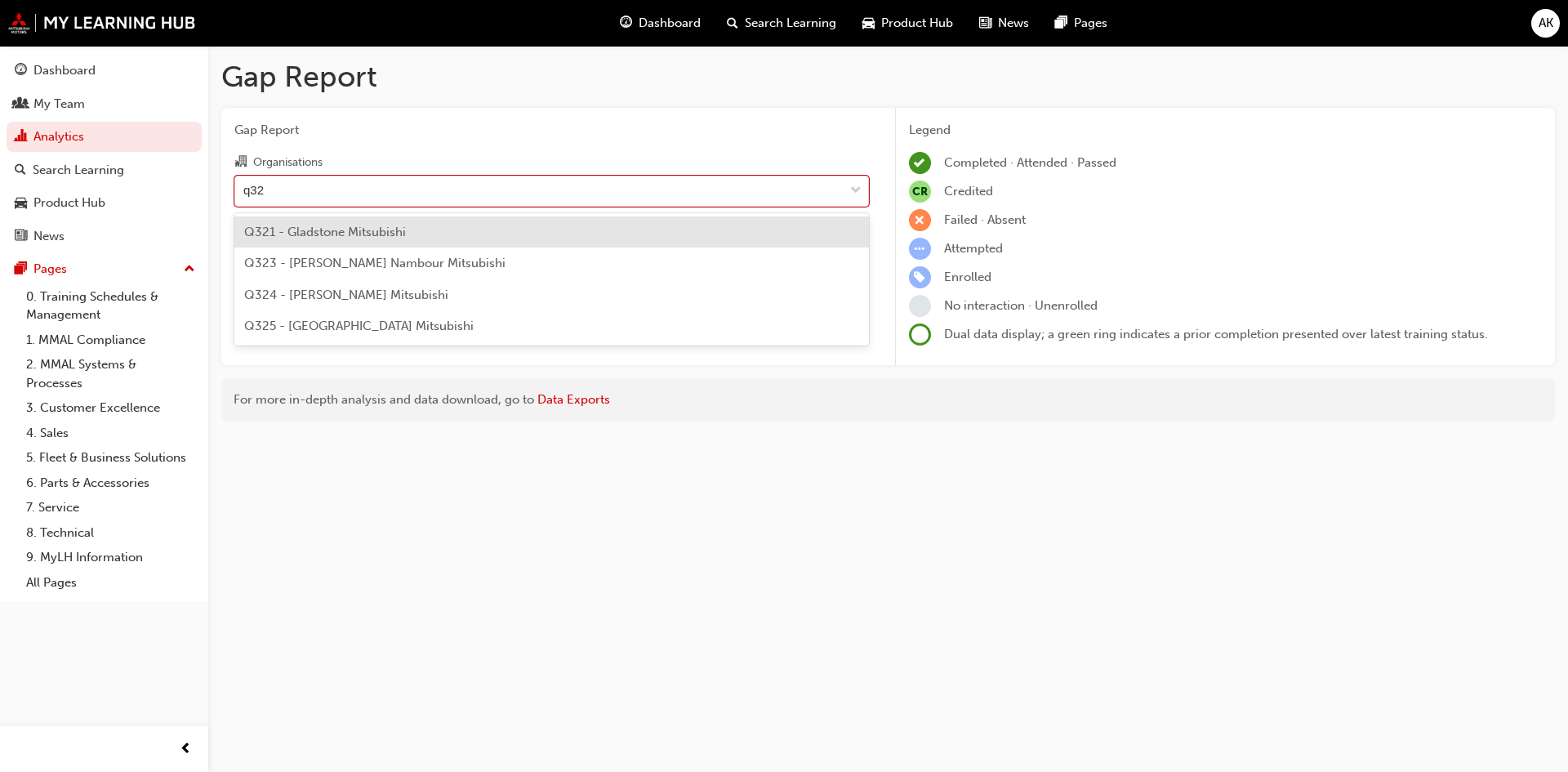
type input "q325"
click at [306, 230] on span "Q325 - Ireland Mitsubishi" at bounding box center [359, 232] width 230 height 15
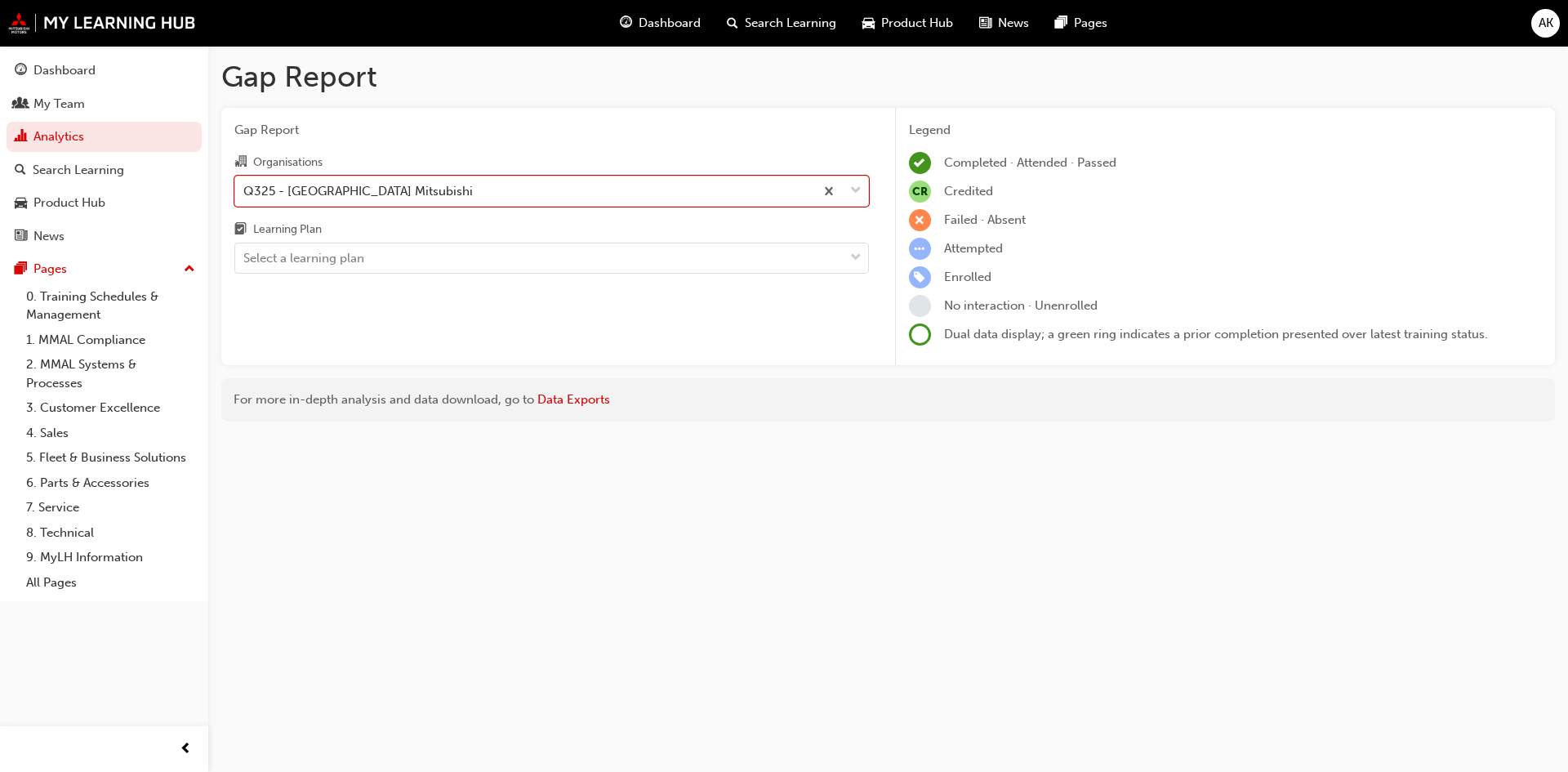
click at [318, 261] on div "Select a learning plan" at bounding box center [304, 258] width 121 height 19
click at [245, 261] on input "Learning Plan Select a learning plan" at bounding box center [244, 257] width 2 height 14
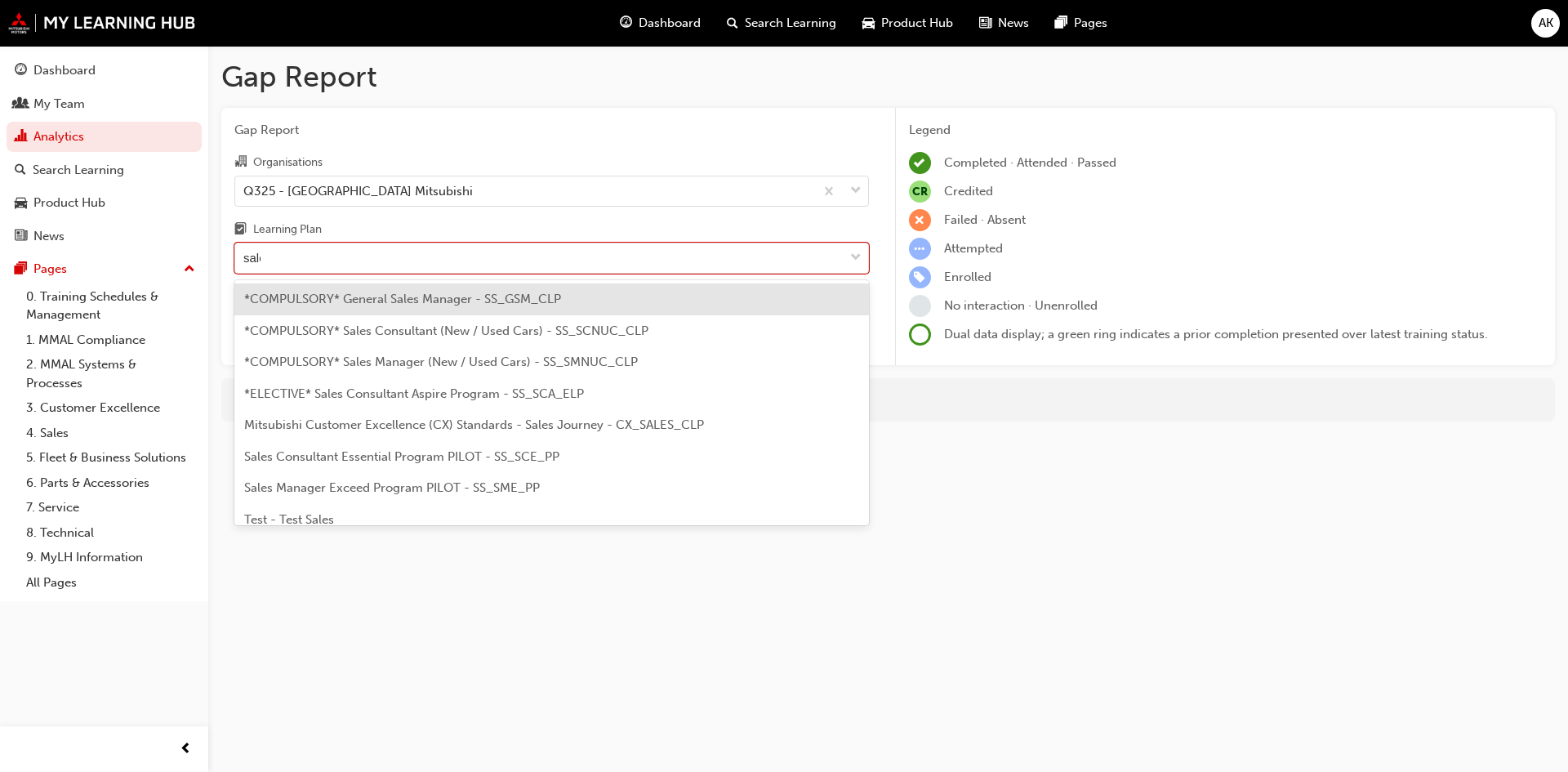
type input "sales"
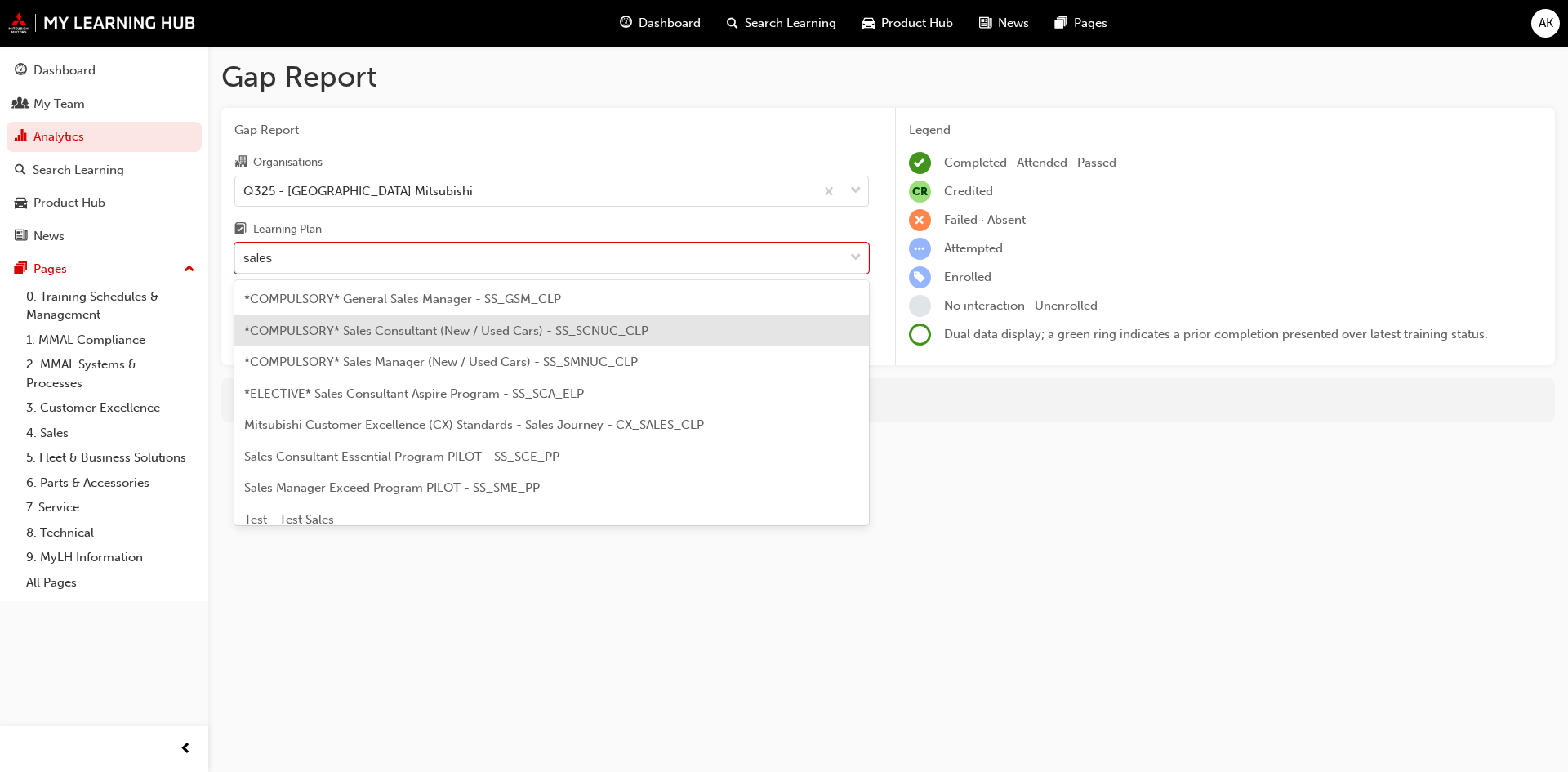
click at [434, 337] on span "*COMPULSORY* Sales Consultant (New / Used Cars) - SS_SCNUC_CLP" at bounding box center [446, 331] width 404 height 15
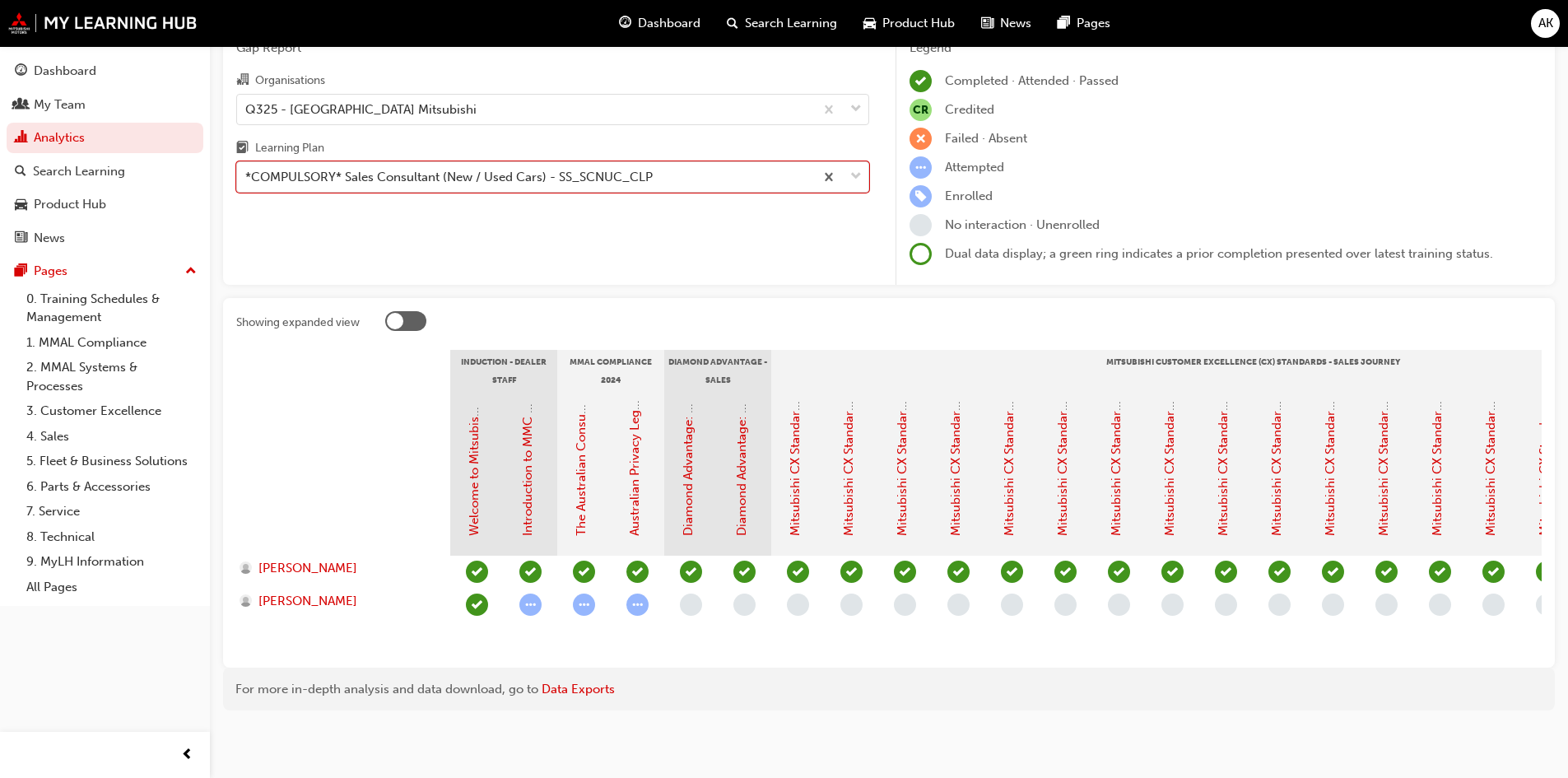
scroll to position [95, 0]
drag, startPoint x: 380, startPoint y: 558, endPoint x: 382, endPoint y: 647, distance: 89.0
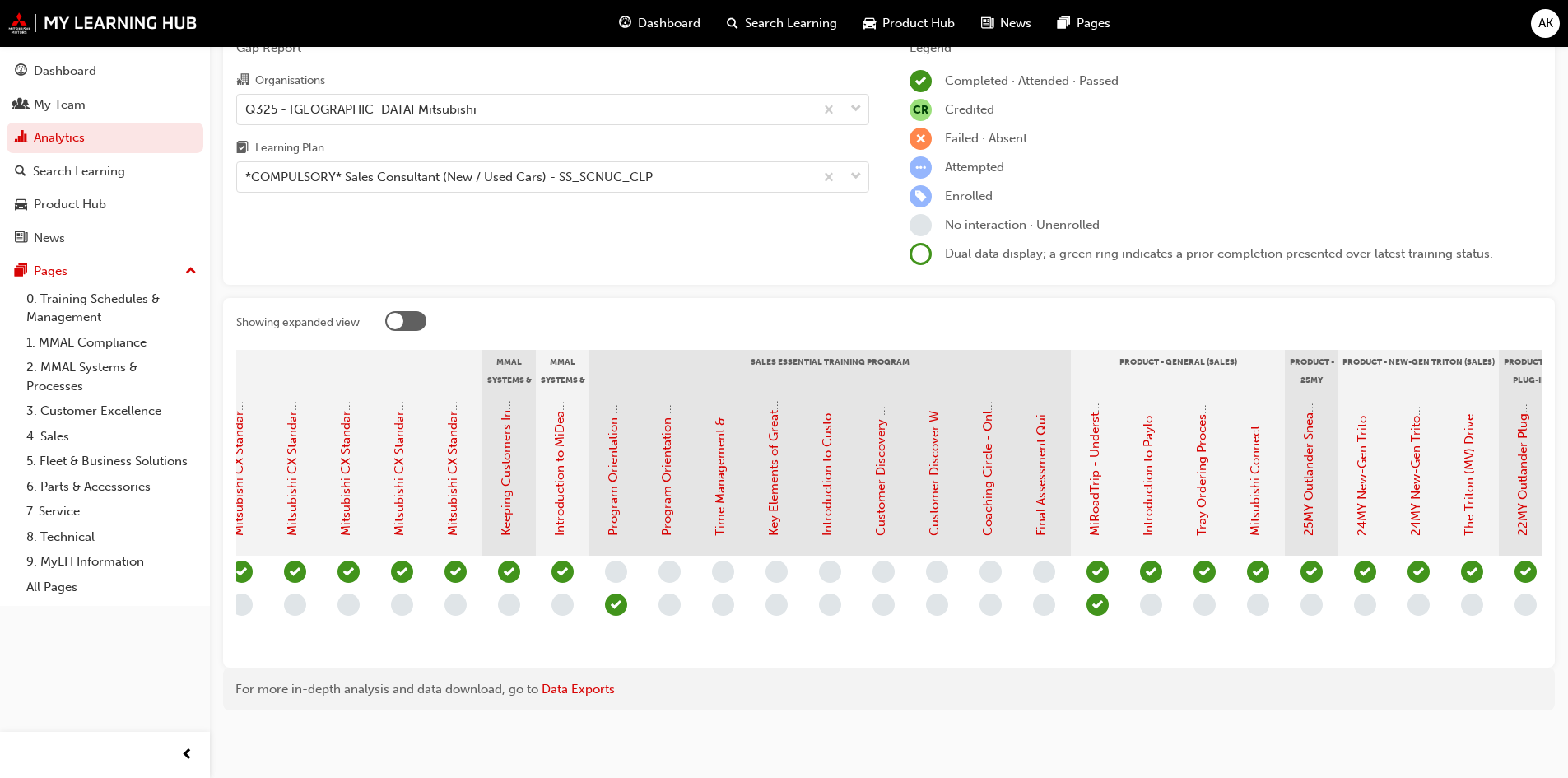
scroll to position [0, 1249]
click at [616, 458] on link "Program Orientation & Sales Essentials - Face to Face Instructor Led Training (…" at bounding box center [615, 210] width 15 height 651
drag, startPoint x: 667, startPoint y: 464, endPoint x: 677, endPoint y: 465, distance: 10.0
click at [668, 464] on link "Program Orientation & Sales Essentials: Assessment Quiz (Sales Consultant Essen…" at bounding box center [669, 266] width 15 height 540
click at [726, 468] on link "Time Management & Customer Data Essentials - eLearning Module (Sales Consultant…" at bounding box center [723, 238] width 15 height 596
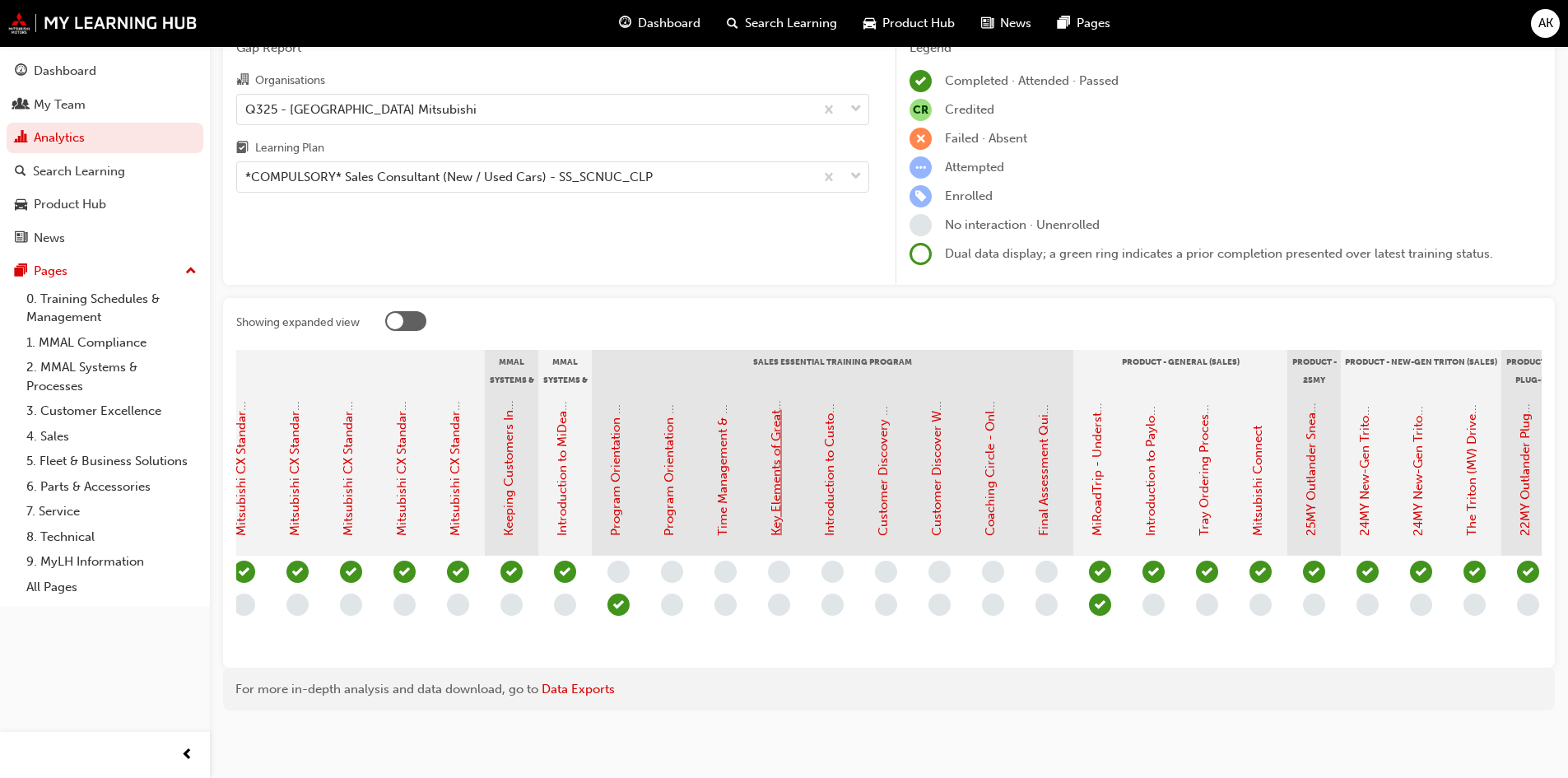
click at [771, 468] on link "Key Elements of Great Communication - eLearning Module (Sales Consultant Essent…" at bounding box center [776, 260] width 15 height 550
click at [834, 469] on link "Introduction to Customer Discovery - eLearning Module (Sales Consultant Essenti…" at bounding box center [830, 269] width 15 height 535
click at [881, 477] on link "Customer Discovery Workshop - Face to Face Instructor Led Training (Sales Consu…" at bounding box center [883, 231] width 15 height 608
click at [937, 476] on link "Customer Discover Workshop: Assessment Quiz (Sales Consultant Essential Program)" at bounding box center [937, 290] width 15 height 489
click at [989, 483] on link "Coaching Circle - Online Instructor Led Training (Sales Consultant Essential Pr…" at bounding box center [990, 291] width 15 height 489
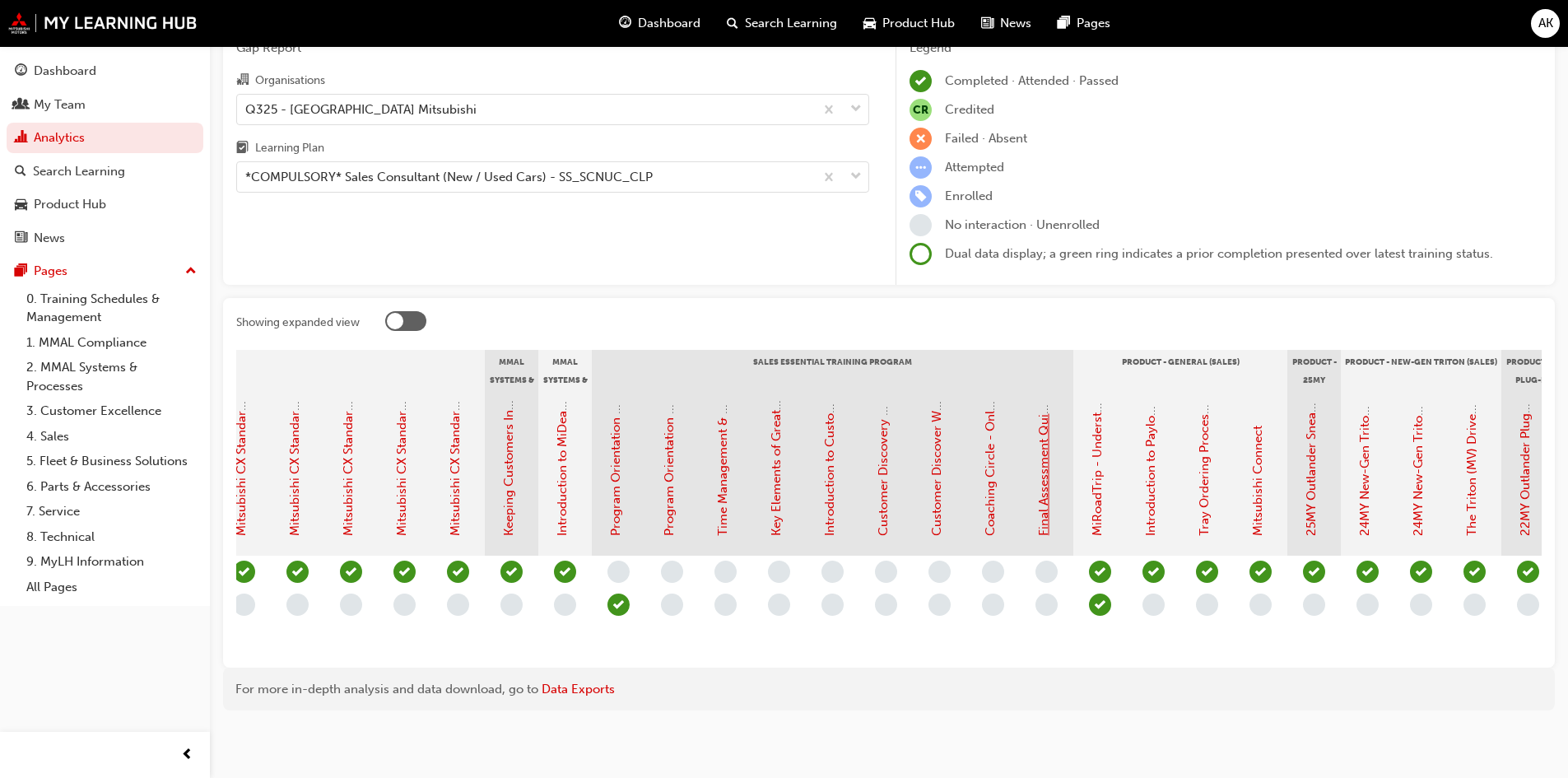
click at [1048, 481] on link "Final Assessment Quiz (Sales Consultant Essential Program)" at bounding box center [1044, 365] width 15 height 341
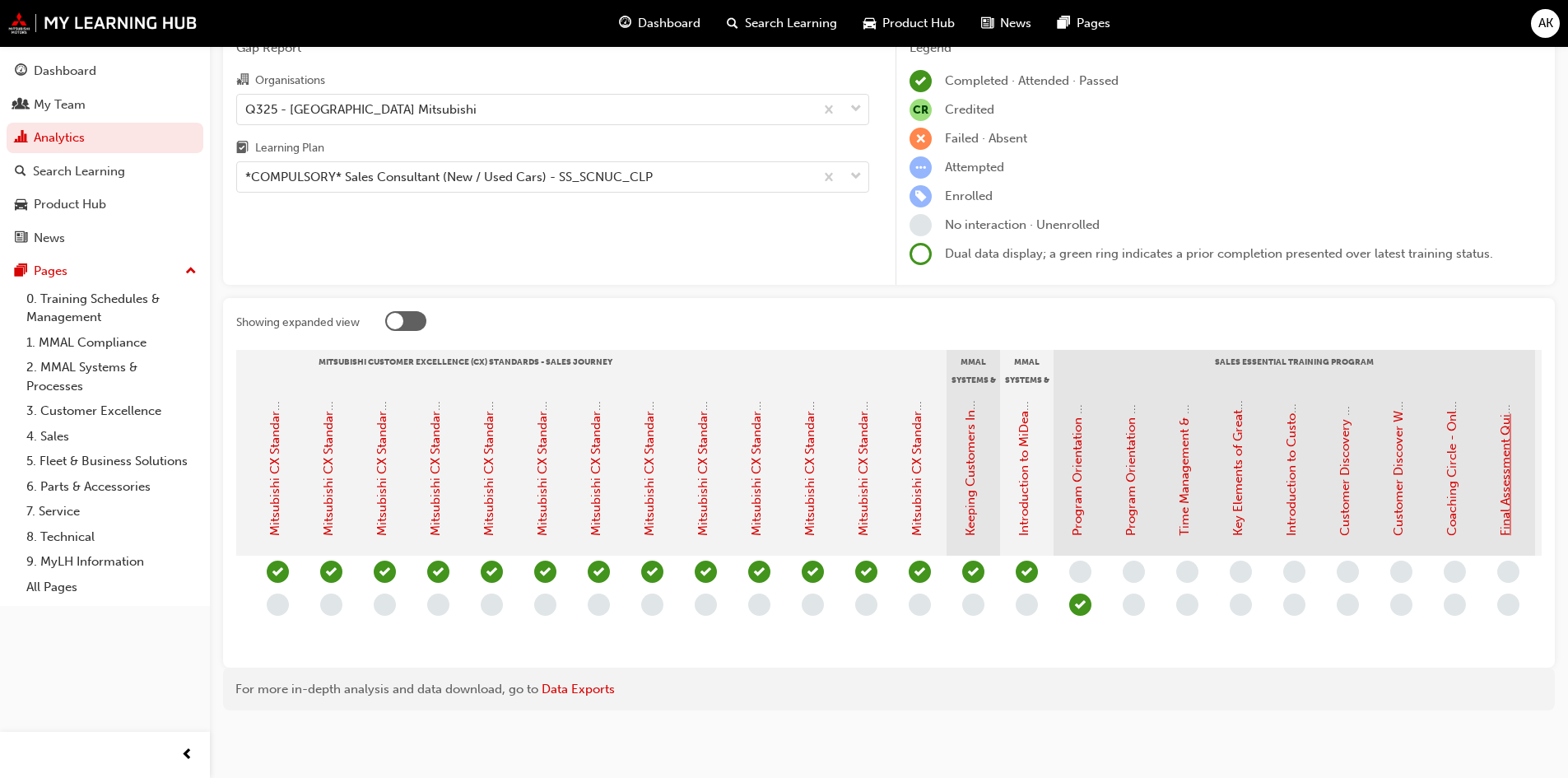
scroll to position [0, 0]
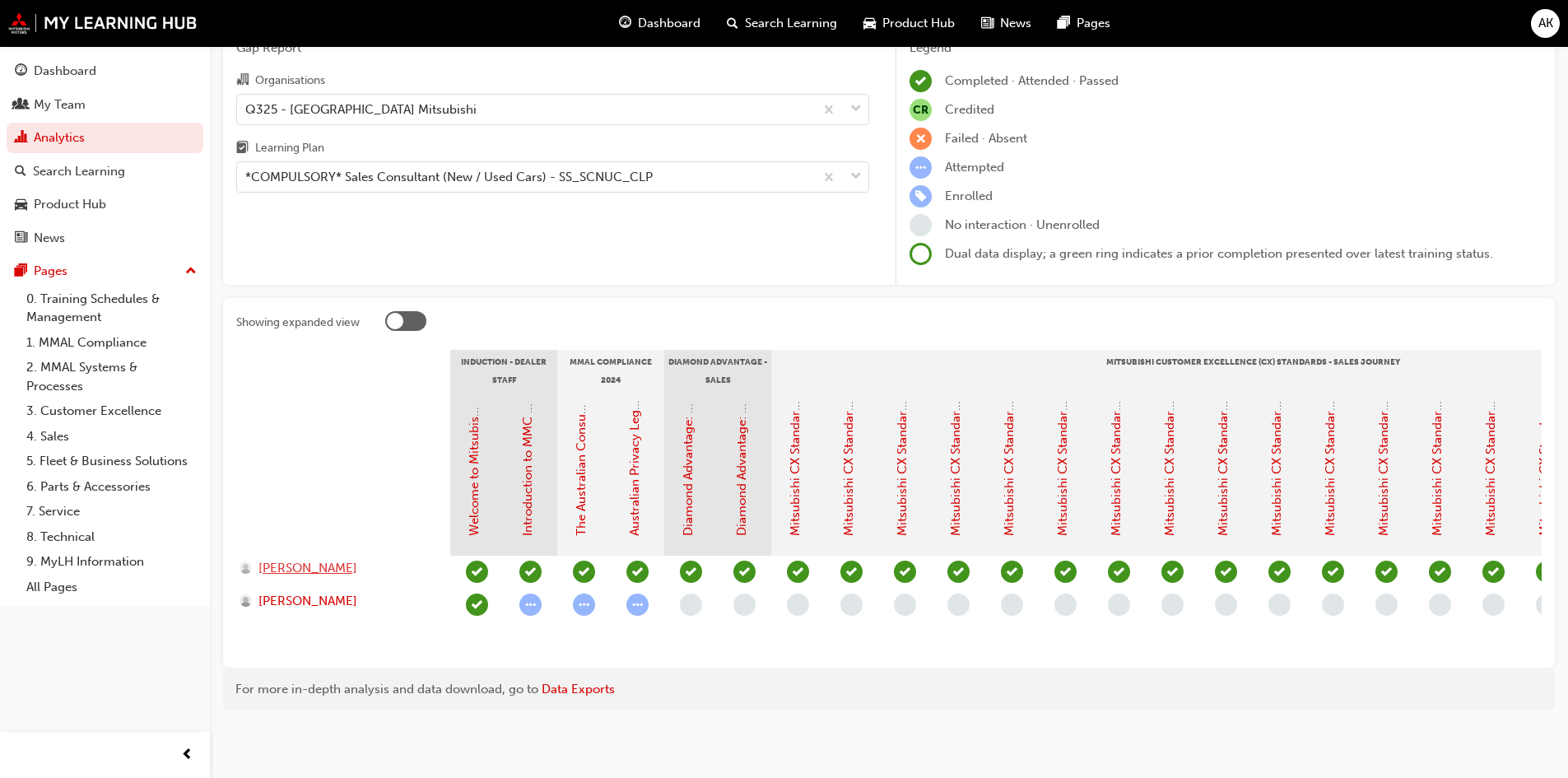
click at [316, 559] on span "[PERSON_NAME]" at bounding box center [308, 568] width 99 height 19
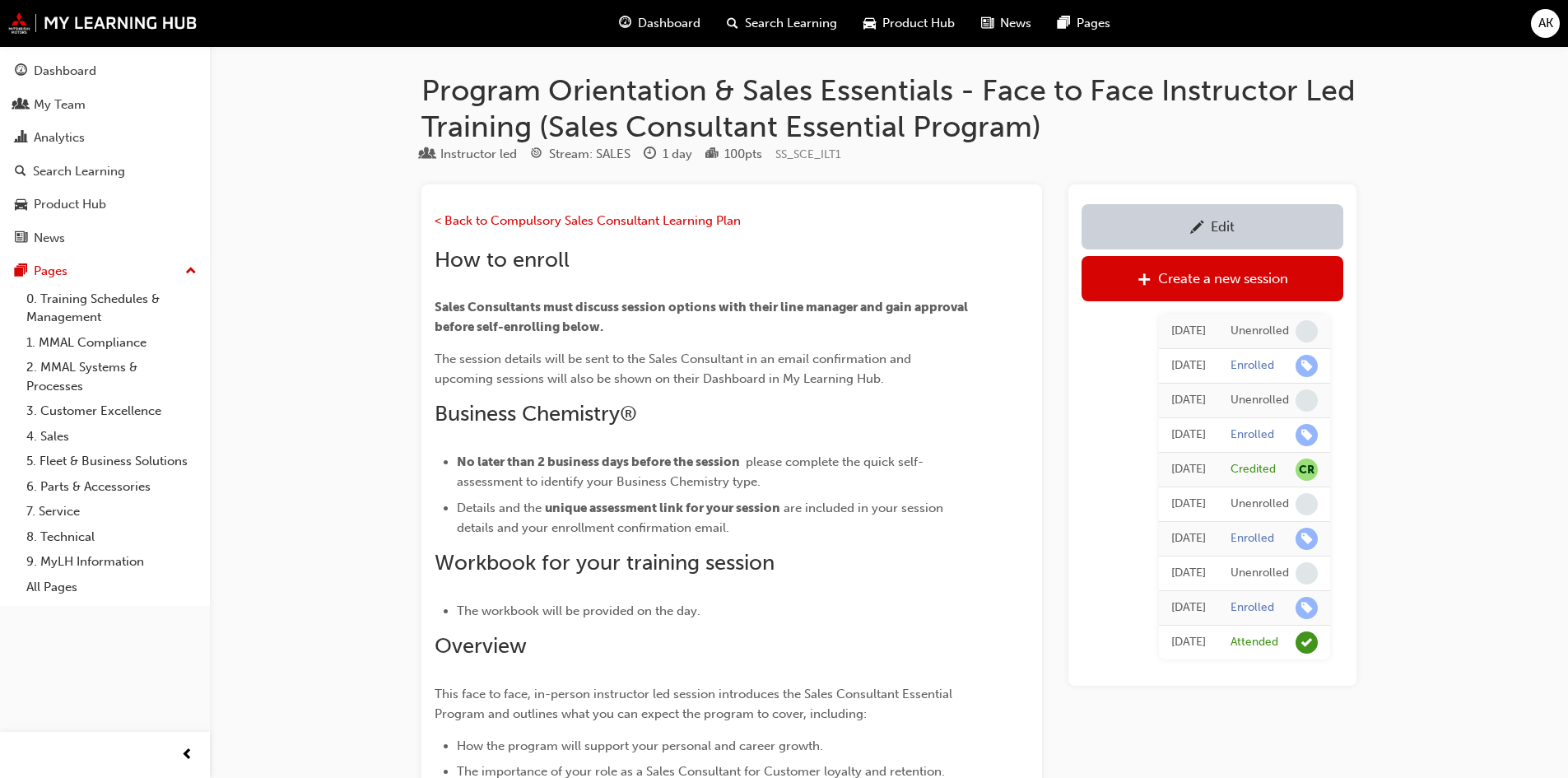
drag, startPoint x: 894, startPoint y: 270, endPoint x: 886, endPoint y: 220, distance: 50.6
click at [894, 270] on h2 "How to enroll" at bounding box center [702, 259] width 535 height 26
click at [886, 220] on p "< Back to Compulsory Sales Consultant Learning Plan" at bounding box center [702, 223] width 535 height 24
drag, startPoint x: 1535, startPoint y: 25, endPoint x: 1552, endPoint y: 82, distance: 59.5
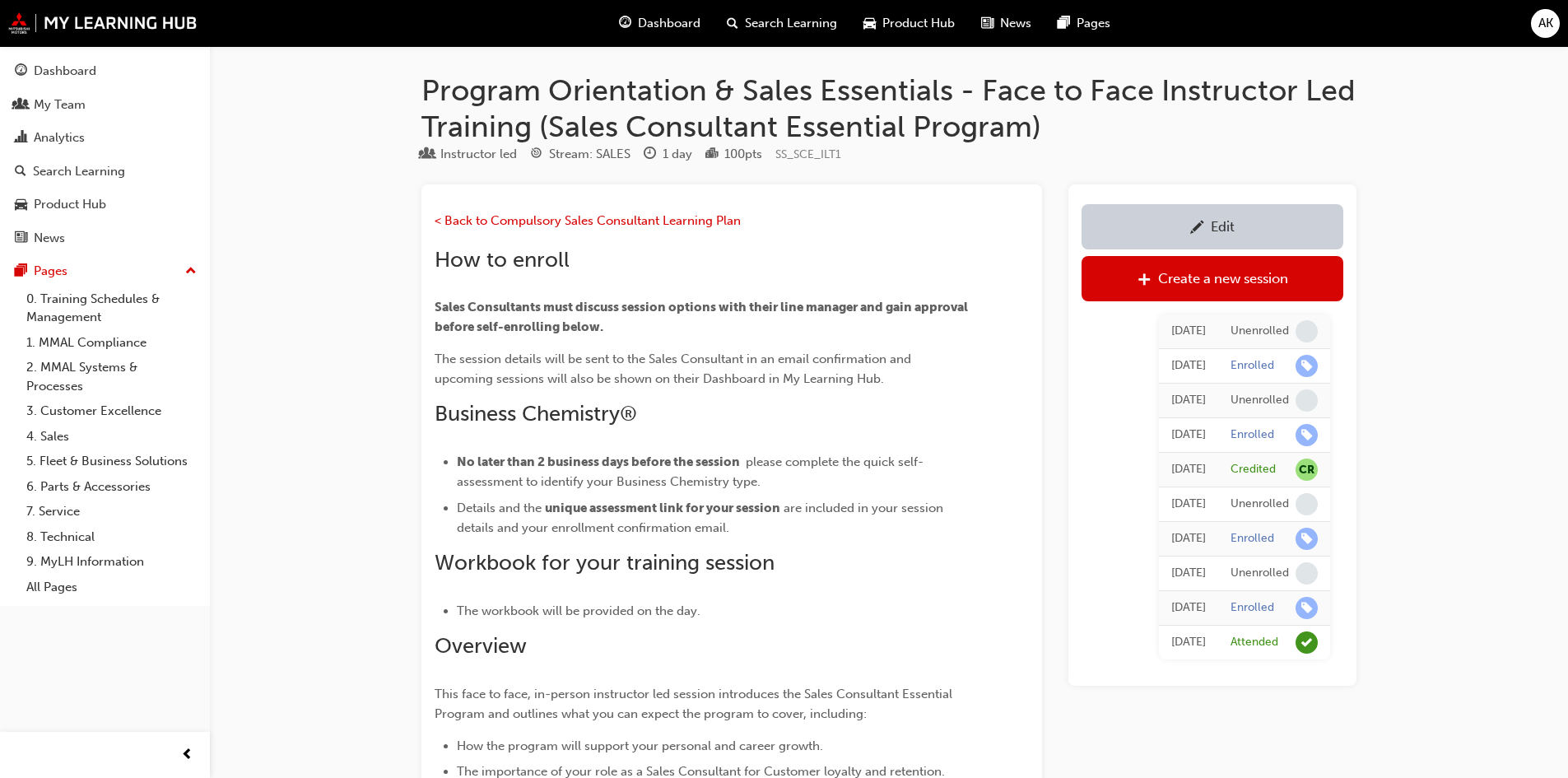
click at [1542, 19] on span "AK" at bounding box center [1545, 23] width 15 height 19
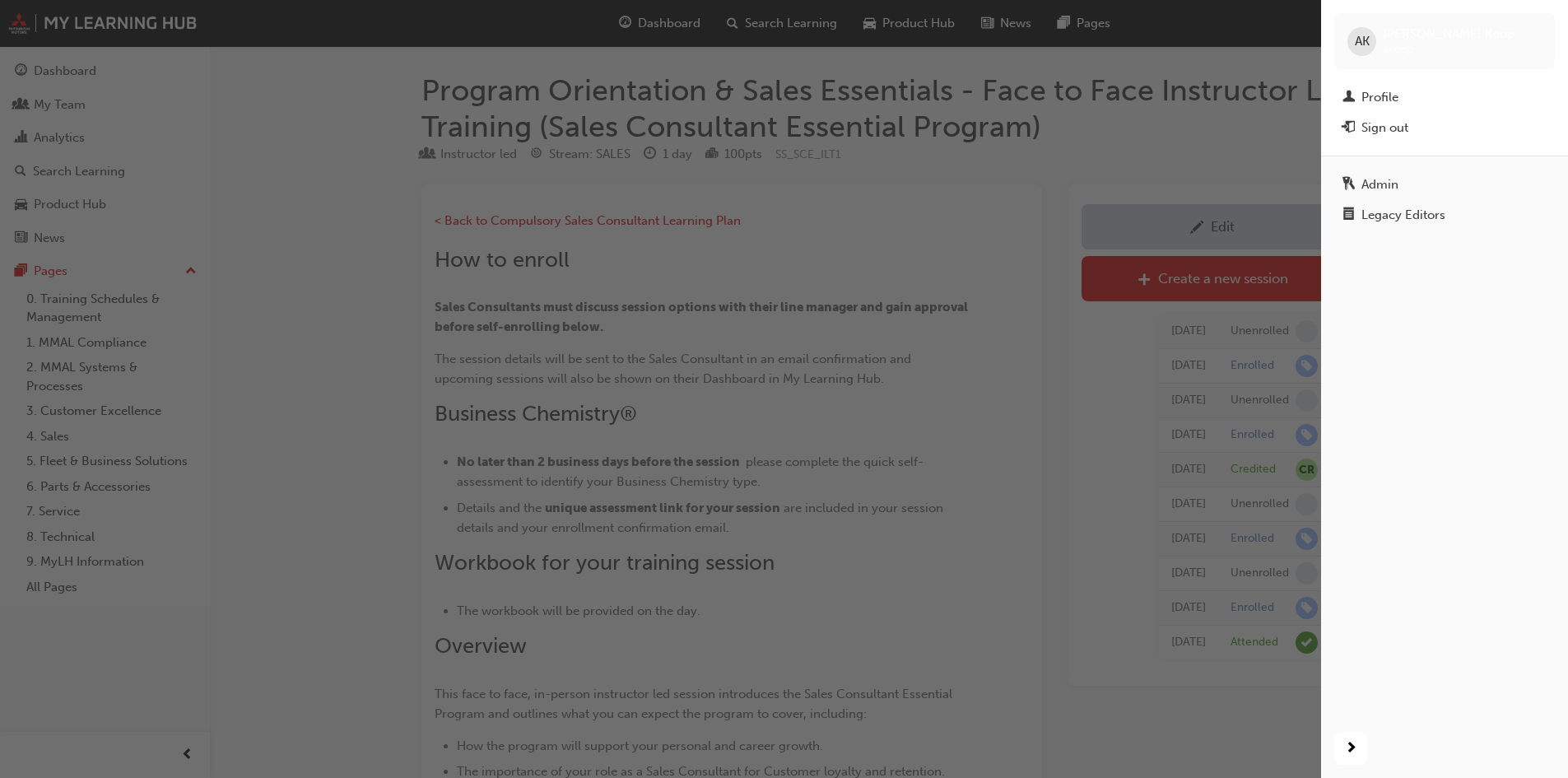
click at [1398, 186] on div "Admin" at bounding box center [1444, 185] width 204 height 21
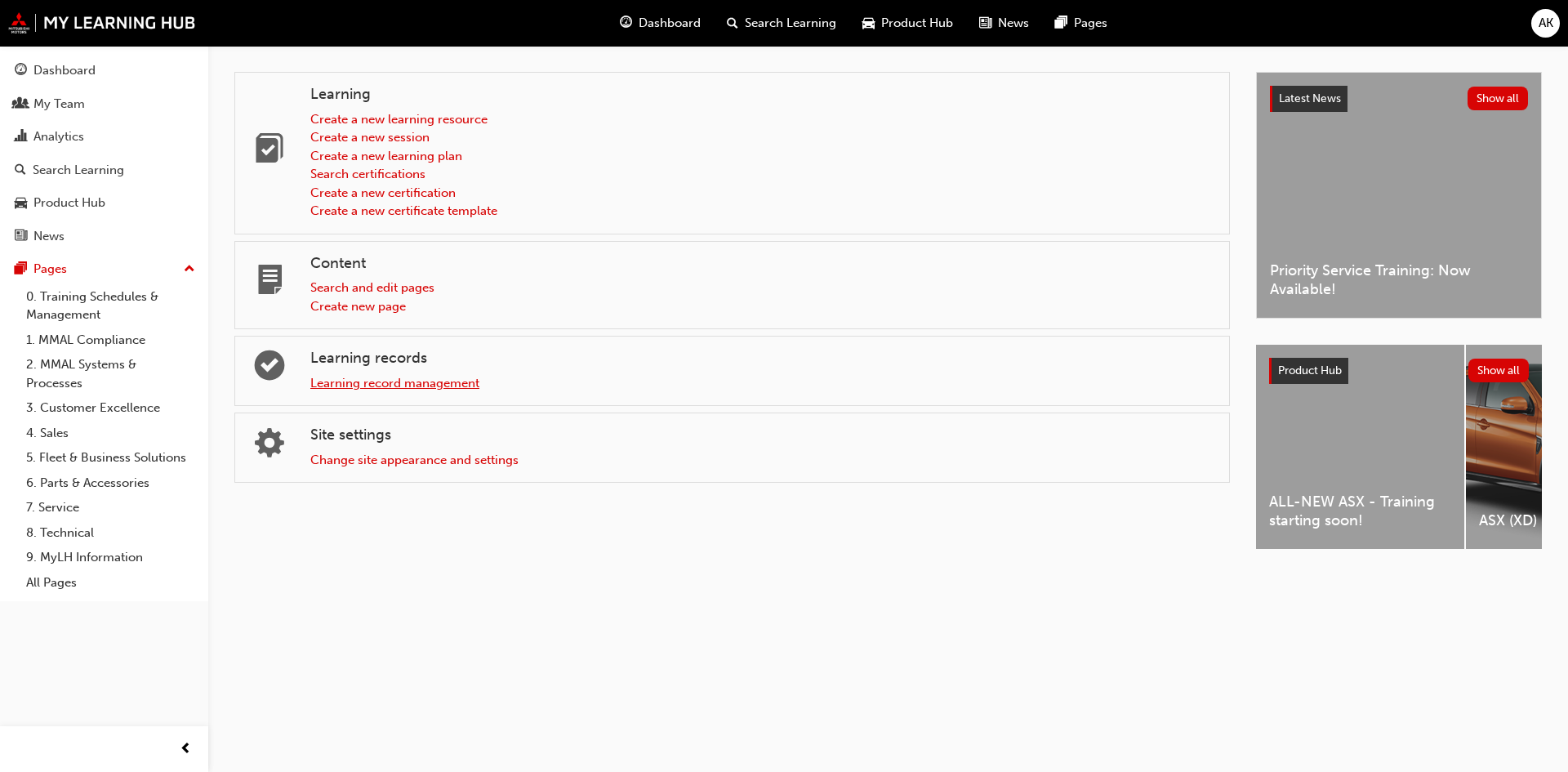
click at [360, 380] on link "Learning record management" at bounding box center [395, 384] width 169 height 15
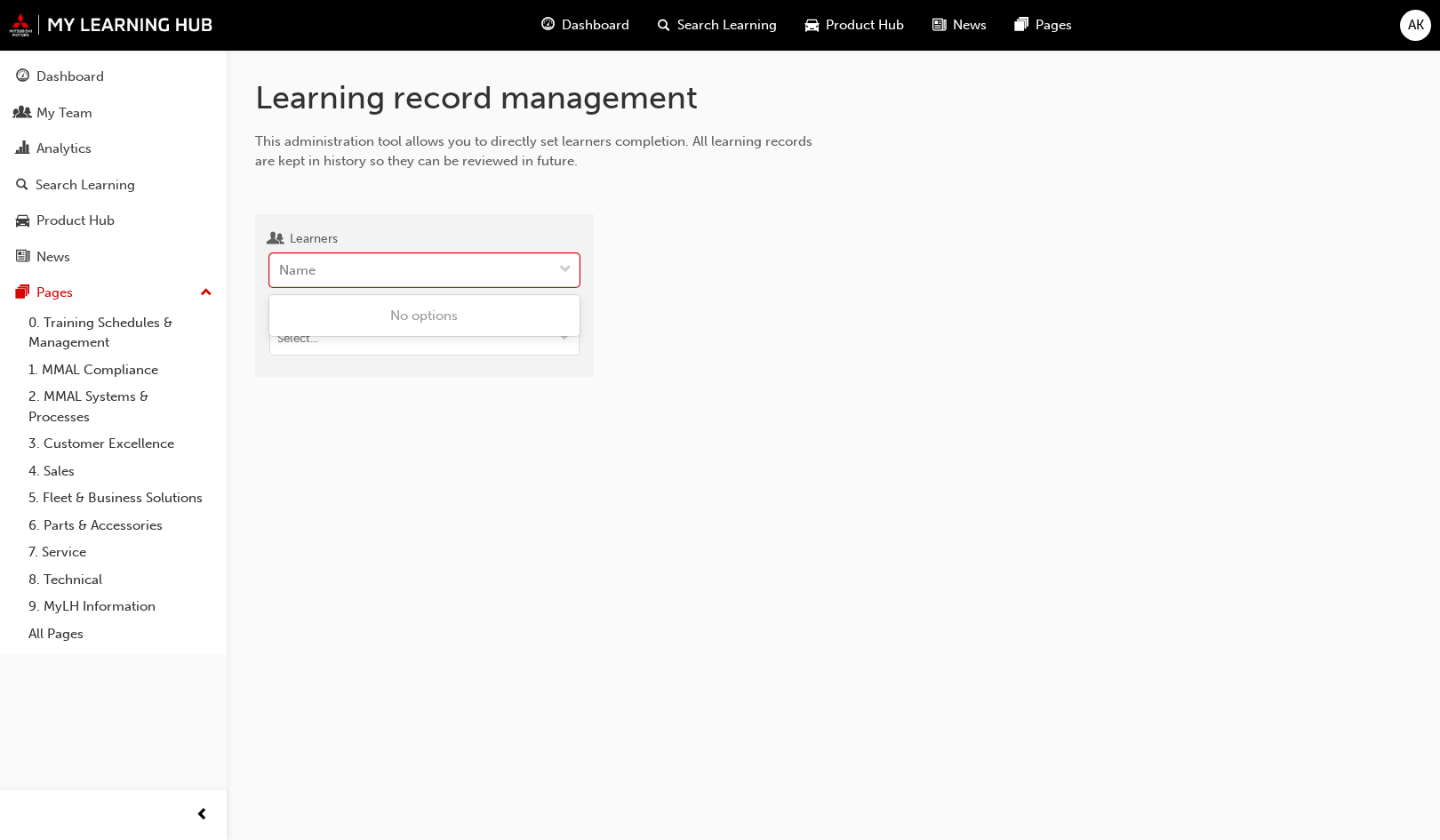
click at [366, 269] on div "Name" at bounding box center [411, 270] width 282 height 31
click at [281, 269] on input "Learners 0 results available. Use Up and Down to choose options, press Enter to…" at bounding box center [280, 269] width 2 height 15
type input "[PERSON_NAME]"
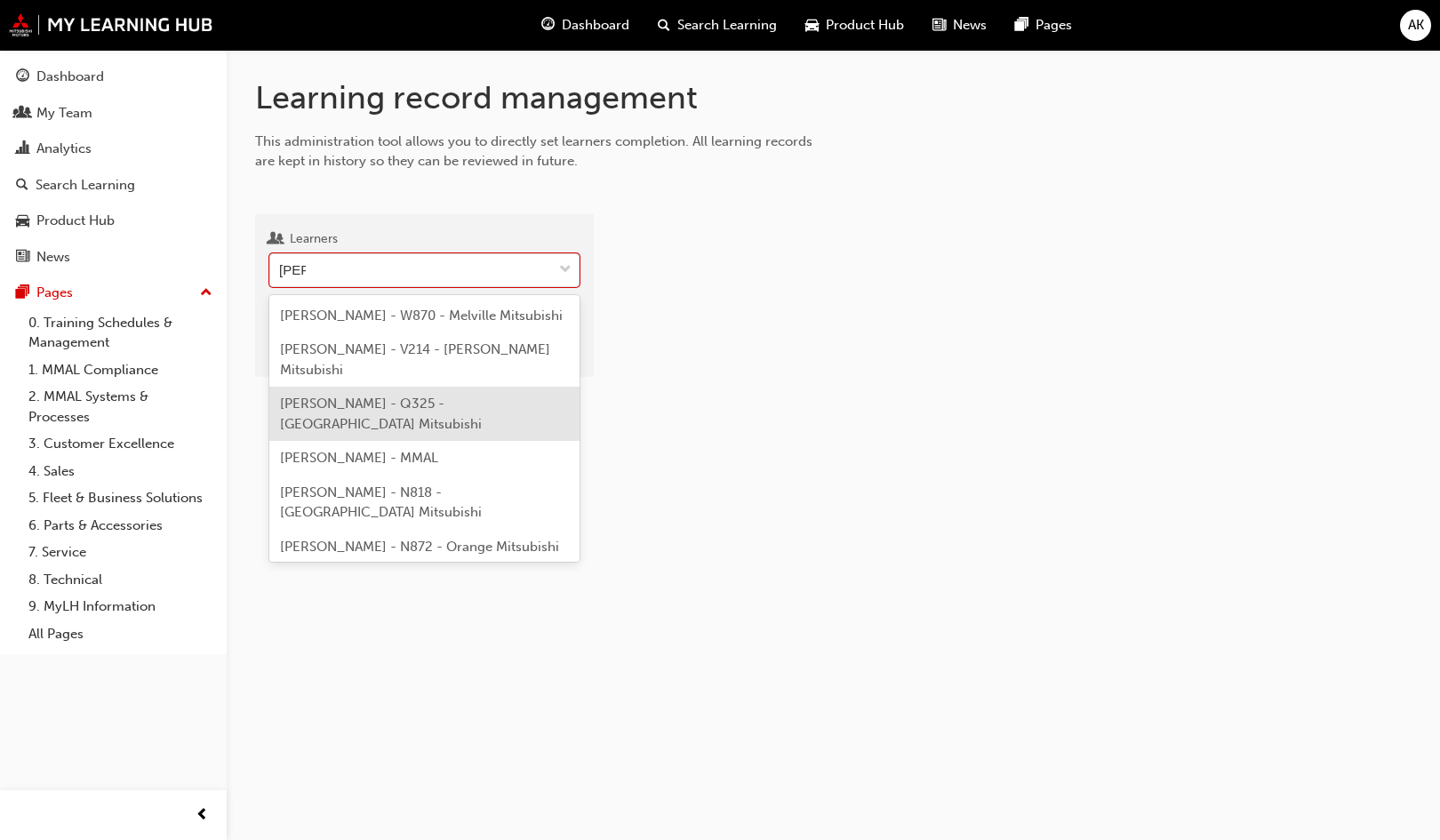
click at [430, 406] on span "[PERSON_NAME] - Q325 - [GEOGRAPHIC_DATA] Mitsubishi" at bounding box center [380, 414] width 201 height 36
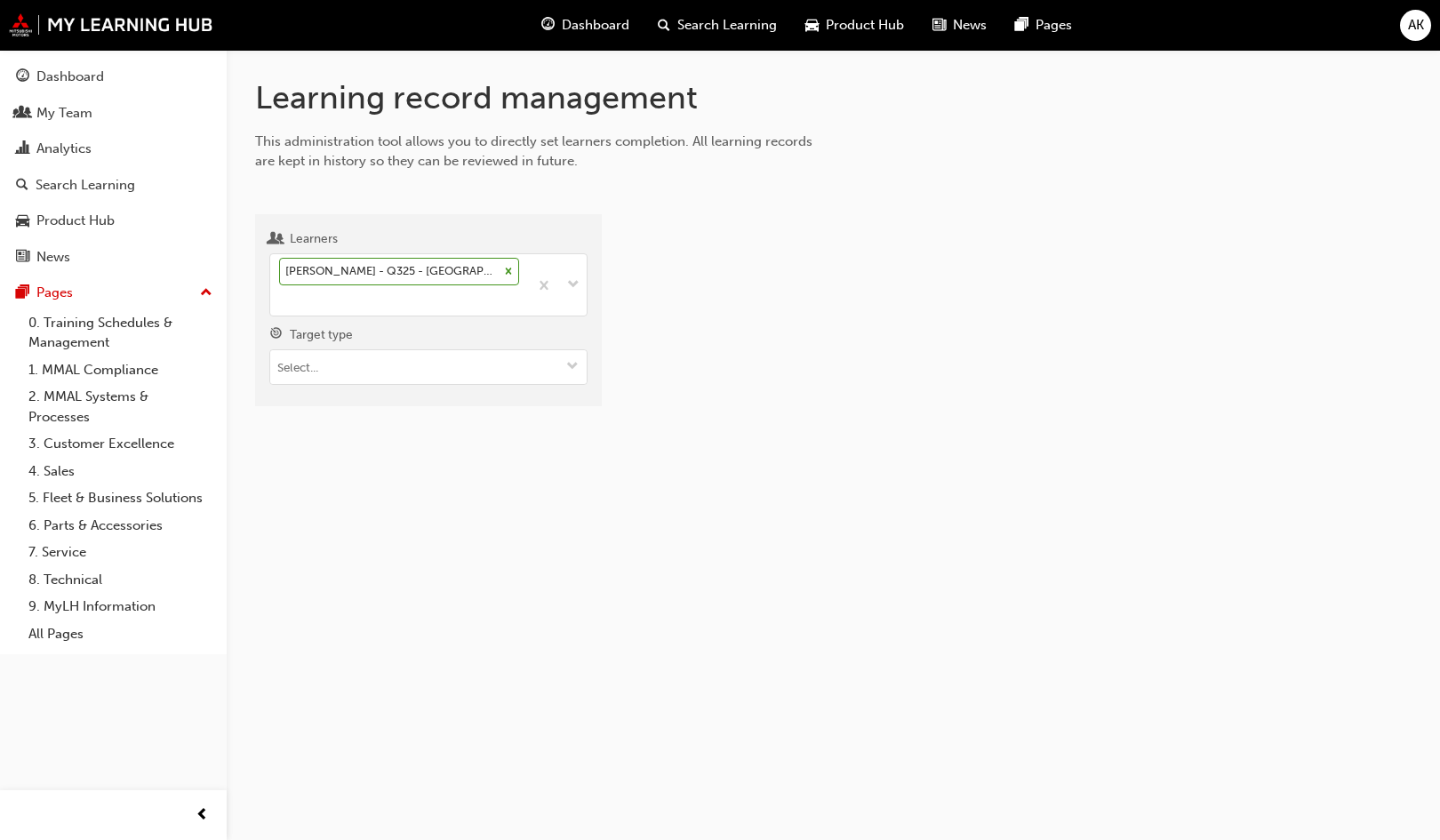
click at [412, 372] on input "Target type" at bounding box center [428, 367] width 316 height 33
click at [466, 442] on li "Learning resource - instructor led" at bounding box center [428, 434] width 318 height 33
click at [363, 471] on input "Learning resource" at bounding box center [428, 467] width 316 height 33
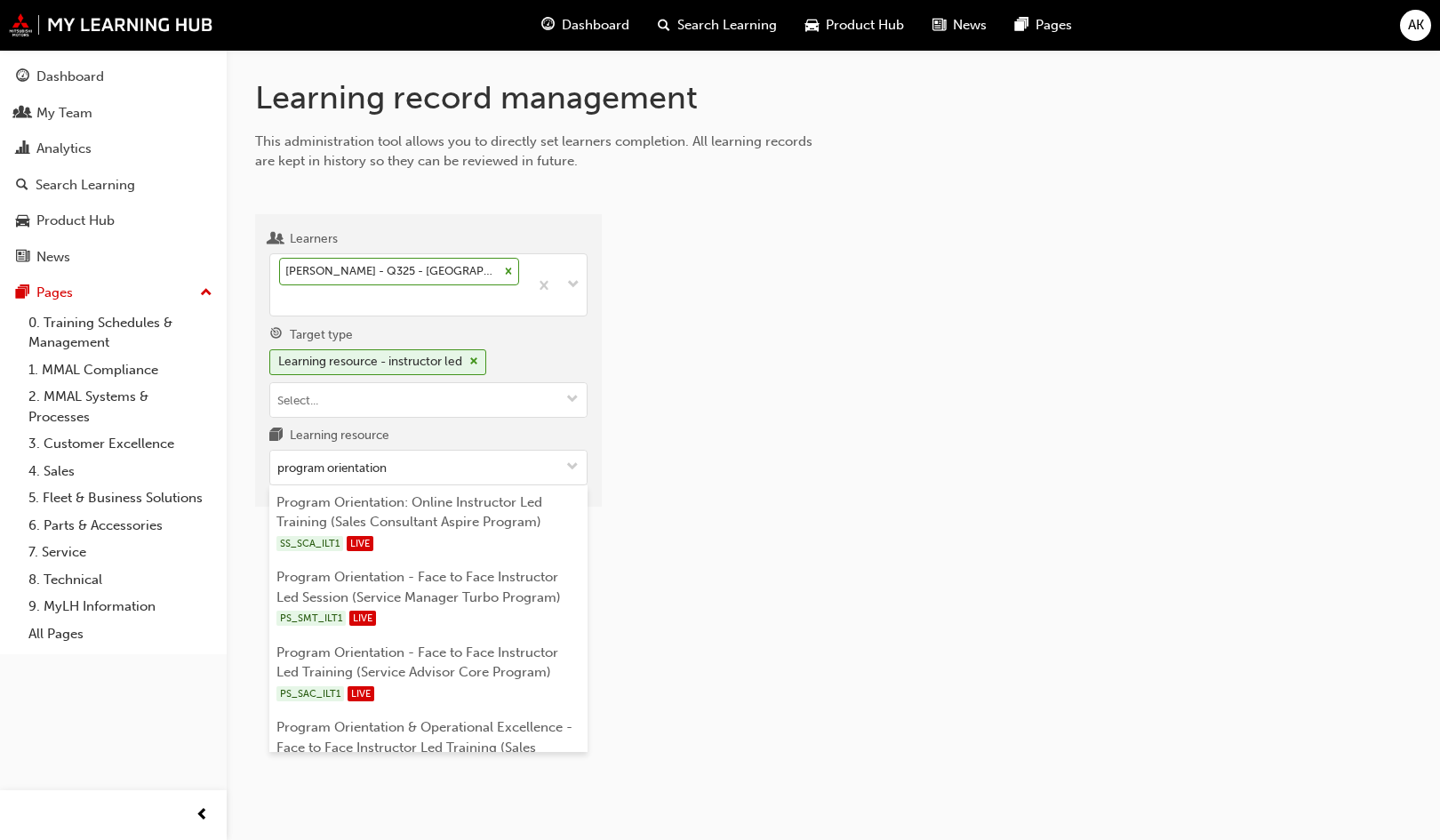
type input "program orientation"
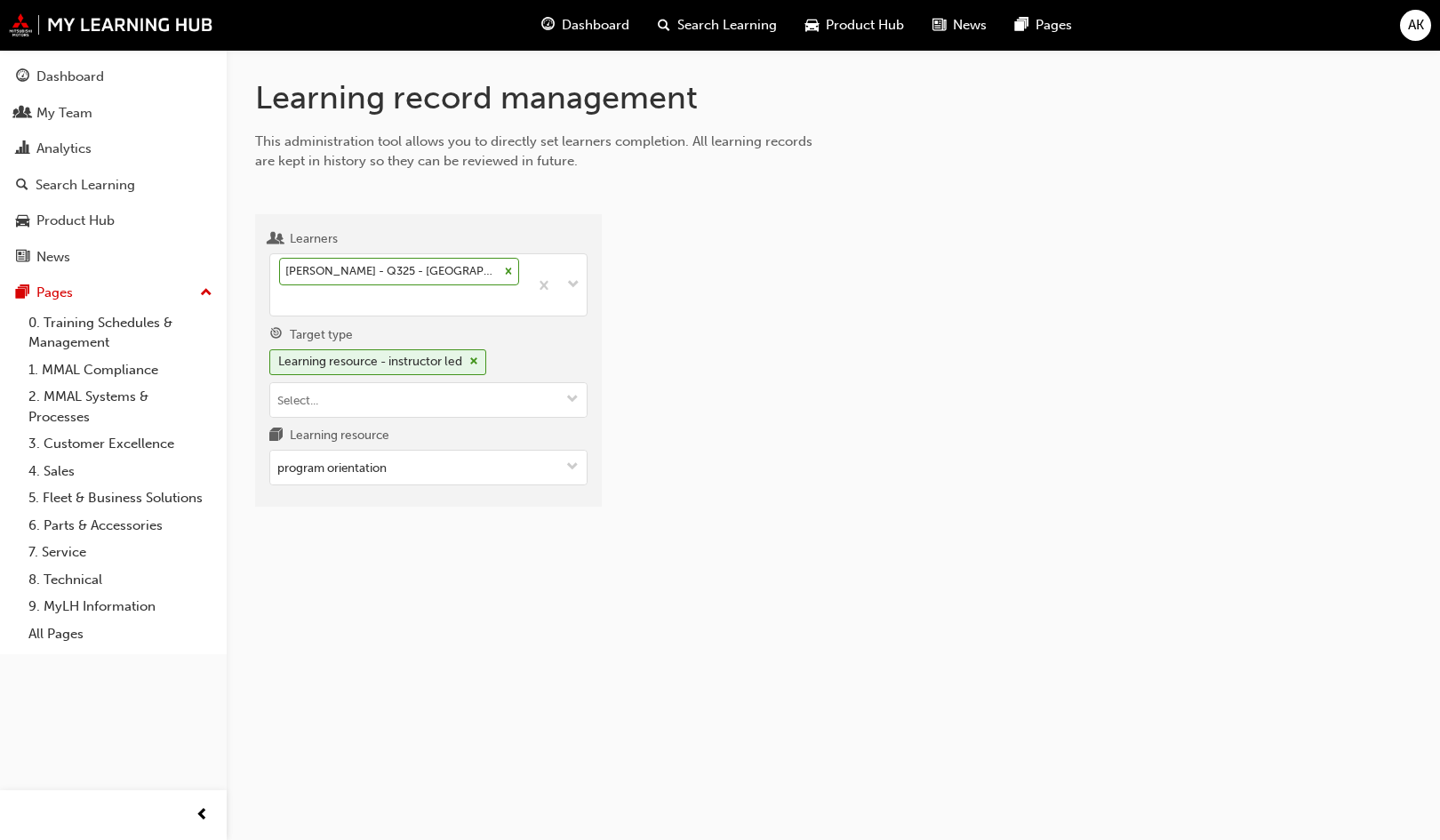
click at [424, 465] on input "program orientation" at bounding box center [428, 467] width 316 height 33
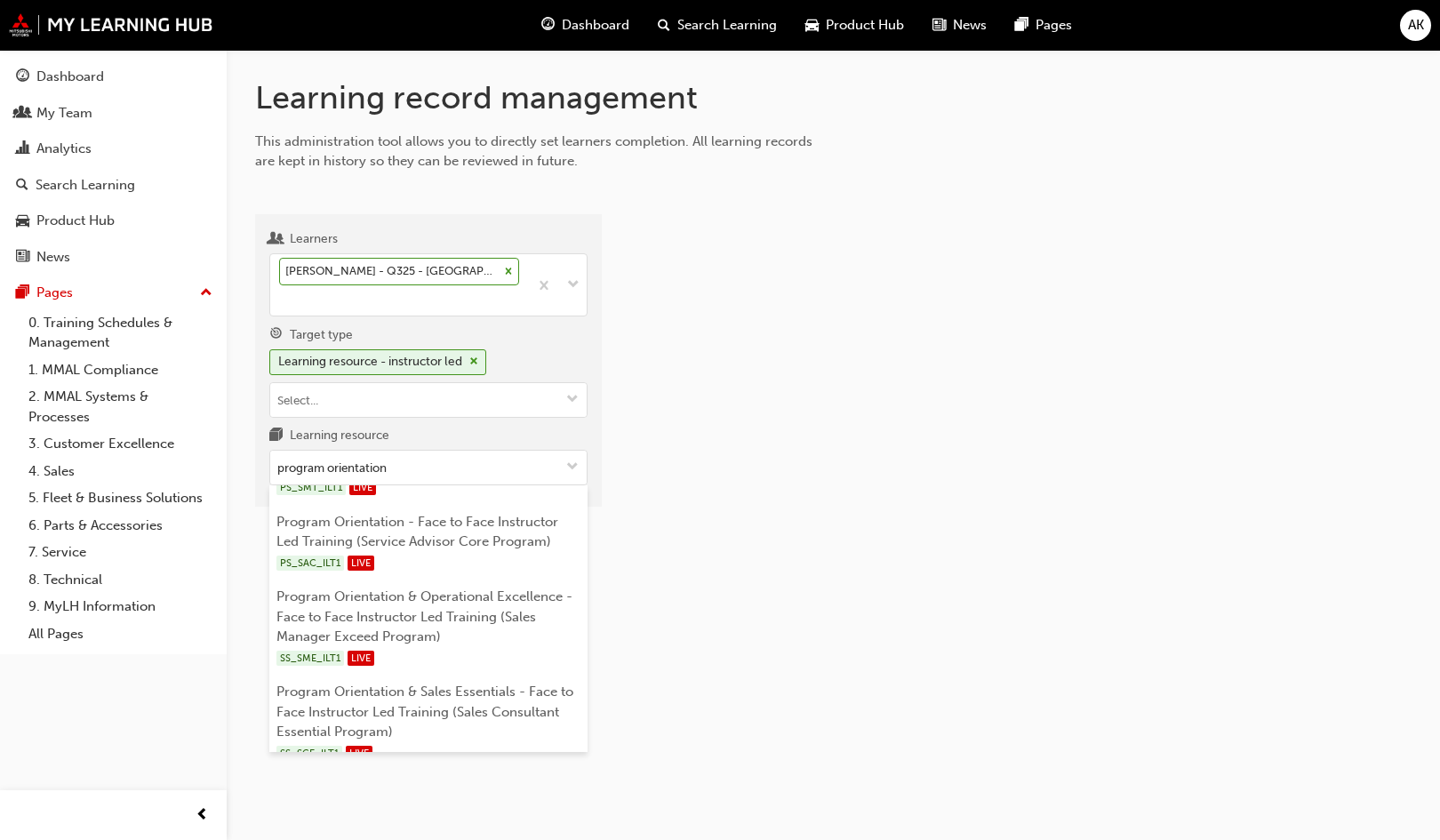
scroll to position [144, 0]
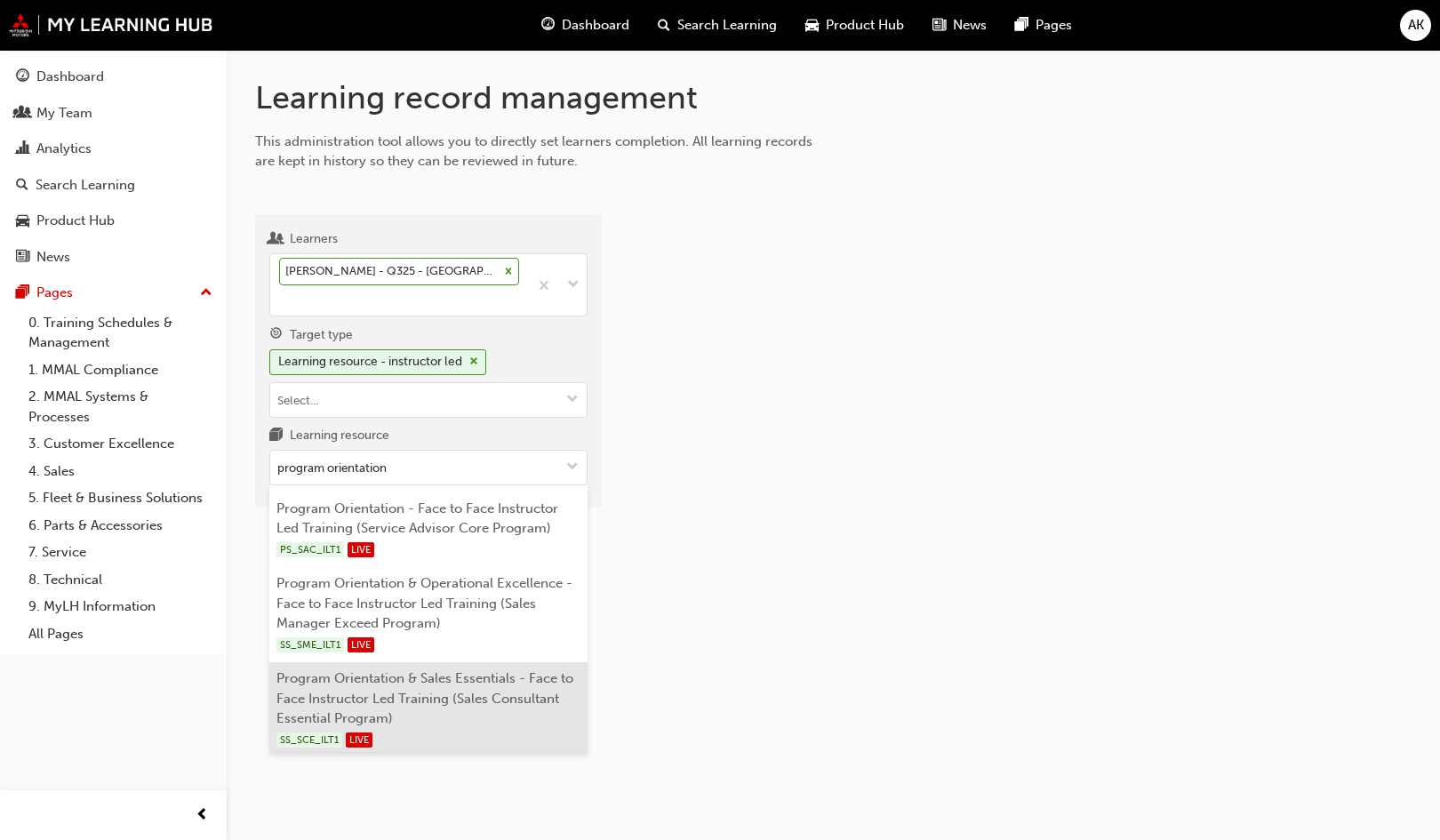
click at [471, 695] on li "Program Orientation & Sales Essentials - Face to Face Instructor Led Training (…" at bounding box center [428, 709] width 318 height 95
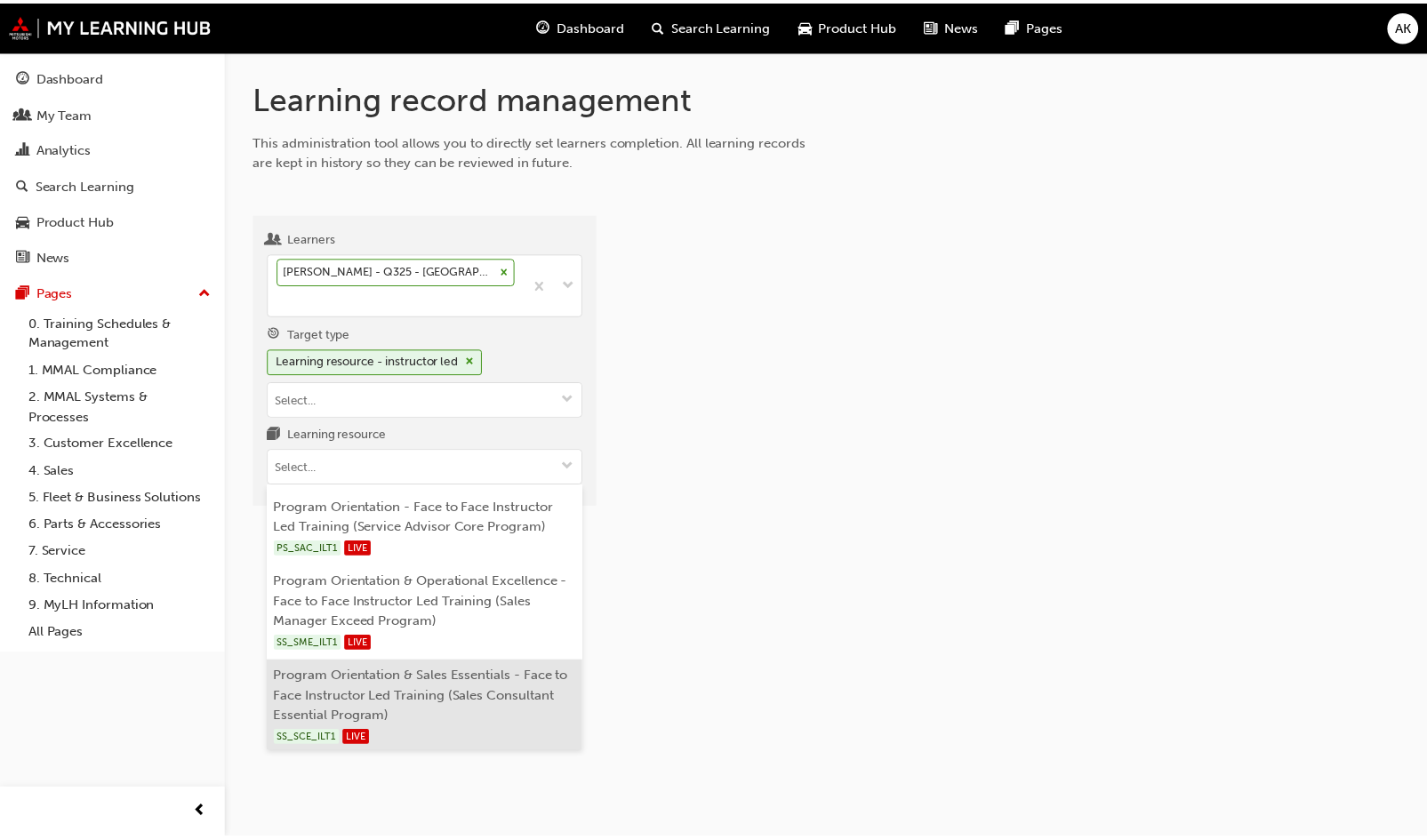
scroll to position [0, 0]
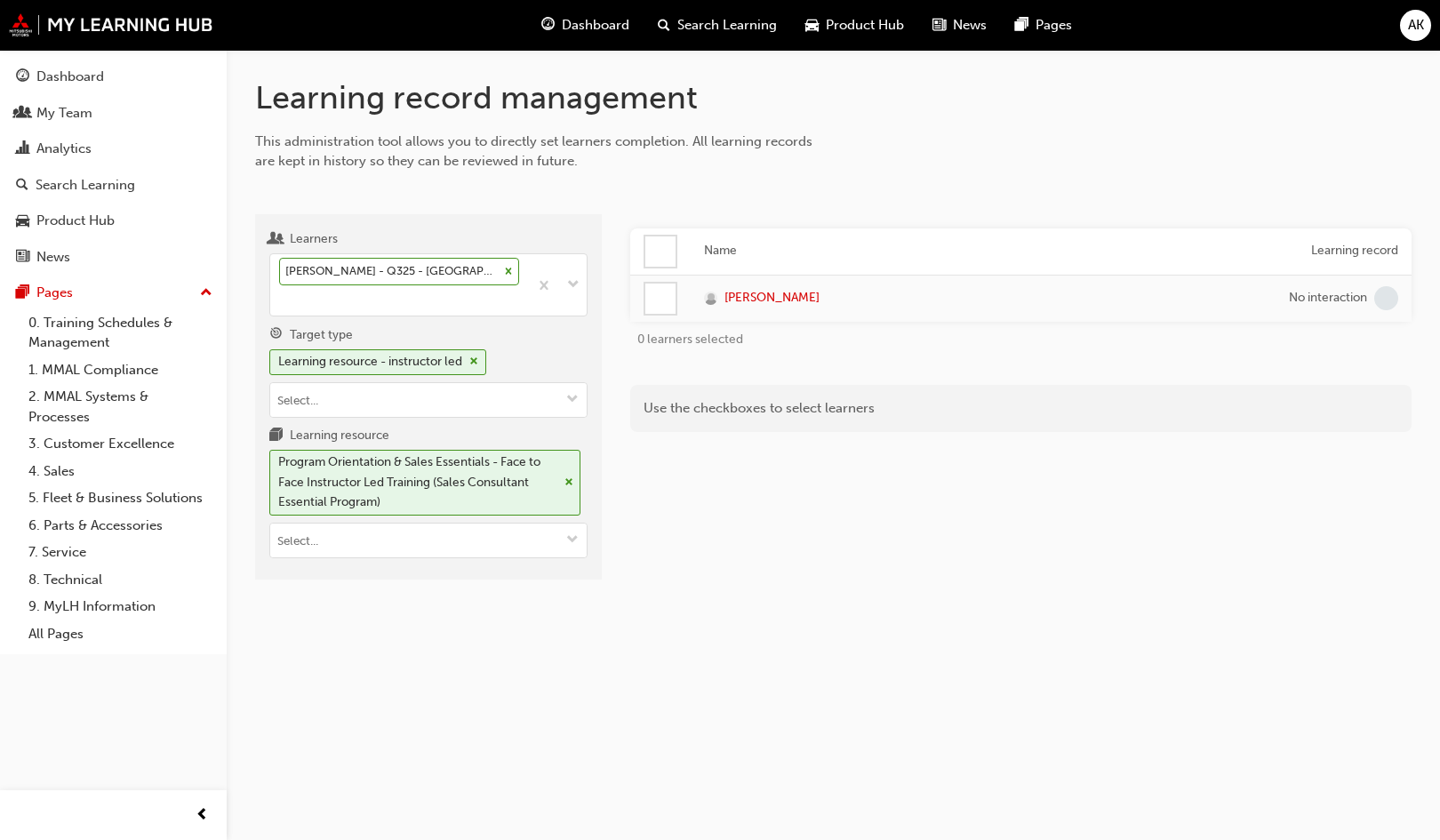
drag, startPoint x: 661, startPoint y: 297, endPoint x: 669, endPoint y: 322, distance: 26.2
click at [661, 297] on div at bounding box center [659, 298] width 30 height 30
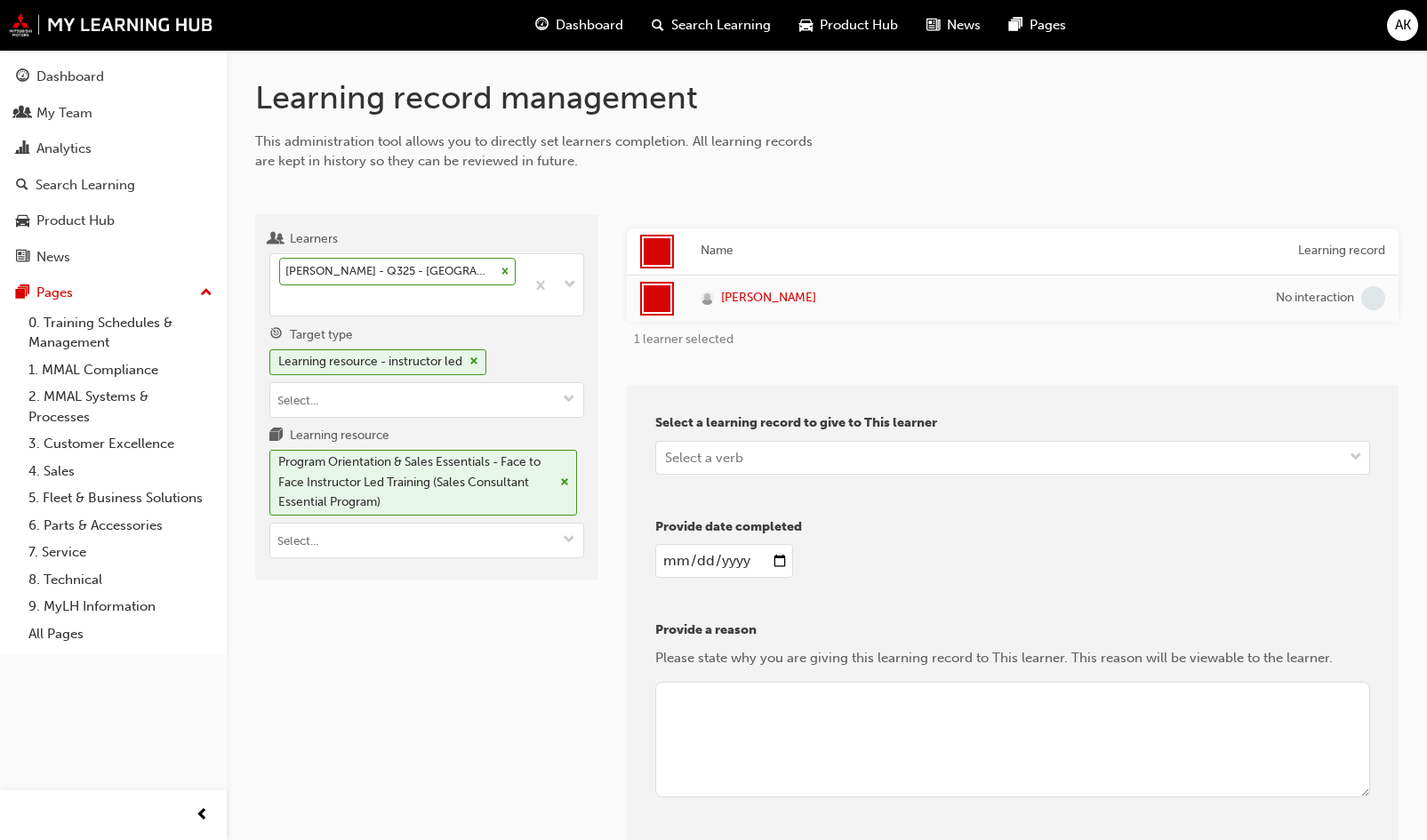
click at [706, 461] on div "Select a verb" at bounding box center [704, 457] width 79 height 21
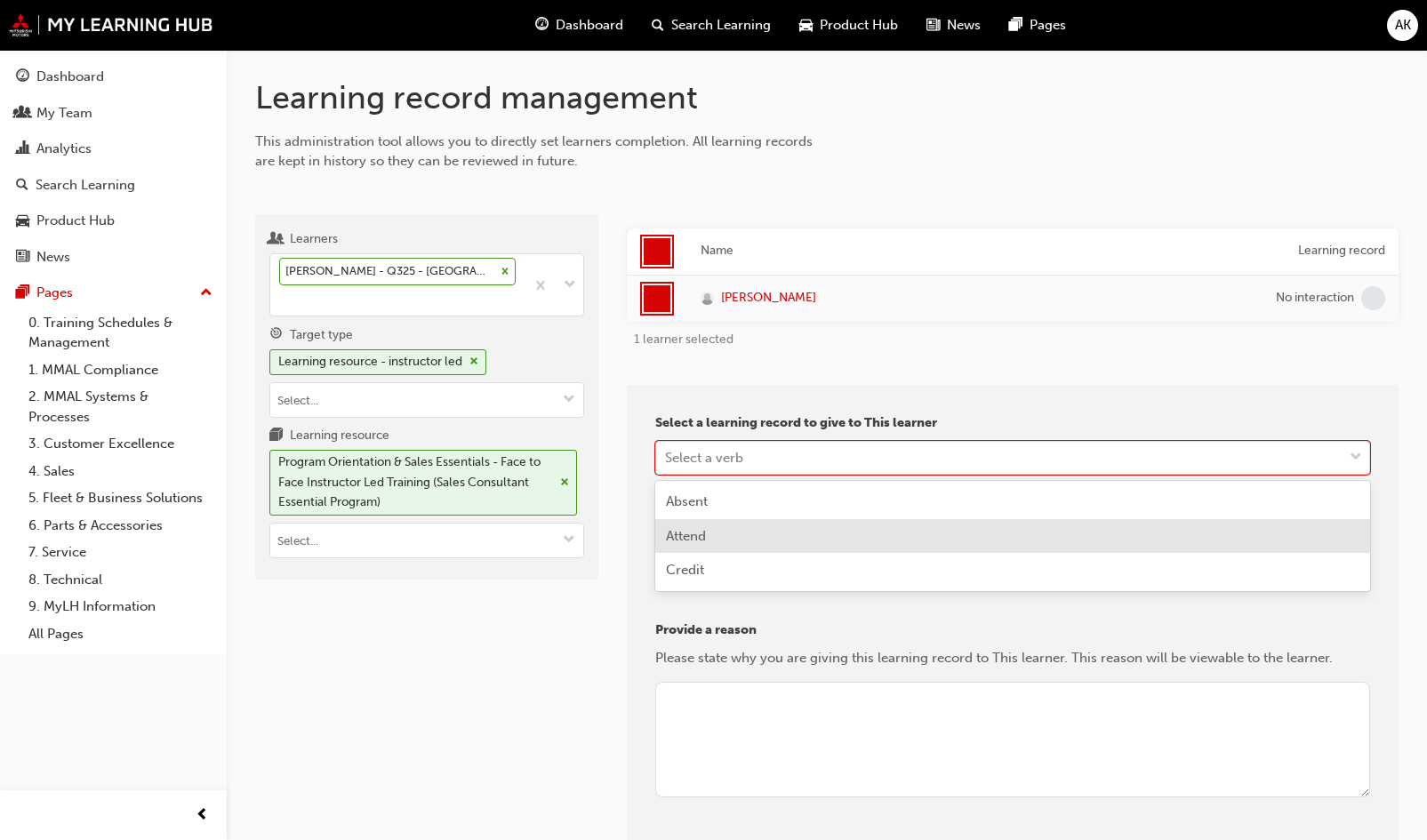
click at [701, 565] on span "Credit" at bounding box center [685, 570] width 38 height 16
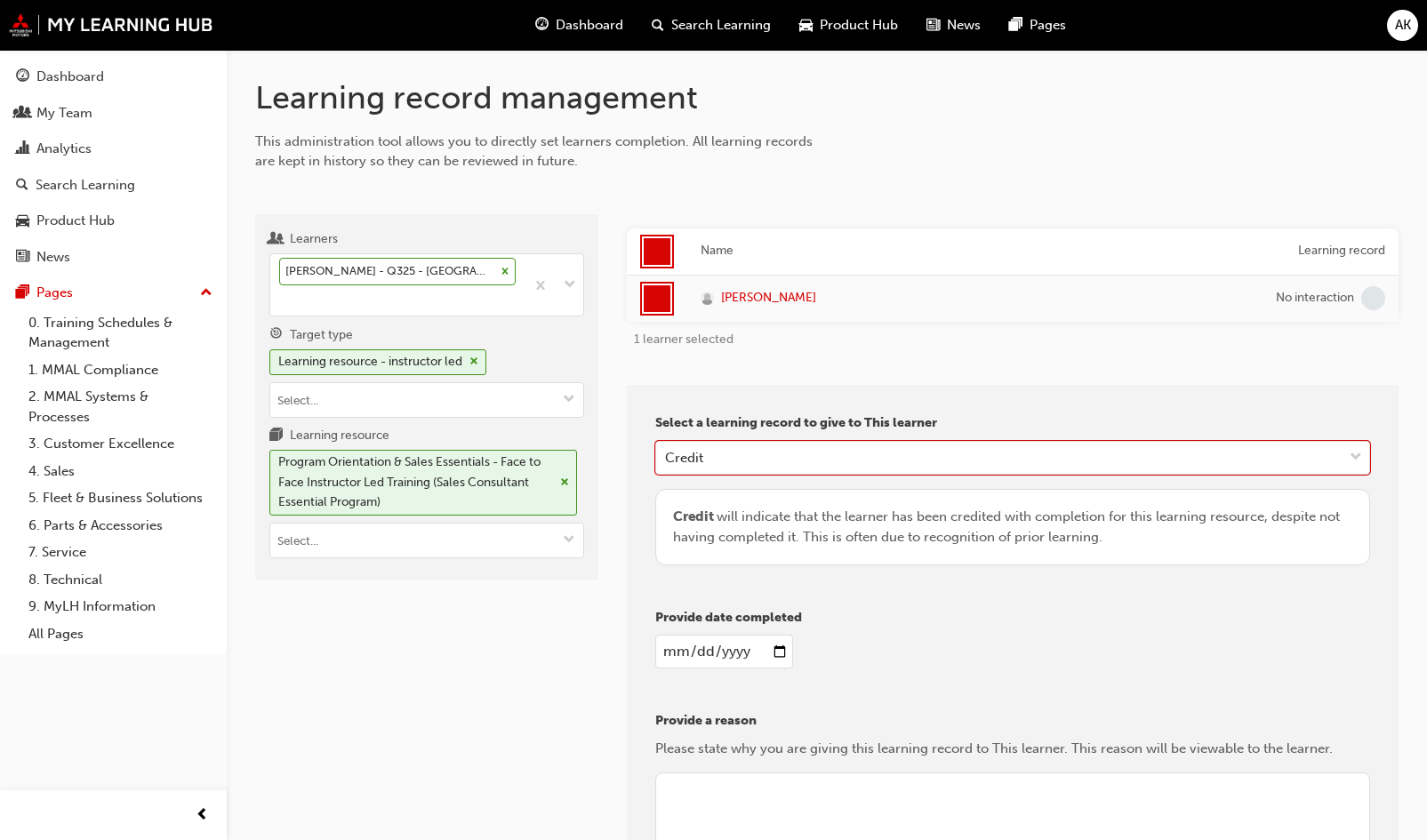
click at [784, 644] on input "date" at bounding box center [724, 651] width 138 height 33
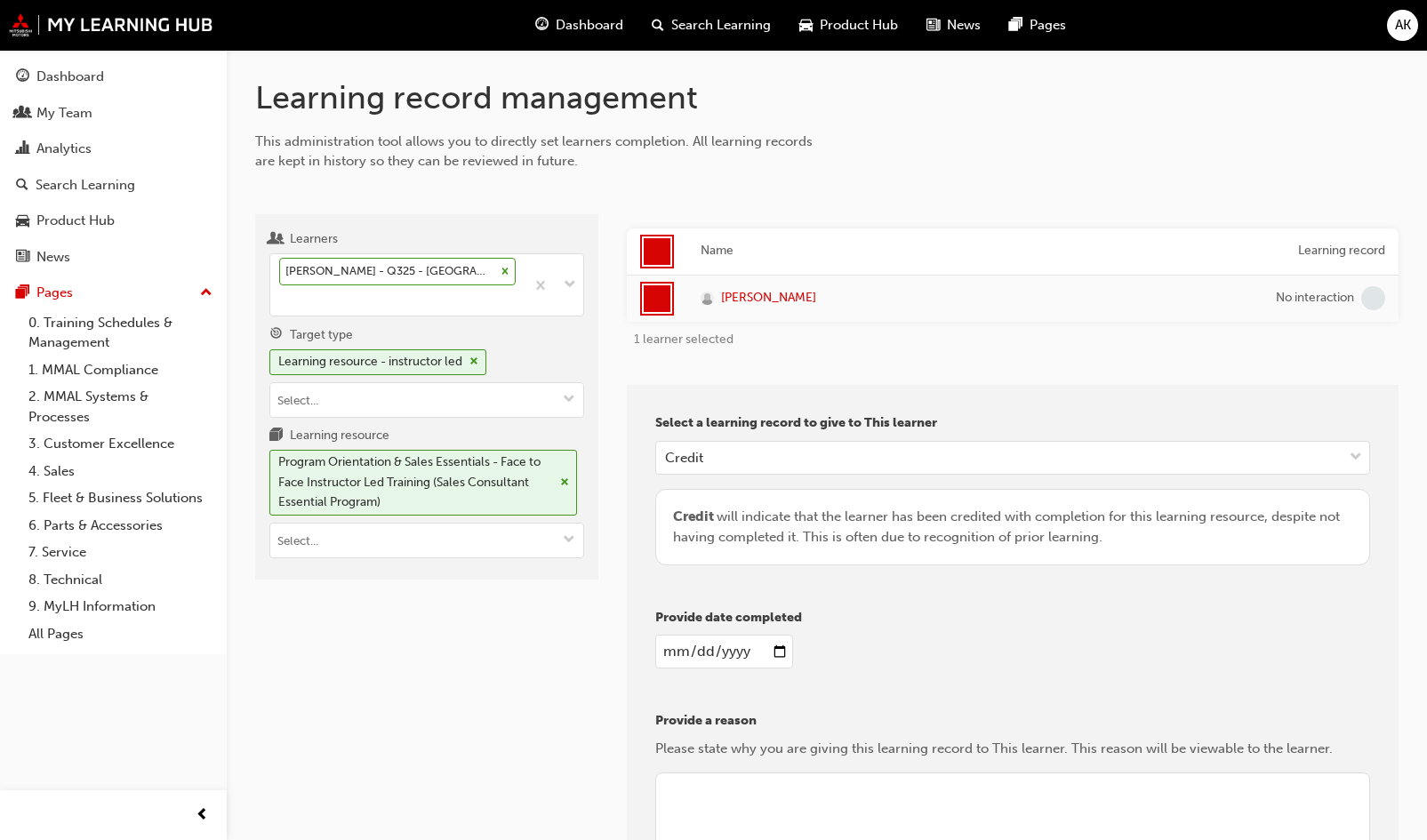
type input "2025-09-29"
click at [722, 793] on textarea at bounding box center [1012, 830] width 715 height 116
click at [776, 649] on input "2025-09-29" at bounding box center [724, 651] width 138 height 33
click at [934, 628] on div "Provide date completed 2025-09-29" at bounding box center [1012, 646] width 715 height 76
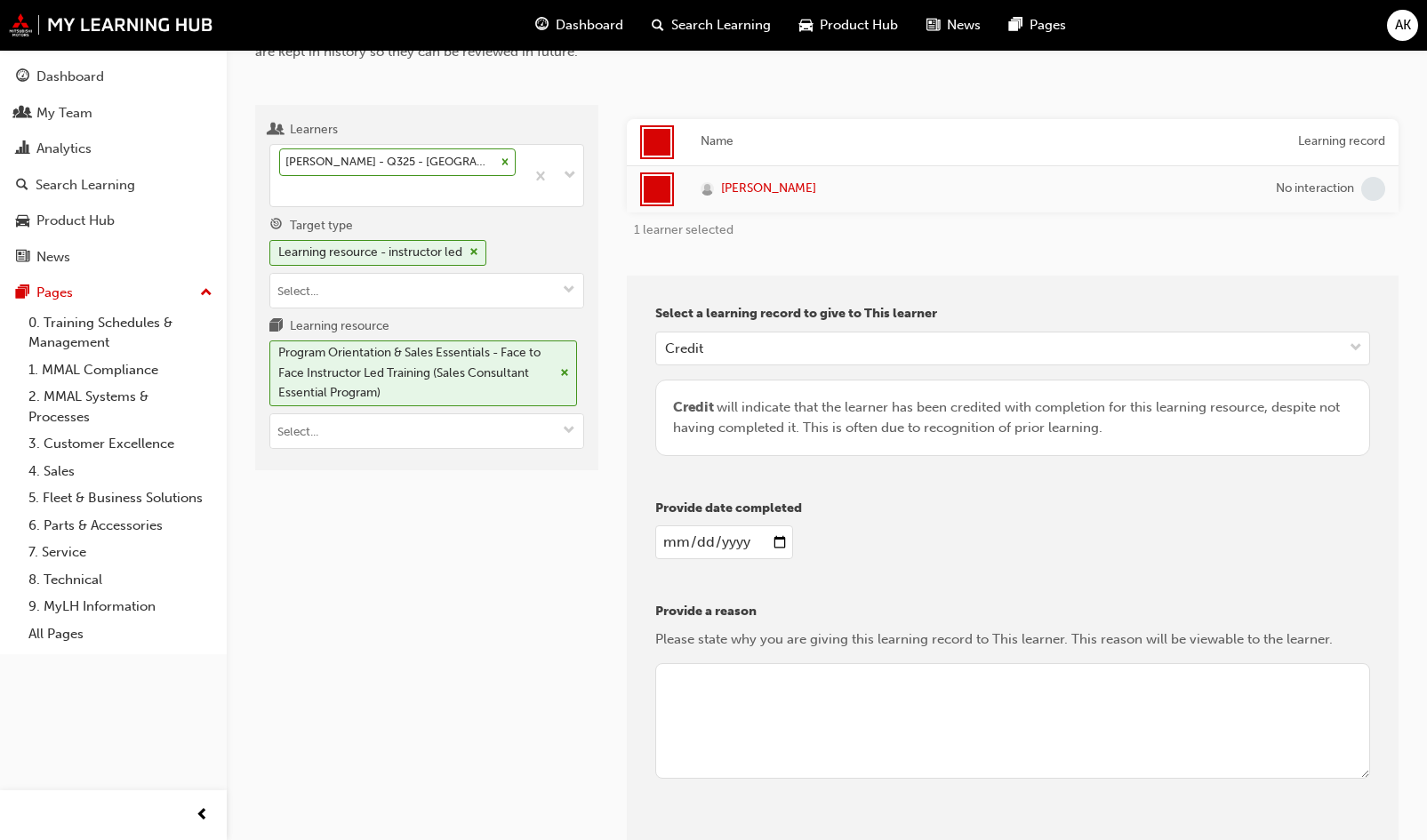
scroll to position [178, 0]
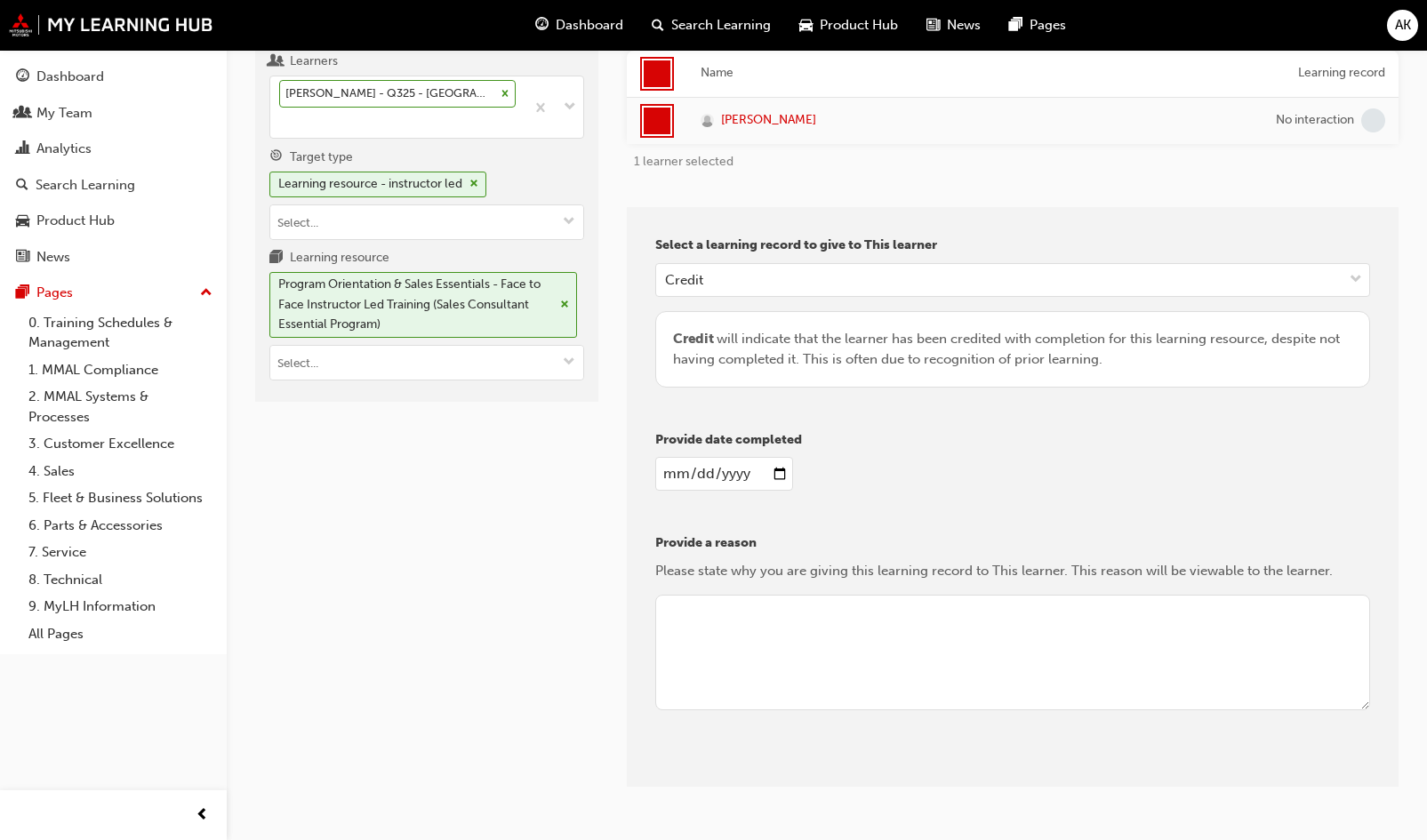
click at [830, 638] on textarea at bounding box center [1012, 652] width 715 height 116
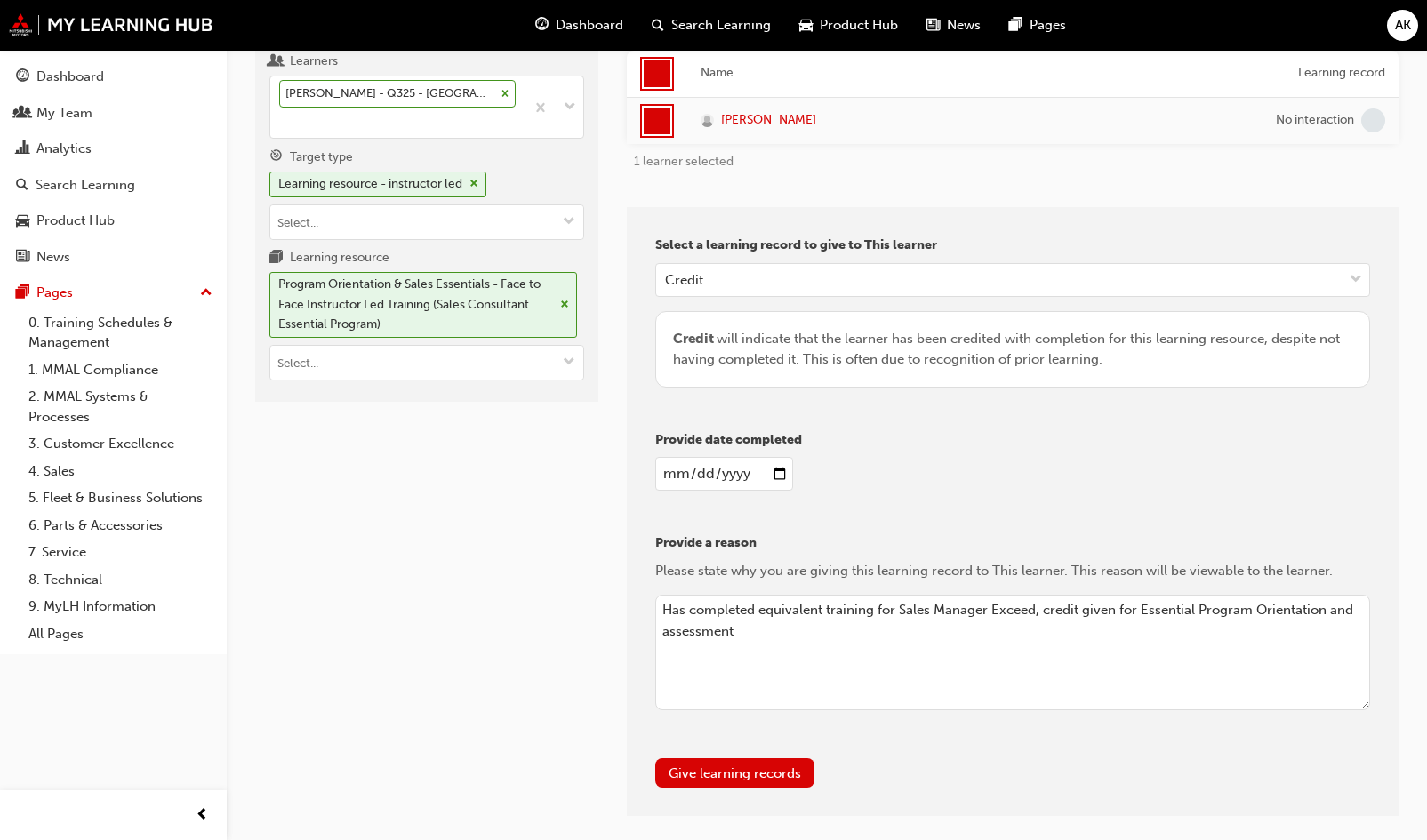
type textarea "Has completed equivalent training for Sales Manager Exceed, credit given for Es…"
drag, startPoint x: 741, startPoint y: 770, endPoint x: 998, endPoint y: 414, distance: 439.1
click at [998, 414] on div "Select a learning record to give to This learner Credit Credit will indicate th…" at bounding box center [1013, 511] width 772 height 609
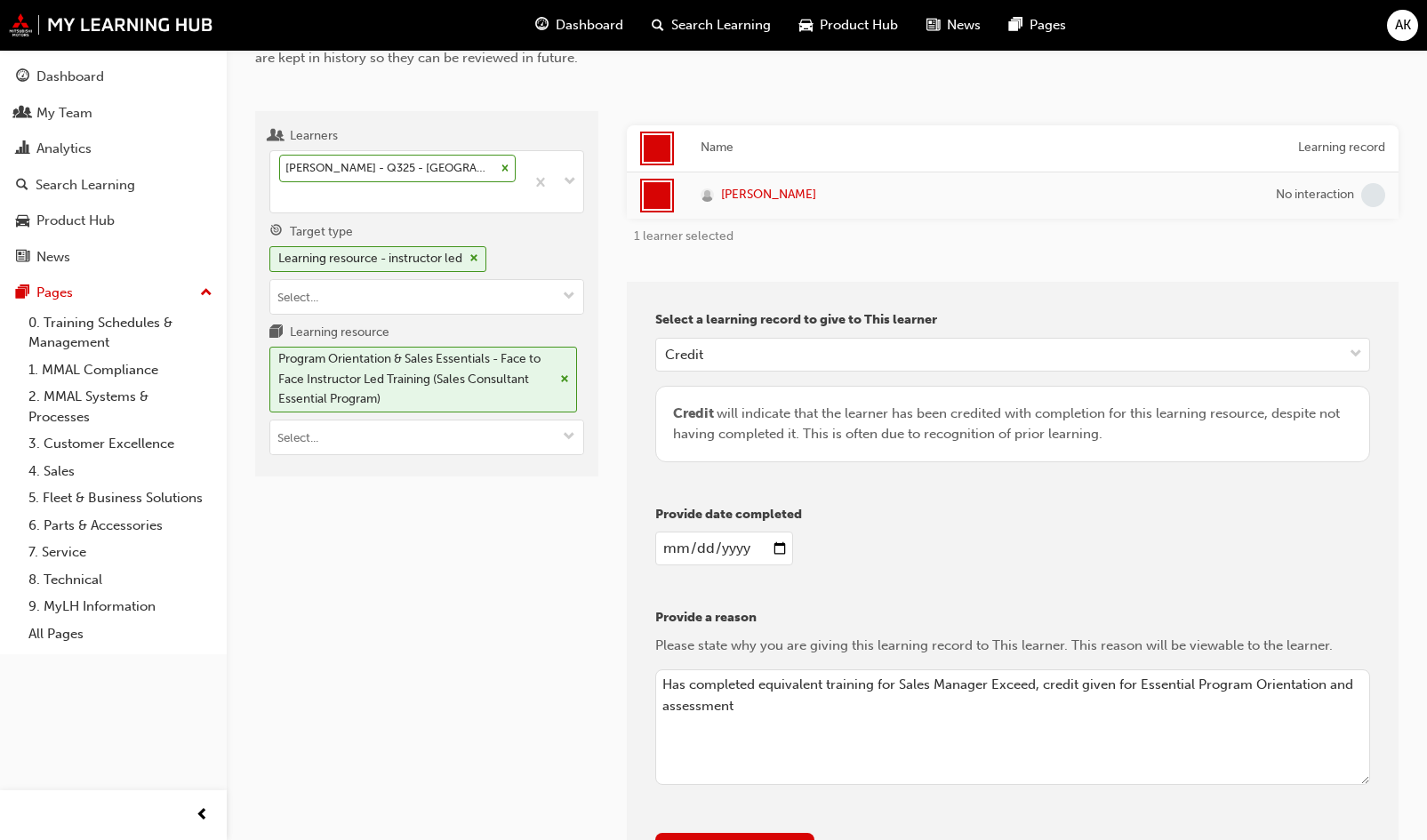
scroll to position [254, 0]
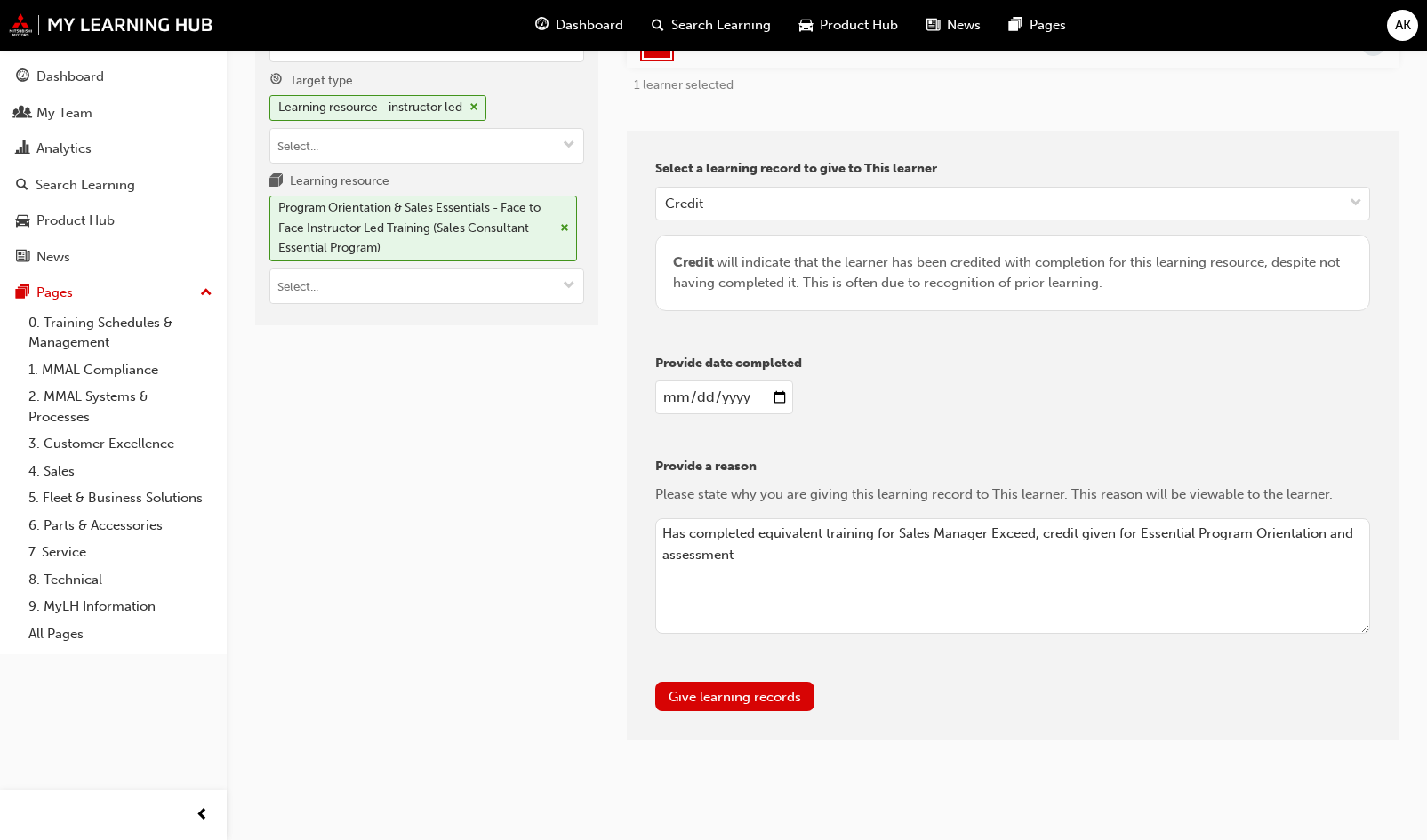
click at [723, 702] on button "Give learning records" at bounding box center [735, 696] width 159 height 29
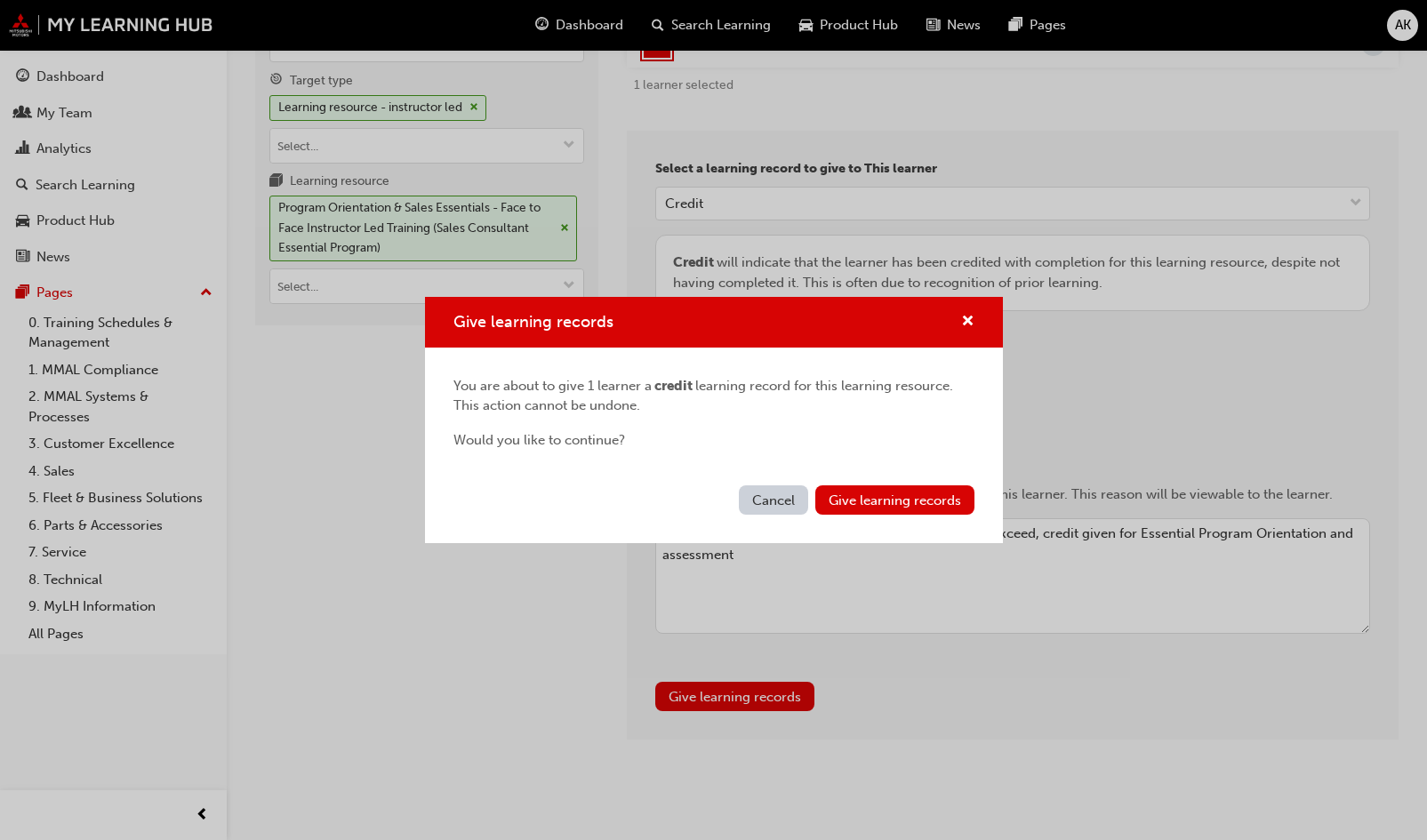
click at [887, 509] on button "Give learning records" at bounding box center [895, 499] width 159 height 29
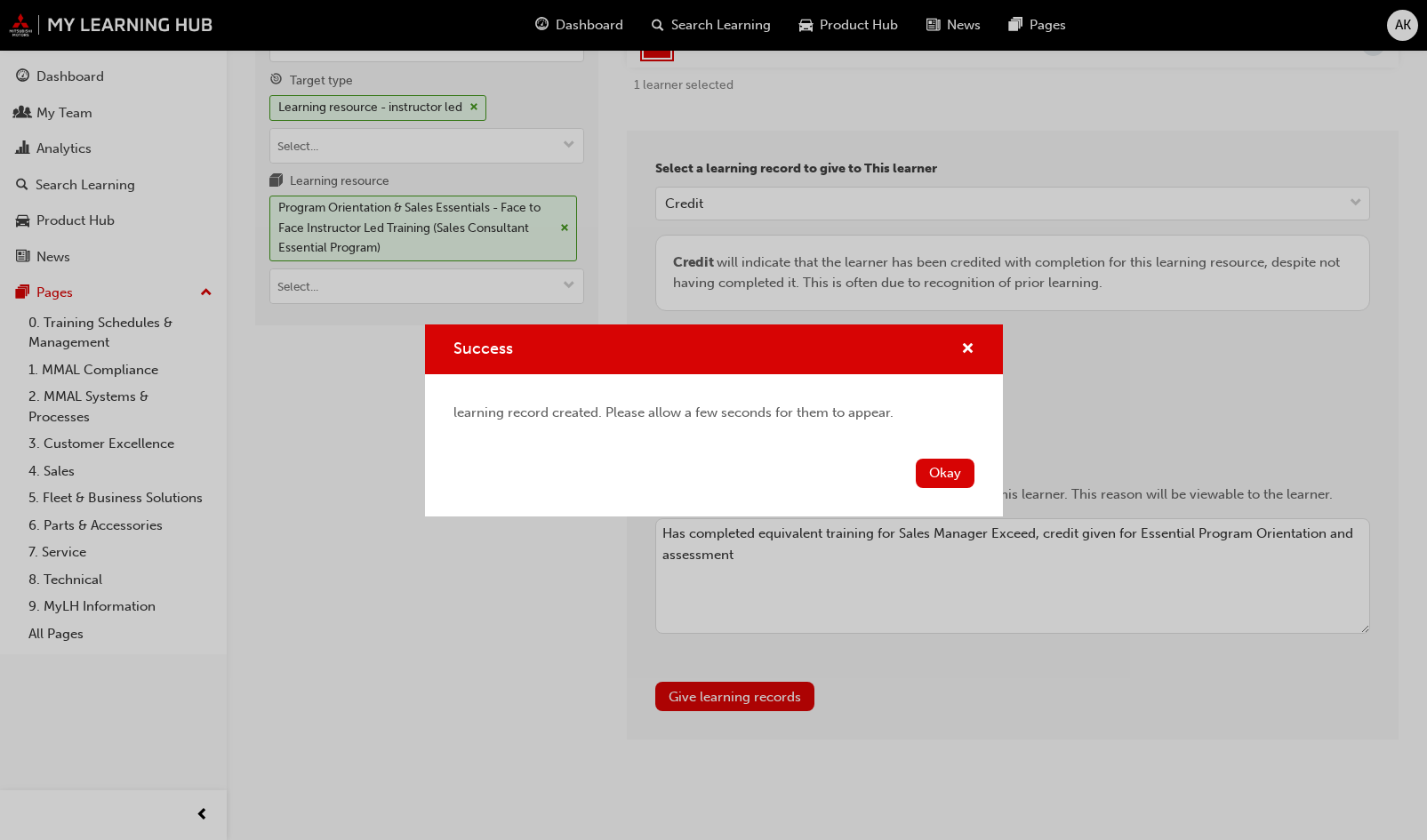
click at [952, 474] on button "Okay" at bounding box center [945, 473] width 59 height 29
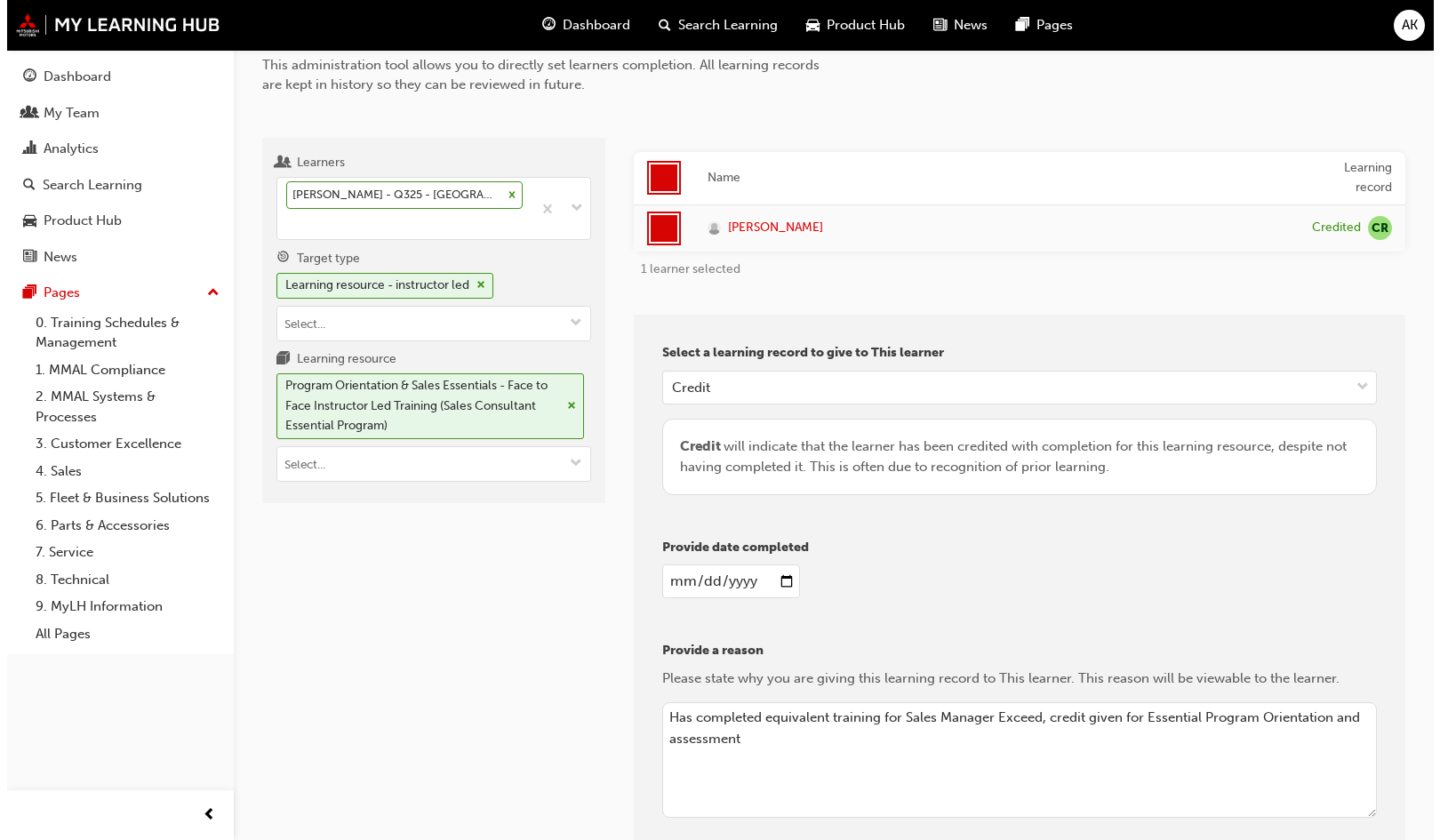
scroll to position [0, 0]
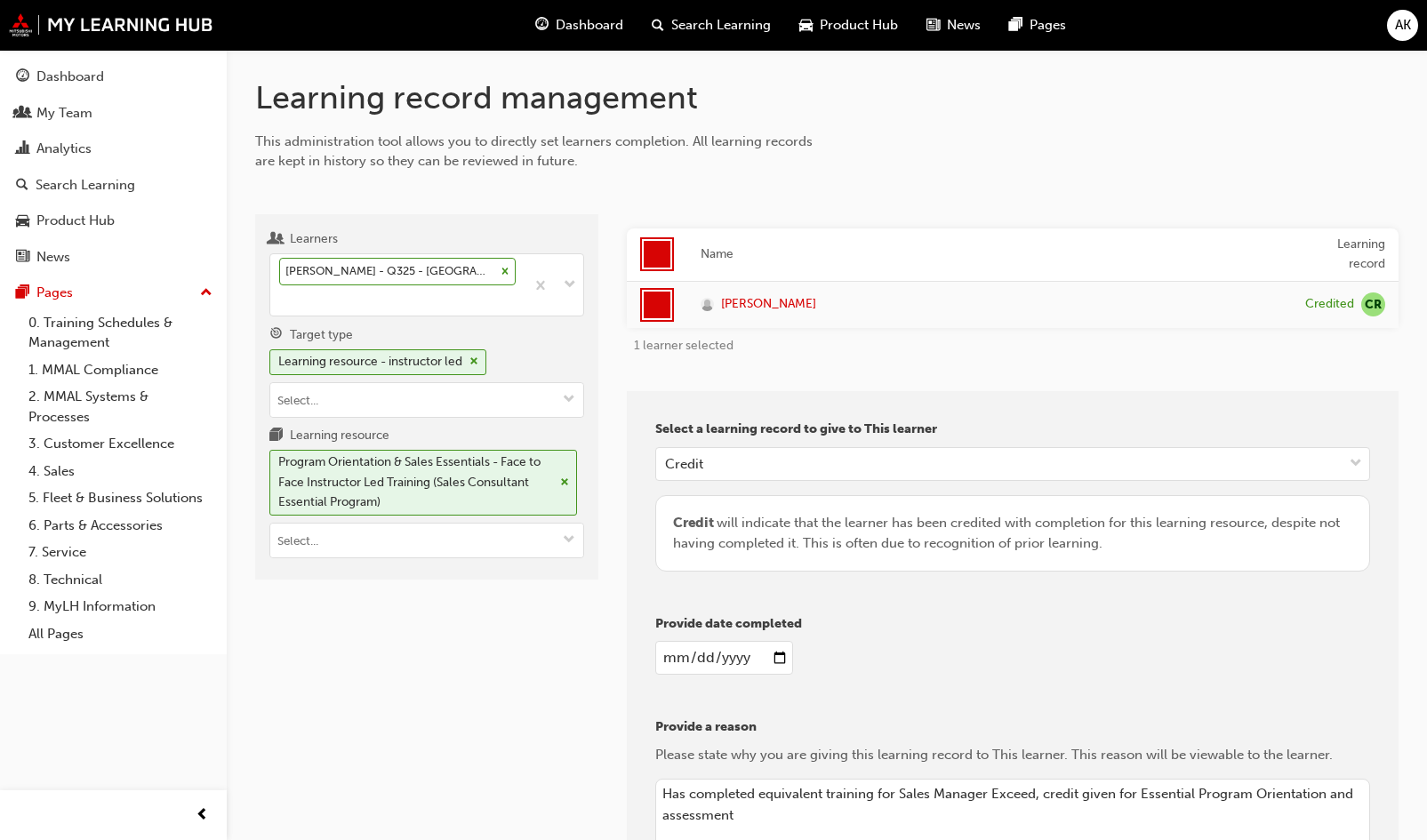
click at [427, 542] on input "Learning resource Program Orientation & Sales Essentials - Face to Face Instruc…" at bounding box center [427, 540] width 313 height 33
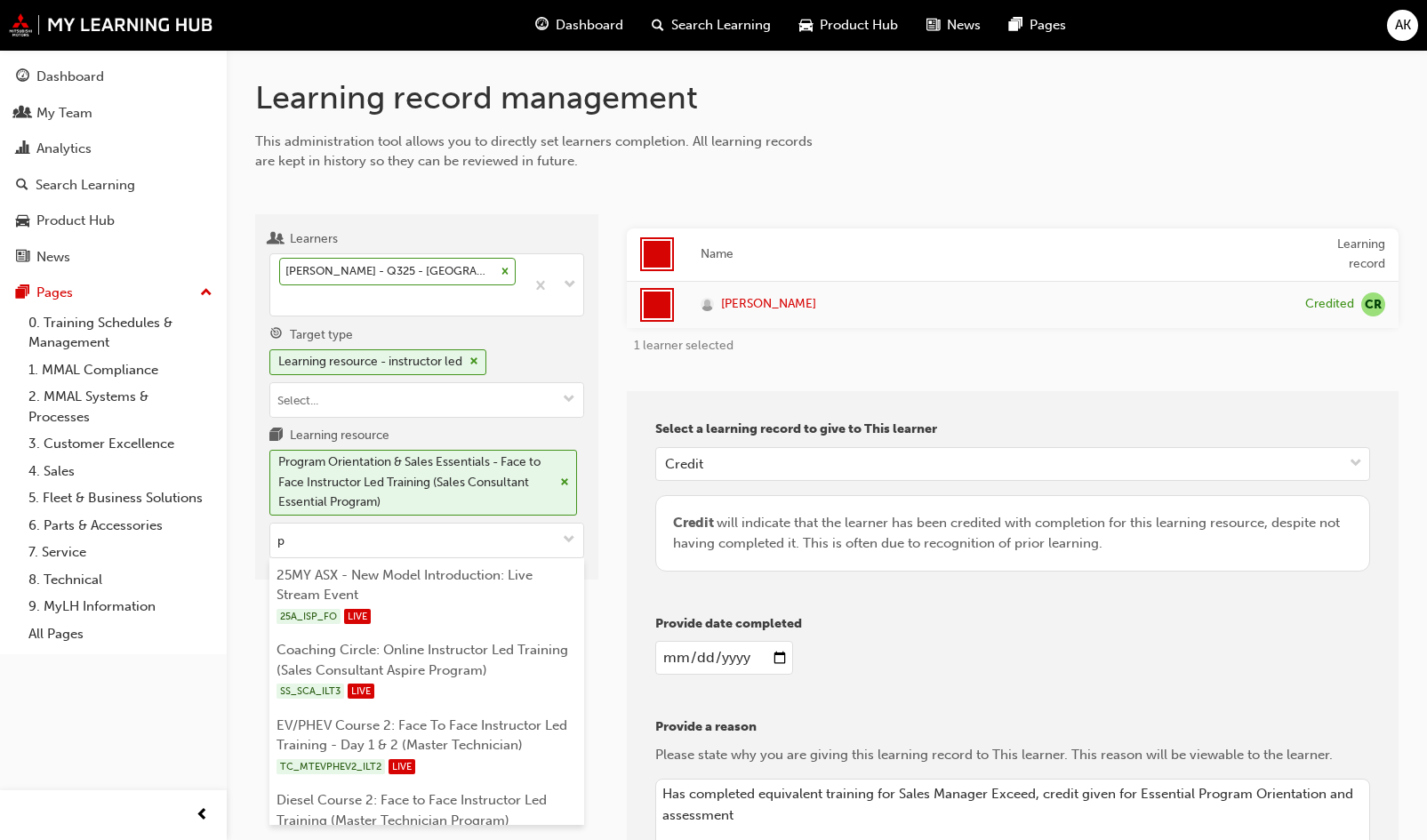
type input "p"
drag, startPoint x: 484, startPoint y: 360, endPoint x: 407, endPoint y: 392, distance: 83.4
click at [483, 360] on div "Learning resource - instructor led" at bounding box center [378, 362] width 217 height 26
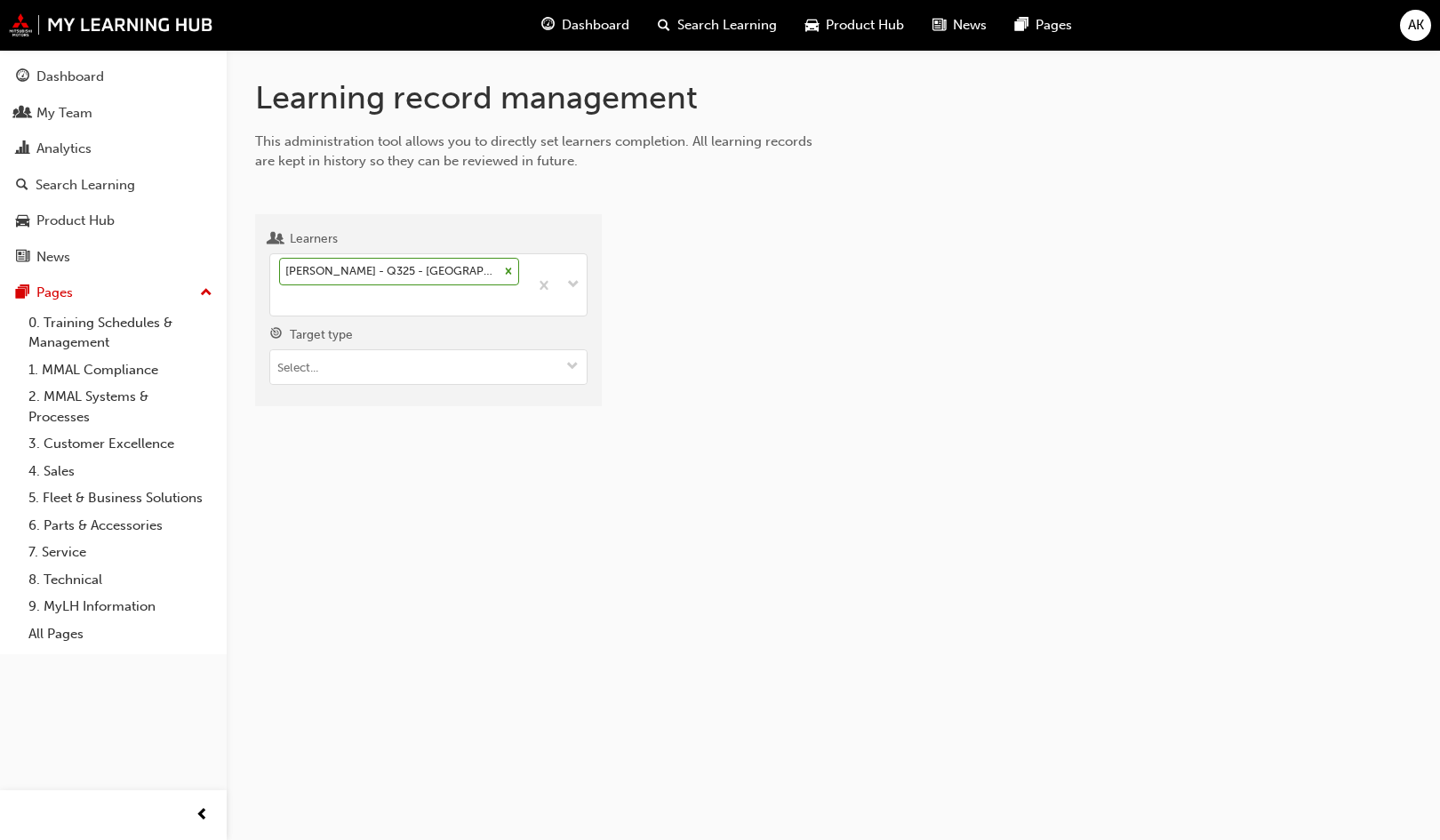
click at [390, 363] on input "Target type" at bounding box center [428, 367] width 316 height 33
type input "elear"
click at [506, 402] on li "Learning resource - eLearning module" at bounding box center [428, 401] width 318 height 33
click at [472, 456] on input "Learning resource" at bounding box center [428, 467] width 316 height 33
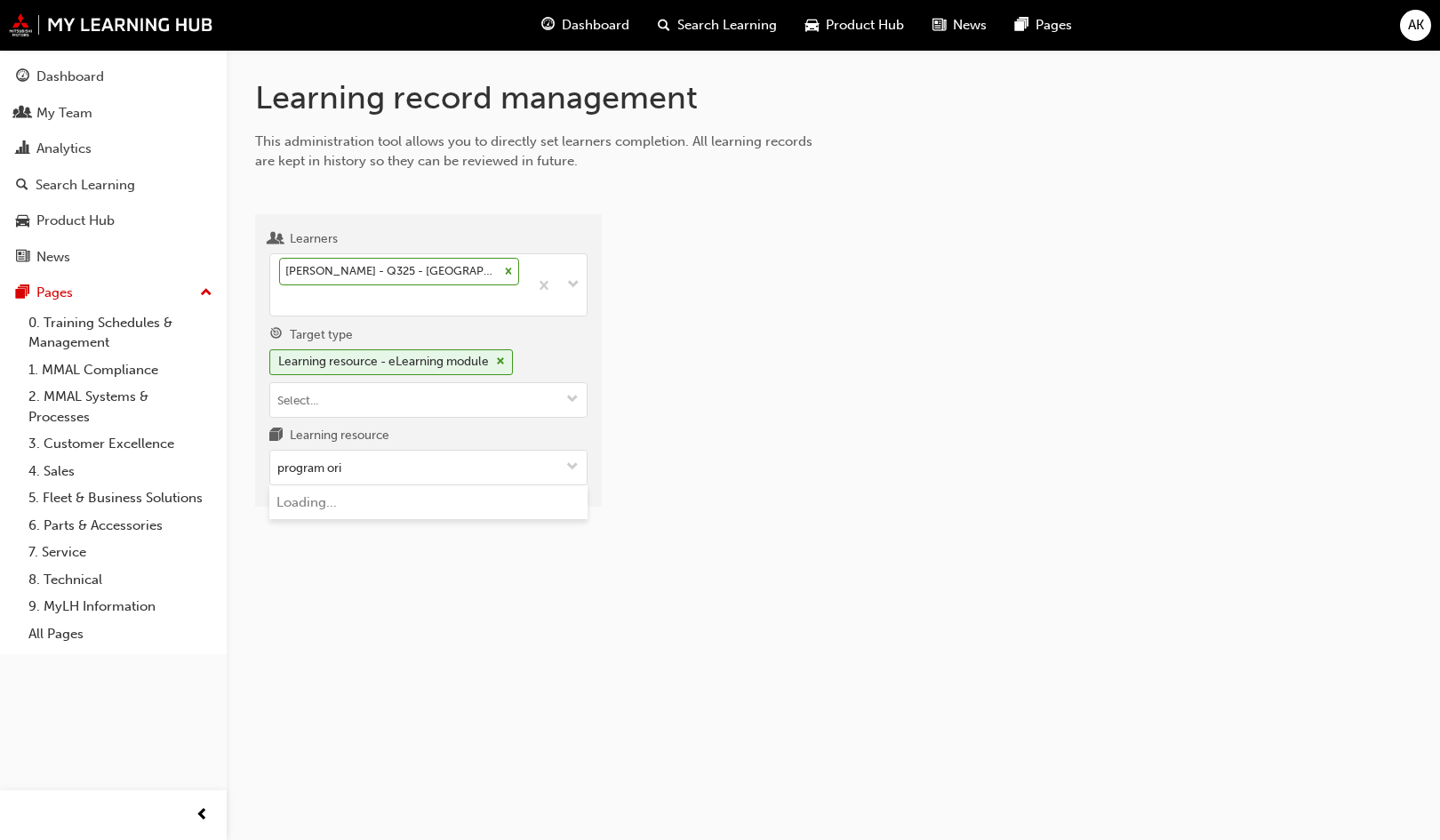
type input "program orie"
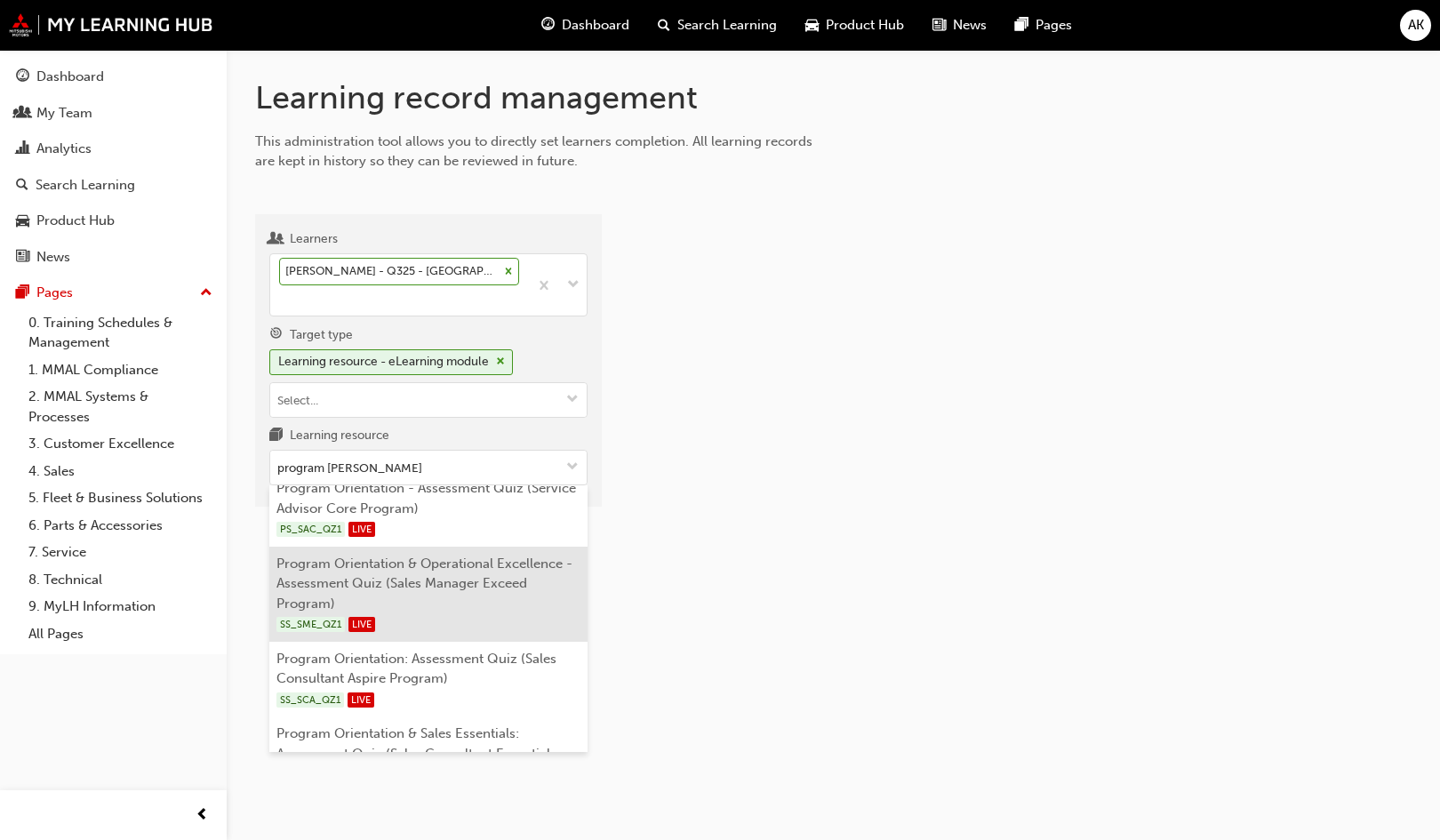
scroll to position [144, 0]
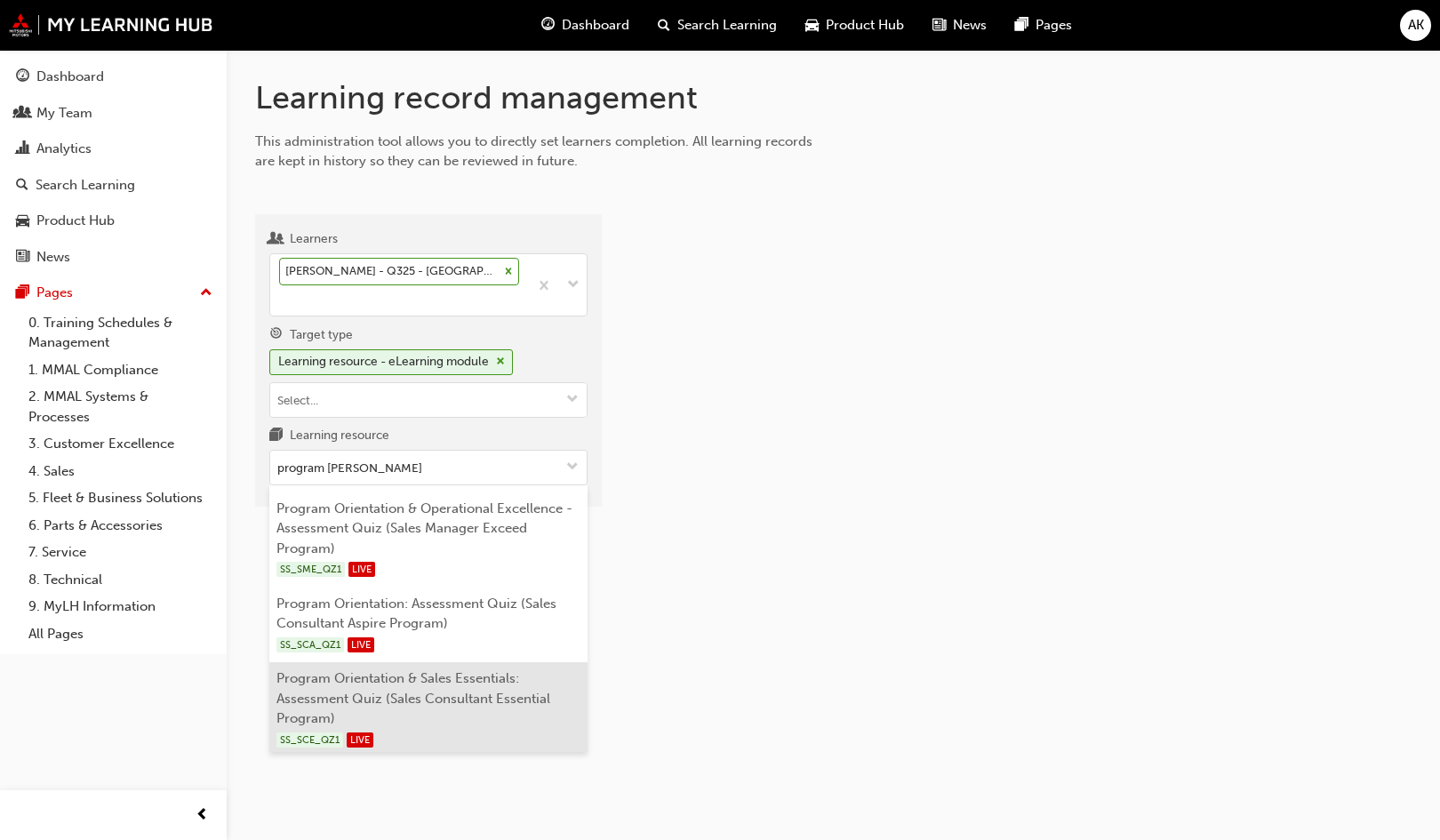
click at [494, 680] on li "Program Orientation & Sales Essentials: Assessment Quiz (Sales Consultant Essen…" at bounding box center [428, 709] width 318 height 95
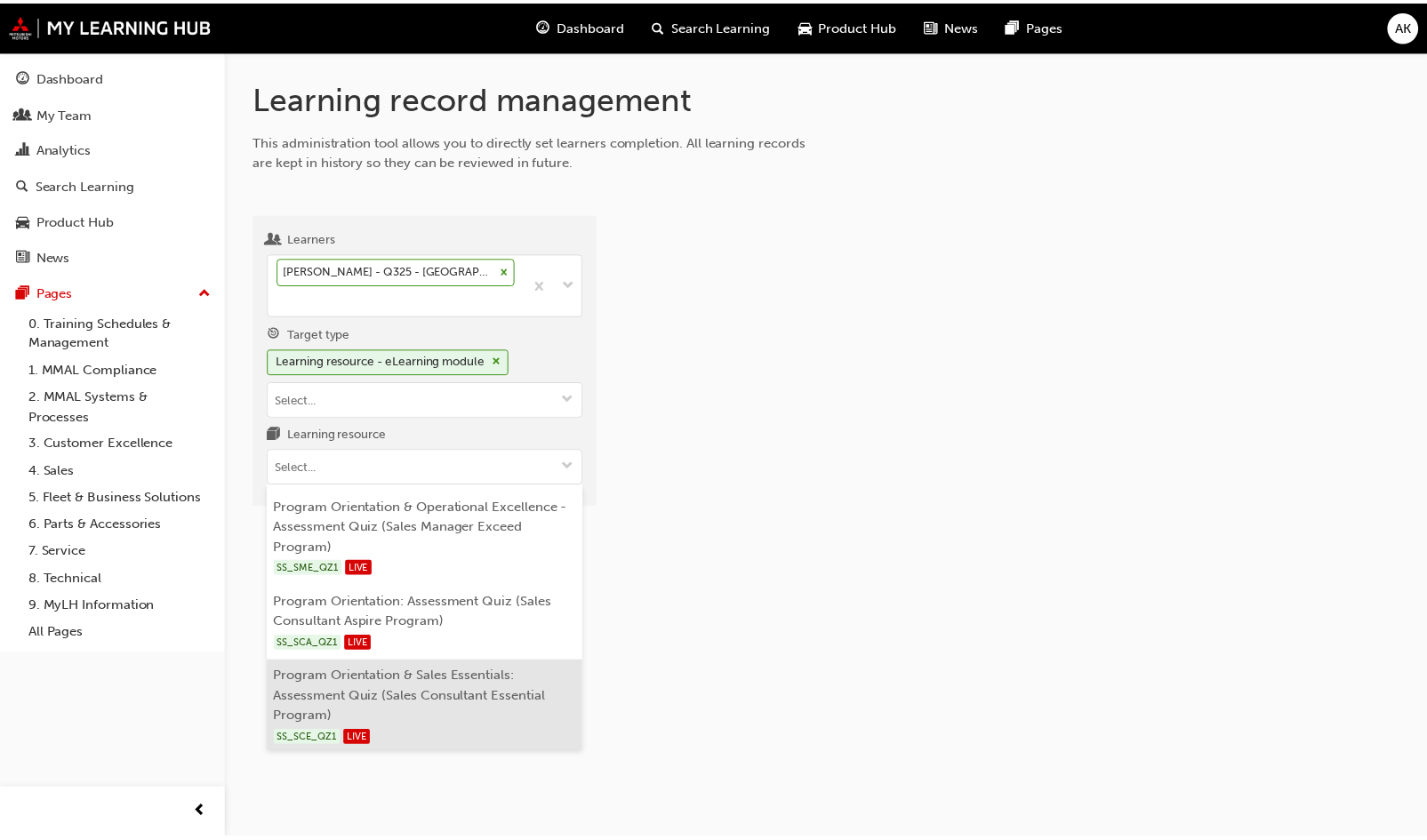
scroll to position [0, 0]
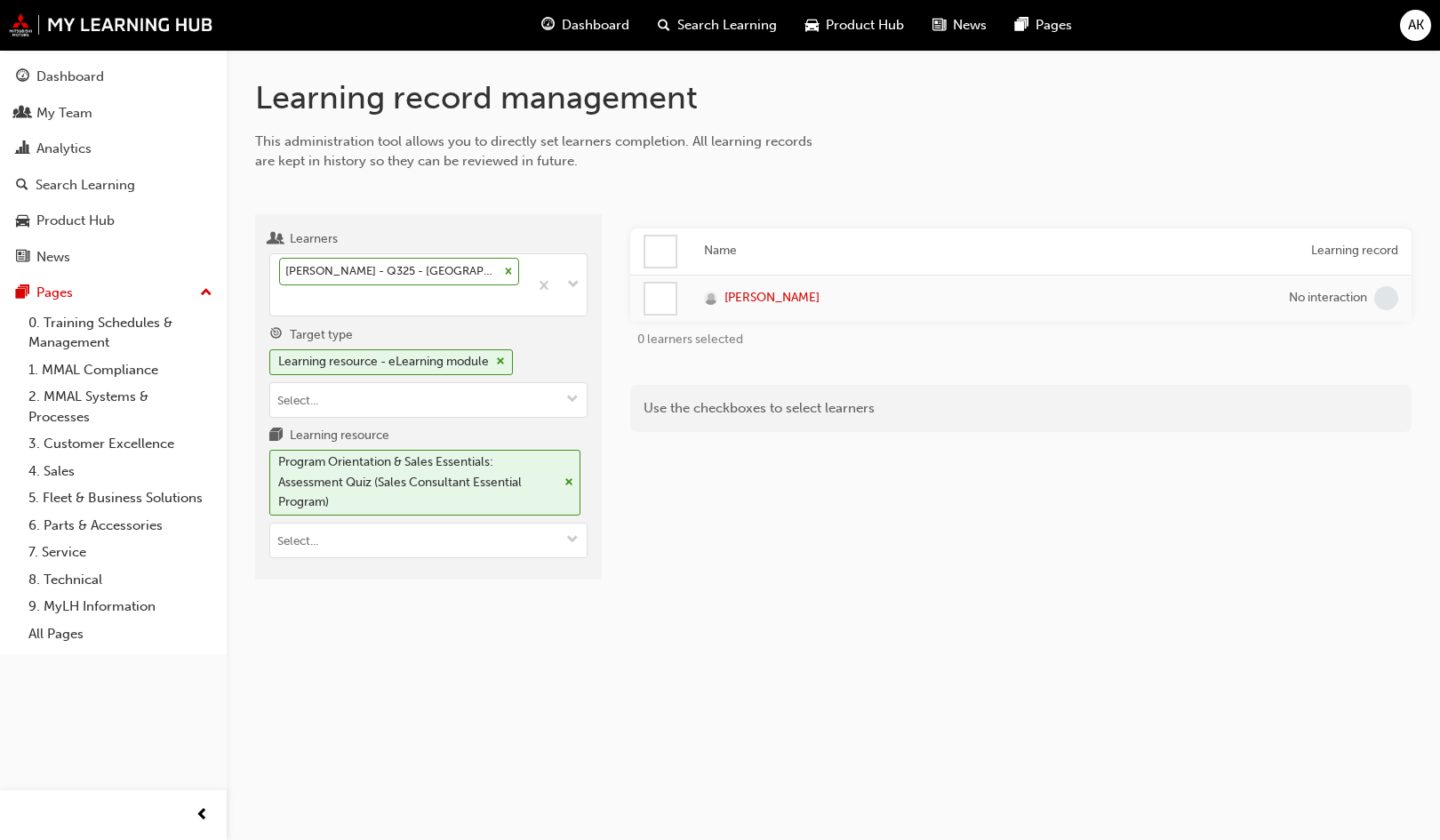
click at [654, 293] on div at bounding box center [659, 298] width 30 height 30
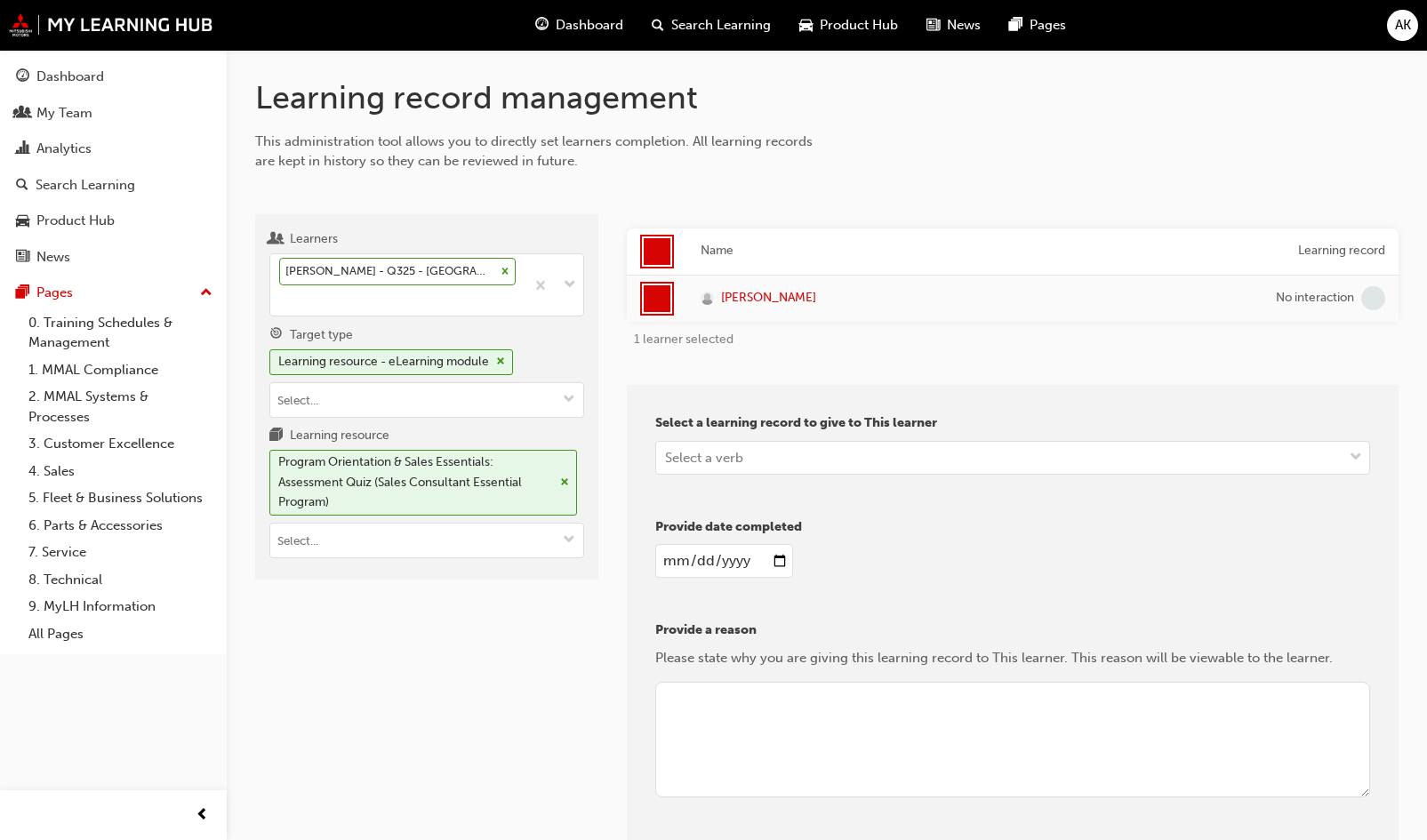
click at [774, 449] on div "Select a verb" at bounding box center [1000, 457] width 687 height 31
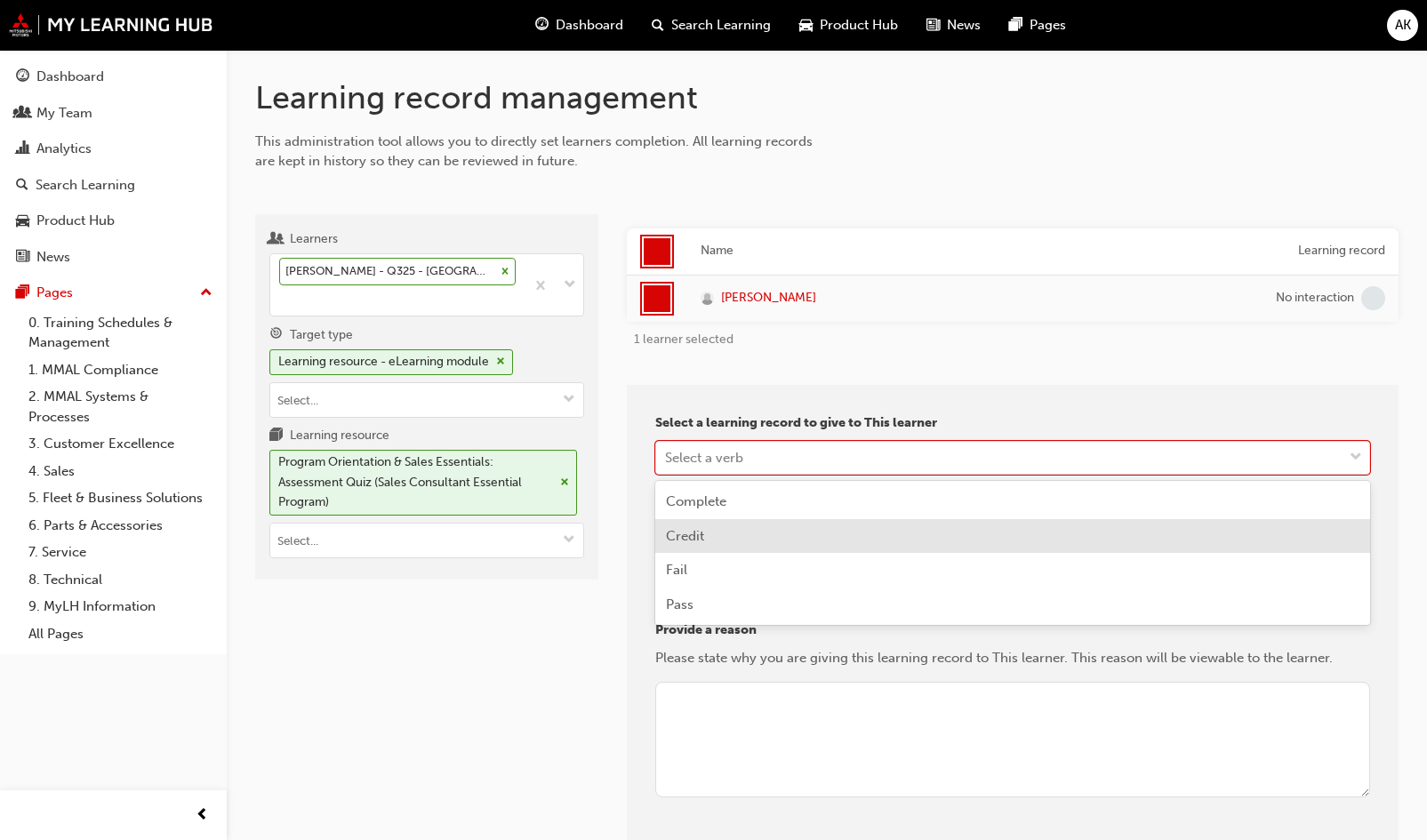
click at [716, 527] on div "Credit" at bounding box center [1012, 537] width 715 height 34
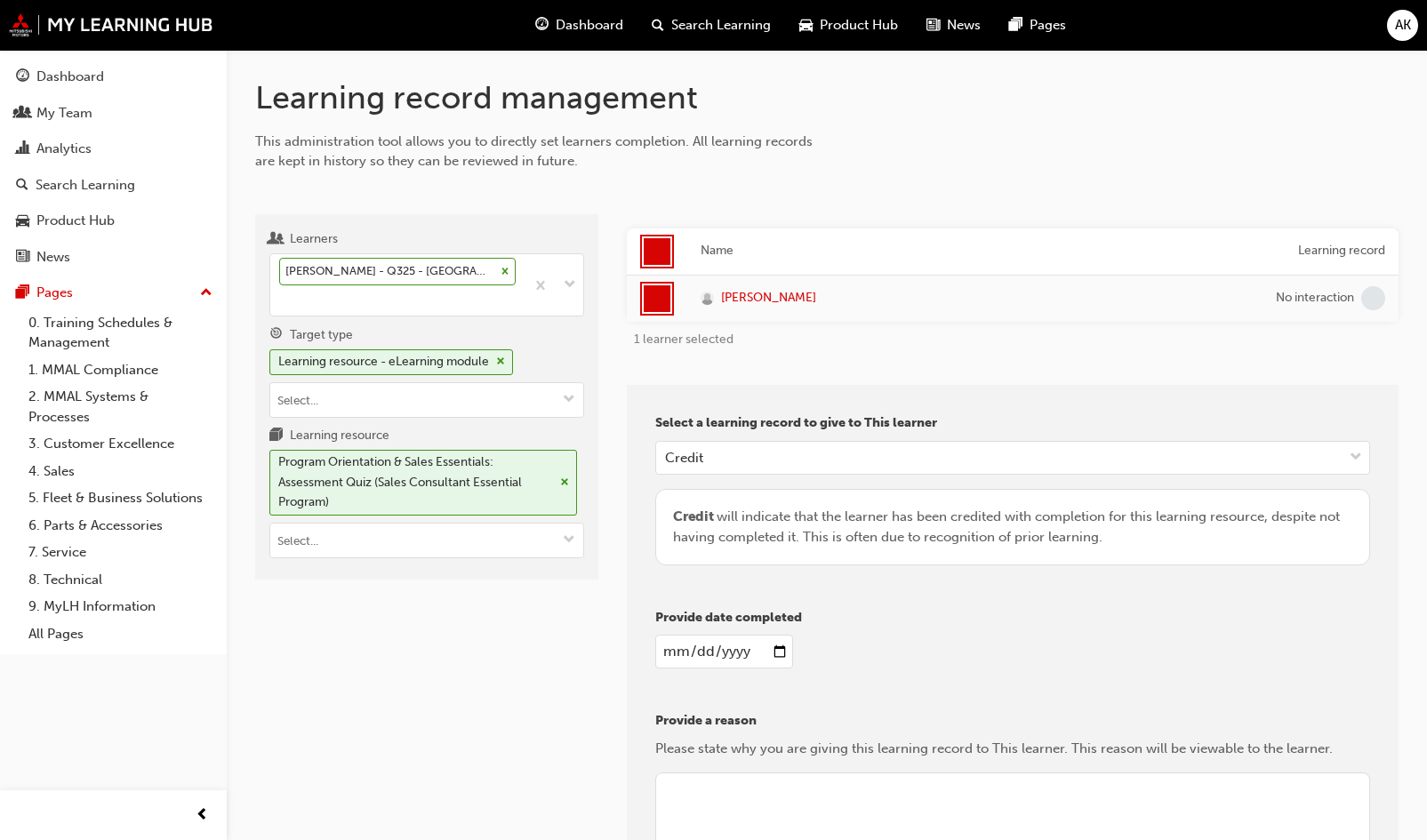
click at [782, 638] on input "date" at bounding box center [724, 651] width 138 height 33
click at [782, 644] on input "date" at bounding box center [724, 651] width 138 height 33
type input "2025-09-29"
click at [715, 799] on textarea at bounding box center [1012, 830] width 715 height 116
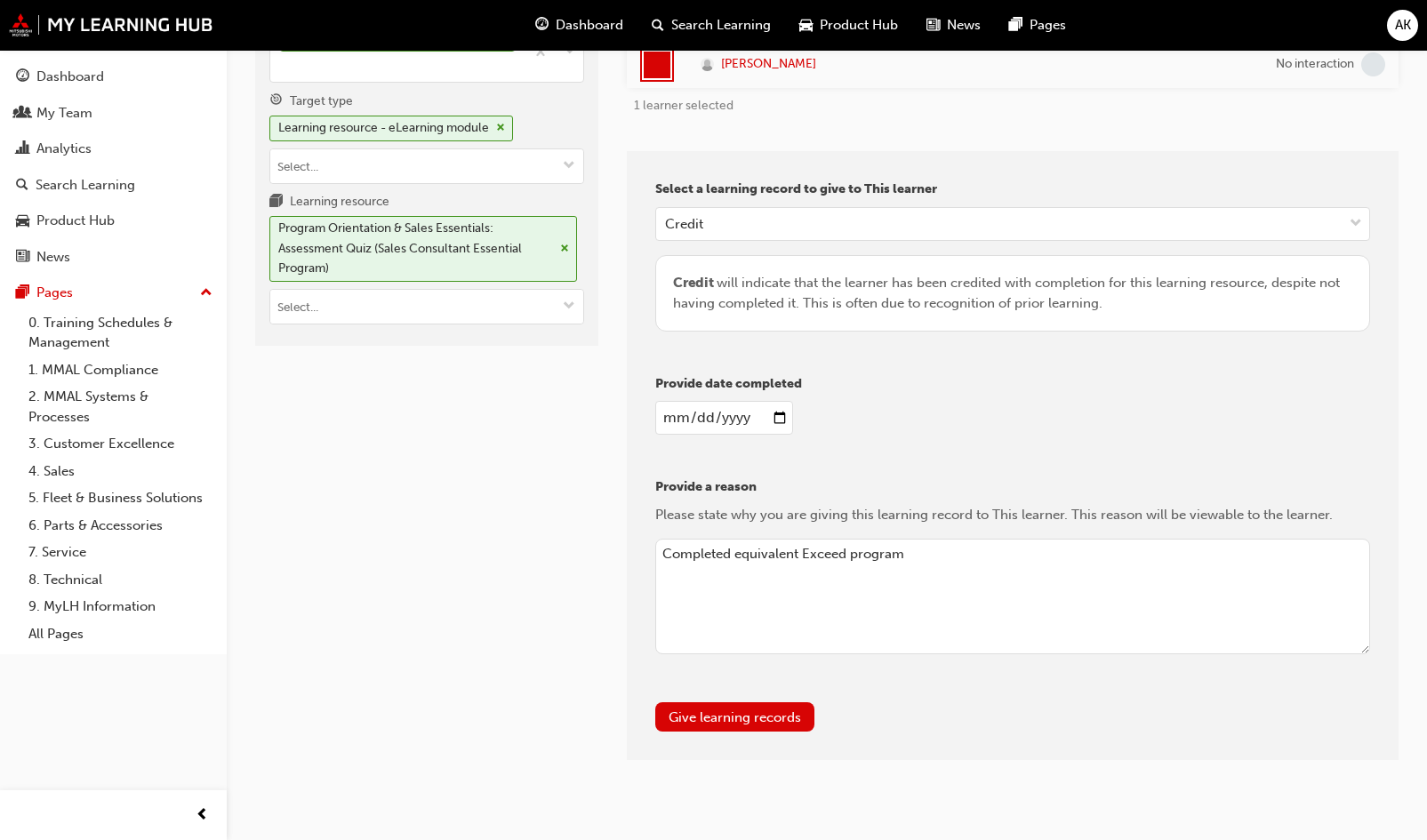
scroll to position [254, 0]
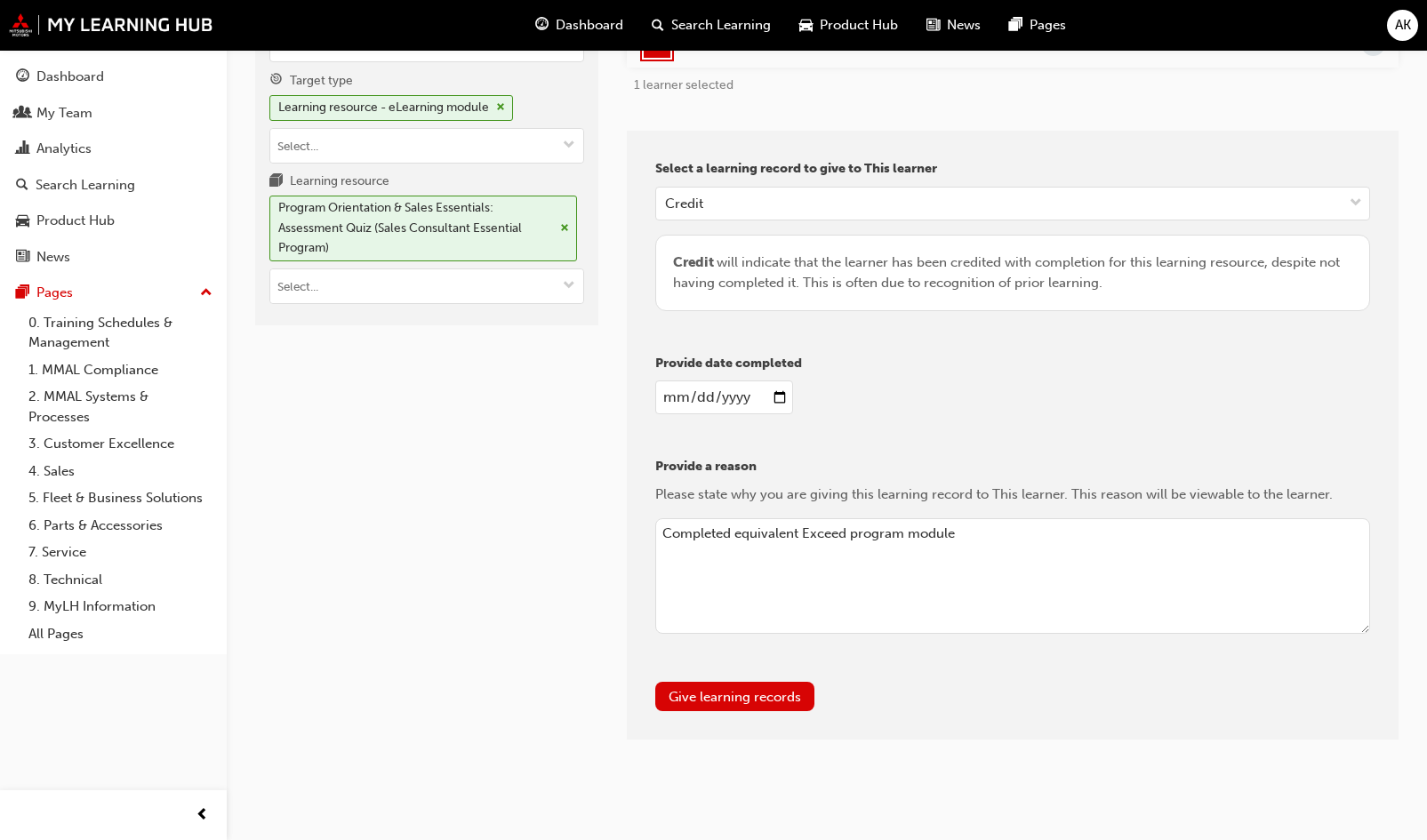
type textarea "Completed equivalent Exceed program module"
click at [746, 688] on button "Give learning records" at bounding box center [735, 696] width 159 height 29
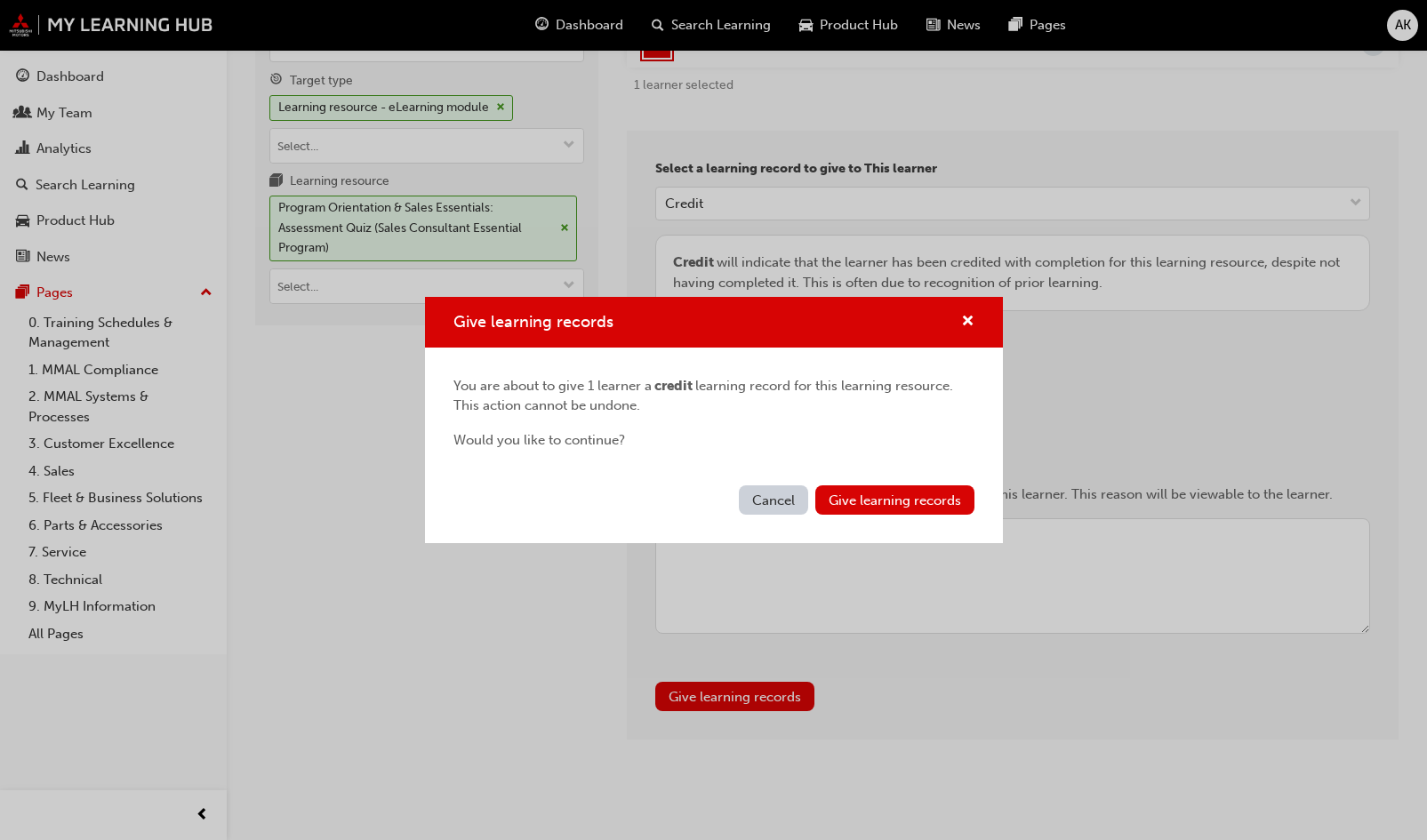
click at [927, 495] on span "Give learning records" at bounding box center [895, 500] width 133 height 16
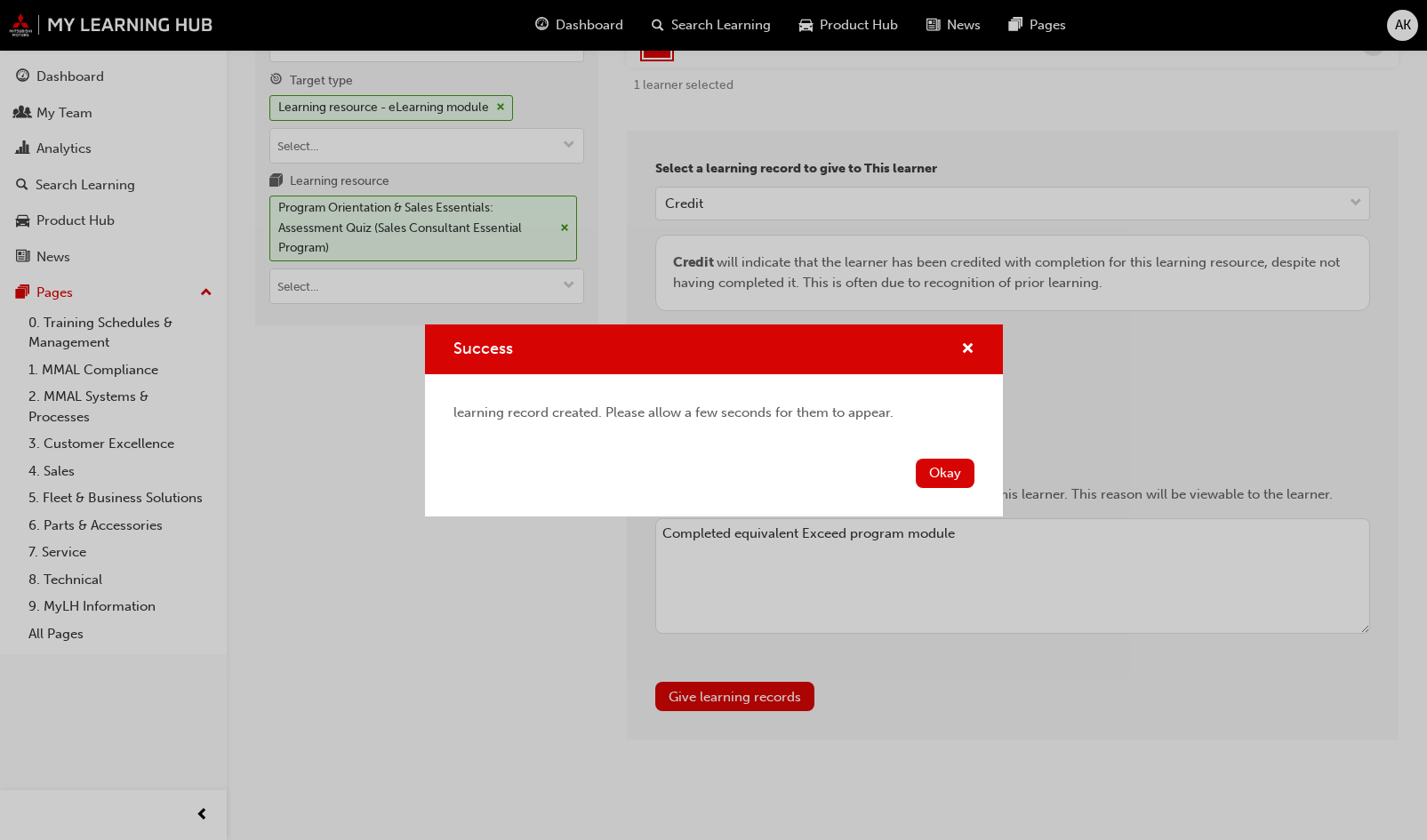
click at [945, 470] on button "Okay" at bounding box center [945, 473] width 59 height 29
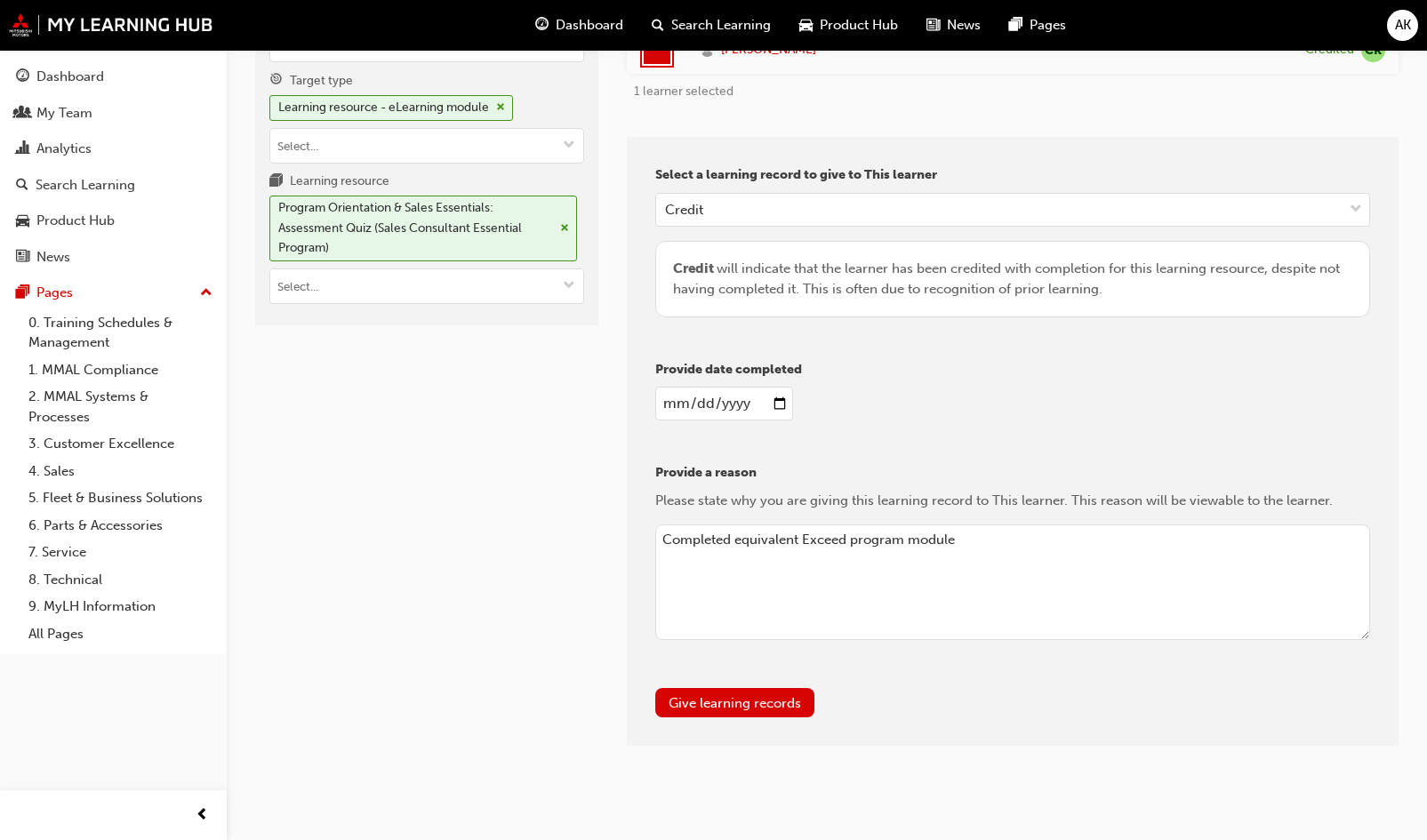
click at [985, 435] on div "Select a learning record to give to This learner Credit Credit will indicate th…" at bounding box center [1013, 442] width 772 height 609
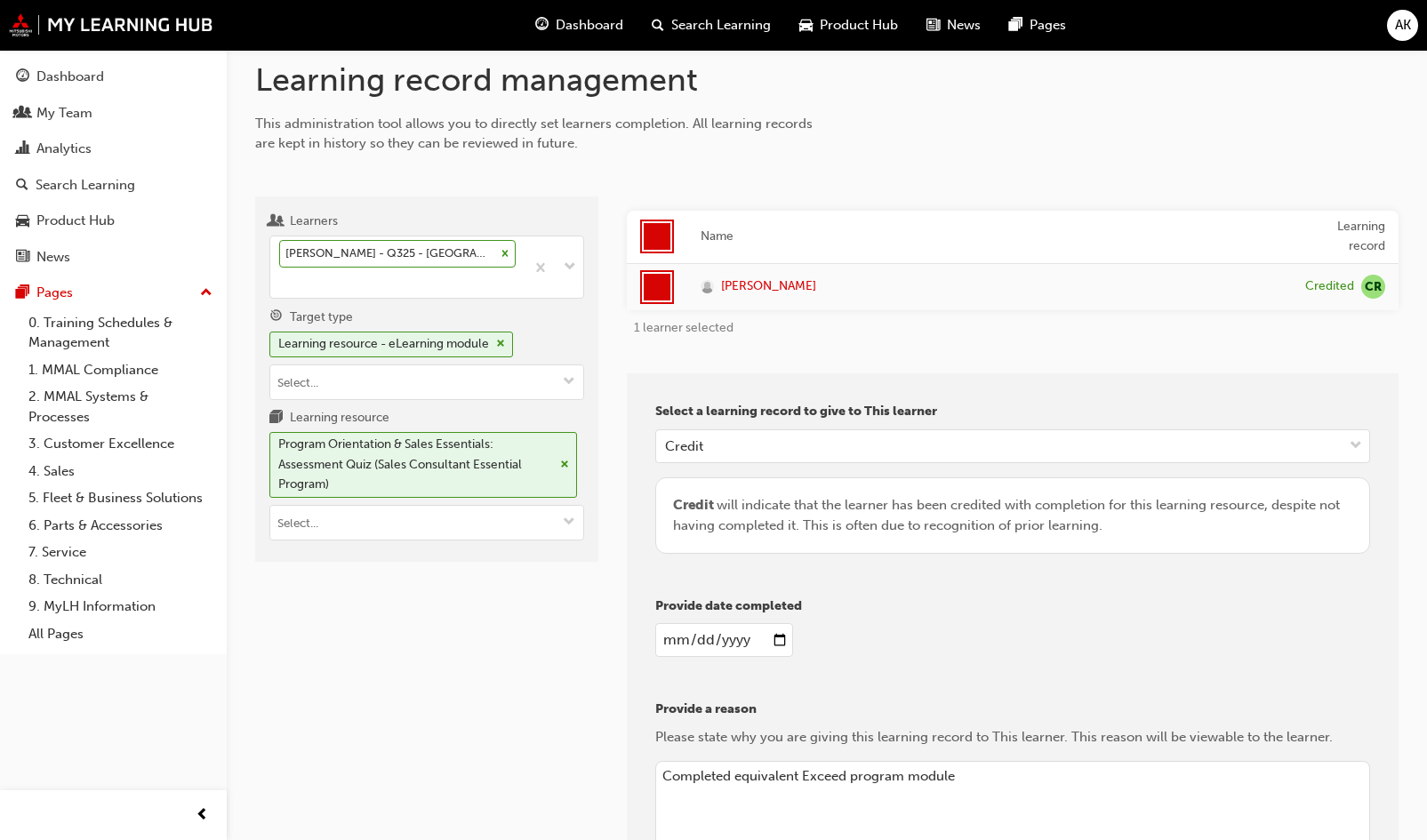
scroll to position [0, 0]
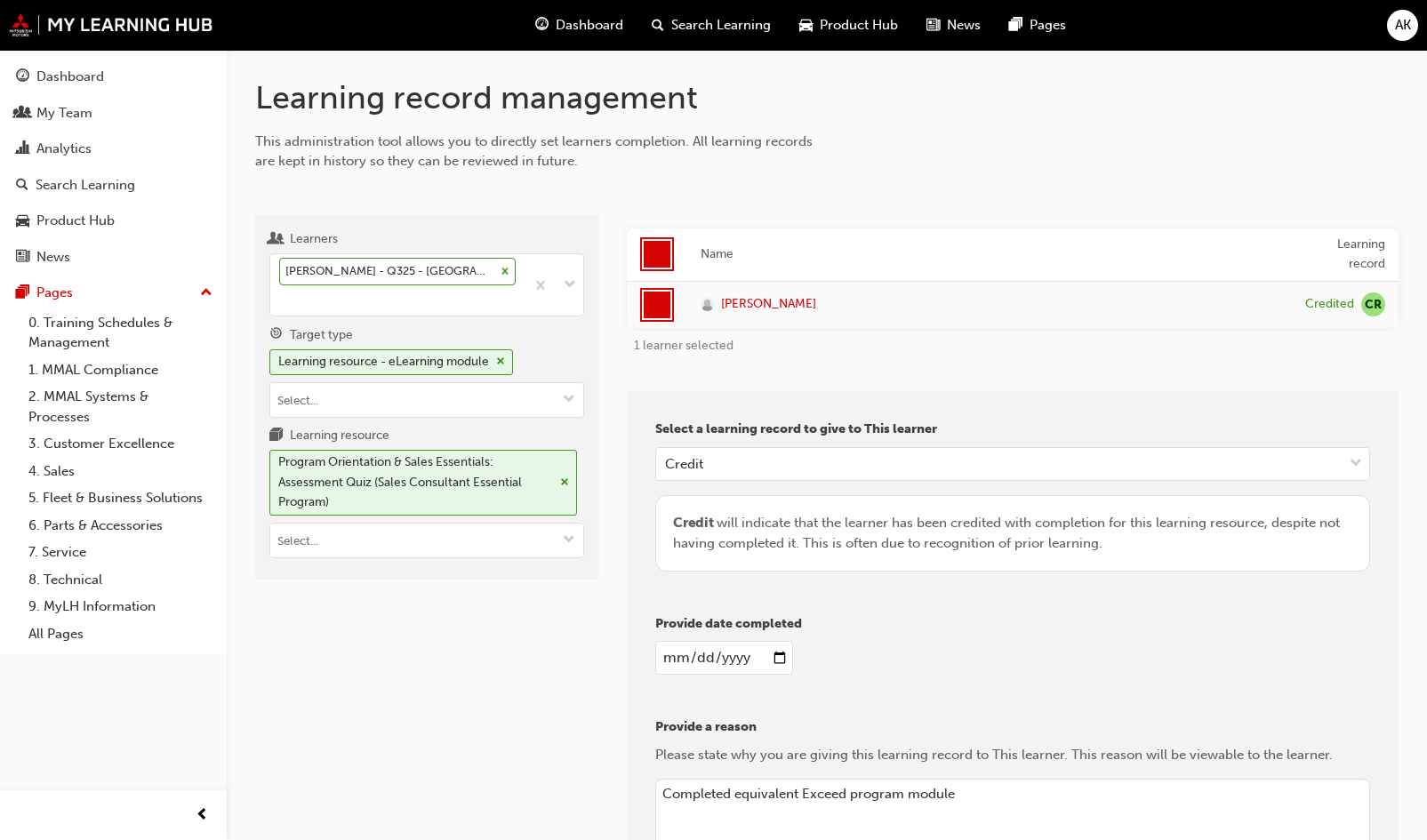
drag, startPoint x: 1244, startPoint y: 210, endPoint x: 1236, endPoint y: 203, distance: 10.6
click at [1241, 206] on div "Learners ALAN DYSON-HOLLAND - Q325 - Ireland Mitsubishi Target type Learning re…" at bounding box center [826, 593] width 1143 height 815
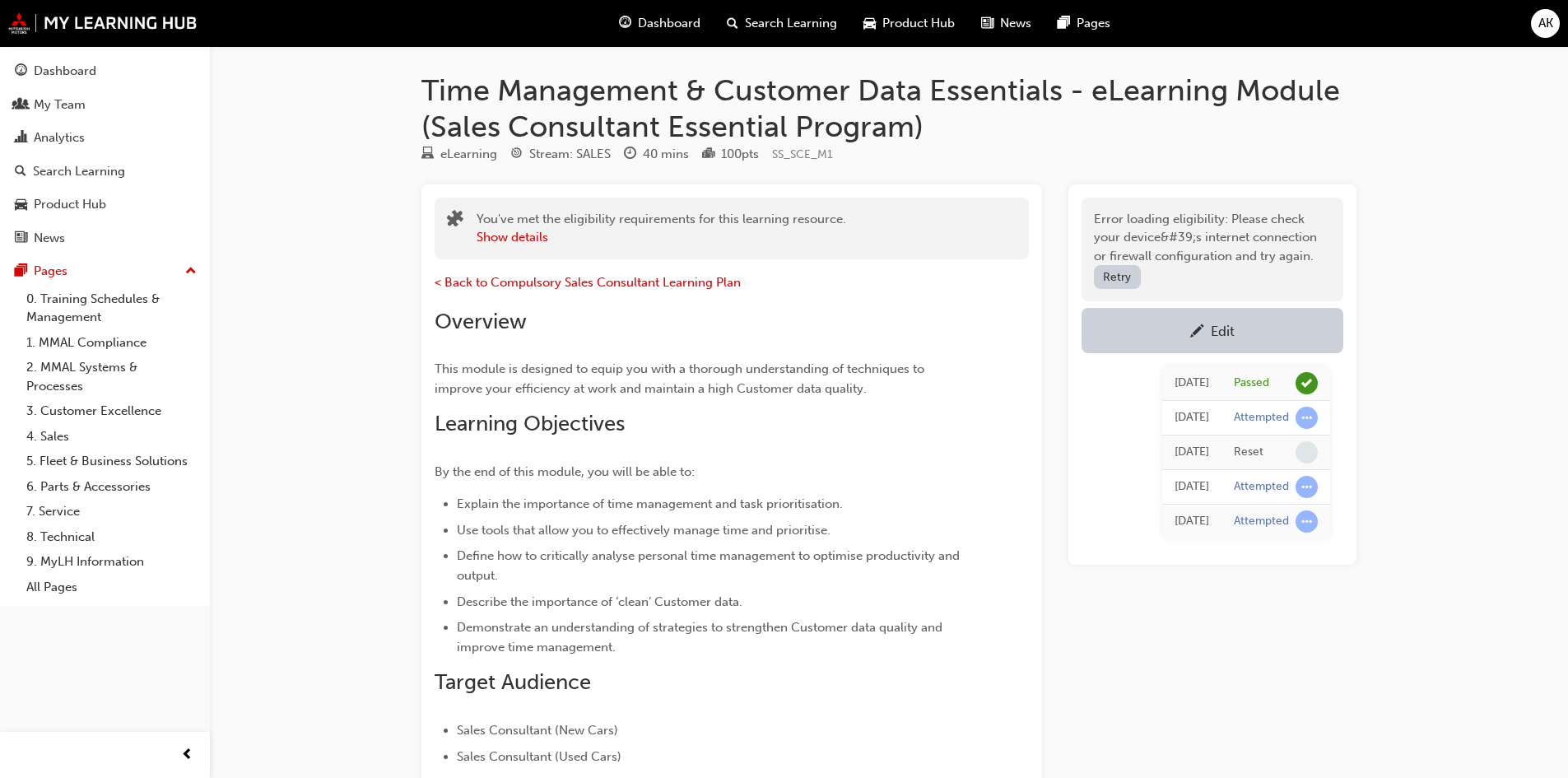
click at [446, 88] on h1 "Time Management & Customer Data Essentials - eLearning Module (Sales Consultant…" at bounding box center [889, 109] width 935 height 72
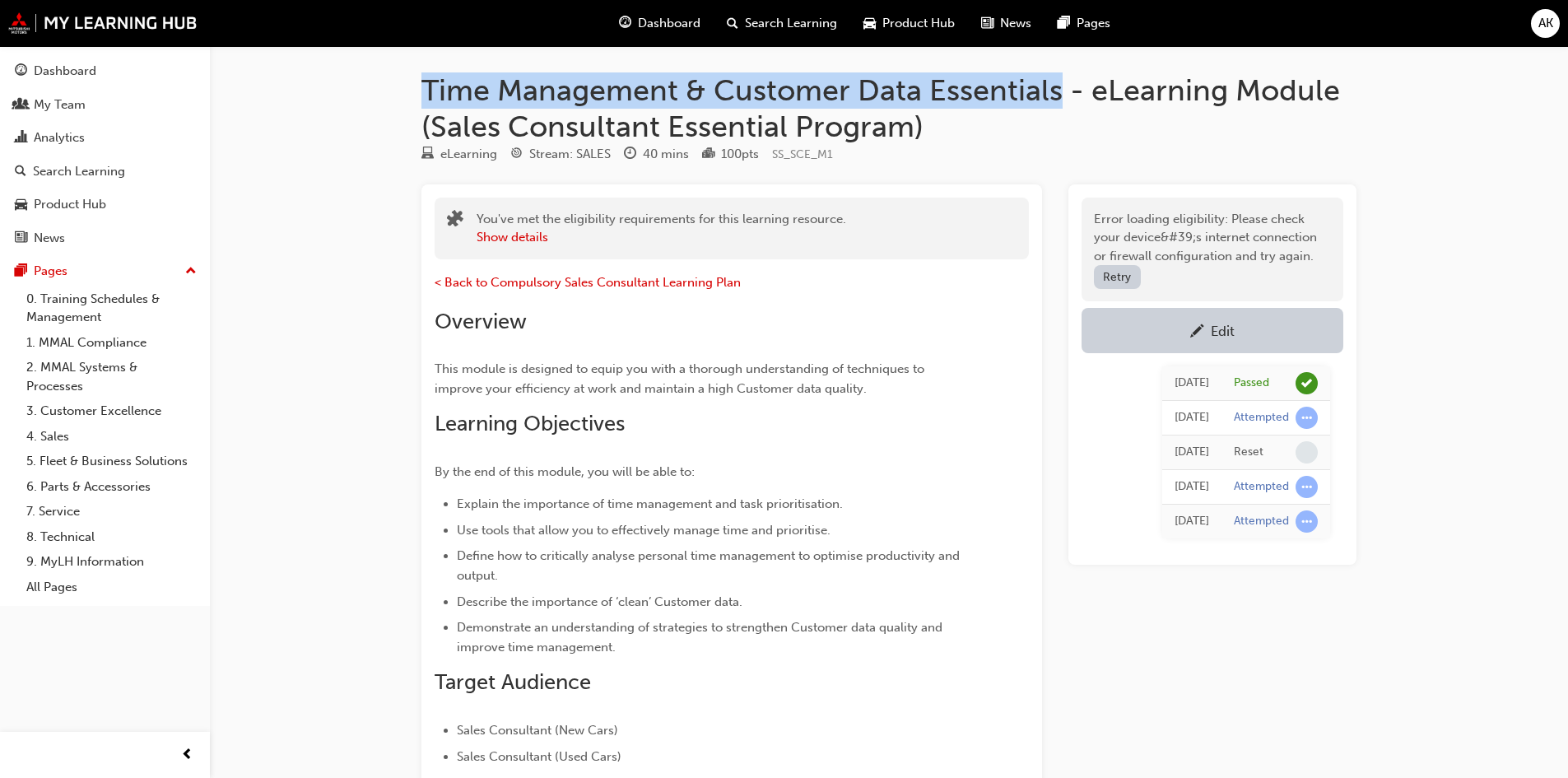
drag, startPoint x: 425, startPoint y: 84, endPoint x: 1057, endPoint y: 91, distance: 632.0
click at [1057, 91] on h1 "Time Management & Customer Data Essentials - eLearning Module (Sales Consultant…" at bounding box center [889, 109] width 935 height 72
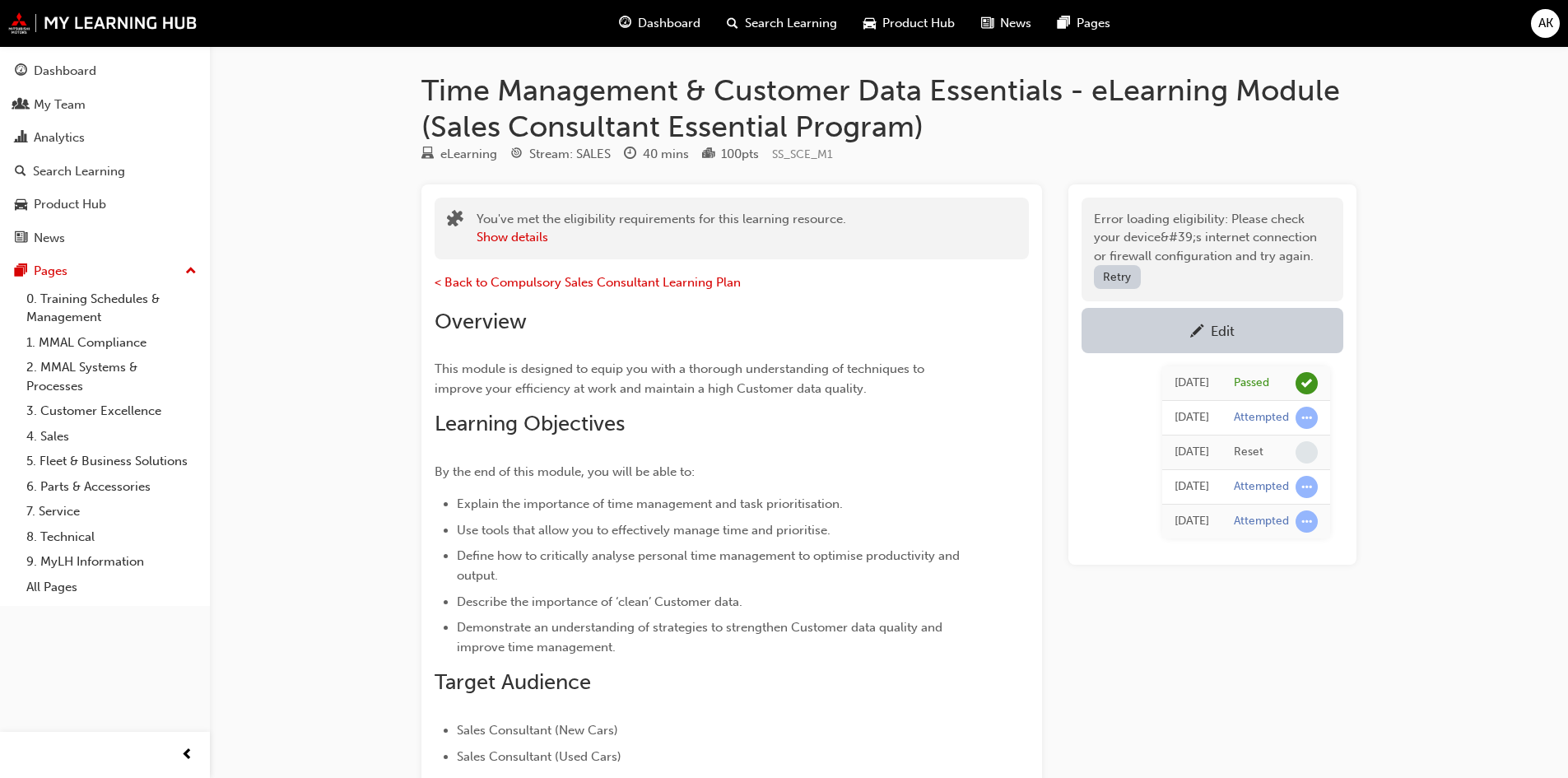
click at [820, 156] on span "SS_SCE_M1" at bounding box center [802, 154] width 61 height 14
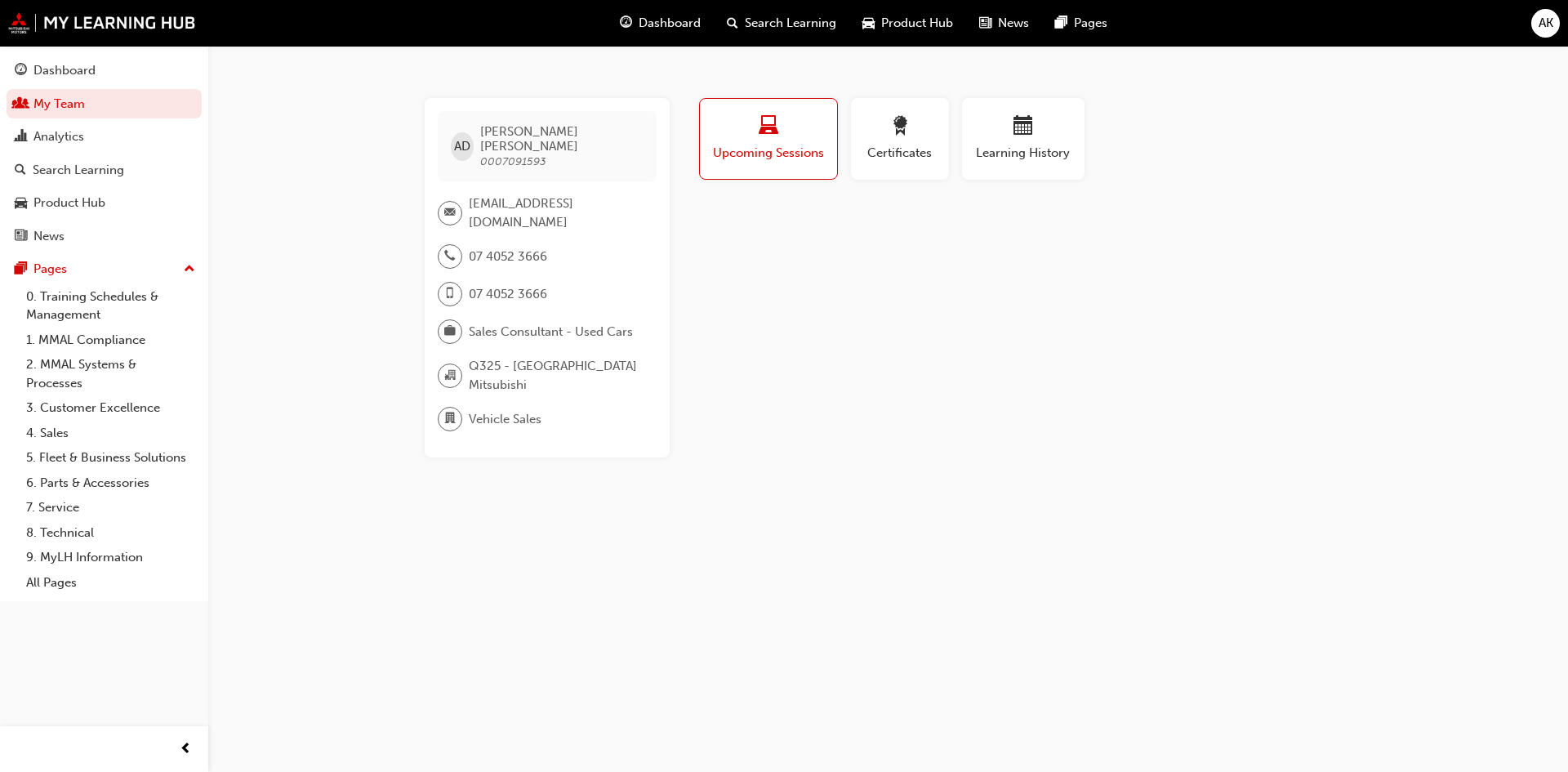
click at [901, 138] on span "award-icon" at bounding box center [901, 127] width 20 height 22
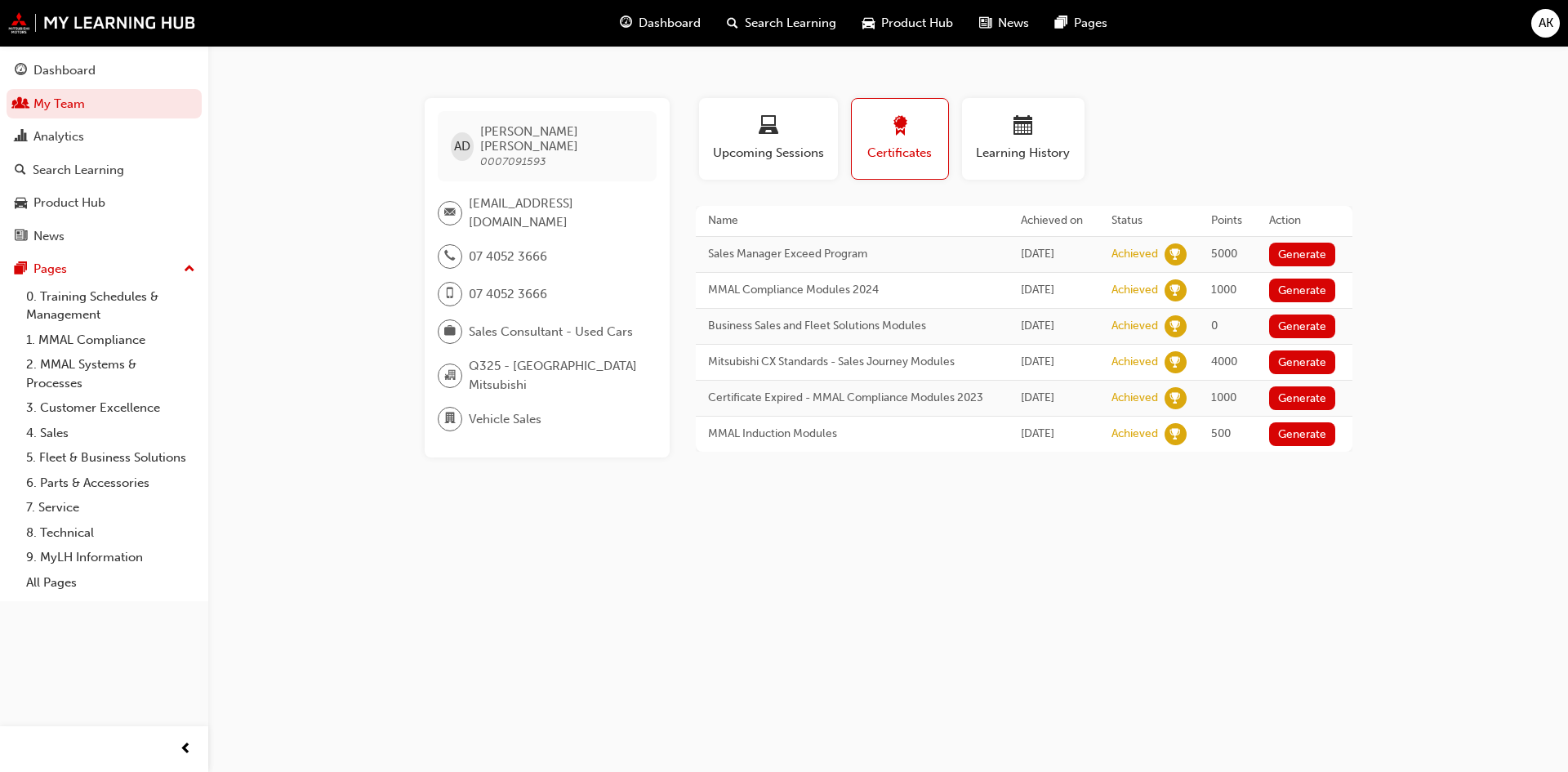
click at [286, 276] on div "AD ALAN DYSON-HOLLAND 0007091593 aland@irelands.com.au 07 4052 3666 07 4052 366…" at bounding box center [784, 386] width 1568 height 772
click at [782, 166] on button "Upcoming Sessions" at bounding box center [768, 139] width 139 height 81
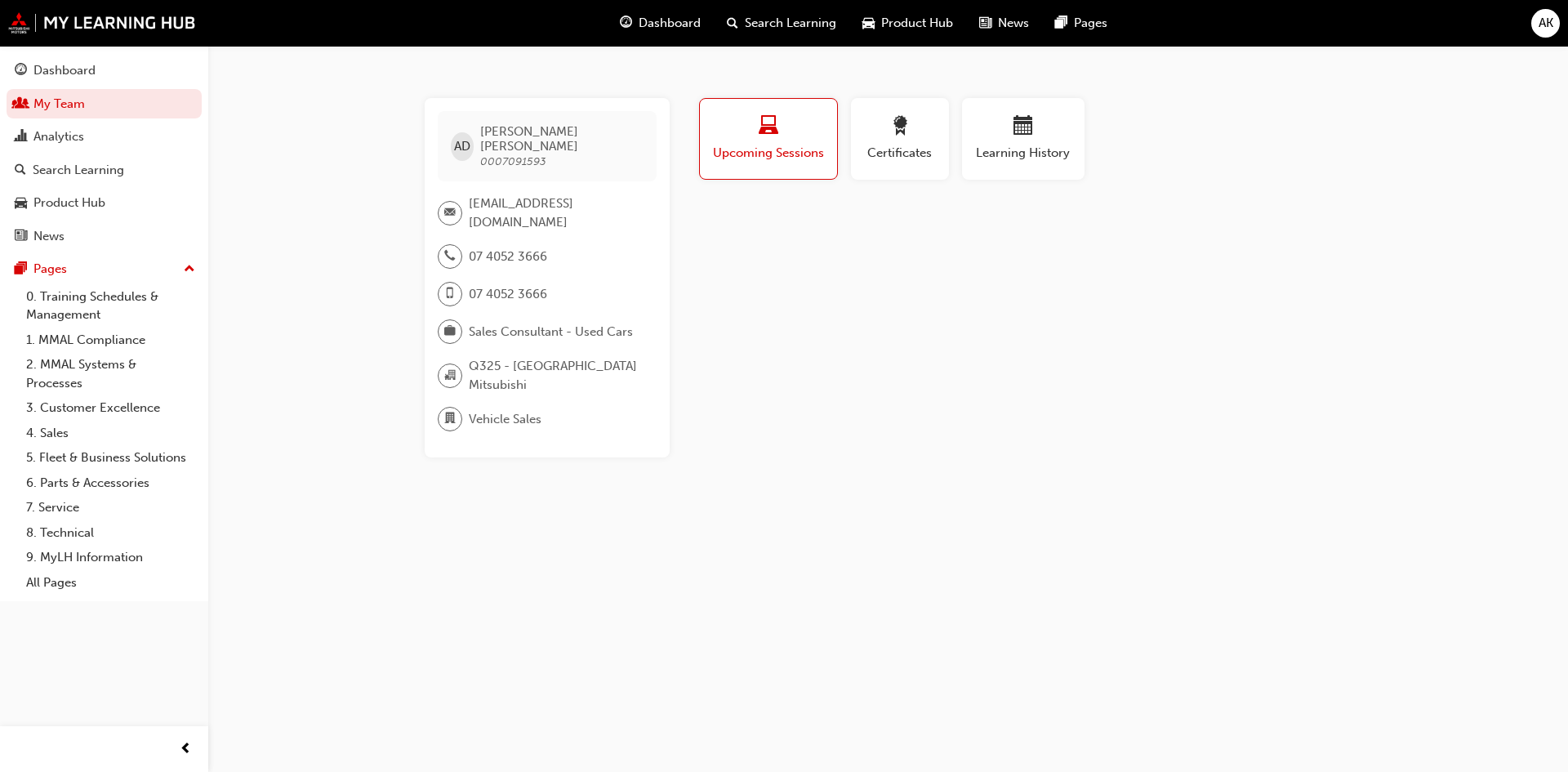
click at [1051, 153] on span "Learning History" at bounding box center [1023, 153] width 98 height 19
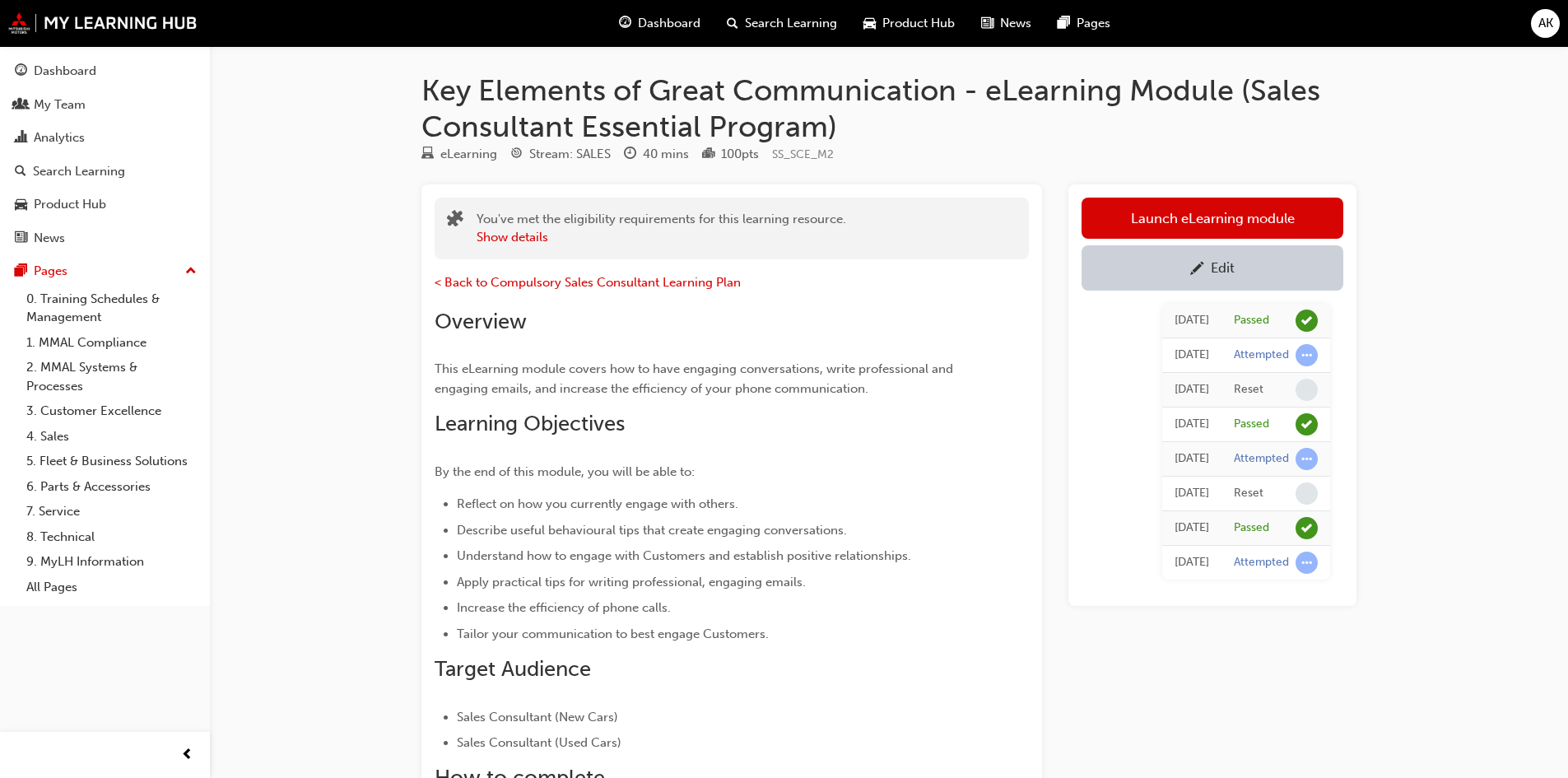
click at [938, 141] on h1 "Key Elements of Great Communication - eLearning Module (Sales Consultant Essent…" at bounding box center [889, 109] width 935 height 72
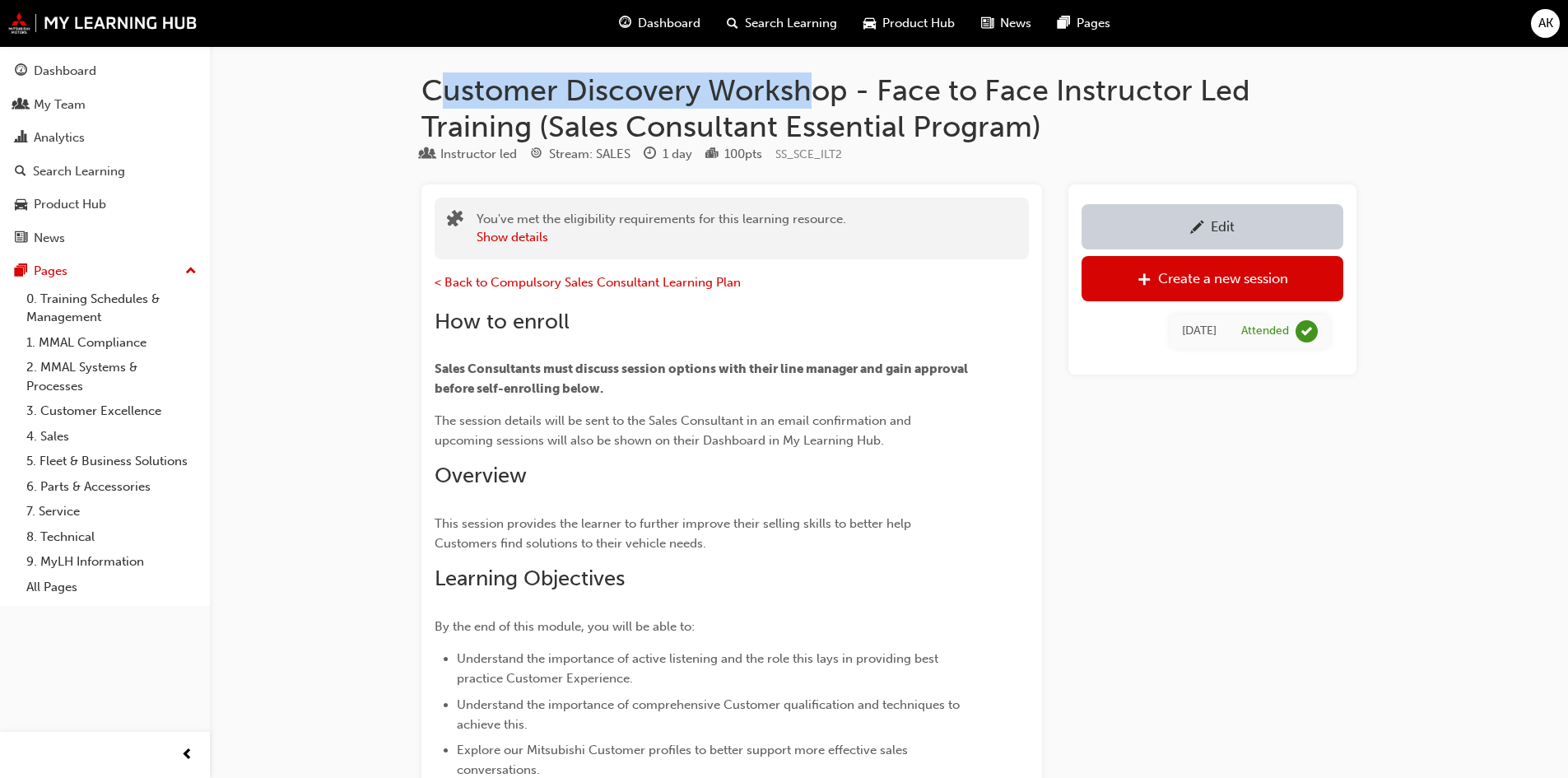
drag, startPoint x: 436, startPoint y: 90, endPoint x: 791, endPoint y: 97, distance: 355.1
click at [810, 100] on h1 "Customer Discovery Workshop - Face to Face Instructor Led Training (Sales Consu…" at bounding box center [889, 109] width 935 height 72
drag, startPoint x: 619, startPoint y: 105, endPoint x: 495, endPoint y: 86, distance: 125.4
click at [618, 105] on h1 "Customer Discovery Workshop - Face to Face Instructor Led Training (Sales Consu…" at bounding box center [889, 109] width 935 height 72
click at [423, 85] on h1 "Customer Discovery Workshop - Face to Face Instructor Led Training (Sales Consu…" at bounding box center [889, 109] width 935 height 72
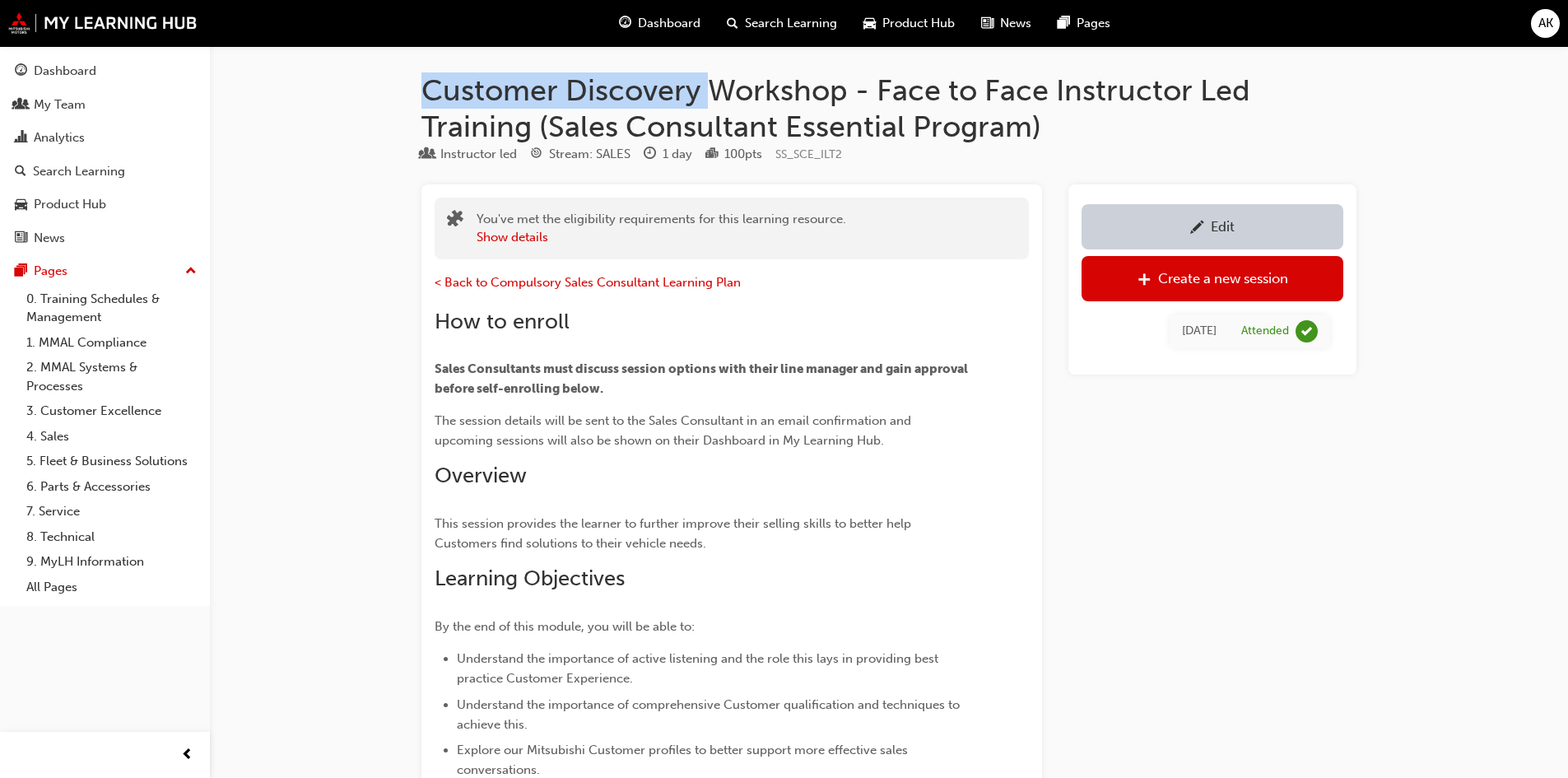
drag, startPoint x: 429, startPoint y: 84, endPoint x: 702, endPoint y: 77, distance: 273.1
click at [707, 77] on h1 "Customer Discovery Workshop - Face to Face Instructor Led Training (Sales Consu…" at bounding box center [889, 109] width 935 height 72
click at [532, 104] on h1 "Customer Discovery Workshop - Face to Face Instructor Led Training (Sales Consu…" at bounding box center [889, 109] width 935 height 72
drag, startPoint x: 420, startPoint y: 82, endPoint x: 844, endPoint y: 90, distance: 424.1
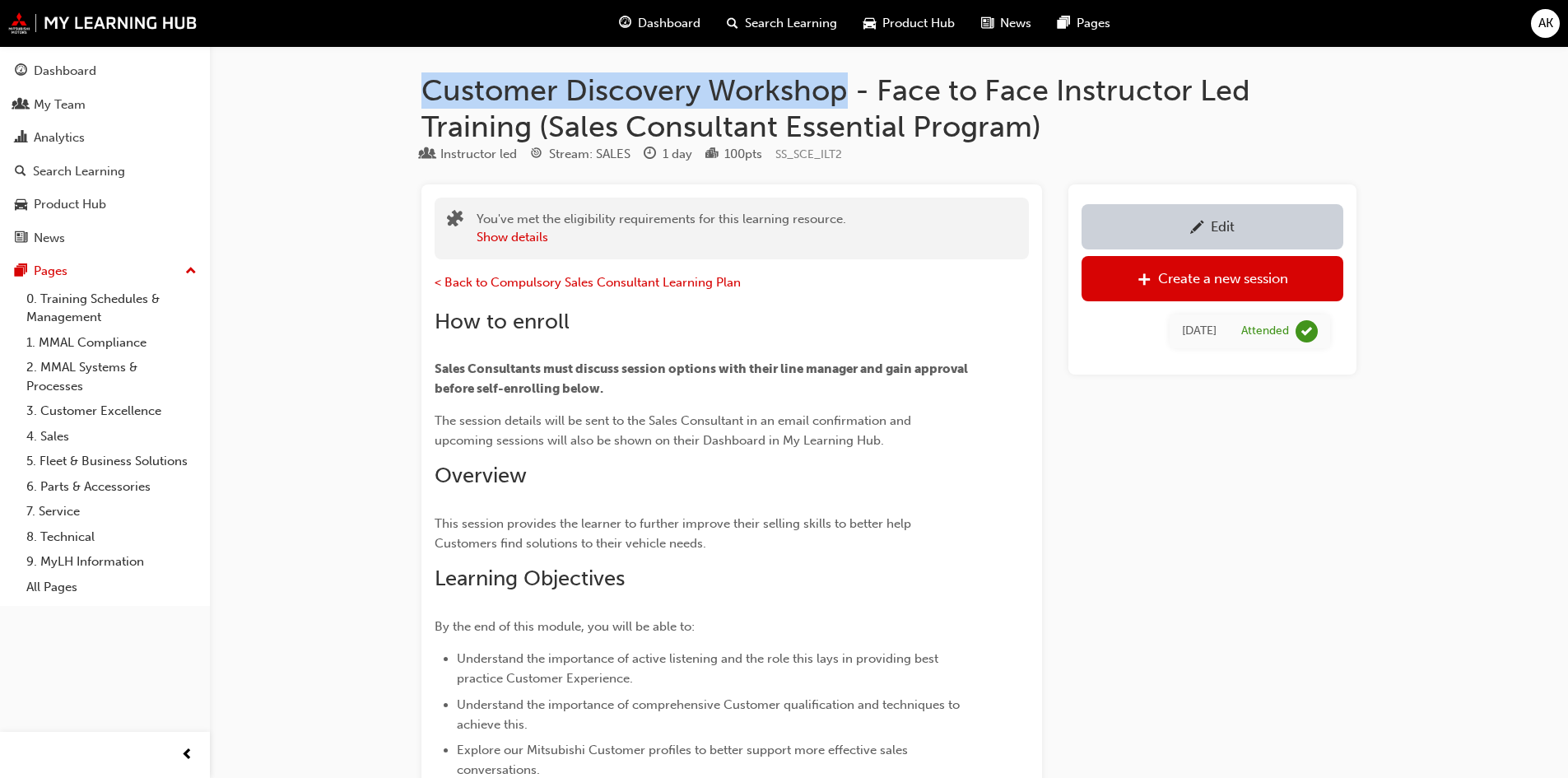
copy h1 "Customer Discovery Workshop"
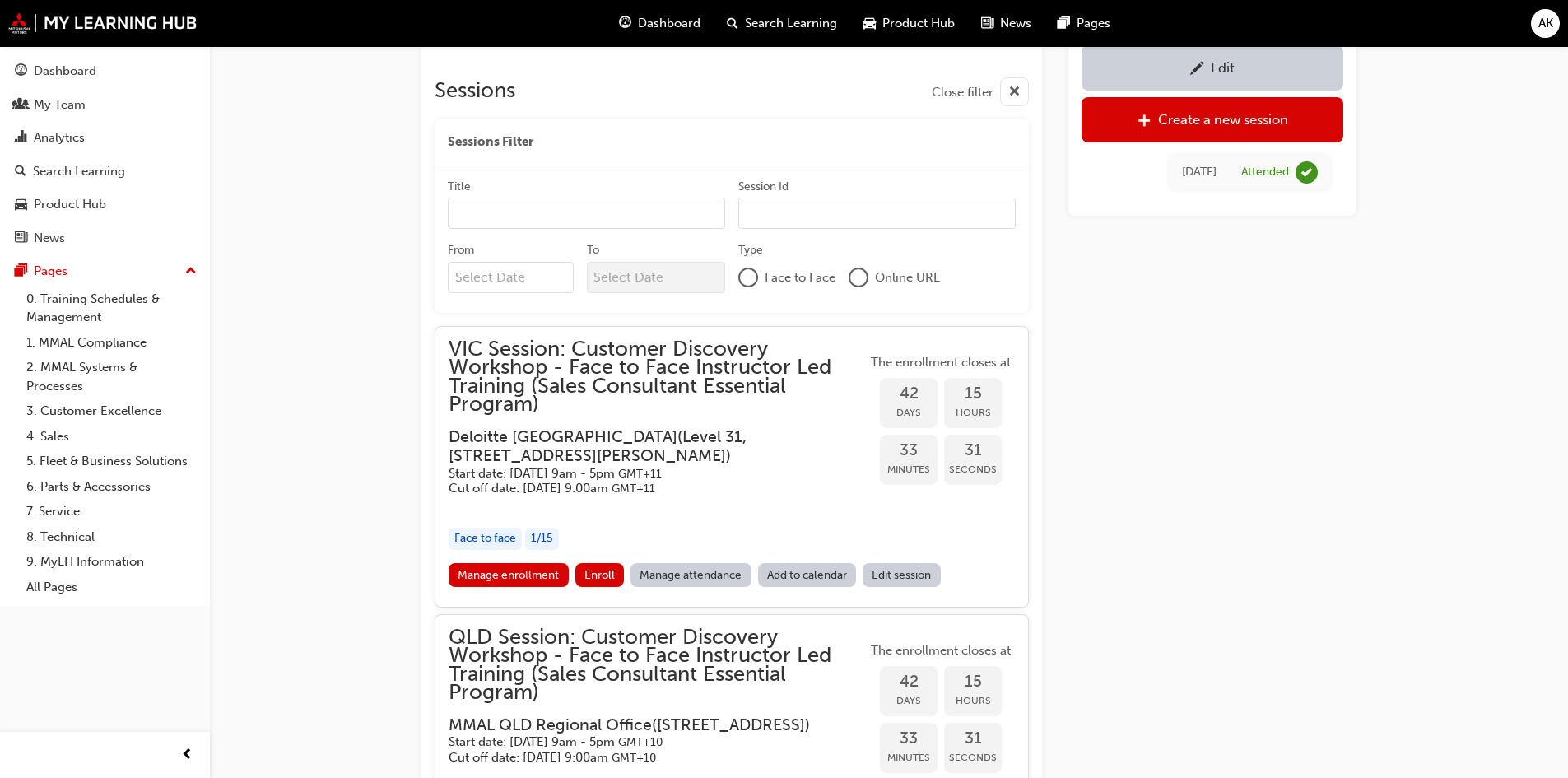
scroll to position [1046, 0]
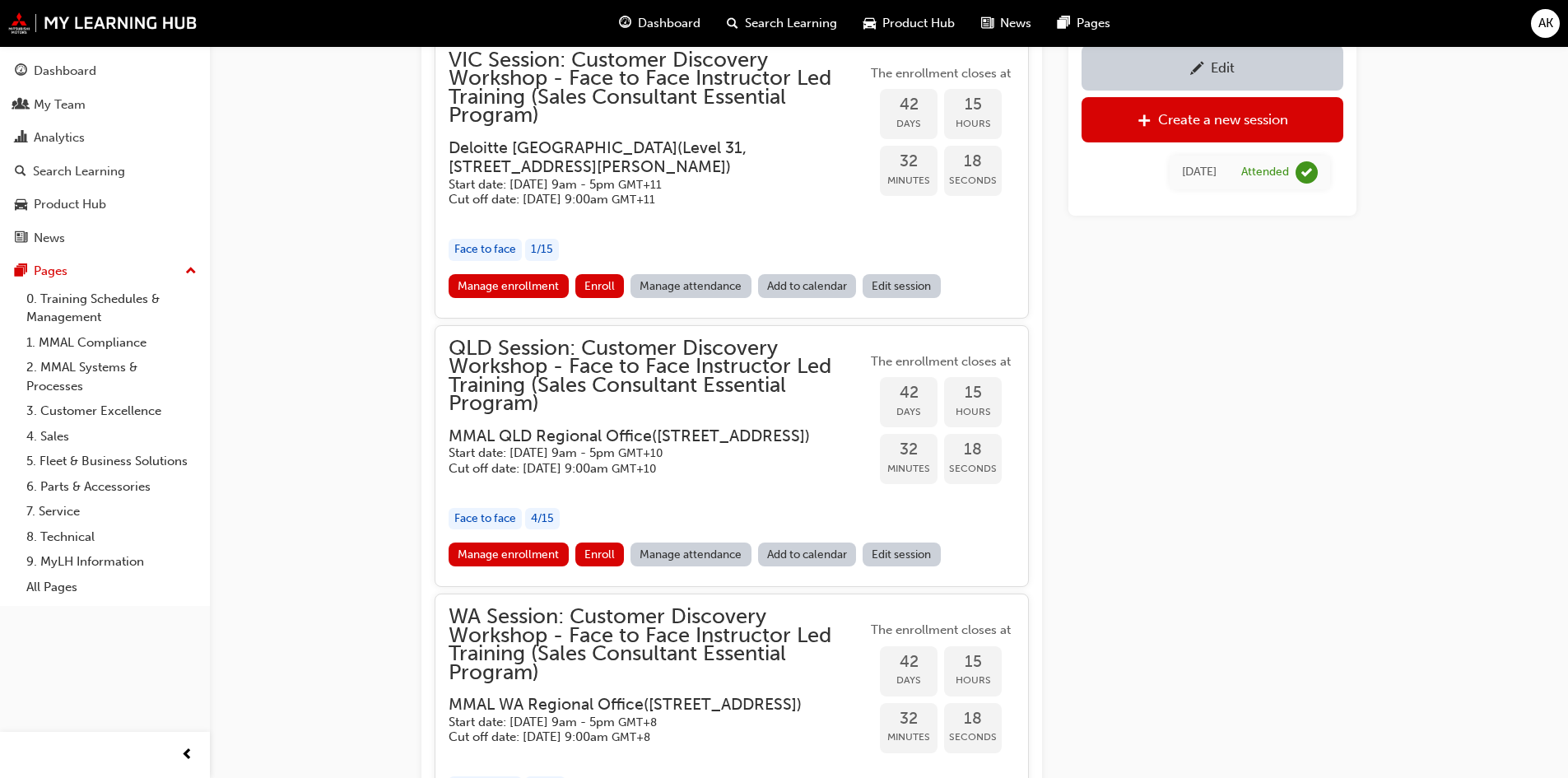
scroll to position [1374, 0]
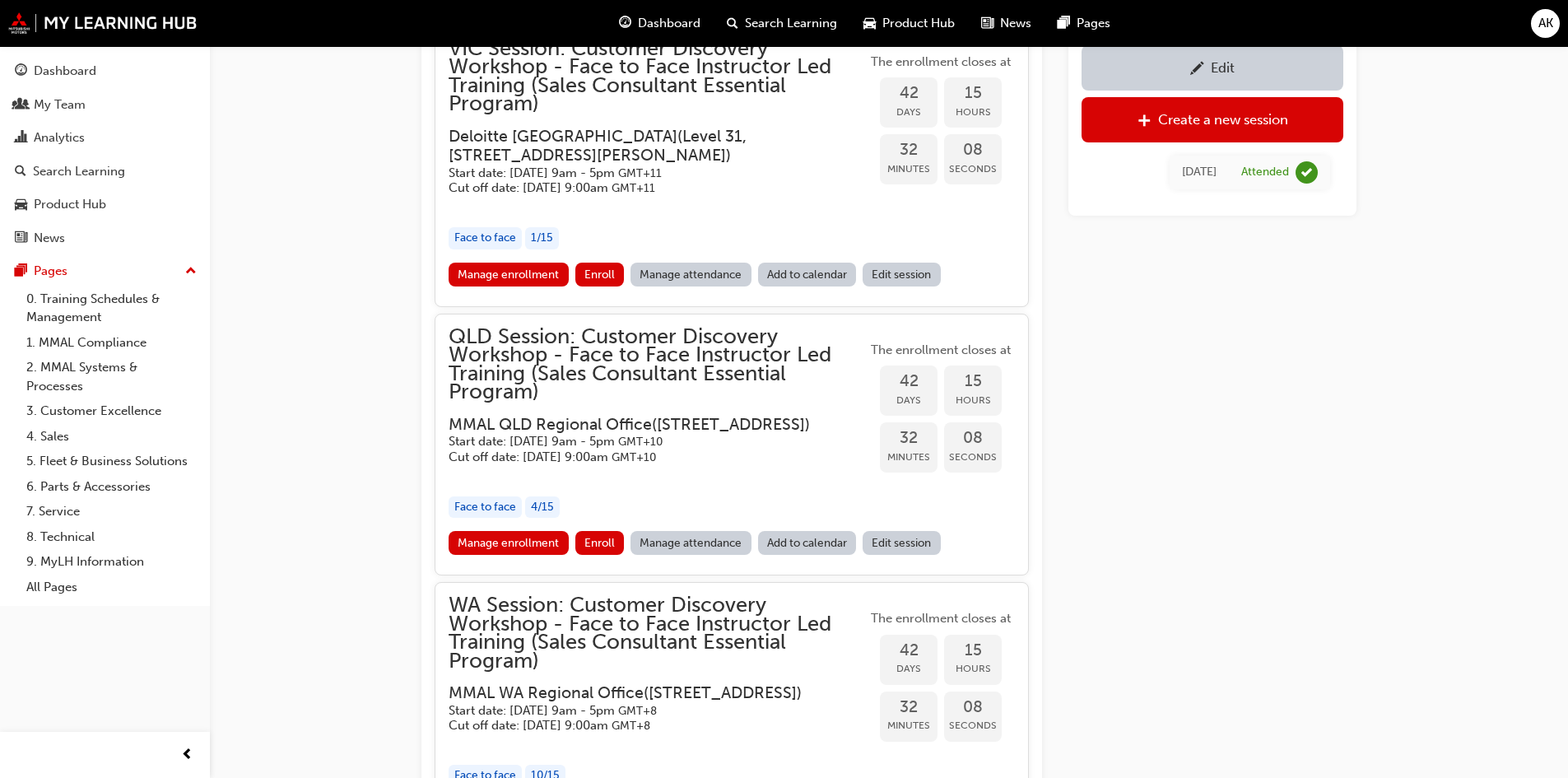
drag, startPoint x: 1333, startPoint y: 433, endPoint x: 1308, endPoint y: 433, distance: 25.0
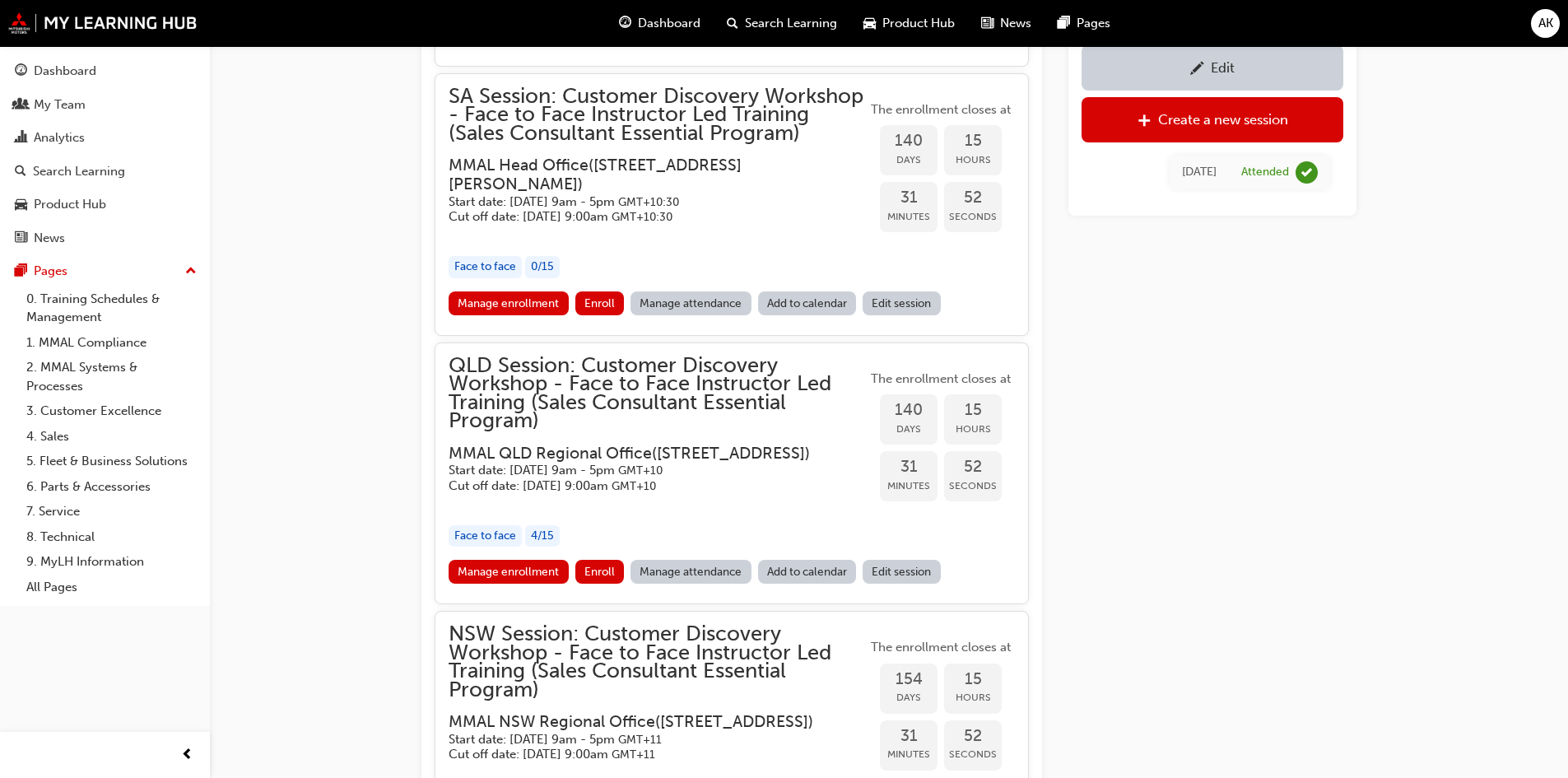
scroll to position [2692, 0]
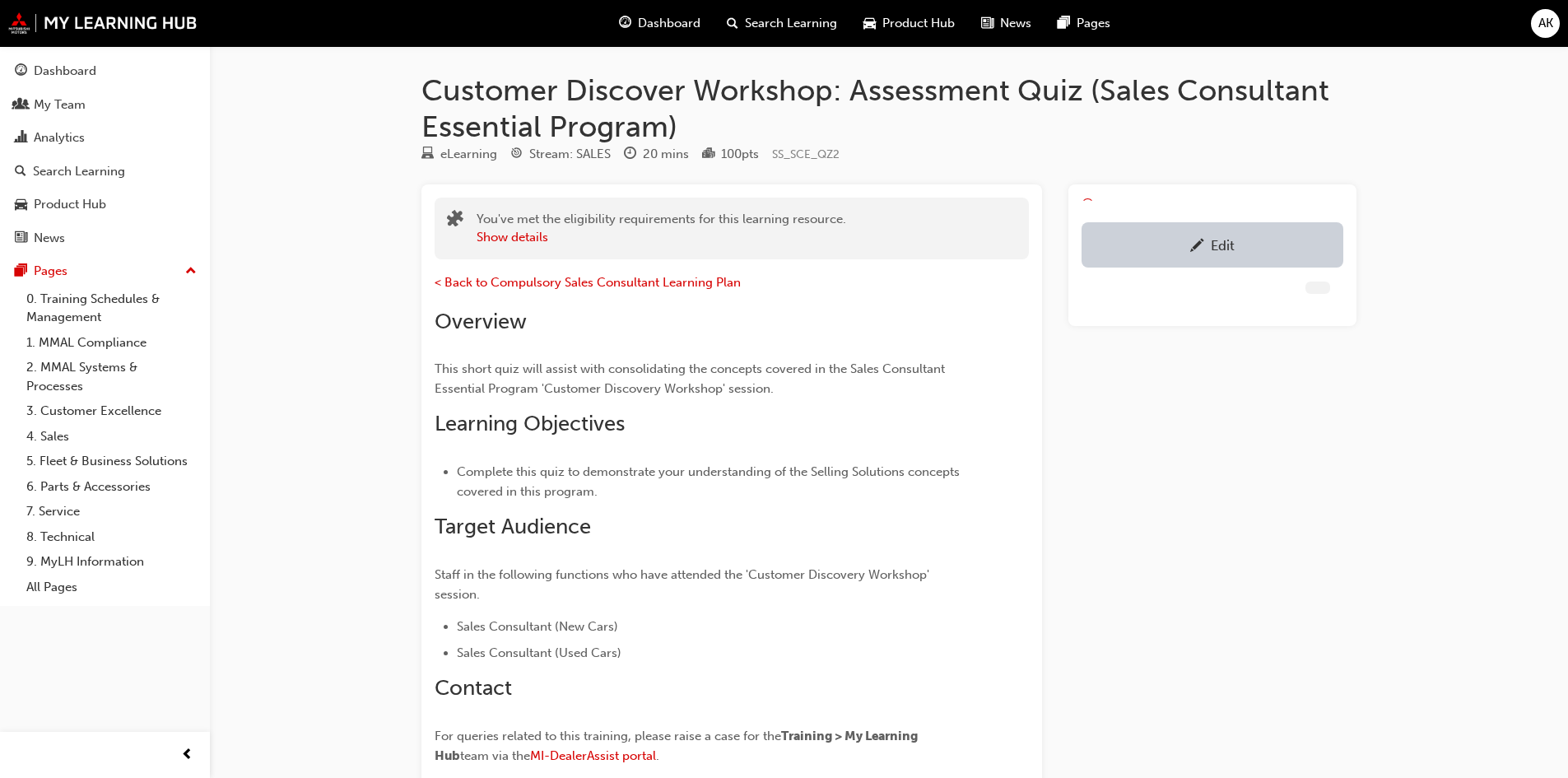
click at [616, 57] on div "Customer Discover Workshop: Assessment Quiz (Sales Consultant Essential Program…" at bounding box center [888, 467] width 988 height 842
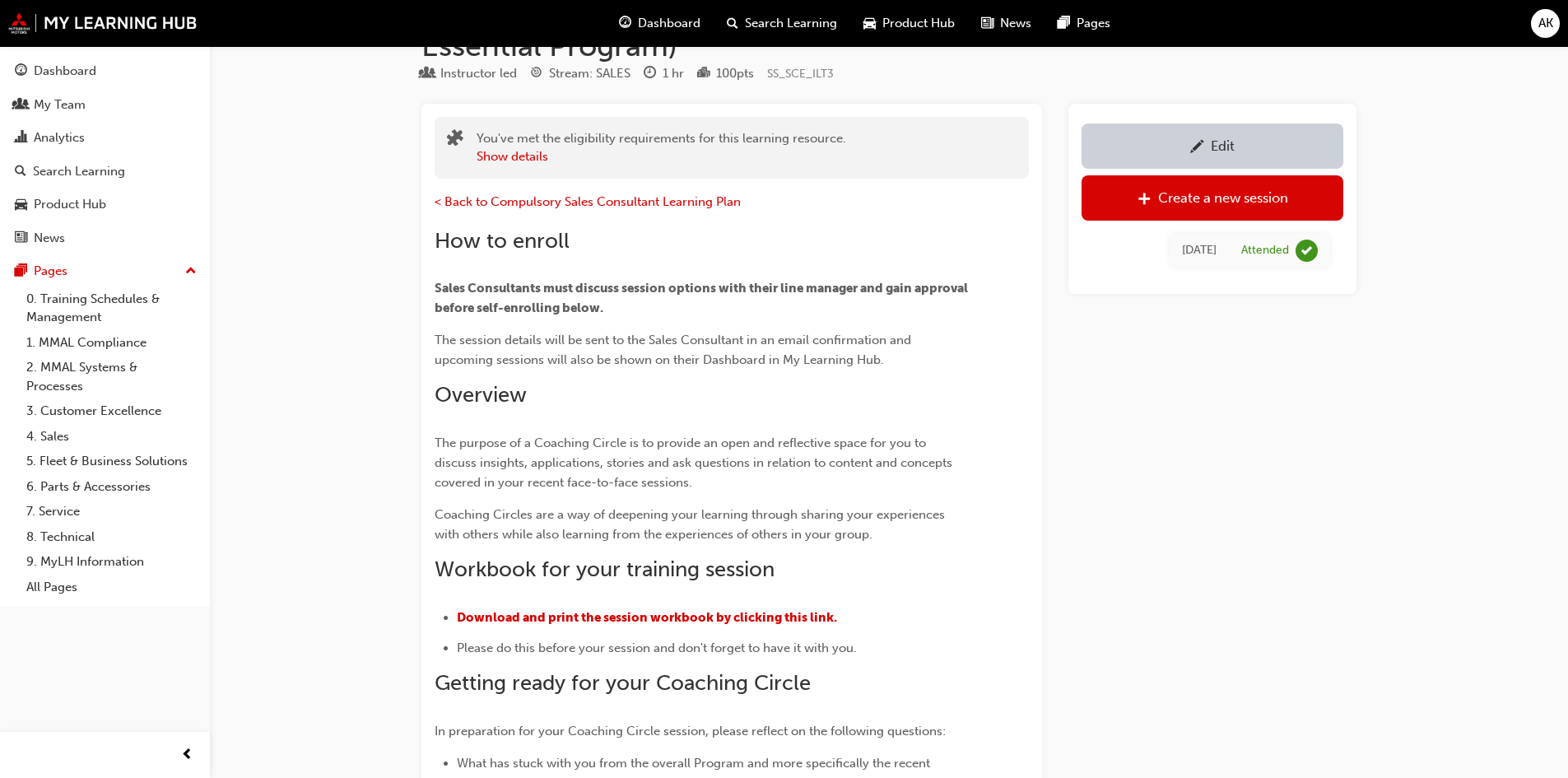
scroll to position [837, 0]
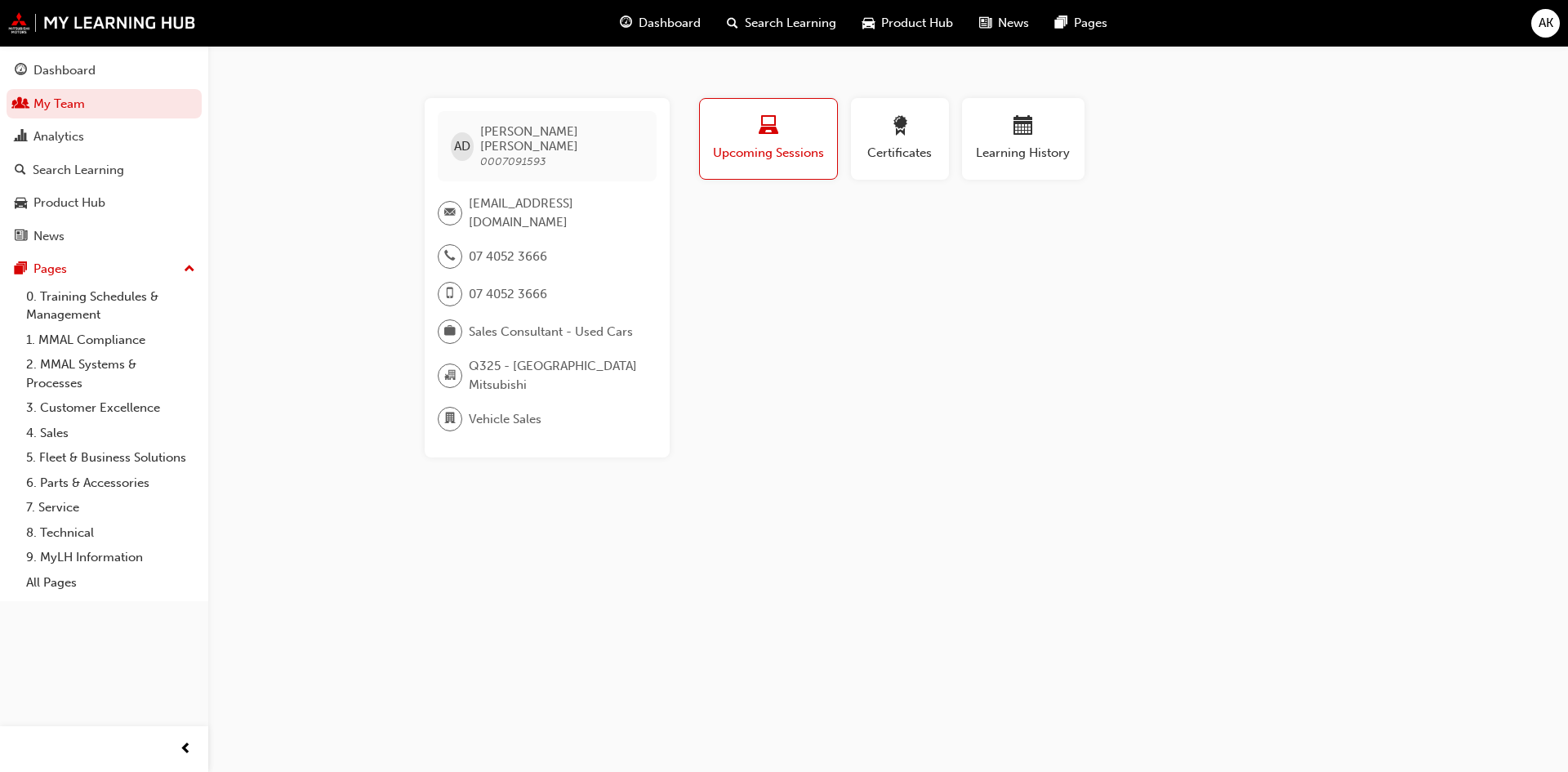
drag, startPoint x: 1026, startPoint y: 134, endPoint x: 1033, endPoint y: 151, distance: 18.4
click at [1027, 134] on span "calendar-icon" at bounding box center [1023, 127] width 20 height 22
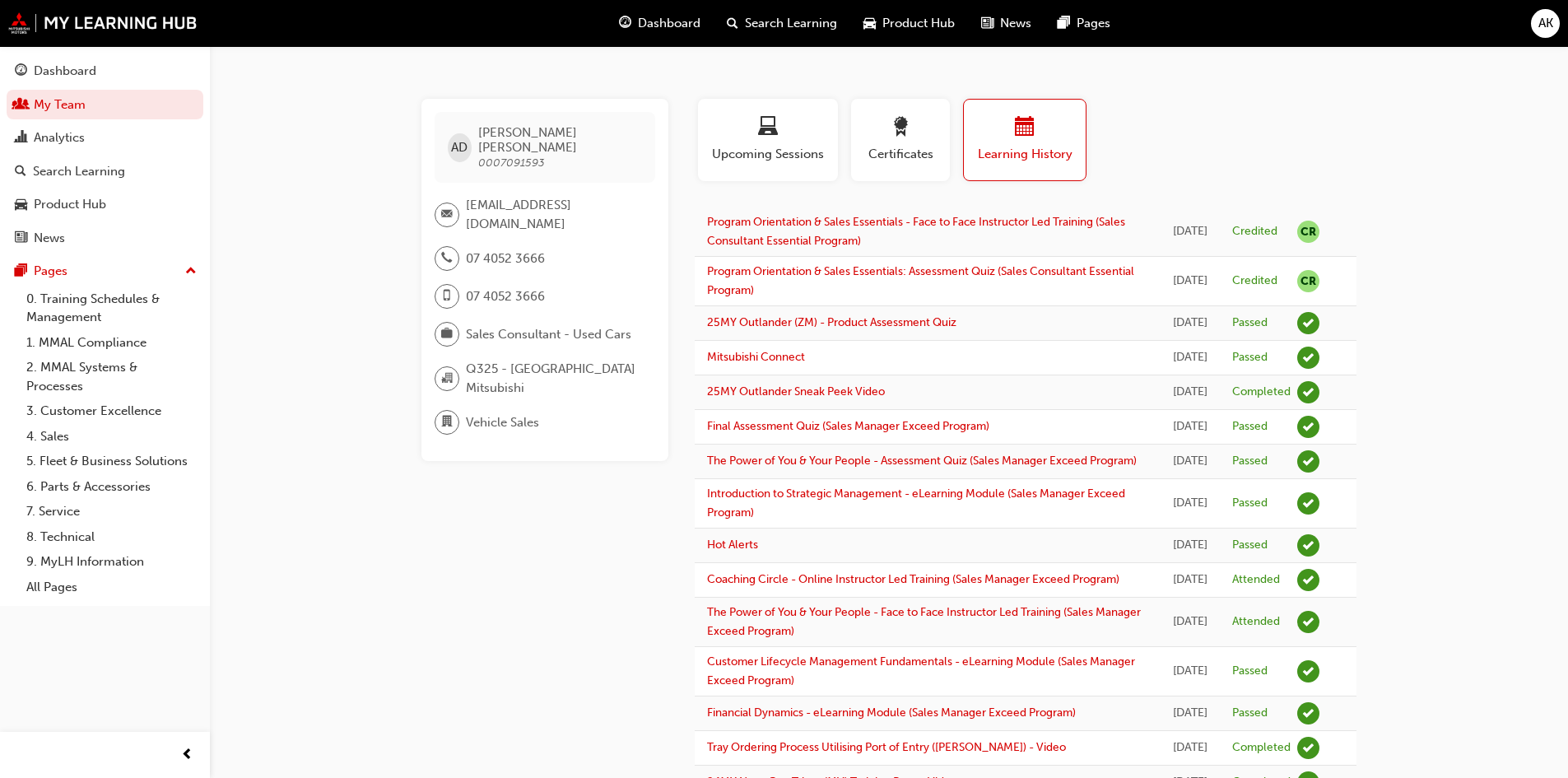
drag, startPoint x: 458, startPoint y: 492, endPoint x: 445, endPoint y: 484, distance: 15.3
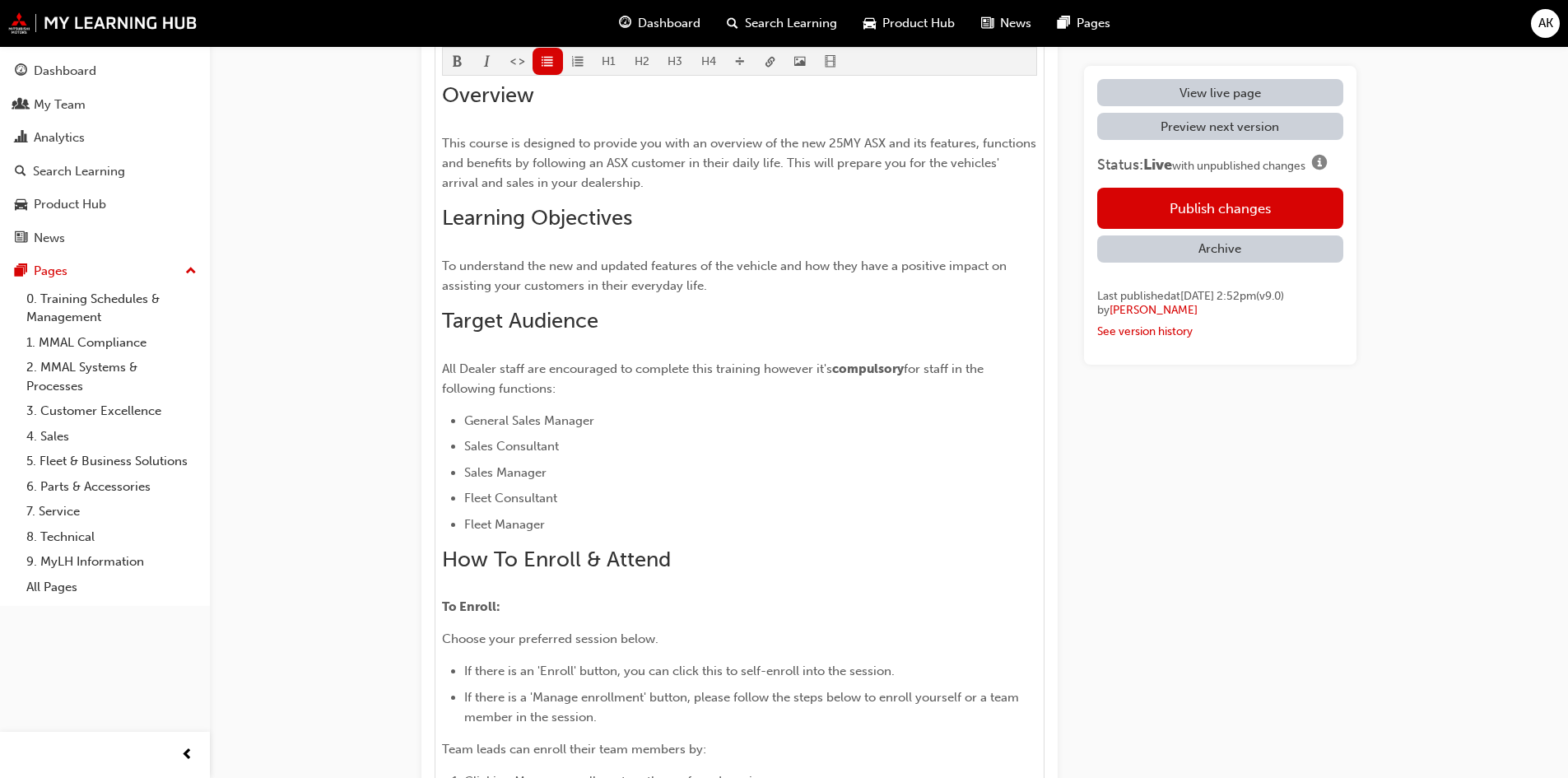
scroll to position [823, 0]
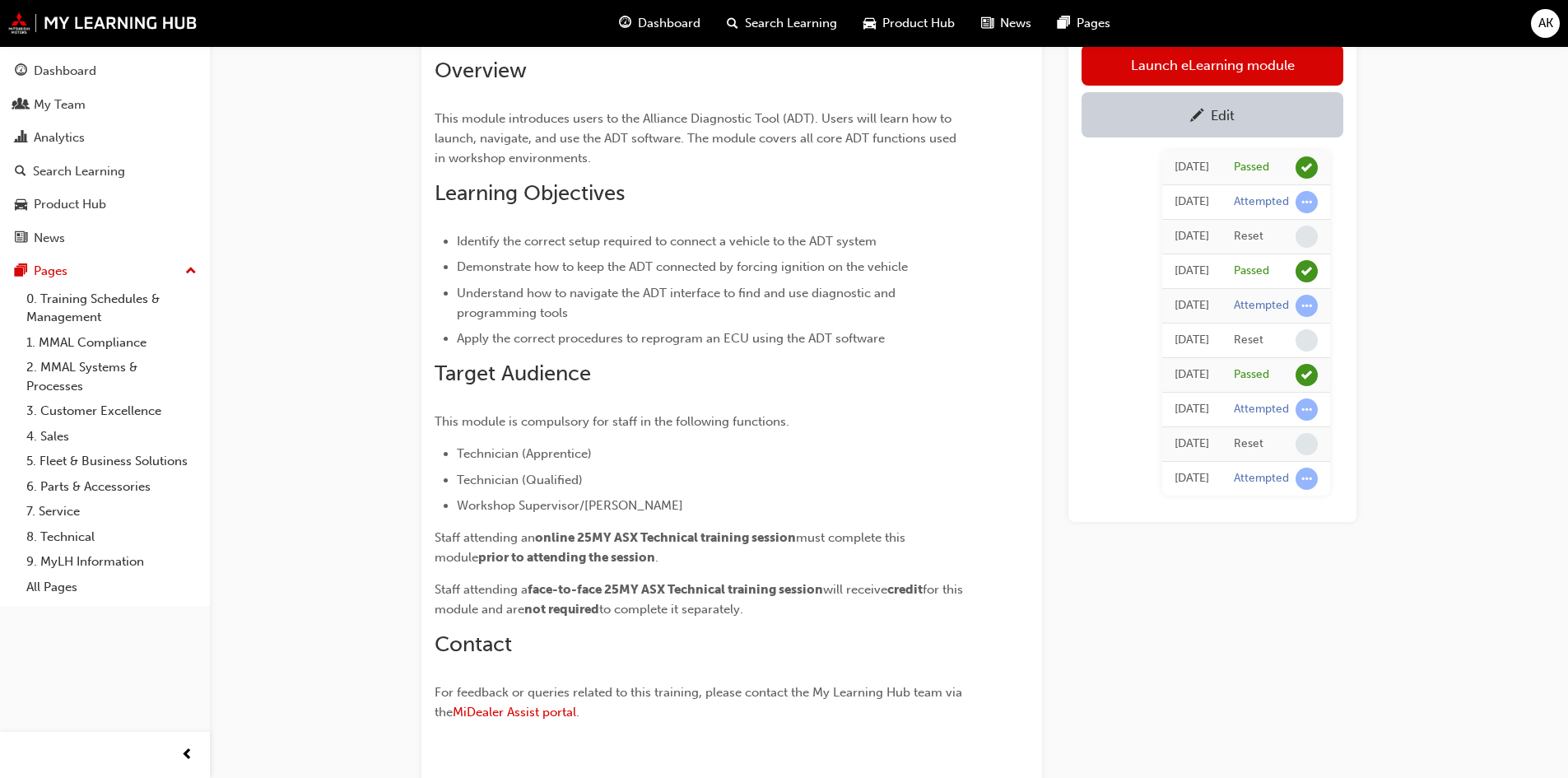
scroll to position [224, 0]
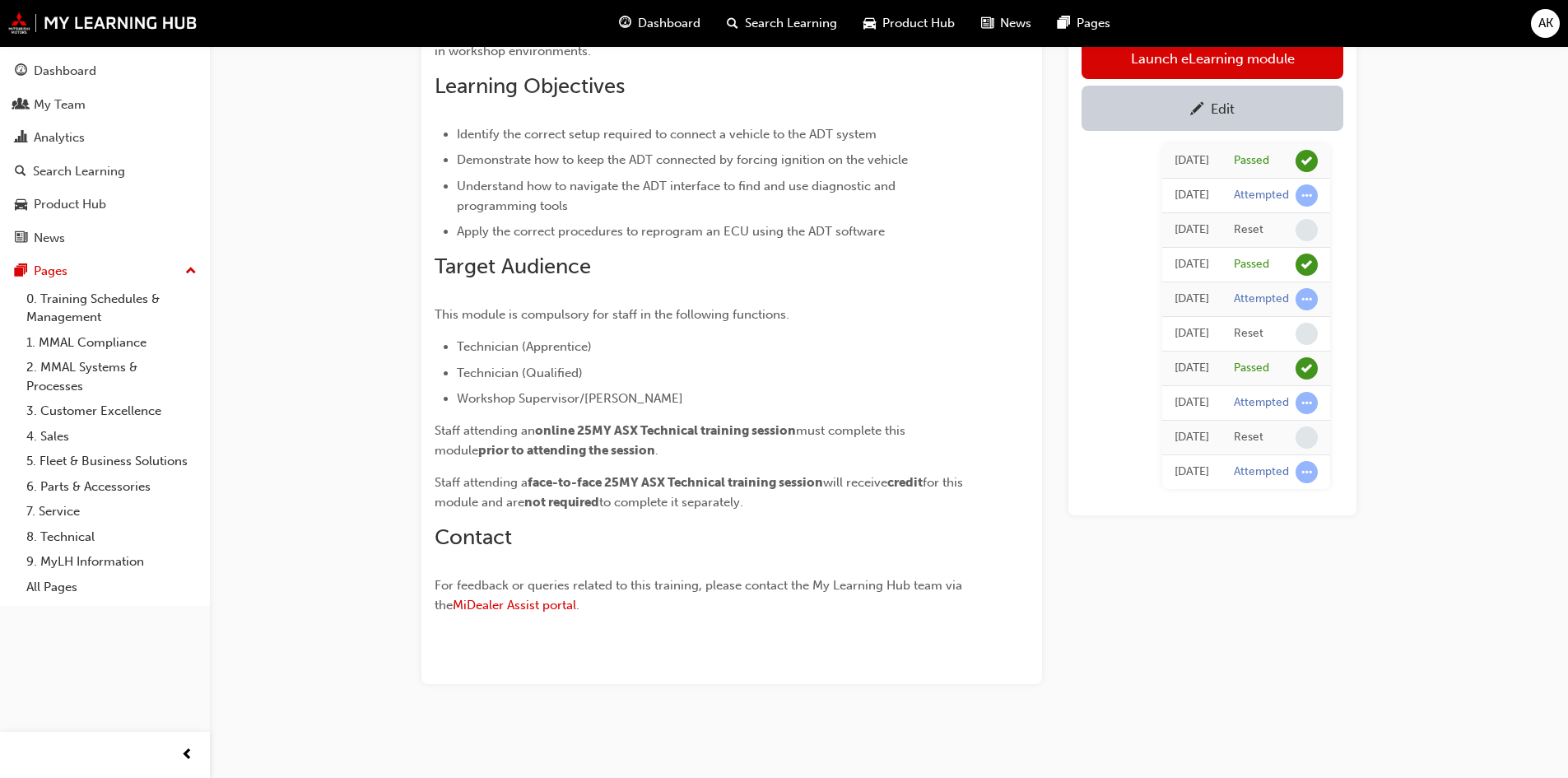
click at [908, 423] on span "must complete this module" at bounding box center [672, 440] width 474 height 34
click at [917, 320] on p "This module is compulsory for staff in the following functions." at bounding box center [702, 315] width 535 height 20
click at [997, 69] on div "Overview This module introduces users to the Alliance Diagnostic Tool (ADT). Us…" at bounding box center [732, 278] width 594 height 682
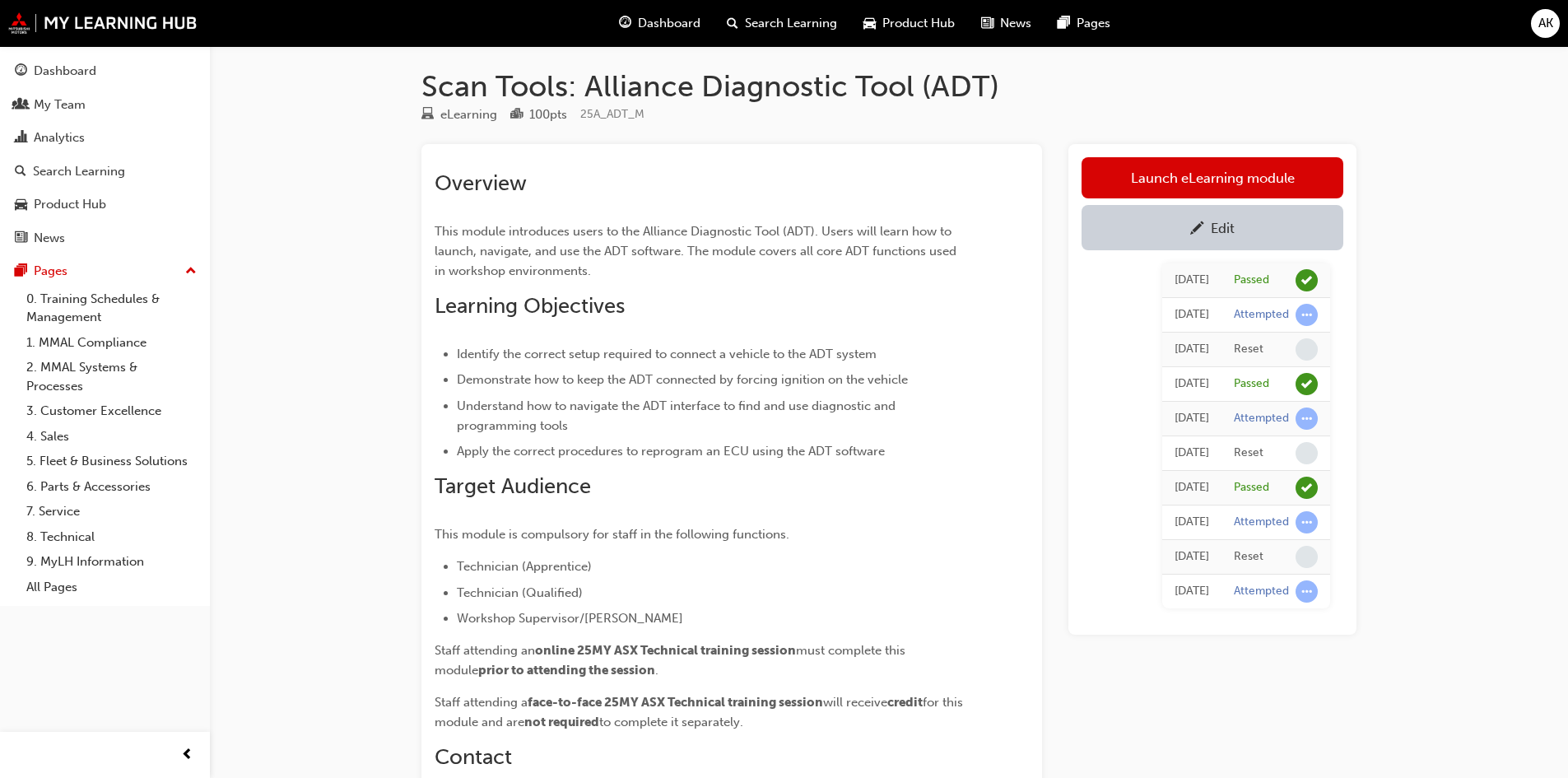
scroll to position [0, 0]
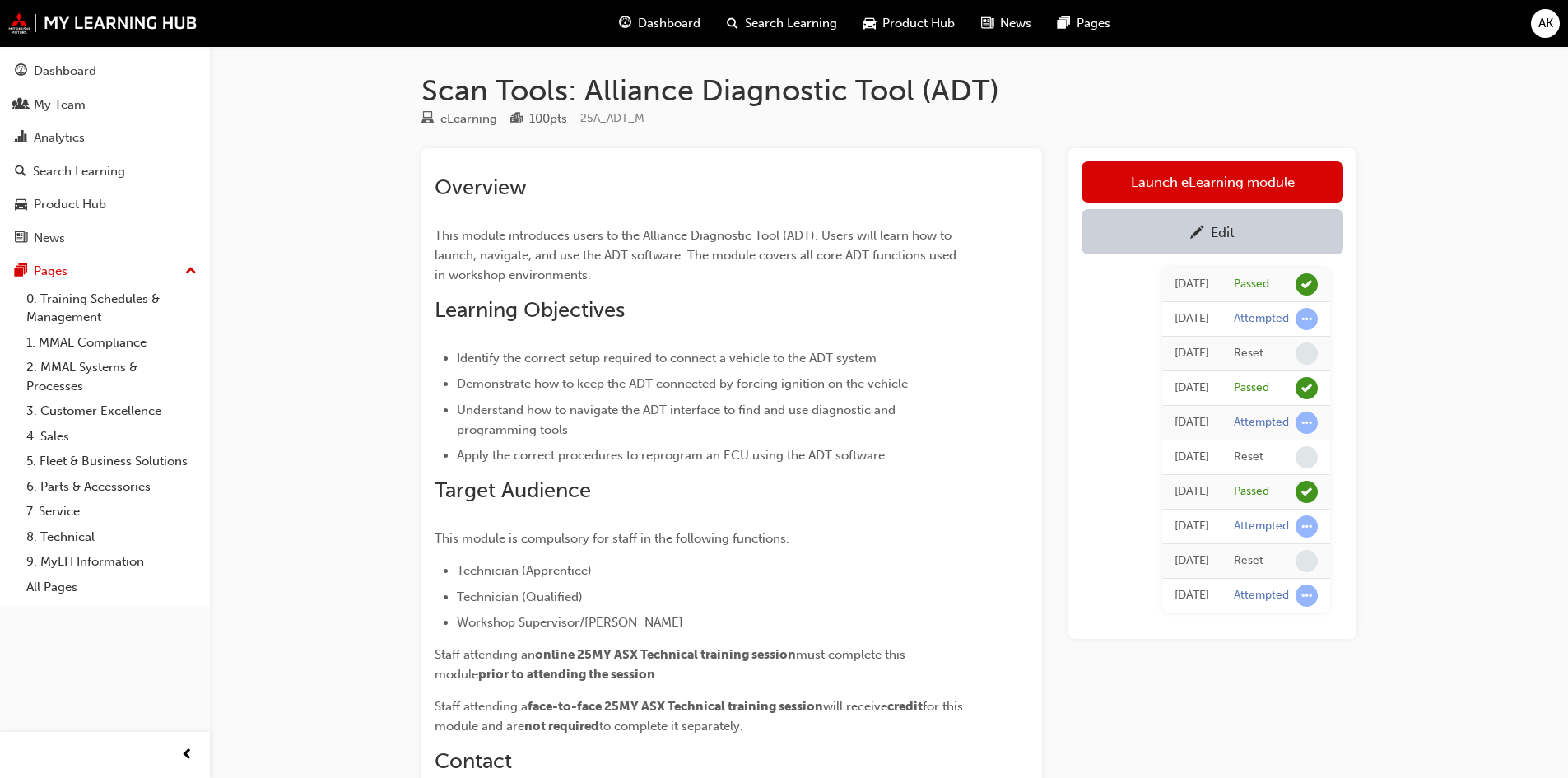
click at [1223, 233] on div "Edit" at bounding box center [1222, 233] width 24 height 17
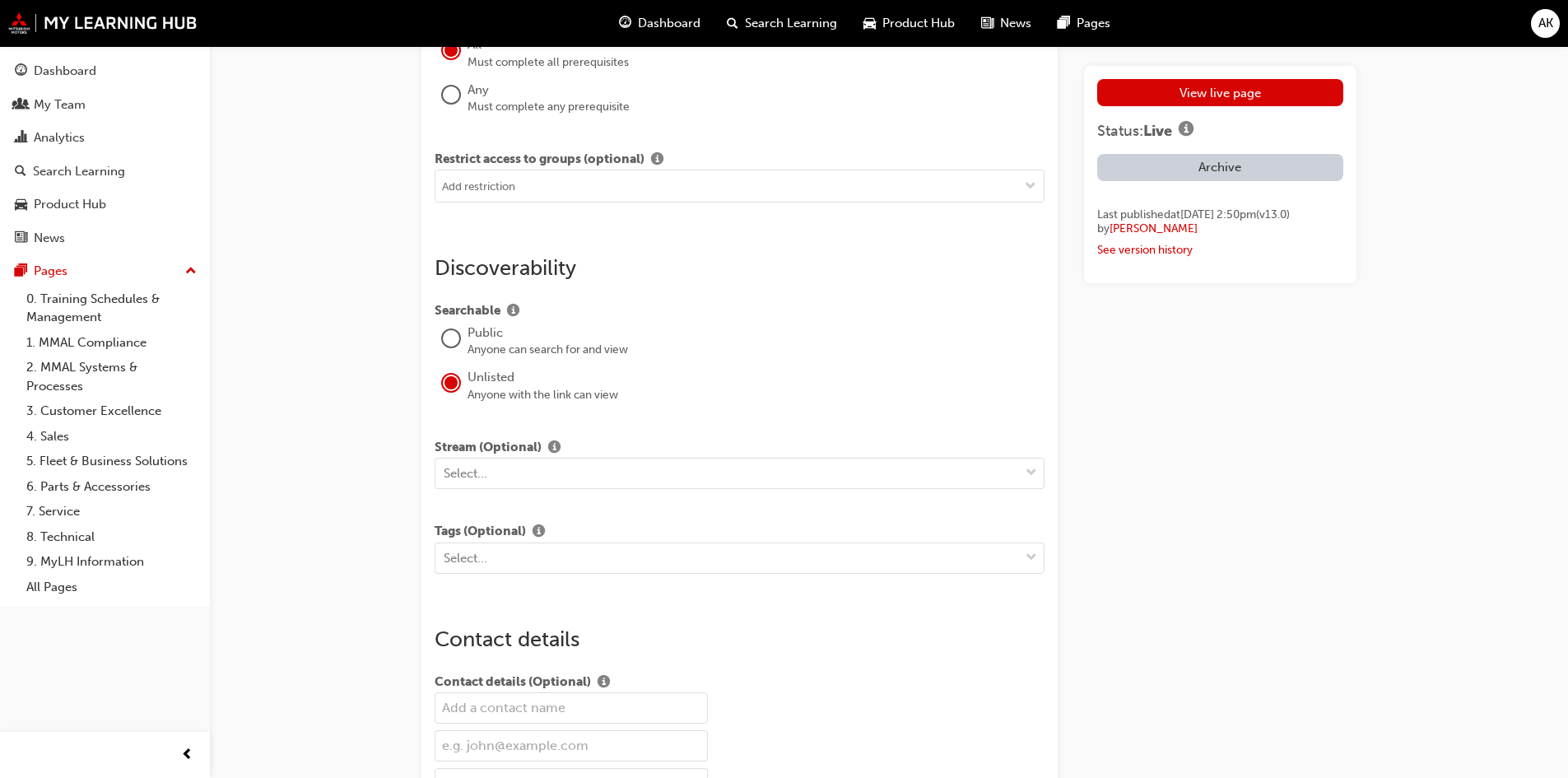
scroll to position [1893, 0]
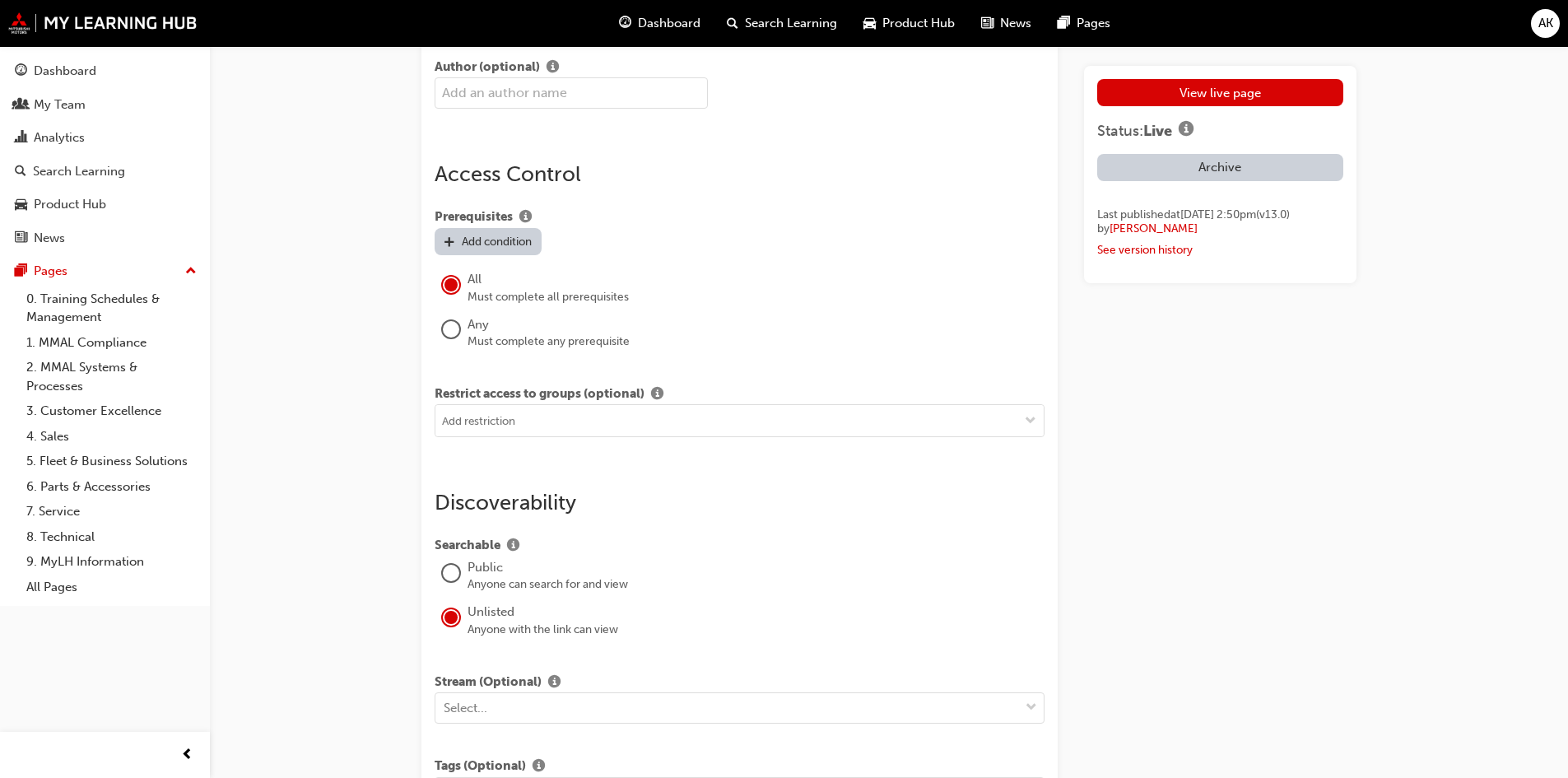
click at [453, 570] on div at bounding box center [451, 573] width 17 height 17
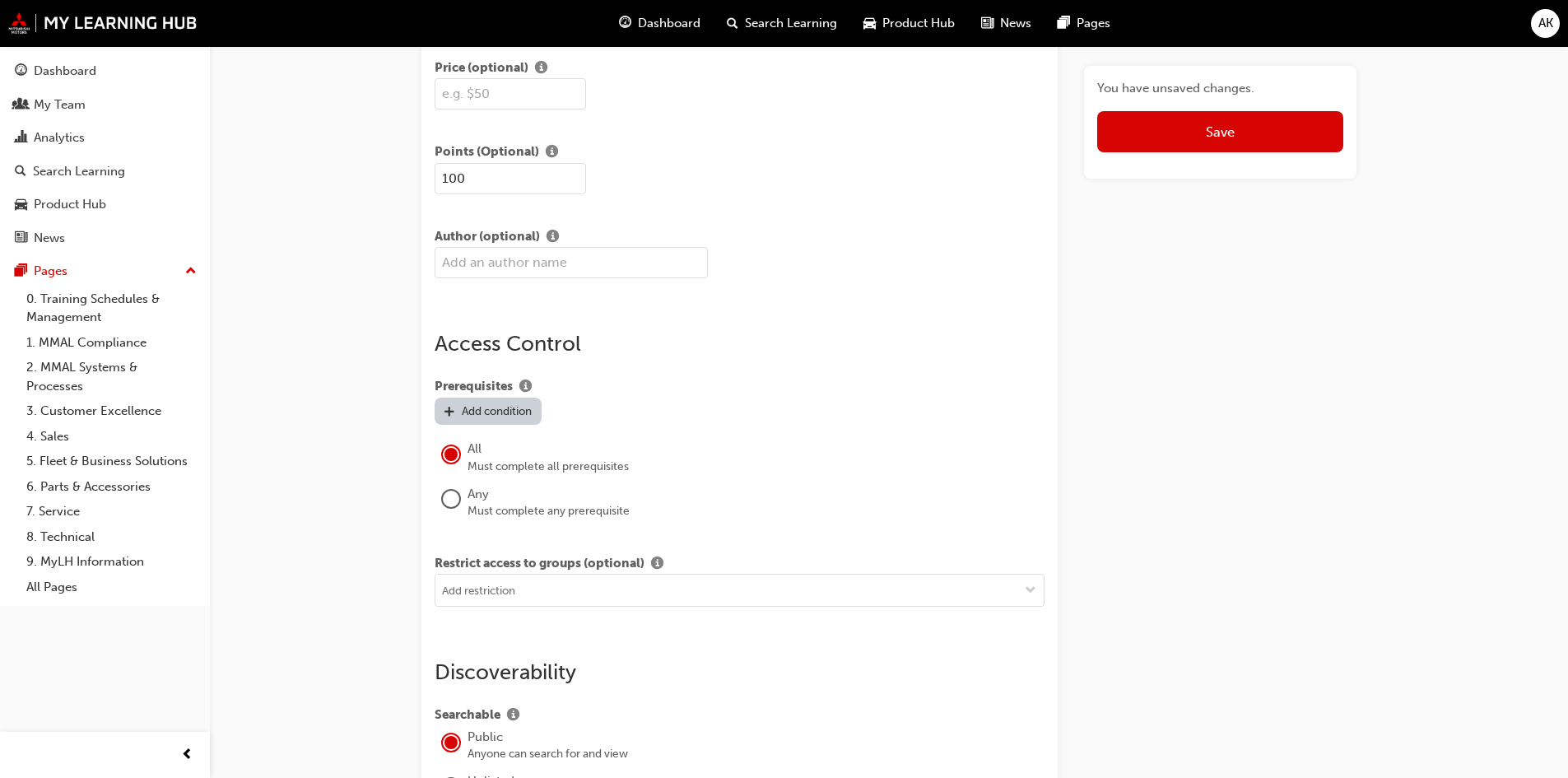
scroll to position [1564, 0]
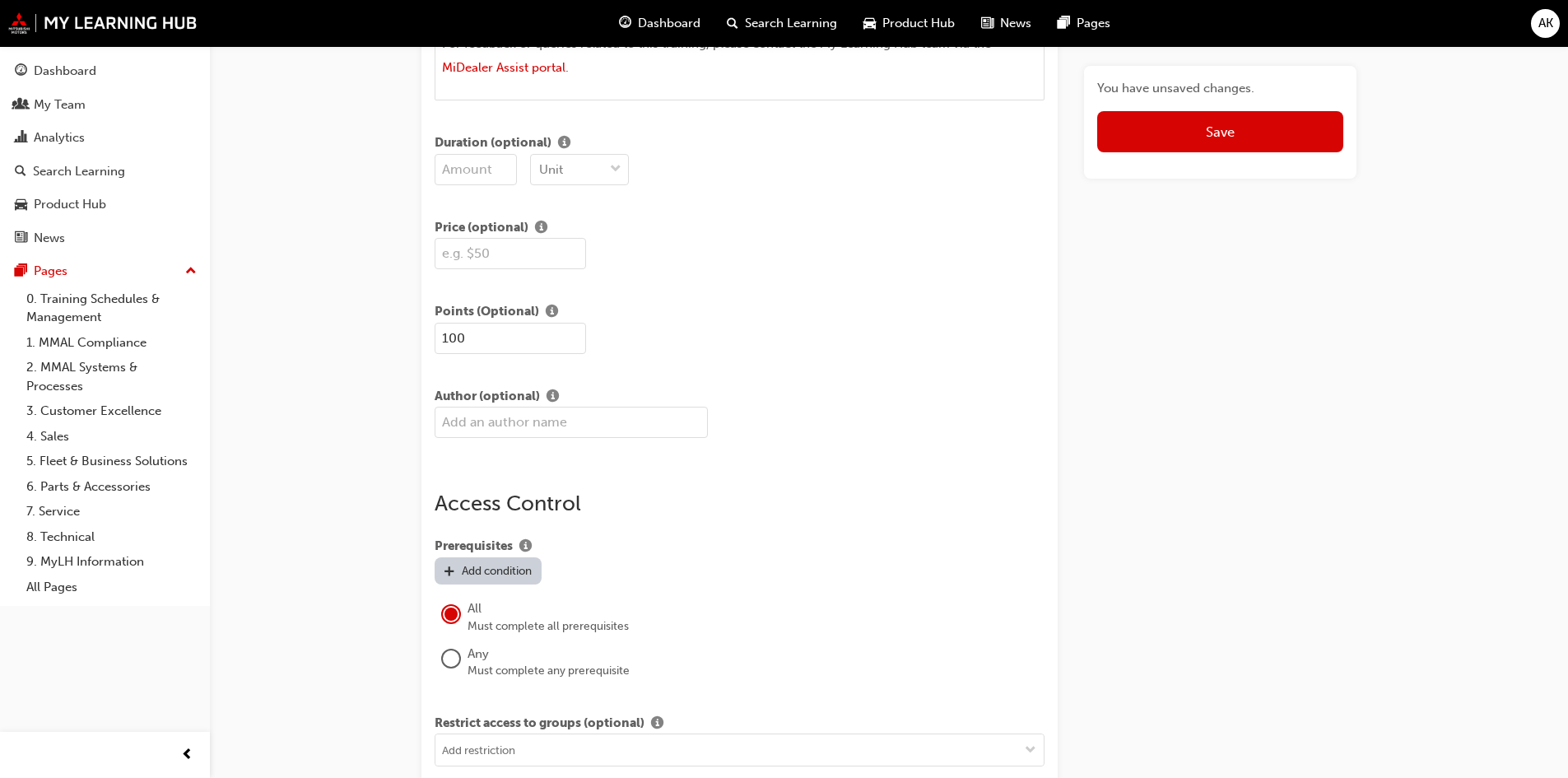
click at [1199, 129] on button "Save" at bounding box center [1220, 131] width 246 height 41
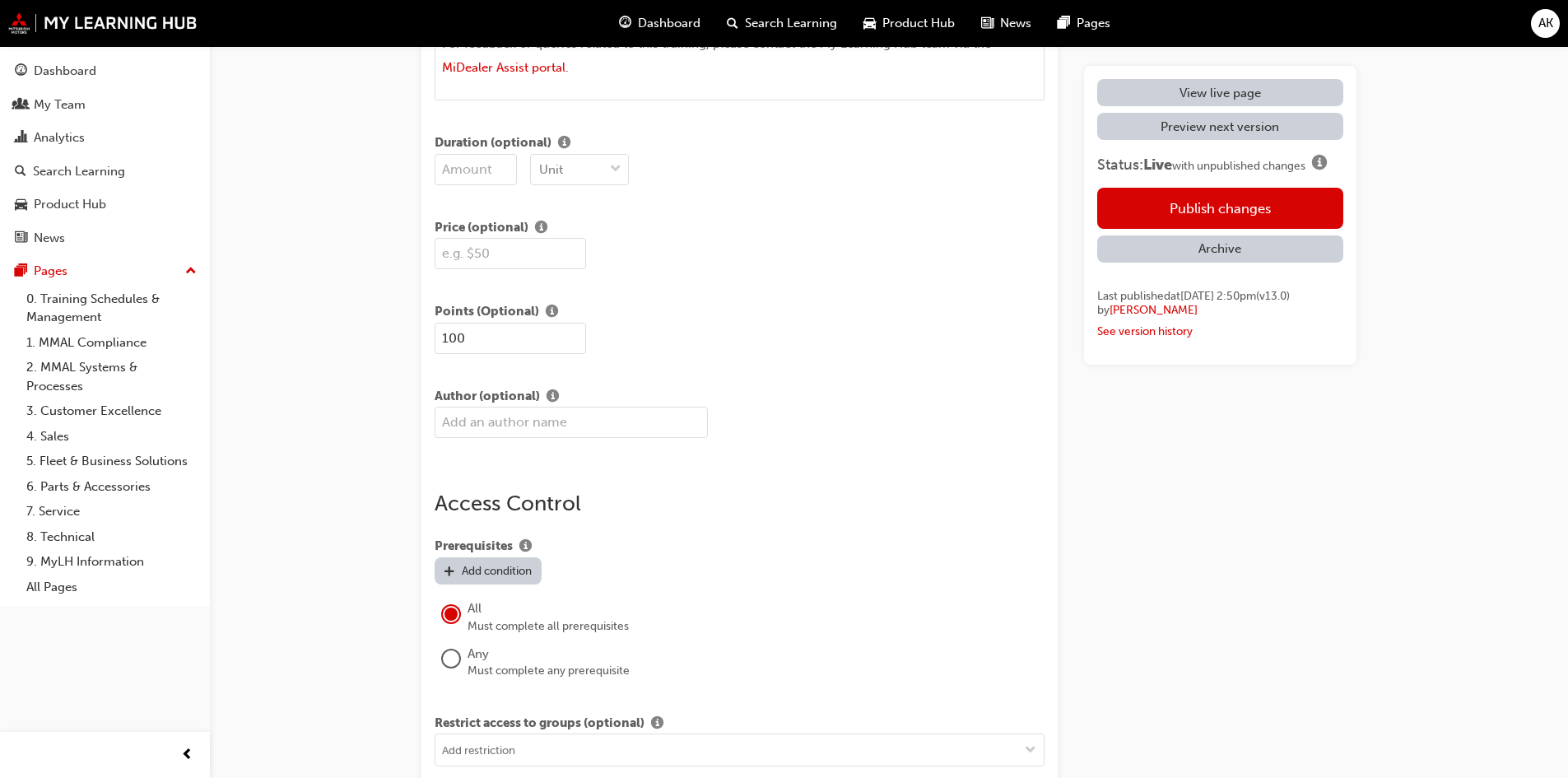
click at [1207, 192] on button "Publish changes" at bounding box center [1220, 207] width 246 height 41
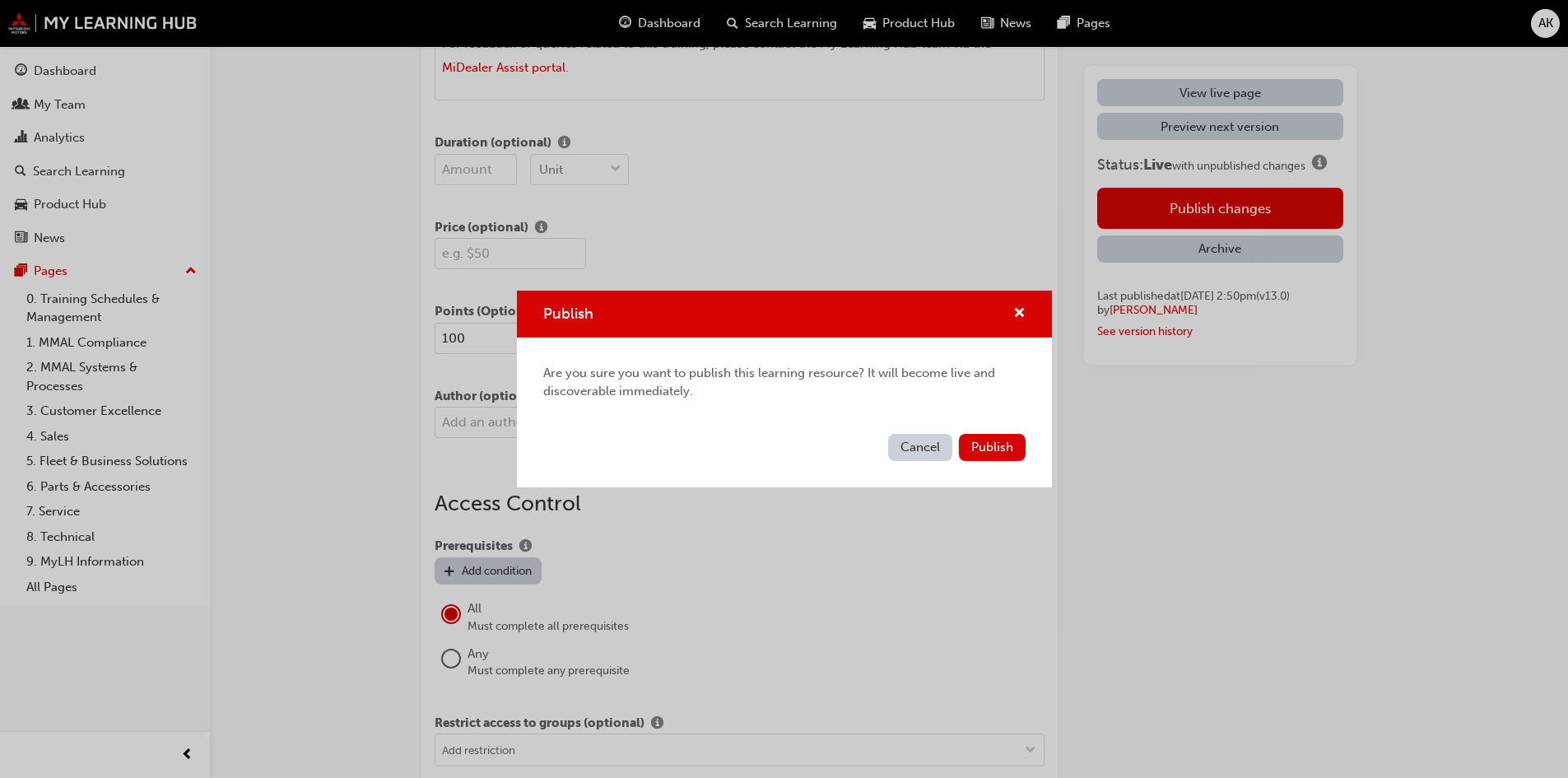
click at [998, 449] on span "Publish" at bounding box center [992, 447] width 42 height 15
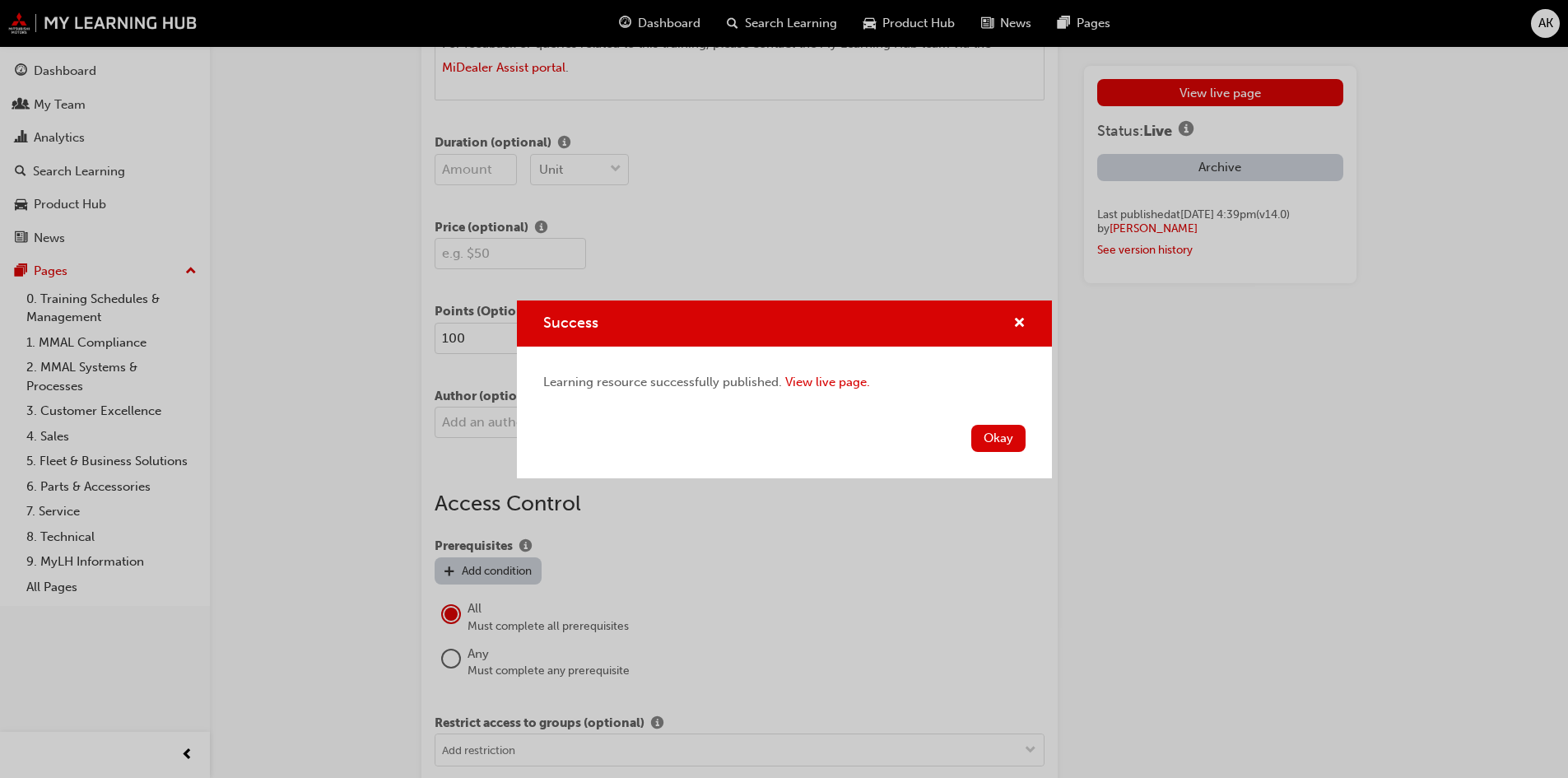
click at [998, 435] on button "Okay" at bounding box center [998, 438] width 54 height 27
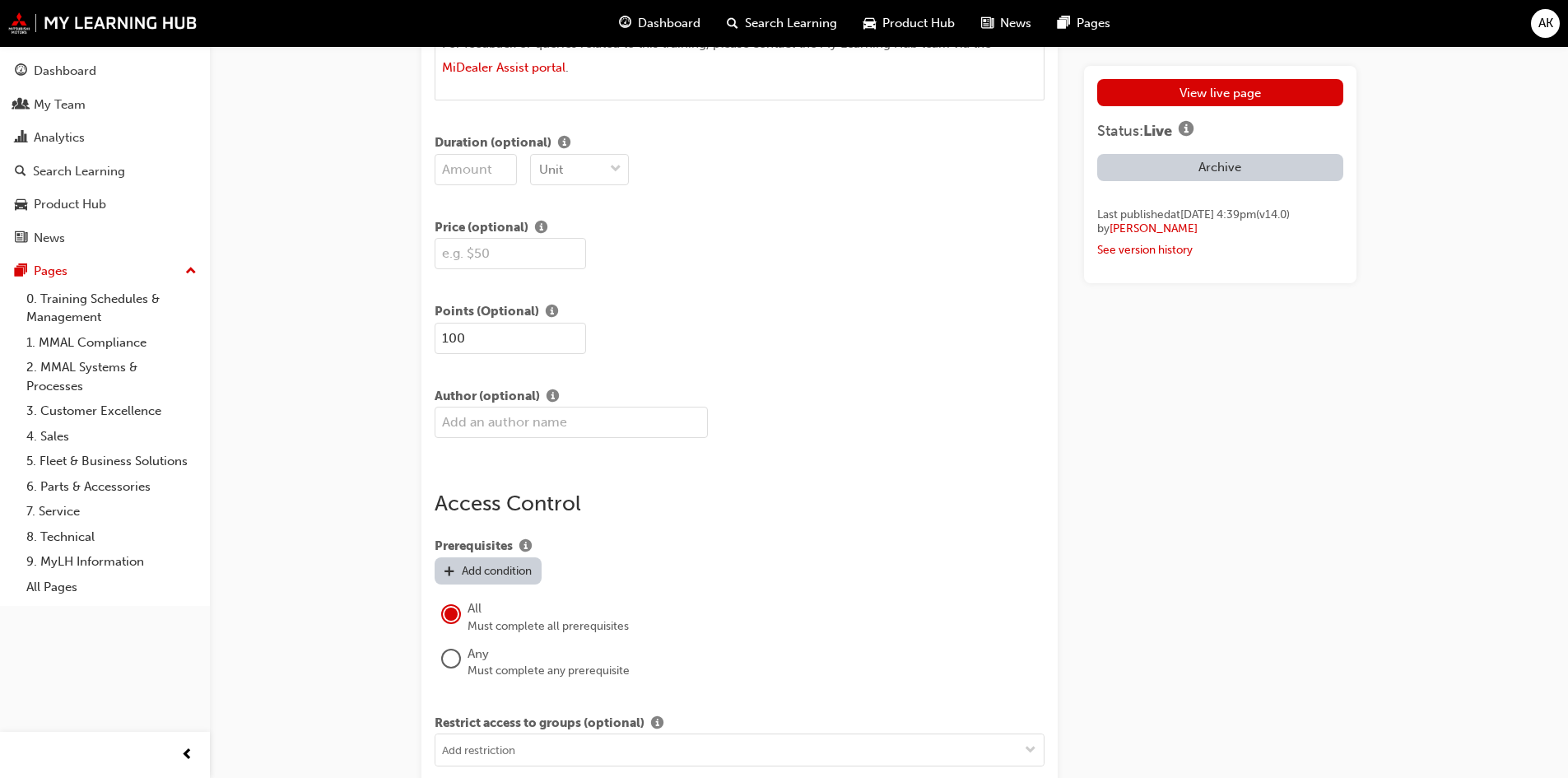
click at [1182, 104] on link "View live page" at bounding box center [1220, 92] width 246 height 27
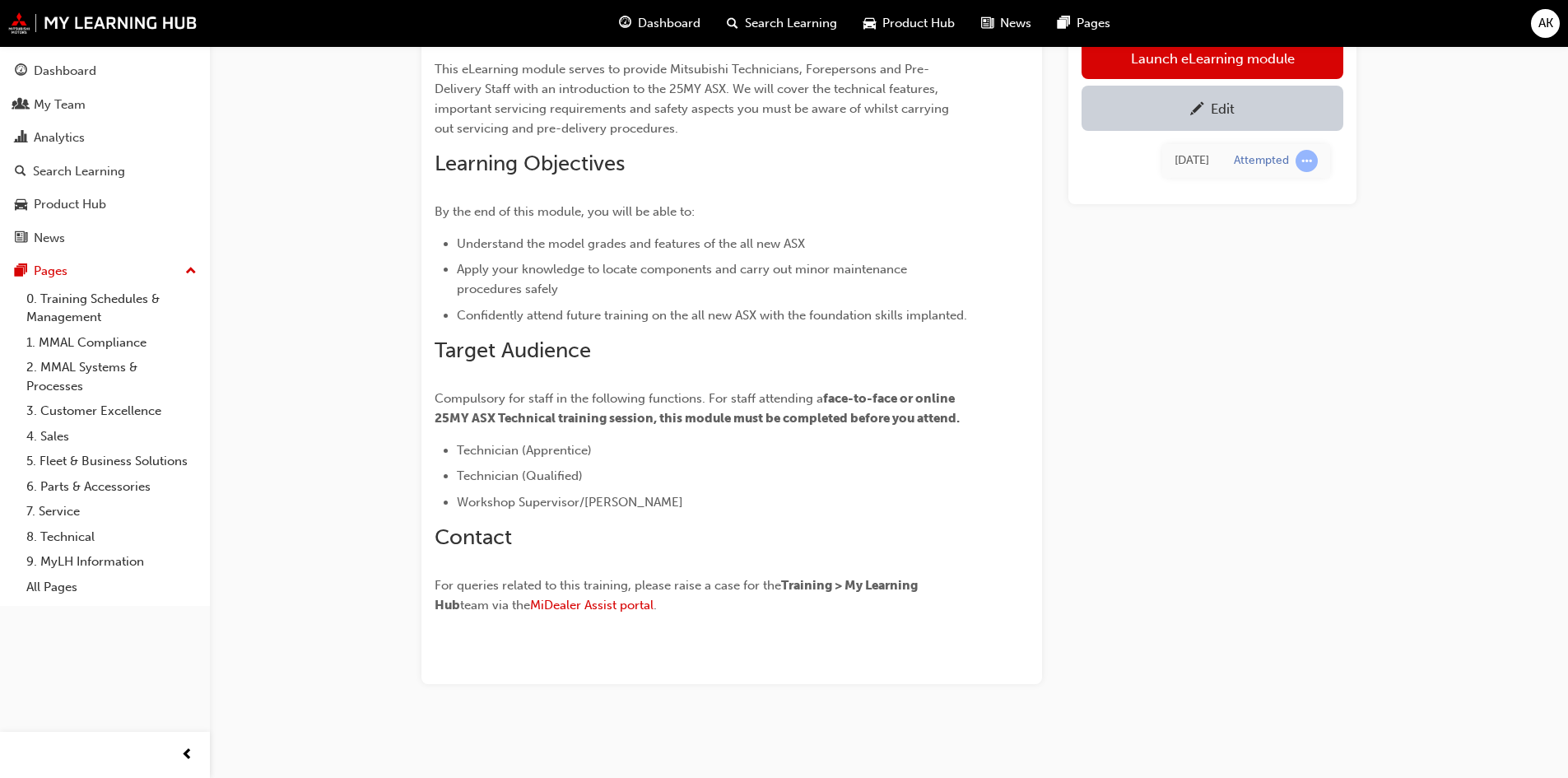
scroll to position [2, 0]
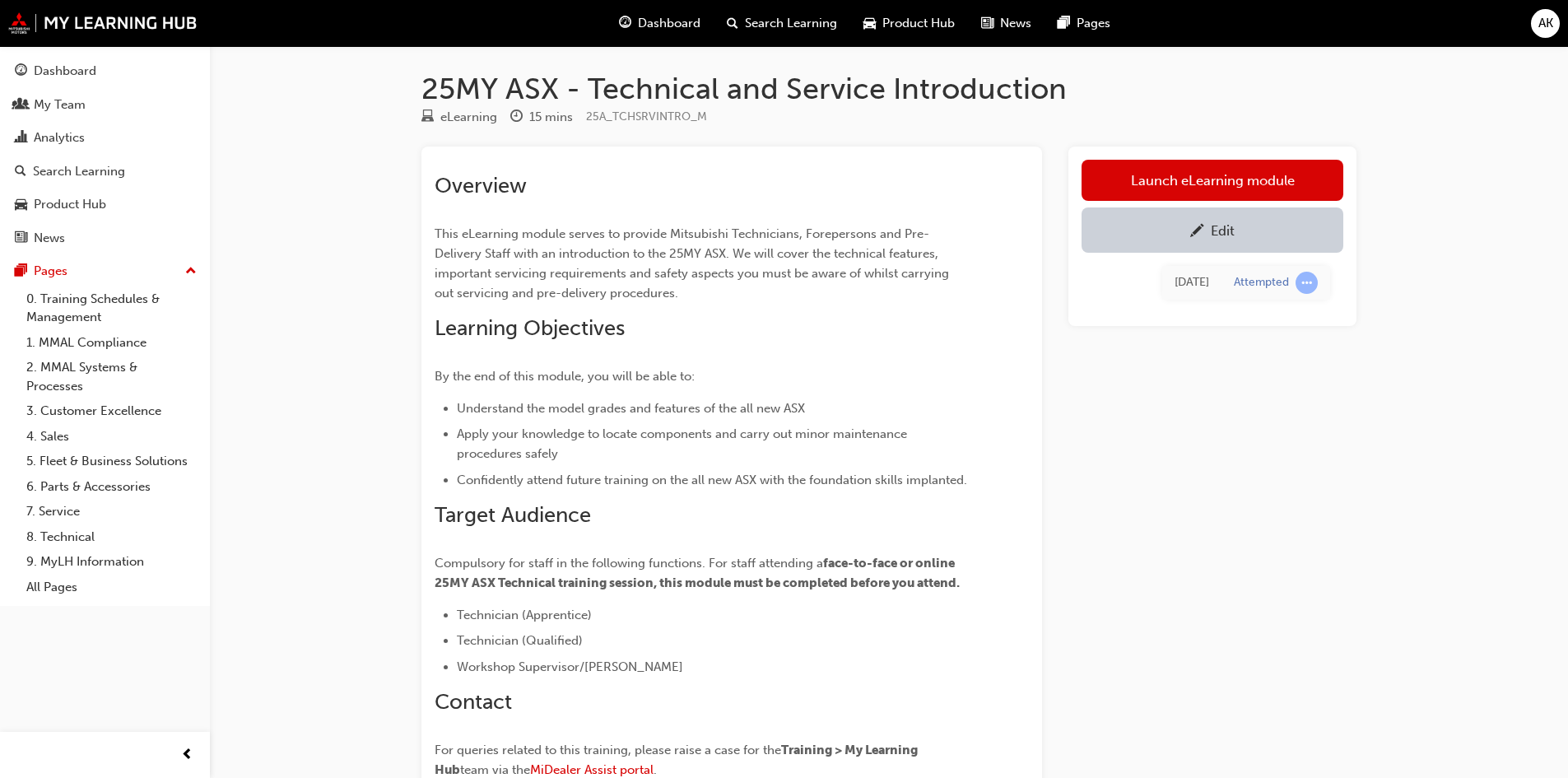
click at [957, 407] on li "Understand the model grades and features of the all new ASX" at bounding box center [712, 408] width 513 height 20
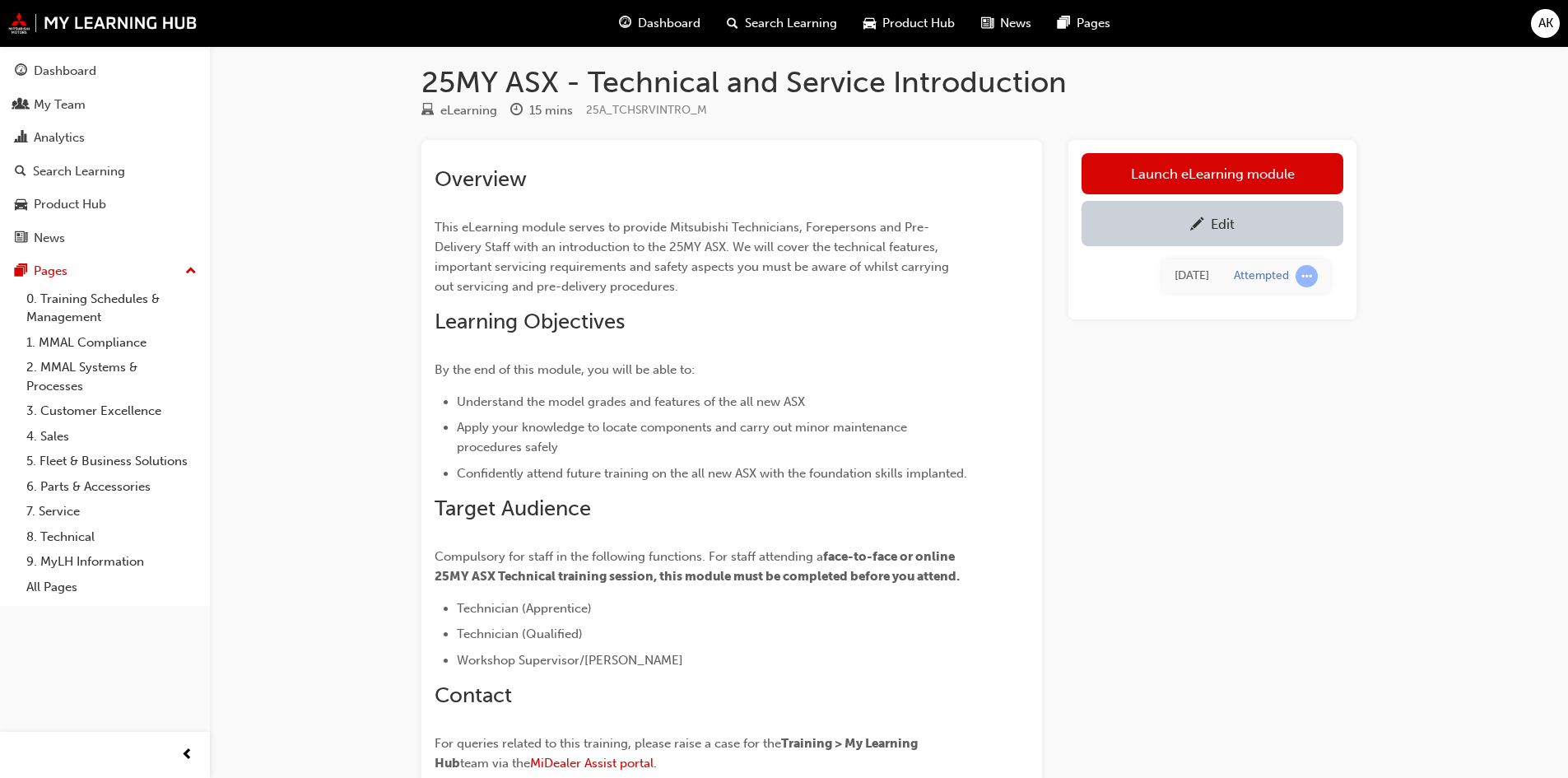
scroll to position [0, 0]
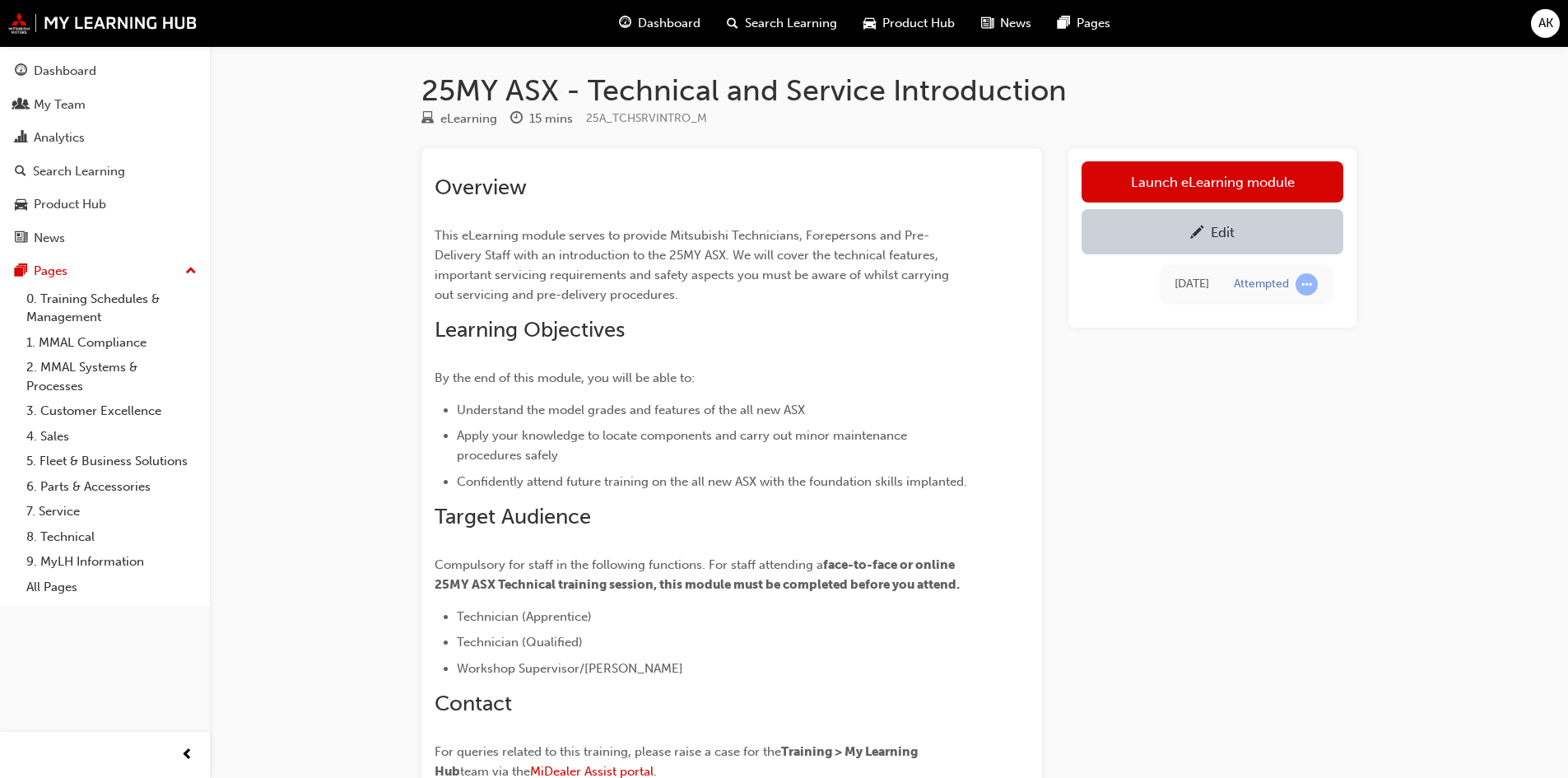
click at [1199, 218] on link "Edit" at bounding box center [1212, 232] width 262 height 45
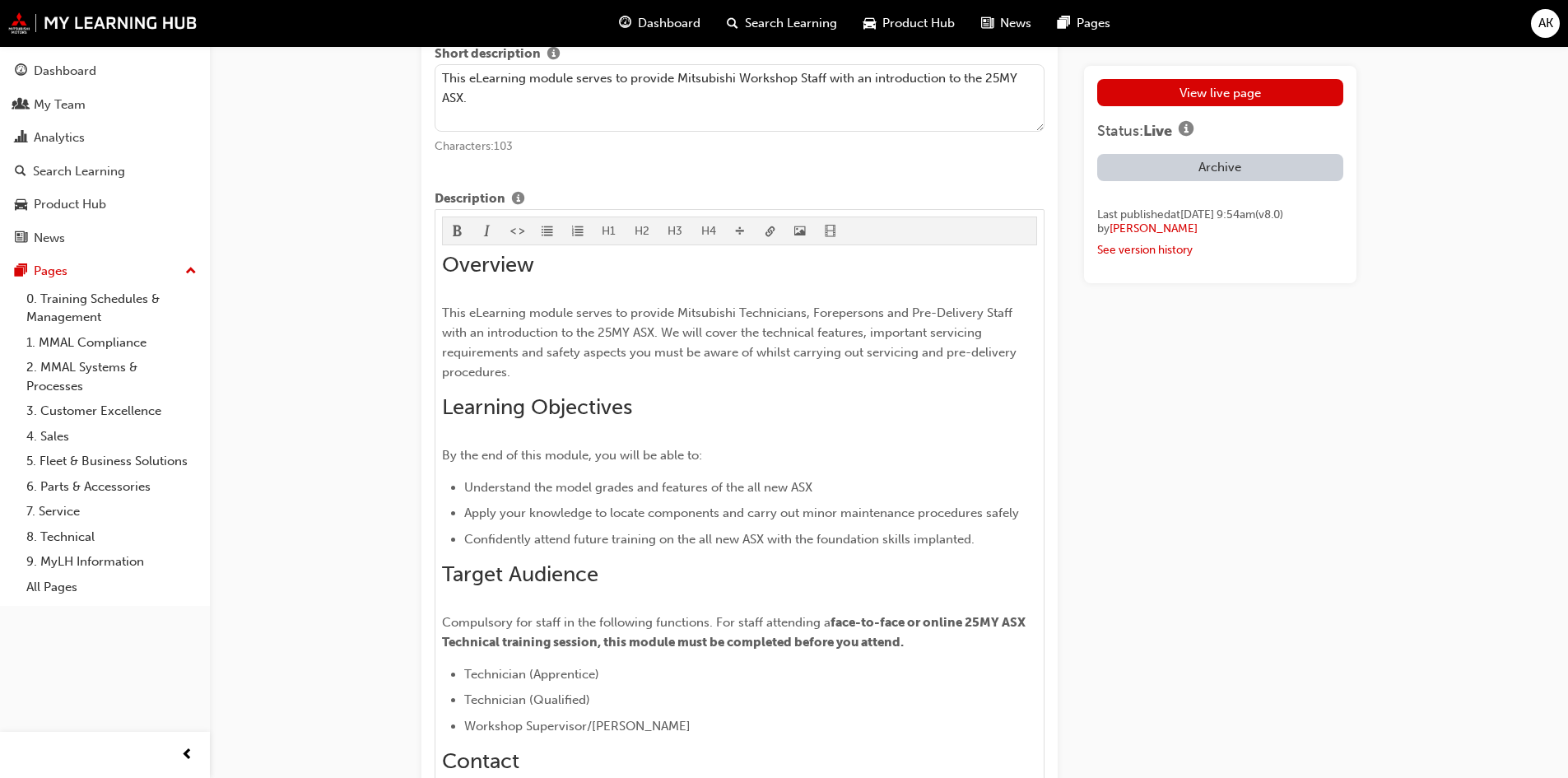
scroll to position [1153, 0]
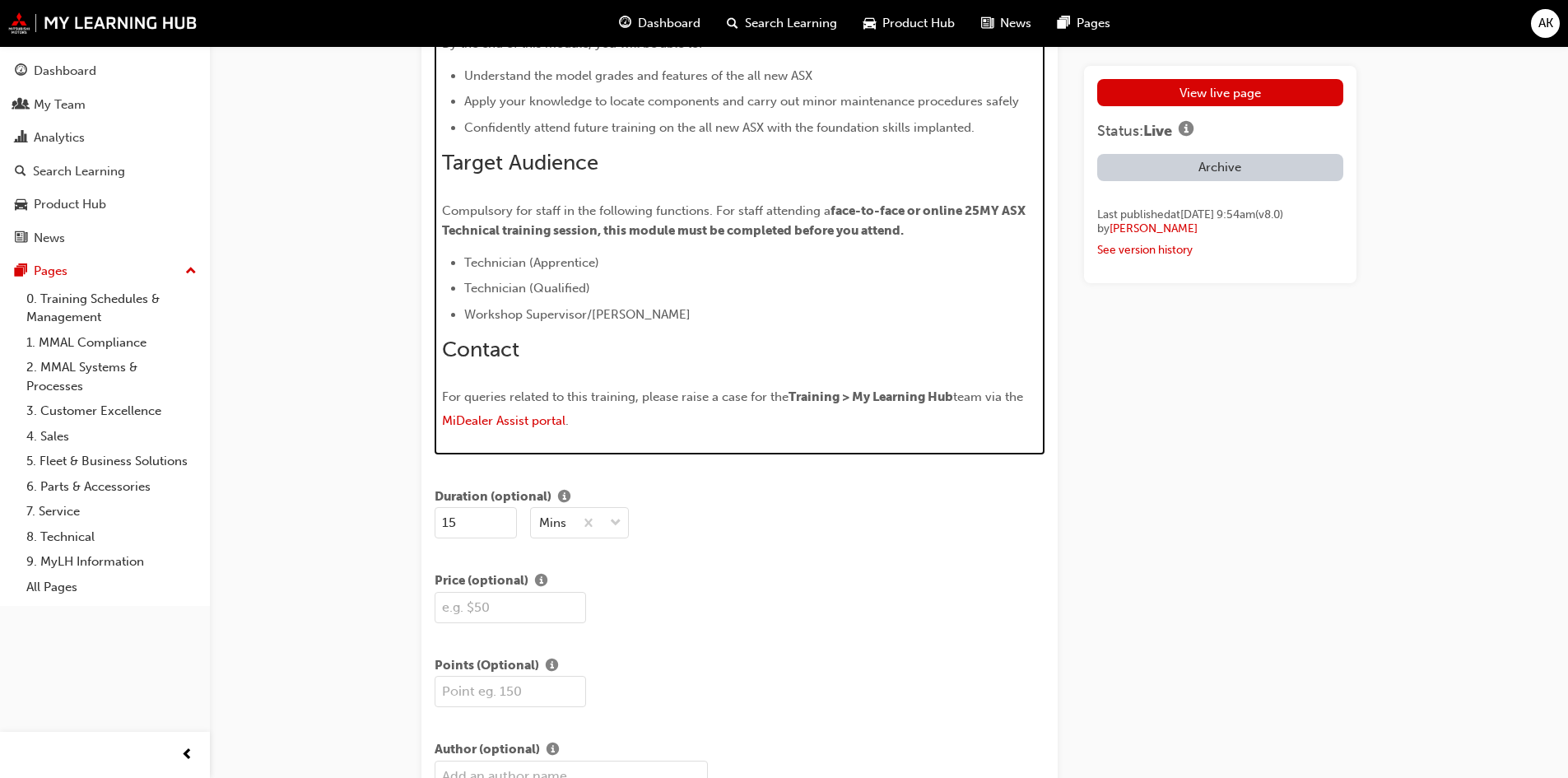
drag, startPoint x: 470, startPoint y: 247, endPoint x: 488, endPoint y: 243, distance: 18.4
click at [470, 255] on span "Technician (Apprentice)" at bounding box center [531, 263] width 135 height 15
click at [679, 281] on ul "Technician (Apprentice) Technician (Qualified) Workshop Supervisor/[PERSON_NAME]" at bounding box center [739, 289] width 595 height 72
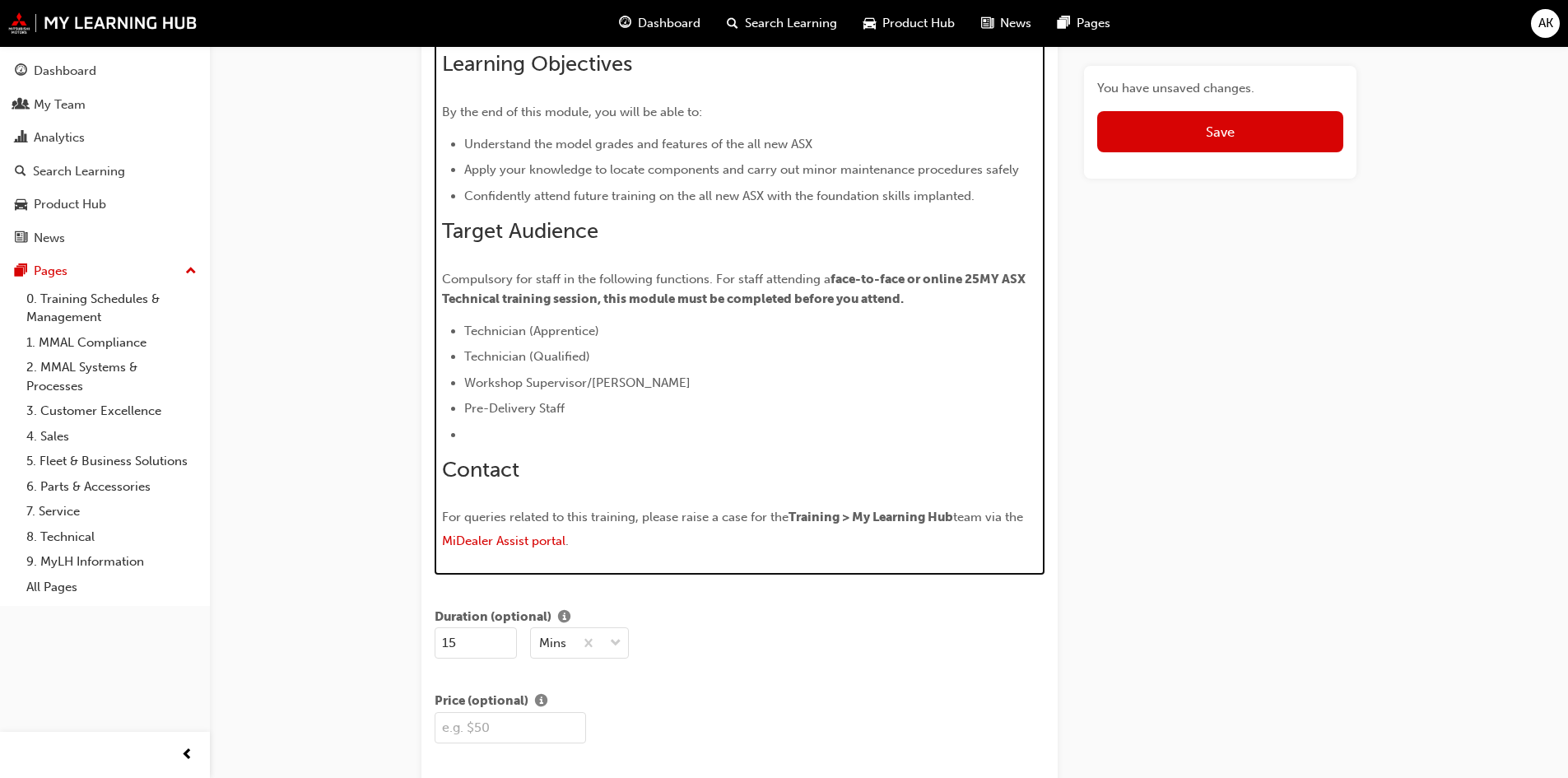
scroll to position [1109, 0]
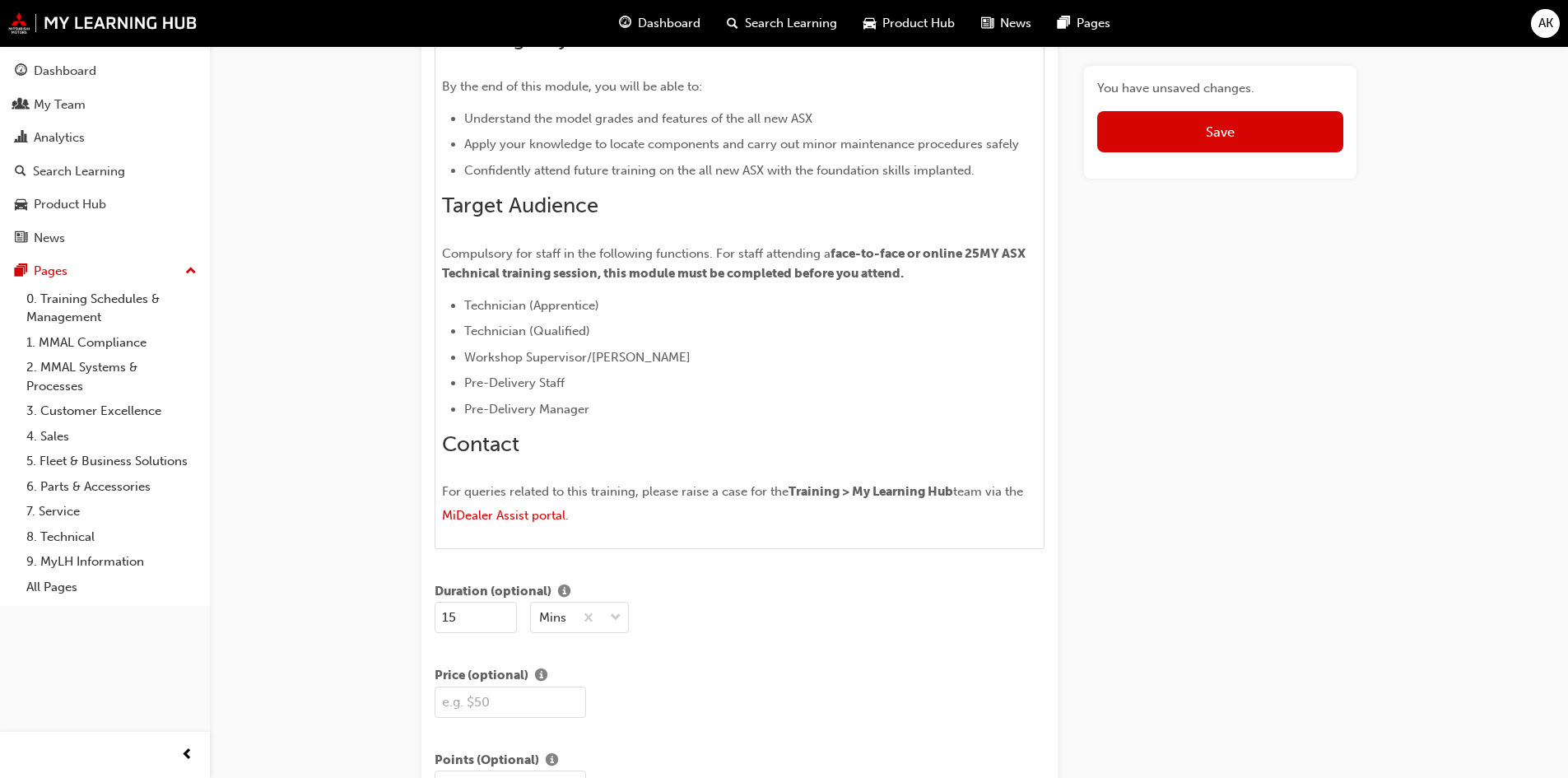
click at [1222, 133] on span "Save" at bounding box center [1220, 132] width 28 height 17
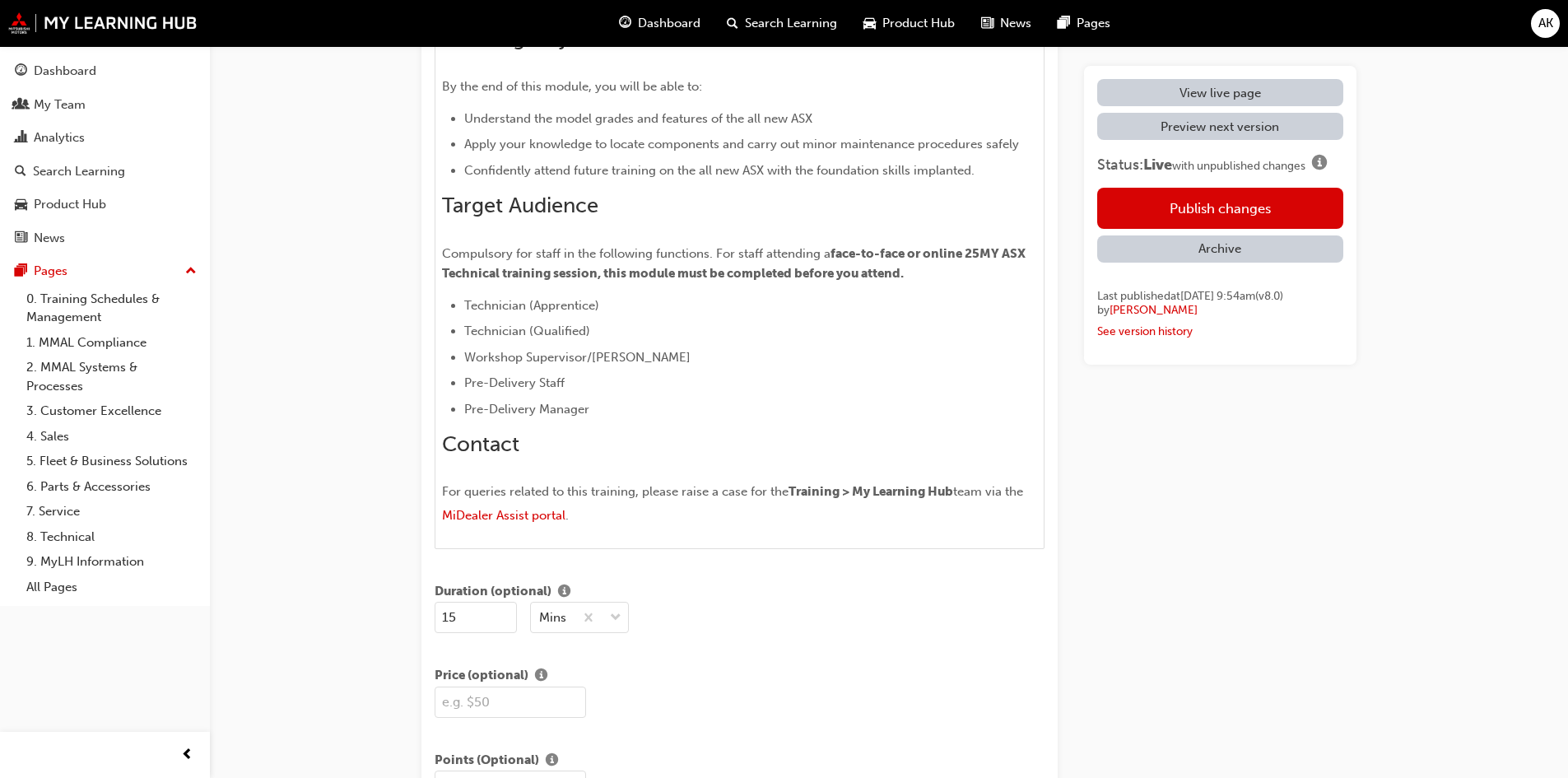
click at [1210, 210] on button "Publish changes" at bounding box center [1220, 207] width 246 height 41
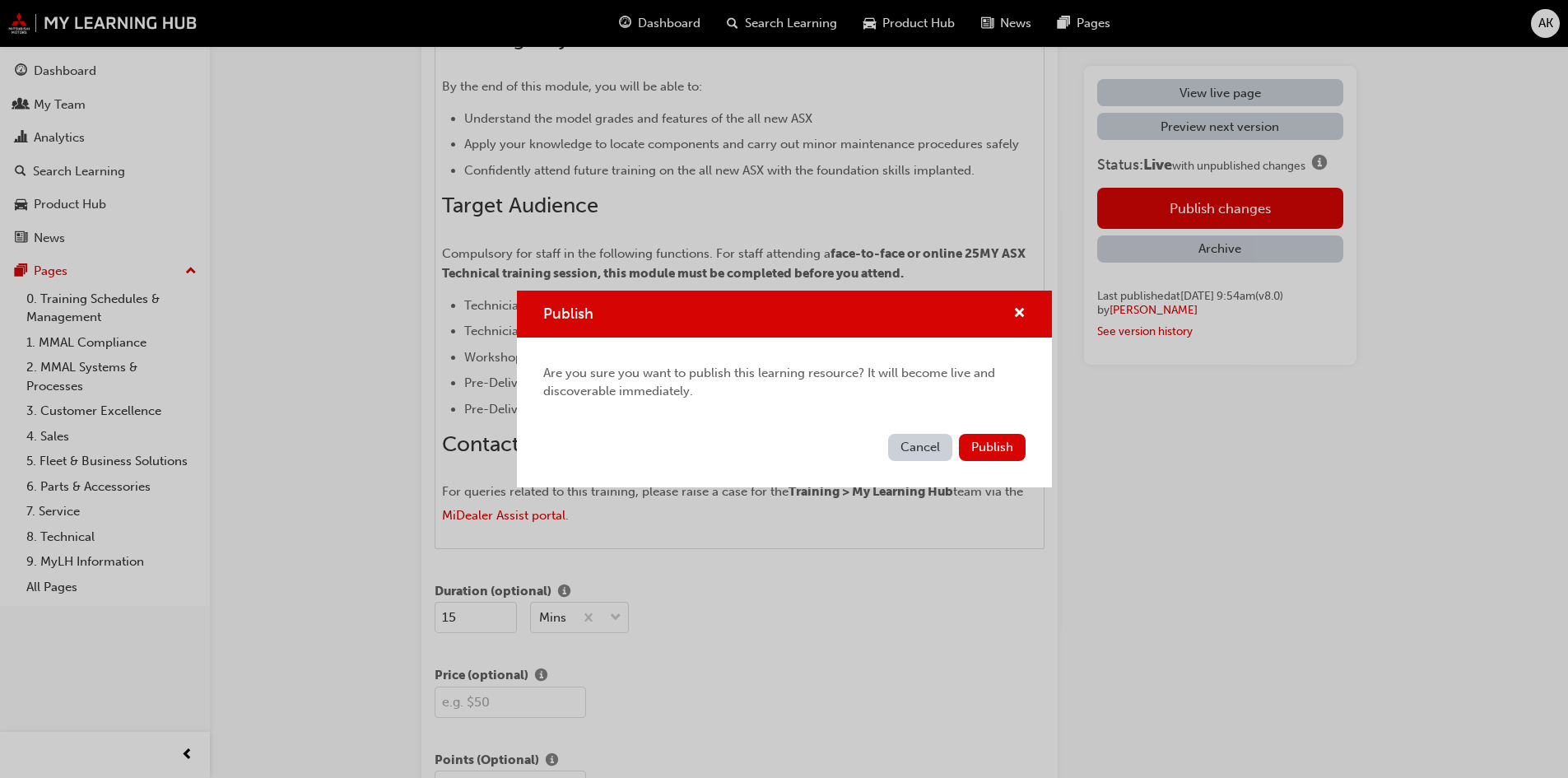
click at [988, 451] on span "Publish" at bounding box center [992, 447] width 42 height 15
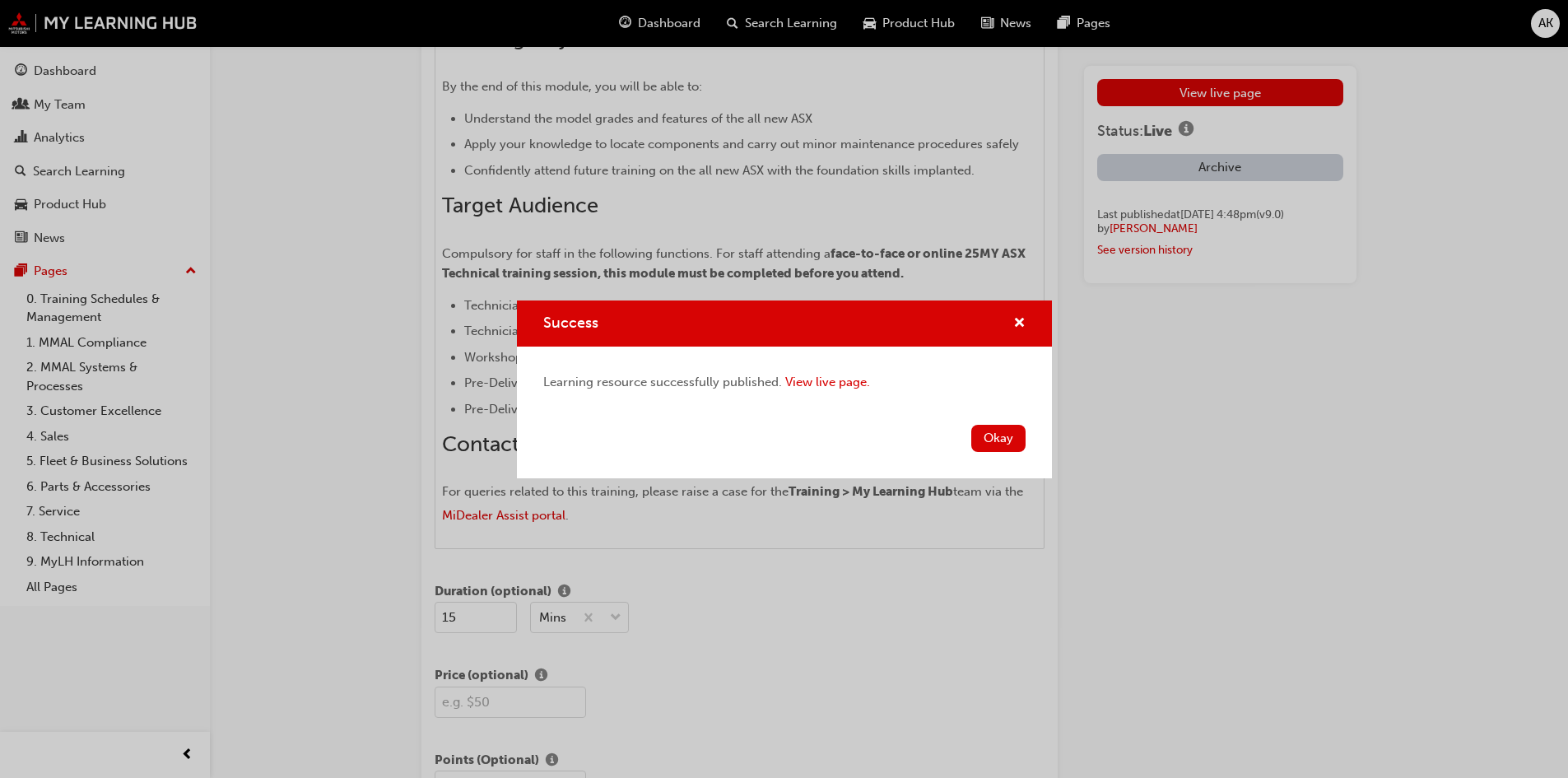
click at [1009, 433] on button "Okay" at bounding box center [998, 438] width 54 height 27
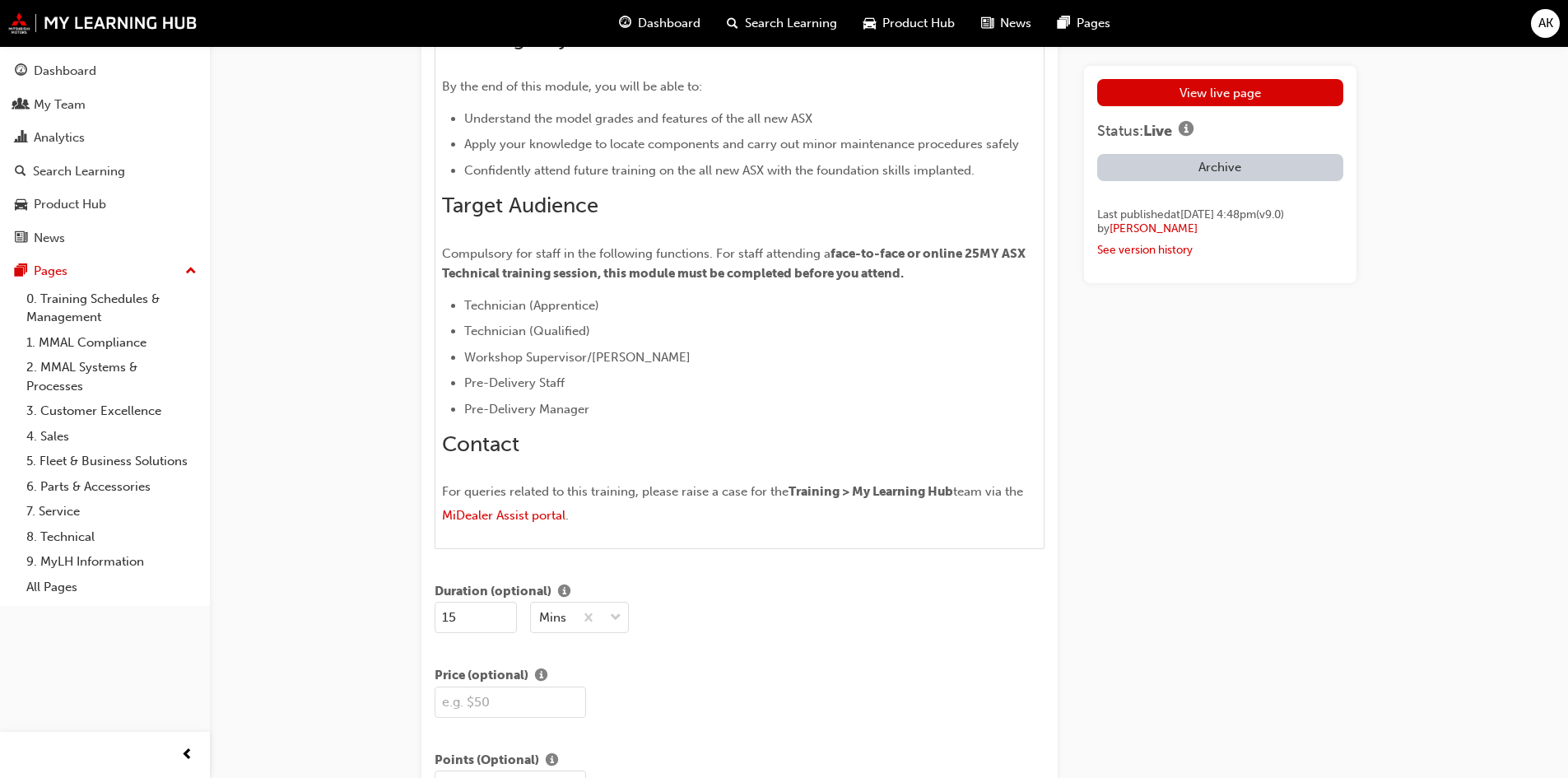
click at [1326, 453] on div "View live page Status: Live Archive Last published at Mon 29 Sep 2025 4:48pm (v…" at bounding box center [1220, 673] width 273 height 3420
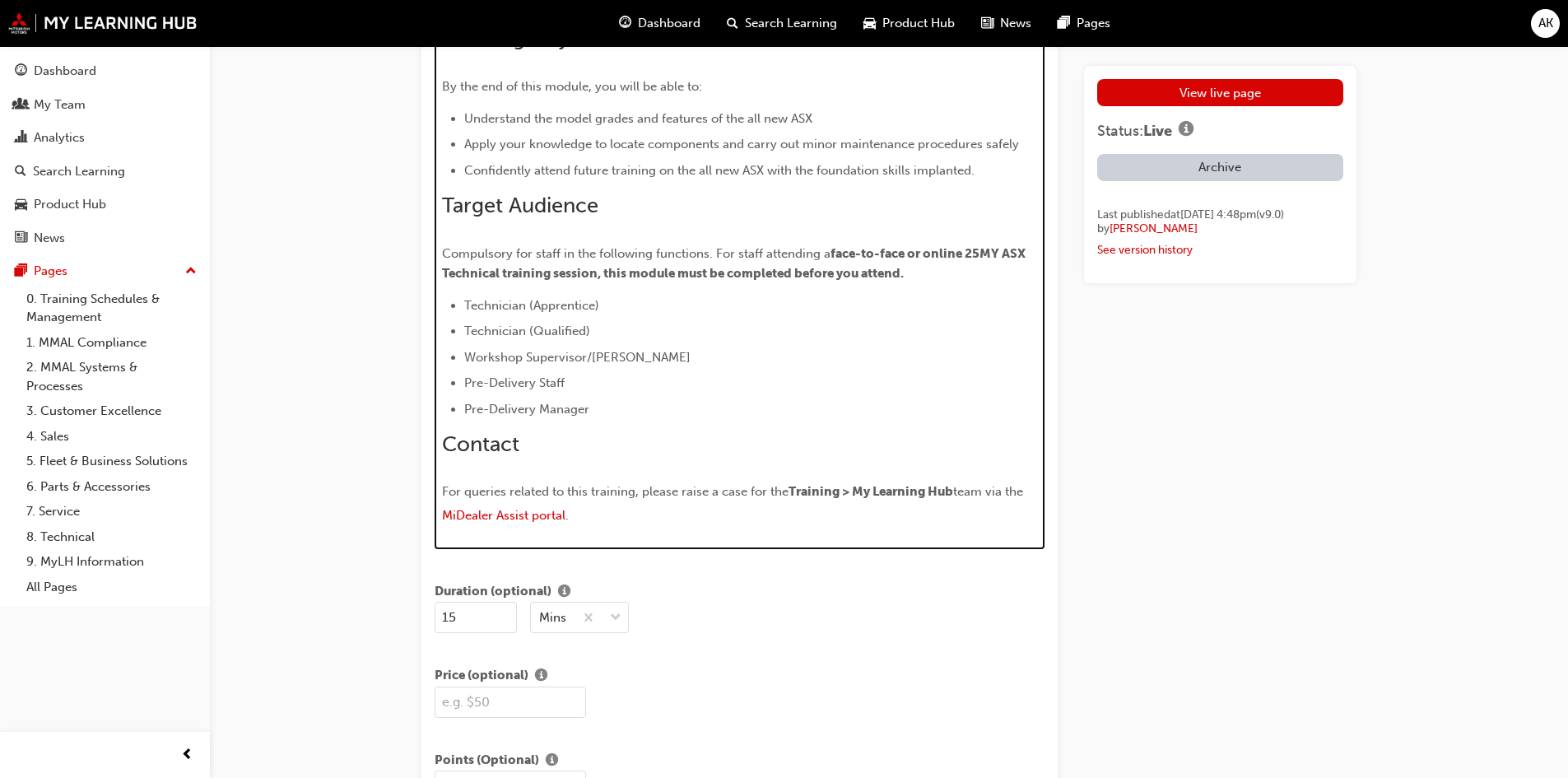
click at [678, 497] on p "For queries related to this training, please raise a case for the Training > My…" at bounding box center [739, 505] width 595 height 48
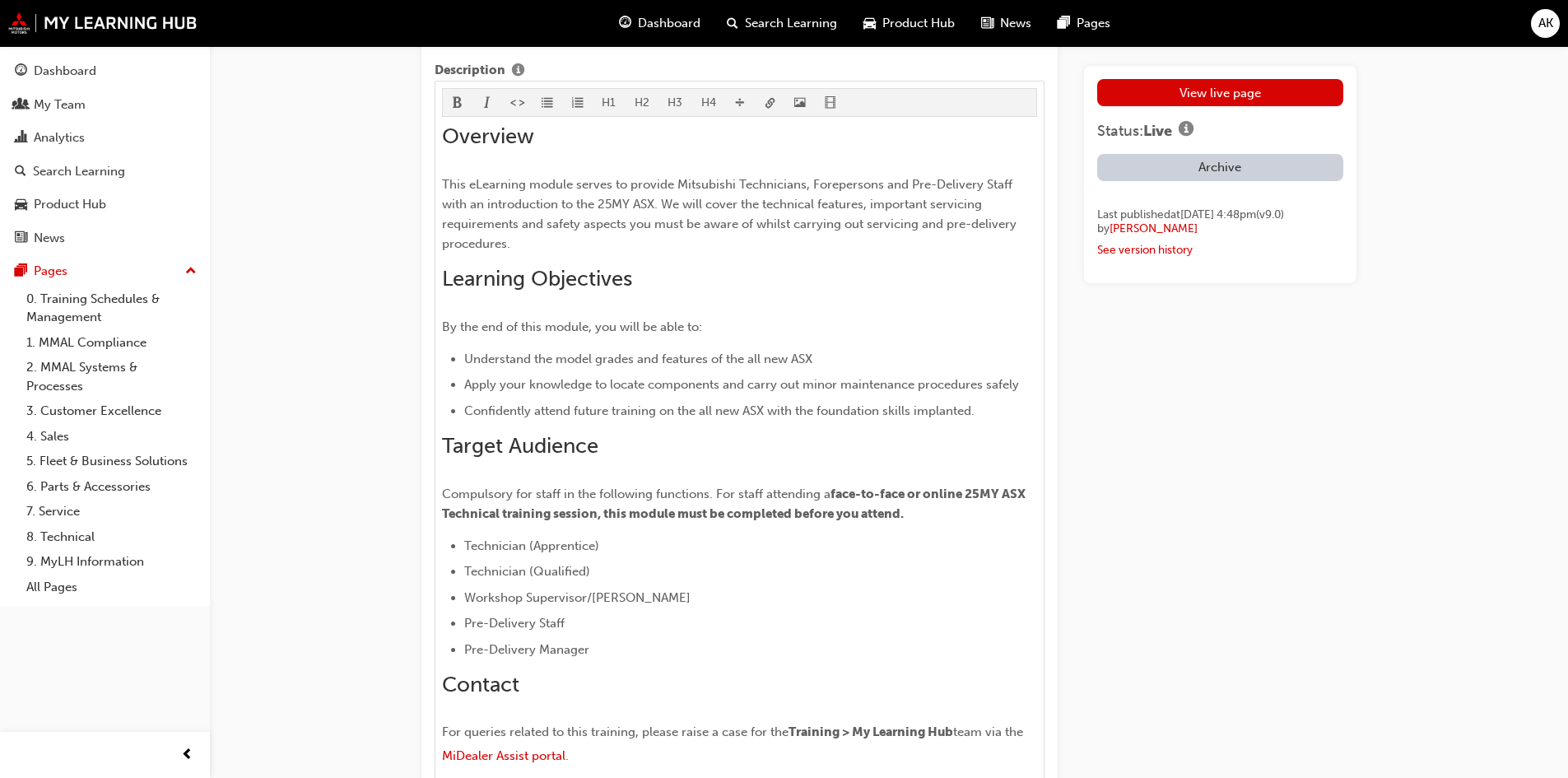
scroll to position [1027, 0]
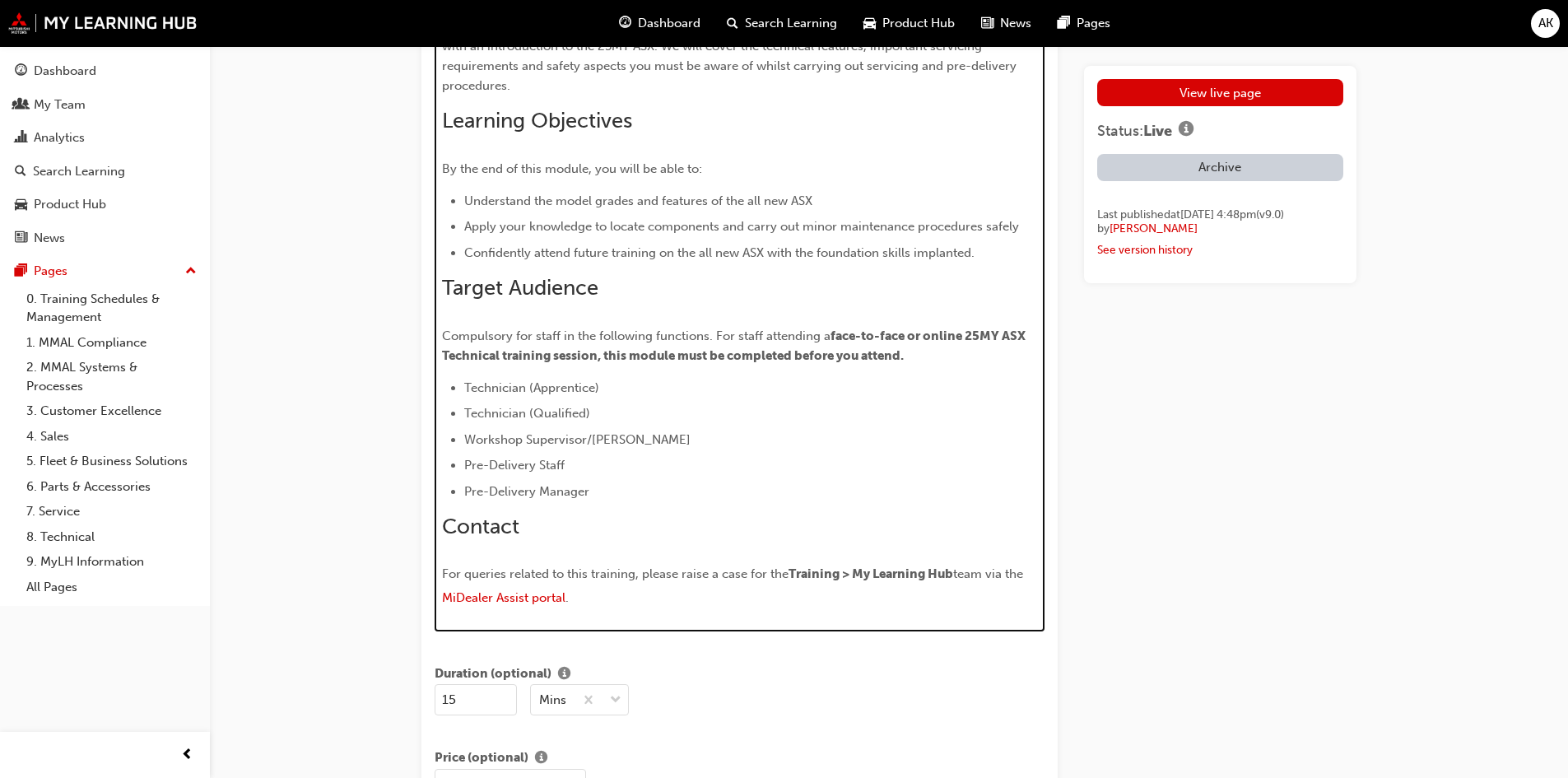
drag, startPoint x: 605, startPoint y: 468, endPoint x: 623, endPoint y: 479, distance: 21.1
click at [605, 482] on li "Pre-Delivery Manager" at bounding box center [751, 492] width 574 height 20
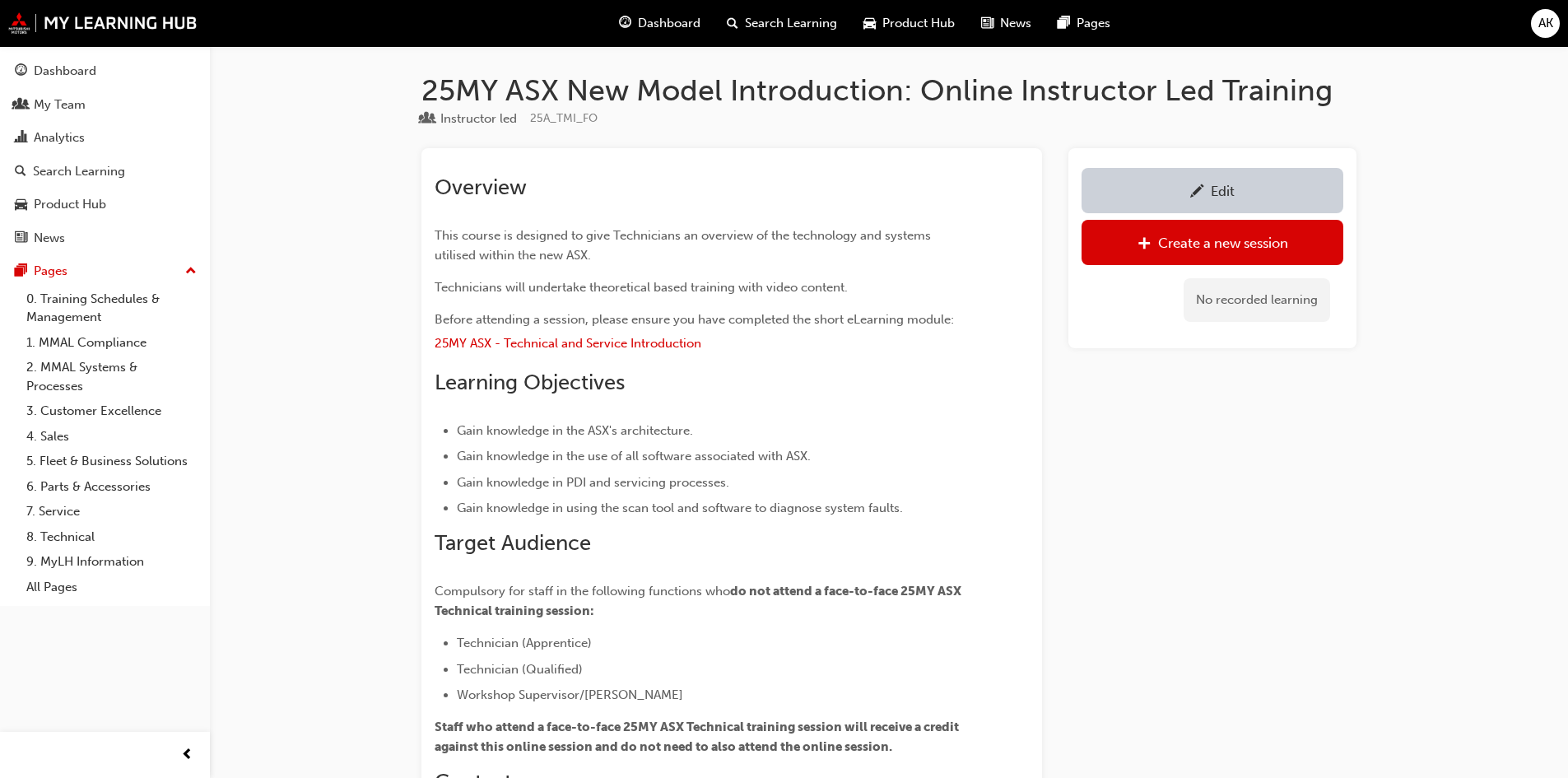
drag, startPoint x: 43, startPoint y: 179, endPoint x: 364, endPoint y: 112, distance: 327.9
click at [43, 179] on div "Search Learning" at bounding box center [79, 171] width 92 height 19
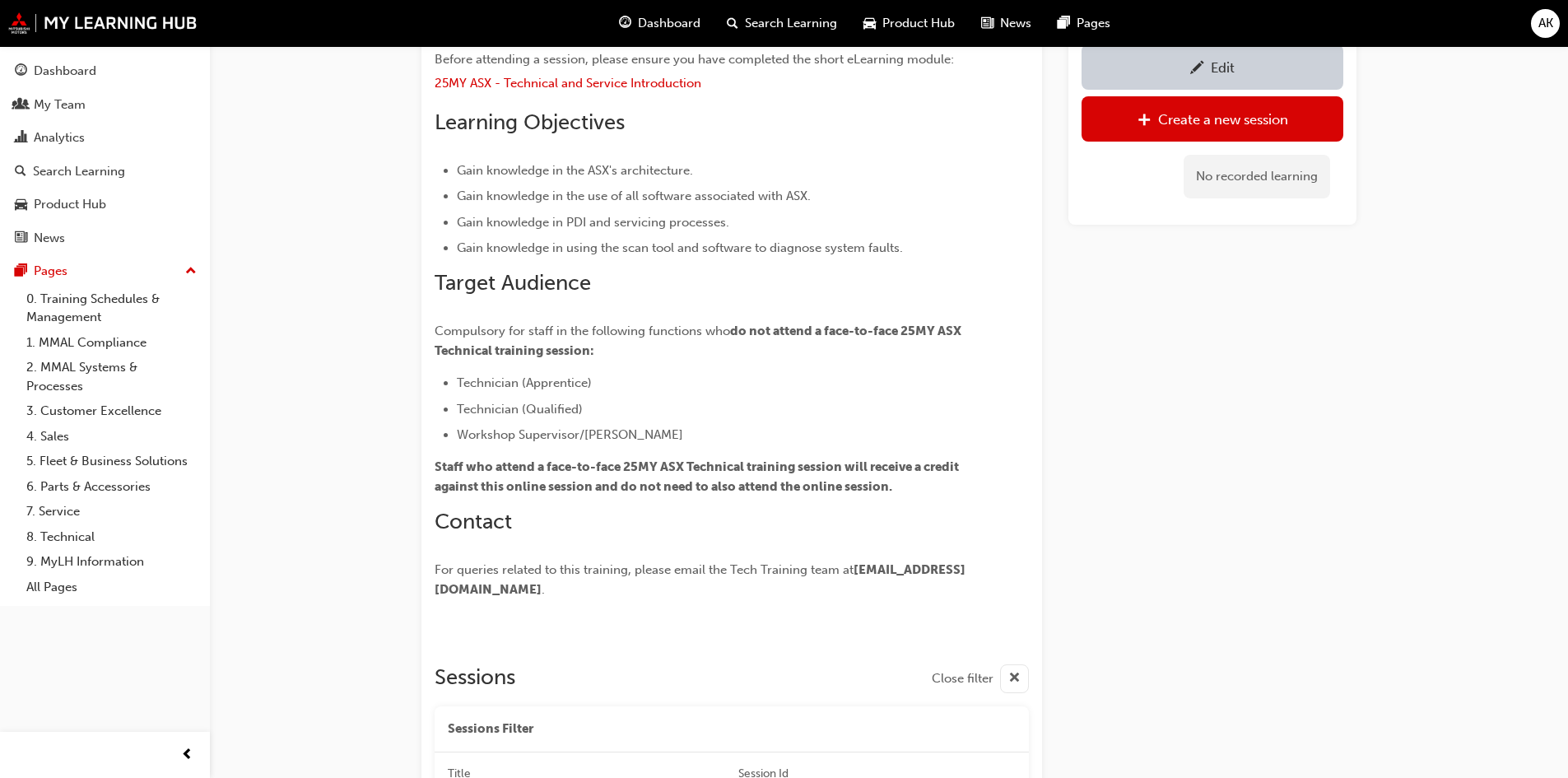
scroll to position [165, 0]
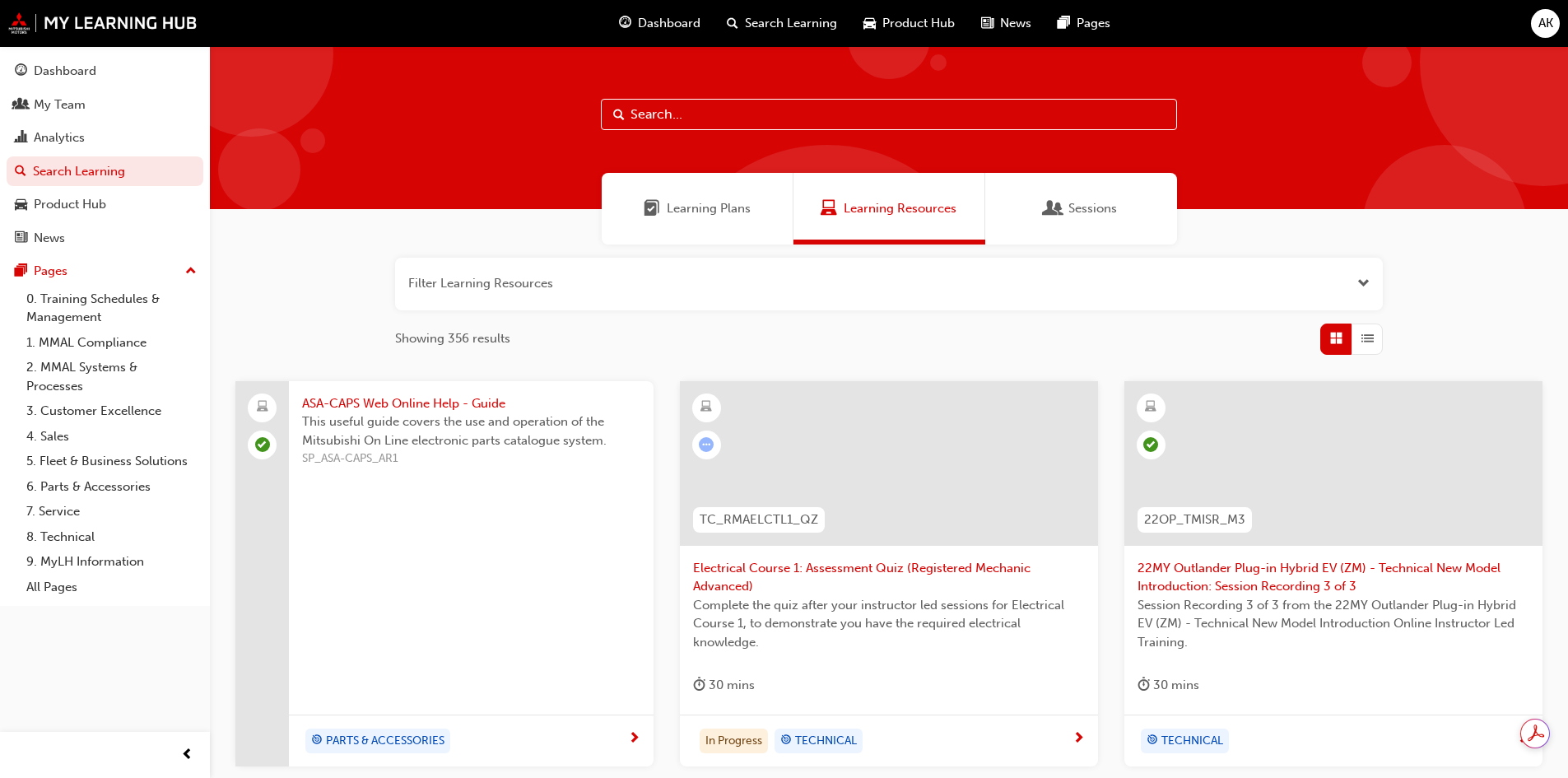
click at [668, 198] on div "Learning Plans" at bounding box center [697, 209] width 192 height 72
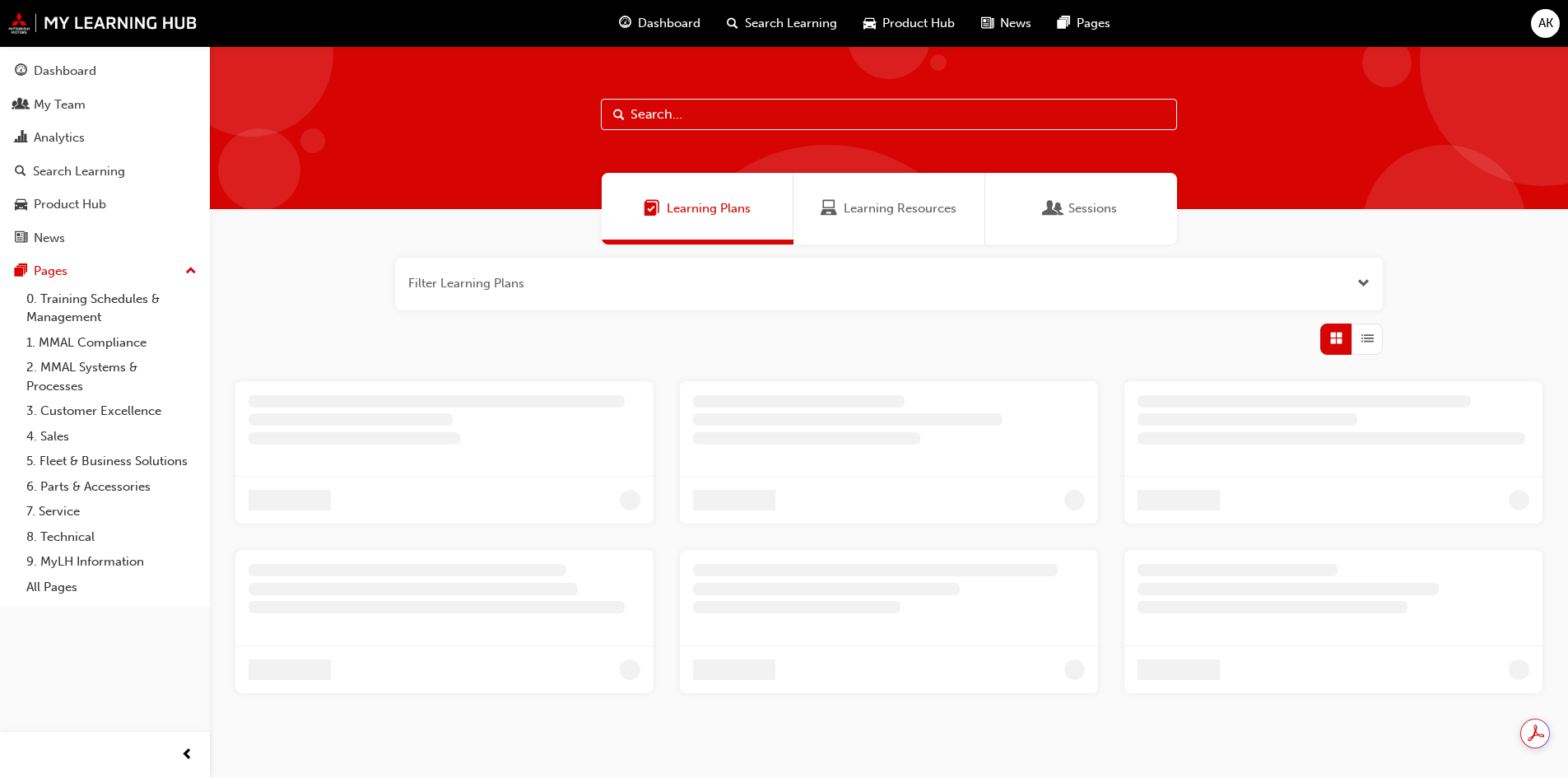
click at [694, 112] on input "text" at bounding box center [888, 114] width 576 height 31
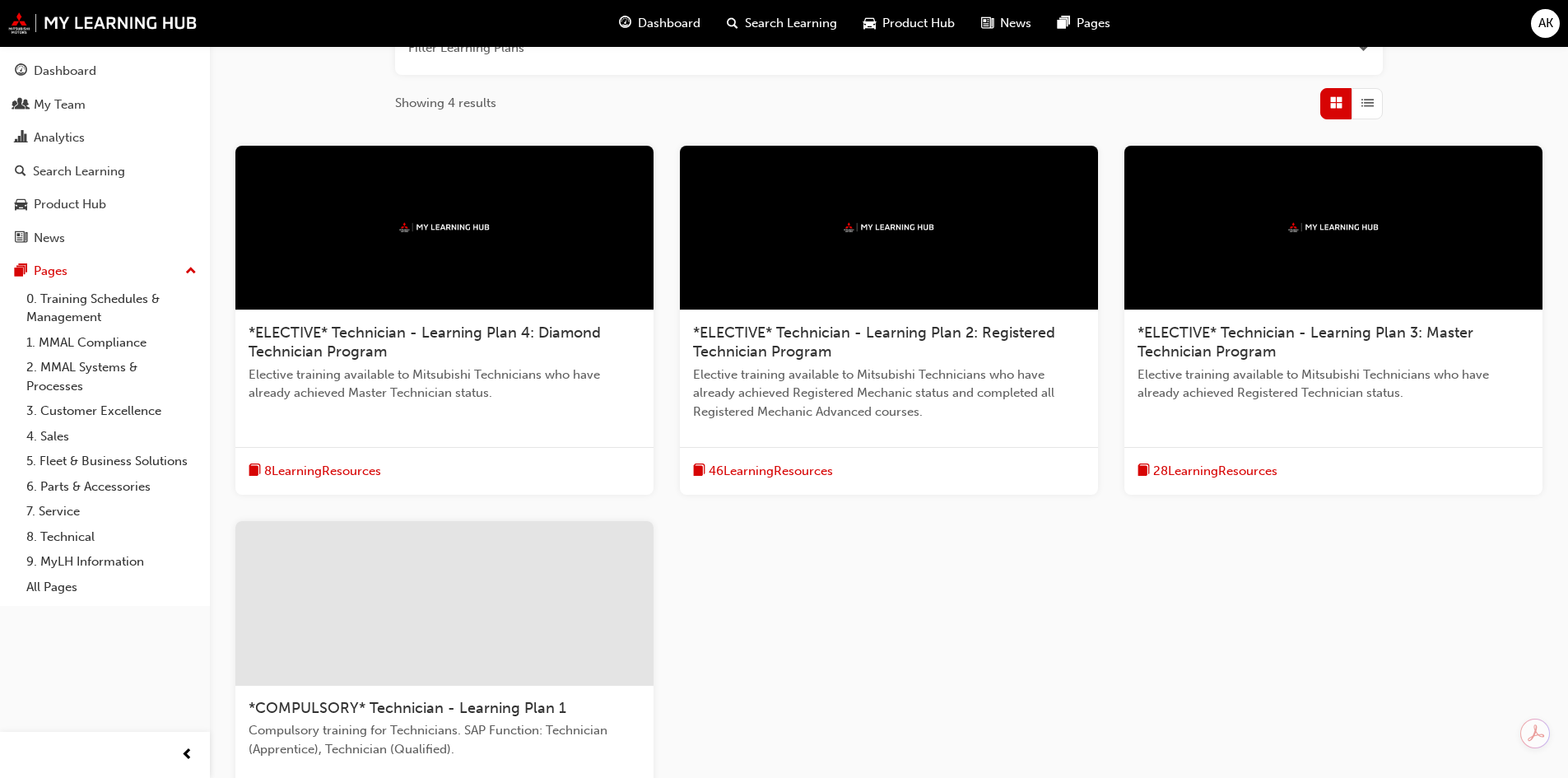
scroll to position [330, 0]
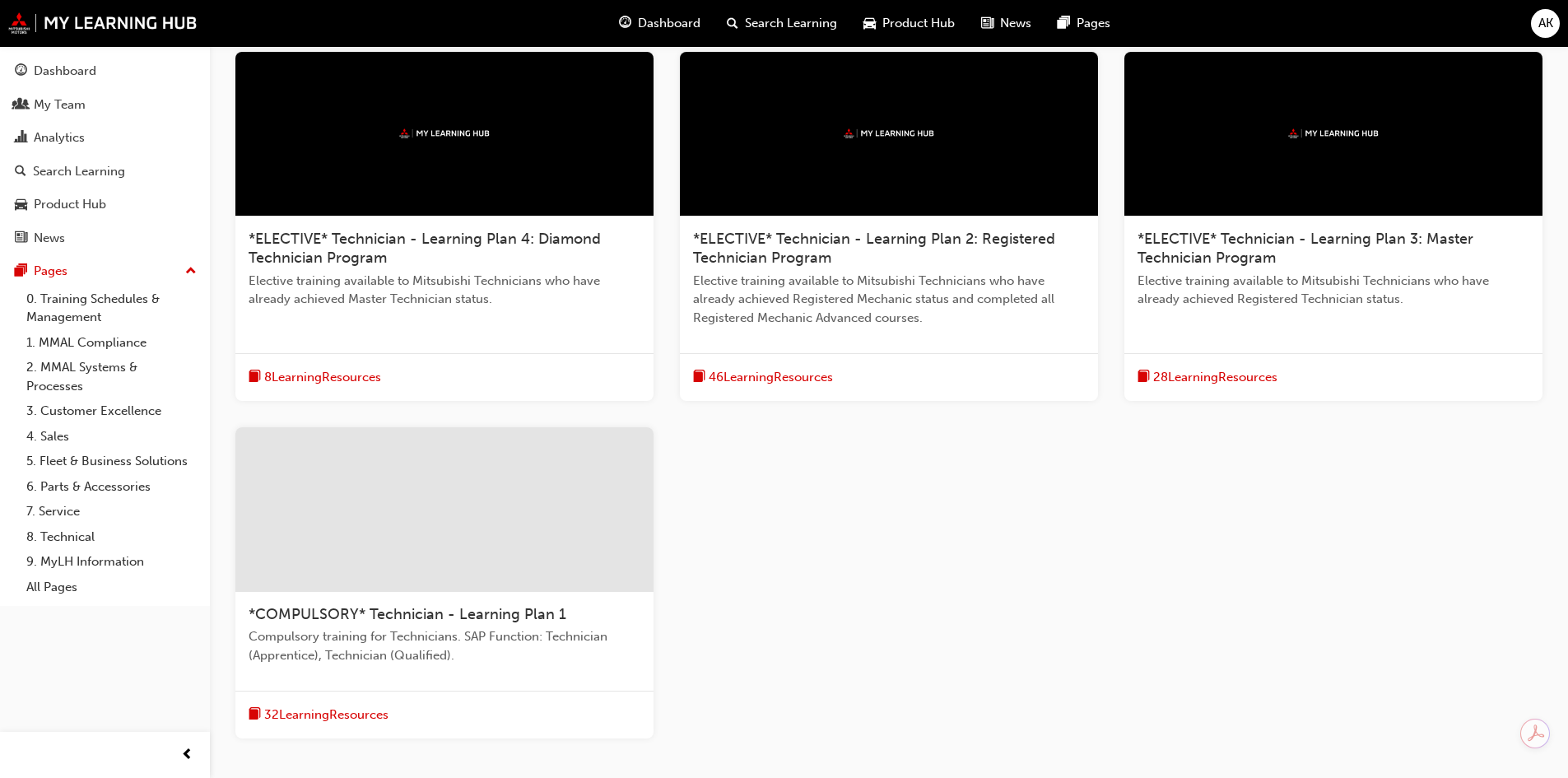
click at [487, 525] on div at bounding box center [444, 509] width 418 height 165
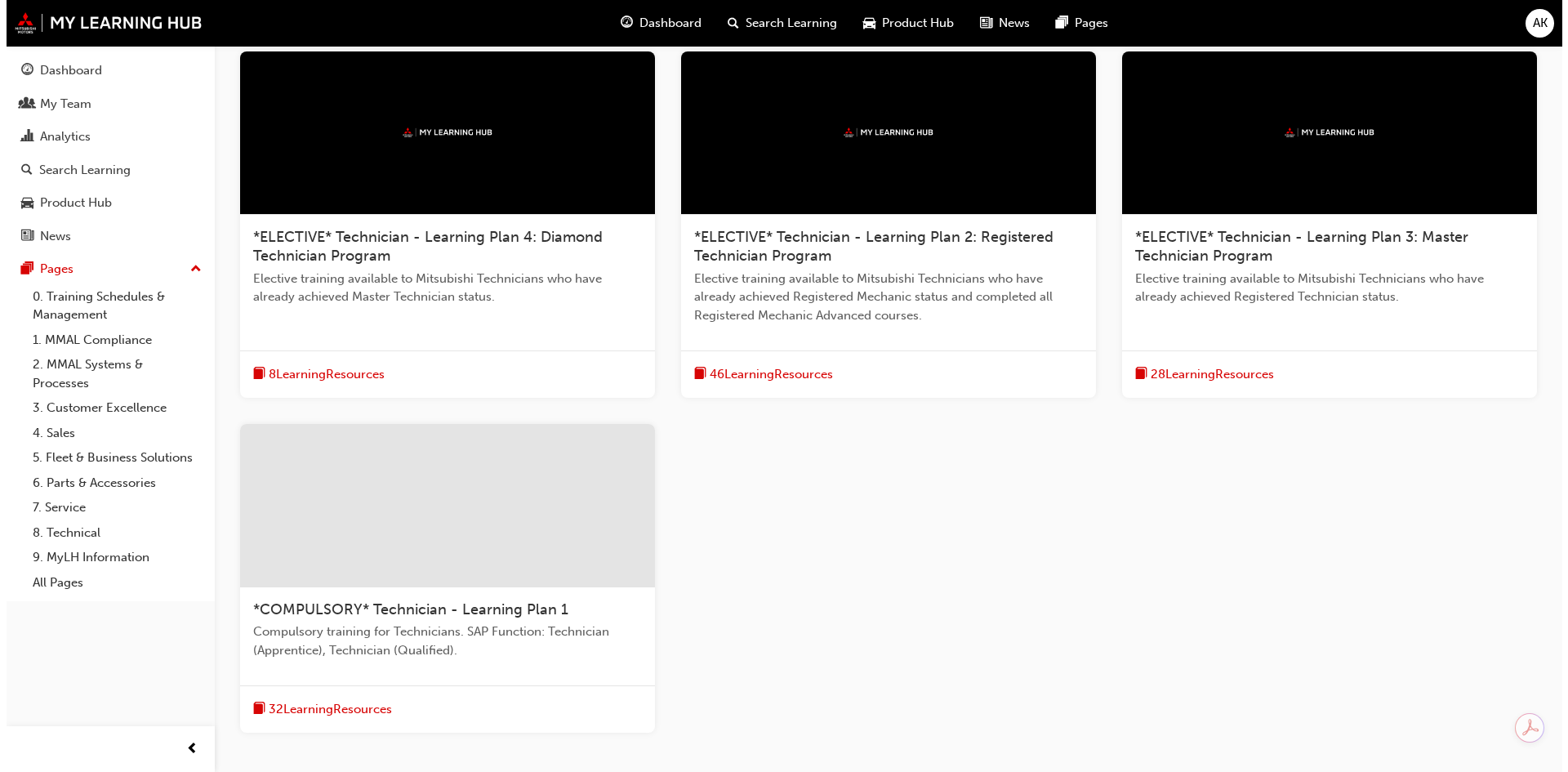
scroll to position [0, 0]
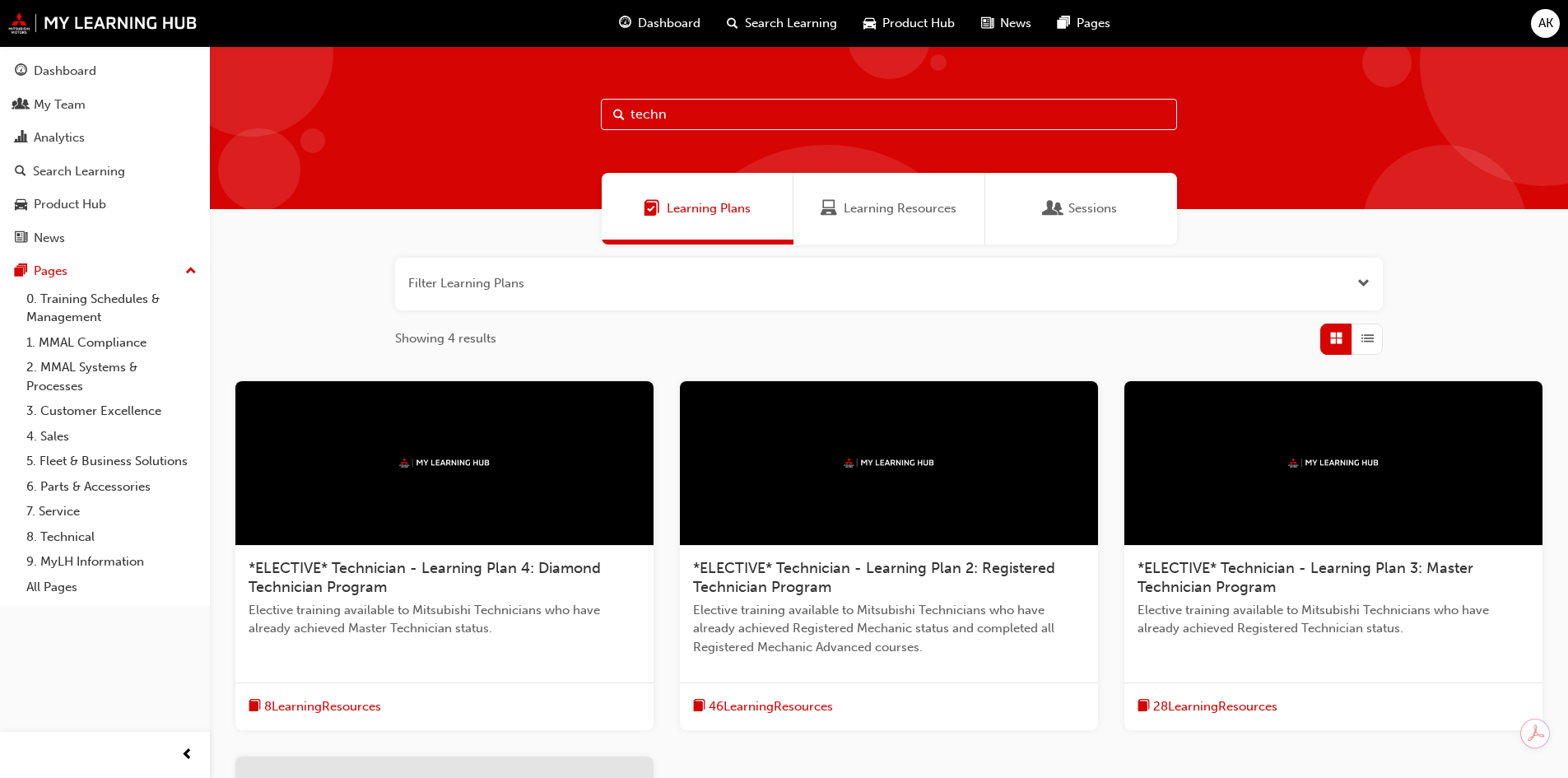
drag, startPoint x: 608, startPoint y: 113, endPoint x: 563, endPoint y: 110, distance: 45.1
click at [570, 110] on div "techn" at bounding box center [889, 127] width 1358 height 163
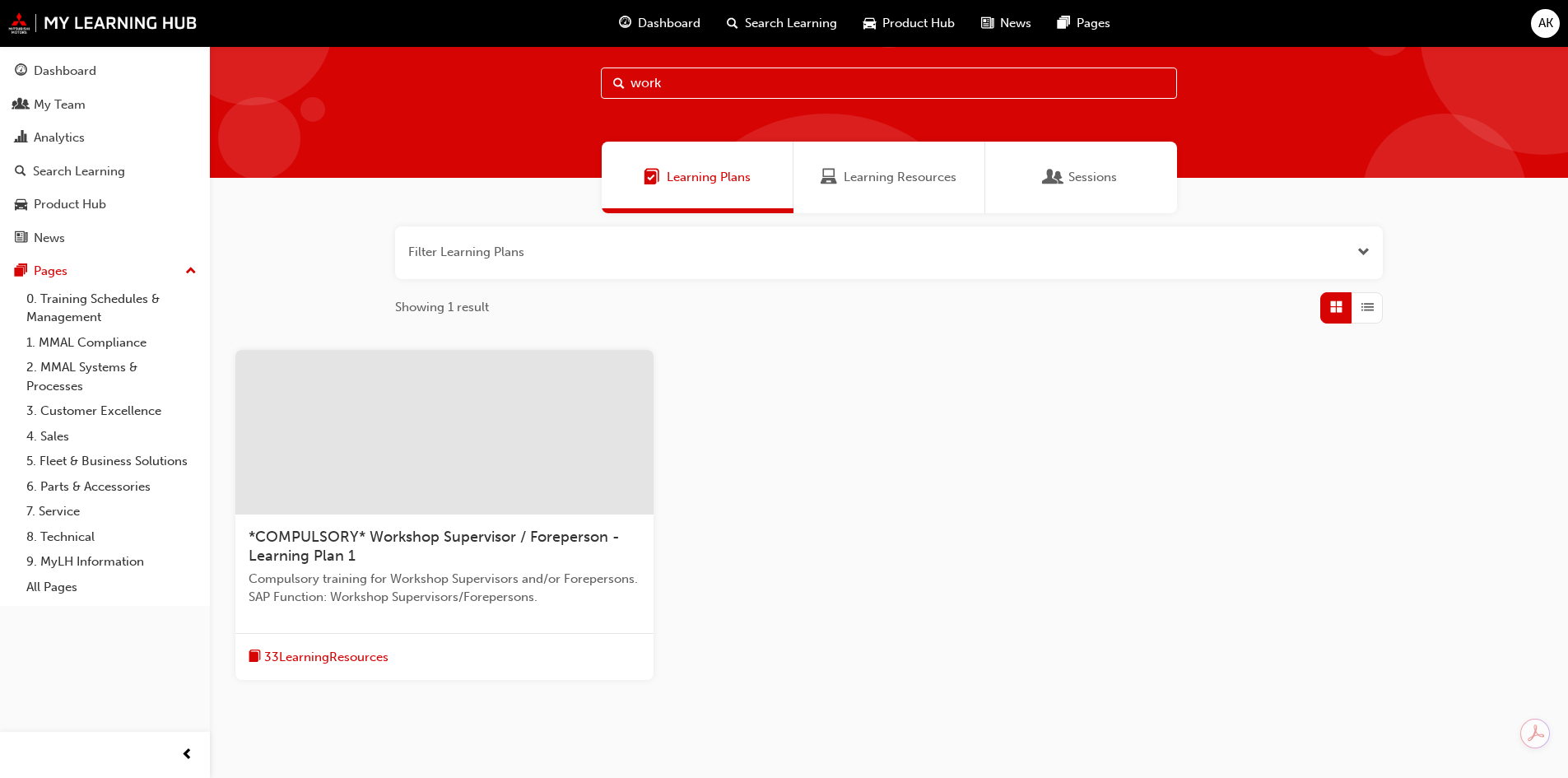
scroll to position [82, 0]
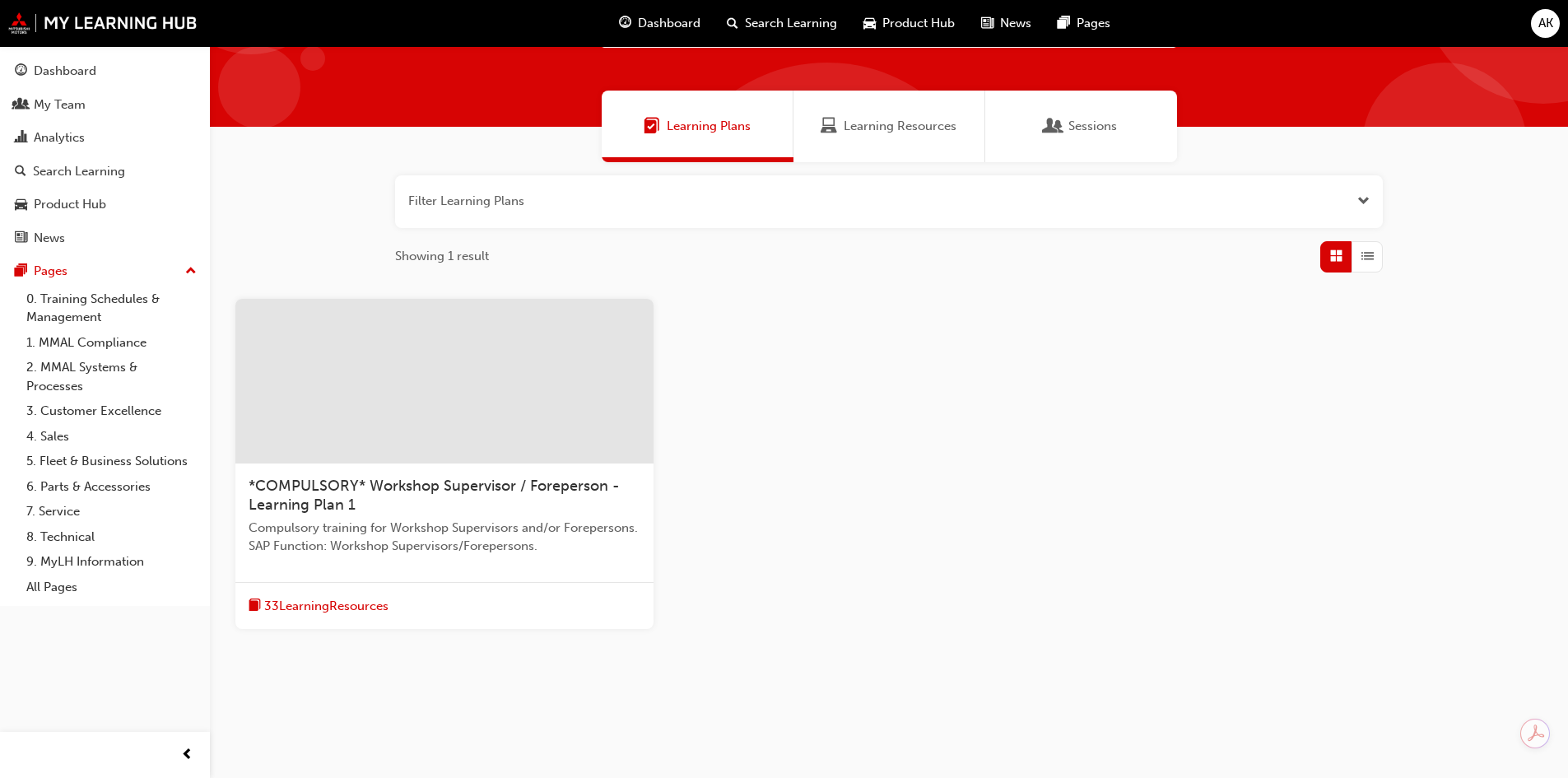
click at [467, 424] on div at bounding box center [444, 381] width 418 height 165
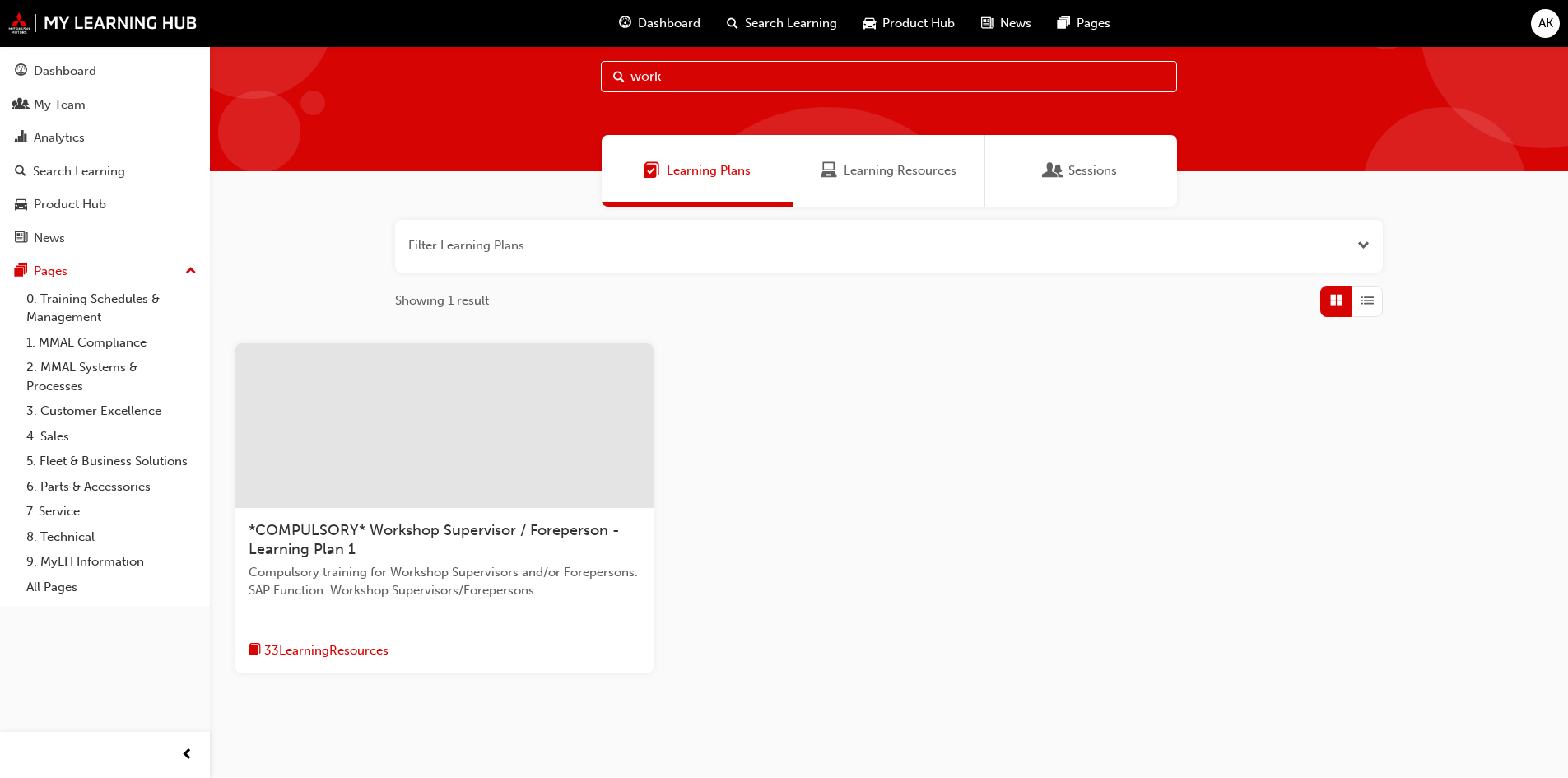
scroll to position [0, 0]
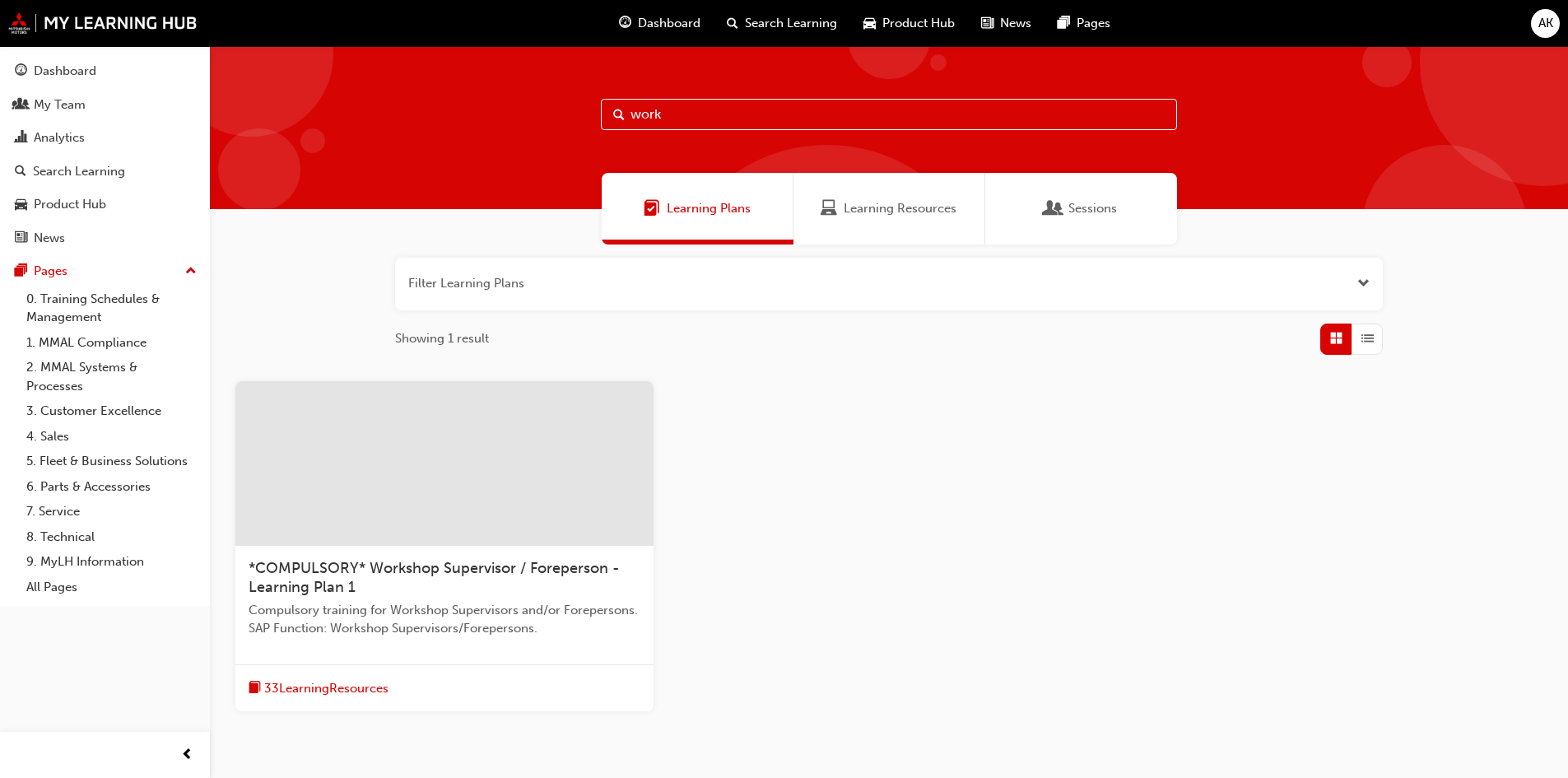
drag, startPoint x: 682, startPoint y: 109, endPoint x: 539, endPoint y: 105, distance: 143.1
click at [539, 105] on div "work" at bounding box center [889, 127] width 1358 height 163
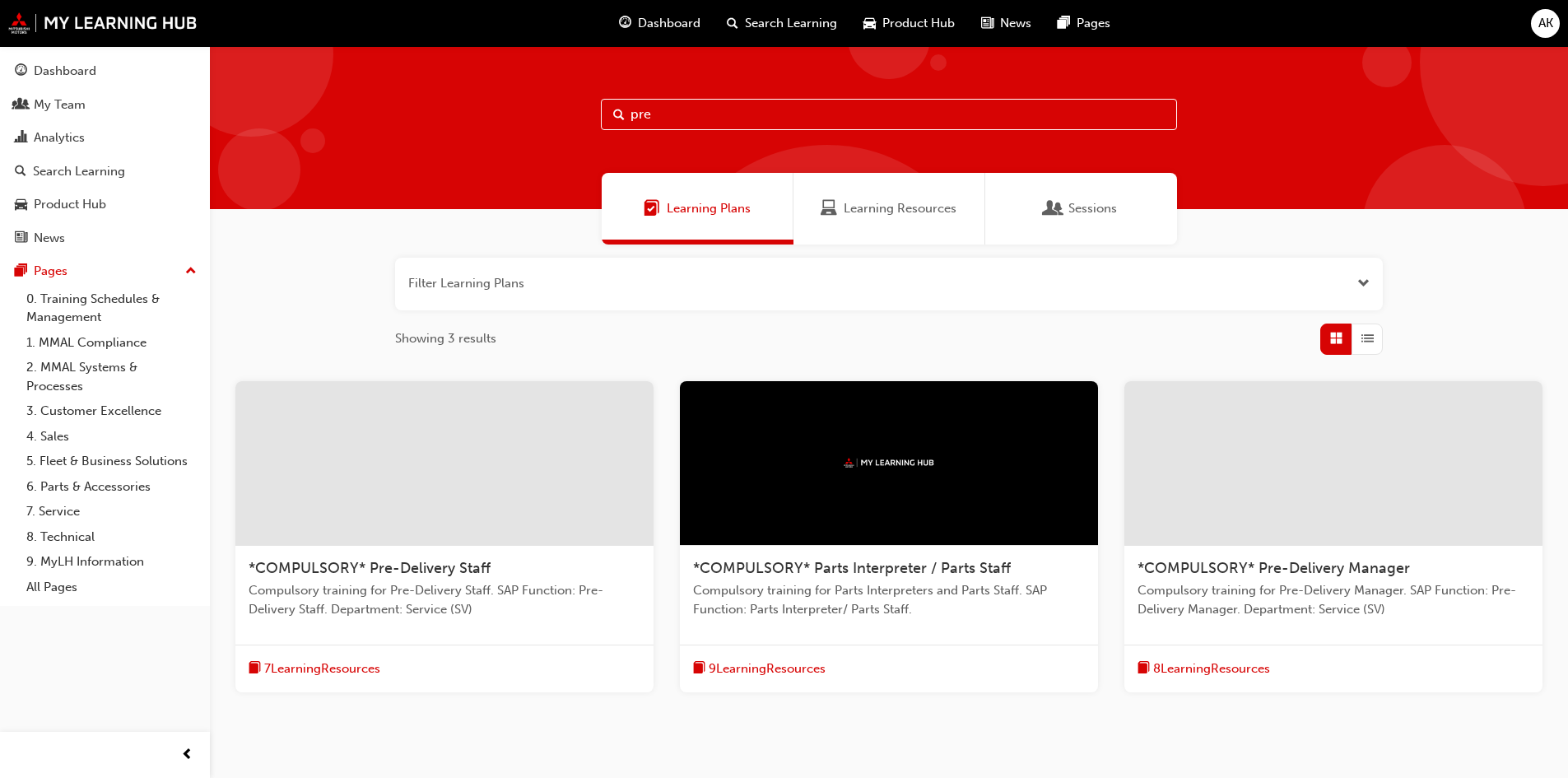
type input "pre"
click at [517, 503] on div at bounding box center [444, 463] width 418 height 165
click at [1289, 477] on div at bounding box center [1333, 463] width 418 height 165
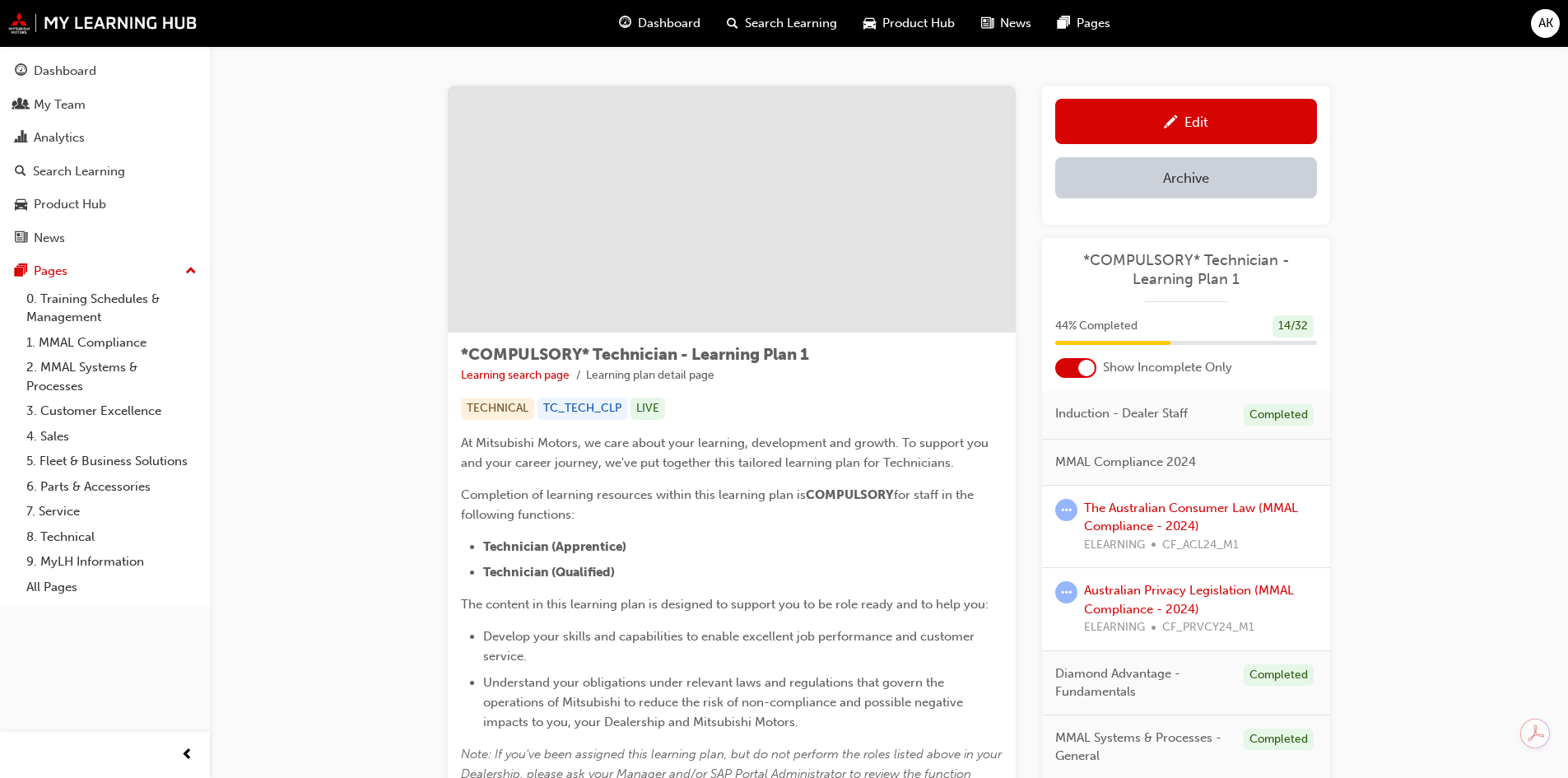
click at [1157, 125] on div "Edit" at bounding box center [1185, 121] width 237 height 21
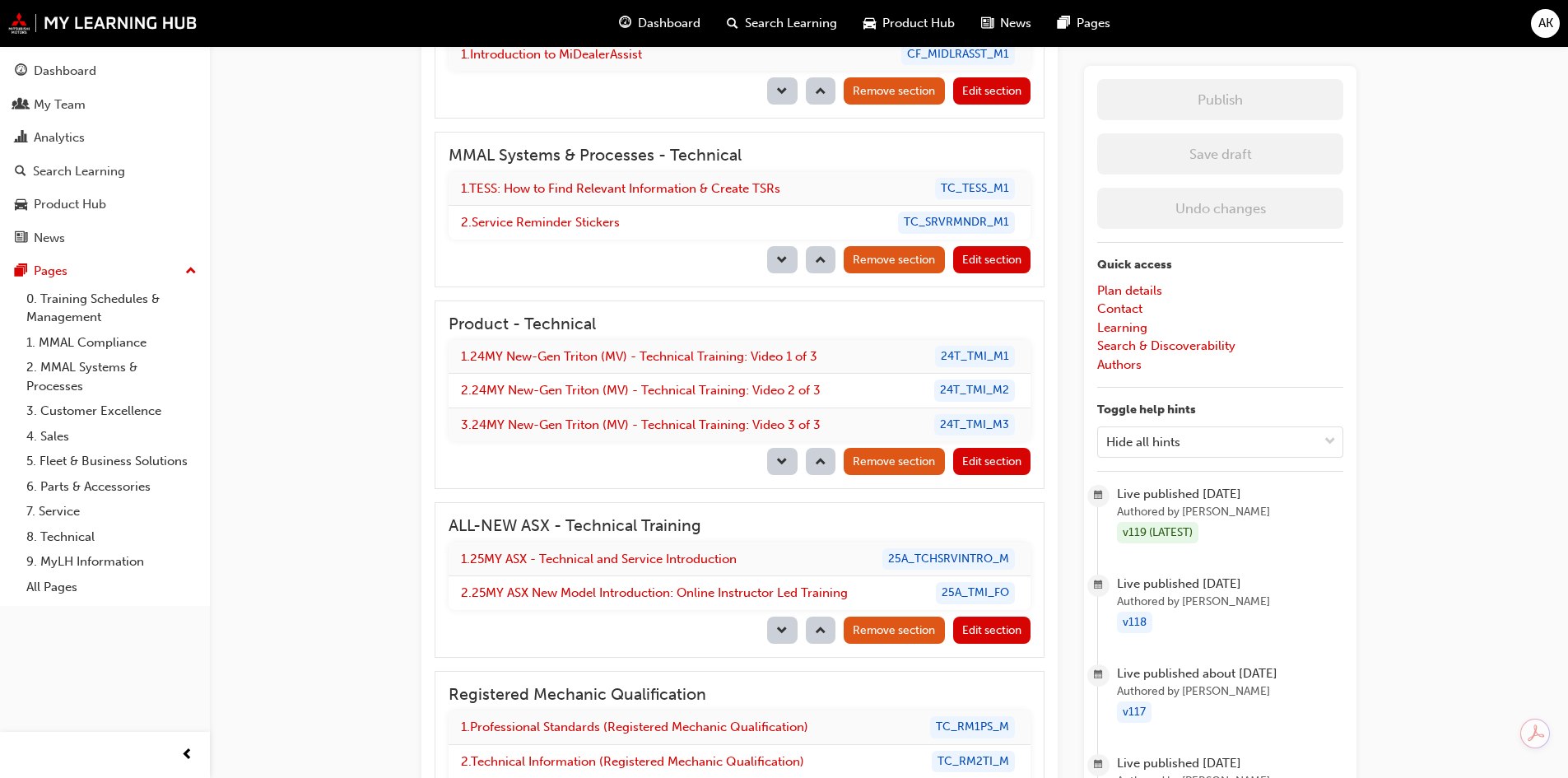
scroll to position [2470, 0]
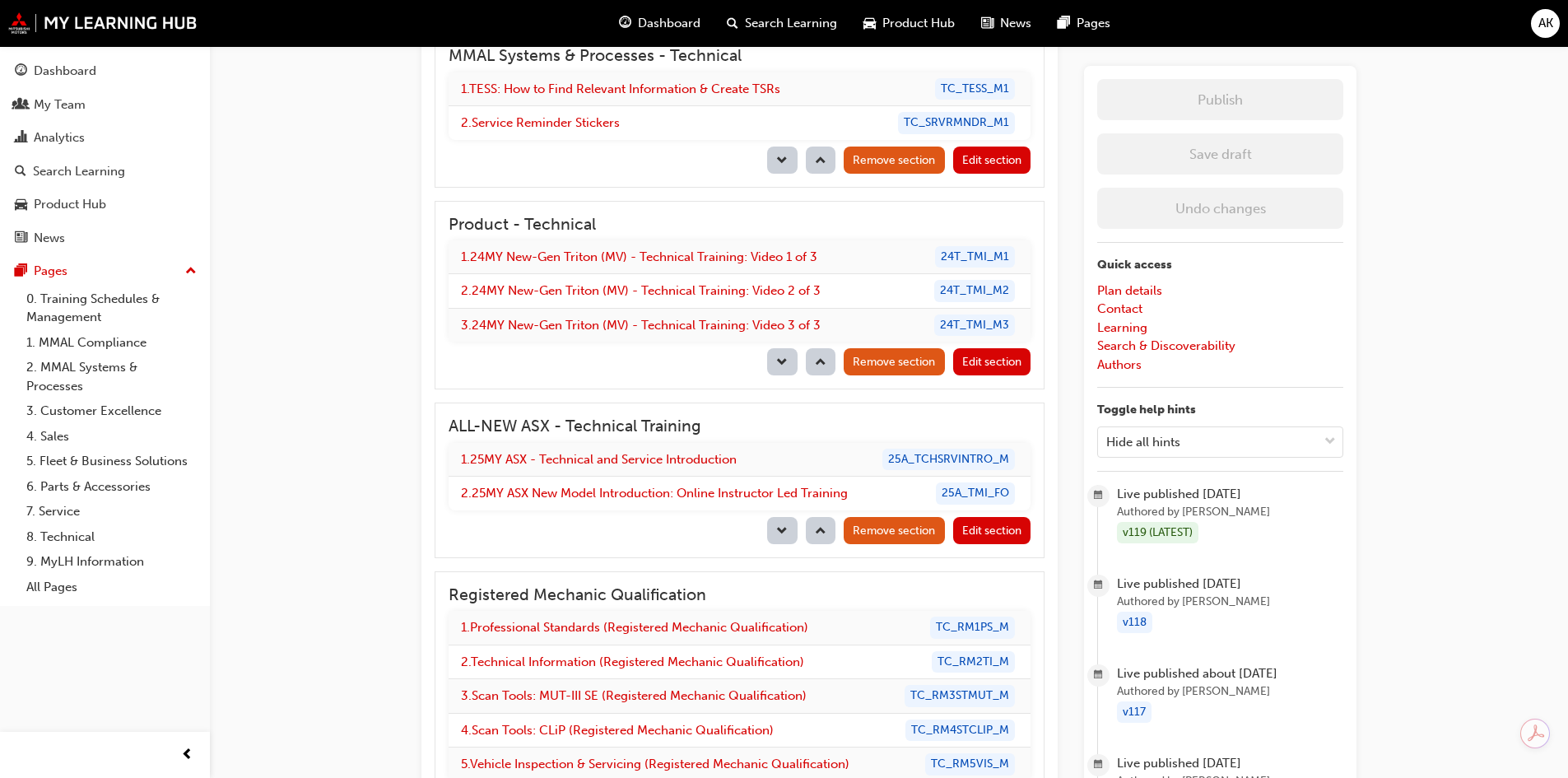
click at [999, 528] on span "Edit section" at bounding box center [991, 530] width 59 height 14
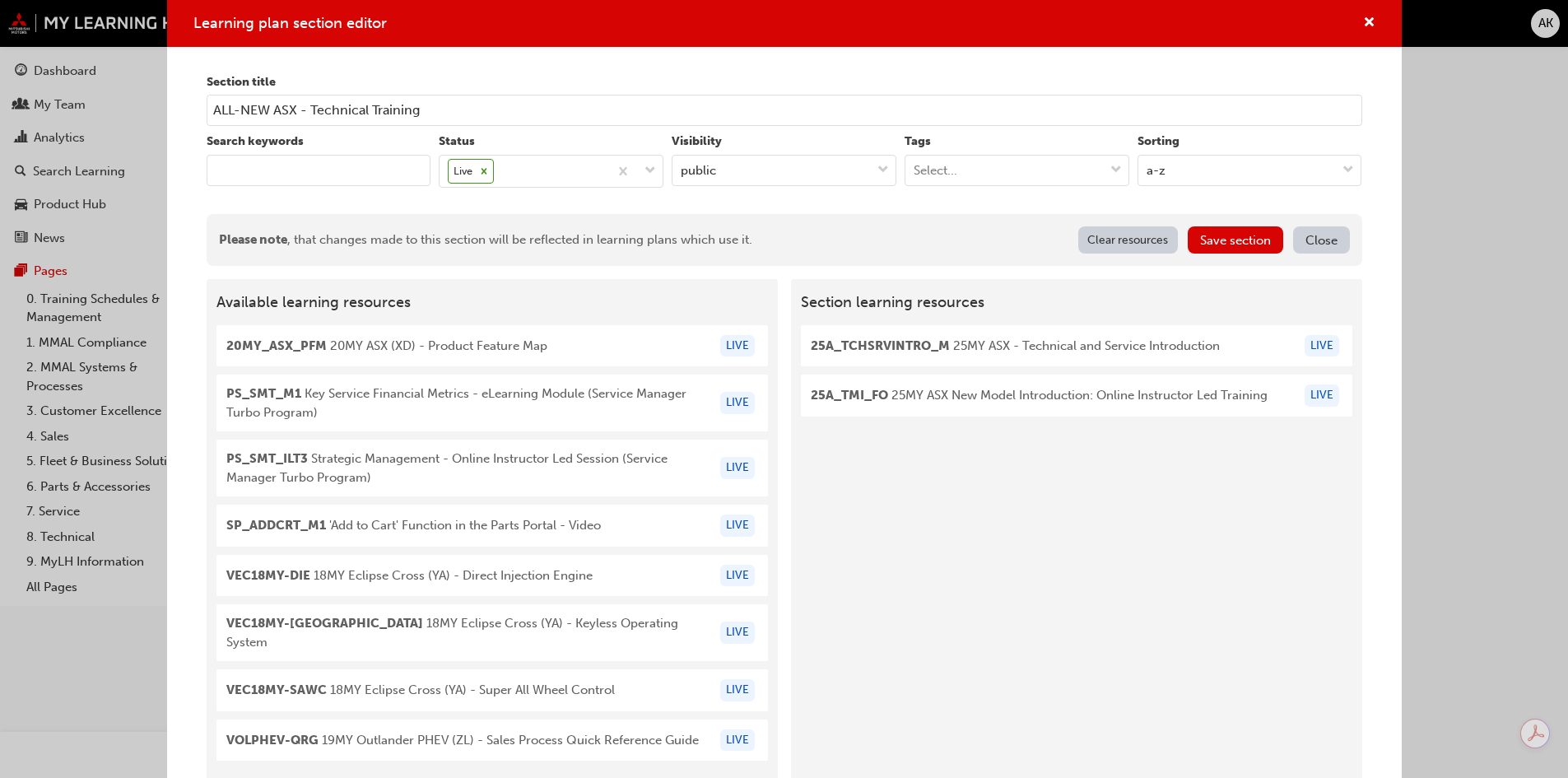
click at [325, 176] on input "keyword" at bounding box center [319, 170] width 225 height 31
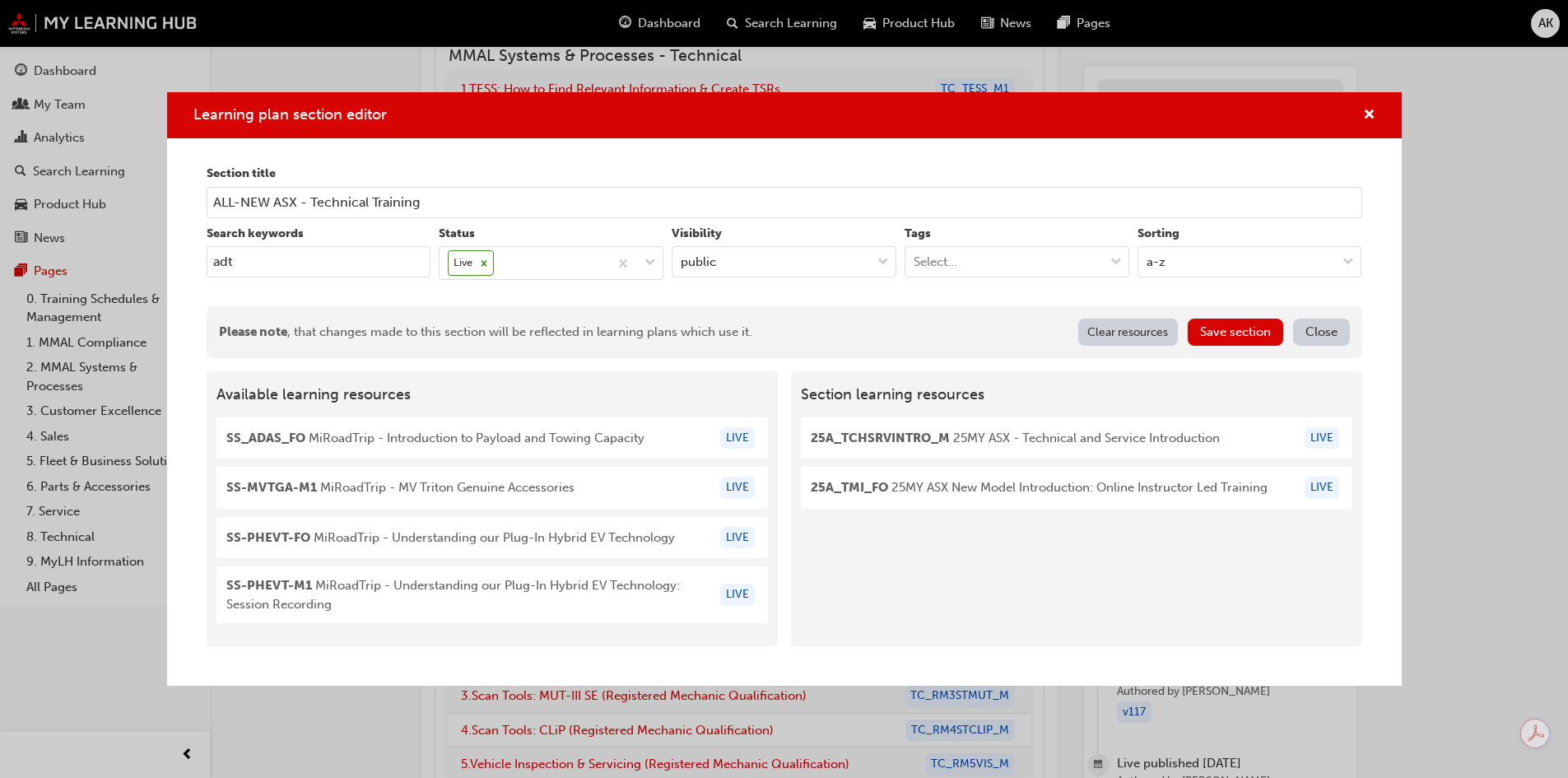
drag, startPoint x: 244, startPoint y: 268, endPoint x: 169, endPoint y: 247, distance: 77.9
click at [169, 253] on div "Section title ALL-NEW ASX - Technical Training Search keywords adt Status Live …" at bounding box center [784, 412] width 1234 height 547
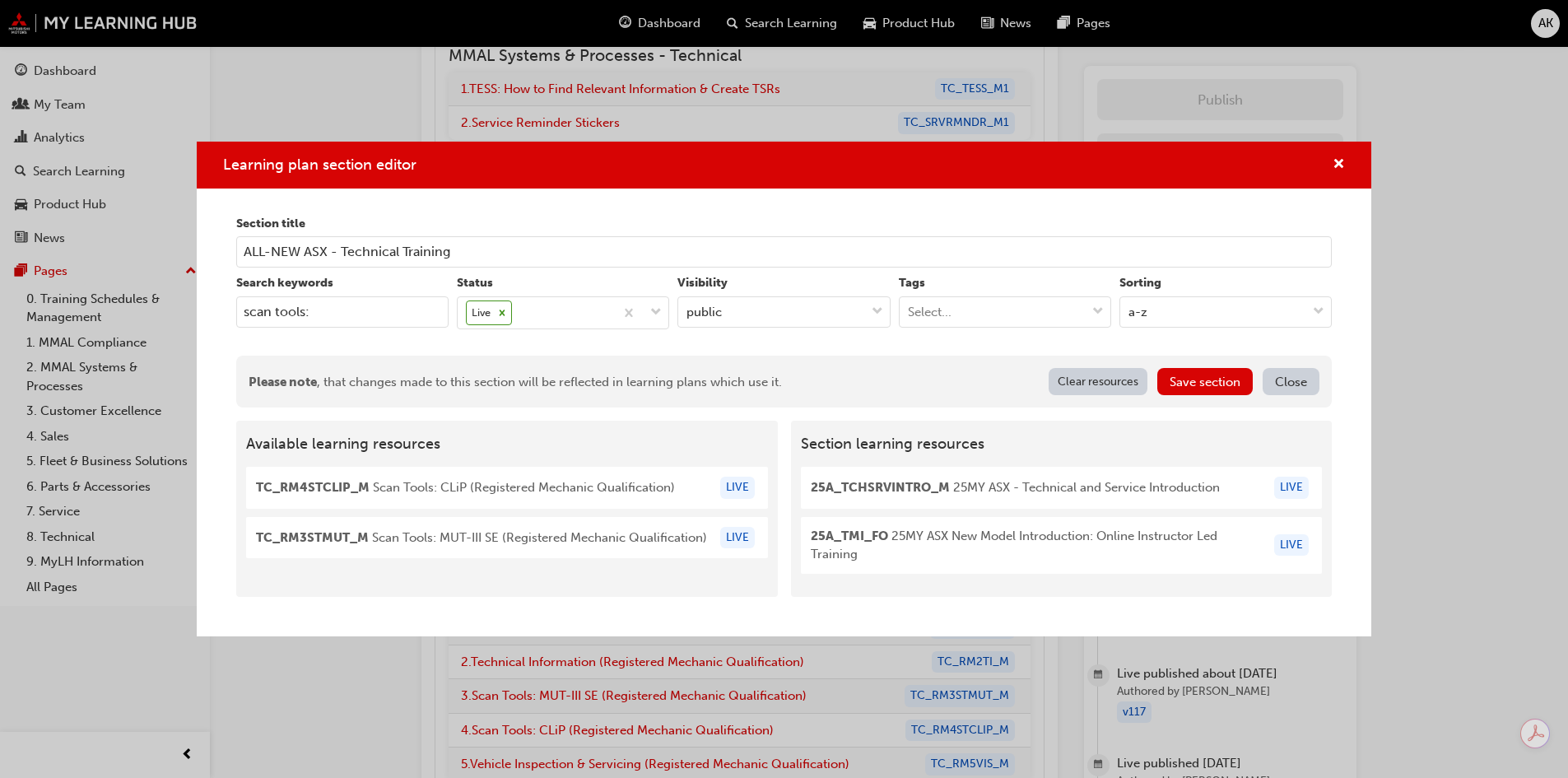
type input "scan tools:"
click at [1303, 381] on button "Close" at bounding box center [1290, 381] width 57 height 27
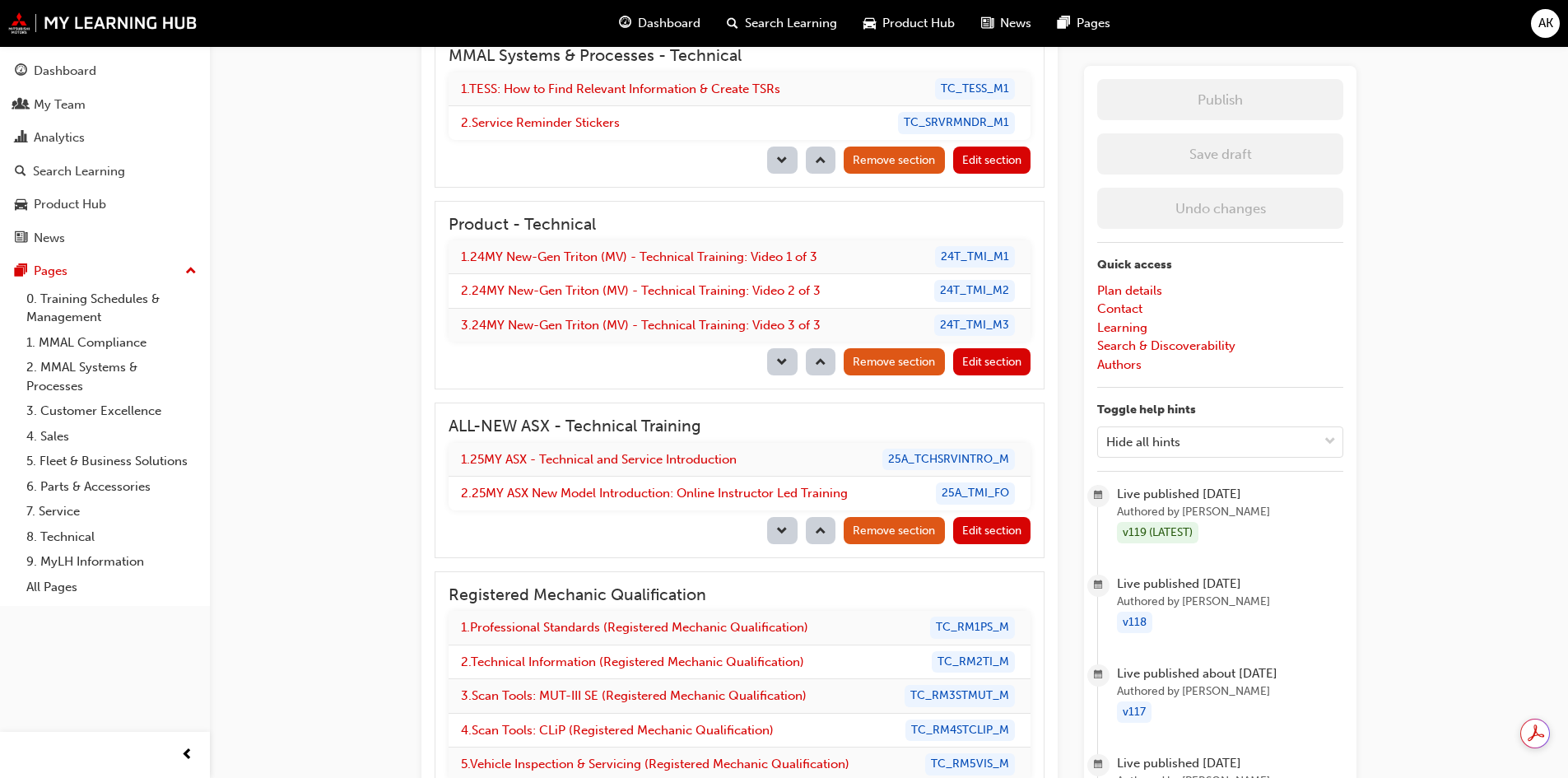
click at [981, 532] on span "Edit section" at bounding box center [991, 530] width 59 height 14
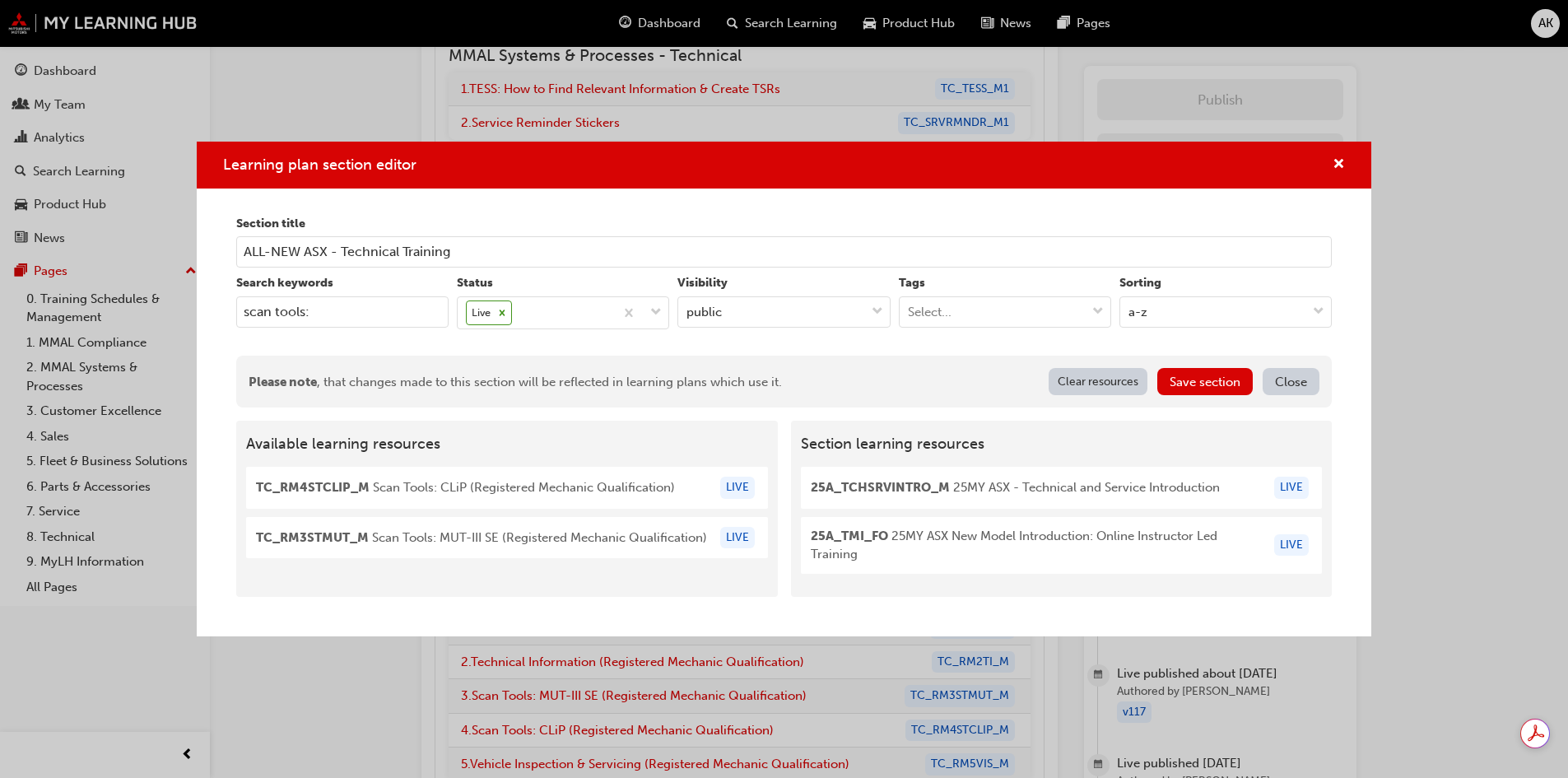
click at [1290, 380] on button "Close" at bounding box center [1290, 381] width 57 height 27
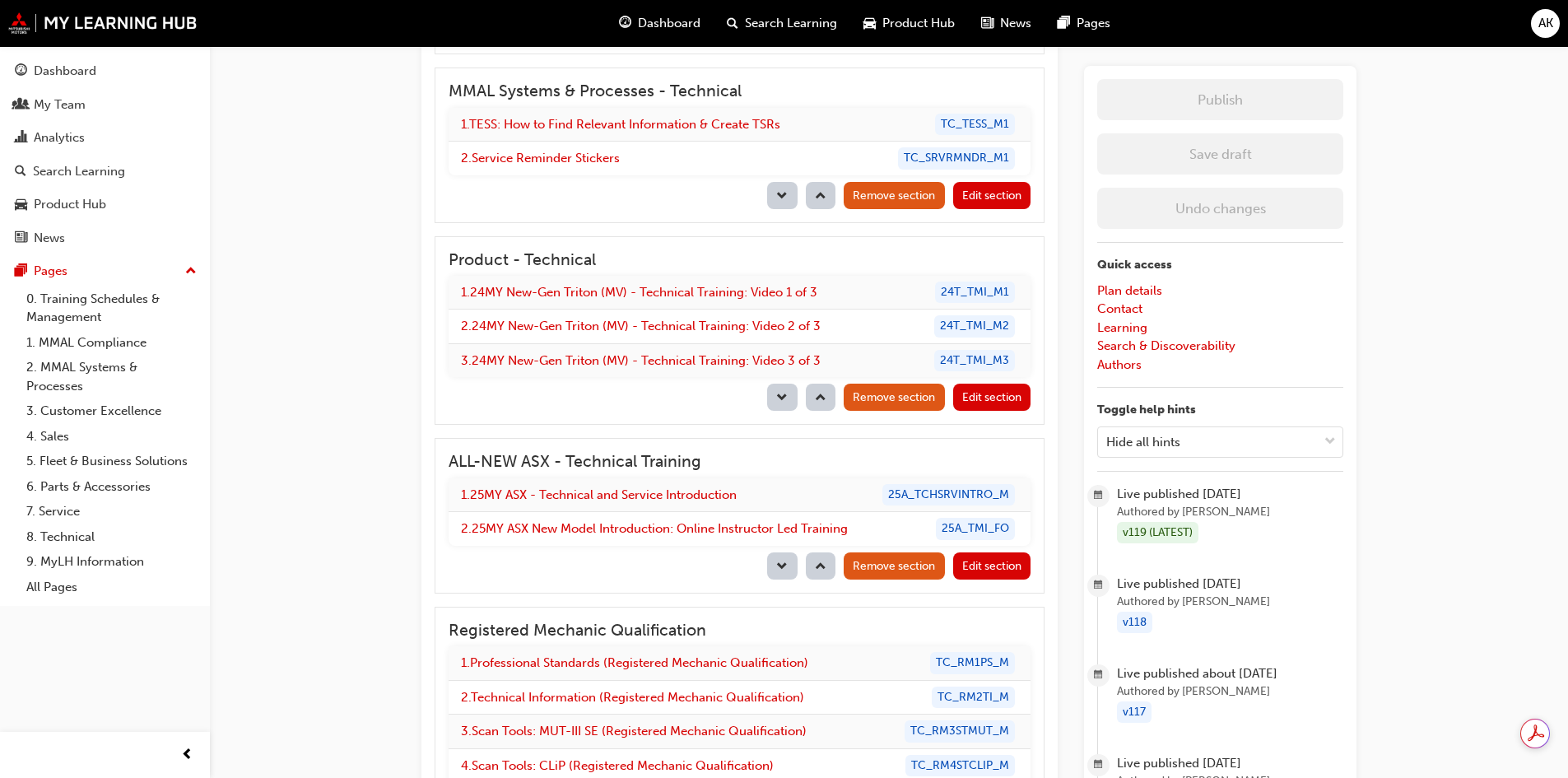
scroll to position [1976, 0]
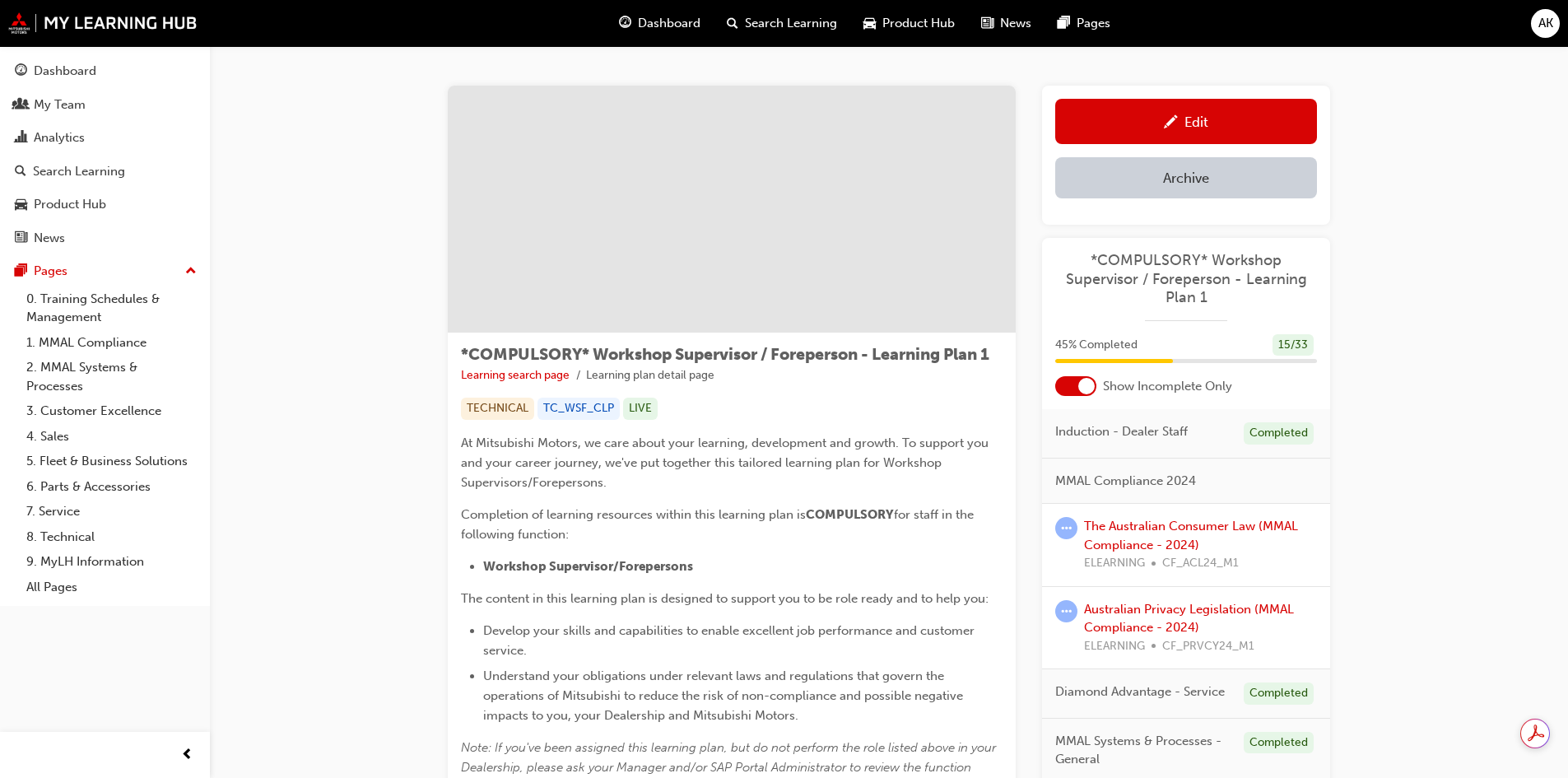
drag, startPoint x: 883, startPoint y: 483, endPoint x: 879, endPoint y: 474, distance: 9.8
click at [883, 481] on p "At Mitsubishi Motors, we care about your learning, development and growth. To s…" at bounding box center [731, 463] width 541 height 59
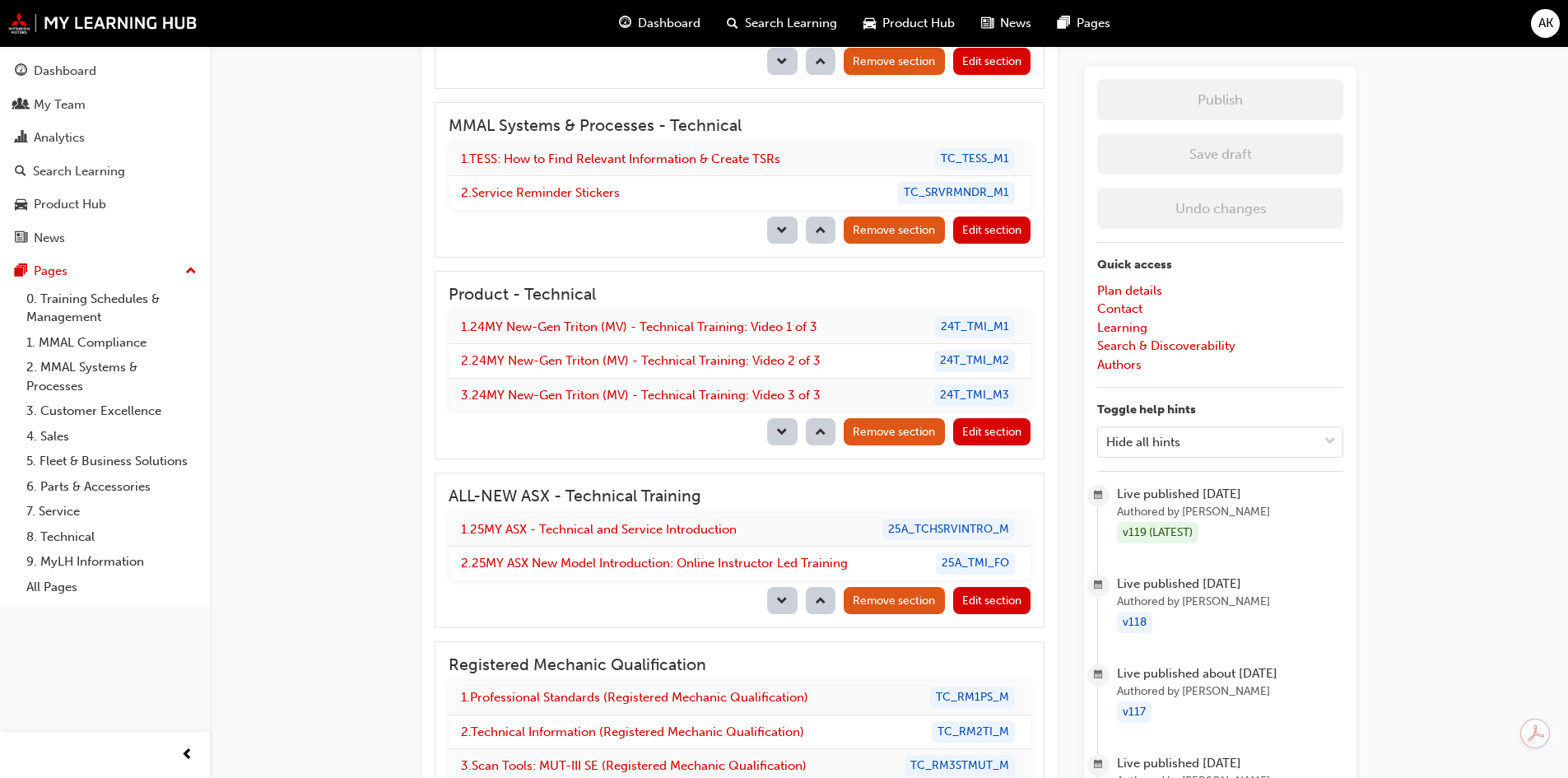
scroll to position [2552, 0]
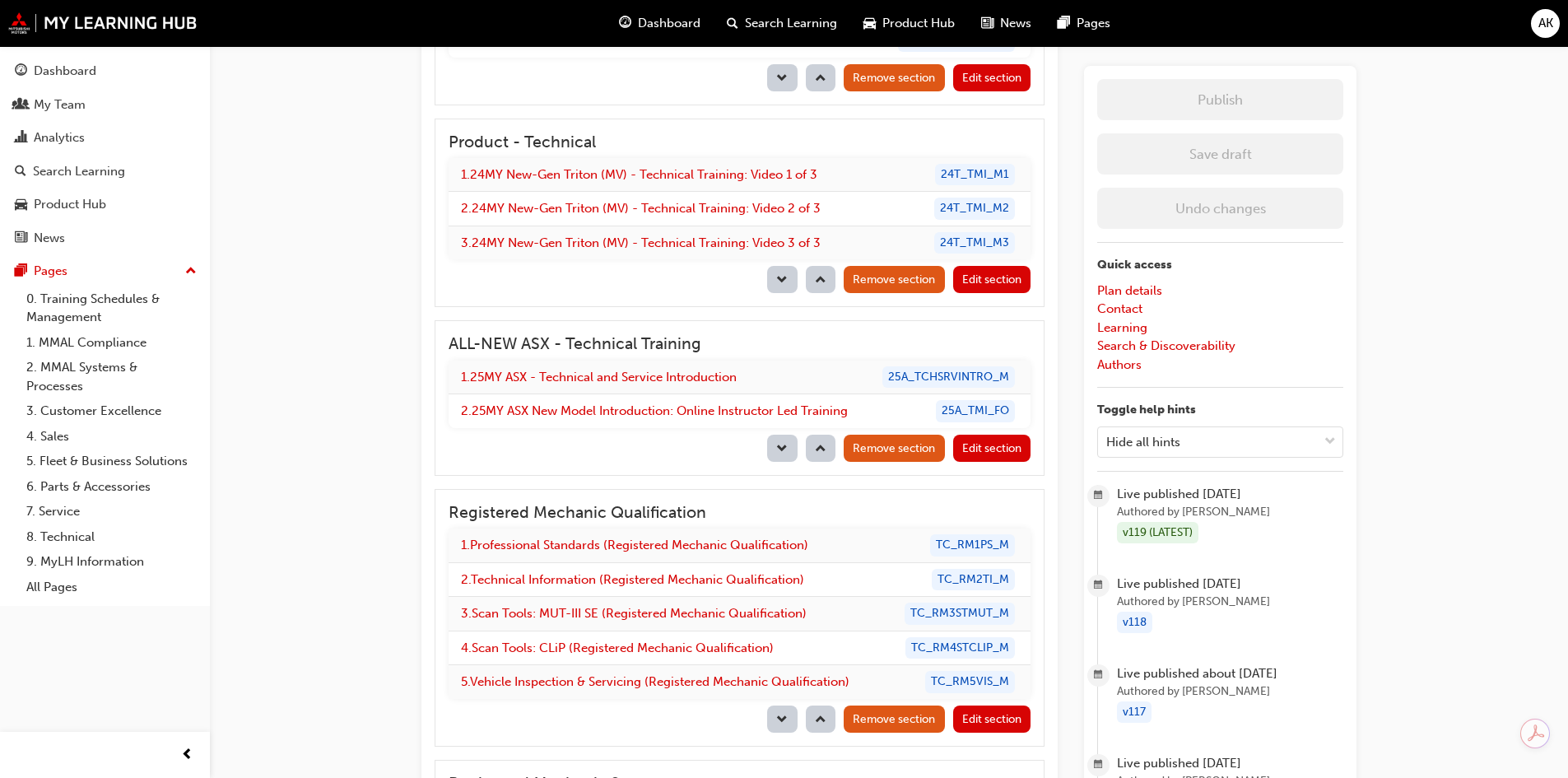
click at [985, 448] on span "Edit section" at bounding box center [991, 448] width 59 height 14
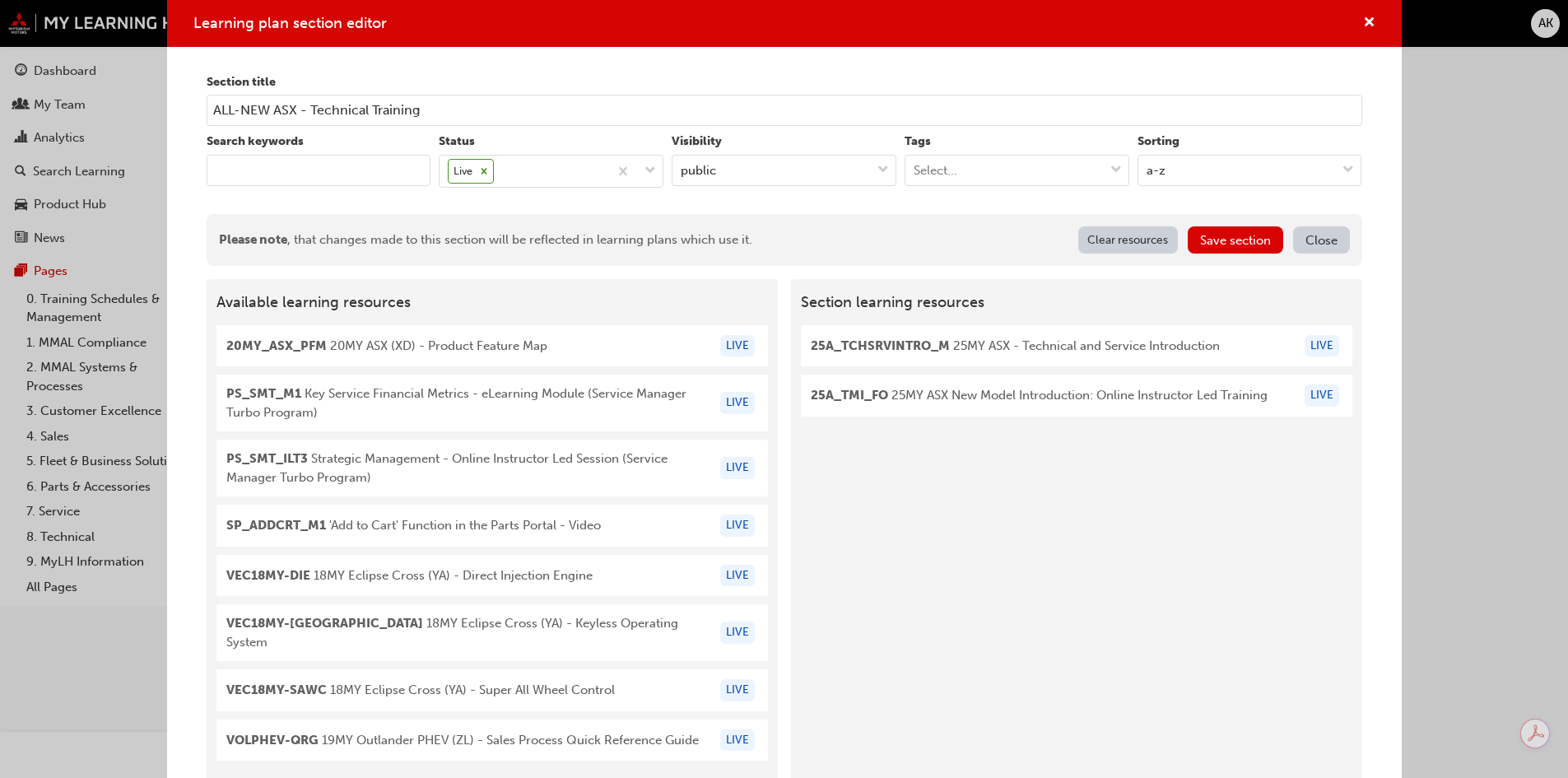
click at [309, 161] on input "keyword" at bounding box center [319, 170] width 225 height 31
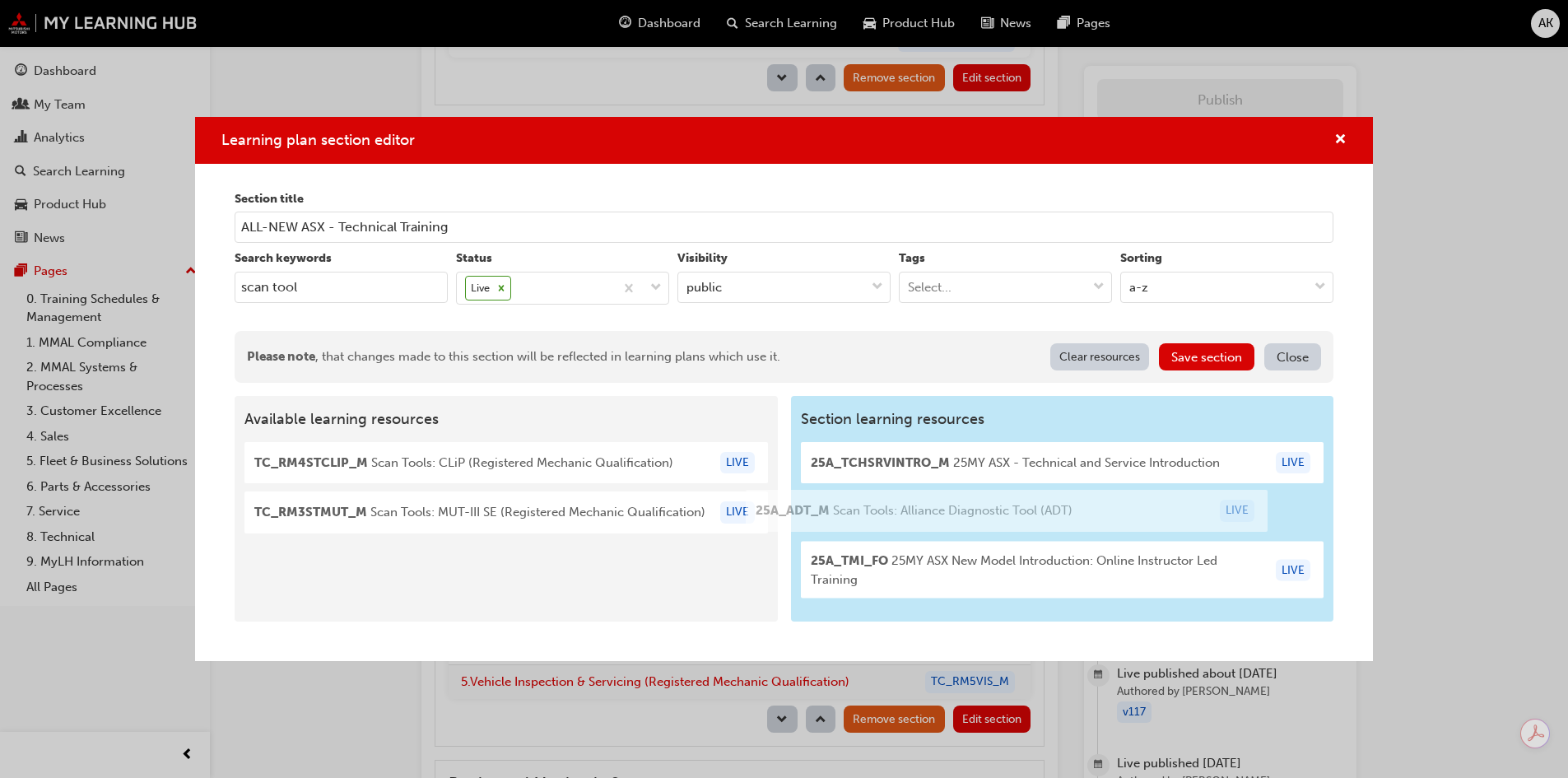
drag, startPoint x: 551, startPoint y: 484, endPoint x: 1029, endPoint y: 523, distance: 479.6
click at [1029, 523] on div "Available learning resources 25A_ADT_M Scan Tools: Alliance Diagnostic Tool (AD…" at bounding box center [784, 509] width 1099 height 226
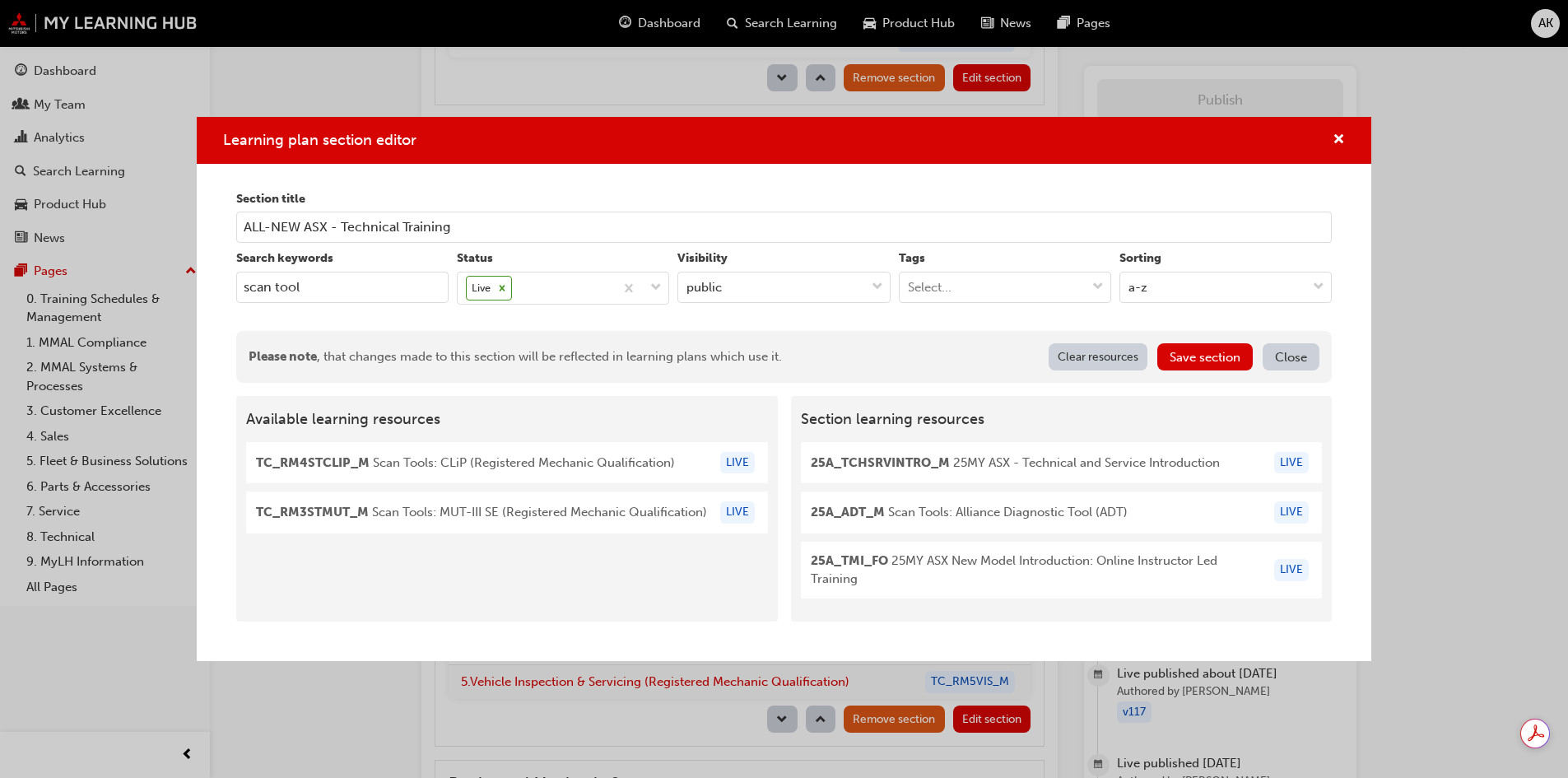
type input "scan tool"
click at [1219, 357] on button "Save section" at bounding box center [1204, 356] width 95 height 27
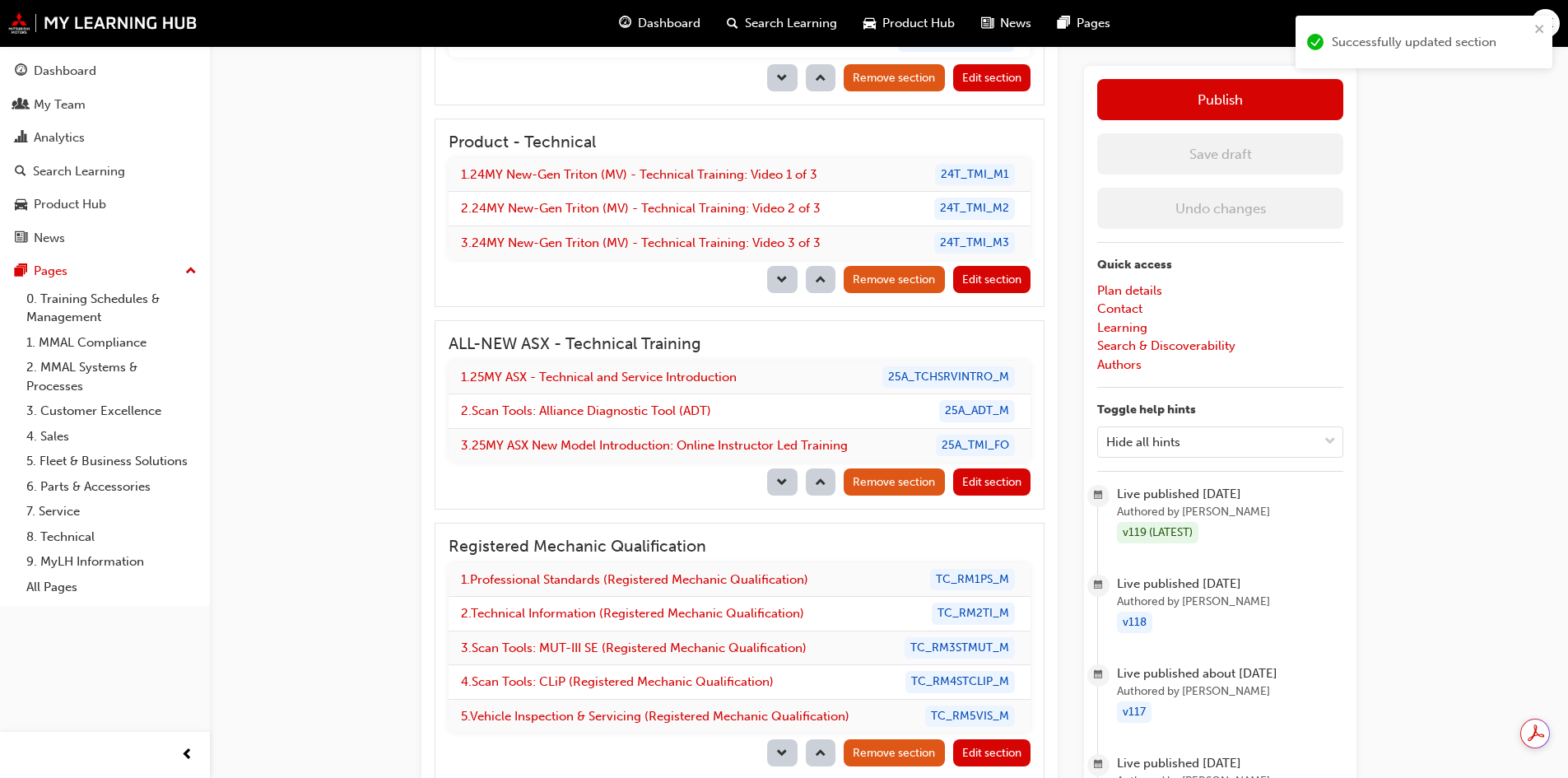
click at [1198, 91] on button "Publish" at bounding box center [1220, 99] width 246 height 41
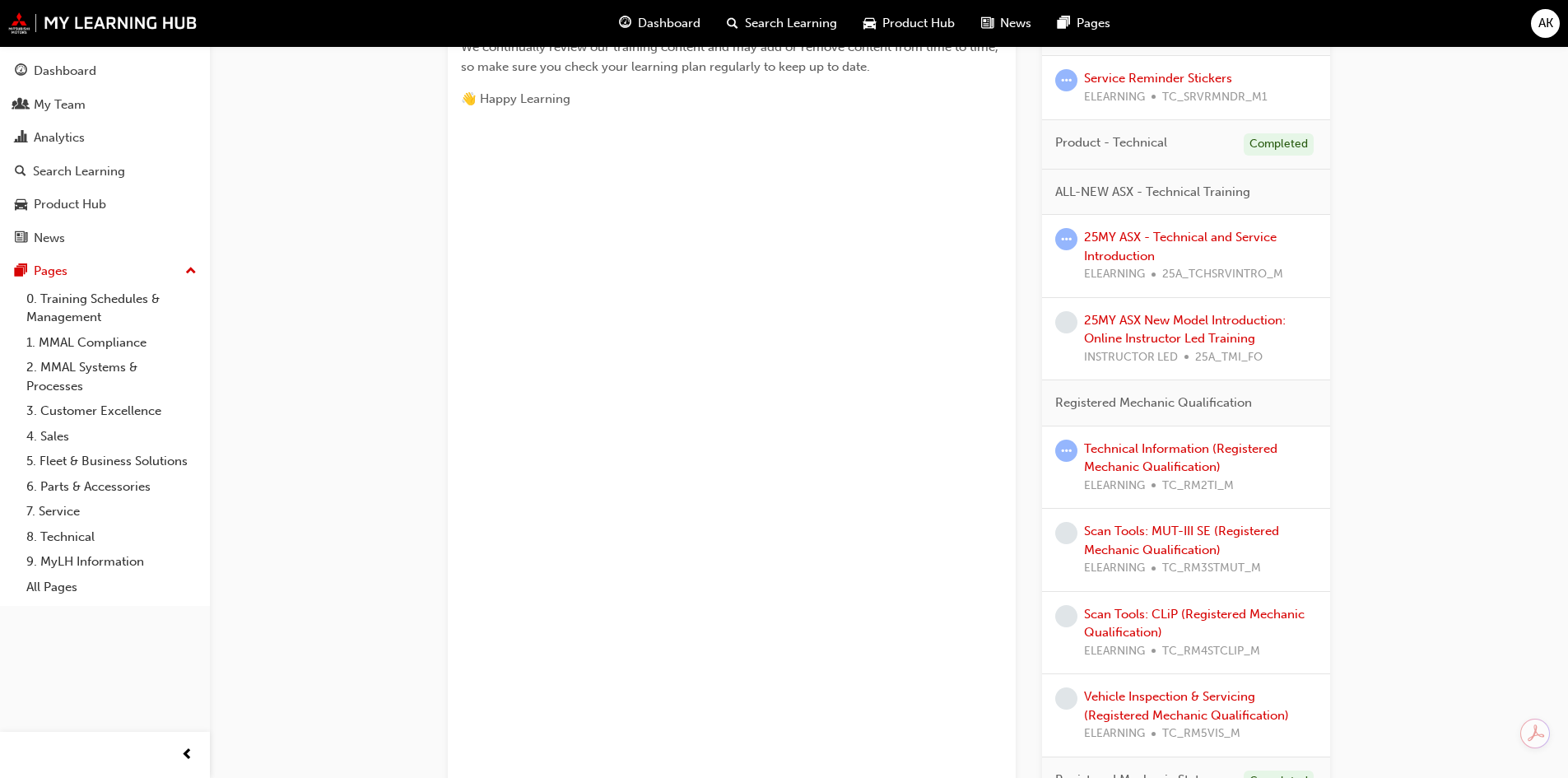
scroll to position [658, 0]
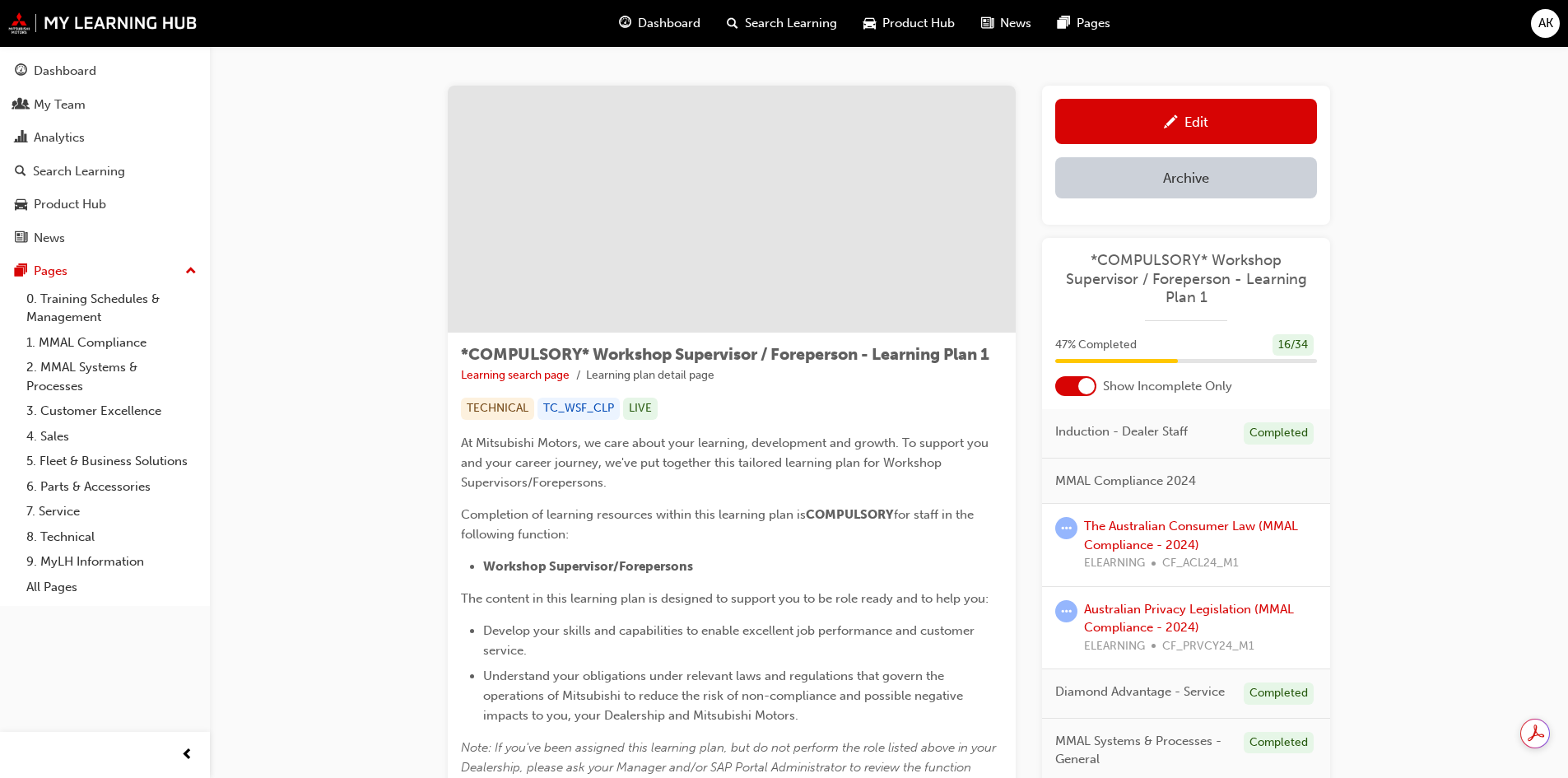
click at [1065, 387] on div at bounding box center [1075, 386] width 41 height 20
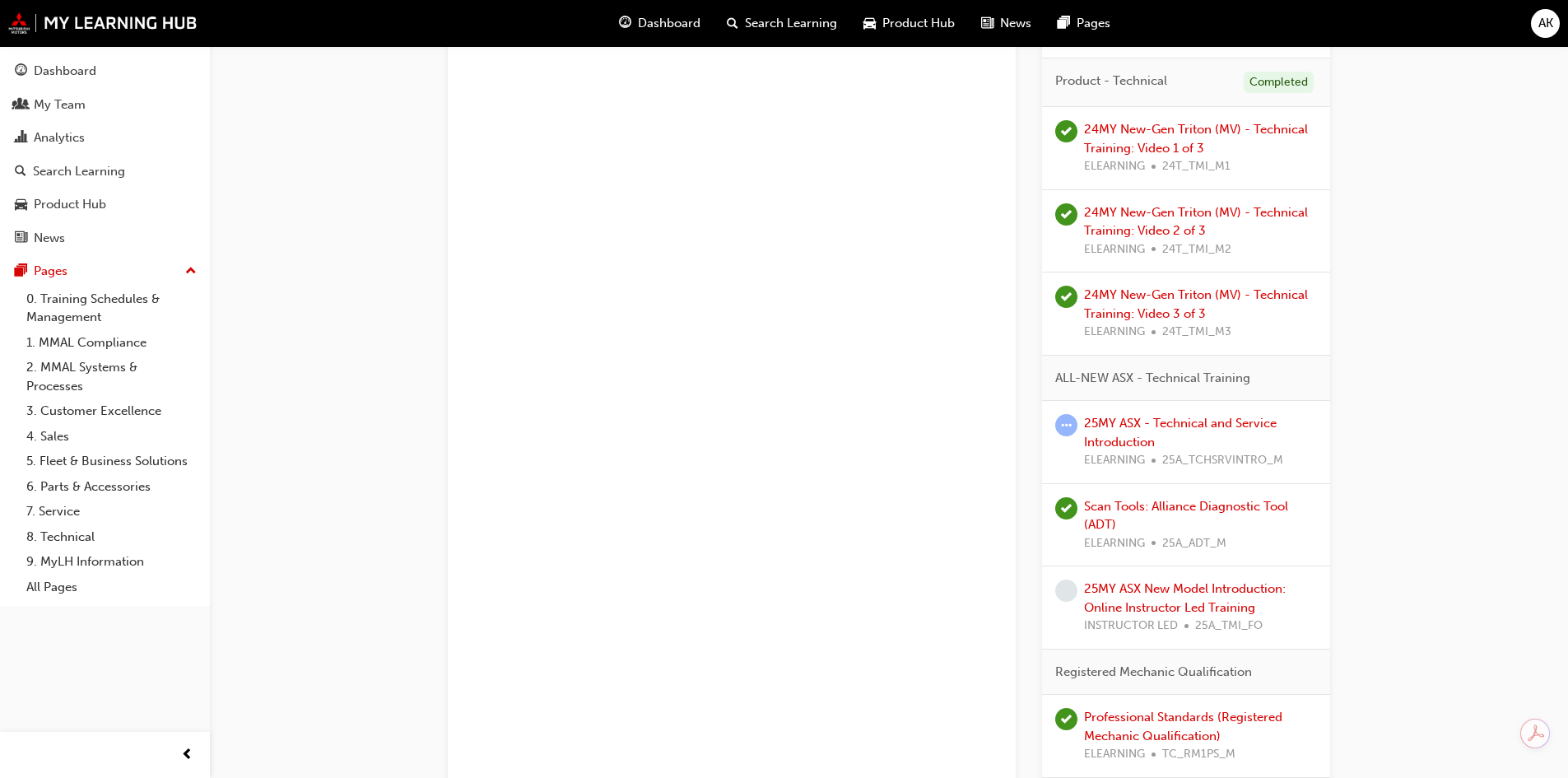
scroll to position [1400, 0]
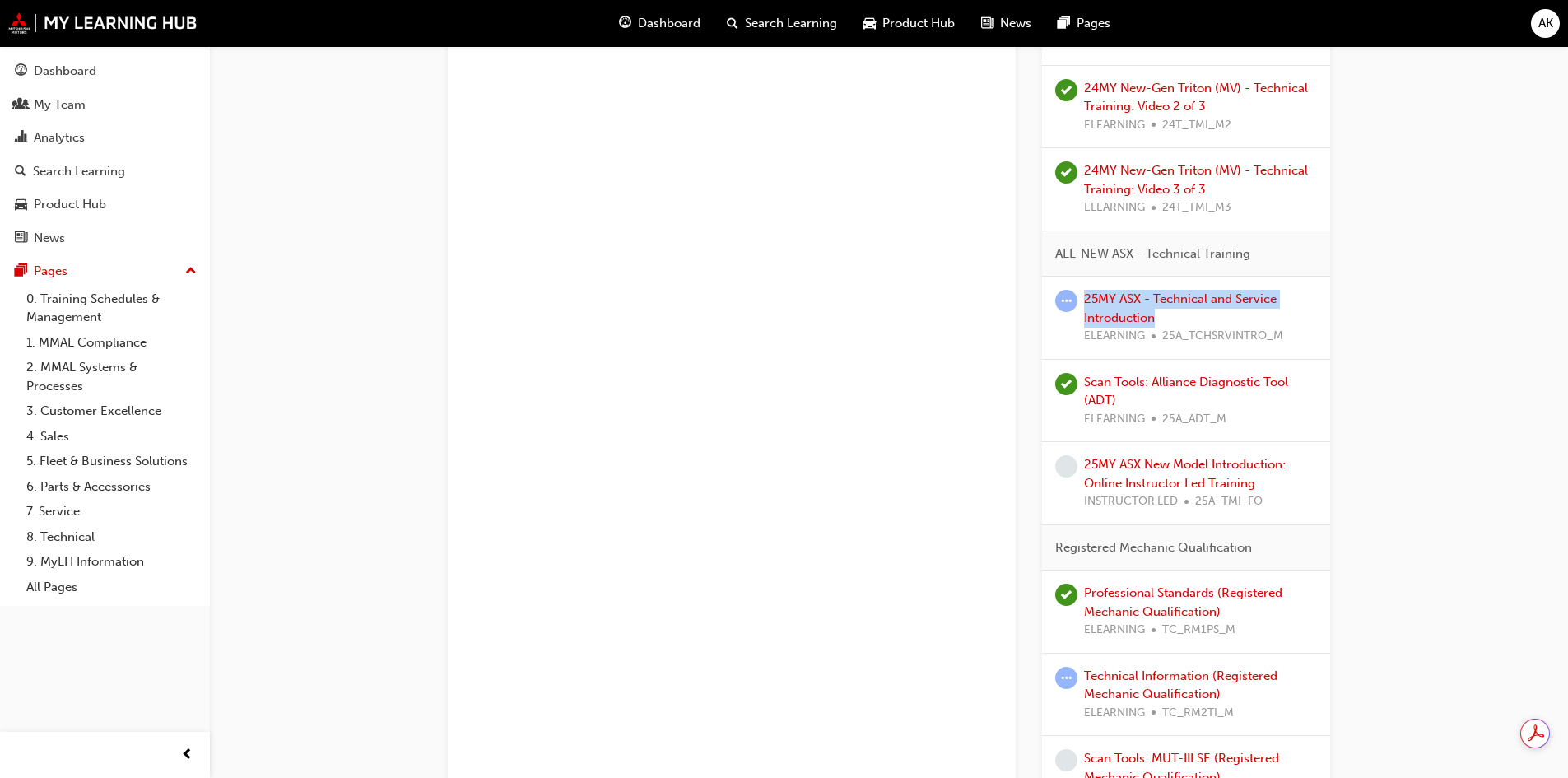
drag, startPoint x: 1173, startPoint y: 319, endPoint x: 1084, endPoint y: 298, distance: 91.4
click at [1084, 298] on div "25MY ASX - Technical and Service Introduction ELEARNING 25A_TCHSRVINTRO_M" at bounding box center [1200, 317] width 232 height 56
copy link "25MY ASX - Technical and Service Introduction"
click at [1392, 290] on div "*COMPULSORY* Workshop Supervisor / Foreperson - Learning Plan 1 Learning search…" at bounding box center [889, 679] width 1358 height 4066
click at [1181, 314] on div "25MY ASX - Technical and Service Introduction ELEARNING 25A_TCHSRVINTRO_M" at bounding box center [1200, 317] width 232 height 56
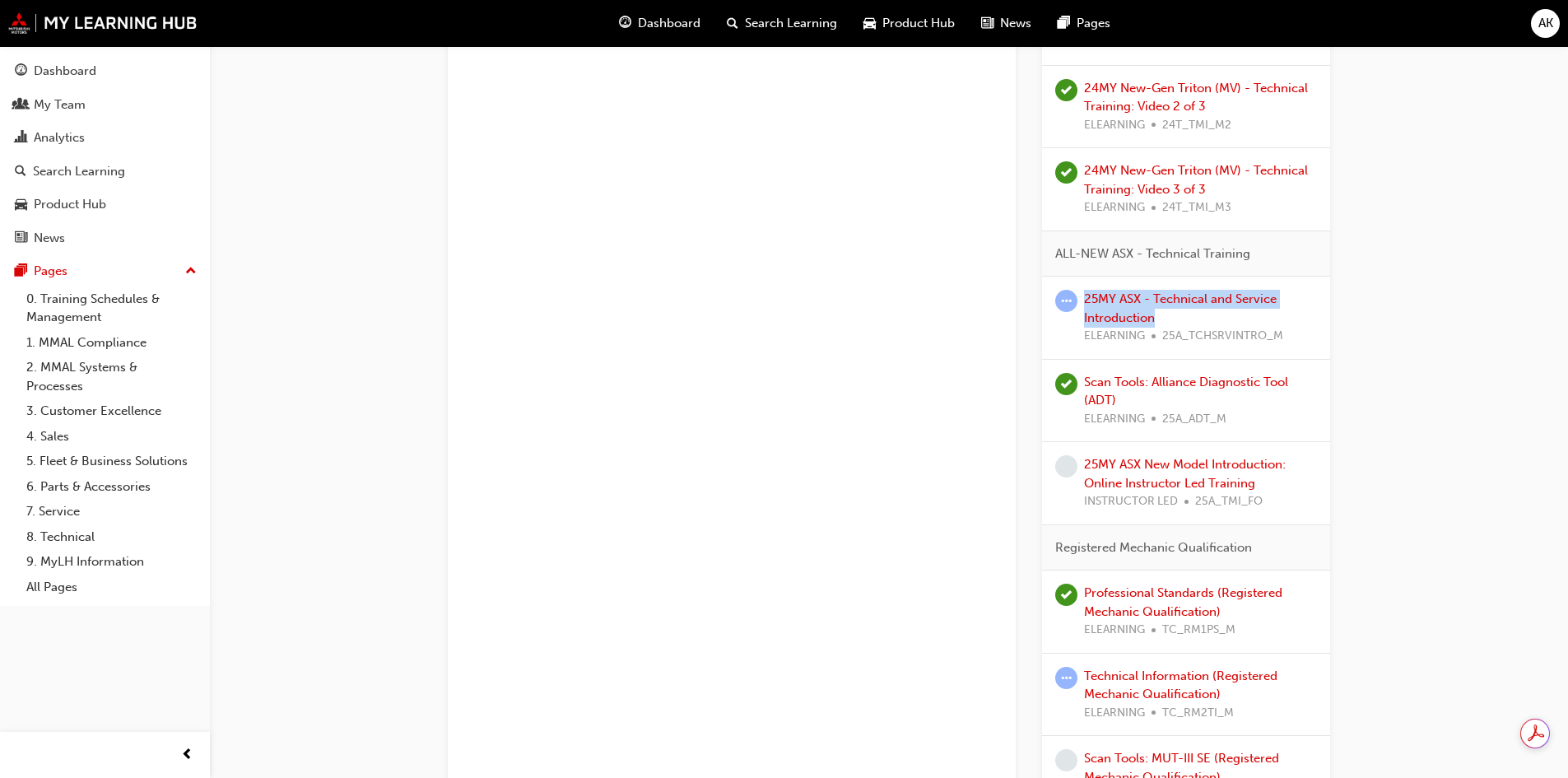
drag, startPoint x: 1174, startPoint y: 315, endPoint x: 1083, endPoint y: 301, distance: 92.1
click at [1083, 301] on div "25MY ASX - Technical and Service Introduction ELEARNING 25A_TCHSRVINTRO_M" at bounding box center [1185, 317] width 262 height 56
copy link "25MY ASX - Technical and Service Introduction"
drag, startPoint x: 1293, startPoint y: 335, endPoint x: 1161, endPoint y: 336, distance: 132.0
click at [1161, 336] on div "ELEARNING 25A_TCHSRVINTRO_M" at bounding box center [1200, 336] width 232 height 19
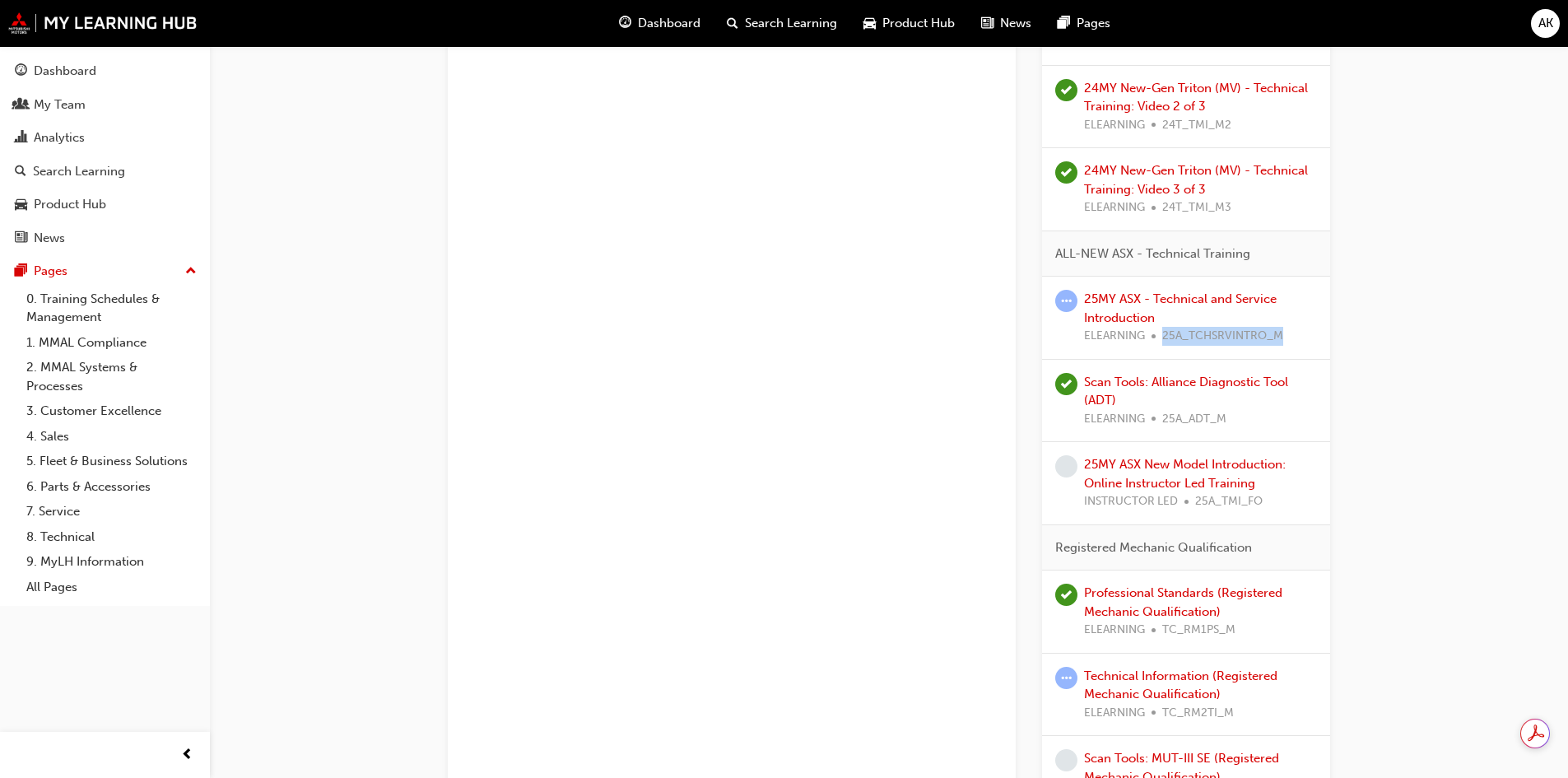
copy span "25A_TCHSRVINTRO_M"
drag, startPoint x: 1147, startPoint y: 299, endPoint x: 1172, endPoint y: 291, distance: 26.2
click at [1147, 299] on link "25MY ASX - Technical and Service Introduction" at bounding box center [1180, 308] width 192 height 33
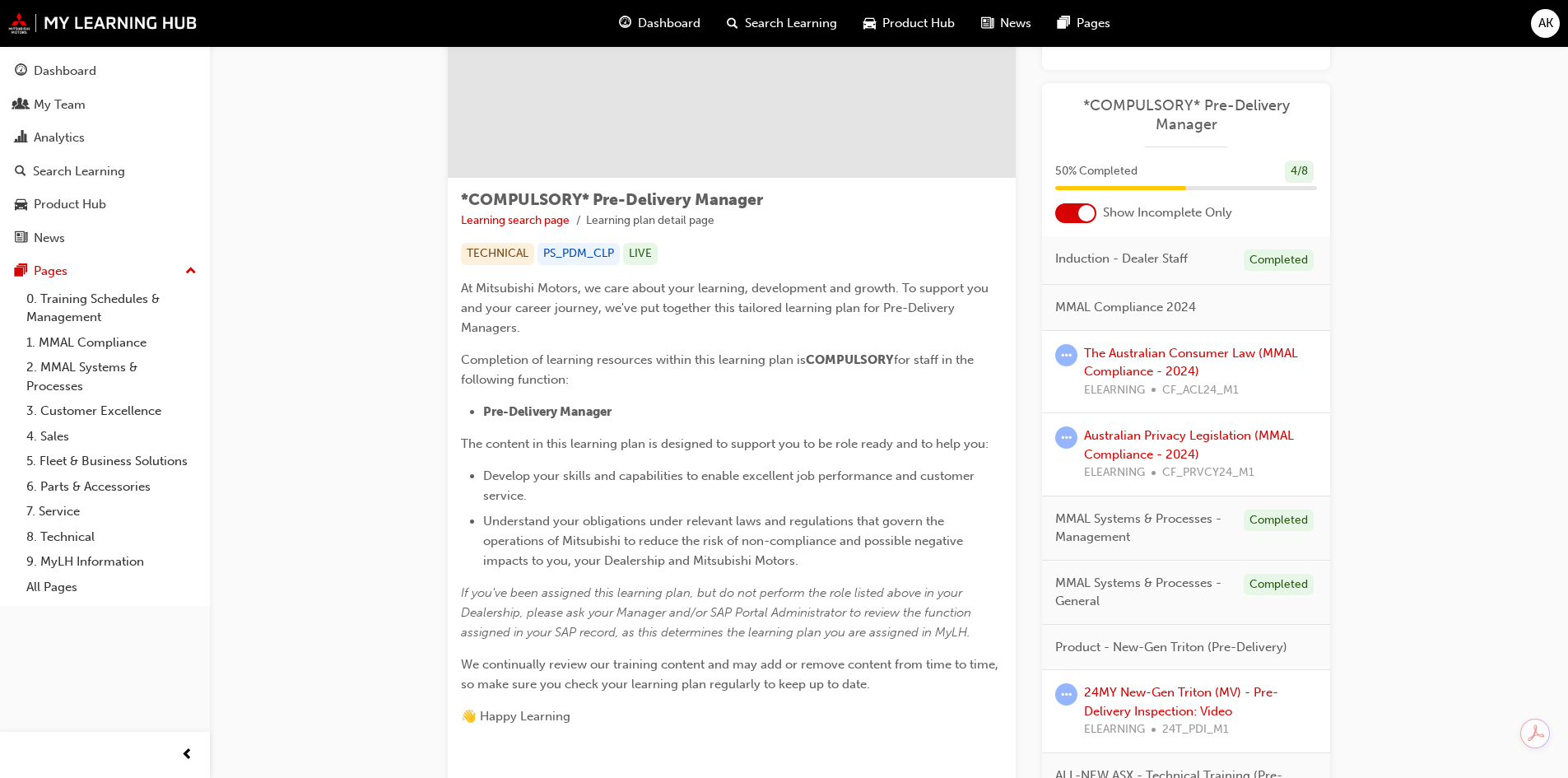
scroll to position [330, 0]
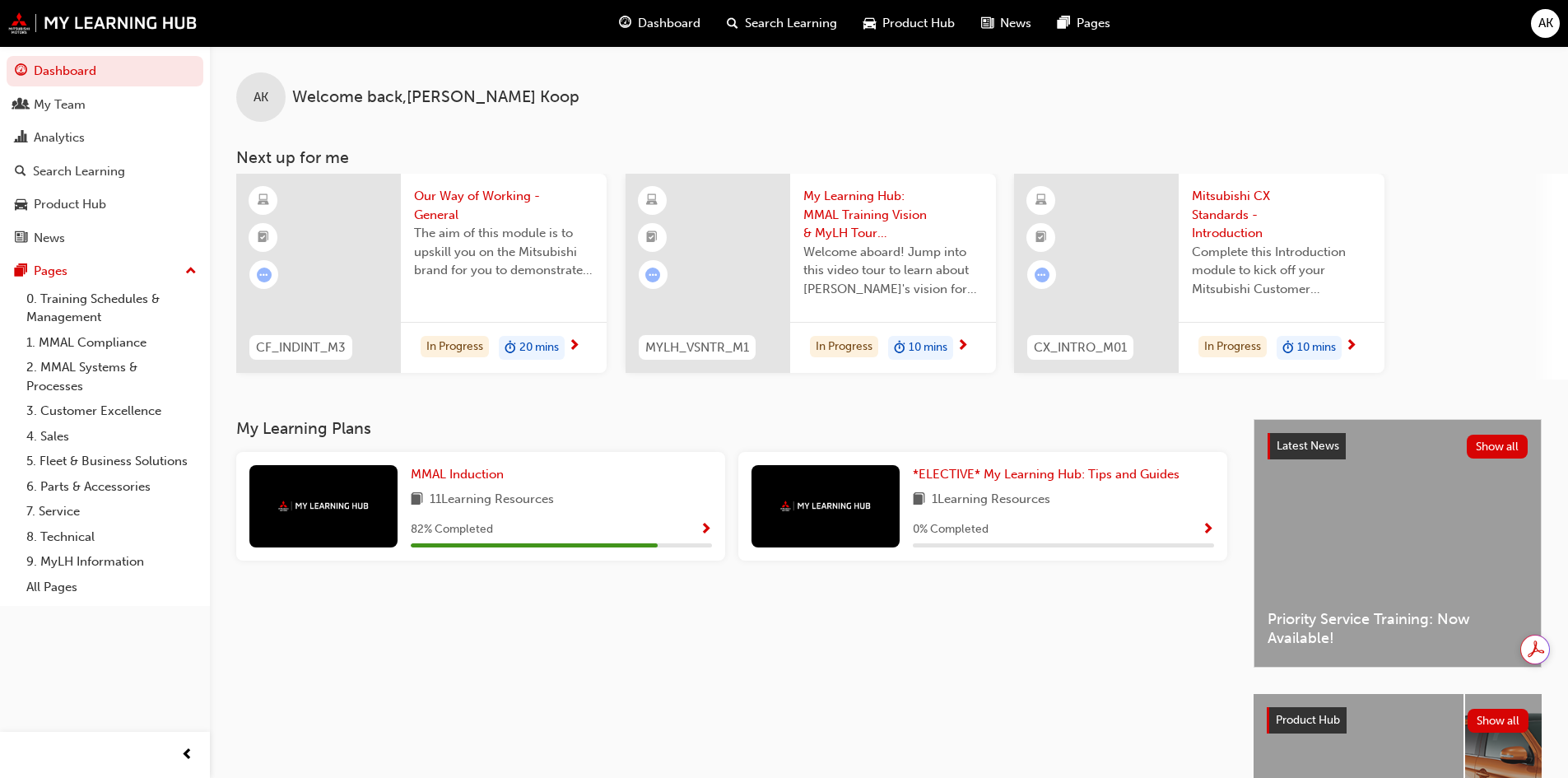
drag, startPoint x: 841, startPoint y: 597, endPoint x: 945, endPoint y: 591, distance: 104.2
click at [841, 597] on div "My Learning Plans MMAL Induction 11 Learning Resources 82 % Completed *ELECTIVE…" at bounding box center [744, 674] width 1017 height 510
click at [639, 652] on div "My Learning Plans MMAL Induction 11 Learning Resources 82 % Completed *ELECTIVE…" at bounding box center [744, 674] width 1017 height 510
drag, startPoint x: 533, startPoint y: 679, endPoint x: 426, endPoint y: 214, distance: 477.2
click at [533, 679] on div "My Learning Plans MMAL Induction 11 Learning Resources 82 % Completed *ELECTIVE…" at bounding box center [744, 674] width 1017 height 510
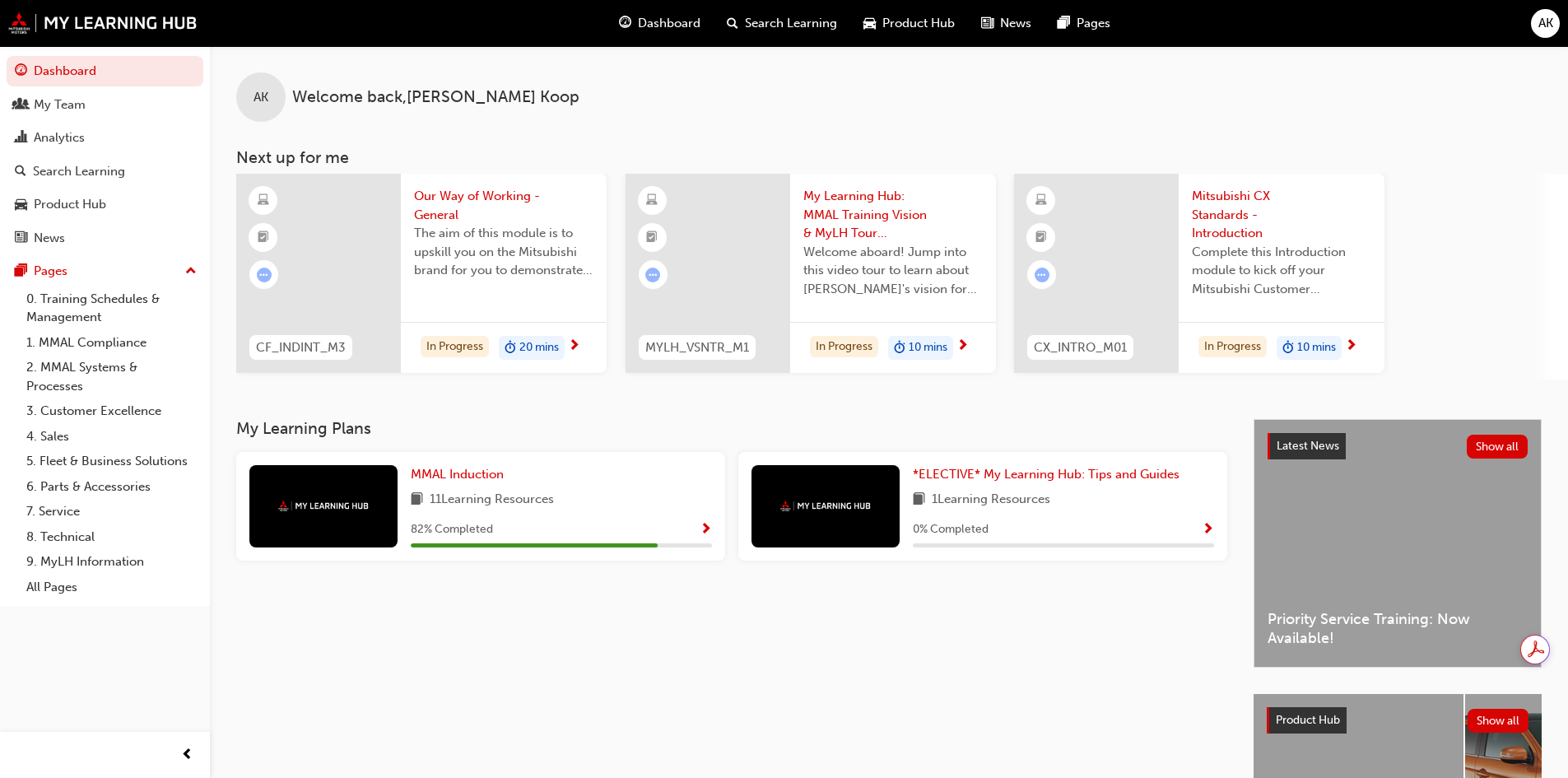
click at [1316, 736] on div "Product Hub Show all" at bounding box center [1397, 720] width 288 height 53
click at [1330, 717] on span "Product Hub" at bounding box center [1307, 719] width 64 height 14
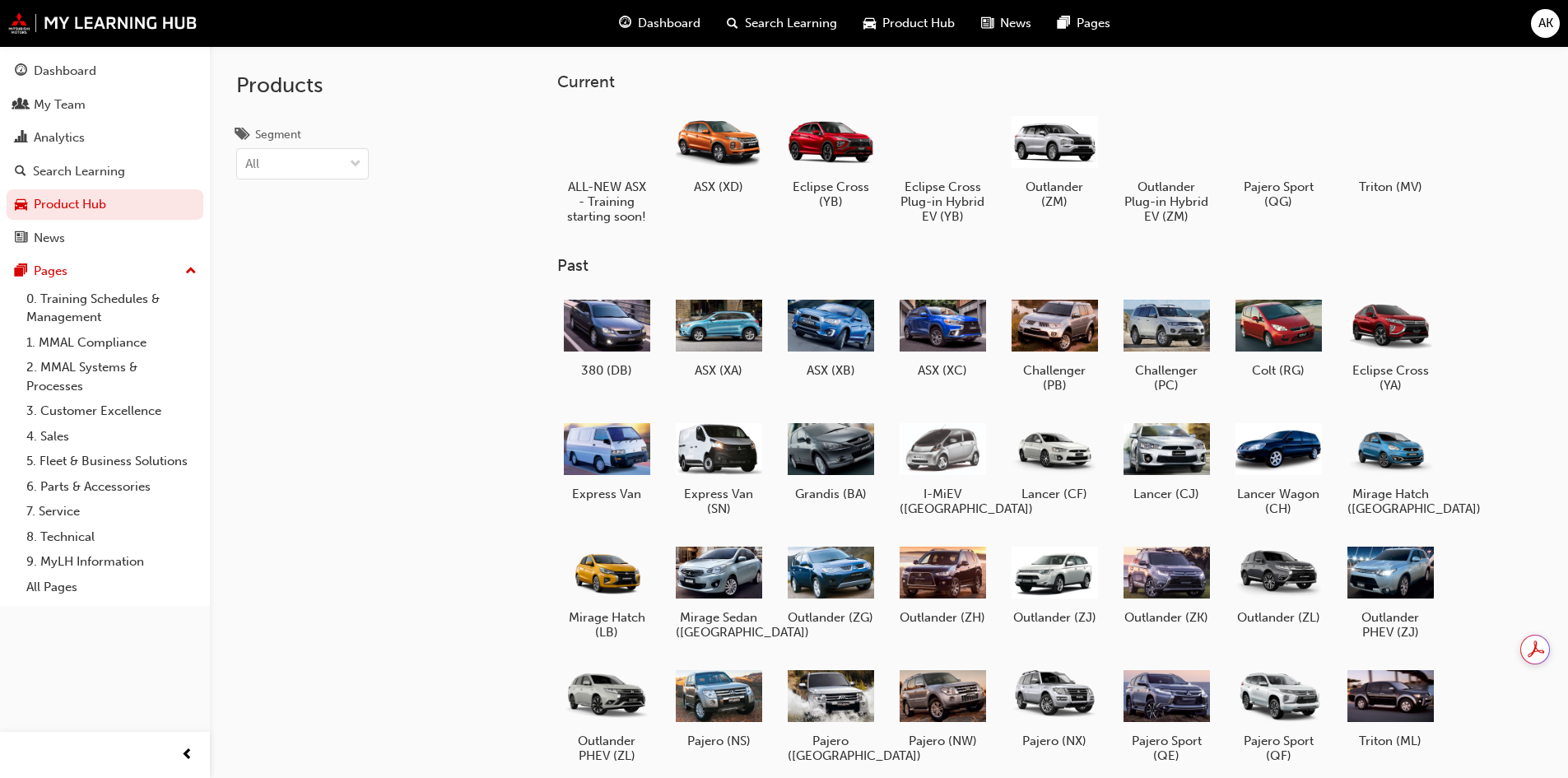
click at [592, 123] on div at bounding box center [606, 142] width 86 height 62
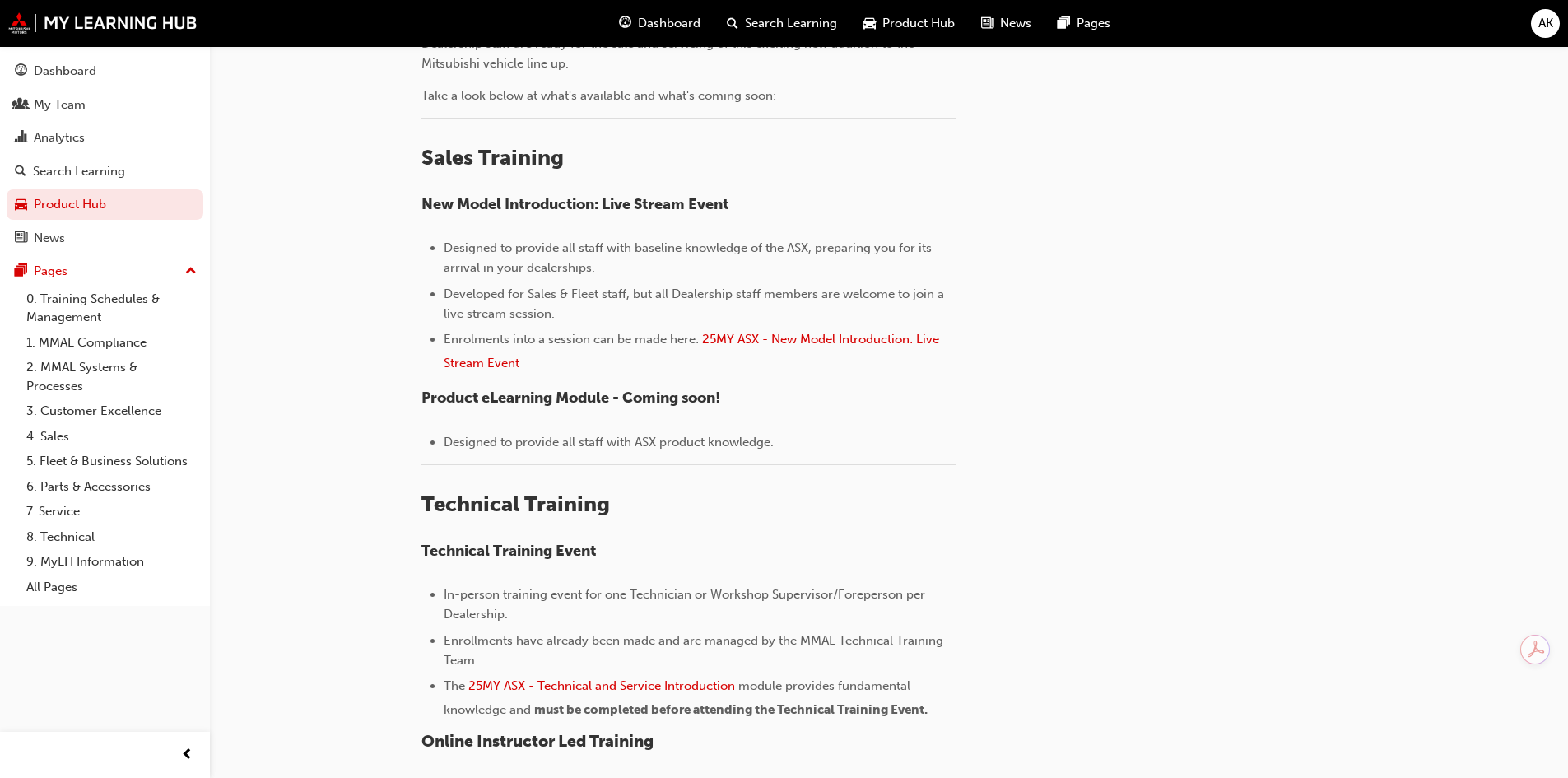
scroll to position [494, 0]
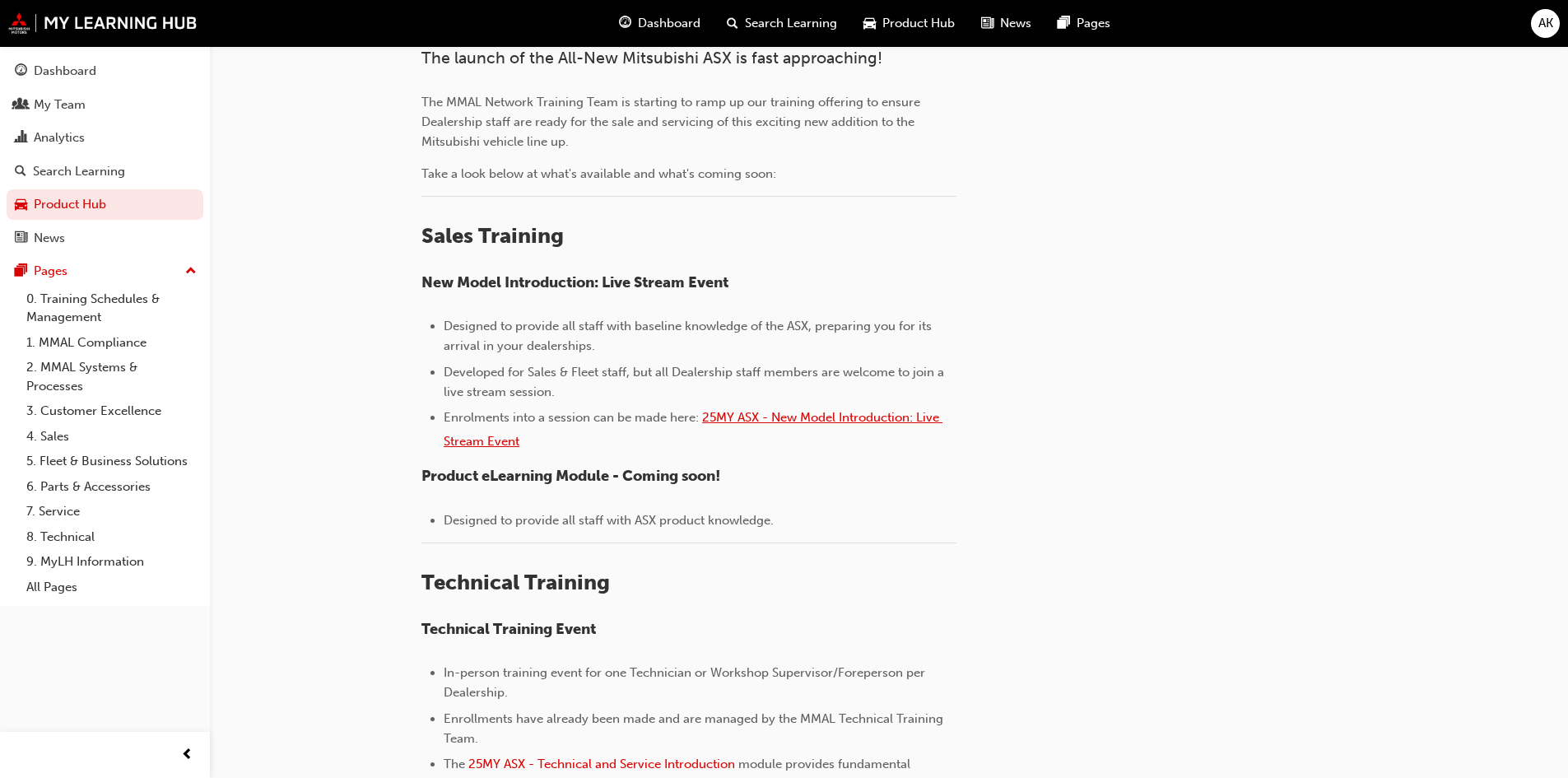
click at [808, 418] on span "25MY ASX - New Model Introduction: Live Stream Event" at bounding box center [692, 429] width 498 height 38
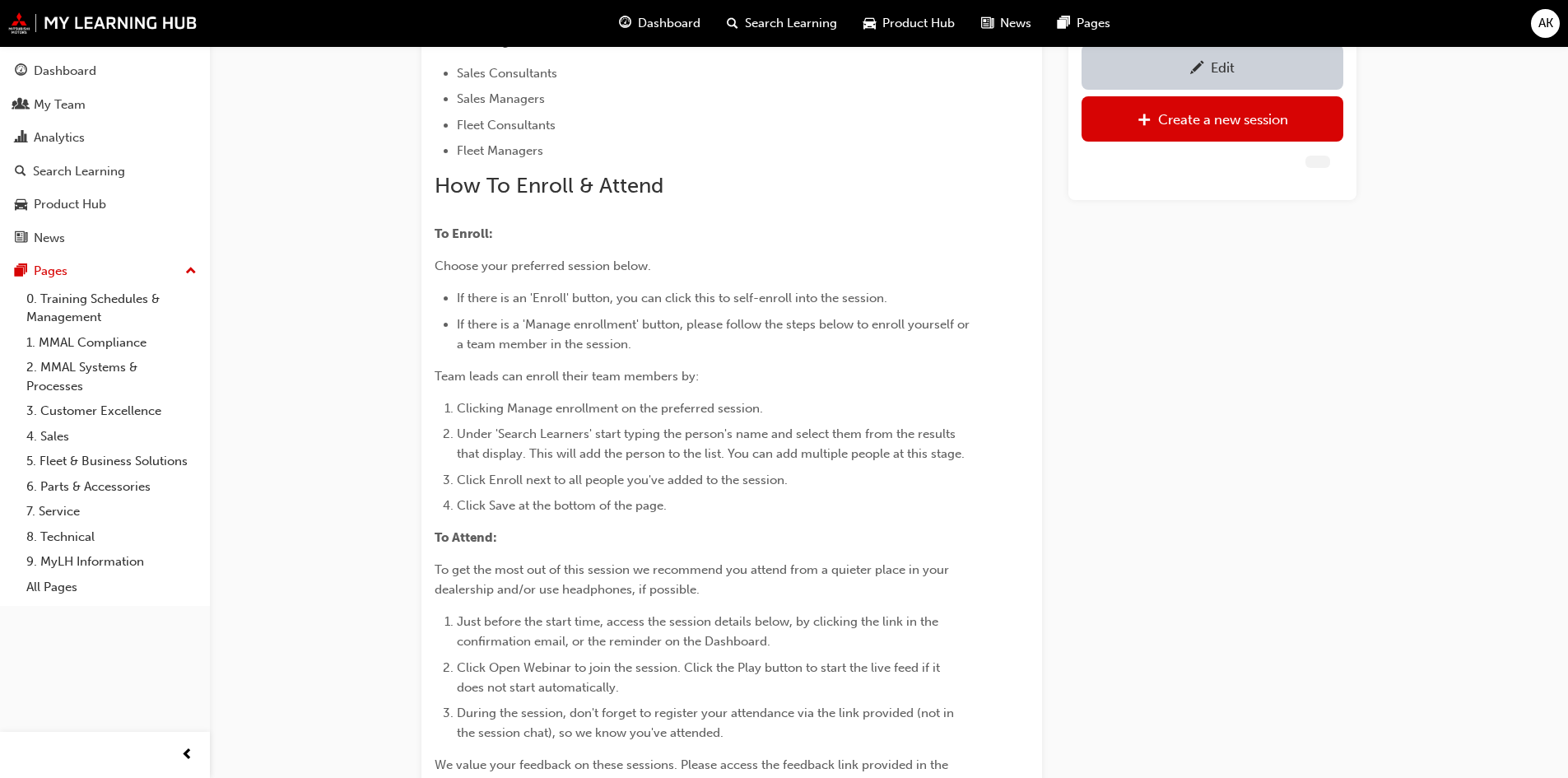
scroll to position [433, 0]
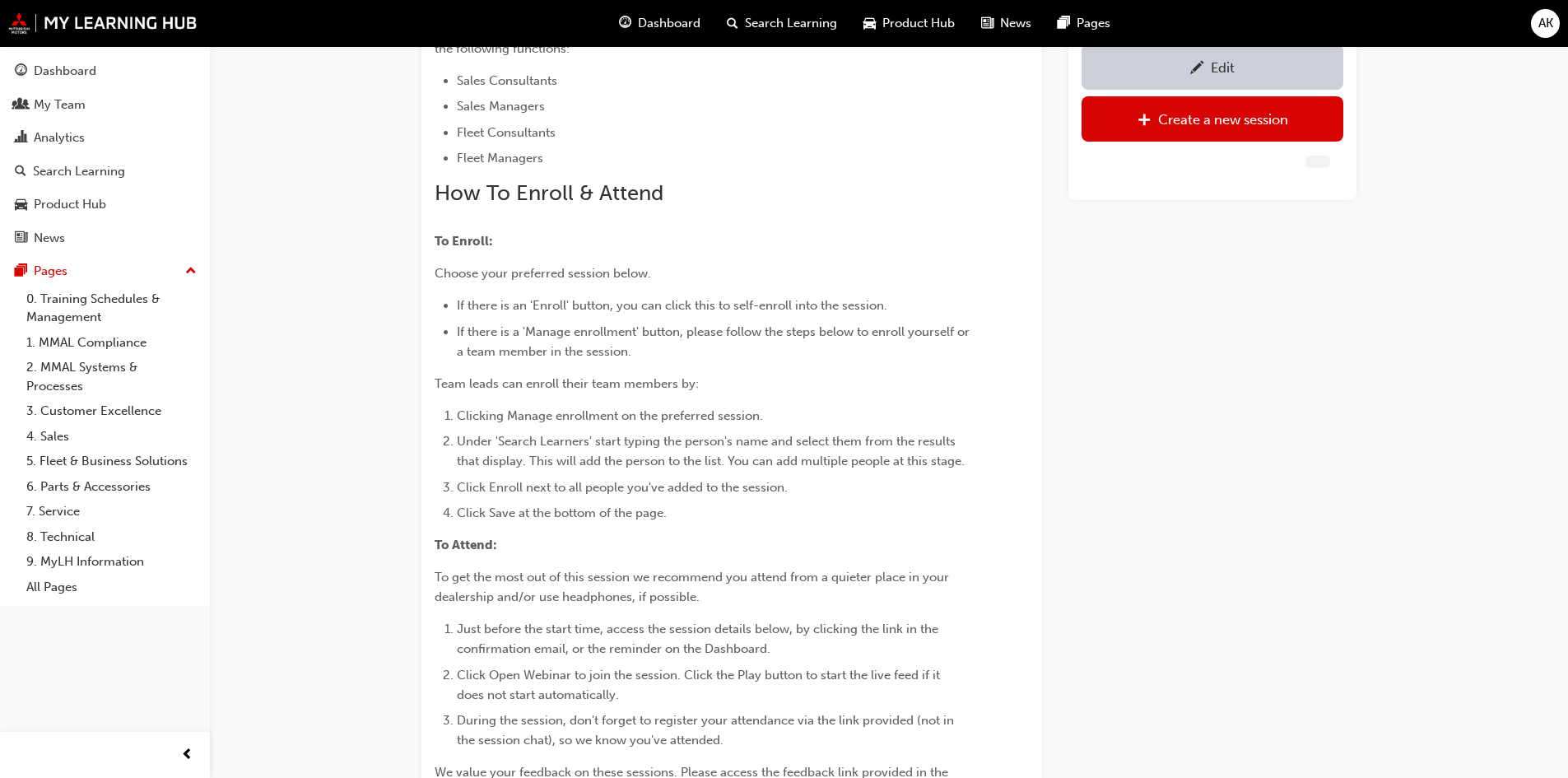
click at [1172, 74] on div "Edit" at bounding box center [1212, 67] width 237 height 21
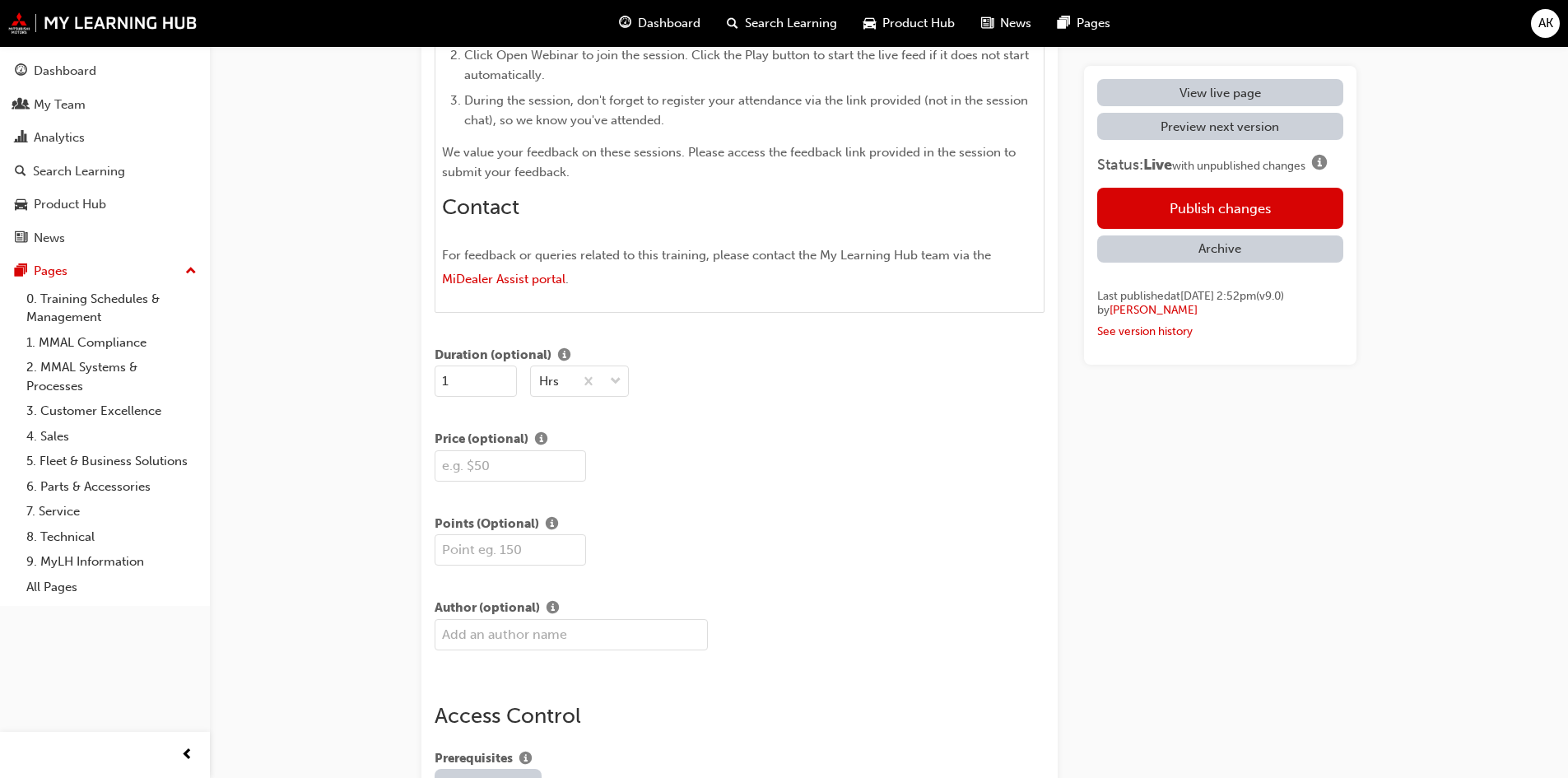
scroll to position [1893, 0]
click at [1464, 356] on div "Edit "25MY ASX - New Model Introduction: Live Stream Event" Title 25MY ASX - Ne…" at bounding box center [784, 408] width 1568 height 4604
click at [1477, 535] on div "Edit "25MY ASX - New Model Introduction: Live Stream Event" Title 25MY ASX - Ne…" at bounding box center [784, 408] width 1568 height 4604
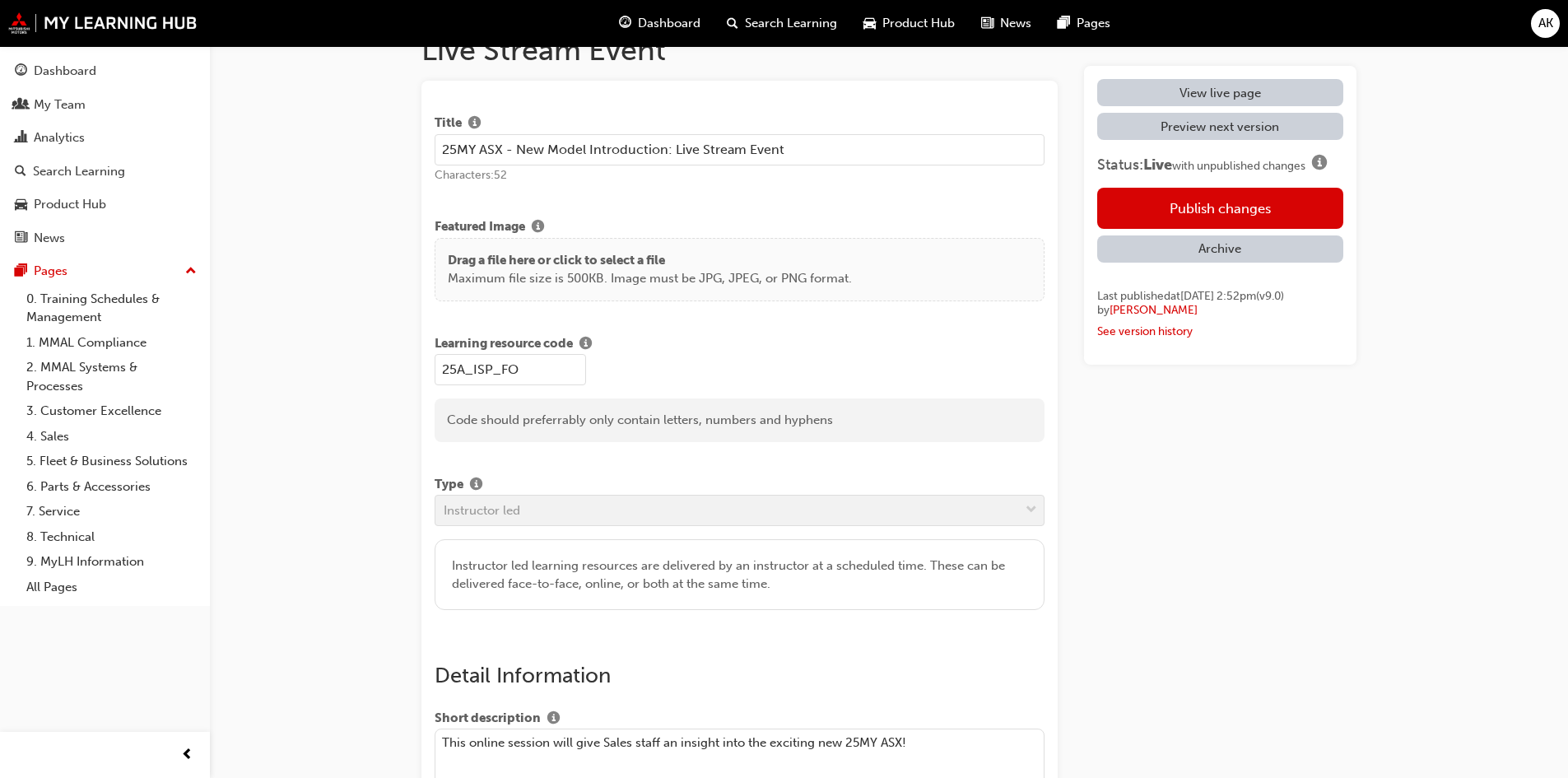
scroll to position [0, 0]
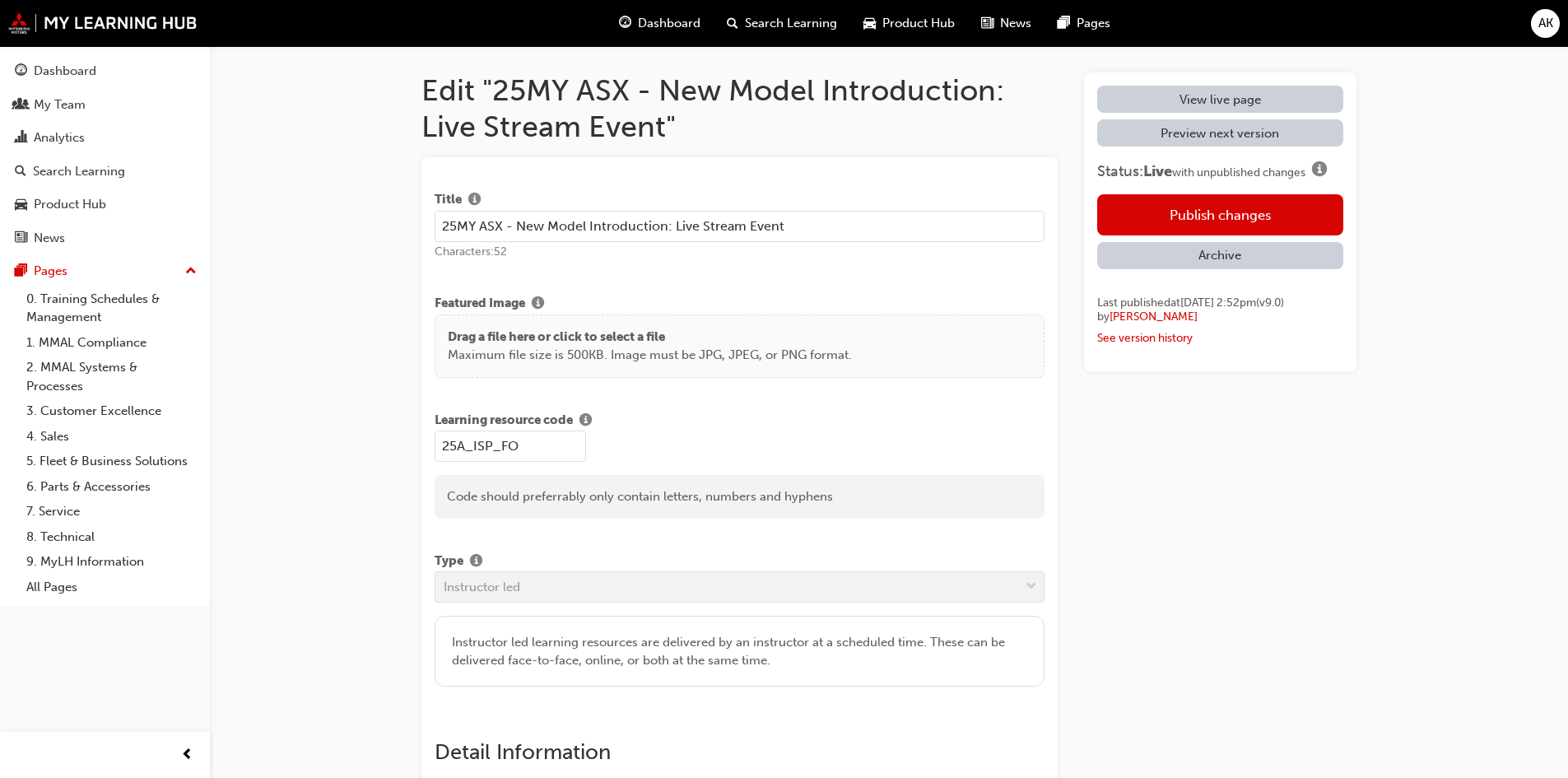
drag, startPoint x: 1456, startPoint y: 377, endPoint x: 1448, endPoint y: 374, distance: 8.5
